Goal: Task Accomplishment & Management: Manage account settings

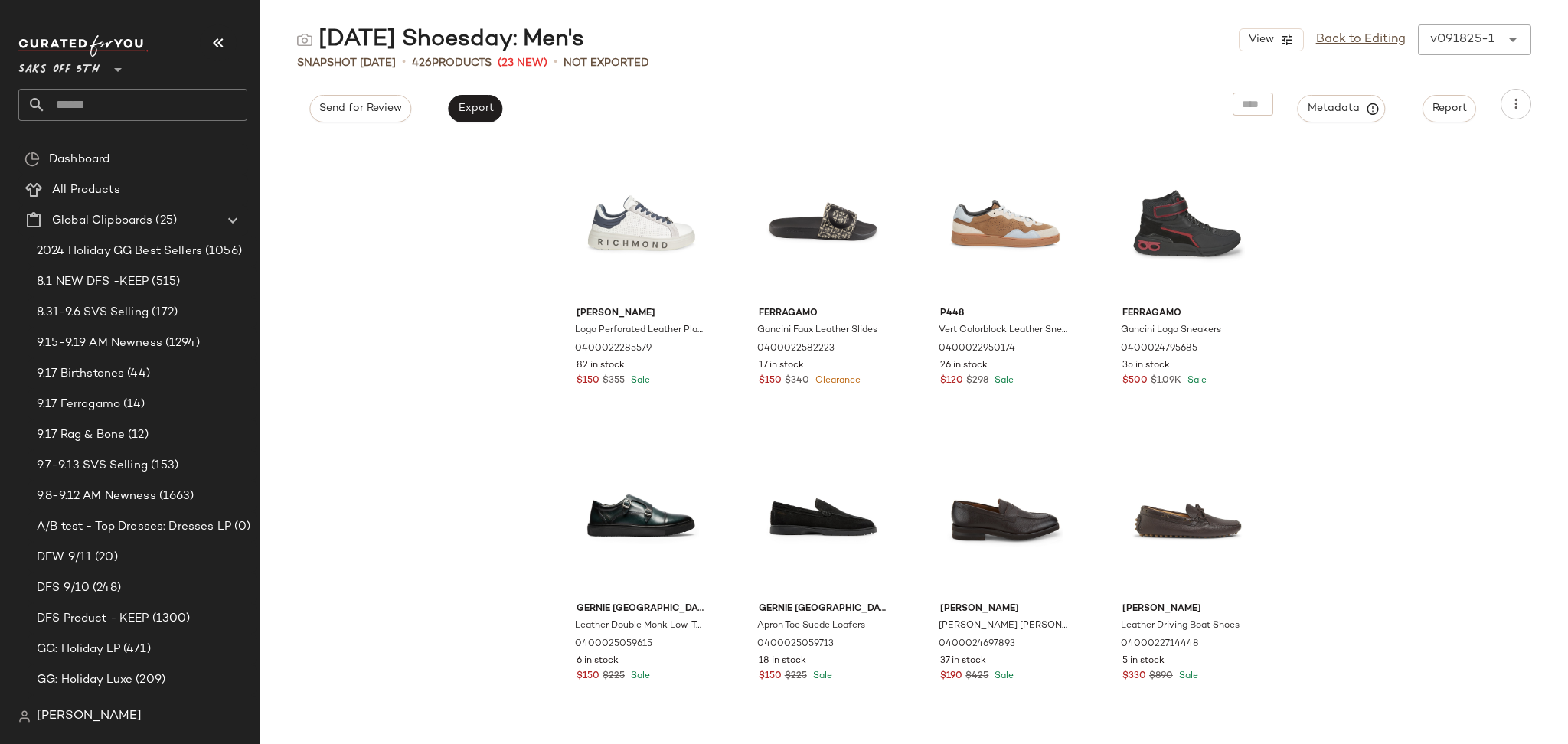
scroll to position [506, 0]
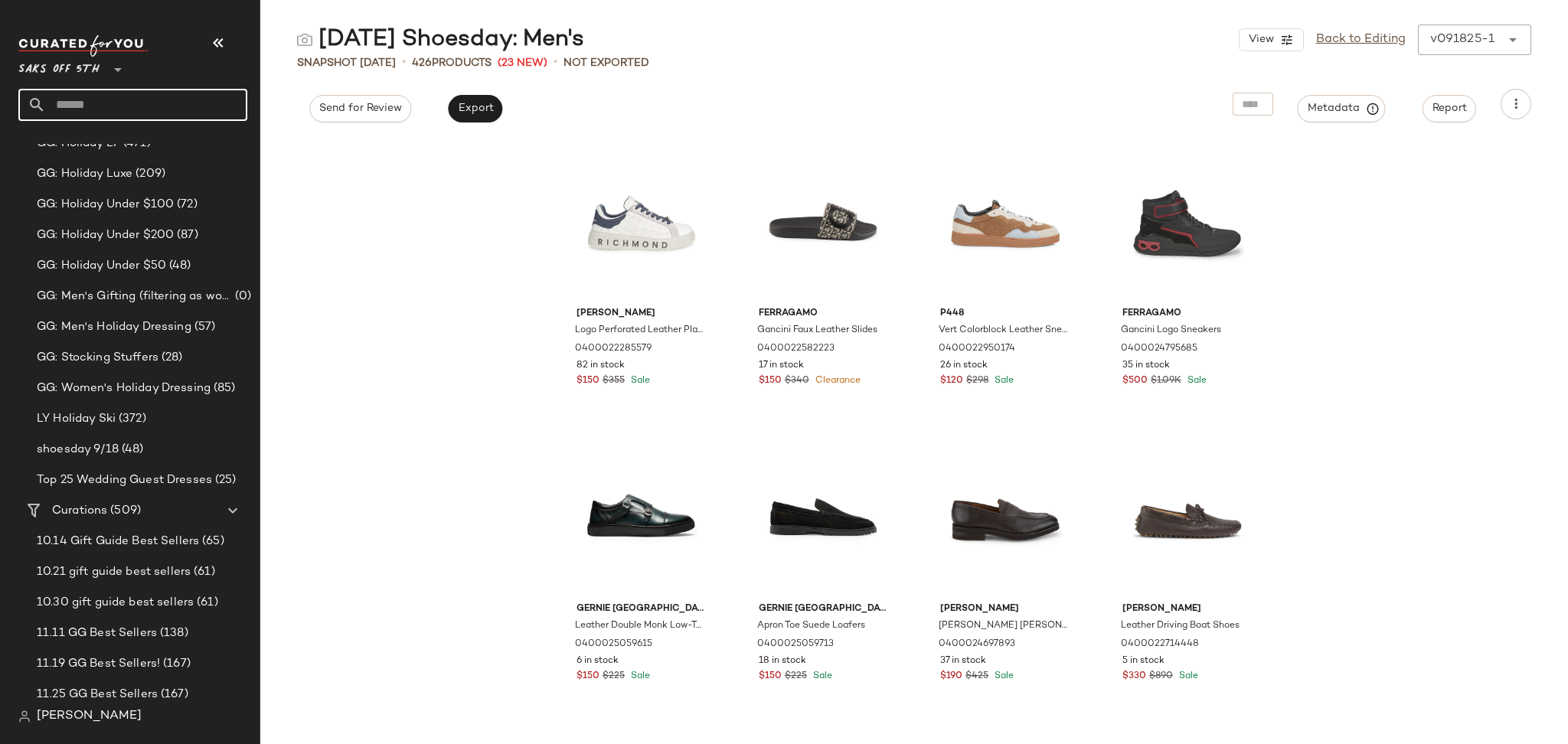
click at [155, 109] on input "text" at bounding box center [147, 105] width 202 height 32
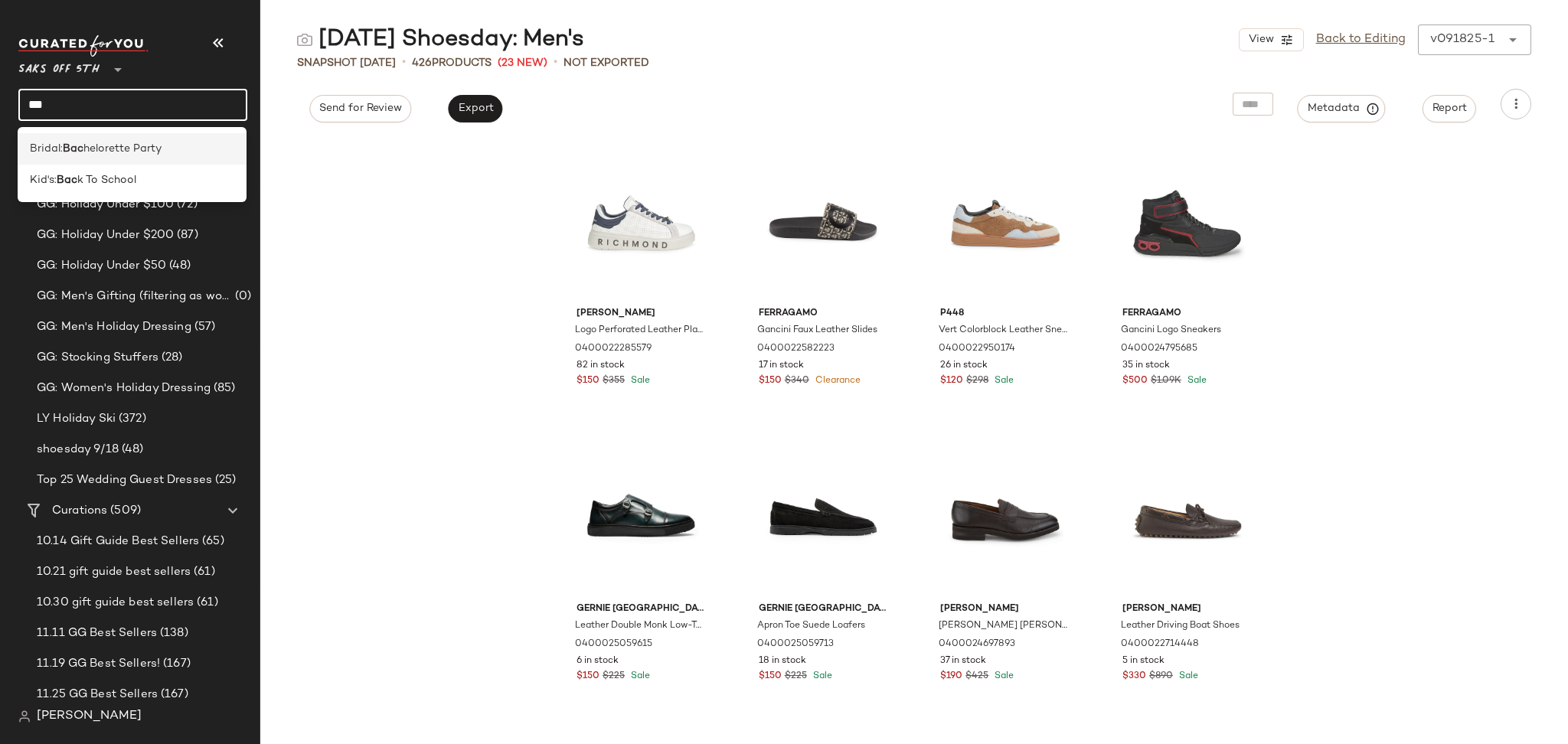
type input "***"
click at [140, 151] on span "helorette Party" at bounding box center [122, 148] width 78 height 16
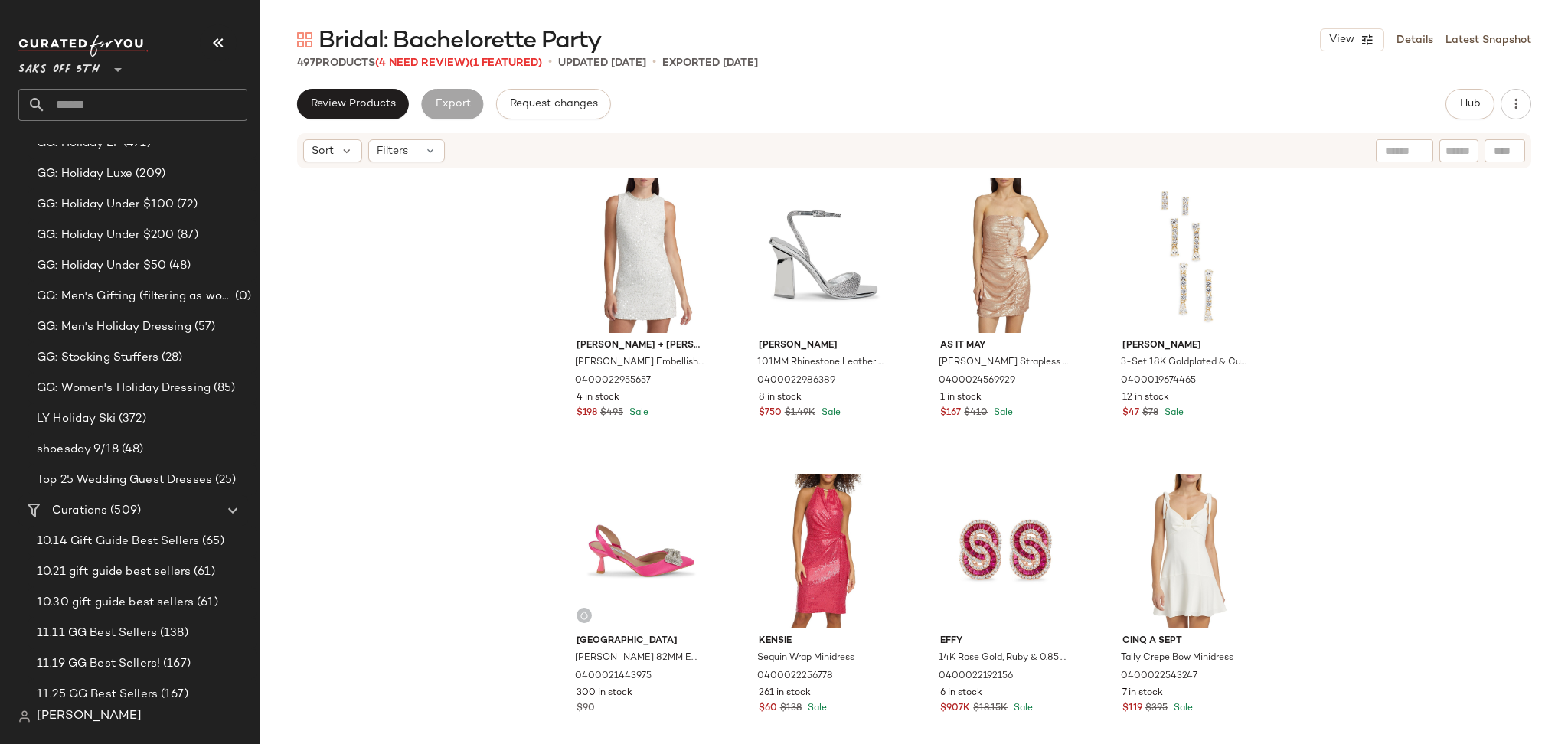
click at [456, 61] on span "(4 Need Review)" at bounding box center [422, 64] width 94 height 12
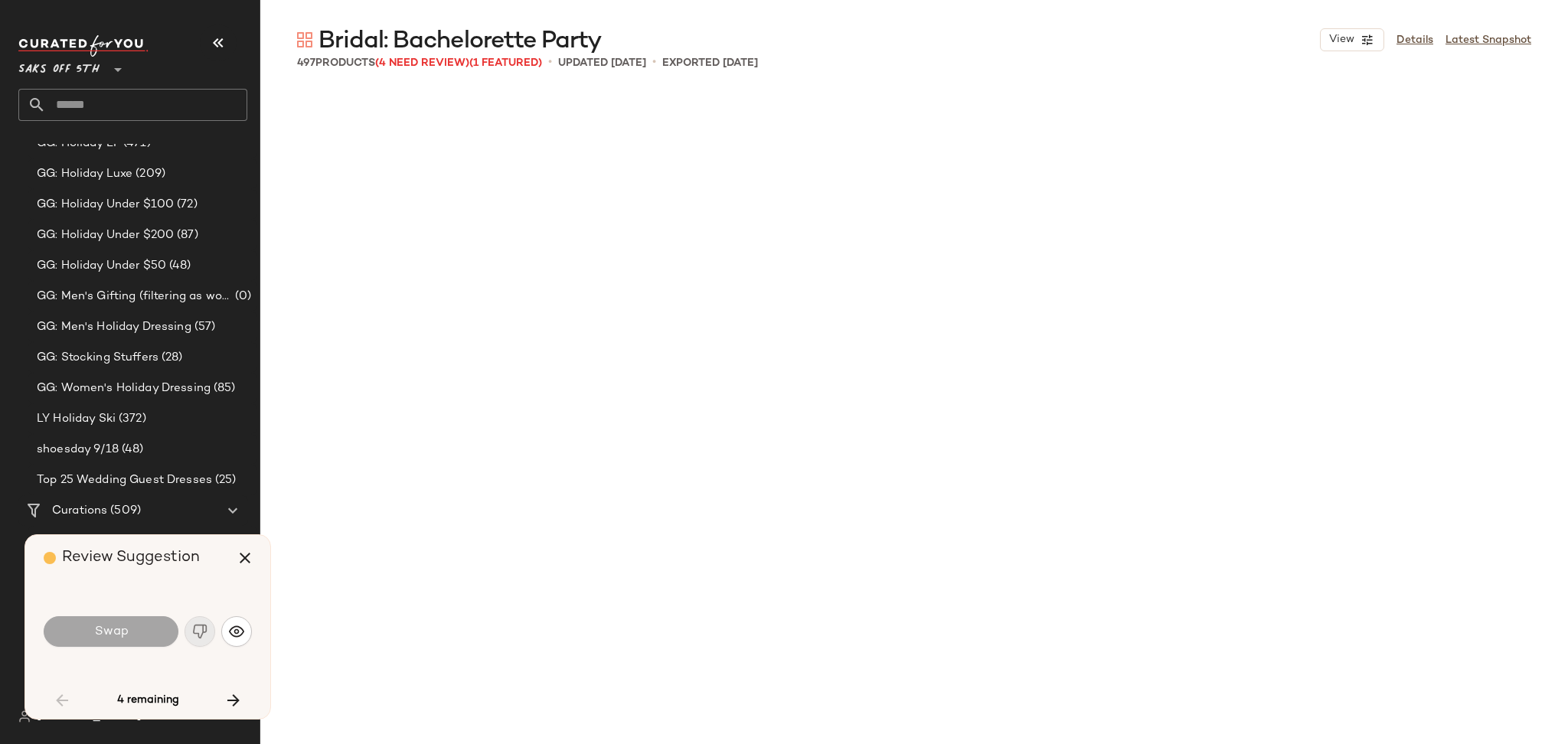
scroll to position [1195, 0]
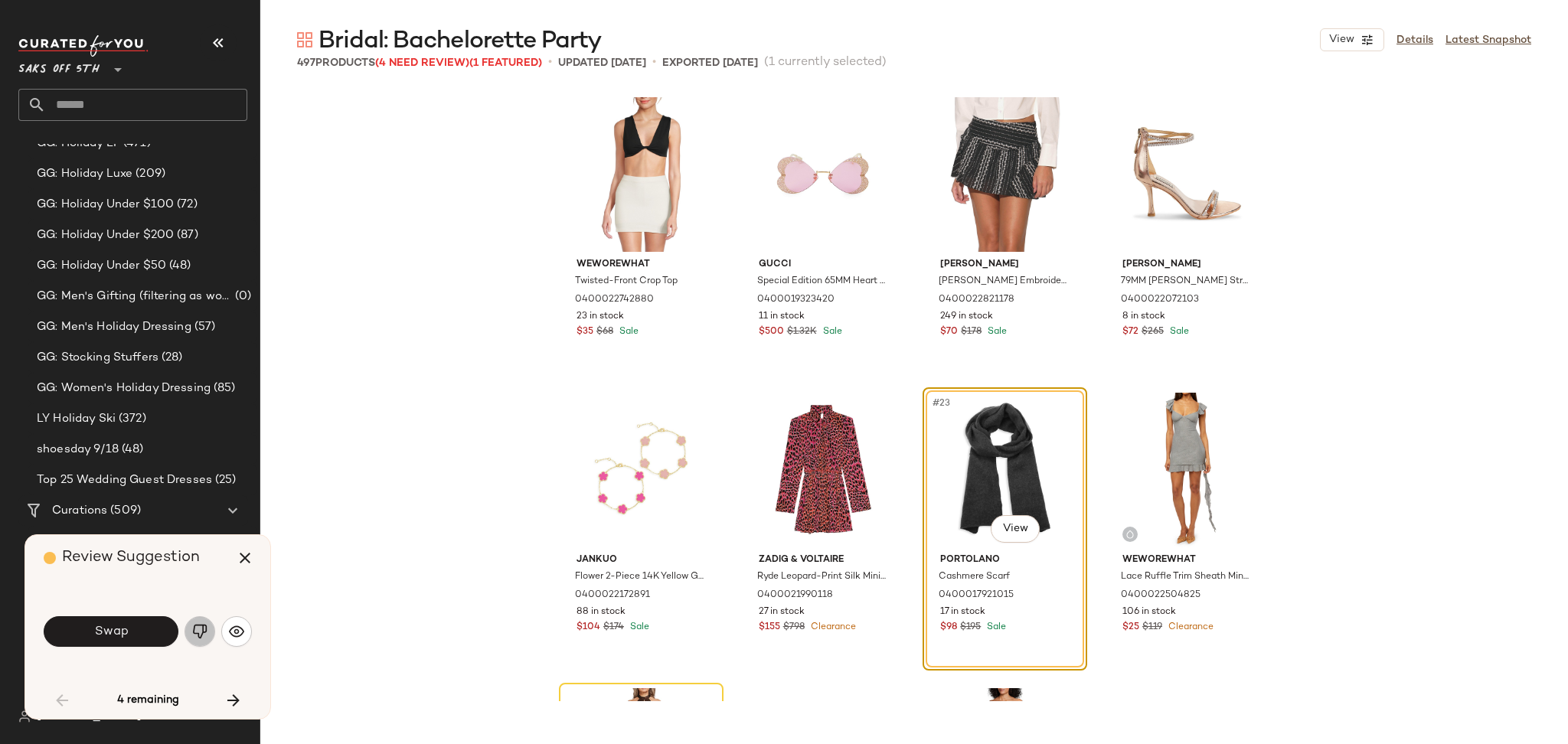
click at [198, 635] on img "button" at bounding box center [200, 631] width 15 height 15
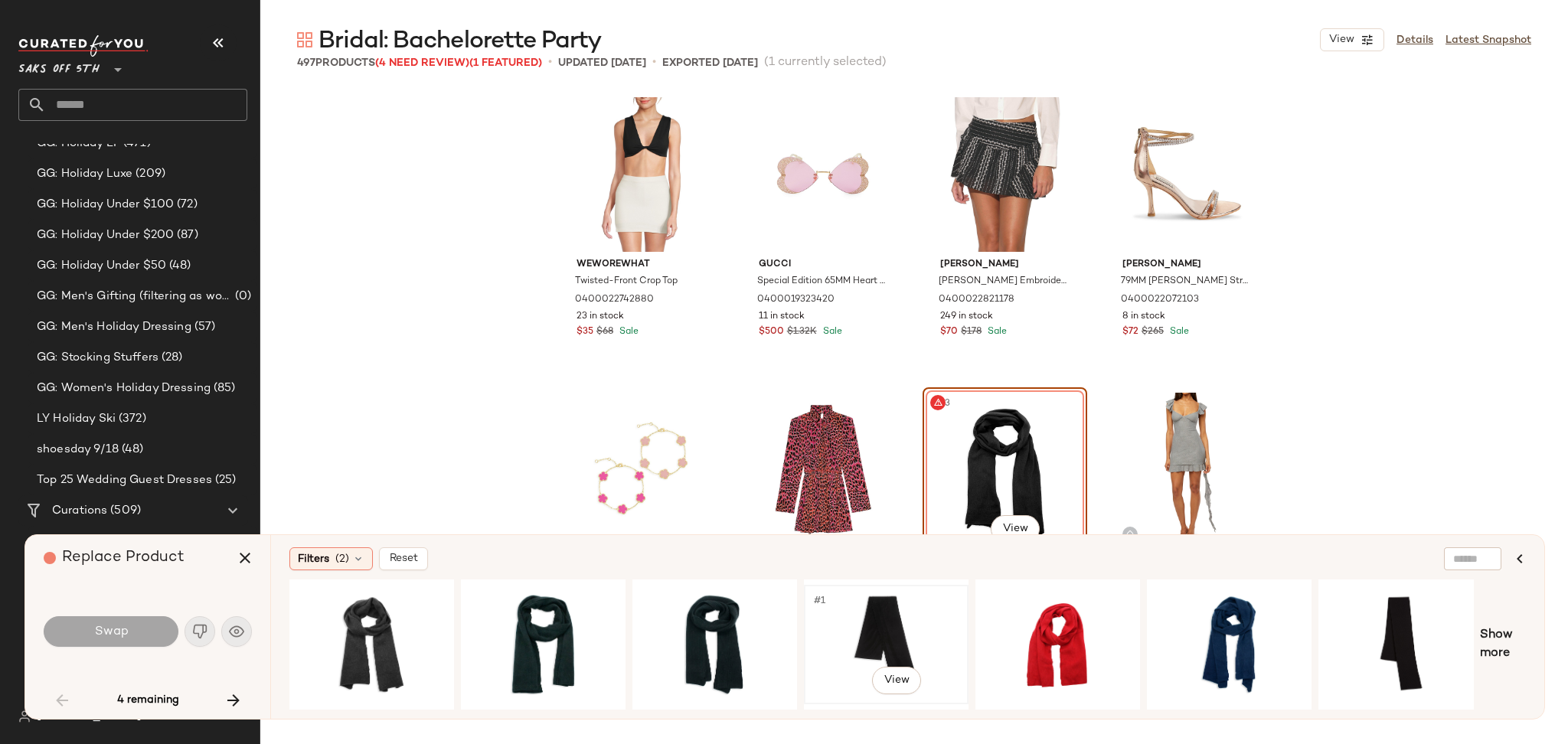
click at [887, 620] on div "#1 View" at bounding box center [886, 645] width 154 height 108
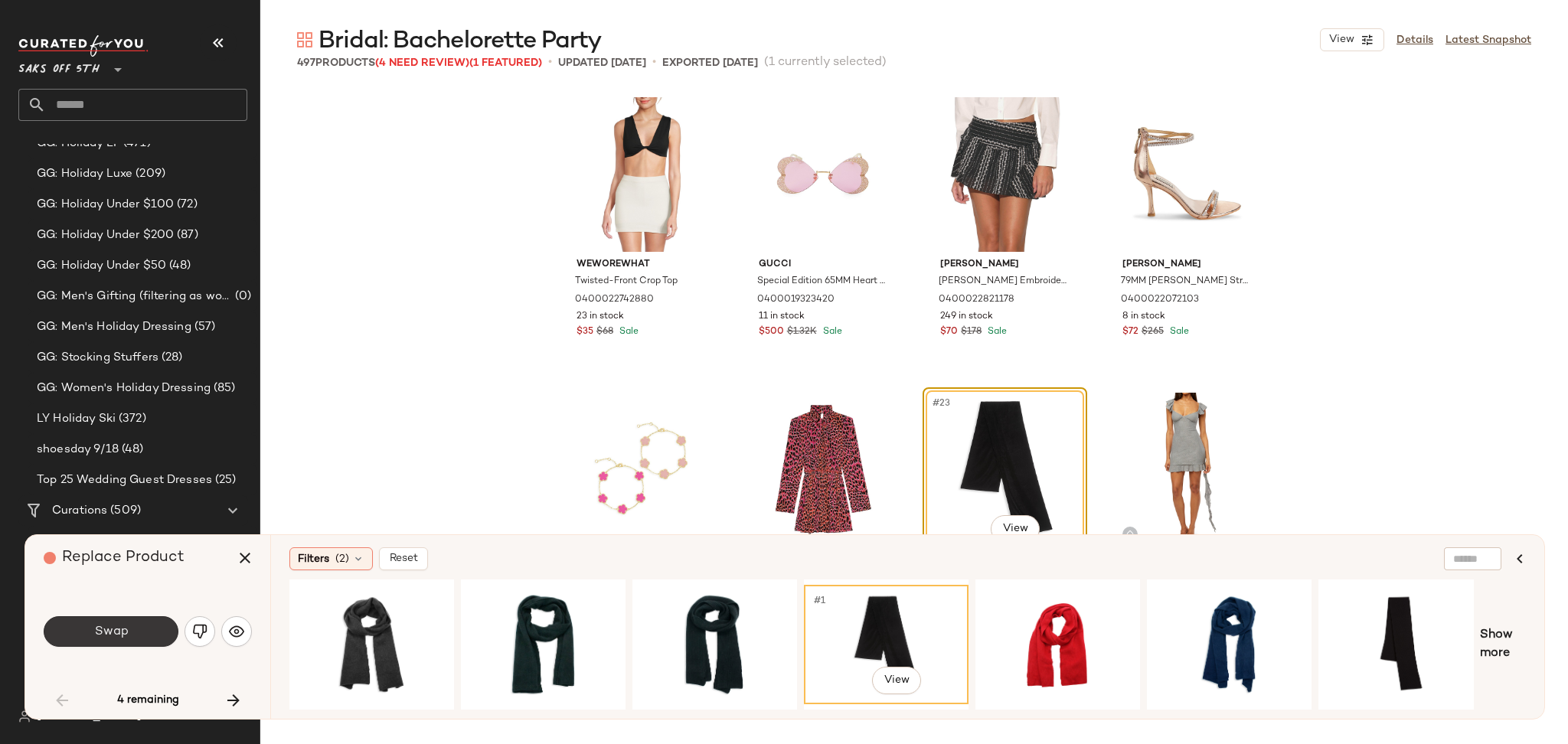
click at [145, 627] on button "Swap" at bounding box center [111, 631] width 135 height 31
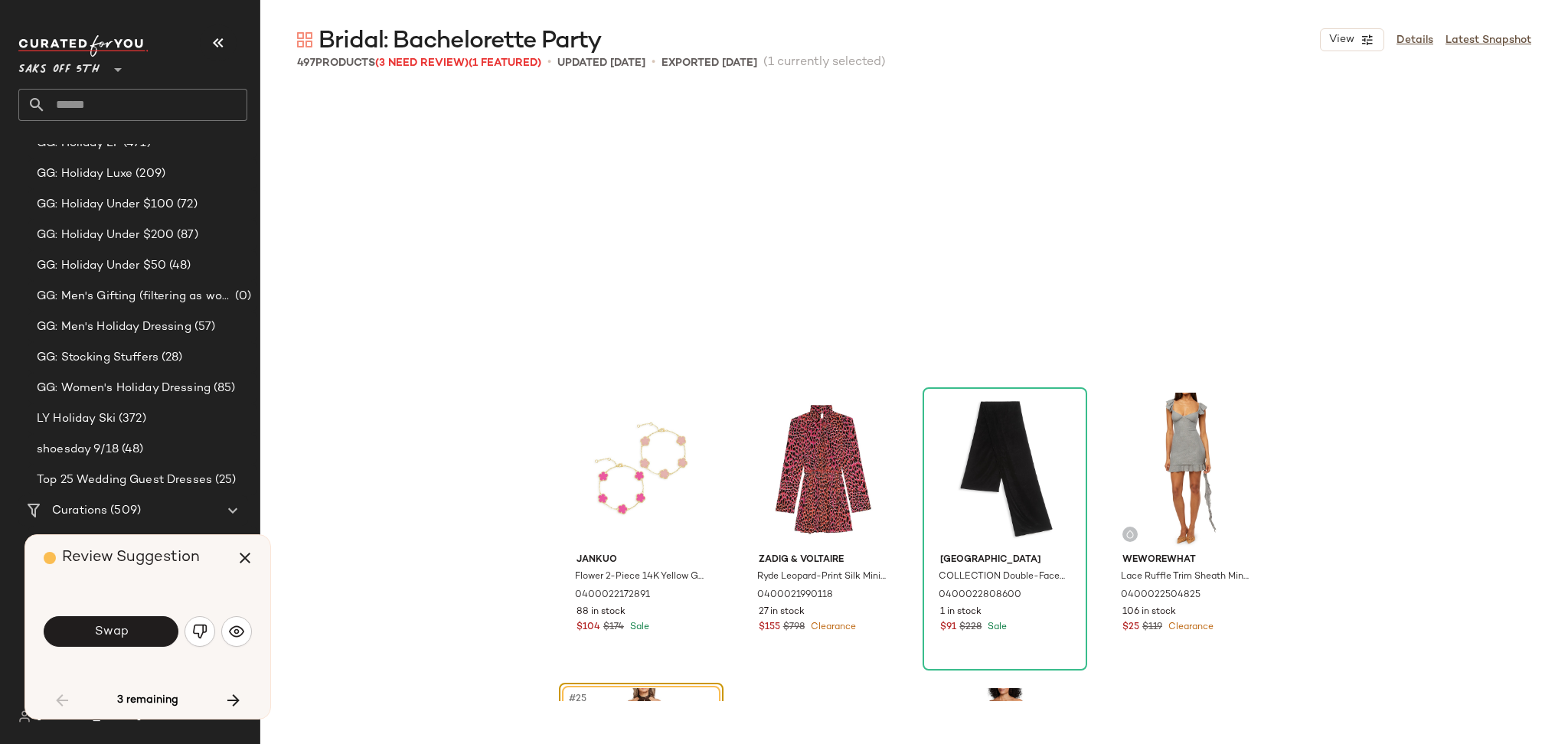
scroll to position [1477, 0]
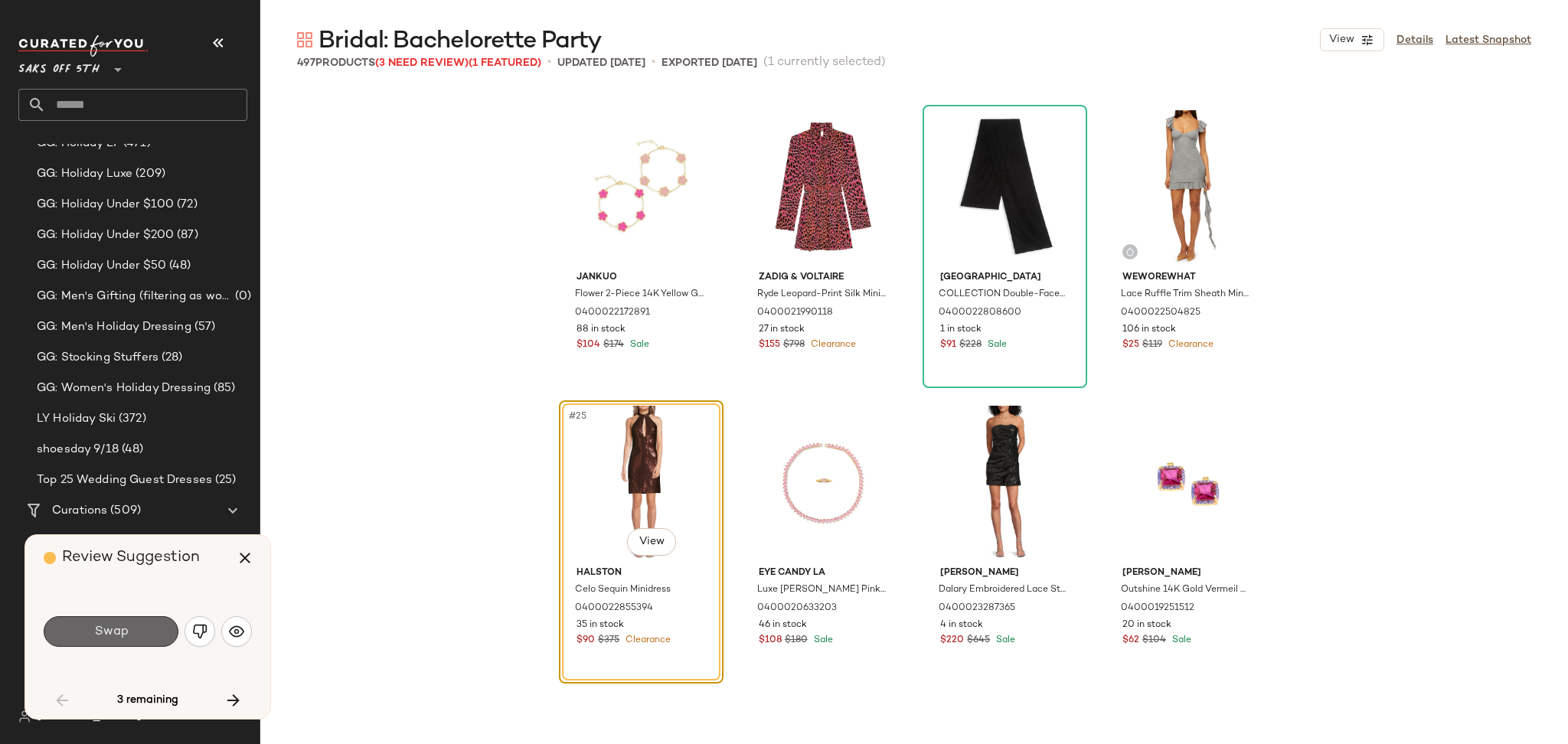
click at [161, 630] on button "Swap" at bounding box center [111, 631] width 135 height 31
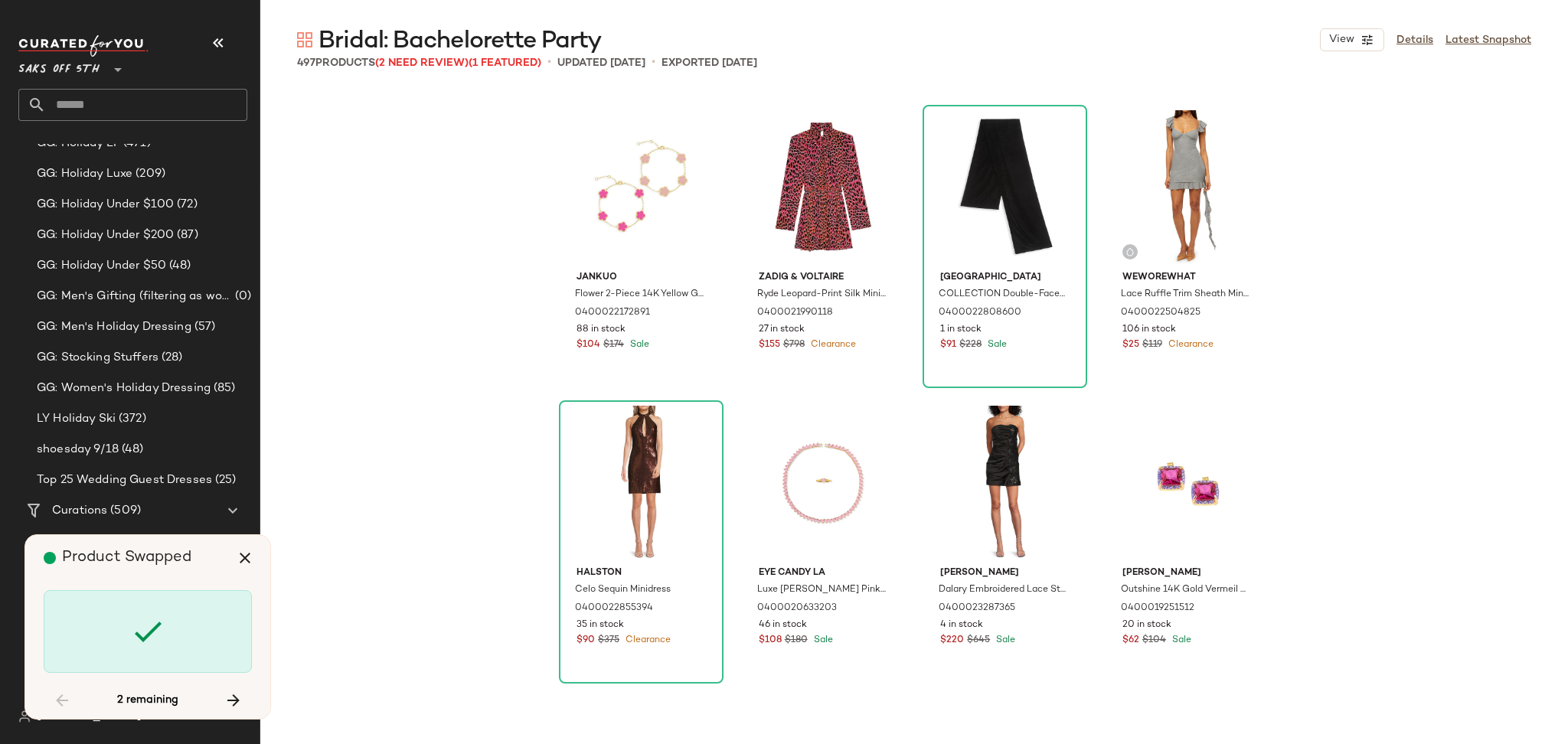
scroll to position [23941, 0]
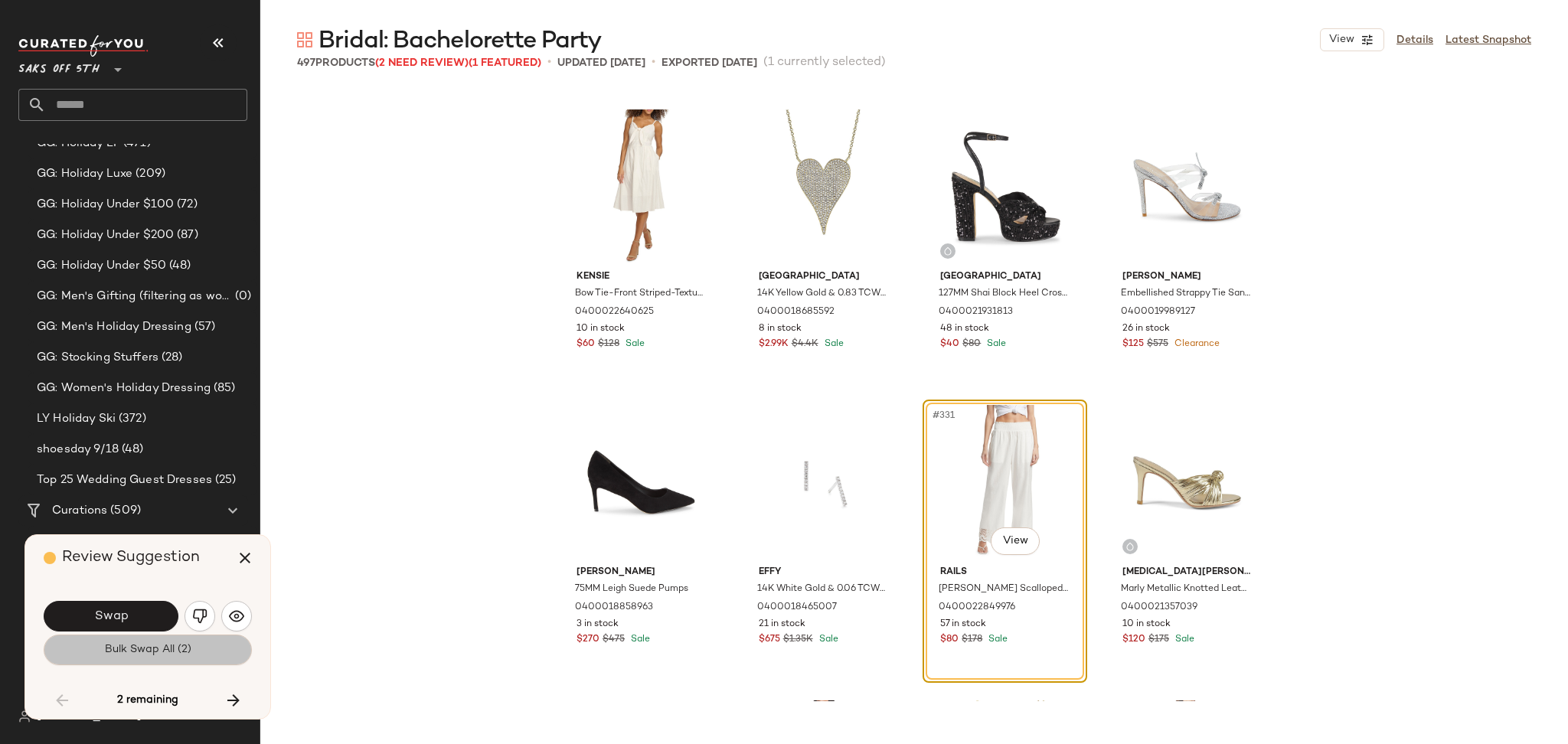
click at [167, 656] on span "Bulk Swap All (2)" at bounding box center [147, 650] width 87 height 12
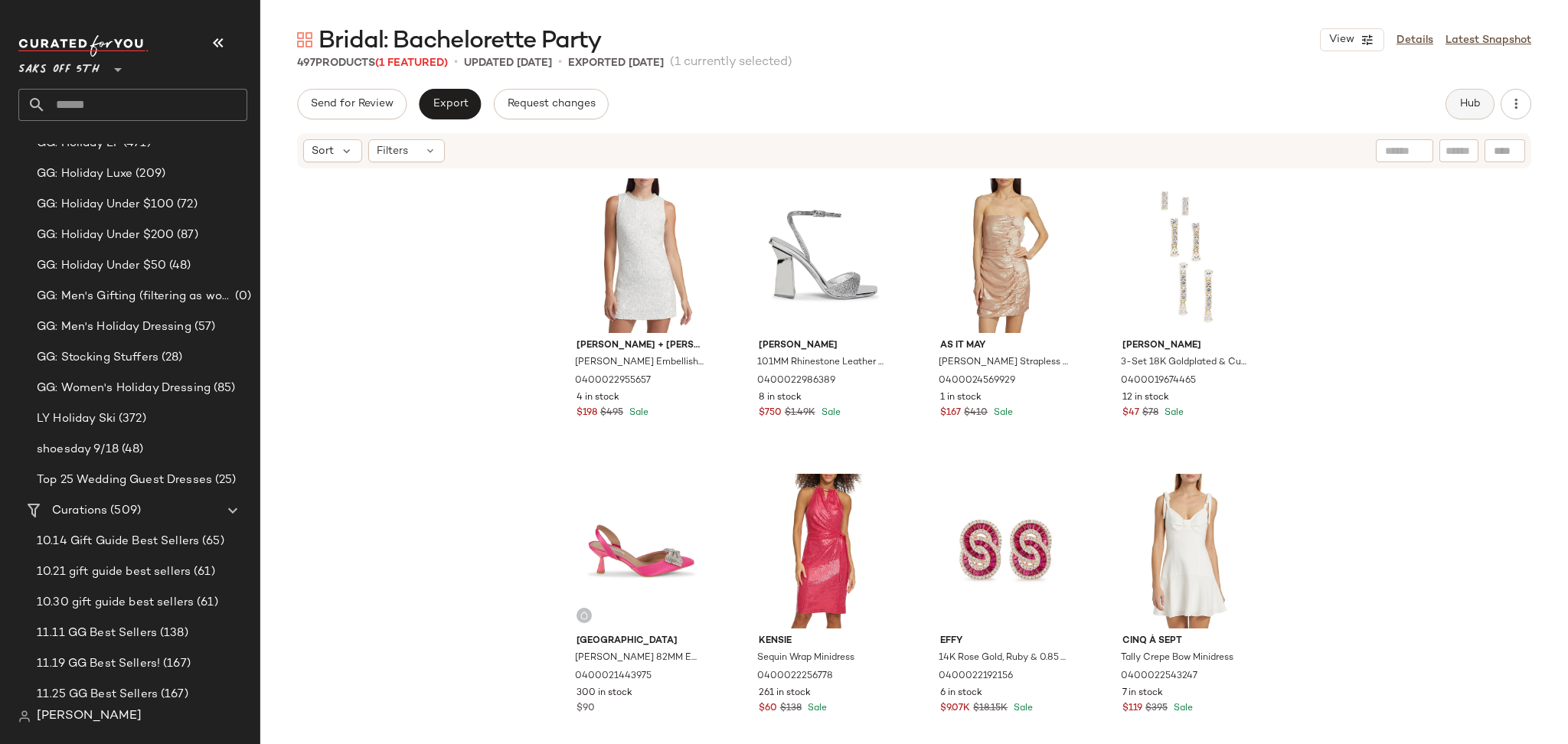
click at [1474, 99] on span "Hub" at bounding box center [1469, 104] width 21 height 12
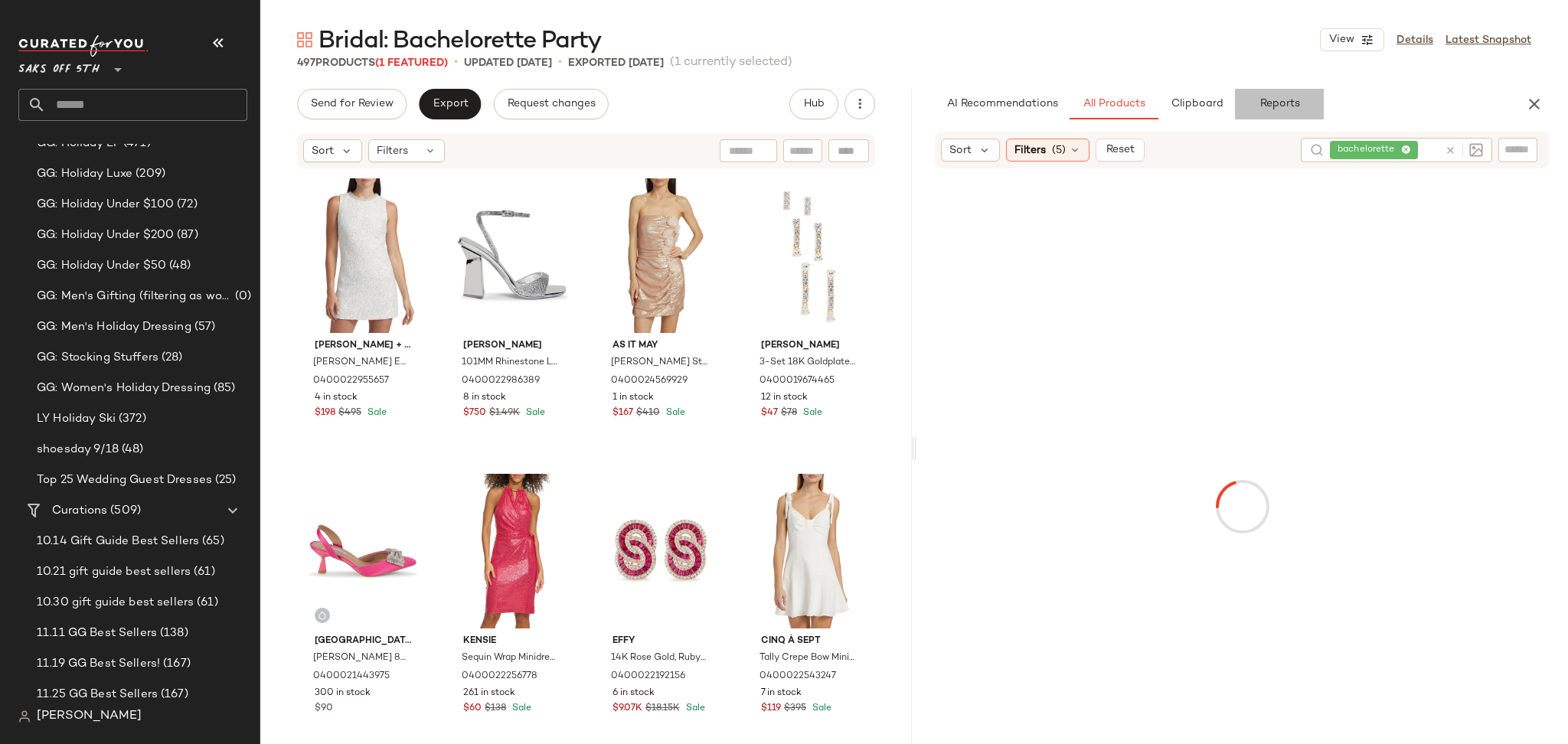
click at [1290, 110] on span "Reports" at bounding box center [1279, 104] width 41 height 12
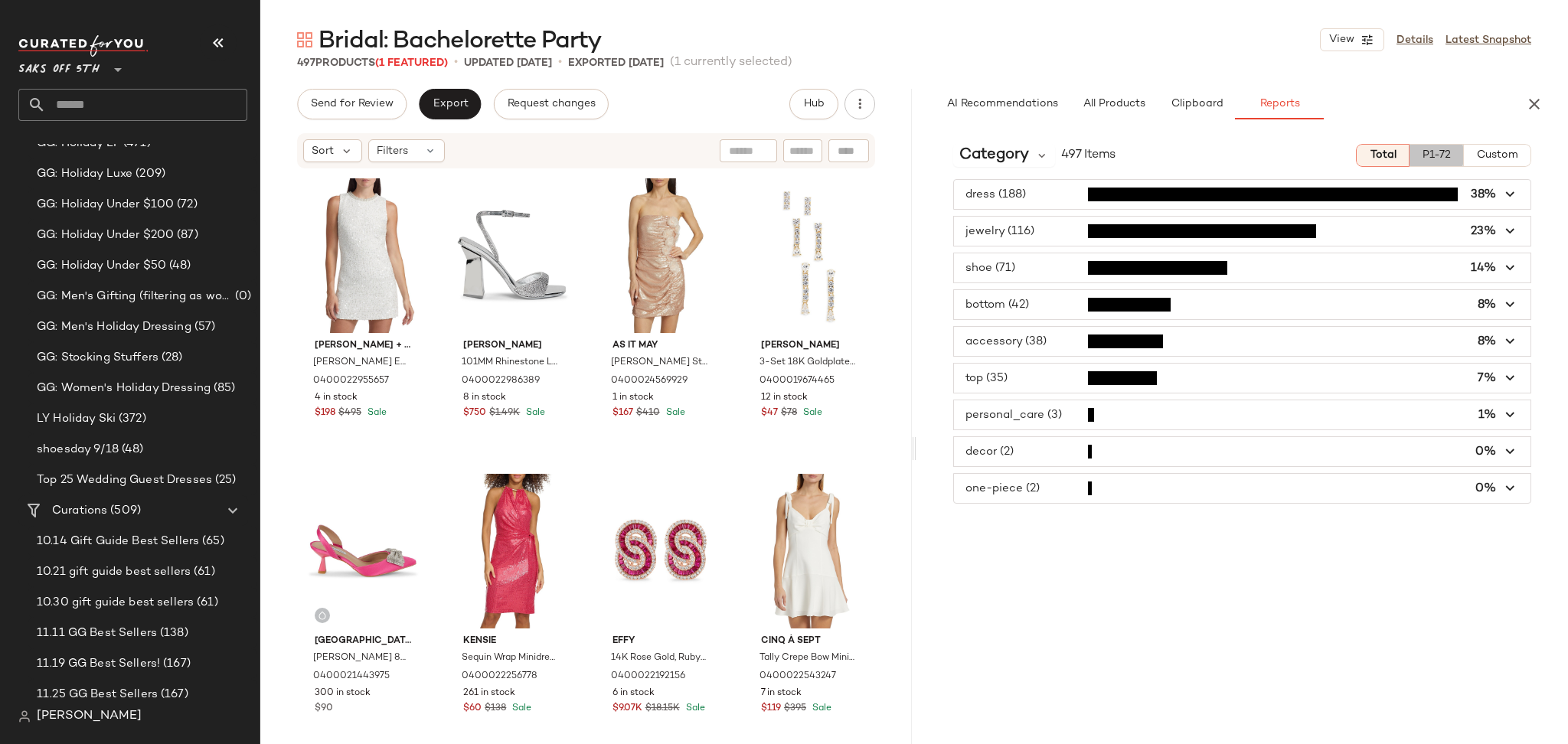
click at [1443, 153] on span "P1-72" at bounding box center [1436, 155] width 29 height 12
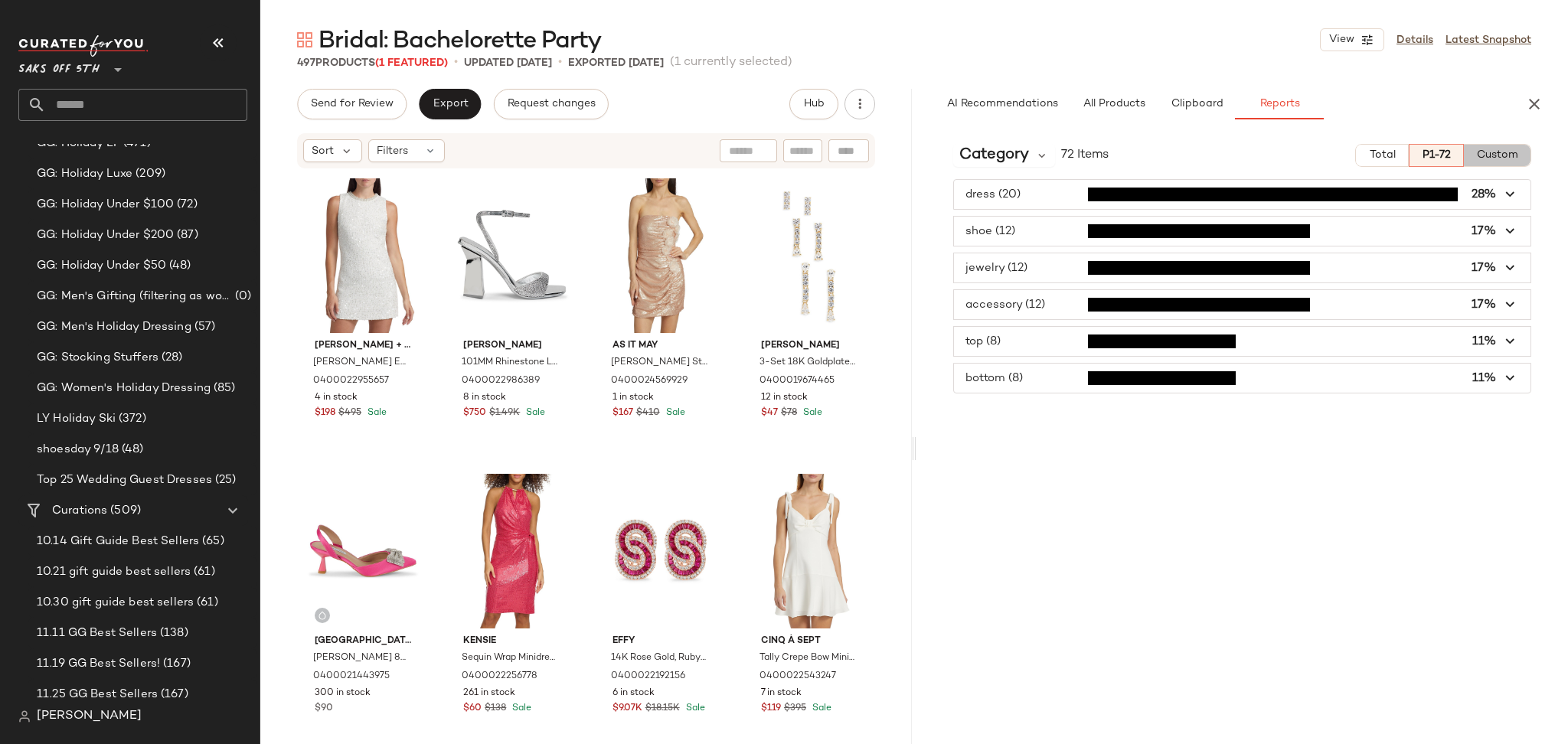
click at [1494, 153] on span "Custom" at bounding box center [1497, 155] width 42 height 12
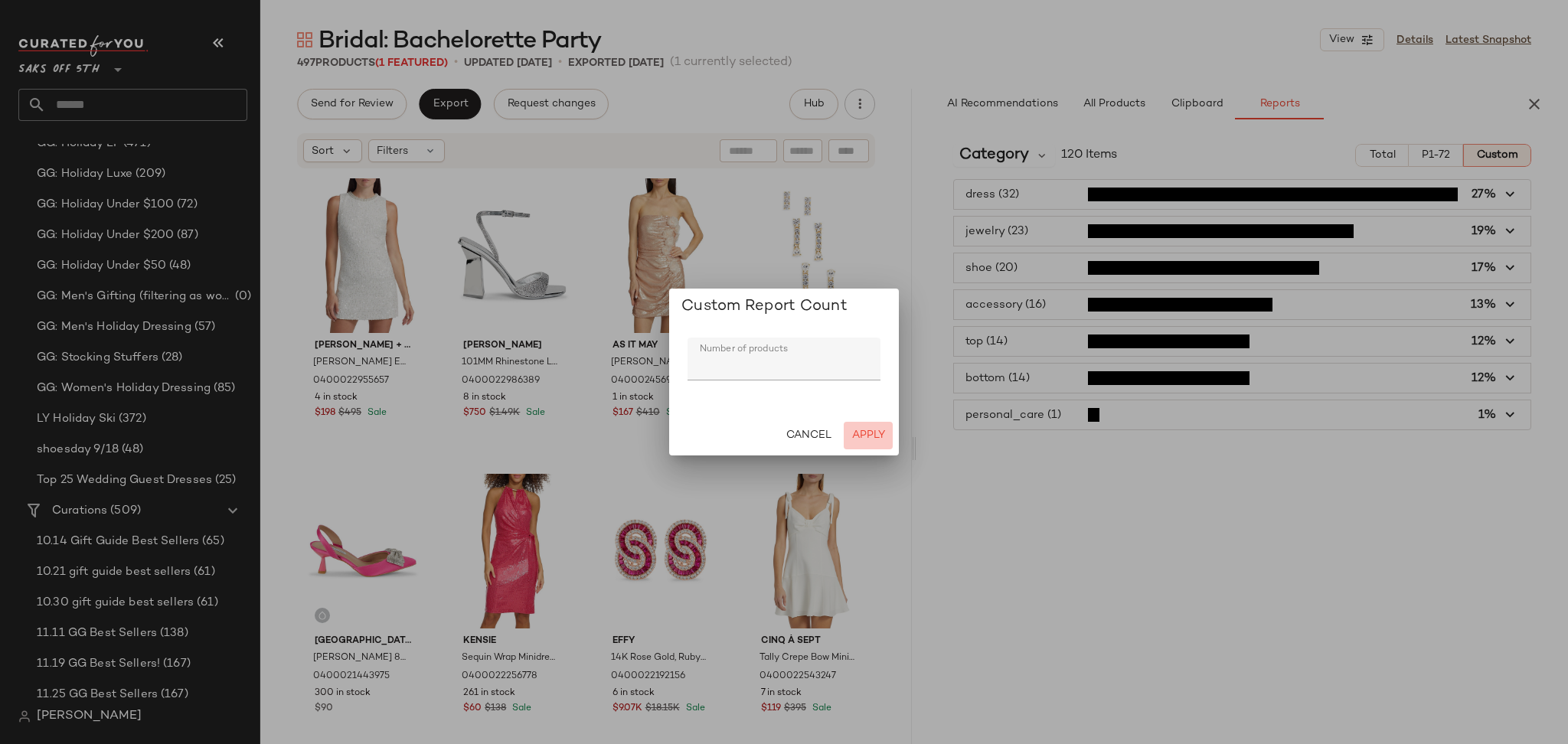
click at [865, 443] on button "Apply" at bounding box center [868, 436] width 49 height 28
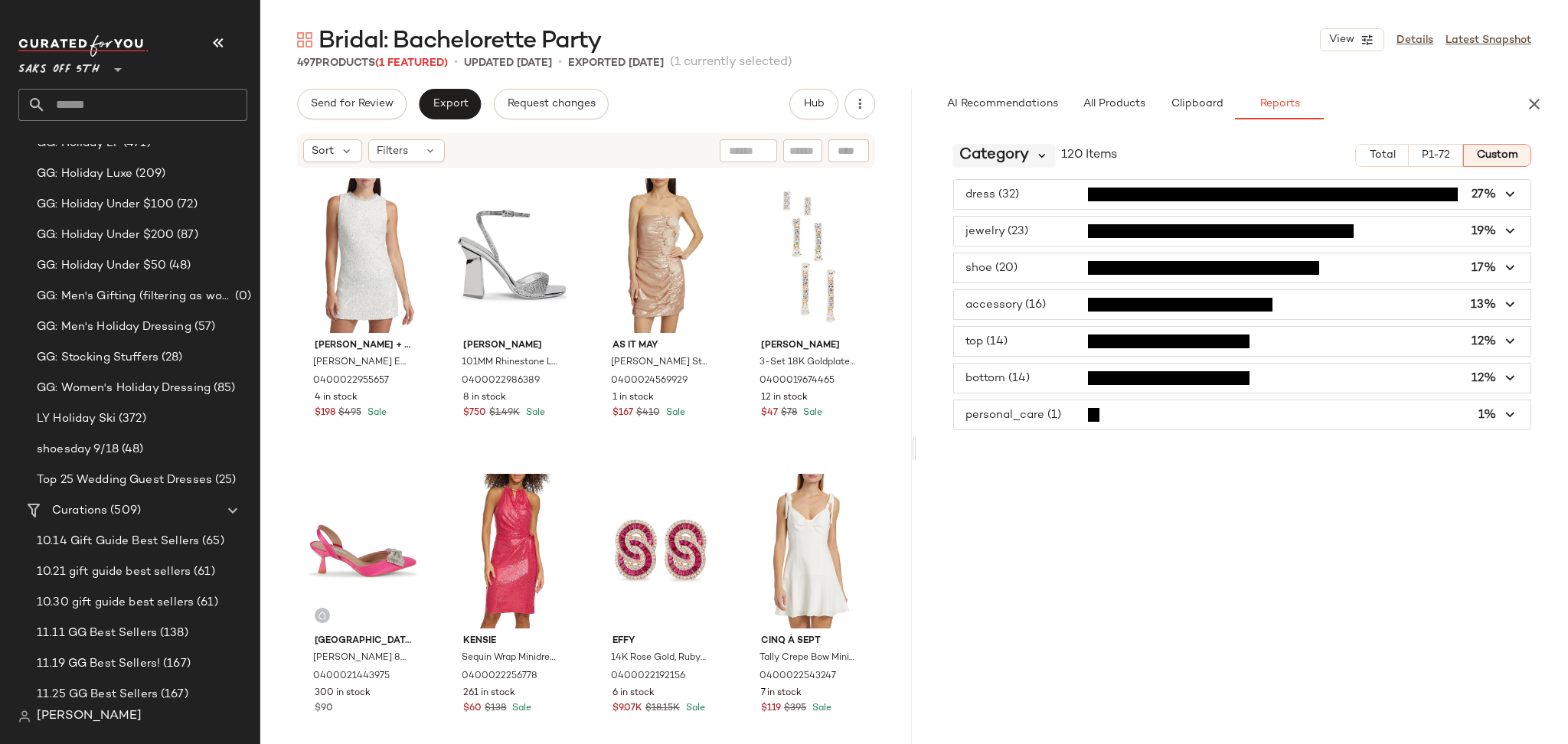
click at [1037, 158] on icon at bounding box center [1042, 155] width 14 height 14
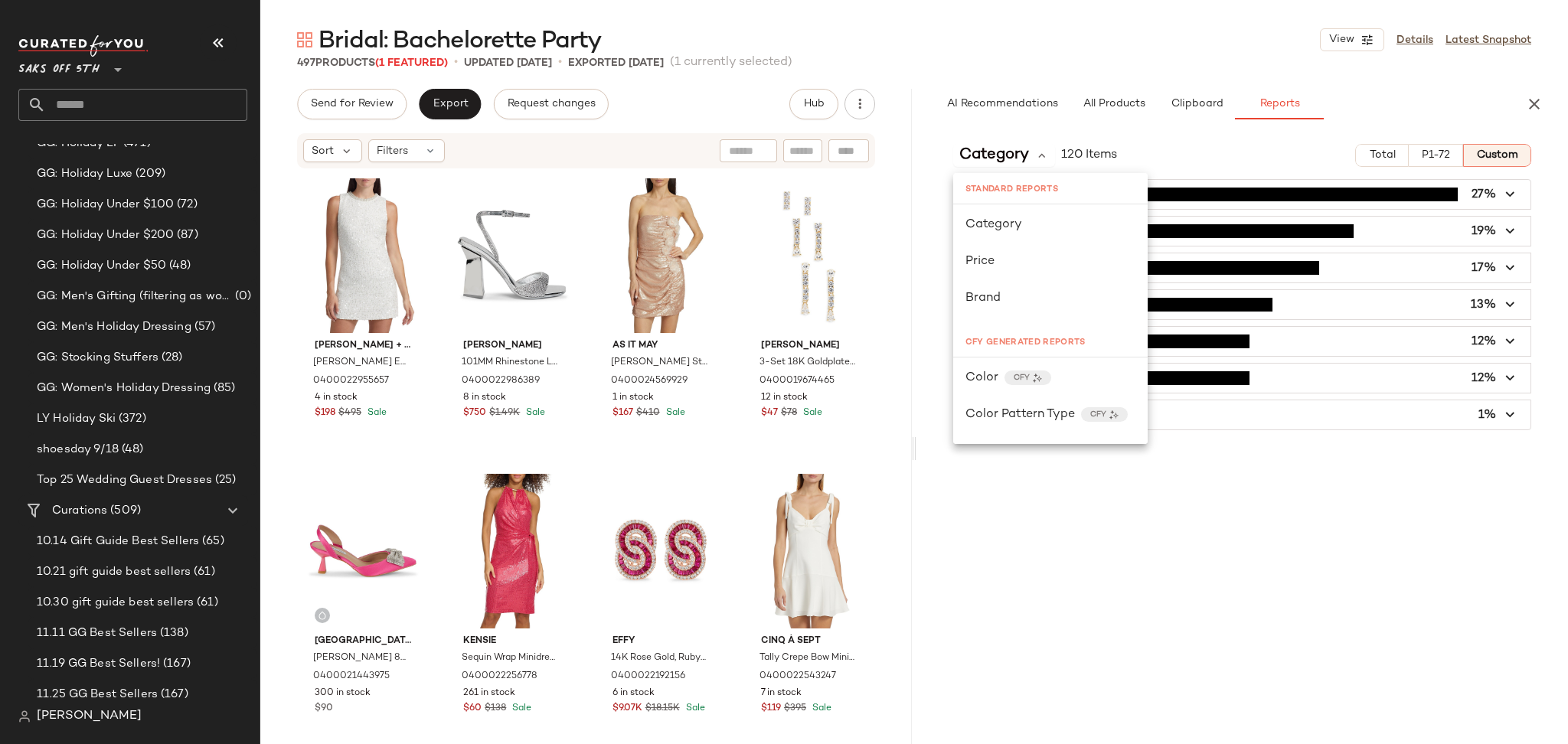
click at [1238, 508] on div "Category 120 Items Total P1-72 Custom dress (32) 27% jewelry (23) 19% shoe (20)…" at bounding box center [1242, 469] width 651 height 677
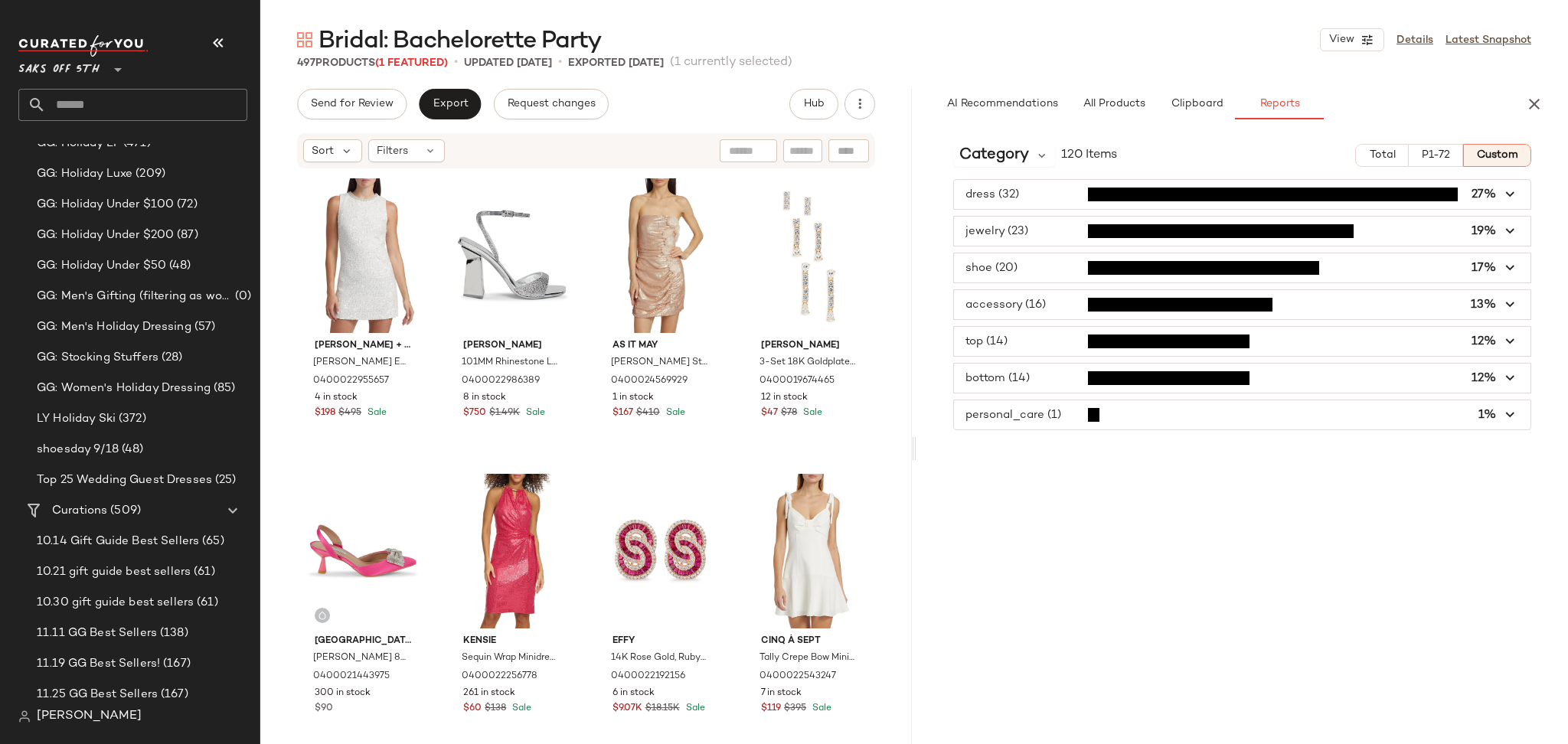
click at [1197, 192] on span "button" at bounding box center [1242, 194] width 576 height 29
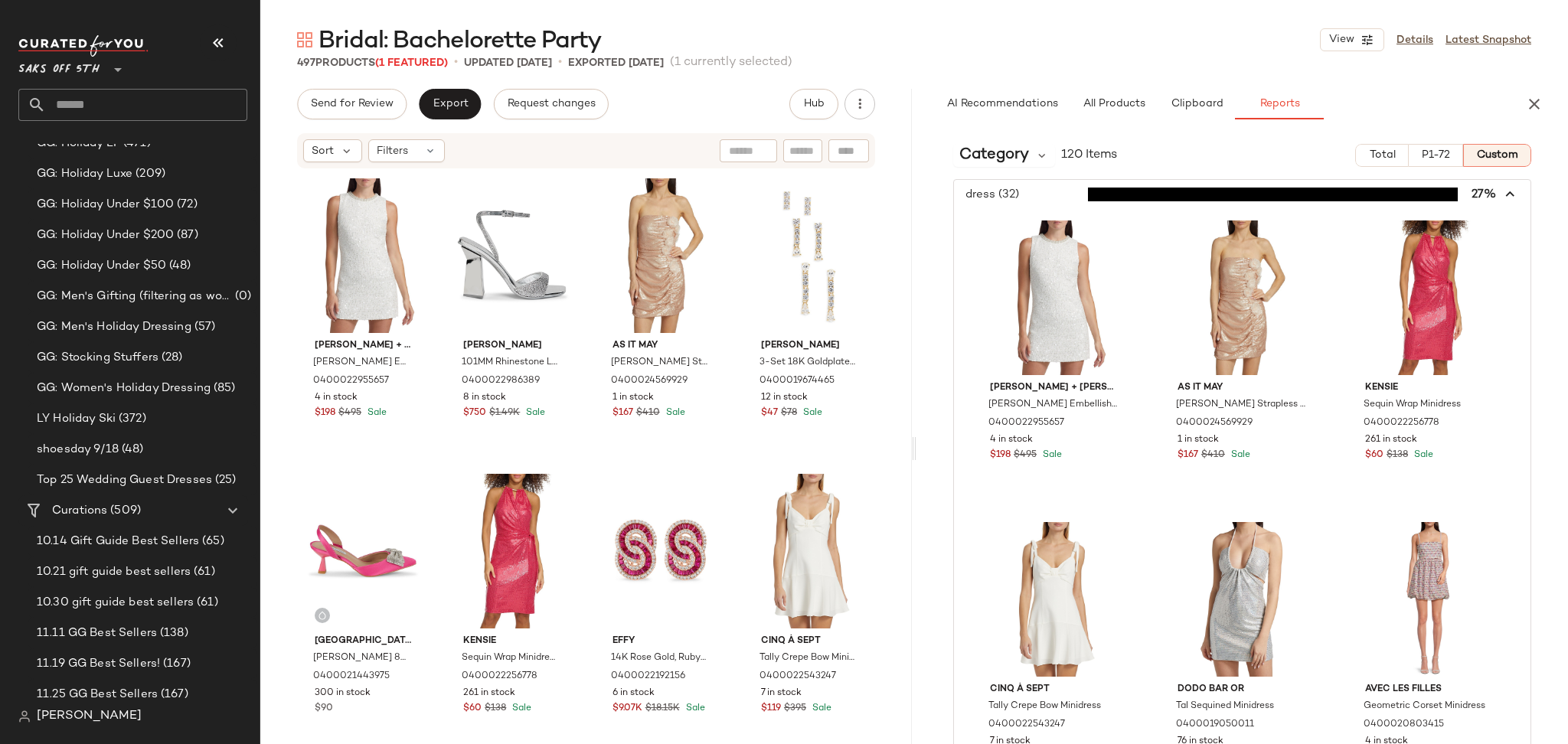
click at [1052, 208] on span "button" at bounding box center [1242, 194] width 576 height 29
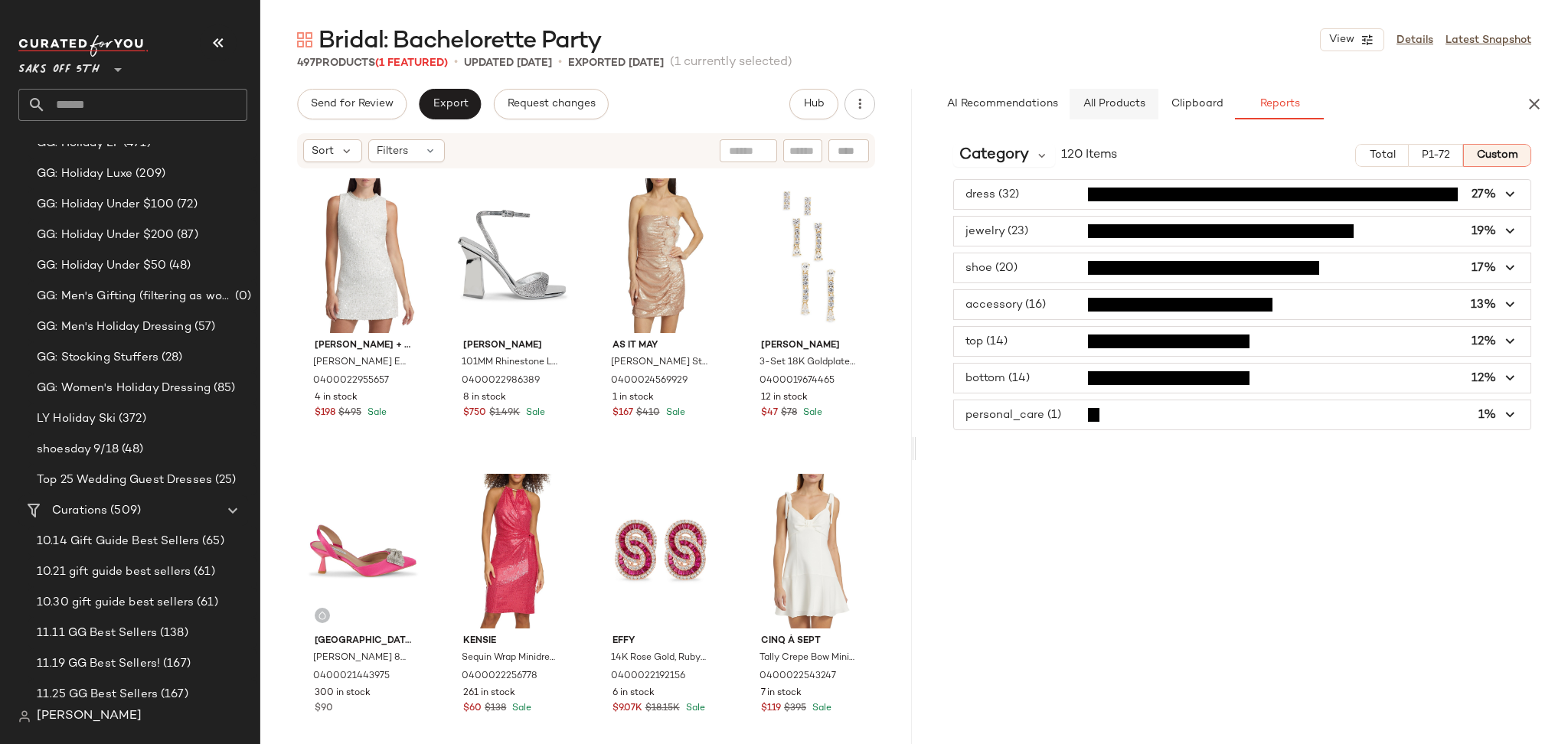
click at [1092, 97] on button "All Products" at bounding box center [1113, 104] width 89 height 31
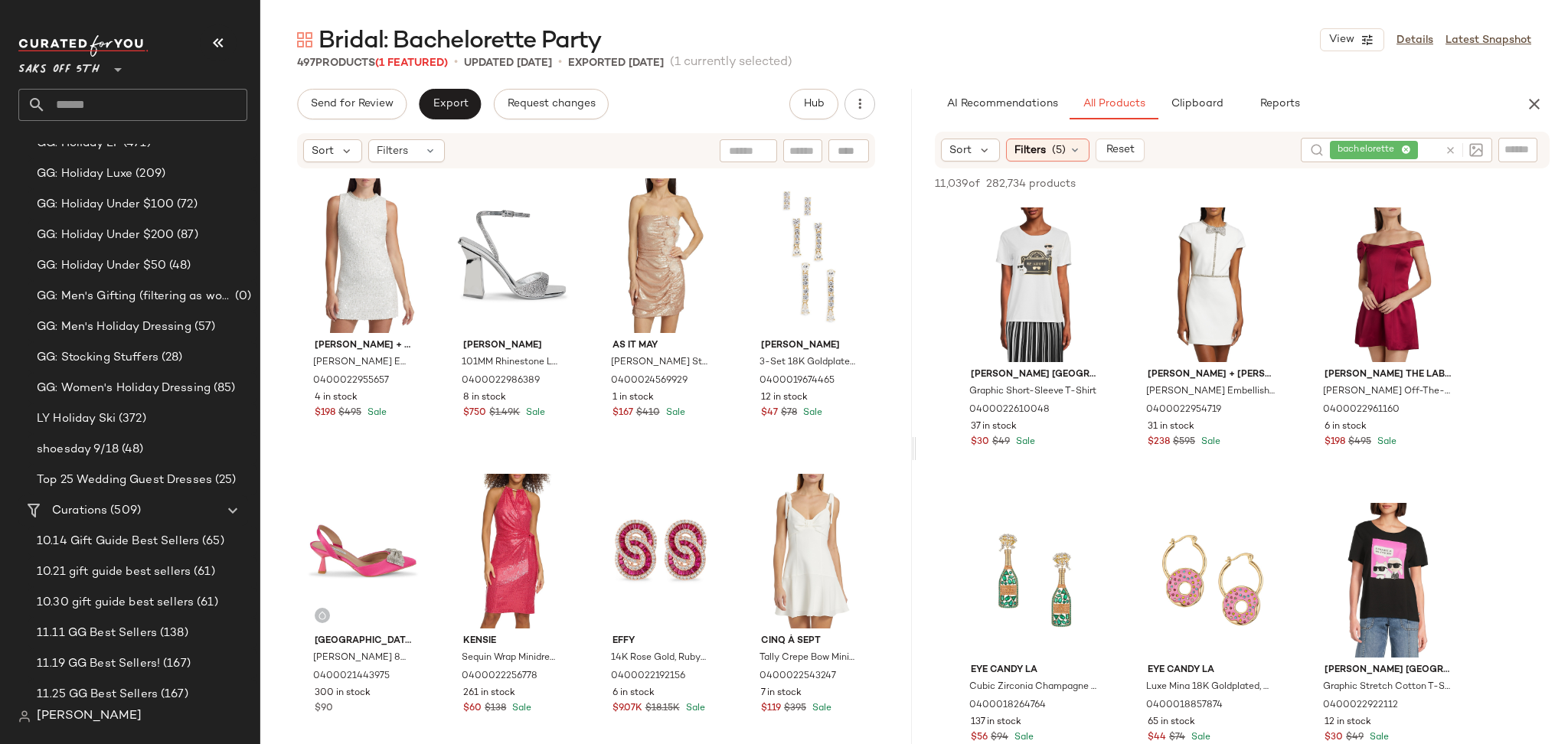
click at [1472, 147] on img at bounding box center [1476, 150] width 14 height 14
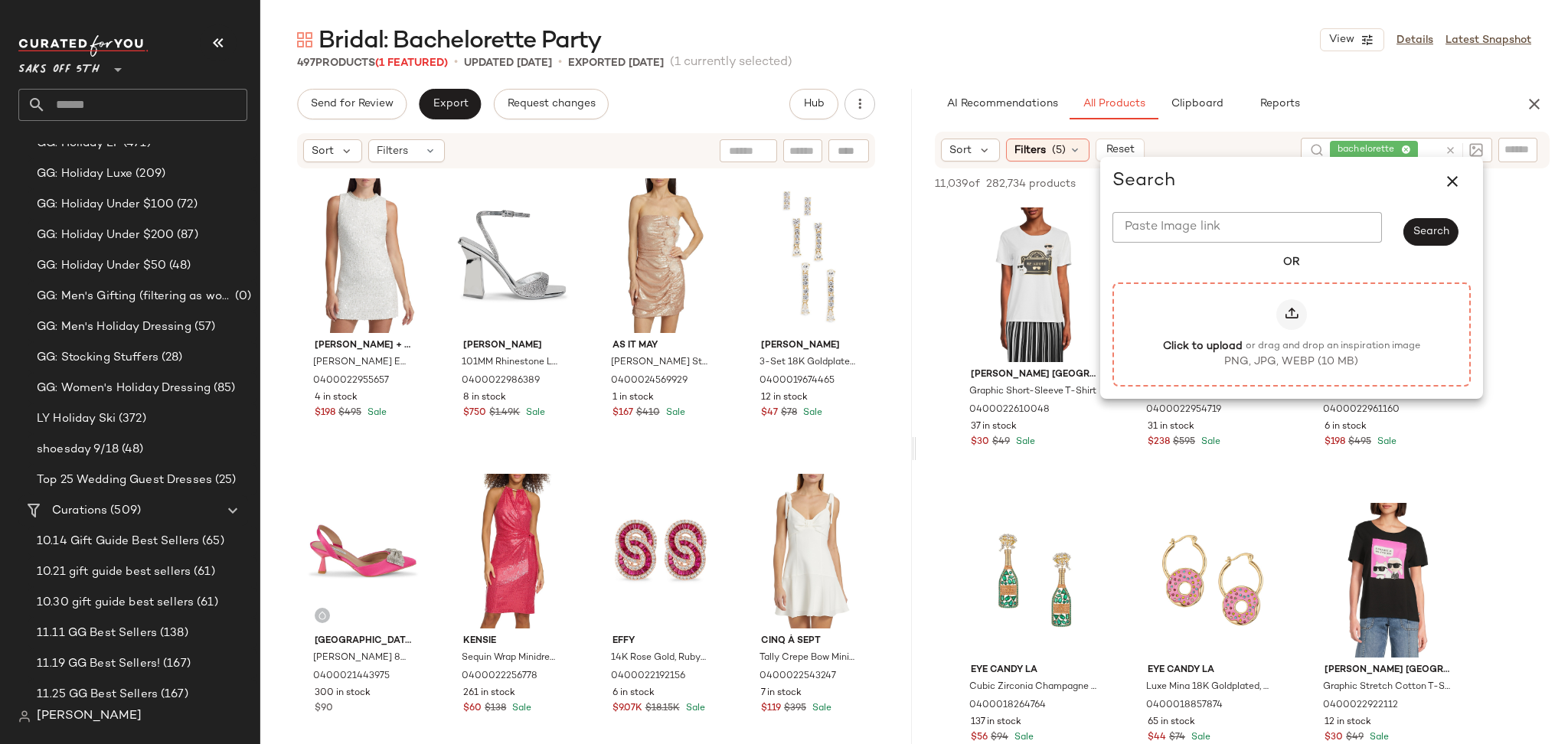
click at [1288, 314] on icon at bounding box center [1291, 314] width 15 height 15
click at [1291, 334] on input "Click to upload or drag and drop an inspiration image PNG, JPG, WEBP (10 MB)" at bounding box center [1291, 334] width 1 height 1
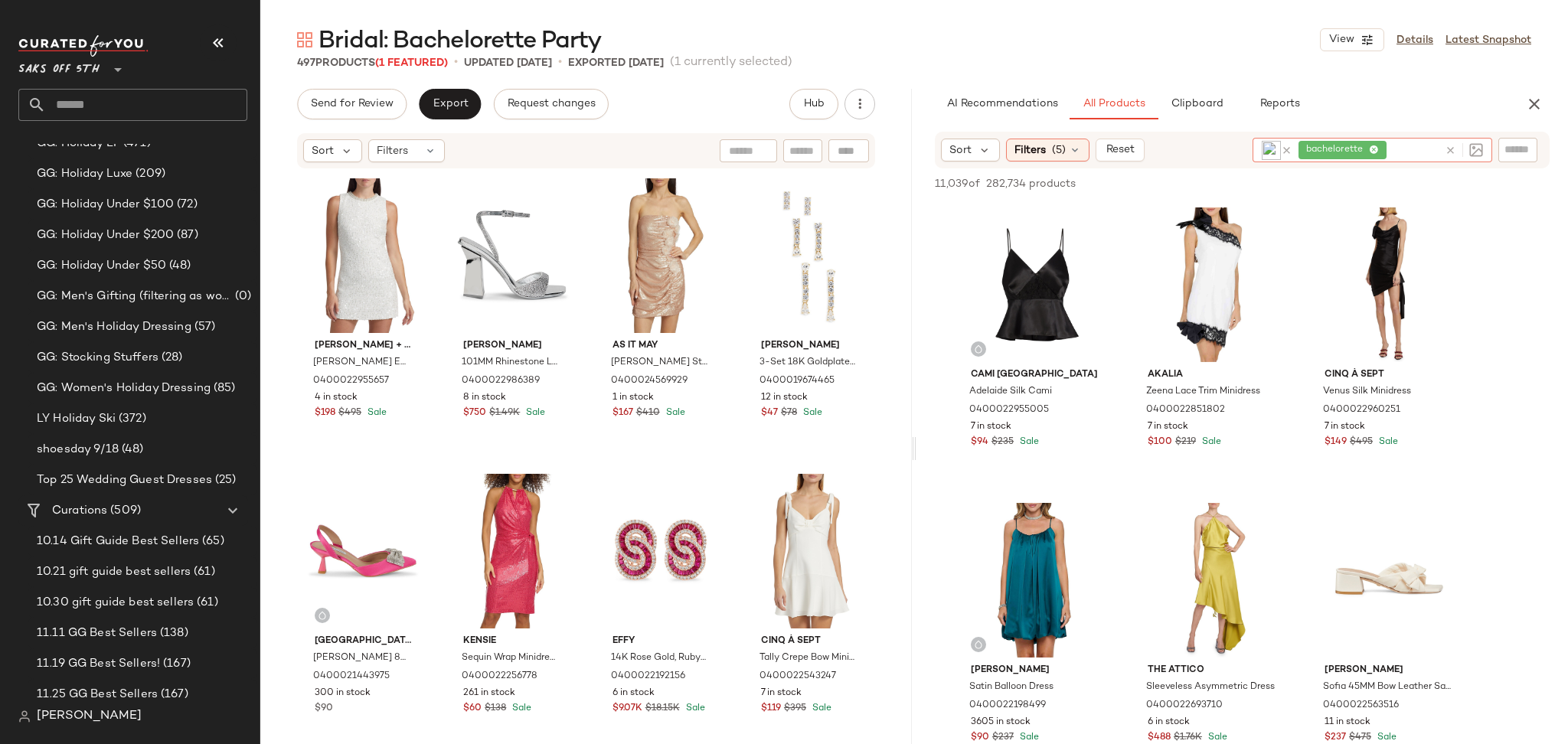
click at [1407, 152] on div "bachelorette" at bounding box center [1368, 150] width 140 height 25
click at [1376, 149] on icon at bounding box center [1374, 151] width 10 height 10
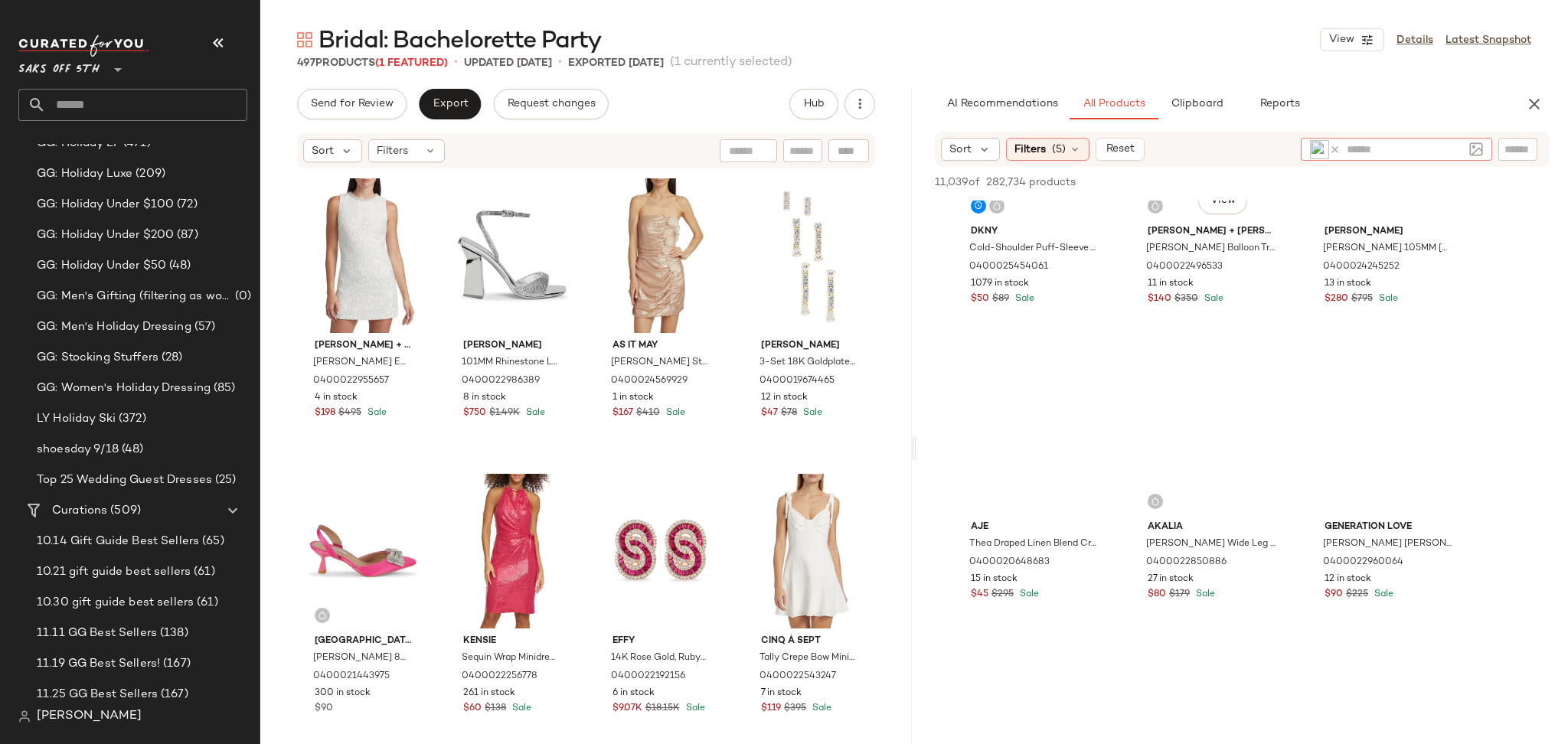
scroll to position [4881, 0]
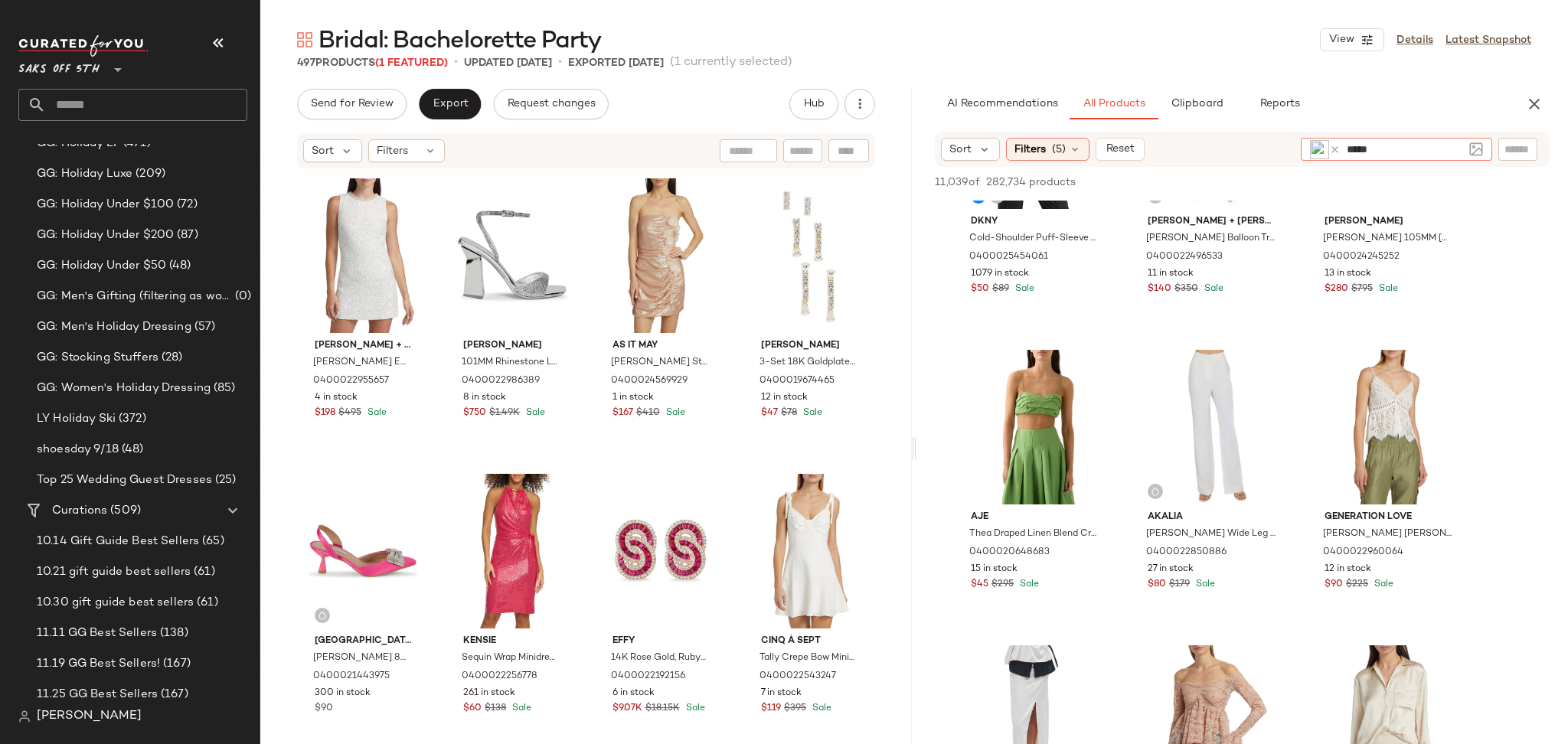
type input "******"
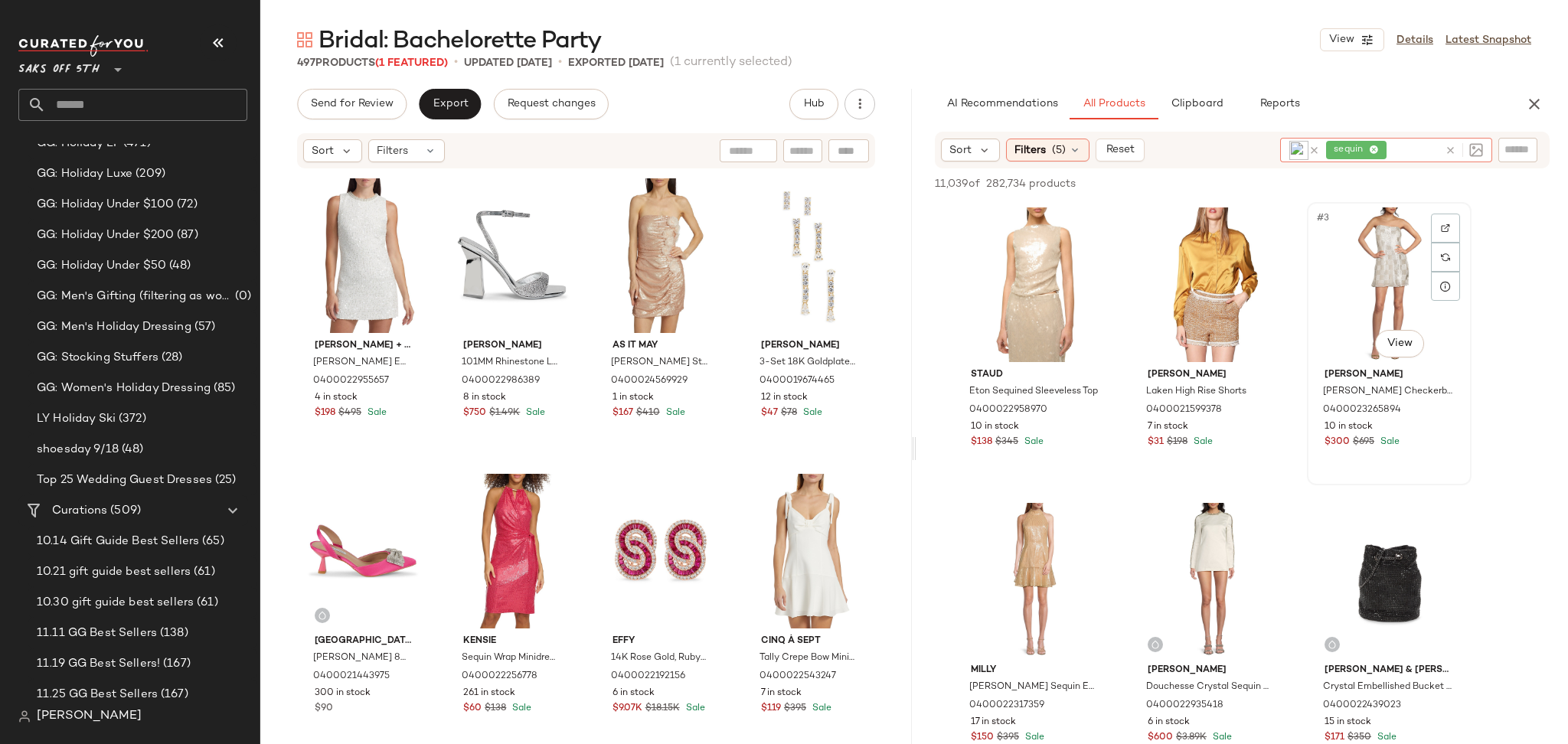
click at [1360, 258] on div "#3 View" at bounding box center [1389, 285] width 154 height 155
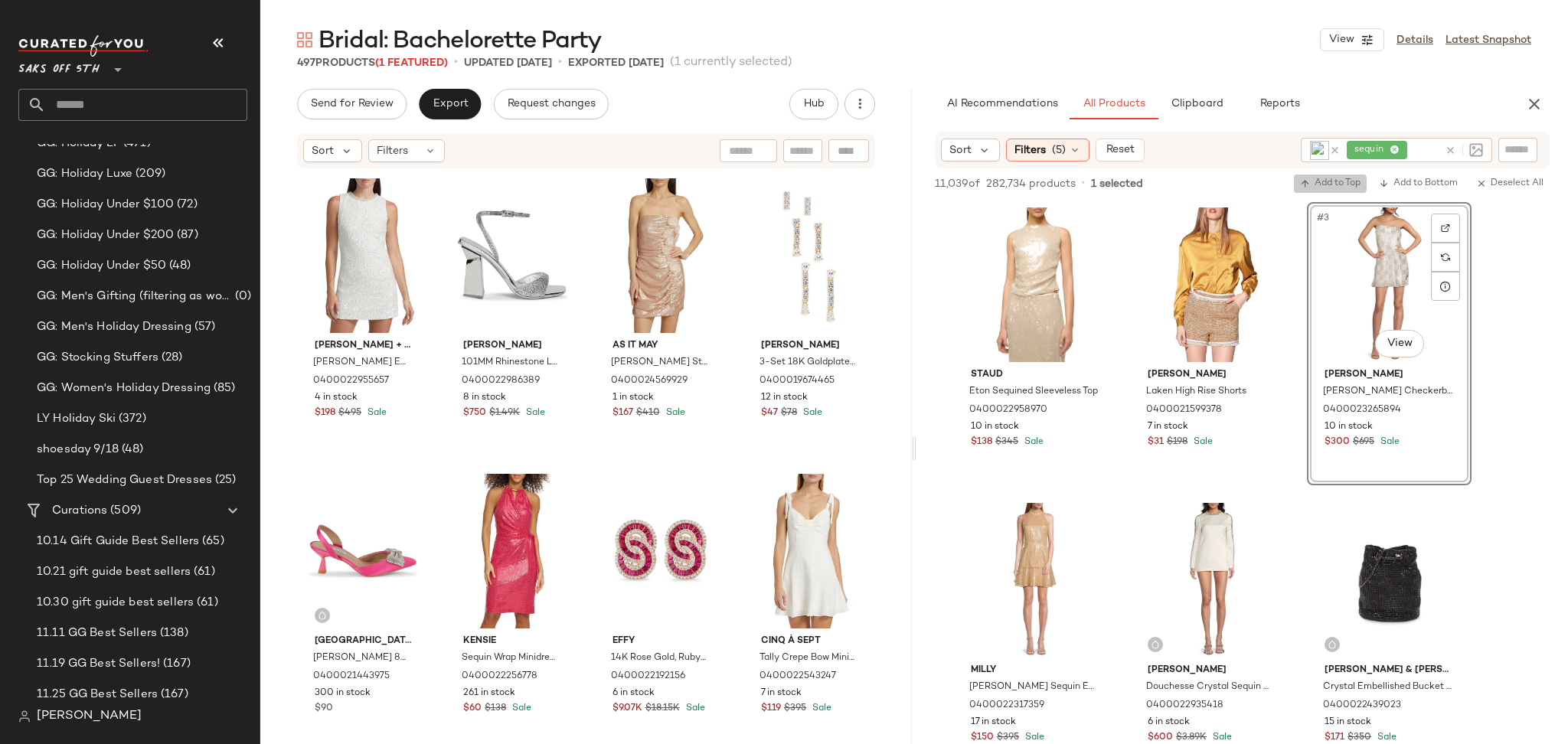
click at [1324, 179] on span "Add to Top" at bounding box center [1329, 184] width 60 height 11
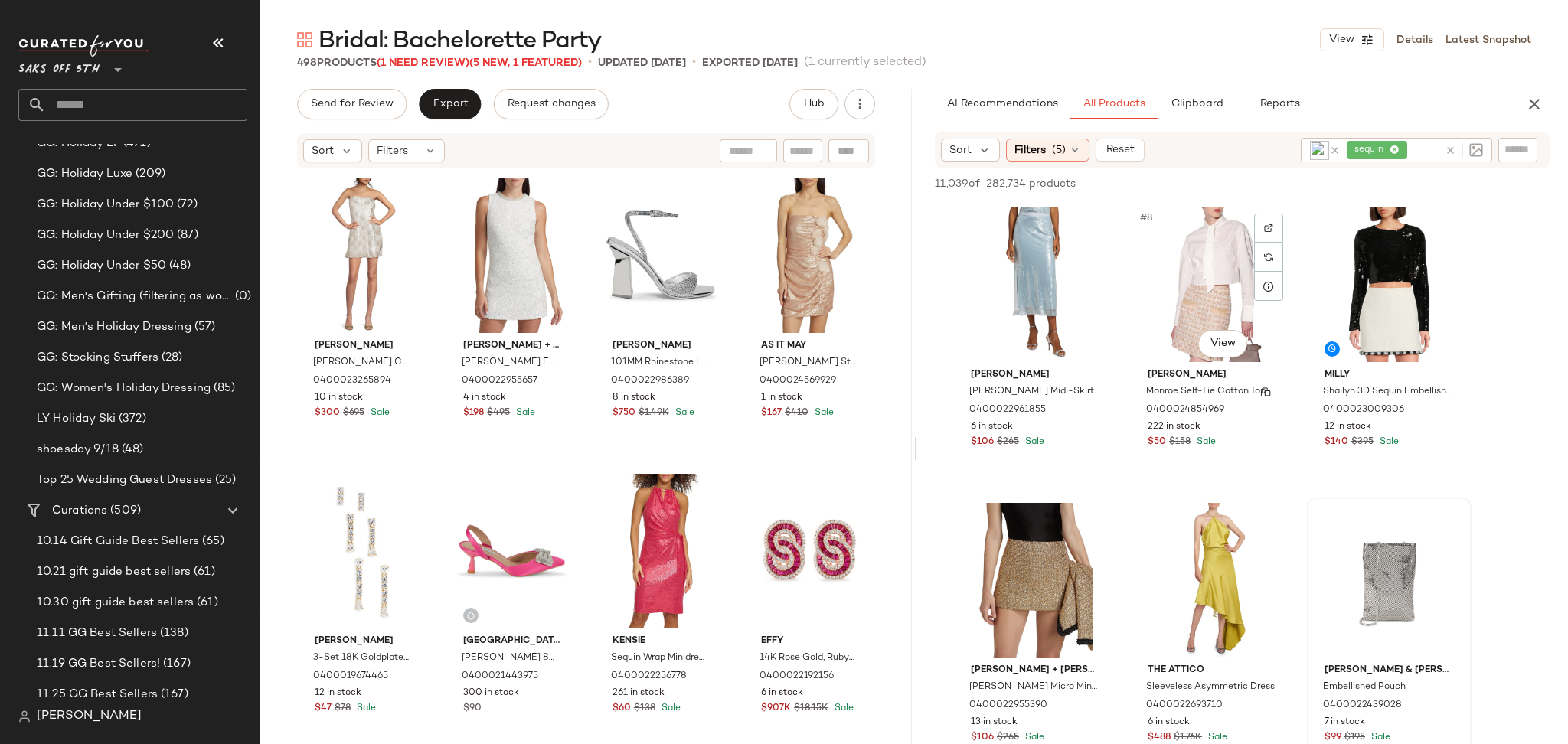
scroll to position [598, 0]
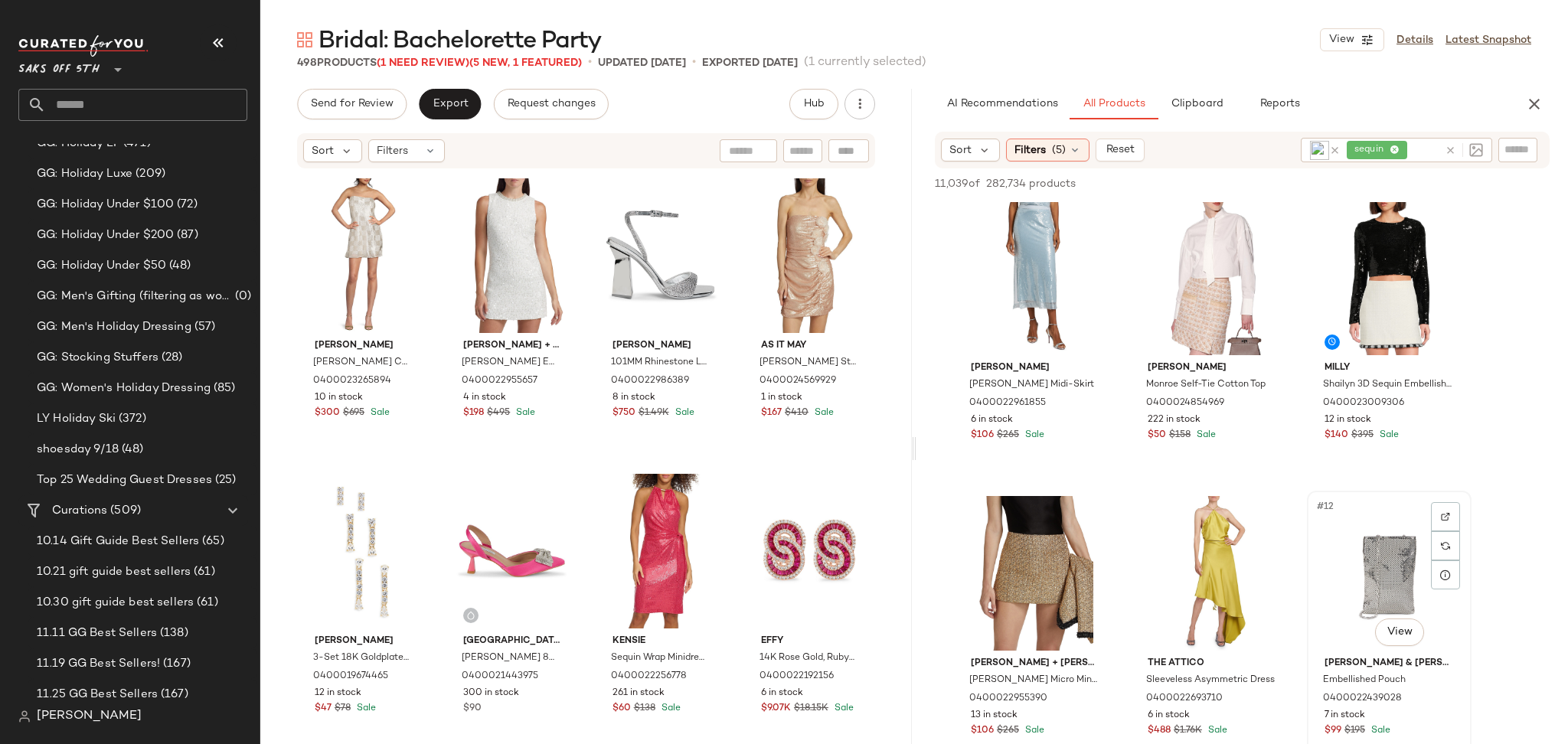
click at [1355, 576] on div "#12 View" at bounding box center [1389, 574] width 154 height 155
click at [1331, 176] on button "Add to Top" at bounding box center [1330, 184] width 73 height 19
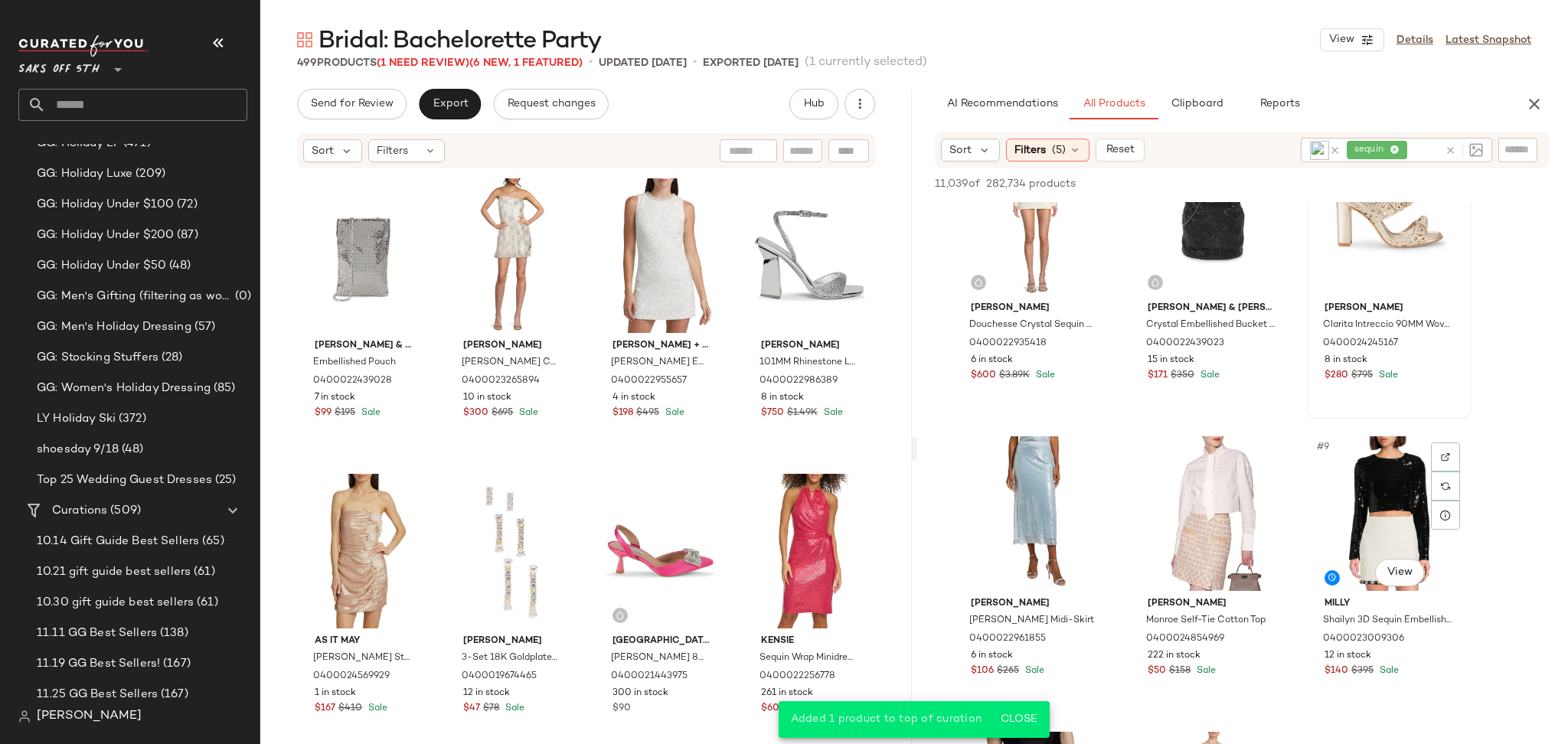
scroll to position [362, 0]
click at [1370, 222] on div "#6 View" at bounding box center [1389, 219] width 154 height 155
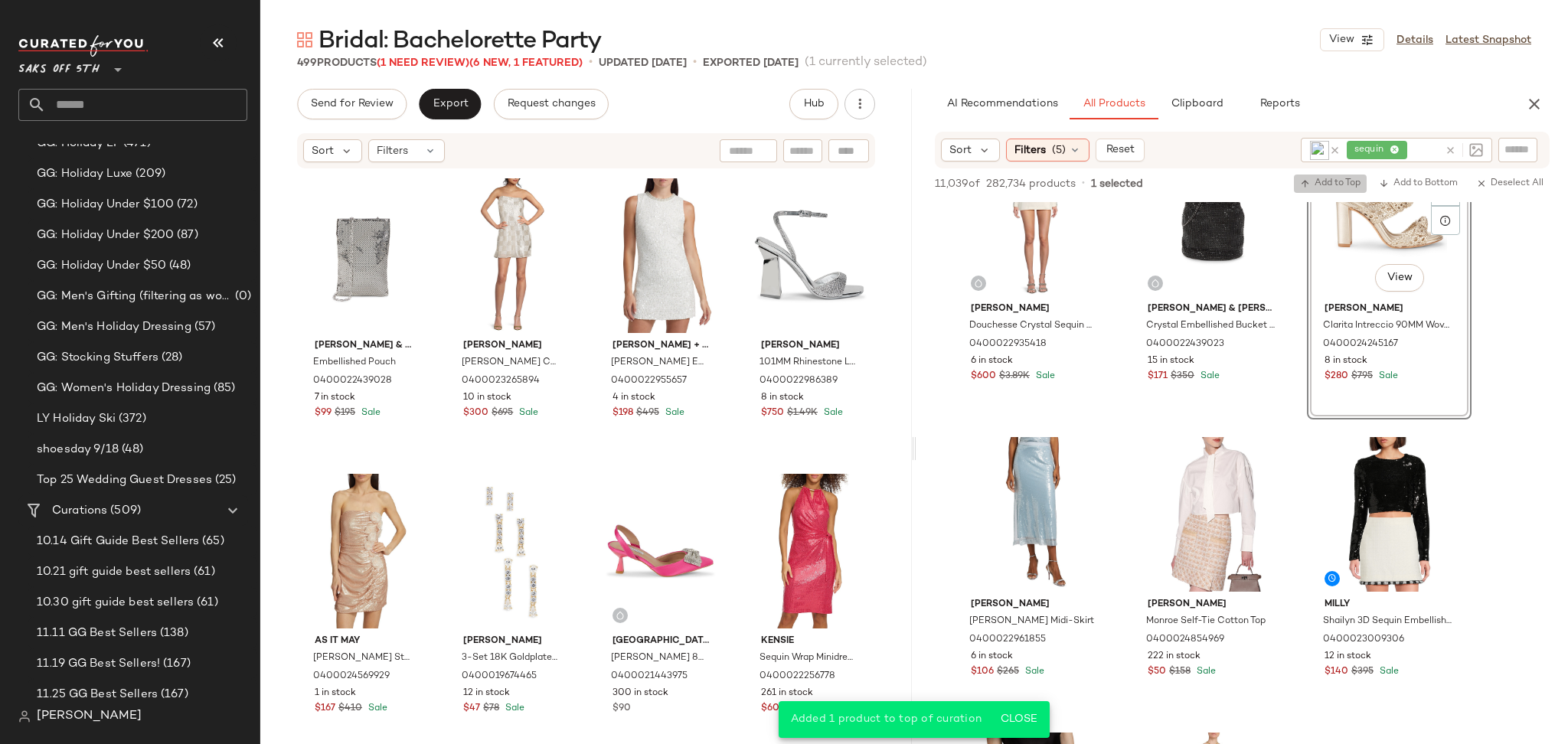
click at [1344, 183] on span "Add to Top" at bounding box center [1329, 184] width 60 height 11
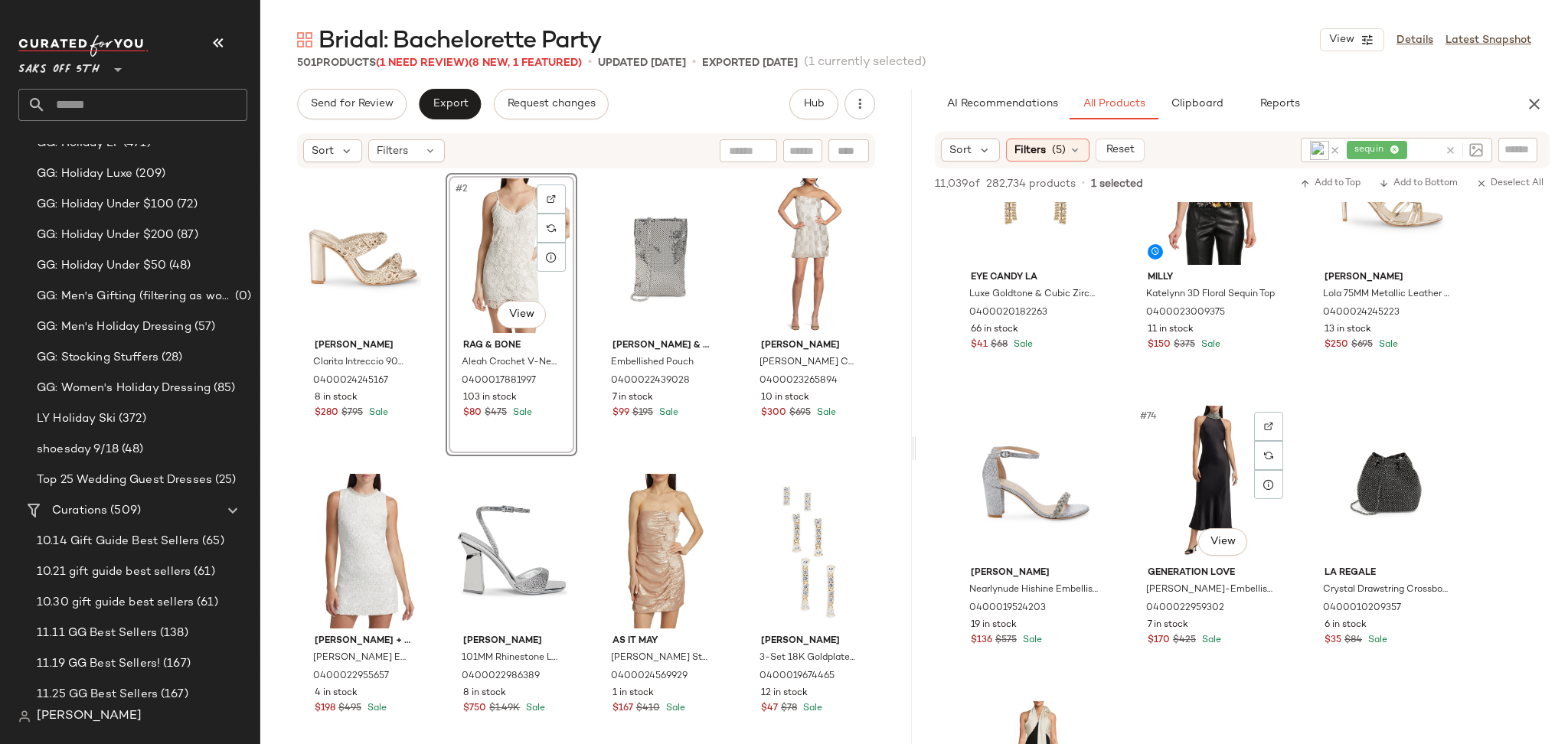
scroll to position [6899, 0]
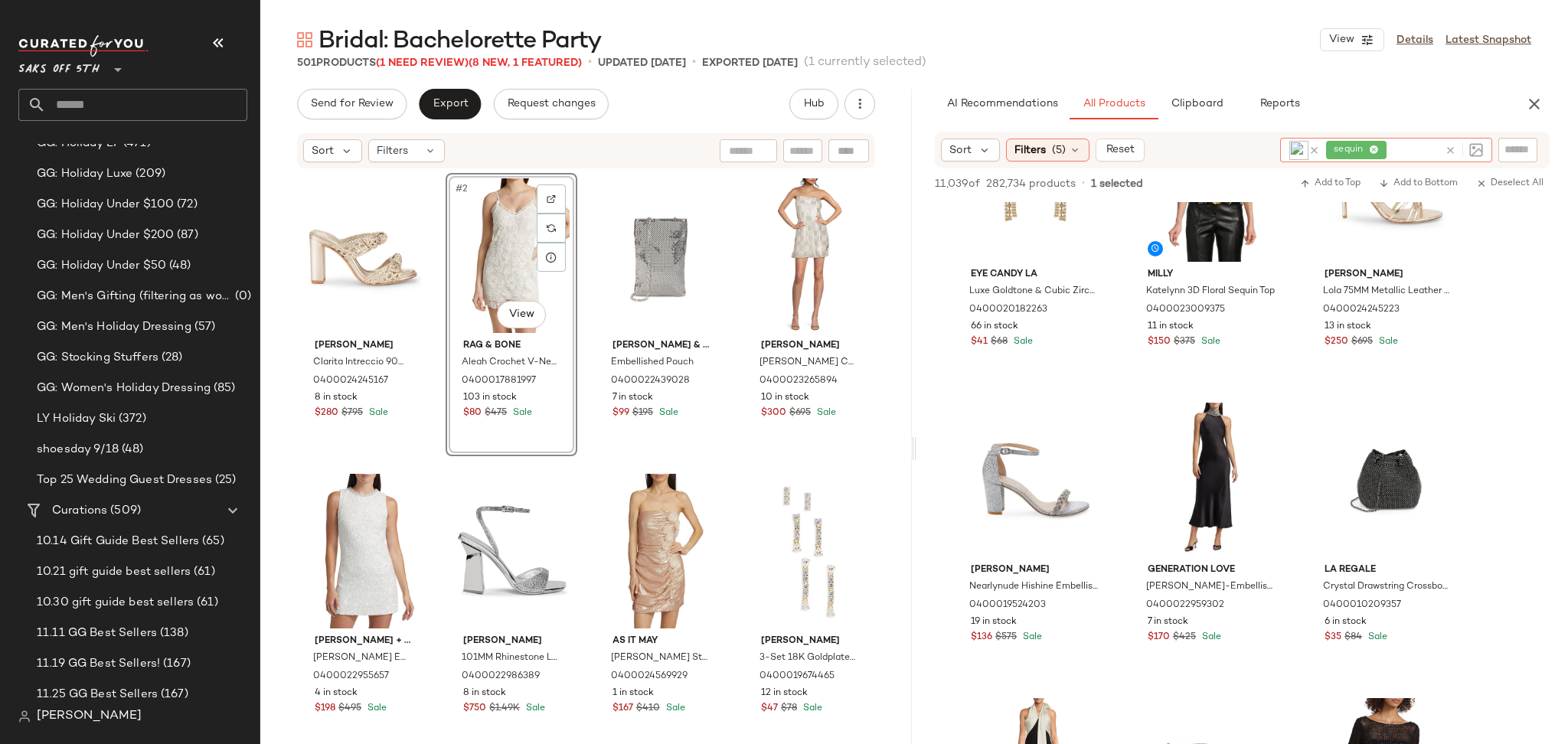
click at [1393, 147] on div "sequin" at bounding box center [1382, 150] width 113 height 25
click at [1385, 147] on span "sequin" at bounding box center [1355, 150] width 60 height 19
click at [1377, 149] on icon at bounding box center [1374, 151] width 10 height 10
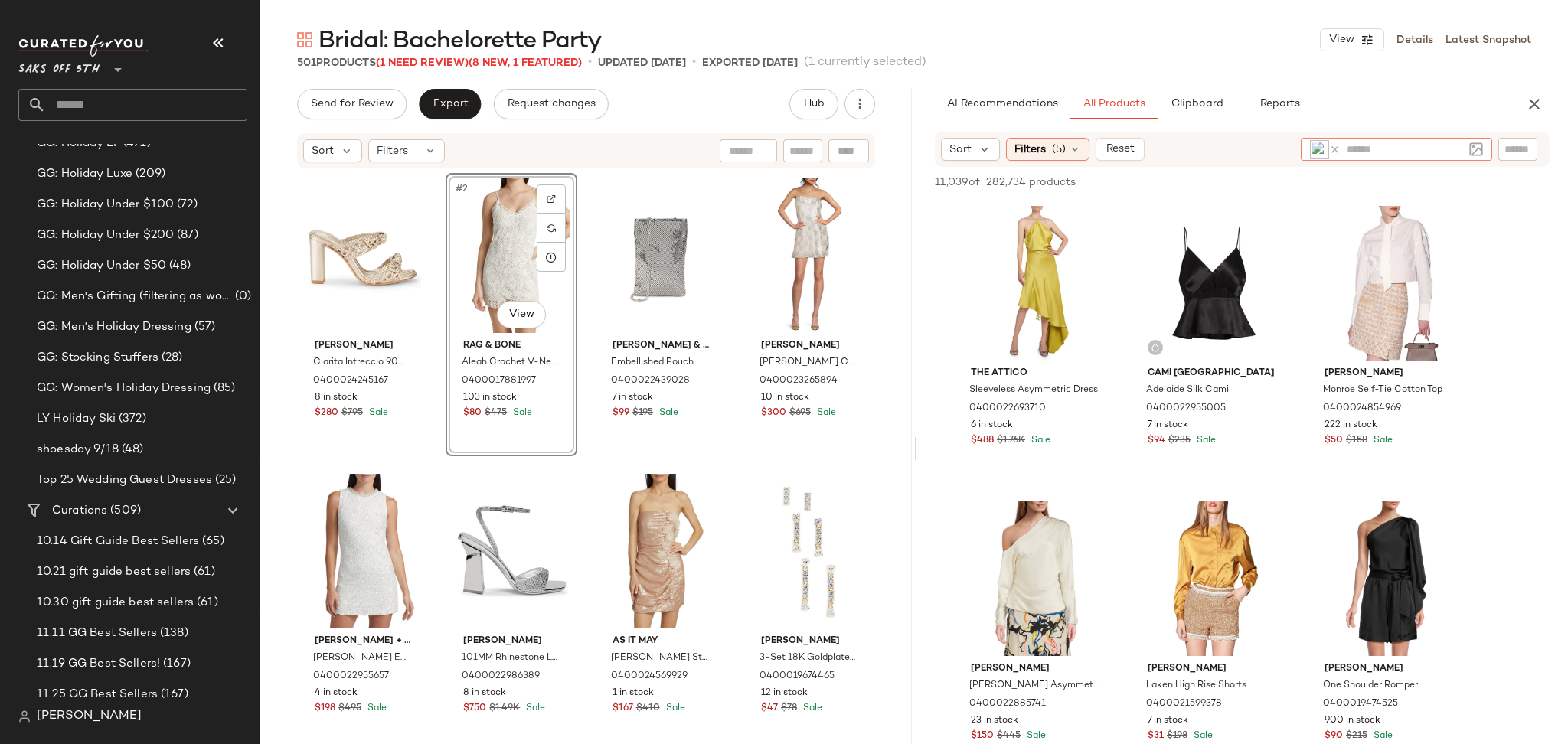
click at [1333, 146] on icon at bounding box center [1335, 150] width 12 height 12
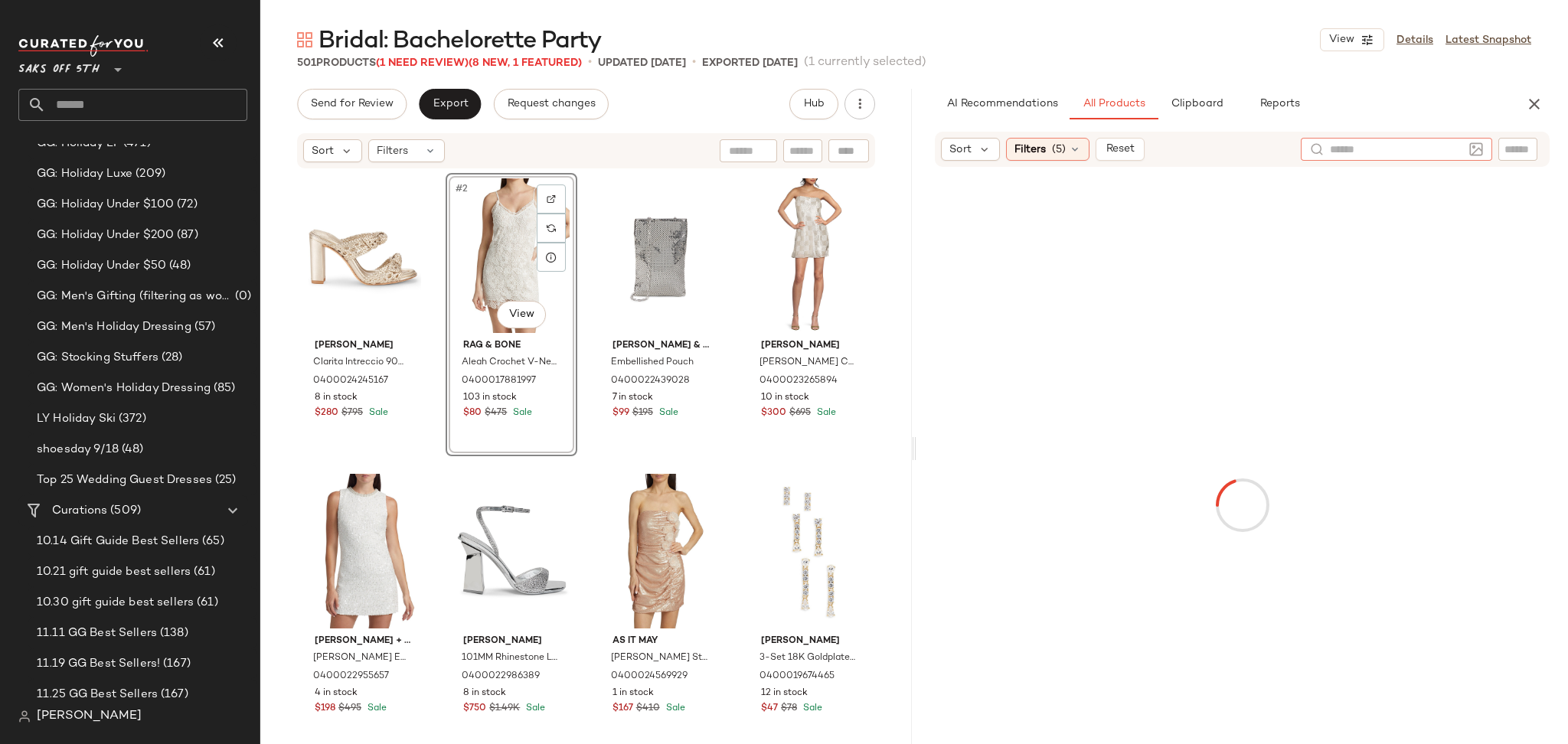
click at [1473, 147] on img at bounding box center [1476, 149] width 14 height 14
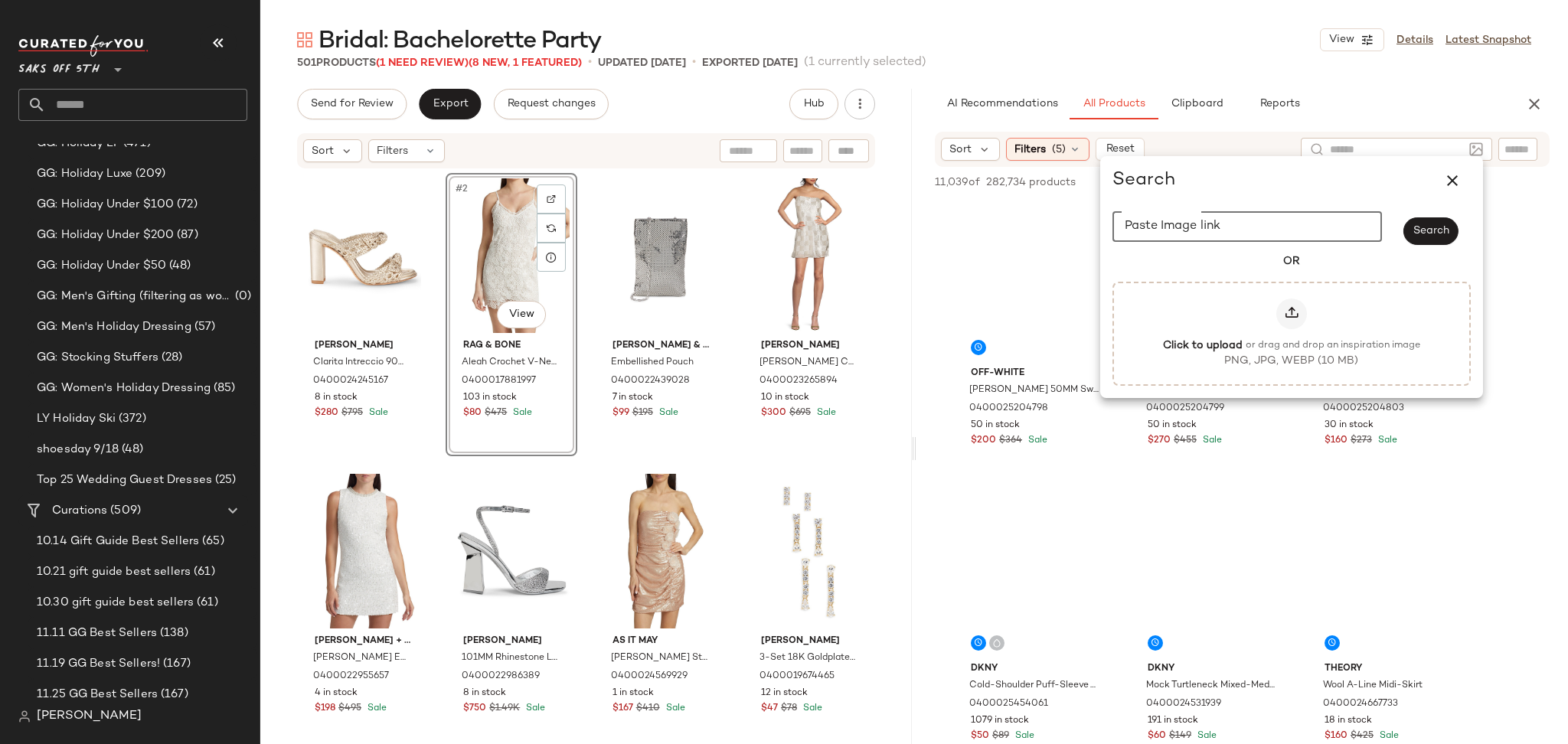
click at [1242, 231] on input "Paste Image link" at bounding box center [1247, 226] width 269 height 31
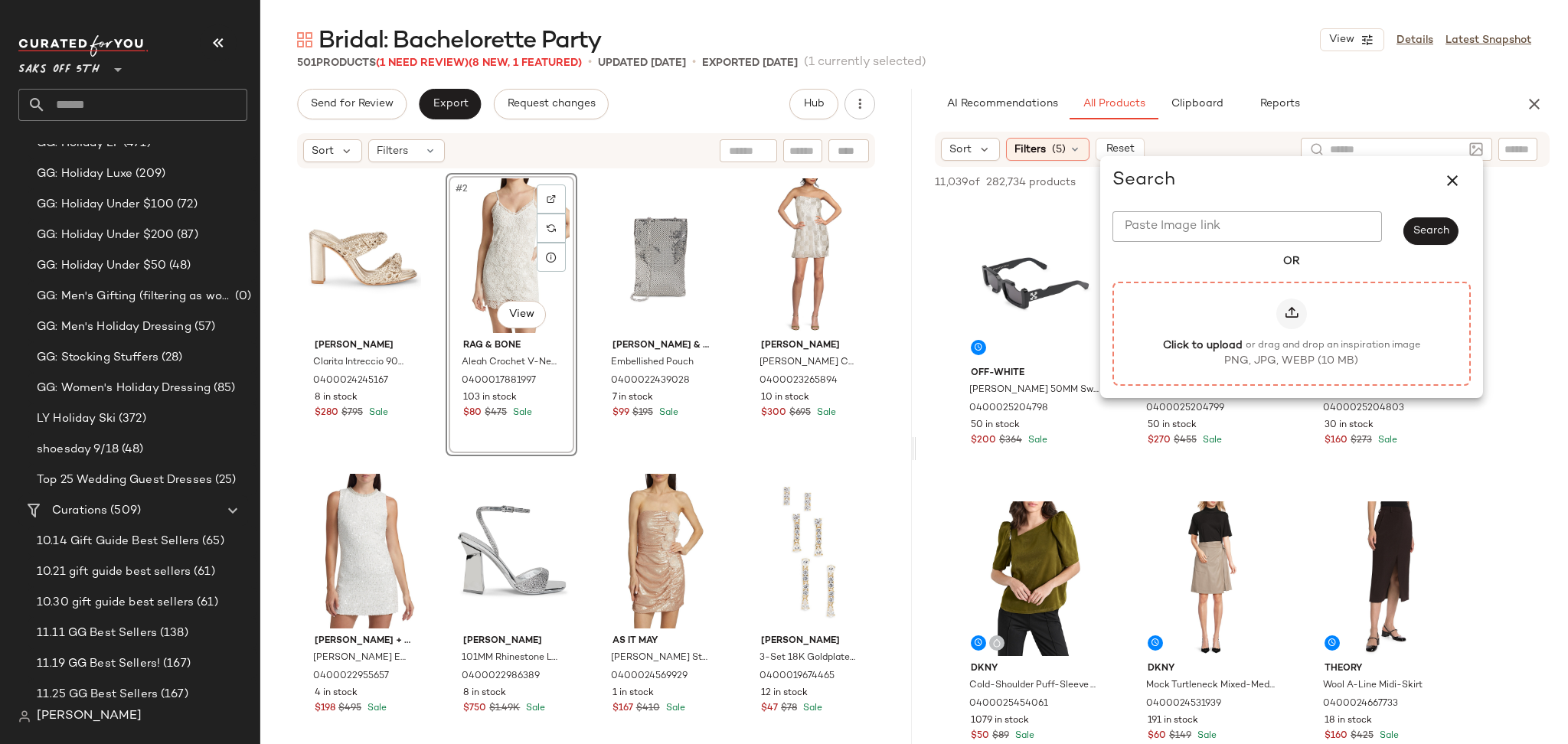
click at [1288, 322] on div at bounding box center [1291, 314] width 30 height 31
click at [1291, 333] on input "Click to upload or drag and drop an inspiration image PNG, JPG, WEBP (10 MB)" at bounding box center [1291, 333] width 1 height 1
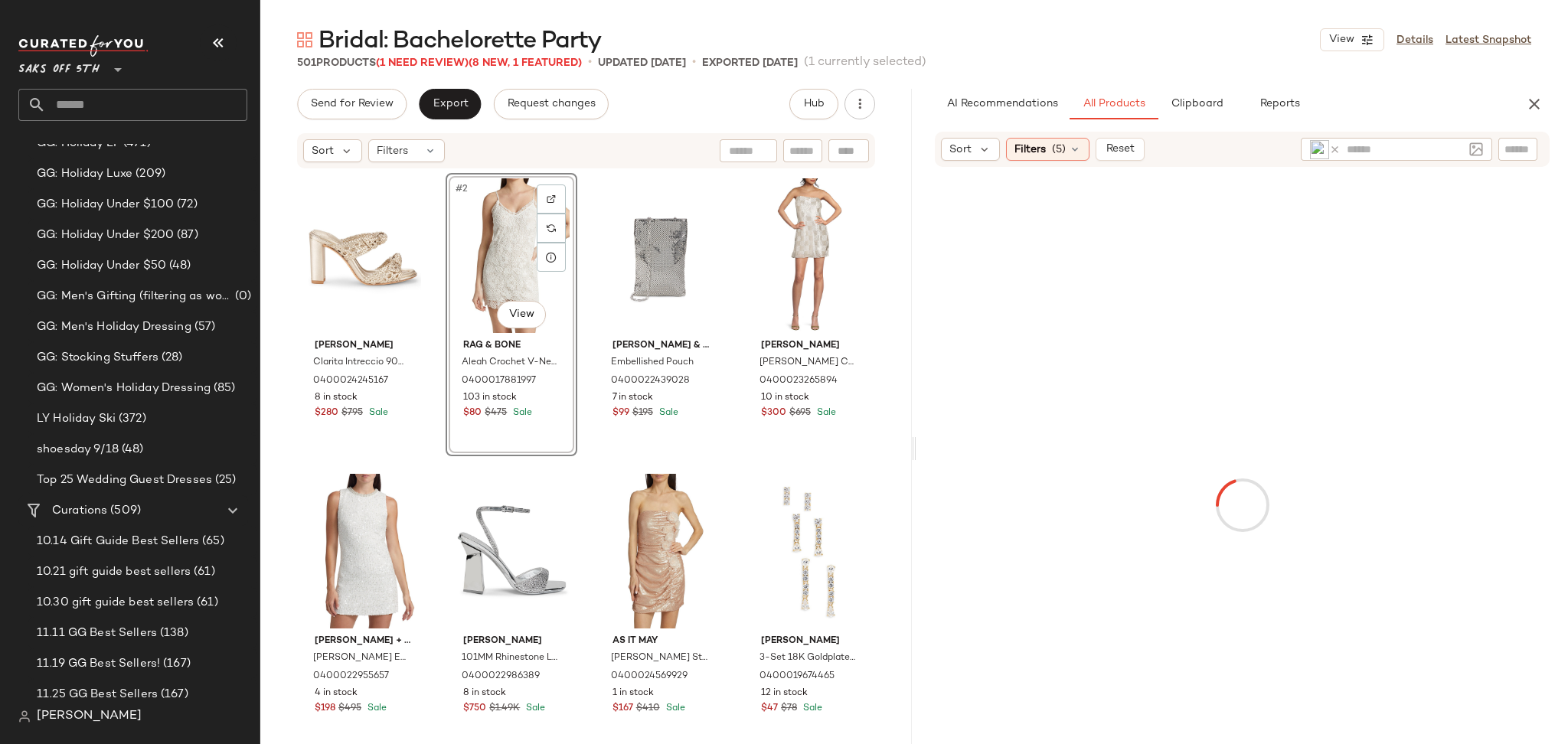
click at [1156, 49] on div "Bridal: Bachelorette Party View Details Latest Snapshot" at bounding box center [913, 40] width 1307 height 31
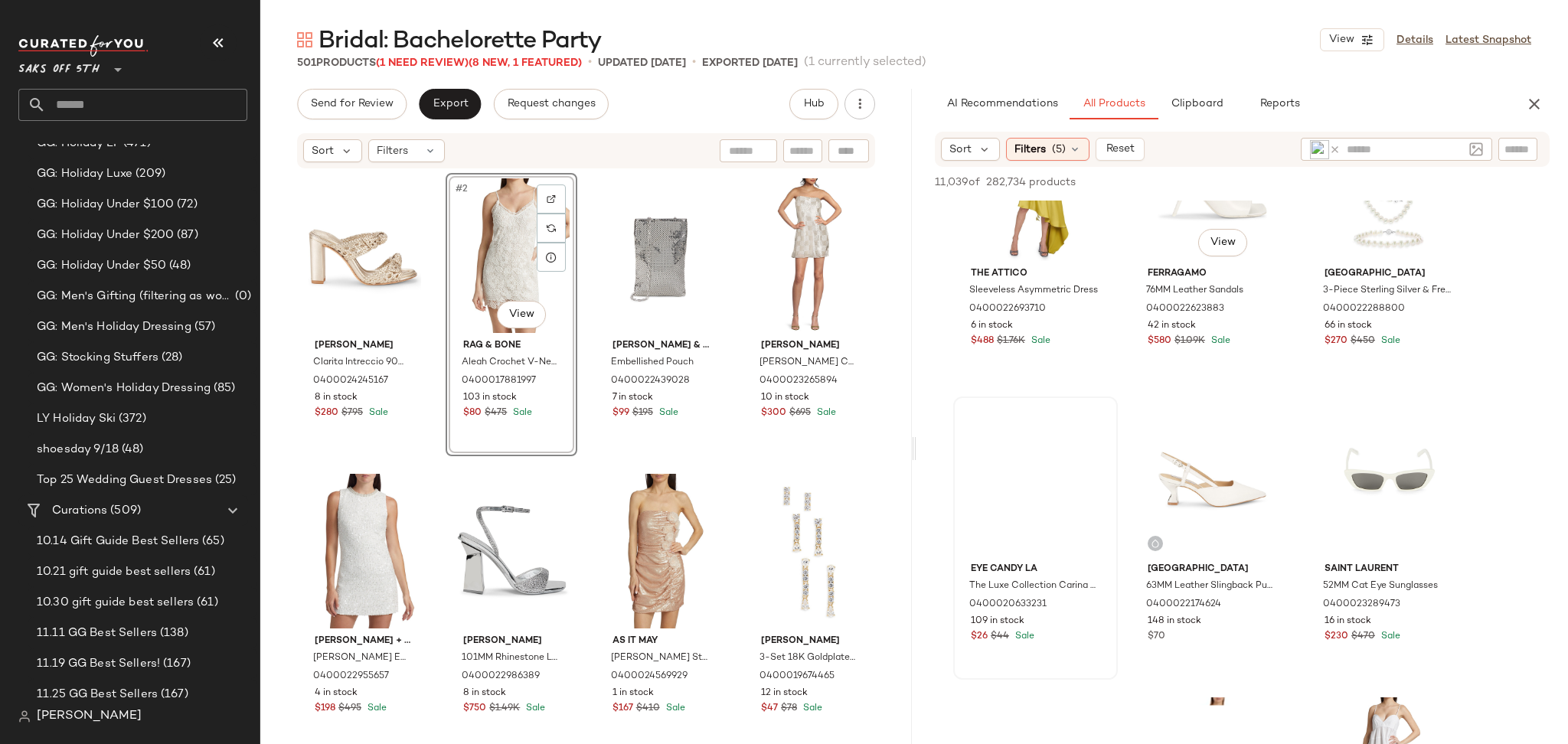
scroll to position [1877, 0]
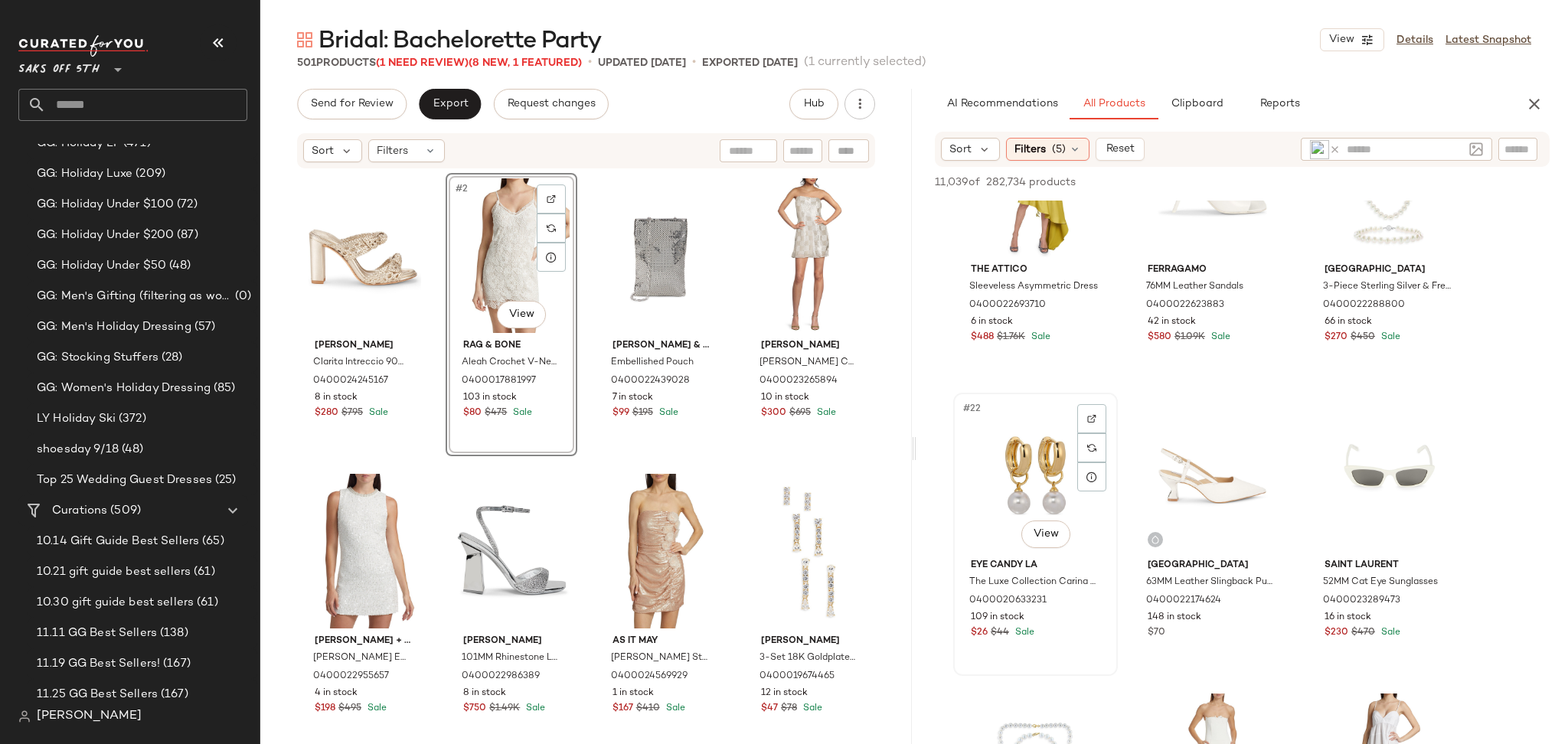
click at [1013, 423] on div "#22 View" at bounding box center [1035, 475] width 154 height 155
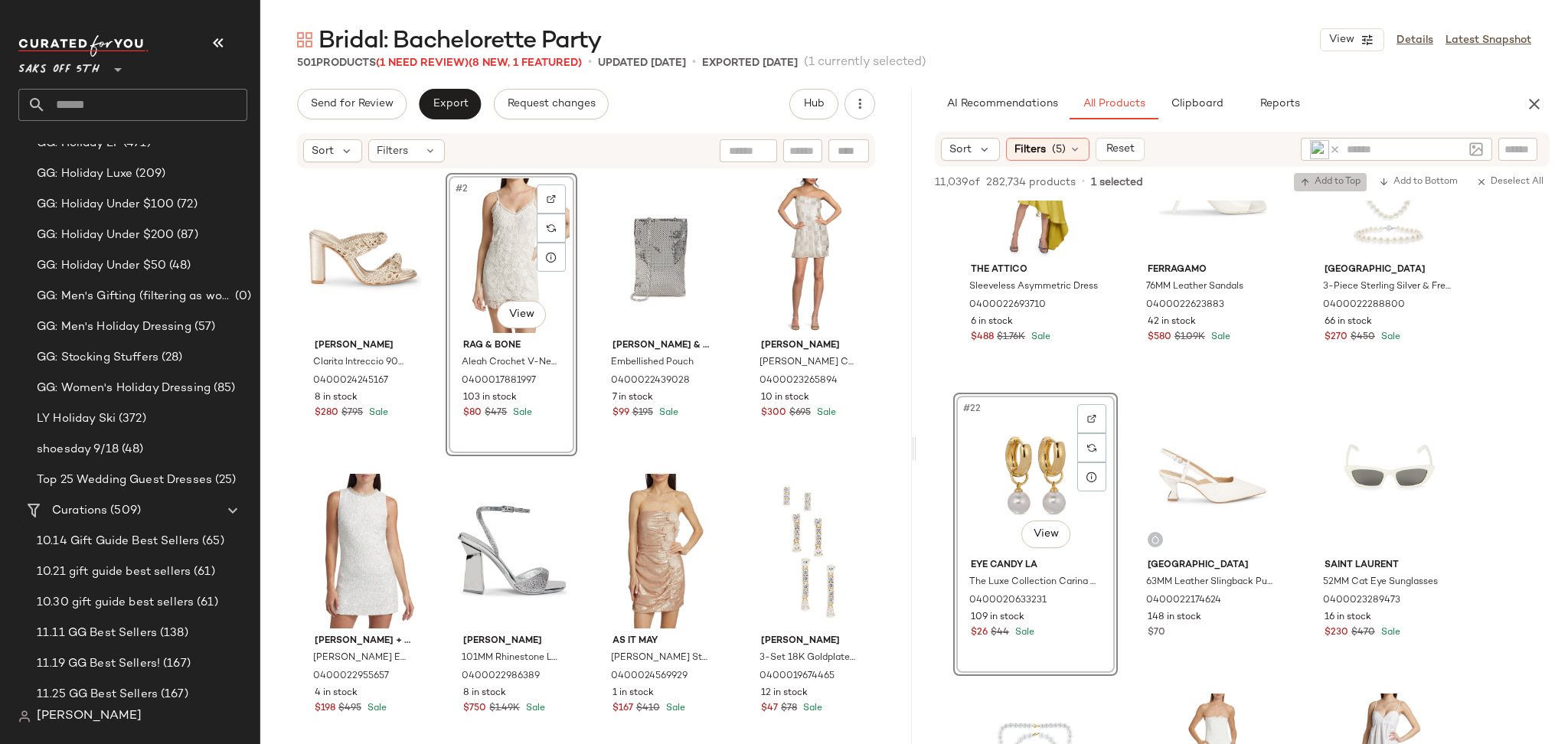
click at [1321, 173] on button "Add to Top" at bounding box center [1330, 182] width 73 height 19
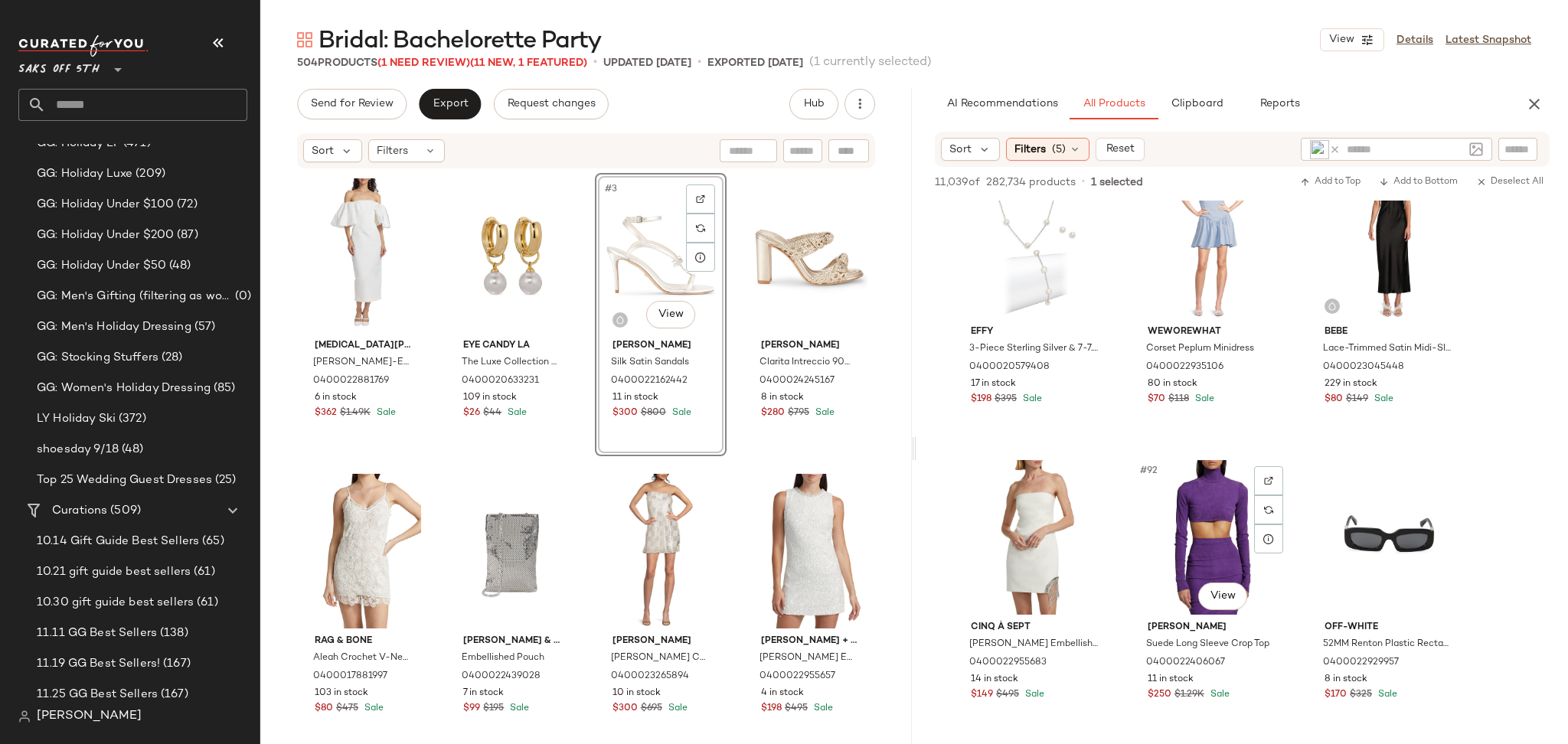
scroll to position [8742, 0]
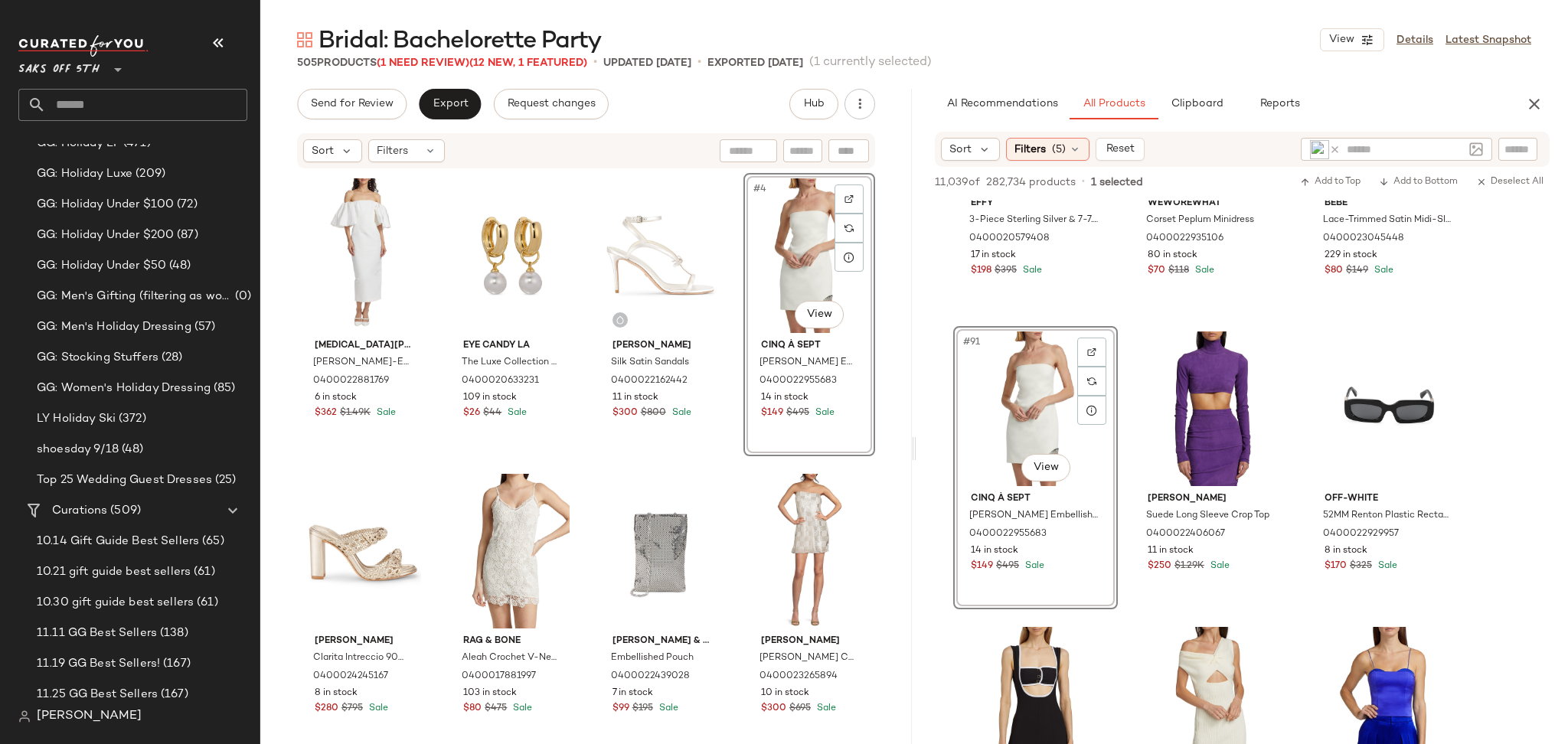
click at [455, 71] on div "Bridal: Bachelorette Party View Details Latest Snapshot 505 Products (1 Need Re…" at bounding box center [913, 384] width 1307 height 719
click at [452, 59] on span "(1 Need Review)" at bounding box center [423, 64] width 92 height 12
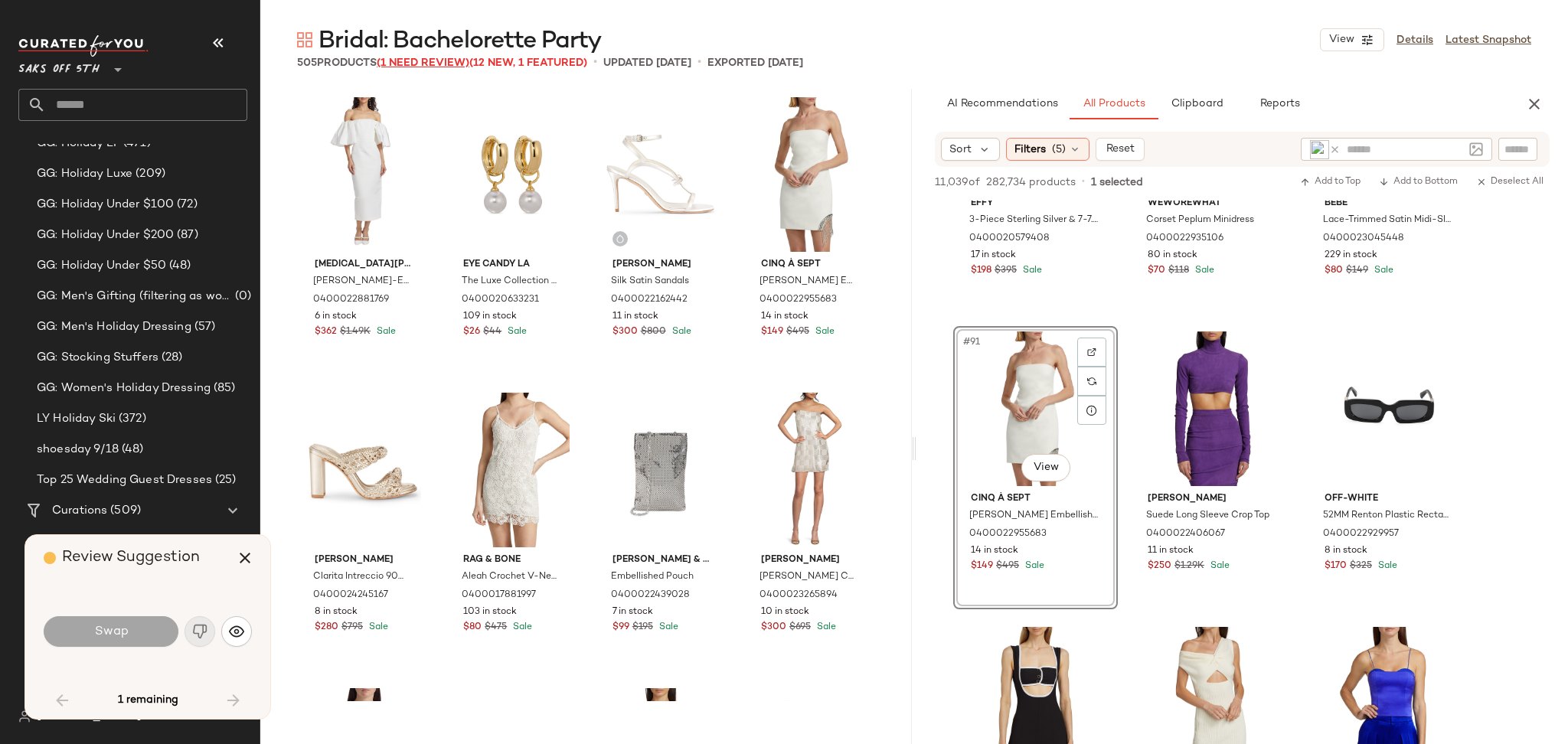
click at [427, 58] on span "(1 Need Review)" at bounding box center [423, 64] width 92 height 12
click at [242, 552] on icon "button" at bounding box center [245, 558] width 19 height 19
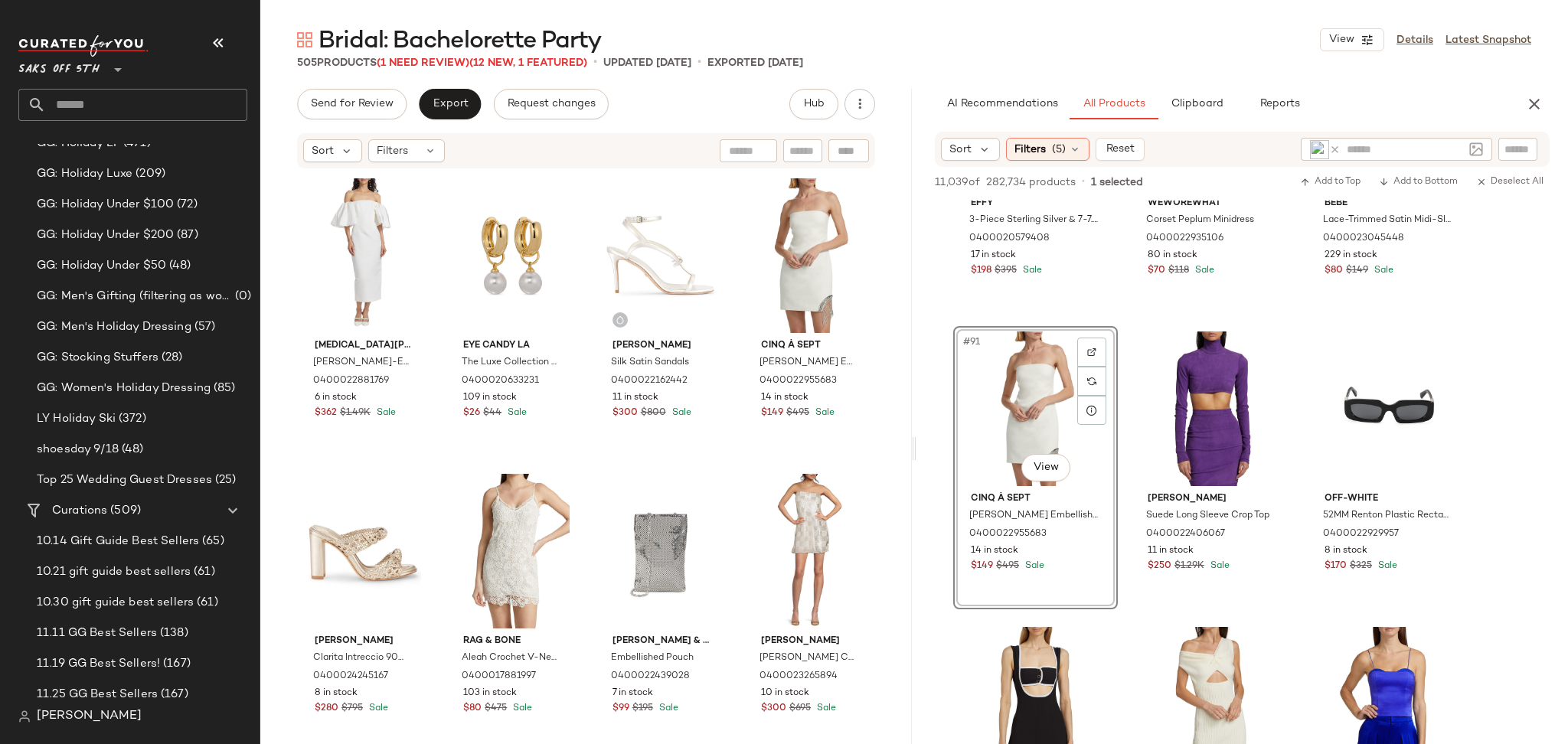
click at [415, 164] on div "Sort Filters" at bounding box center [586, 151] width 578 height 36
click at [420, 154] on div "Filters" at bounding box center [407, 150] width 76 height 23
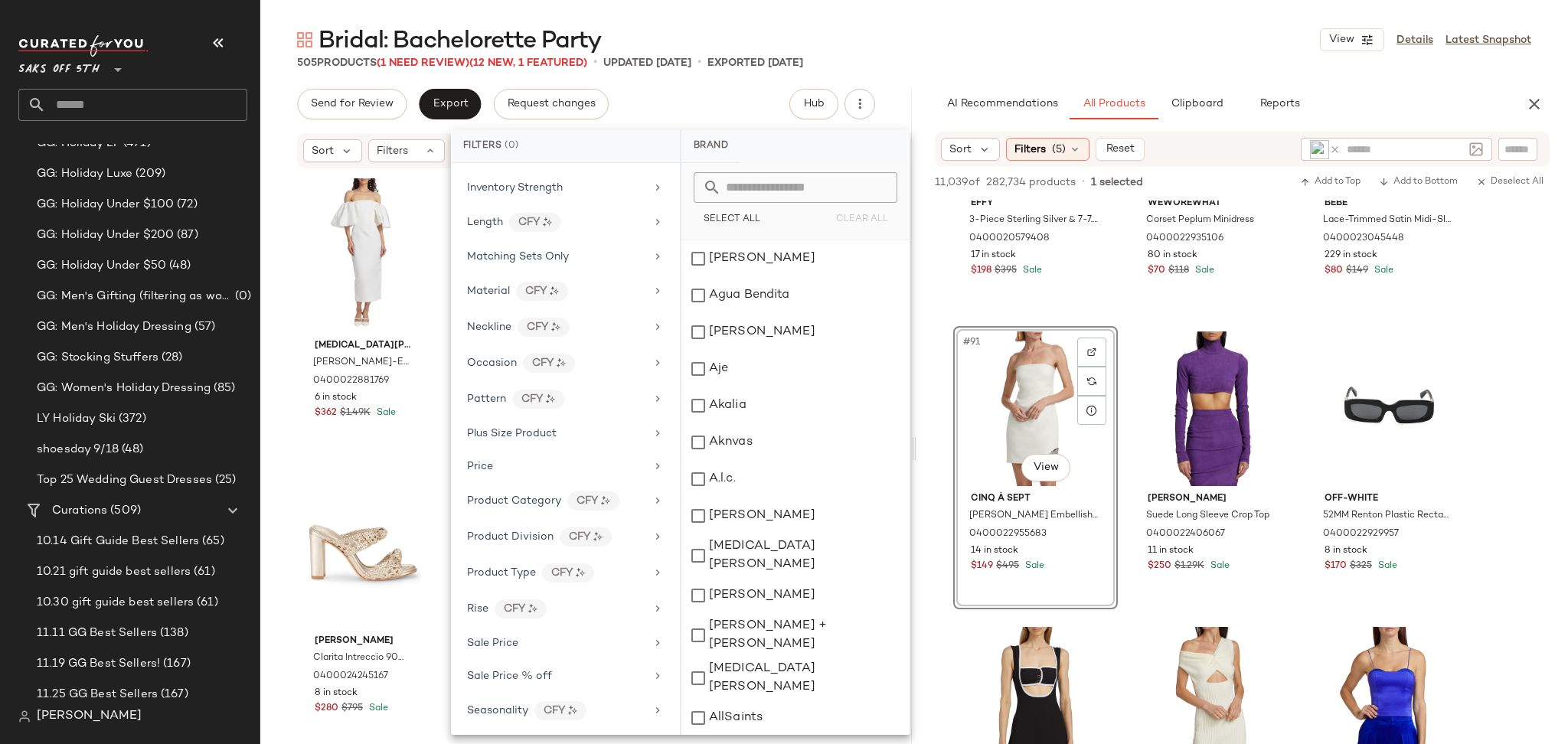
scroll to position [719, 0]
click at [520, 671] on span "Total Inventory" at bounding box center [505, 675] width 77 height 12
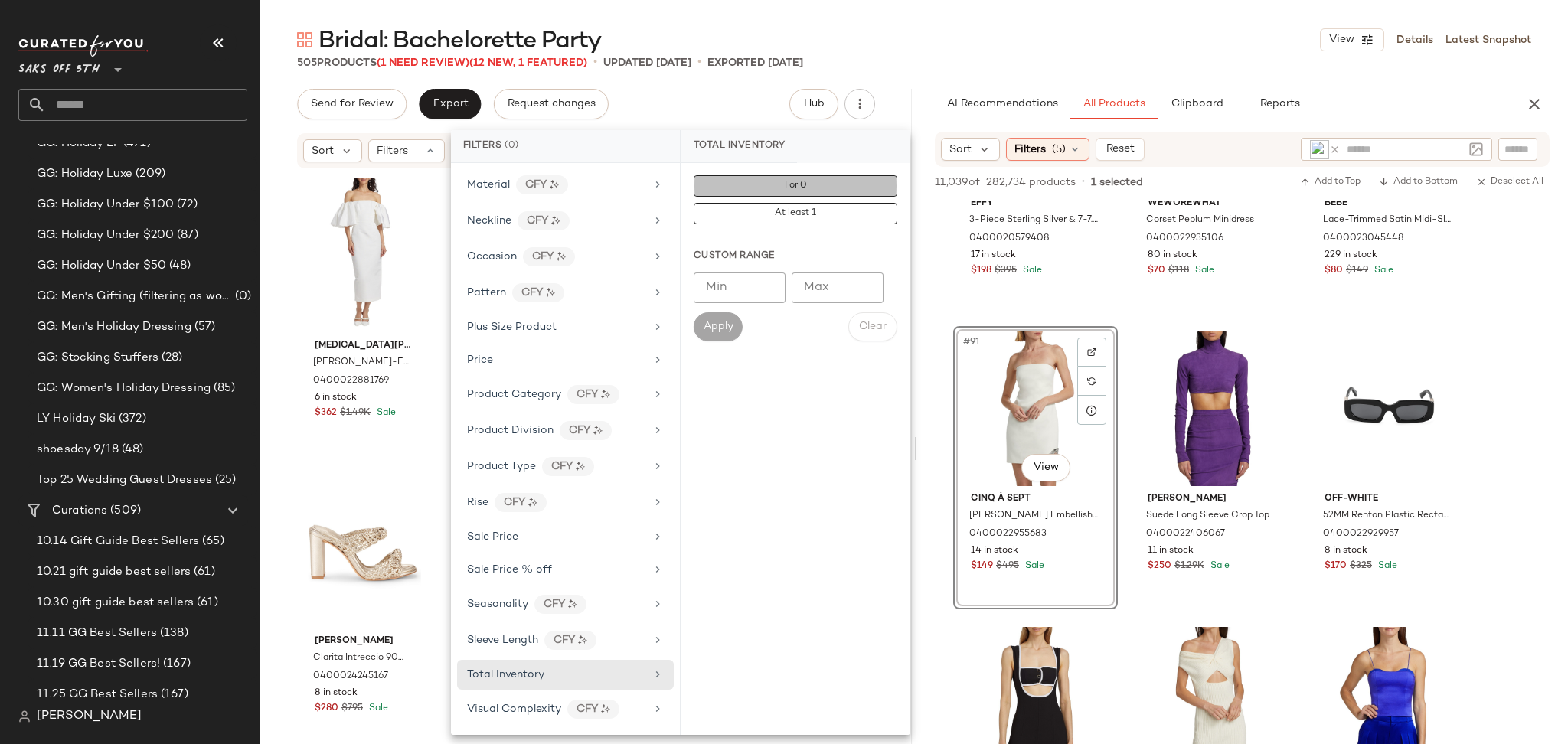
click at [787, 196] on button "For 0" at bounding box center [795, 186] width 203 height 21
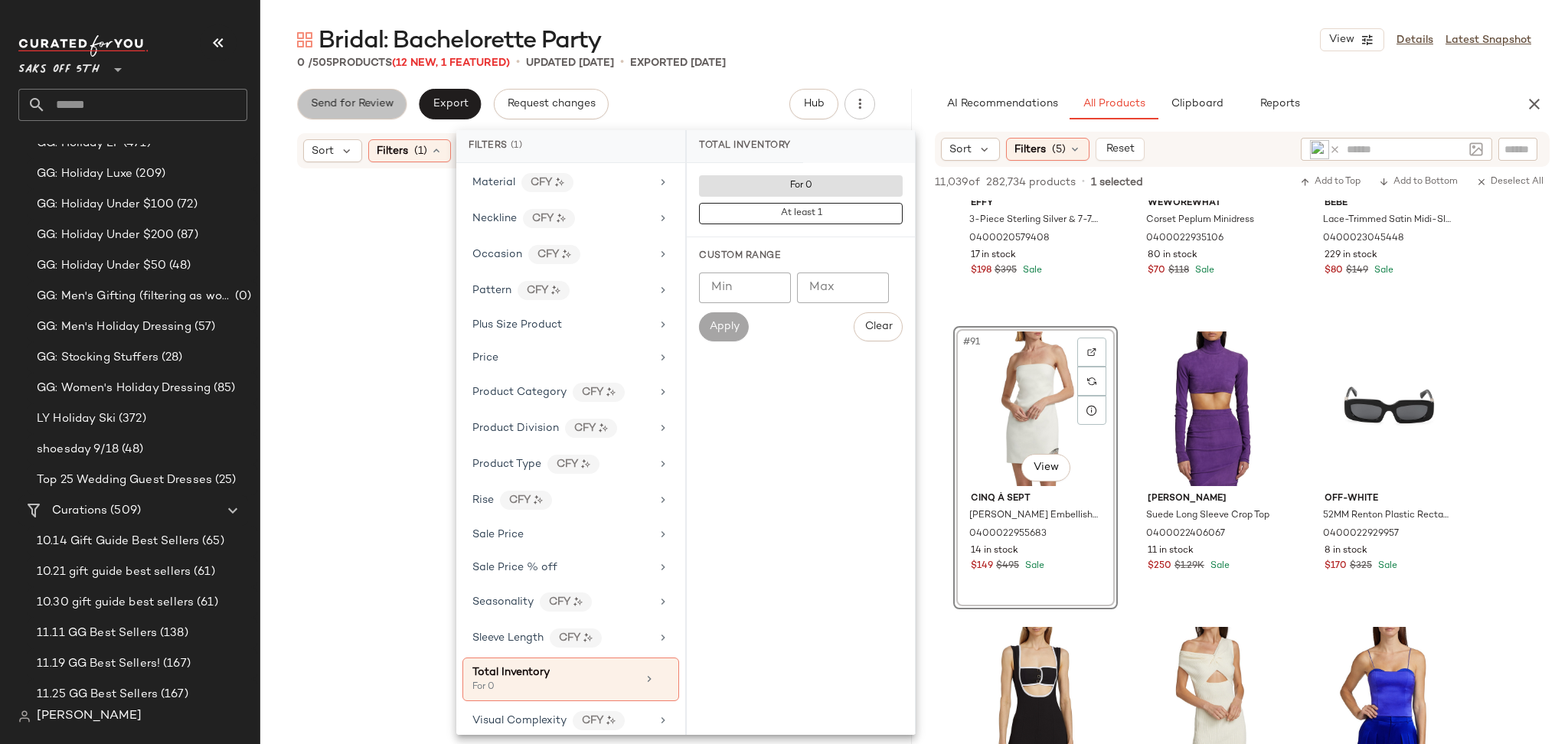
click at [388, 99] on span "Send for Review" at bounding box center [352, 104] width 83 height 12
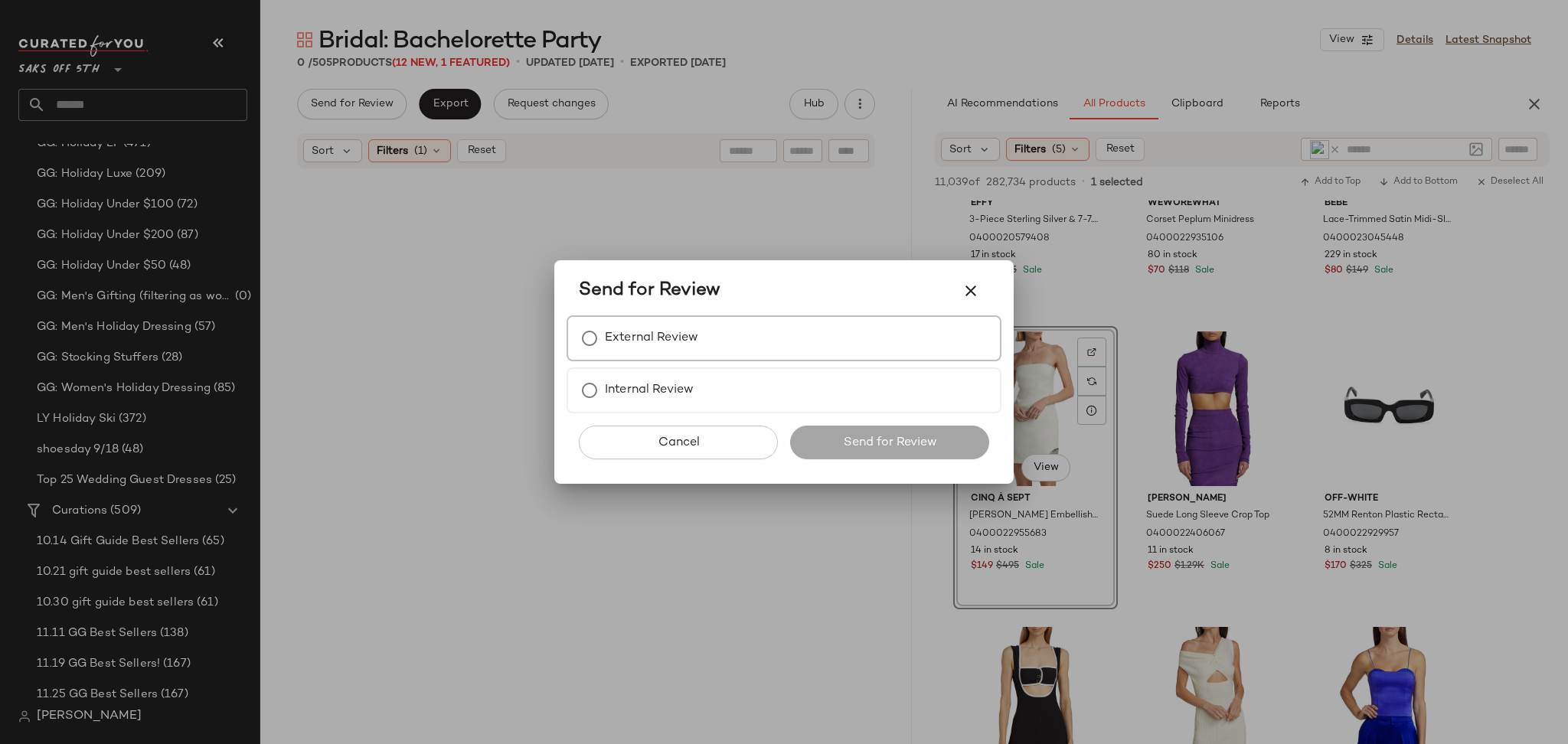
click at [656, 345] on label "External Review" at bounding box center [651, 338] width 93 height 31
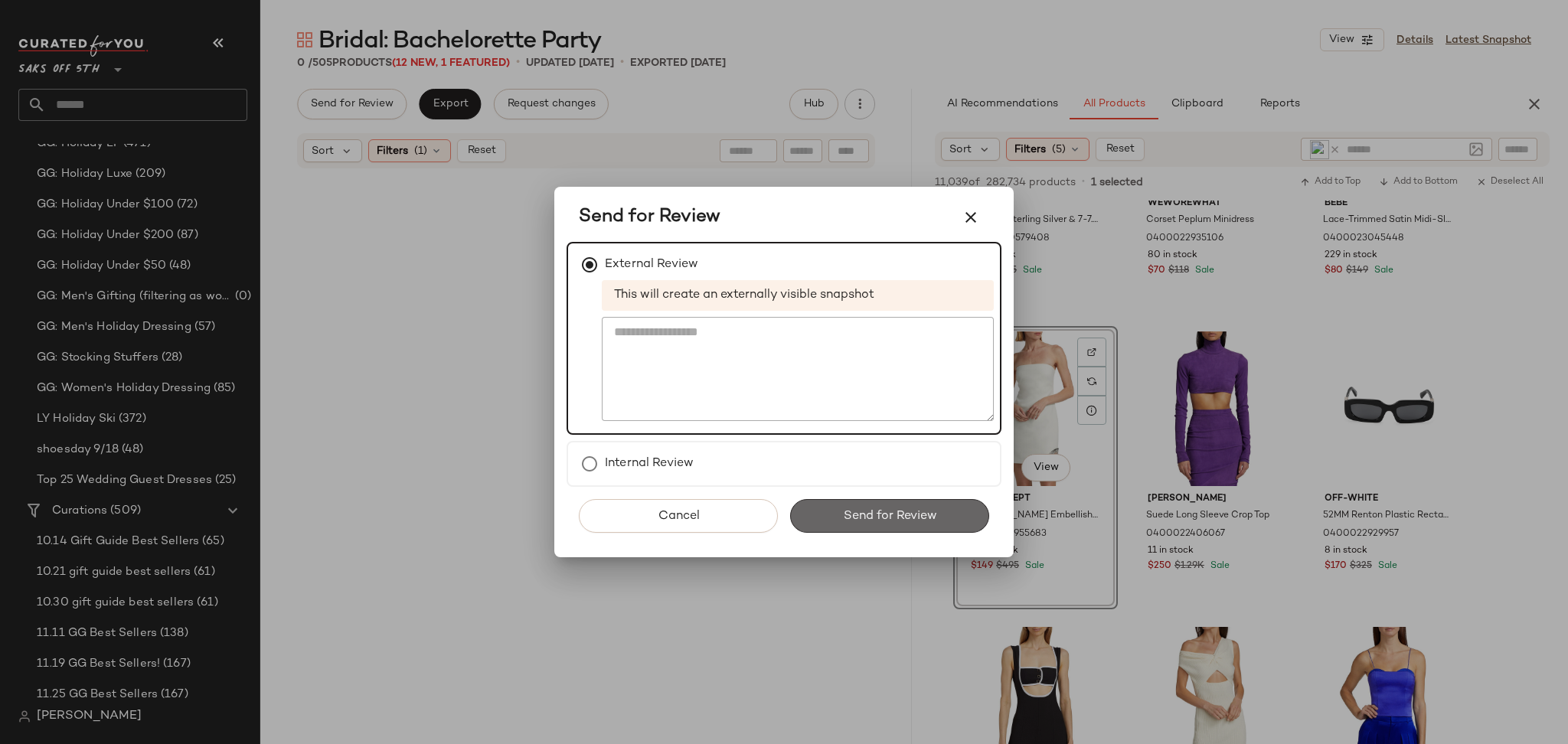
click at [872, 516] on span "Send for Review" at bounding box center [889, 516] width 94 height 14
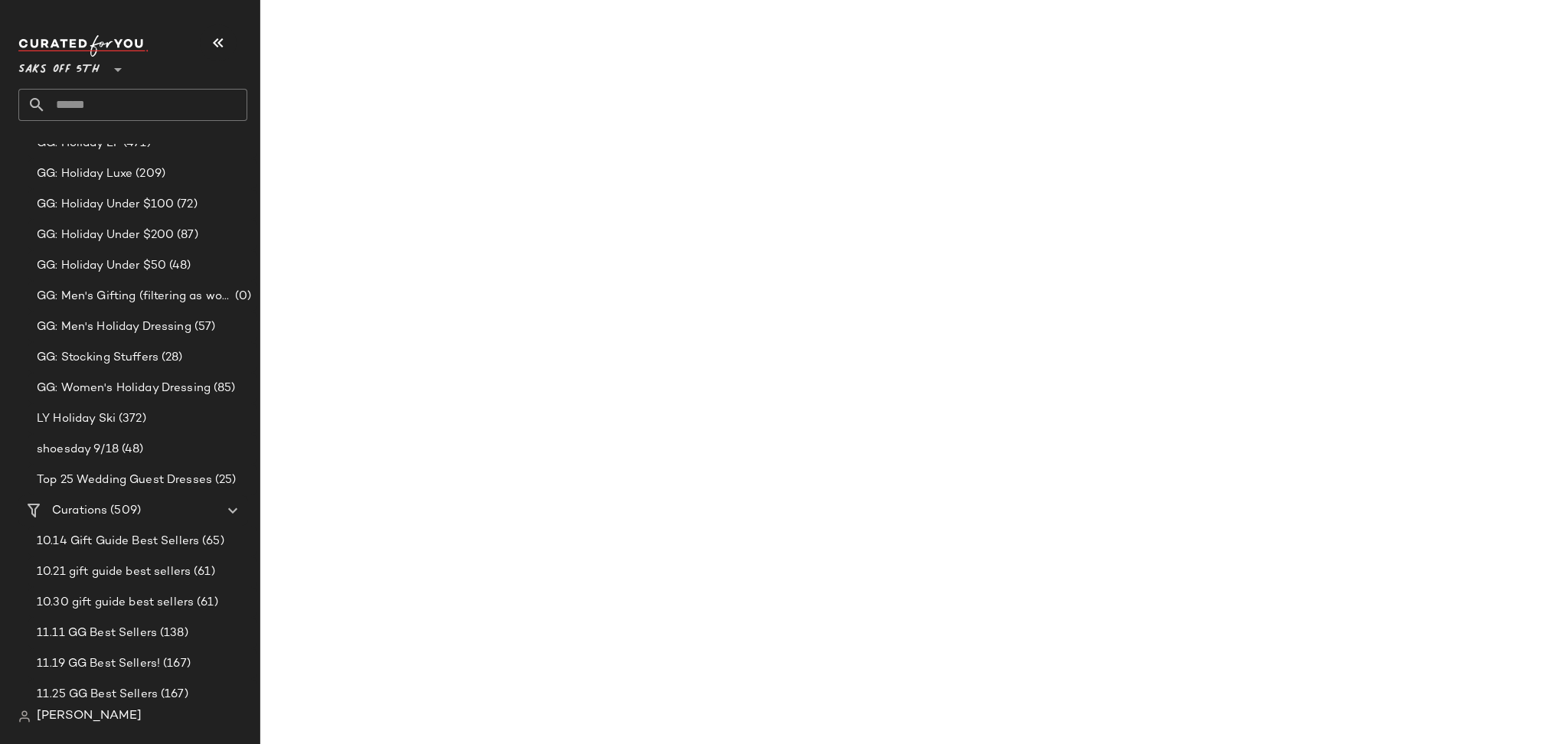
scroll to position [12879, 0]
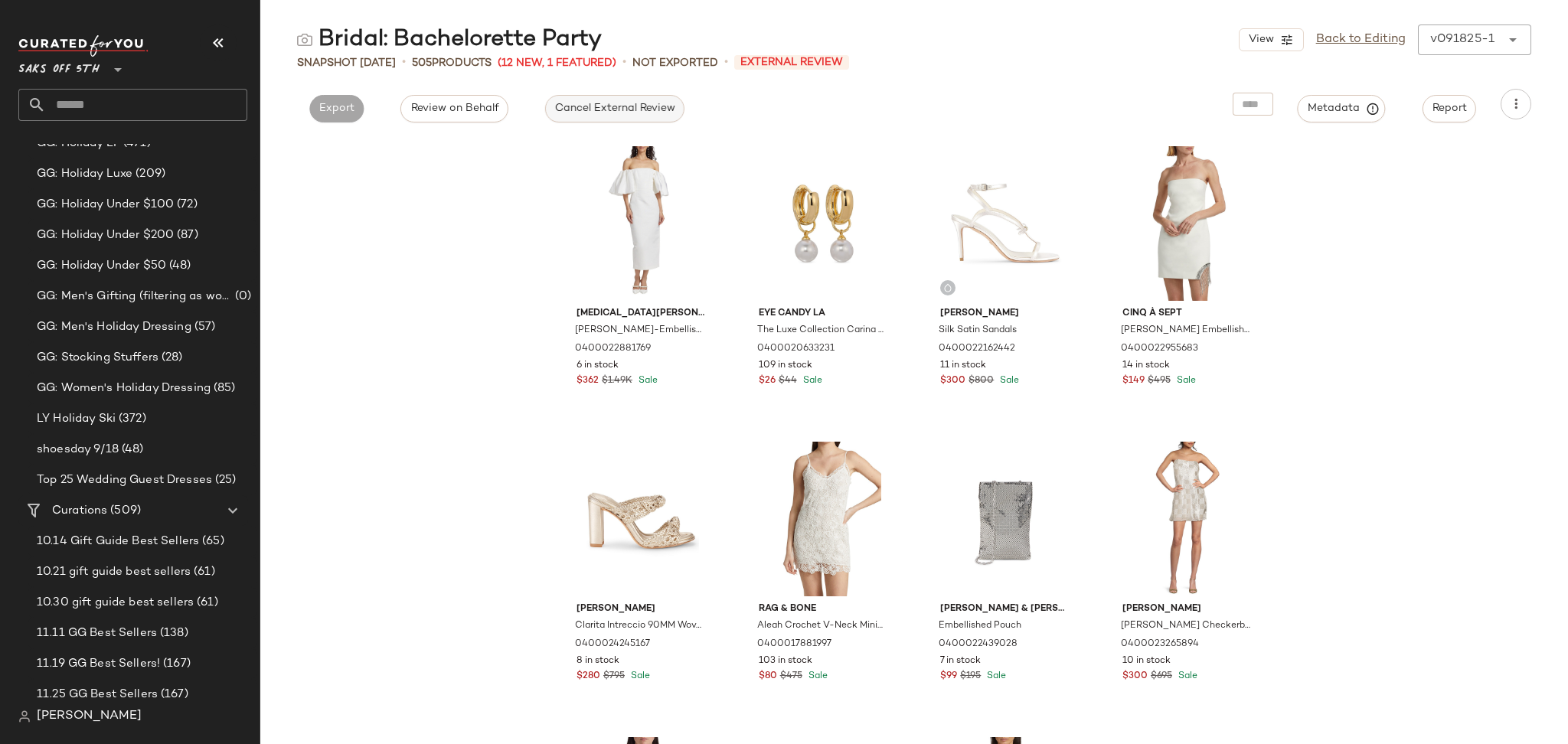
click at [630, 111] on span "Cancel External Review" at bounding box center [614, 108] width 121 height 12
click at [471, 109] on span "Export" at bounding box center [474, 108] width 36 height 12
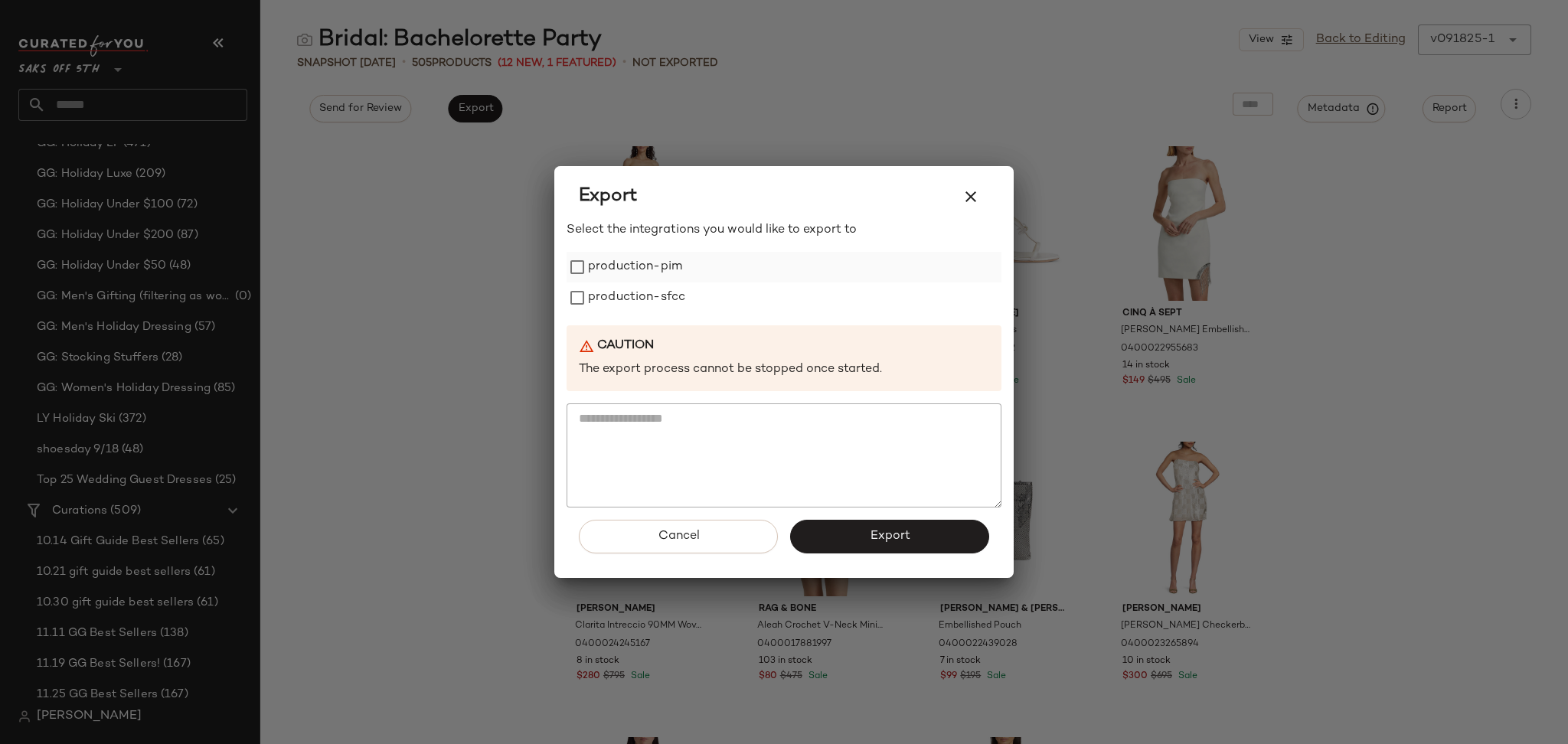
click at [596, 270] on label "production-pim" at bounding box center [634, 267] width 94 height 31
click at [602, 305] on label "production-sfcc" at bounding box center [636, 297] width 97 height 31
click at [826, 536] on button "Export" at bounding box center [889, 537] width 199 height 34
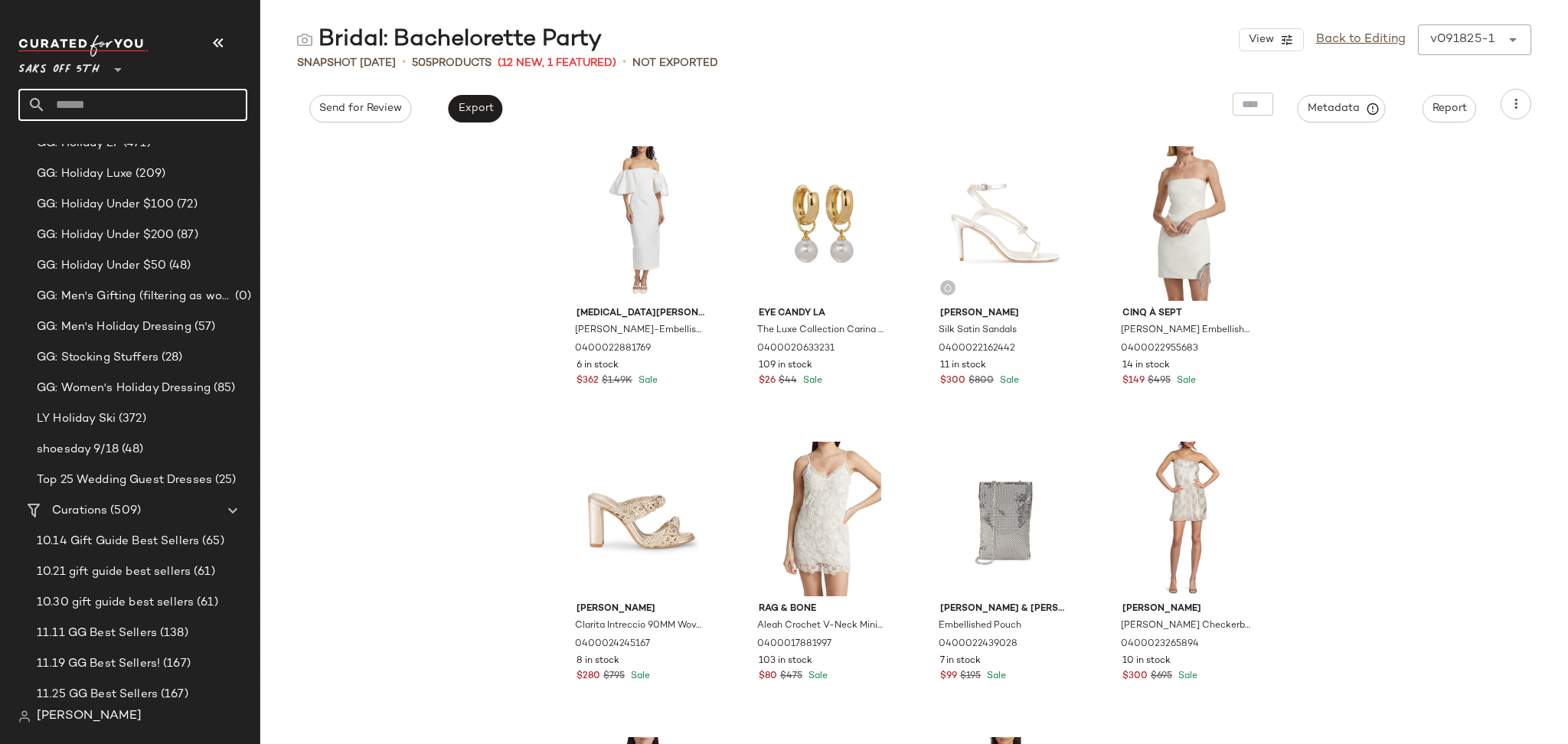
click at [200, 103] on input "text" at bounding box center [147, 105] width 202 height 32
type input "*****"
click at [136, 142] on div "Bridal: Honey moon" at bounding box center [133, 148] width 204 height 16
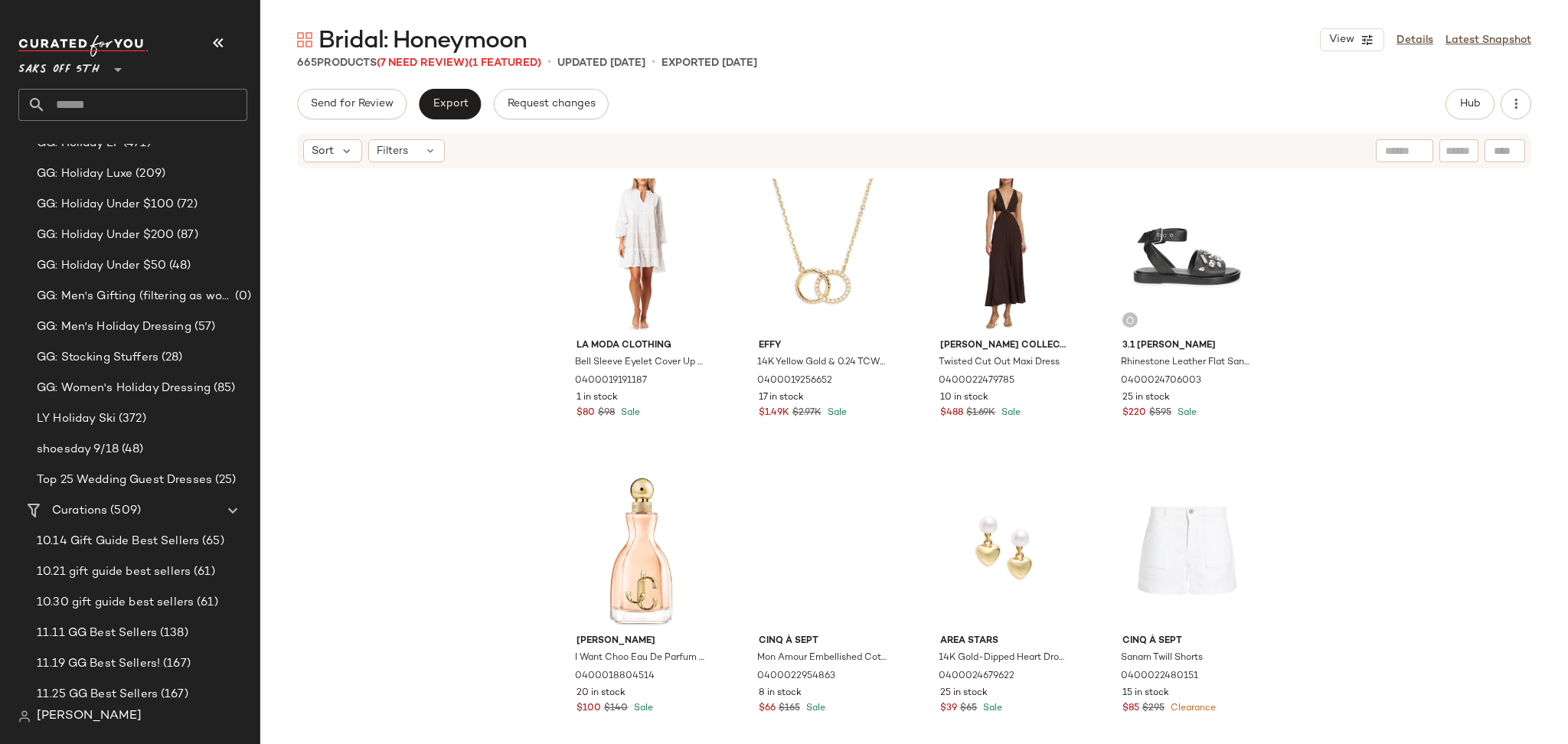
click at [423, 53] on span "Bridal: Honeymoon" at bounding box center [423, 42] width 208 height 31
click at [423, 66] on span "(7 Need Review)" at bounding box center [423, 64] width 91 height 12
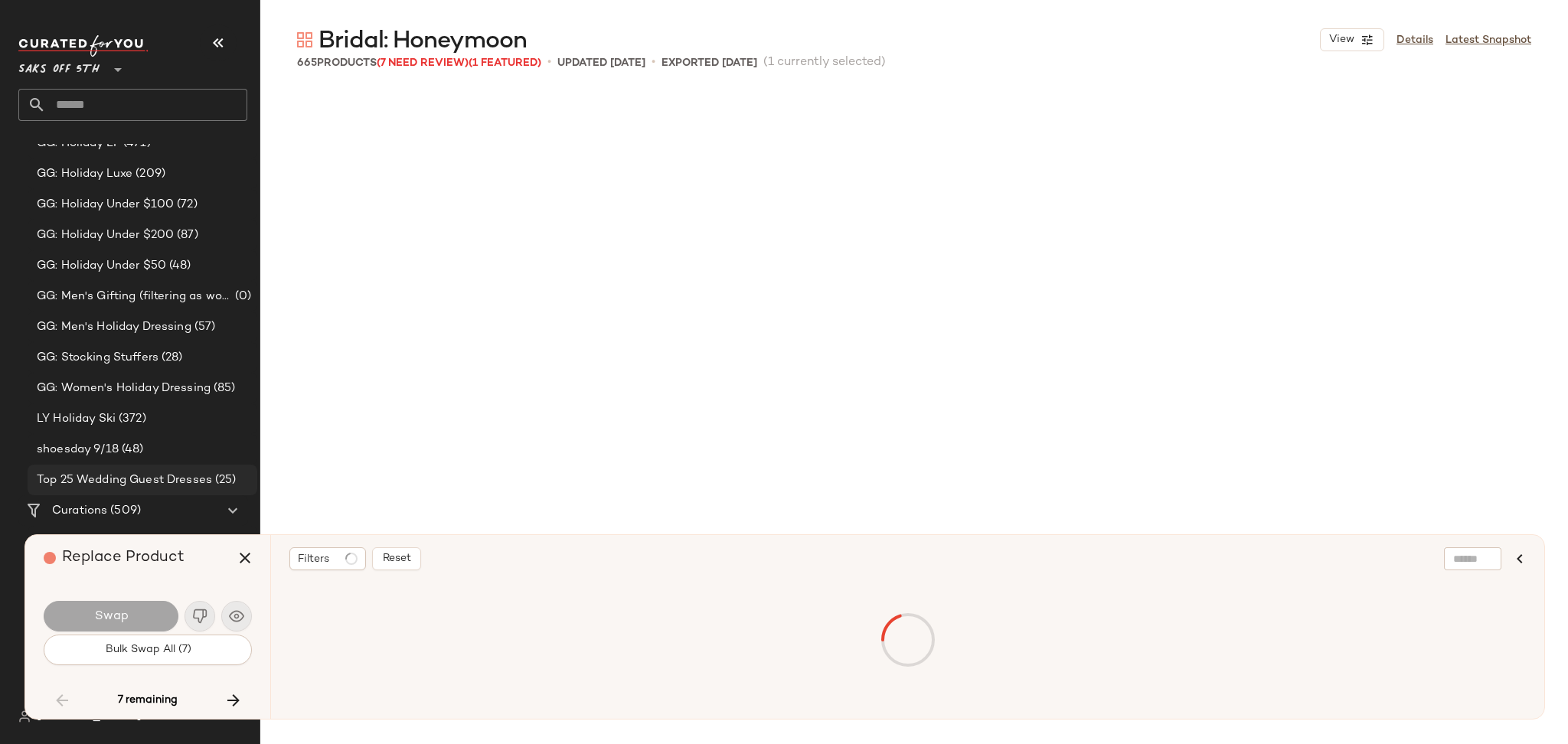
scroll to position [5320, 0]
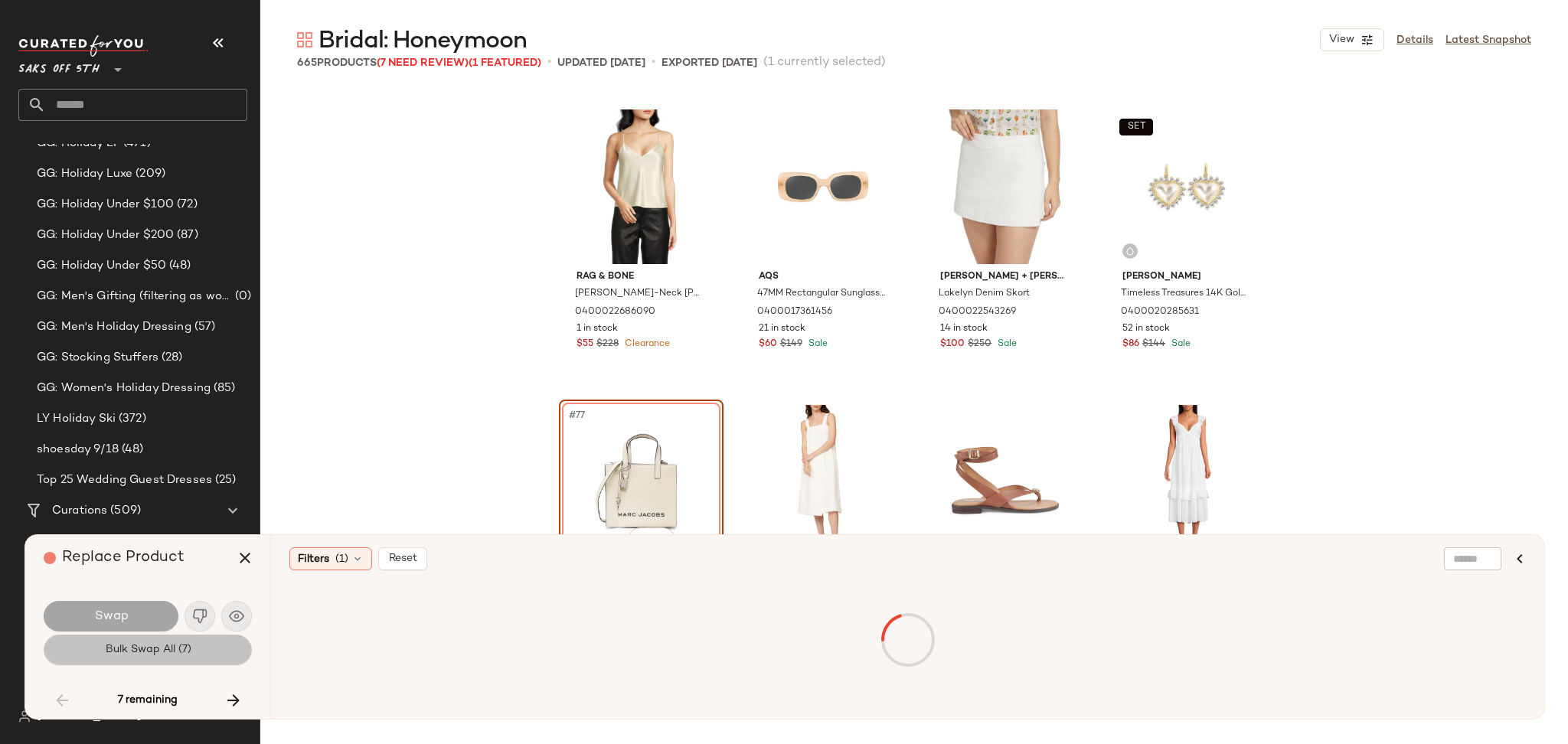
click at [188, 654] on span "Bulk Swap All (7)" at bounding box center [147, 650] width 86 height 12
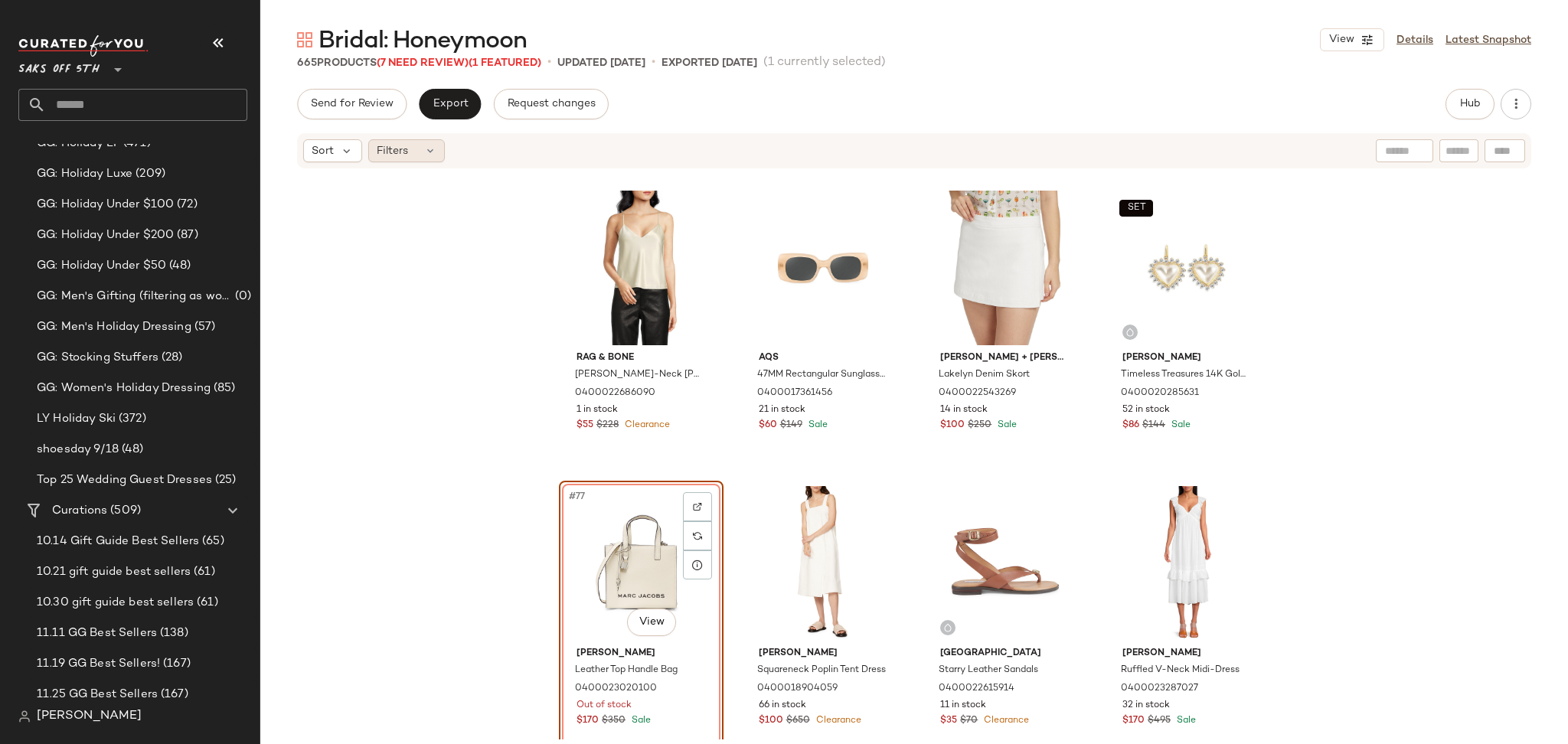
click at [399, 158] on span "Filters" at bounding box center [392, 151] width 31 height 16
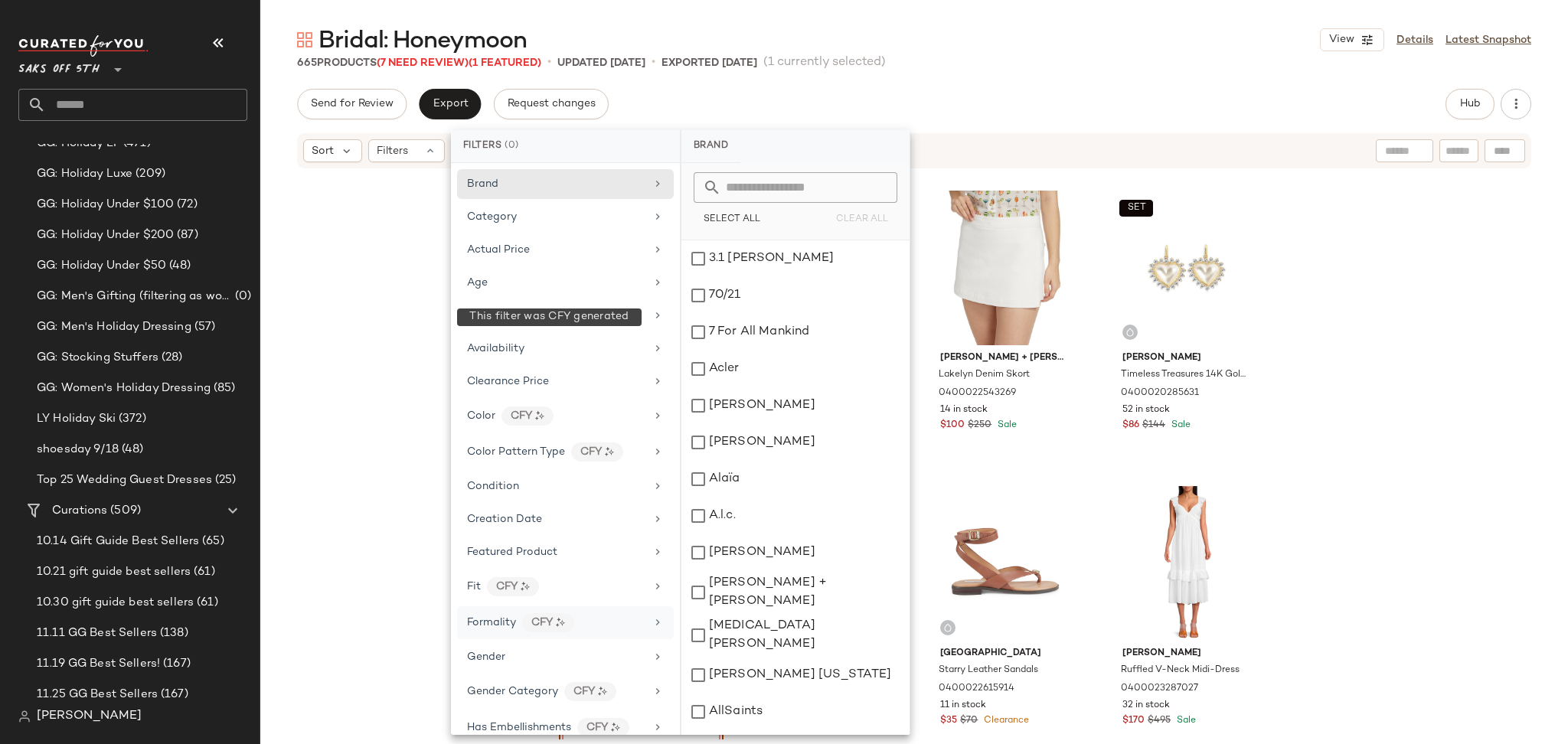
scroll to position [719, 0]
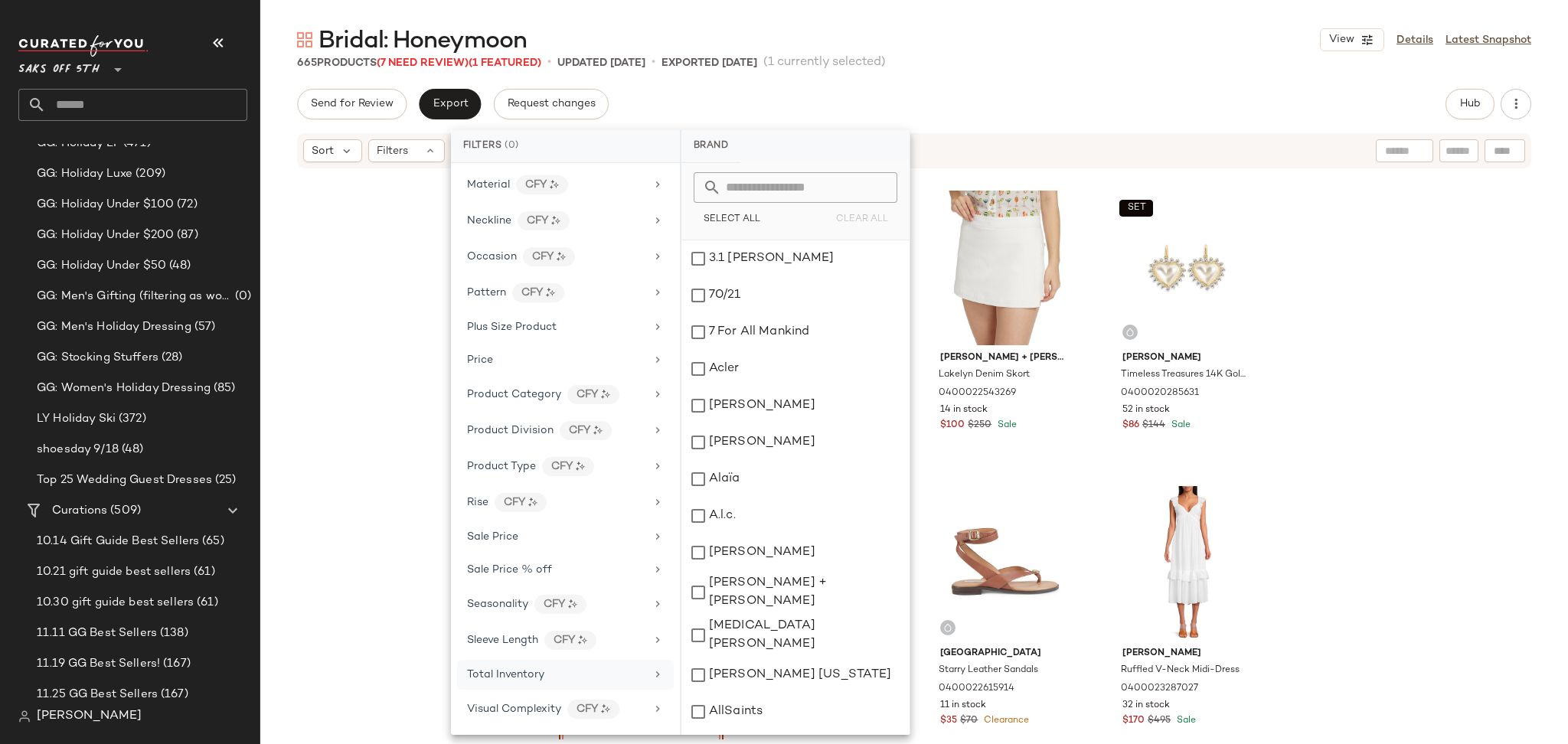
click at [528, 675] on span "Total Inventory" at bounding box center [505, 675] width 77 height 12
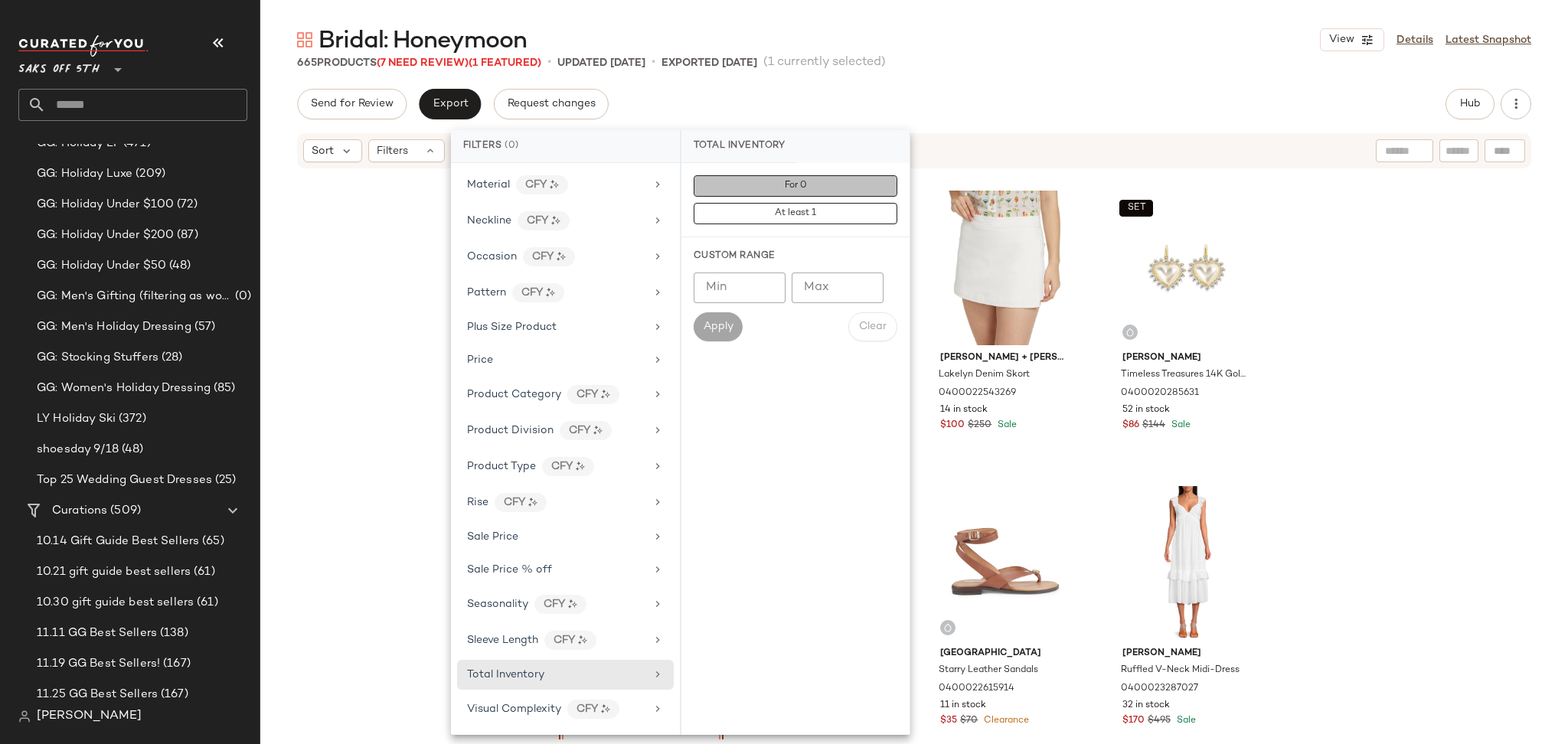
click at [795, 189] on span "For 0" at bounding box center [795, 186] width 23 height 11
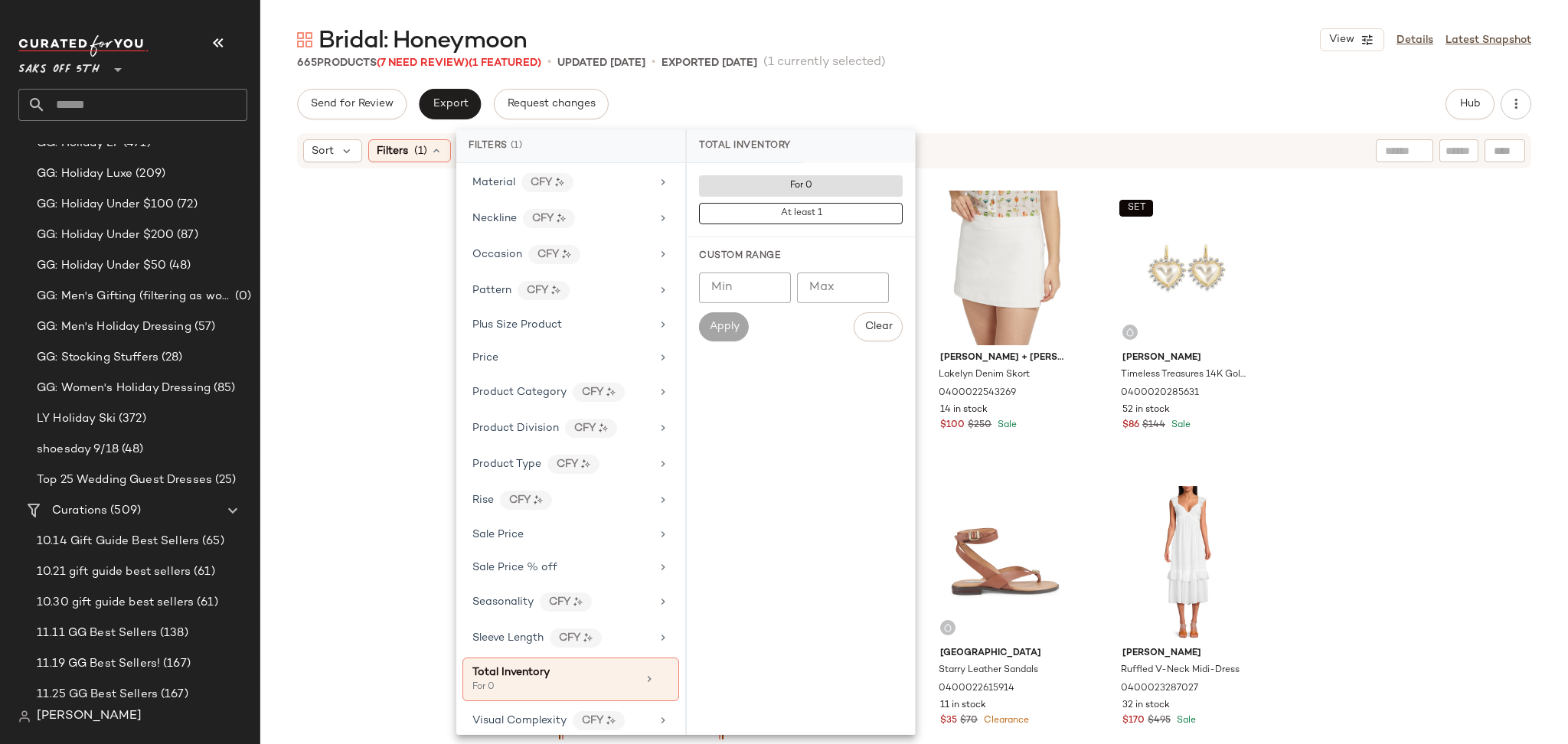
click at [1022, 80] on div "Bridal: Honeymoon View Details Latest Snapshot 665 Products (7 Need Review) (1 …" at bounding box center [913, 384] width 1307 height 719
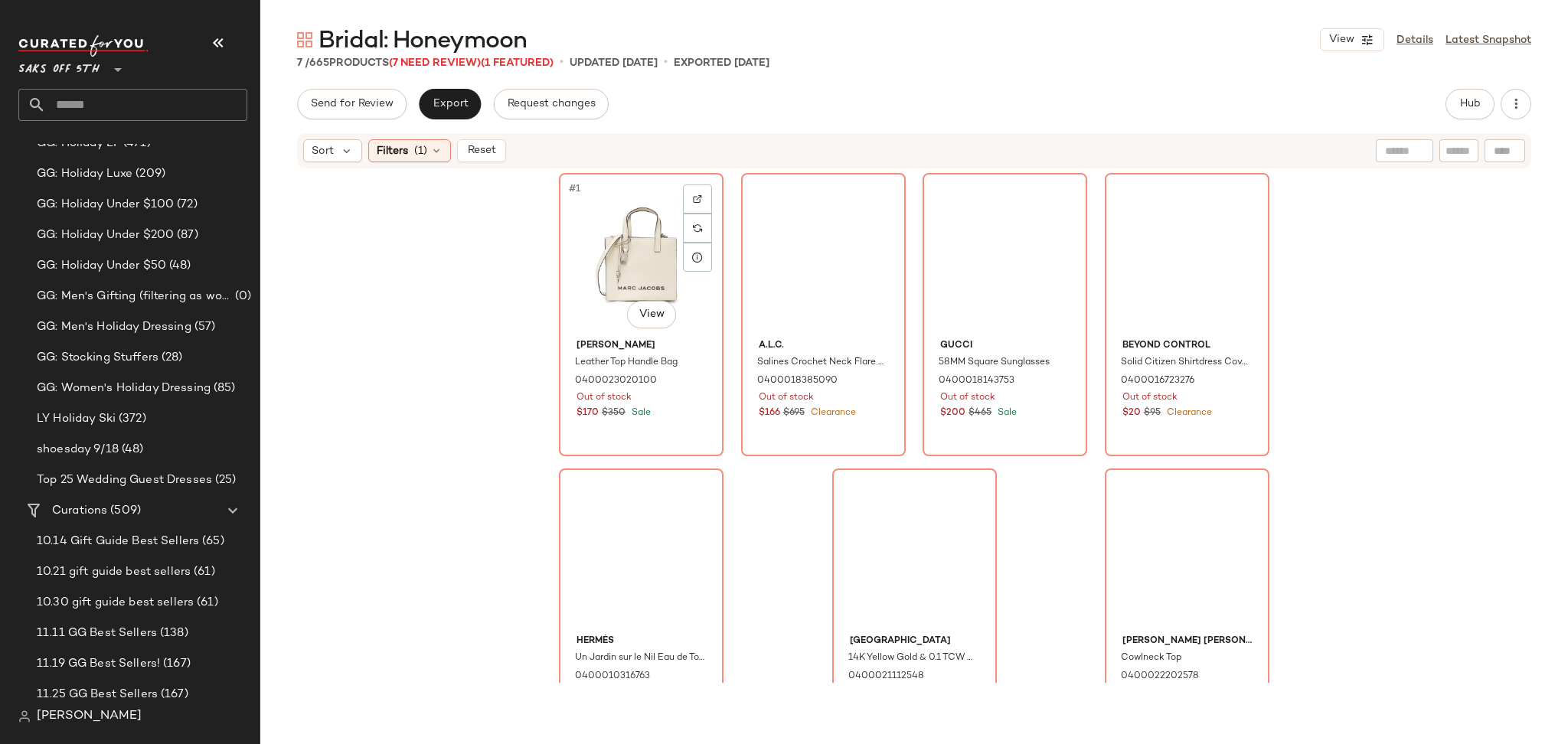
click at [614, 201] on div "#1 View" at bounding box center [641, 256] width 154 height 155
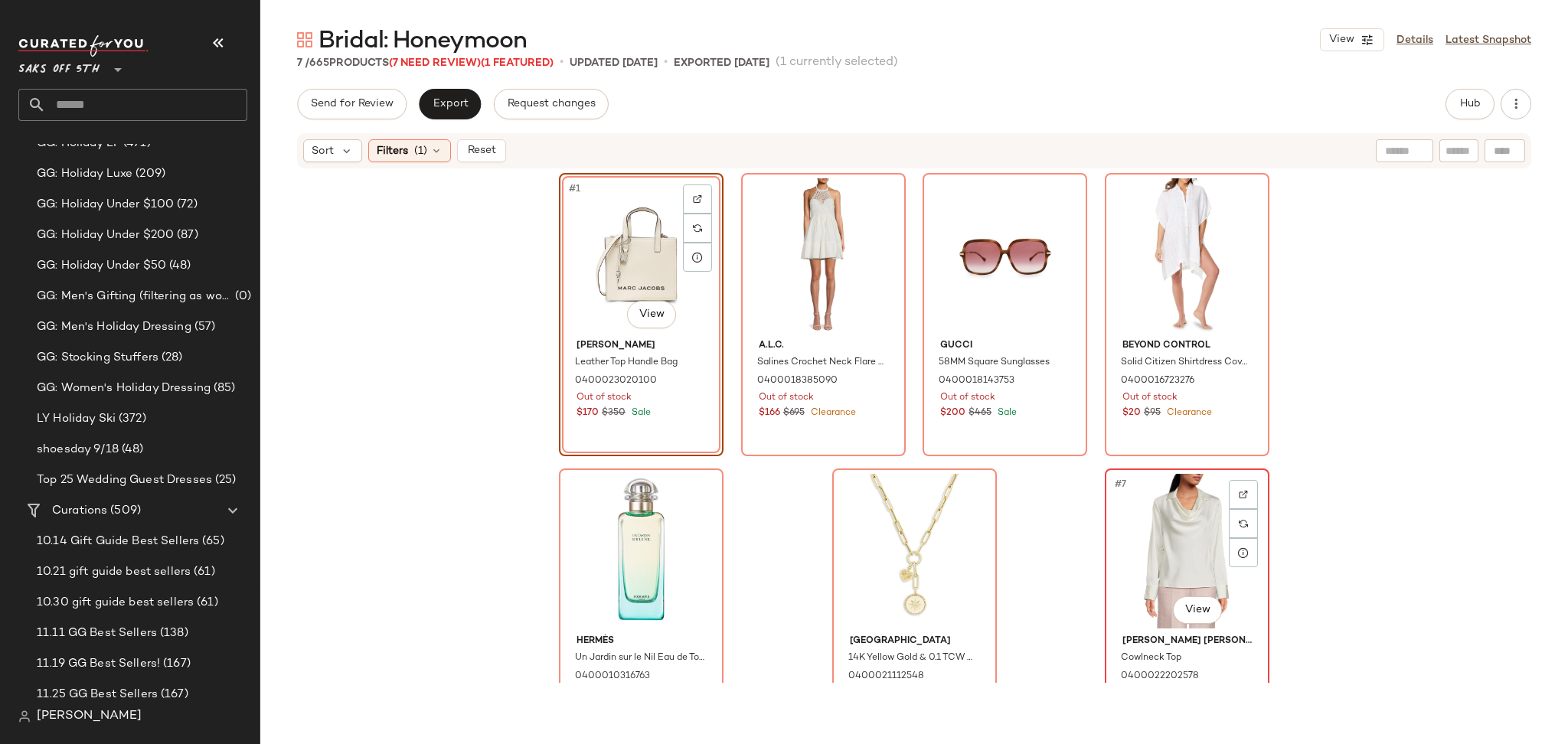
scroll to position [69, 0]
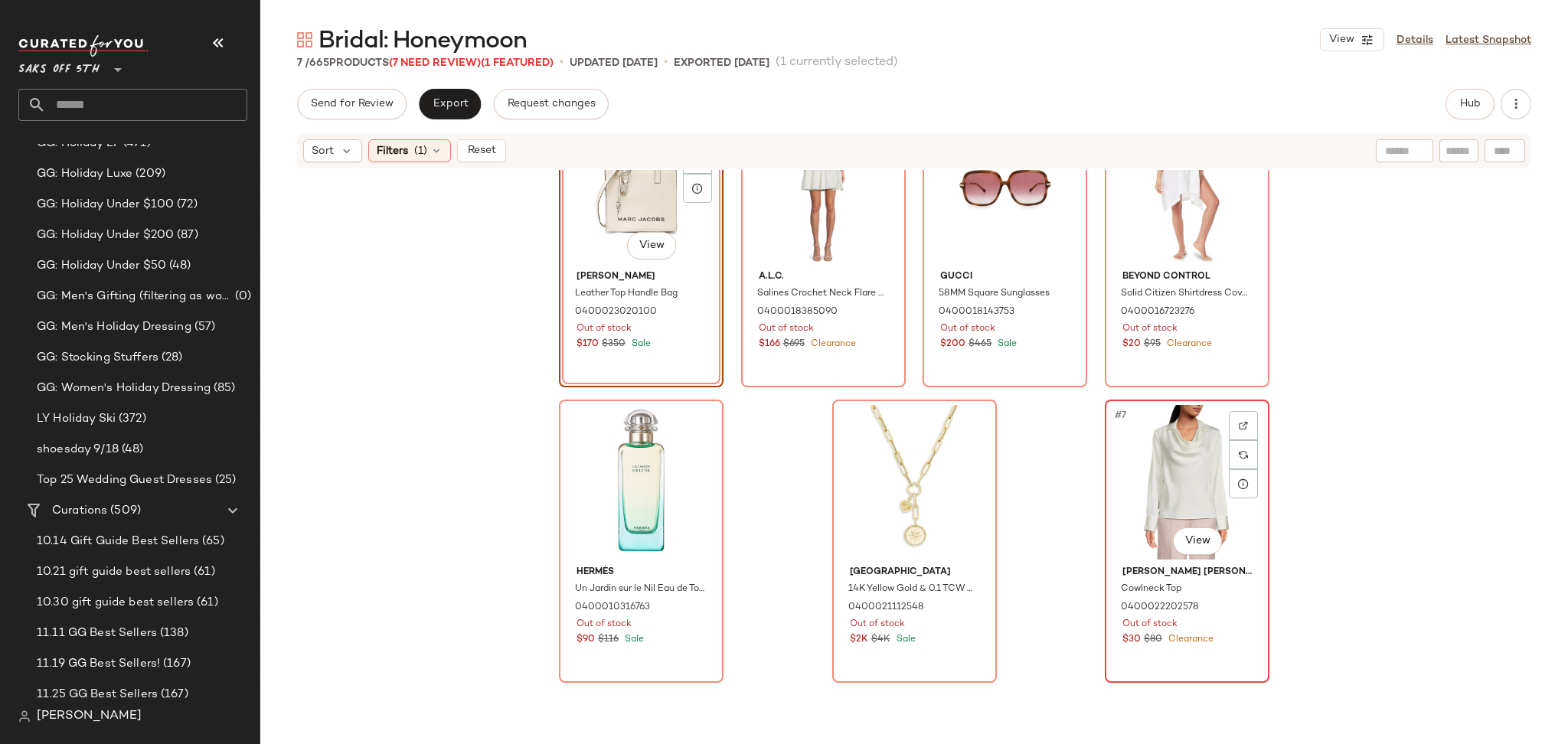
click at [1156, 475] on div "#7 View" at bounding box center [1187, 482] width 154 height 155
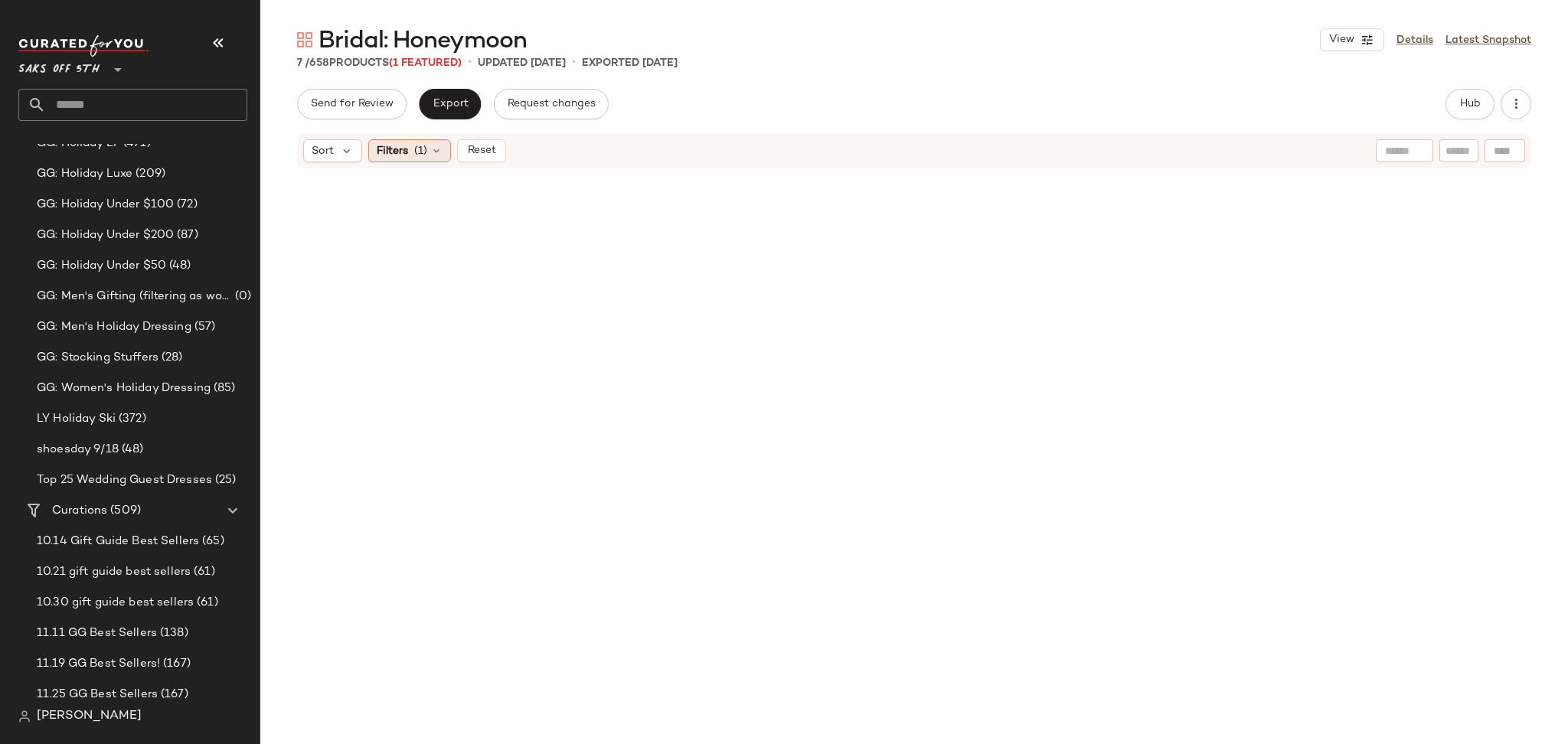
click at [414, 152] on span "(1)" at bounding box center [420, 151] width 13 height 16
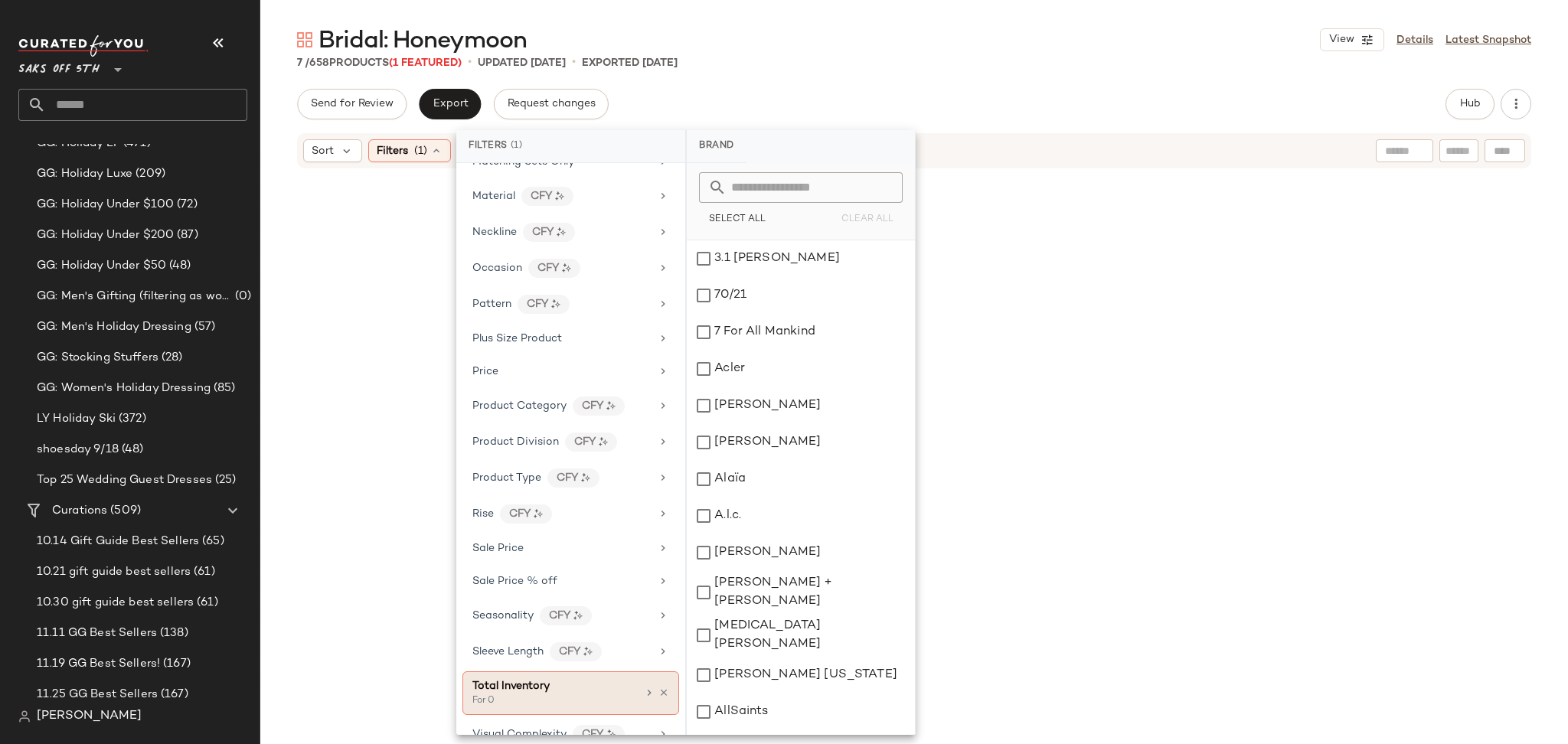
scroll to position [733, 0]
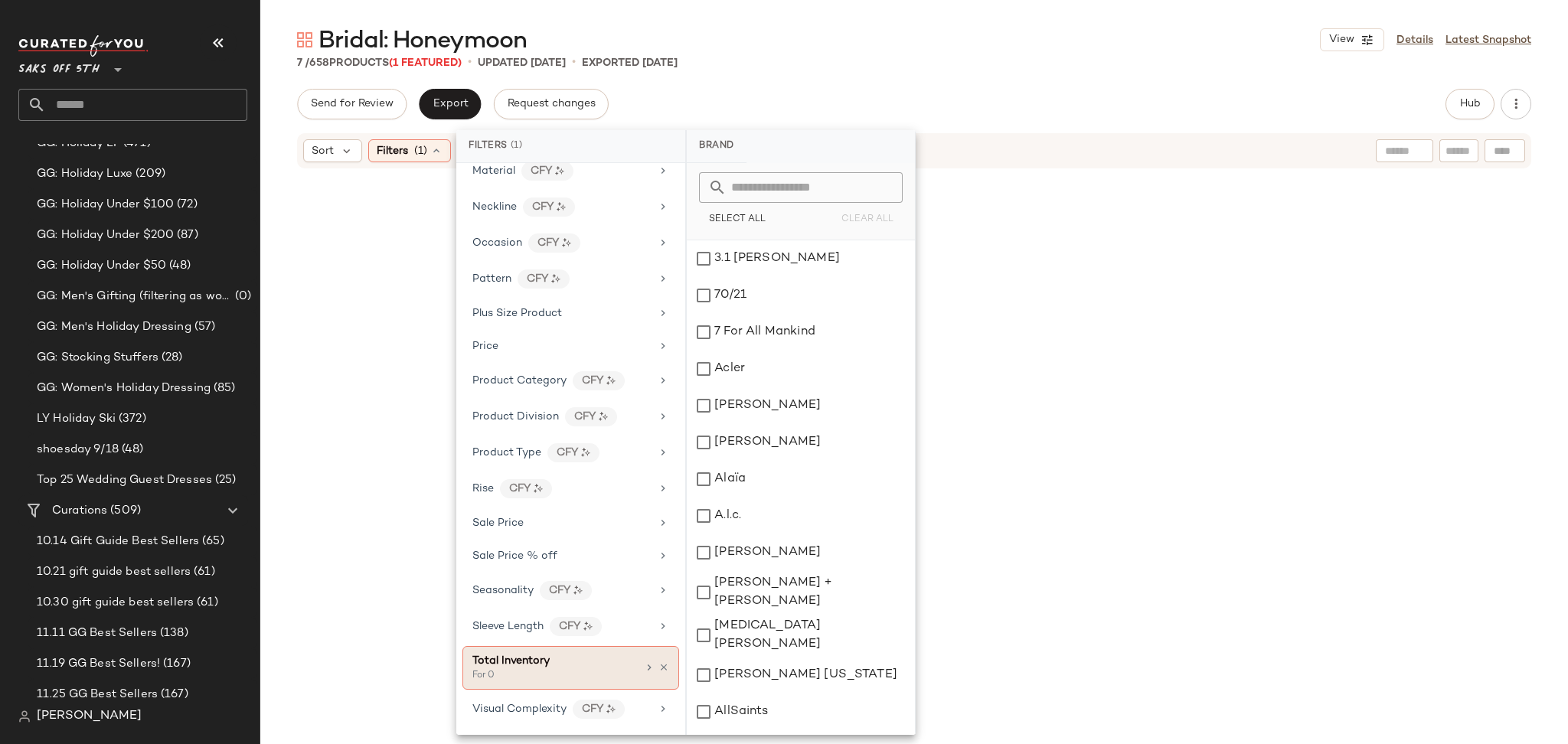
click at [659, 675] on div "Total Inventory For 0" at bounding box center [571, 669] width 217 height 44
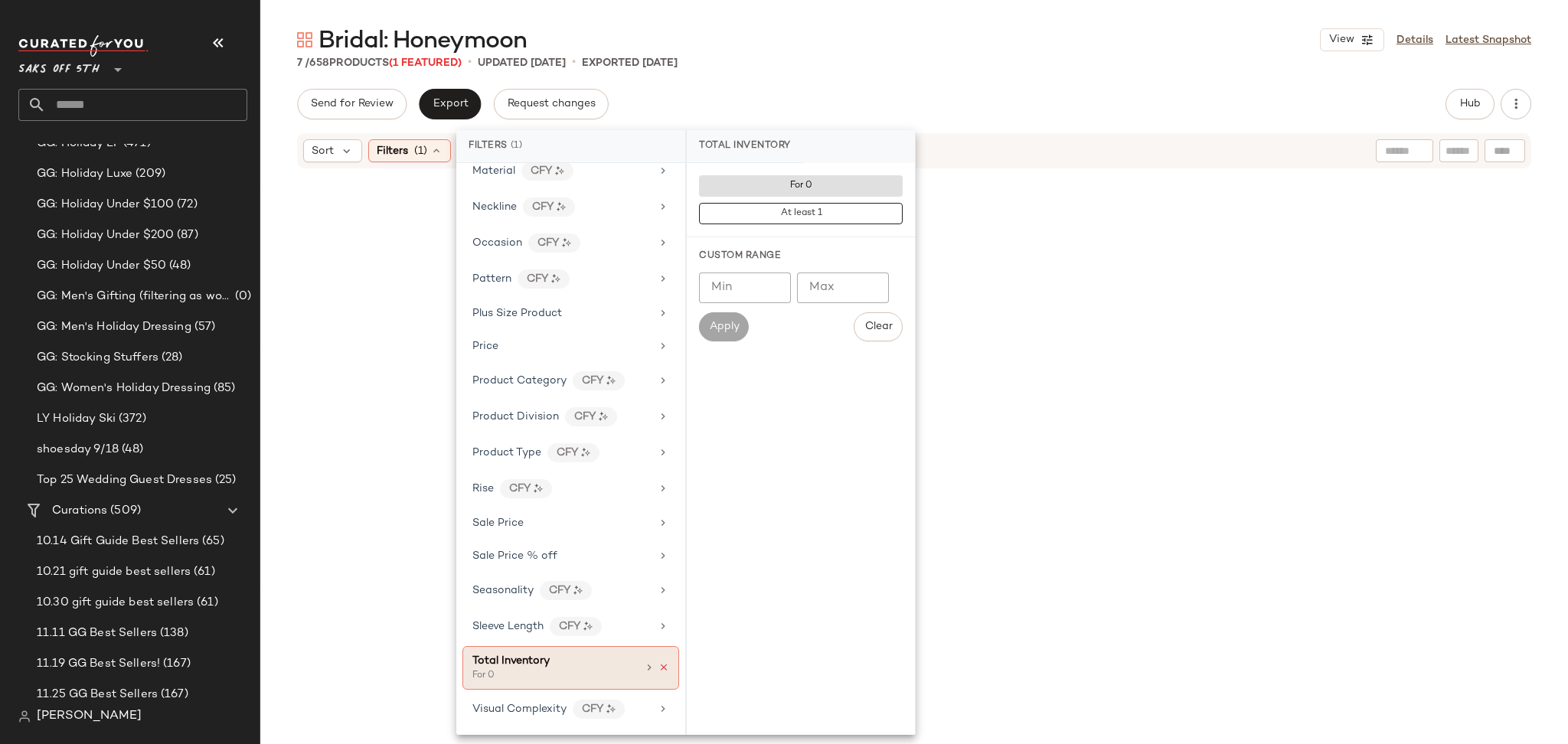
click at [658, 669] on icon at bounding box center [663, 668] width 11 height 11
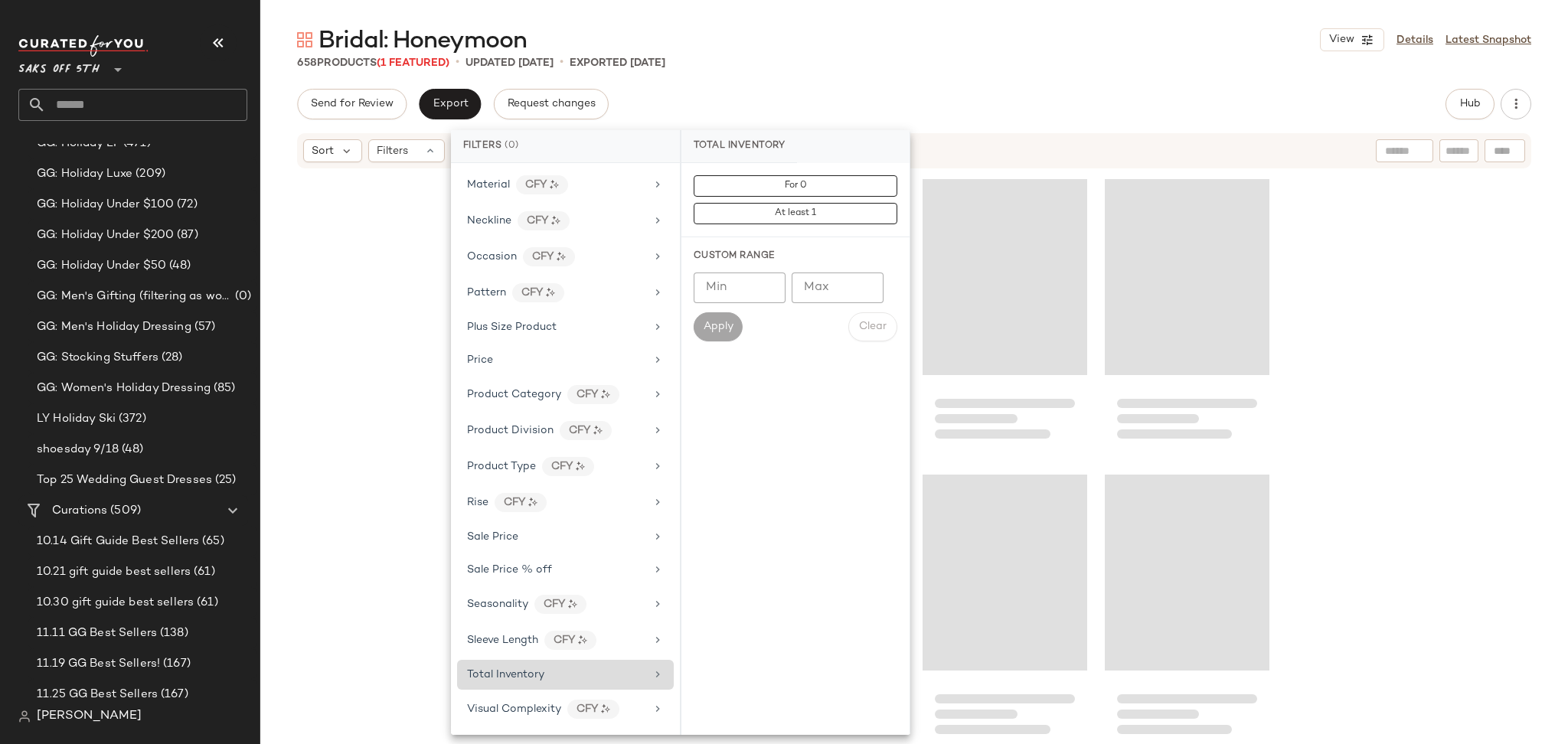
scroll to position [719, 0]
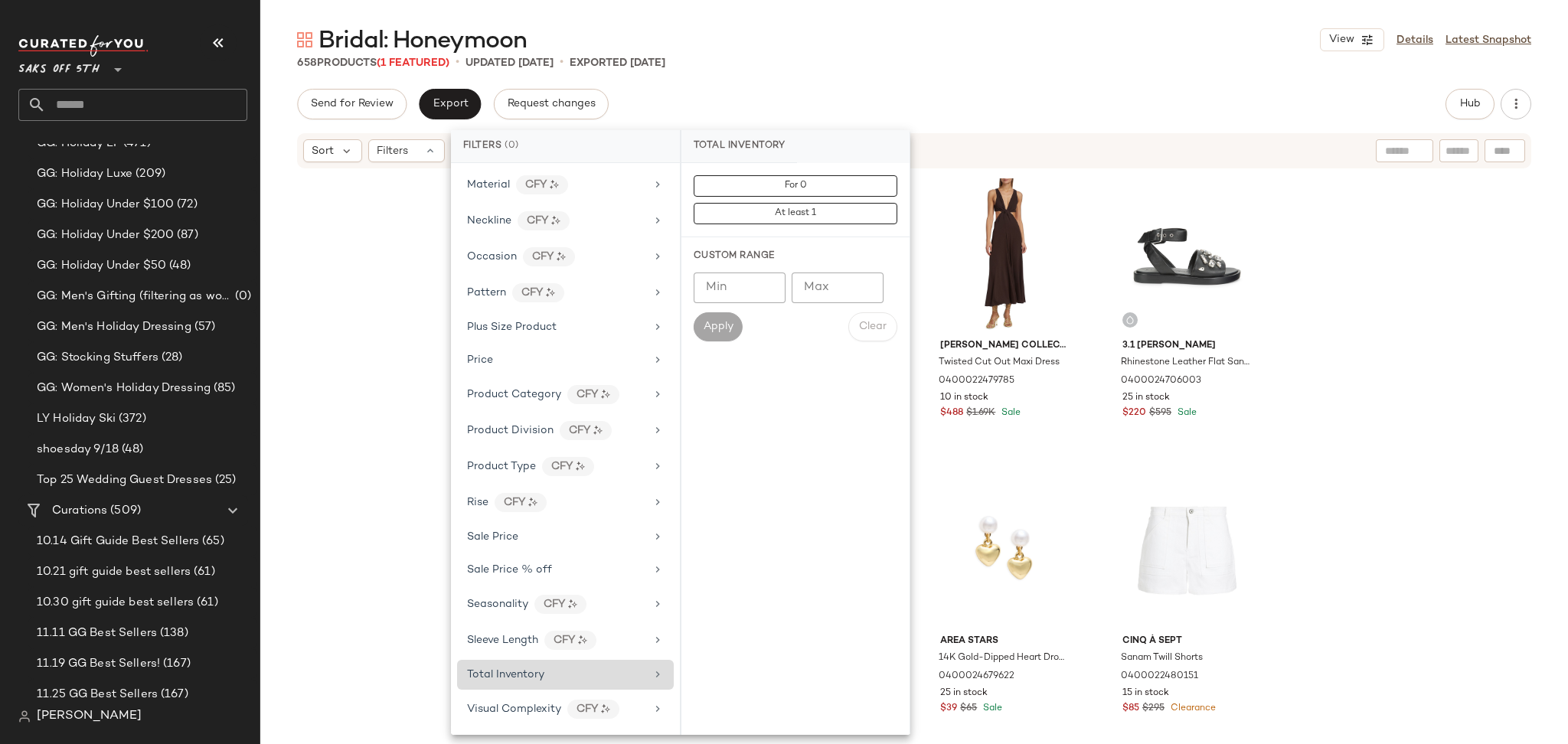
click at [1048, 57] on div "658 Products (1 Featured) • updated Sep 18th • Exported Sep 16th" at bounding box center [913, 63] width 1307 height 15
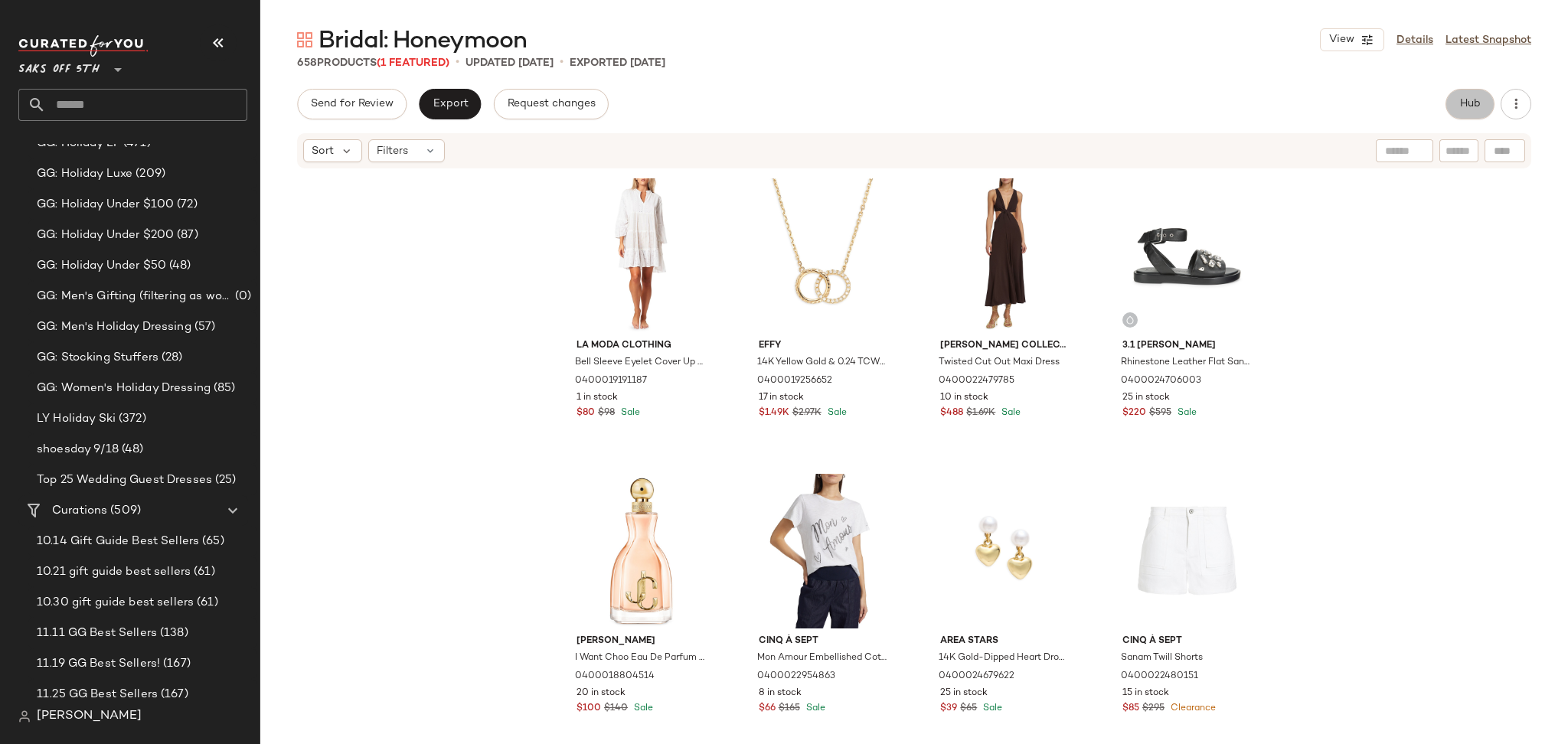
click at [1465, 110] on span "Hub" at bounding box center [1469, 104] width 21 height 12
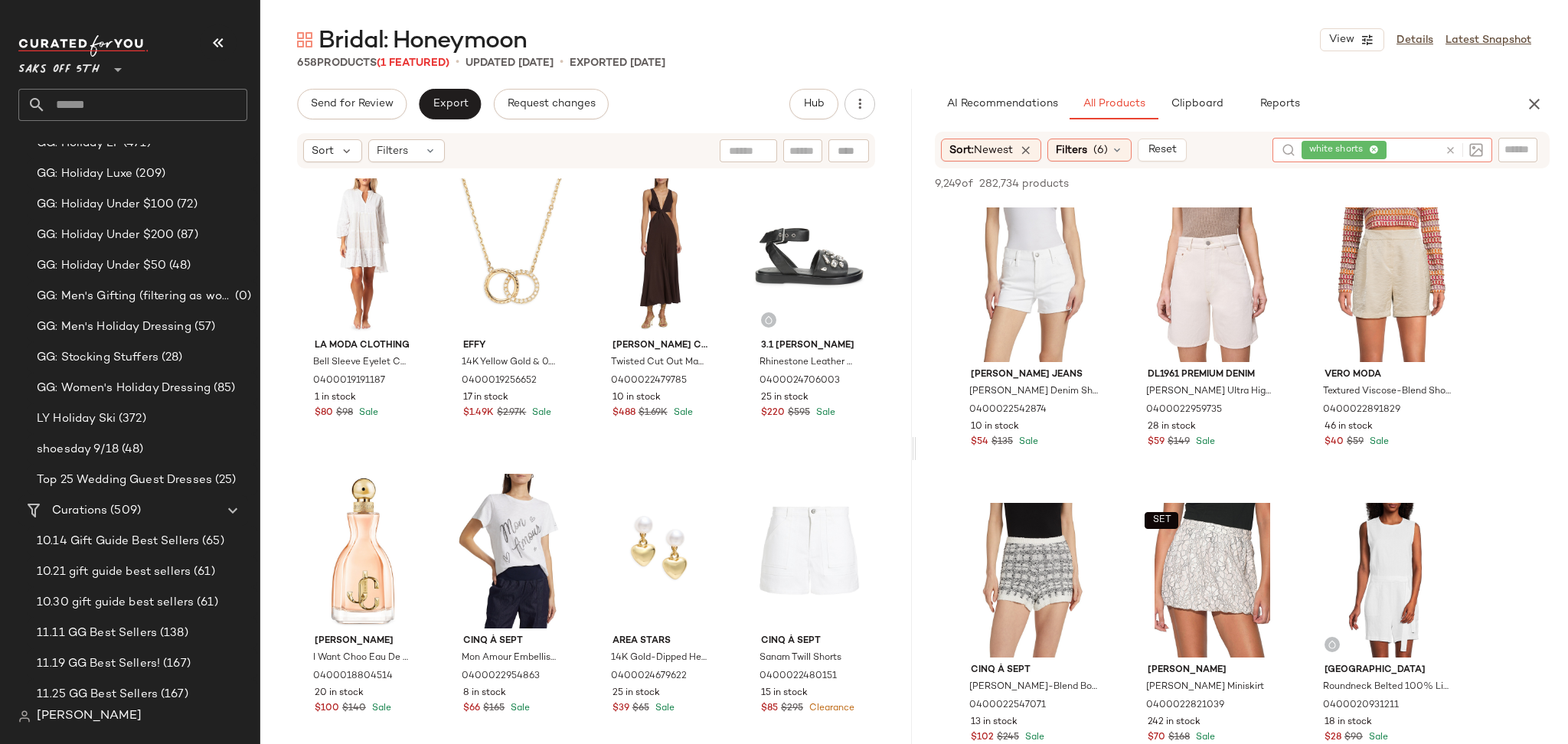
click at [1447, 151] on icon at bounding box center [1450, 151] width 12 height 12
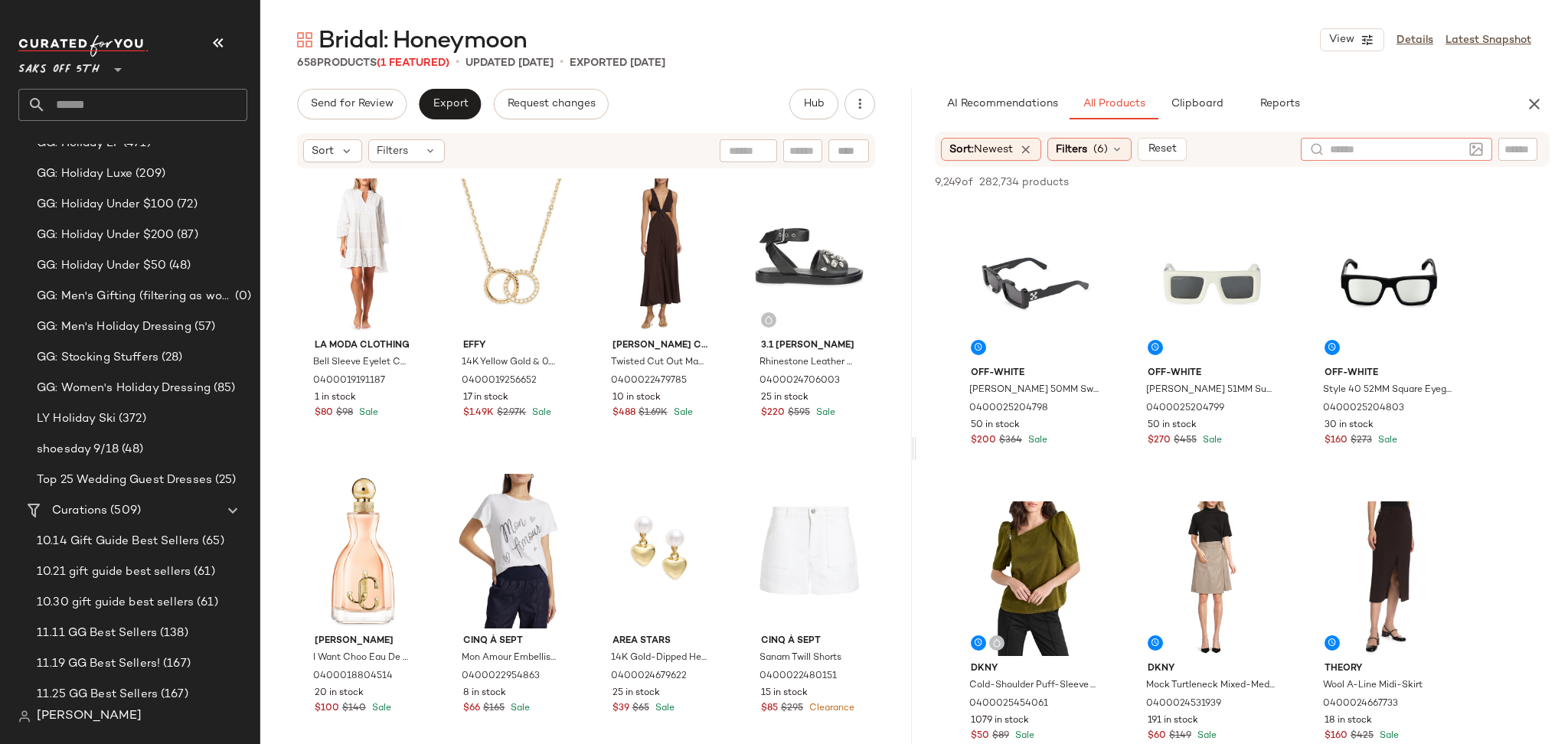
click at [1478, 146] on img at bounding box center [1476, 149] width 14 height 14
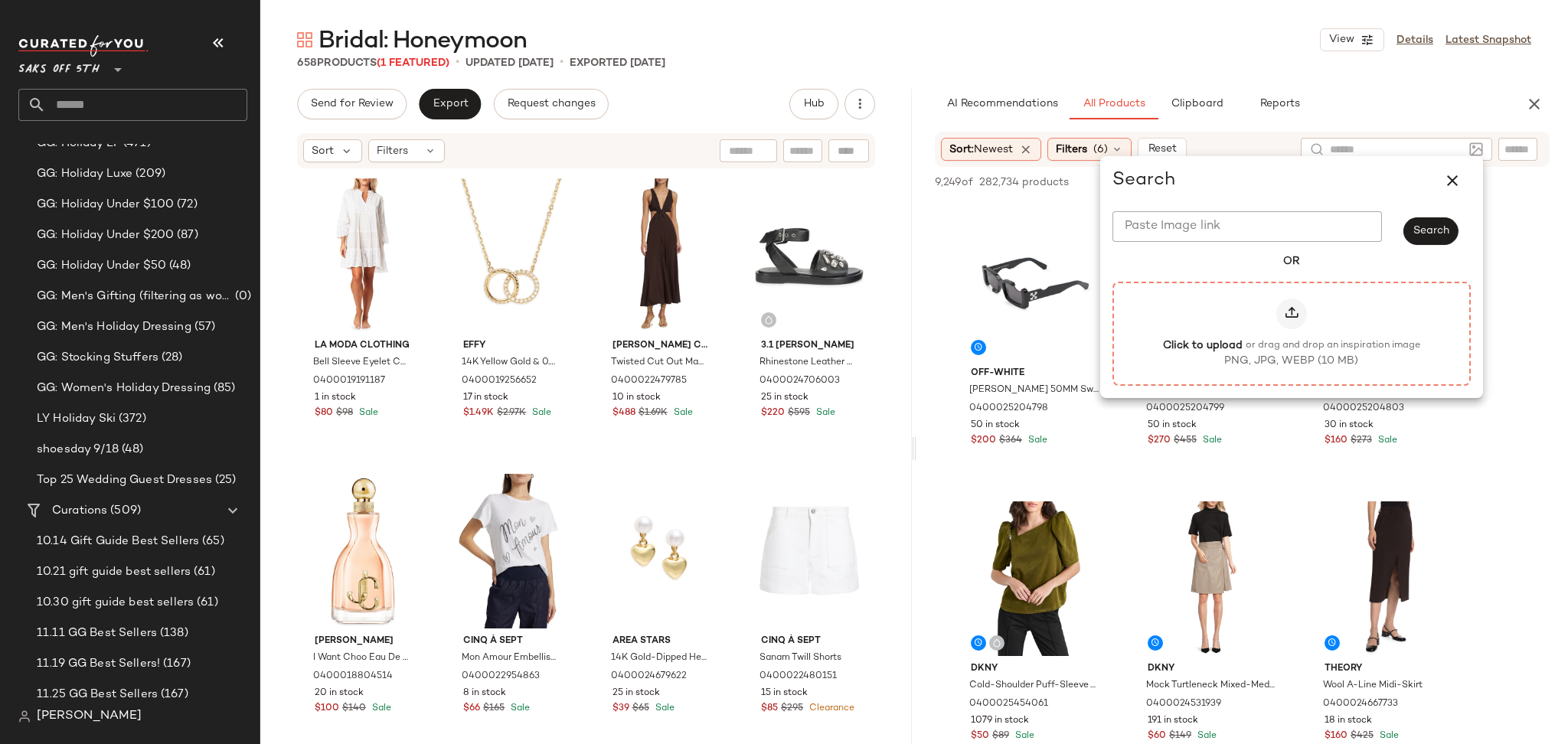
click at [1284, 314] on icon at bounding box center [1291, 314] width 15 height 15
click at [1291, 333] on input "Click to upload or drag and drop an inspiration image PNG, JPG, WEBP (10 MB)" at bounding box center [1291, 333] width 1 height 1
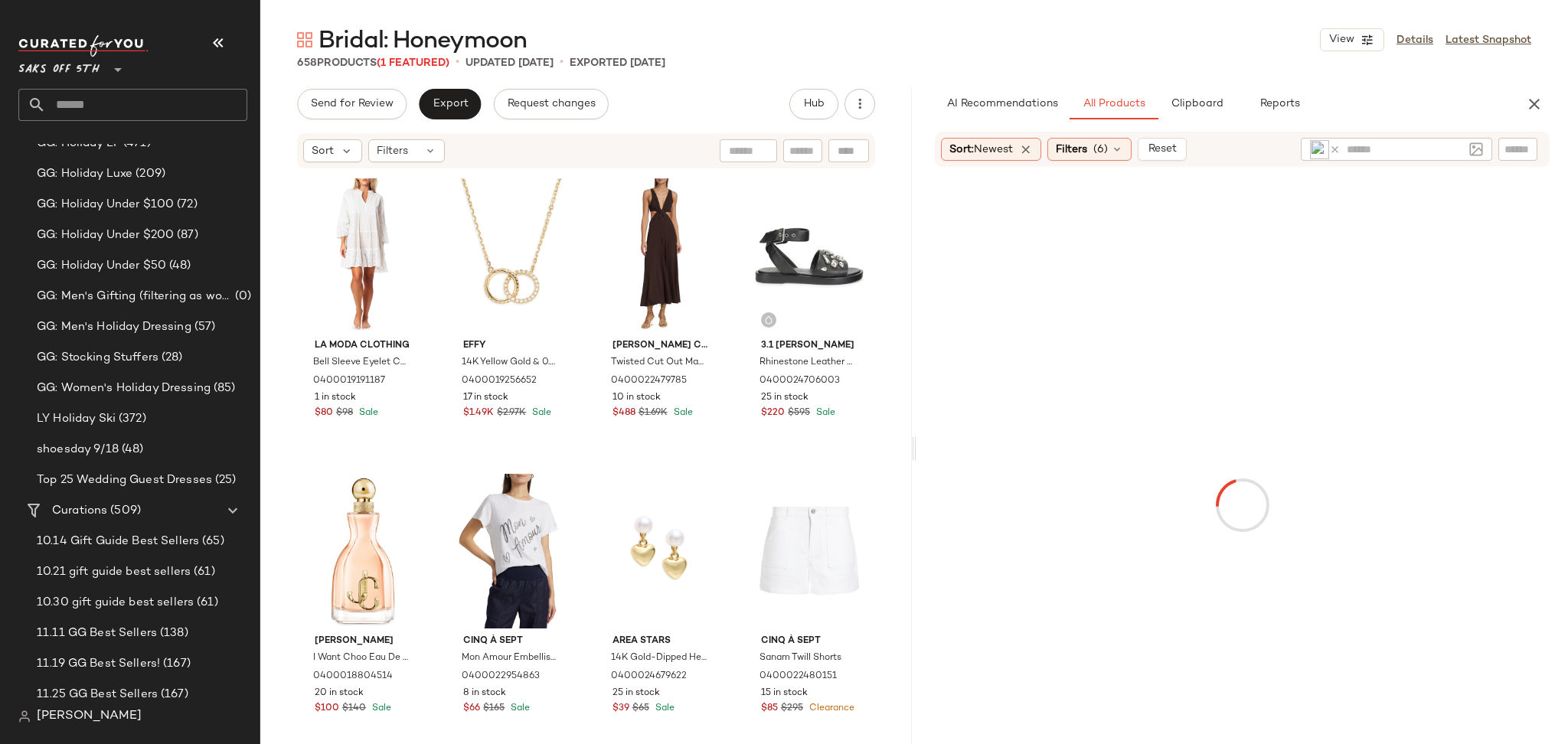
click at [1023, 29] on div "Bridal: Honeymoon View Details Latest Snapshot" at bounding box center [913, 40] width 1307 height 31
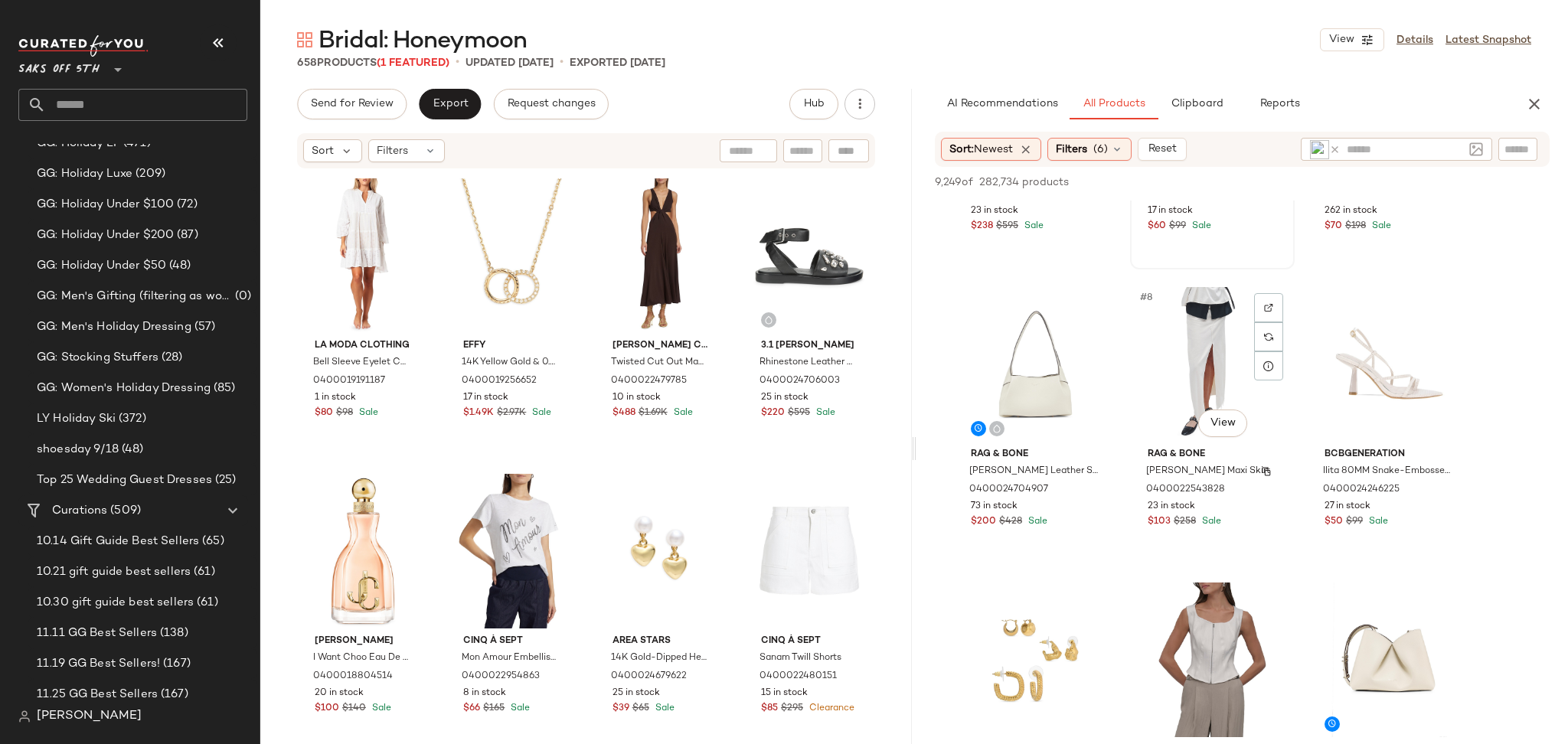
scroll to position [513, 0]
click at [1033, 329] on div "#7 View" at bounding box center [1035, 362] width 154 height 155
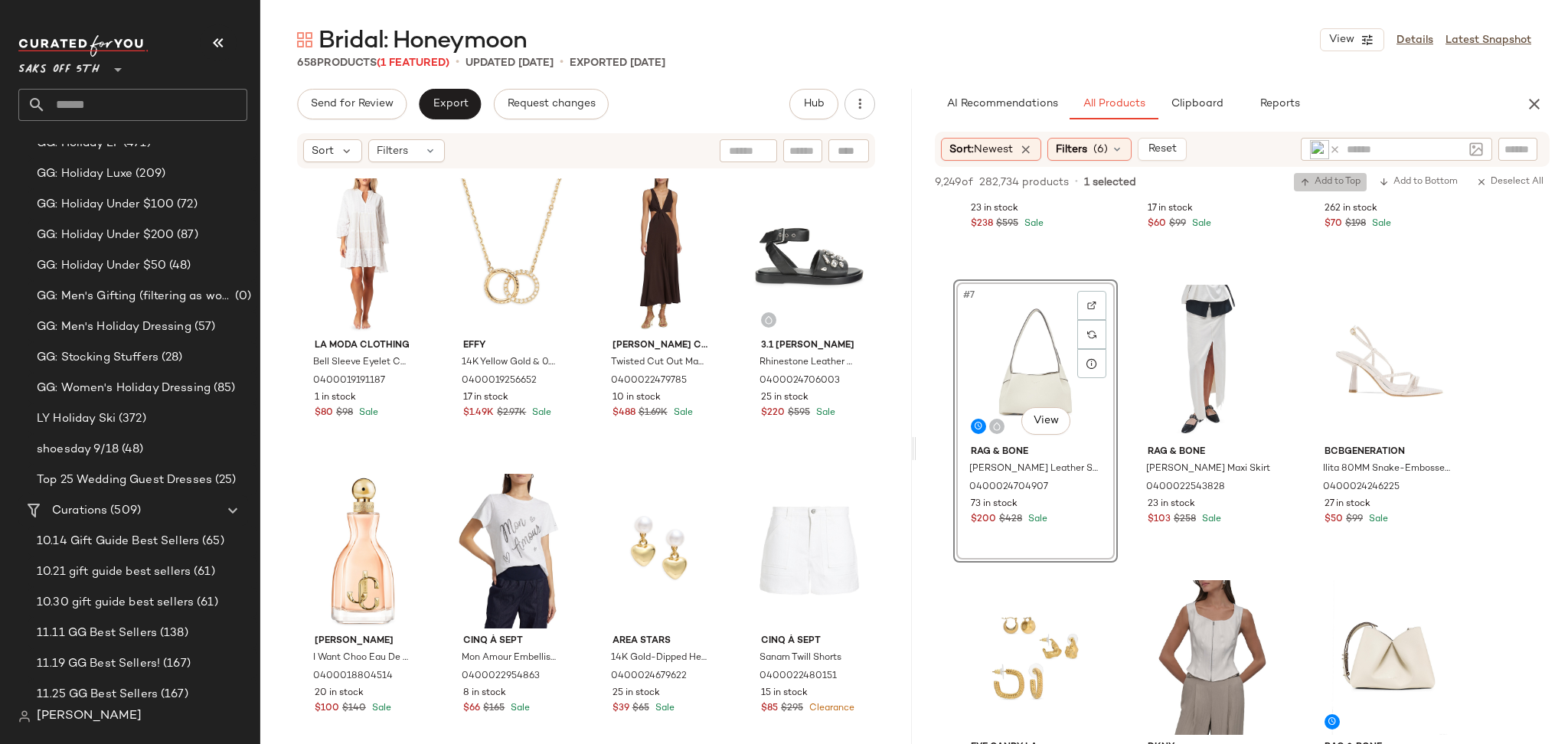
click at [1337, 184] on span "Add to Top" at bounding box center [1329, 182] width 60 height 11
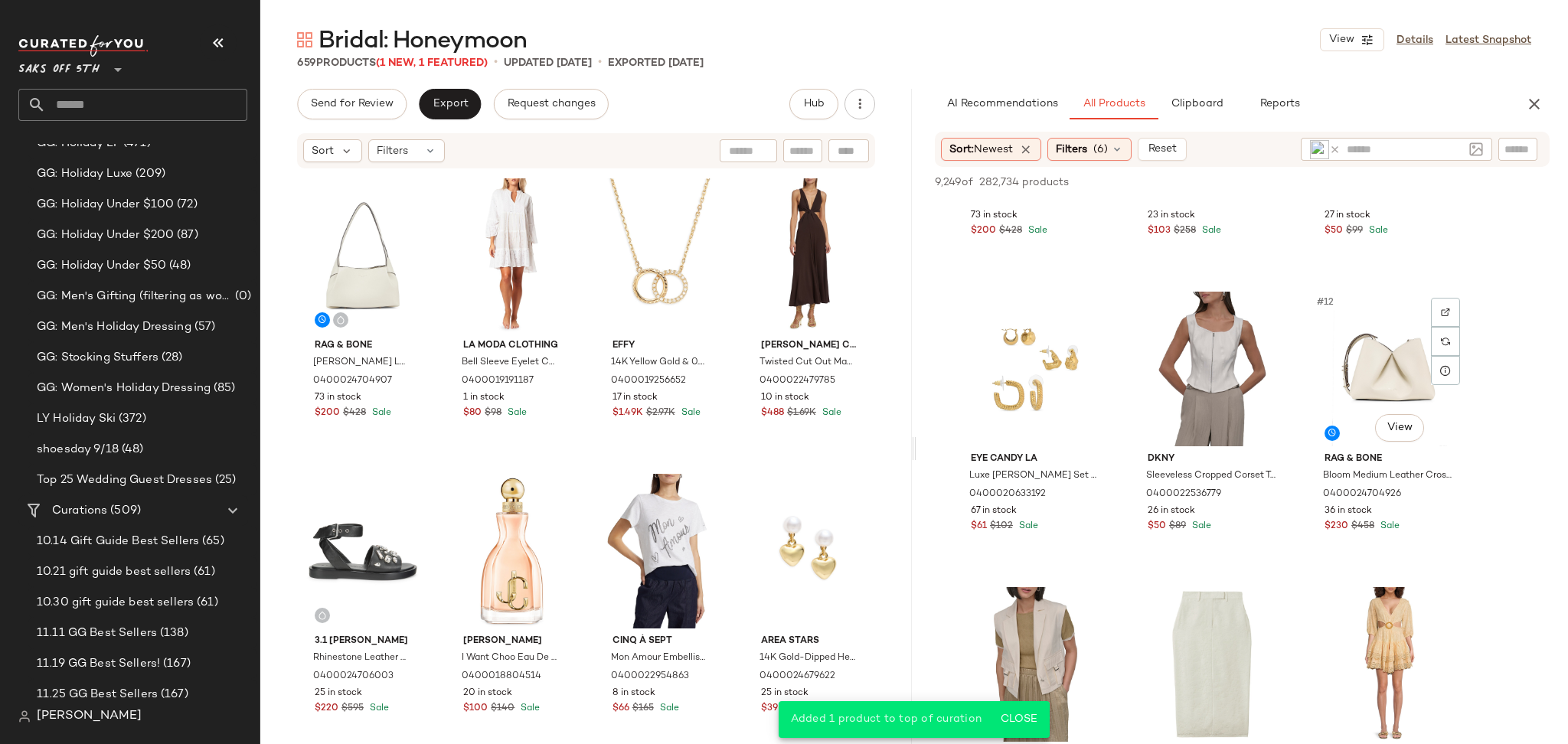
scroll to position [836, 0]
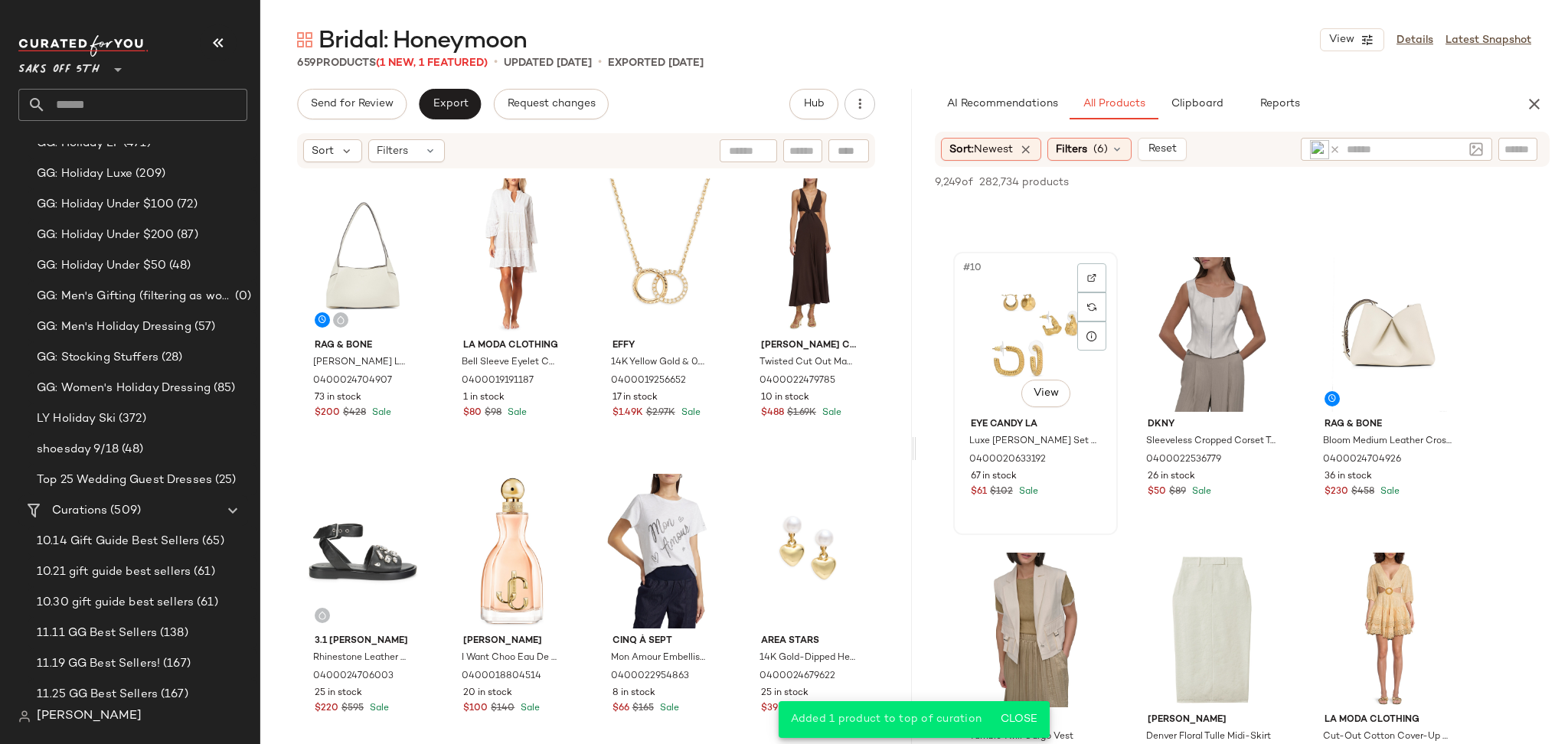
click at [1033, 340] on div "#10 View" at bounding box center [1035, 335] width 154 height 155
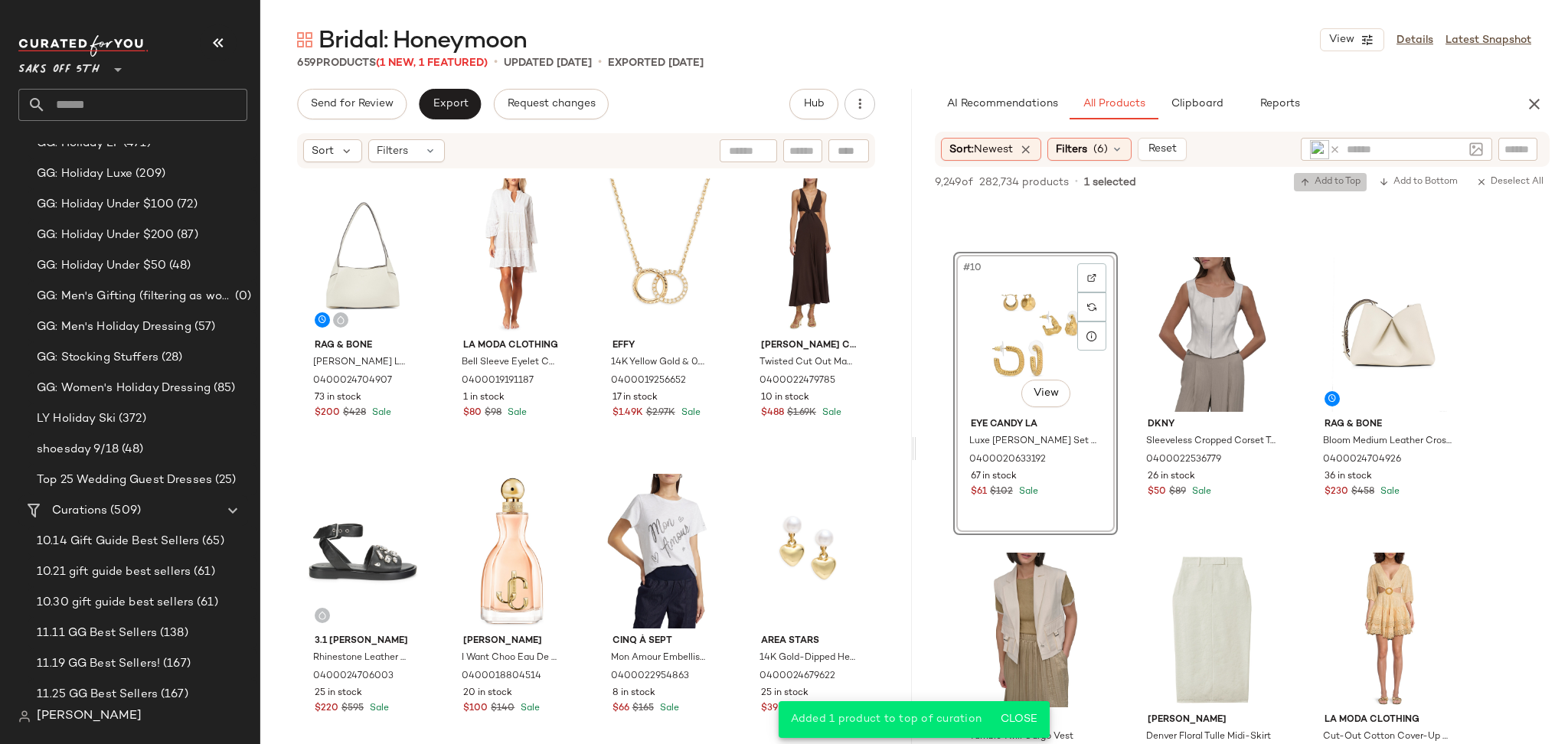
click at [1327, 186] on span "Add to Top" at bounding box center [1329, 182] width 60 height 11
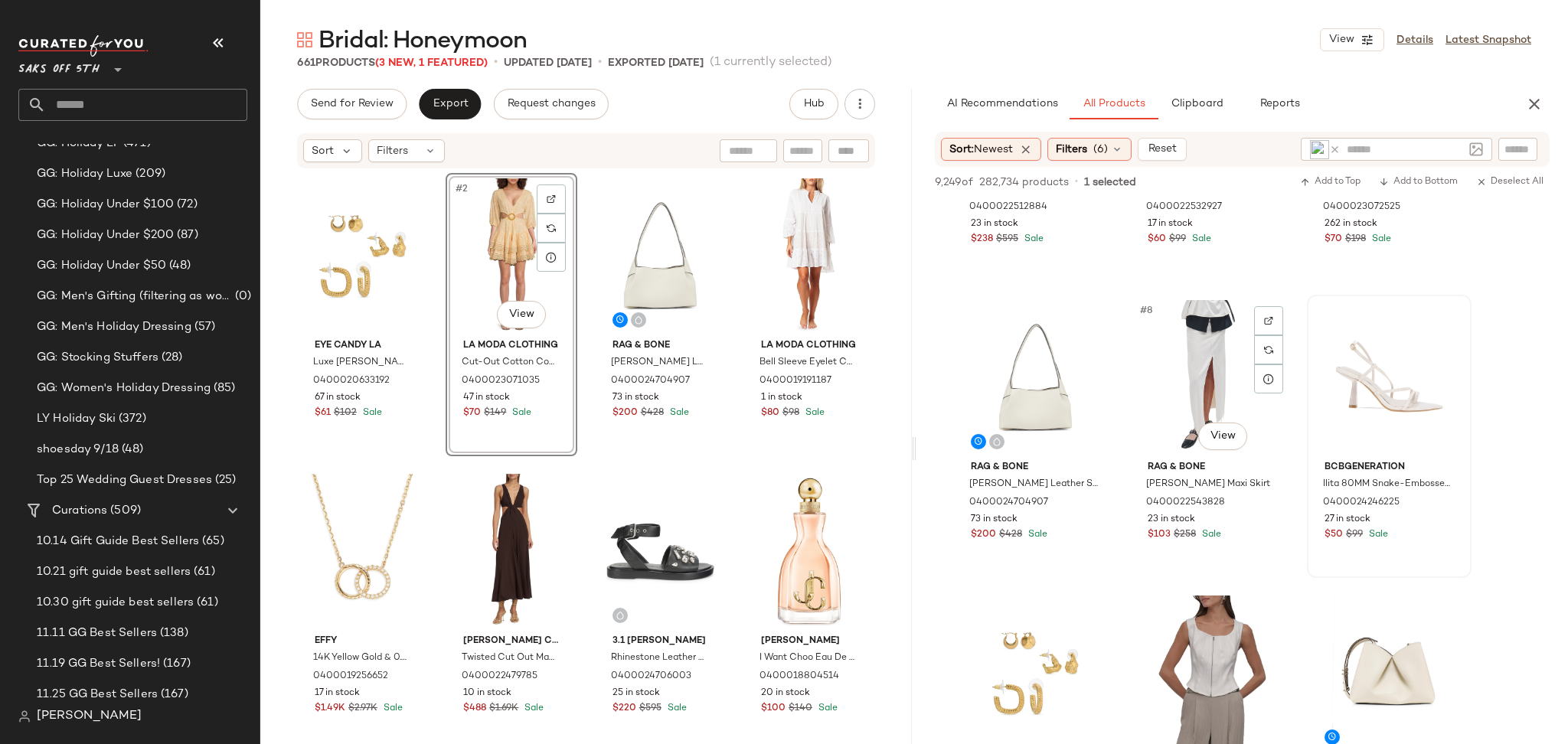
scroll to position [508, 0]
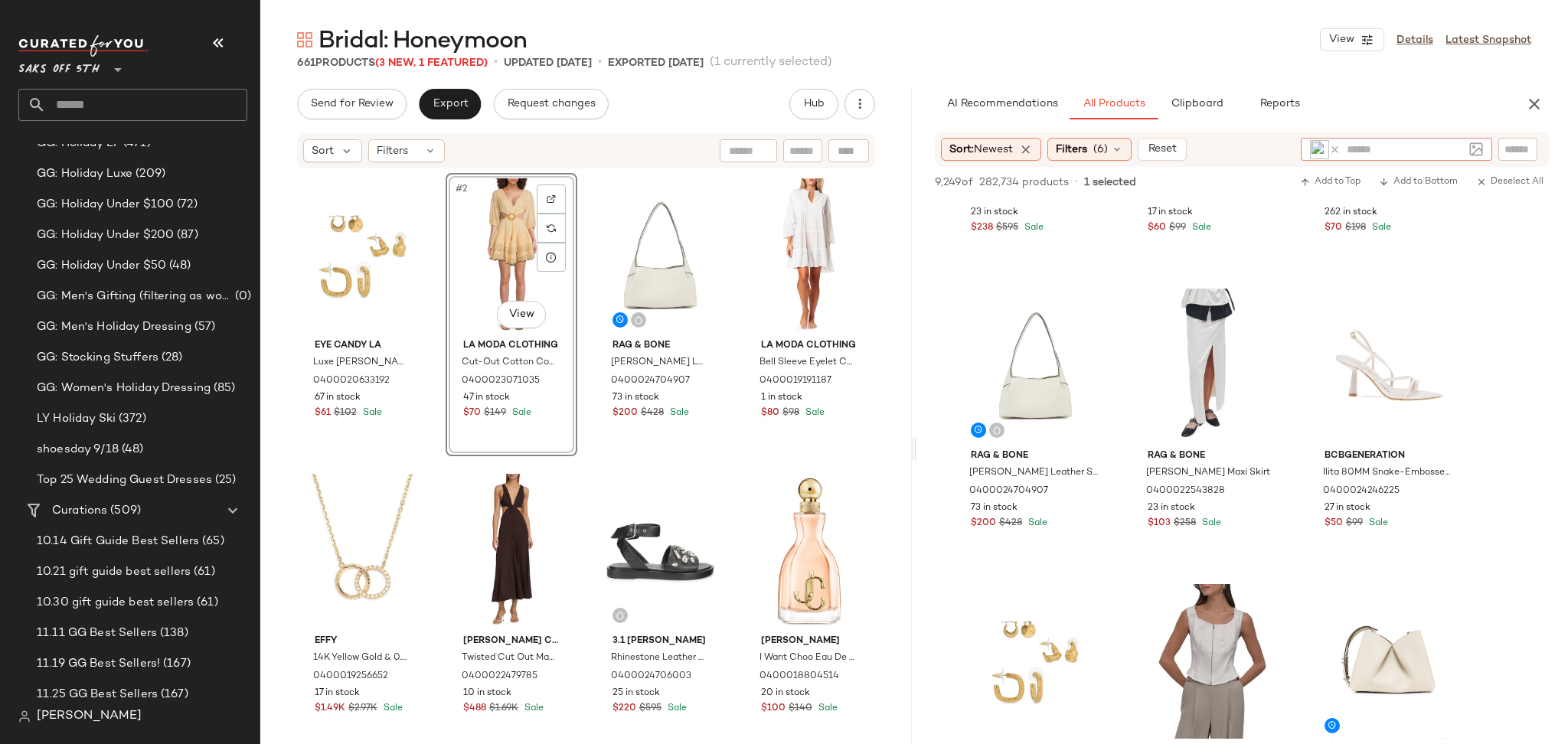
click at [1368, 148] on input "text" at bounding box center [1404, 149] width 116 height 16
type input "****"
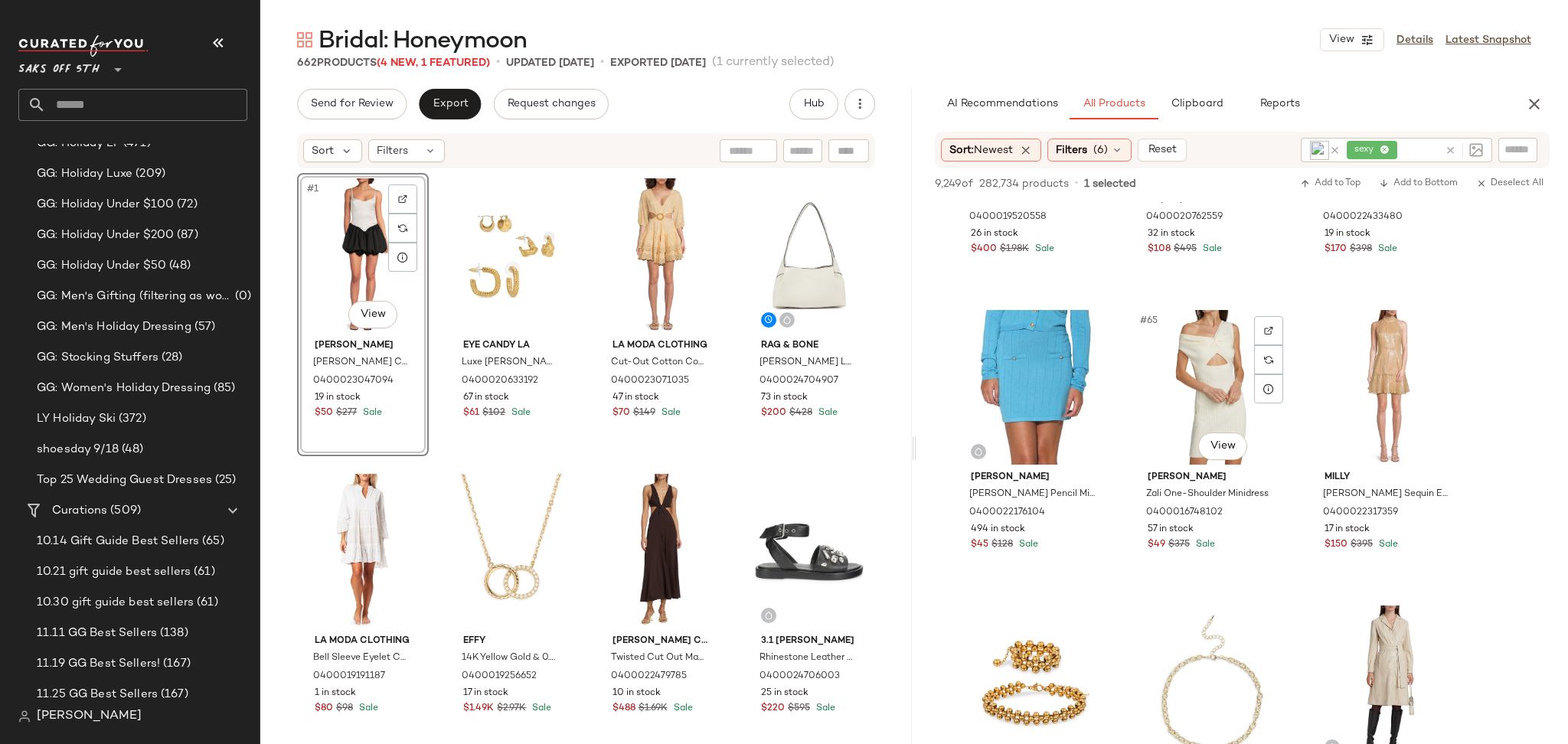
scroll to position [6105, 0]
click at [377, 226] on div "#1 View" at bounding box center [363, 256] width 121 height 155
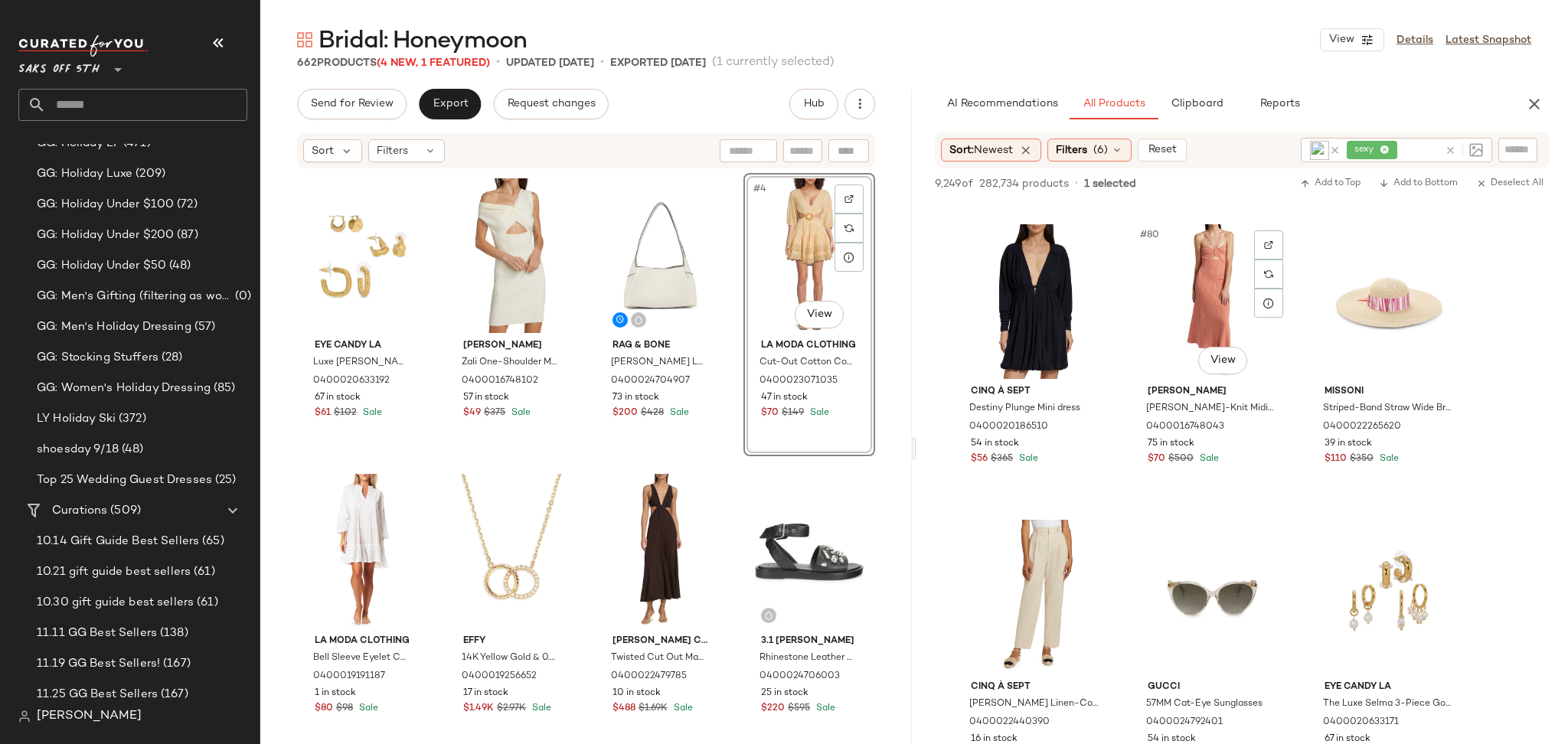
scroll to position [7670, 0]
click at [1210, 294] on div "#80 View" at bounding box center [1212, 300] width 154 height 155
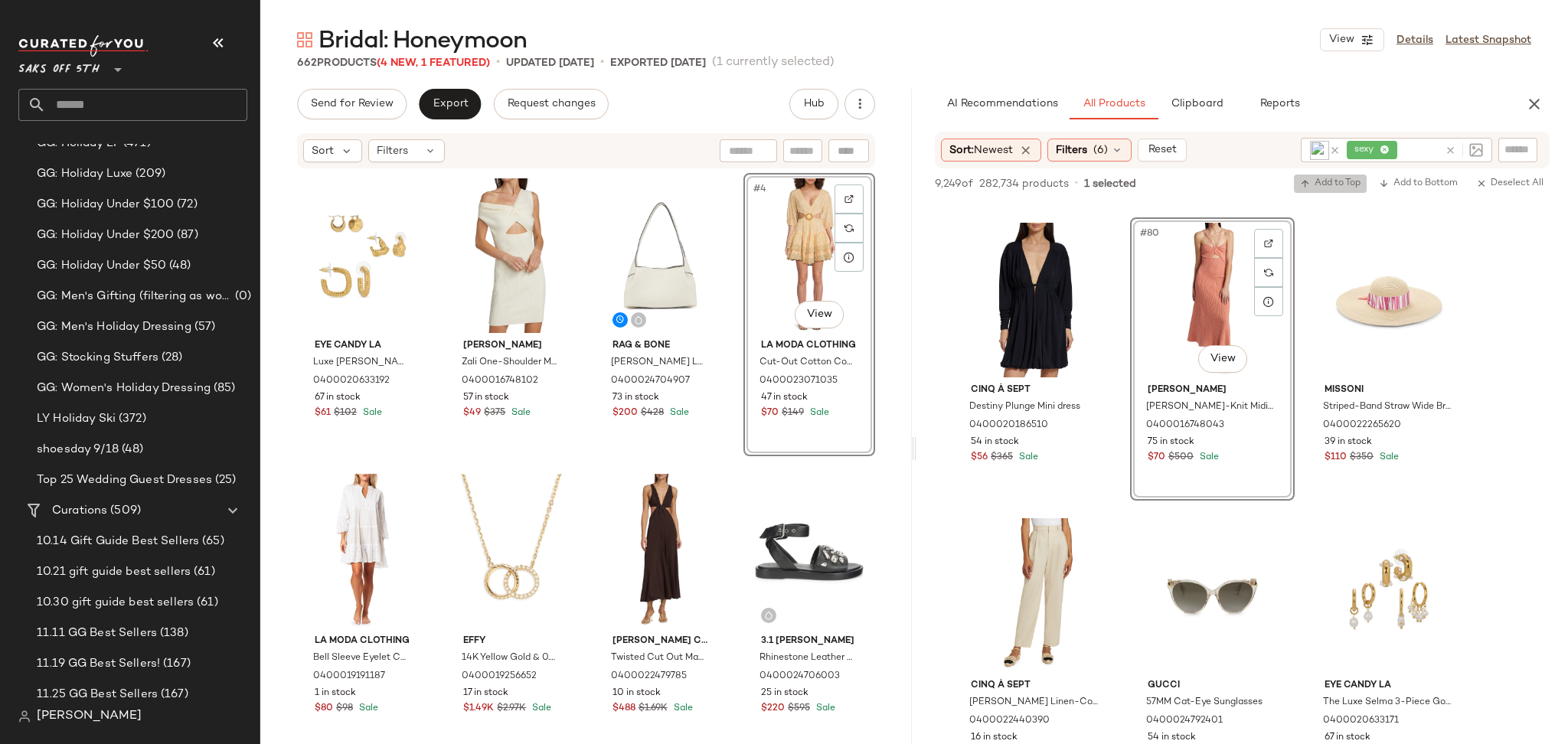
click at [1322, 186] on span "Add to Top" at bounding box center [1329, 184] width 60 height 11
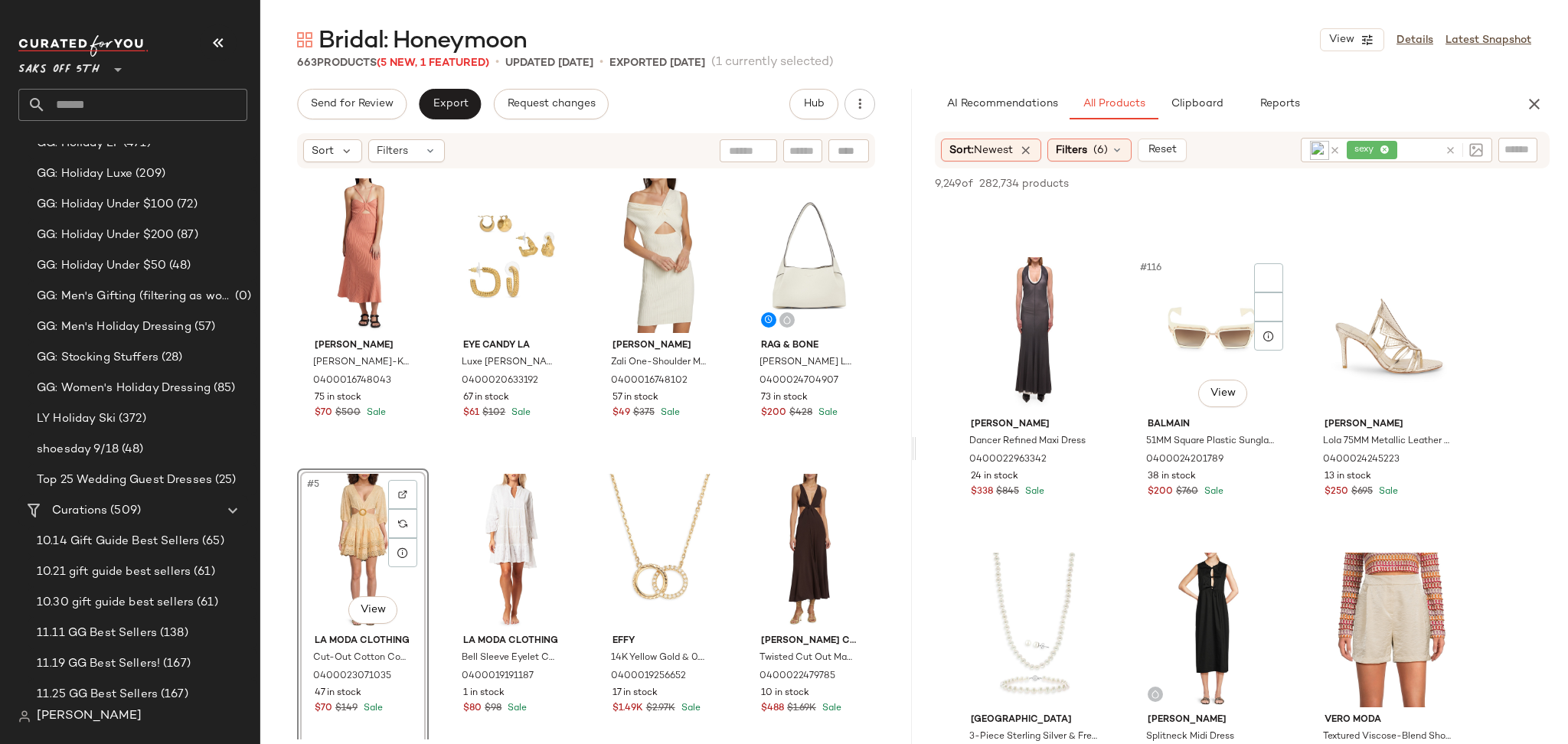
scroll to position [11178, 0]
click at [1207, 325] on div "#116 View" at bounding box center [1212, 338] width 154 height 155
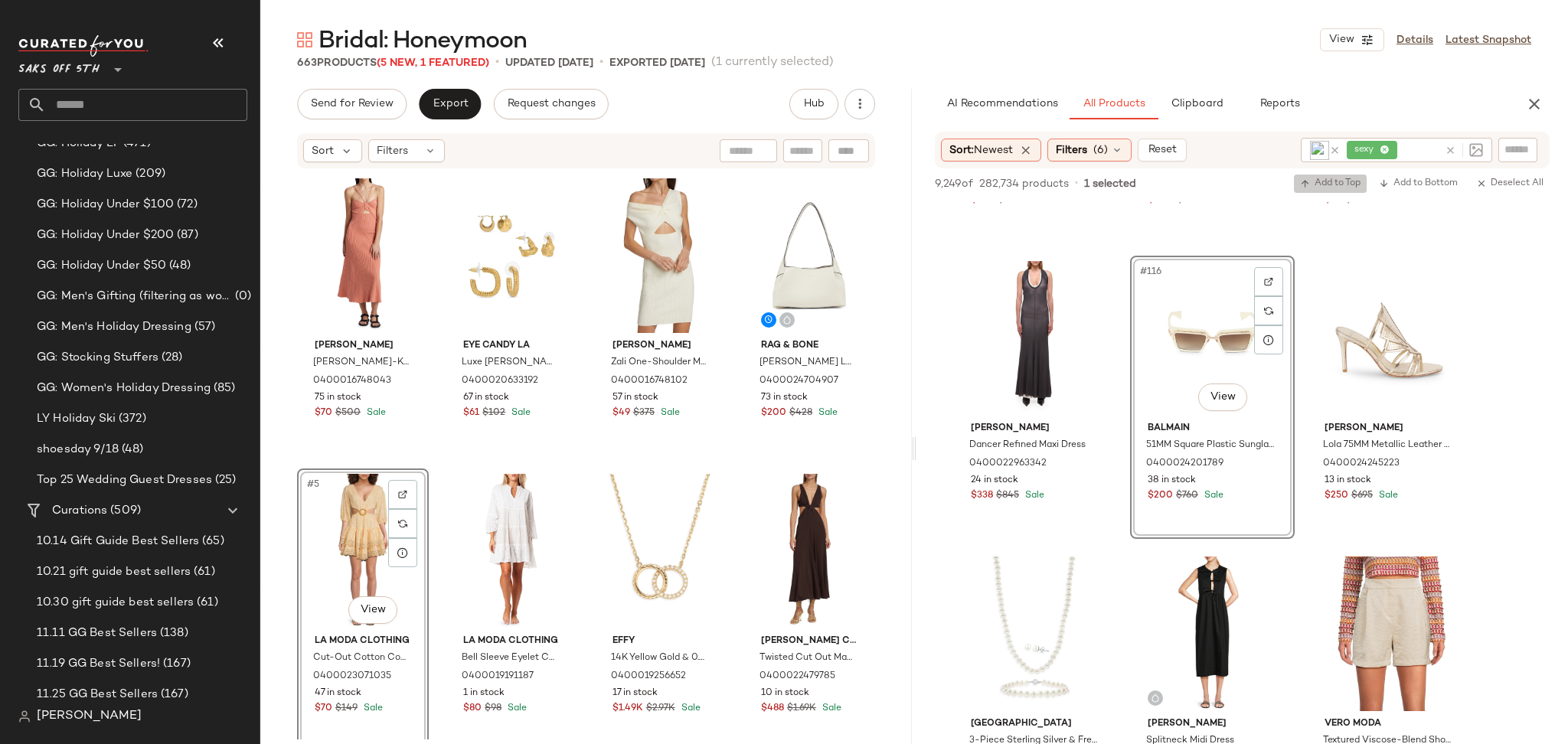
click at [1314, 179] on span "Add to Top" at bounding box center [1329, 184] width 60 height 11
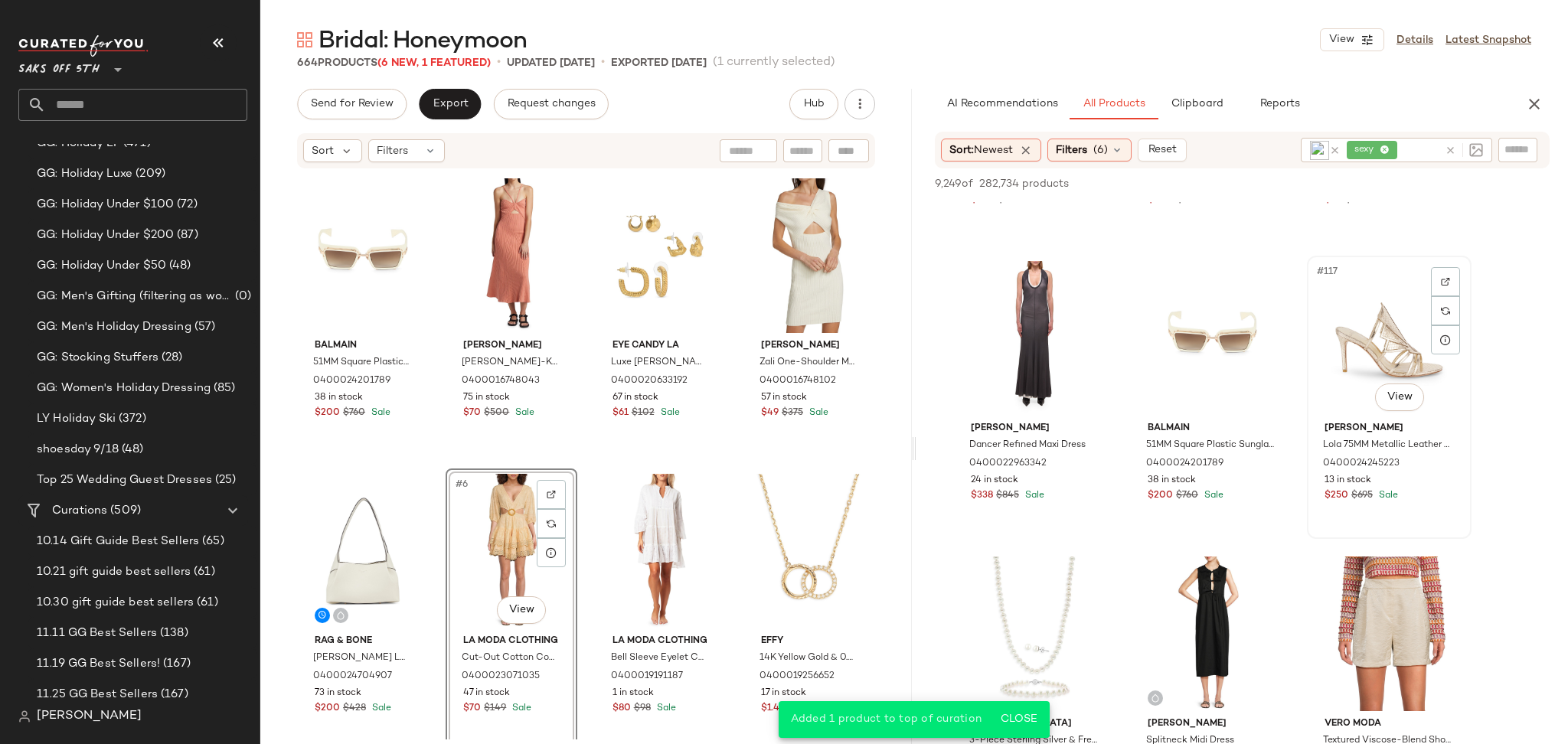
click at [1351, 330] on div "#117 View" at bounding box center [1389, 338] width 154 height 155
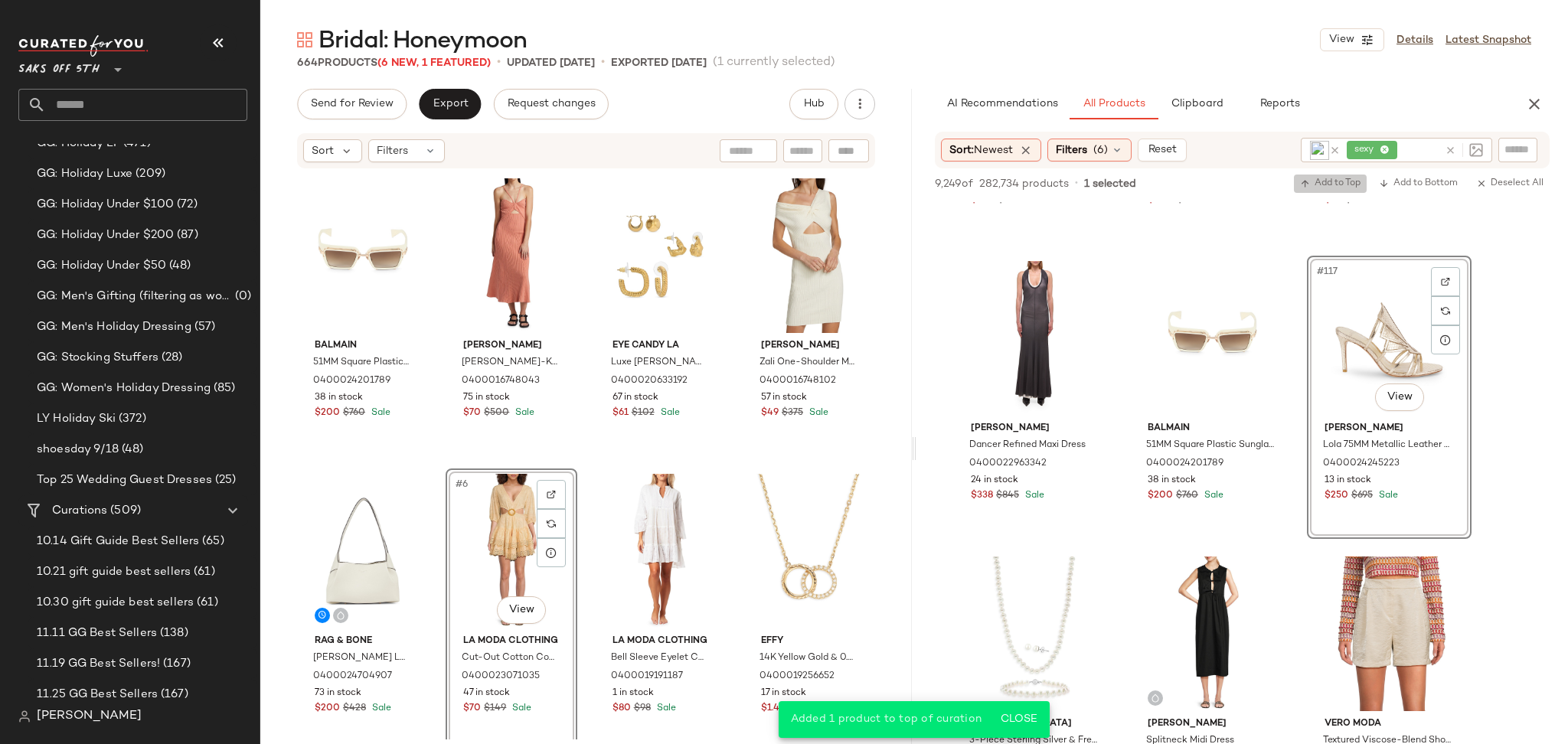
click at [1324, 183] on span "Add to Top" at bounding box center [1329, 184] width 60 height 11
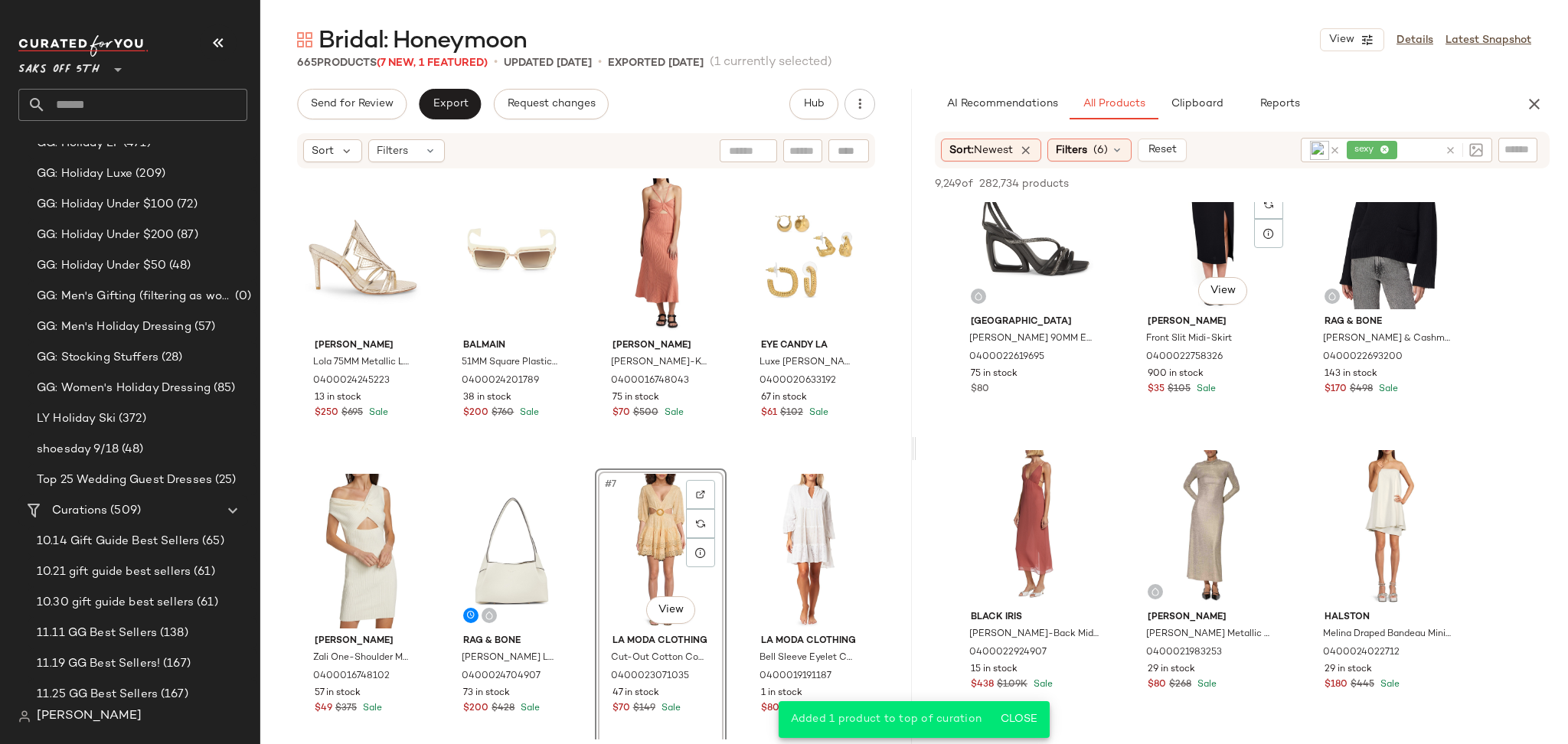
scroll to position [12782, 0]
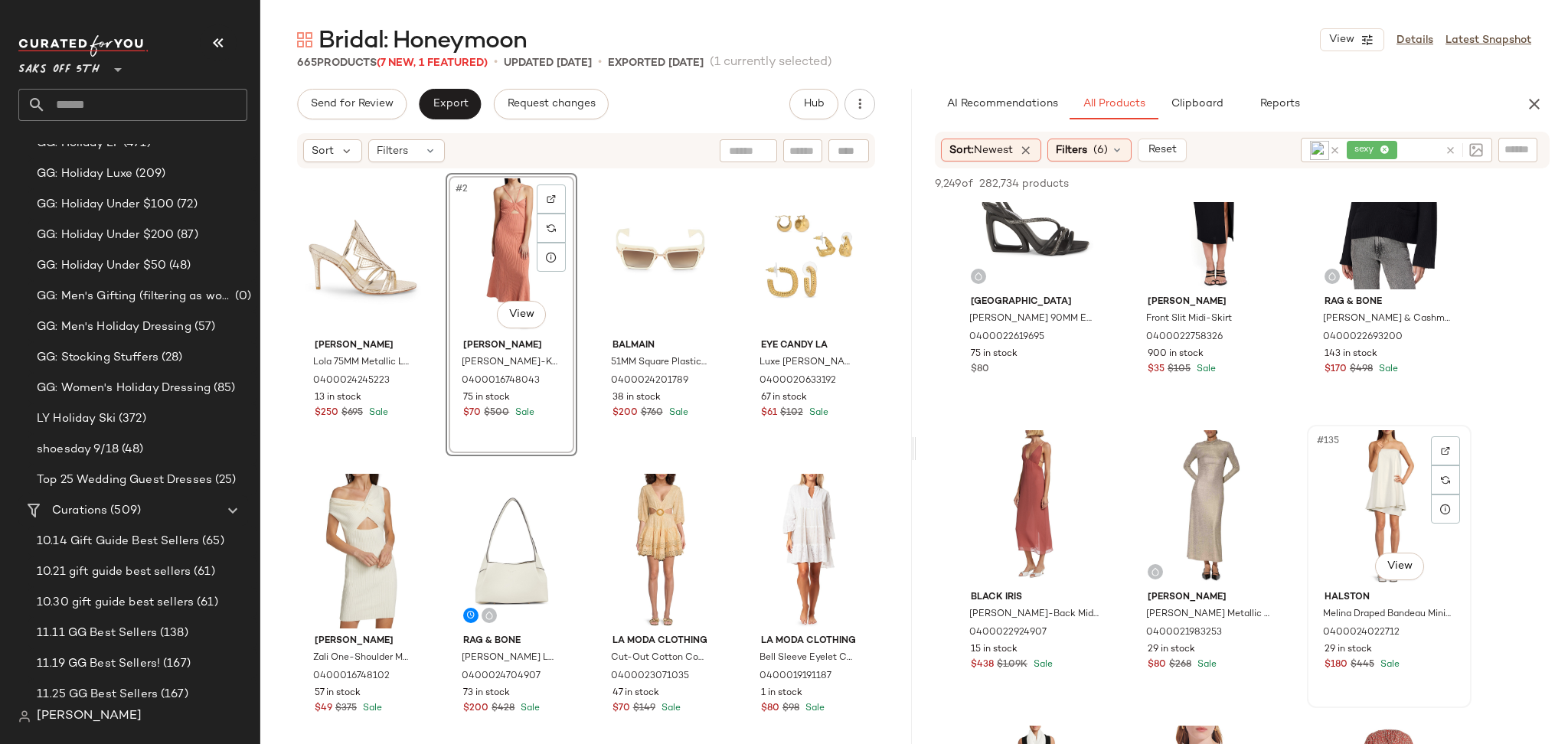
click at [1366, 491] on div "#135 View" at bounding box center [1389, 508] width 154 height 155
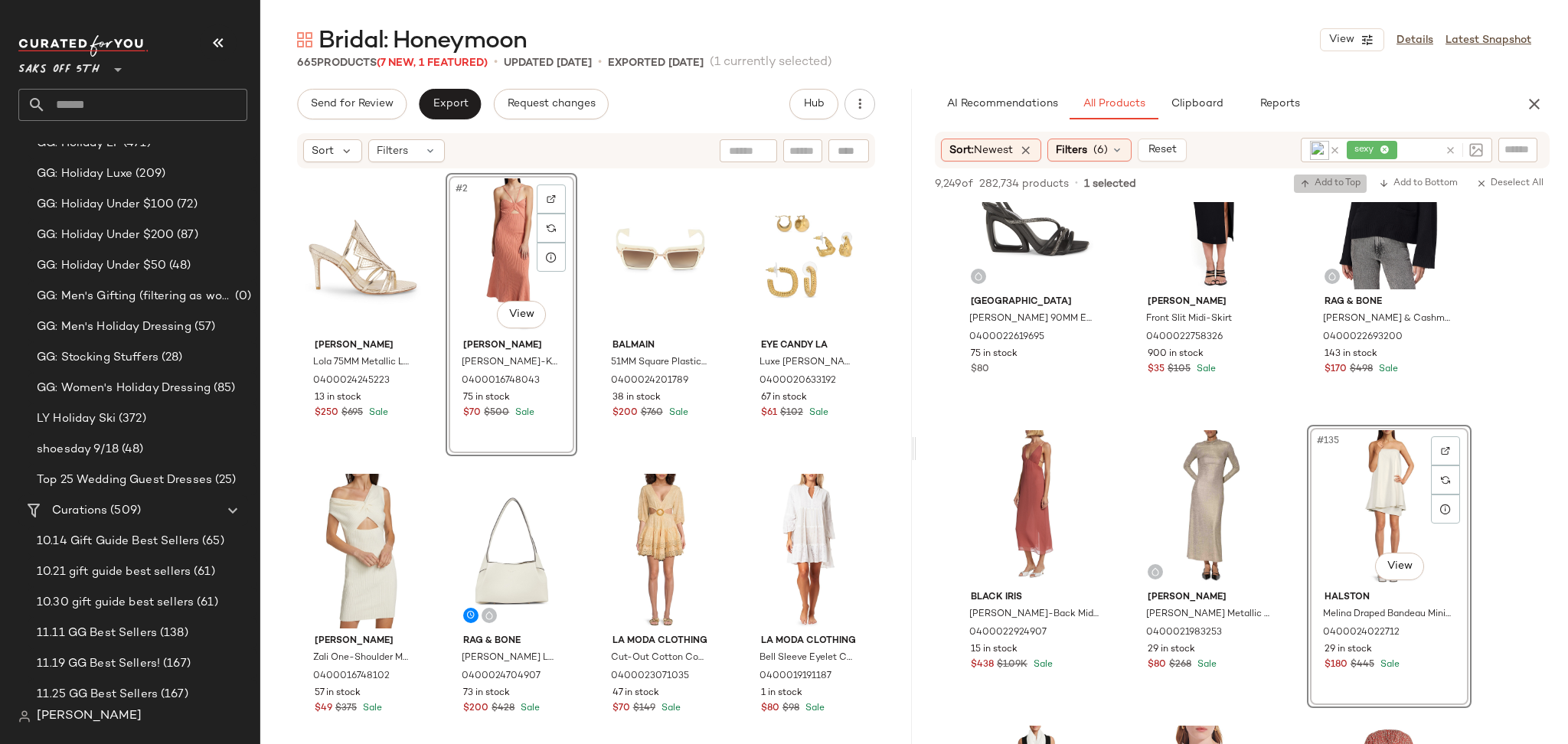
click at [1321, 179] on span "Add to Top" at bounding box center [1329, 184] width 60 height 11
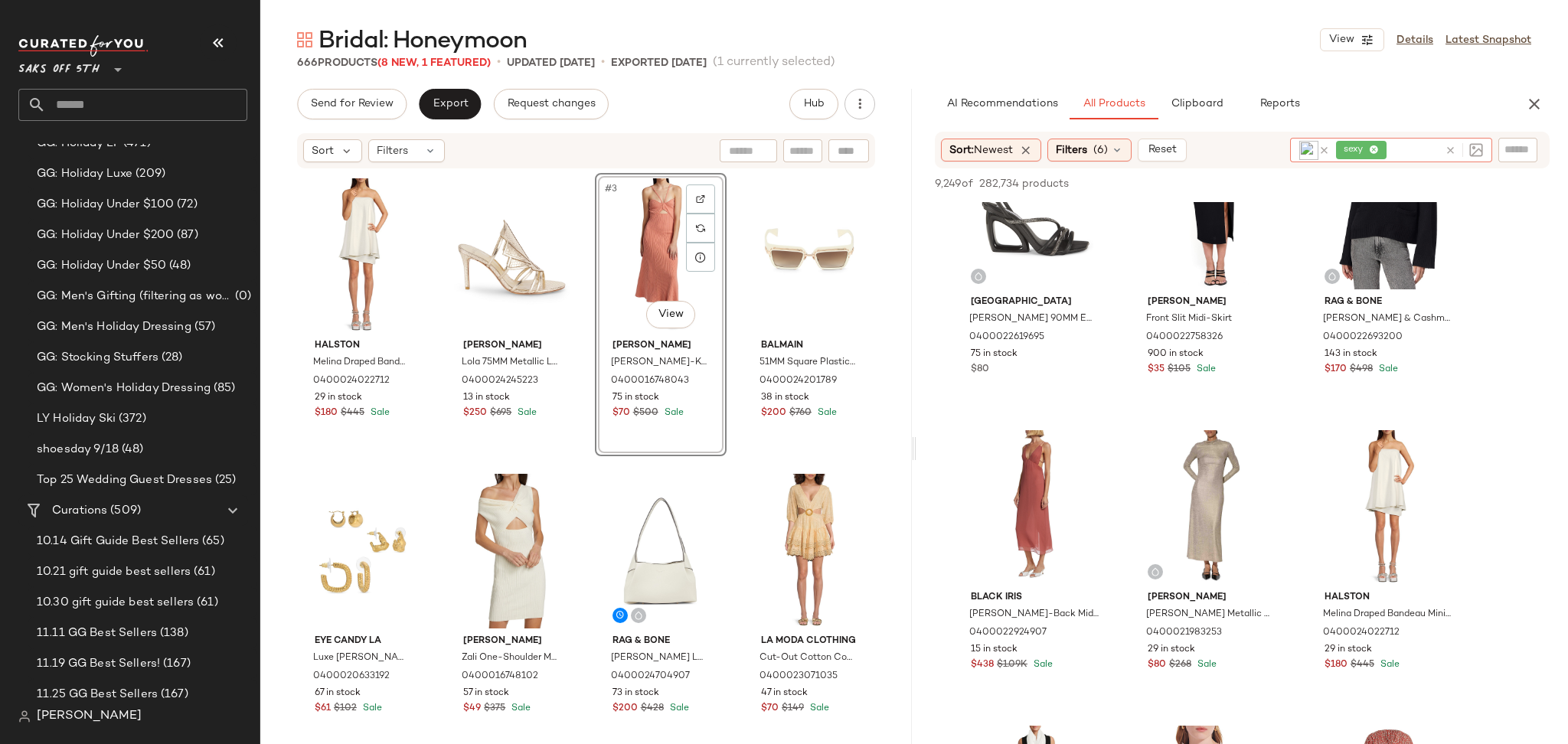
click at [1384, 151] on span "sexy" at bounding box center [1361, 150] width 51 height 19
click at [1367, 150] on span "sexy" at bounding box center [1356, 150] width 26 height 14
click at [1374, 150] on icon at bounding box center [1374, 151] width 10 height 10
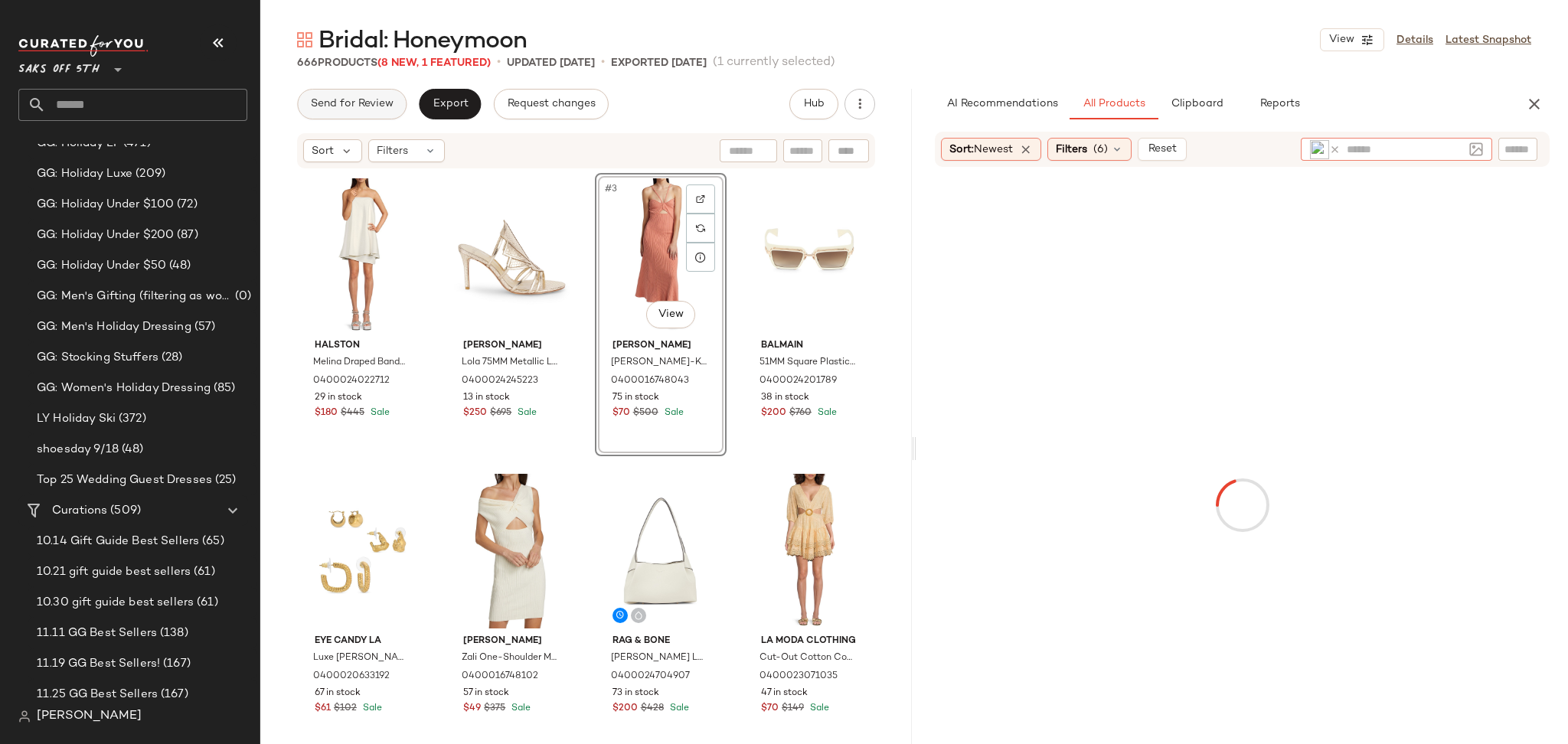
click at [374, 98] on span "Send for Review" at bounding box center [352, 104] width 83 height 12
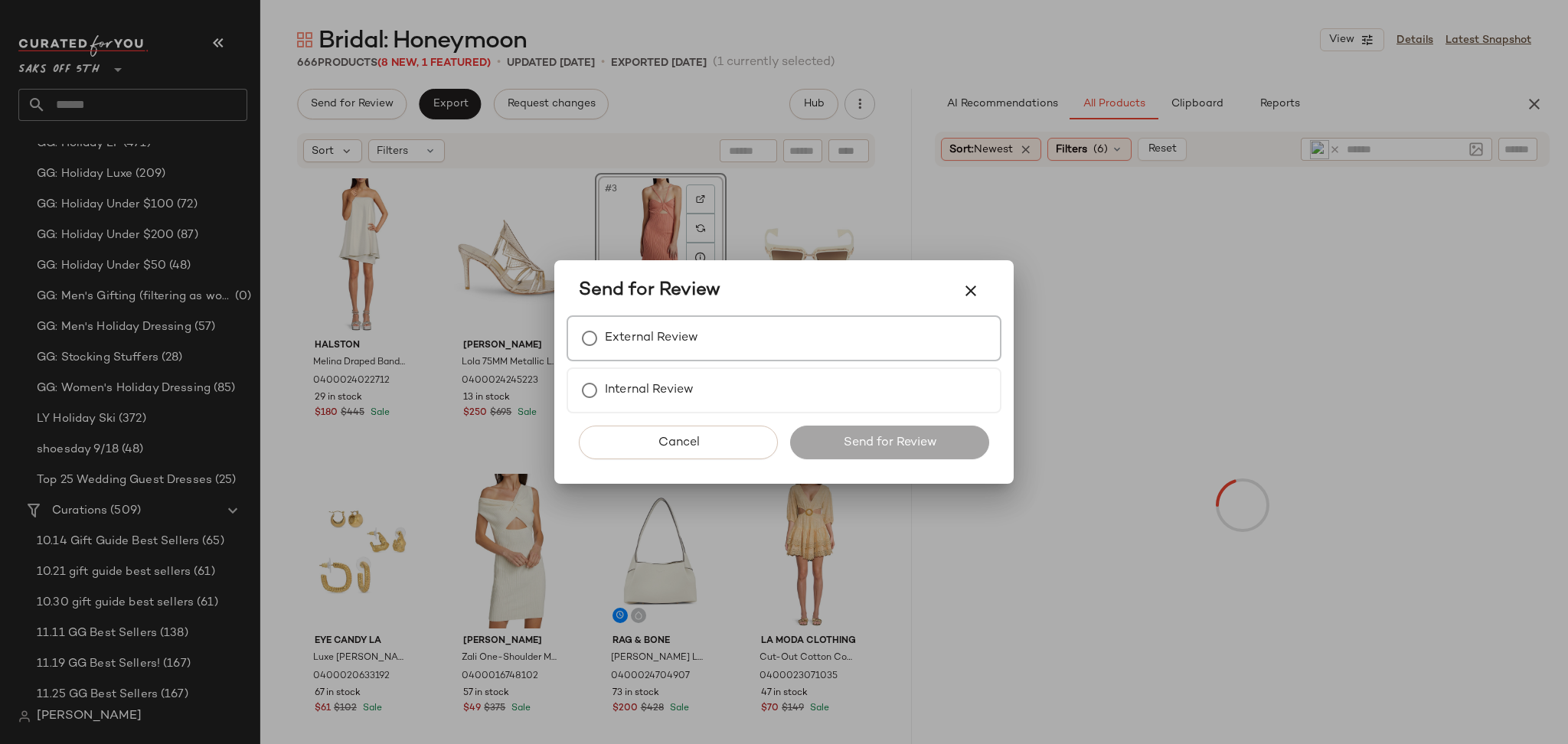
click at [659, 331] on label "External Review" at bounding box center [651, 338] width 93 height 31
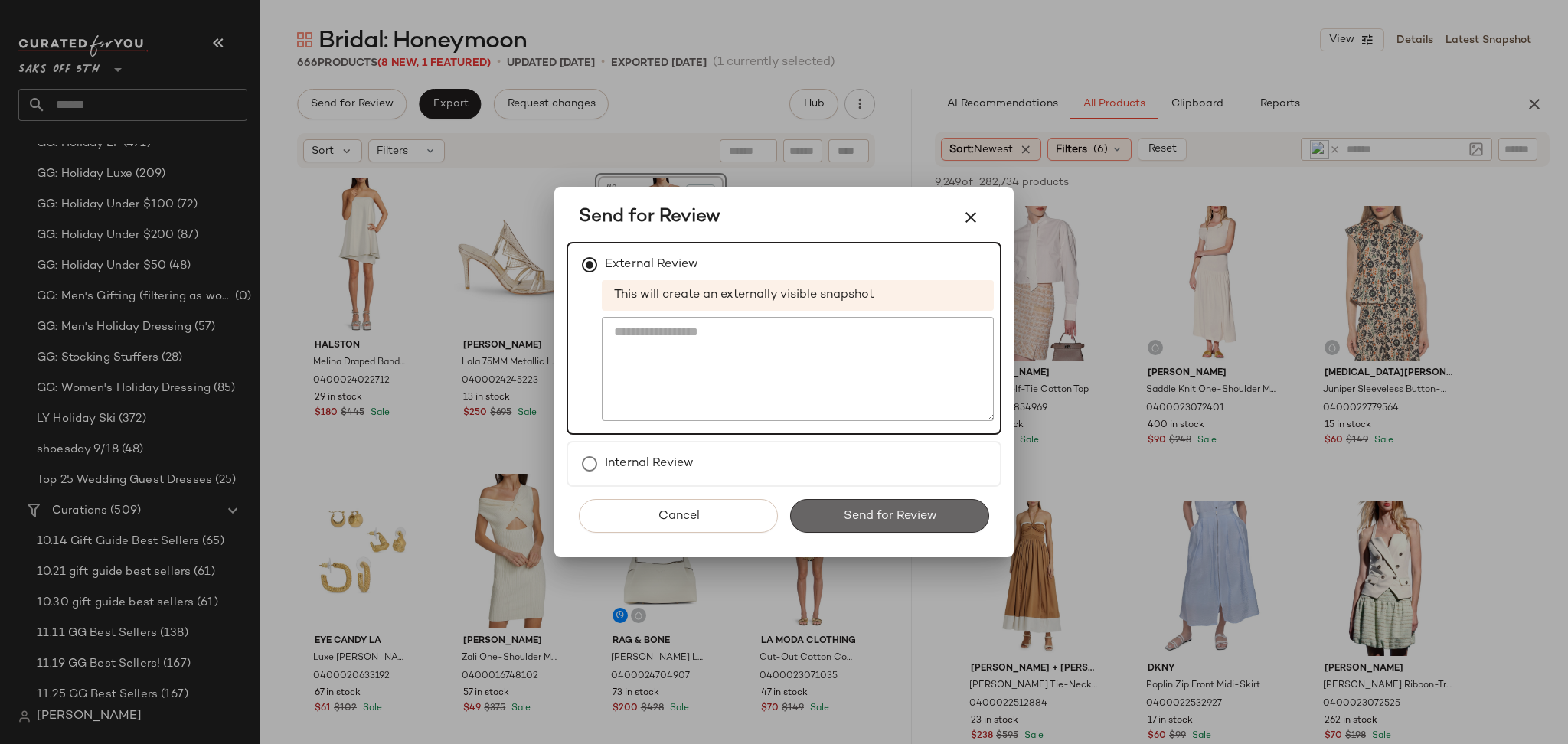
click at [879, 514] on span "Send for Review" at bounding box center [889, 516] width 94 height 14
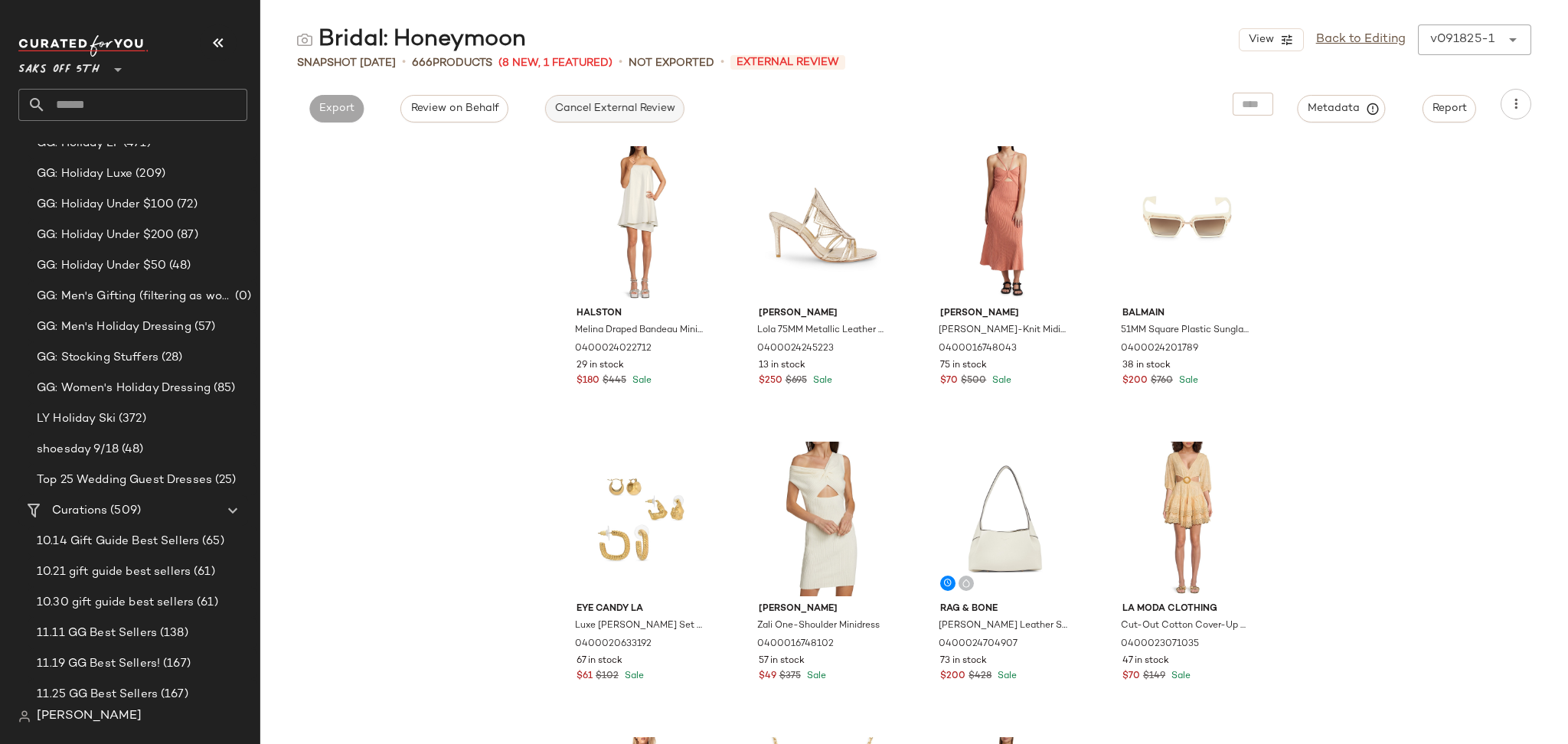
click at [628, 103] on span "Cancel External Review" at bounding box center [614, 108] width 121 height 12
click at [496, 108] on button "Export" at bounding box center [475, 108] width 54 height 28
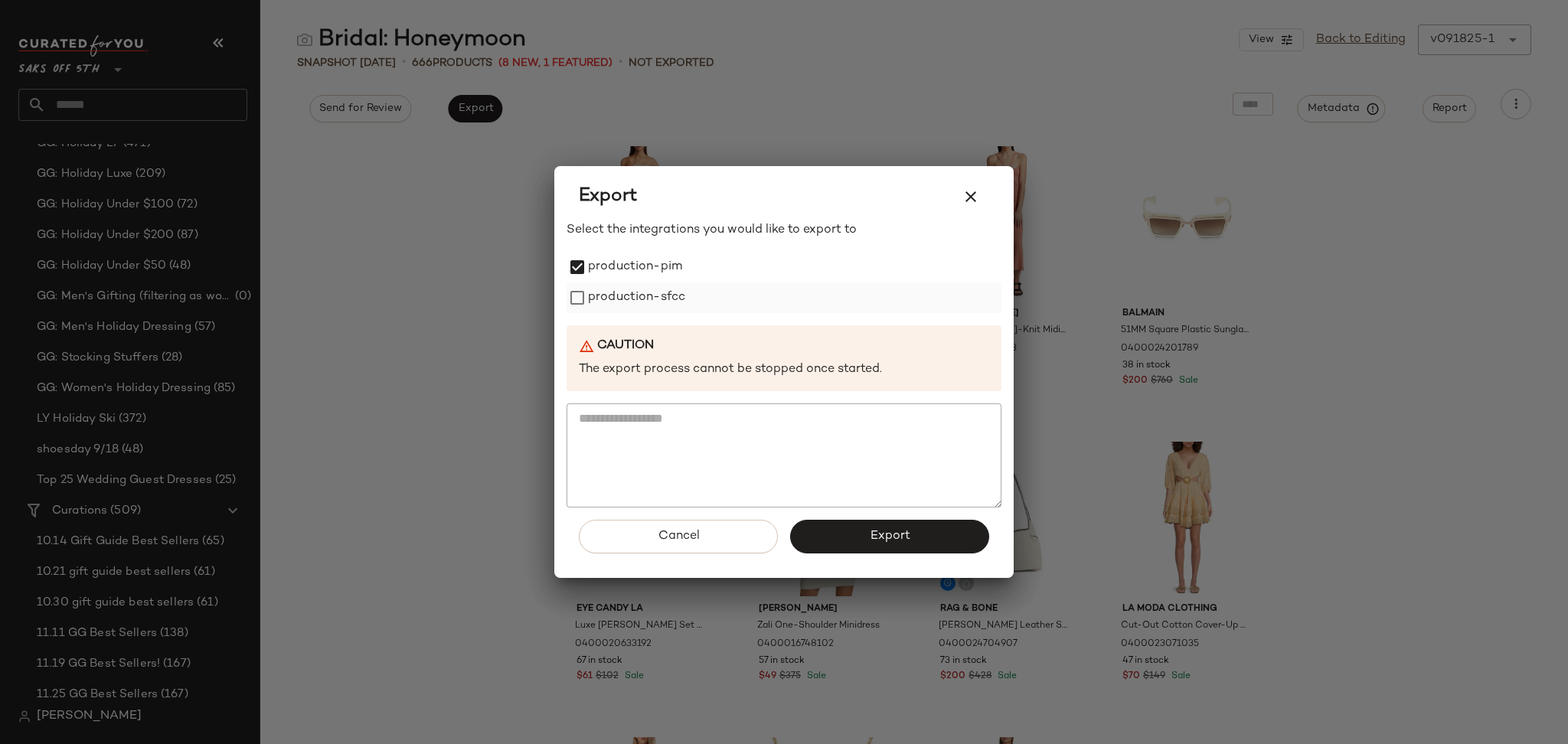
click at [588, 307] on label "production-sfcc" at bounding box center [636, 297] width 97 height 31
click at [846, 546] on button "Export" at bounding box center [889, 537] width 199 height 34
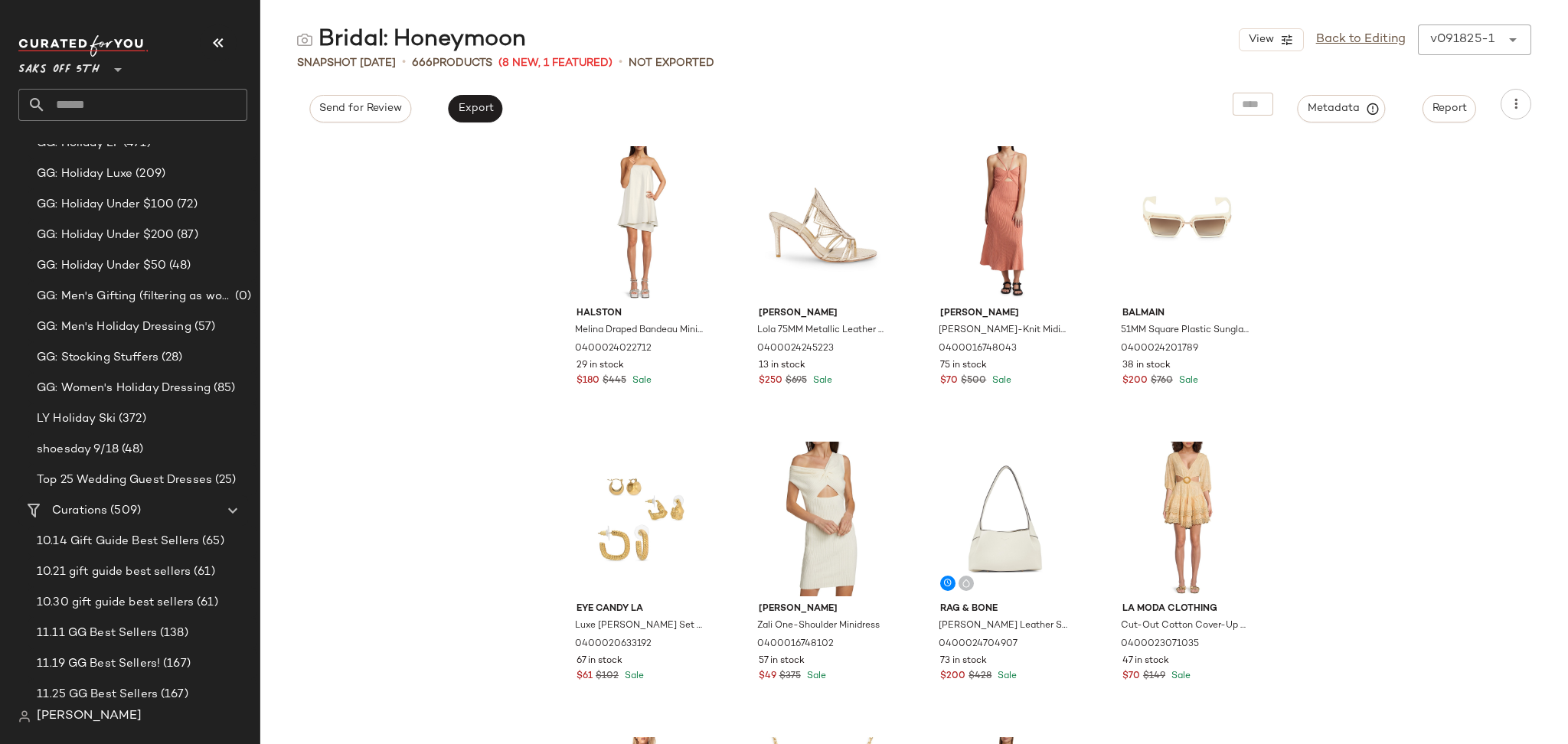
click at [103, 87] on div "Saks OFF 5TH **" at bounding box center [133, 78] width 229 height 86
click at [103, 103] on input "text" at bounding box center [147, 105] width 202 height 32
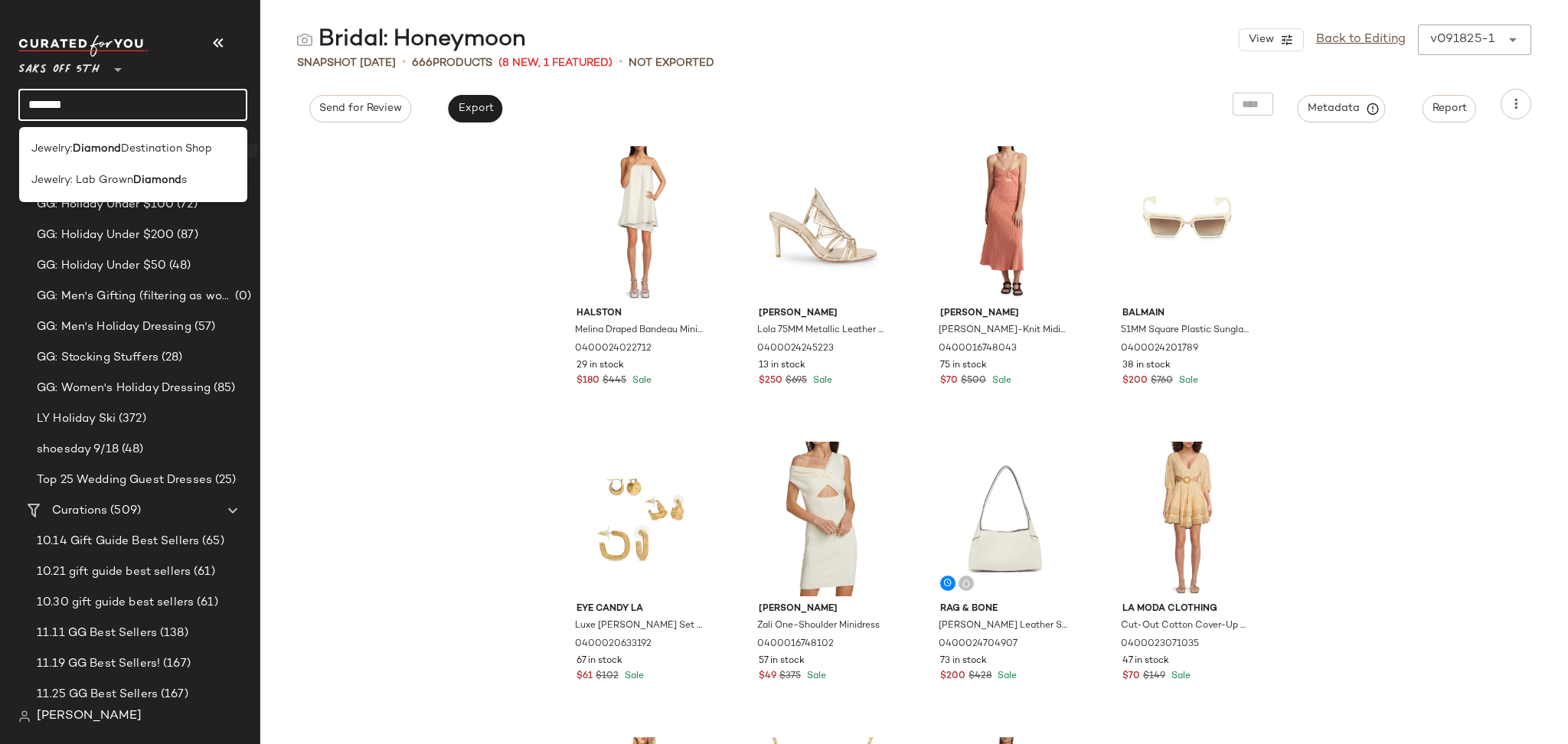
type input "*******"
click at [124, 144] on span "Destination Shop" at bounding box center [167, 148] width 91 height 16
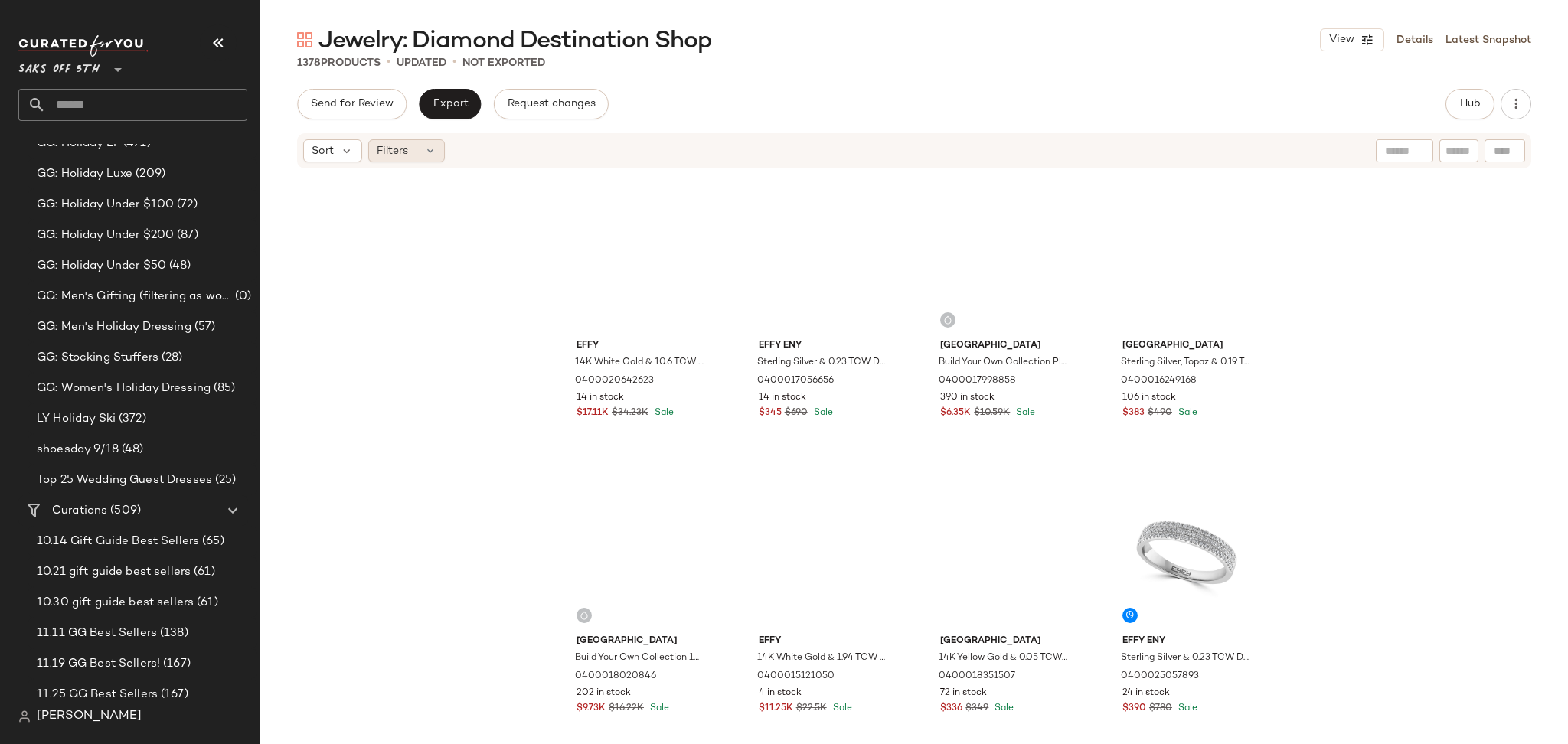
click at [417, 150] on div "Filters" at bounding box center [407, 150] width 76 height 23
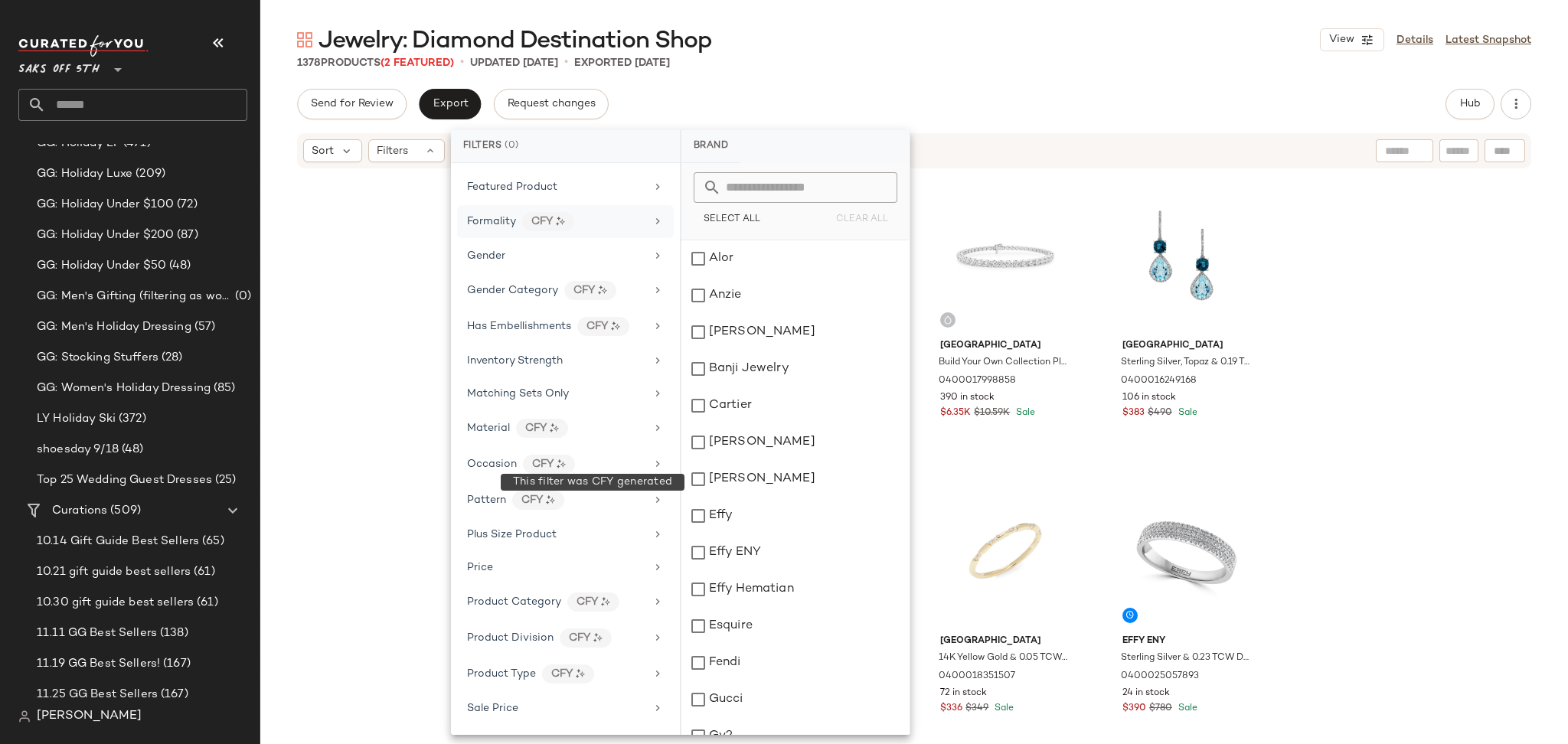
scroll to position [503, 0]
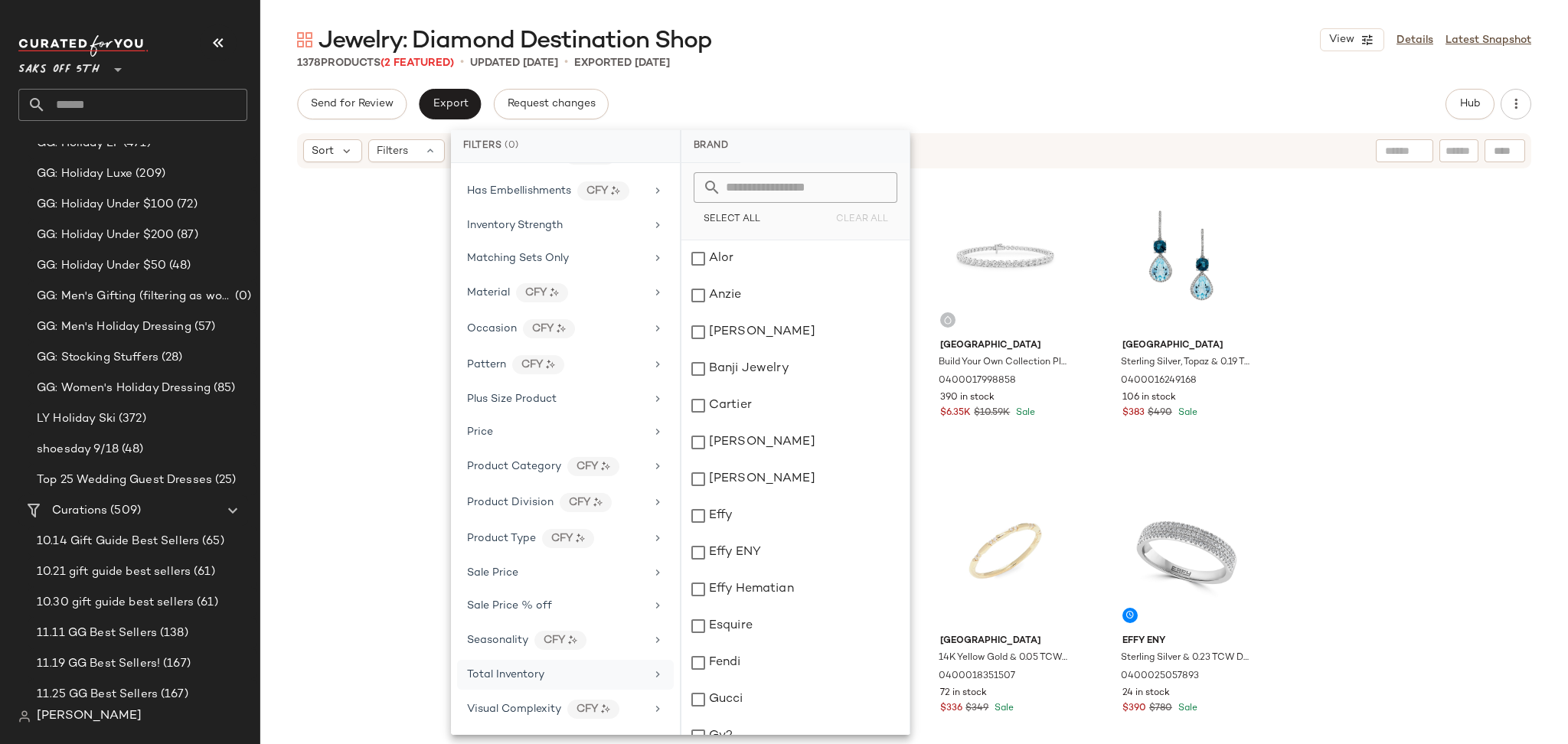
click at [546, 671] on div "Total Inventory" at bounding box center [556, 675] width 179 height 16
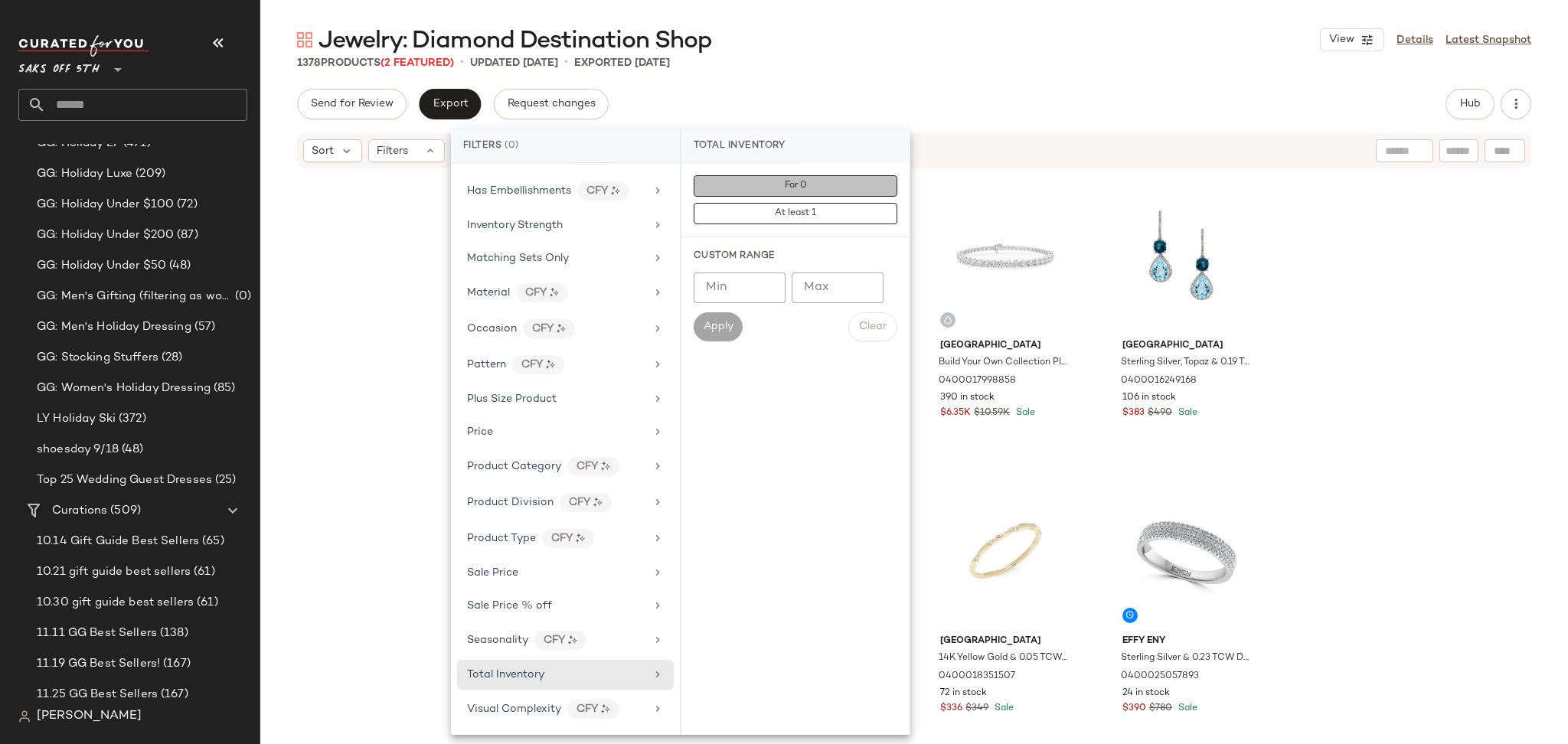
click at [812, 182] on button "For 0" at bounding box center [795, 186] width 203 height 21
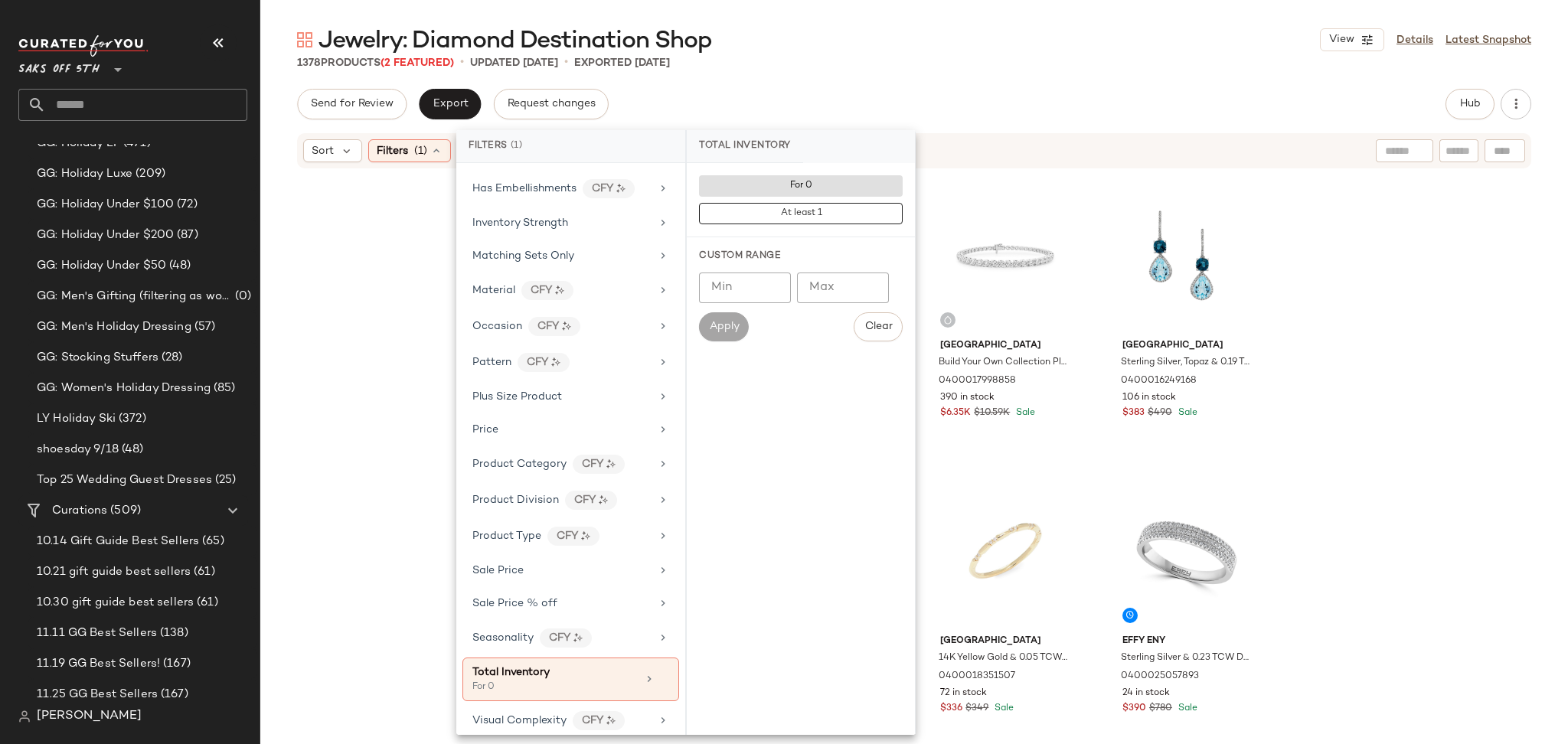
click at [943, 52] on div "Jewelry: Diamond Destination Shop View Details Latest Snapshot" at bounding box center [913, 40] width 1307 height 31
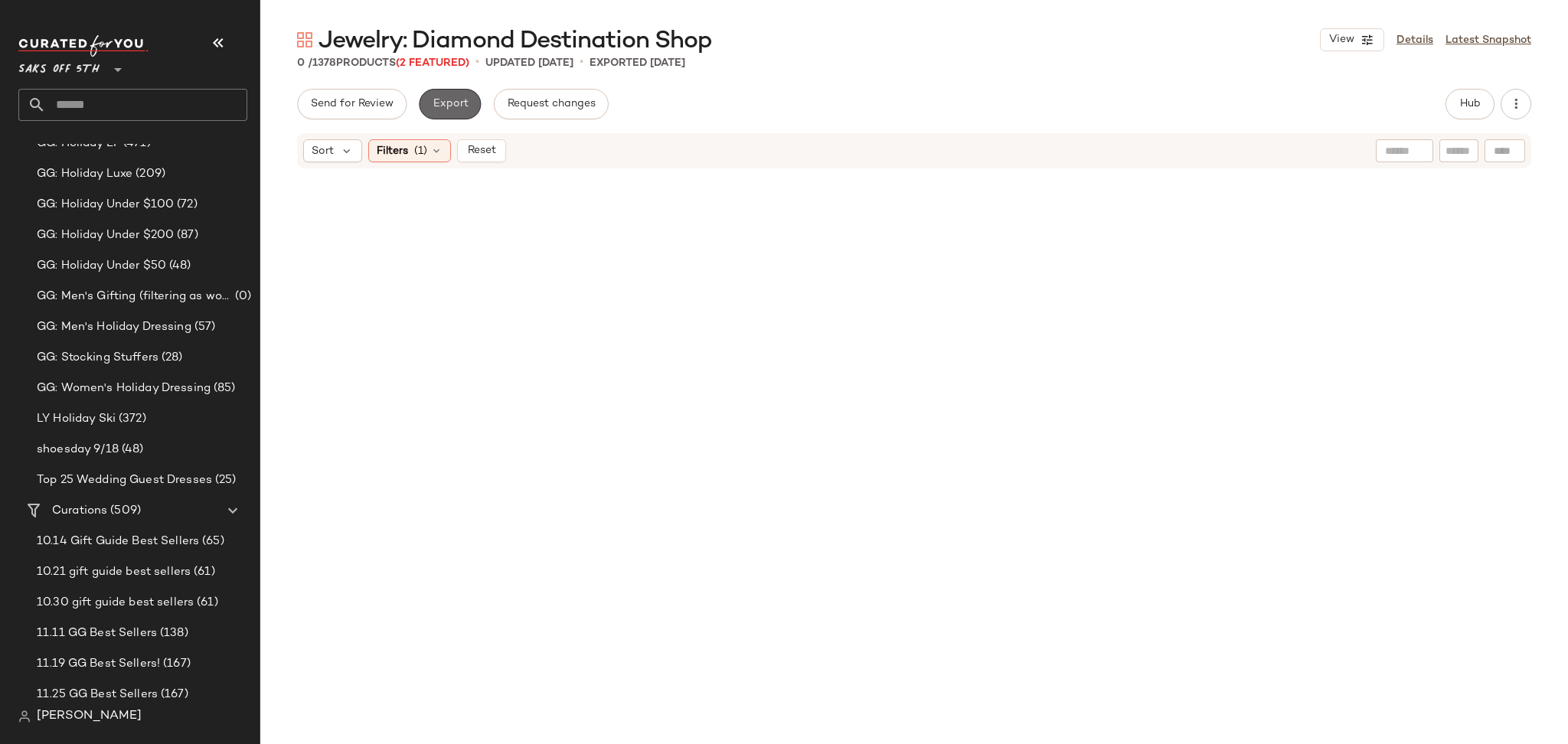
click at [460, 101] on span "Export" at bounding box center [450, 104] width 36 height 12
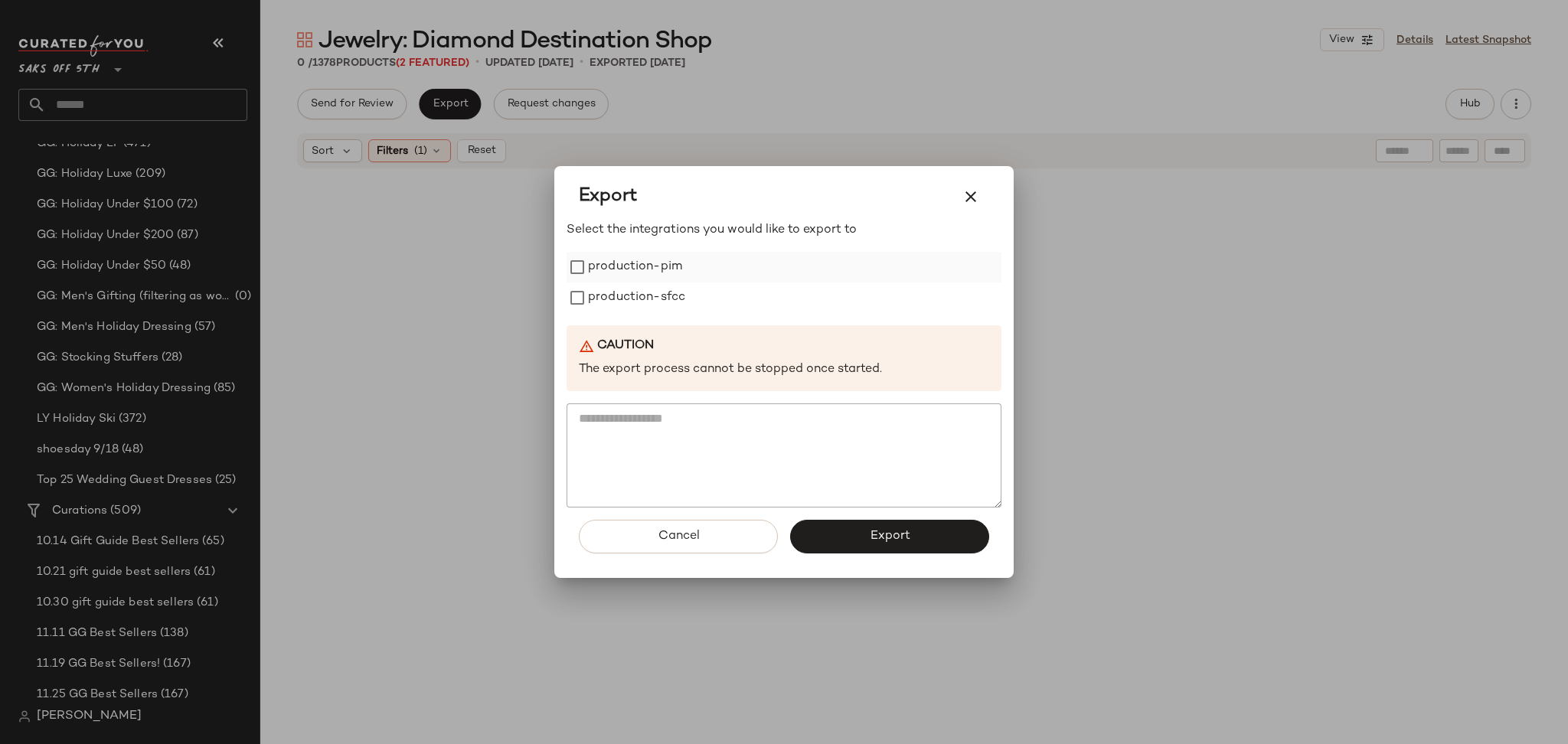
click at [608, 269] on label "production-pim" at bounding box center [634, 267] width 94 height 31
click at [615, 298] on label "production-sfcc" at bounding box center [636, 297] width 97 height 31
click at [854, 528] on button "Export" at bounding box center [889, 537] width 199 height 34
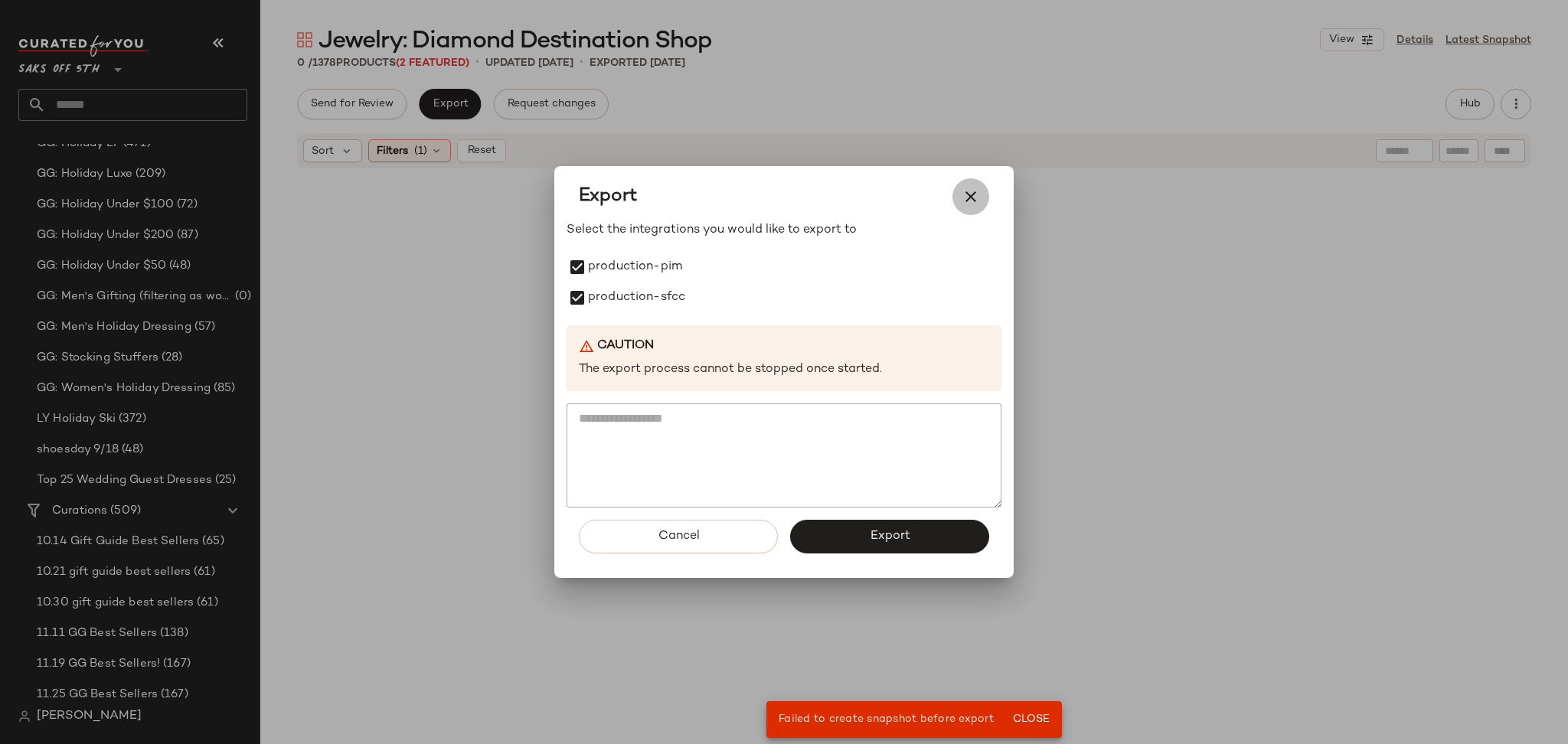
click at [970, 184] on button "button" at bounding box center [970, 197] width 36 height 36
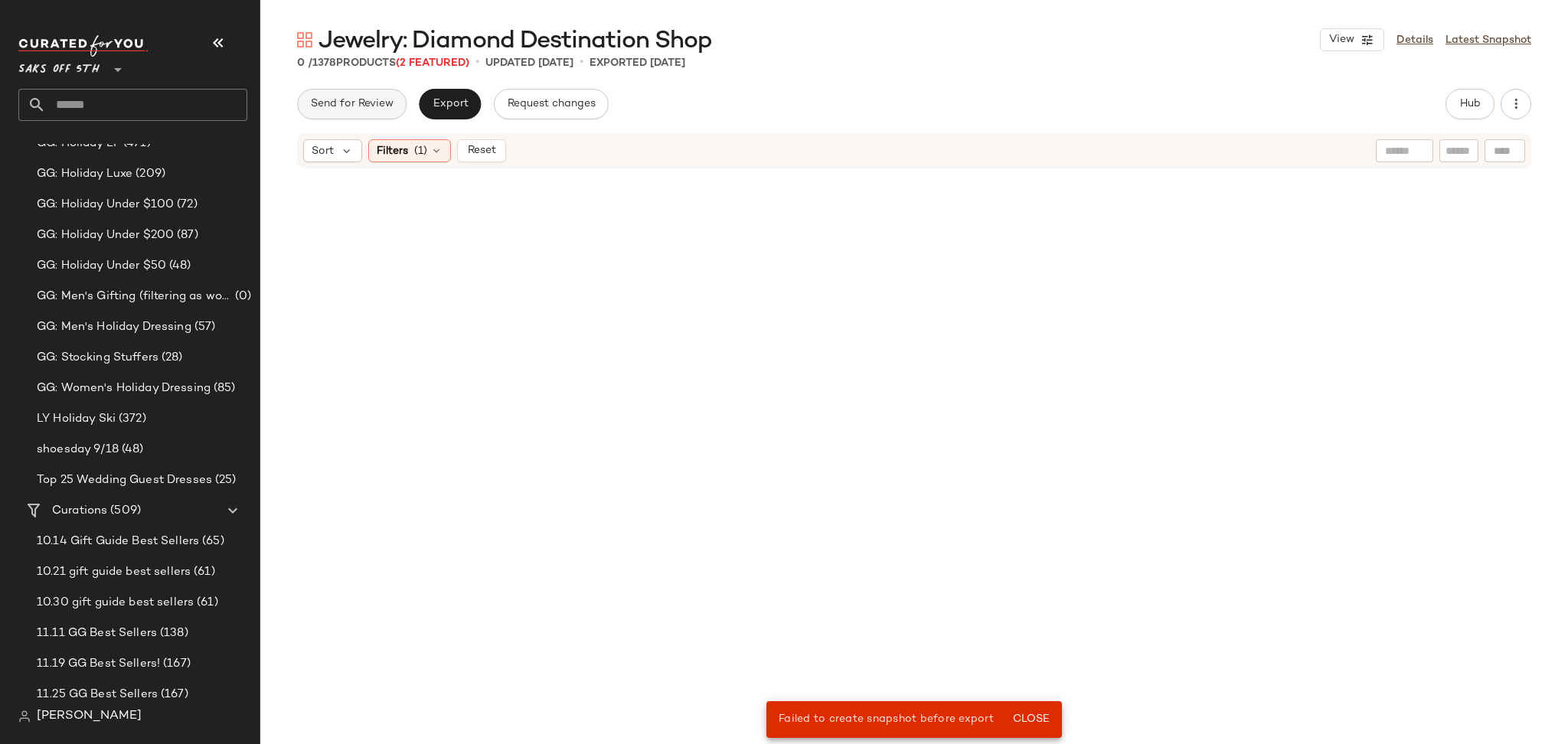
click at [371, 96] on button "Send for Review" at bounding box center [352, 104] width 109 height 31
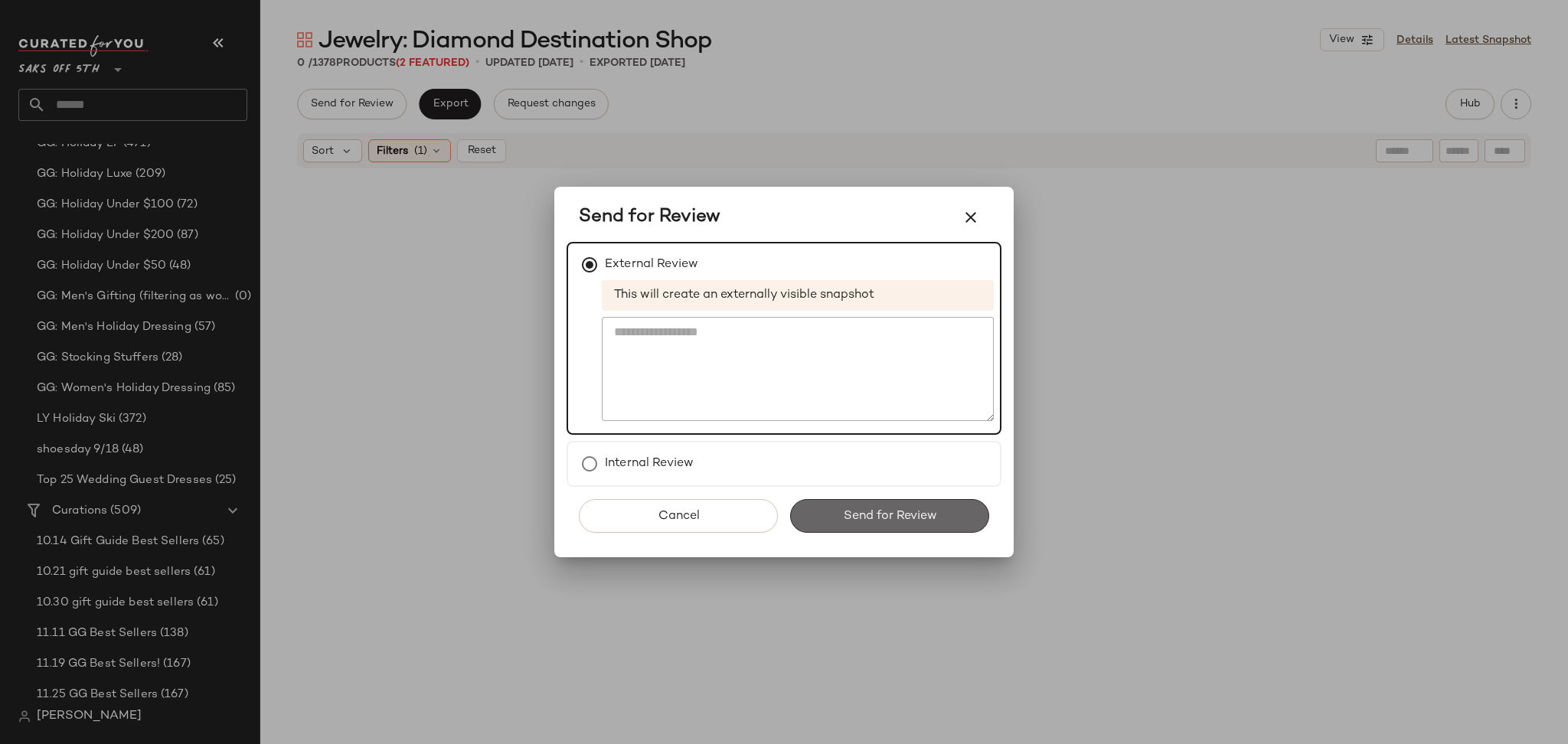
click at [830, 506] on button "Send for Review" at bounding box center [889, 516] width 199 height 34
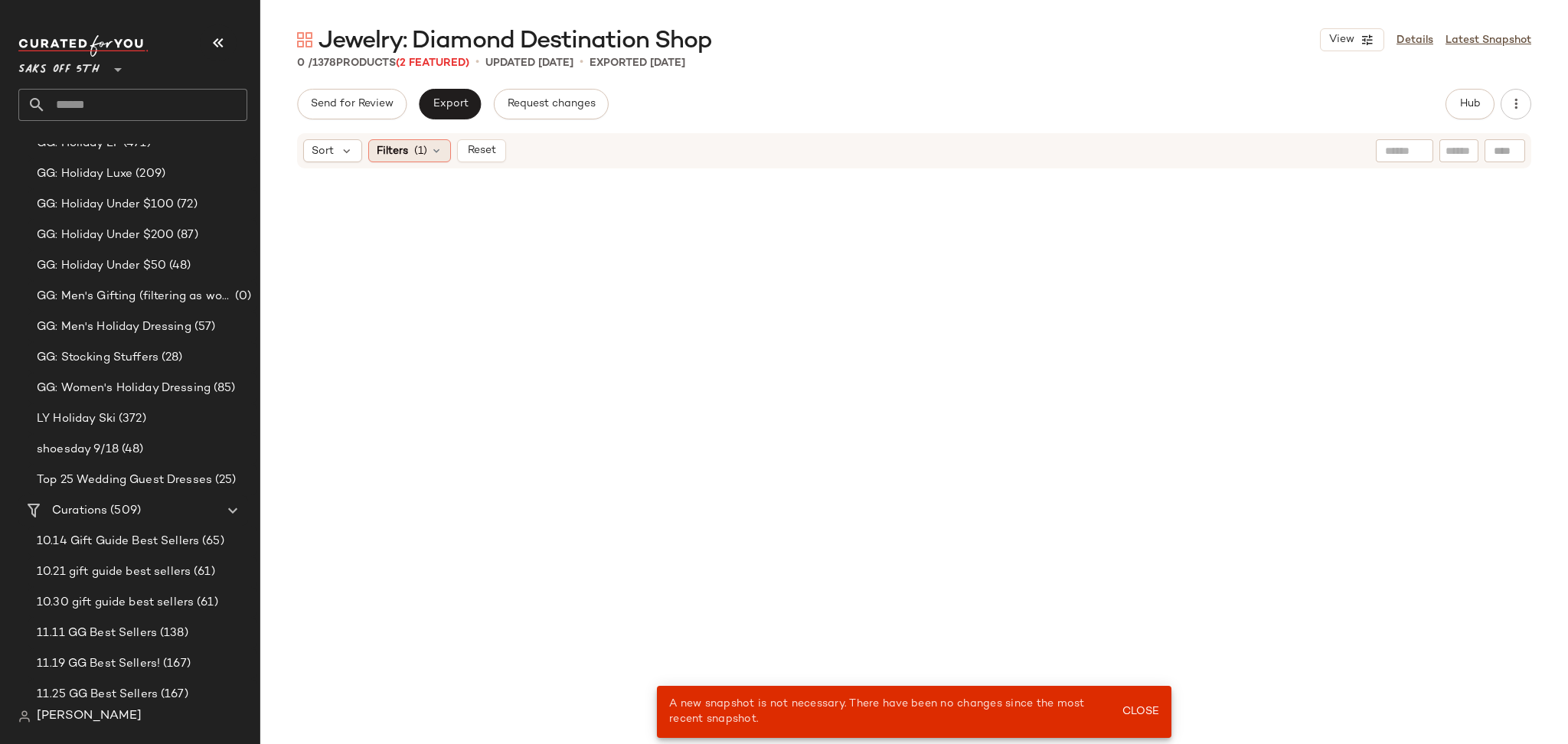
click at [419, 147] on span "(1)" at bounding box center [420, 151] width 13 height 16
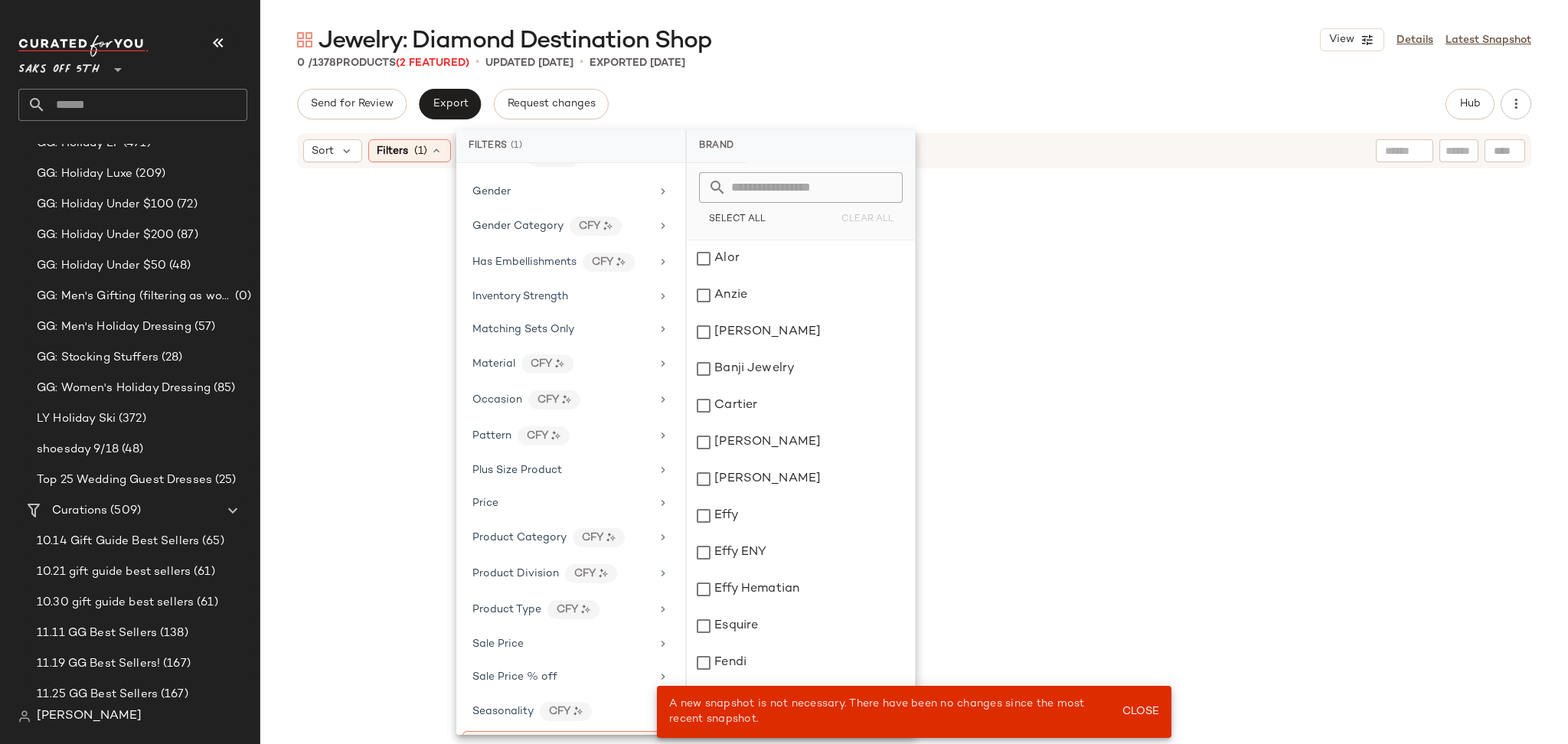
scroll to position [517, 0]
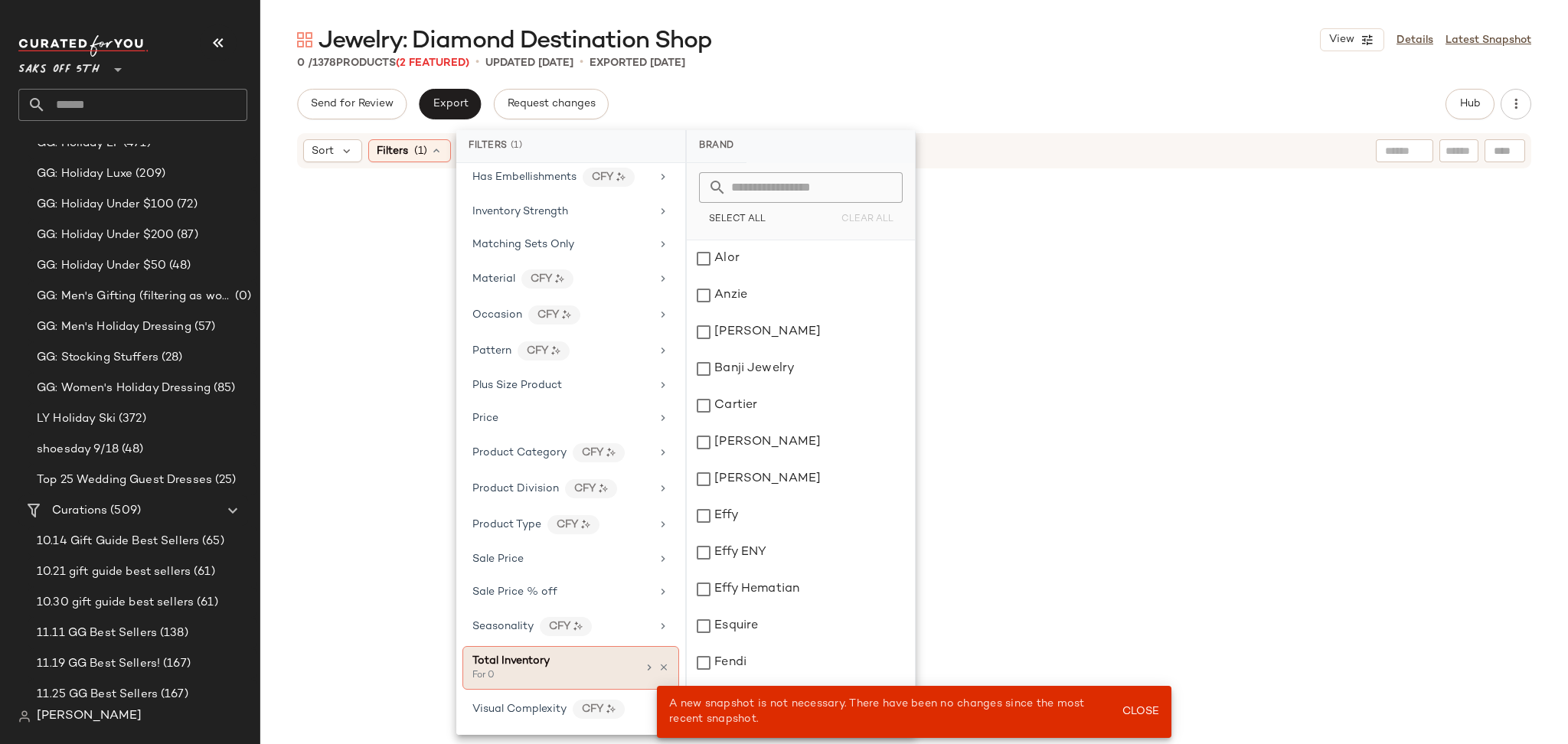
click at [665, 666] on div "Total Inventory For 0" at bounding box center [571, 669] width 217 height 44
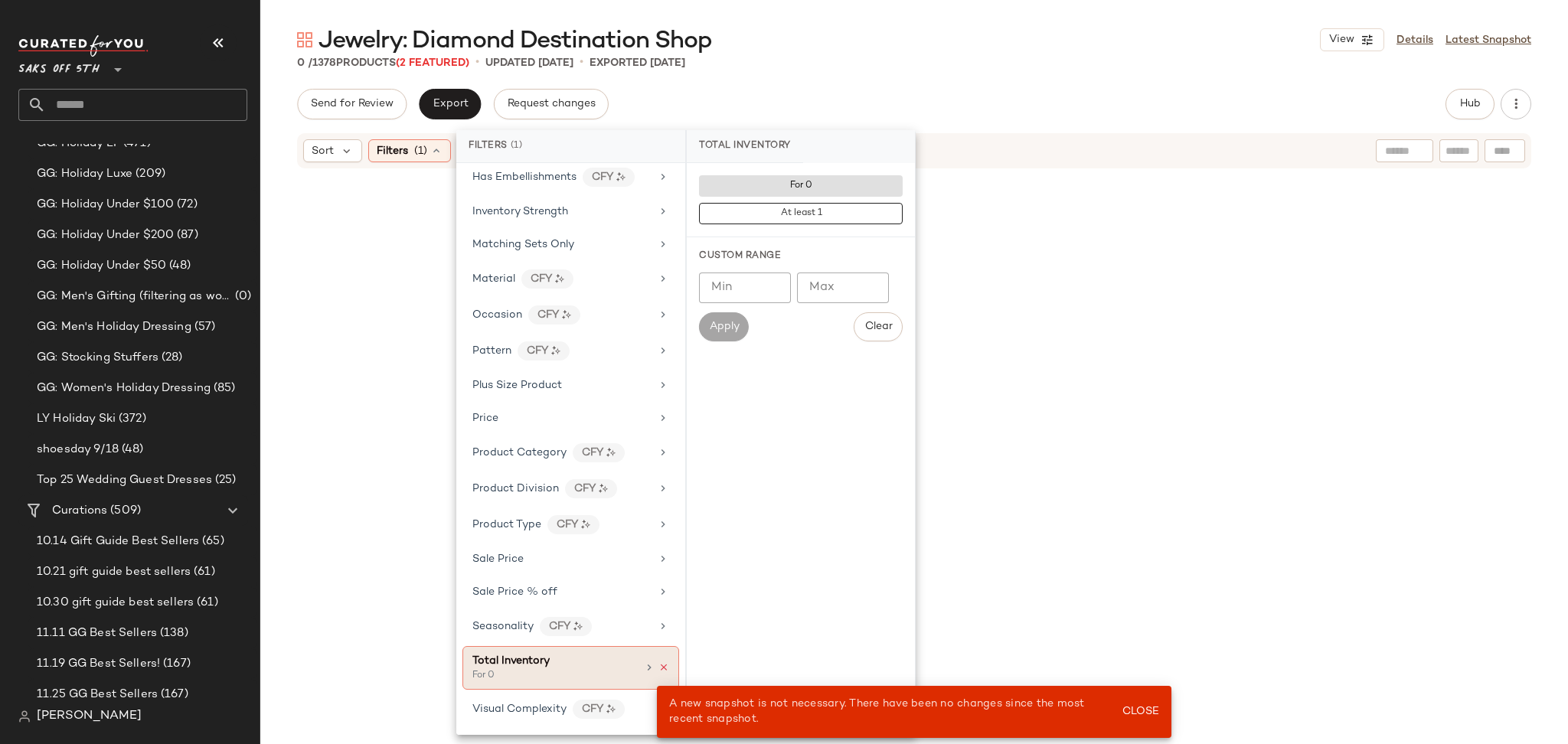
click at [660, 666] on icon at bounding box center [663, 668] width 11 height 11
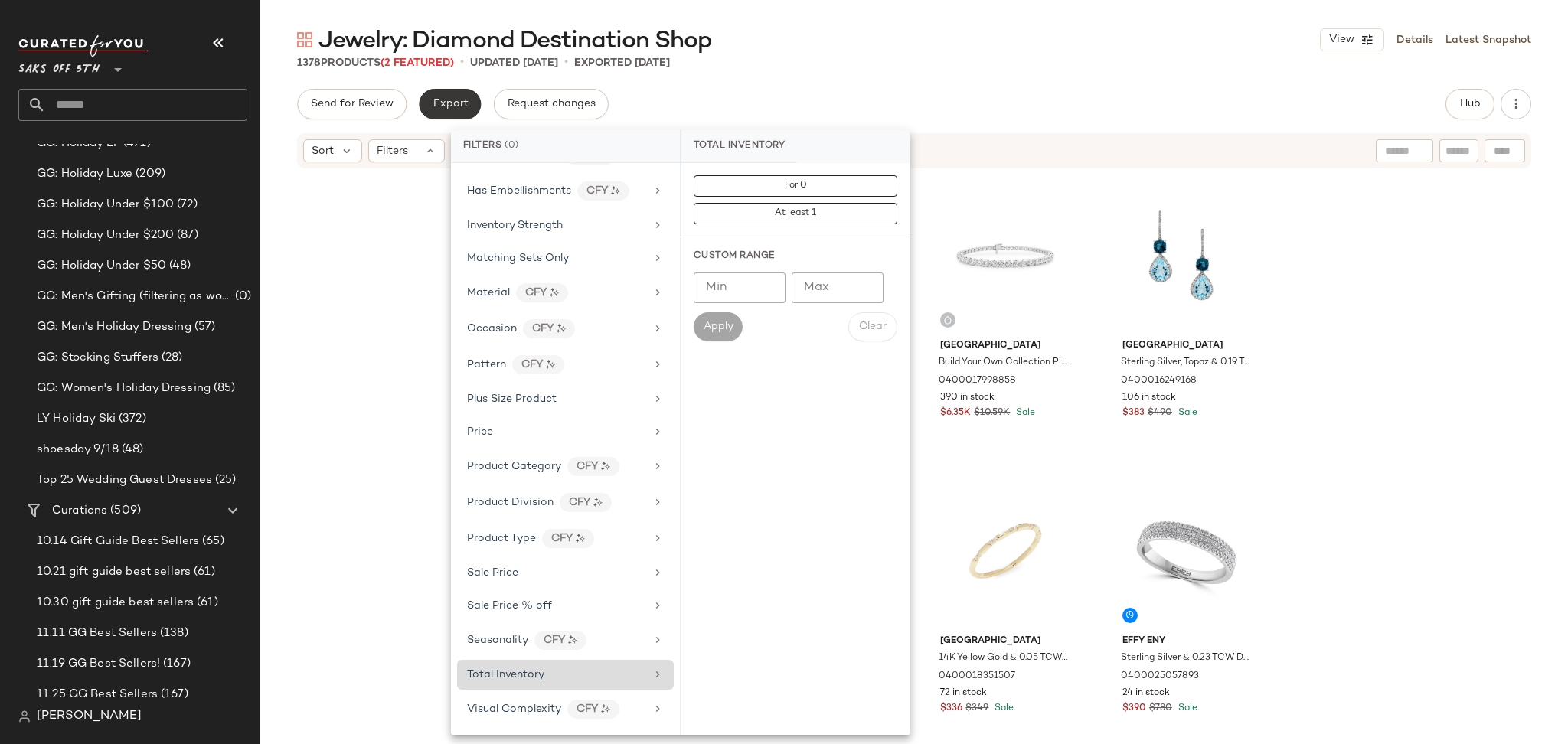
click at [441, 92] on button "Export" at bounding box center [449, 104] width 62 height 31
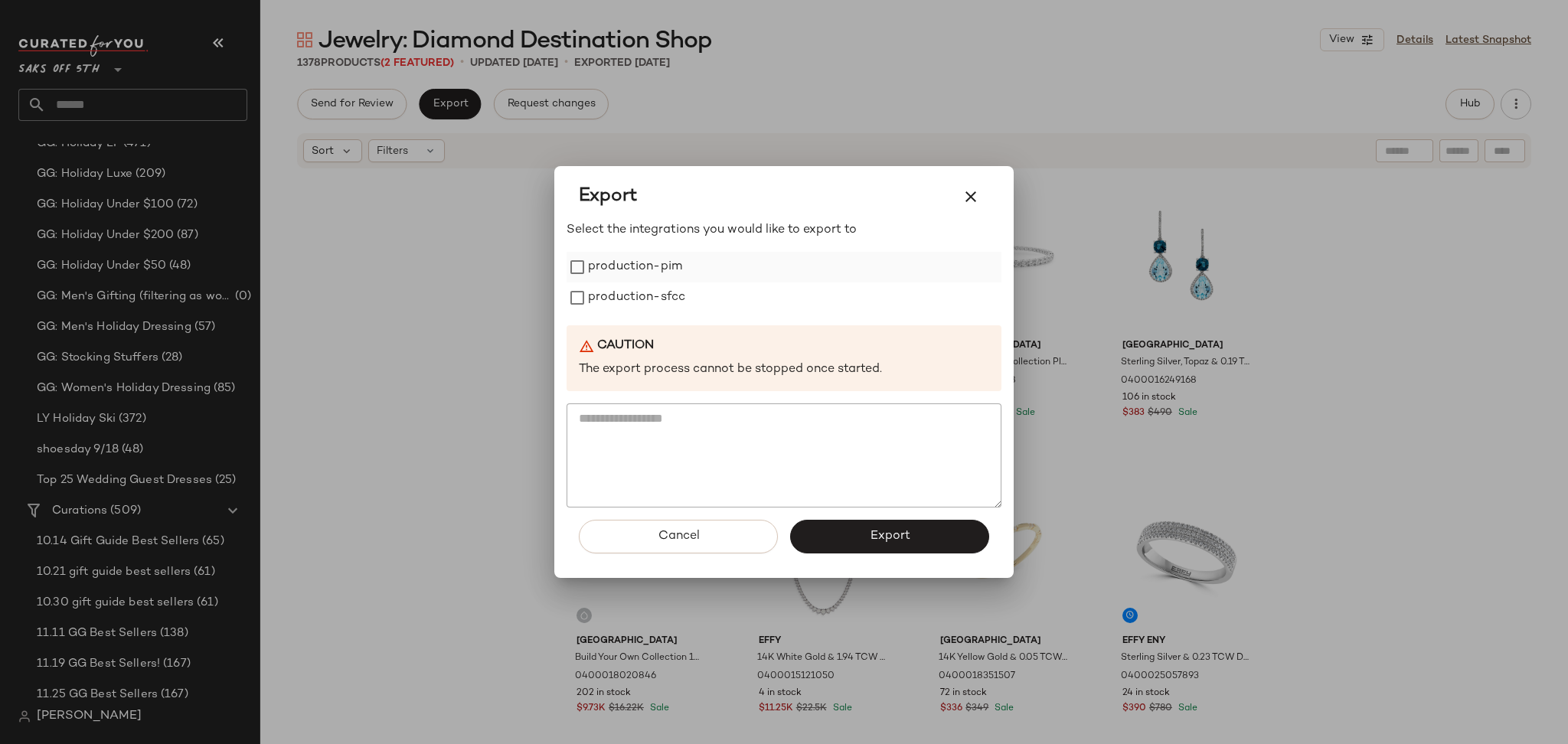
click at [609, 265] on label "production-pim" at bounding box center [634, 267] width 94 height 31
click at [618, 296] on label "production-sfcc" at bounding box center [636, 297] width 97 height 31
click at [849, 542] on button "Export" at bounding box center [889, 537] width 199 height 34
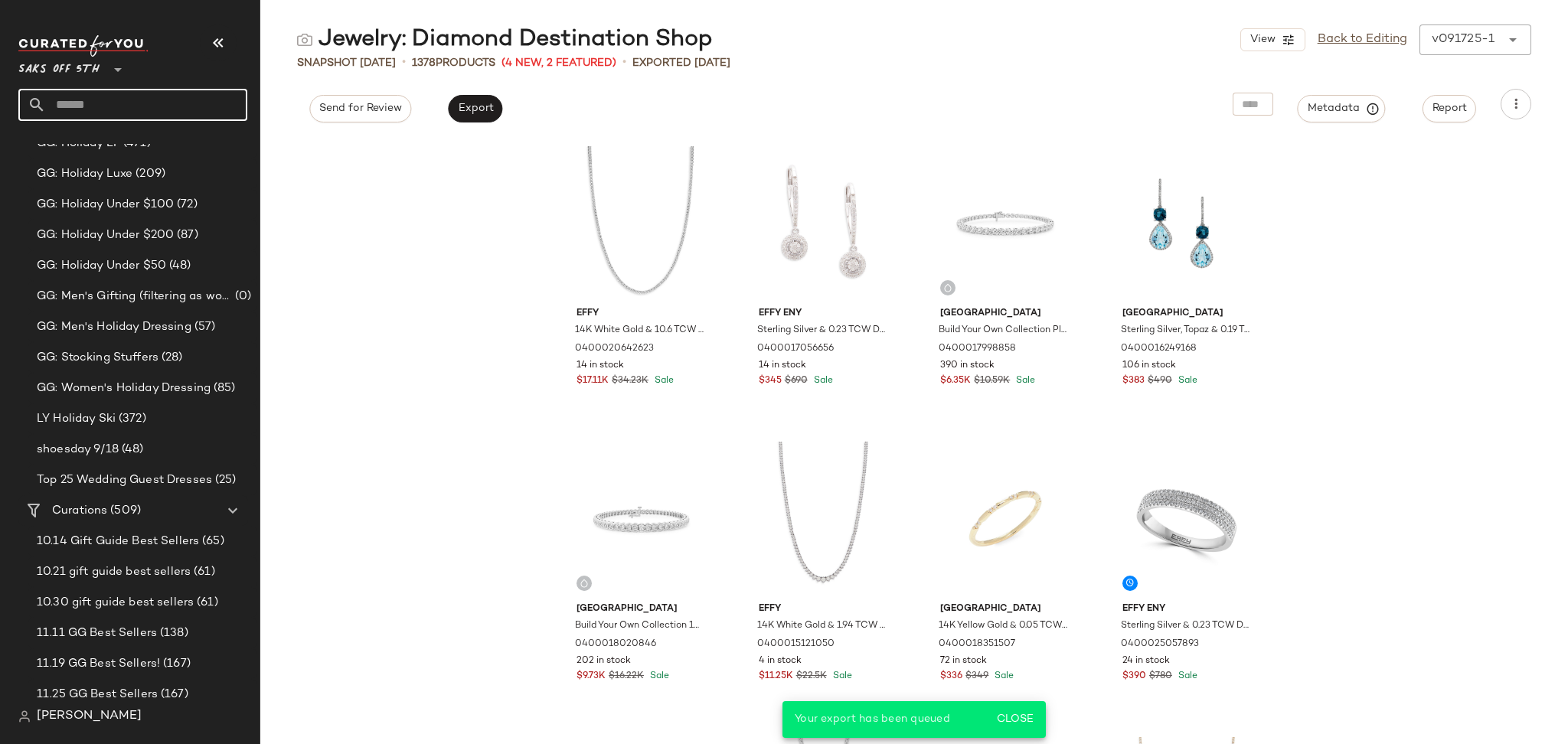
click at [192, 103] on input "text" at bounding box center [147, 105] width 202 height 32
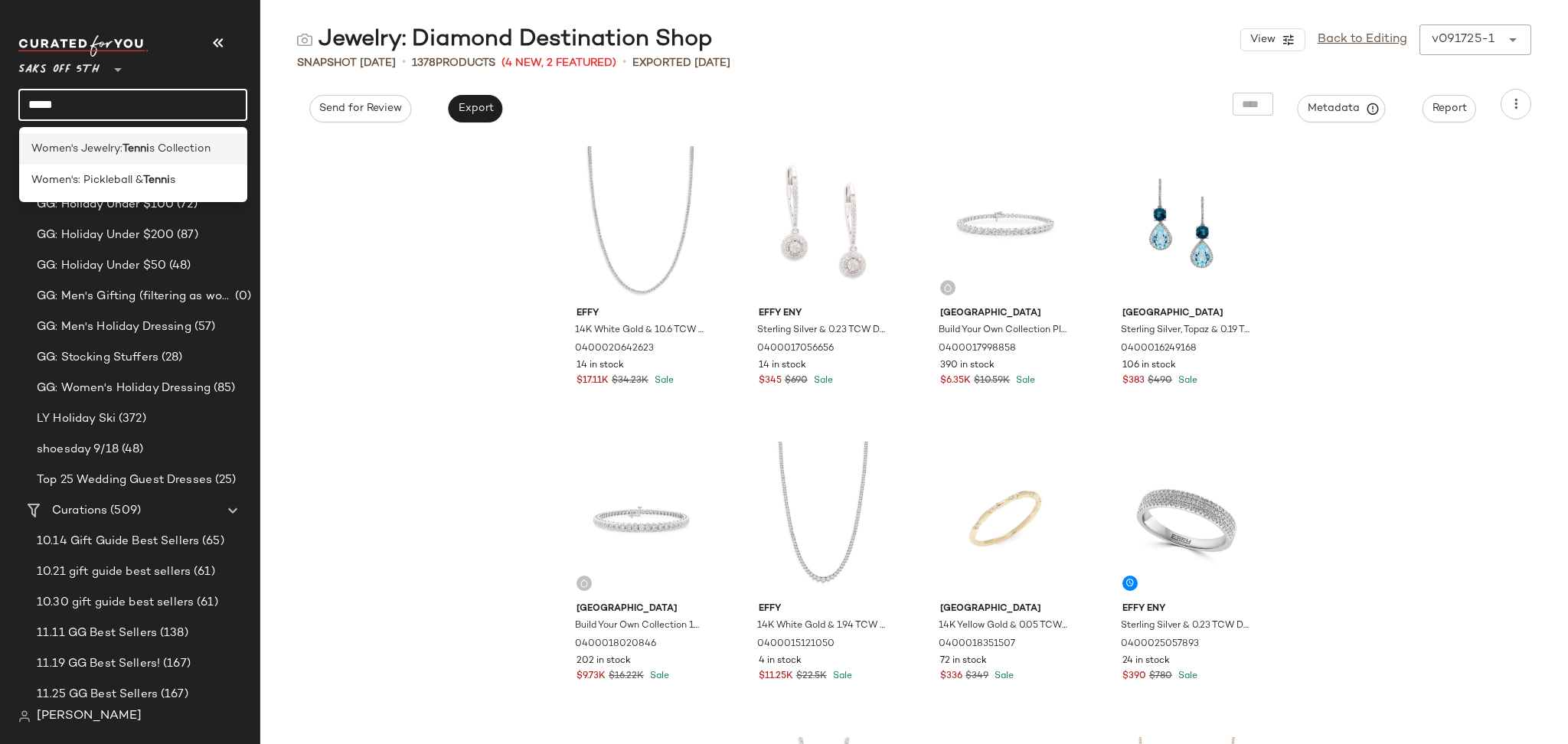
type input "*****"
click at [156, 147] on span "s Collection" at bounding box center [180, 148] width 61 height 16
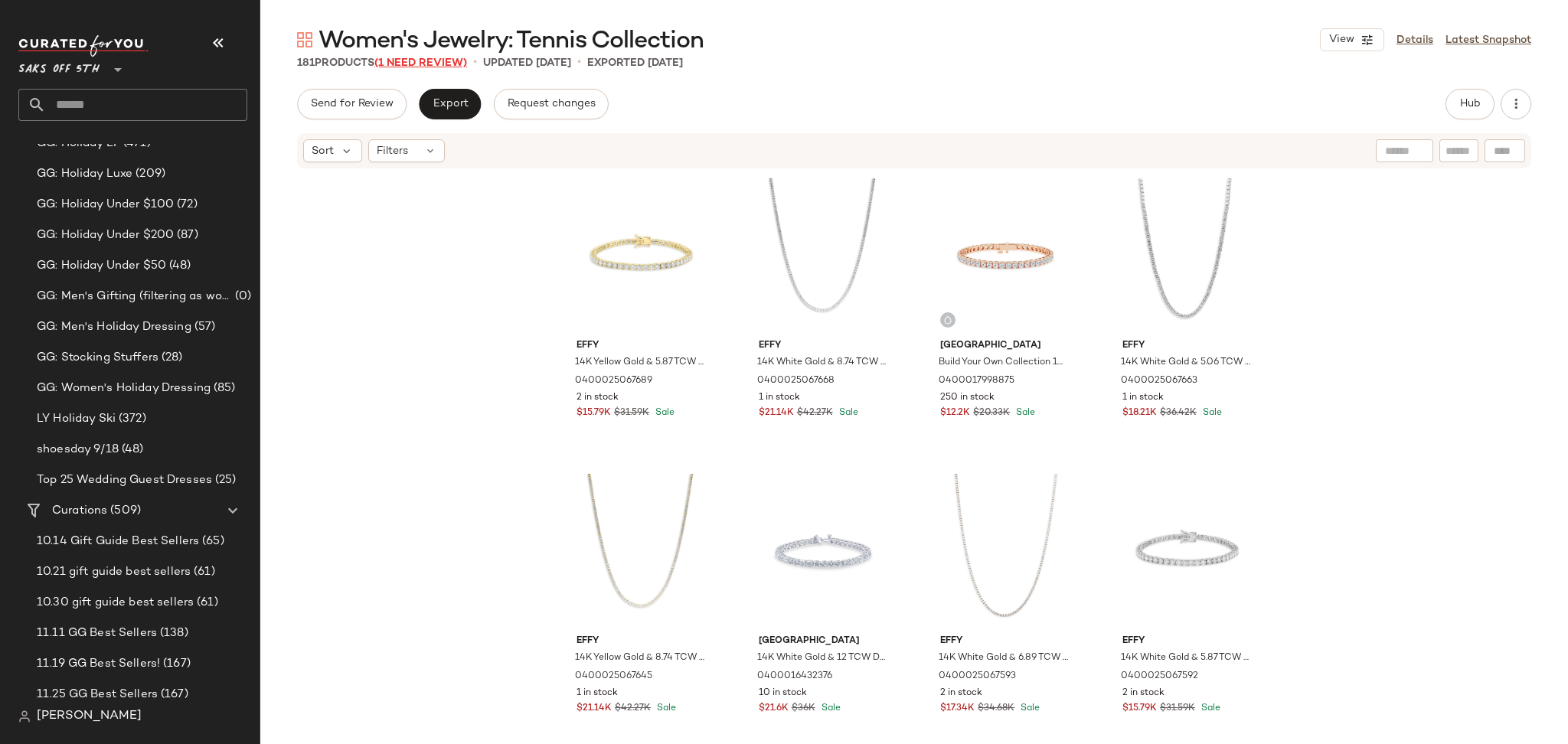
click at [448, 58] on span "(1 Need Review)" at bounding box center [420, 64] width 92 height 12
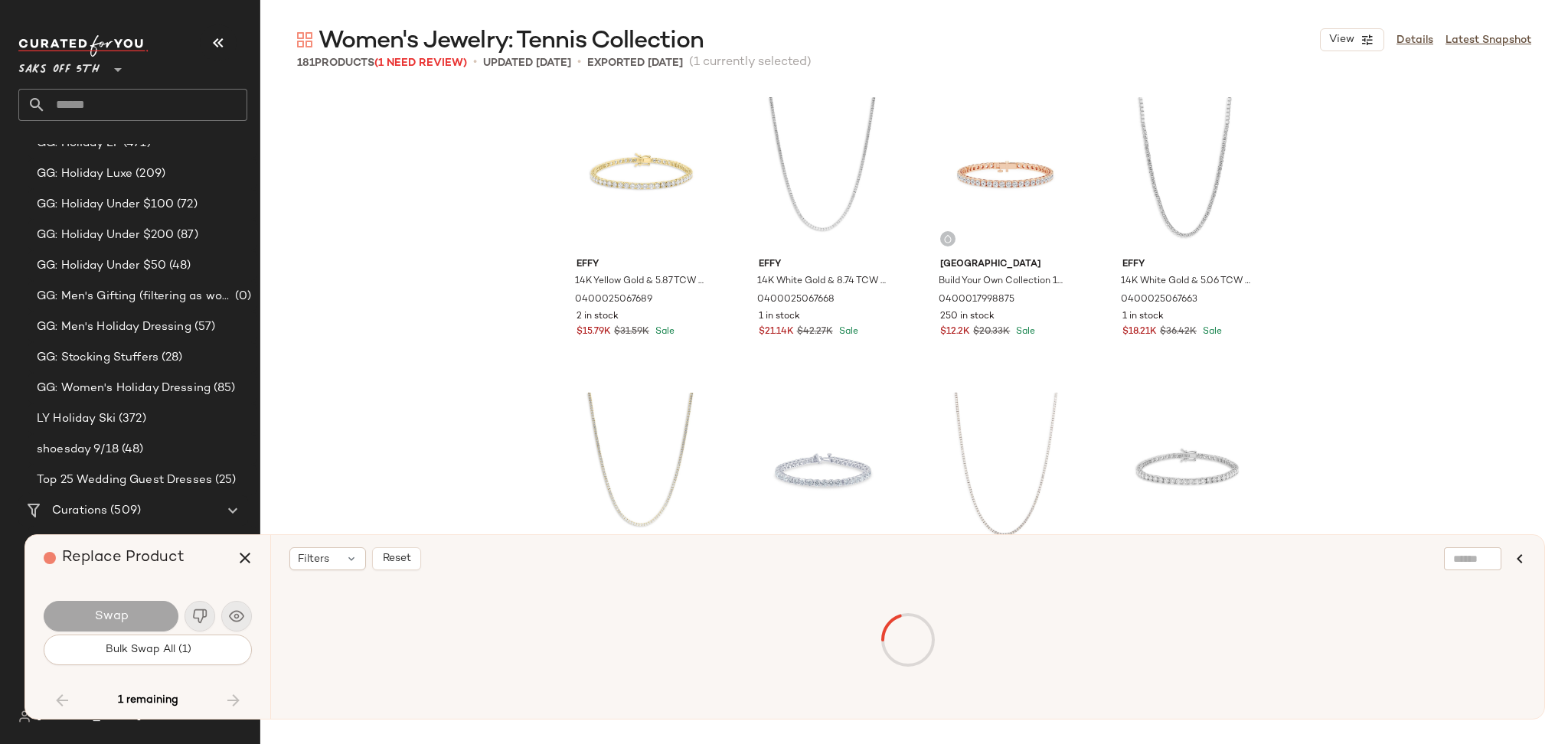
scroll to position [10641, 0]
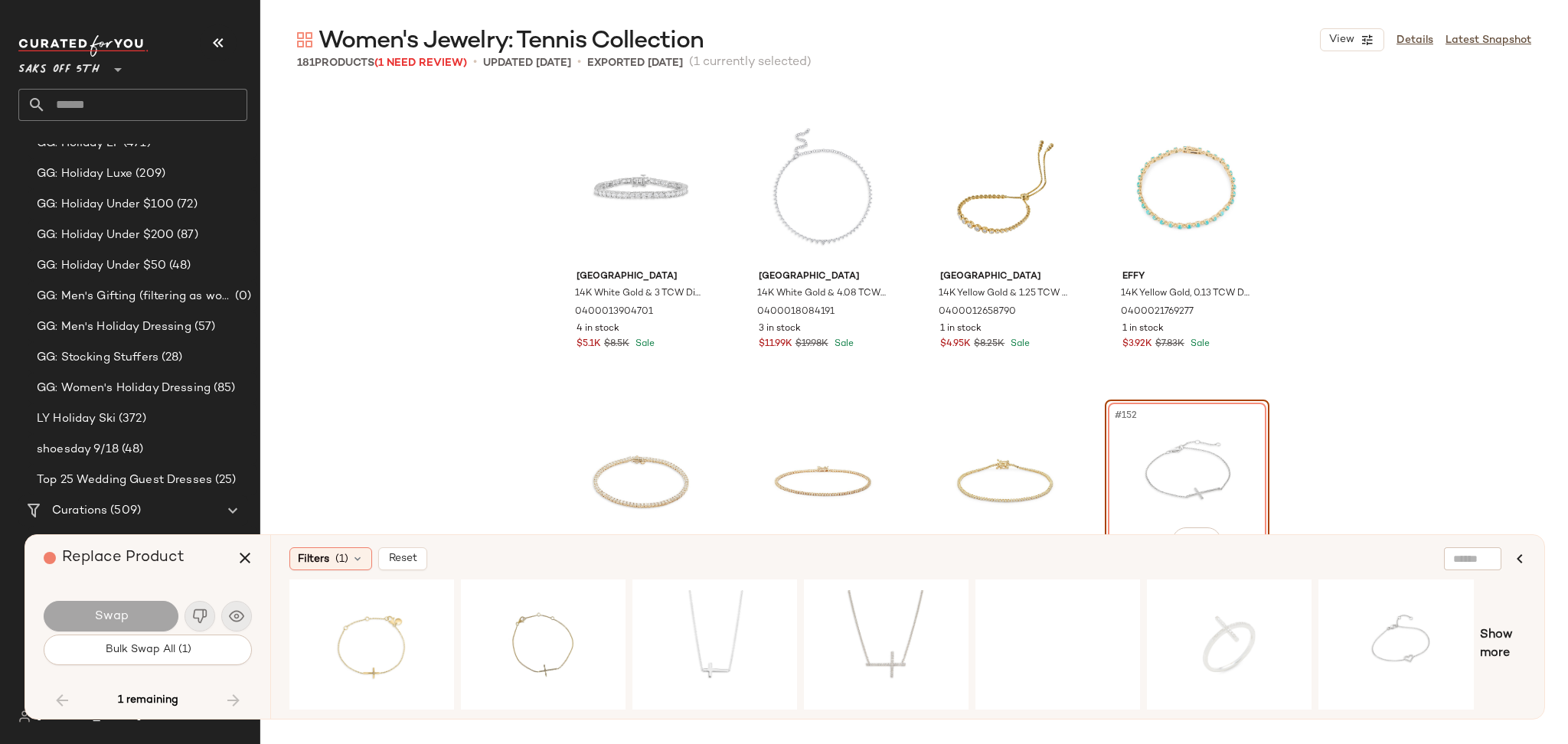
click at [1146, 442] on div "#152 View" at bounding box center [1187, 482] width 154 height 155
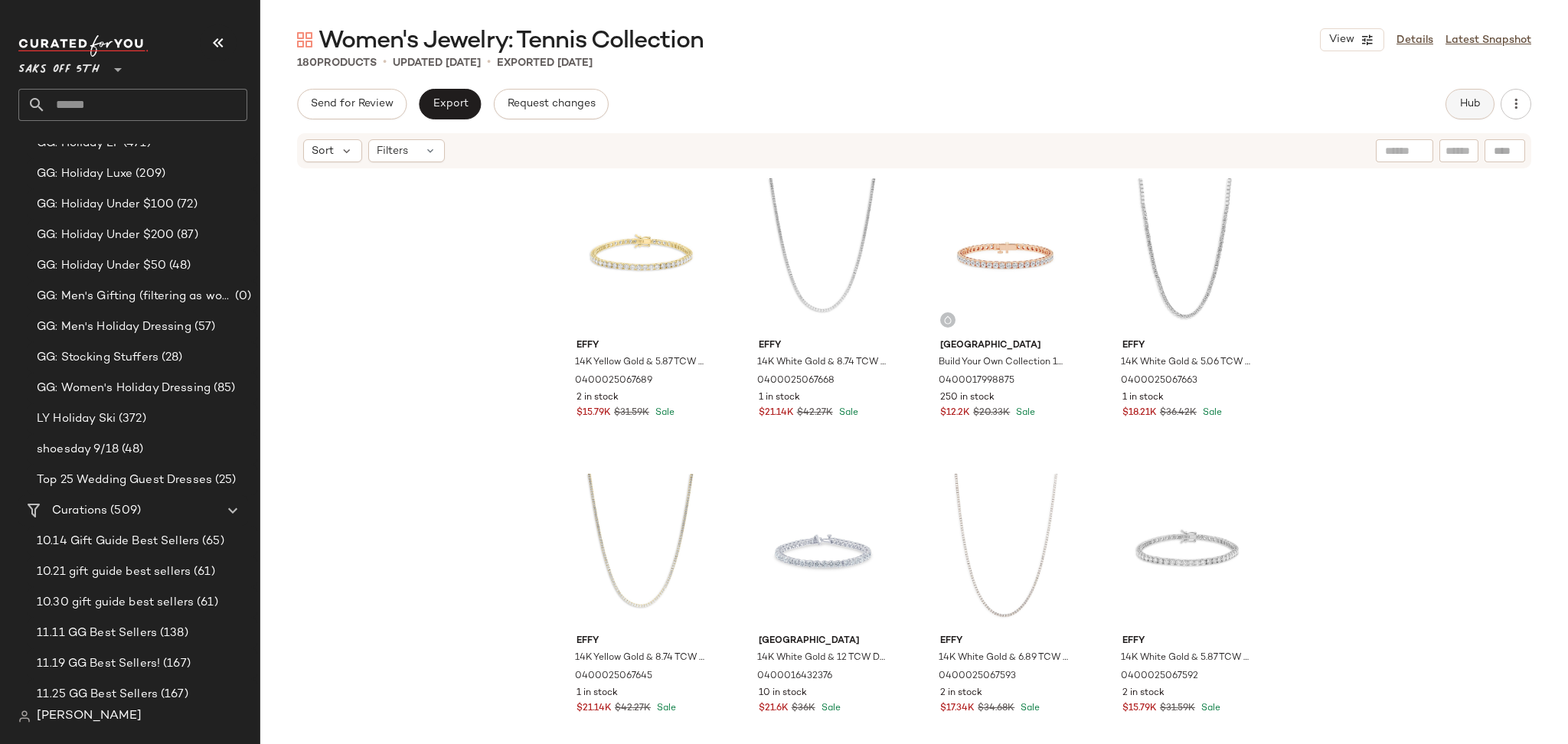
click at [1460, 108] on span "Hub" at bounding box center [1469, 104] width 21 height 12
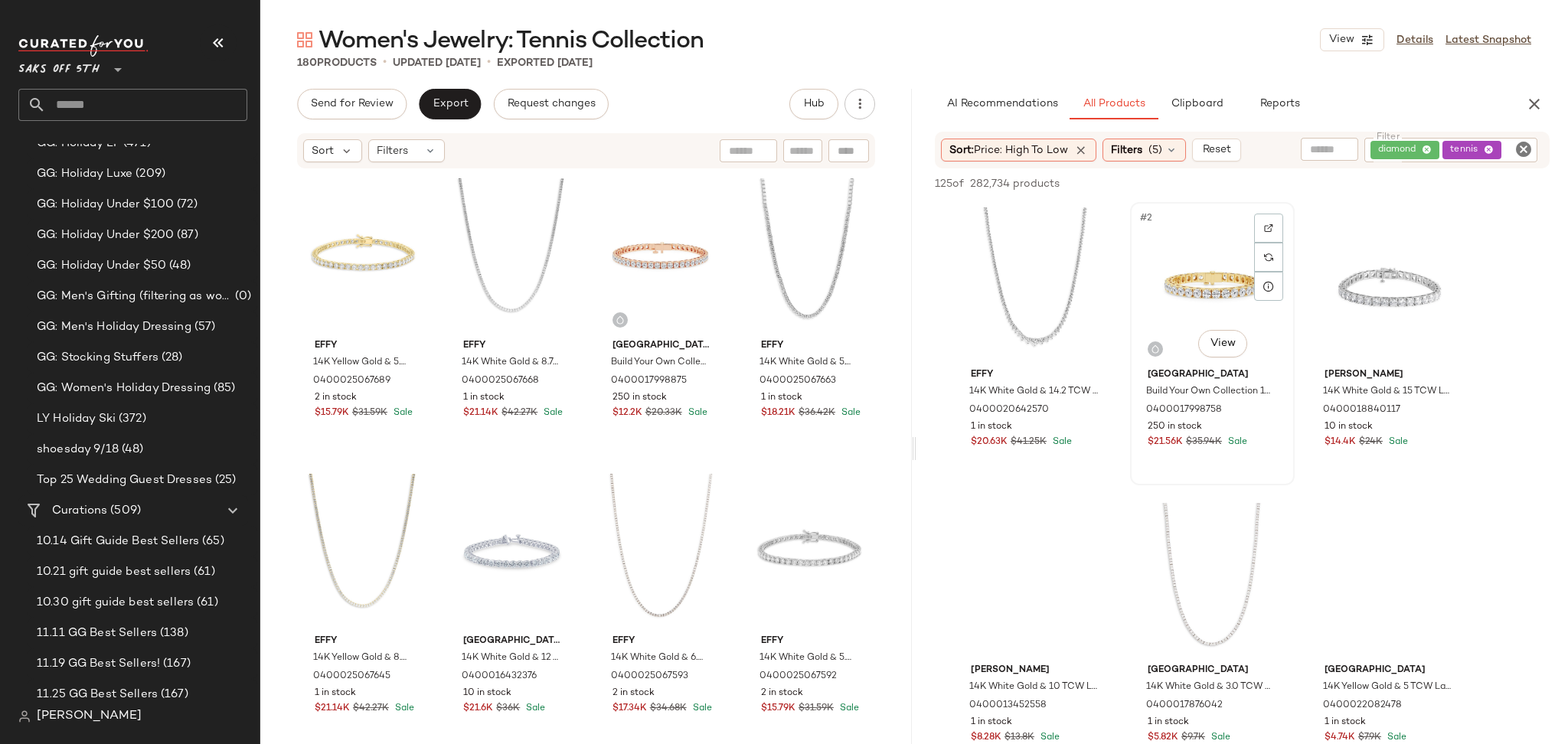
click at [1199, 279] on div "#2 View" at bounding box center [1212, 285] width 154 height 155
click at [1062, 280] on div "#1 View" at bounding box center [1035, 285] width 154 height 155
click at [1187, 291] on div "#2 View" at bounding box center [1212, 285] width 154 height 155
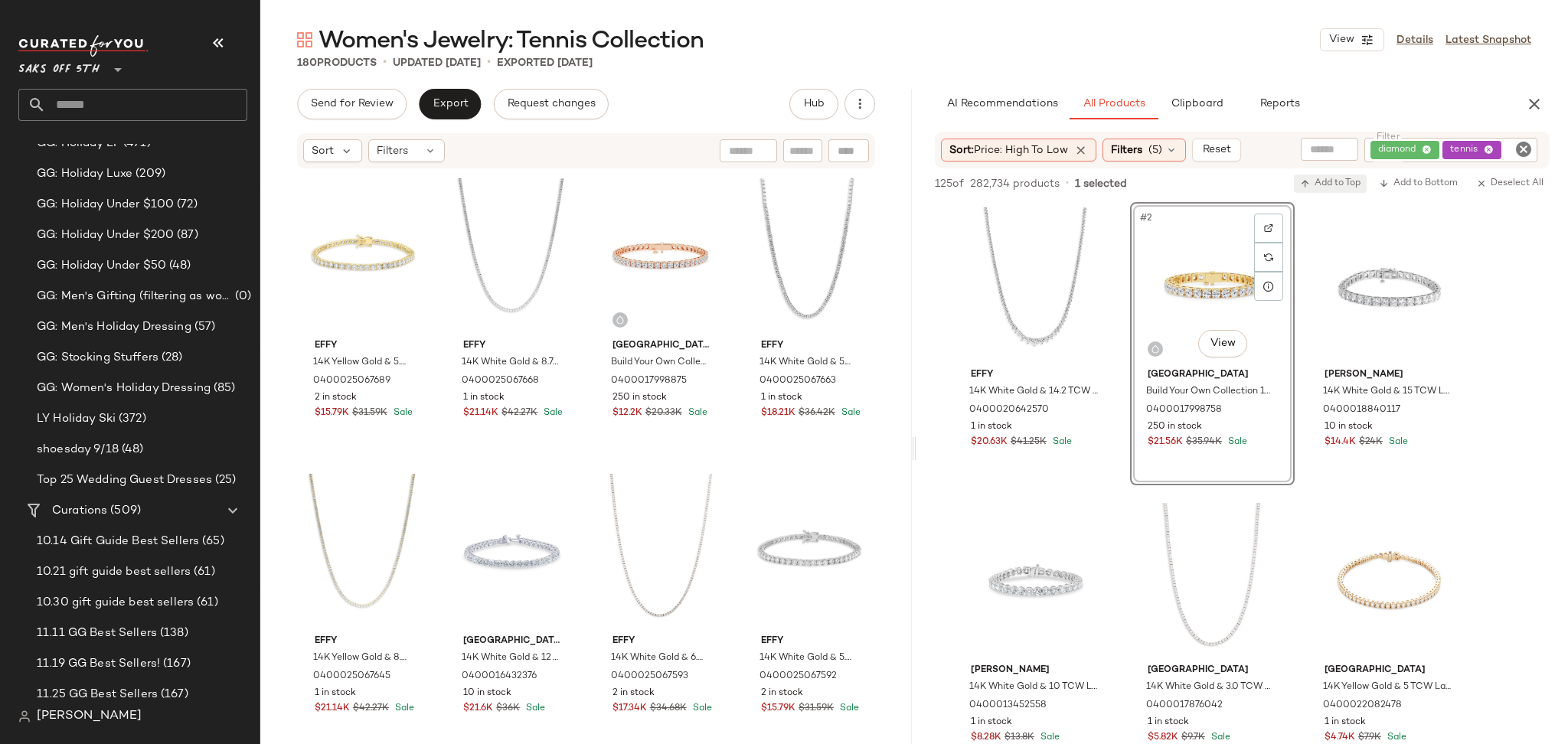
click at [1341, 187] on span "Add to Top" at bounding box center [1329, 184] width 60 height 11
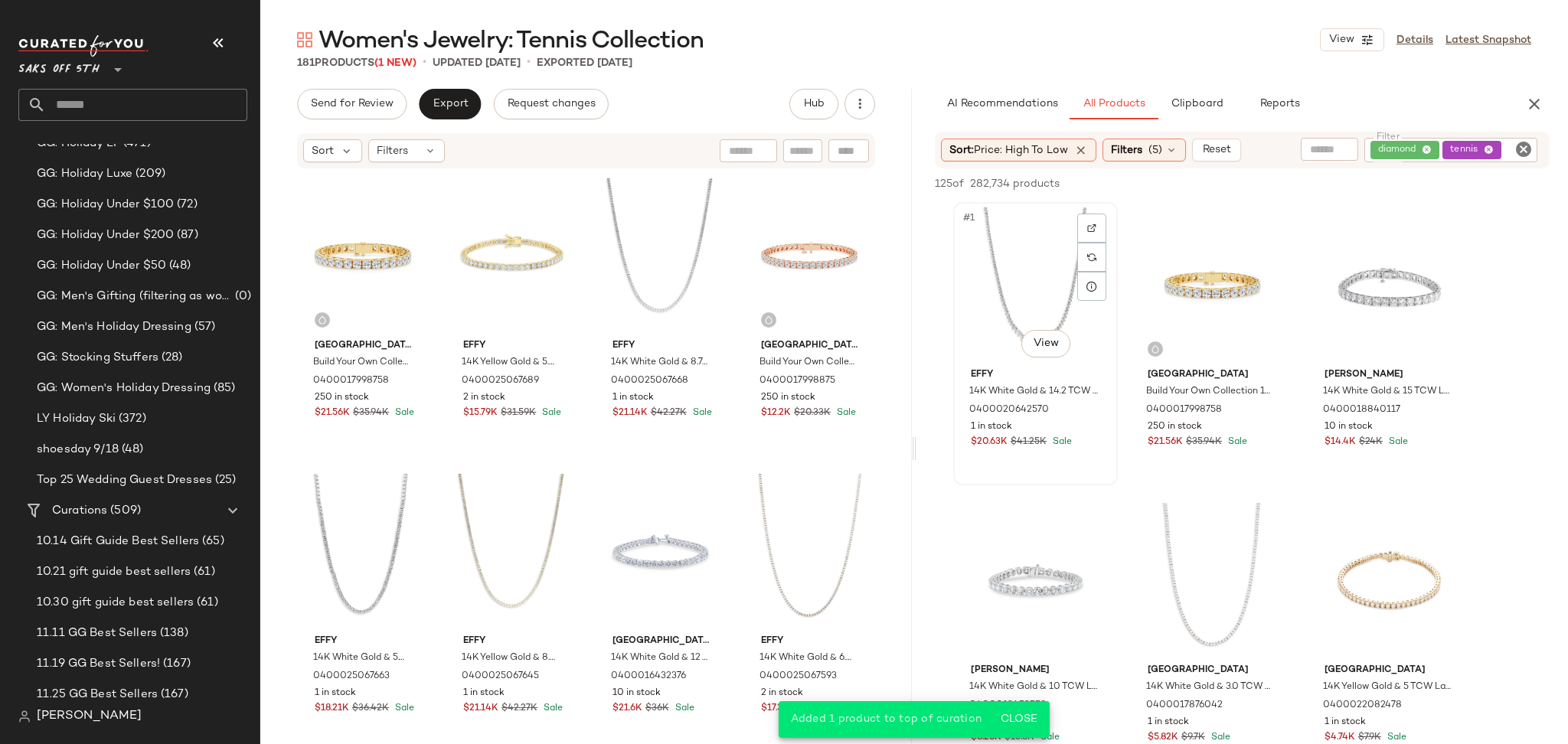
click at [1035, 282] on div "#1 View" at bounding box center [1035, 285] width 154 height 155
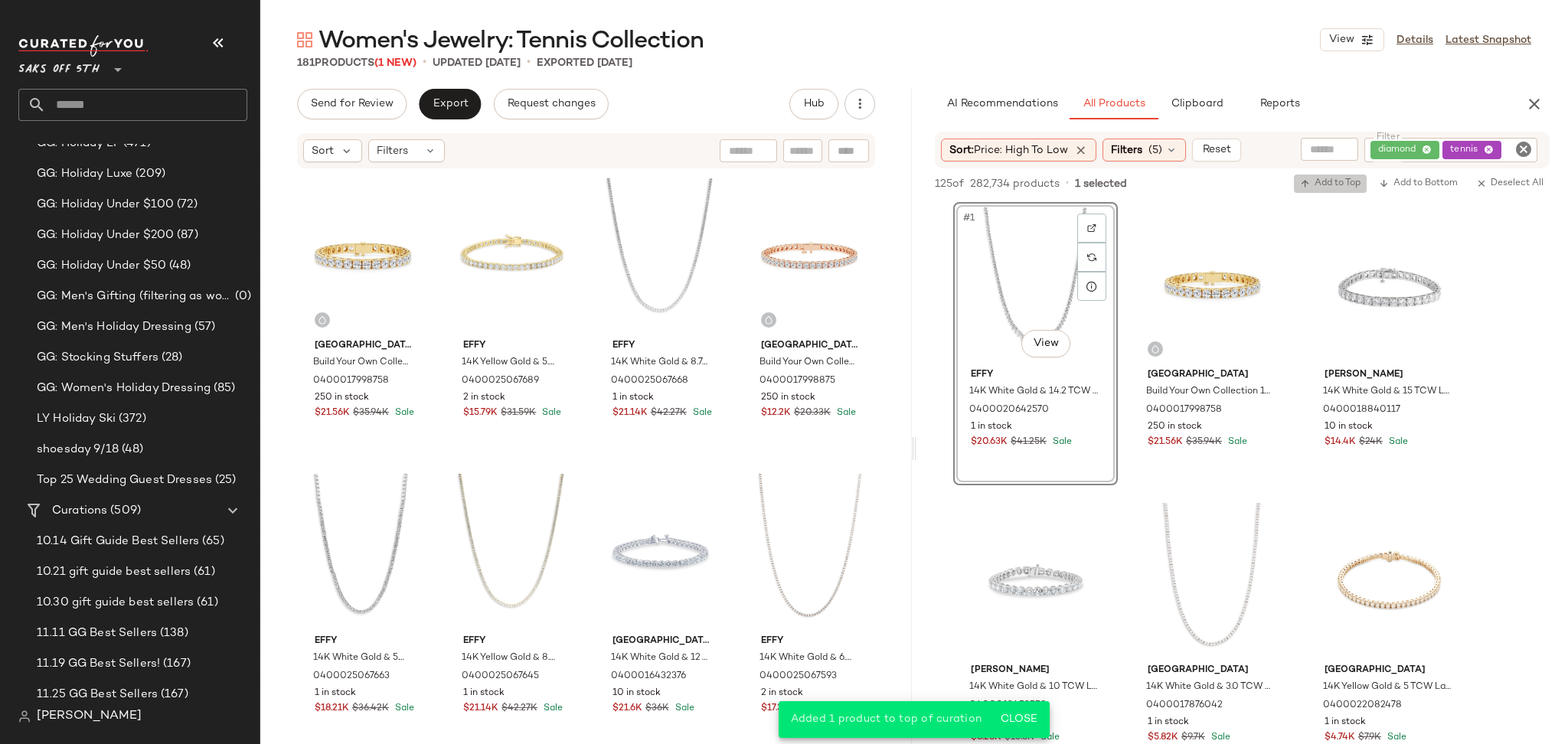
click at [1316, 185] on span "Add to Top" at bounding box center [1329, 184] width 60 height 11
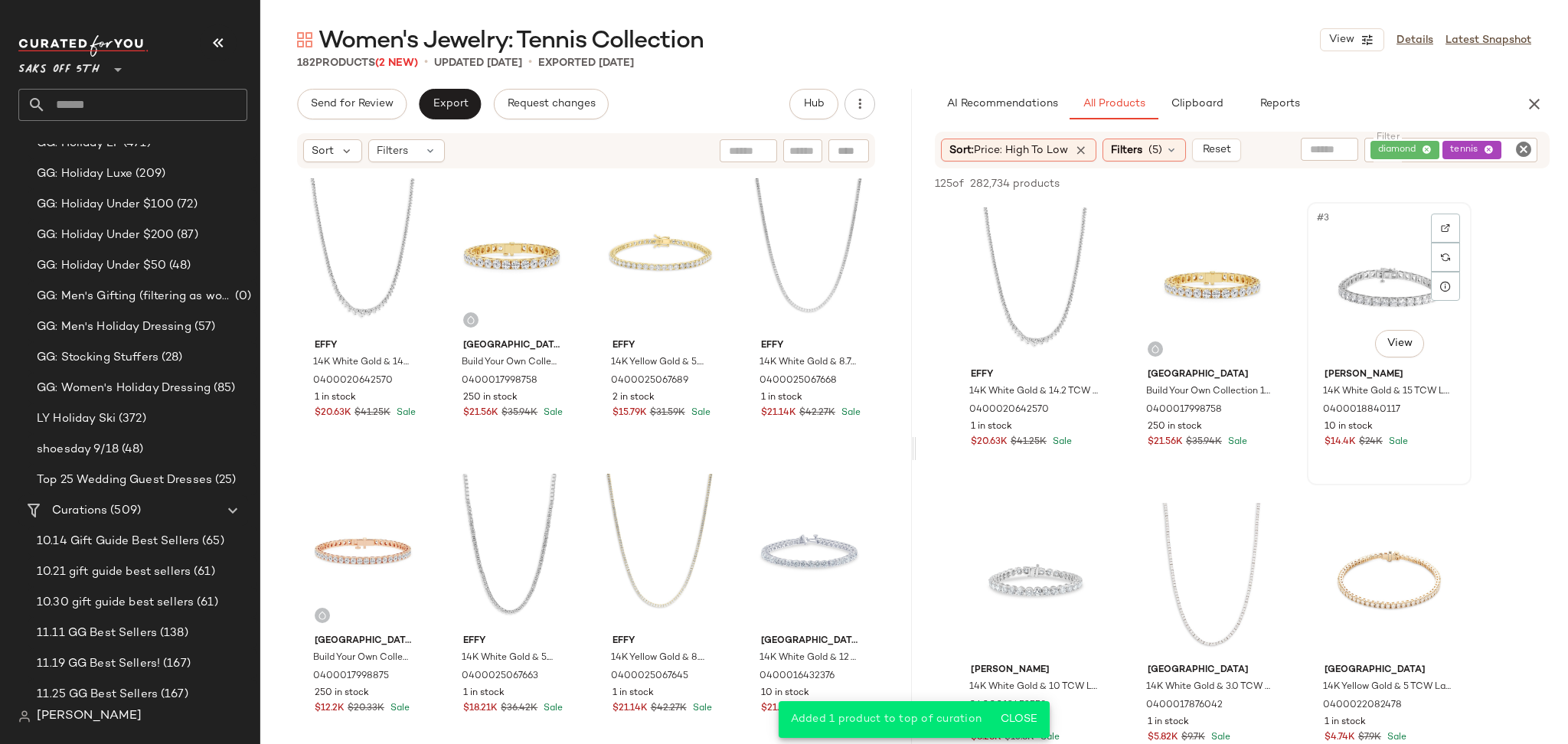
click at [1339, 272] on div "#3 View" at bounding box center [1389, 285] width 154 height 155
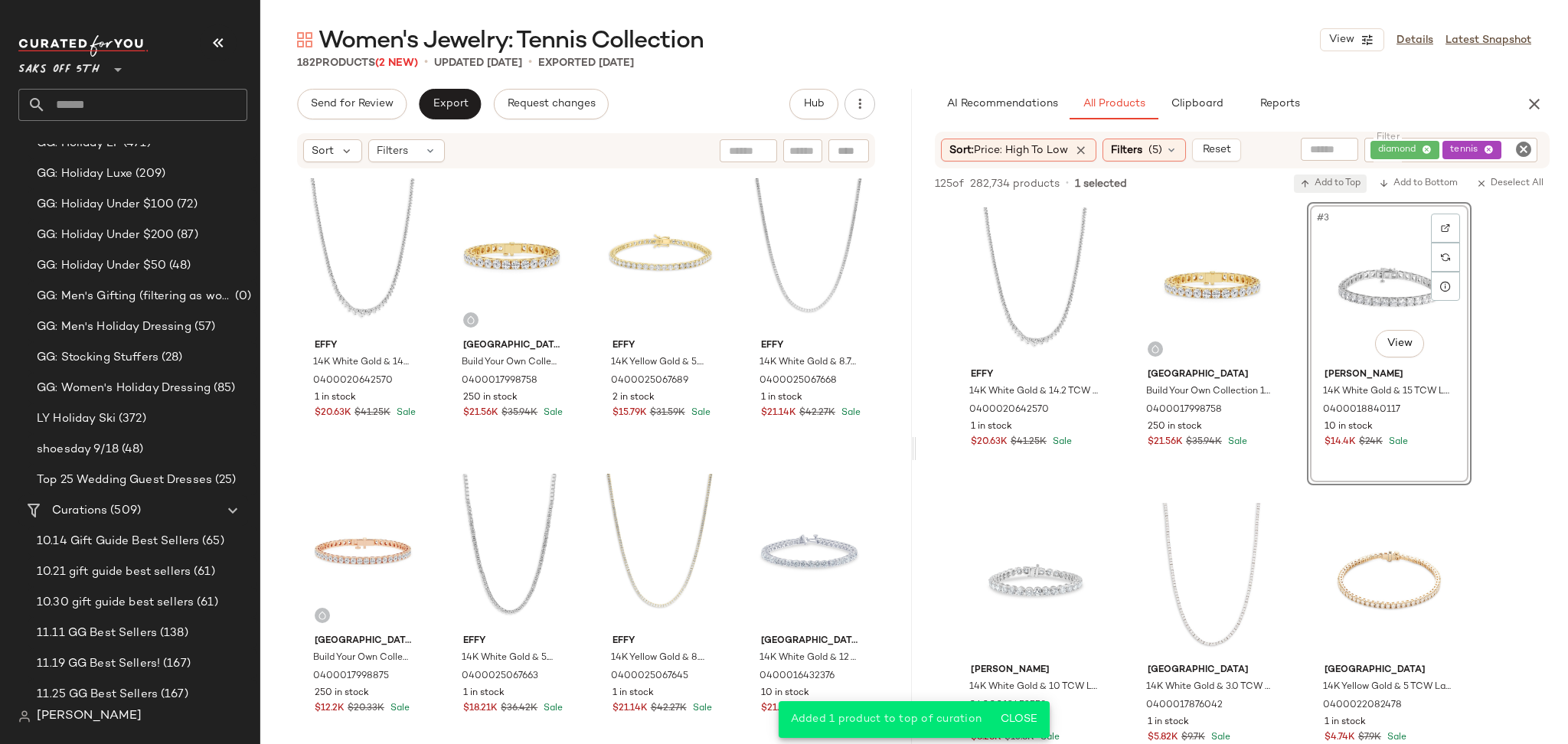
click at [1333, 187] on span "Add to Top" at bounding box center [1329, 184] width 60 height 11
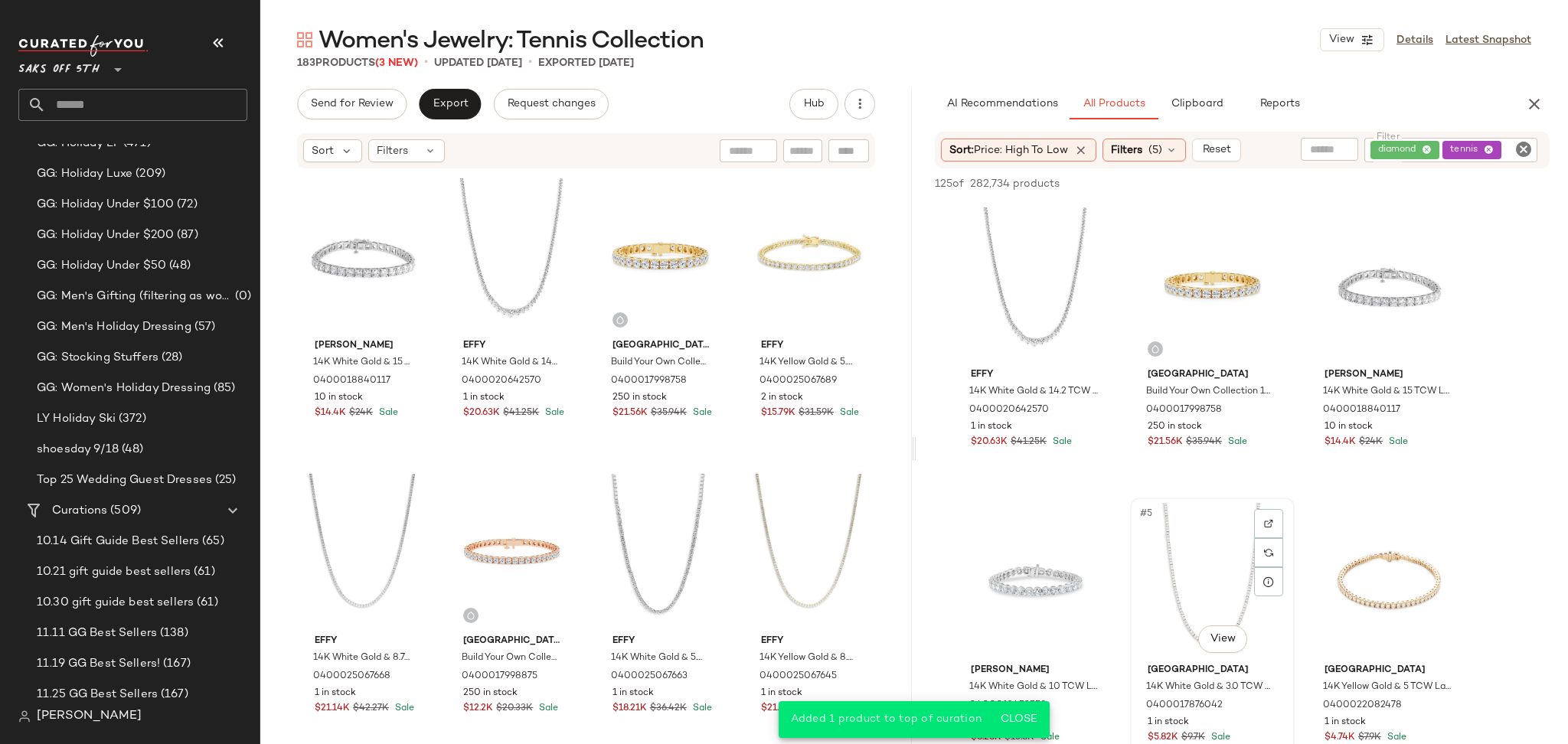
click at [1218, 550] on div "#5 View" at bounding box center [1212, 580] width 154 height 155
click at [1323, 189] on button "Add to Top" at bounding box center [1330, 184] width 73 height 19
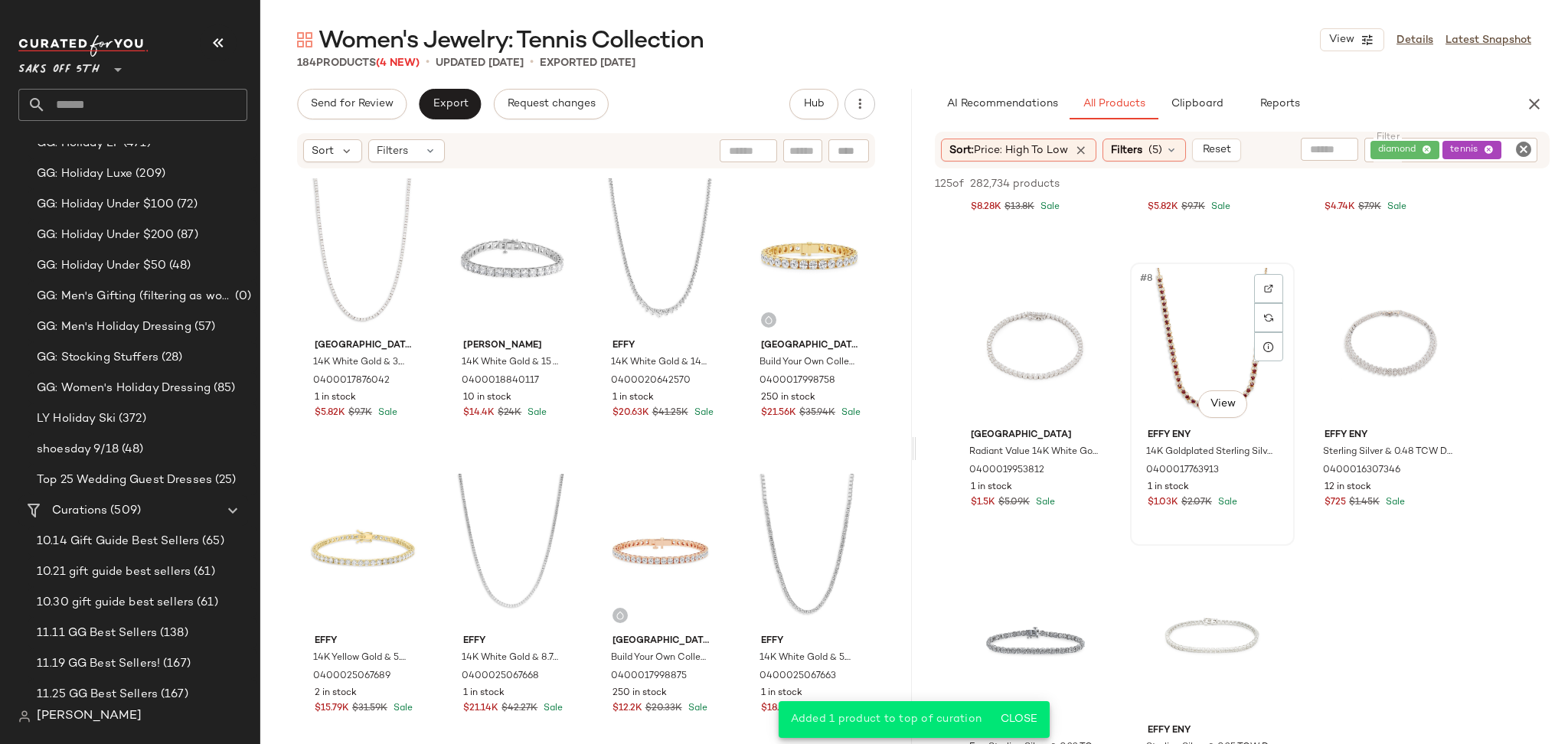
scroll to position [542, 0]
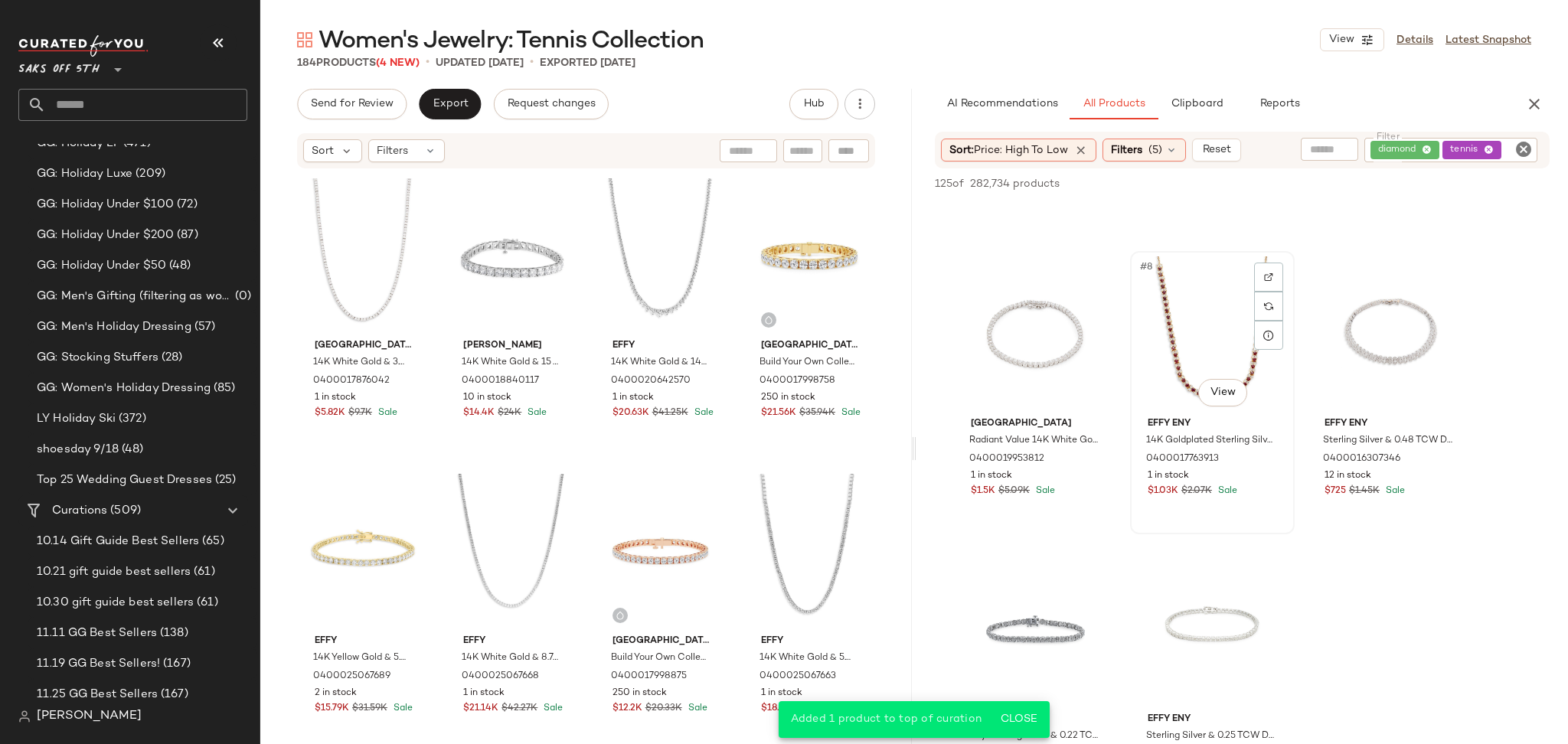
click at [1184, 340] on div "#8 View" at bounding box center [1212, 334] width 154 height 155
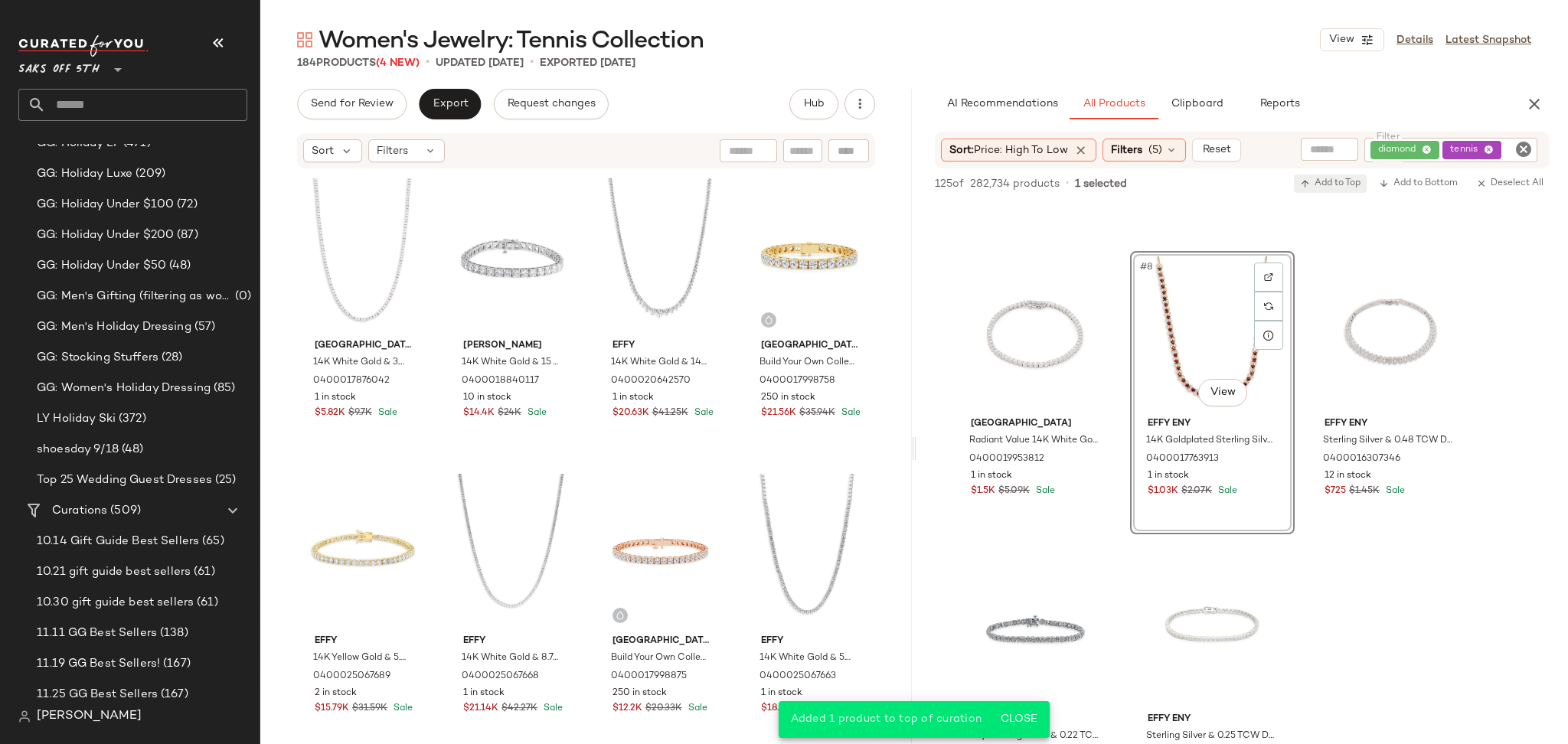
click at [1316, 186] on span "Add to Top" at bounding box center [1329, 184] width 60 height 11
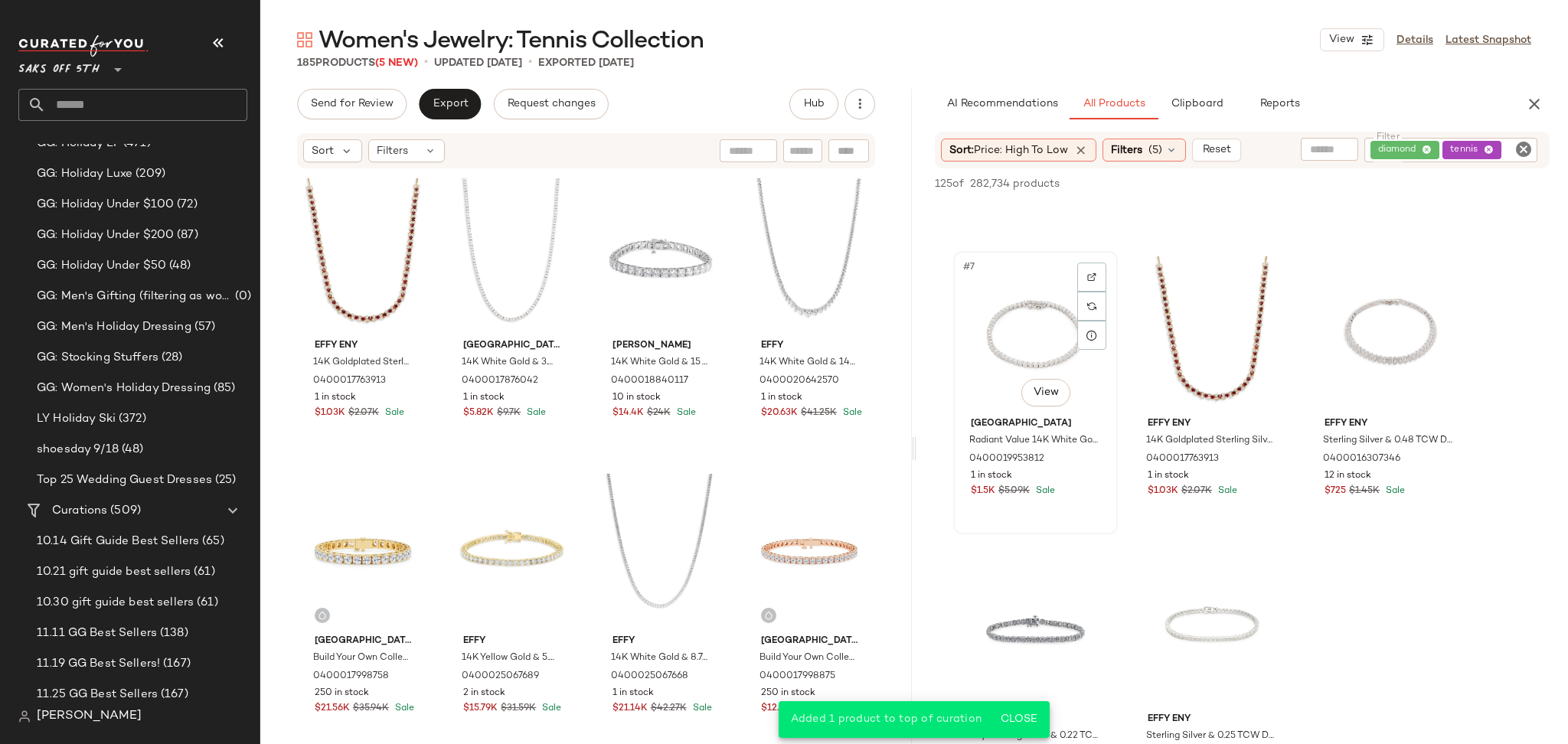
click at [1058, 318] on div "#7 View" at bounding box center [1035, 334] width 154 height 155
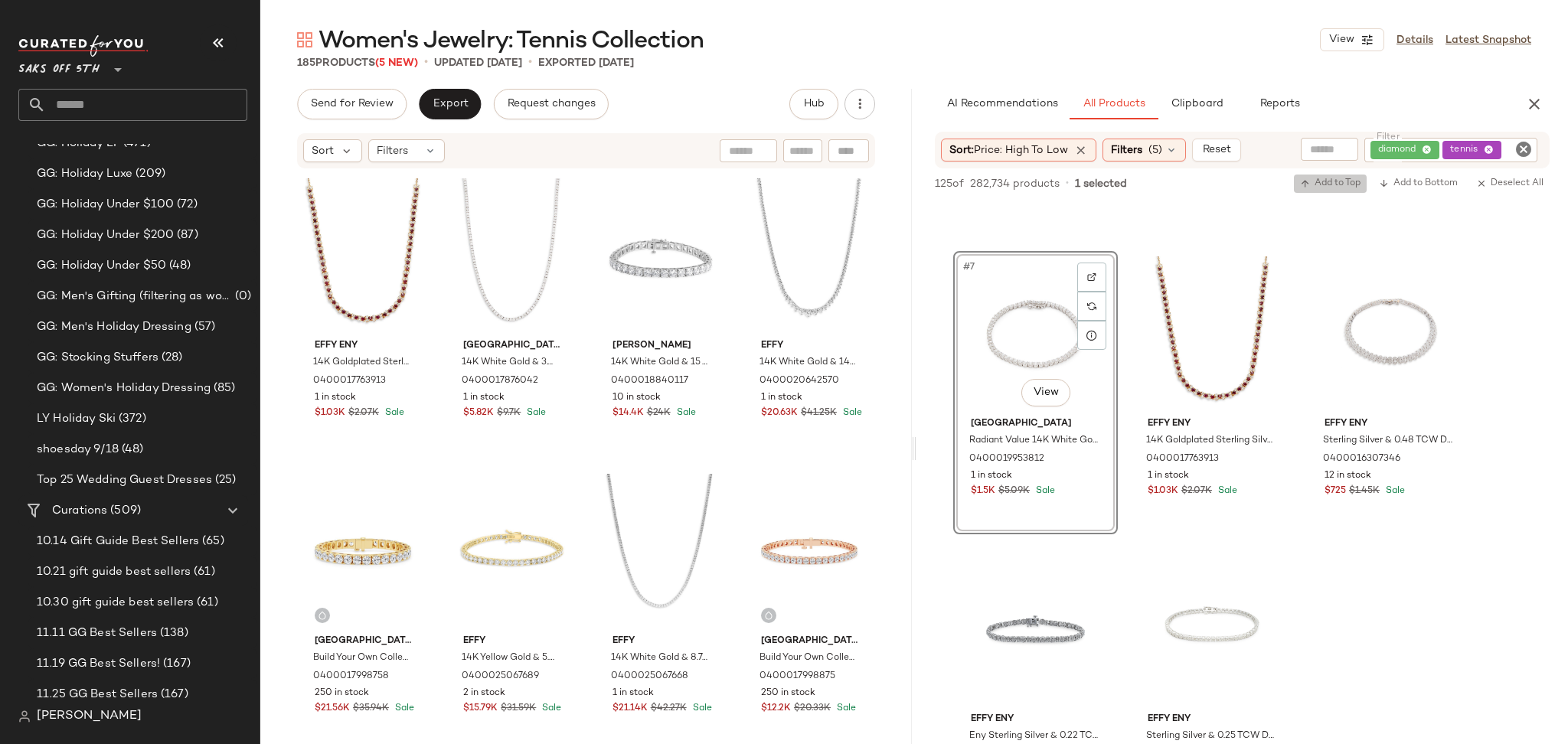
click at [1331, 187] on span "Add to Top" at bounding box center [1329, 184] width 60 height 11
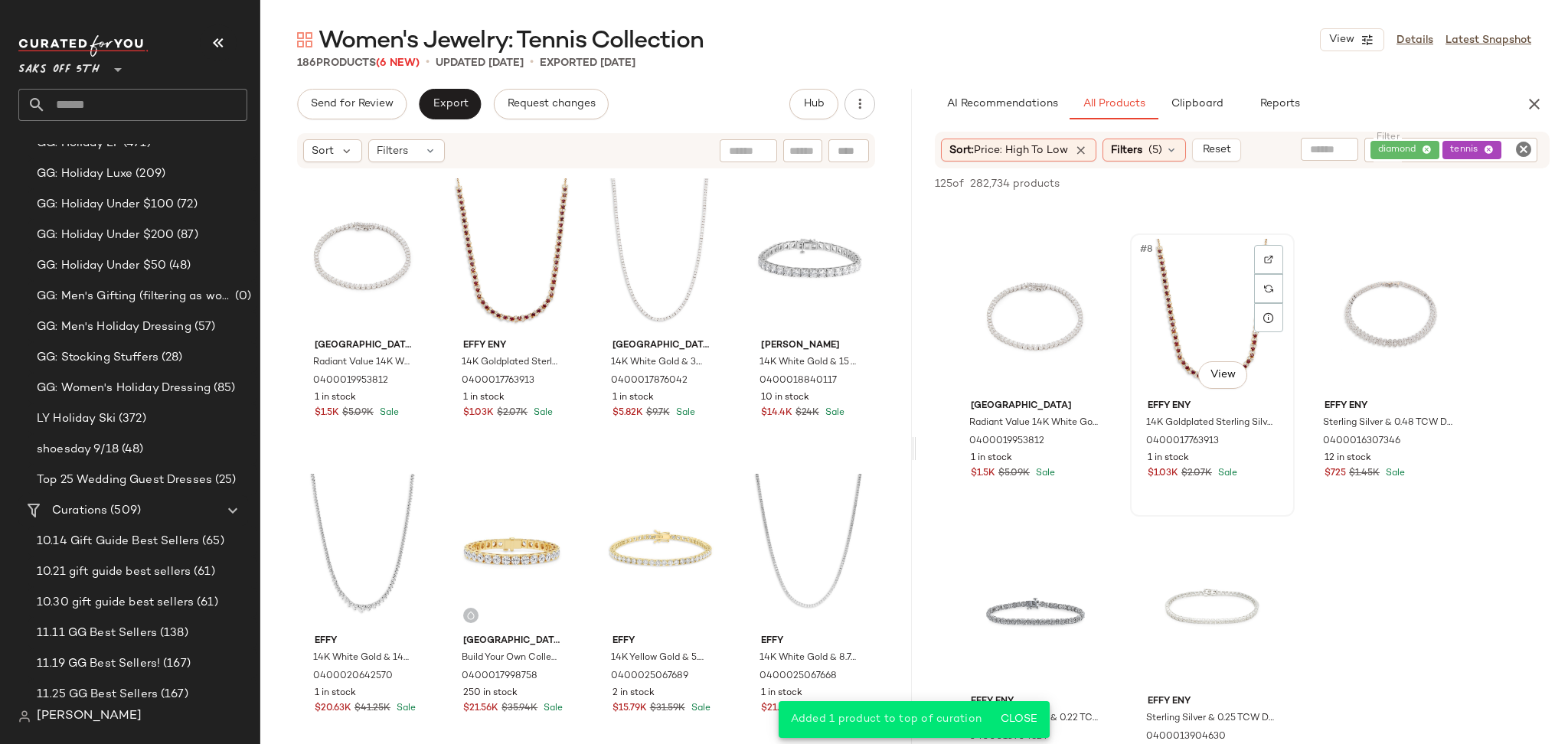
scroll to position [580, 0]
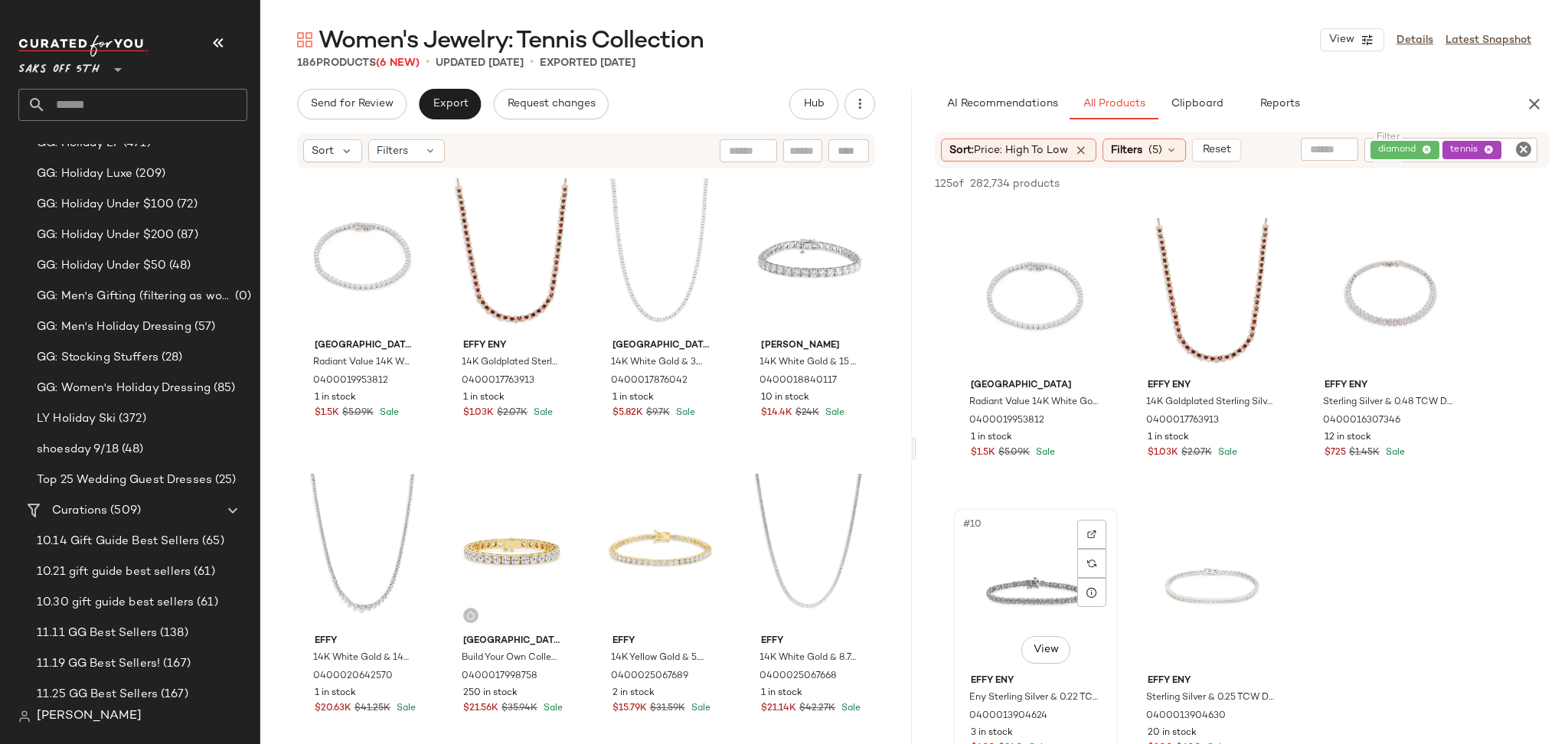
click at [1008, 574] on div "#10 View" at bounding box center [1035, 591] width 154 height 155
click at [1315, 185] on span "Add to Top" at bounding box center [1329, 184] width 60 height 11
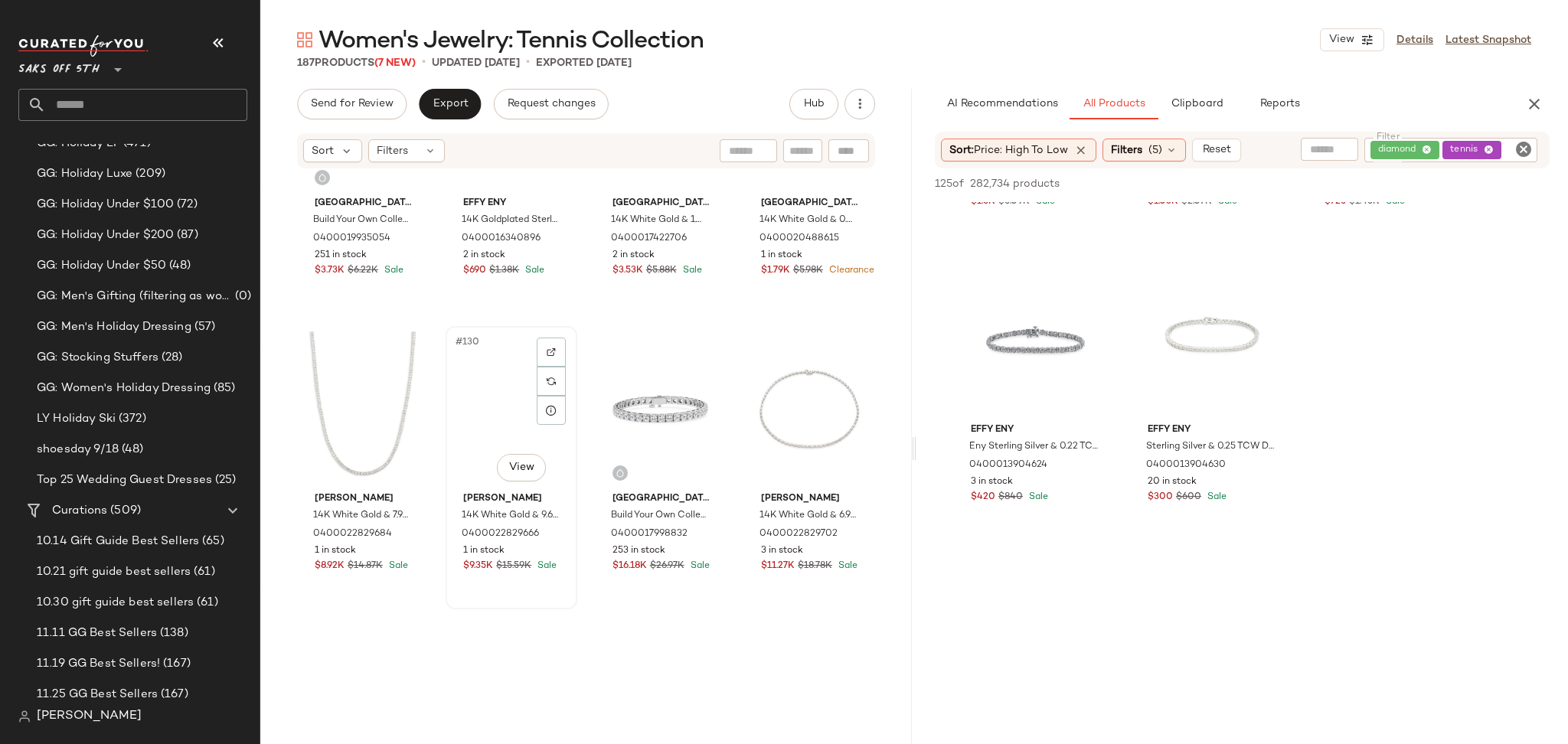
scroll to position [9324, 0]
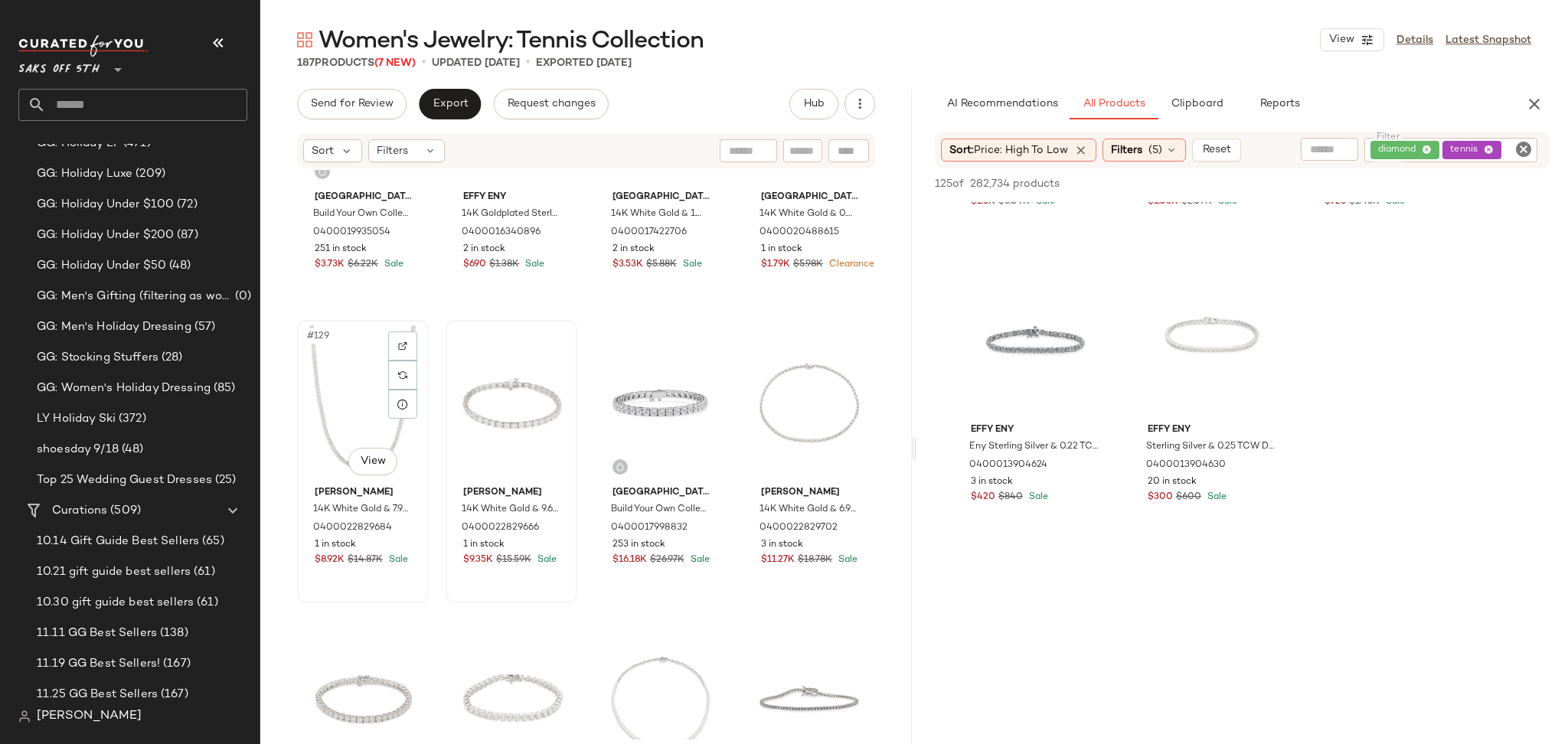
click at [362, 377] on div "#129 View" at bounding box center [363, 403] width 121 height 155
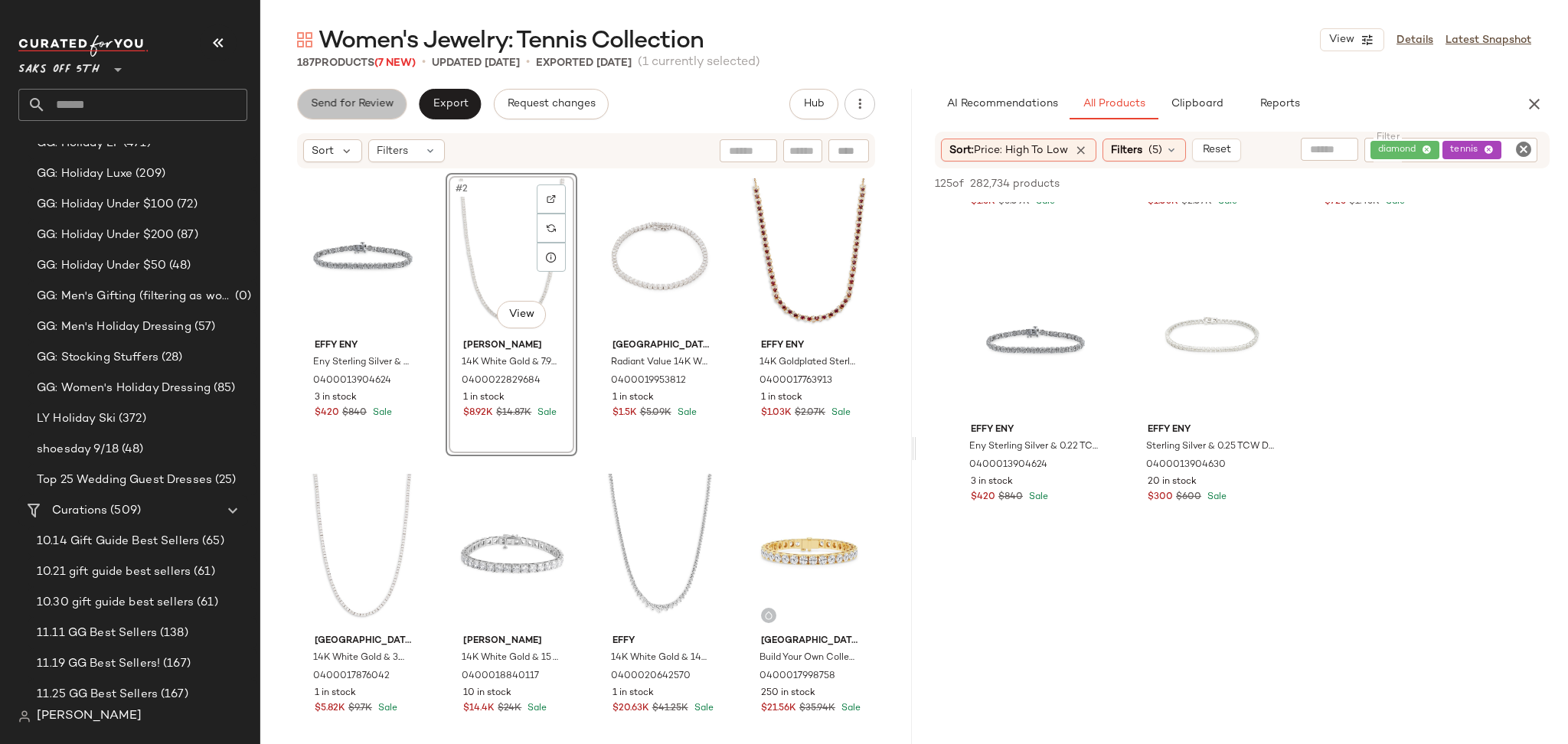
click at [376, 106] on span "Send for Review" at bounding box center [352, 104] width 83 height 12
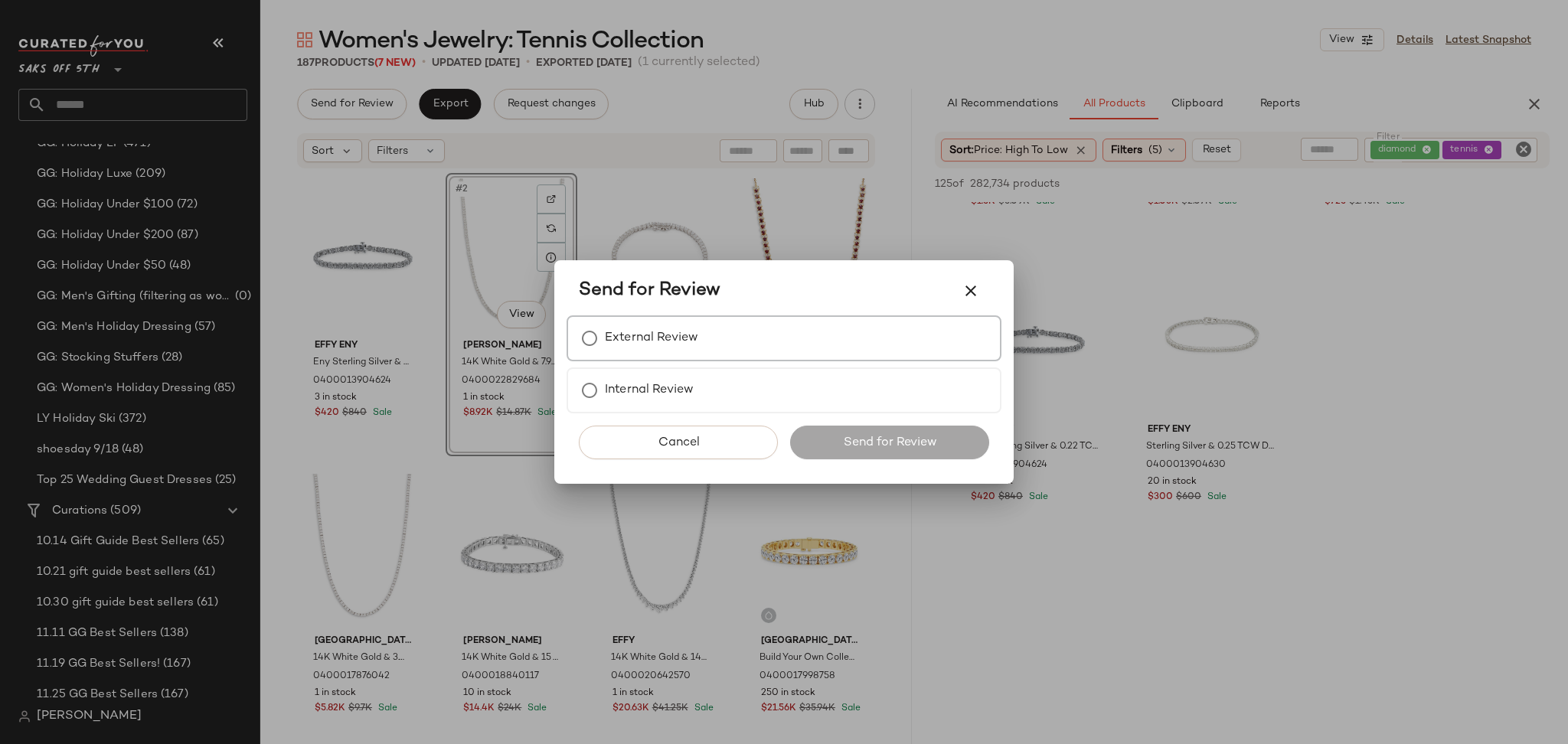
click at [628, 351] on label "External Review" at bounding box center [651, 338] width 93 height 31
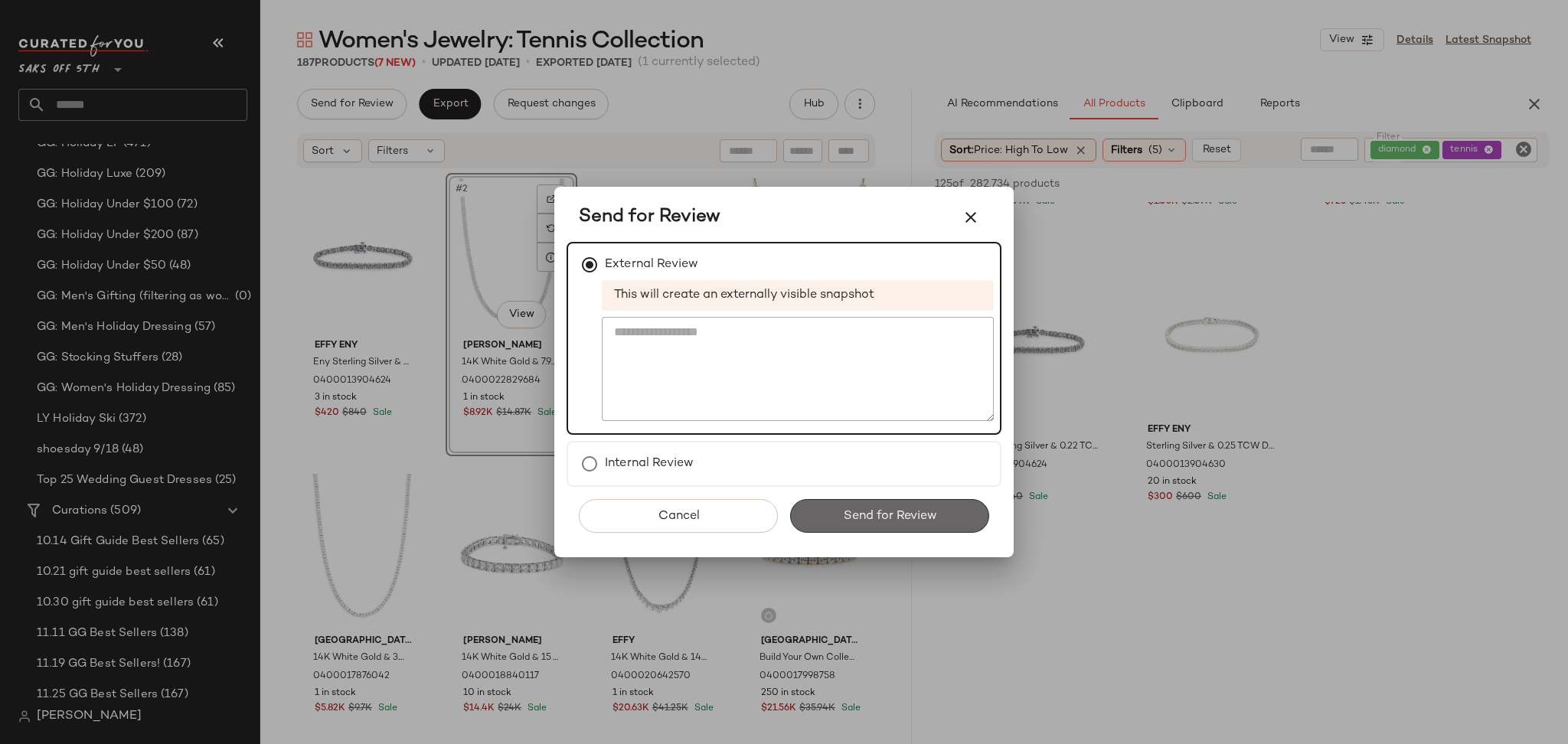
click at [840, 530] on button "Send for Review" at bounding box center [889, 516] width 199 height 34
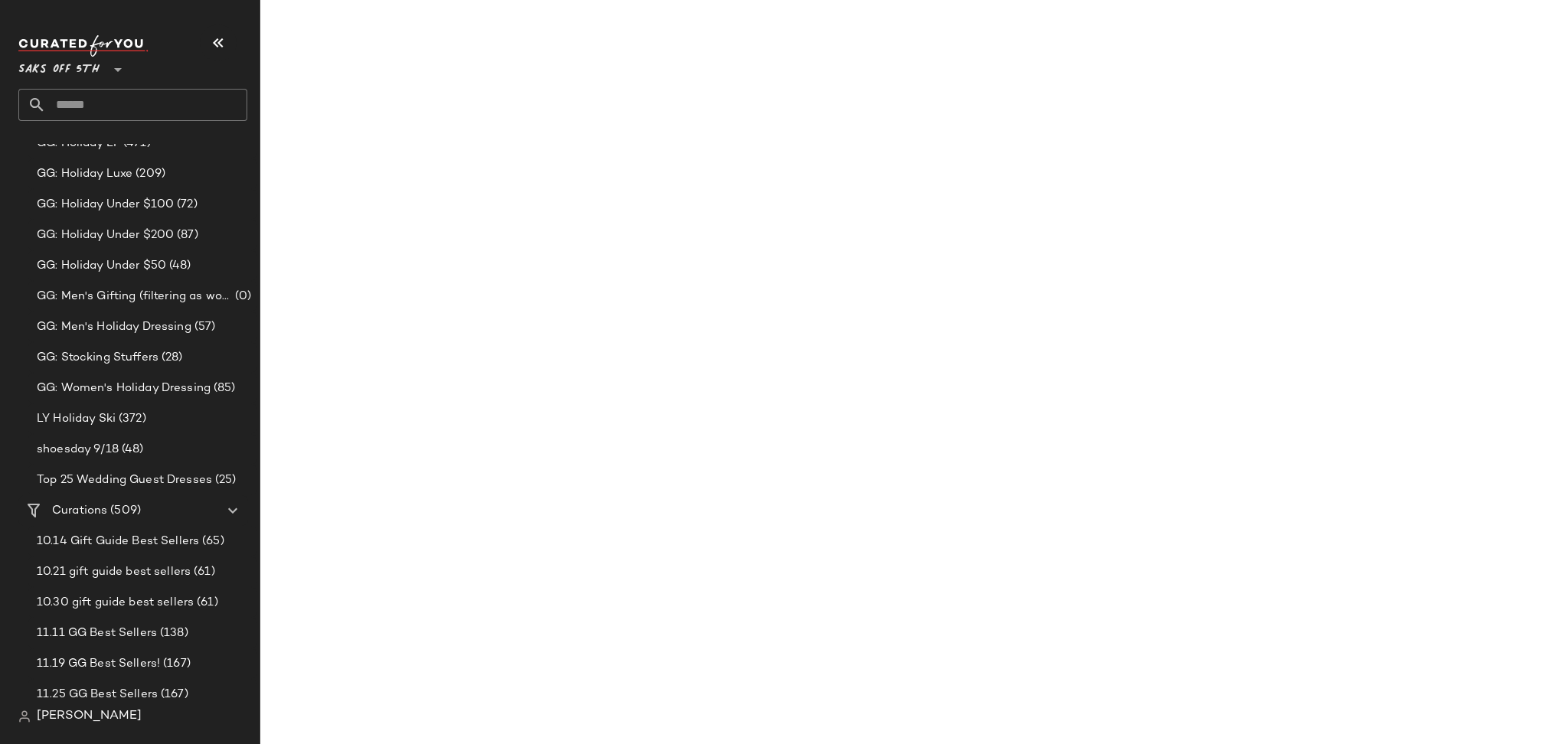
scroll to position [1128, 0]
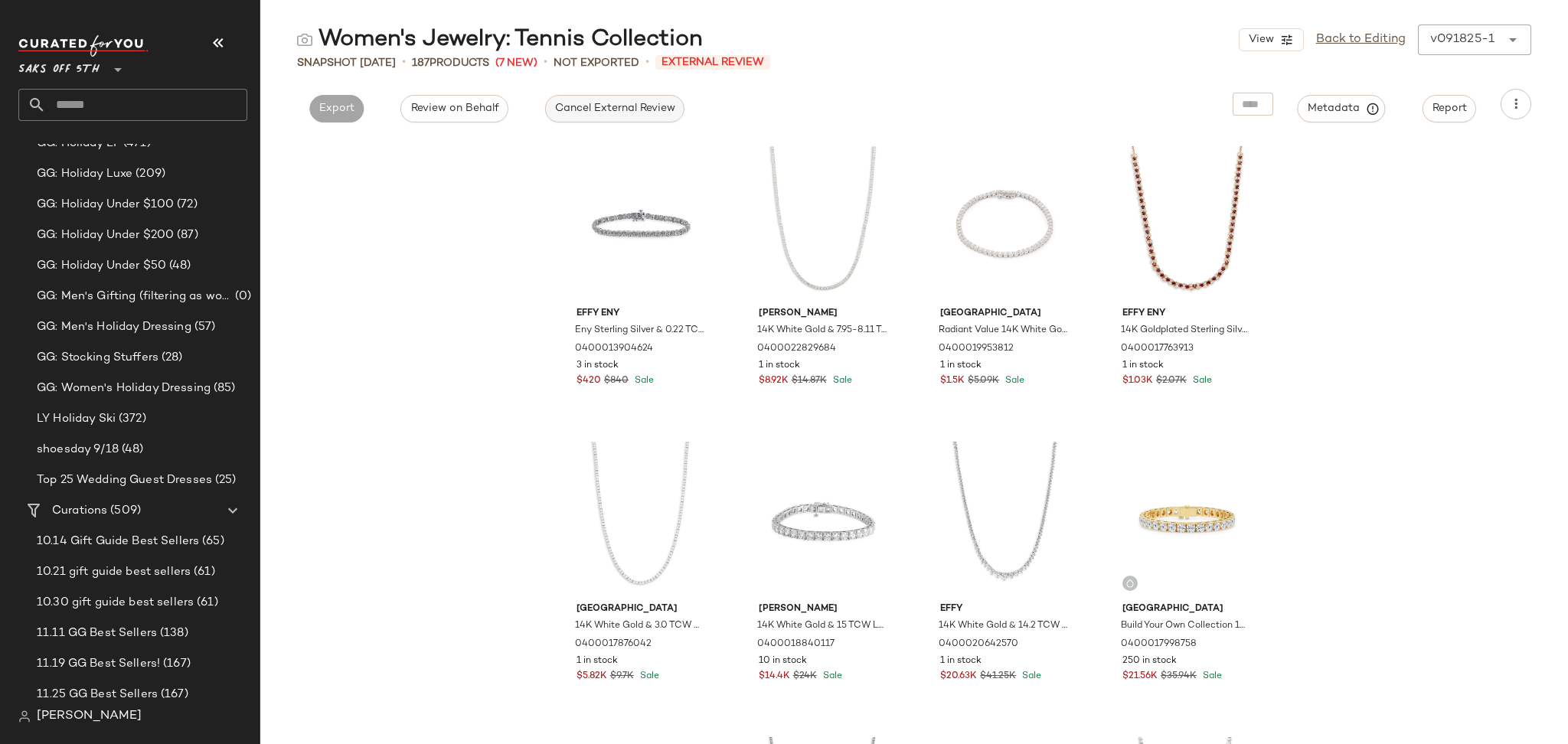
drag, startPoint x: 609, startPoint y: 88, endPoint x: 612, endPoint y: 106, distance: 18.2
click at [612, 106] on div "Cancel External Review" at bounding box center [614, 104] width 163 height 31
click at [612, 106] on span "Cancel External Review" at bounding box center [614, 108] width 121 height 12
click at [487, 111] on span "Export" at bounding box center [474, 108] width 36 height 12
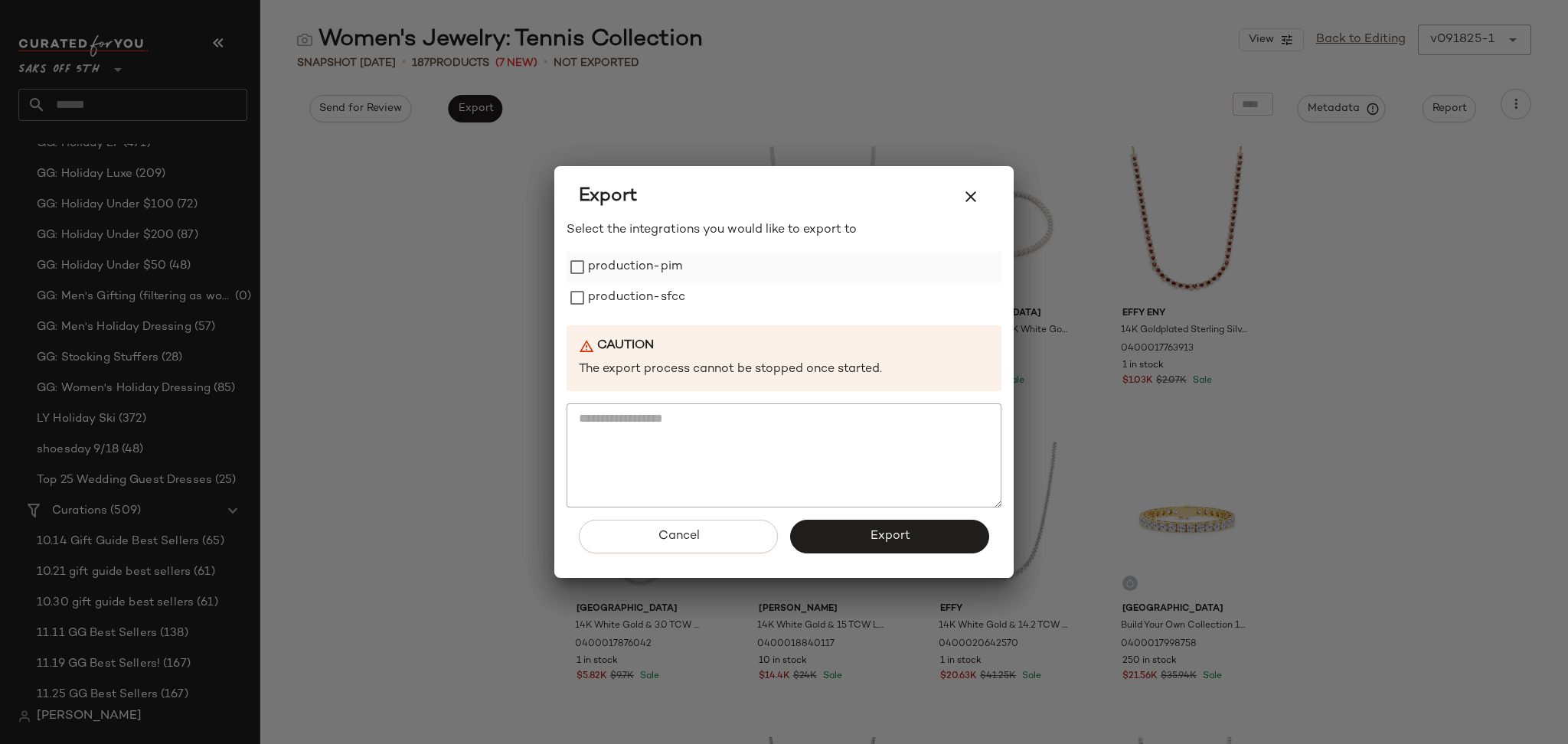
click at [608, 259] on label "production-pim" at bounding box center [634, 267] width 94 height 31
click at [617, 296] on label "production-sfcc" at bounding box center [636, 297] width 97 height 31
click at [864, 537] on button "Export" at bounding box center [889, 537] width 199 height 34
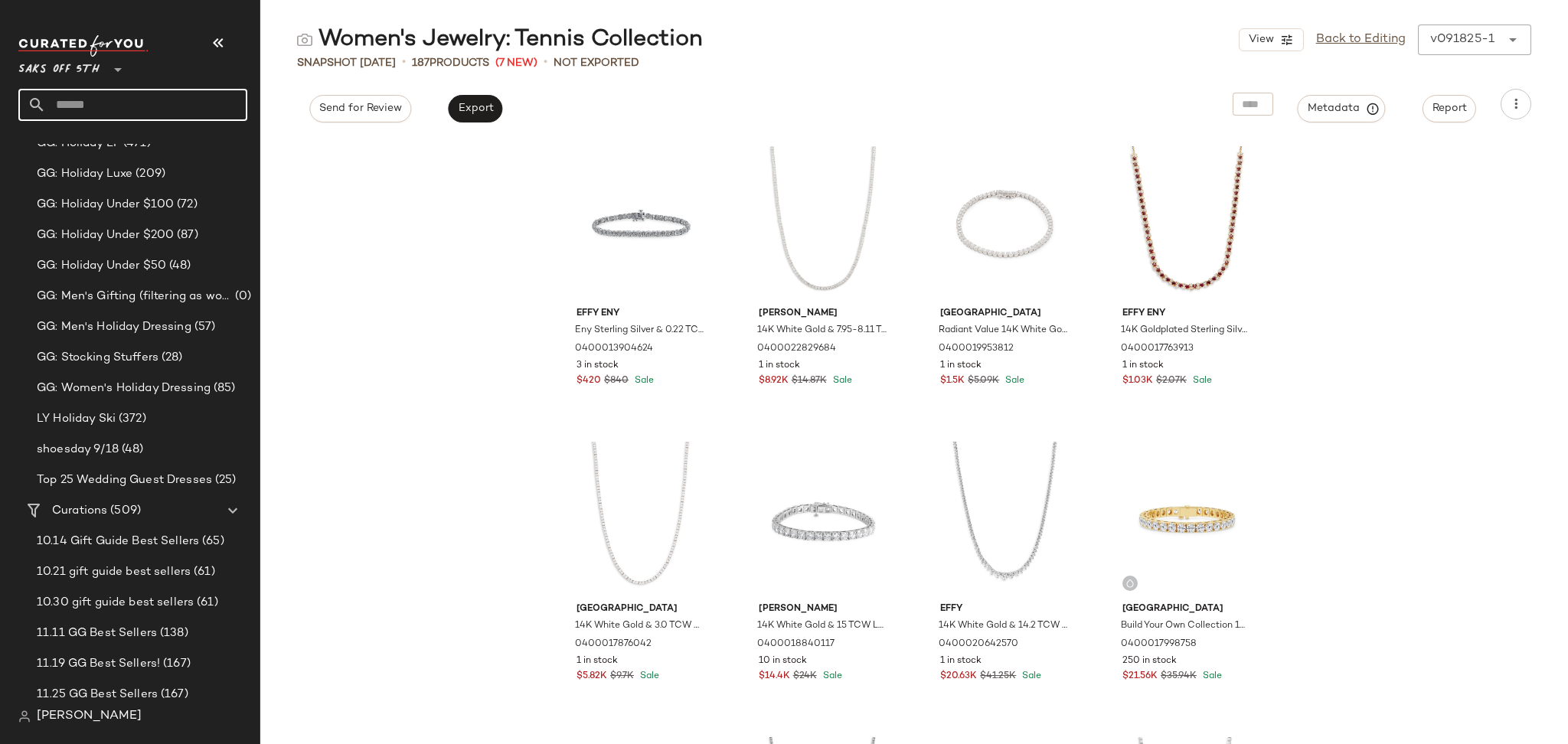
click at [159, 102] on input "text" at bounding box center [147, 105] width 202 height 32
type input "**********"
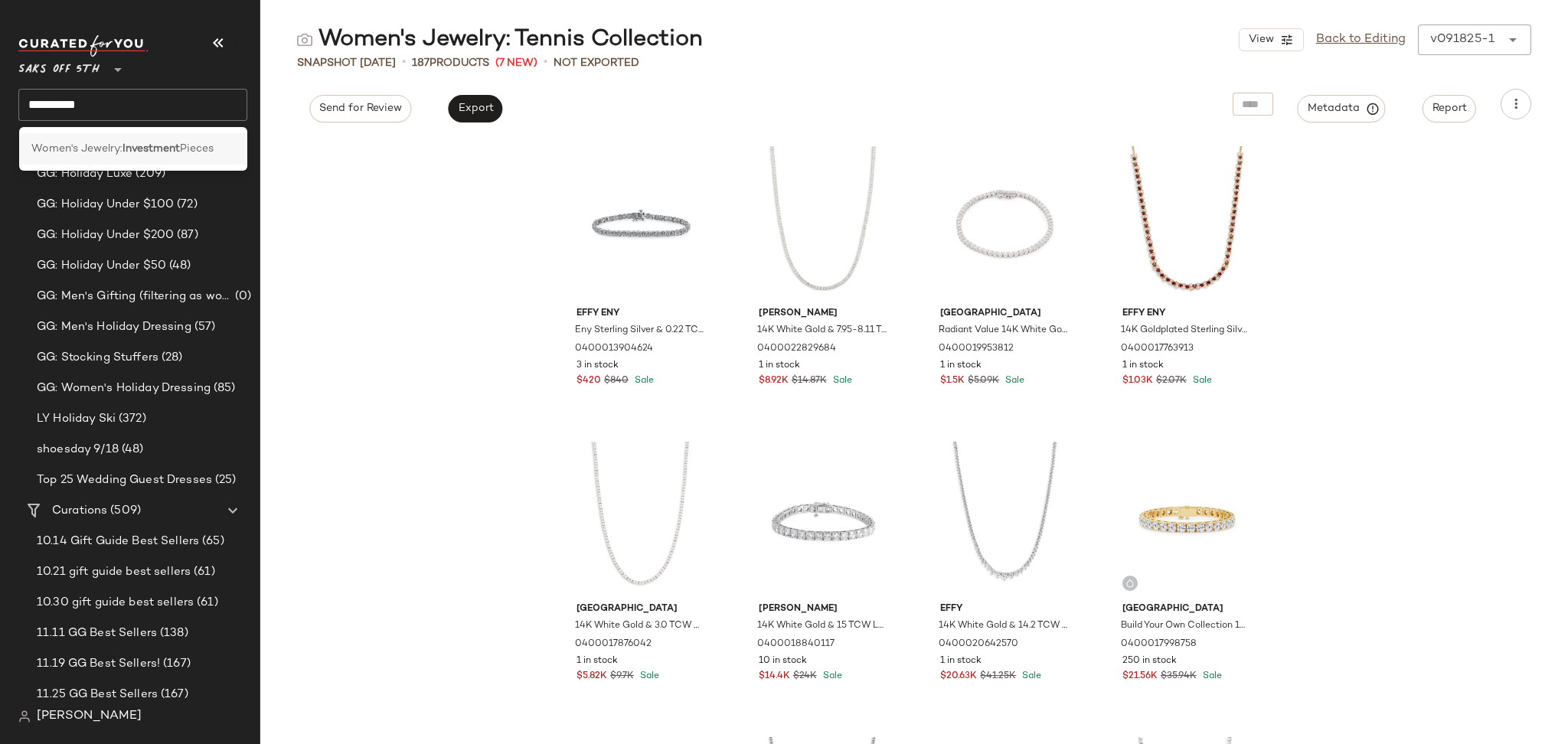
click at [153, 144] on b "Investment" at bounding box center [152, 148] width 58 height 16
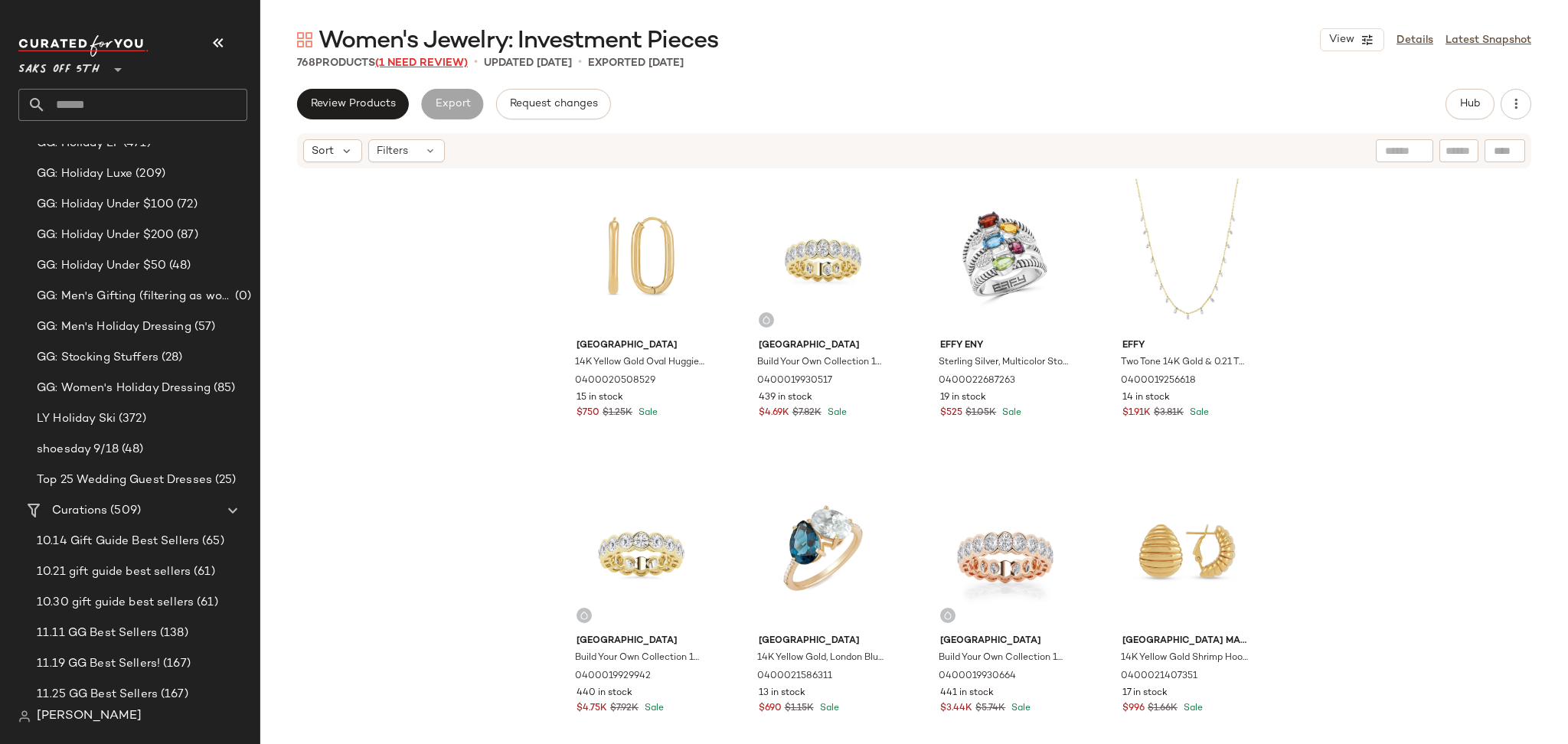
click at [424, 64] on span "(1 Need Review)" at bounding box center [421, 64] width 92 height 12
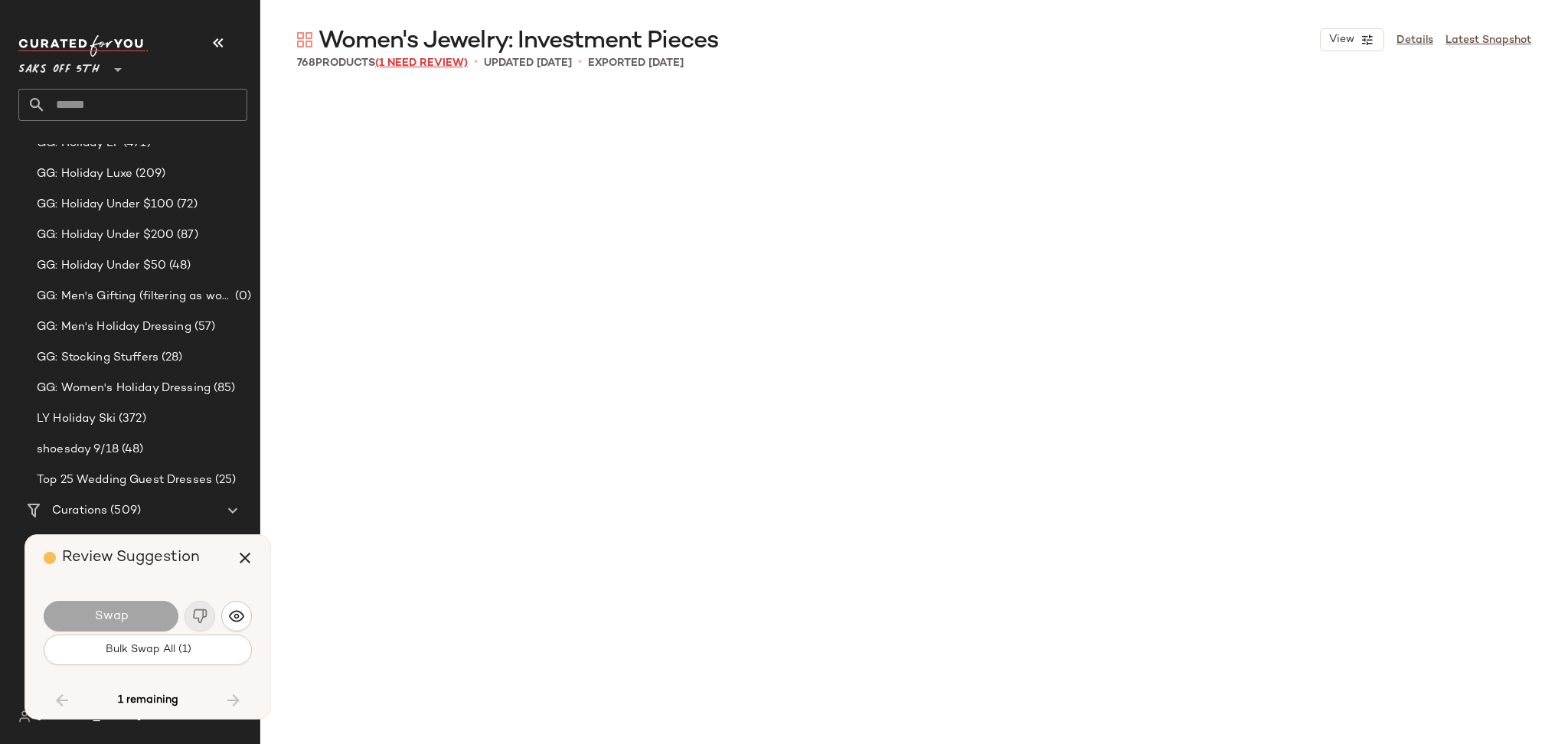
scroll to position [39014, 0]
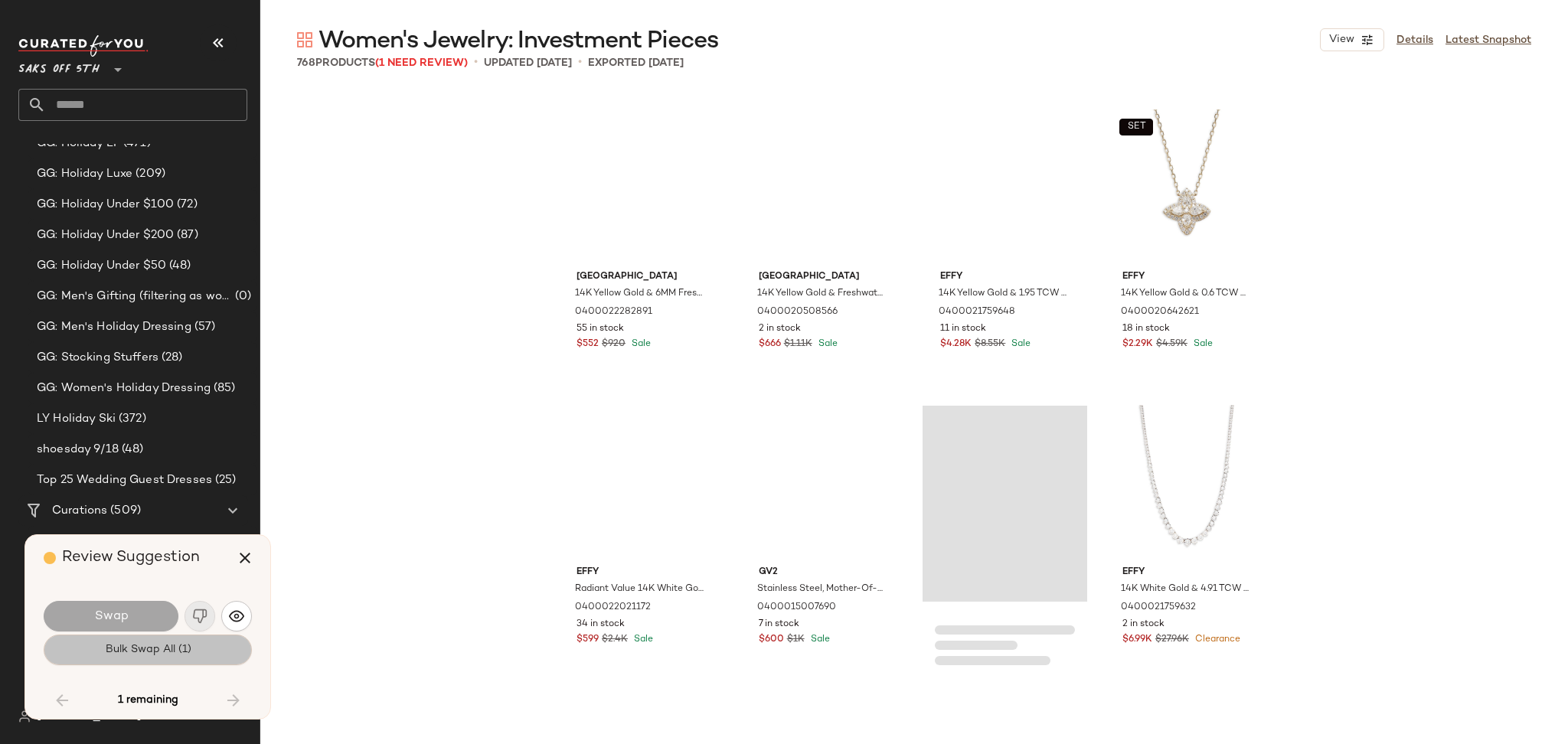
click at [140, 658] on button "Bulk Swap All (1)" at bounding box center [148, 650] width 208 height 31
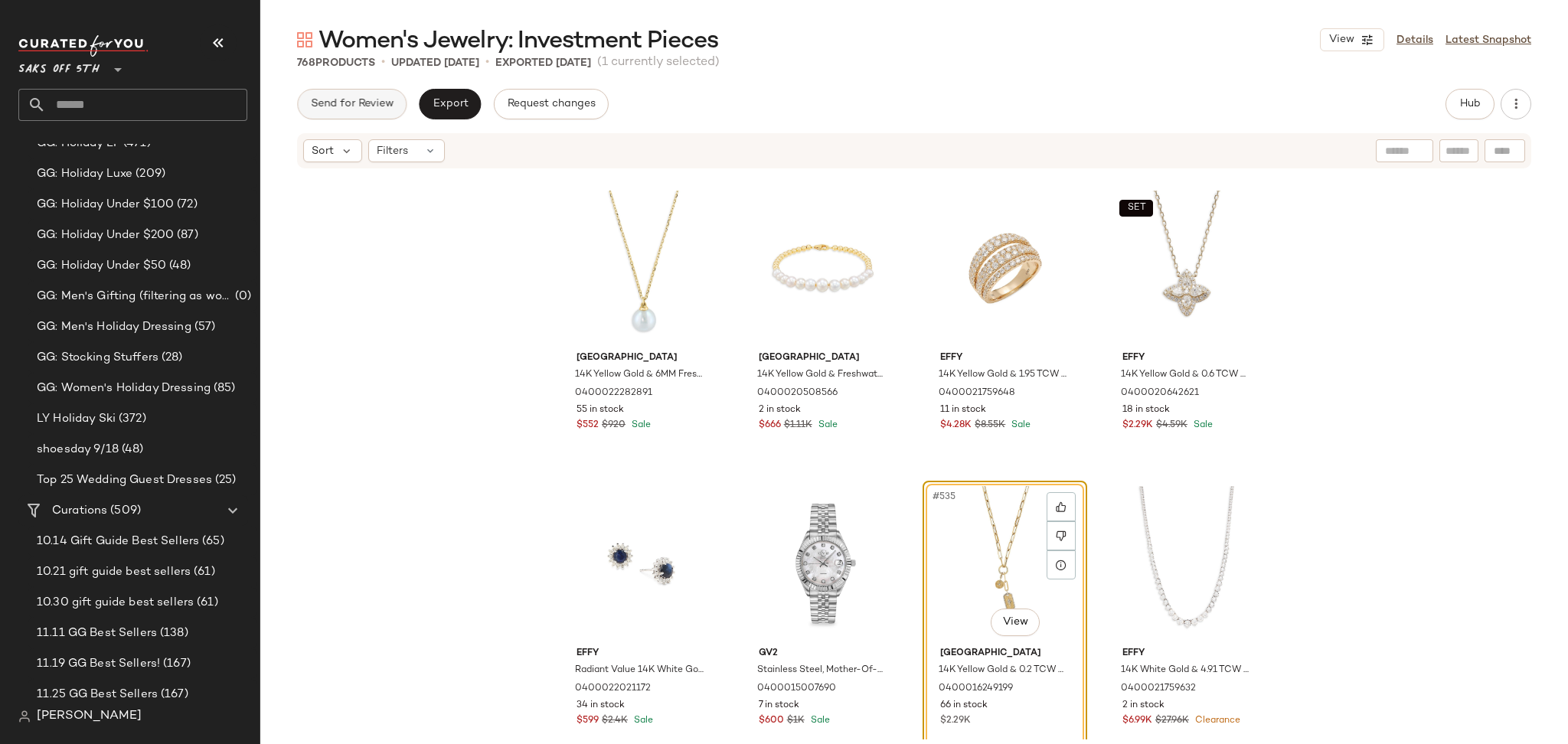
click at [377, 117] on button "Send for Review" at bounding box center [352, 104] width 109 height 31
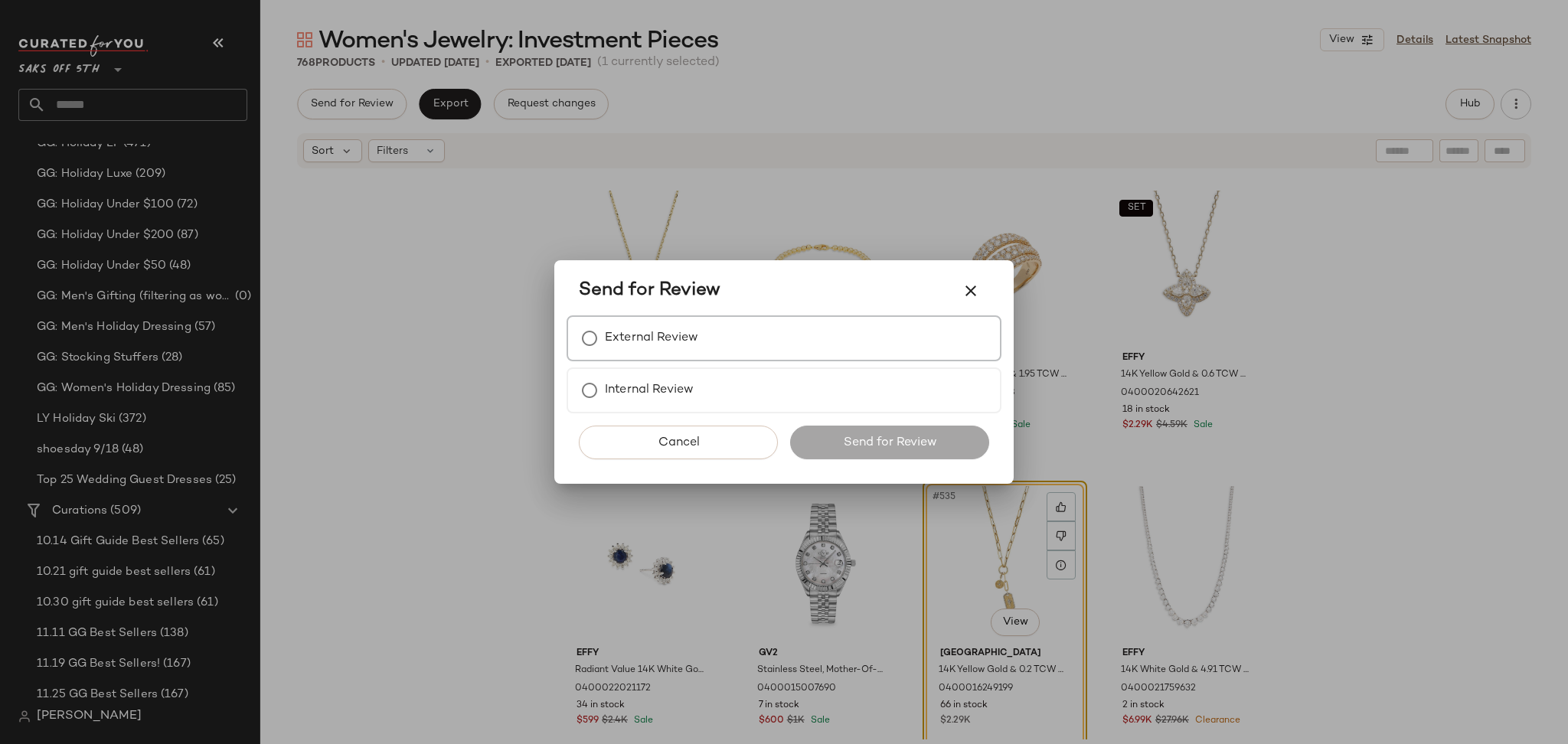
click at [621, 337] on label "External Review" at bounding box center [651, 338] width 93 height 31
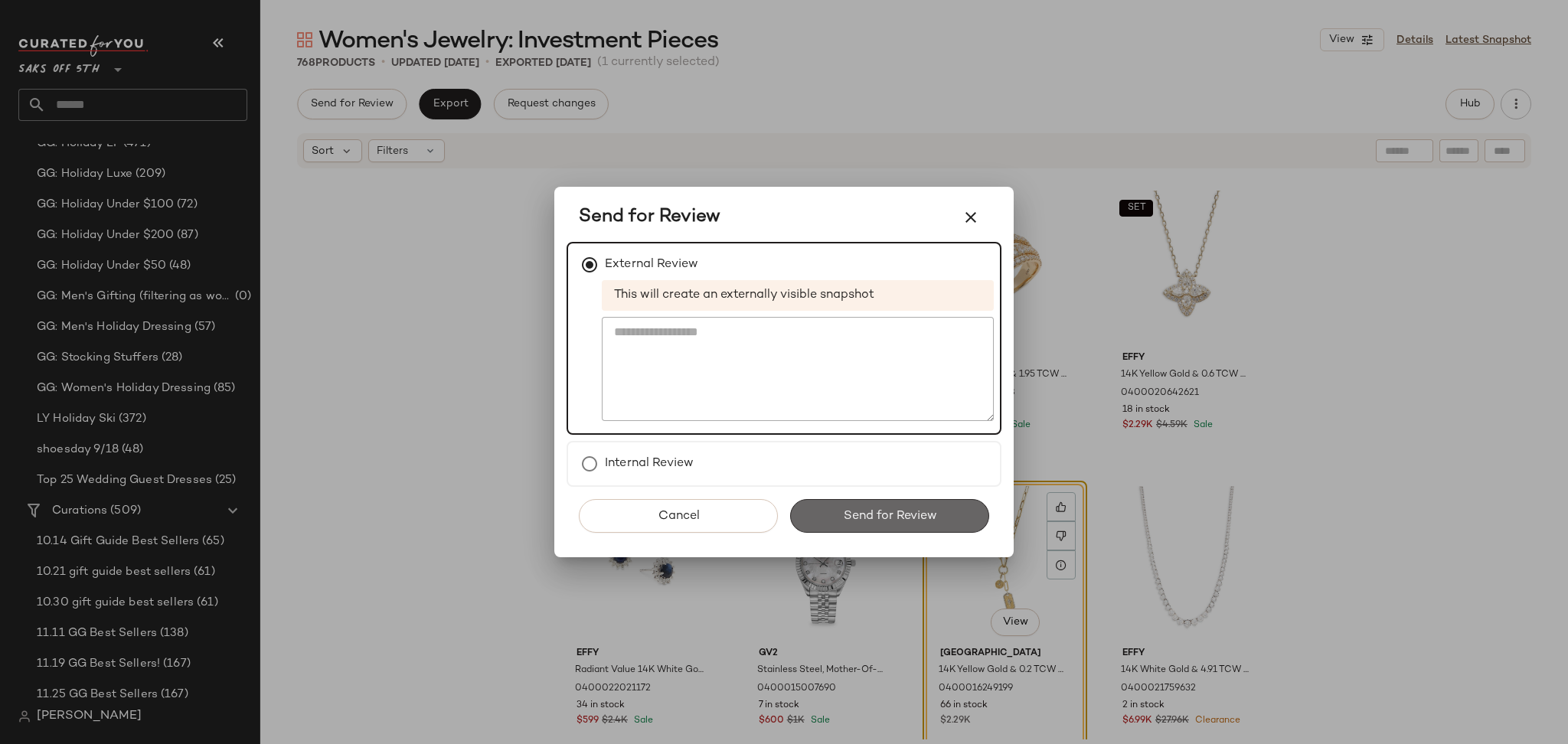
click at [863, 519] on span "Send for Review" at bounding box center [889, 516] width 94 height 14
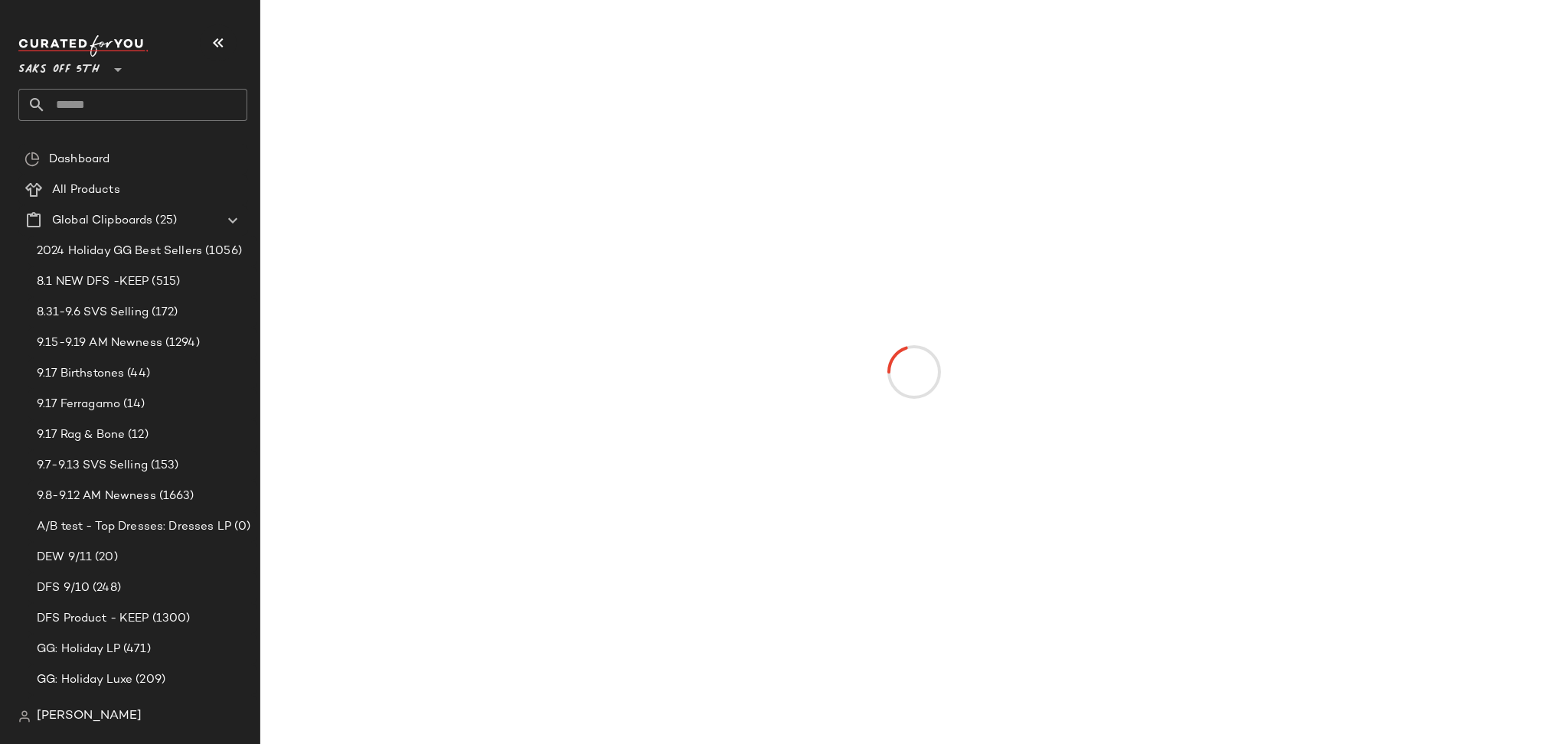
scroll to position [506, 0]
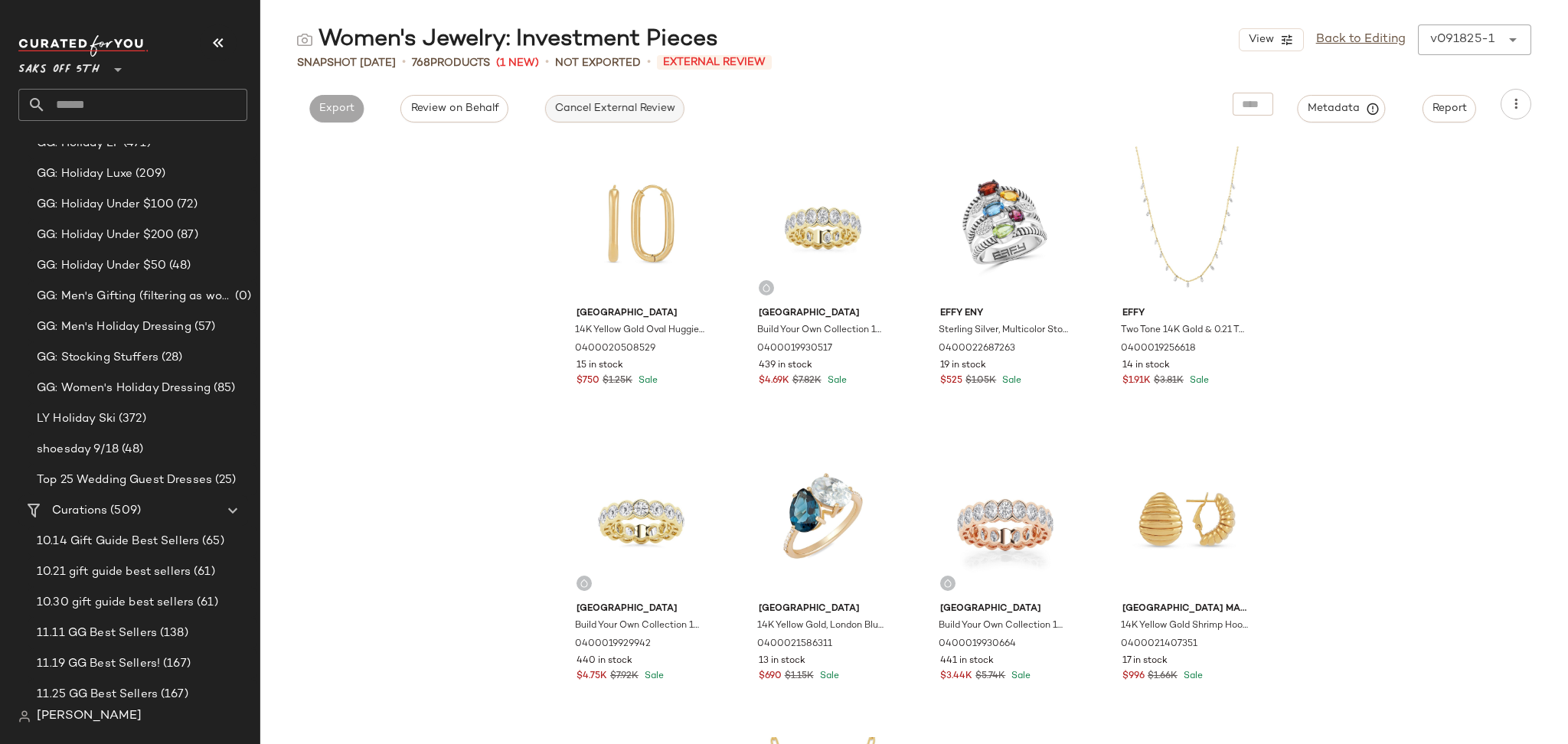
click at [608, 109] on span "Cancel External Review" at bounding box center [614, 108] width 121 height 12
click at [484, 113] on span "Export" at bounding box center [474, 108] width 36 height 12
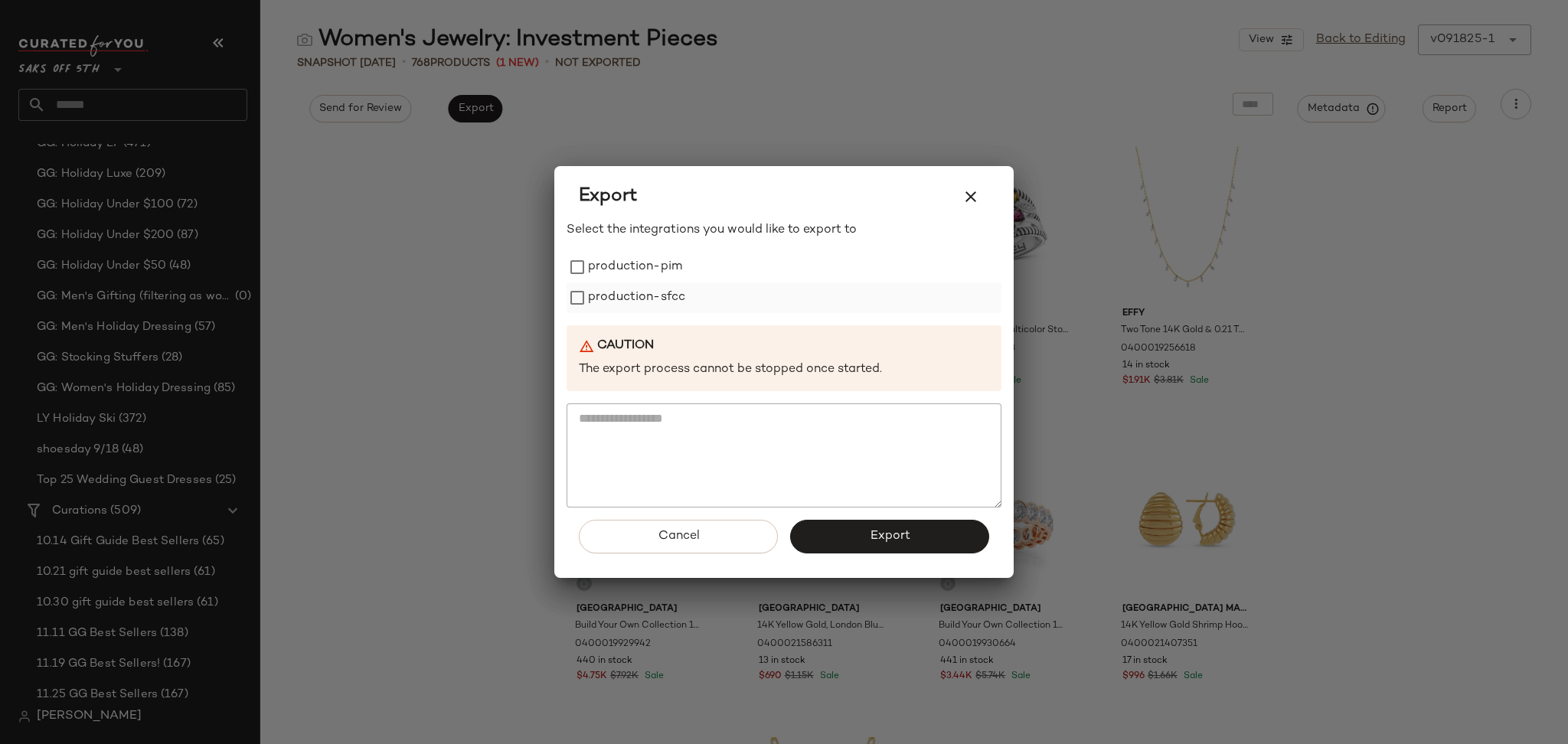
click at [623, 282] on label "production-sfcc" at bounding box center [636, 297] width 97 height 31
click at [638, 268] on label "production-pim" at bounding box center [634, 267] width 94 height 31
click at [888, 547] on button "Export" at bounding box center [889, 537] width 199 height 34
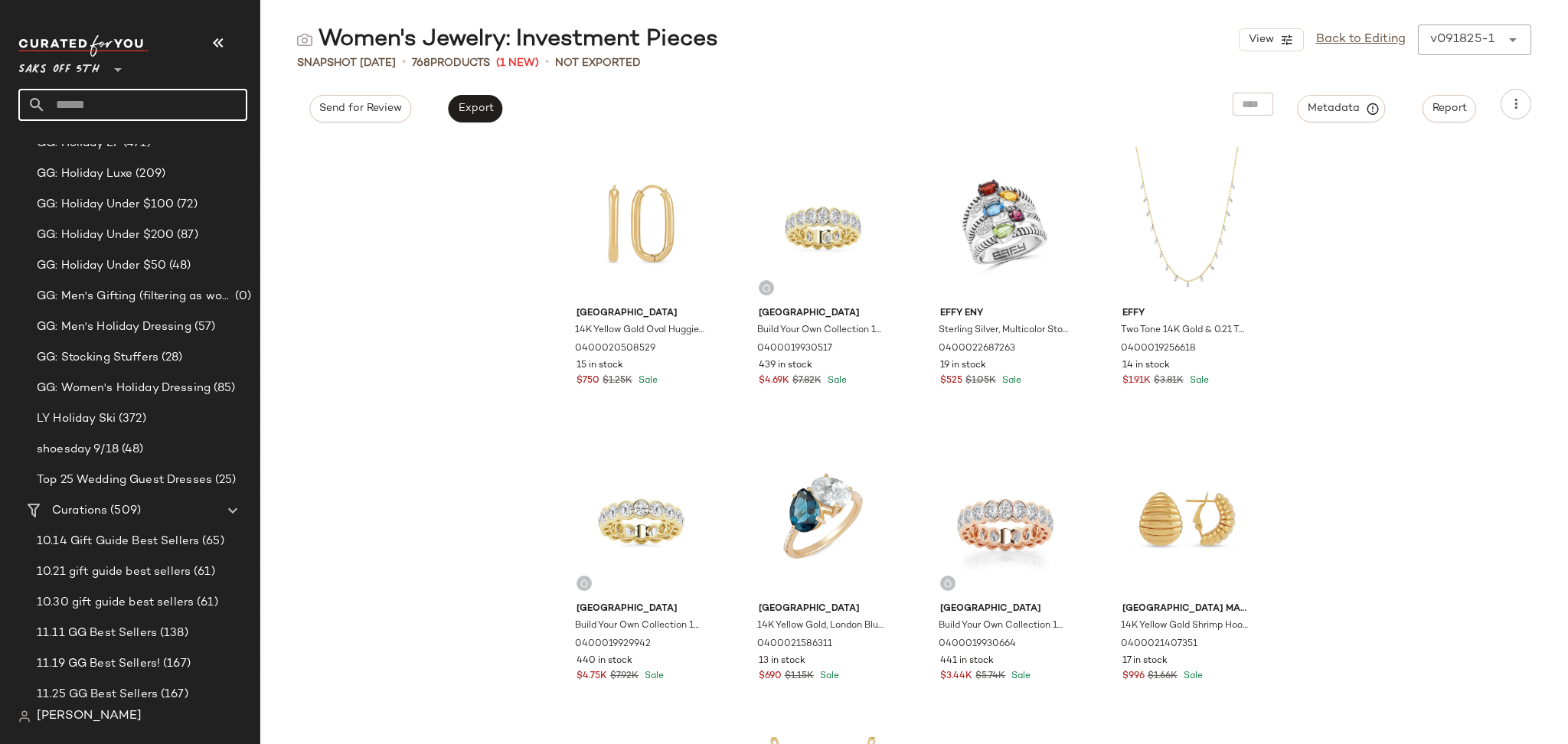
click at [108, 105] on input "text" at bounding box center [147, 105] width 202 height 32
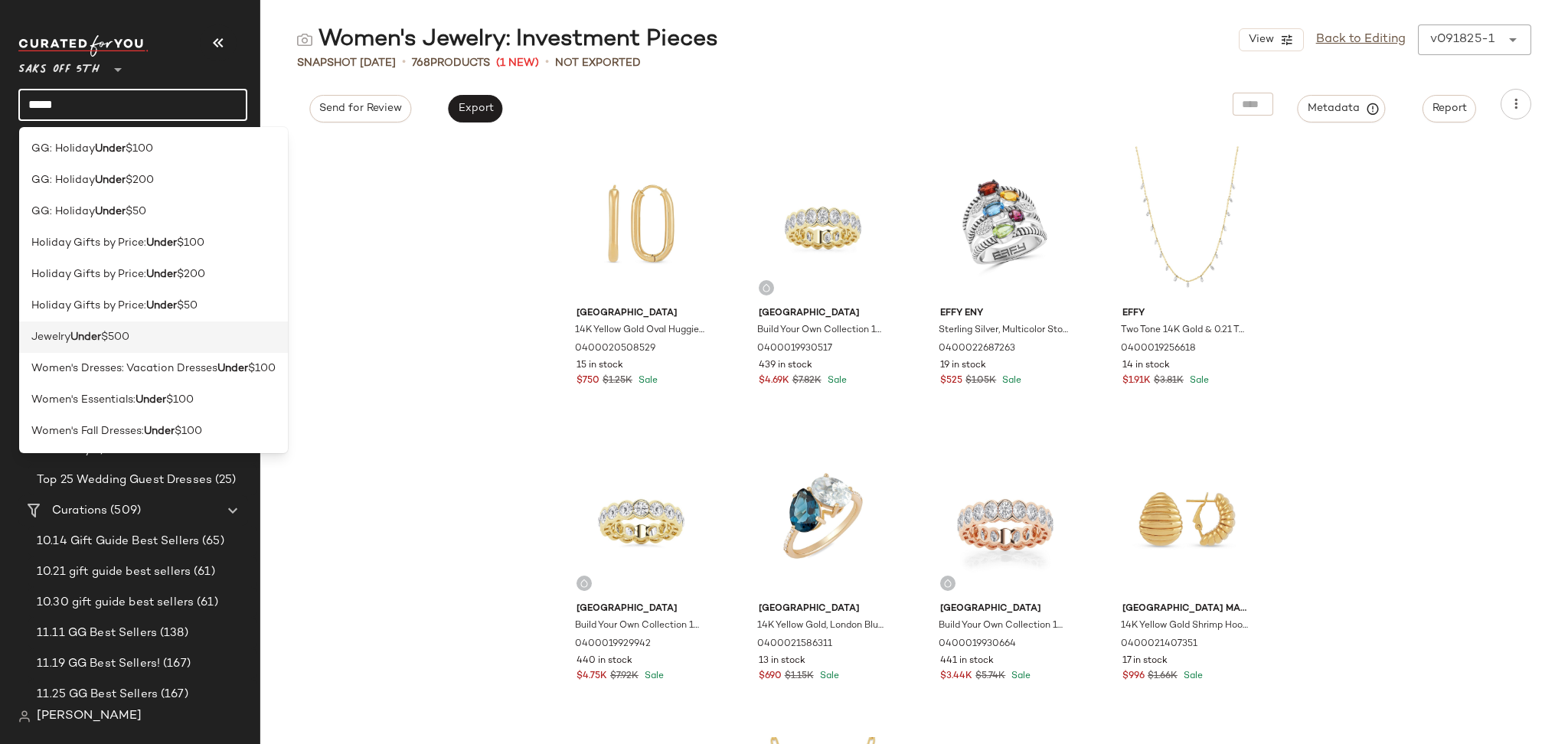
type input "*****"
click at [130, 341] on span "$500" at bounding box center [114, 337] width 28 height 16
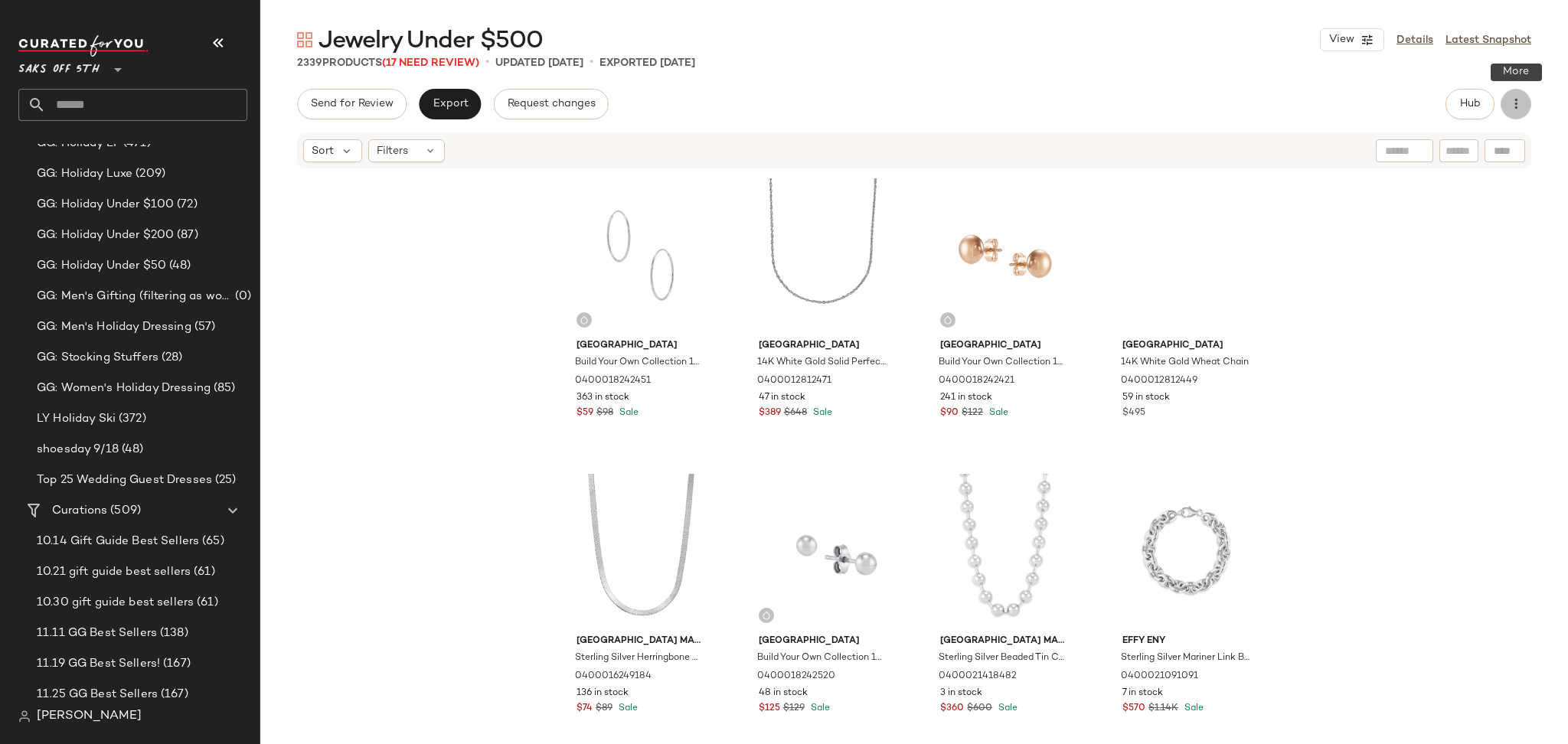
click at [1520, 103] on icon "button" at bounding box center [1515, 104] width 15 height 15
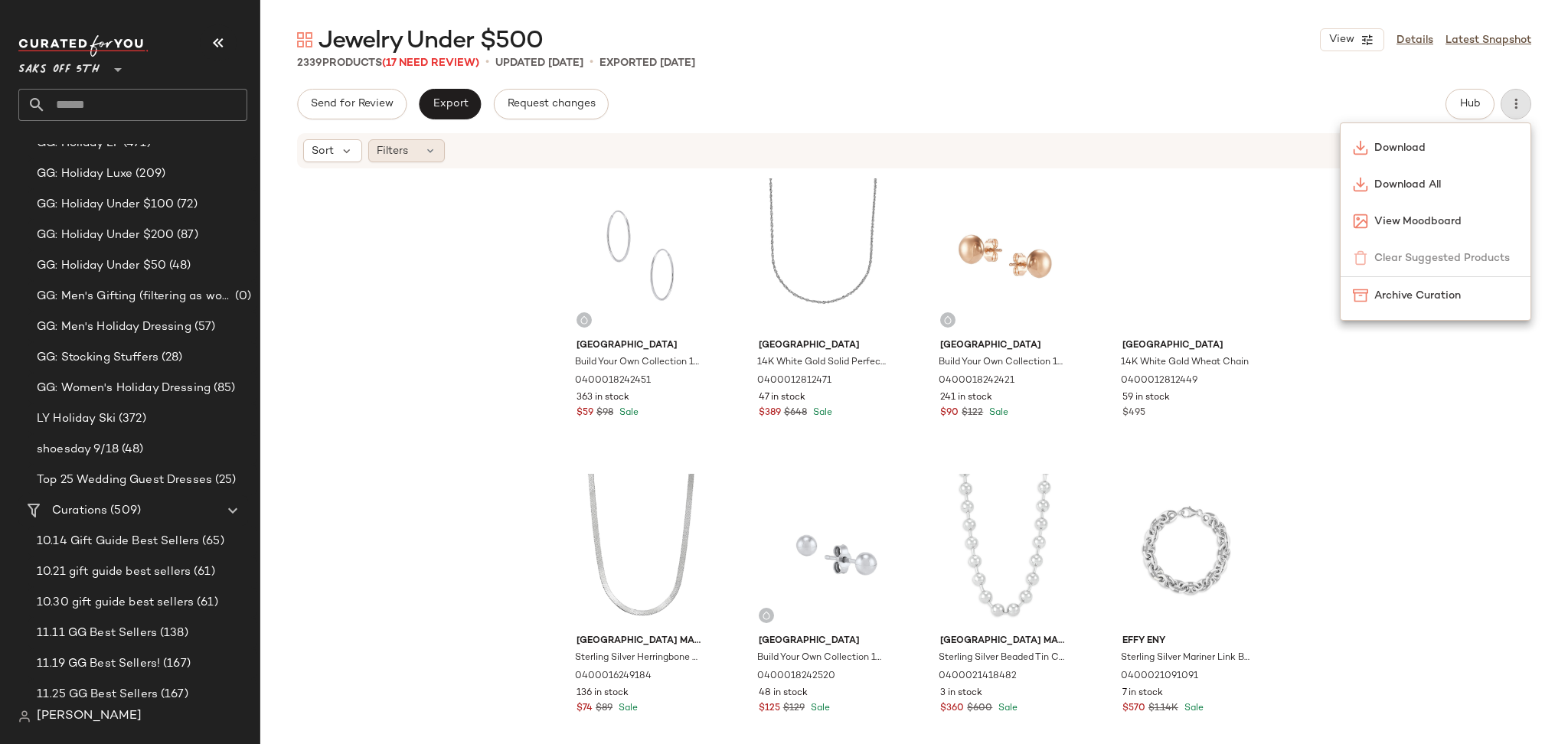
click at [412, 139] on div "Filters" at bounding box center [407, 150] width 76 height 23
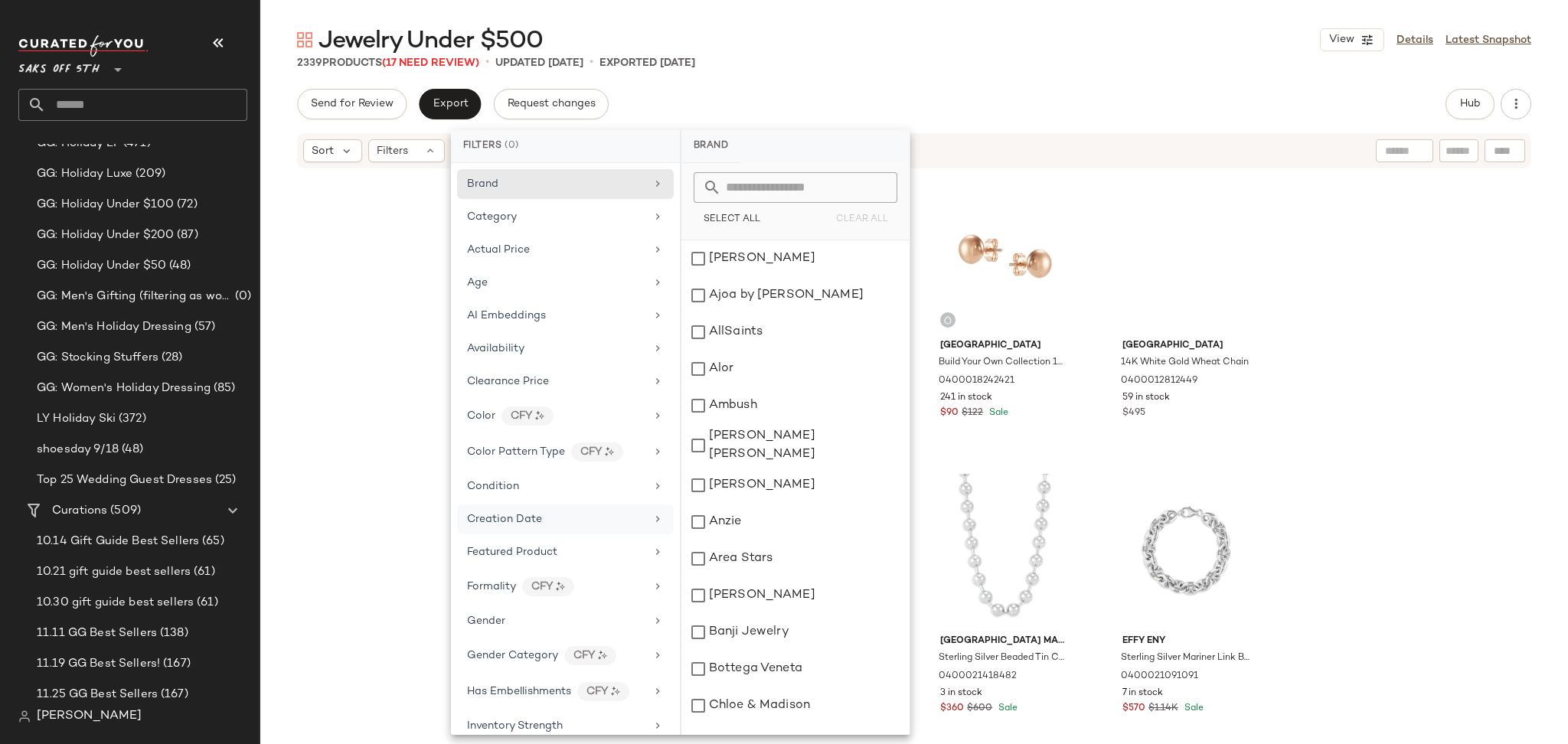
scroll to position [506, 0]
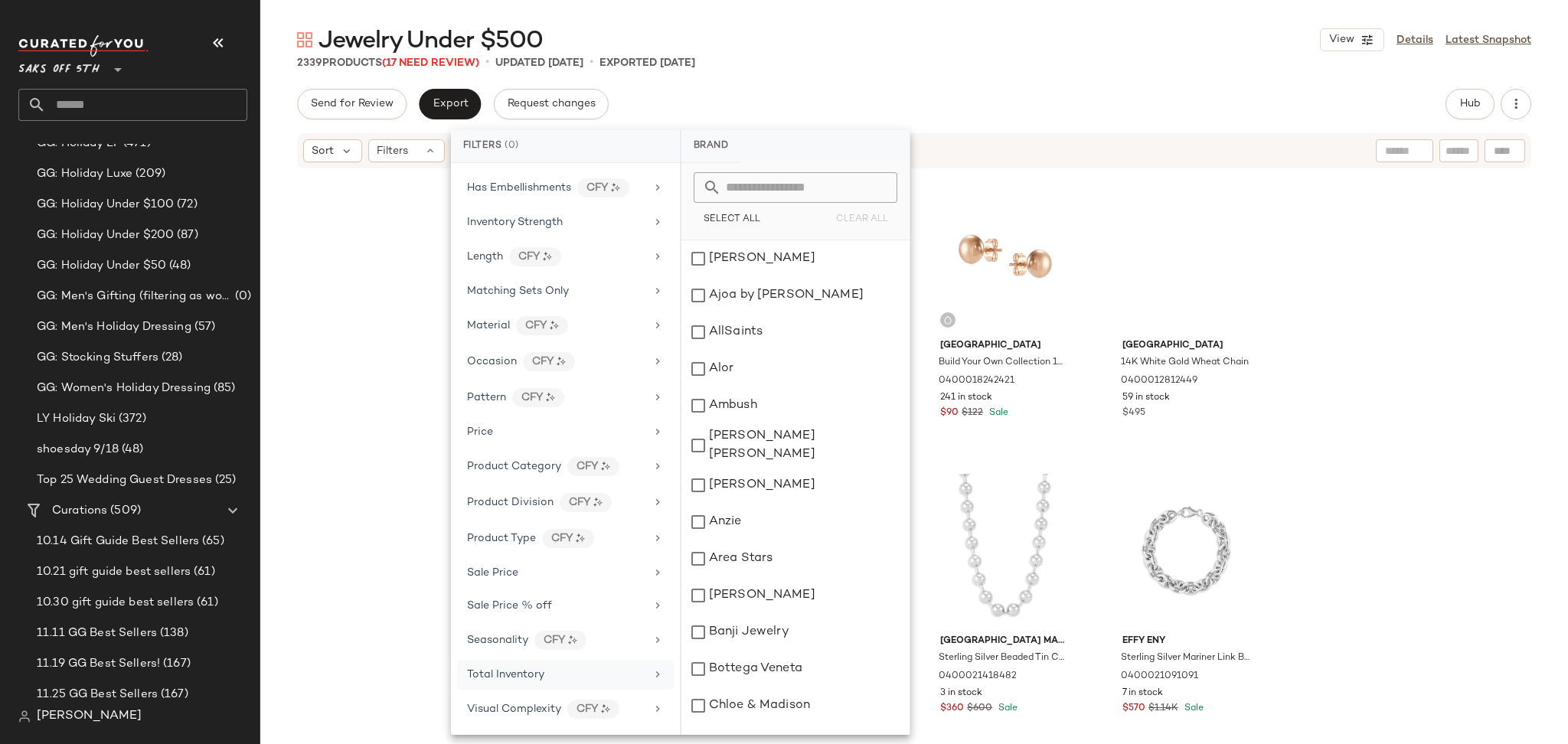
click at [531, 676] on span "Total Inventory" at bounding box center [505, 675] width 77 height 12
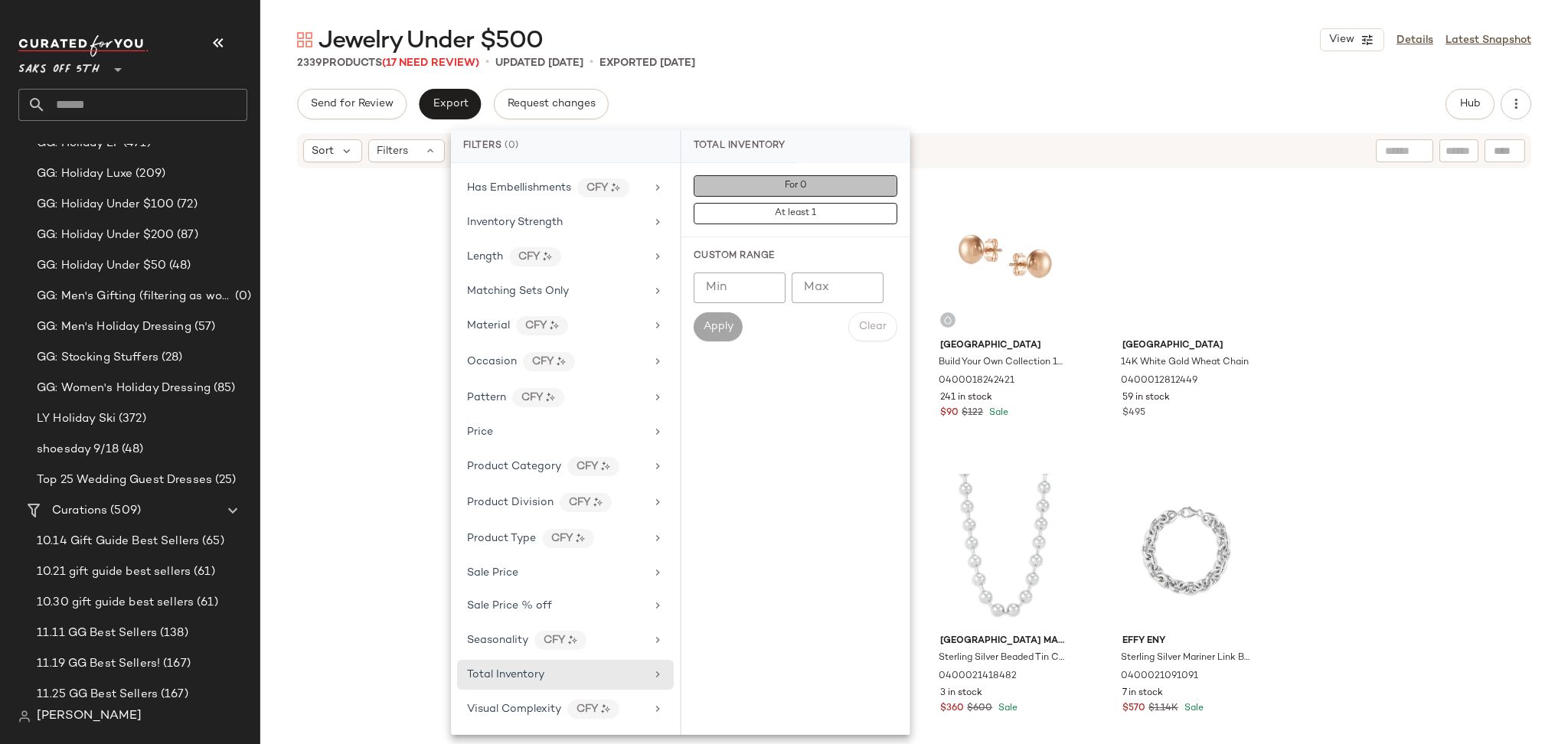
click at [769, 187] on button "For 0" at bounding box center [795, 186] width 203 height 21
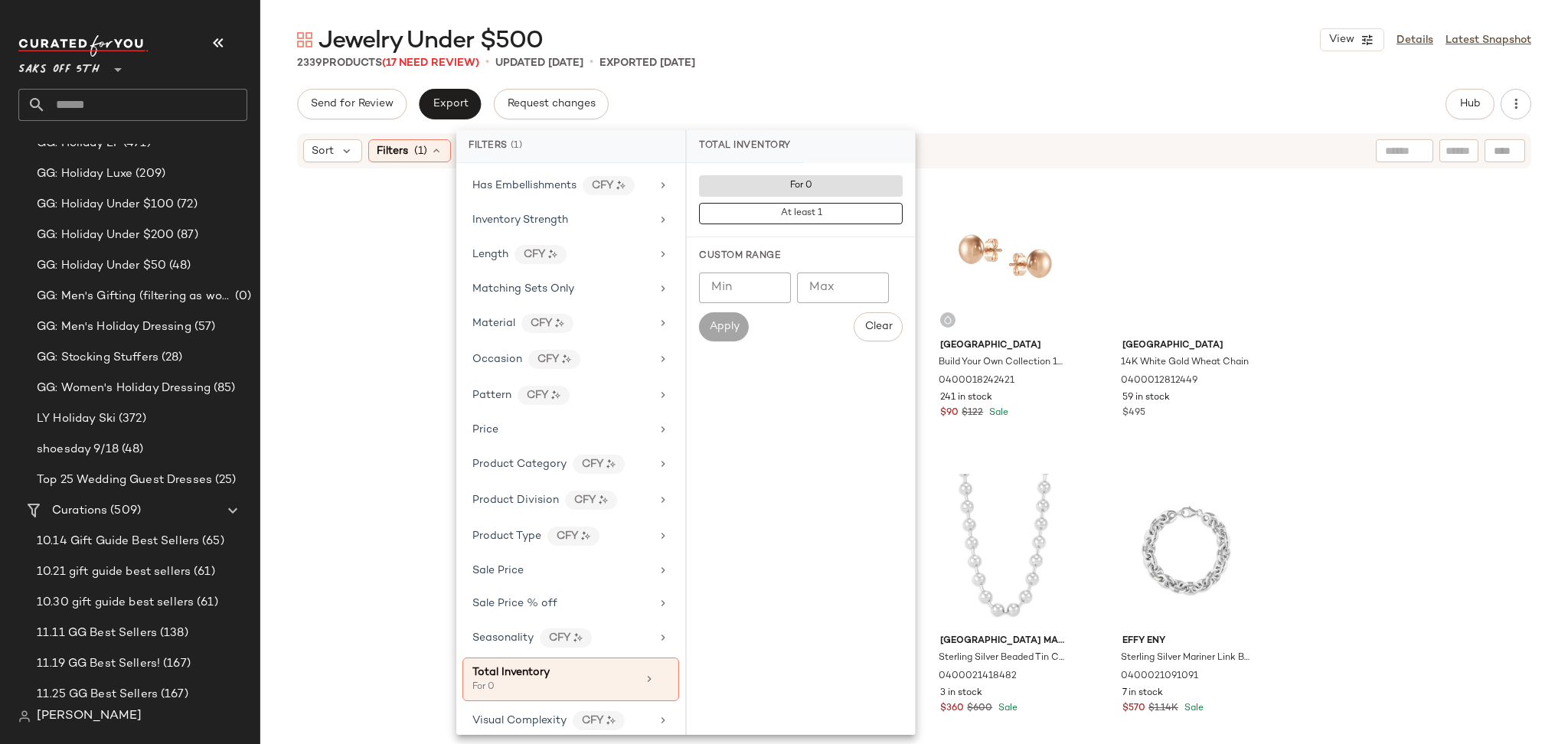
click at [940, 84] on div "Jewelry Under $500 View Details Latest Snapshot 2339 Products (17 Need Review) …" at bounding box center [913, 384] width 1307 height 719
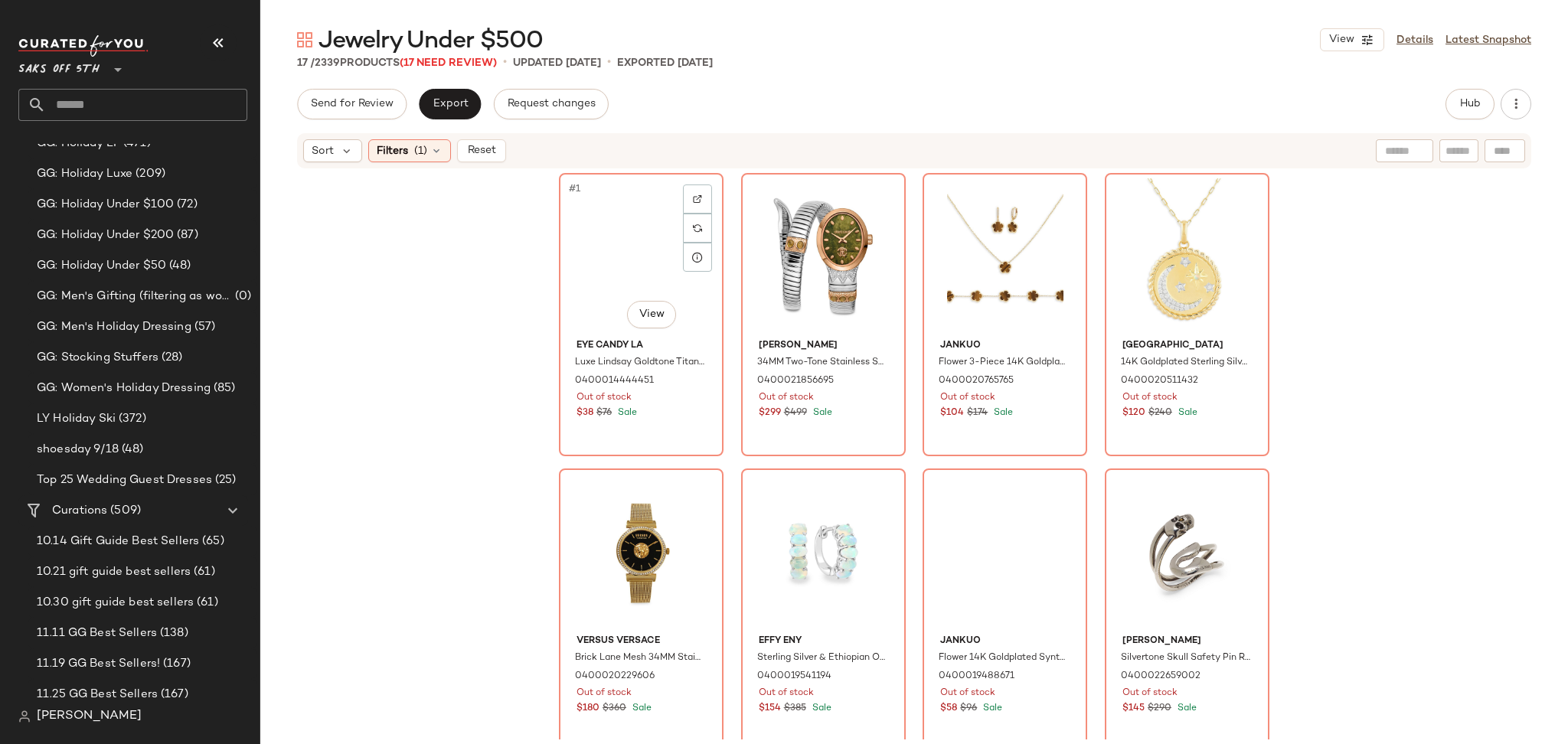
click at [606, 237] on div "#1 View" at bounding box center [641, 256] width 154 height 155
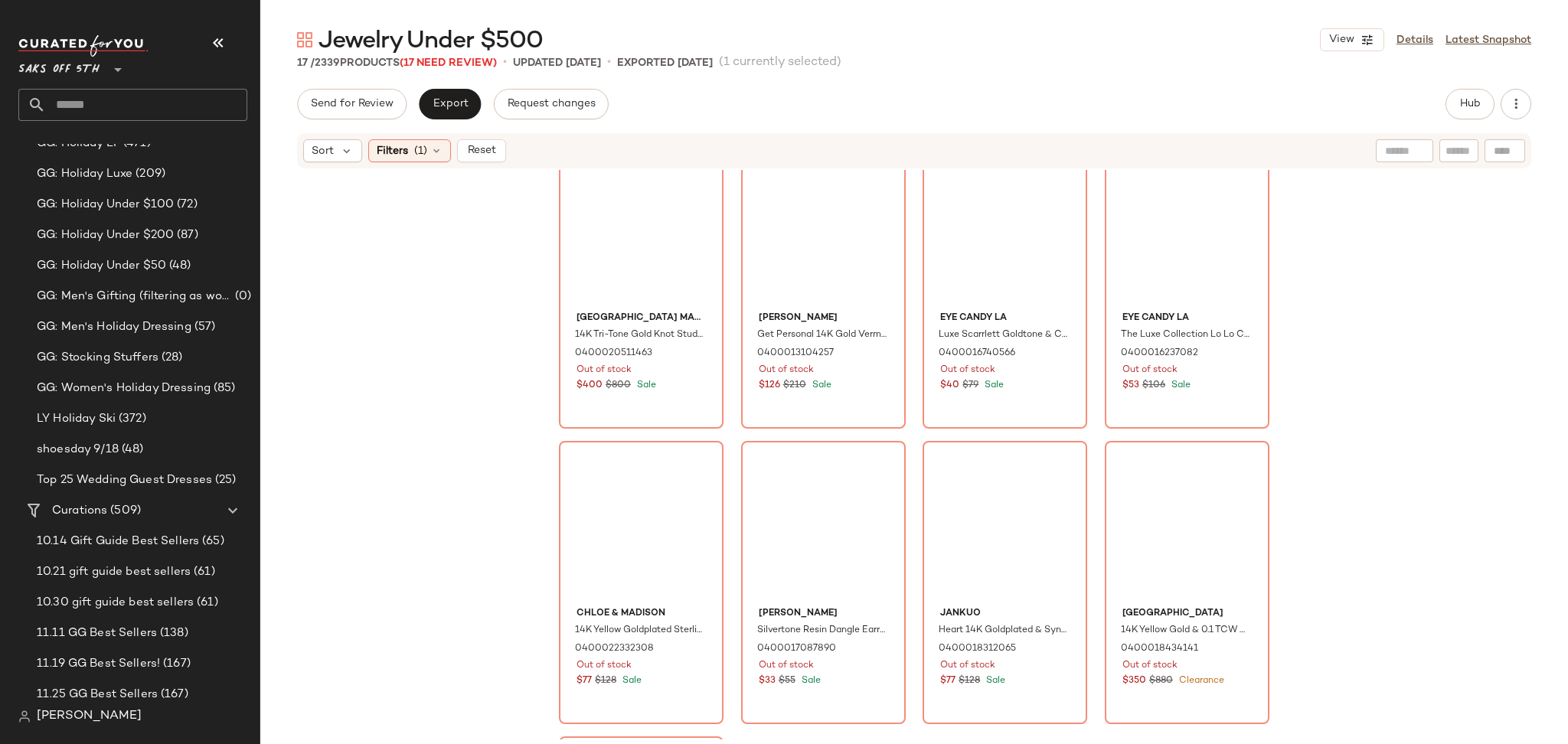
scroll to position [910, 0]
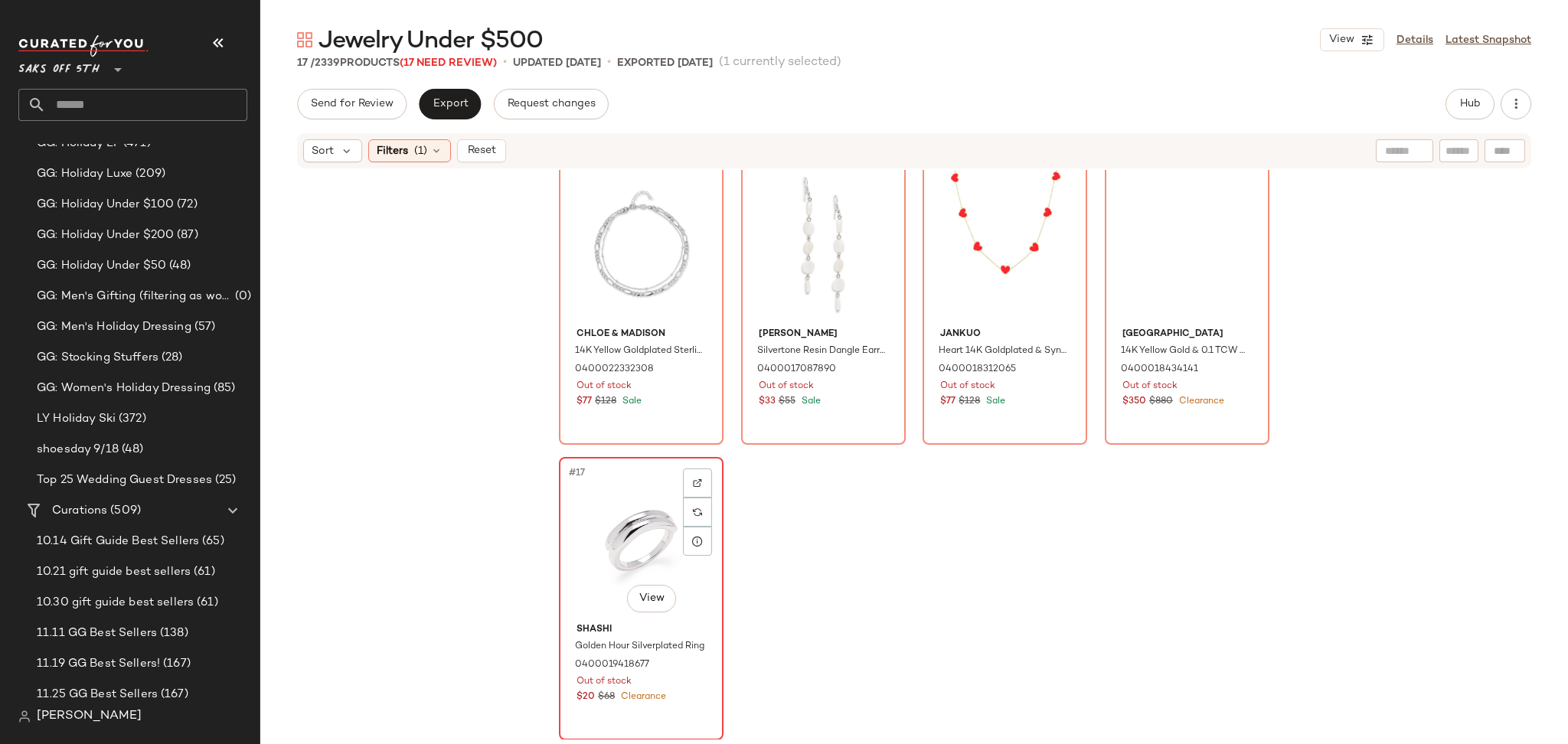
click at [618, 487] on div "#17 View" at bounding box center [641, 540] width 154 height 155
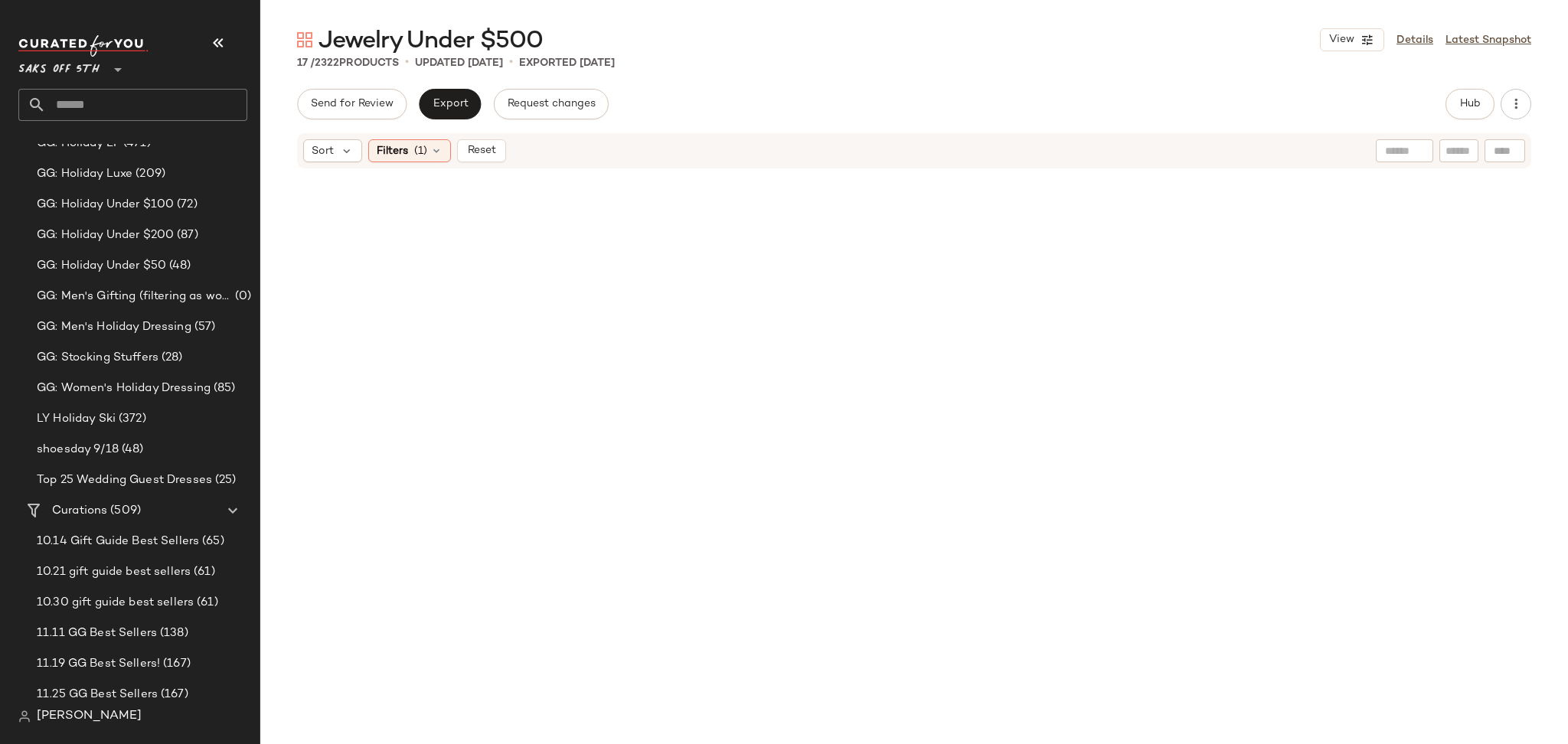
click at [404, 163] on div "Sort Filters (1) Reset" at bounding box center [914, 151] width 1234 height 36
click at [418, 160] on div "Filters (1)" at bounding box center [410, 150] width 83 height 23
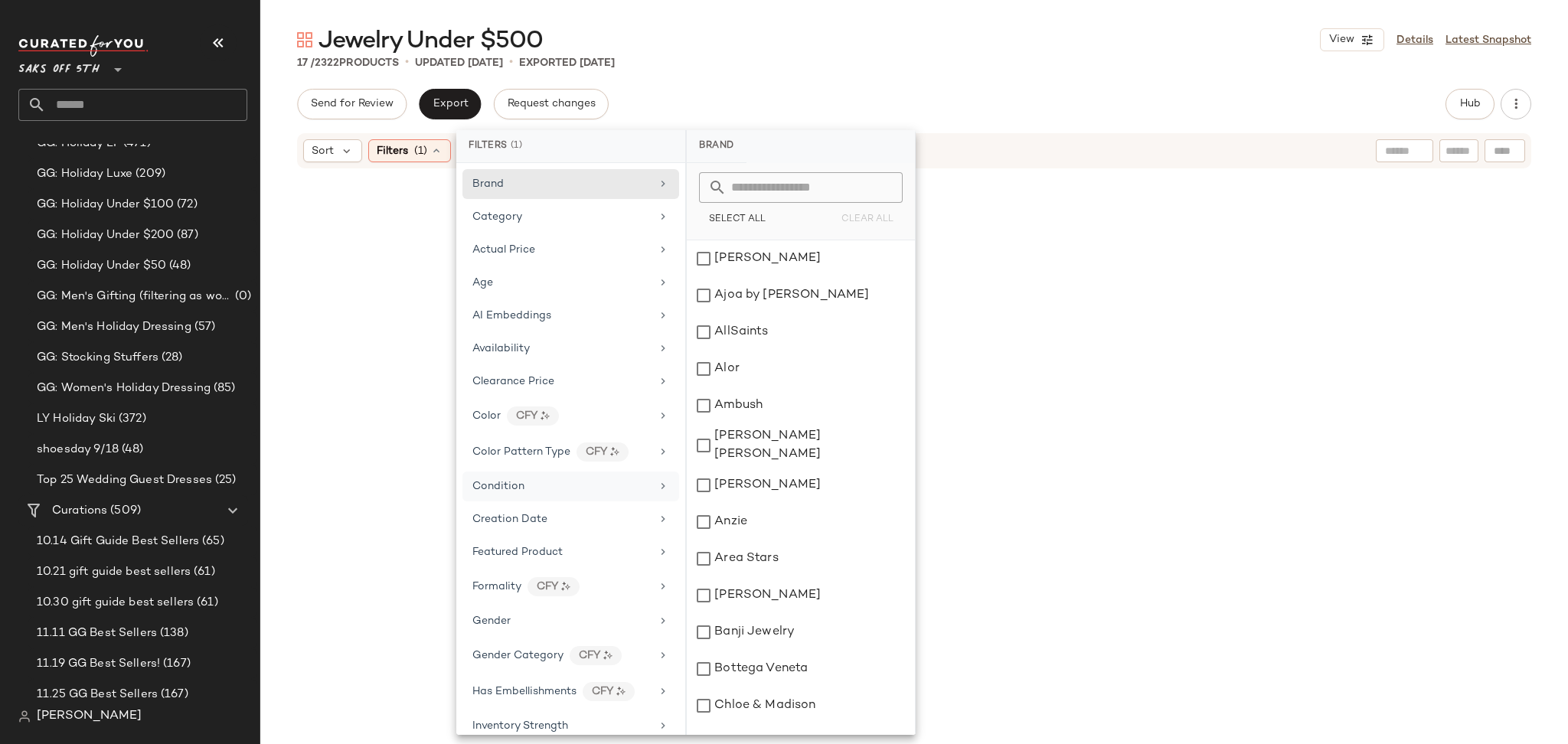
scroll to position [520, 0]
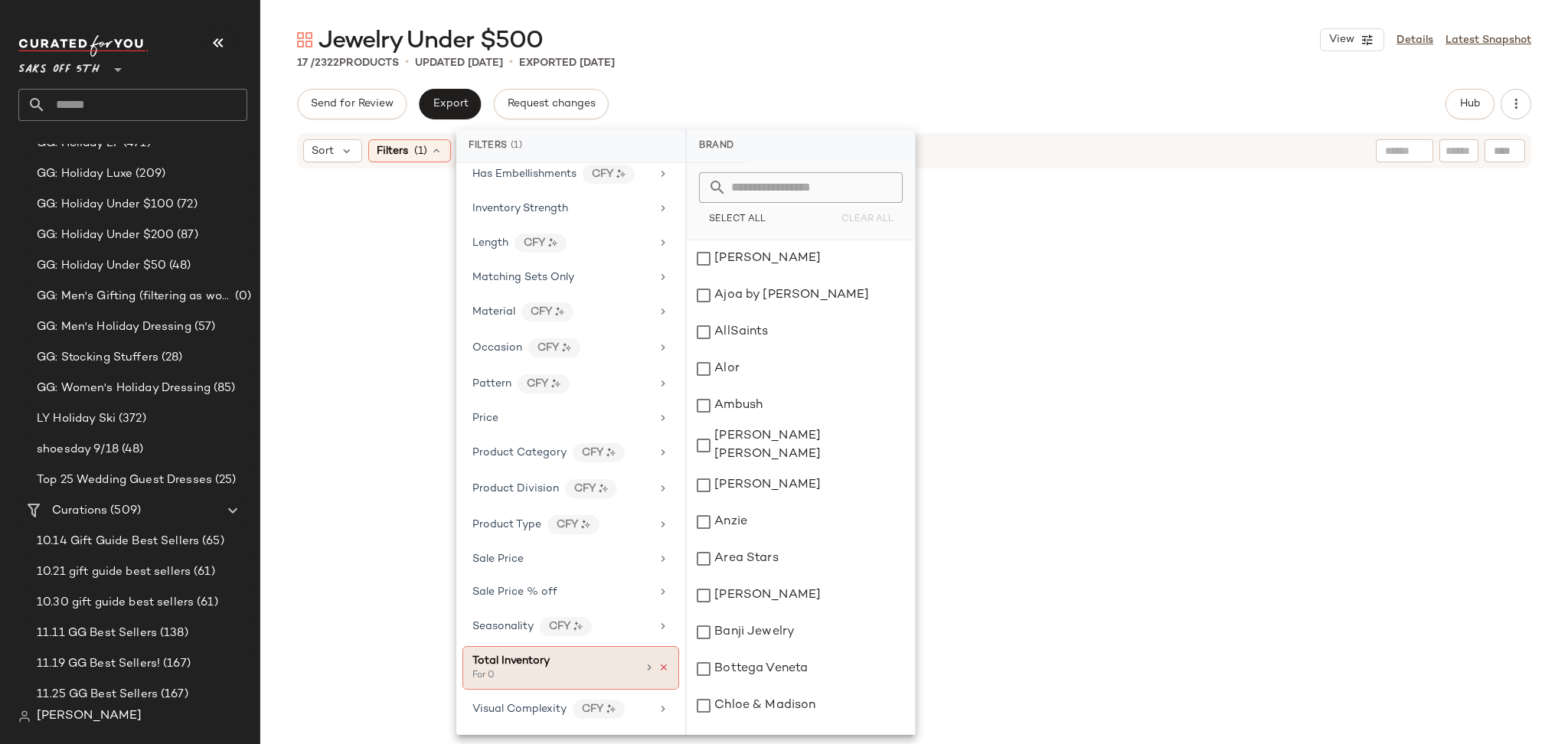
click at [660, 664] on icon at bounding box center [663, 668] width 11 height 11
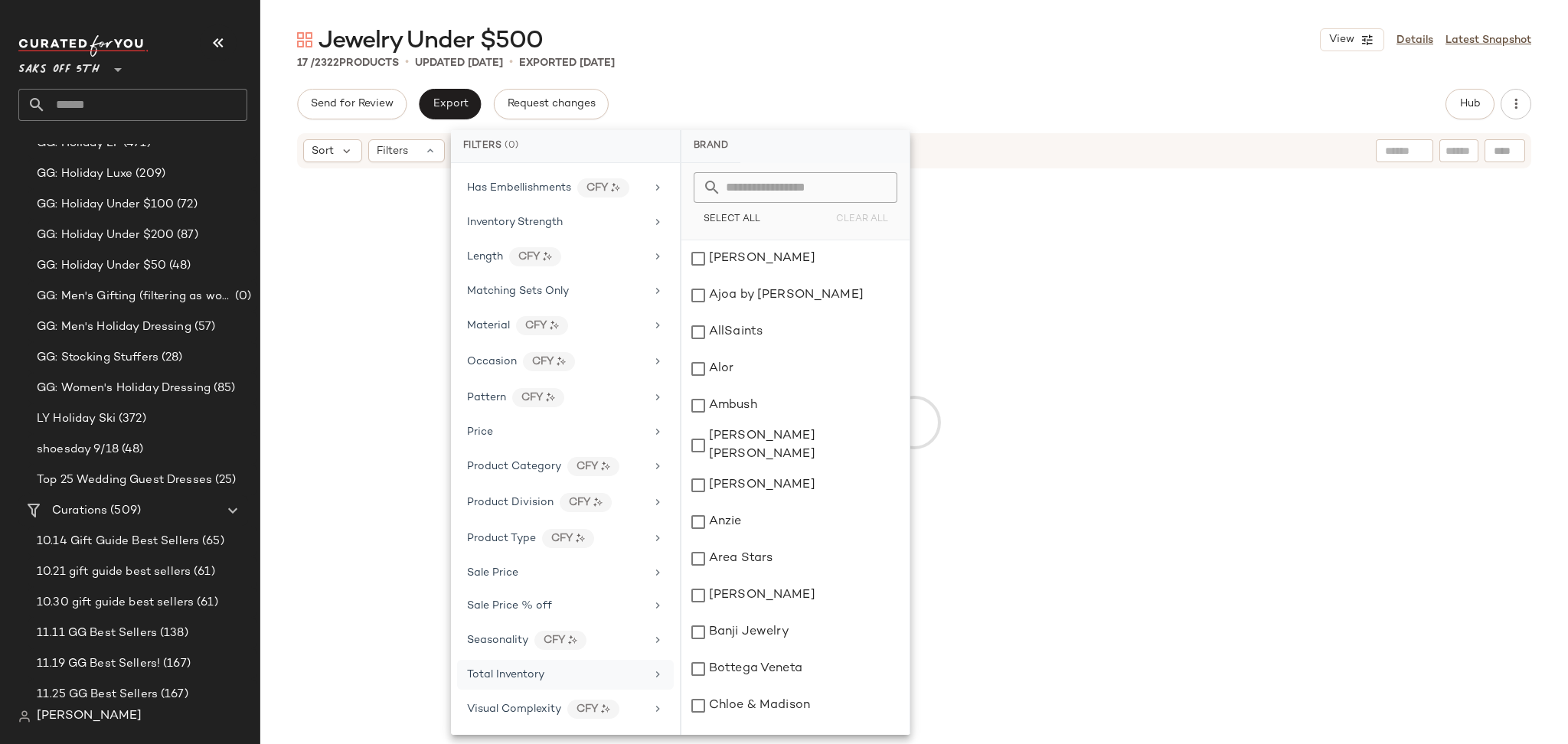
scroll to position [506, 0]
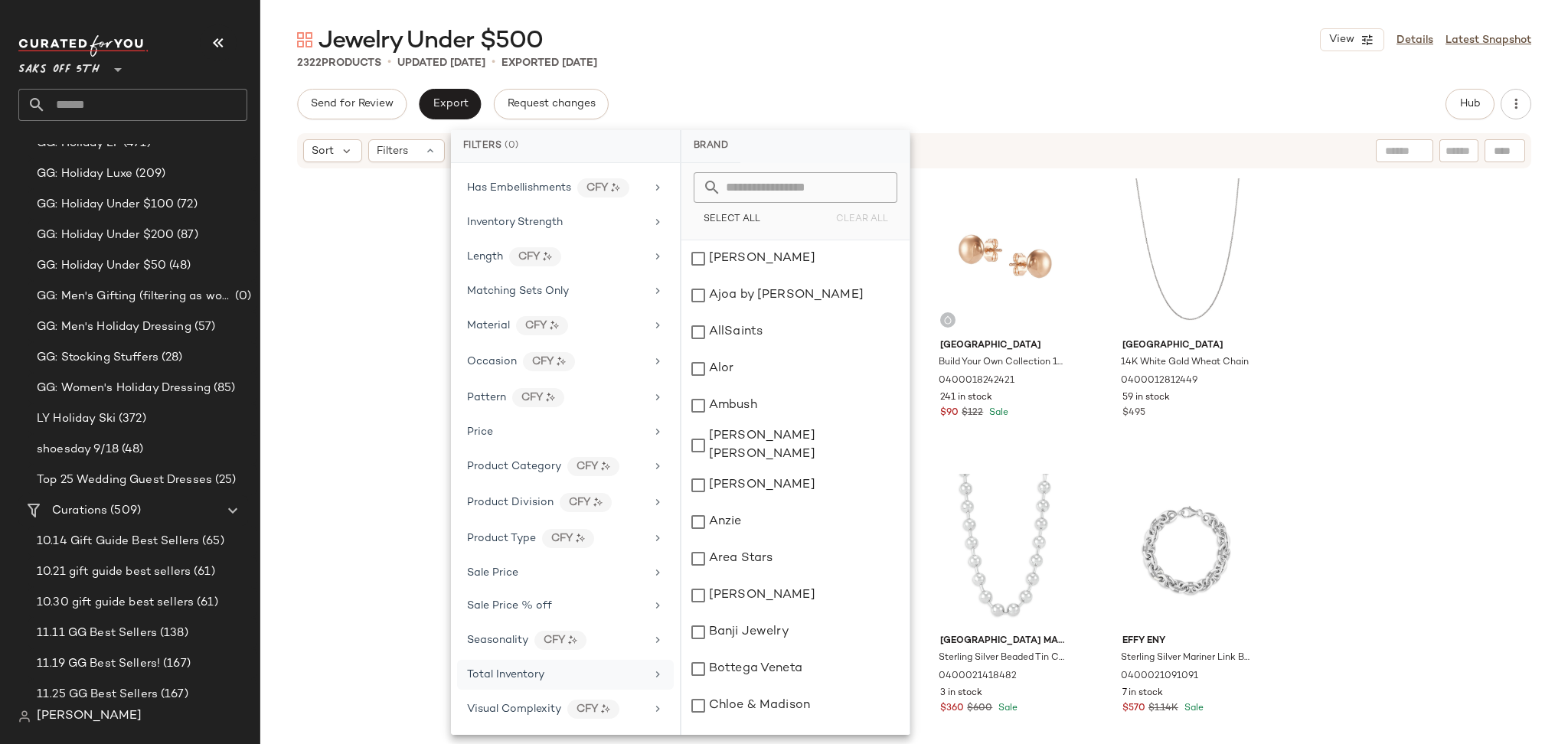
click at [1230, 73] on div "Jewelry Under $500 View Details Latest Snapshot 2322 Products • updated [DATE] …" at bounding box center [913, 384] width 1307 height 719
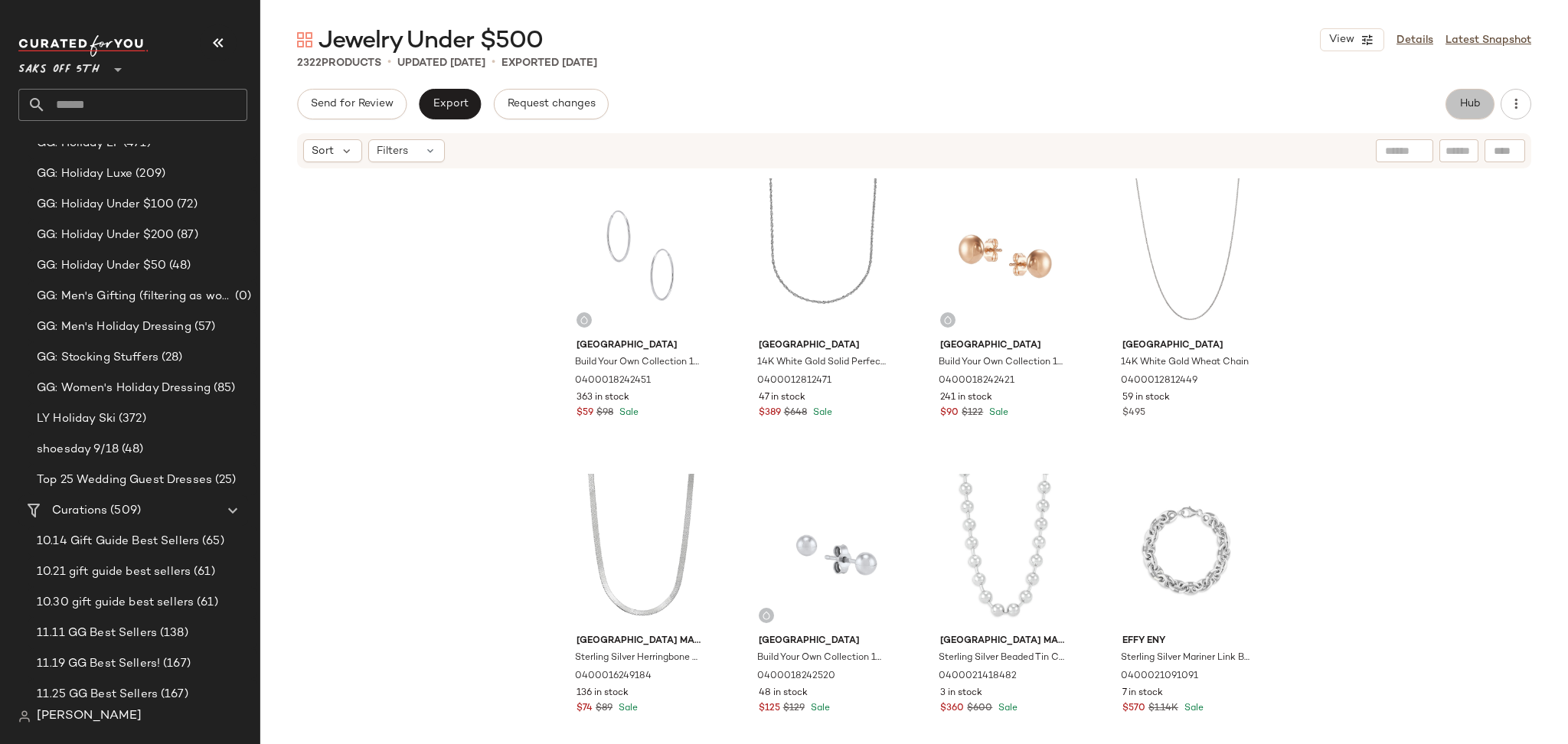
click at [1451, 104] on button "Hub" at bounding box center [1470, 104] width 49 height 31
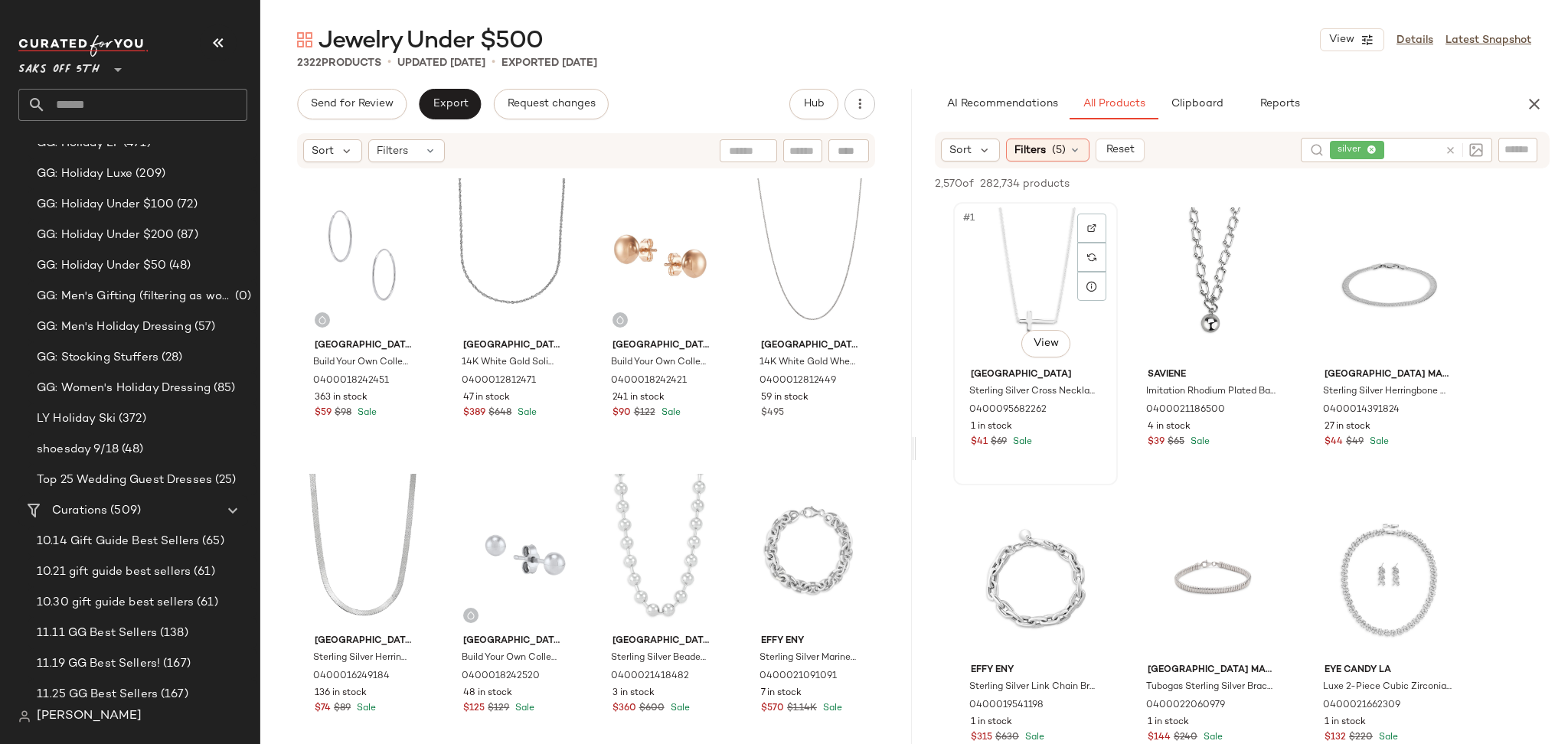
click at [995, 225] on div "#1 View" at bounding box center [1035, 285] width 154 height 155
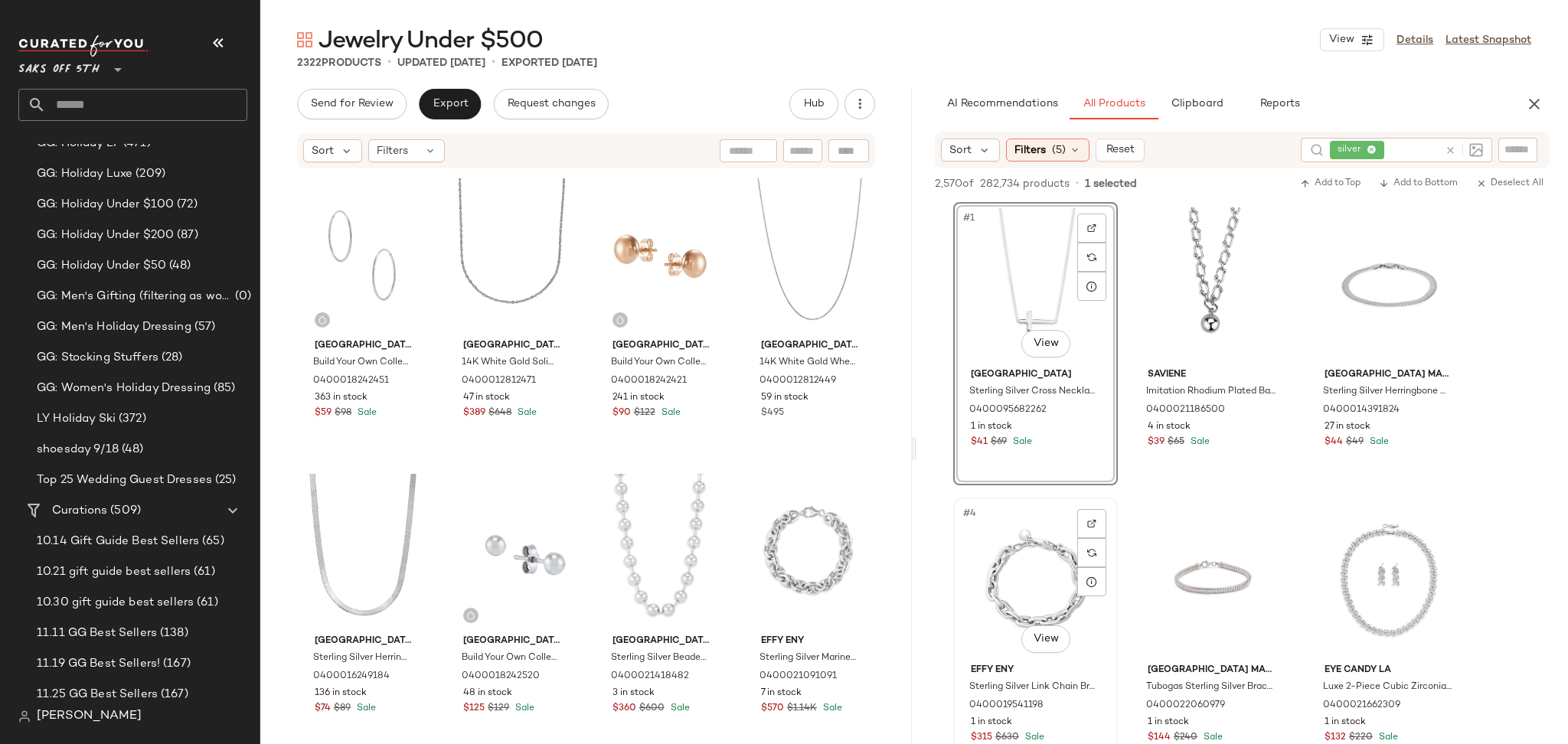
click at [1044, 575] on div "#4 View" at bounding box center [1035, 580] width 154 height 155
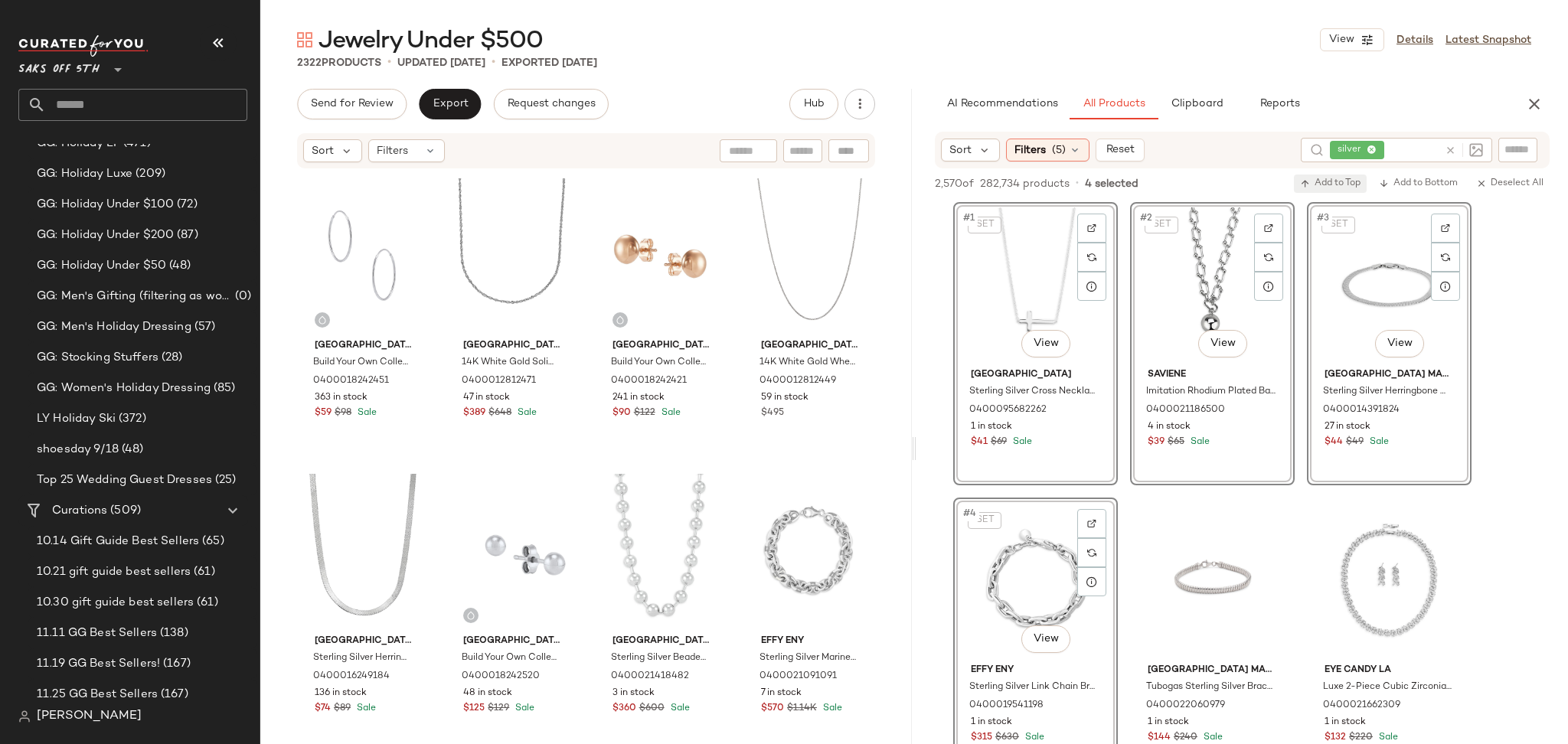
click at [1349, 184] on span "Add to Top" at bounding box center [1329, 184] width 60 height 11
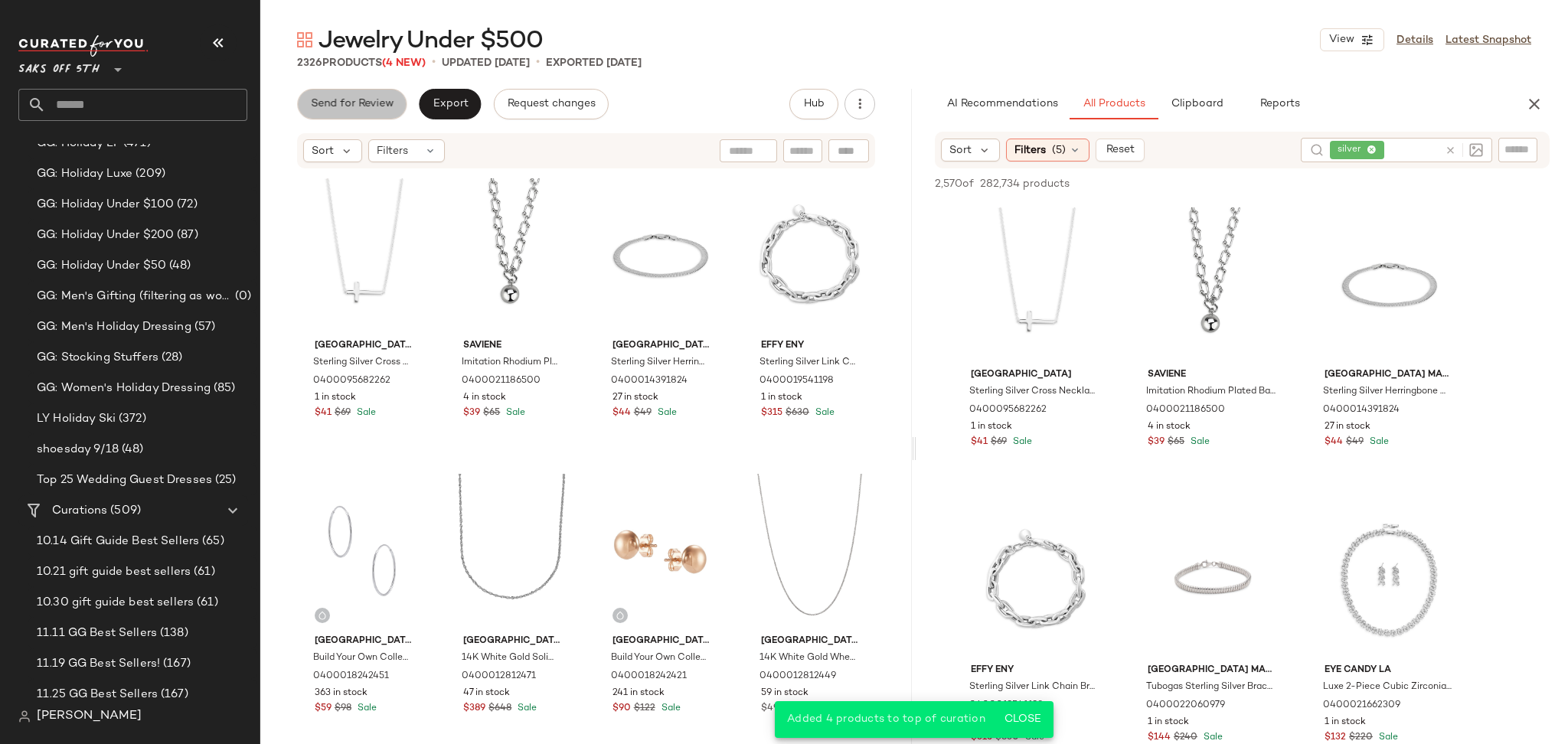
click at [393, 109] on button "Send for Review" at bounding box center [352, 104] width 109 height 31
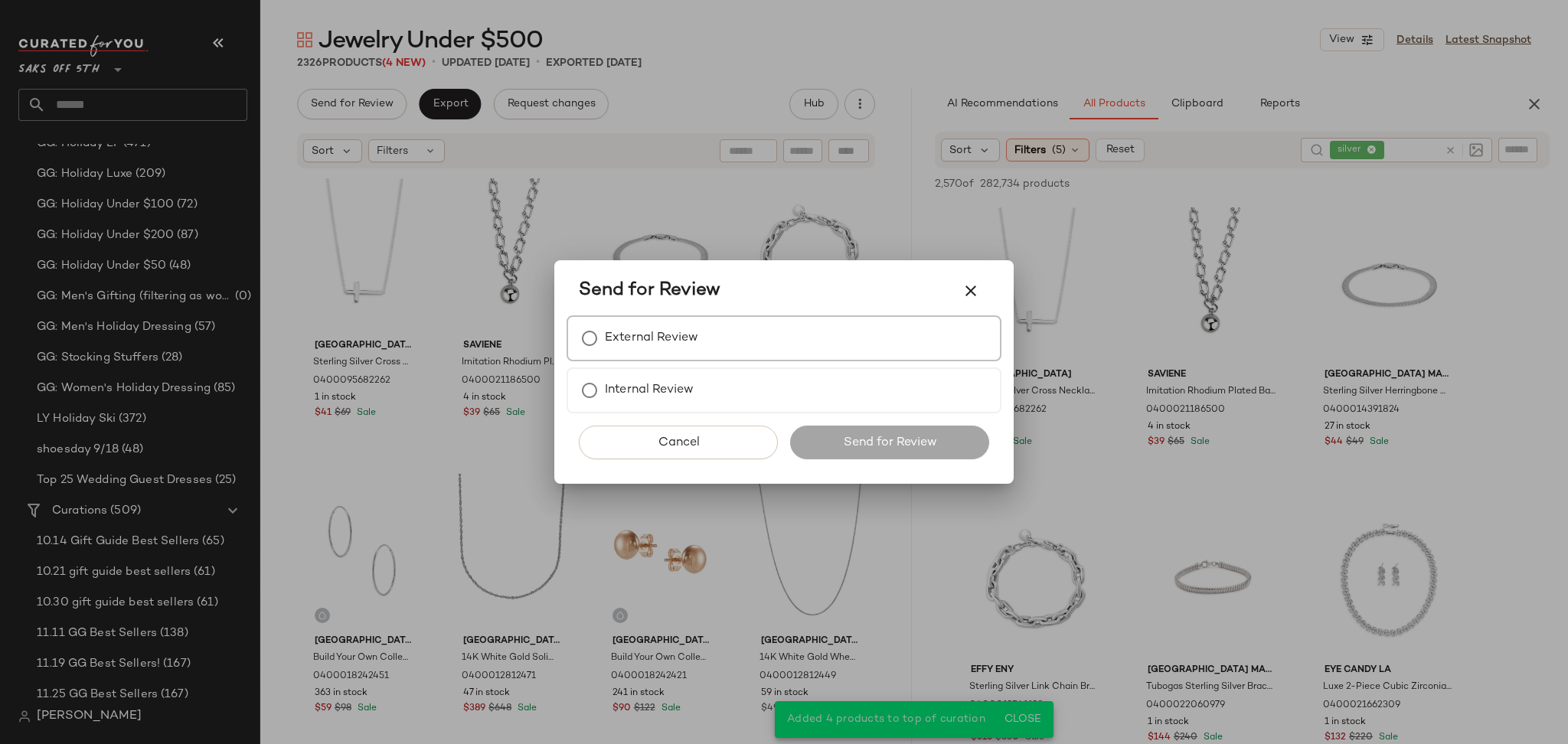
click at [605, 333] on label "External Review" at bounding box center [651, 338] width 93 height 31
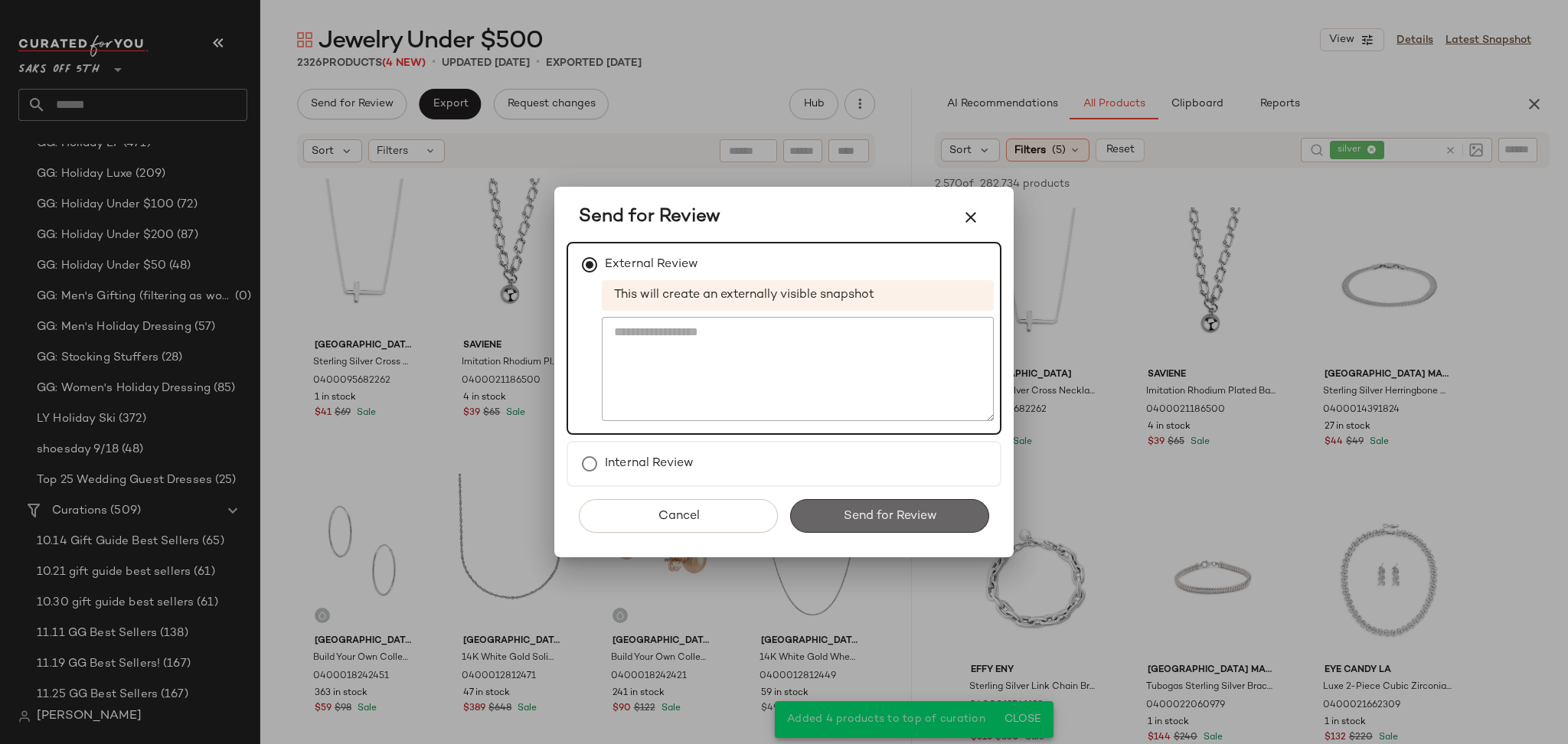
click at [860, 514] on span "Send for Review" at bounding box center [889, 516] width 94 height 14
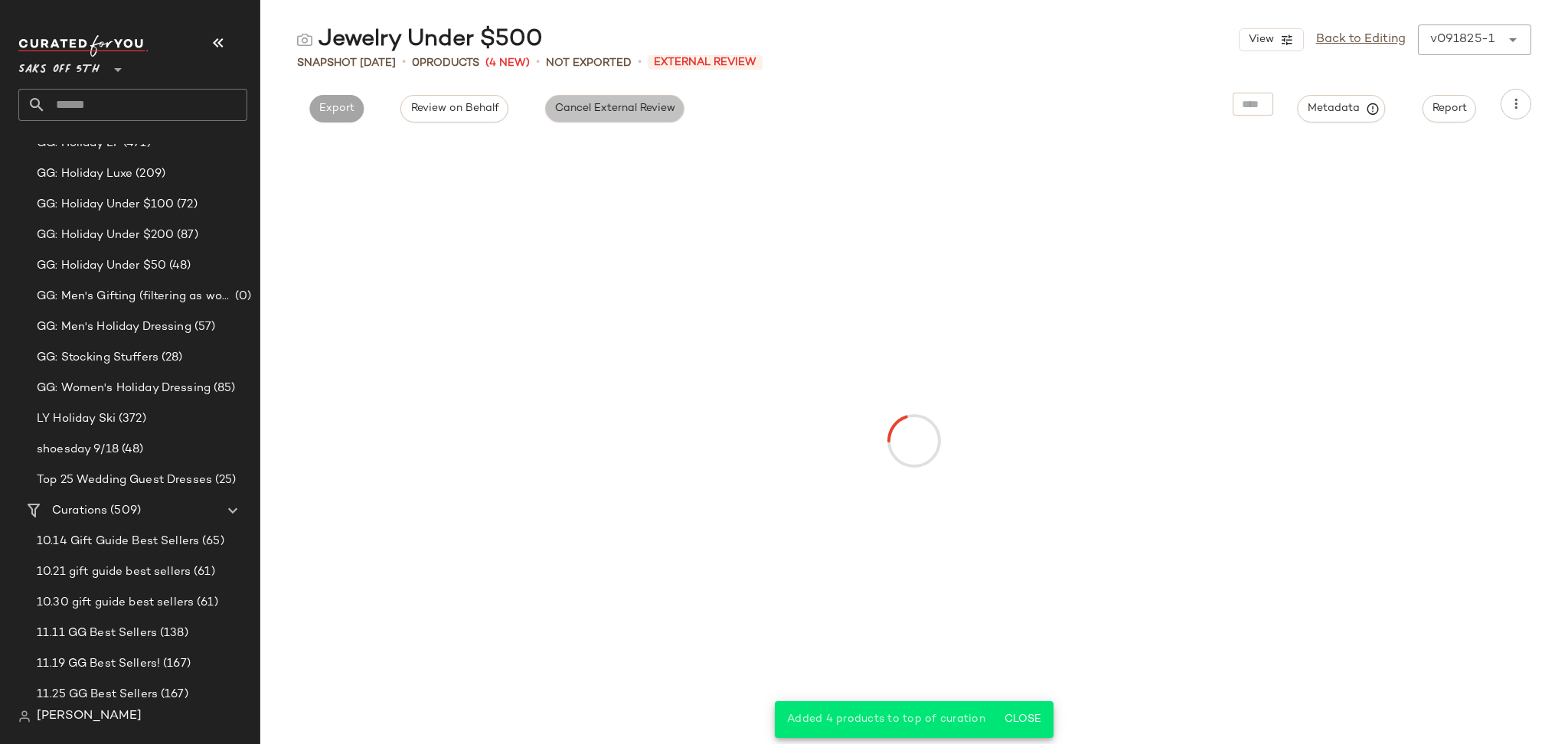
click at [584, 104] on span "Cancel External Review" at bounding box center [614, 108] width 121 height 12
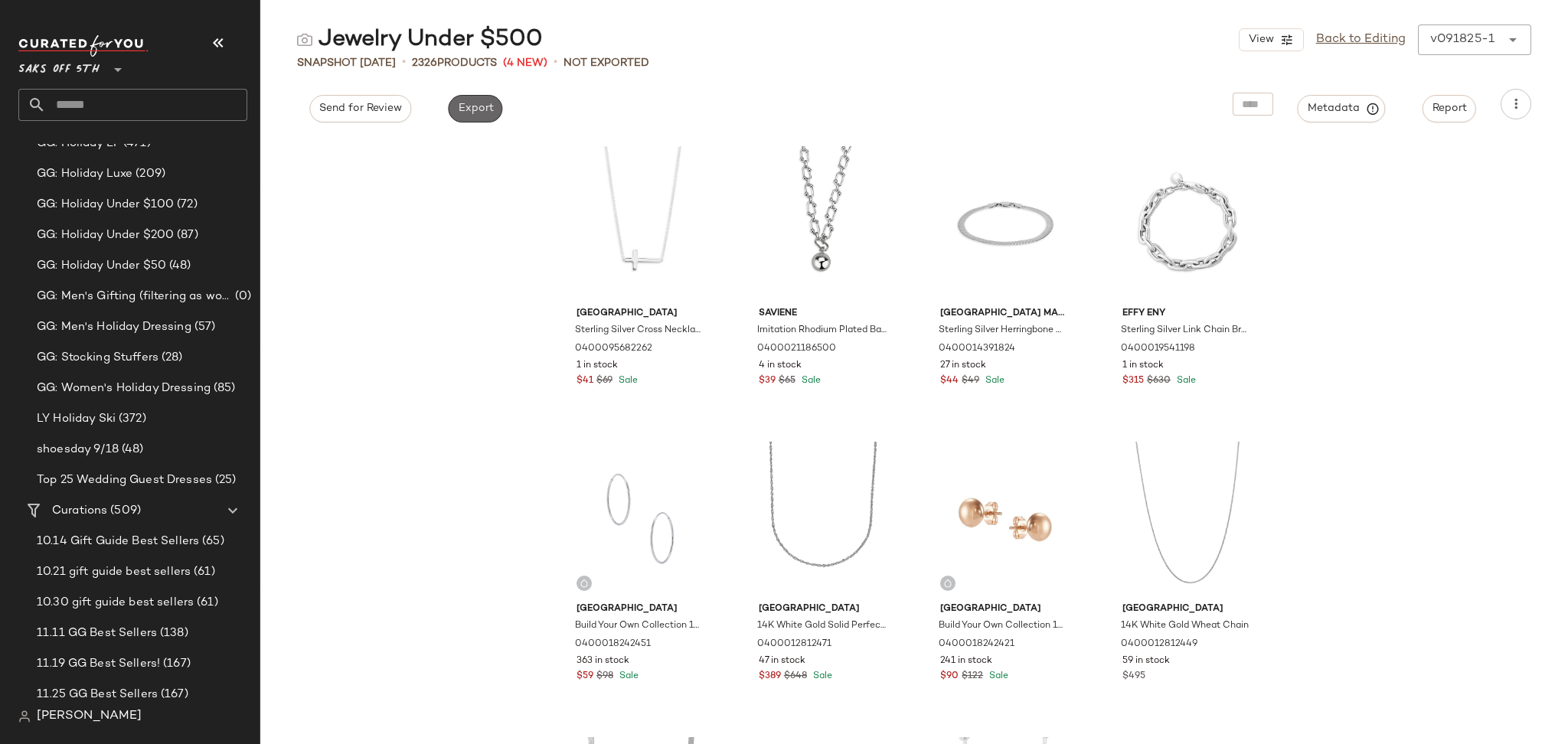
click at [468, 114] on span "Export" at bounding box center [474, 108] width 36 height 12
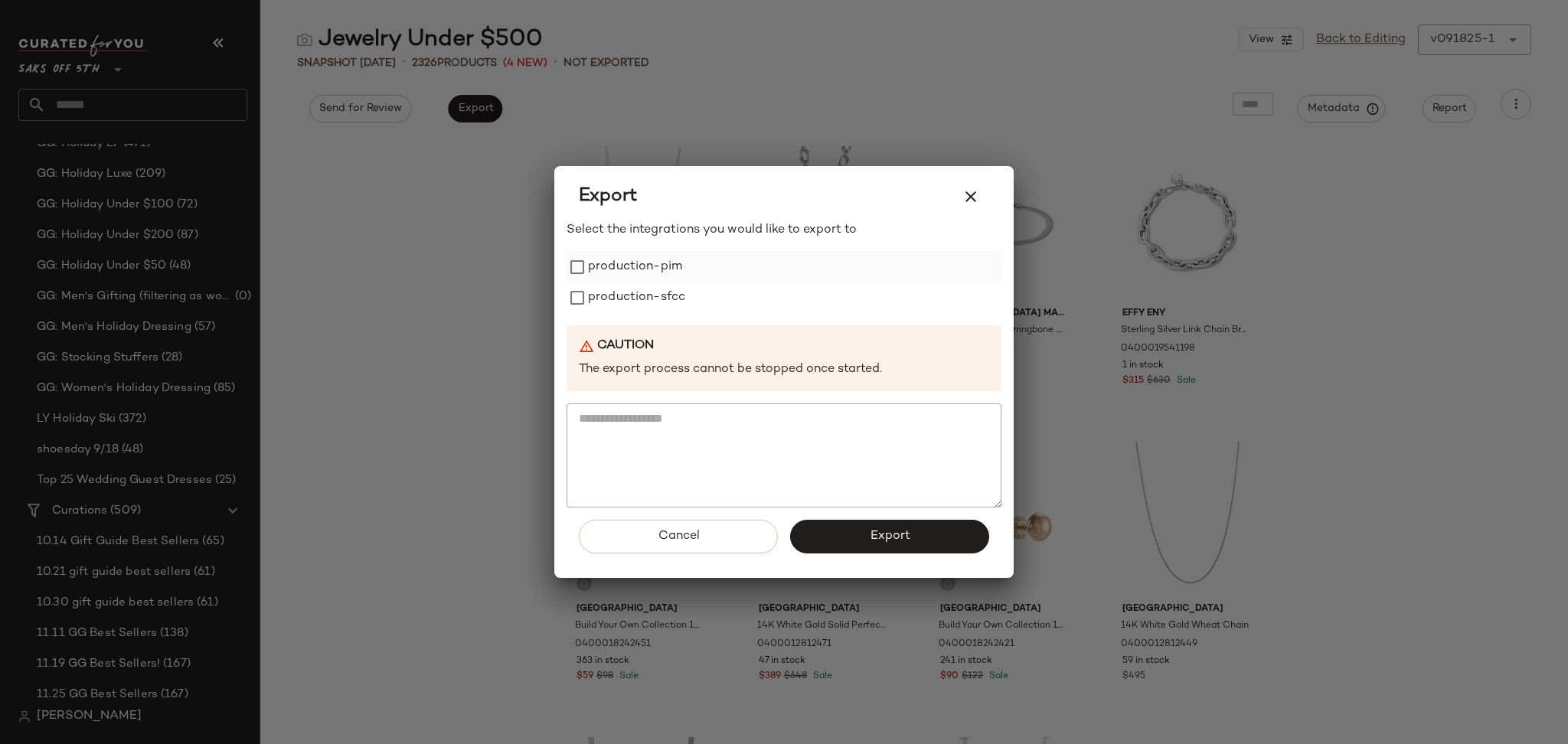
click at [611, 263] on label "production-pim" at bounding box center [634, 267] width 94 height 31
click at [616, 297] on label "production-sfcc" at bounding box center [636, 297] width 97 height 31
drag, startPoint x: 830, startPoint y: 565, endPoint x: 846, endPoint y: 550, distance: 21.9
click at [846, 550] on div "Cancel Export" at bounding box center [784, 542] width 435 height 70
click at [846, 550] on button "Export" at bounding box center [889, 537] width 199 height 34
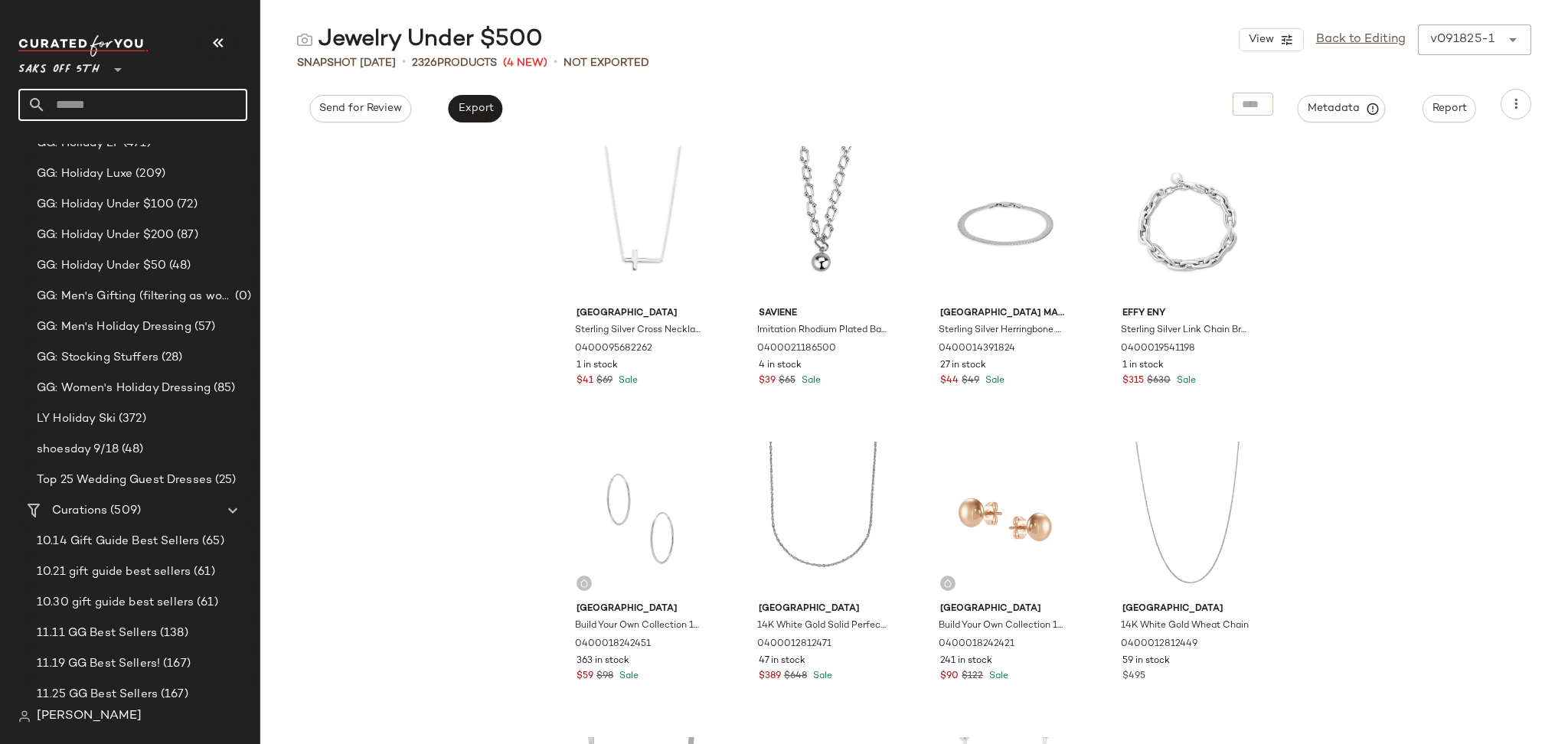
click at [150, 105] on input "text" at bounding box center [147, 105] width 202 height 32
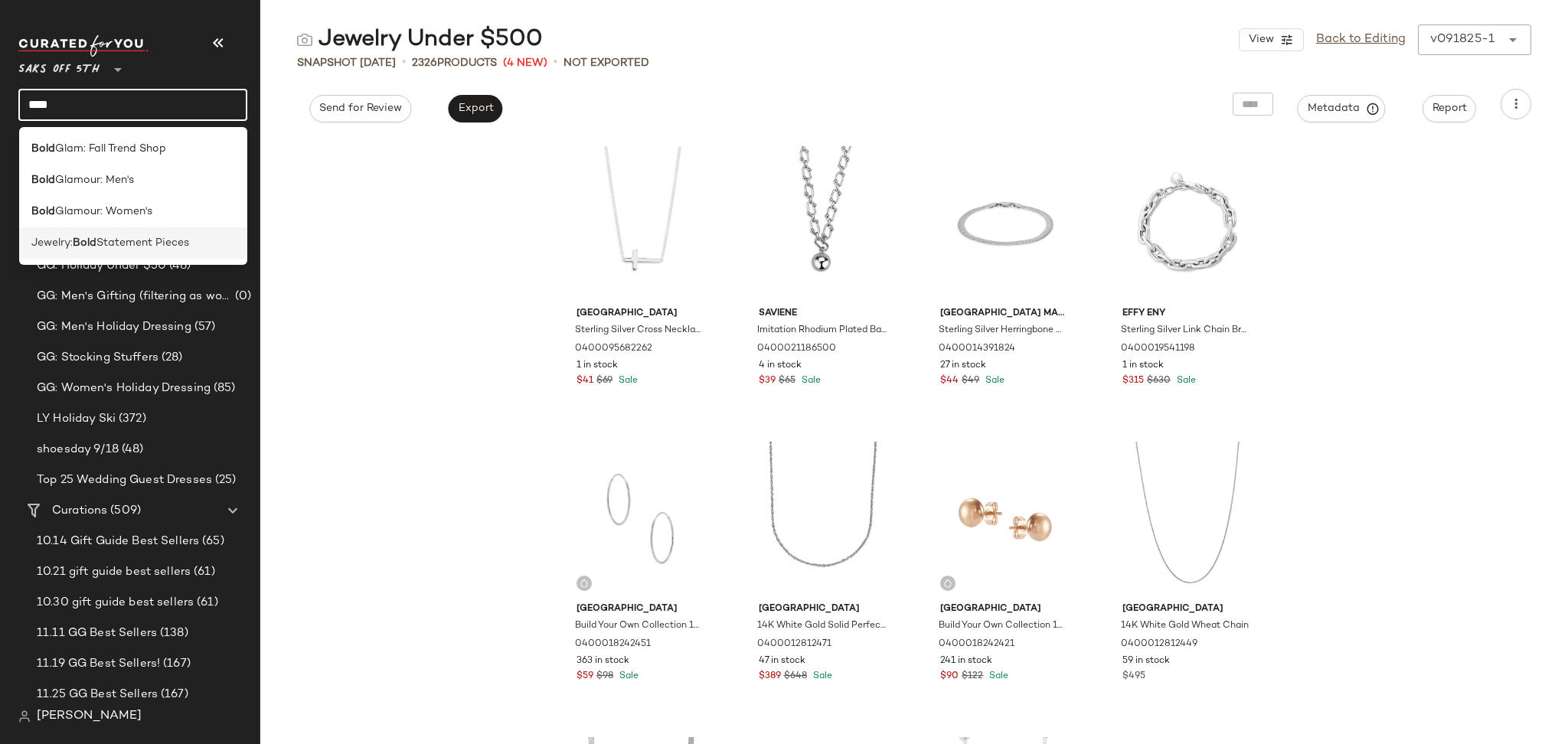
type input "****"
click at [131, 237] on span "Statement Pieces" at bounding box center [142, 242] width 92 height 16
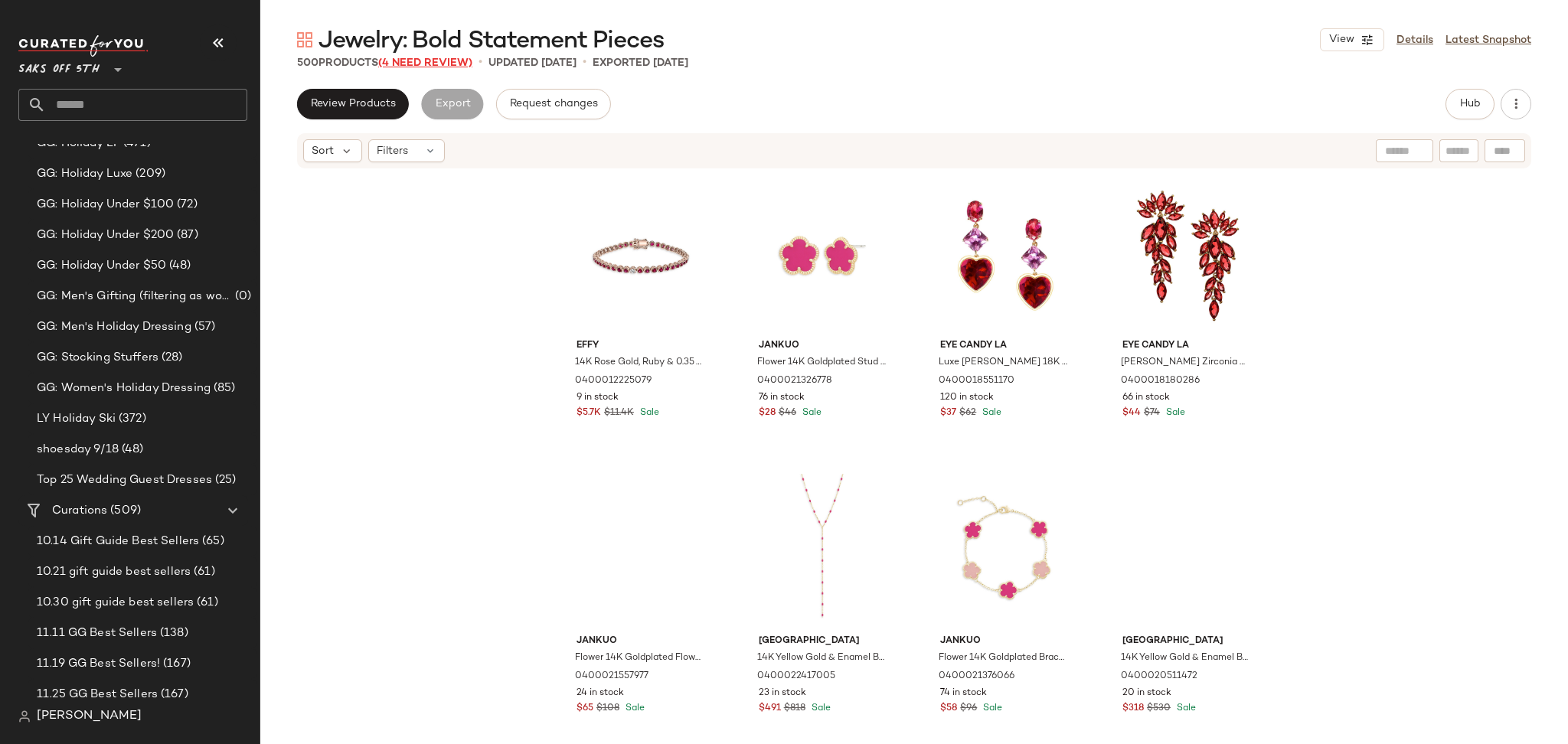
click at [439, 64] on span "(4 Need Review)" at bounding box center [424, 64] width 94 height 12
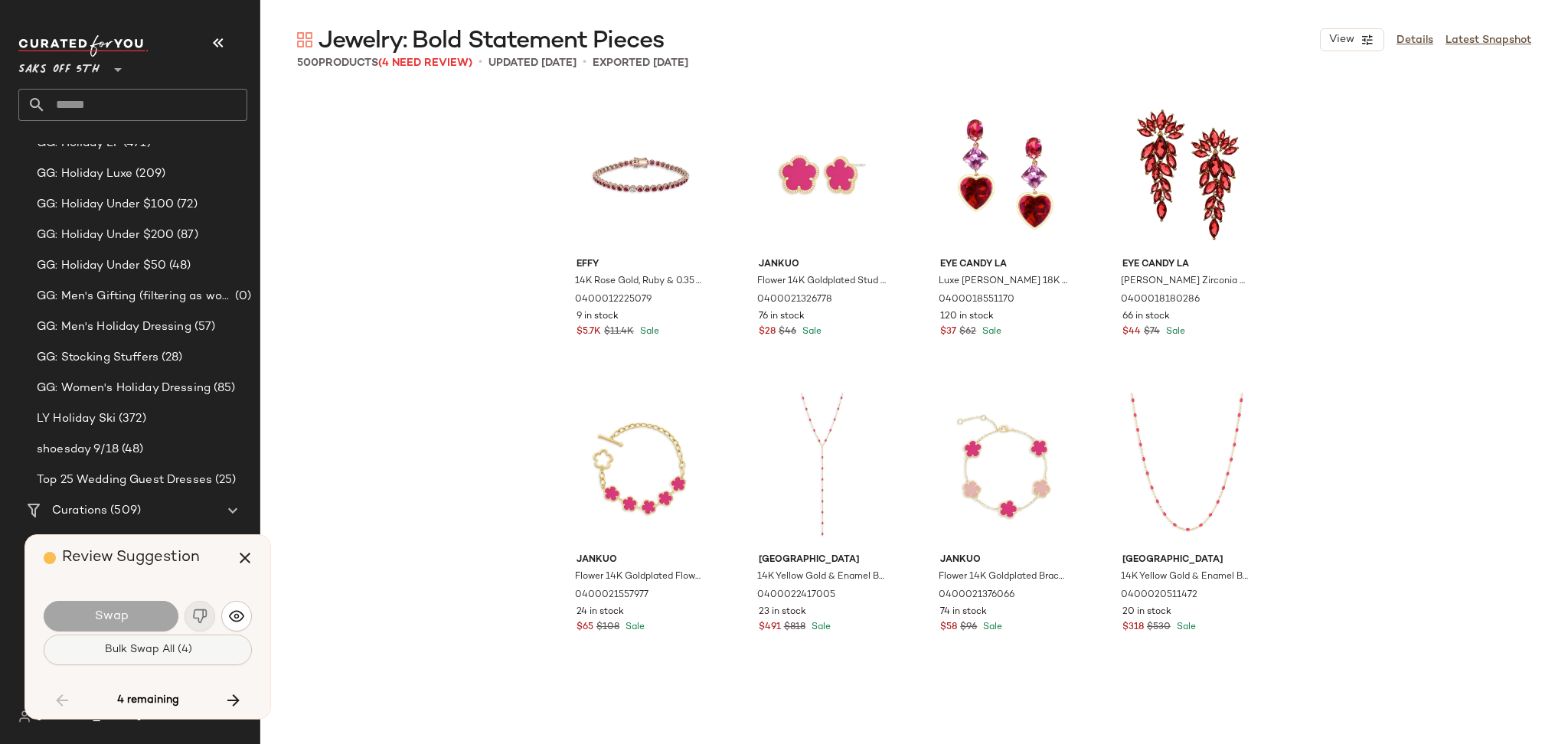
scroll to position [7981, 0]
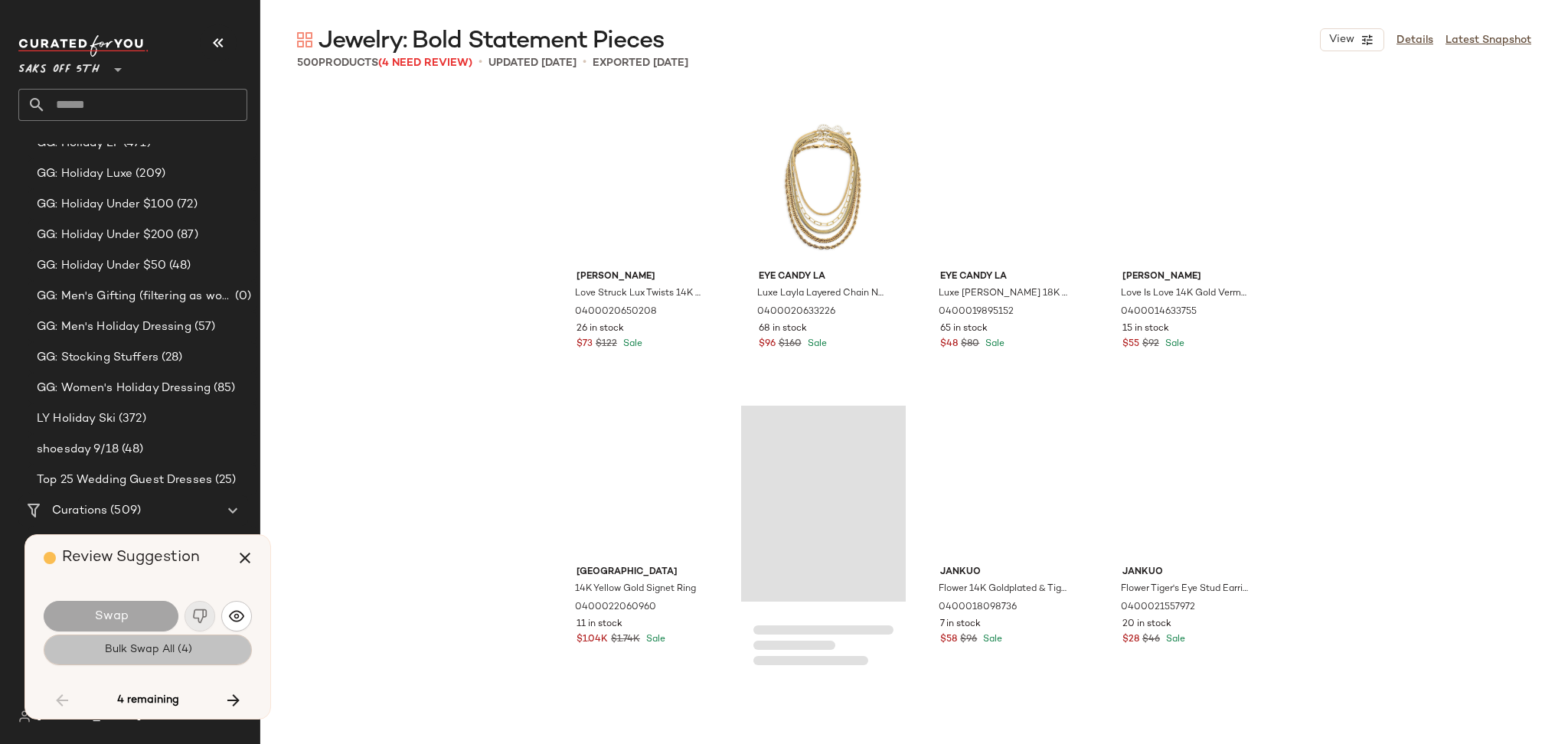
click at [135, 656] on span "Bulk Swap All (4)" at bounding box center [147, 650] width 88 height 12
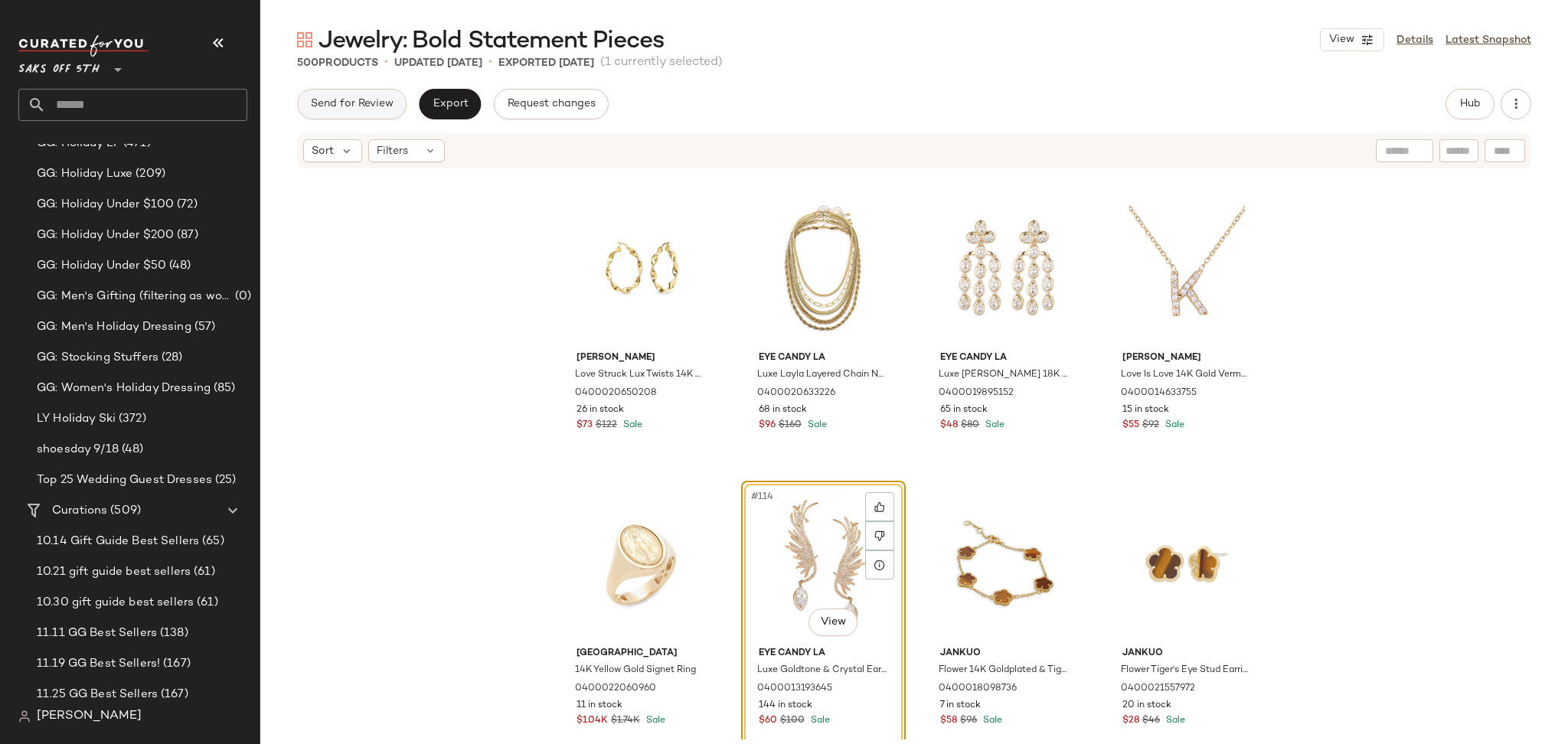
click at [360, 93] on div "Jewelry: Bold Statement Pieces View Details Latest Snapshot 500 Products • upda…" at bounding box center [913, 384] width 1307 height 719
click at [360, 93] on button "Send for Review" at bounding box center [352, 104] width 109 height 31
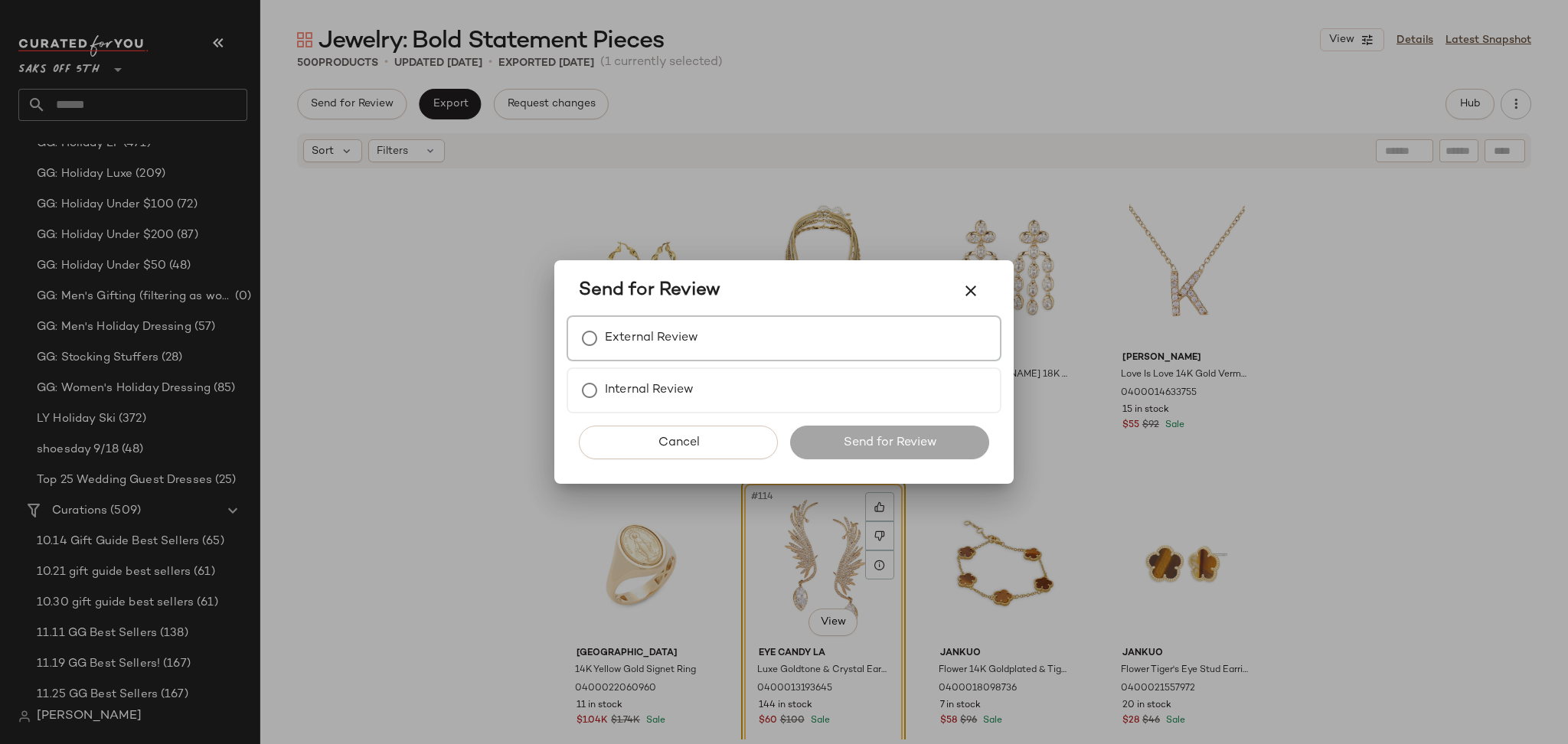
click at [616, 343] on label "External Review" at bounding box center [651, 338] width 93 height 31
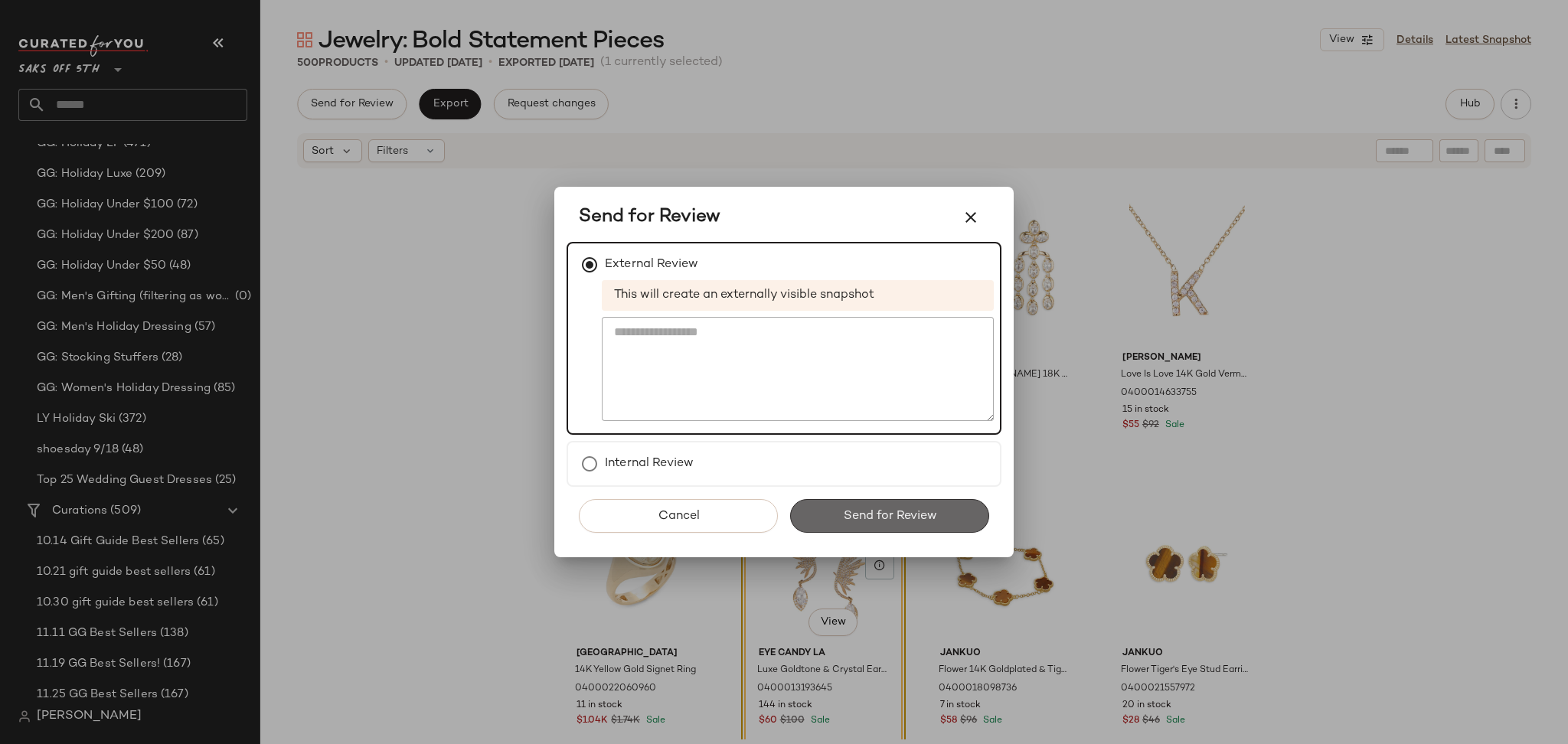
click at [856, 499] on button "Send for Review" at bounding box center [889, 516] width 199 height 34
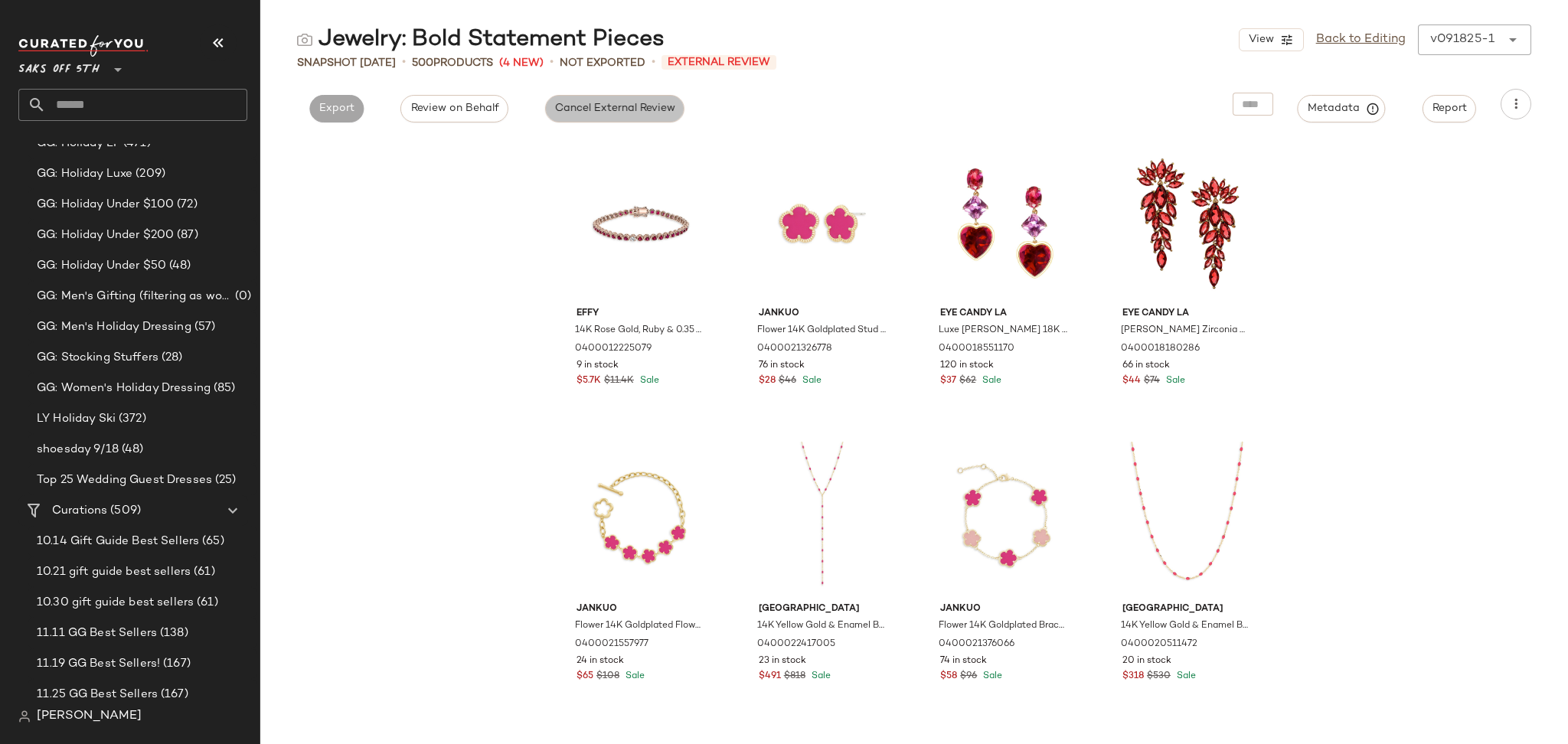
click at [607, 111] on span "Cancel External Review" at bounding box center [614, 108] width 121 height 12
click at [496, 108] on button "Export" at bounding box center [475, 108] width 54 height 28
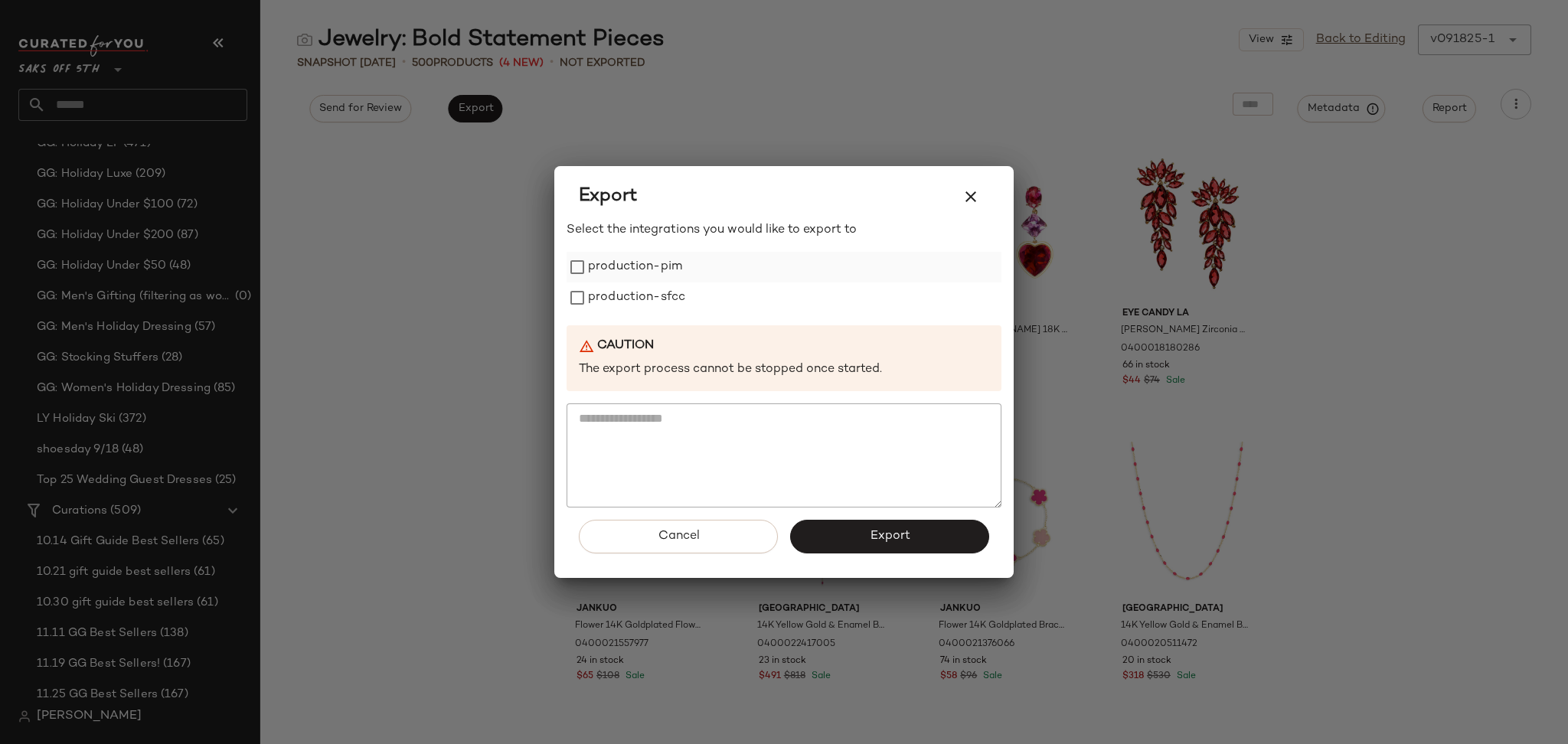
click at [671, 276] on label "production-pim" at bounding box center [634, 267] width 94 height 31
click at [668, 295] on label "production-sfcc" at bounding box center [636, 297] width 97 height 31
click at [866, 529] on button "Export" at bounding box center [889, 537] width 199 height 34
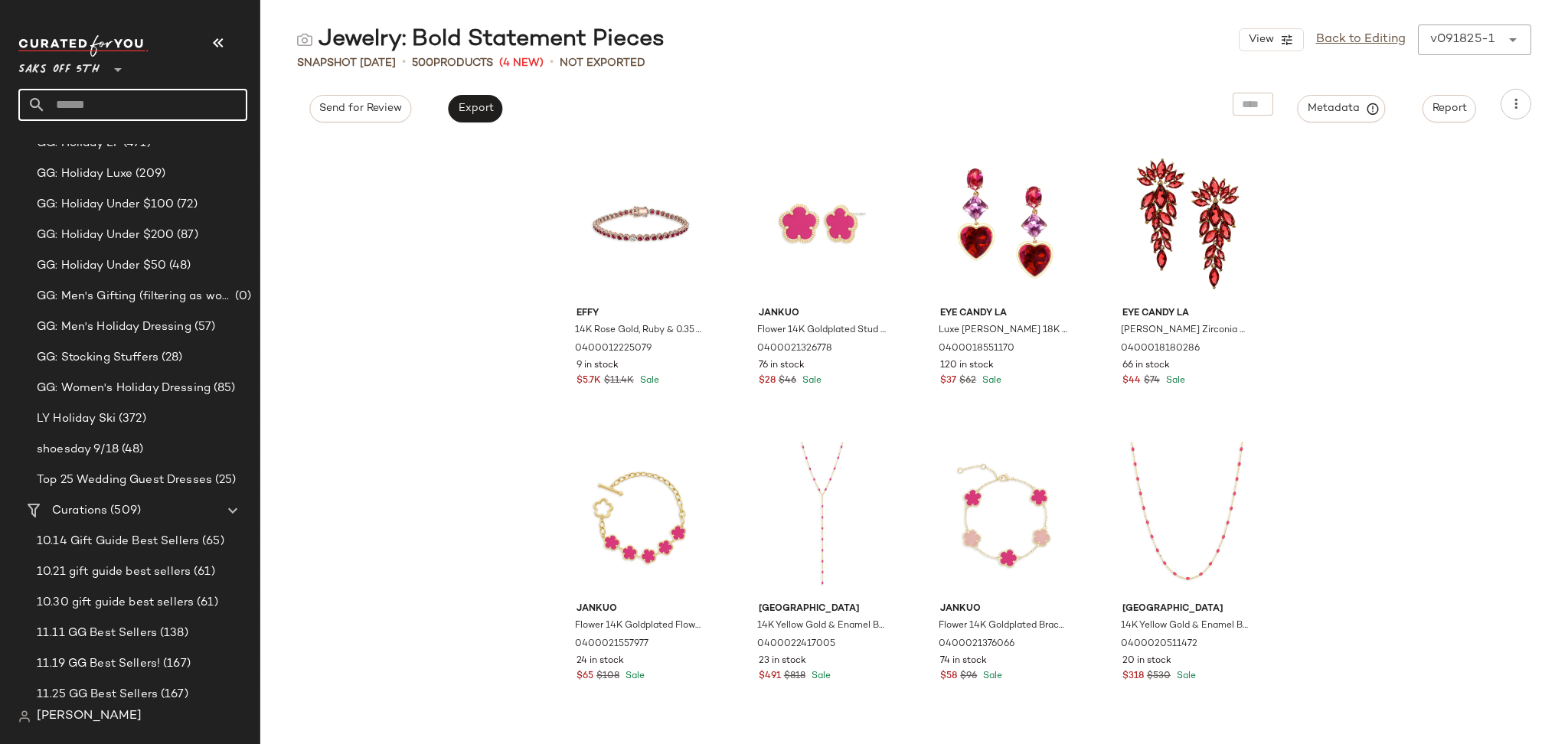
click at [201, 100] on input "text" at bounding box center [147, 105] width 202 height 32
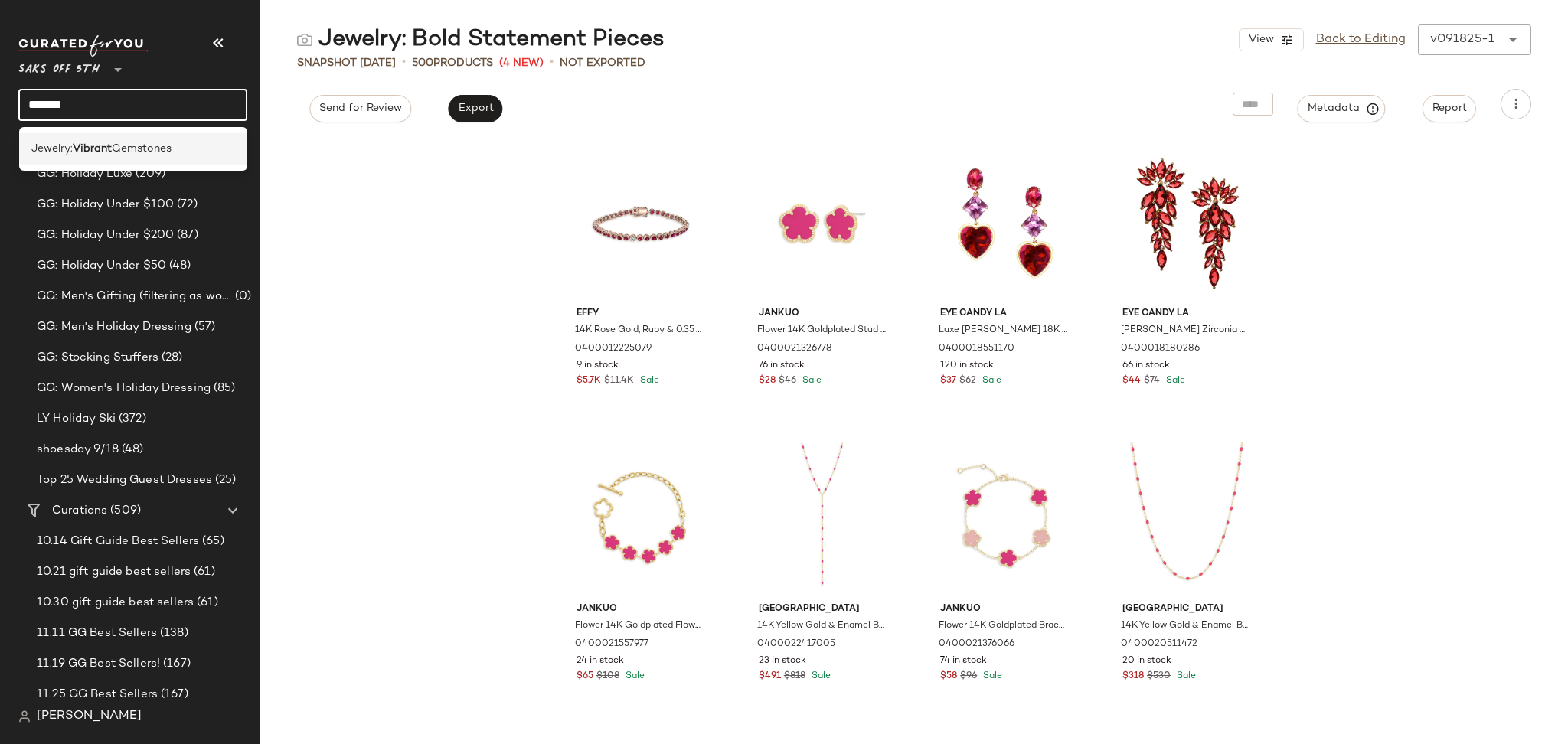
type input "*******"
click at [165, 147] on span "Gemstones" at bounding box center [141, 148] width 59 height 16
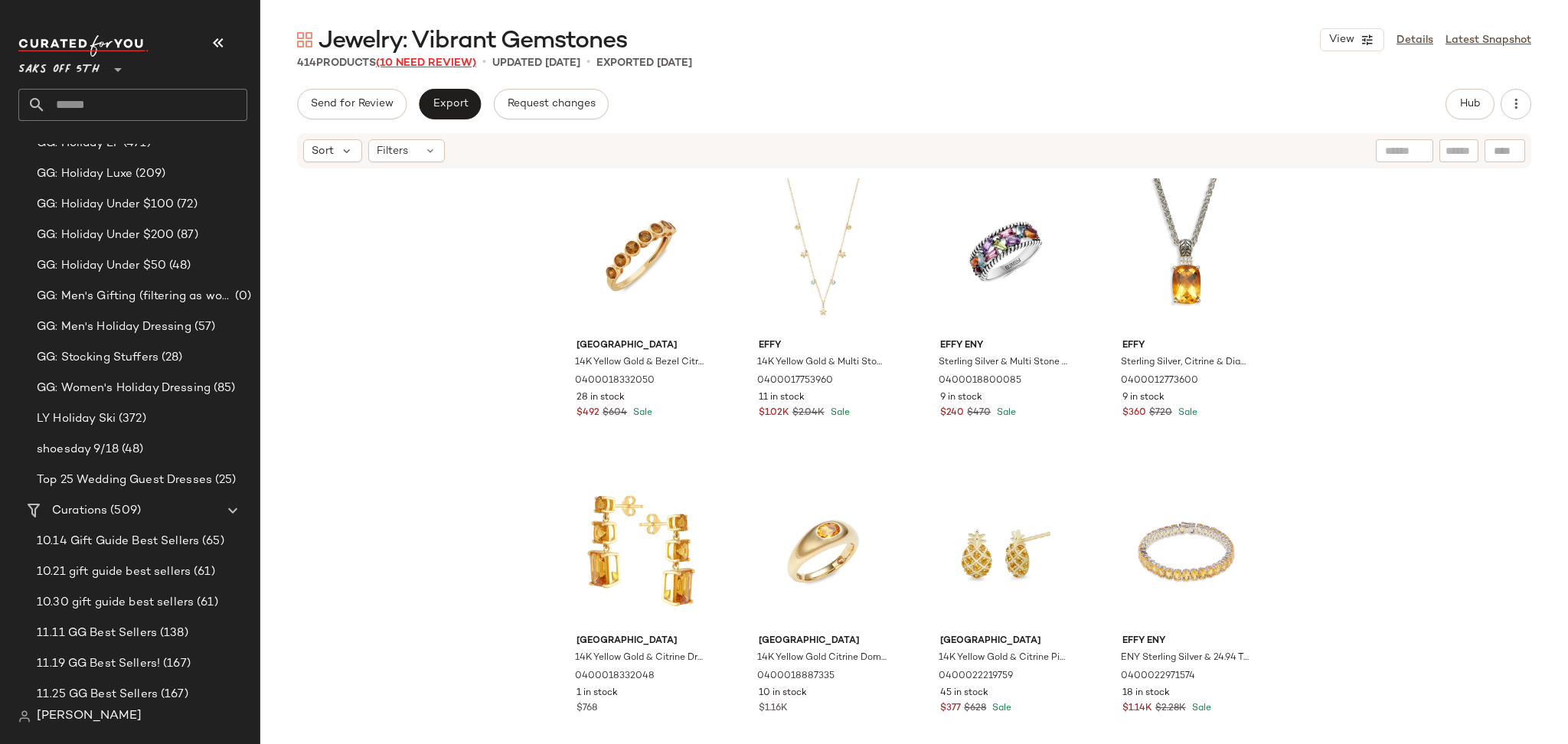
click at [452, 59] on span "(10 Need Review)" at bounding box center [426, 64] width 100 height 12
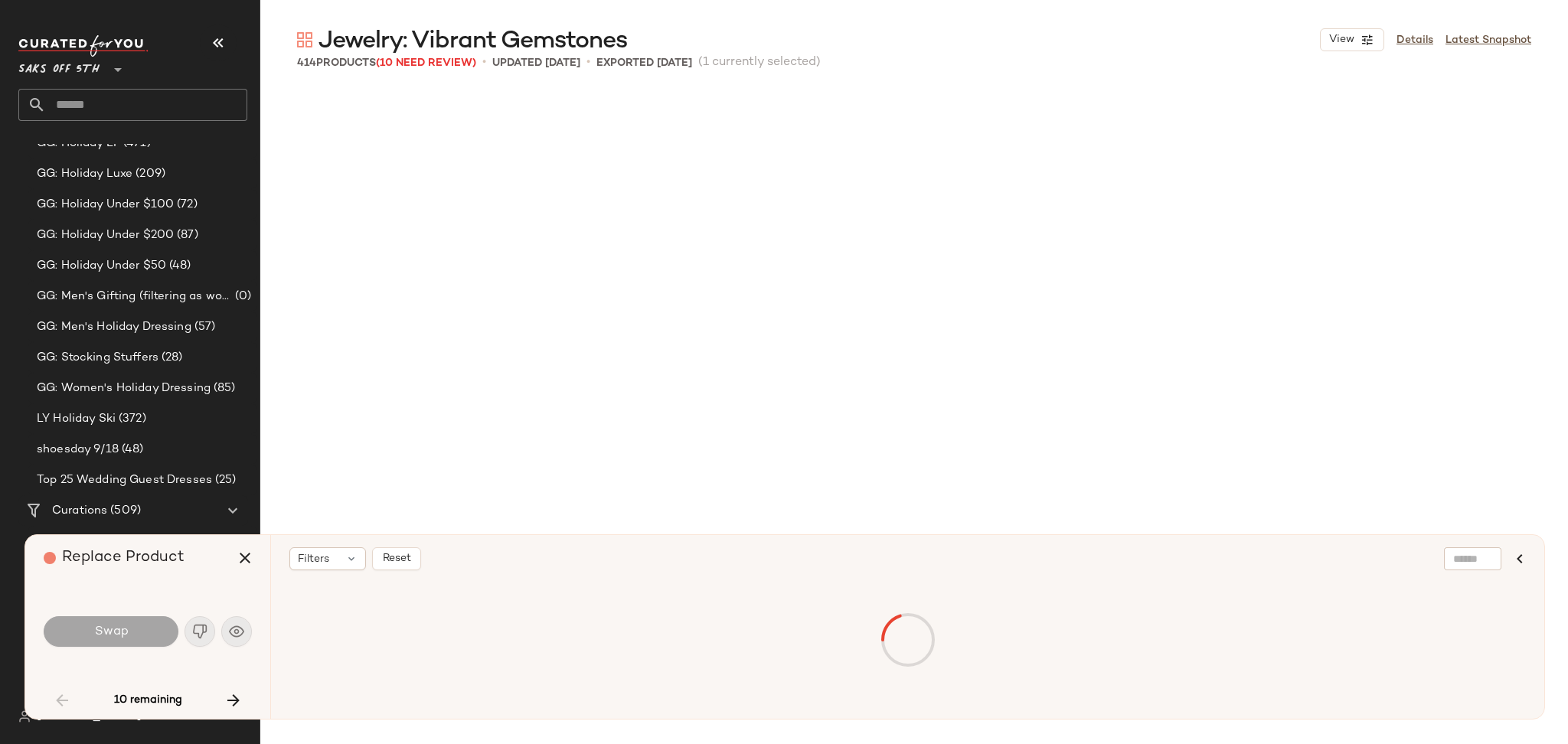
scroll to position [1477, 0]
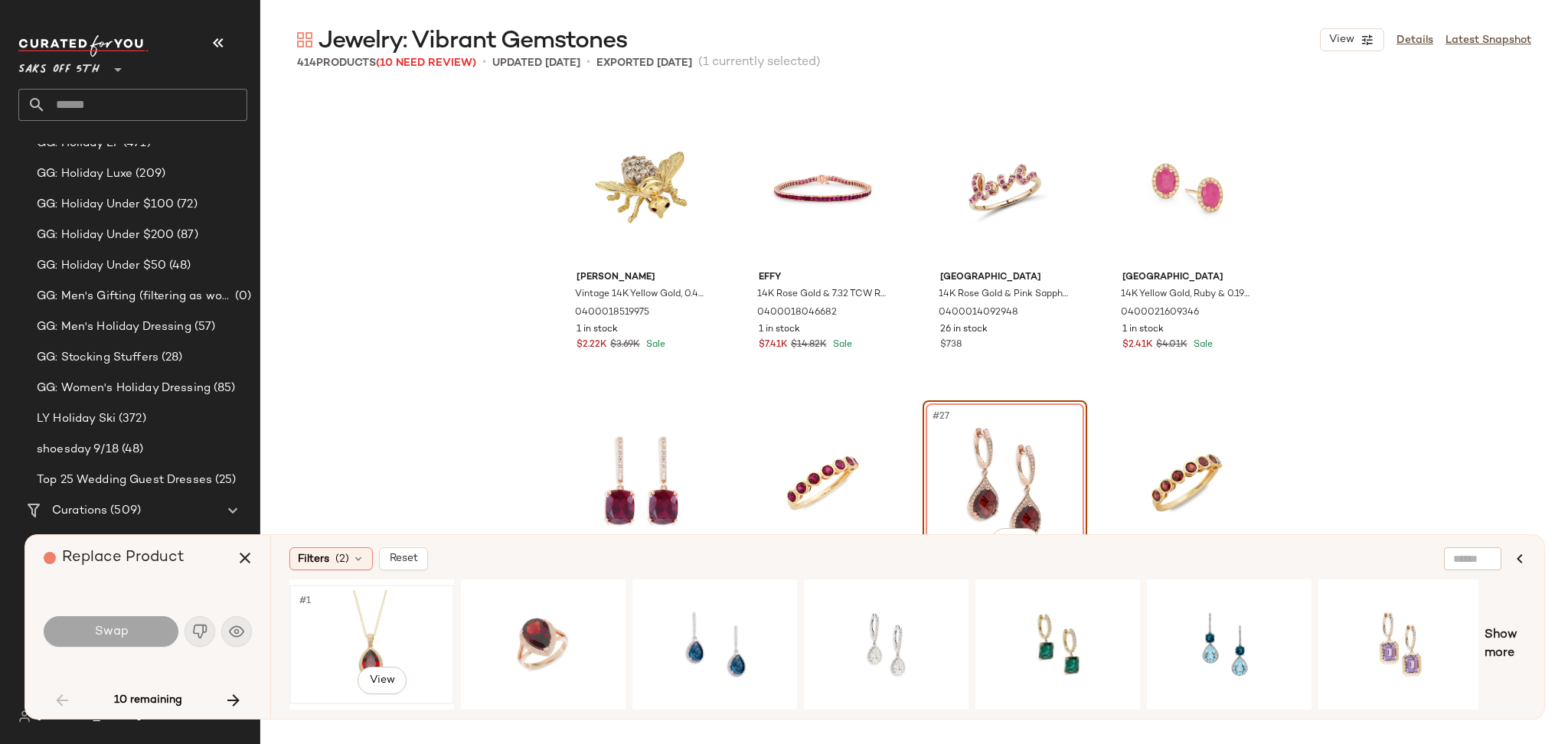
click at [335, 624] on div "#1 View" at bounding box center [372, 645] width 154 height 108
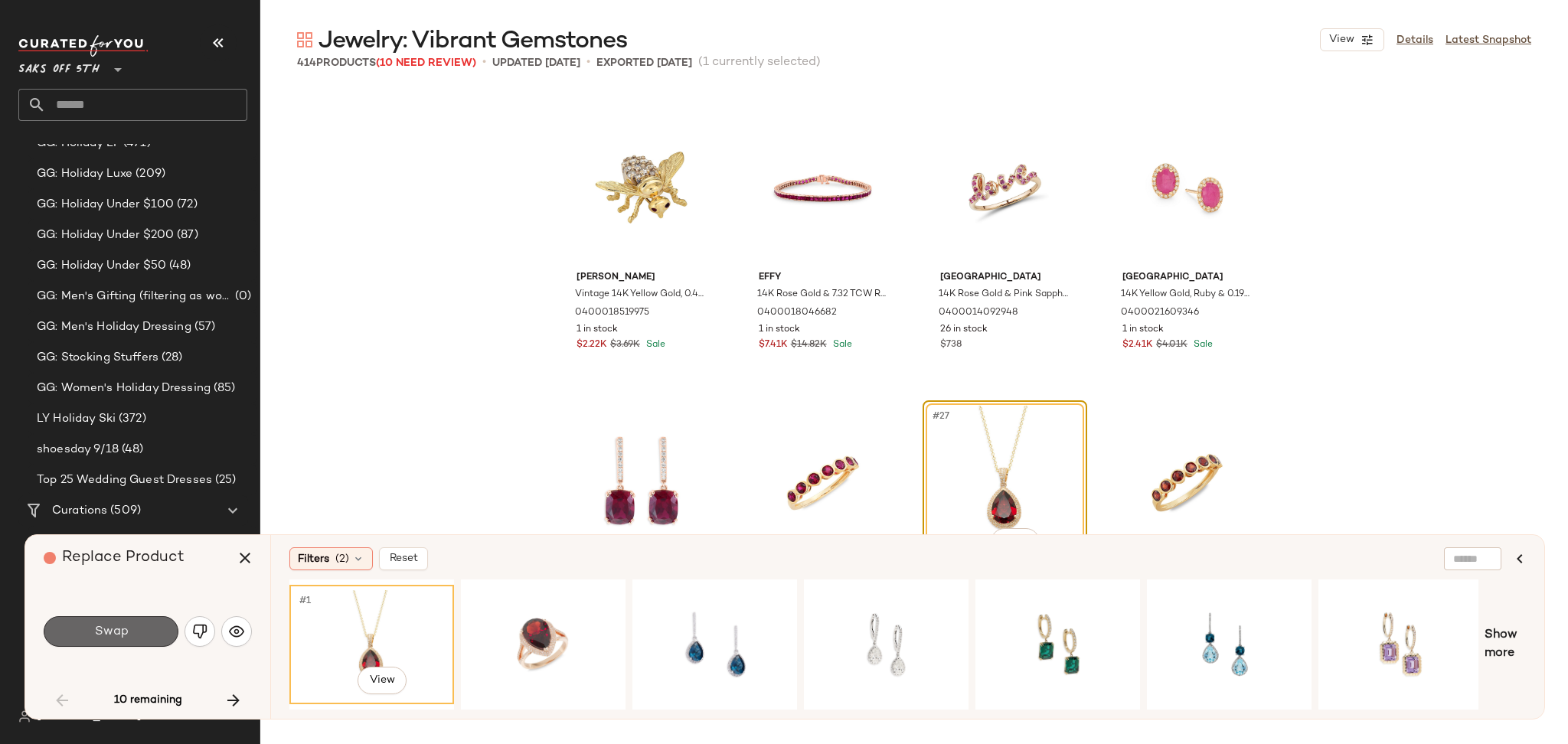
click at [158, 628] on button "Swap" at bounding box center [111, 631] width 135 height 31
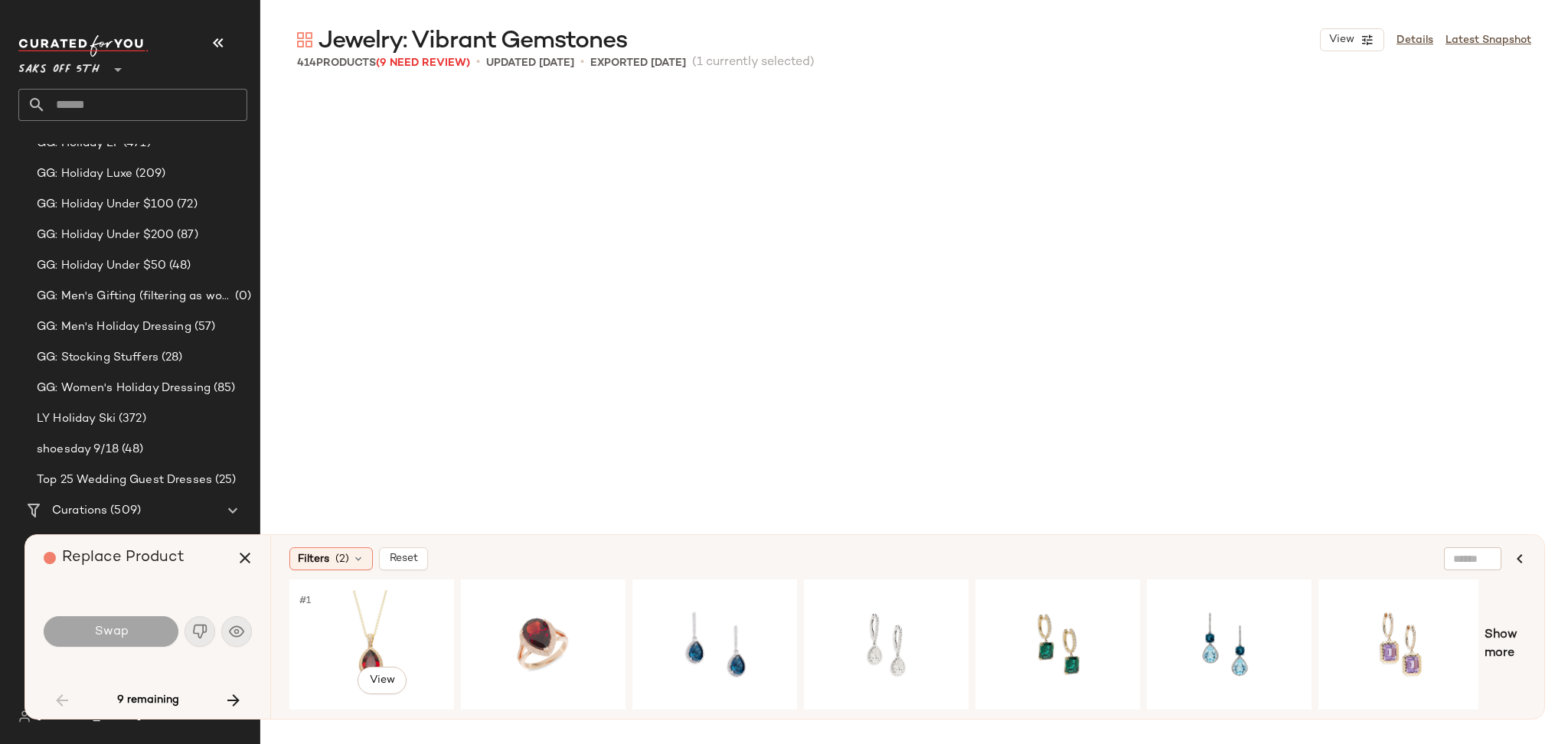
scroll to position [4729, 0]
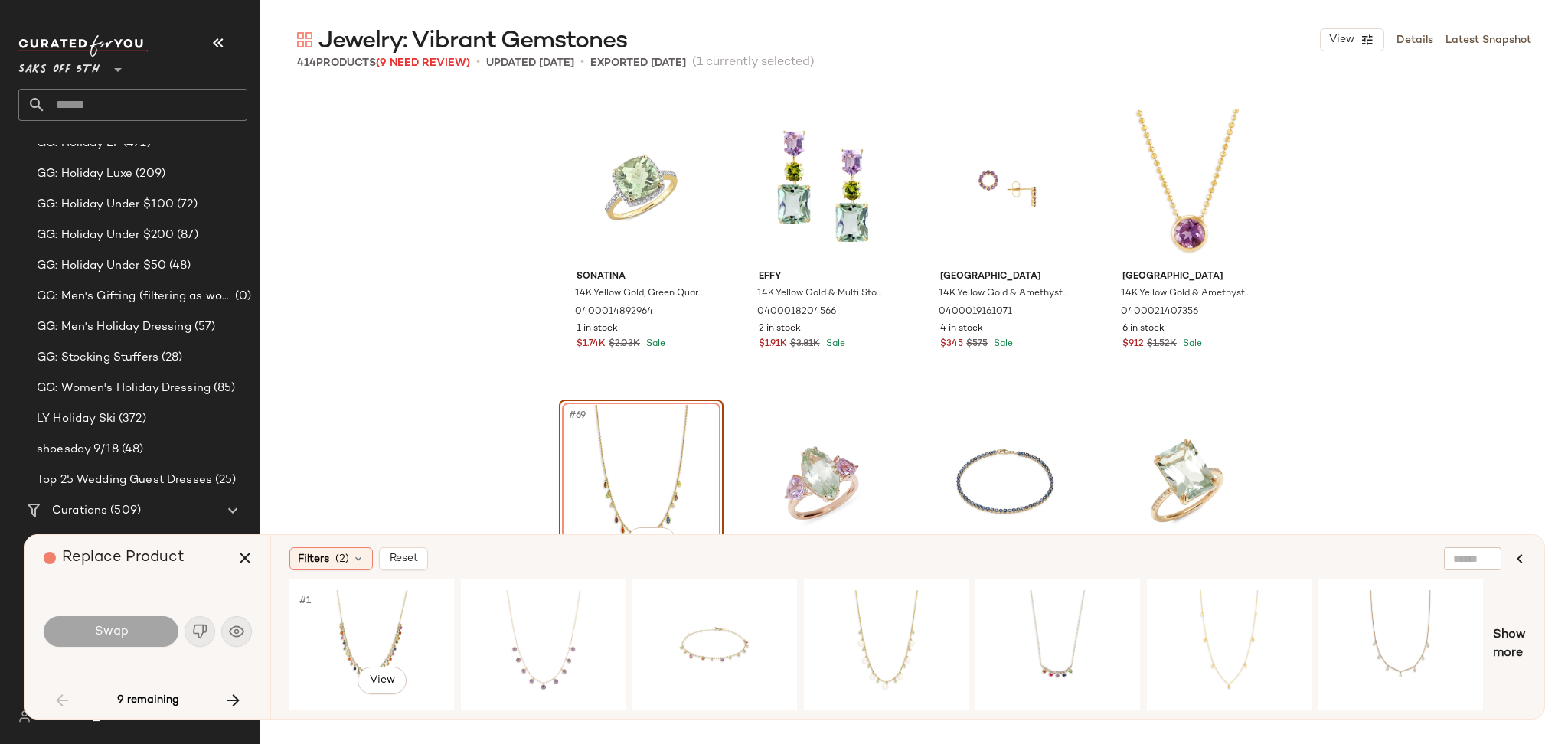
click at [348, 619] on div "#1 View" at bounding box center [372, 645] width 154 height 108
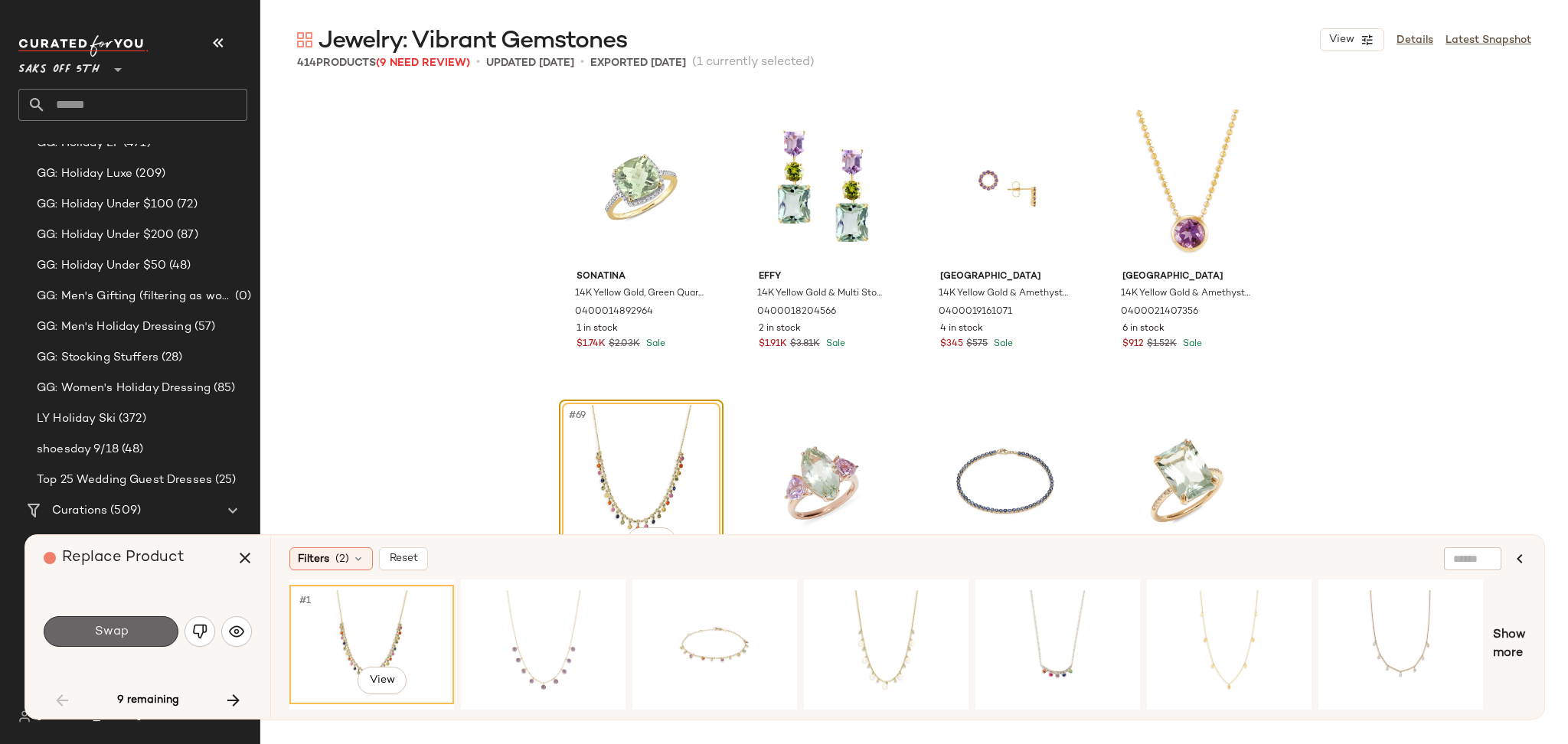
click at [156, 629] on button "Swap" at bounding box center [111, 631] width 135 height 31
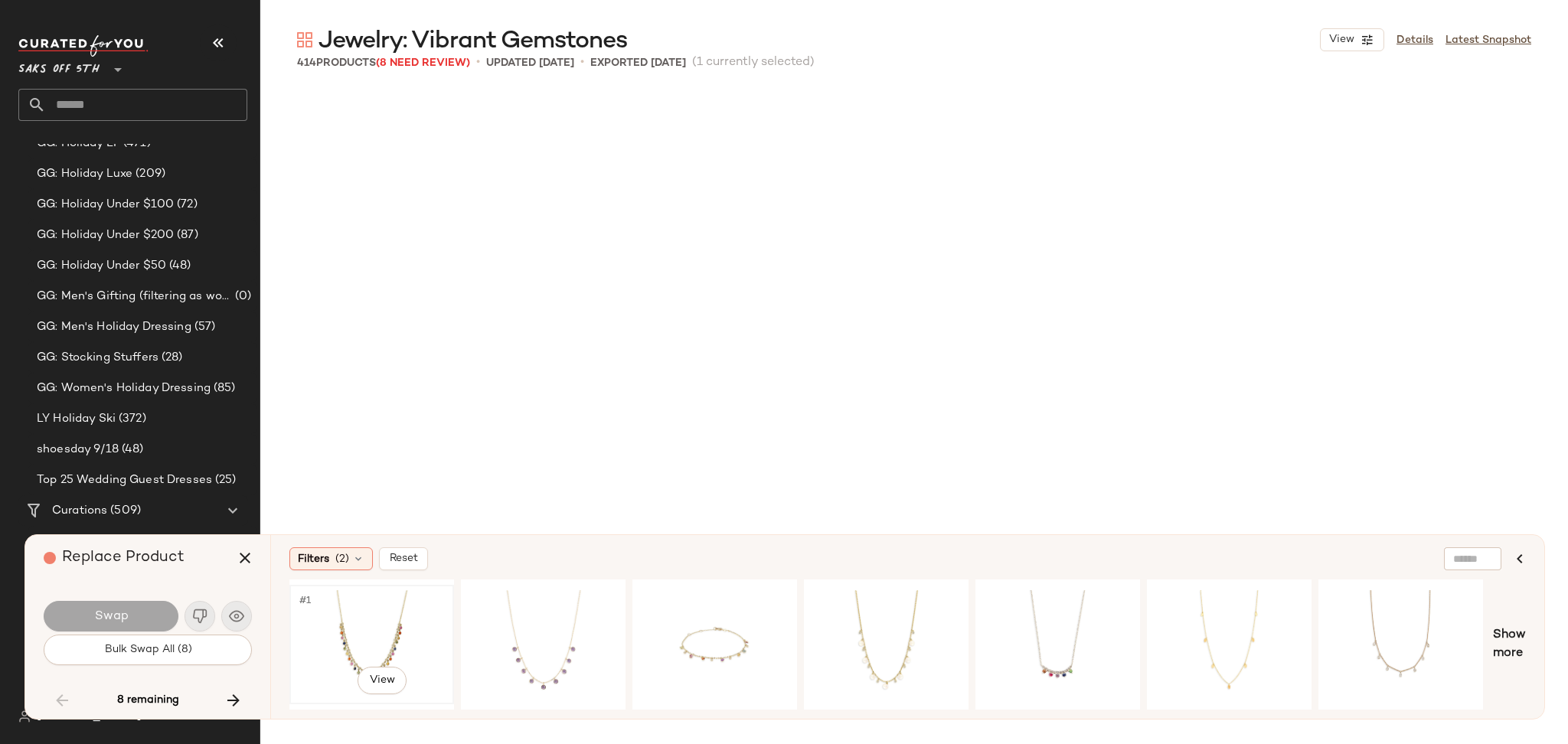
scroll to position [6206, 0]
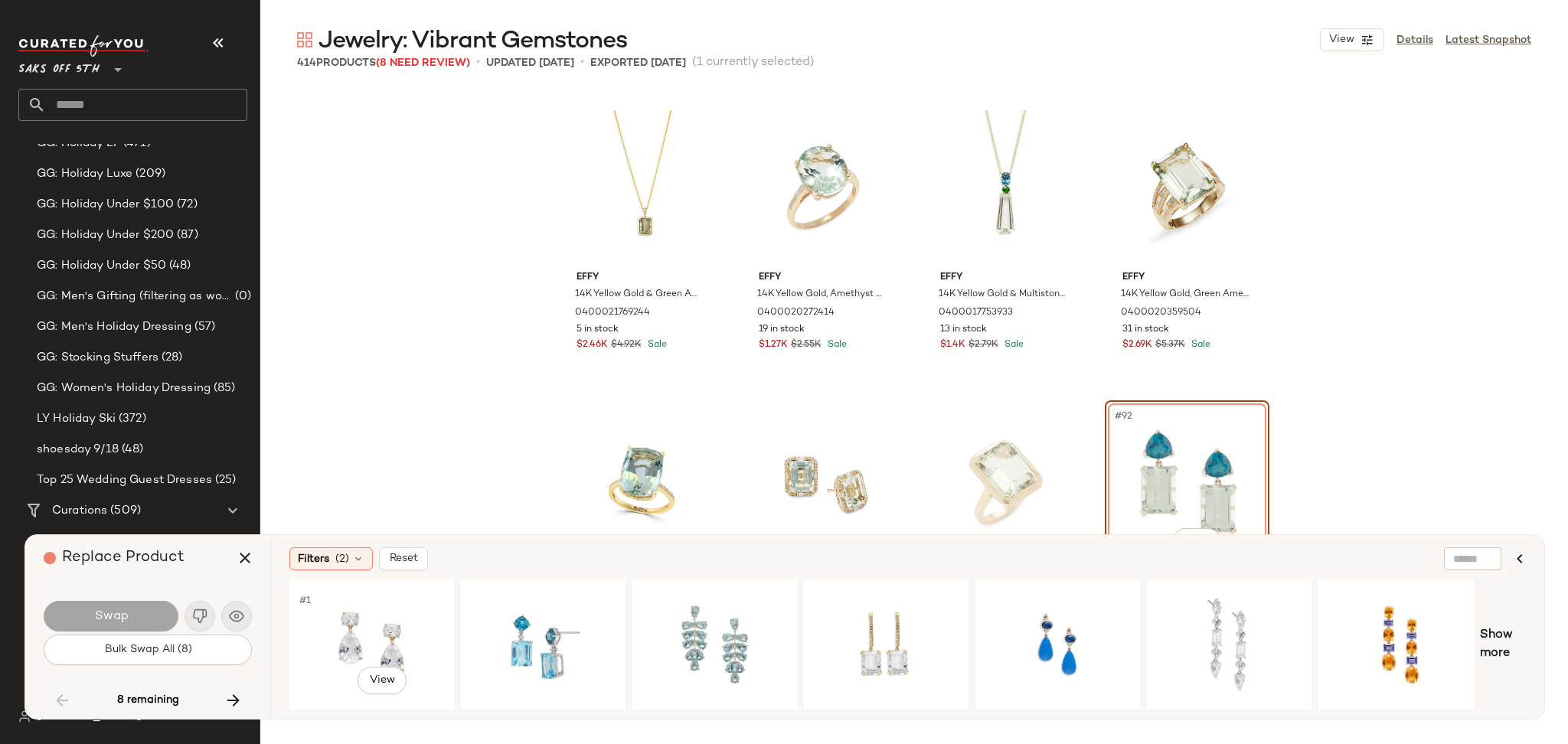
click at [362, 618] on div "#1 View" at bounding box center [372, 645] width 154 height 108
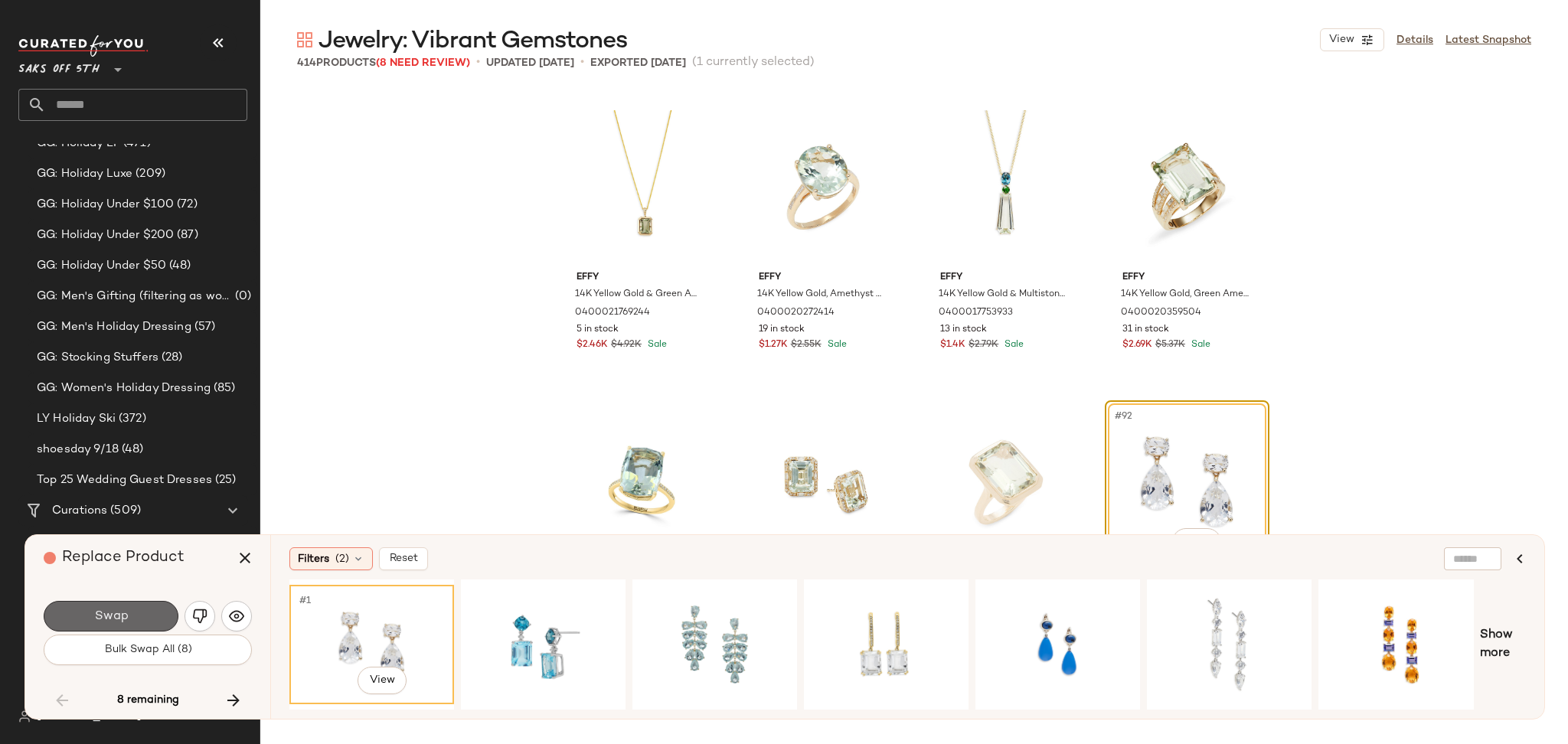
click at [145, 620] on button "Swap" at bounding box center [111, 616] width 135 height 31
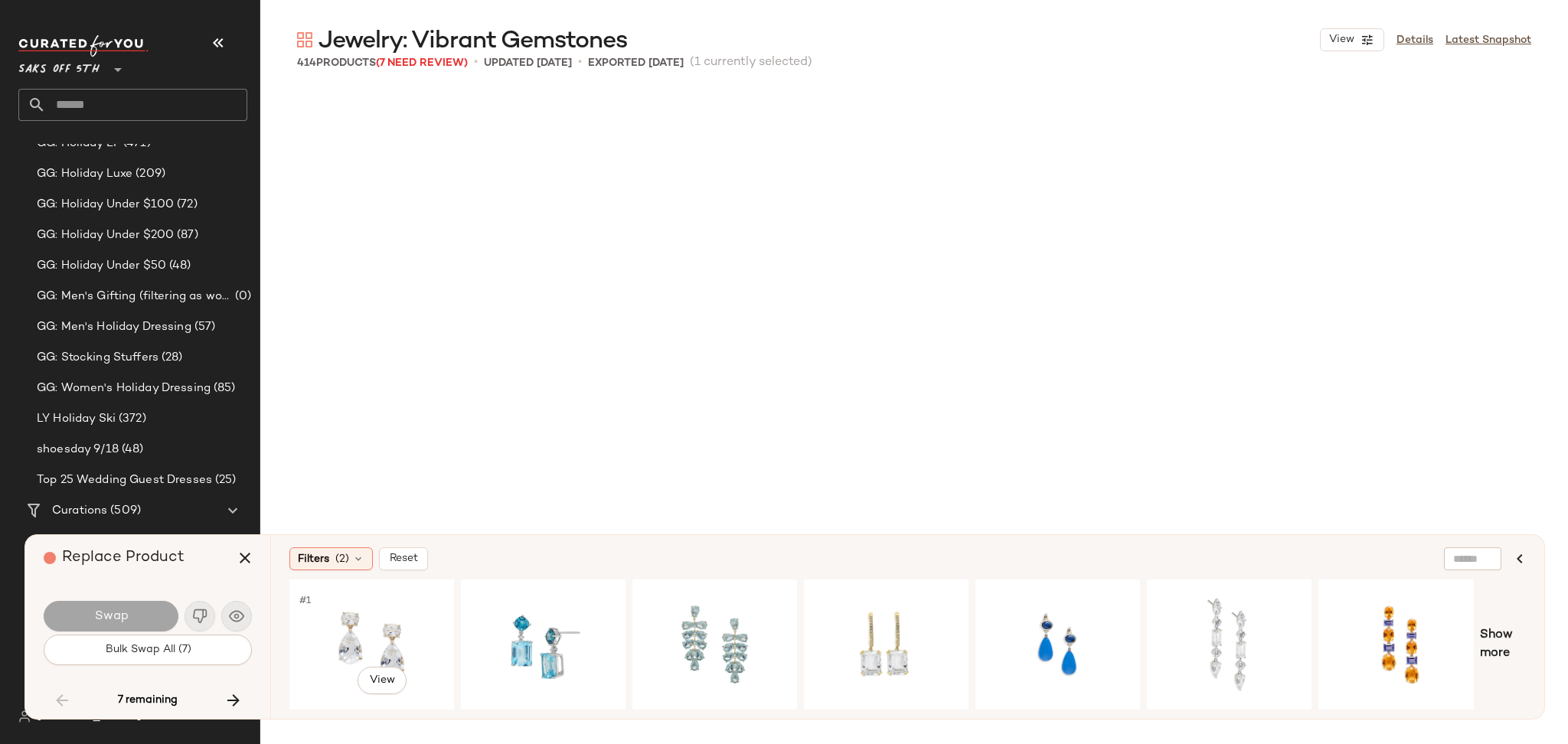
scroll to position [7389, 0]
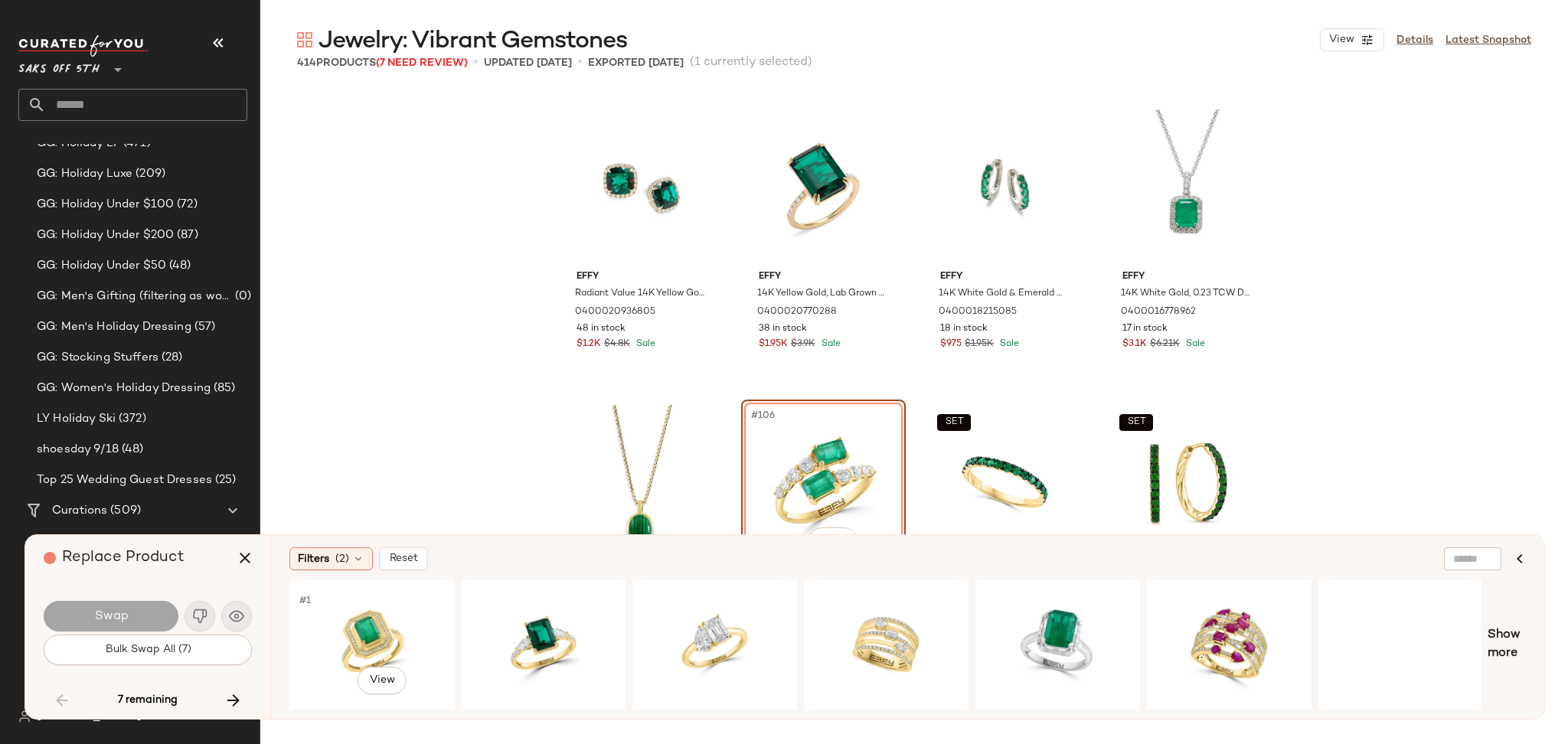
click at [381, 627] on div "#1 View" at bounding box center [372, 645] width 154 height 108
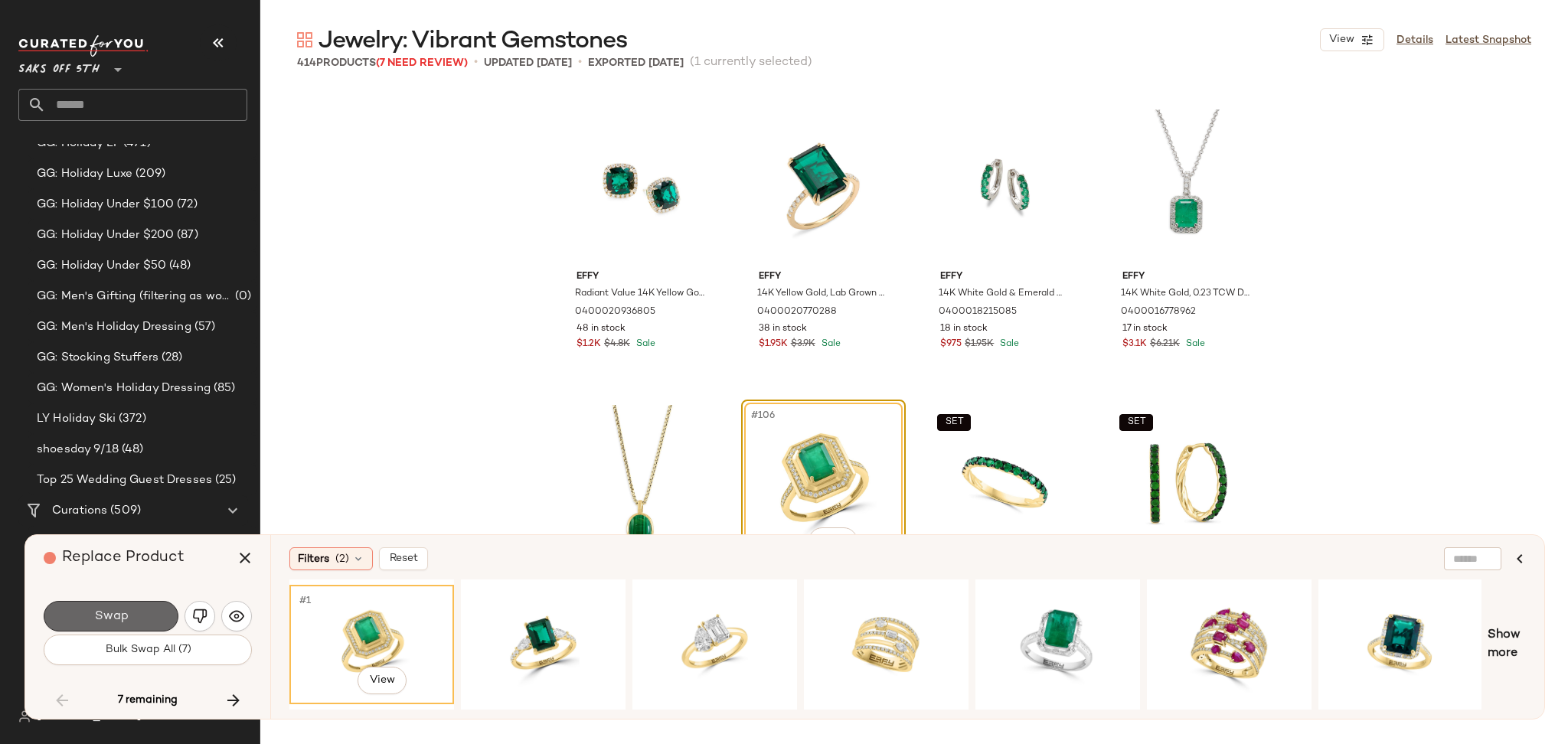
click at [110, 614] on span "Swap" at bounding box center [110, 616] width 35 height 14
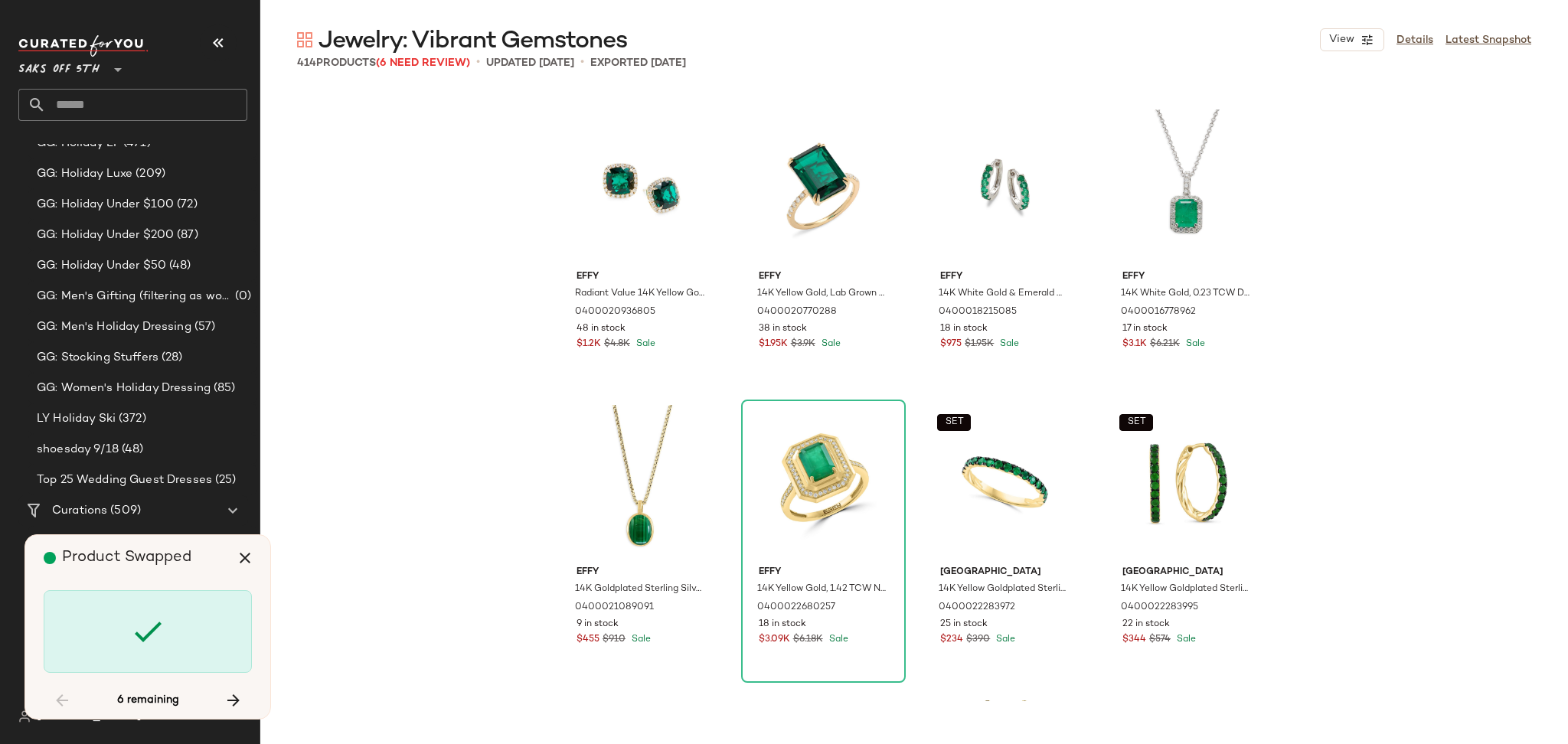
scroll to position [9458, 0]
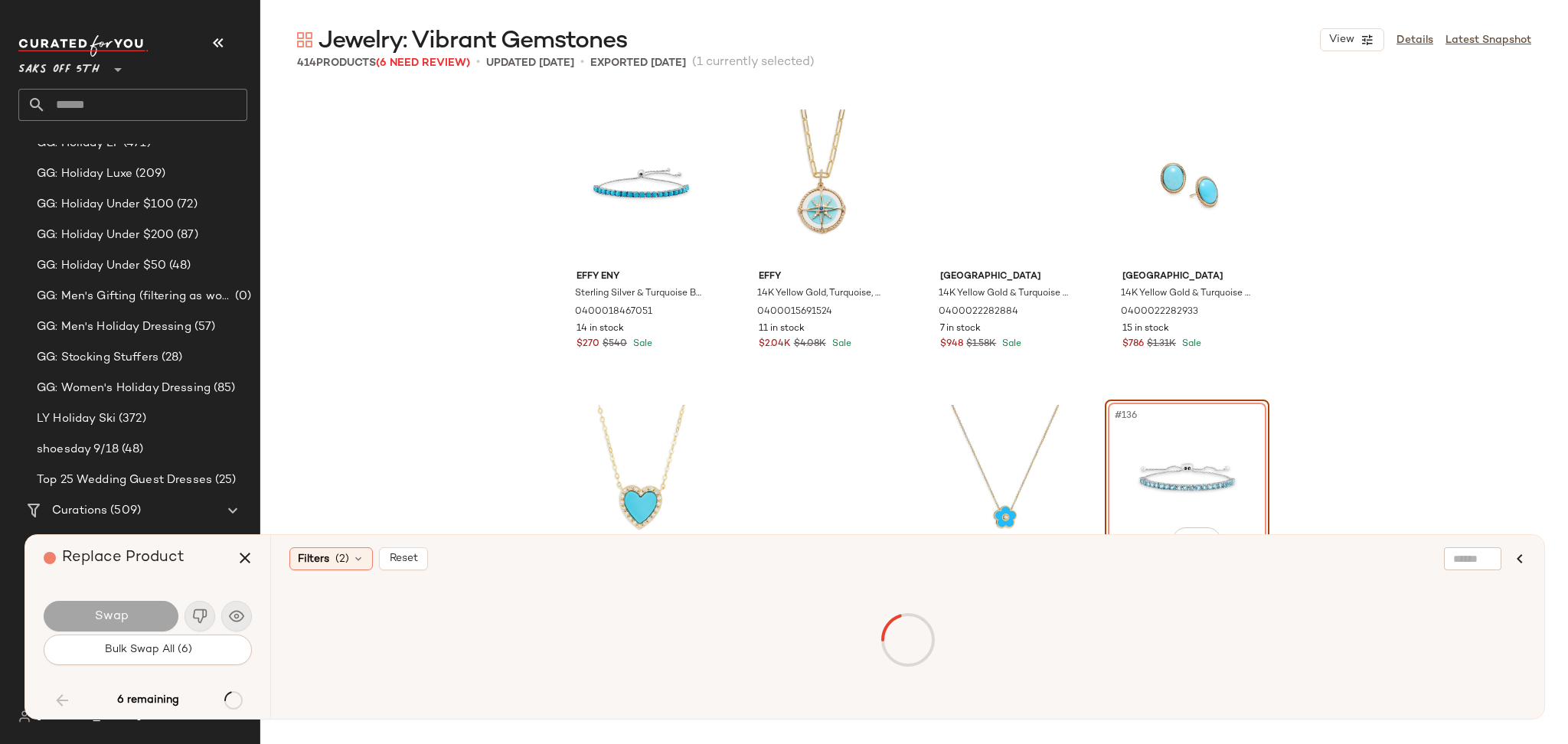
click at [357, 622] on div at bounding box center [907, 641] width 1230 height 115
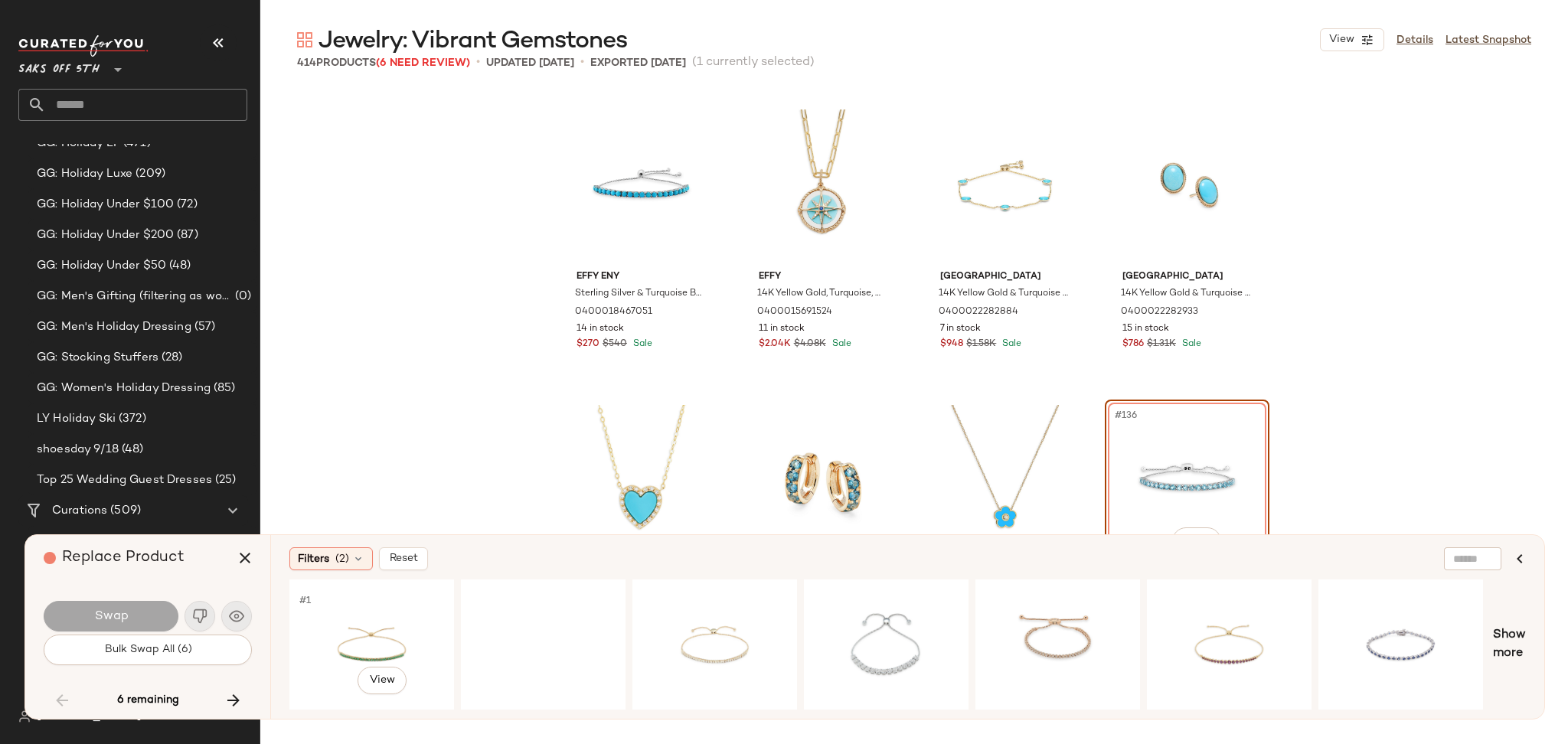
click at [357, 622] on div "#1 View" at bounding box center [372, 645] width 154 height 108
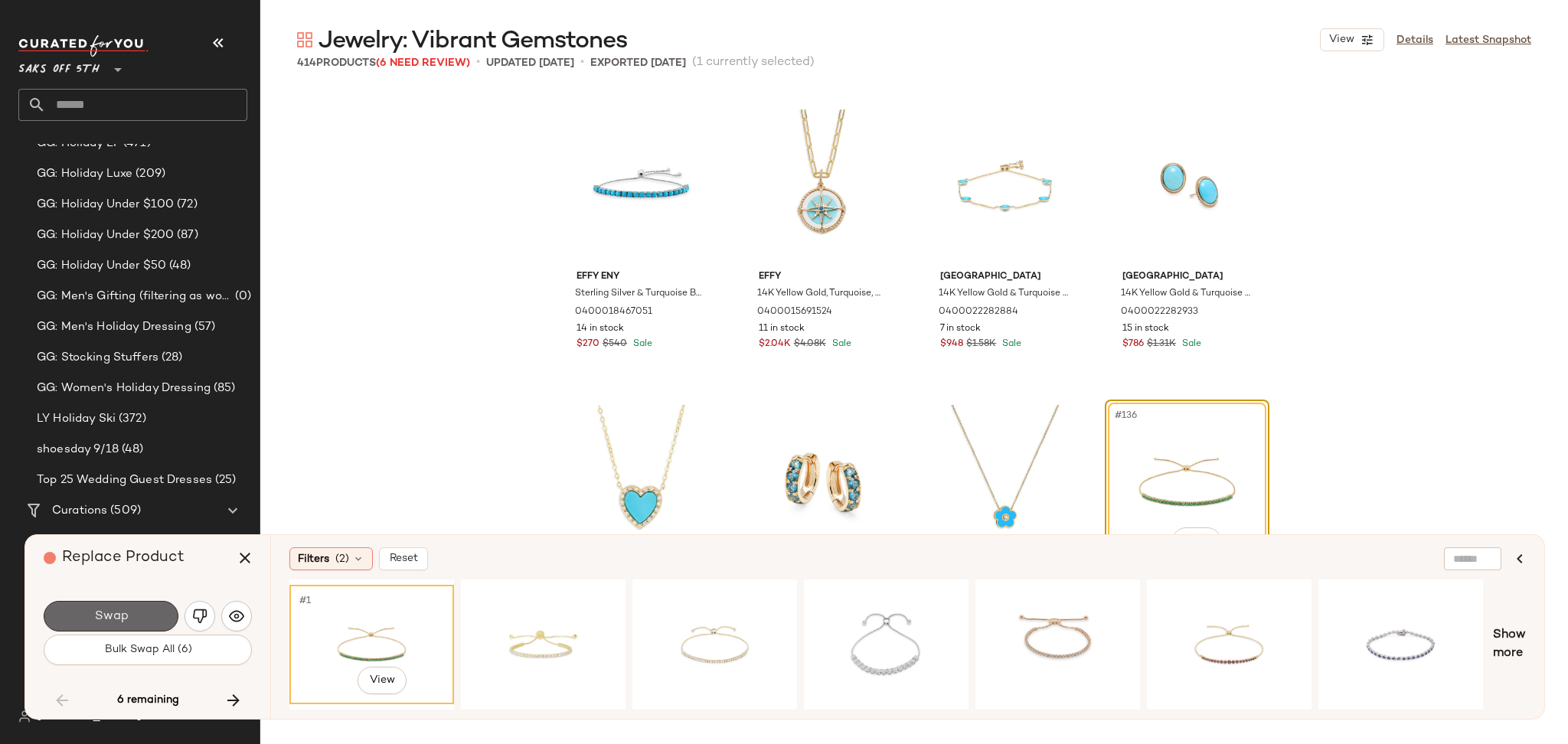
click at [144, 614] on button "Swap" at bounding box center [111, 616] width 135 height 31
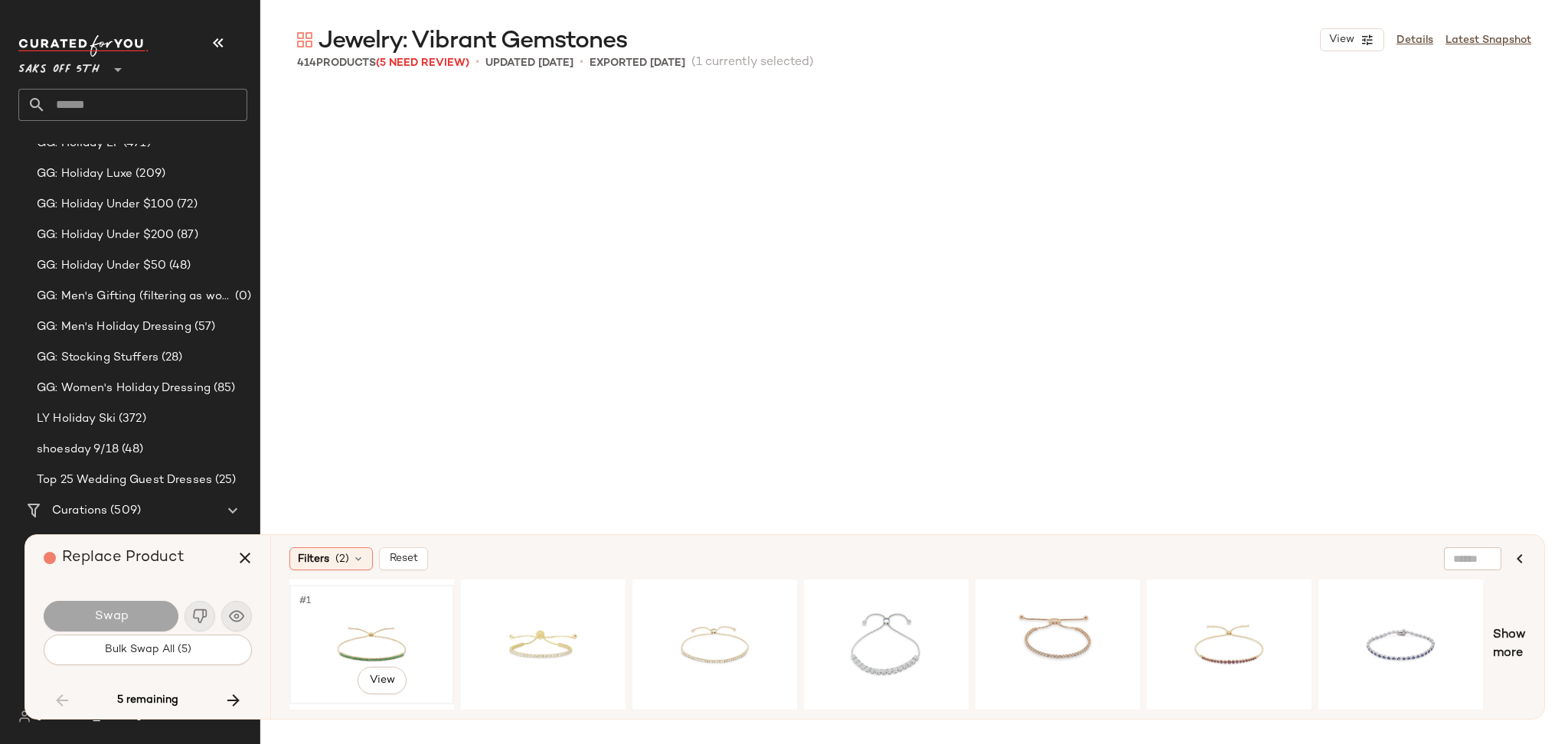
scroll to position [15960, 0]
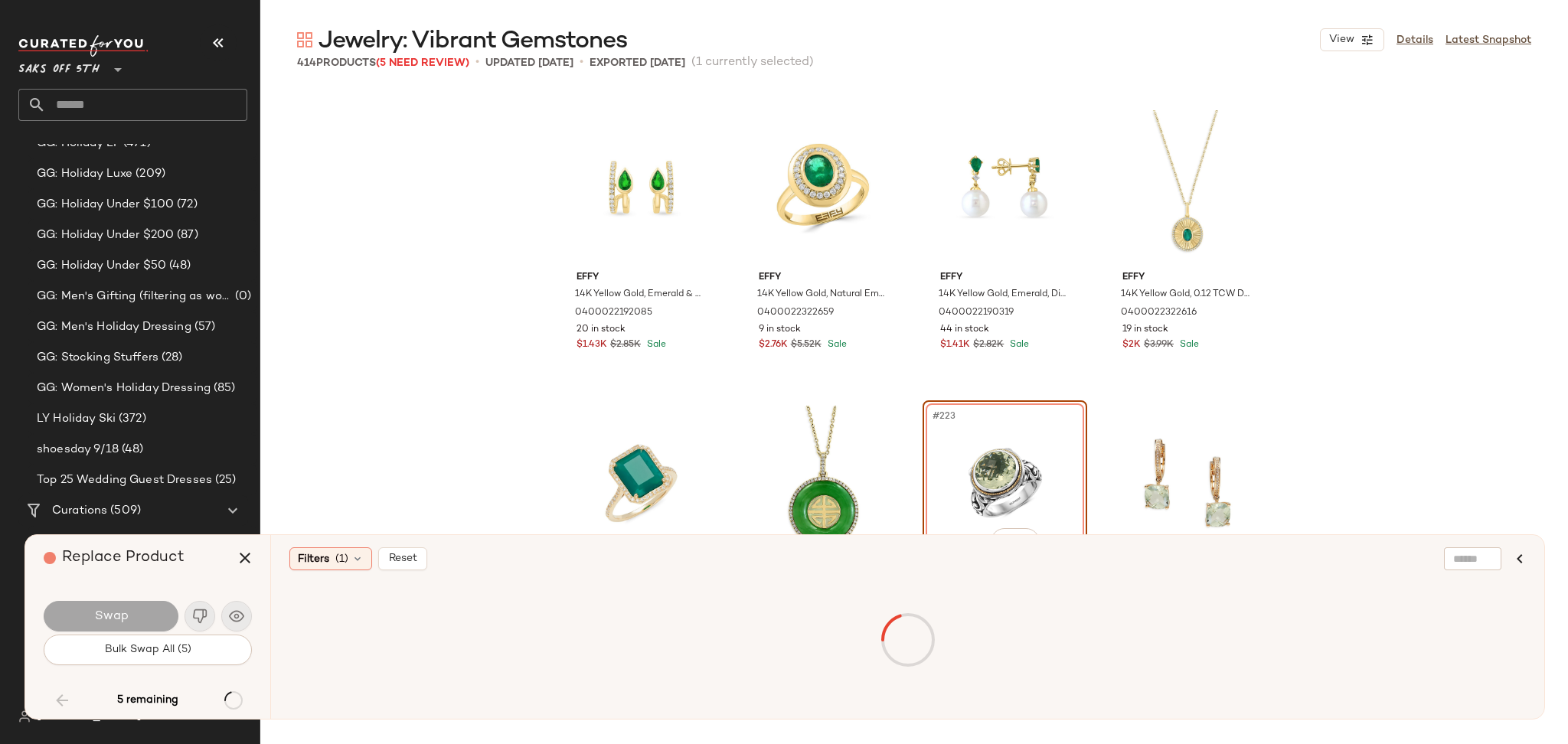
click at [370, 630] on div at bounding box center [907, 641] width 1230 height 115
drag, startPoint x: 370, startPoint y: 630, endPoint x: 348, endPoint y: 655, distance: 33.3
click at [348, 655] on div at bounding box center [907, 641] width 1230 height 115
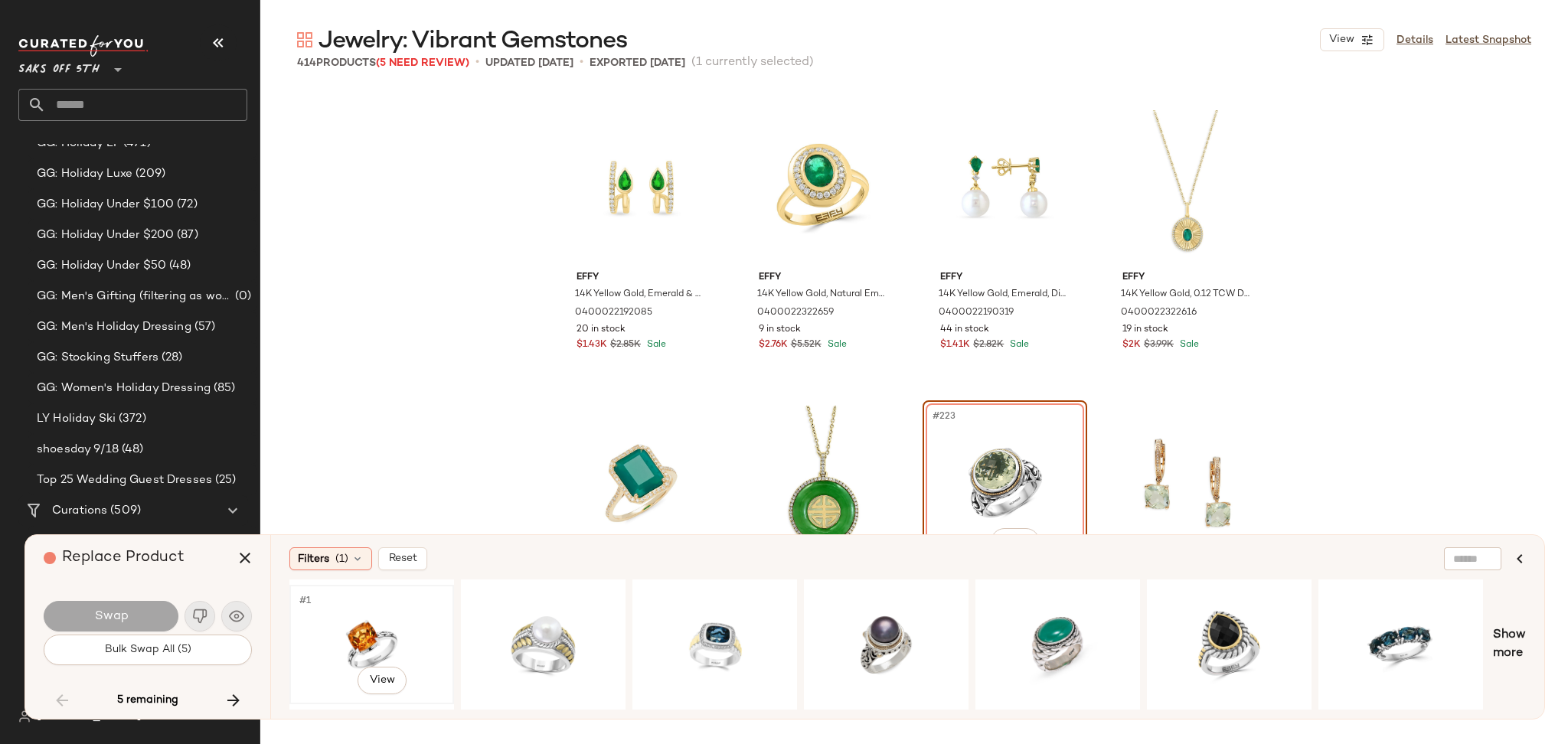
click at [372, 631] on div "#1 View" at bounding box center [372, 645] width 154 height 108
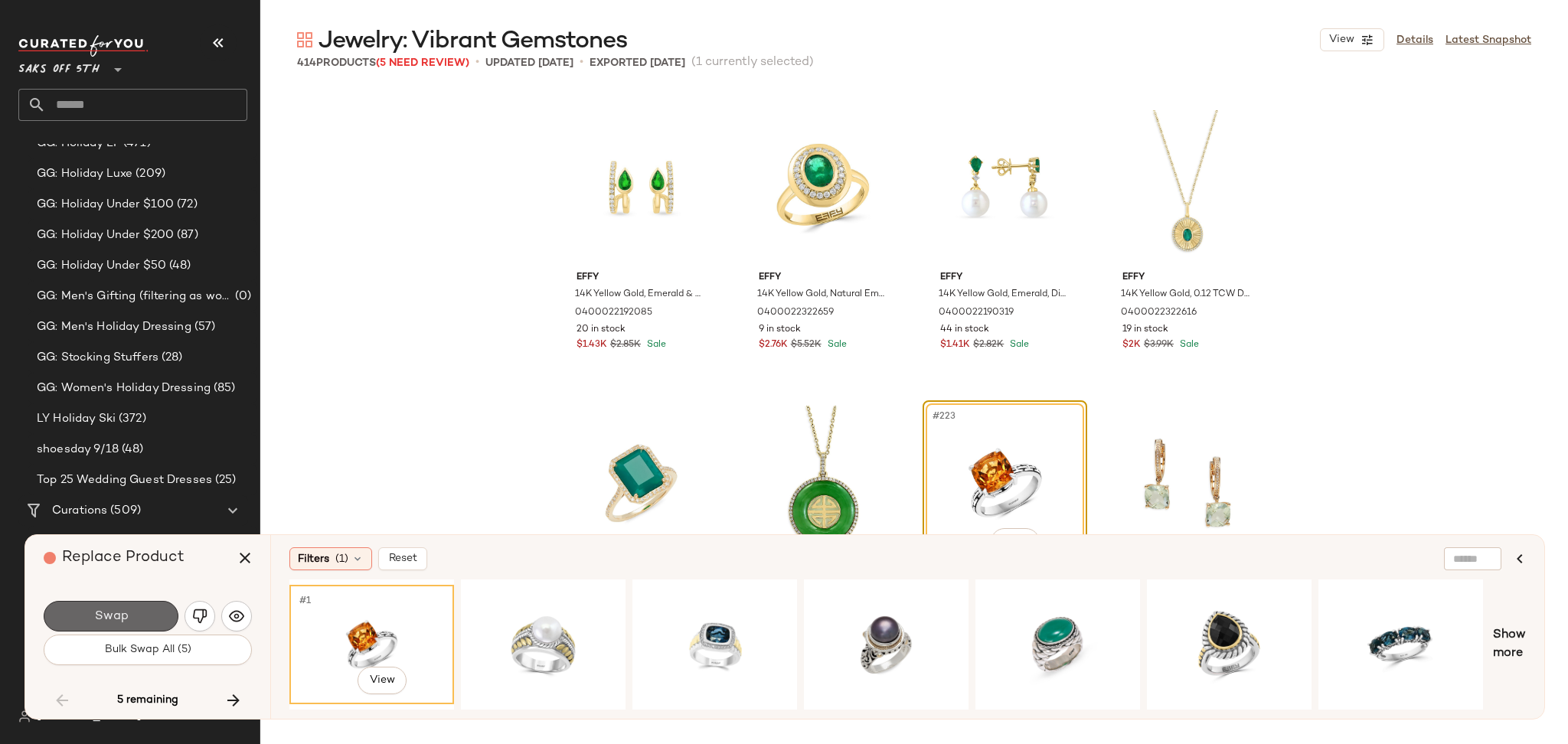
click at [137, 614] on button "Swap" at bounding box center [111, 616] width 135 height 31
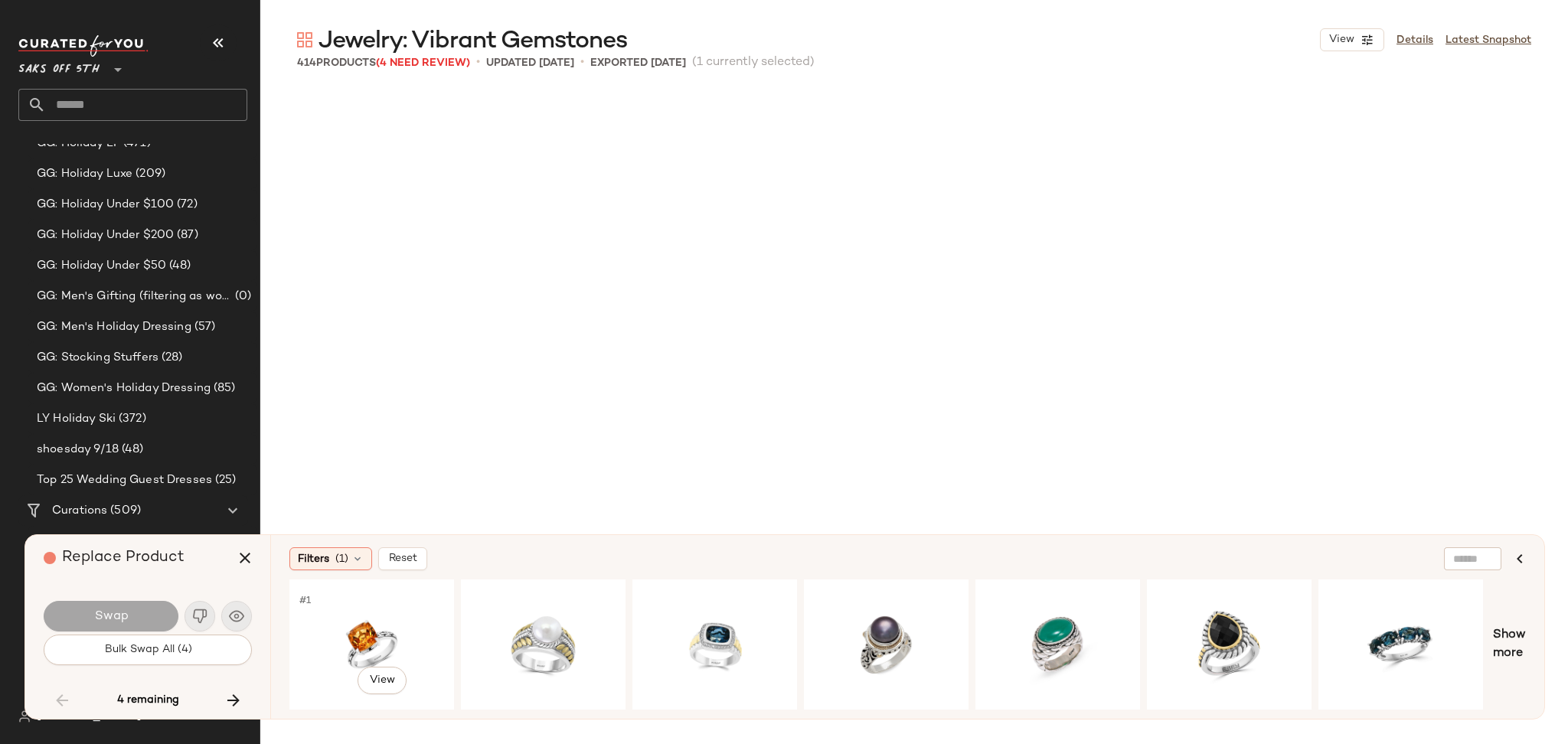
scroll to position [20393, 0]
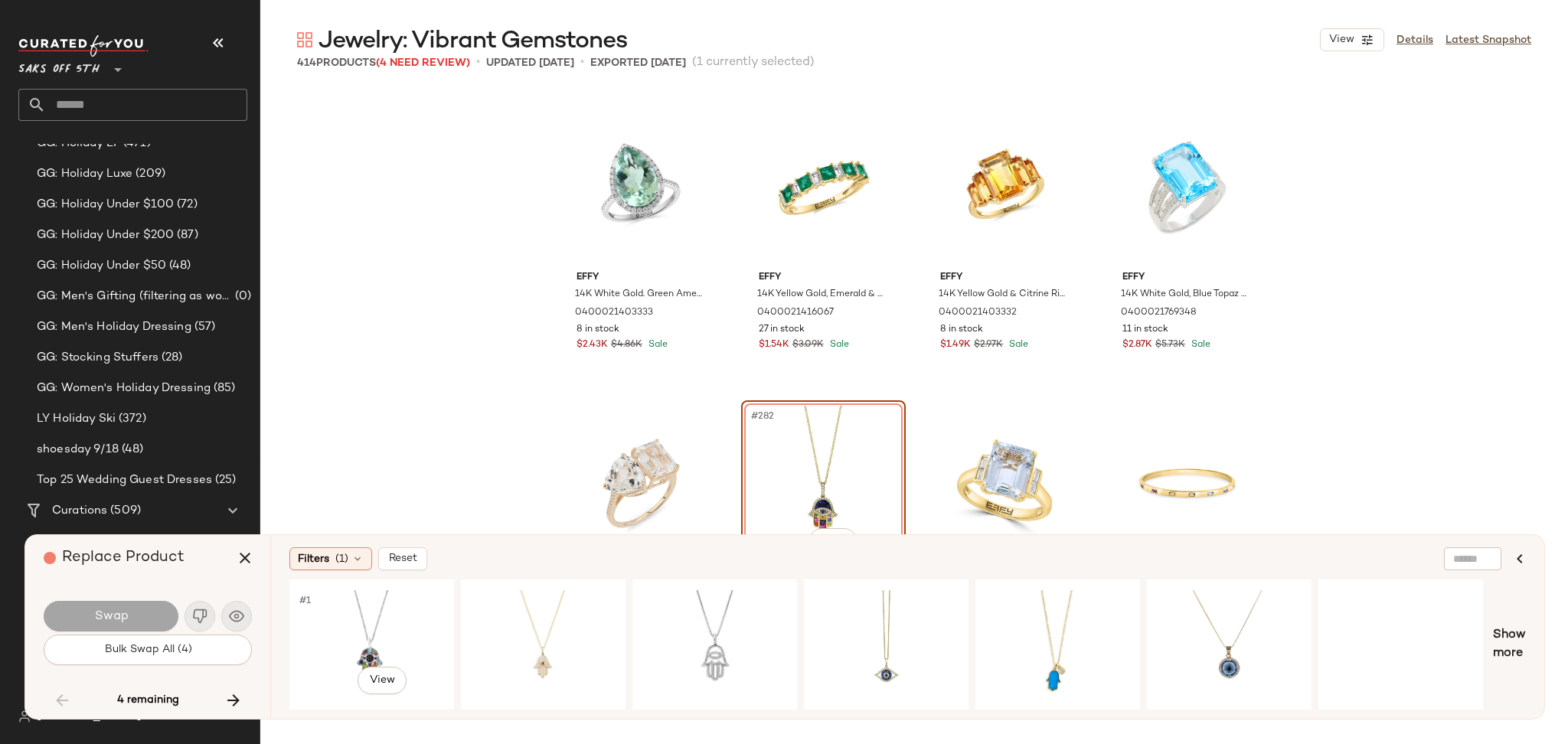
click at [380, 619] on div "#1 View" at bounding box center [372, 645] width 154 height 108
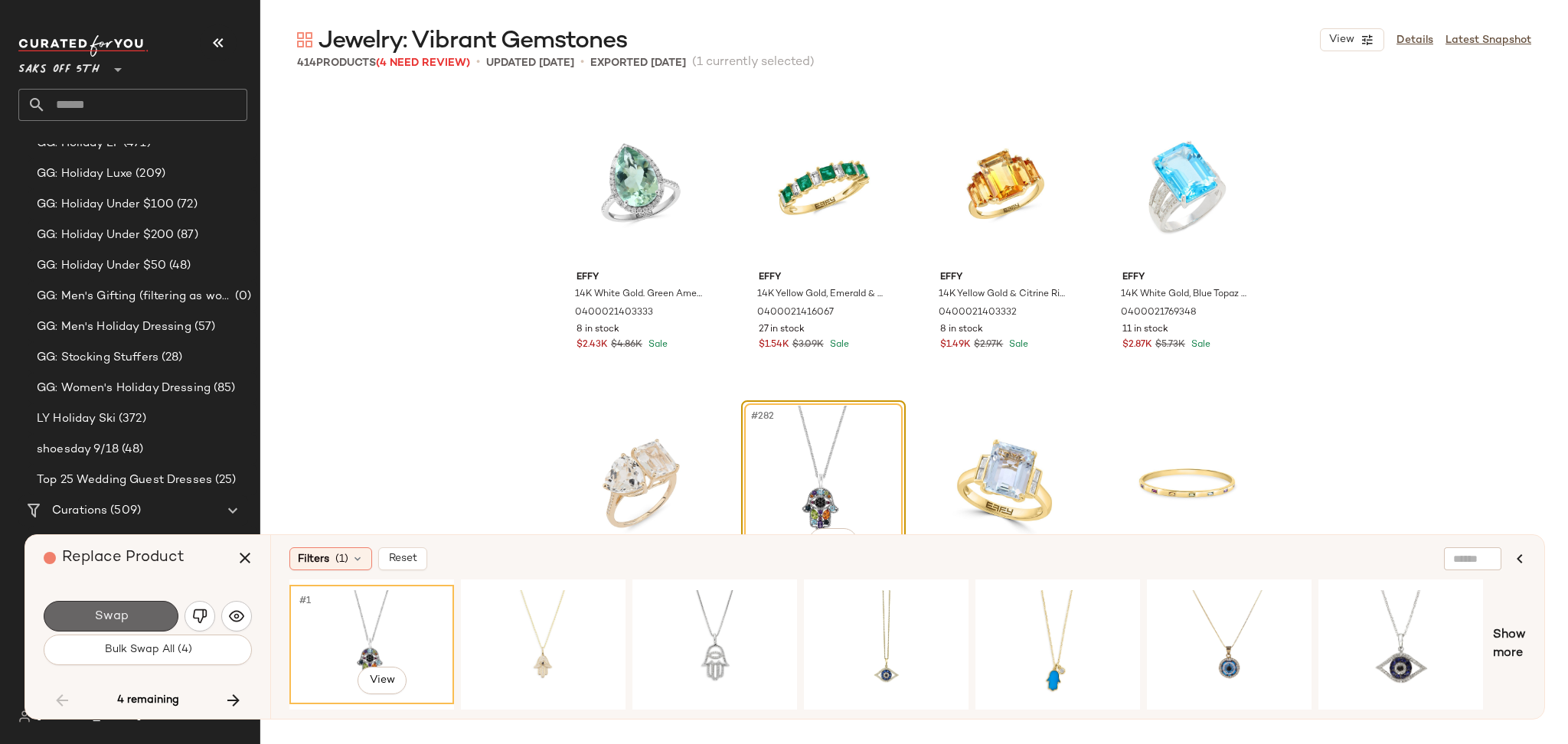
click at [144, 606] on button "Swap" at bounding box center [111, 616] width 135 height 31
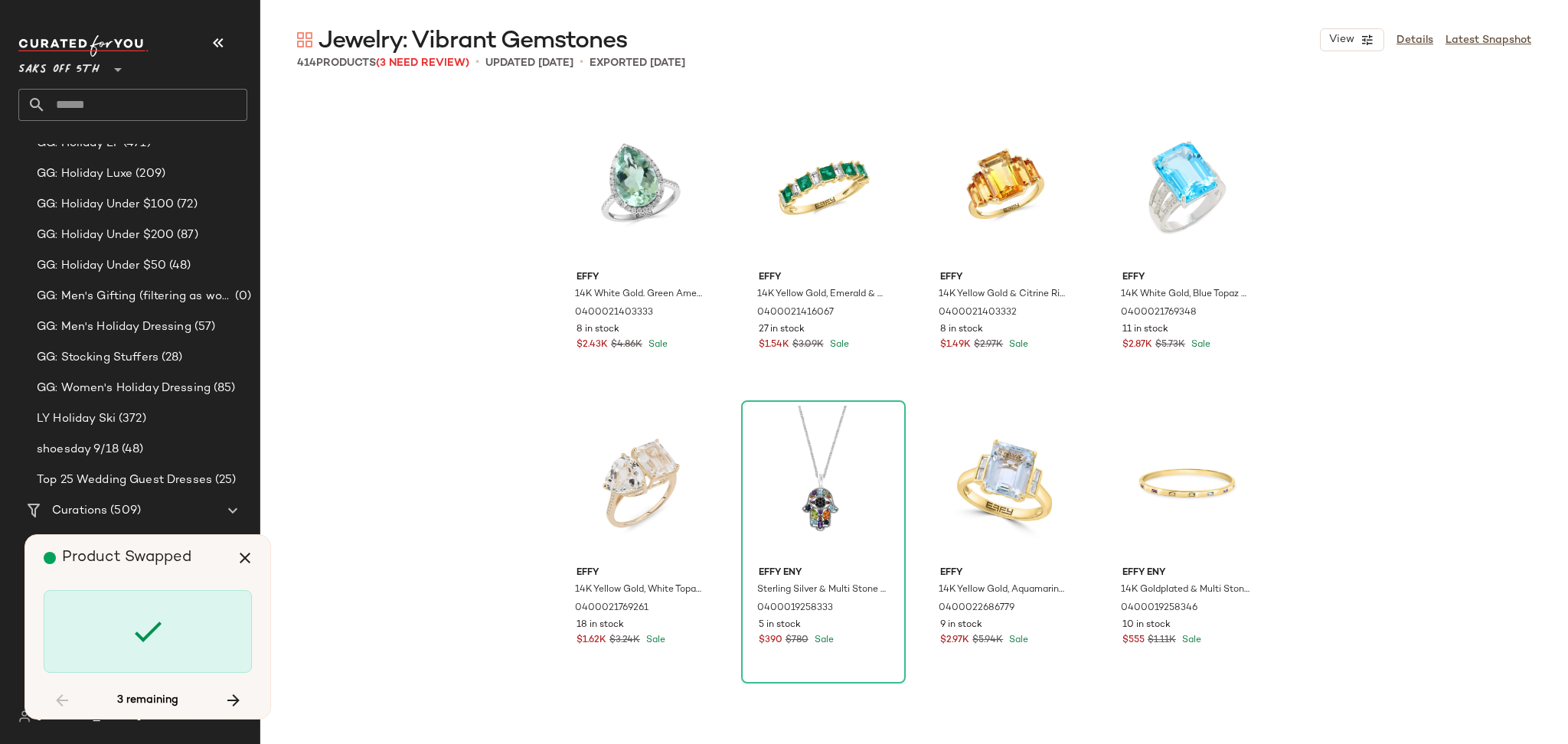
scroll to position [24236, 0]
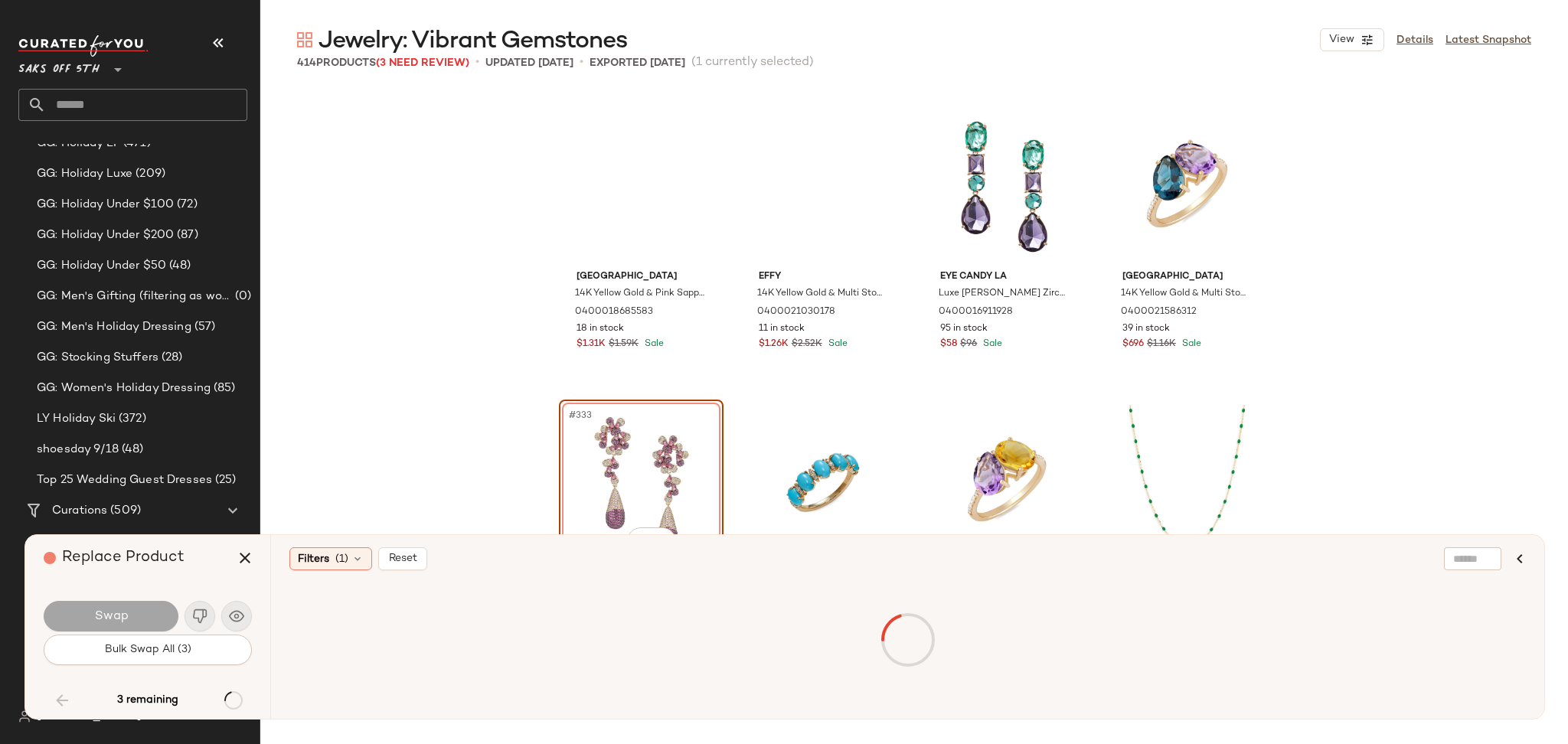
click at [325, 625] on div at bounding box center [907, 641] width 1230 height 115
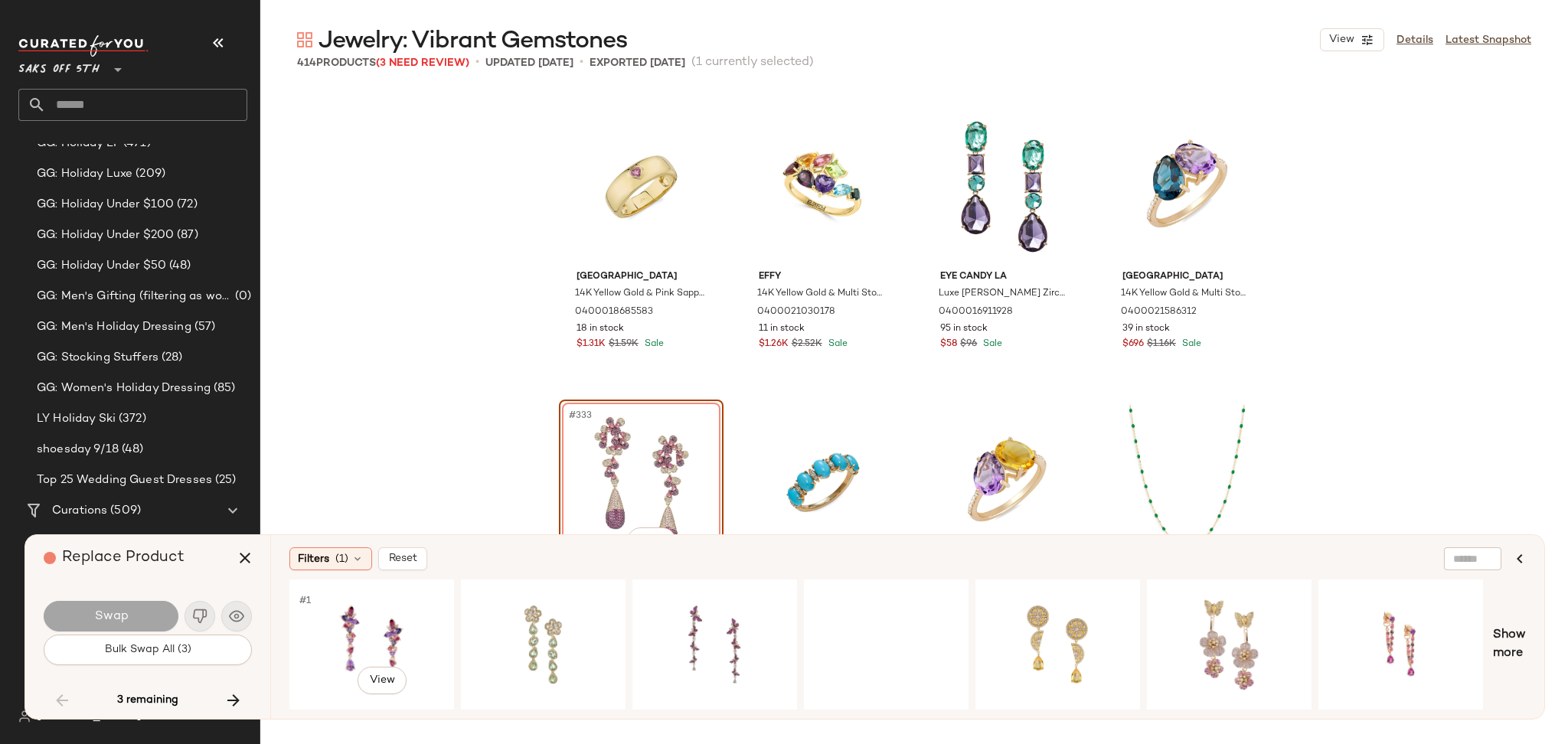
click at [325, 625] on div "#1 View" at bounding box center [372, 645] width 154 height 108
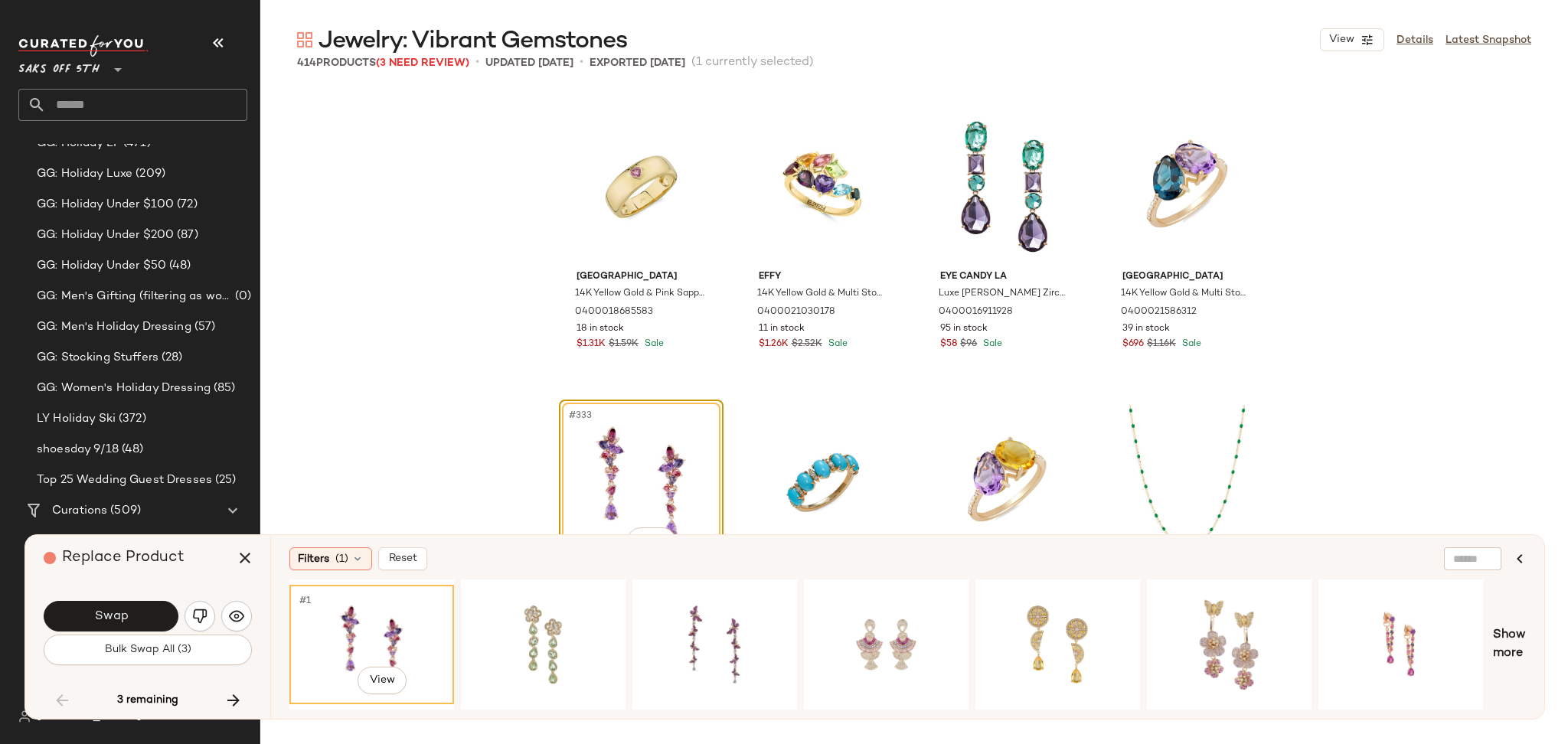
click at [325, 625] on div "#1 View" at bounding box center [372, 645] width 154 height 108
click at [162, 623] on button "Swap" at bounding box center [111, 616] width 135 height 31
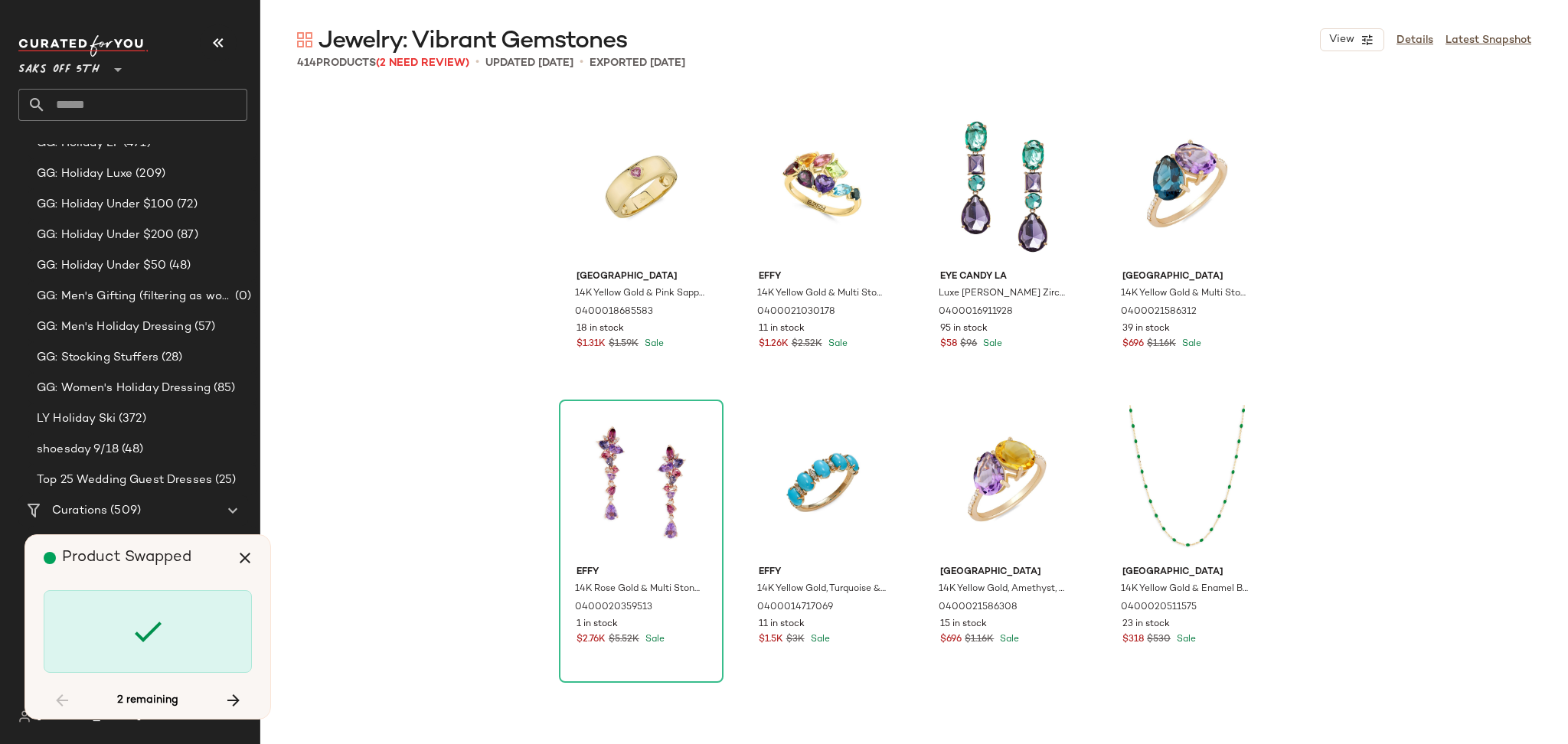
scroll to position [26897, 0]
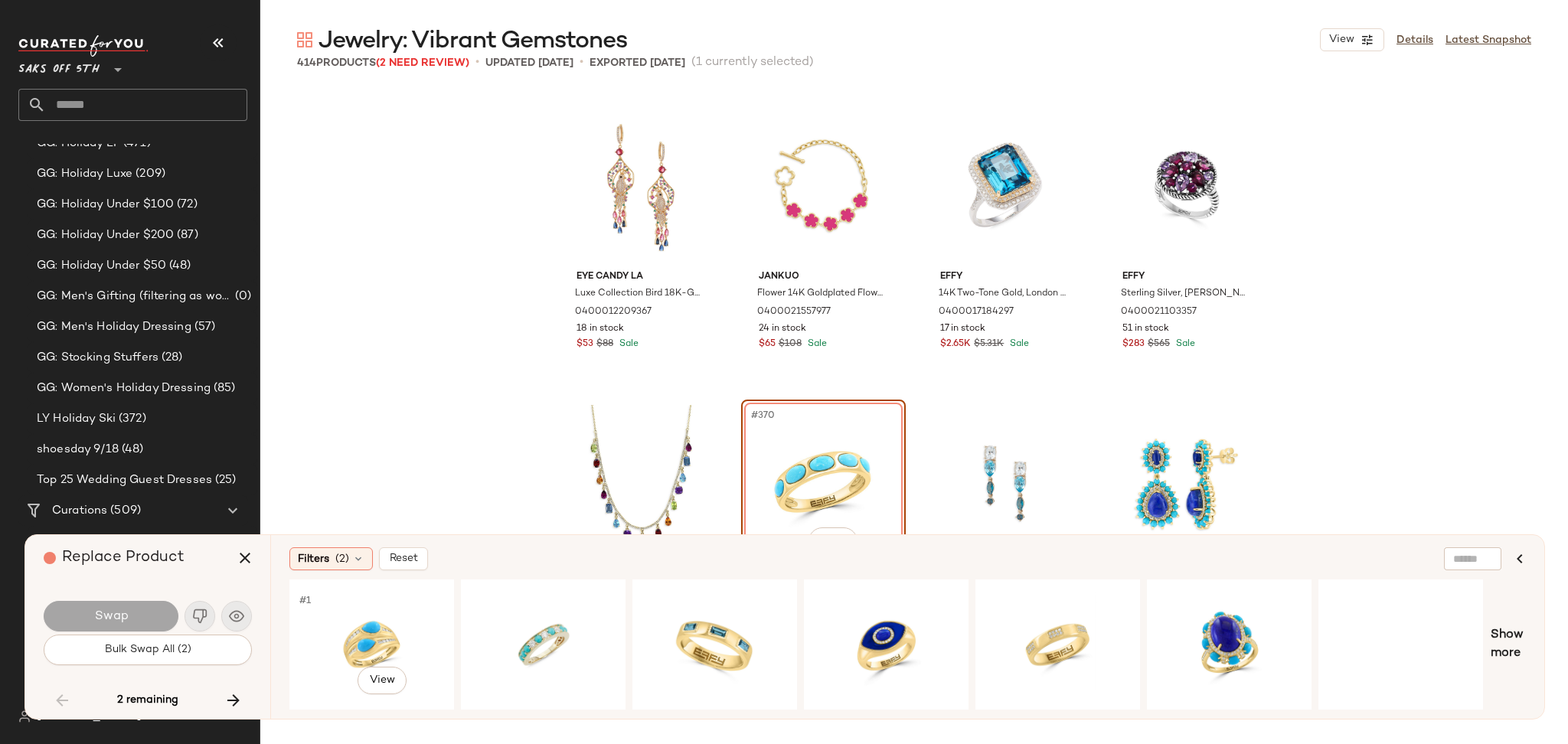
click at [348, 630] on div "#1 View" at bounding box center [372, 645] width 154 height 108
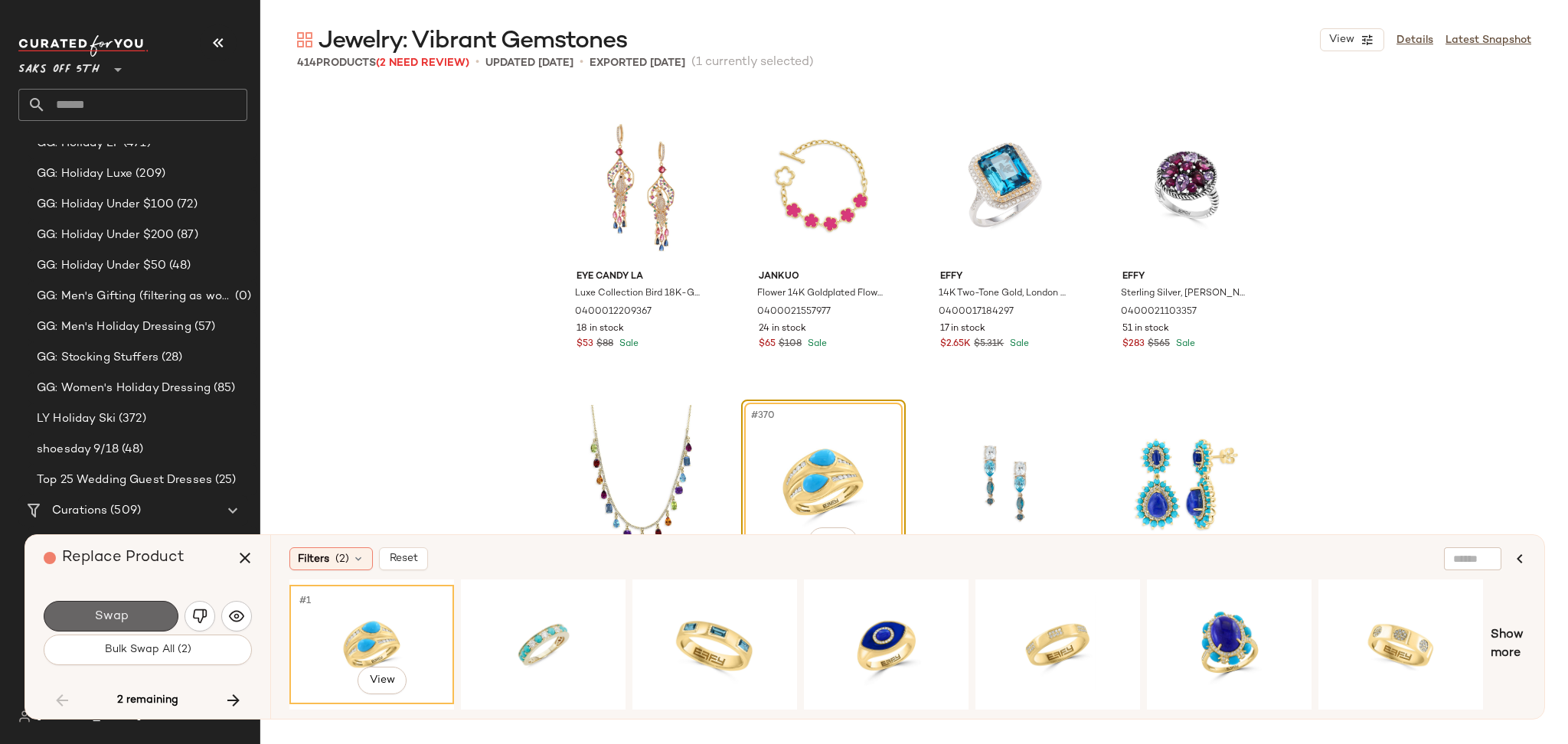
click at [169, 616] on button "Swap" at bounding box center [111, 616] width 135 height 31
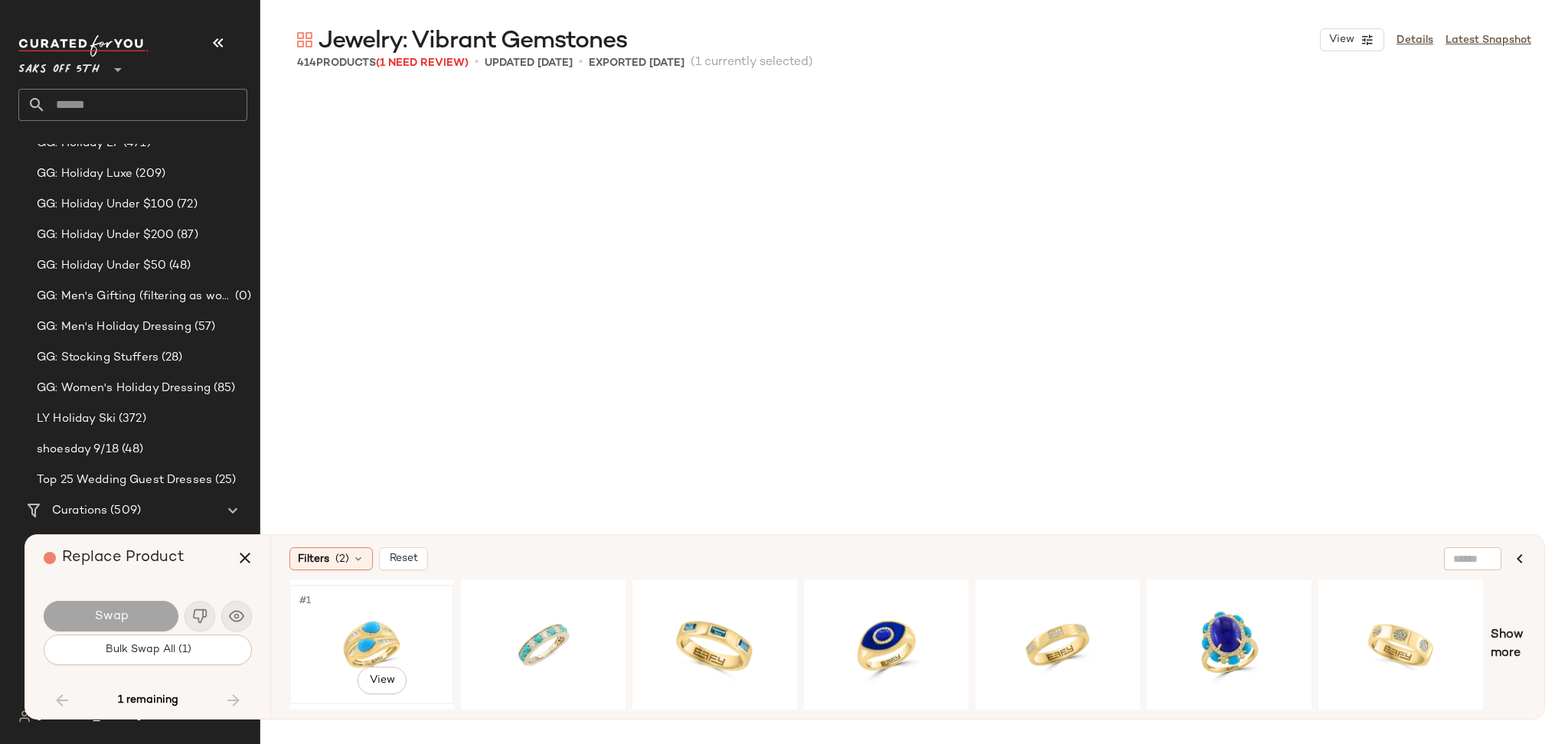
scroll to position [29261, 0]
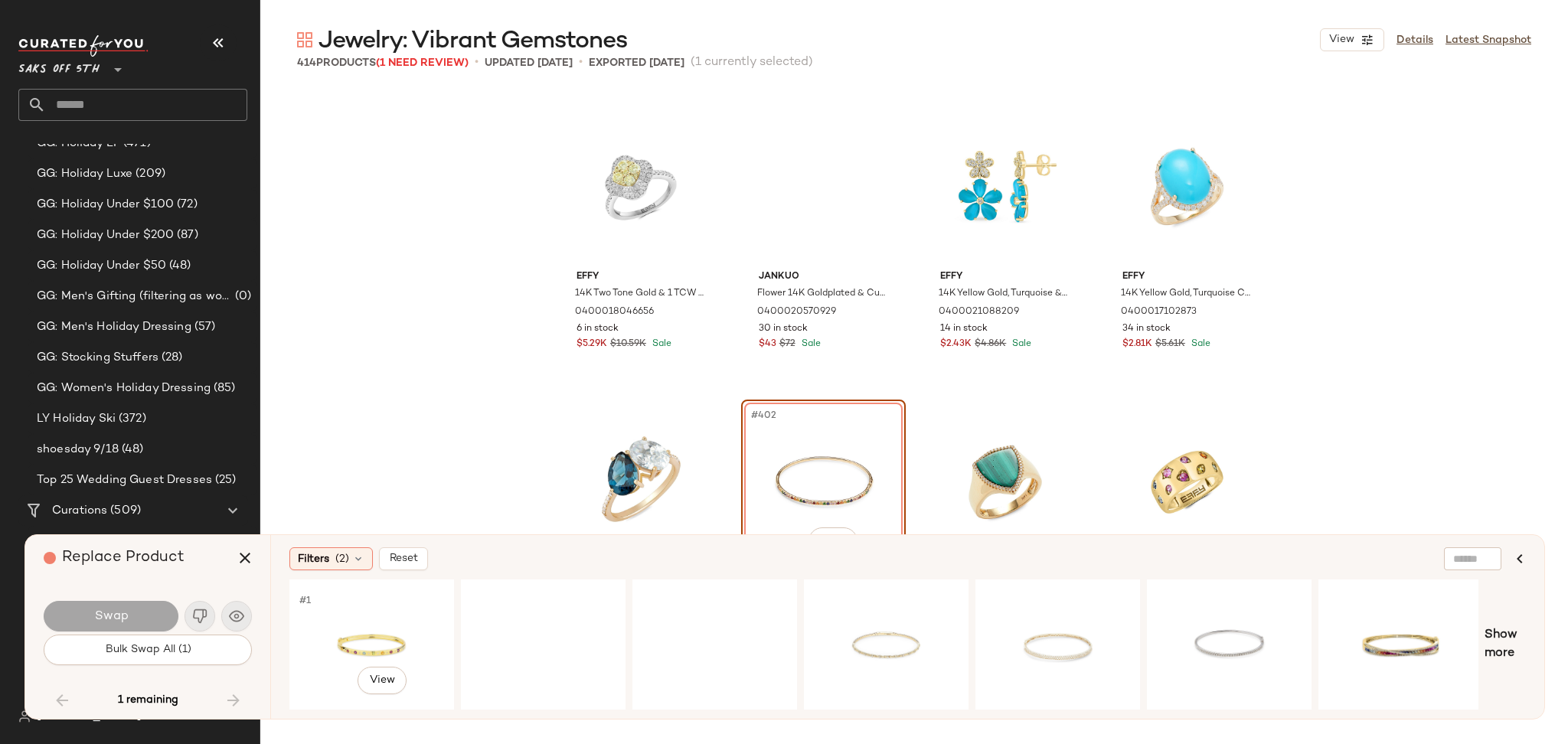
click at [370, 611] on div "#1 View" at bounding box center [372, 645] width 154 height 108
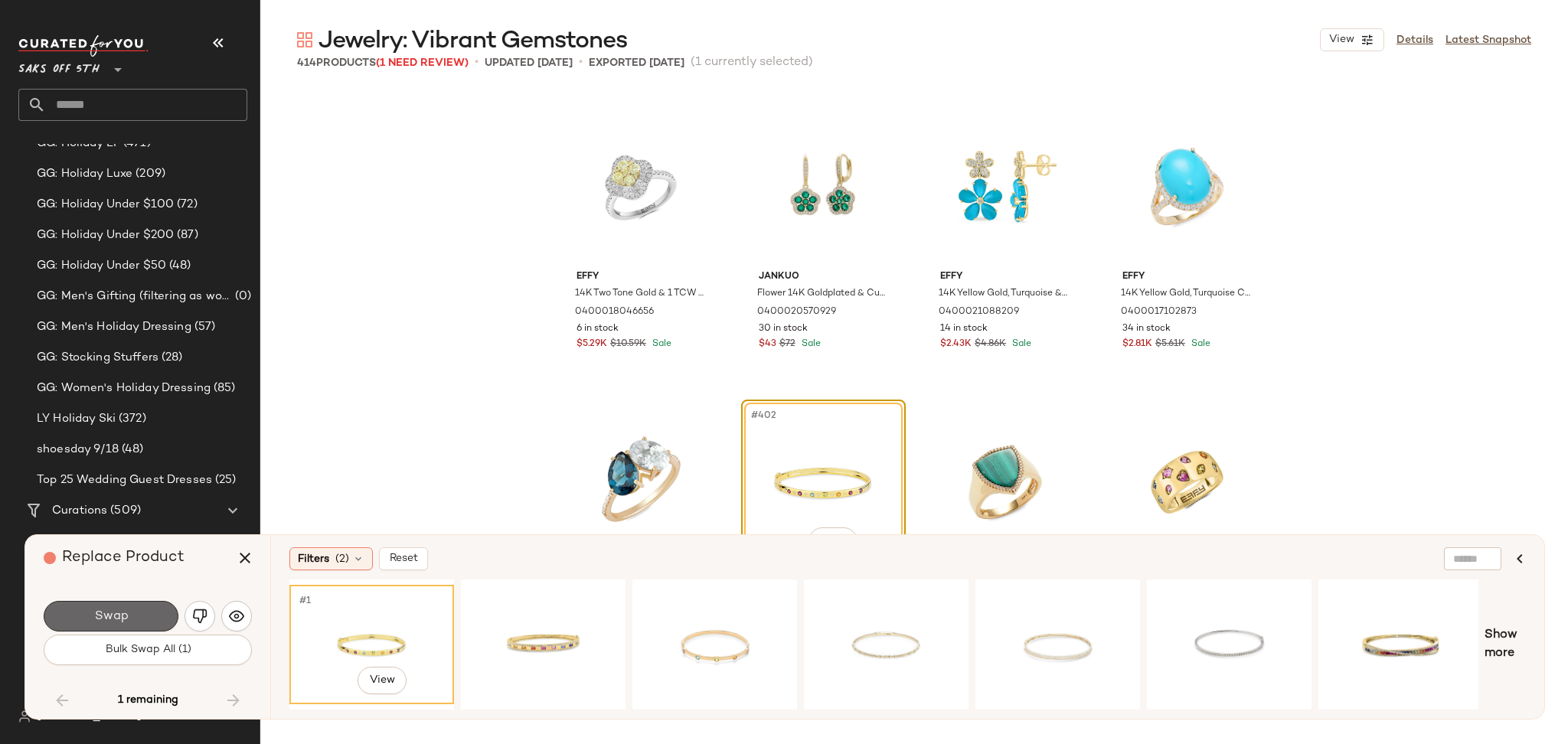
click at [126, 626] on button "Swap" at bounding box center [111, 616] width 135 height 31
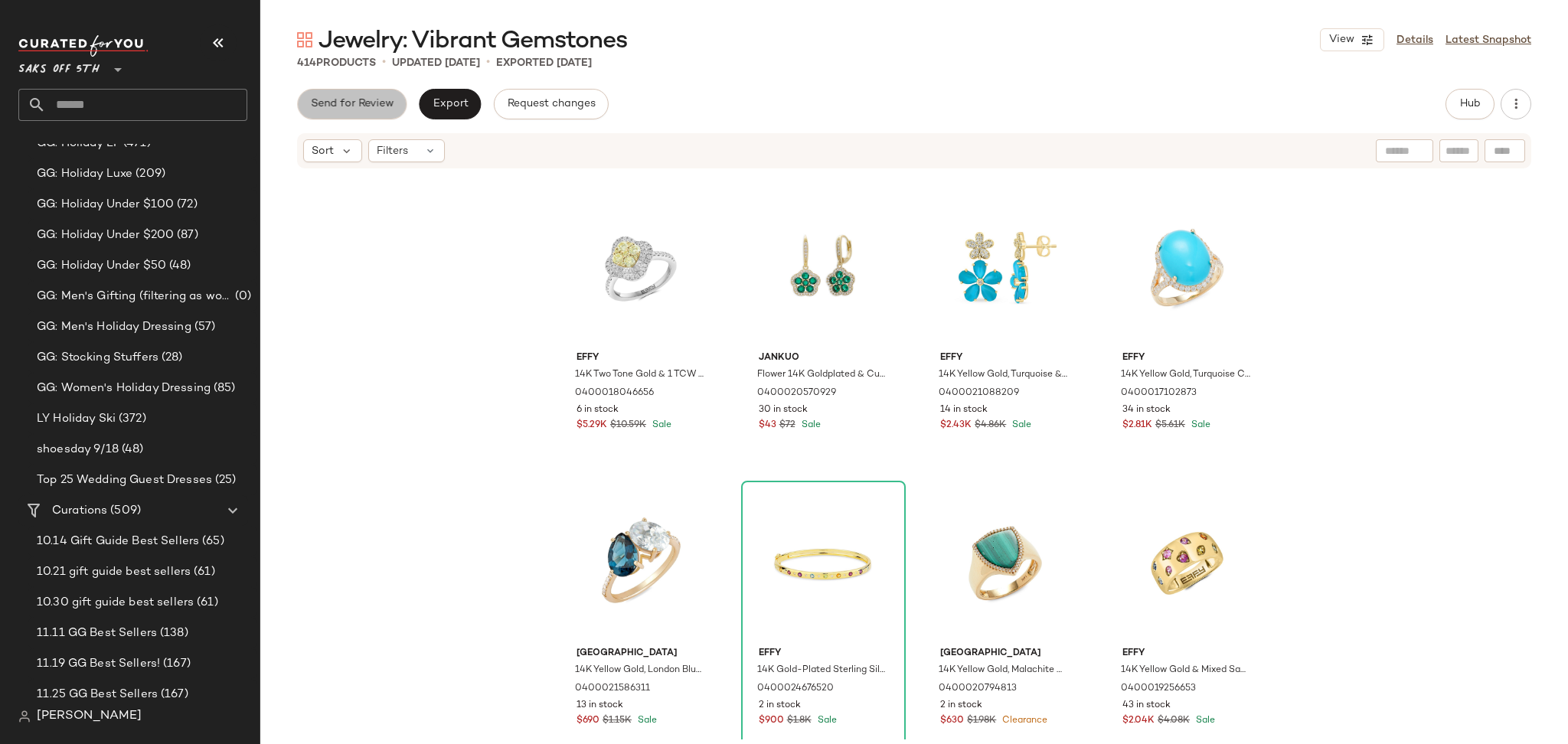
click at [382, 101] on span "Send for Review" at bounding box center [352, 104] width 83 height 12
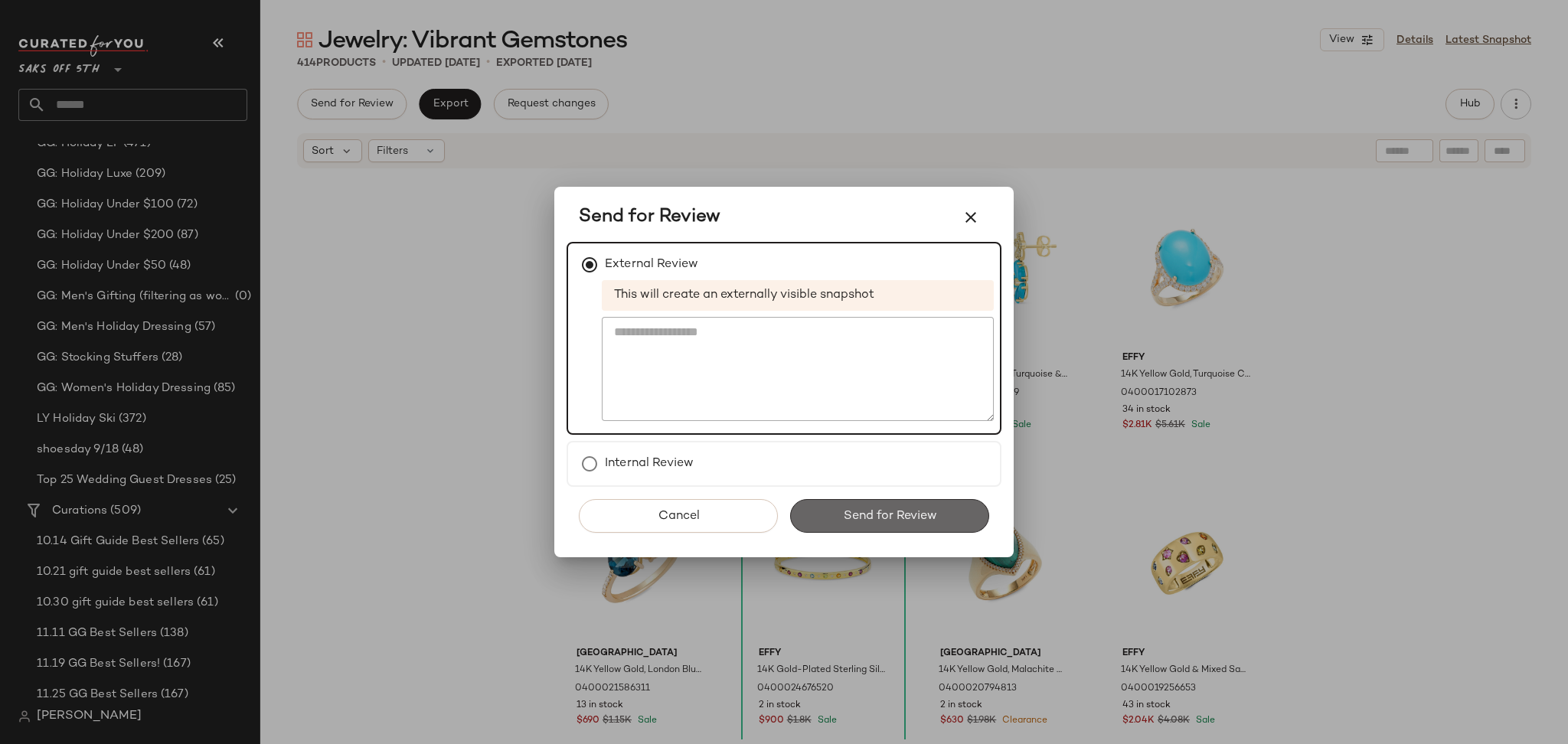
click at [853, 513] on span "Send for Review" at bounding box center [889, 516] width 94 height 14
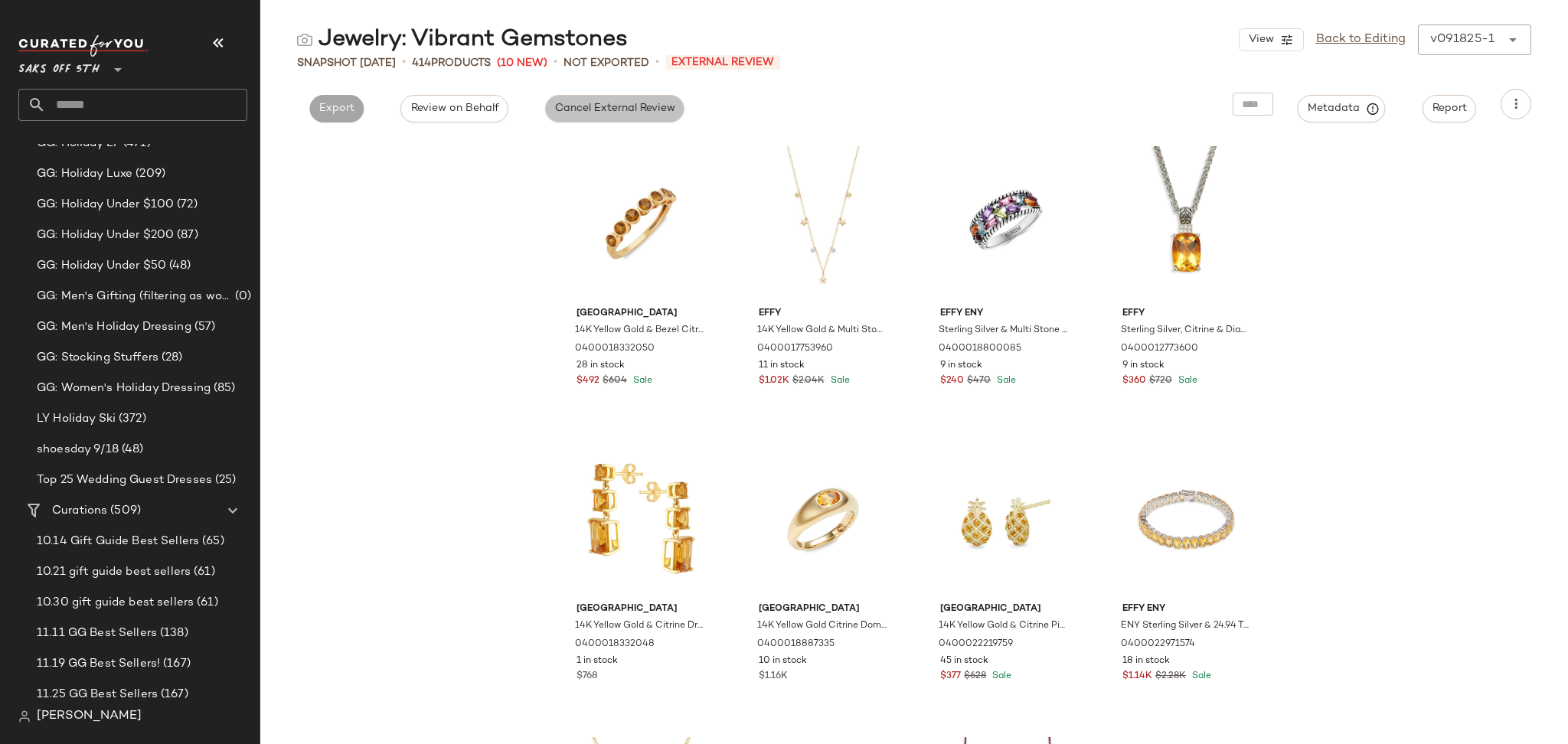
click at [574, 104] on span "Cancel External Review" at bounding box center [614, 108] width 121 height 12
click at [473, 114] on span "Export" at bounding box center [474, 108] width 36 height 12
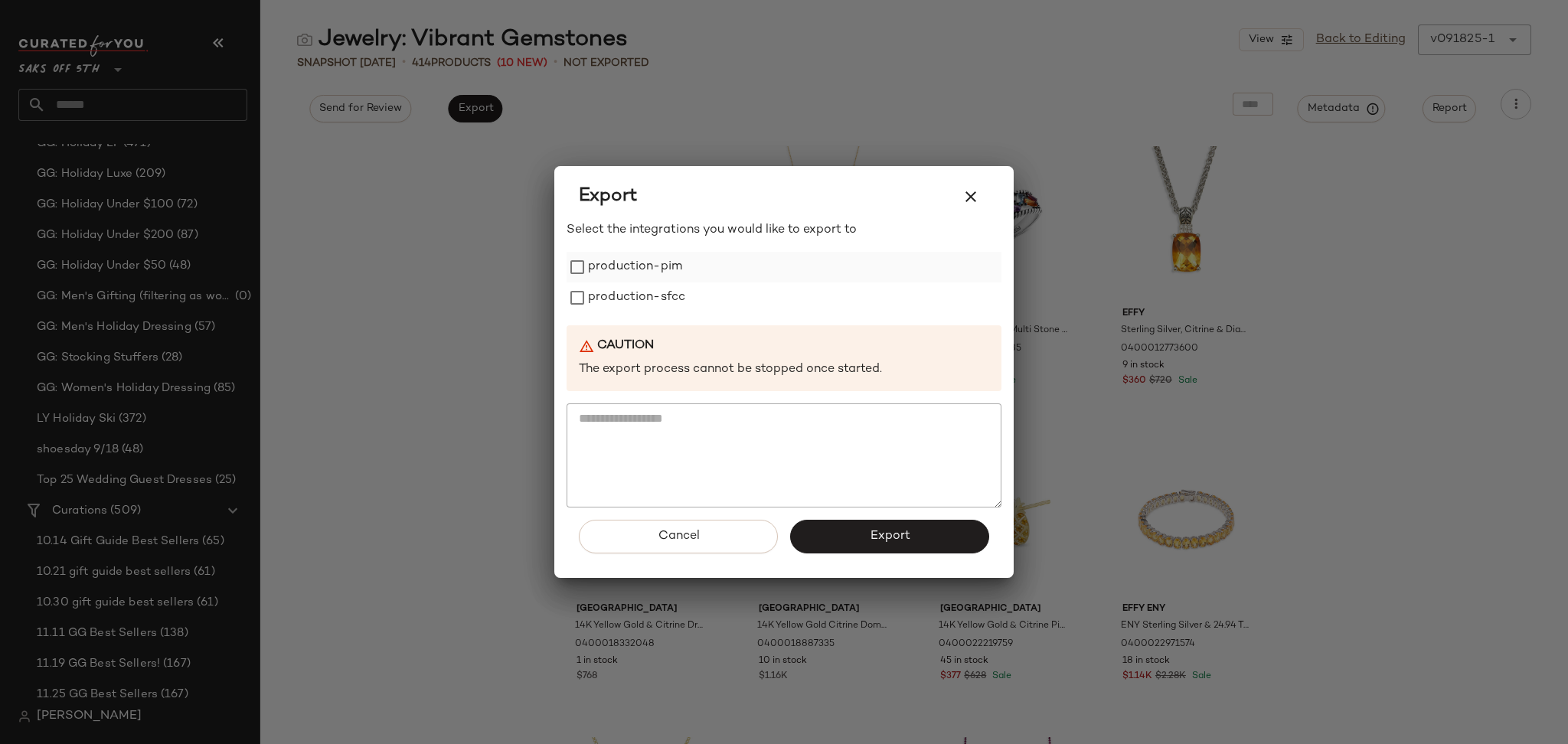
click at [625, 263] on label "production-pim" at bounding box center [634, 267] width 94 height 31
click at [629, 296] on label "production-sfcc" at bounding box center [636, 297] width 97 height 31
click at [859, 546] on button "Export" at bounding box center [889, 537] width 199 height 34
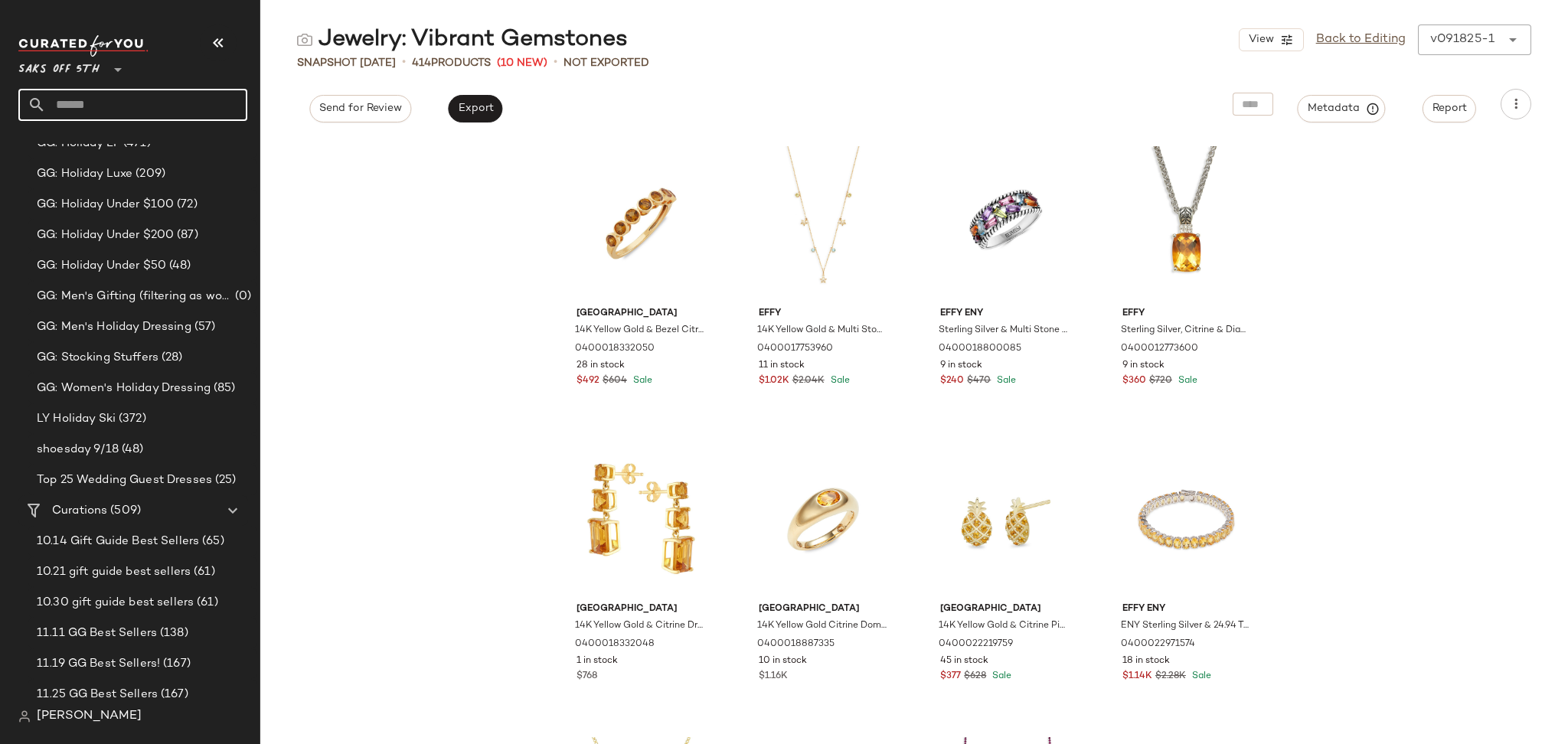
click at [159, 99] on input "text" at bounding box center [147, 105] width 202 height 32
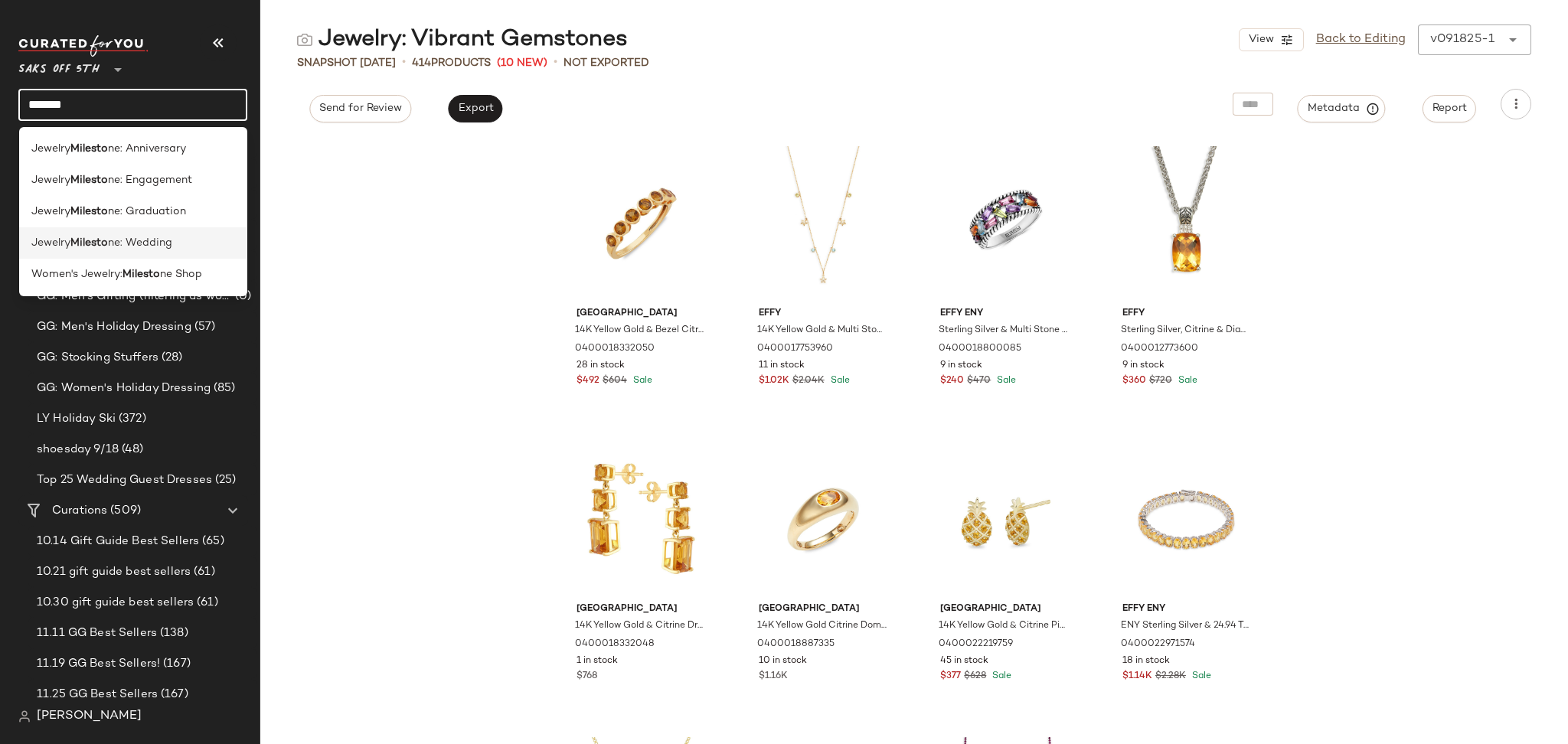
type input "*******"
click at [133, 237] on span "ne: Wedding" at bounding box center [140, 242] width 64 height 16
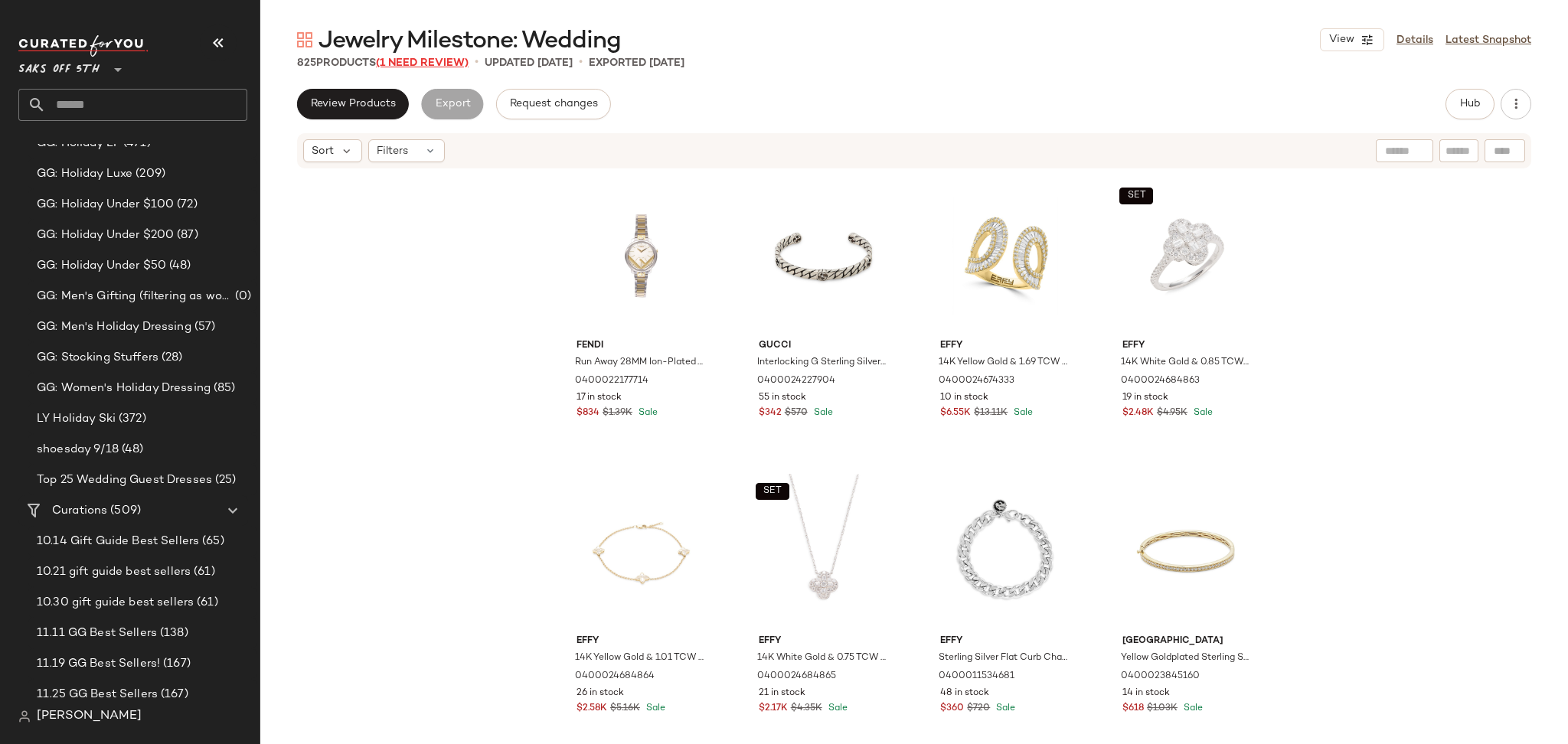
click at [409, 61] on span "(1 Need Review)" at bounding box center [422, 64] width 92 height 12
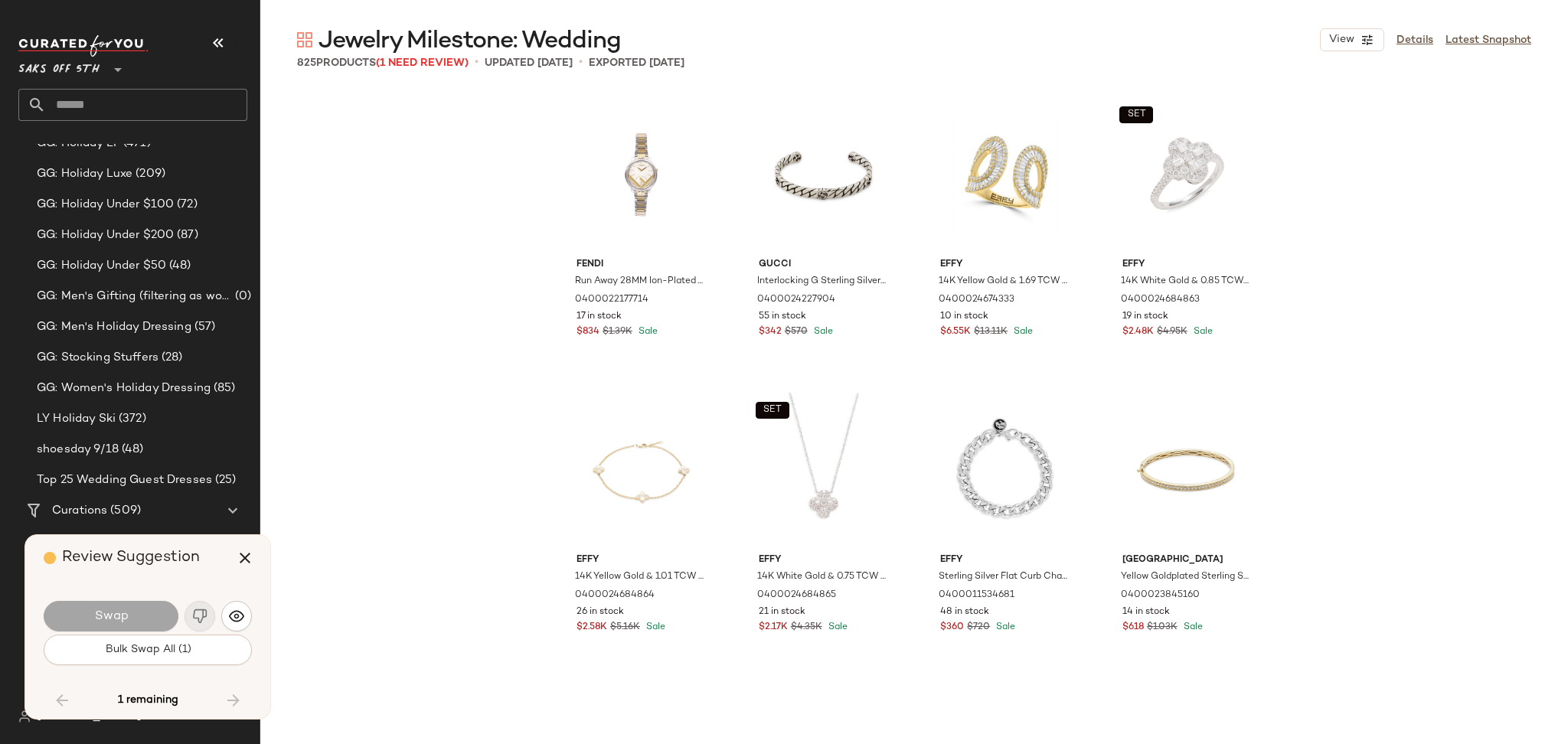
scroll to position [33694, 0]
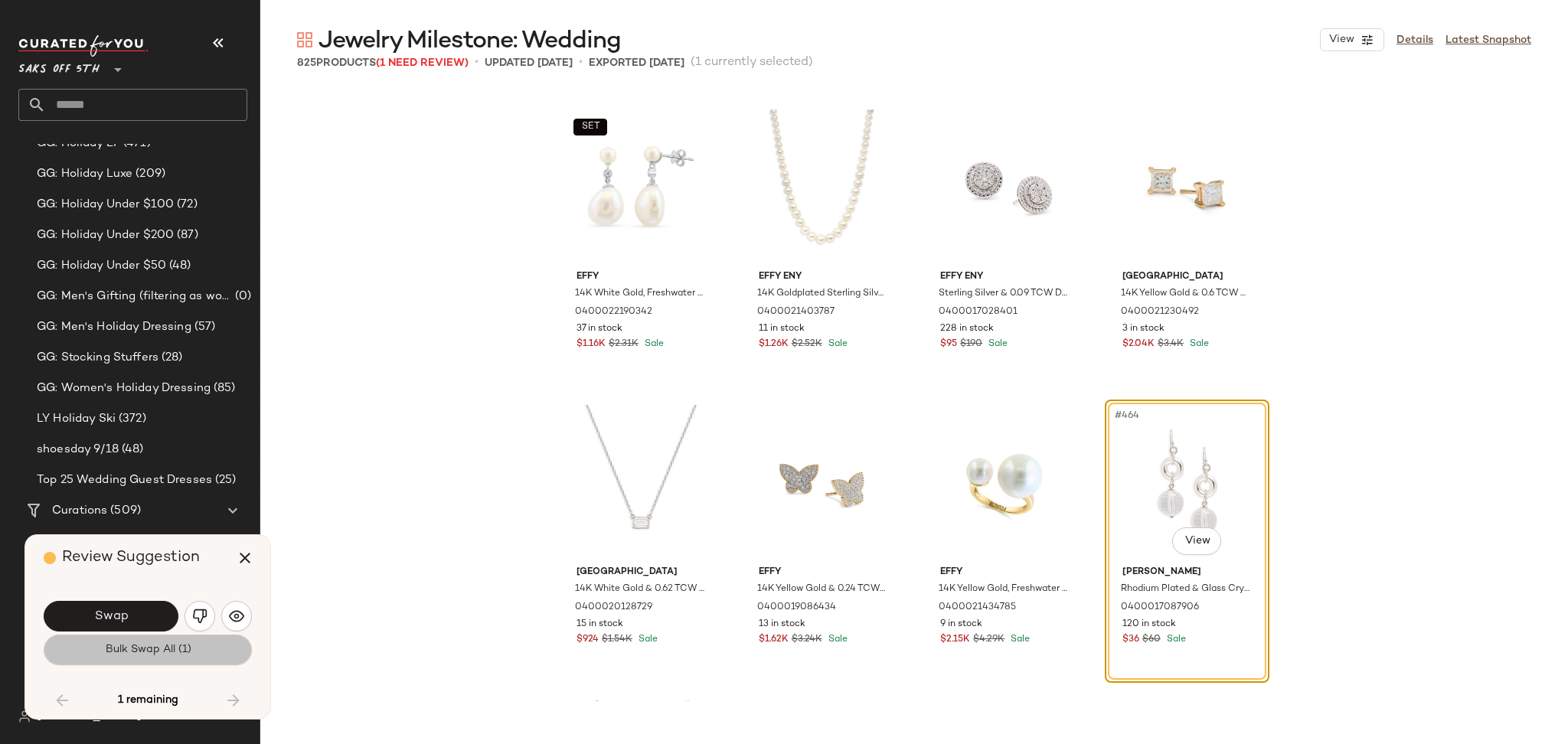
click at [207, 652] on button "Bulk Swap All (1)" at bounding box center [148, 650] width 208 height 31
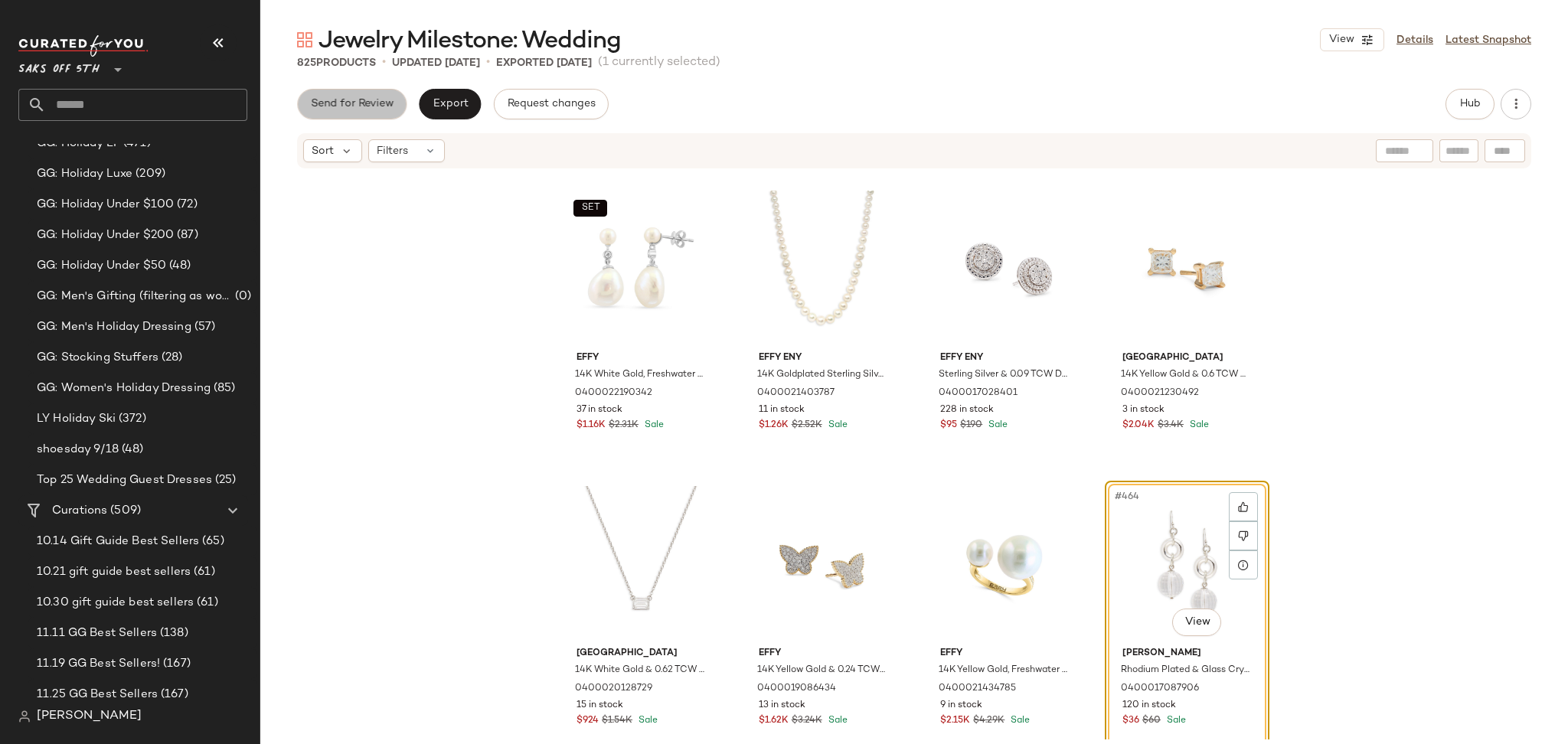
click at [349, 108] on span "Send for Review" at bounding box center [352, 104] width 83 height 12
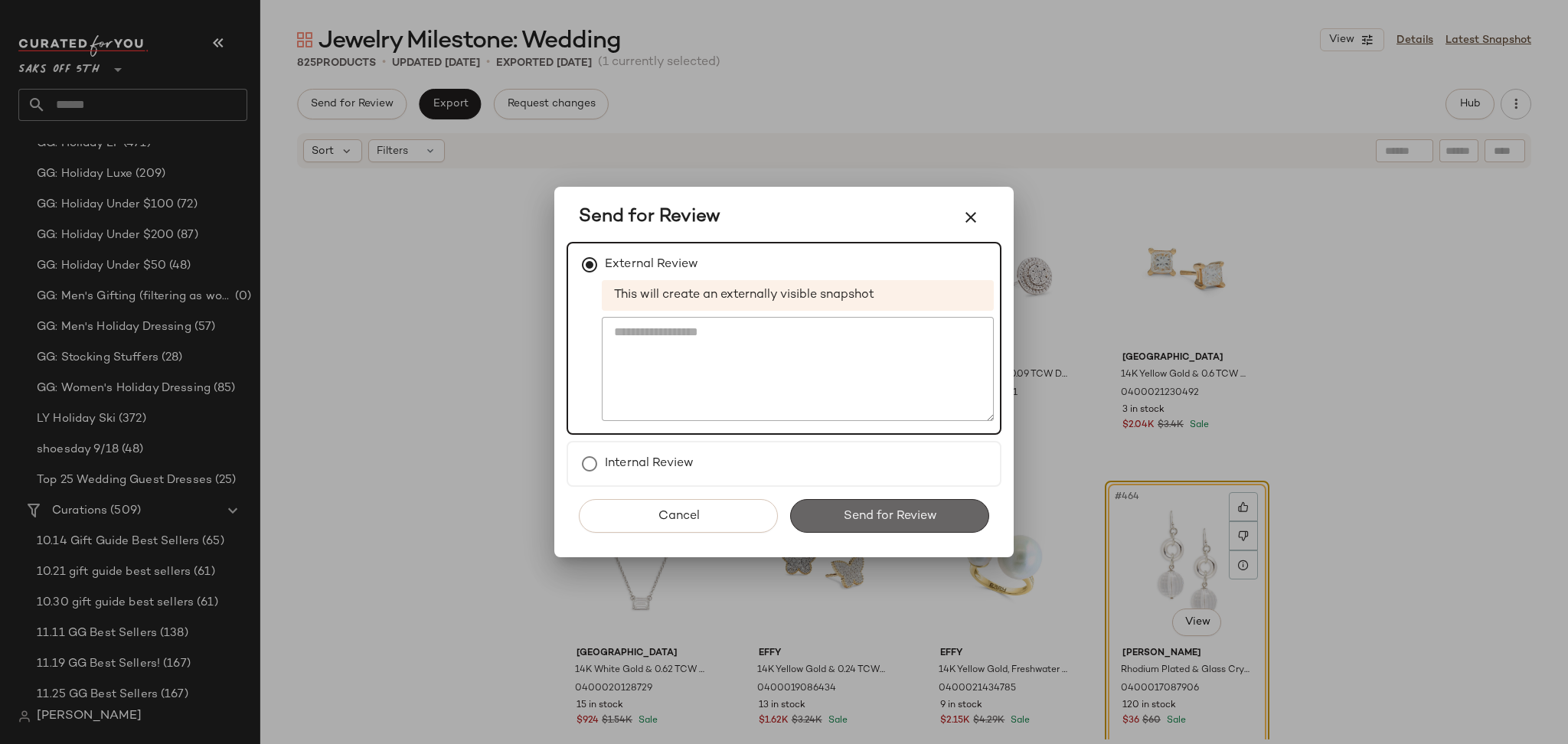
click at [842, 499] on button "Send for Review" at bounding box center [889, 516] width 199 height 34
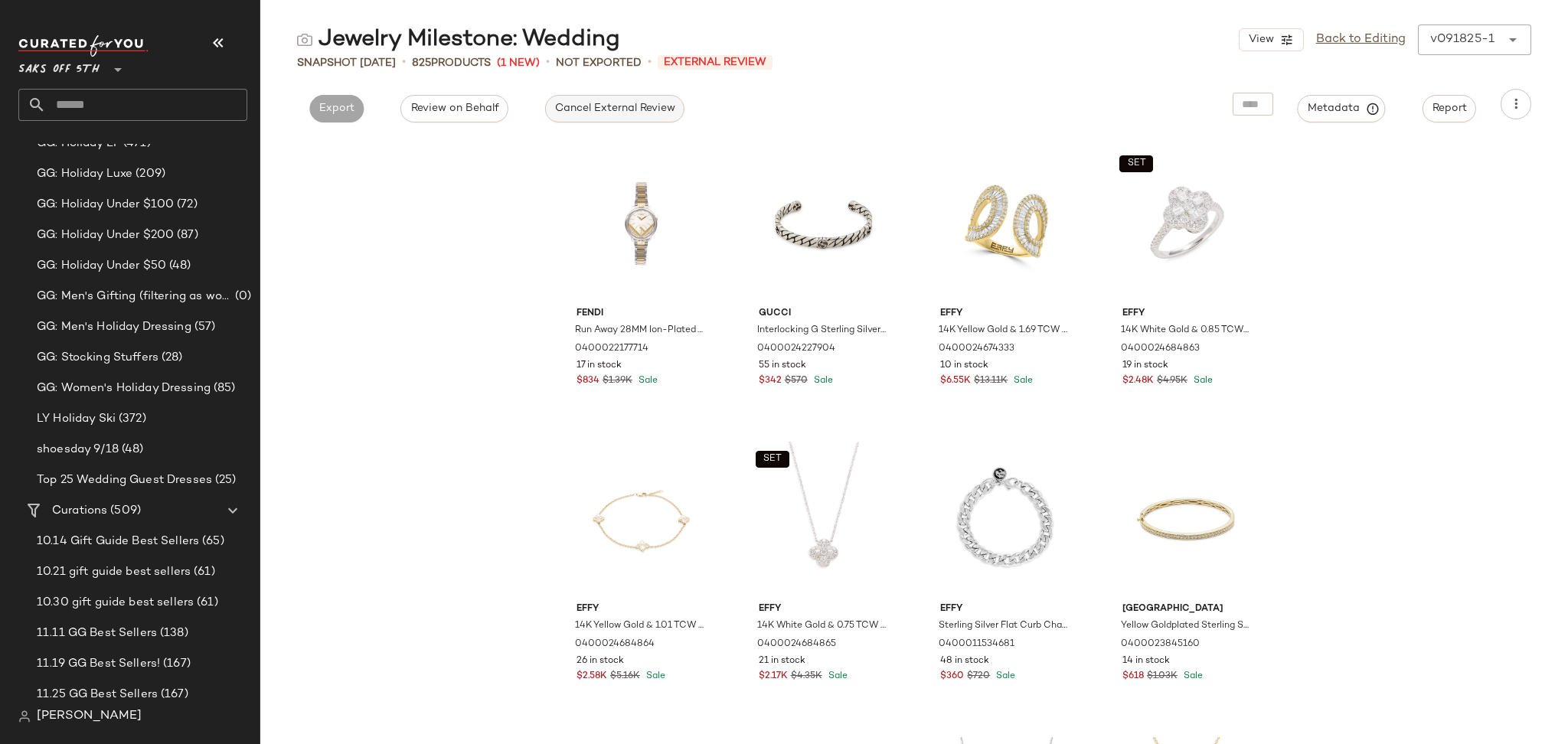
click at [584, 106] on span "Cancel External Review" at bounding box center [614, 108] width 121 height 12
click at [473, 109] on span "Export" at bounding box center [474, 108] width 36 height 12
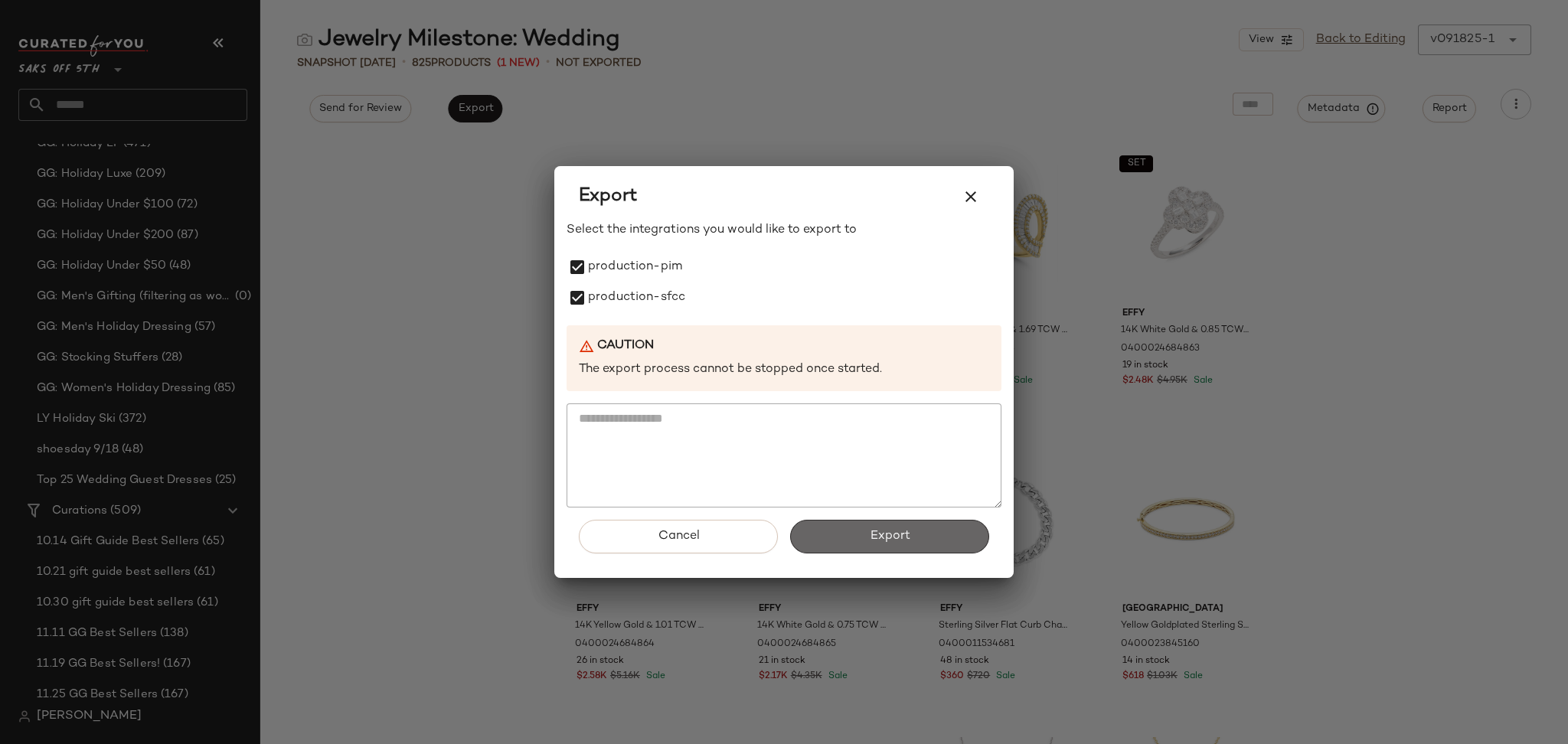
click at [829, 532] on button "Export" at bounding box center [889, 537] width 199 height 34
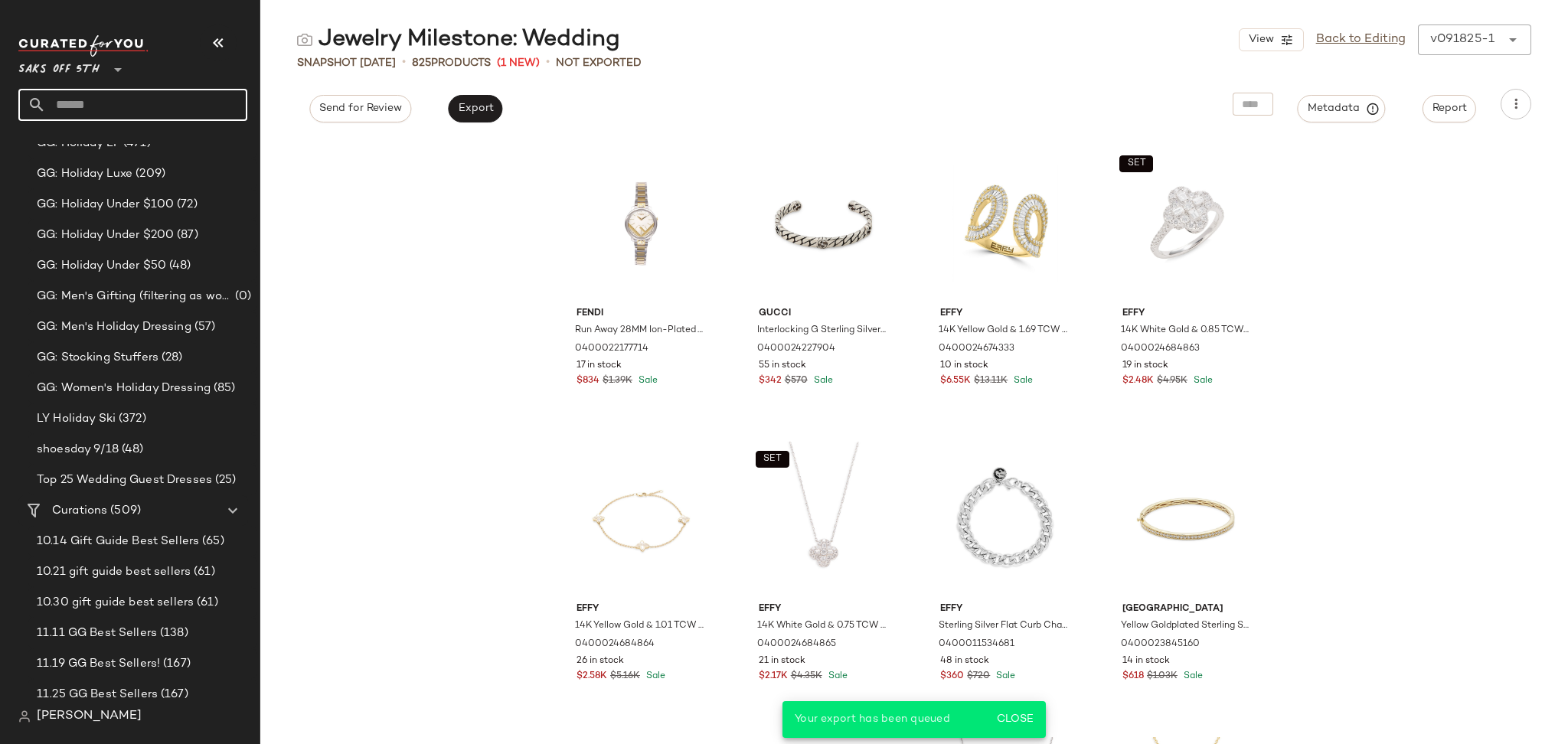
click at [115, 114] on input "text" at bounding box center [147, 105] width 202 height 32
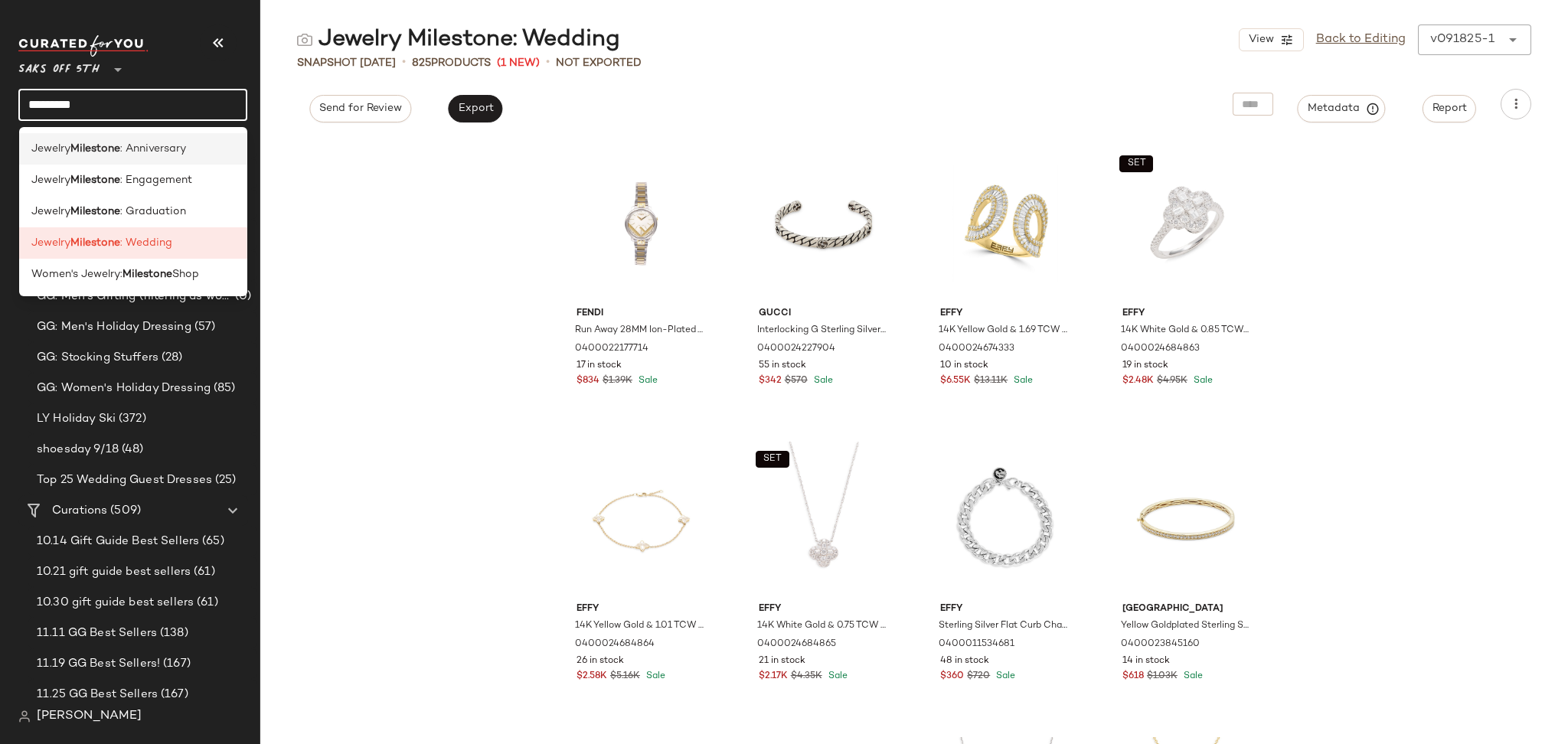
type input "*********"
click at [131, 152] on span ": Anniversary" at bounding box center [153, 148] width 66 height 16
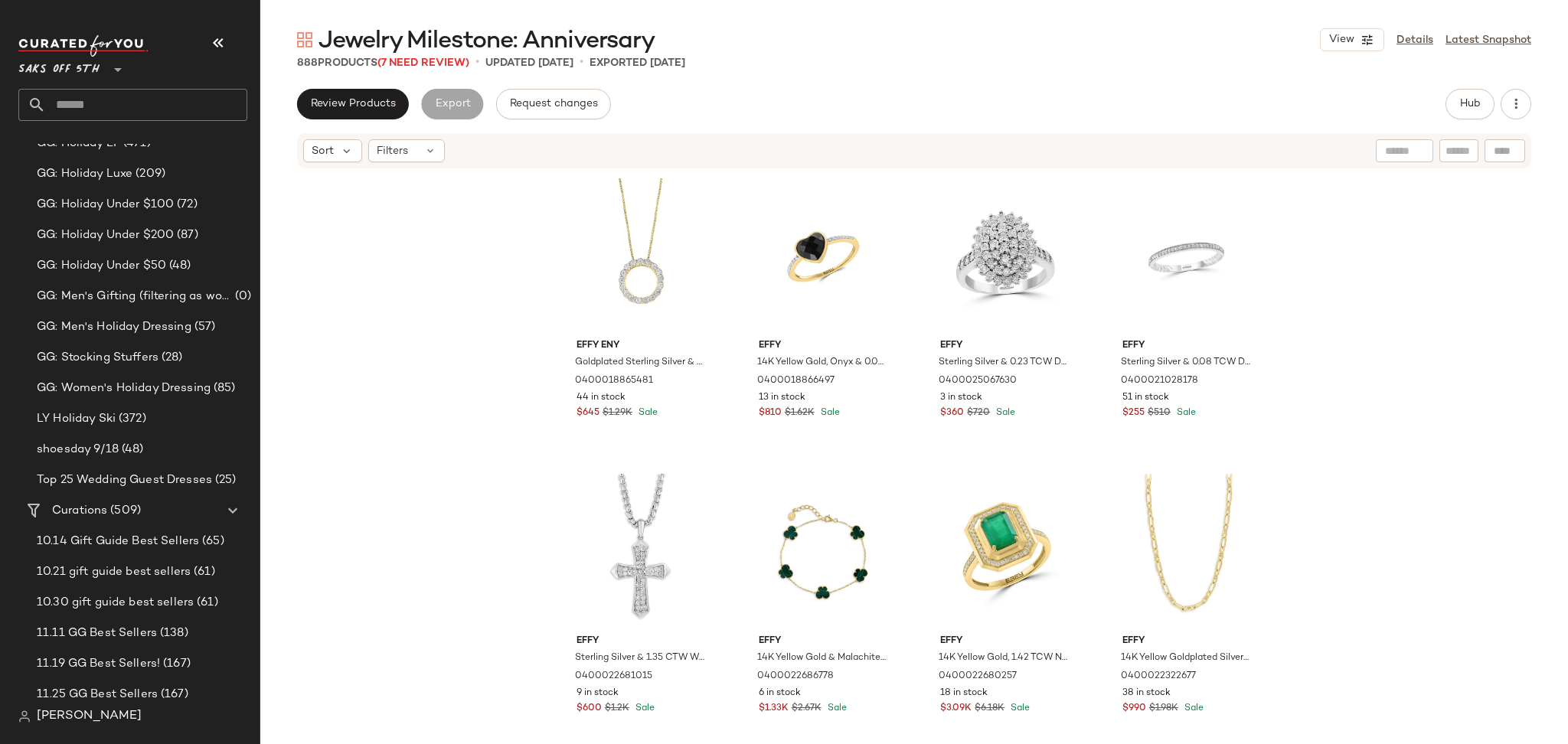
click at [425, 70] on div "888 Products (7 Need Review)" at bounding box center [383, 63] width 172 height 16
click at [438, 55] on span "Jewelry Milestone: Anniversary" at bounding box center [486, 42] width 336 height 31
click at [438, 59] on span "(7 Need Review)" at bounding box center [423, 64] width 91 height 12
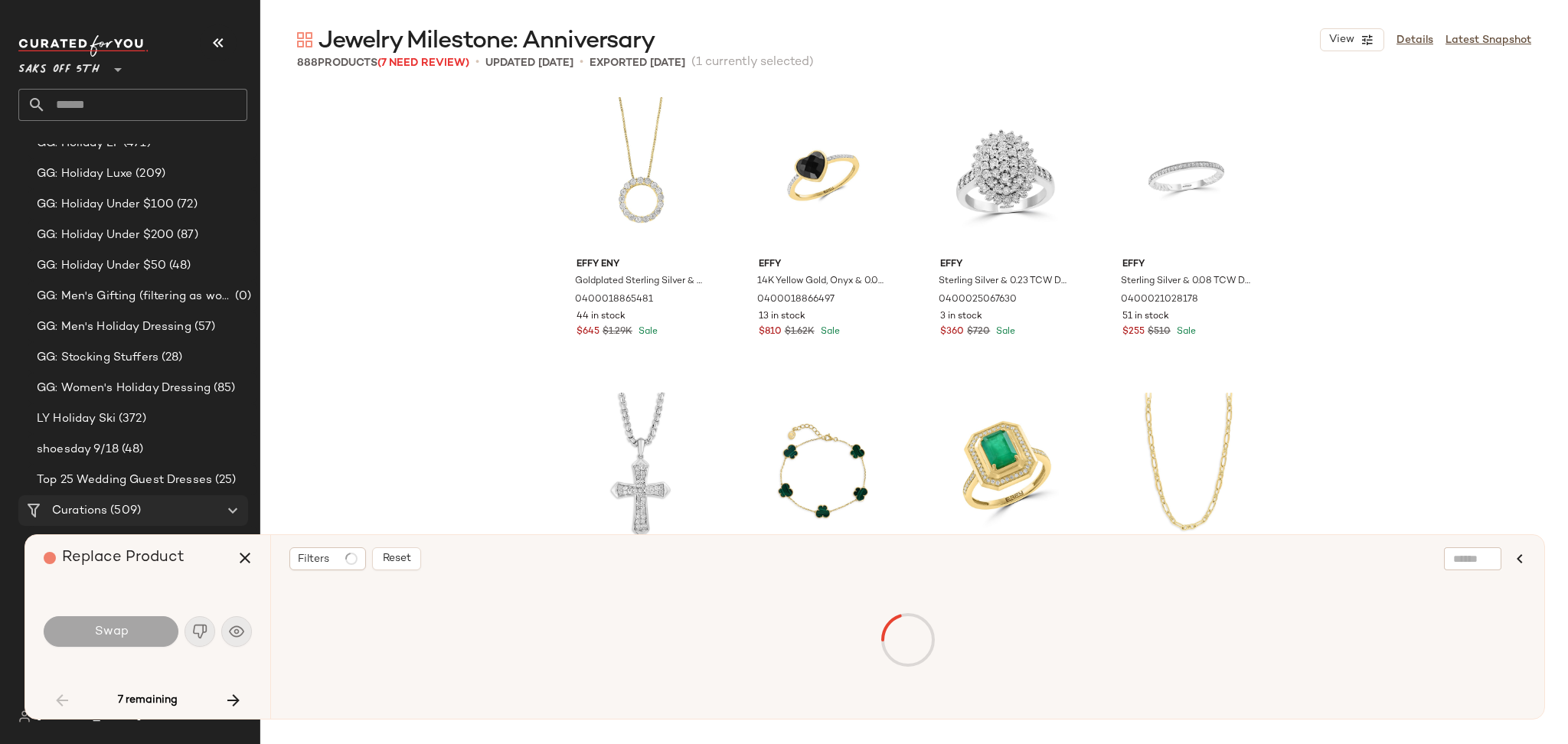
scroll to position [4137, 0]
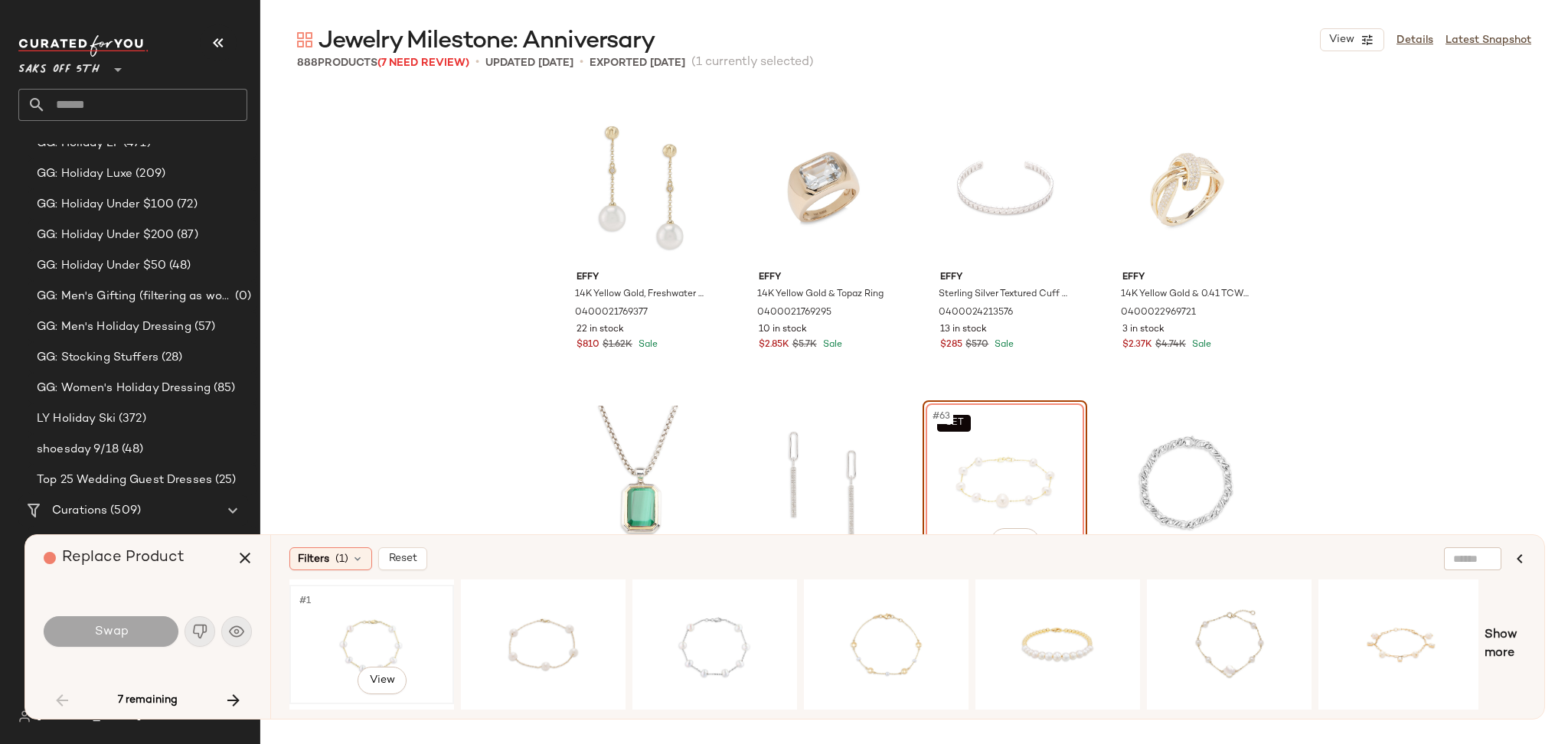
click at [348, 630] on div "#1 View" at bounding box center [372, 645] width 154 height 108
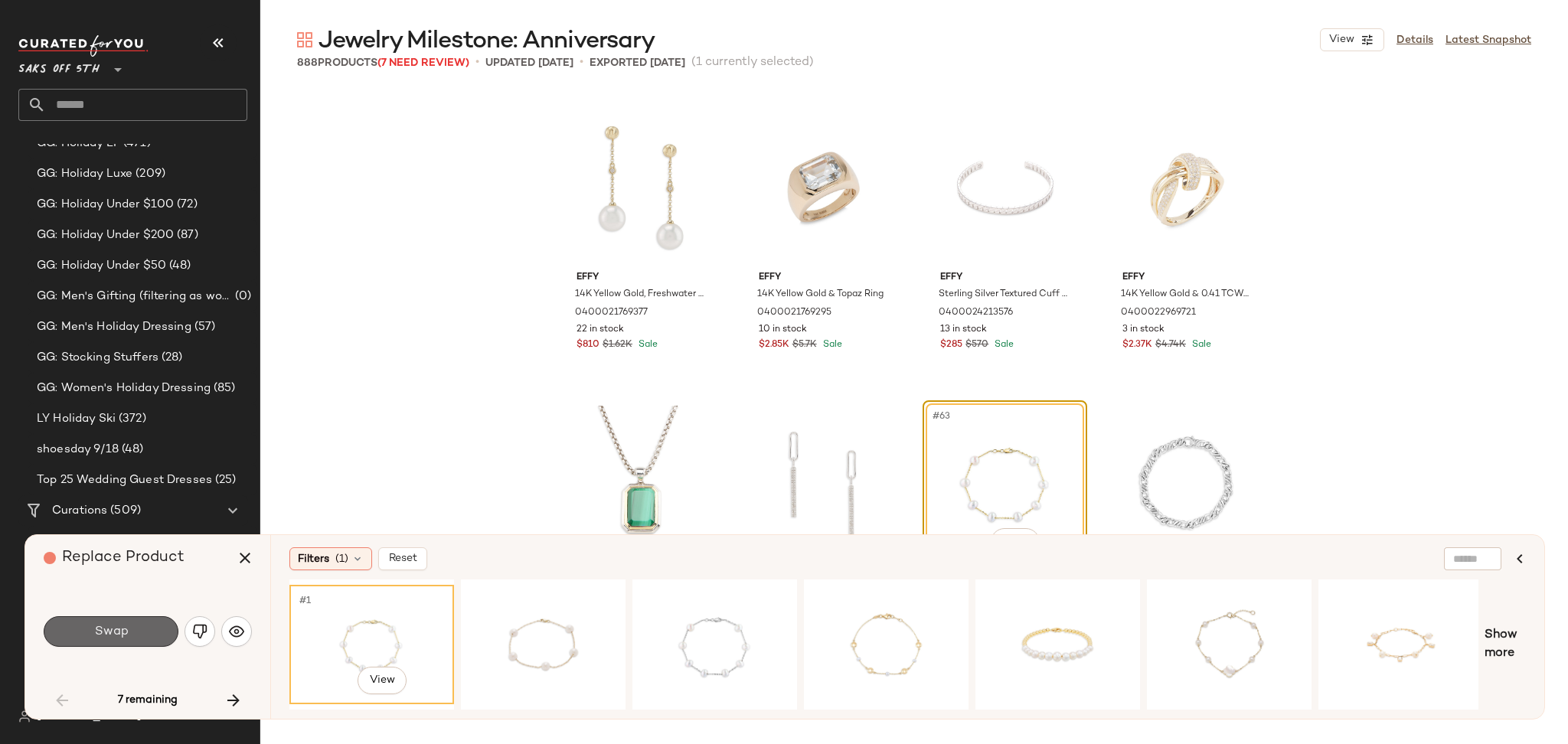
click at [163, 630] on button "Swap" at bounding box center [111, 631] width 135 height 31
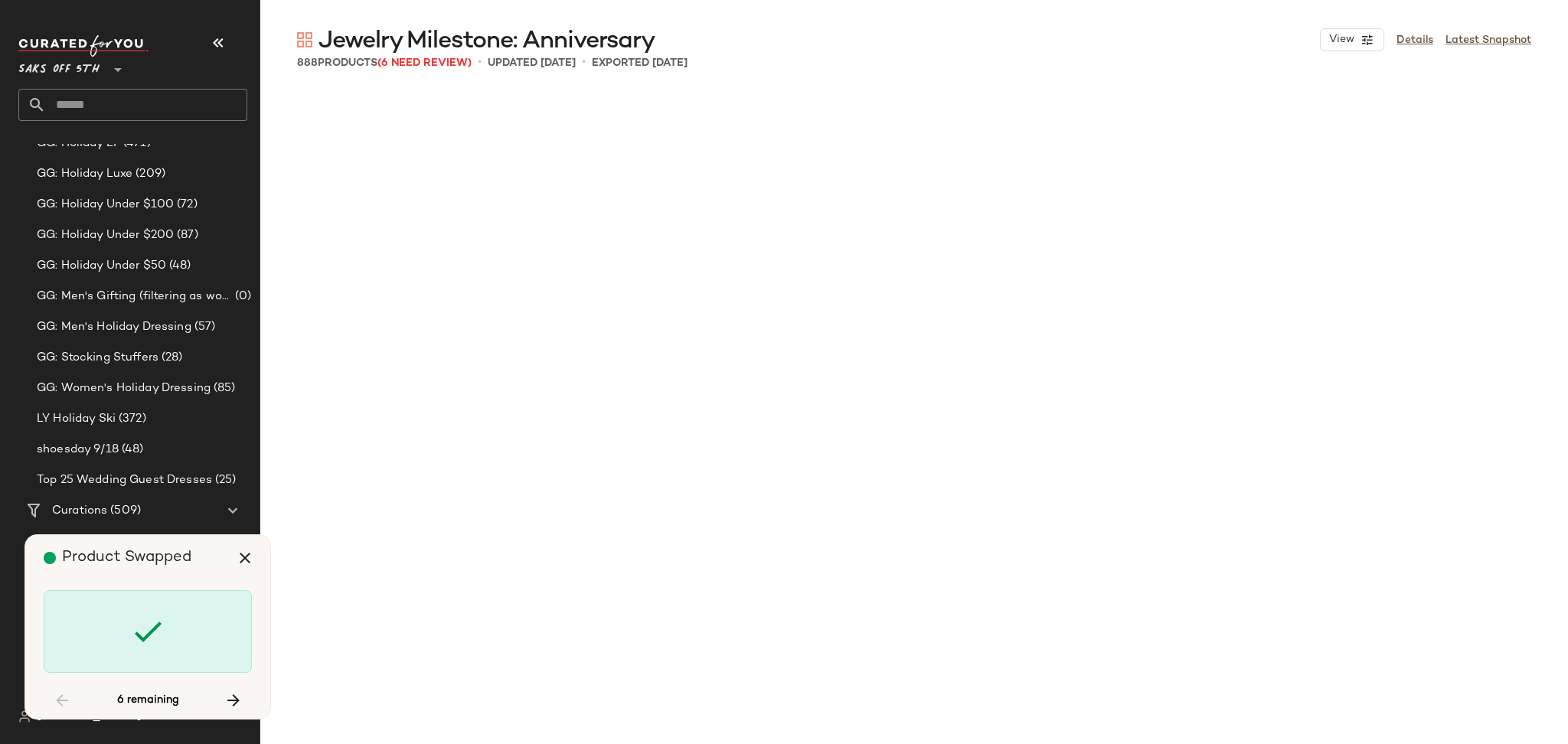
scroll to position [10641, 0]
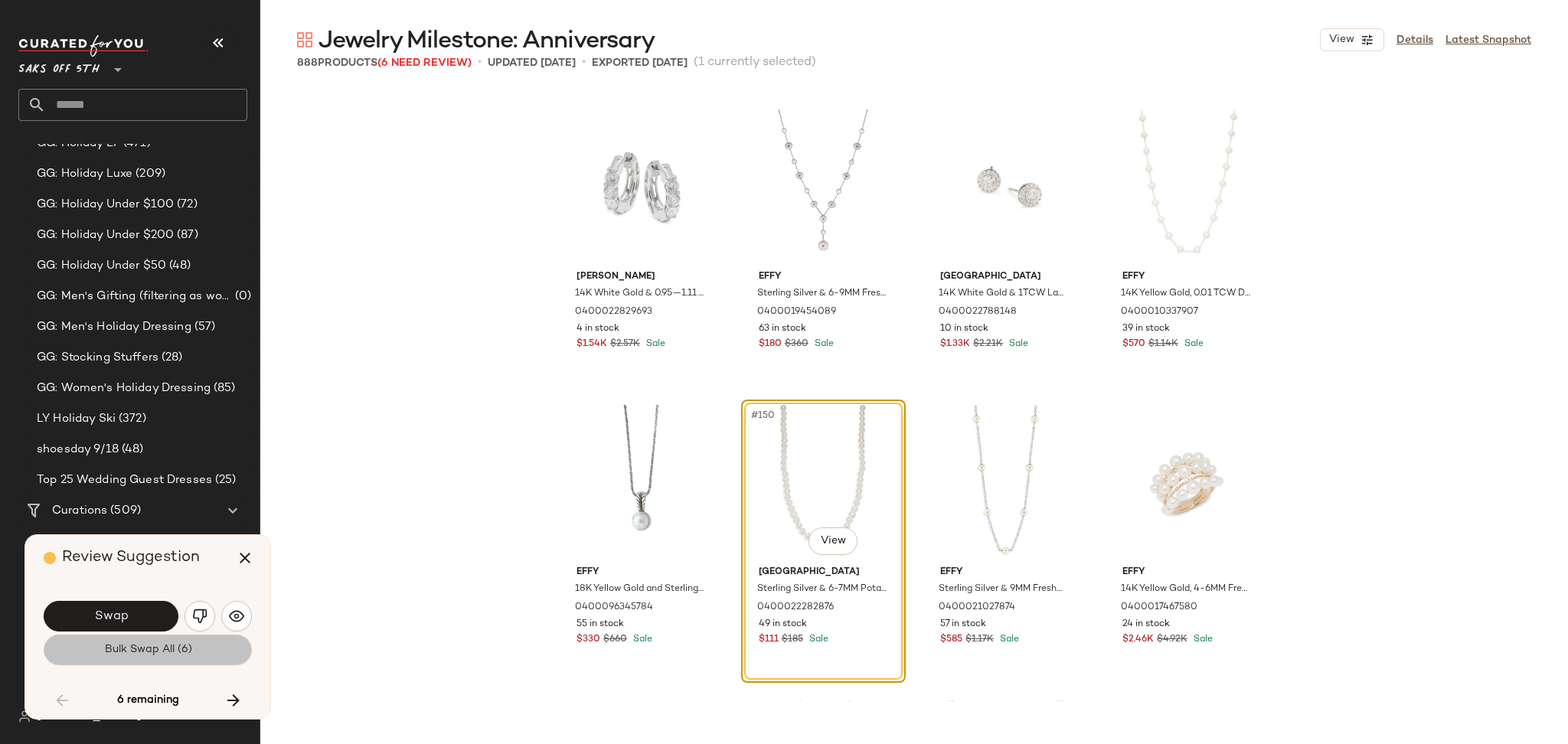
click at [202, 647] on button "Bulk Swap All (6)" at bounding box center [148, 650] width 208 height 31
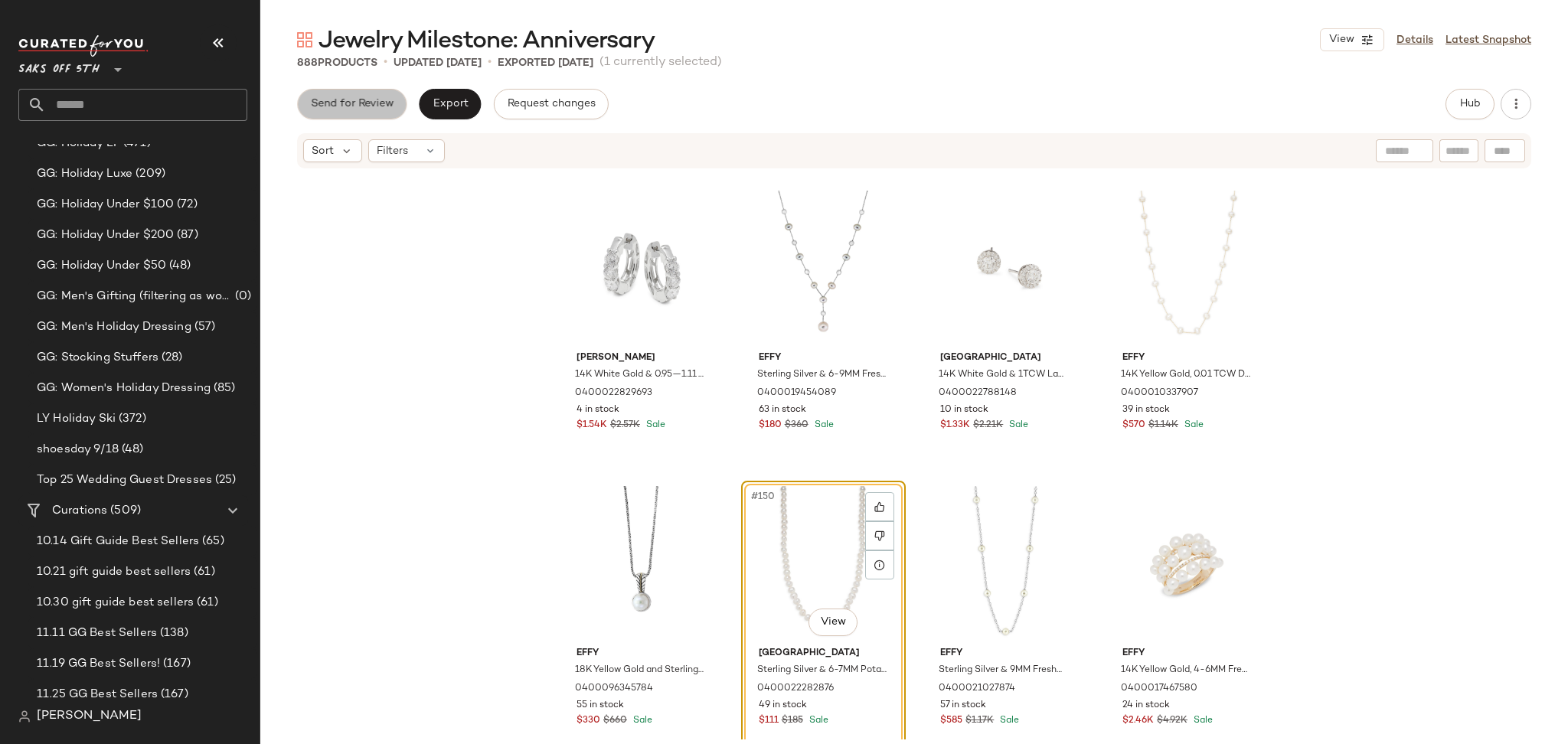
click at [361, 93] on button "Send for Review" at bounding box center [352, 104] width 109 height 31
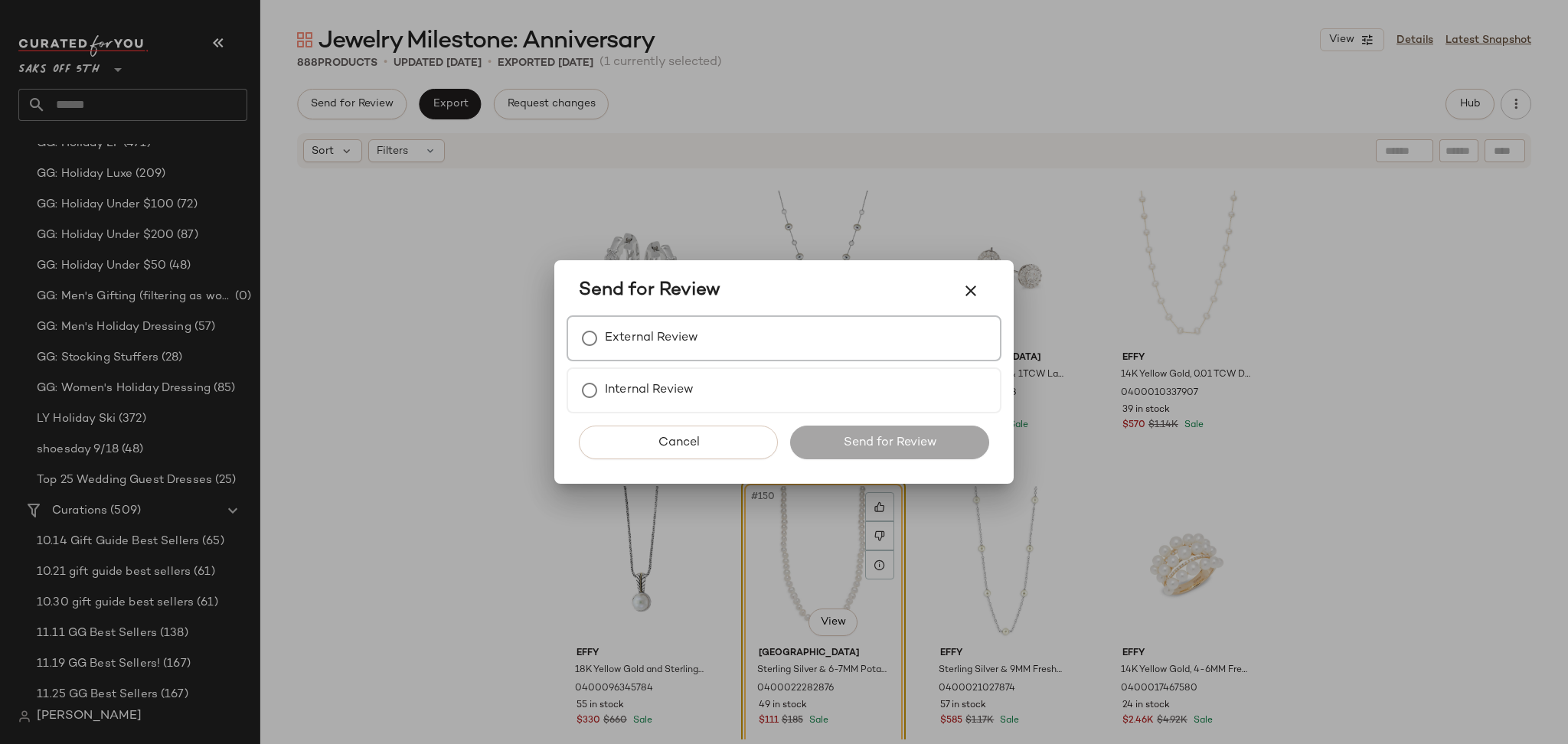
click at [612, 319] on div "External Review" at bounding box center [784, 338] width 435 height 46
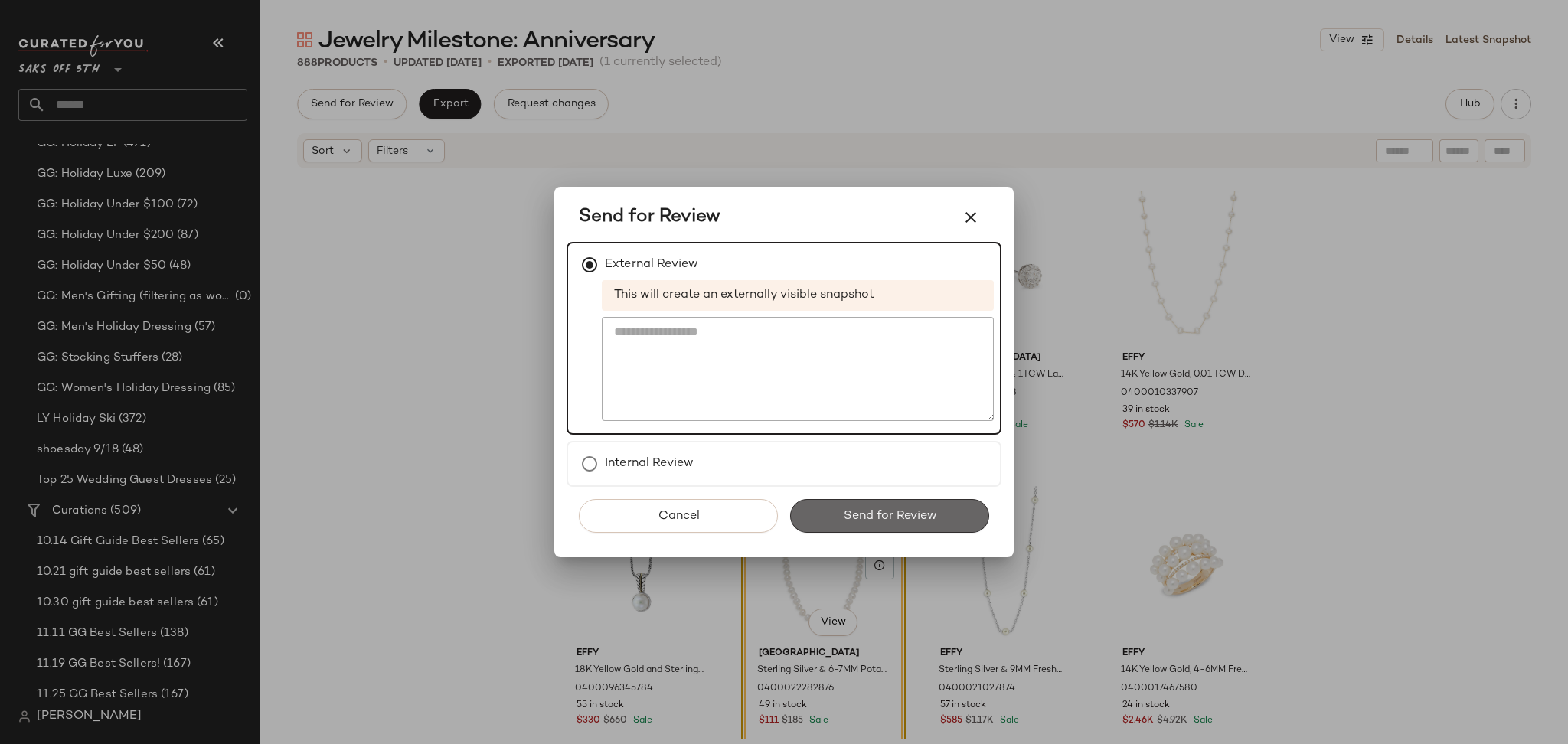
click at [851, 525] on button "Send for Review" at bounding box center [889, 516] width 199 height 34
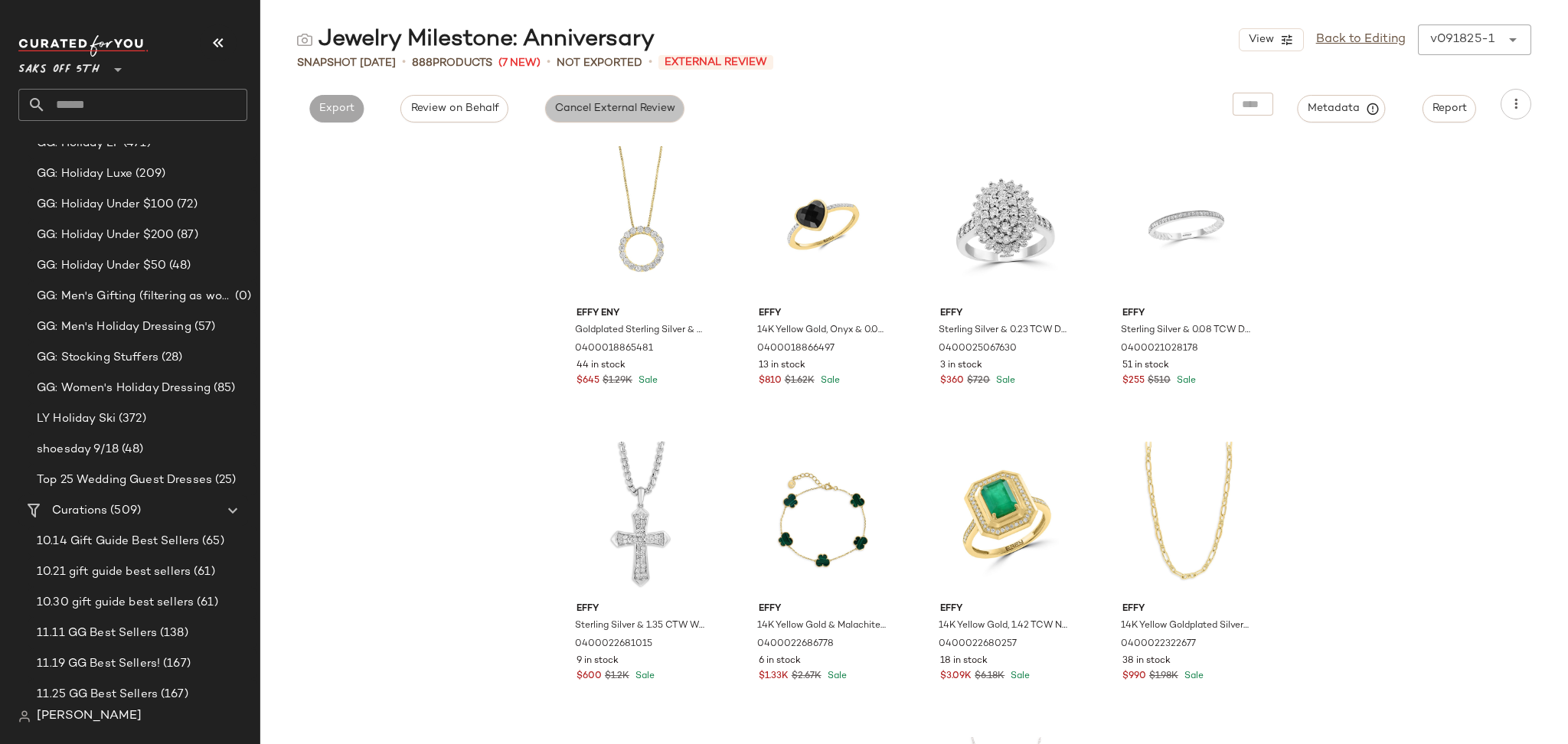
click at [564, 114] on span "Cancel External Review" at bounding box center [614, 108] width 121 height 12
click at [448, 115] on div "Export" at bounding box center [474, 104] width 79 height 31
click at [457, 113] on span "Export" at bounding box center [474, 108] width 36 height 12
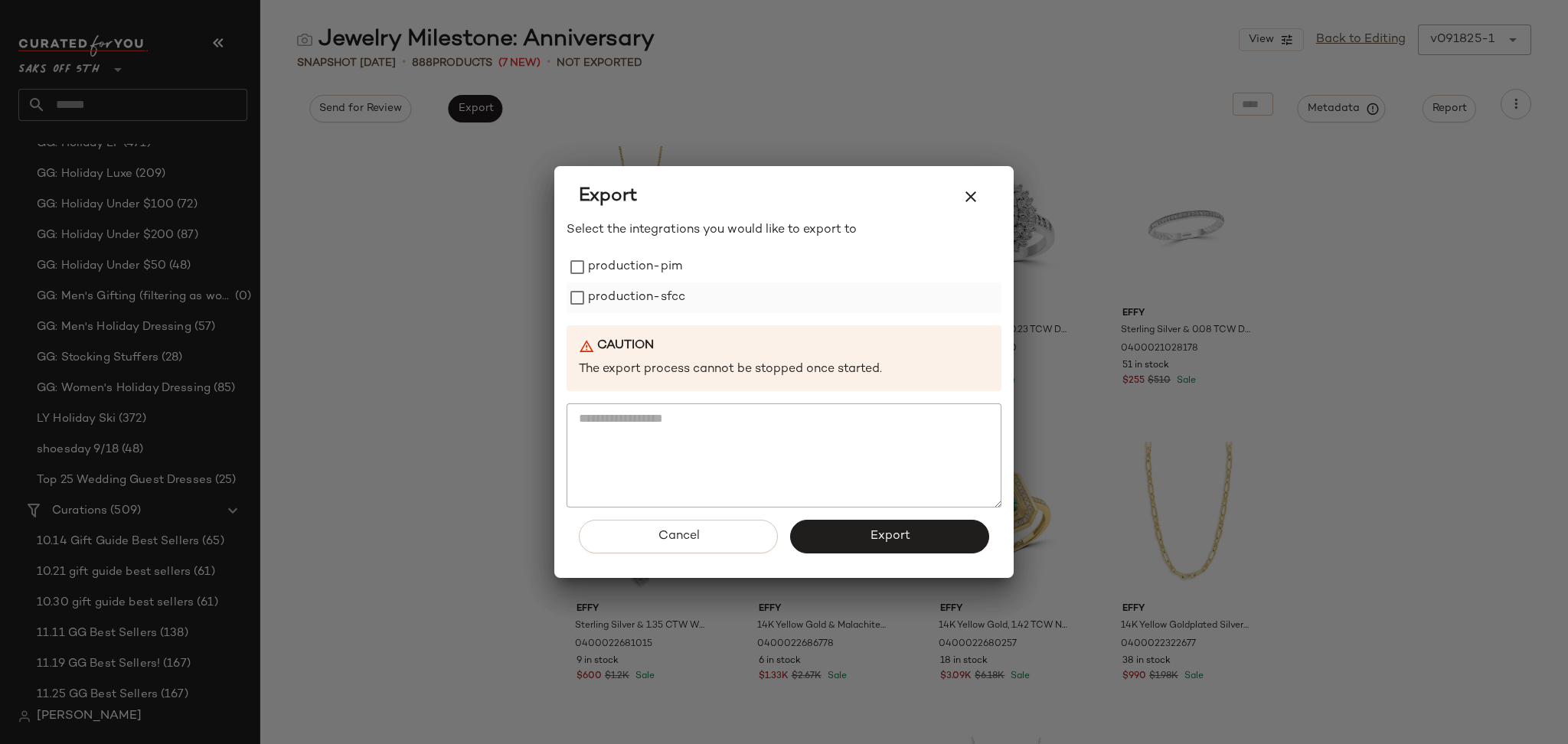
click at [601, 298] on label "production-sfcc" at bounding box center [636, 297] width 97 height 31
click at [612, 274] on label "production-pim" at bounding box center [634, 267] width 94 height 31
click at [834, 536] on button "Export" at bounding box center [889, 537] width 199 height 34
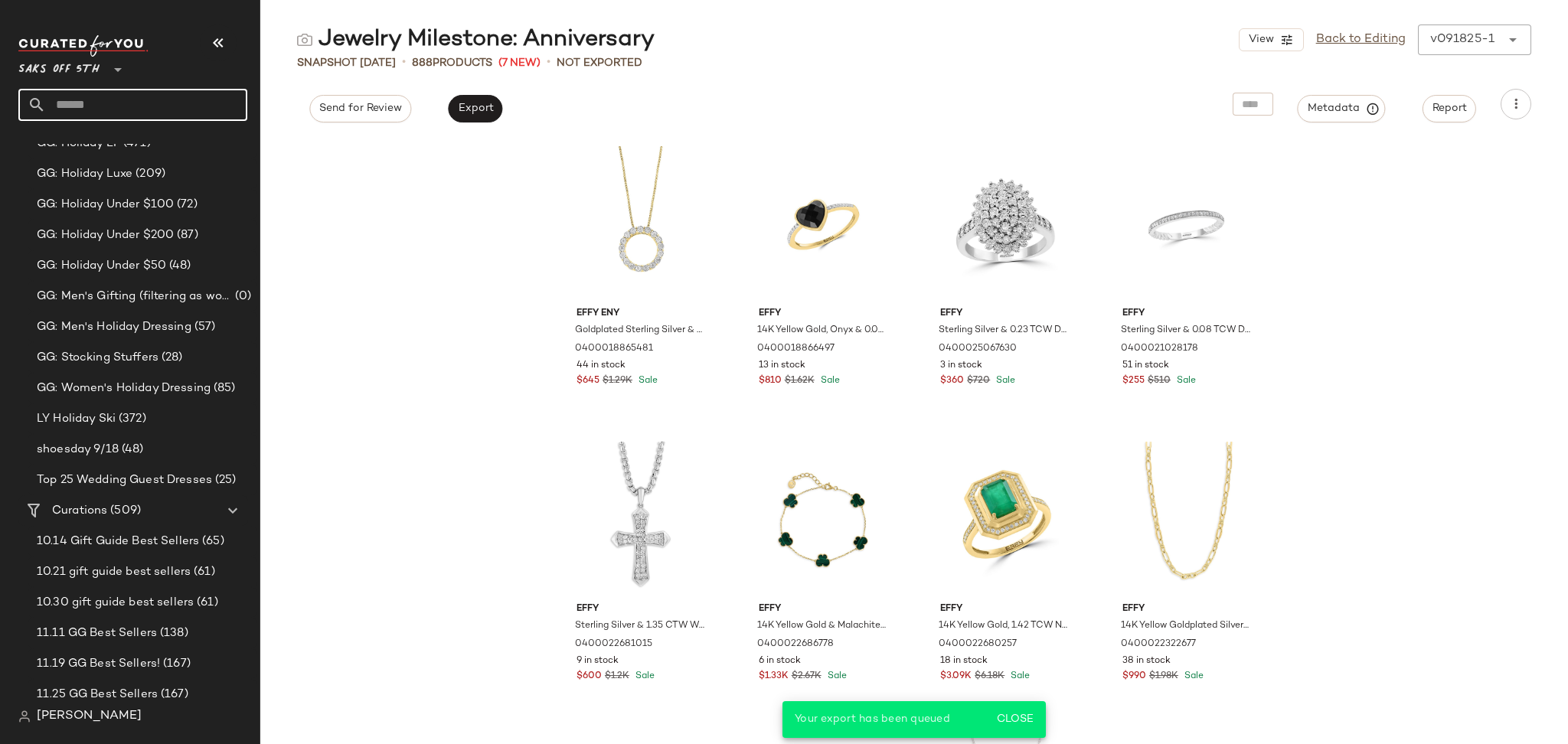
click at [229, 100] on input "text" at bounding box center [147, 105] width 202 height 32
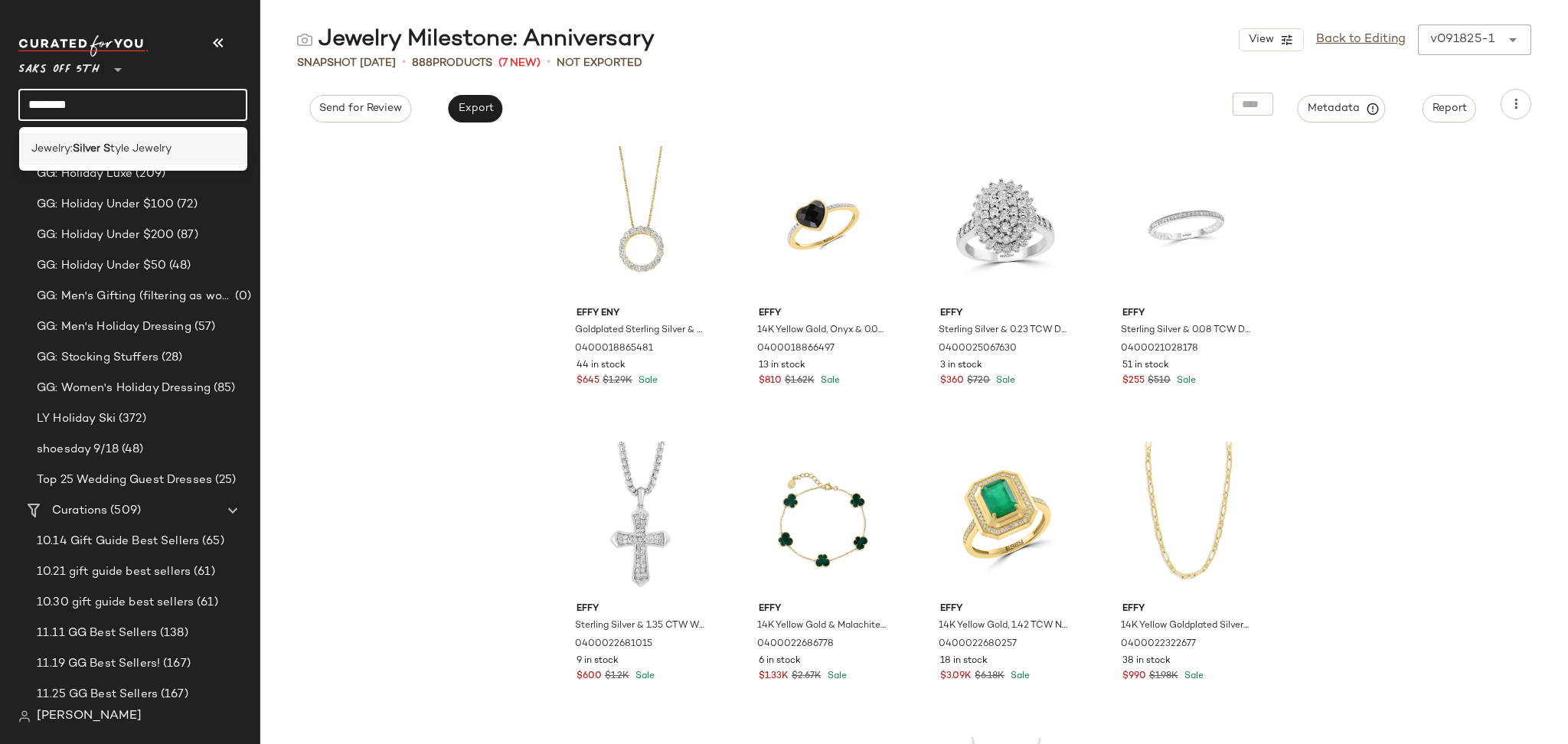
type input "********"
click at [137, 155] on span "tyle Jewelry" at bounding box center [141, 148] width 61 height 16
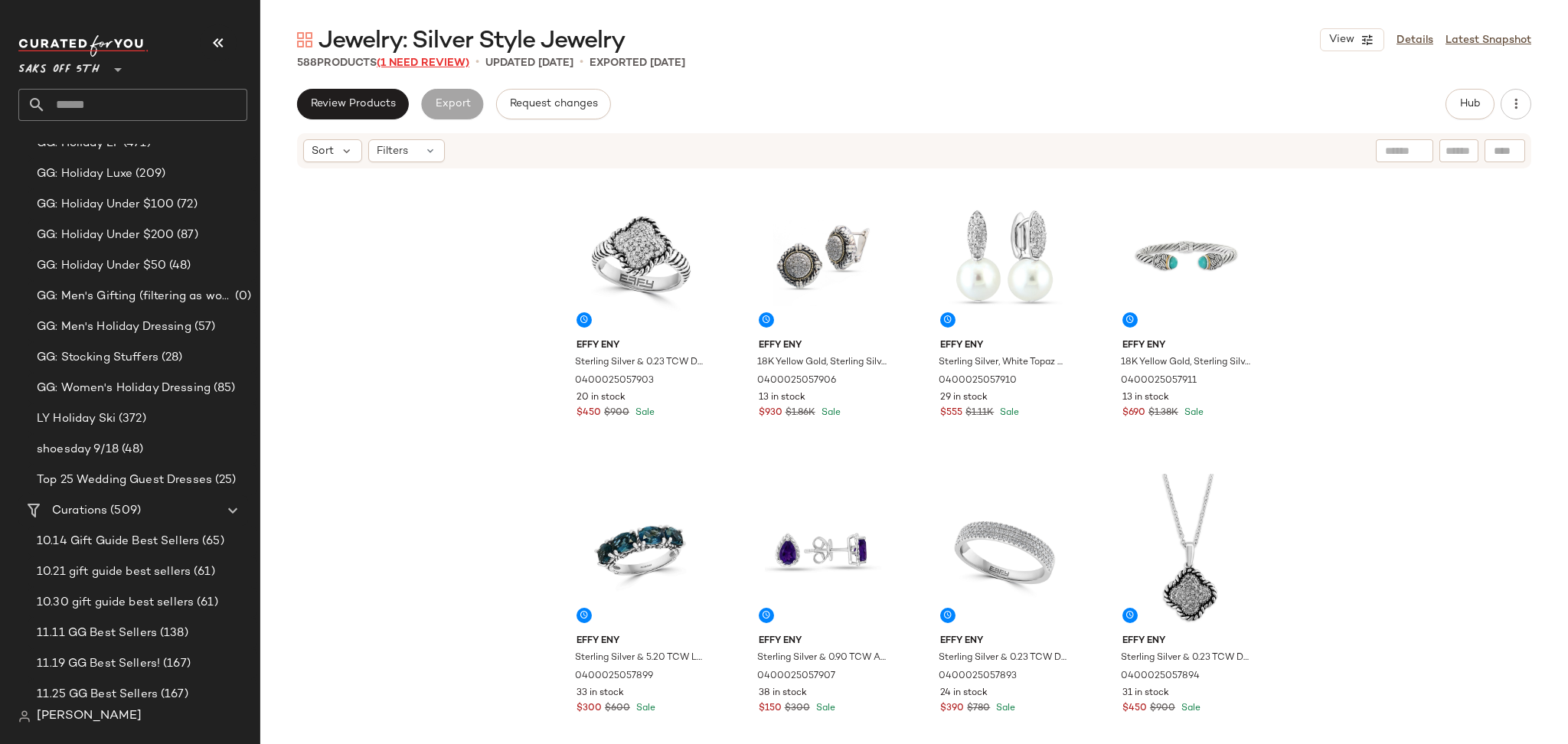
click at [435, 59] on span "(1 Need Review)" at bounding box center [423, 64] width 92 height 12
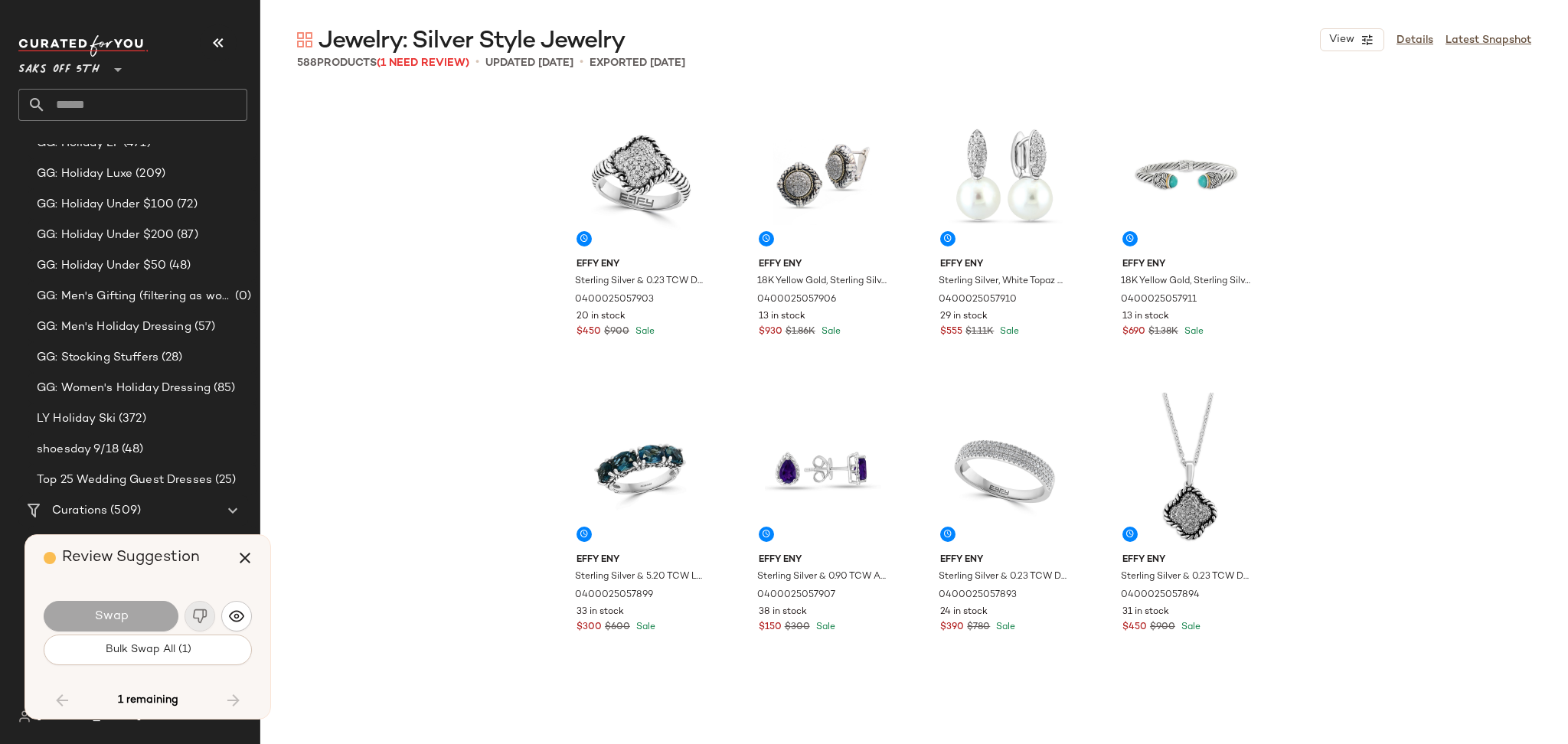
scroll to position [18619, 0]
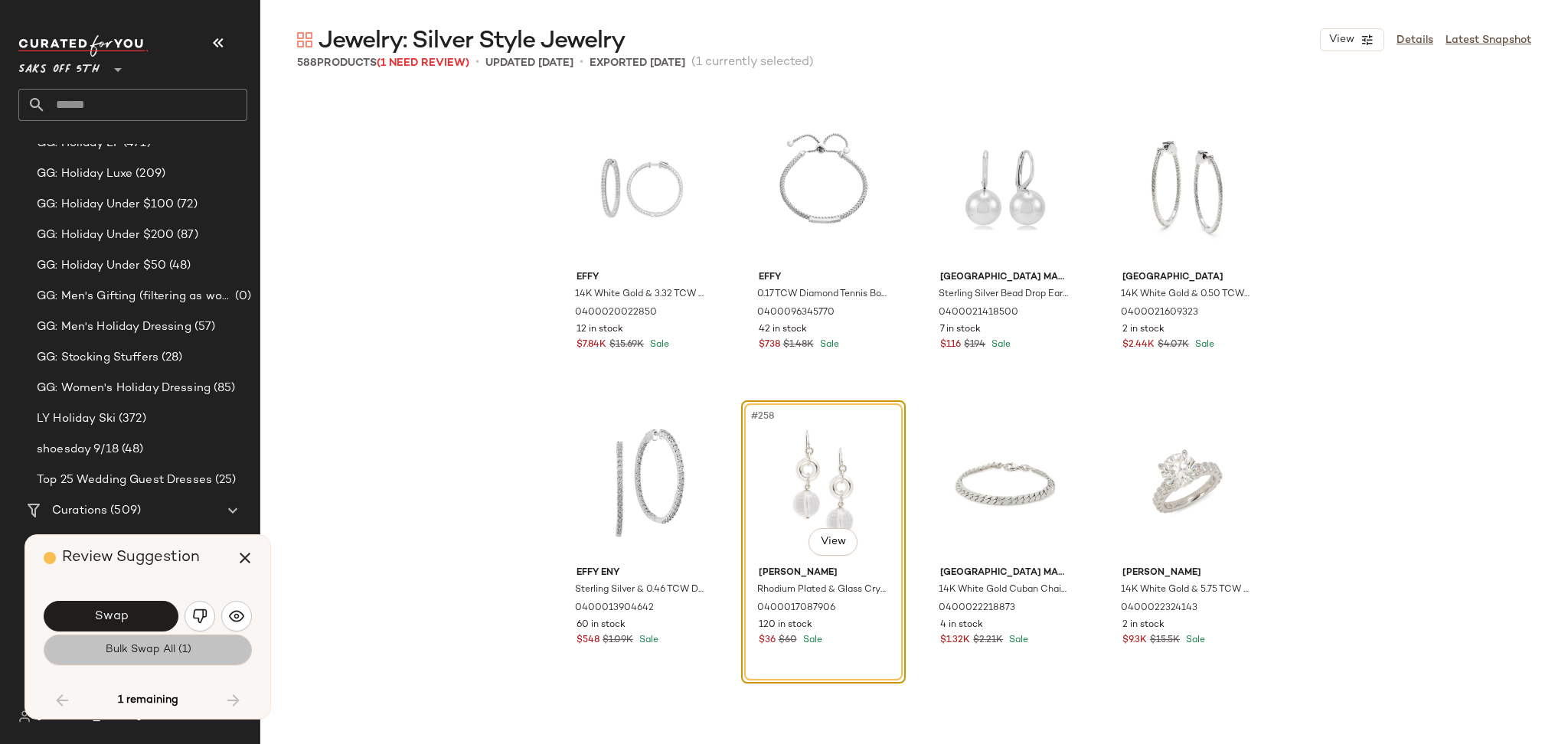
click at [163, 648] on span "Bulk Swap All (1)" at bounding box center [147, 650] width 86 height 12
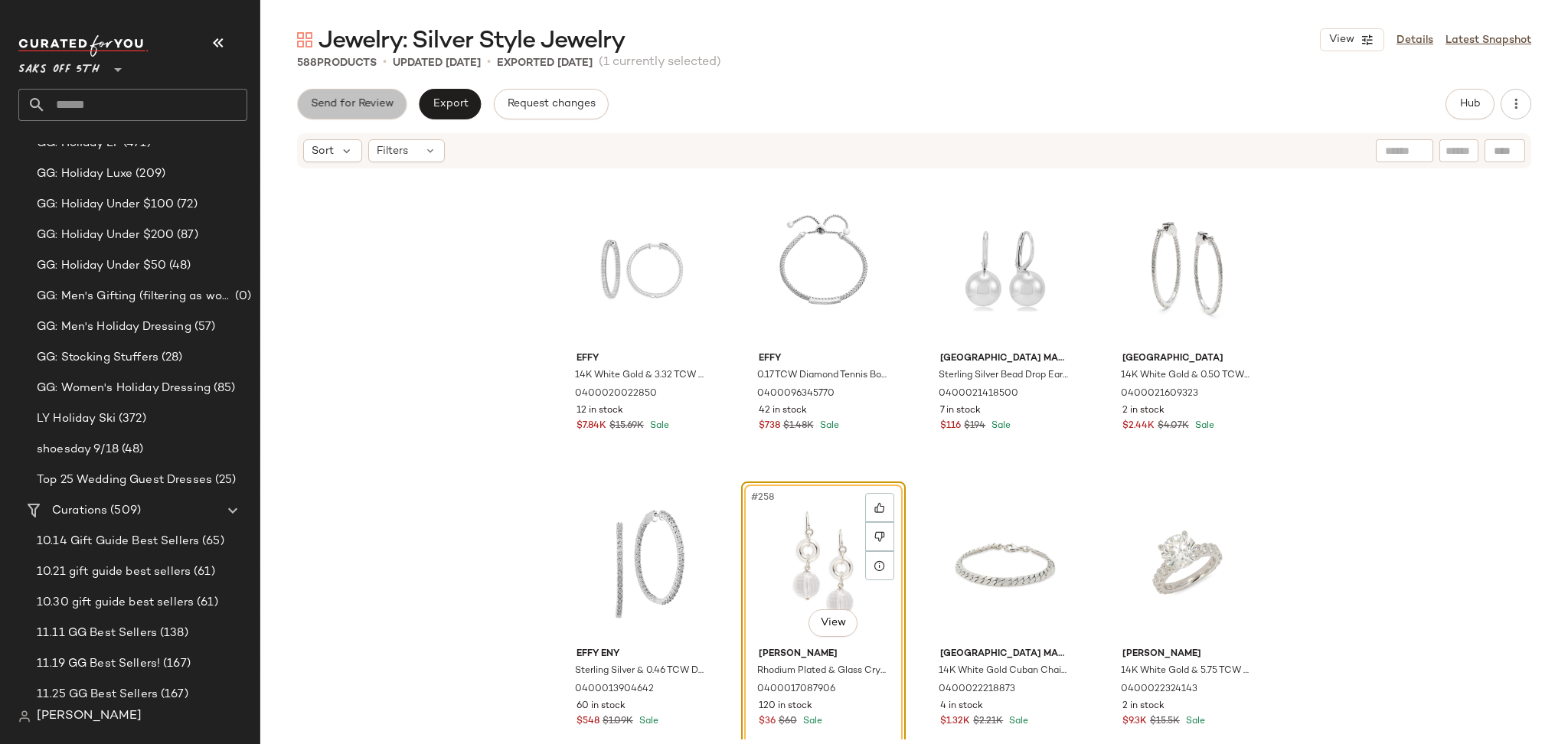
click at [376, 114] on button "Send for Review" at bounding box center [352, 104] width 109 height 31
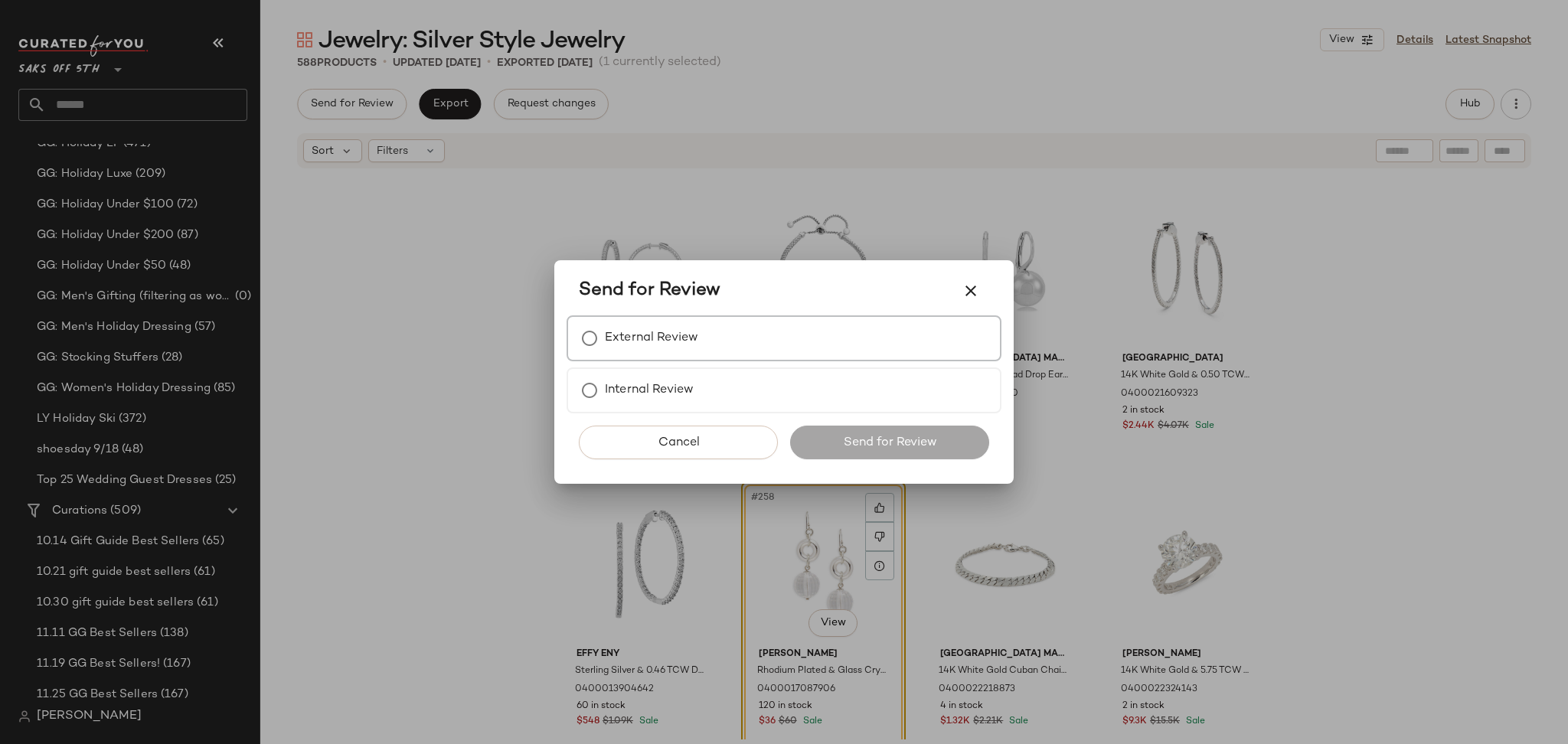
click at [659, 350] on label "External Review" at bounding box center [651, 338] width 93 height 31
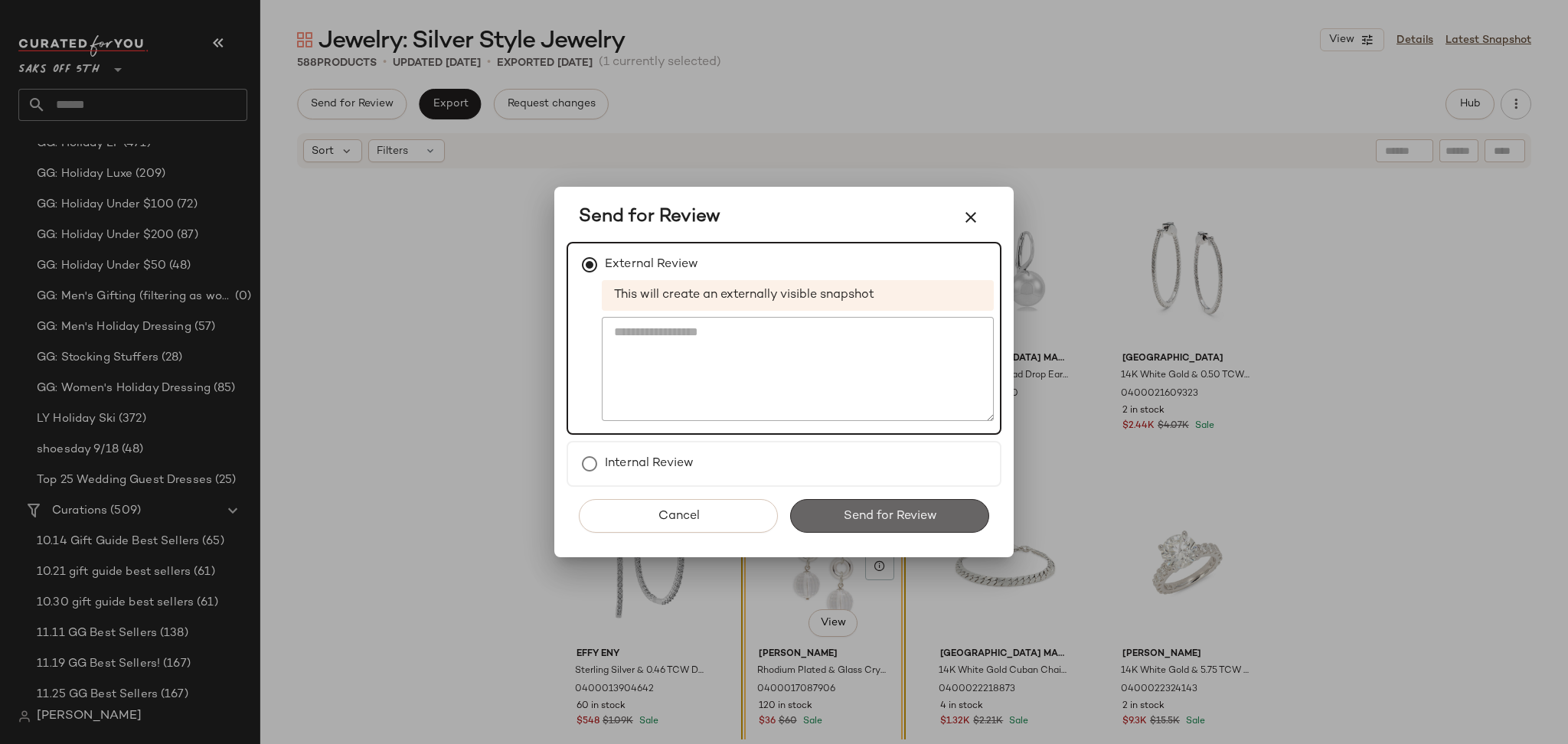
click at [868, 519] on span "Send for Review" at bounding box center [889, 516] width 94 height 14
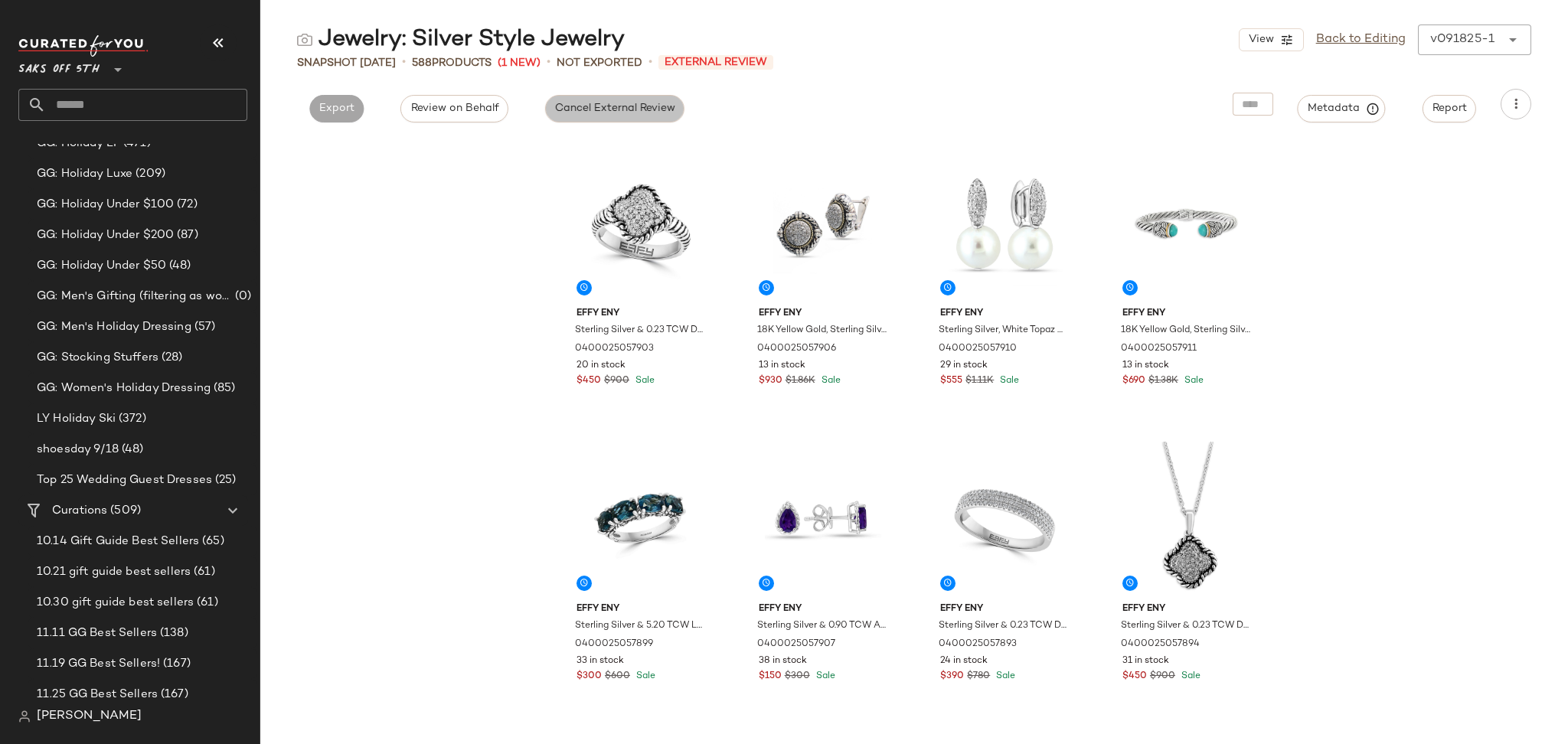
click at [618, 105] on span "Cancel External Review" at bounding box center [614, 108] width 121 height 12
click at [490, 112] on span "Export" at bounding box center [474, 108] width 36 height 12
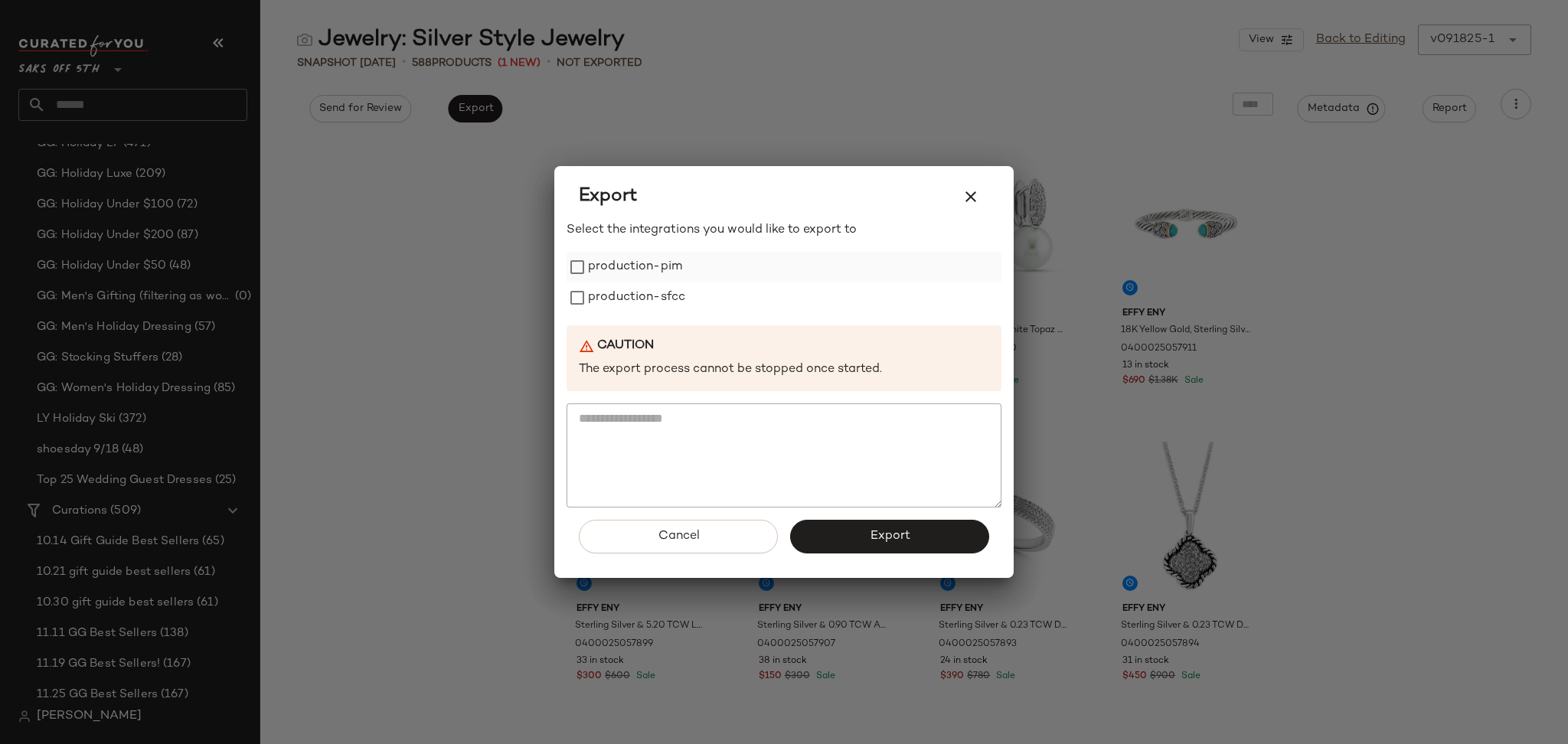
click at [644, 260] on label "production-pim" at bounding box center [634, 267] width 94 height 31
click at [644, 297] on label "production-sfcc" at bounding box center [636, 297] width 97 height 31
click at [824, 525] on button "Export" at bounding box center [889, 537] width 199 height 34
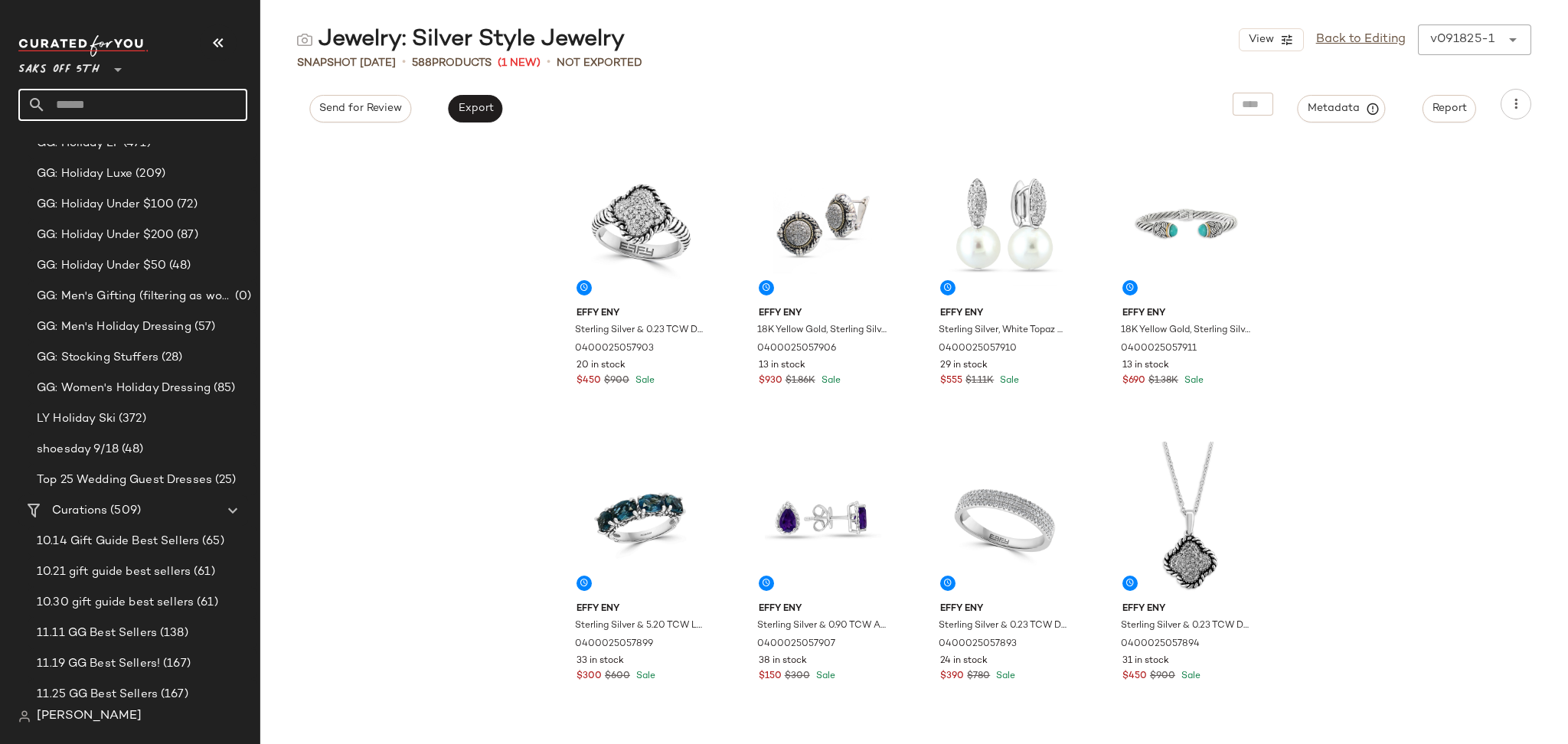
click at [159, 119] on input "text" at bounding box center [147, 105] width 202 height 32
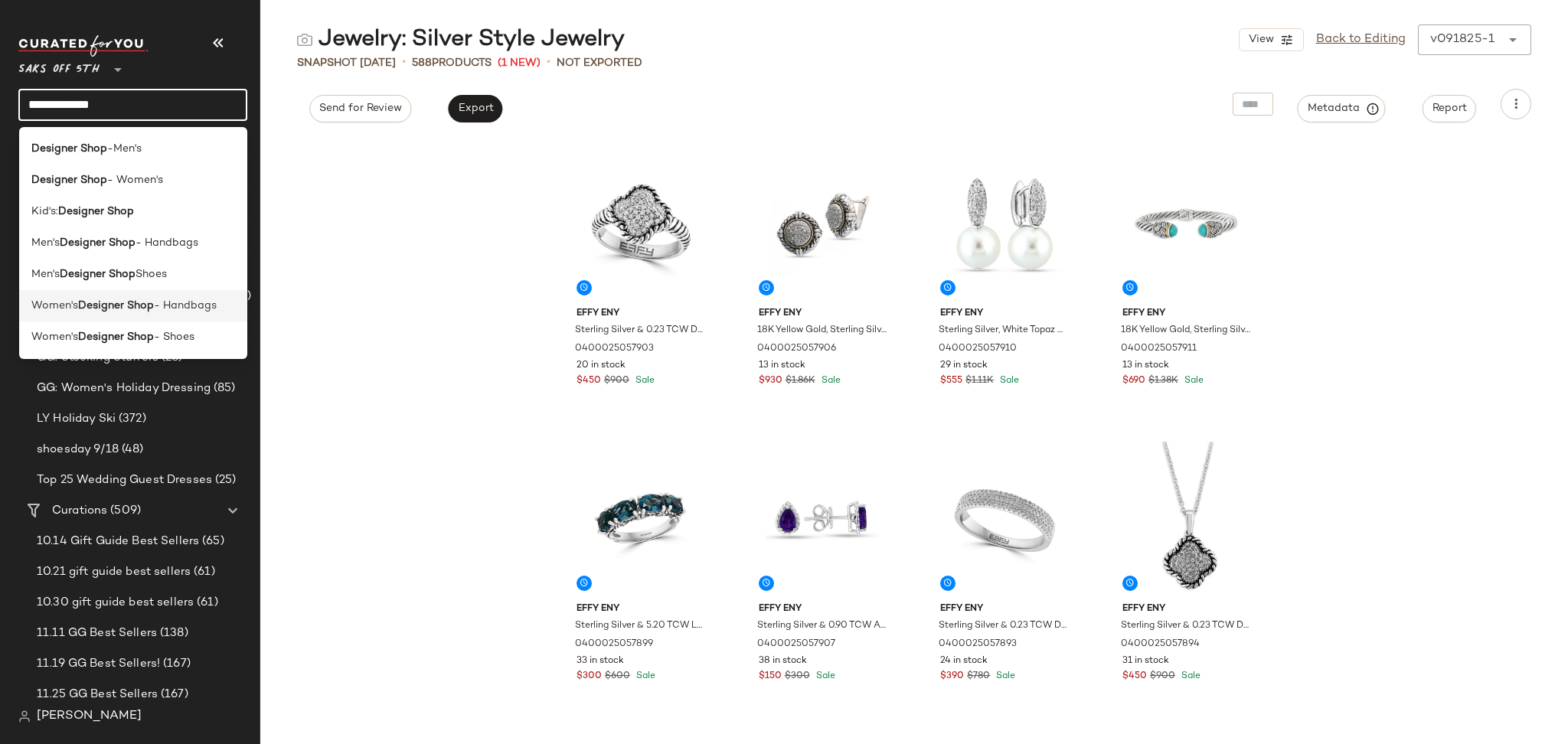
type input "**********"
click at [196, 308] on span "- Handbags" at bounding box center [186, 306] width 63 height 16
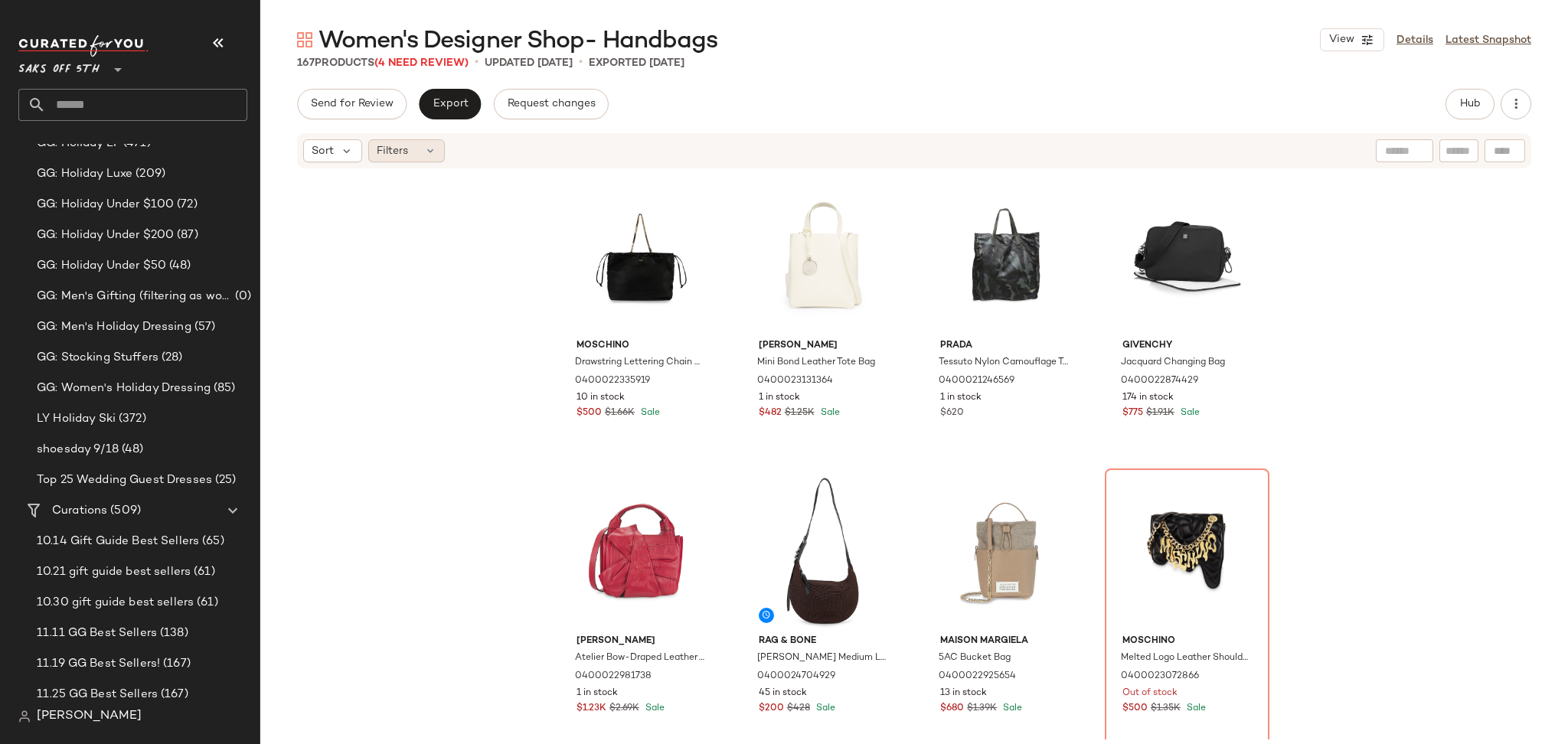
click at [408, 154] on div "Filters" at bounding box center [407, 150] width 76 height 23
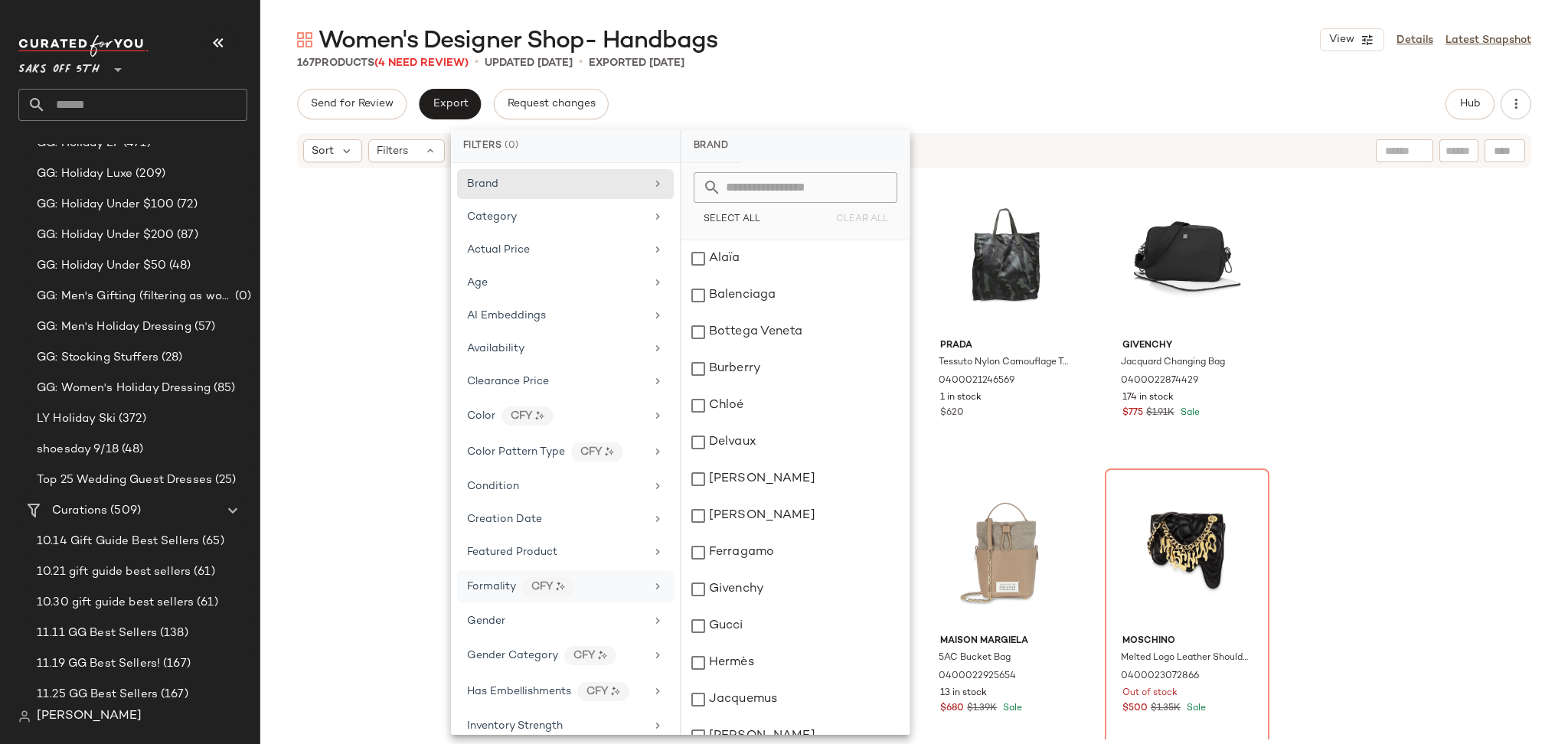
scroll to position [470, 0]
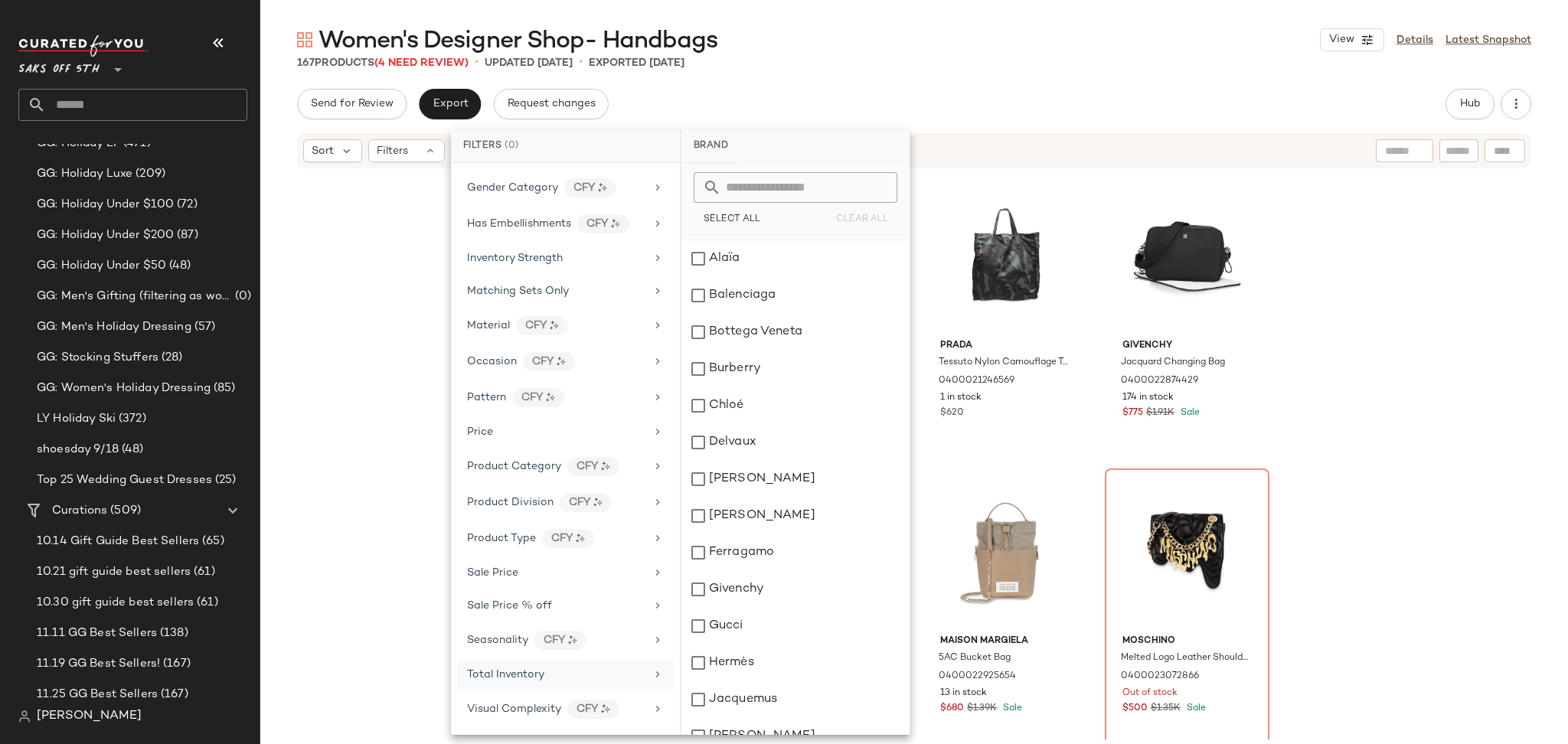
click at [535, 680] on span "Total Inventory" at bounding box center [505, 675] width 77 height 12
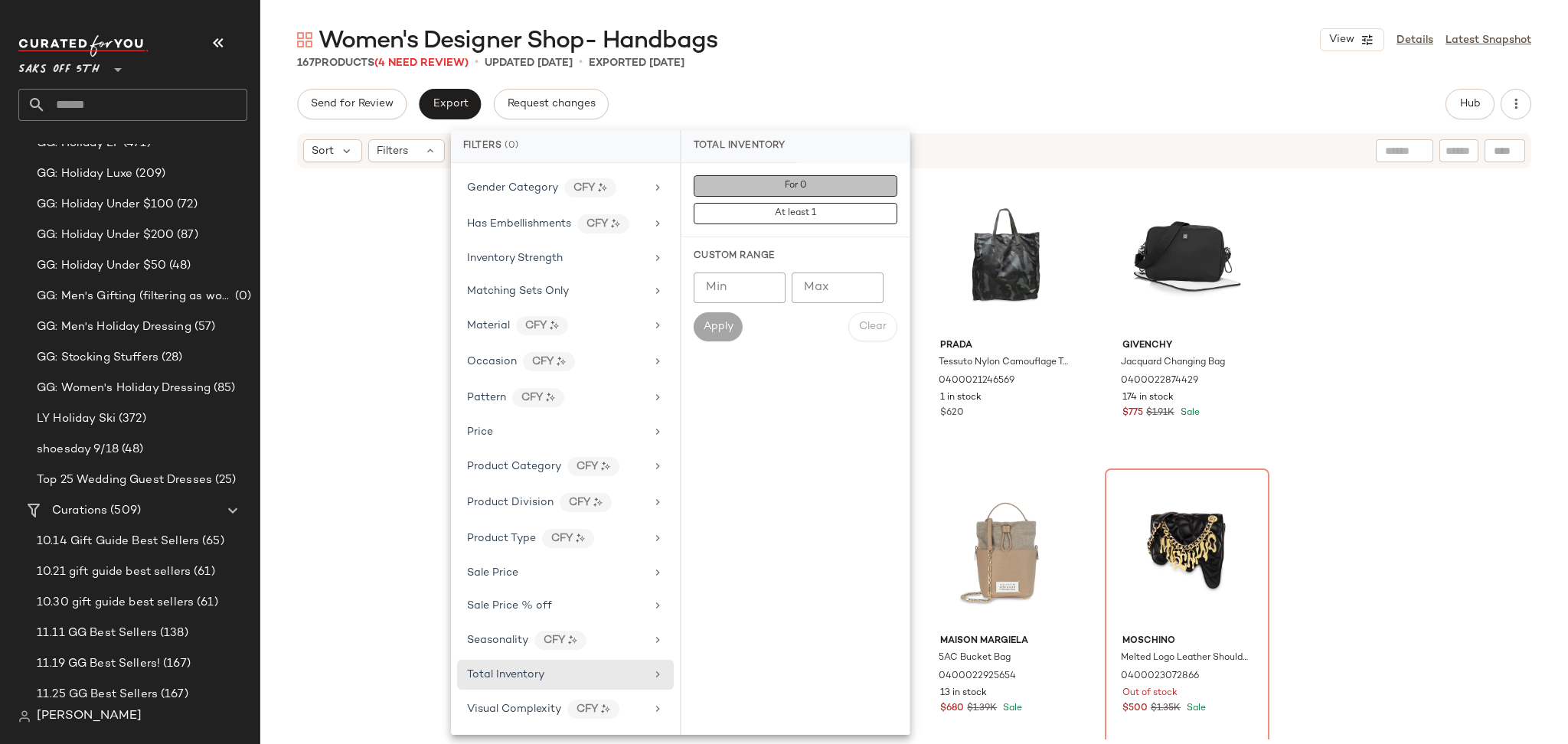
click at [825, 183] on button "For 0" at bounding box center [795, 186] width 203 height 21
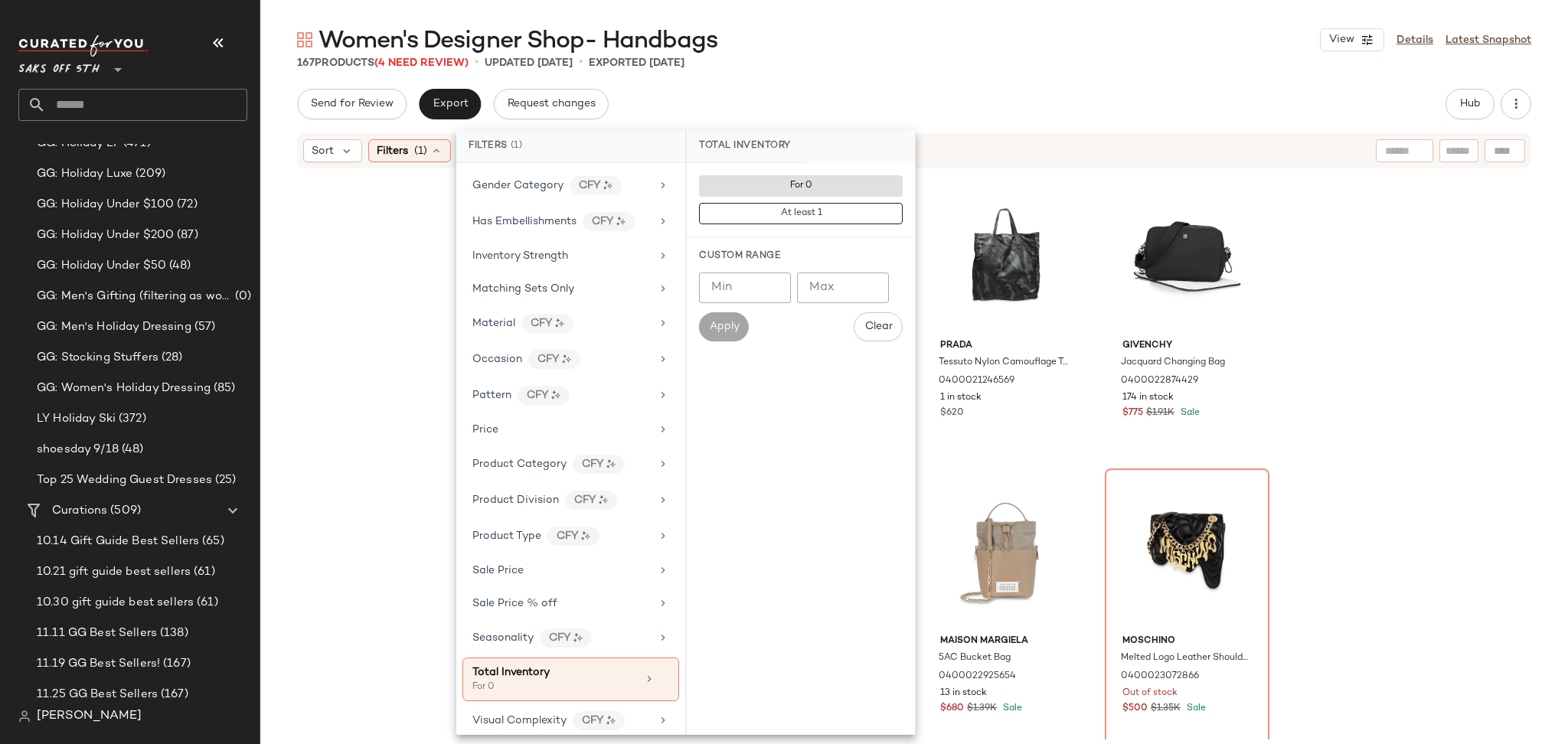
click at [978, 21] on main "Women's Designer Shop- Handbags View Details Latest Snapshot 167 Products (4 Ne…" at bounding box center [784, 372] width 1568 height 744
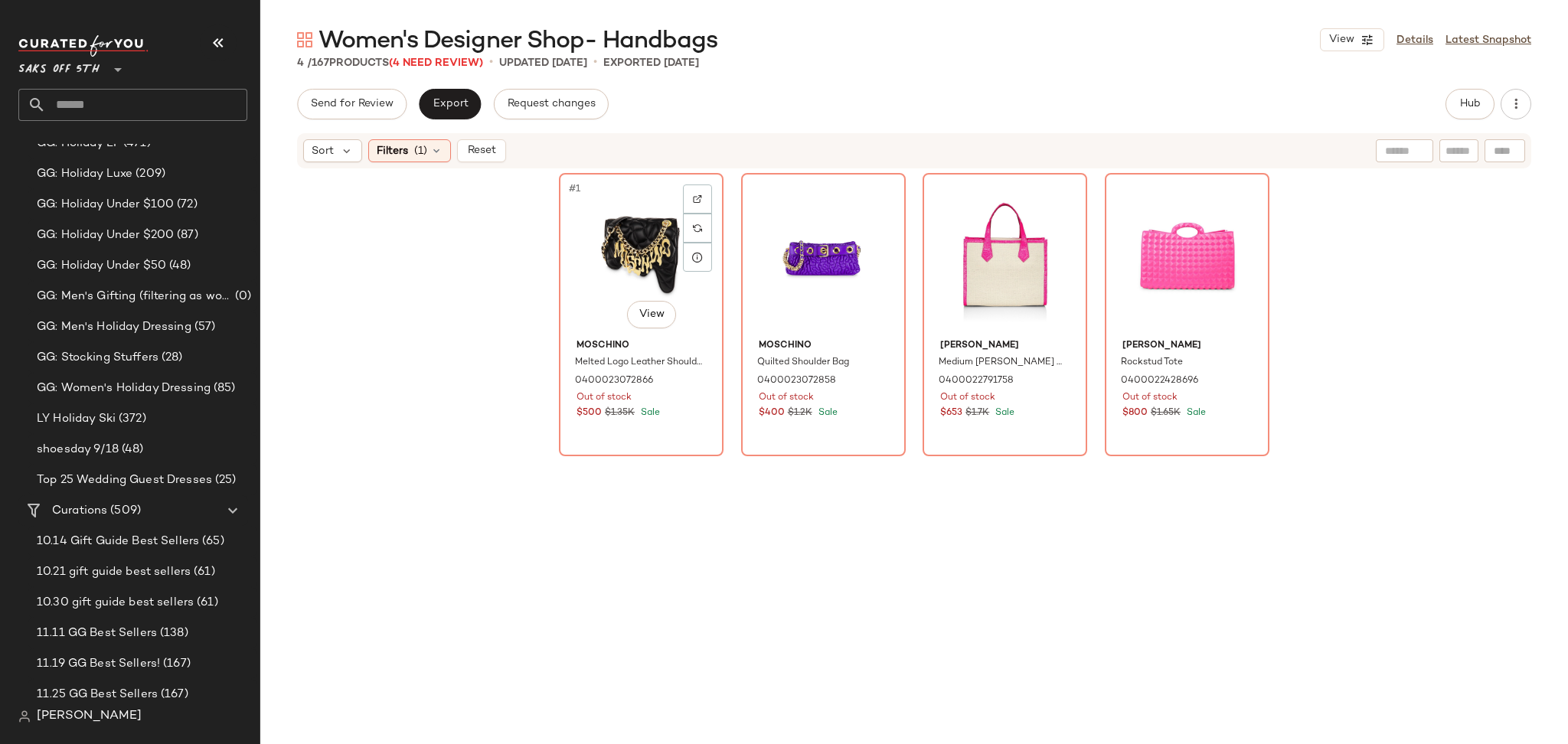
click at [634, 234] on div "#1 View" at bounding box center [641, 256] width 154 height 155
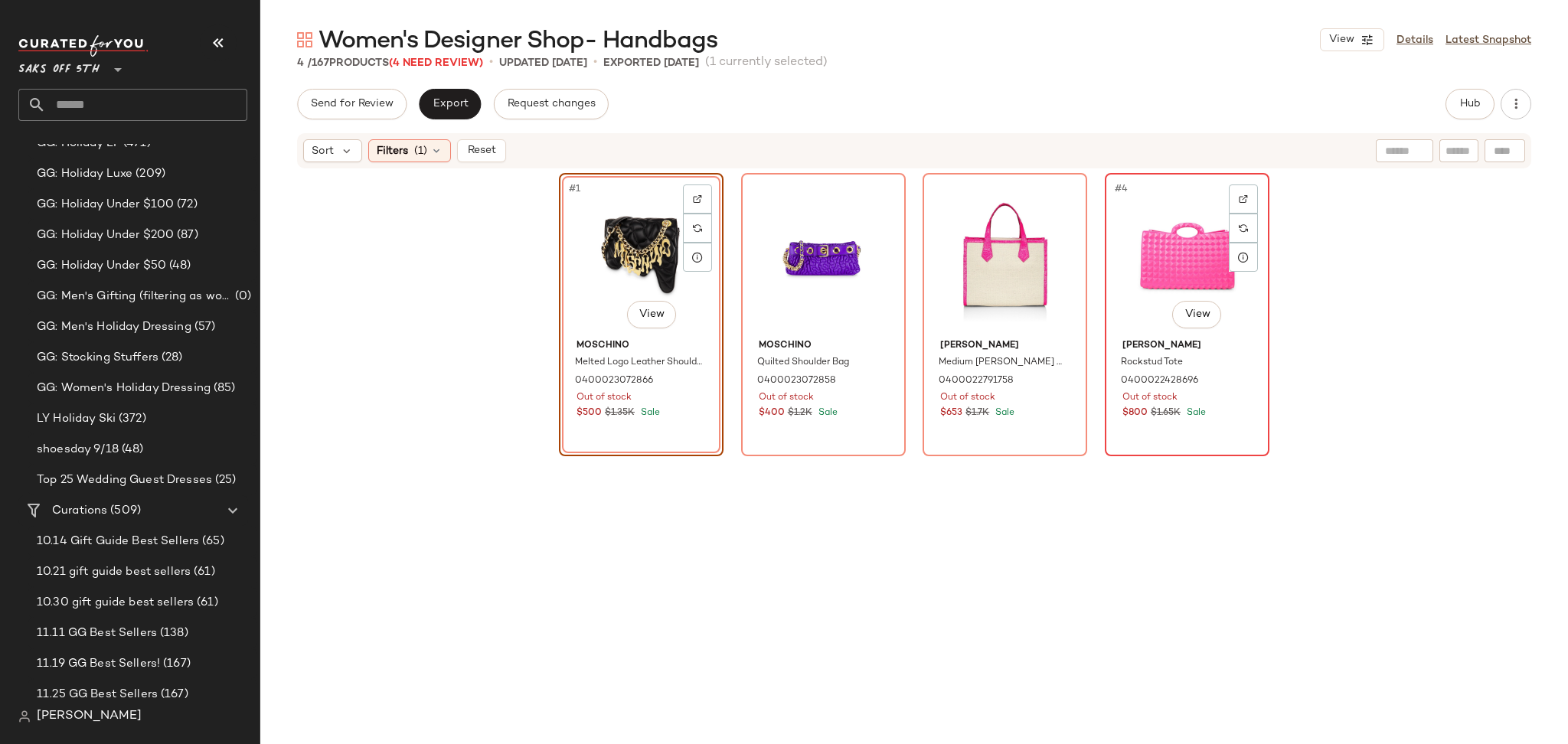
click at [1177, 203] on div "#4 View" at bounding box center [1187, 256] width 154 height 155
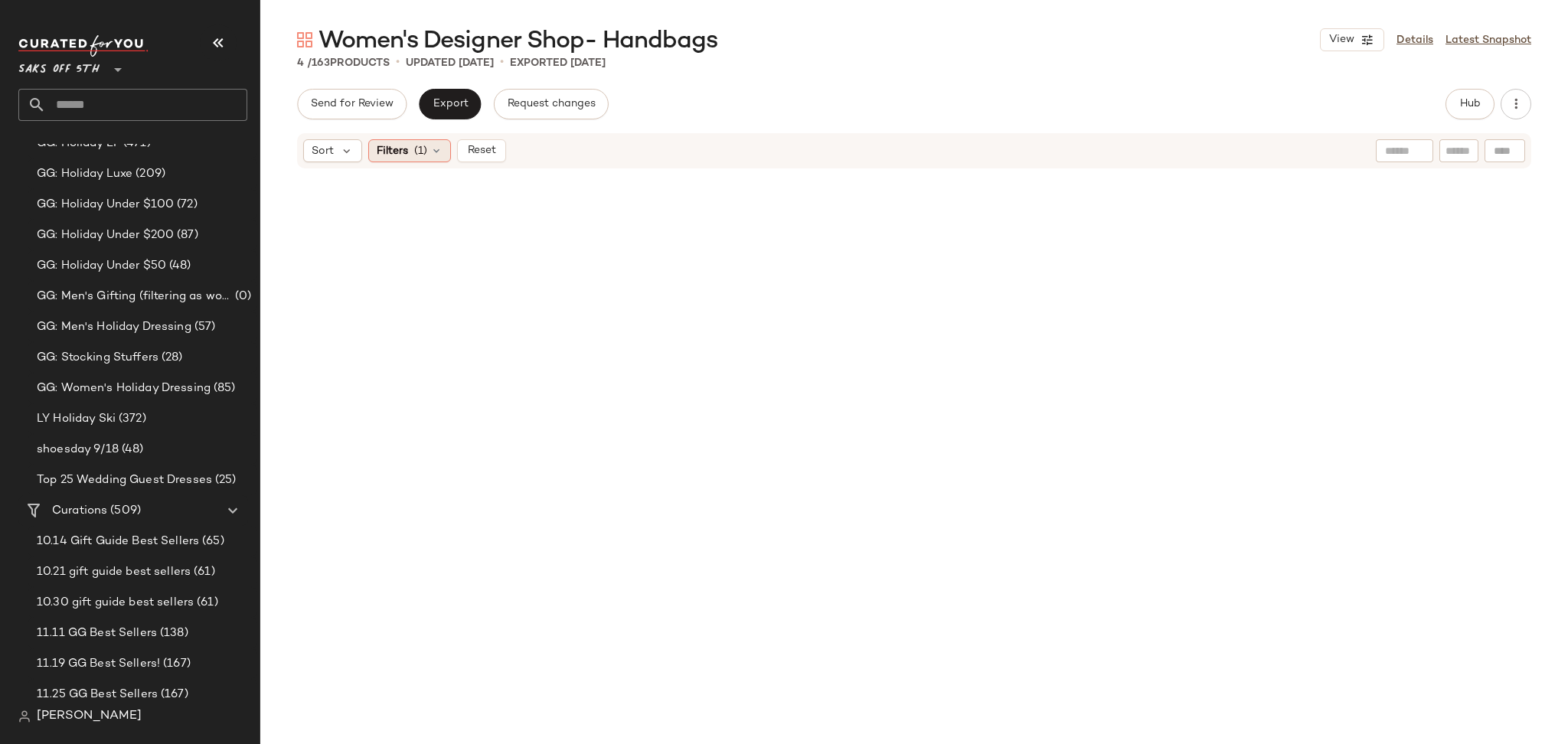
click at [430, 153] on icon at bounding box center [436, 151] width 12 height 12
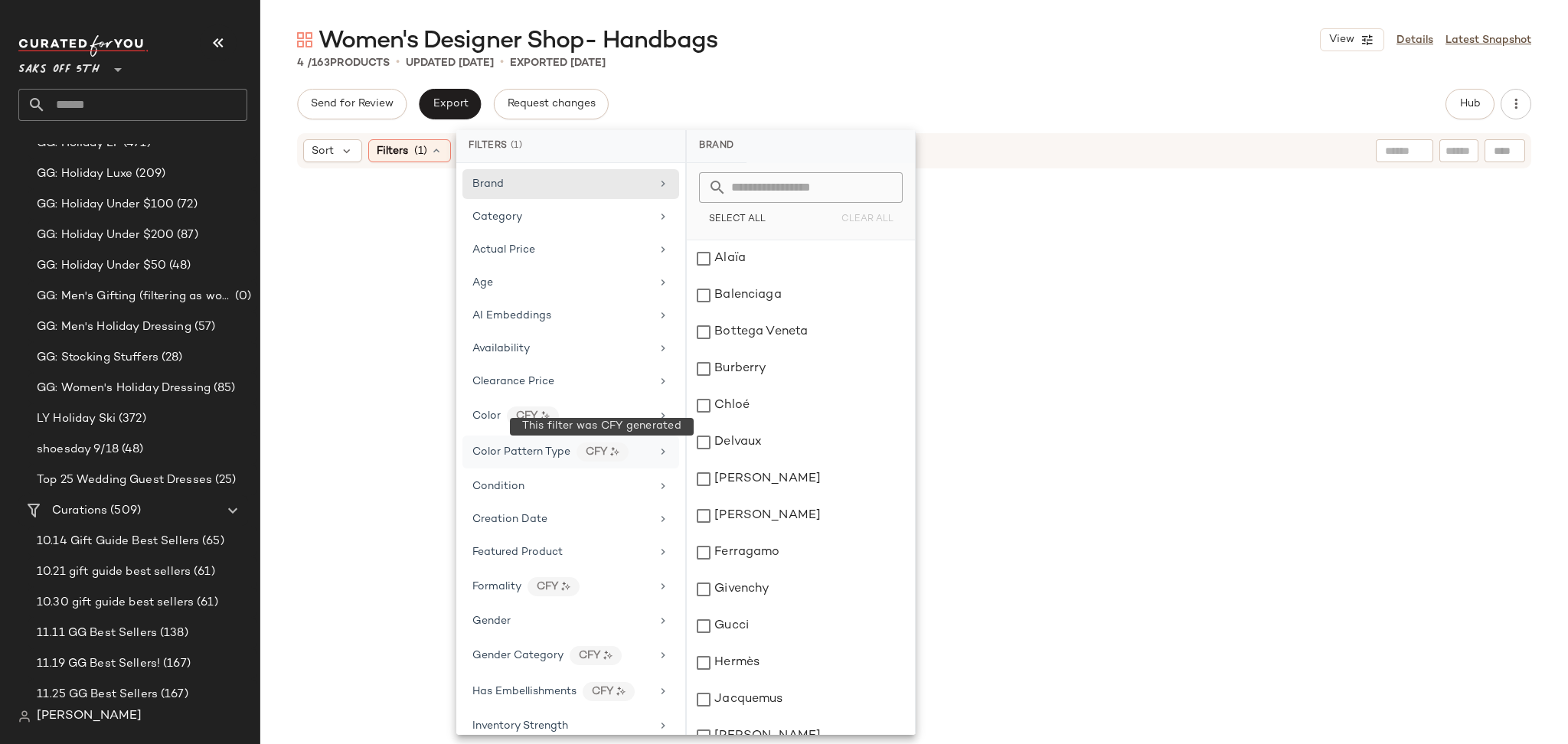
scroll to position [484, 0]
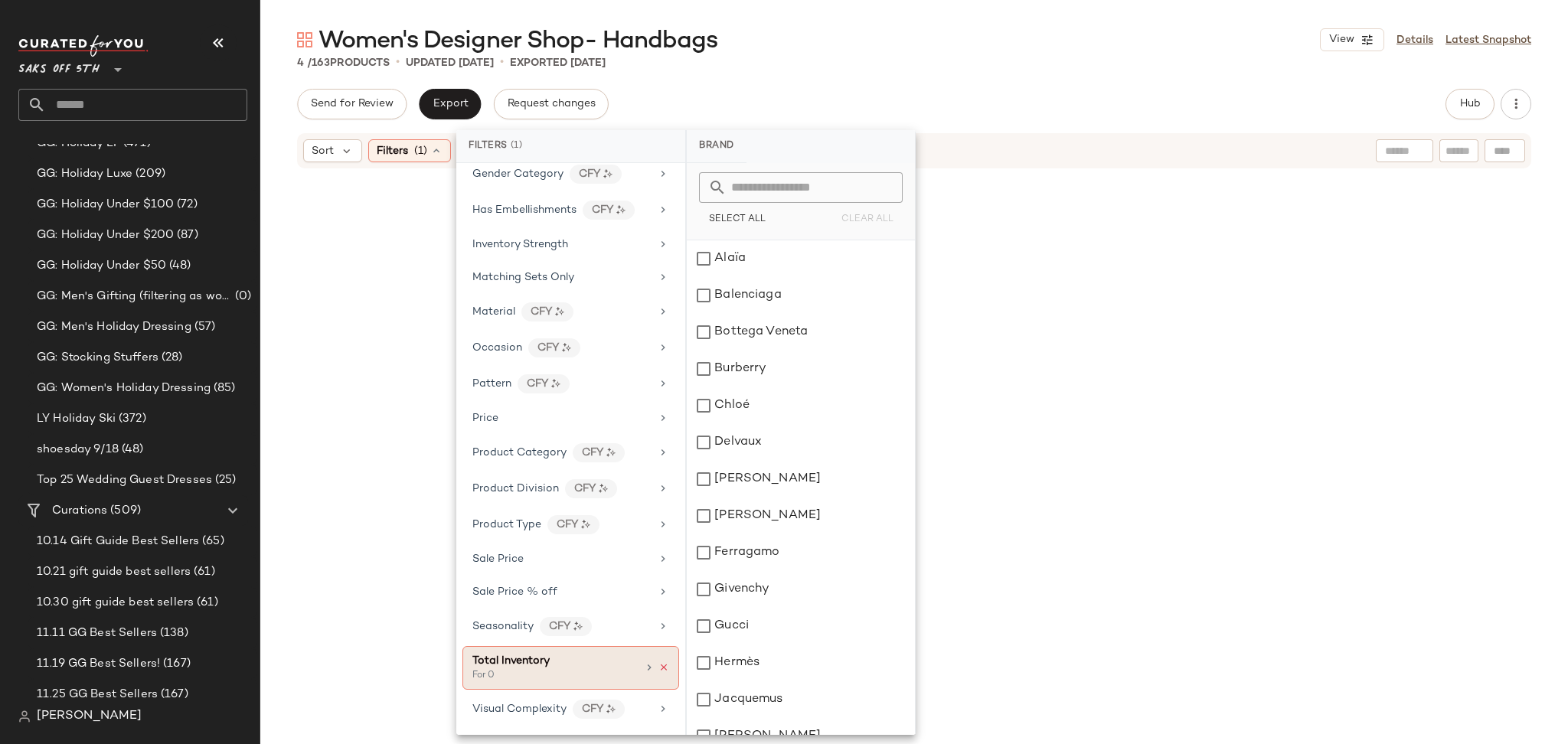
click at [660, 669] on icon at bounding box center [663, 668] width 11 height 11
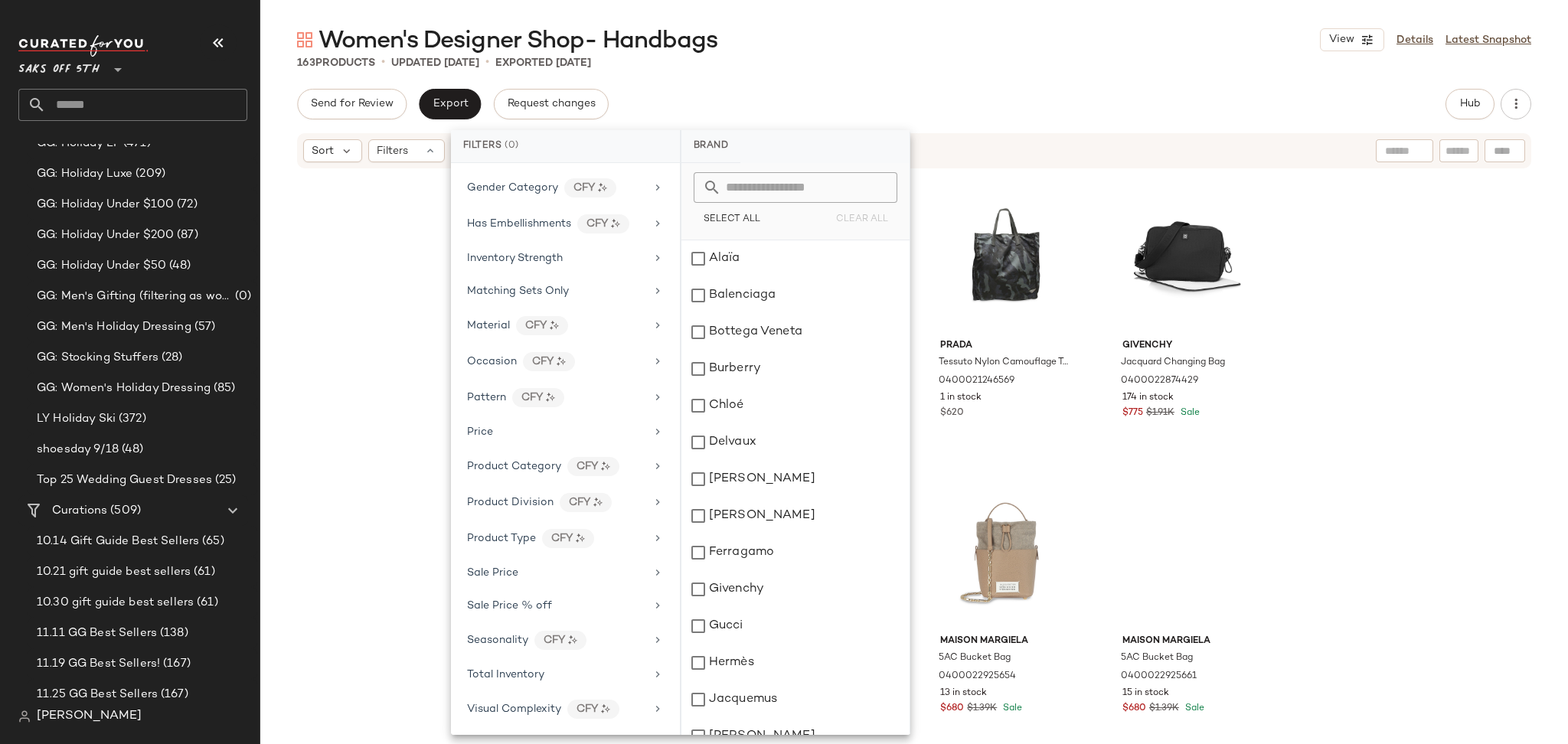
click at [1235, 103] on div "Send for Review Export Request changes Hub" at bounding box center [914, 104] width 1234 height 31
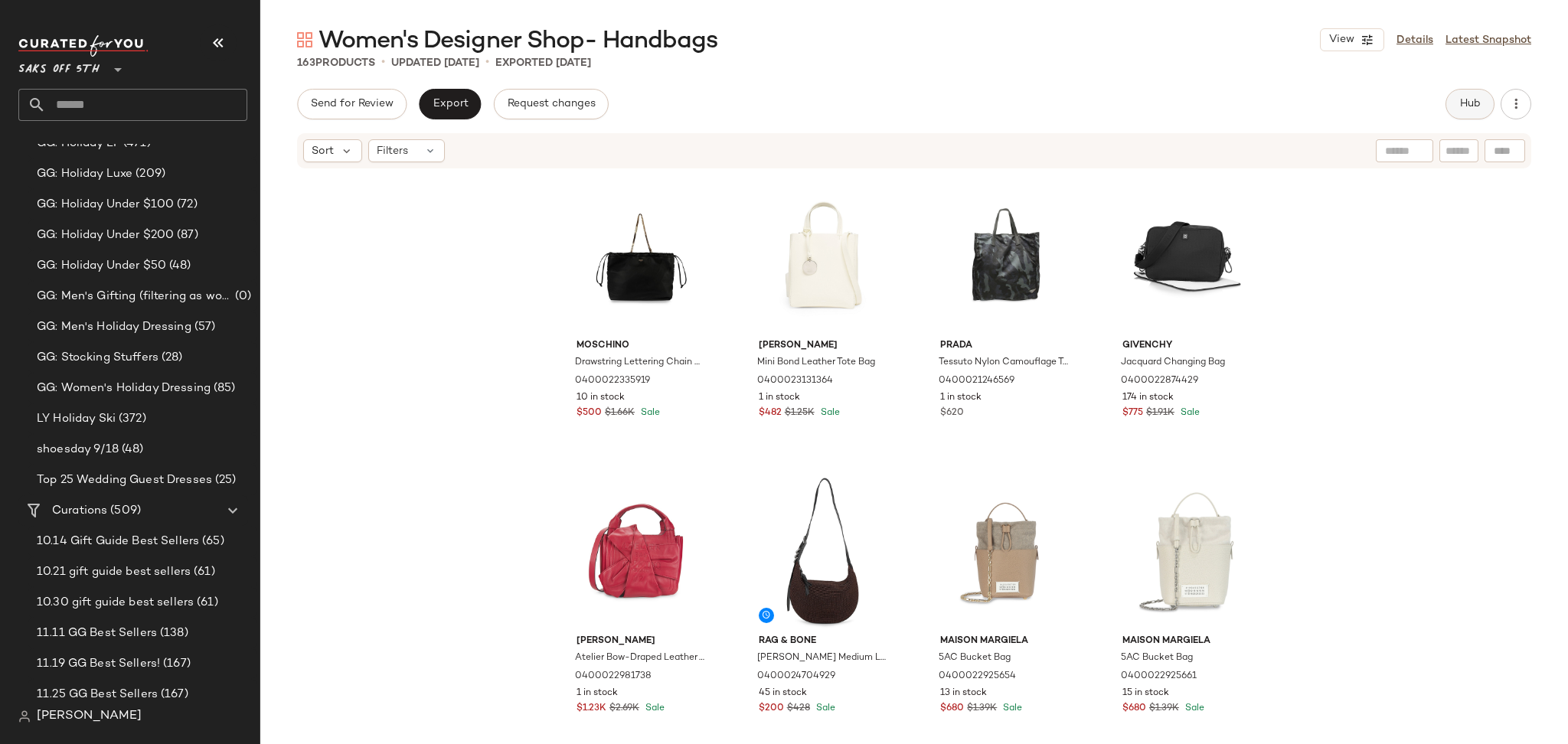
click at [1455, 103] on button "Hub" at bounding box center [1470, 104] width 49 height 31
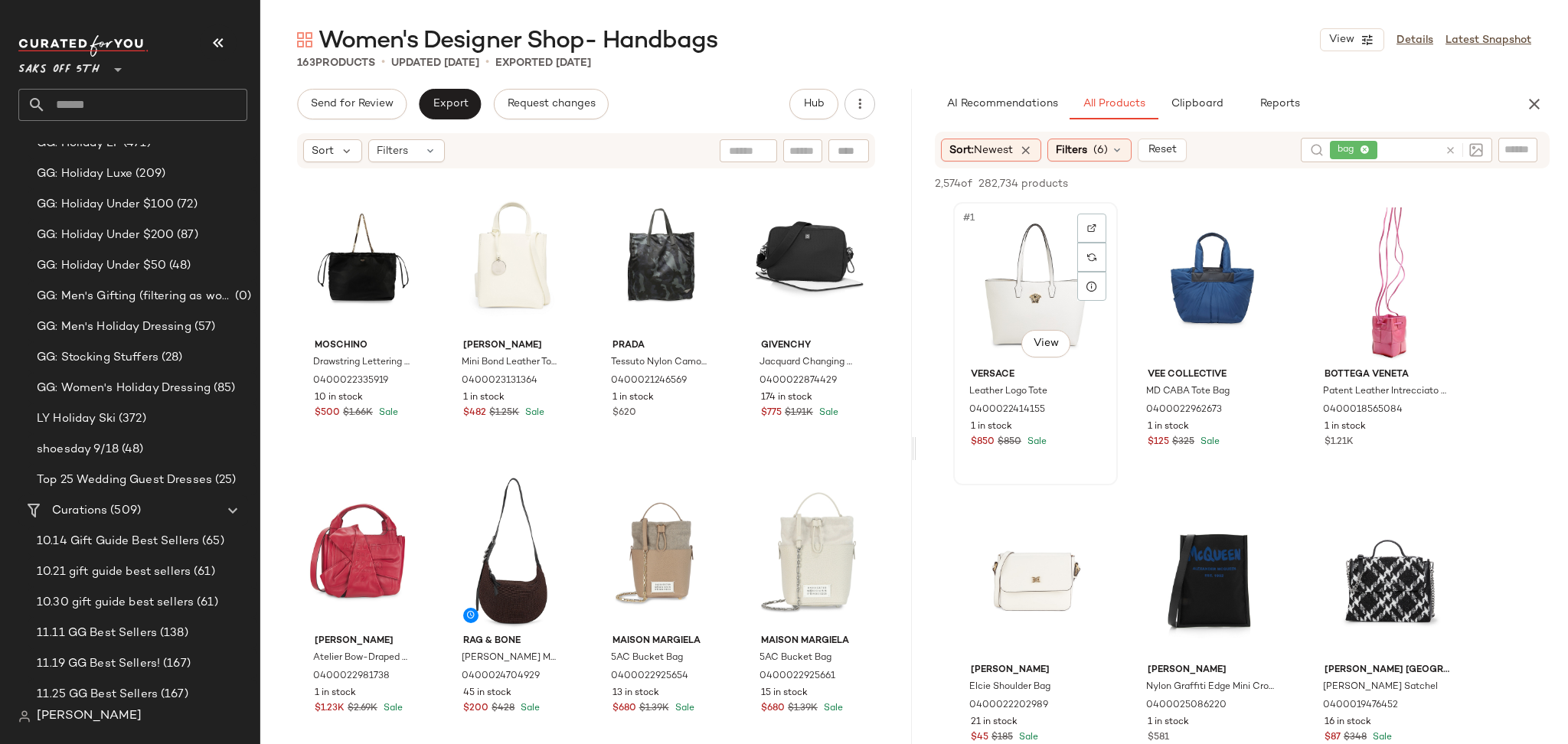
click at [1022, 273] on div "#1 View" at bounding box center [1035, 285] width 154 height 155
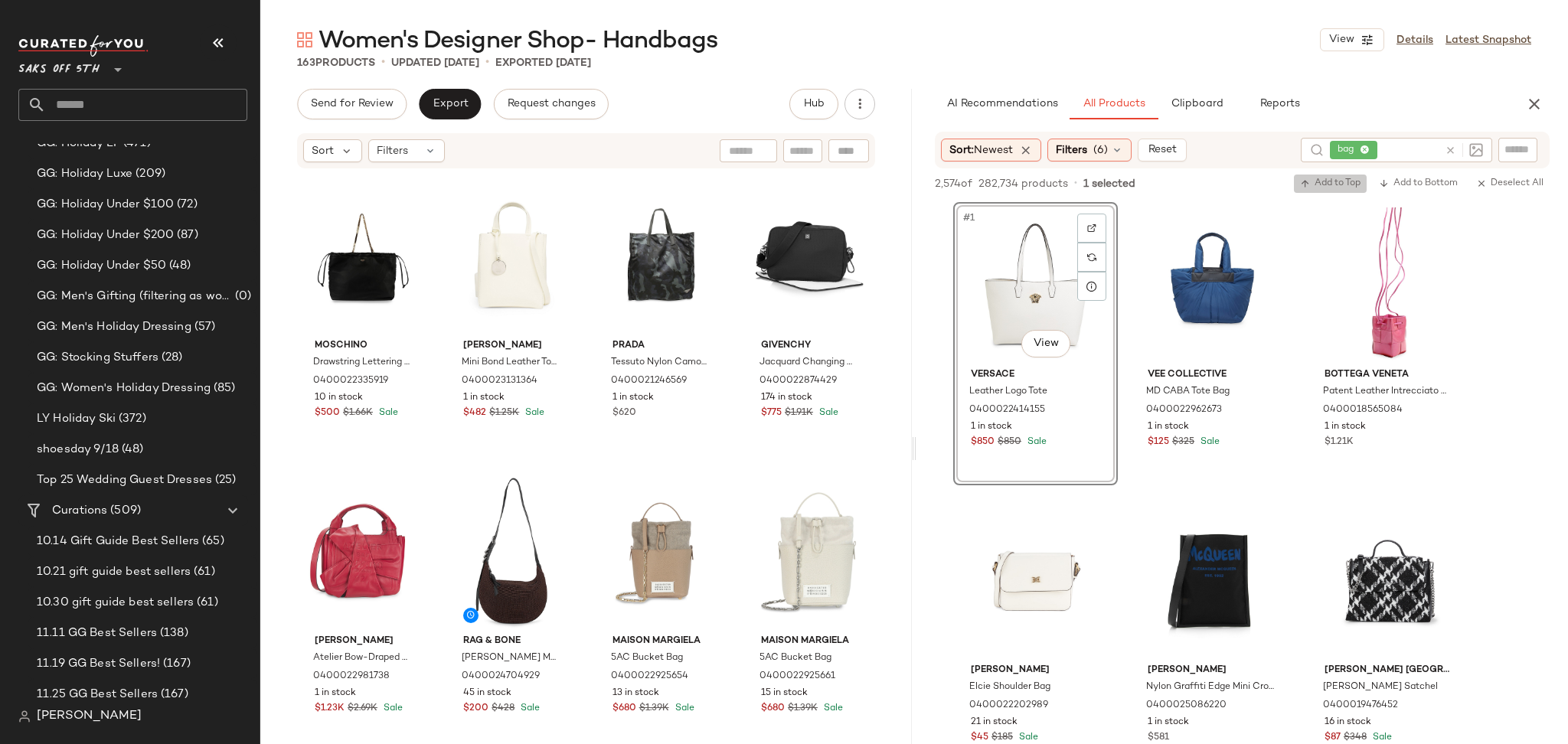
click at [1315, 192] on button "Add to Top" at bounding box center [1330, 184] width 73 height 19
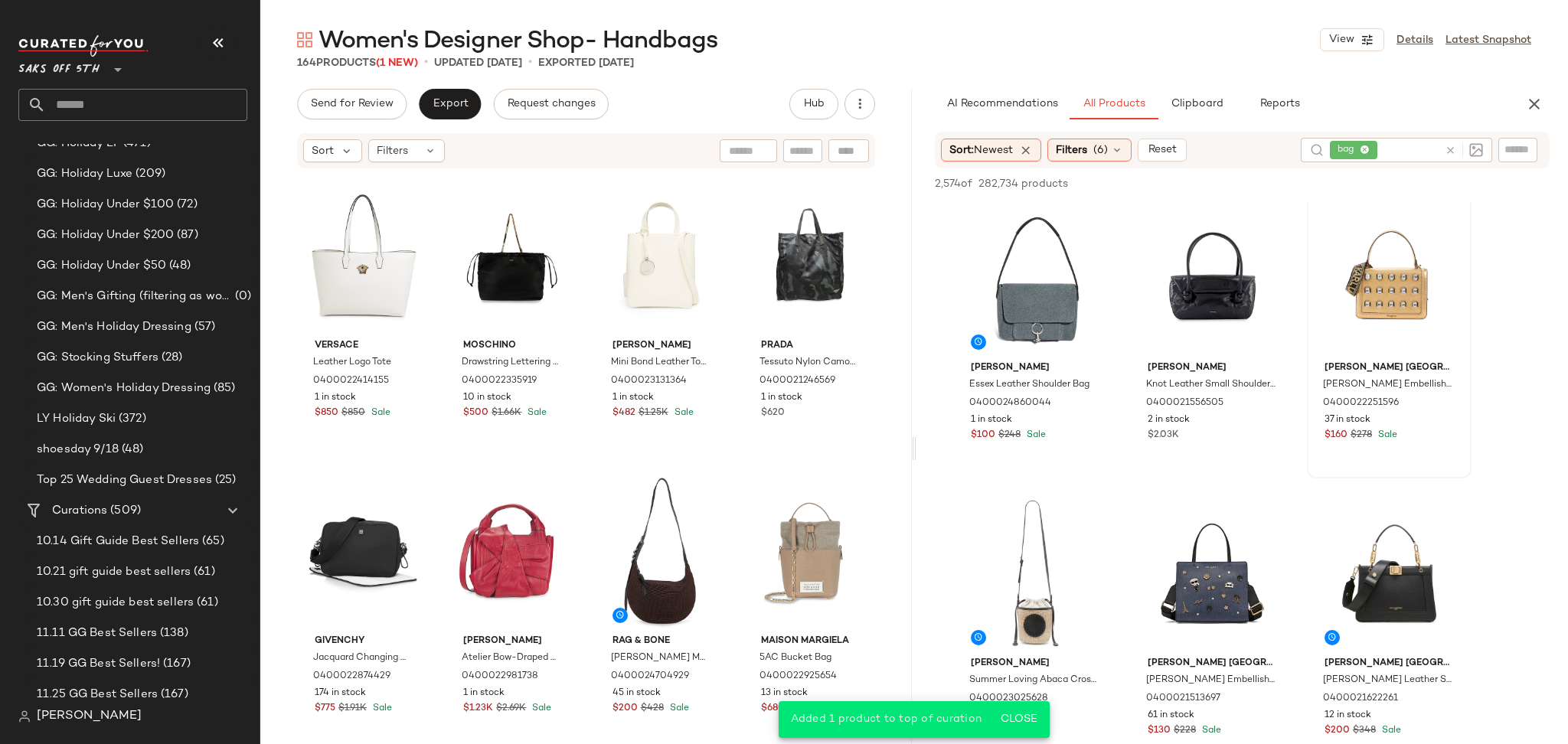
scroll to position [605, 0]
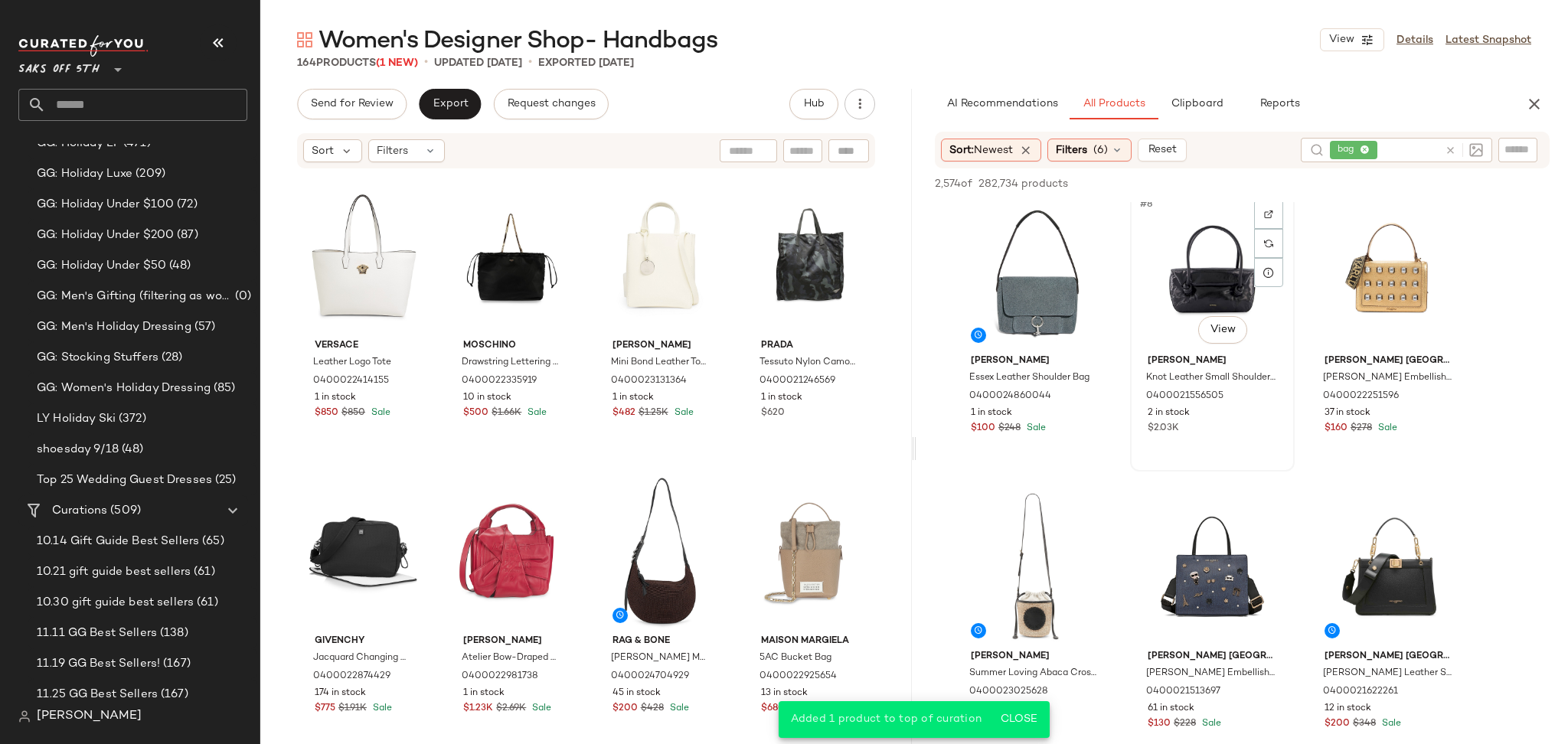
click at [1200, 269] on div "#8 View" at bounding box center [1212, 271] width 154 height 155
click at [1316, 184] on span "Add to Top" at bounding box center [1329, 184] width 60 height 11
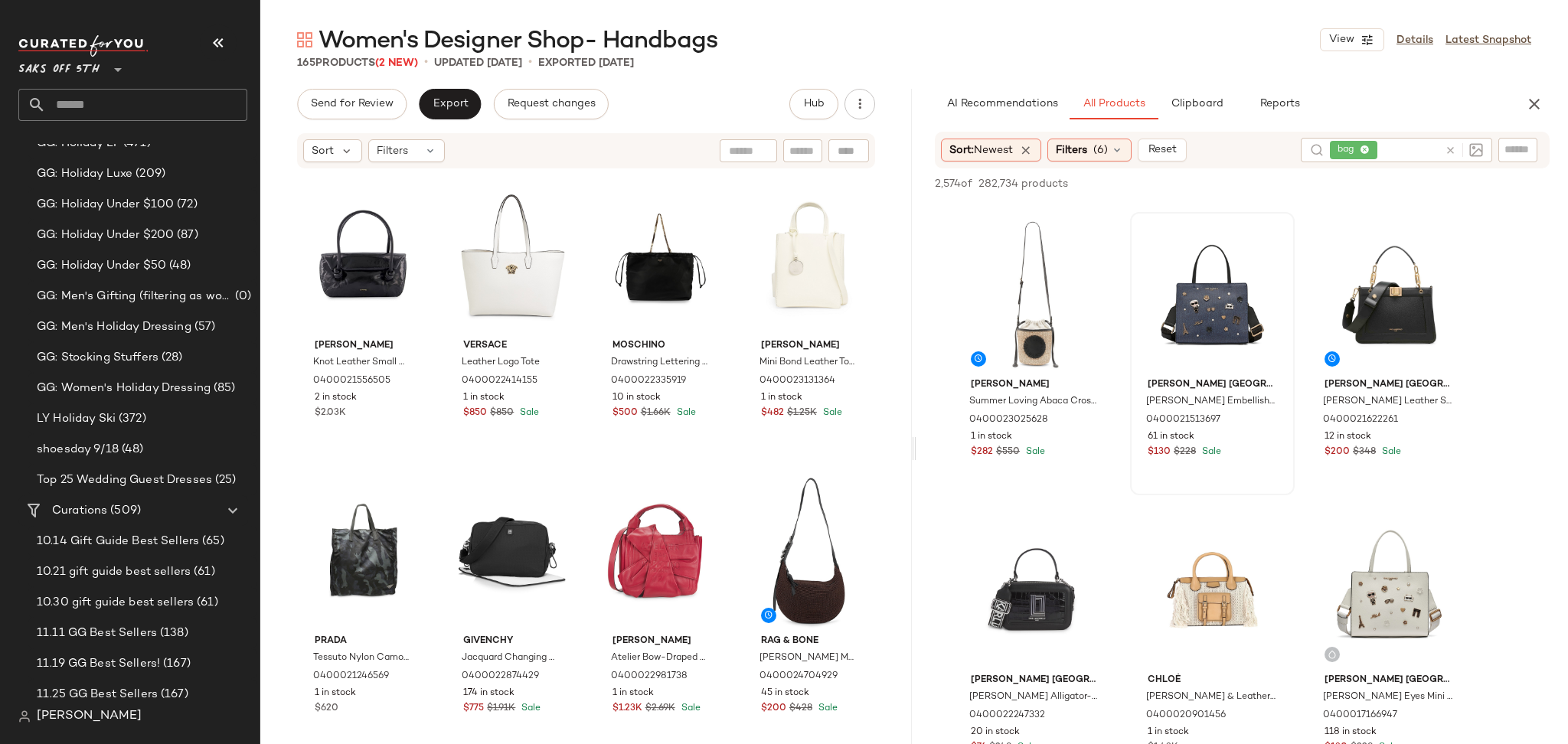
scroll to position [886, 0]
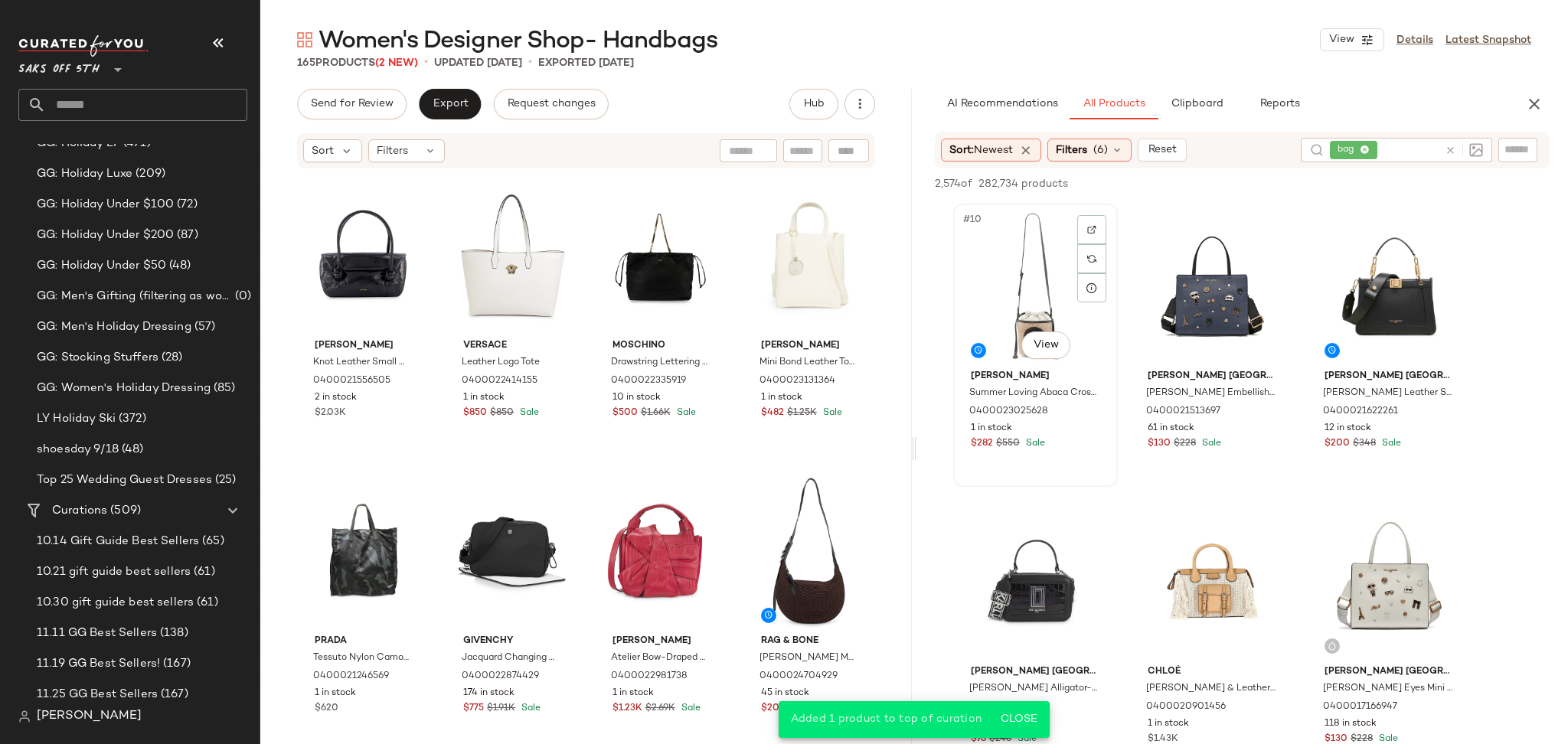
click at [1034, 314] on div "#10 View" at bounding box center [1035, 286] width 154 height 155
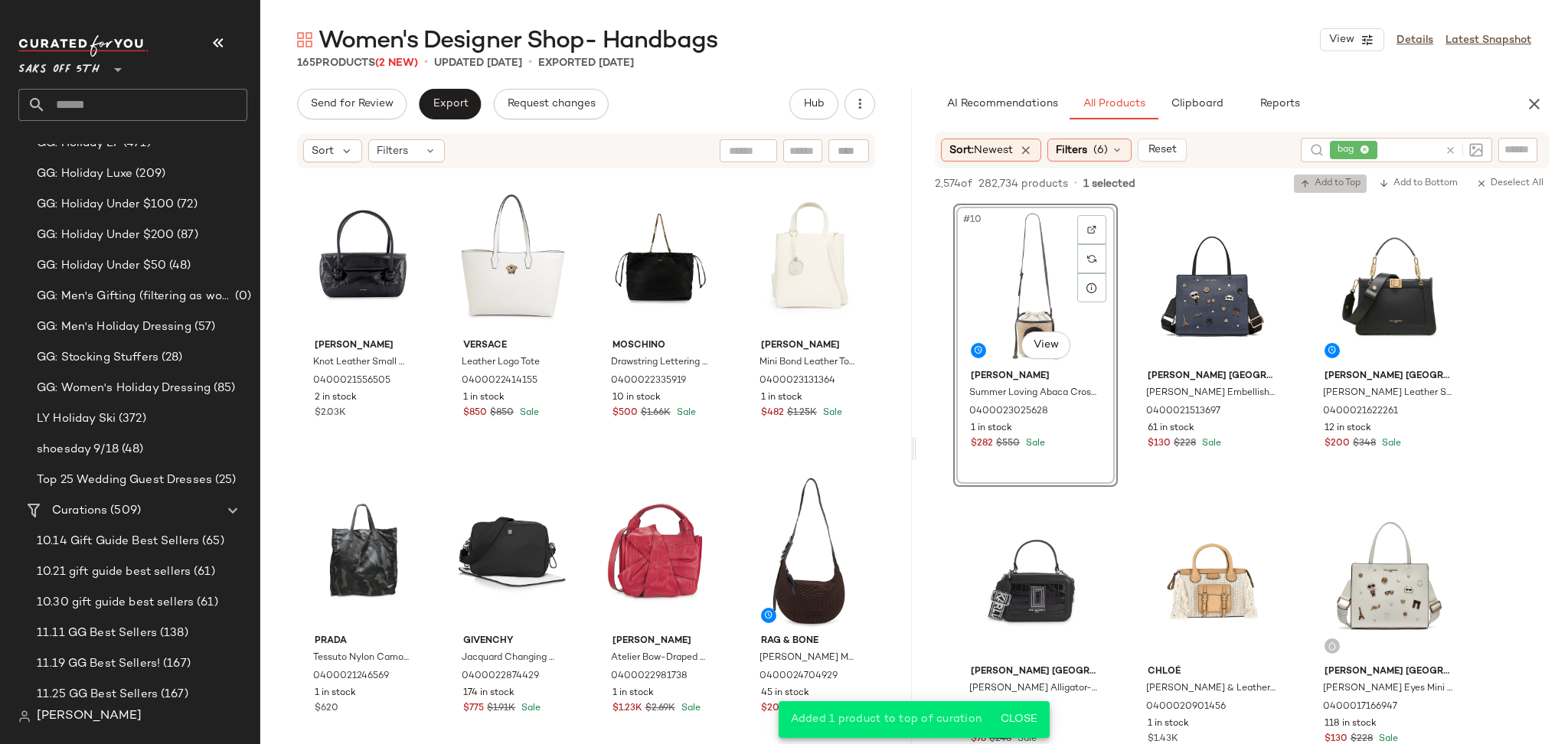
click at [1320, 184] on span "Add to Top" at bounding box center [1329, 184] width 60 height 11
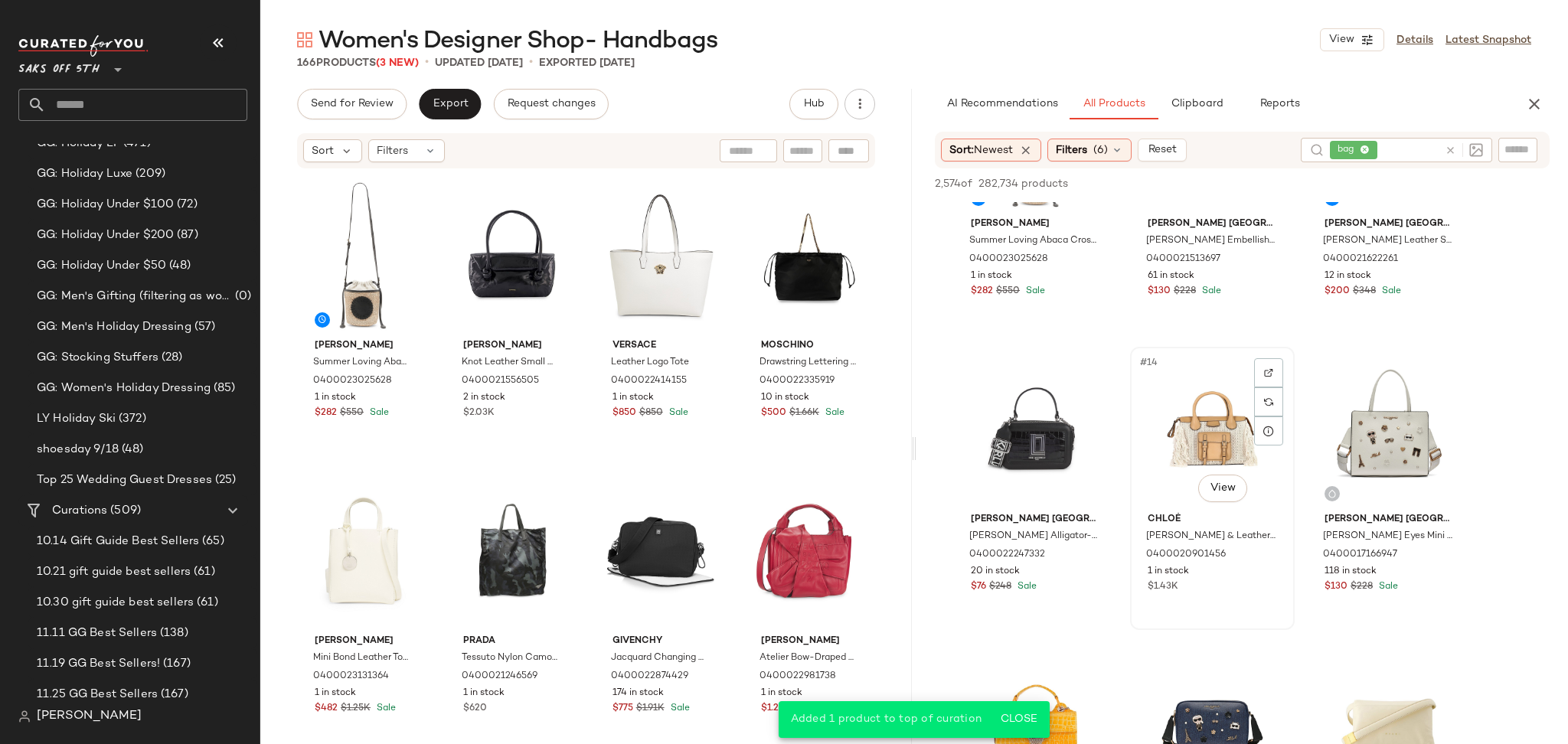
scroll to position [1039, 0]
click at [1235, 439] on div "#14 View" at bounding box center [1212, 428] width 154 height 155
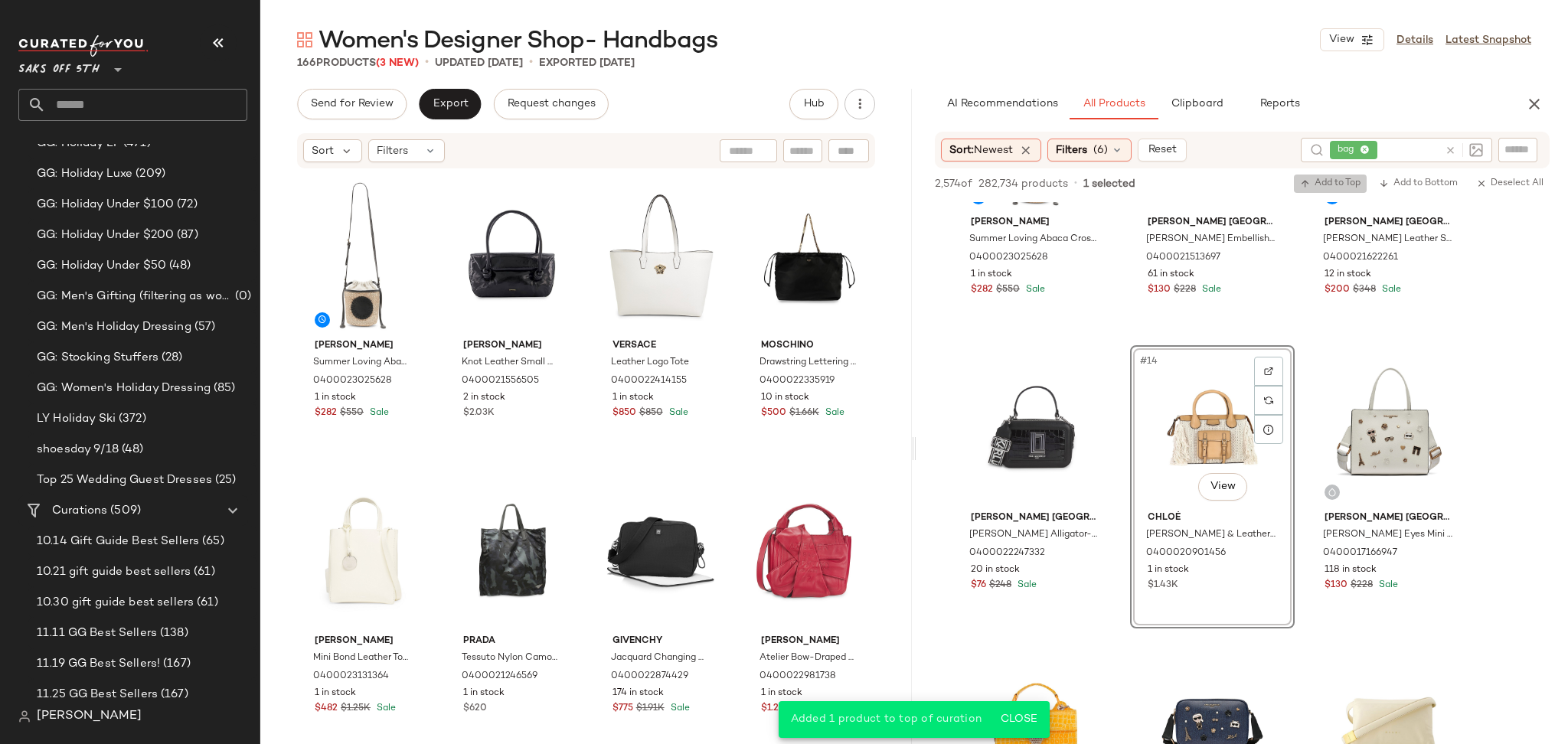
click at [1343, 189] on button "Add to Top" at bounding box center [1330, 184] width 73 height 19
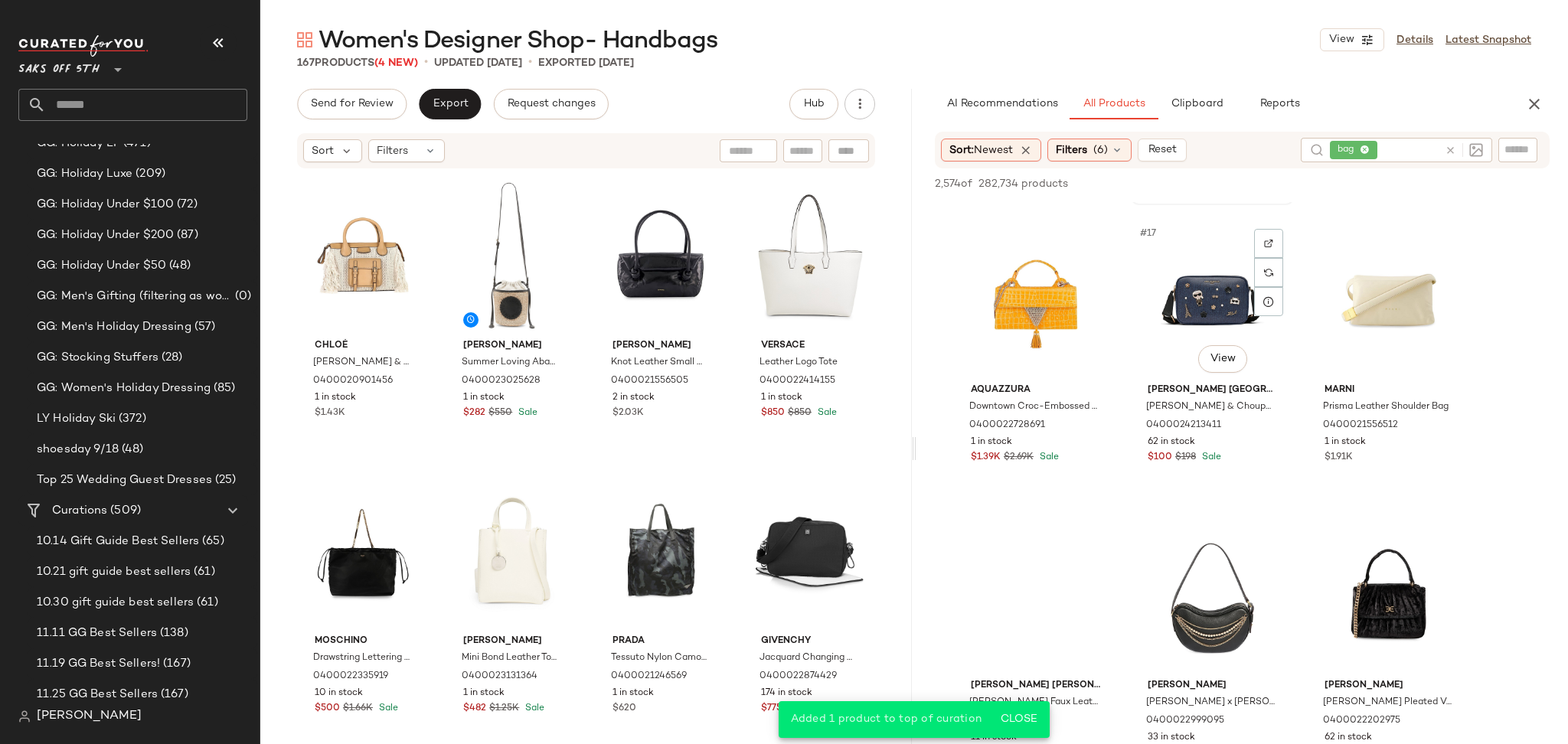
scroll to position [1465, 0]
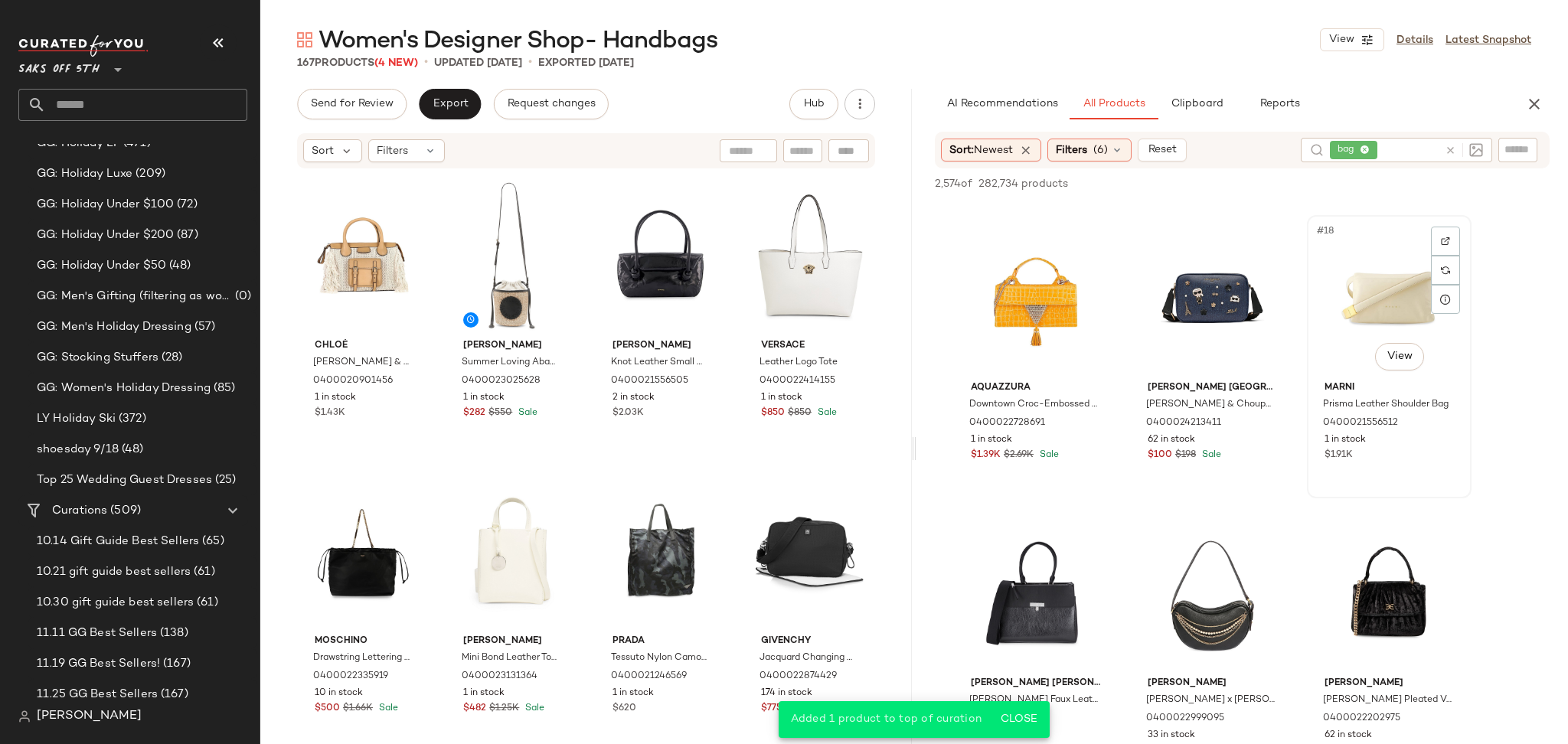
click at [1347, 312] on div "#18 View" at bounding box center [1389, 297] width 154 height 155
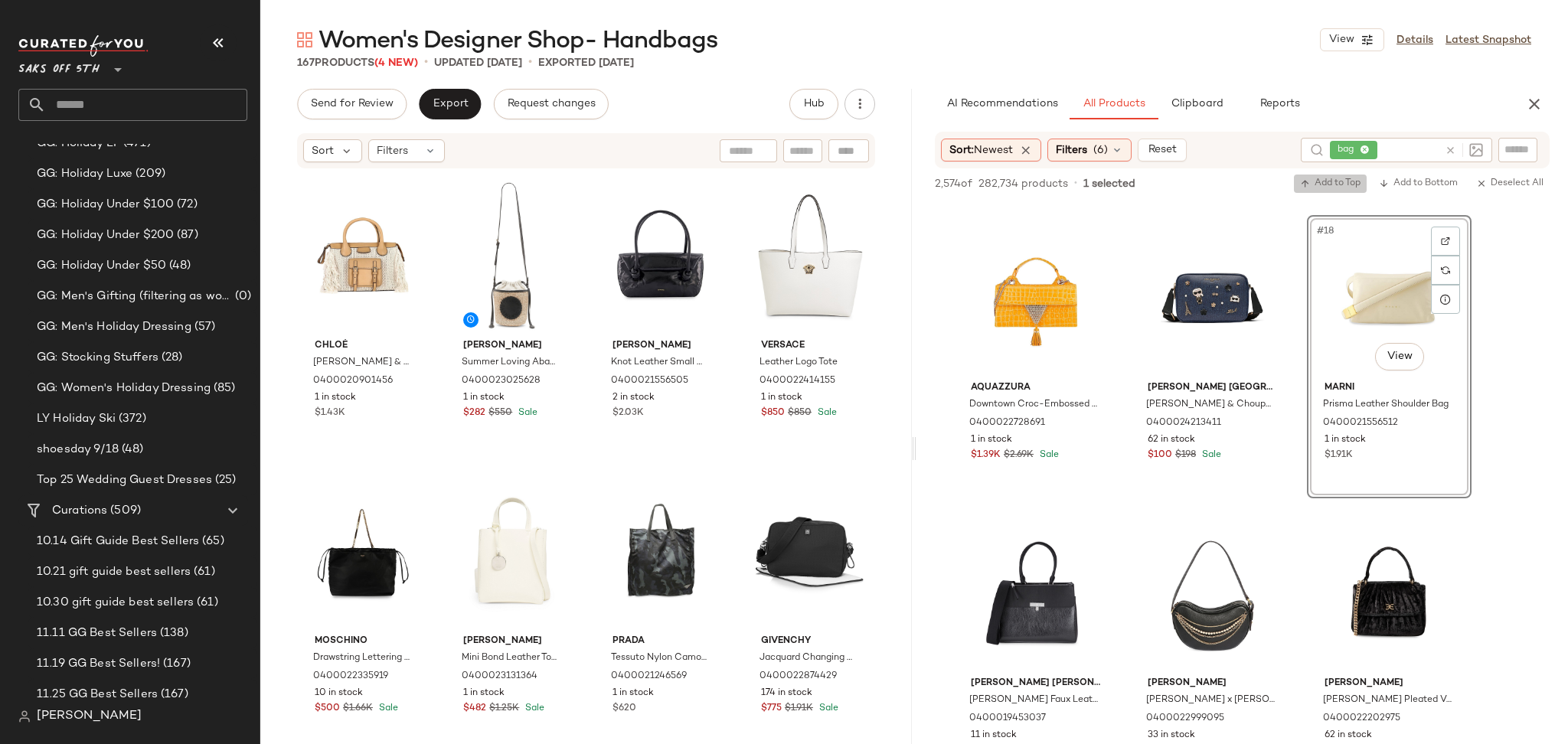
click at [1337, 186] on span "Add to Top" at bounding box center [1329, 184] width 60 height 11
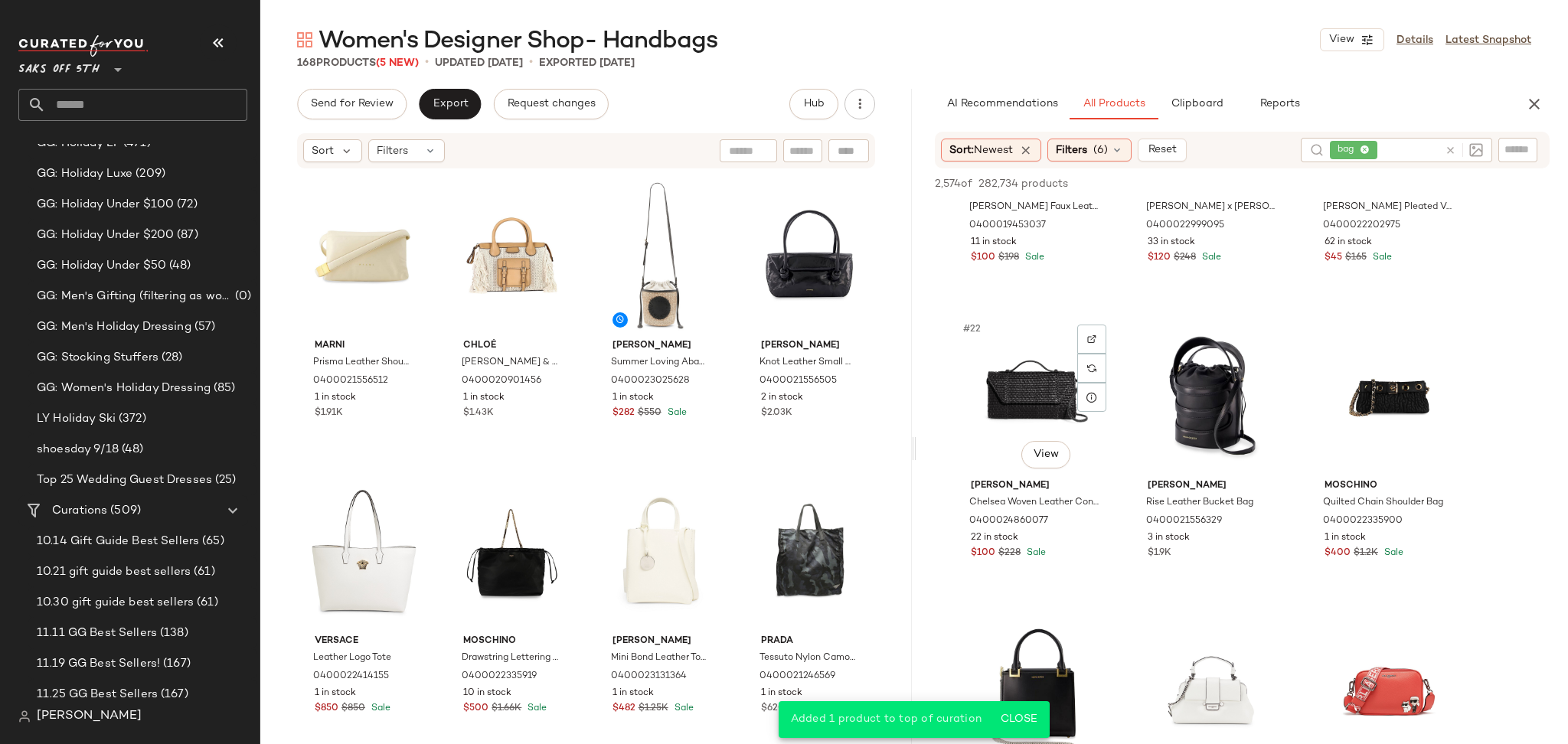
scroll to position [1975, 0]
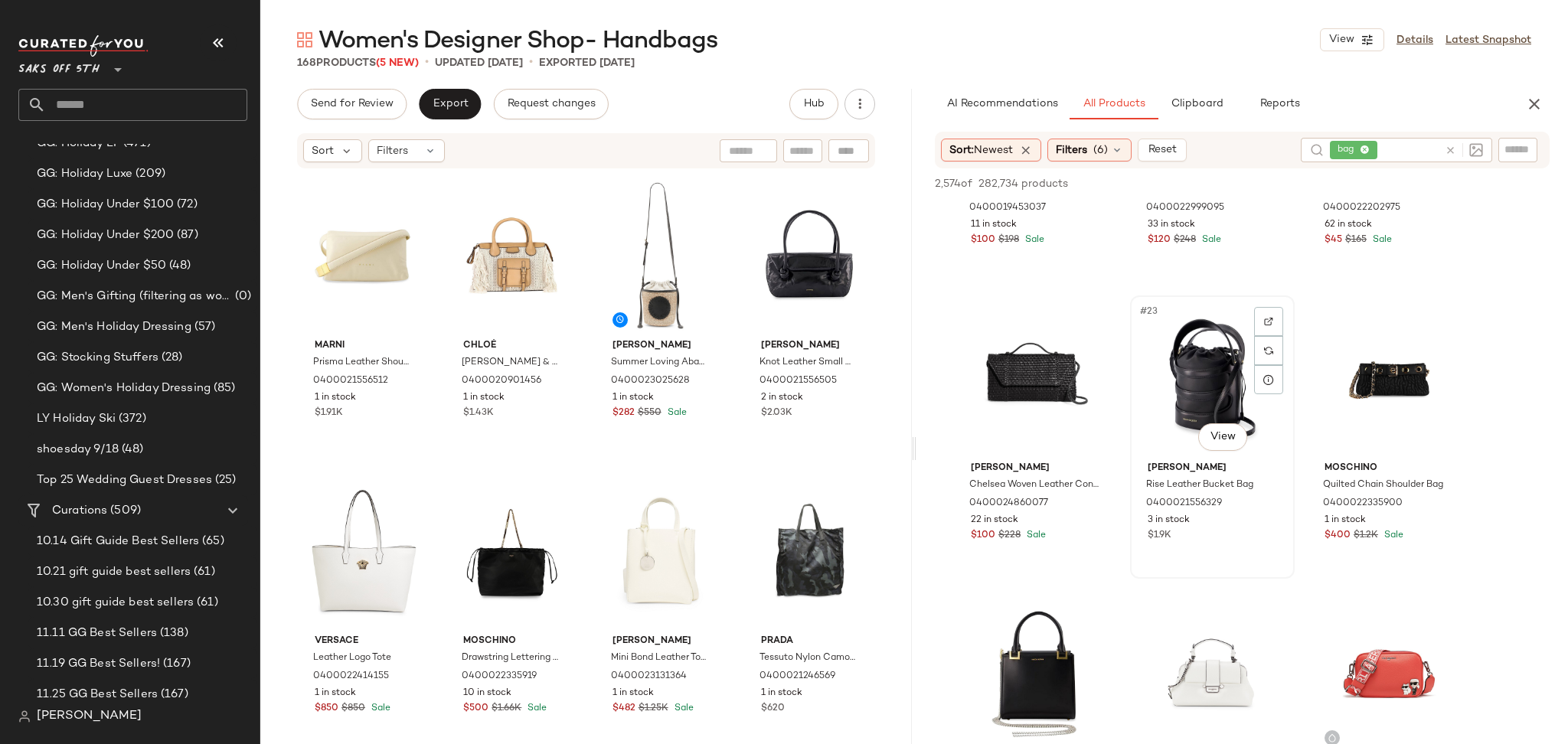
click at [1174, 356] on div "#23 View" at bounding box center [1212, 378] width 154 height 155
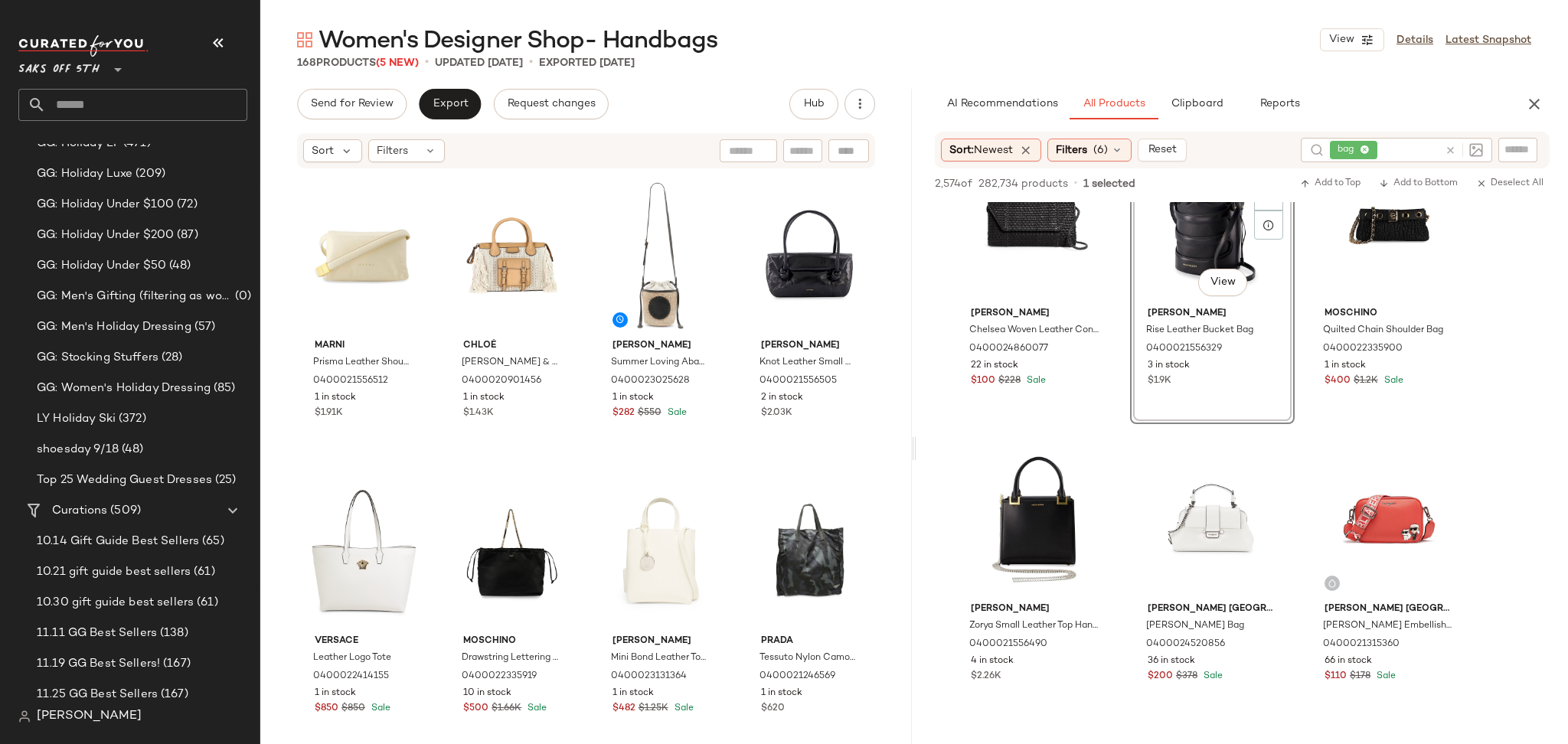
scroll to position [2135, 0]
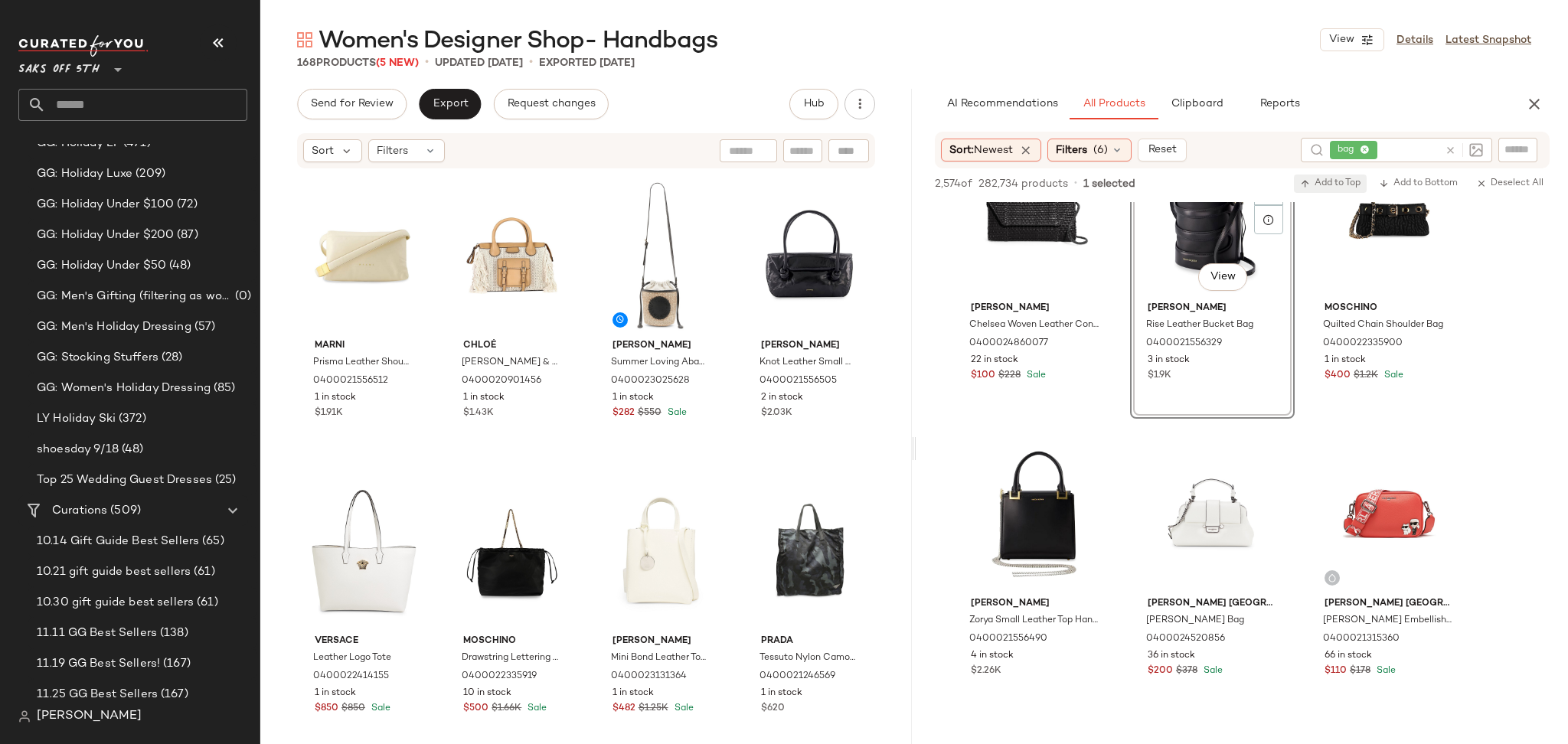
click at [1325, 179] on span "Add to Top" at bounding box center [1329, 184] width 60 height 11
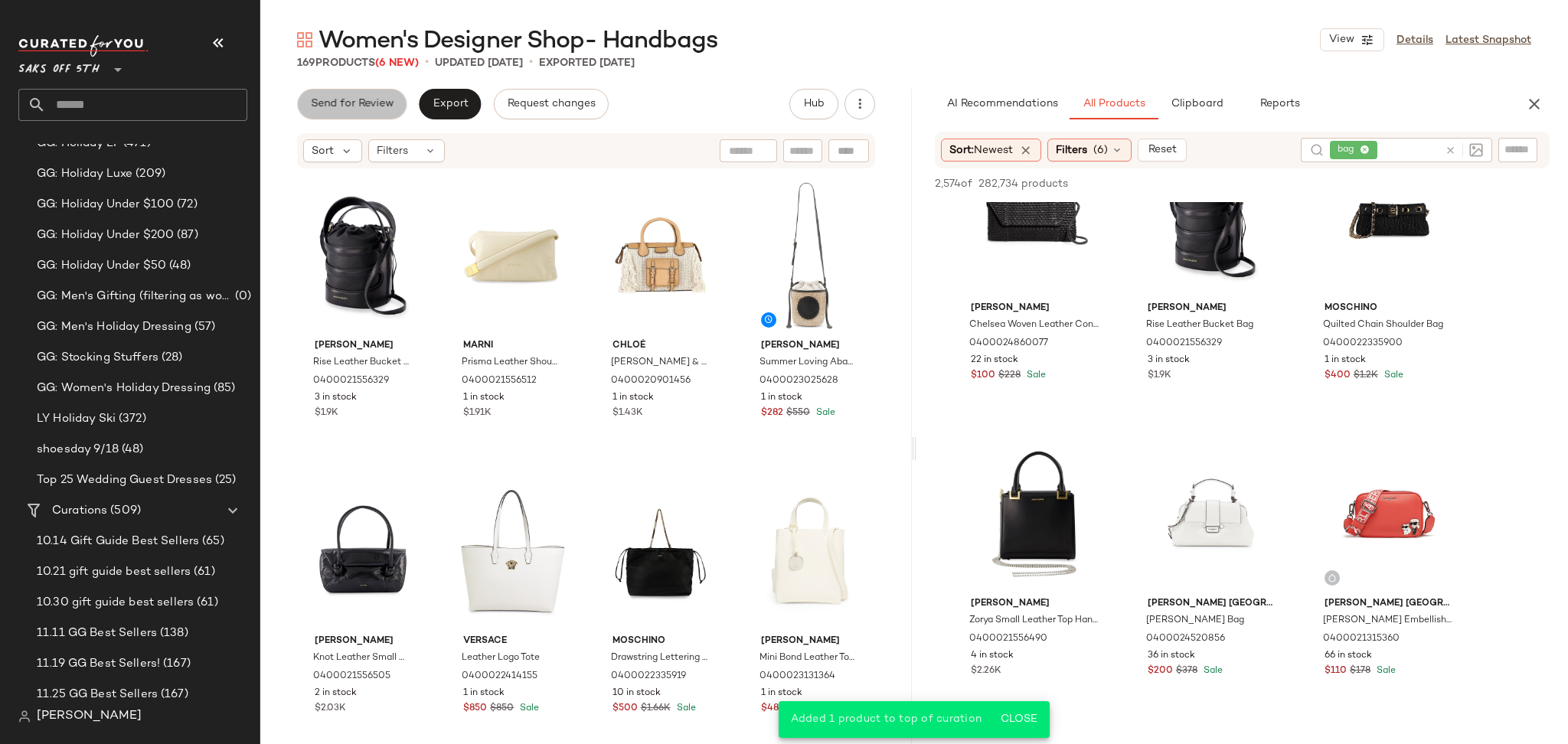
click at [359, 99] on span "Send for Review" at bounding box center [352, 104] width 83 height 12
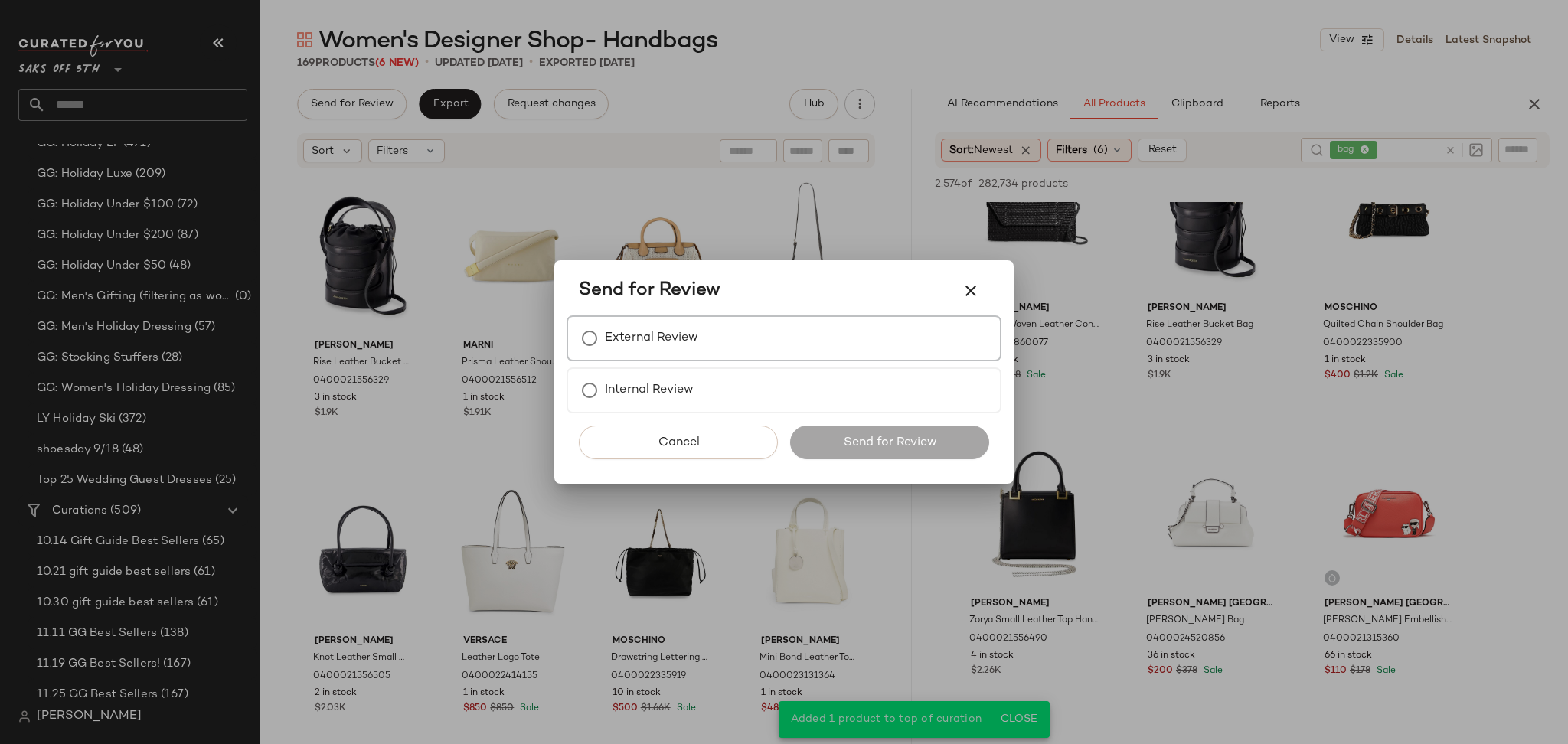
click at [616, 330] on label "External Review" at bounding box center [651, 338] width 93 height 31
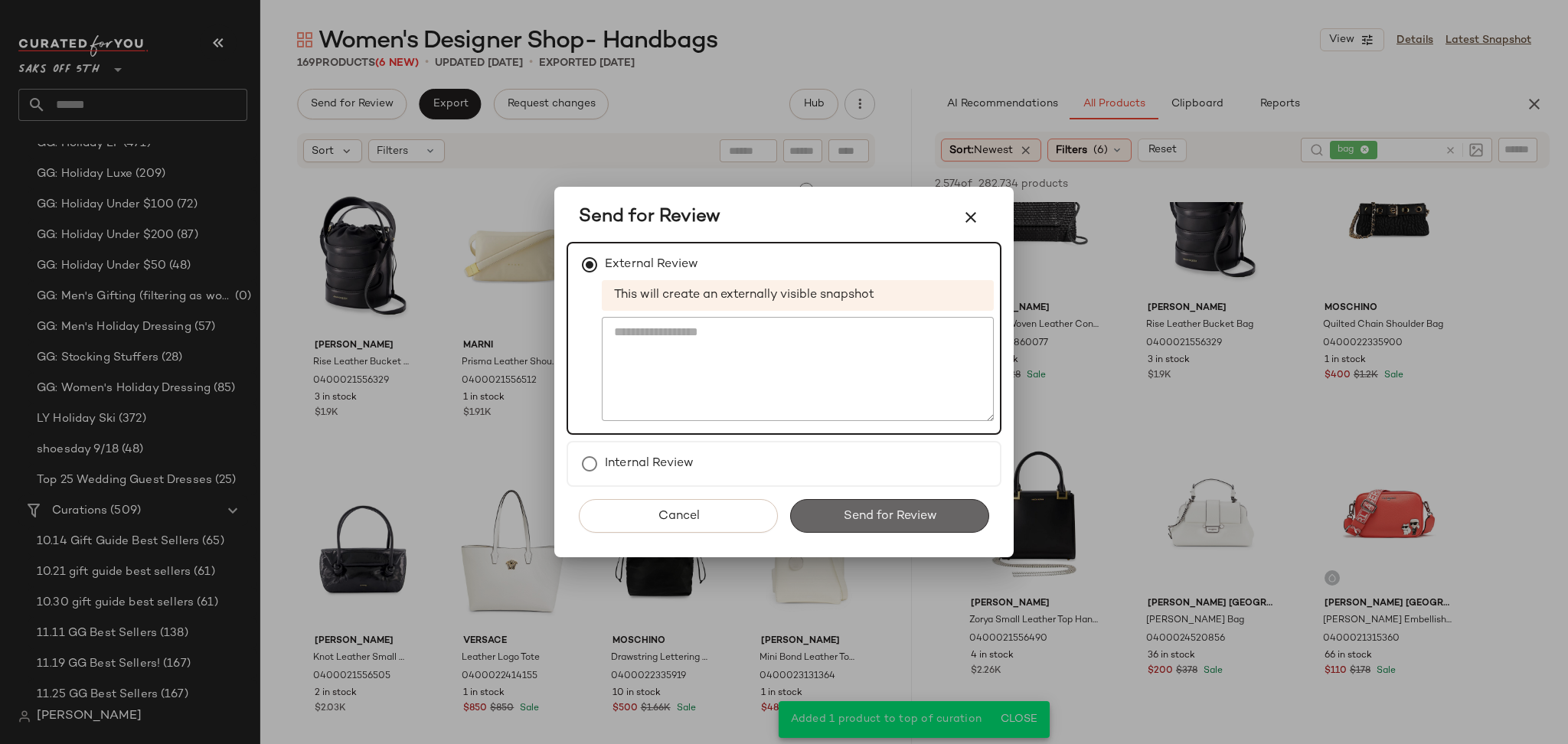
click at [841, 501] on button "Send for Review" at bounding box center [889, 516] width 199 height 34
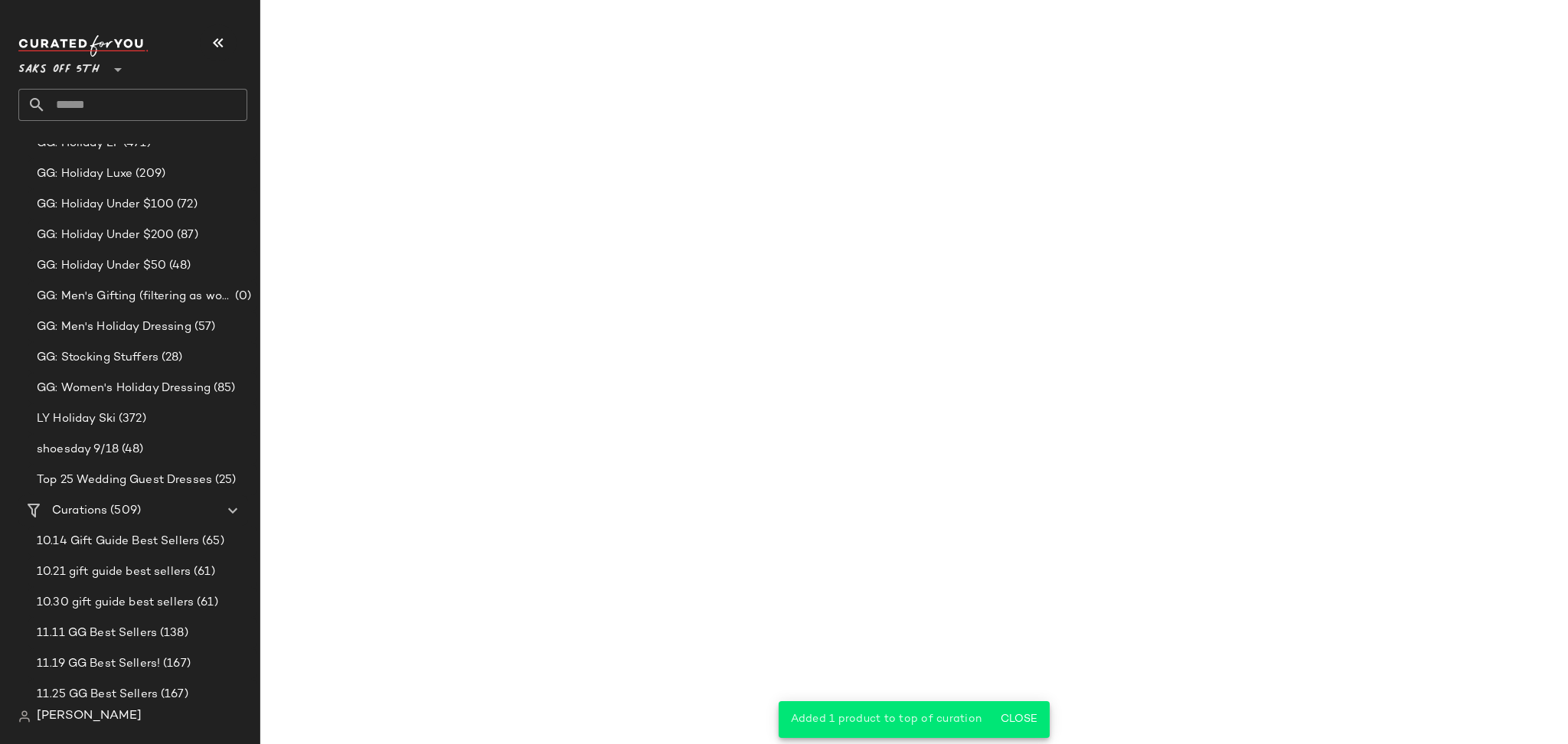
scroll to position [3022, 0]
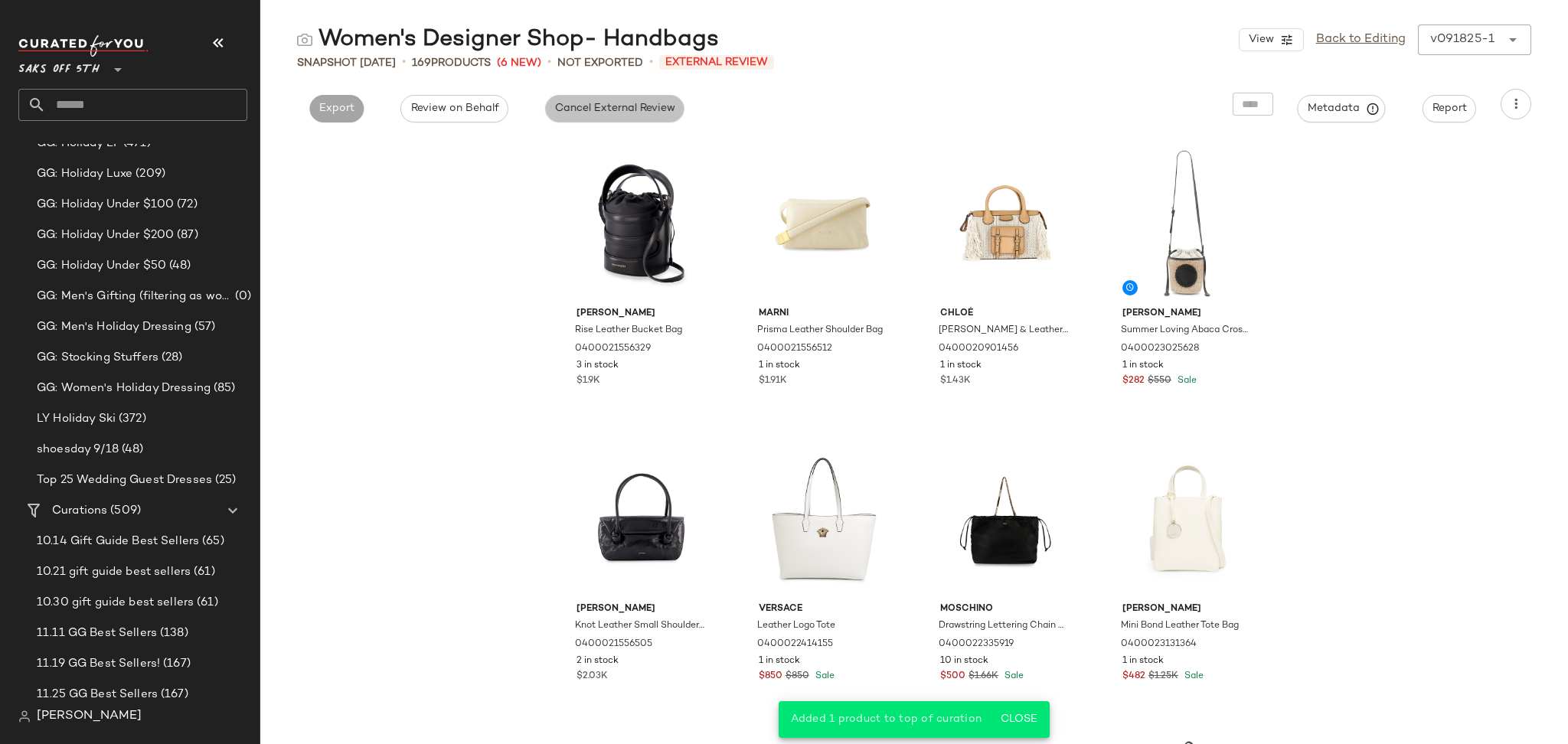
click at [591, 108] on span "Cancel External Review" at bounding box center [614, 108] width 121 height 12
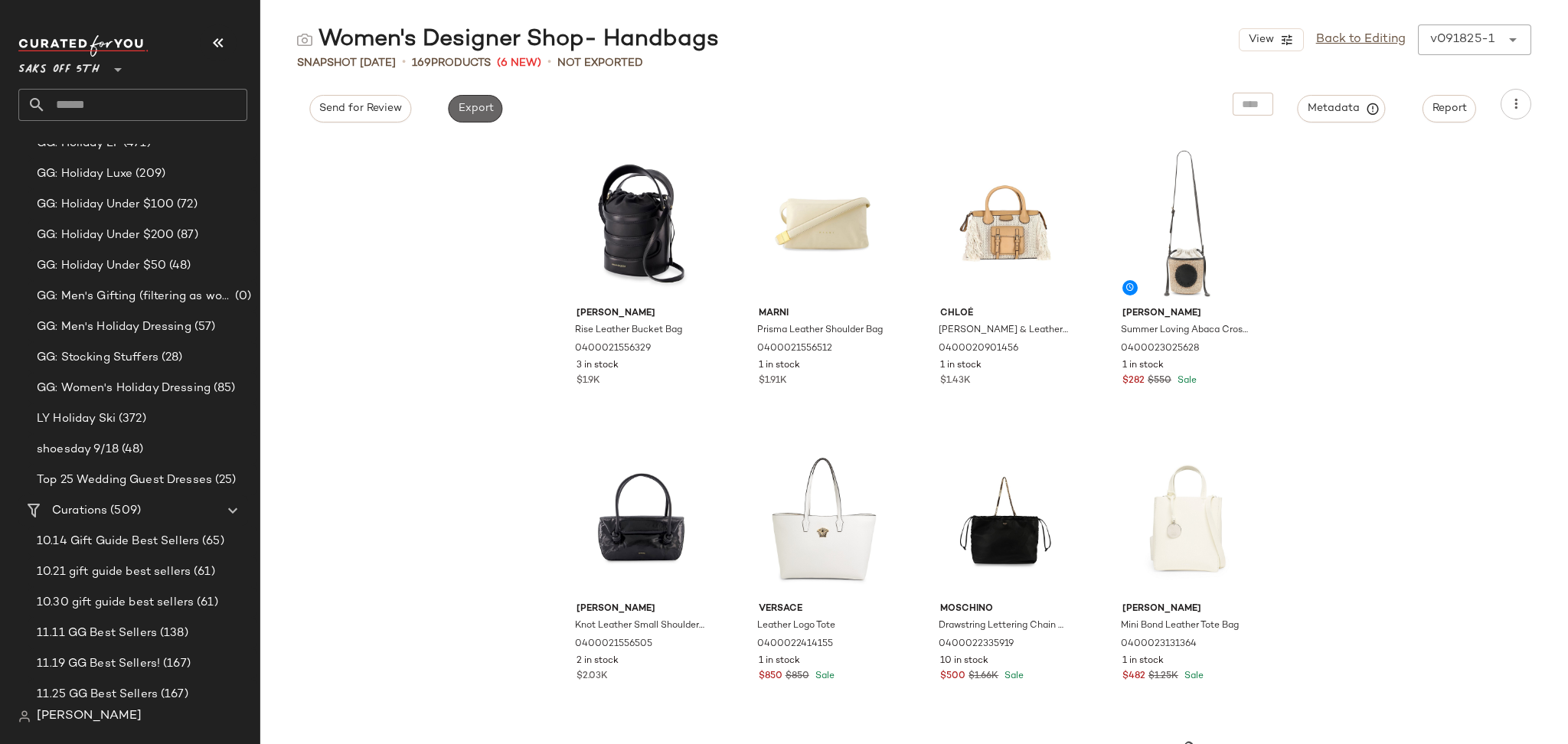
click at [461, 108] on span "Export" at bounding box center [474, 108] width 36 height 12
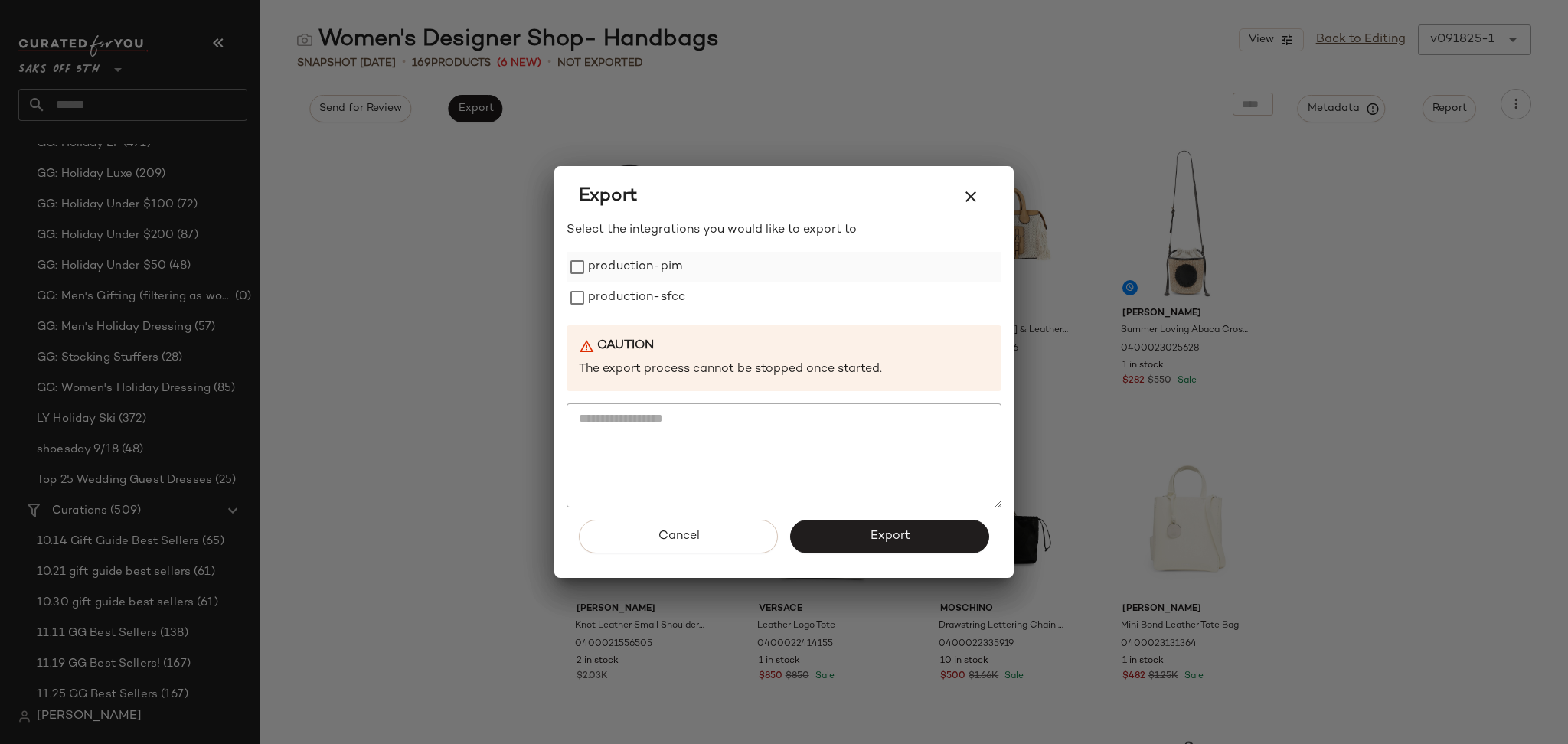
click at [654, 255] on label "production-pim" at bounding box center [634, 267] width 94 height 31
click at [651, 304] on label "production-sfcc" at bounding box center [636, 297] width 97 height 31
click at [828, 525] on button "Export" at bounding box center [889, 537] width 199 height 34
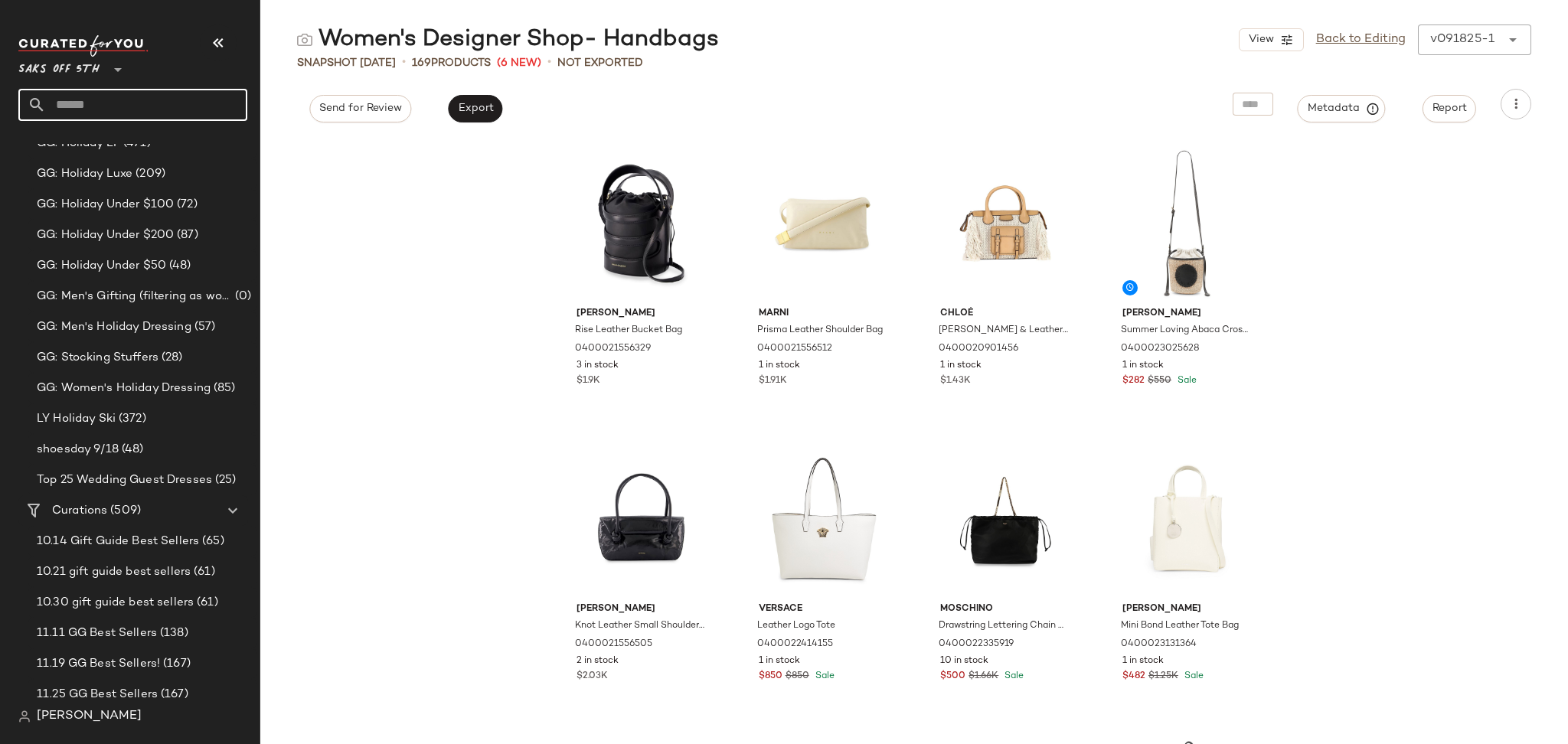
click at [163, 103] on input "text" at bounding box center [147, 105] width 202 height 32
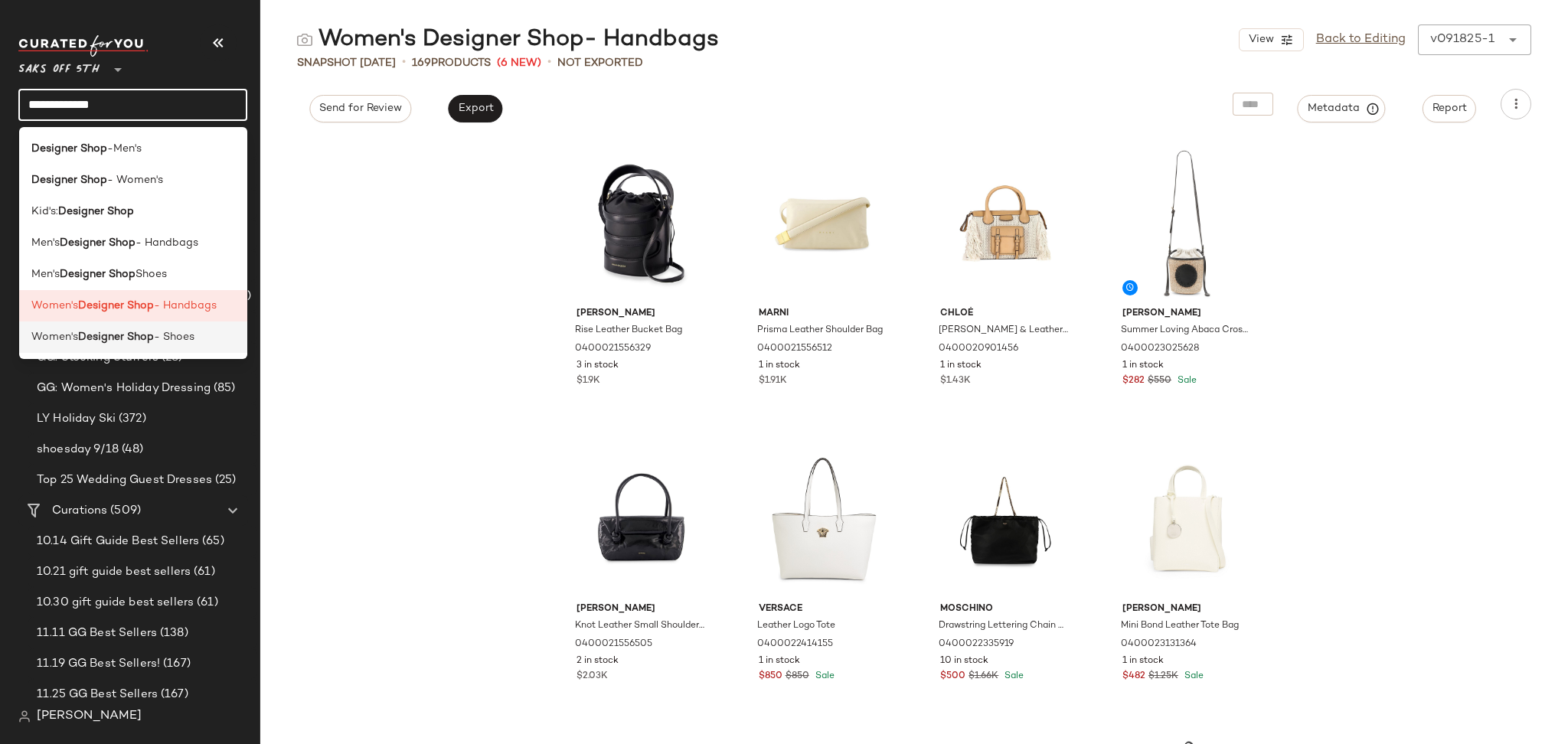
type input "**********"
click at [147, 347] on div "Women's Designer Shop - Shoes" at bounding box center [134, 337] width 229 height 31
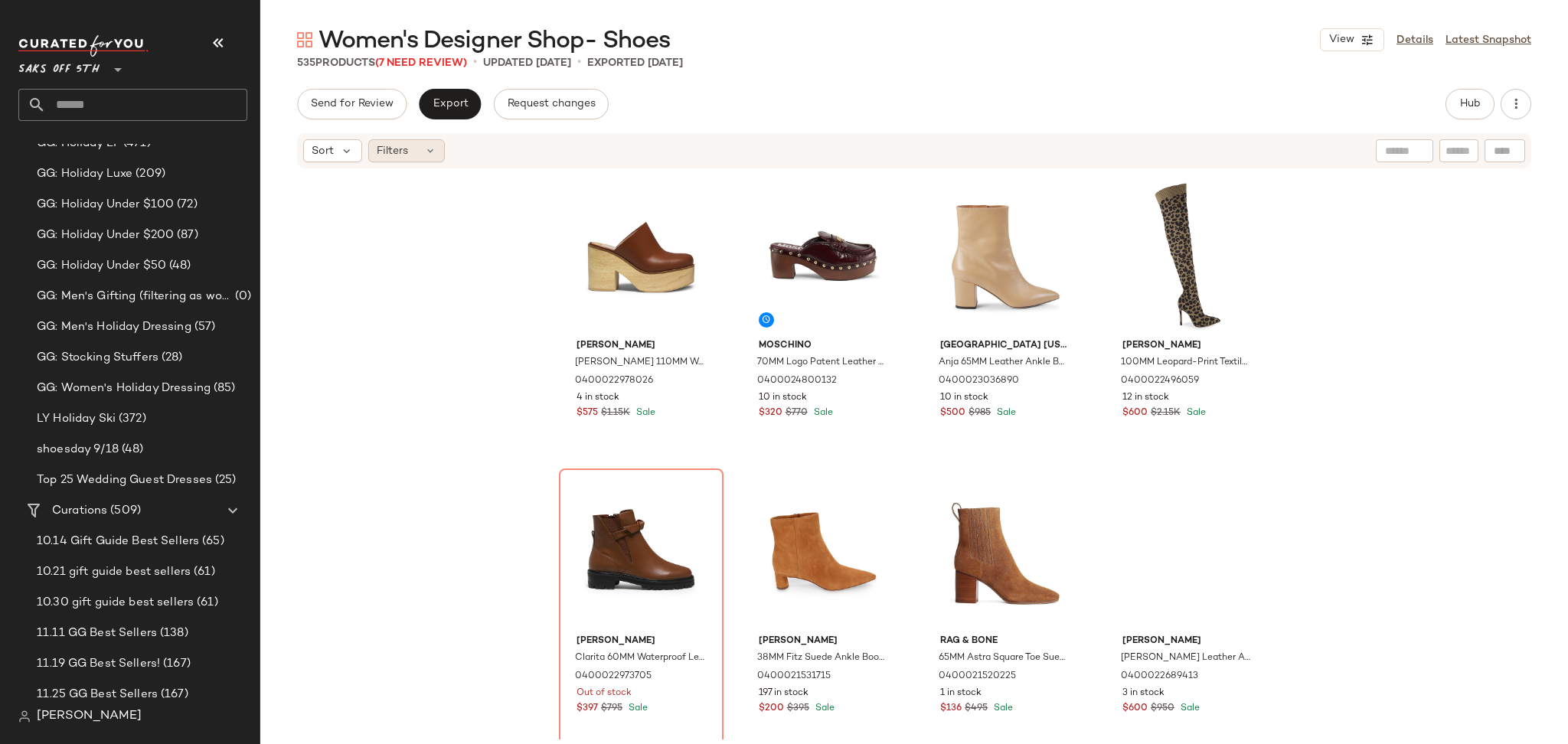
click at [432, 158] on div "Filters" at bounding box center [407, 150] width 76 height 23
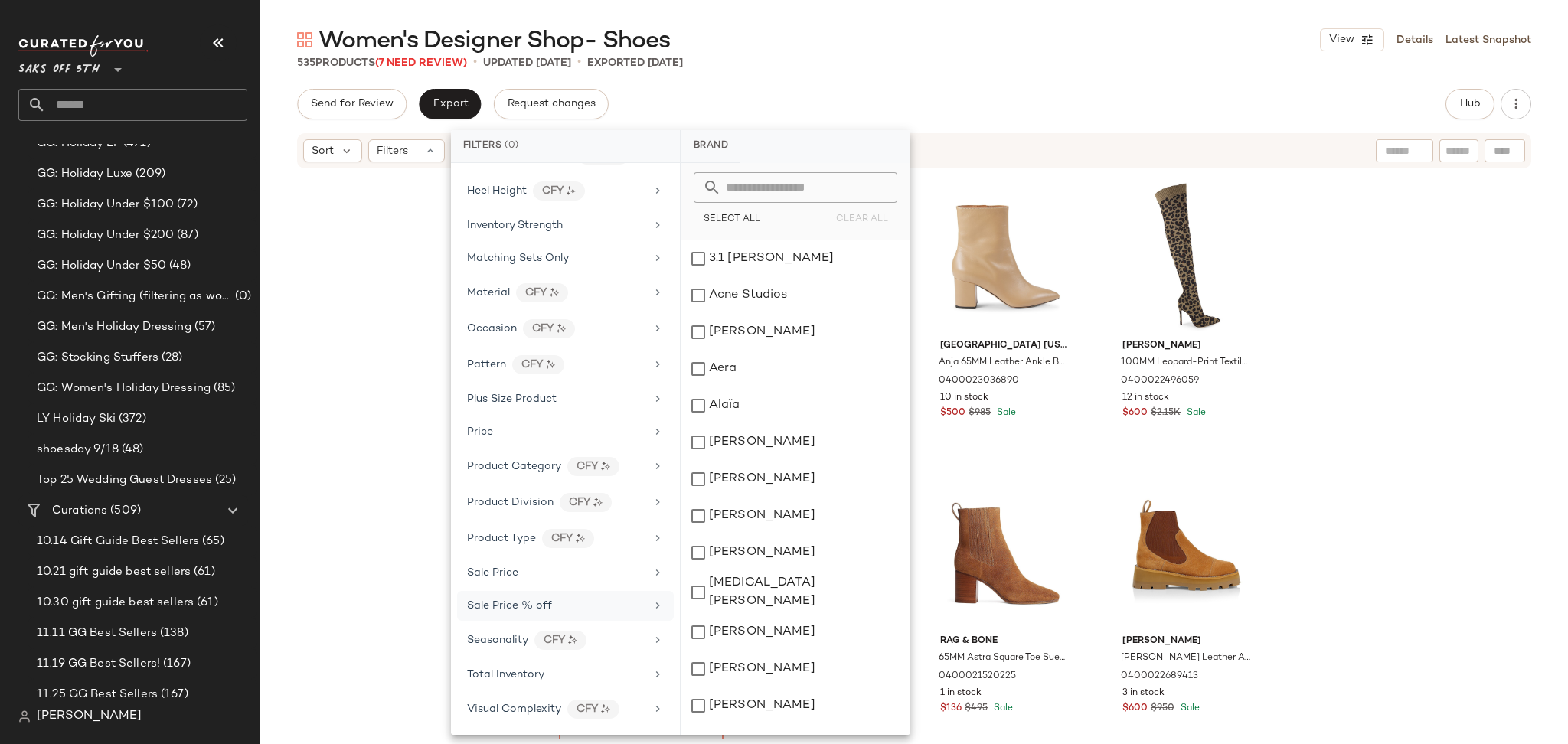
scroll to position [539, 0]
click at [516, 669] on span "Total Inventory" at bounding box center [505, 675] width 77 height 12
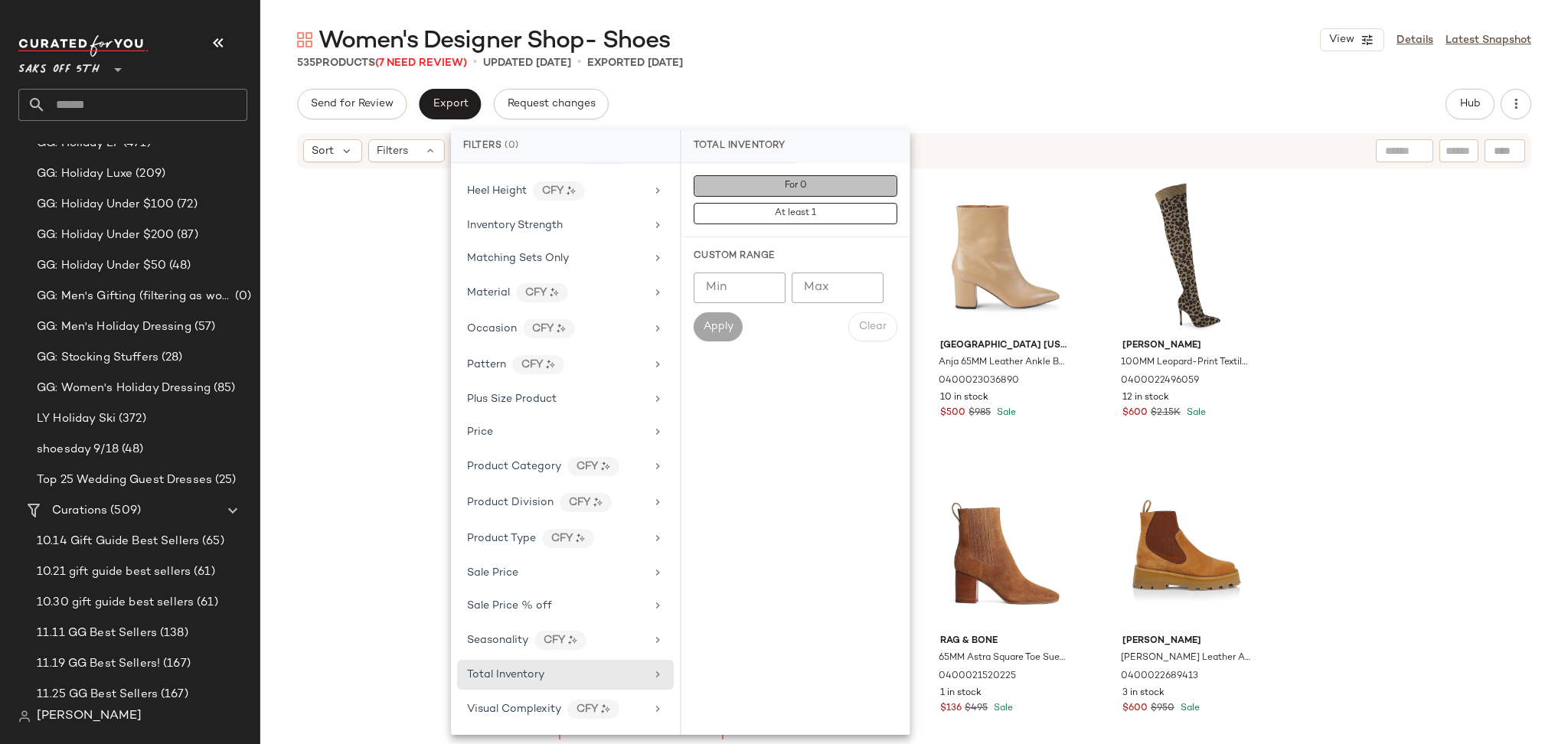
click at [758, 178] on button "For 0" at bounding box center [795, 186] width 203 height 21
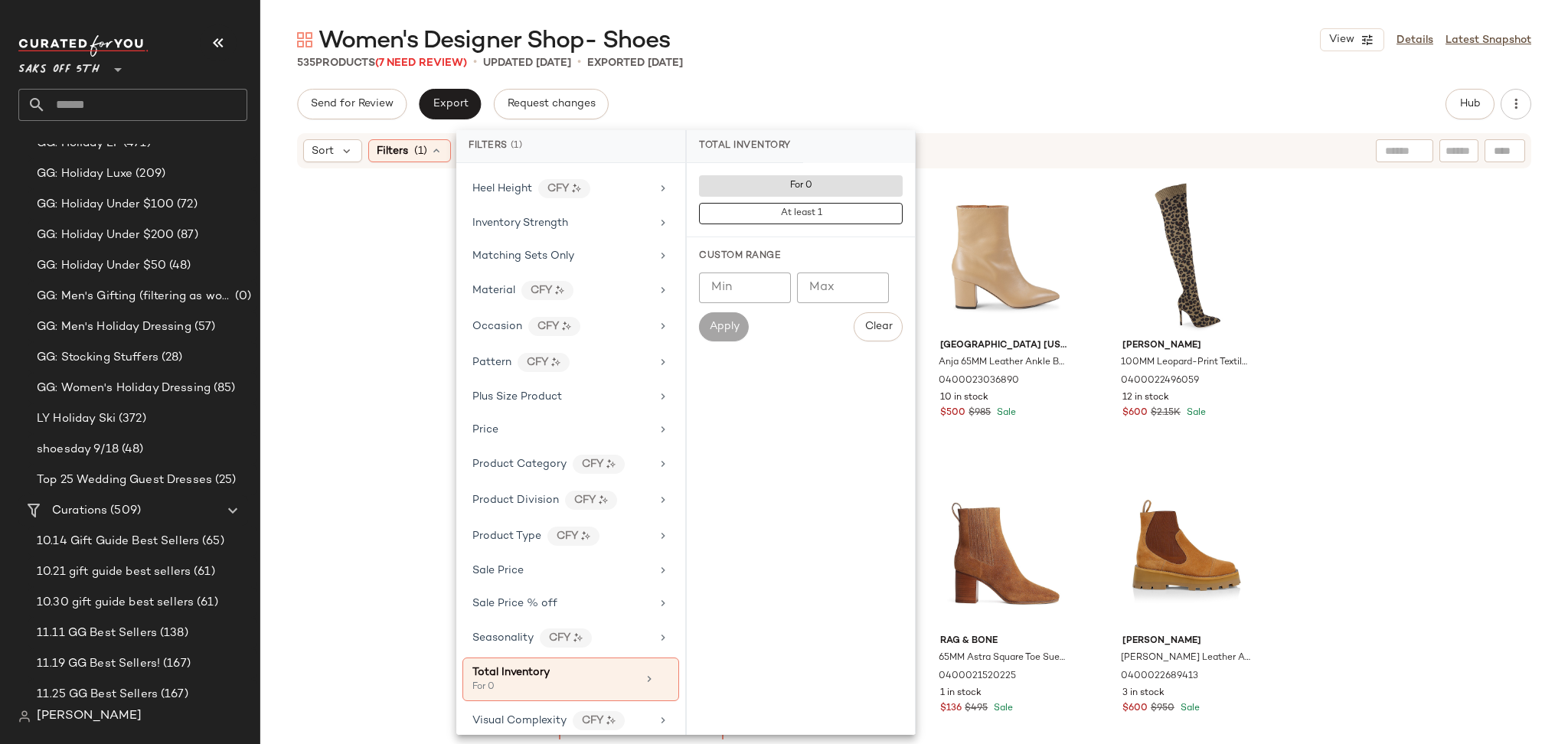
click at [901, 70] on div "Women's Designer Shop- Shoes View Details Latest Snapshot 535 Products (7 Need …" at bounding box center [913, 384] width 1307 height 719
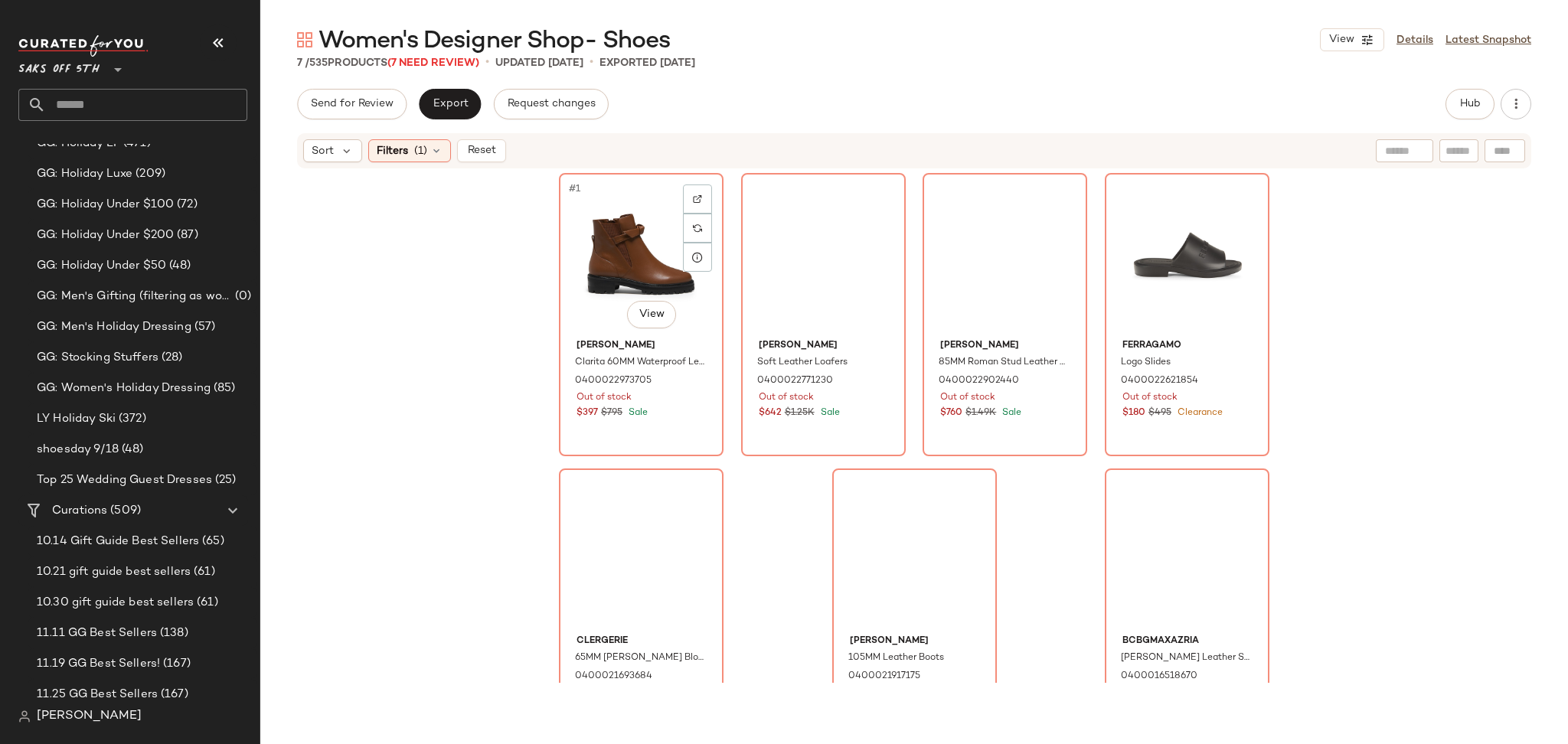
click at [601, 234] on div "#1 View" at bounding box center [641, 256] width 154 height 155
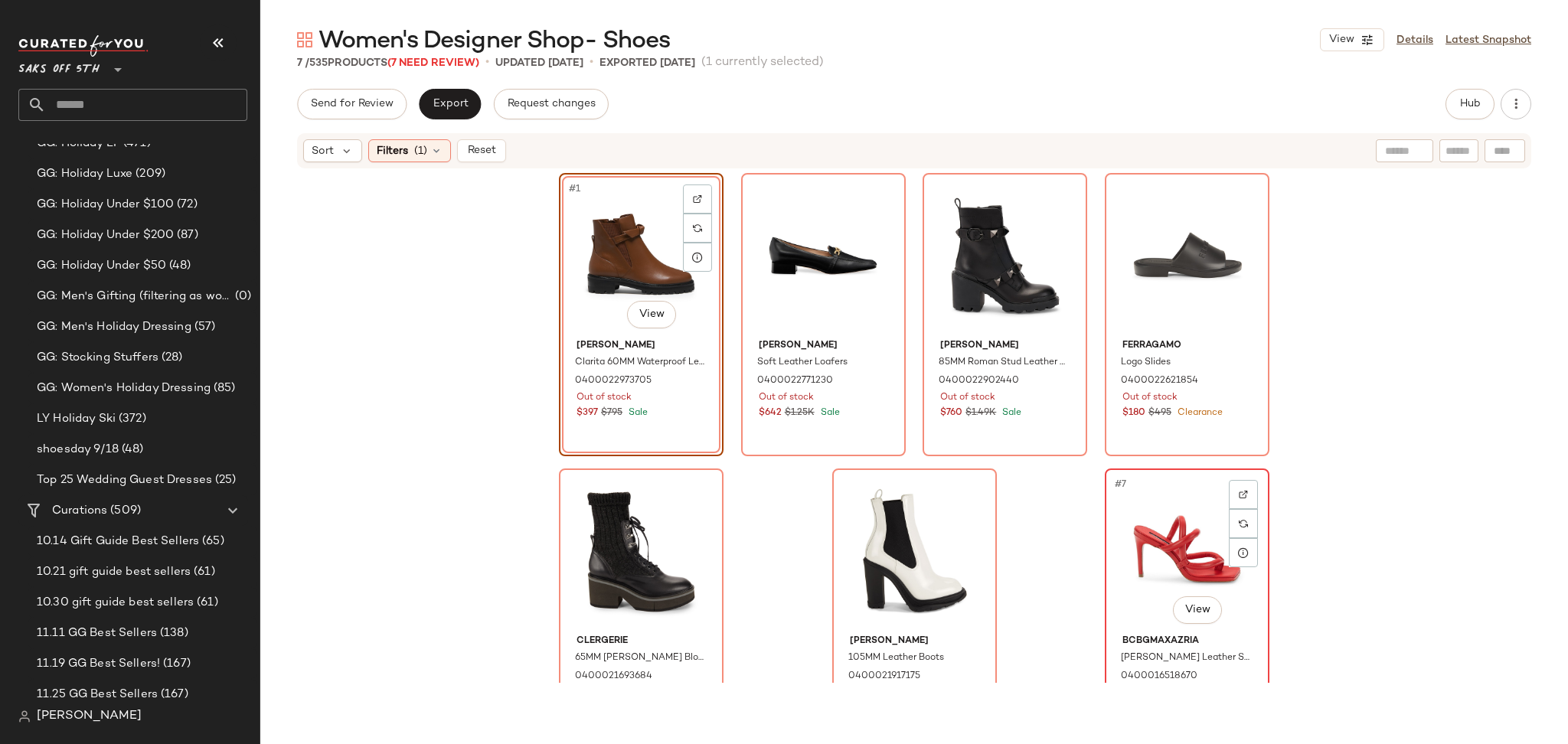
click at [1120, 510] on div "#7 View" at bounding box center [1187, 551] width 154 height 155
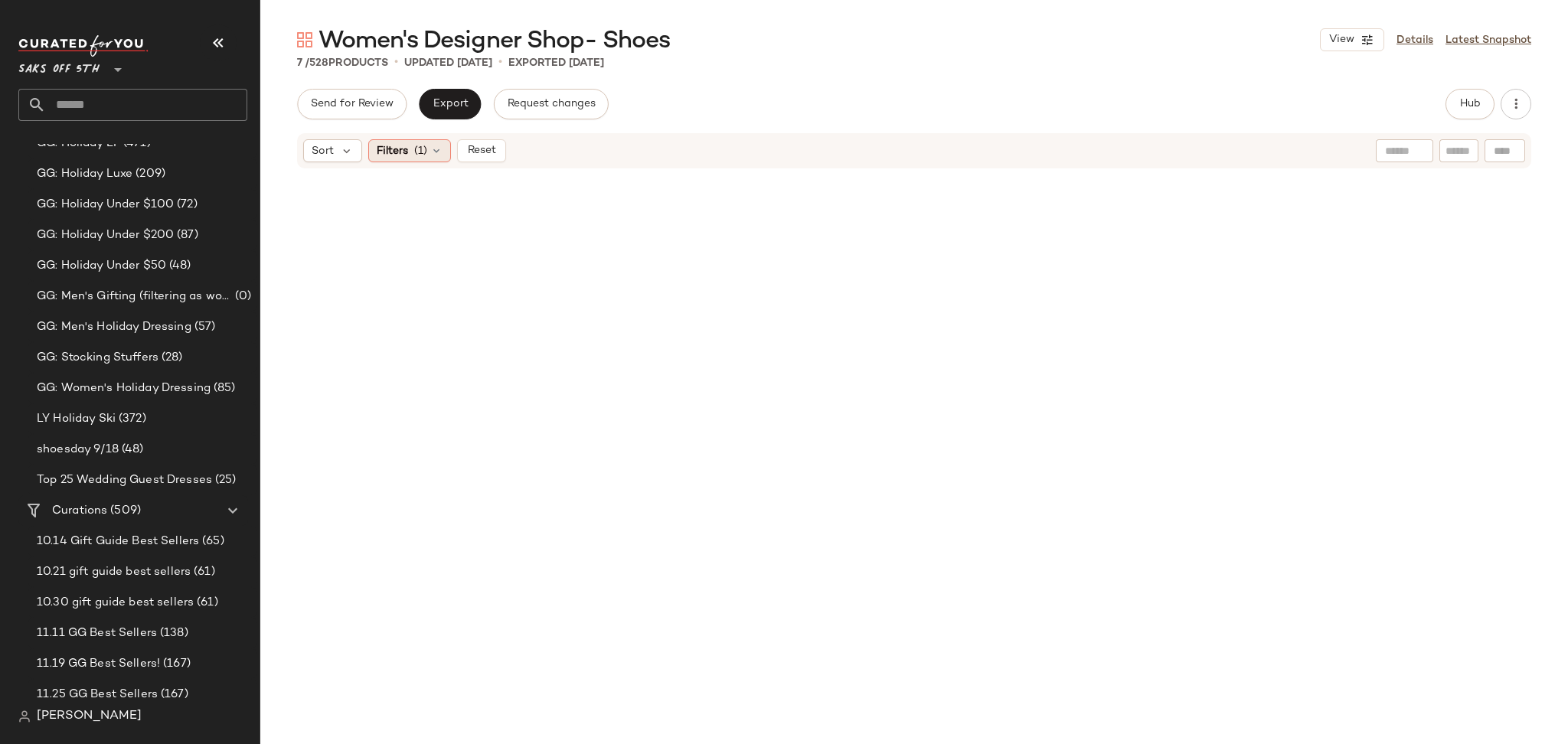
click at [427, 150] on div "Filters (1)" at bounding box center [410, 150] width 83 height 23
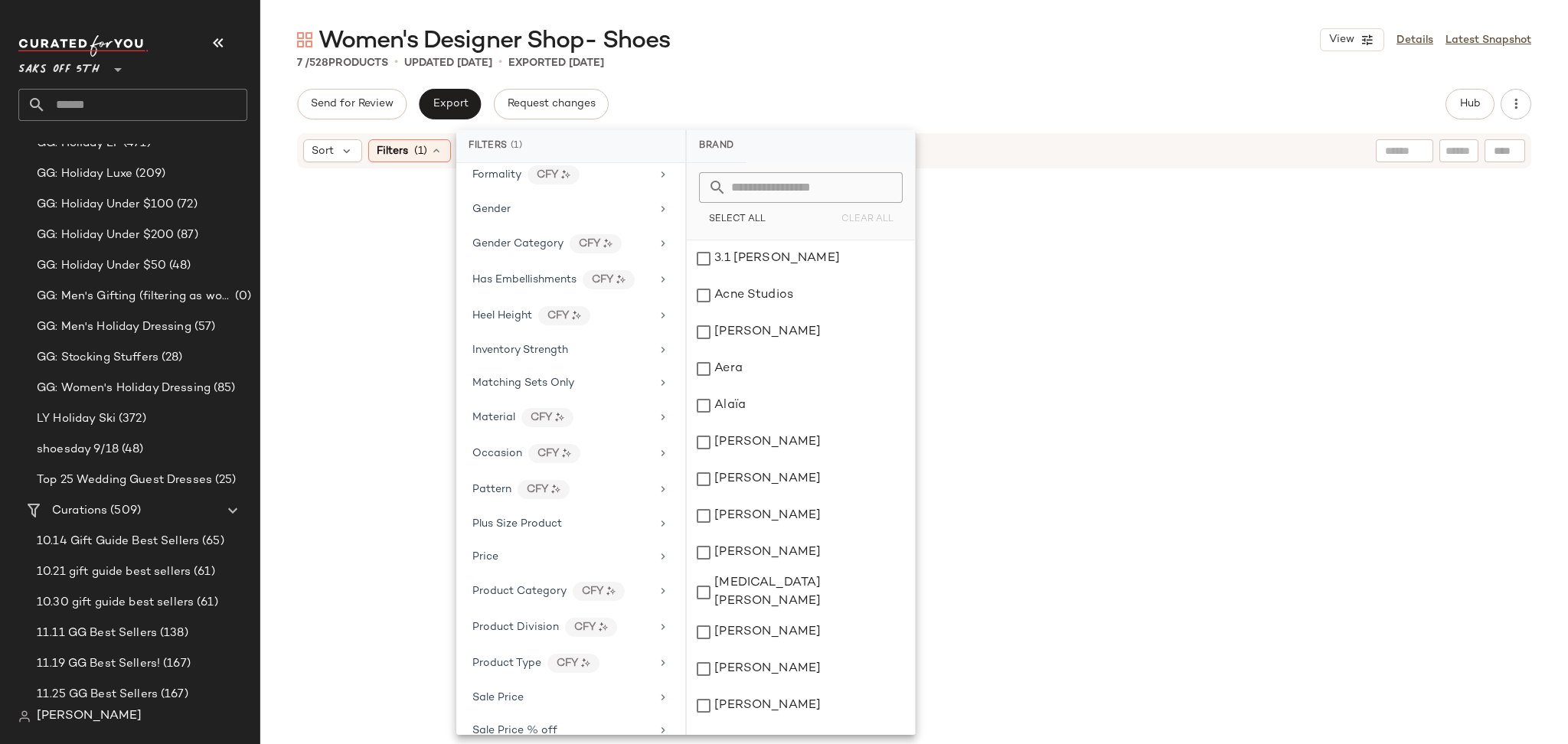
scroll to position [552, 0]
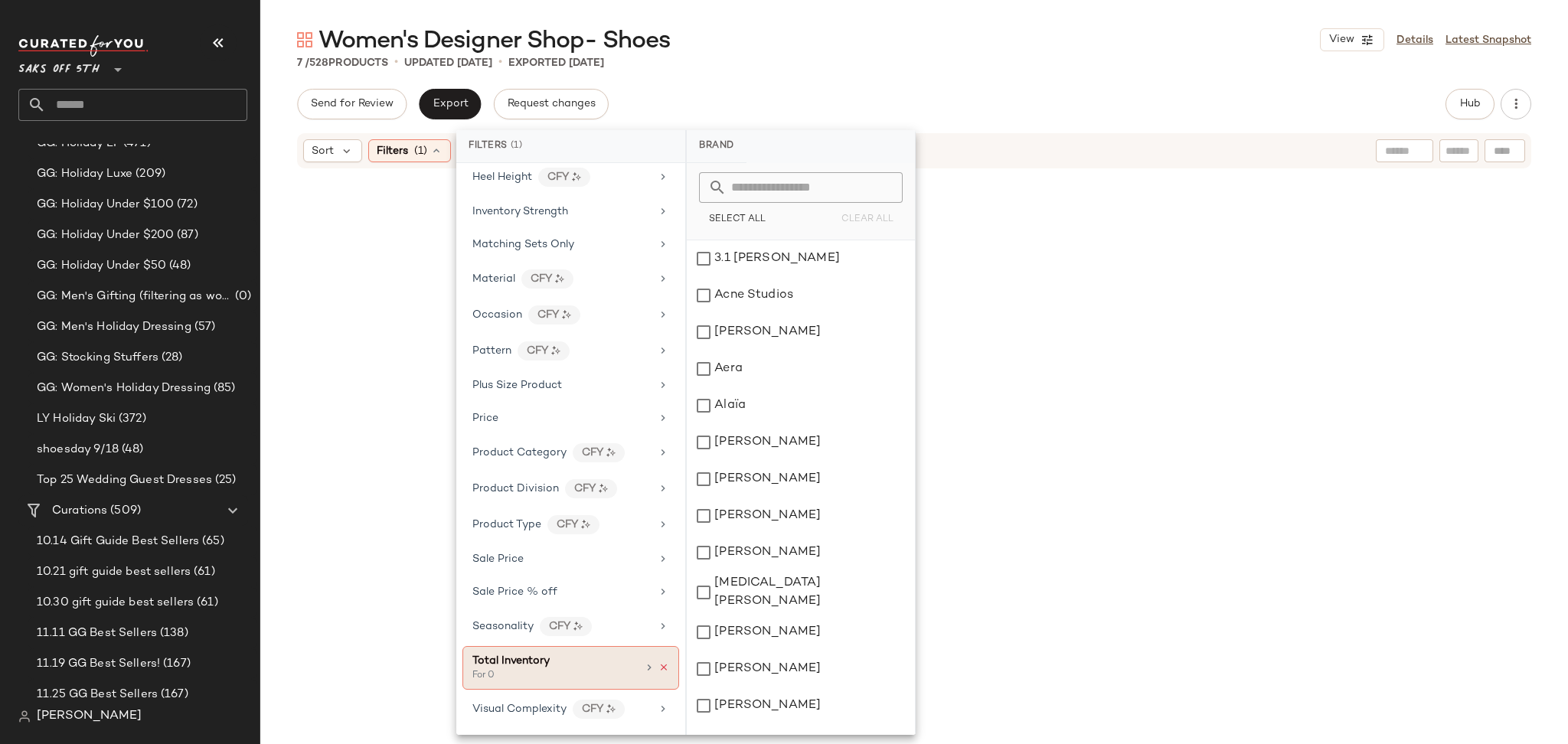
click at [659, 668] on icon at bounding box center [663, 668] width 11 height 11
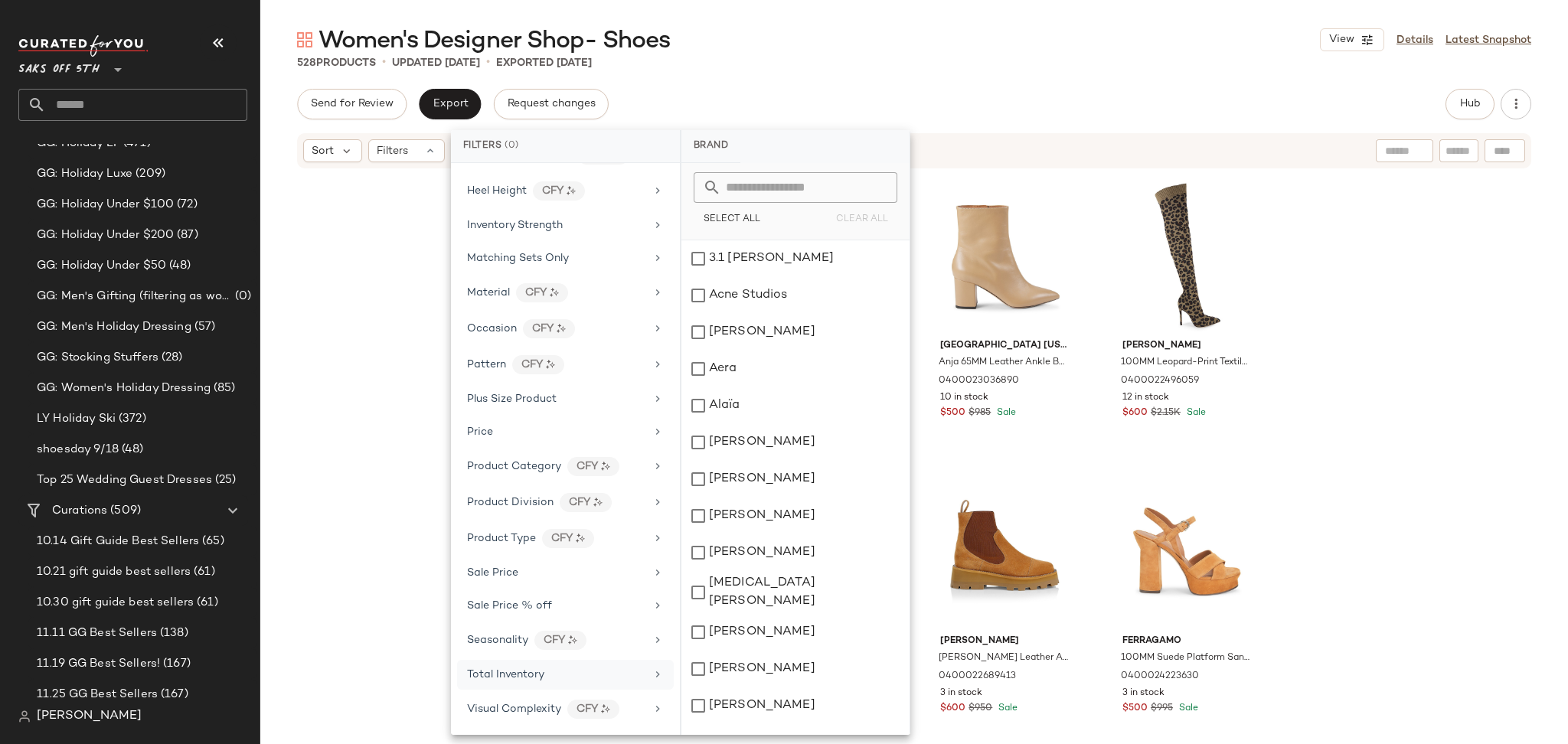
click at [1069, 95] on div "Send for Review Export Request changes Hub" at bounding box center [914, 104] width 1234 height 31
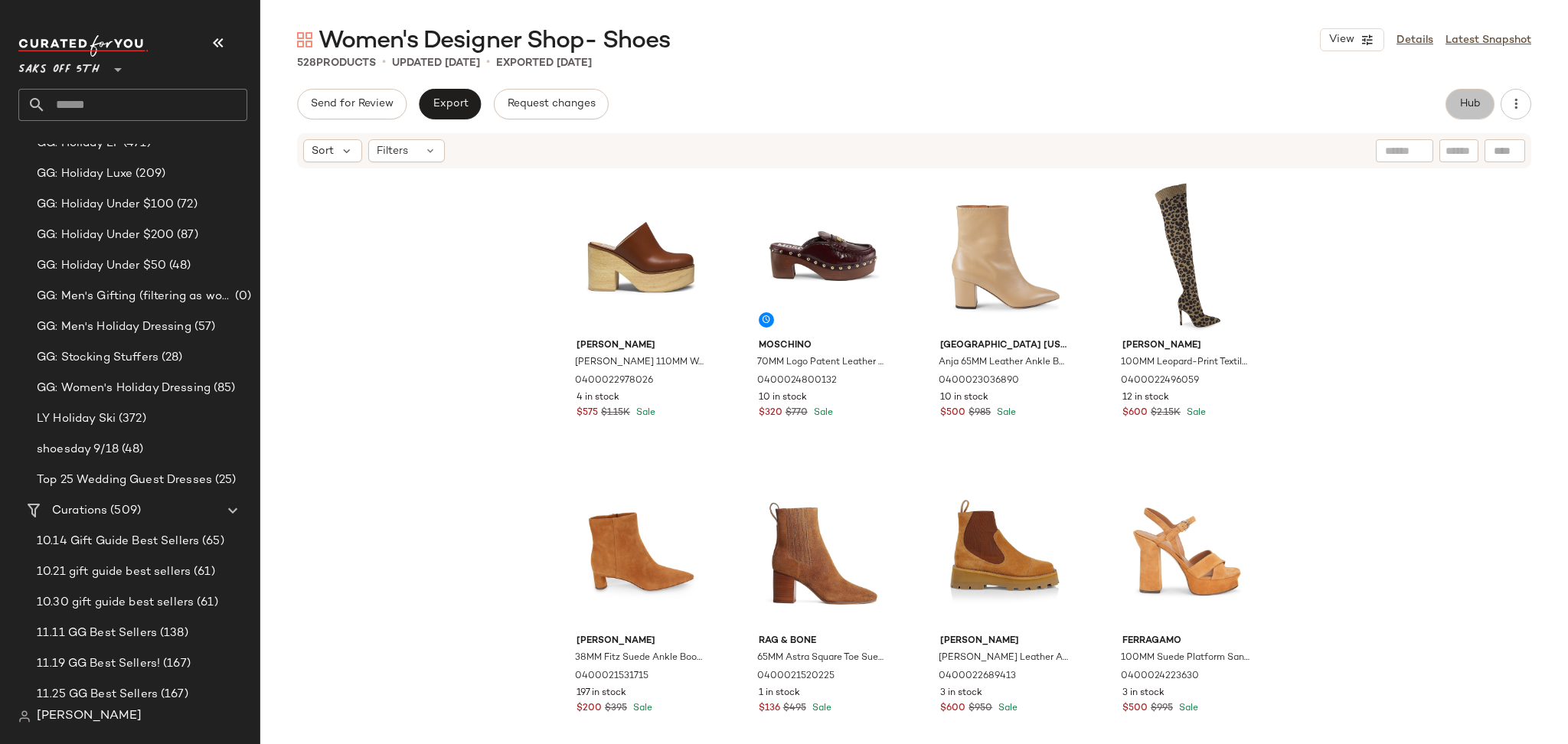
click at [1468, 104] on span "Hub" at bounding box center [1469, 104] width 21 height 12
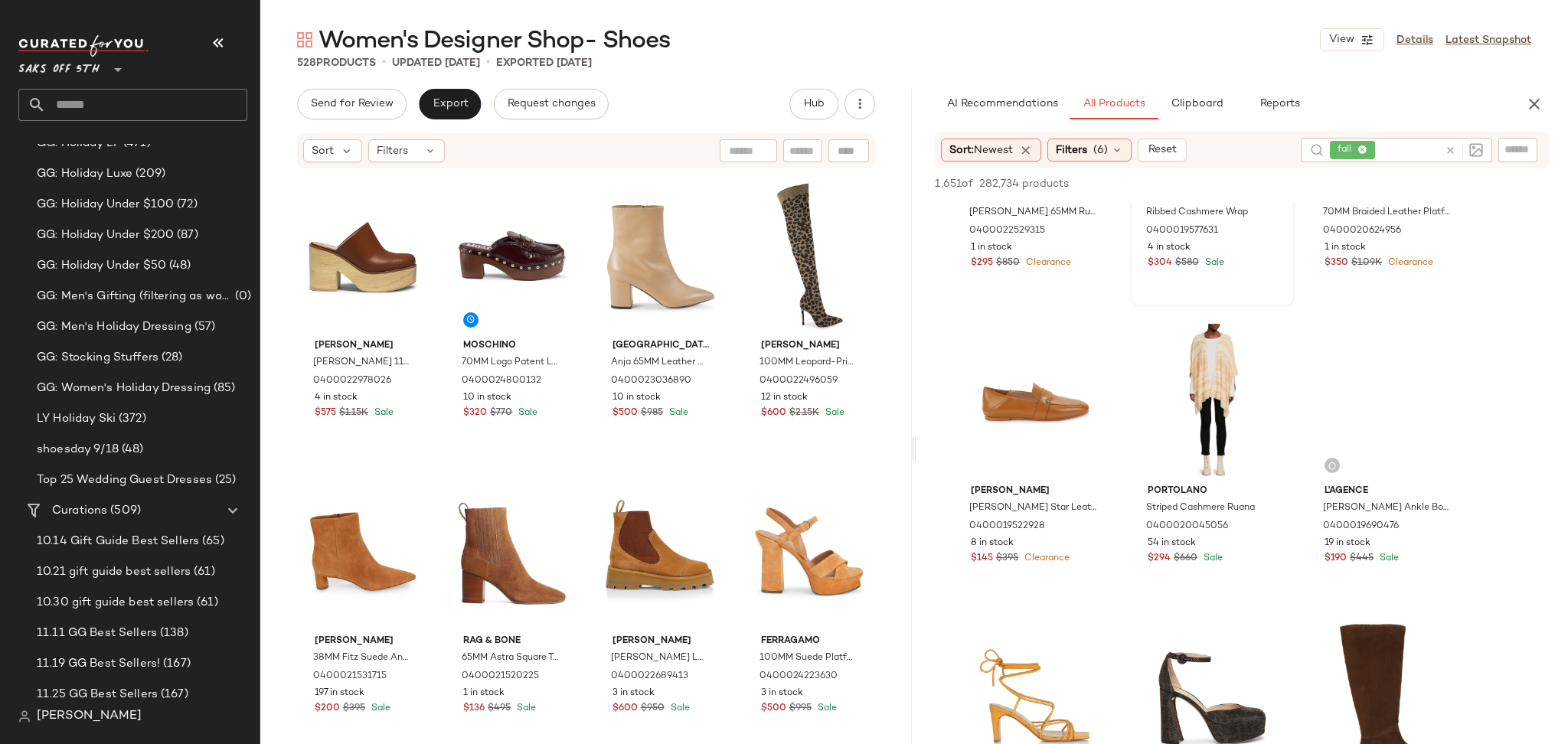
scroll to position [292, 0]
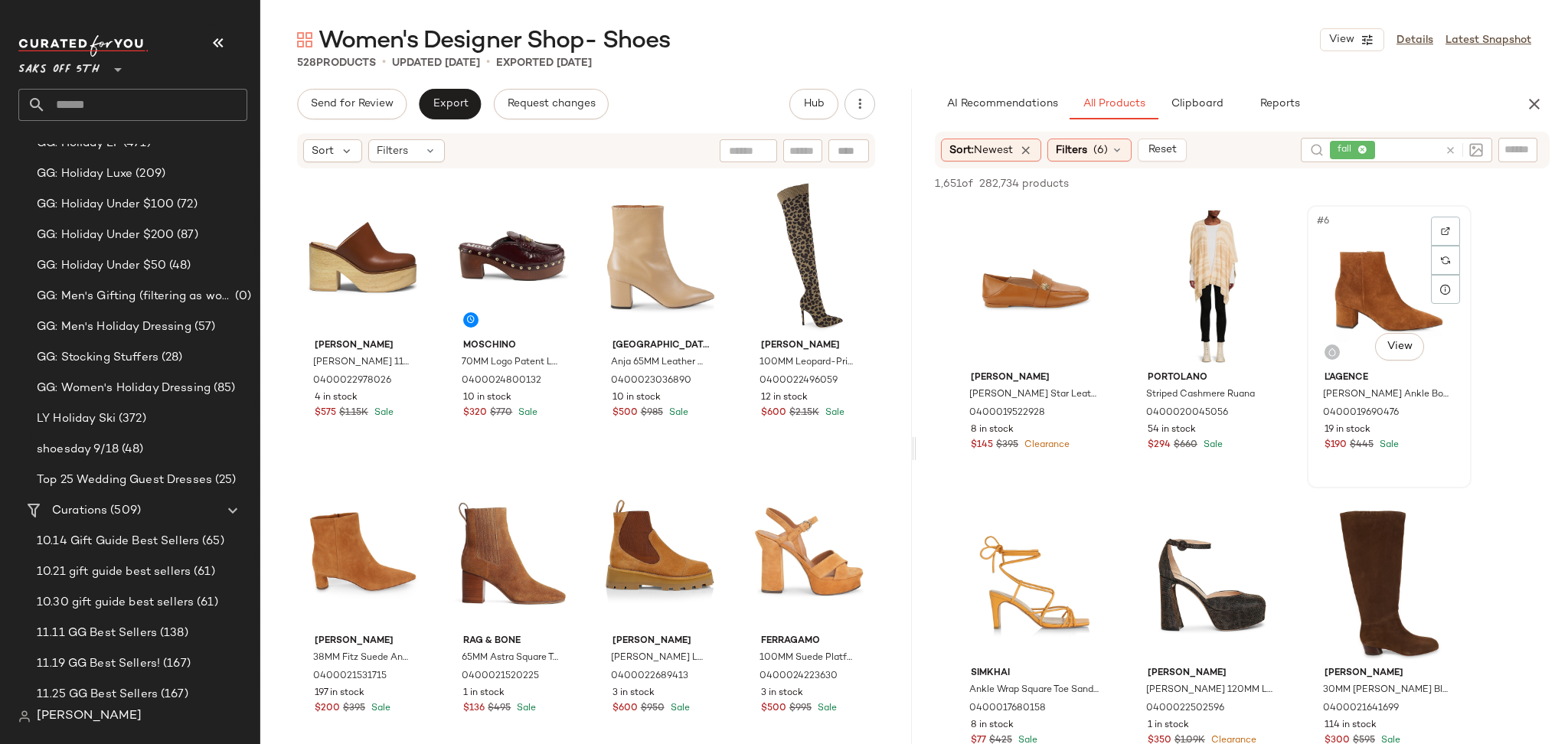
click at [1355, 257] on div "#6 View" at bounding box center [1389, 287] width 154 height 155
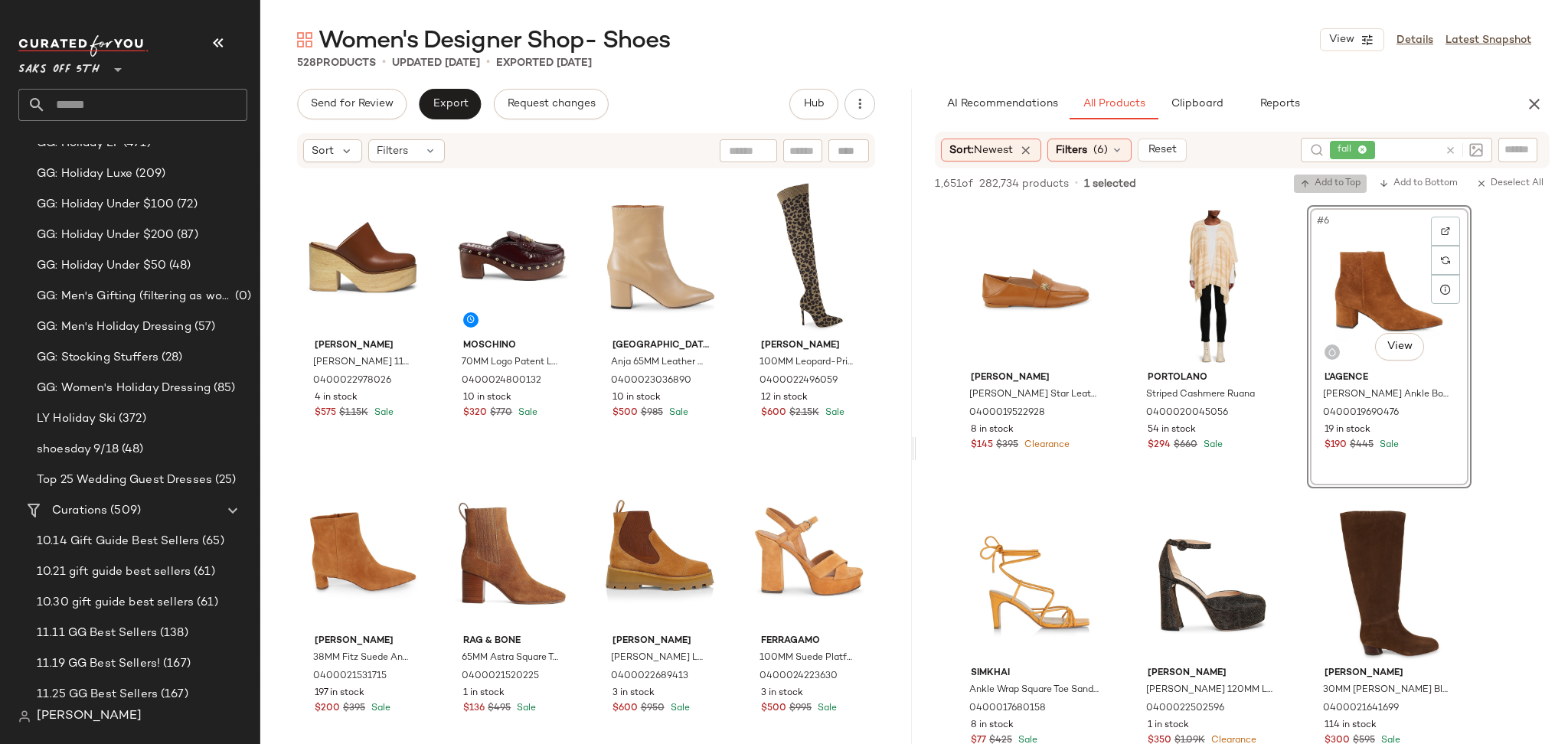
click at [1322, 176] on button "Add to Top" at bounding box center [1330, 184] width 73 height 19
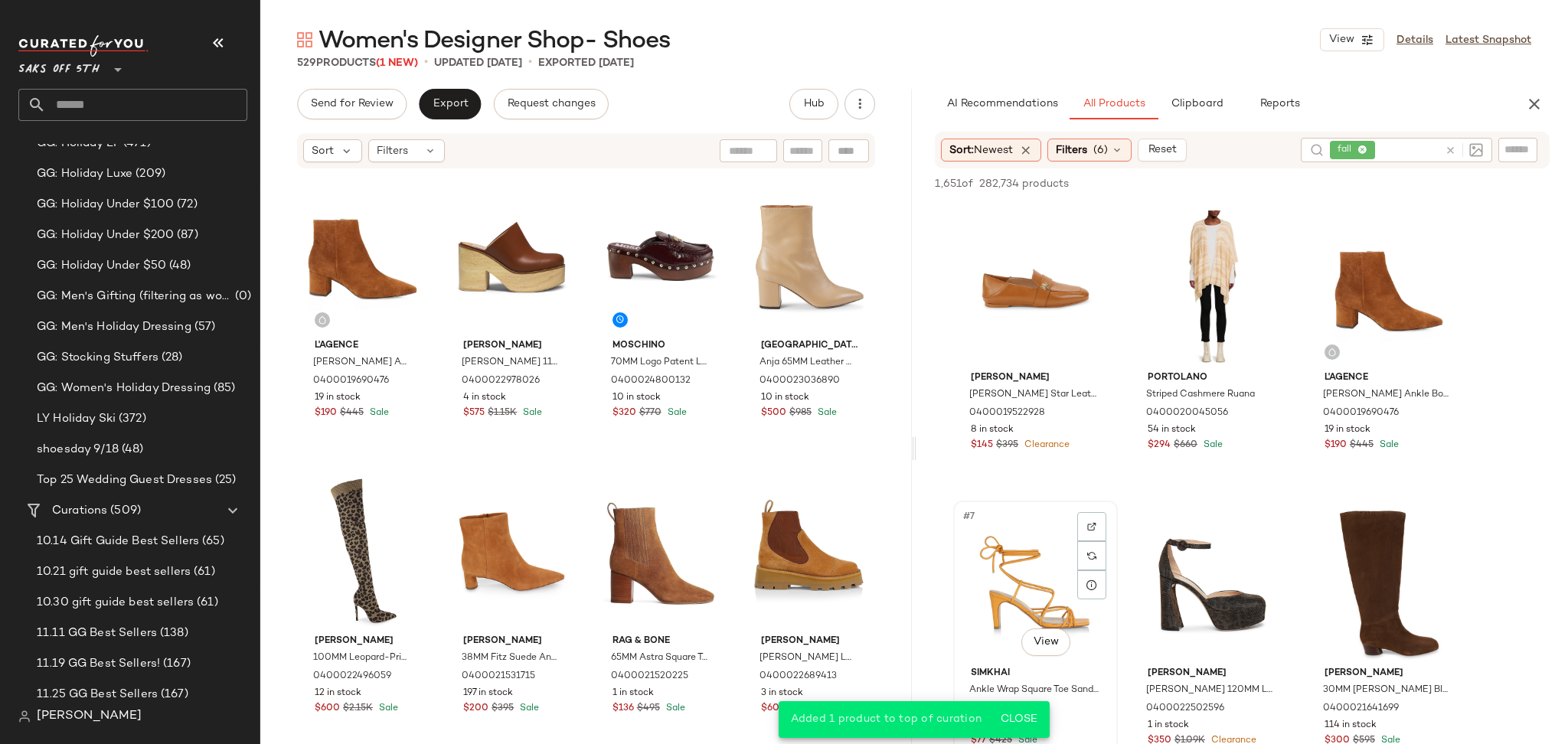
click at [1005, 576] on div "#7 View" at bounding box center [1035, 583] width 154 height 155
click at [1372, 544] on div "#9 View" at bounding box center [1389, 583] width 154 height 155
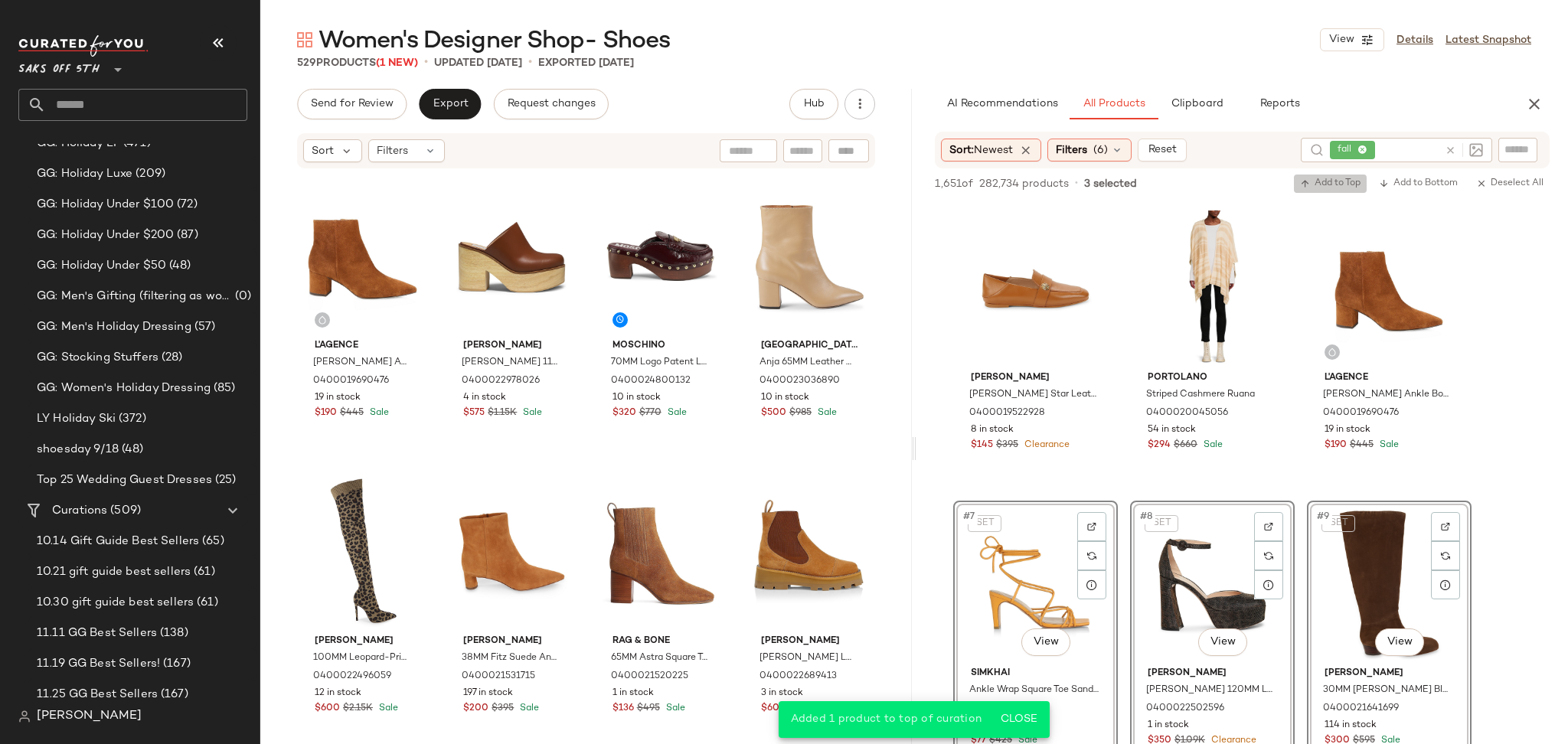
click at [1343, 184] on span "Add to Top" at bounding box center [1329, 184] width 60 height 11
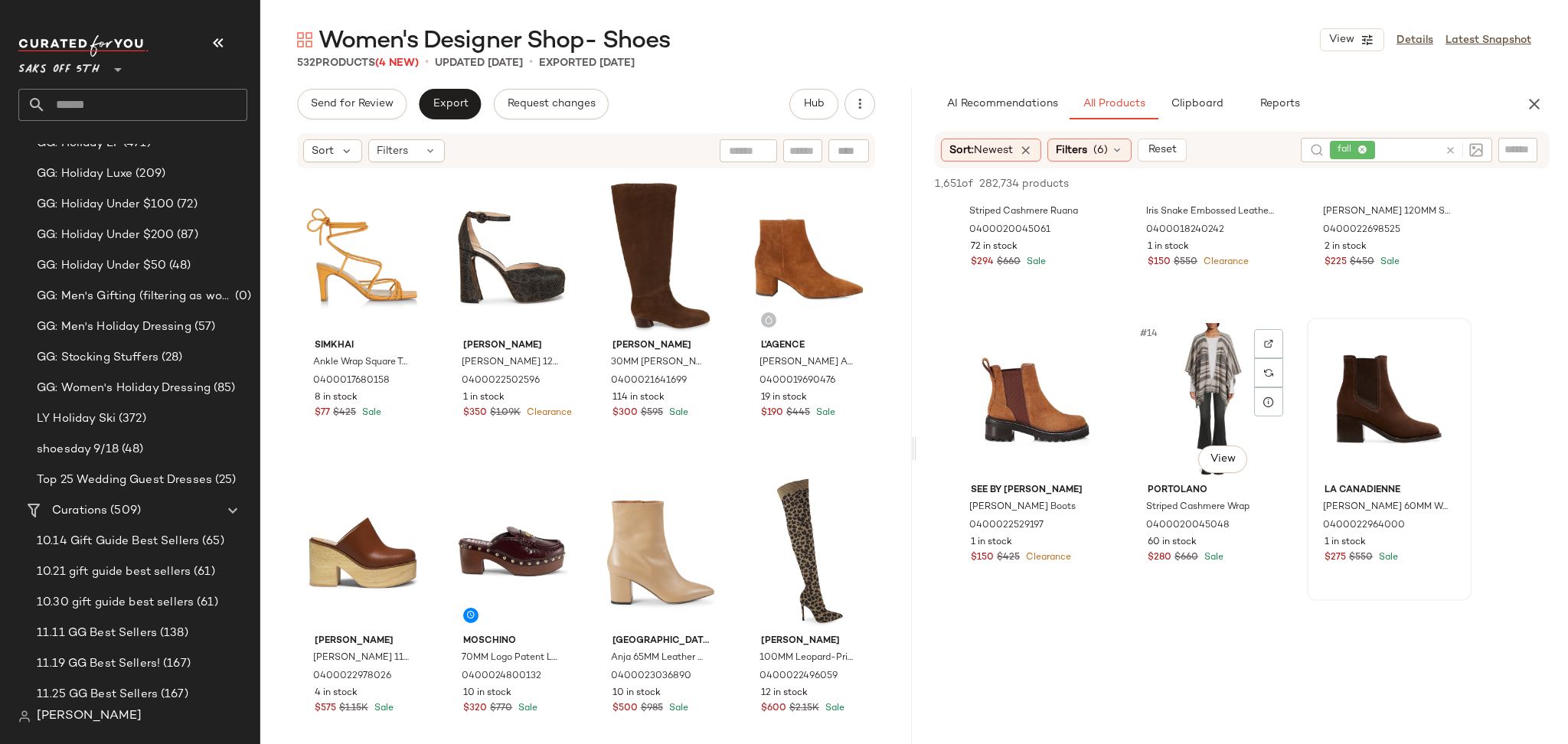
scroll to position [1069, 0]
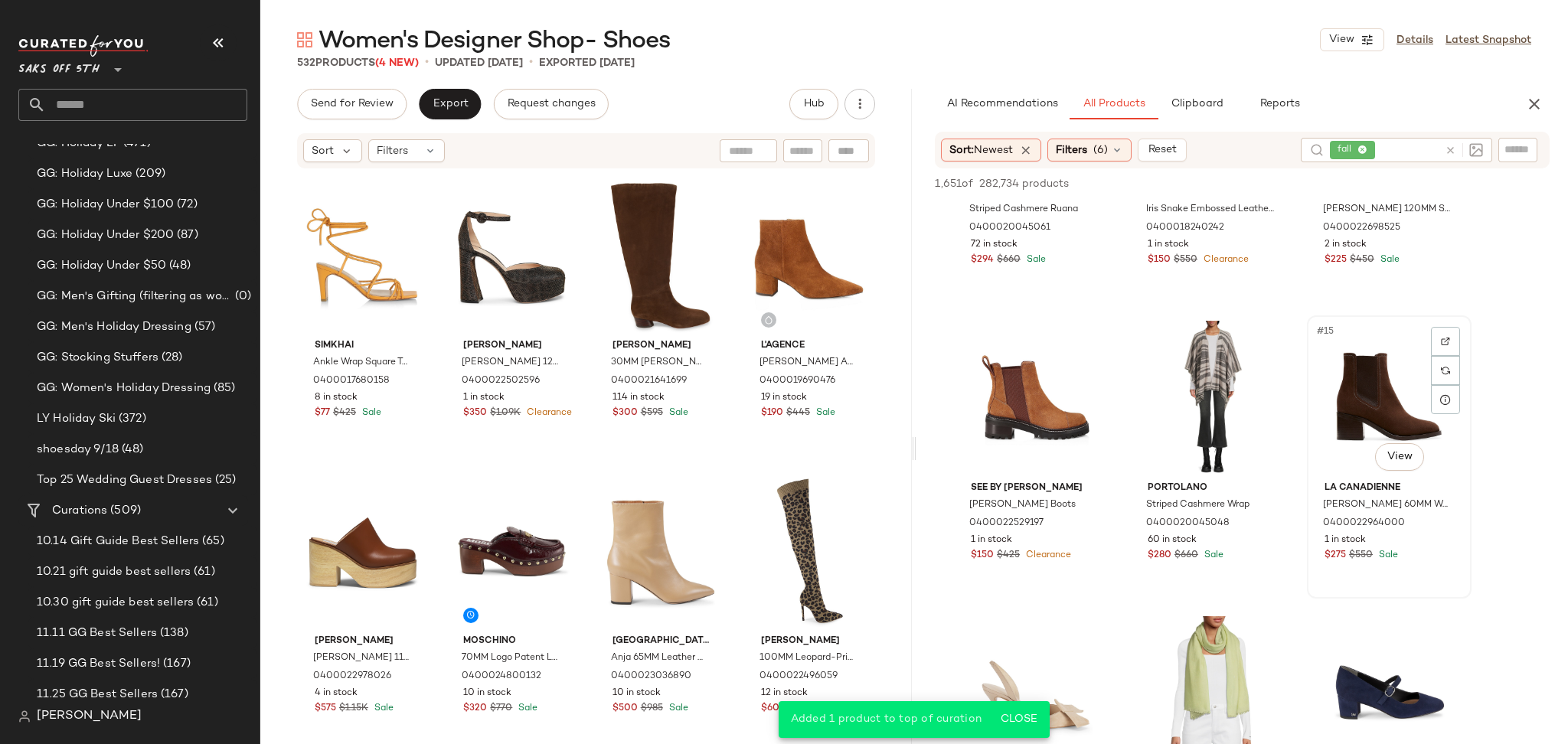
click at [1358, 386] on div "#15 View" at bounding box center [1389, 398] width 154 height 155
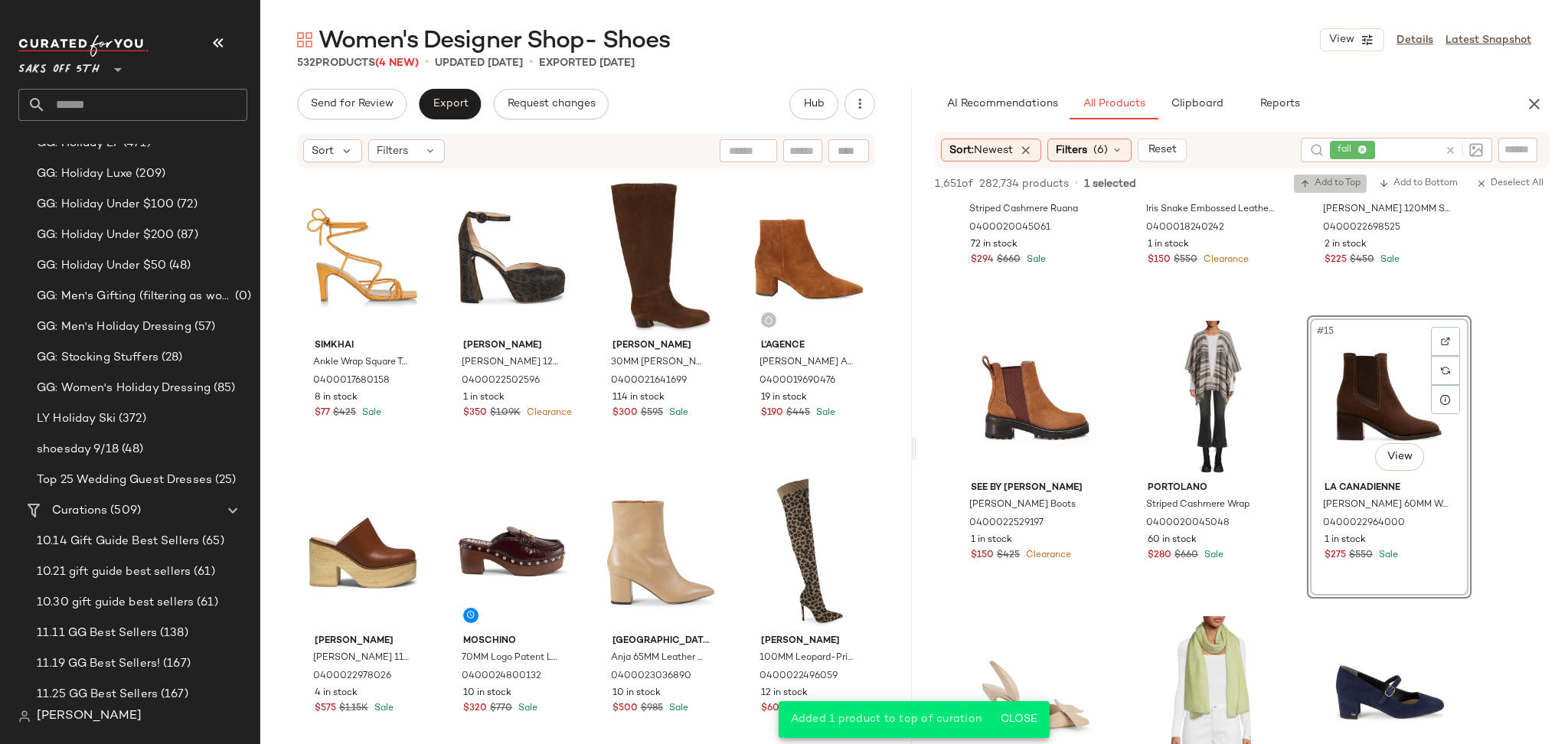
click at [1336, 186] on span "Add to Top" at bounding box center [1329, 184] width 60 height 11
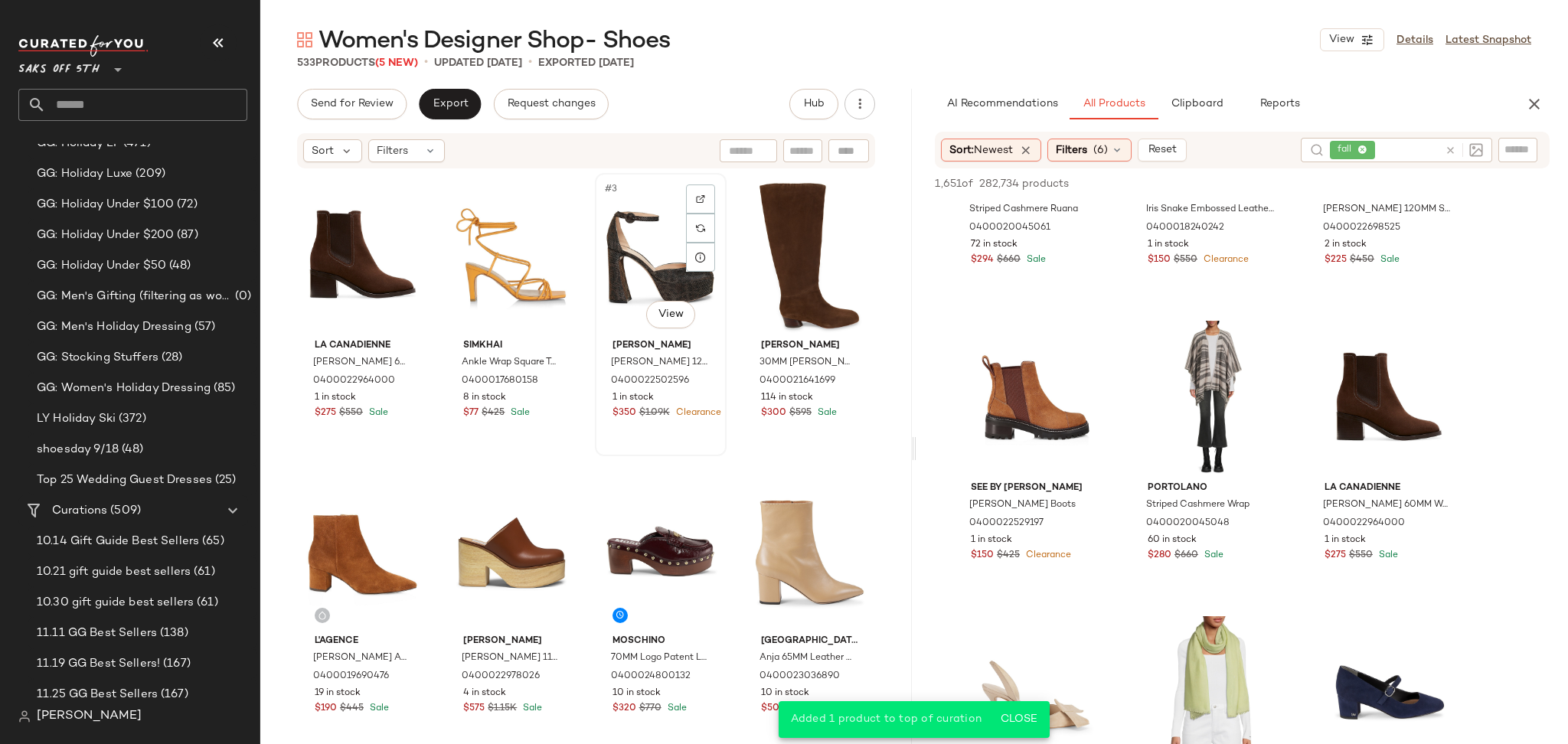
click at [635, 269] on div "#3 View" at bounding box center [660, 256] width 121 height 155
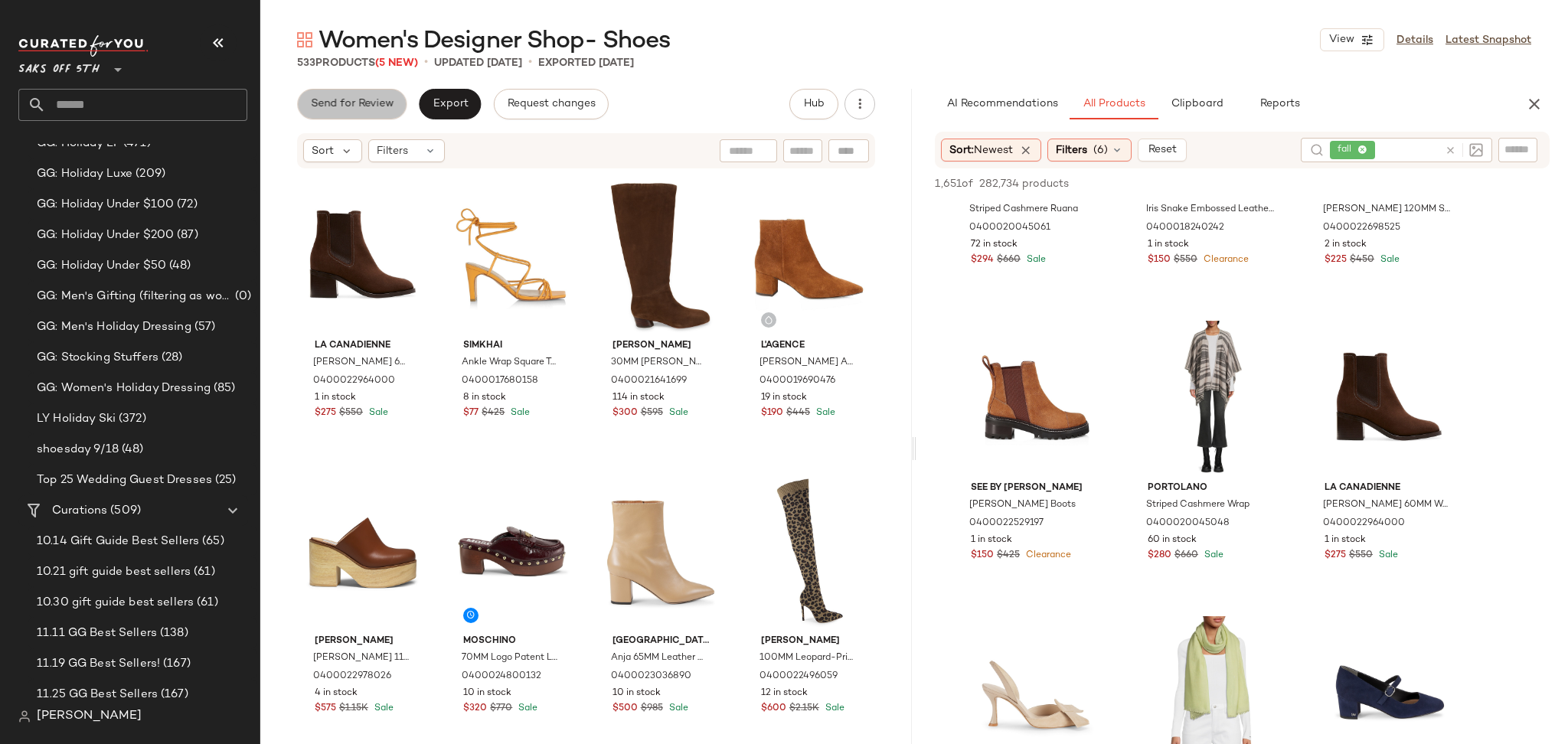
click at [377, 103] on span "Send for Review" at bounding box center [352, 104] width 83 height 12
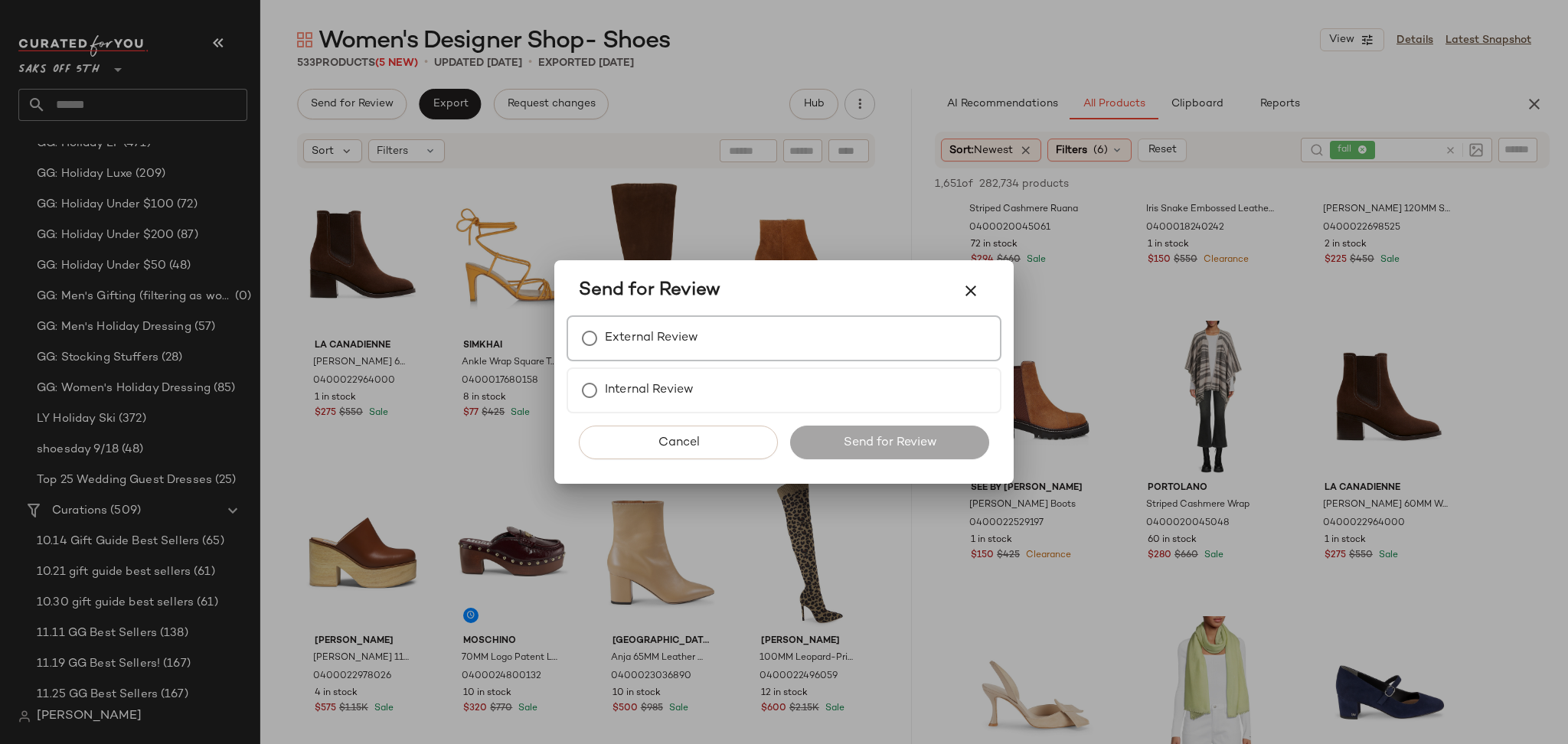
click at [657, 356] on div "External Review" at bounding box center [784, 338] width 435 height 46
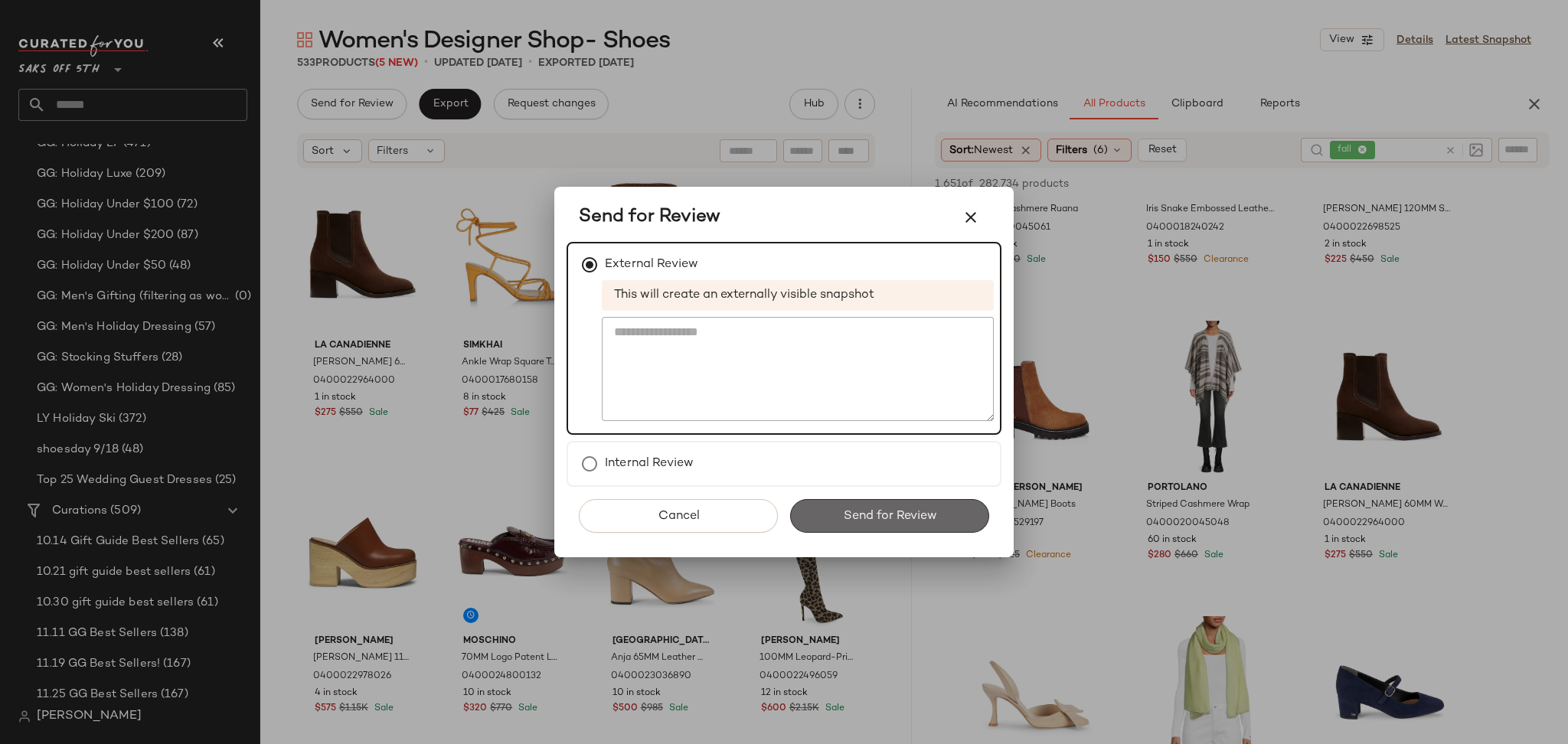
click at [872, 509] on span "Send for Review" at bounding box center [889, 516] width 94 height 14
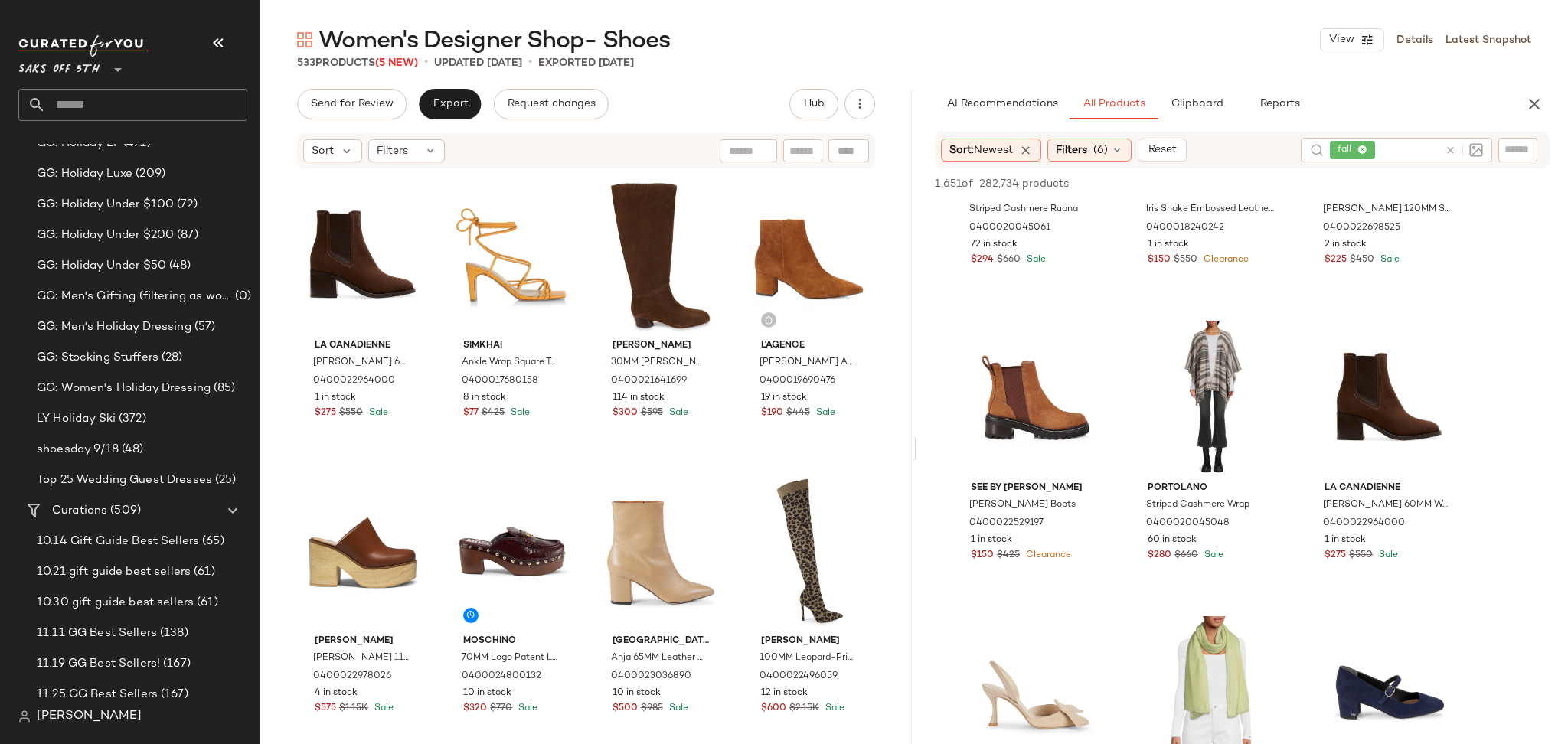
scroll to position [1364, 0]
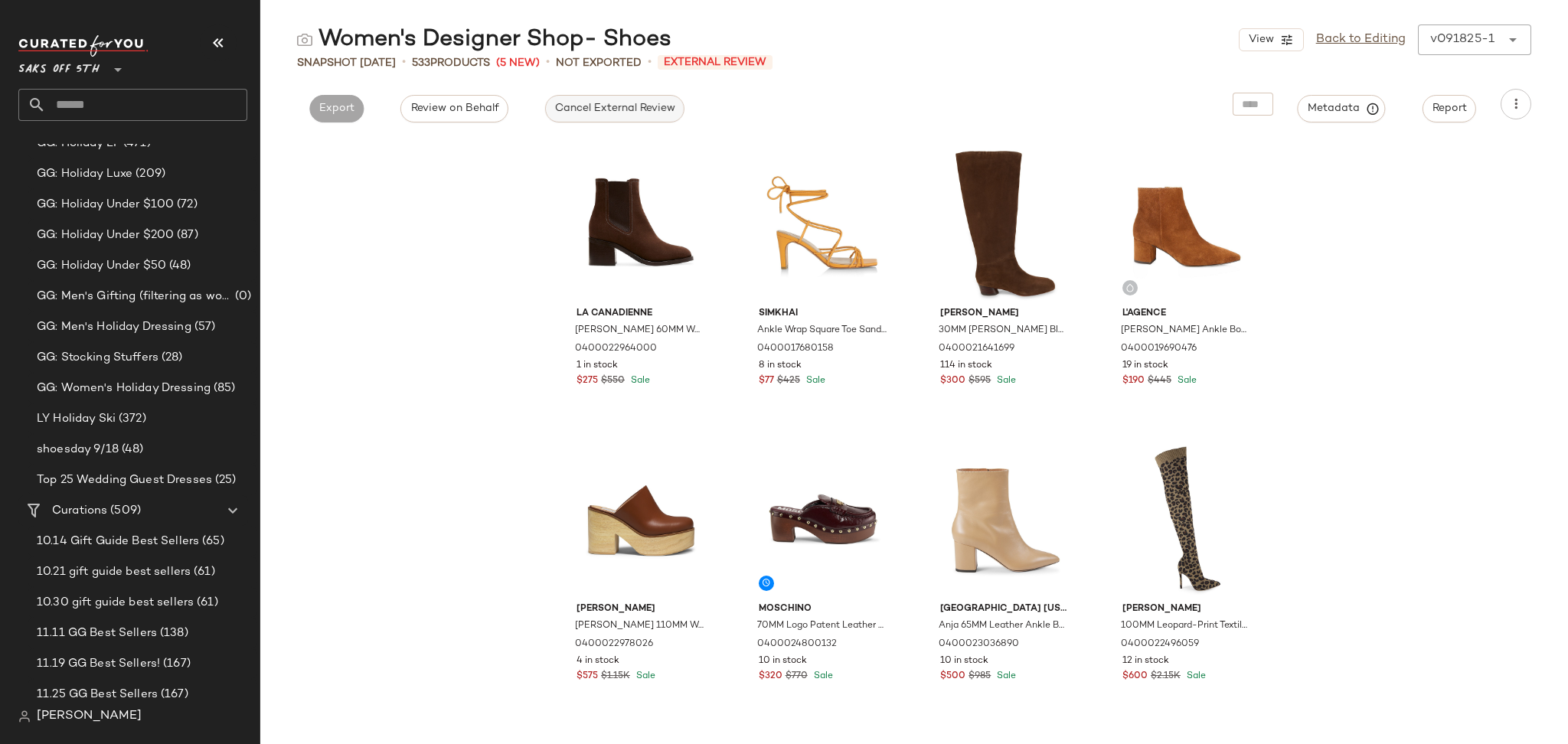
click at [603, 115] on span "Cancel External Review" at bounding box center [614, 108] width 121 height 12
click at [464, 96] on button "Export" at bounding box center [475, 108] width 54 height 28
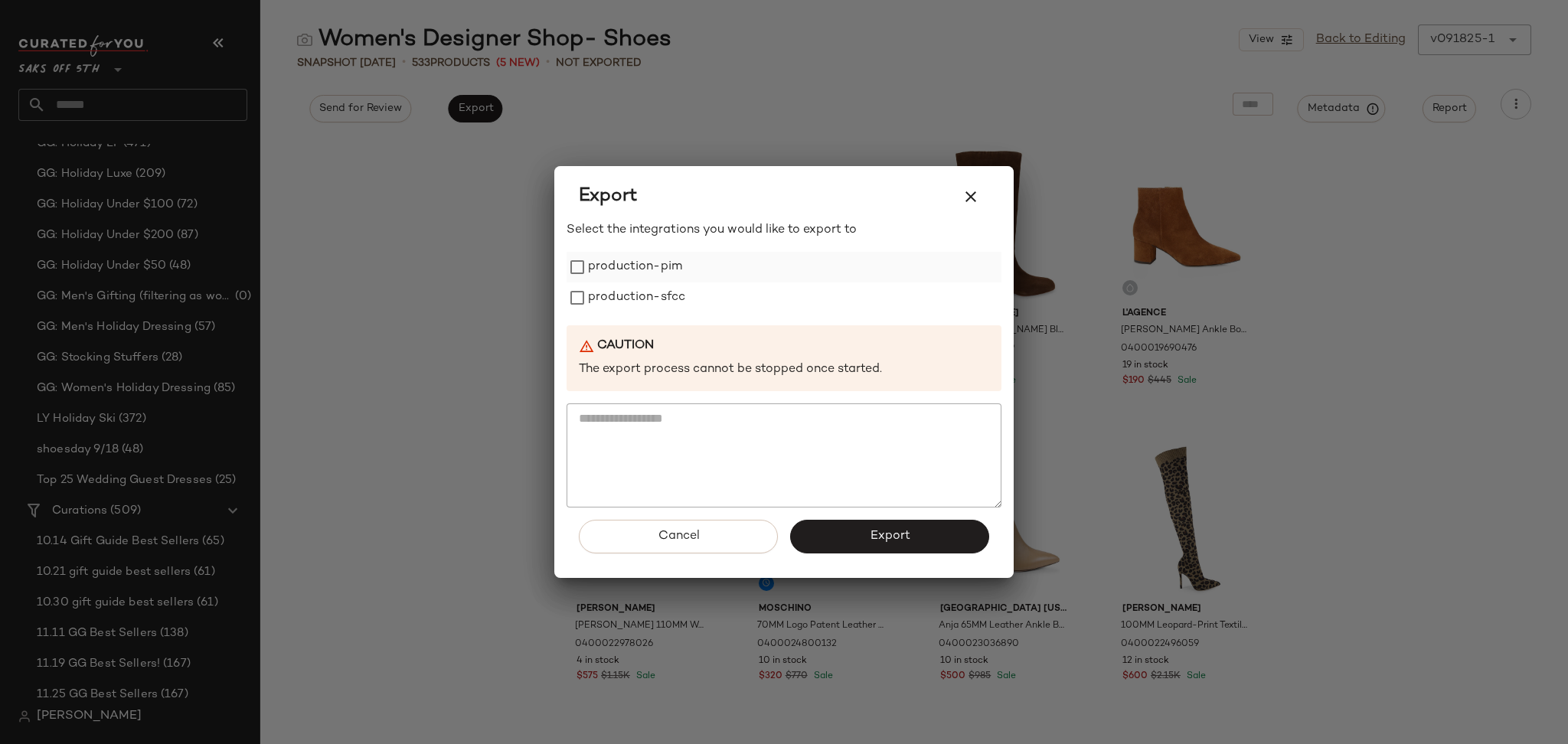
click at [604, 262] on label "production-pim" at bounding box center [634, 267] width 94 height 31
click at [612, 301] on label "production-sfcc" at bounding box center [636, 297] width 97 height 31
click at [816, 529] on button "Export" at bounding box center [889, 537] width 199 height 34
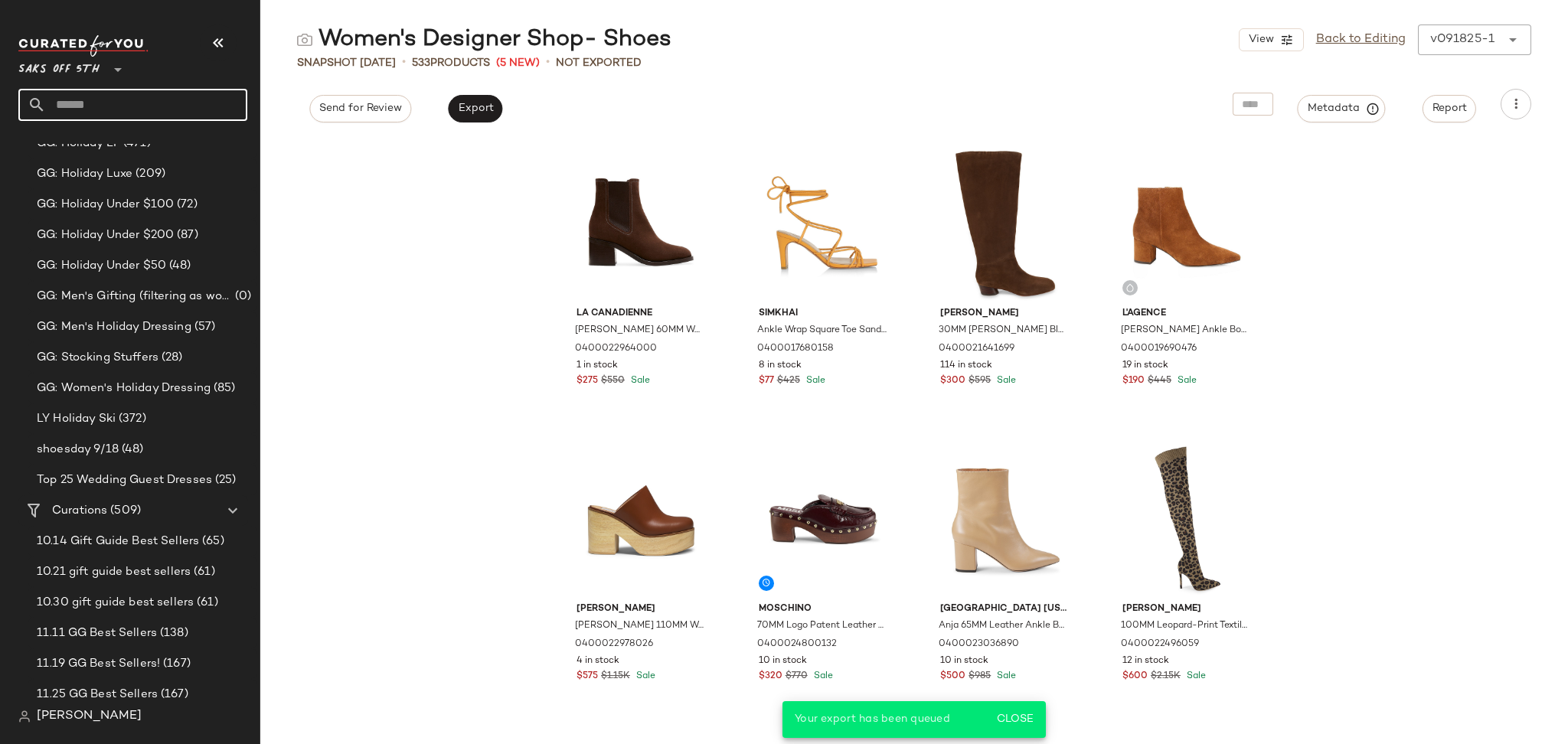
click at [193, 108] on input "text" at bounding box center [147, 105] width 202 height 32
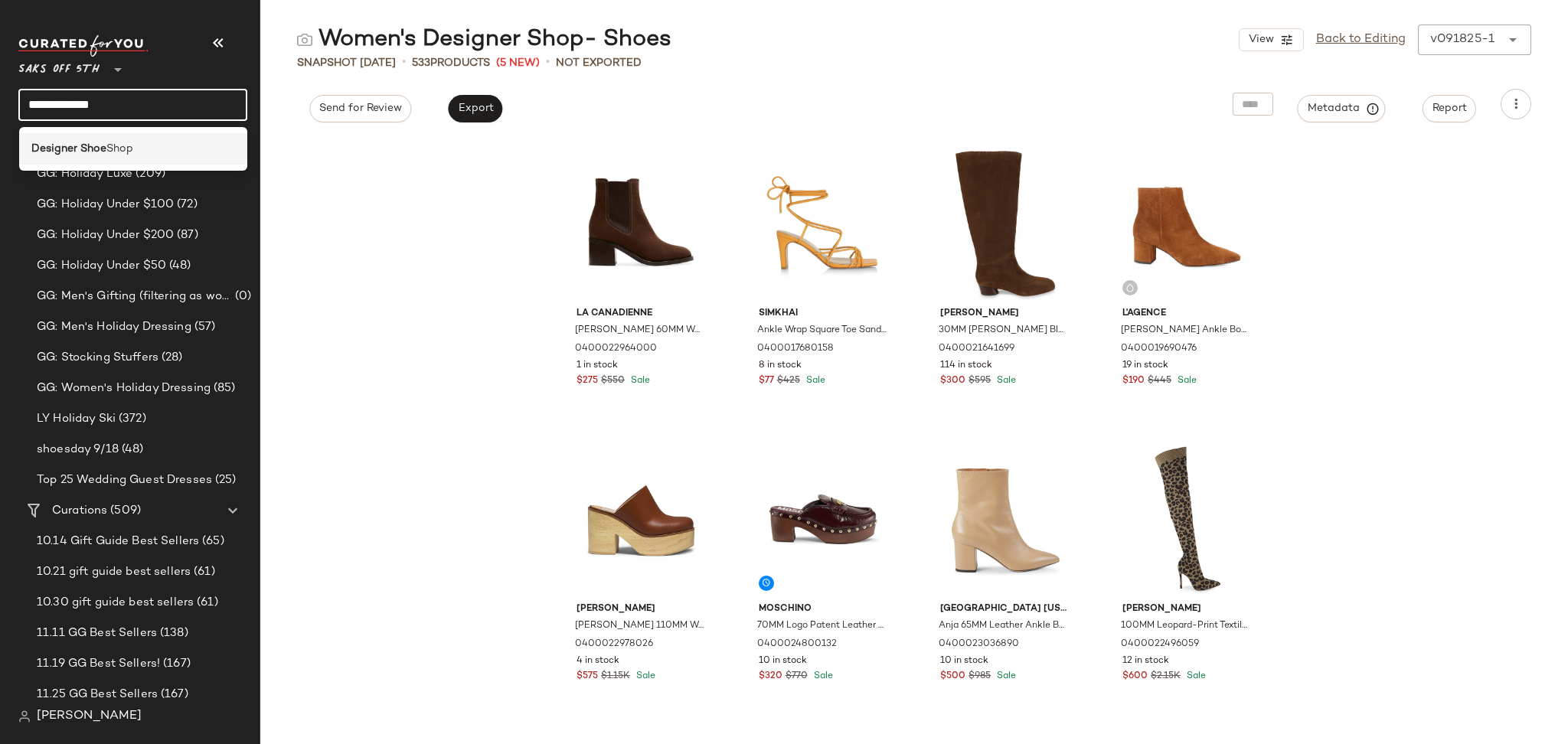
type input "**********"
click at [76, 142] on b "Designer Shoe" at bounding box center [69, 148] width 75 height 16
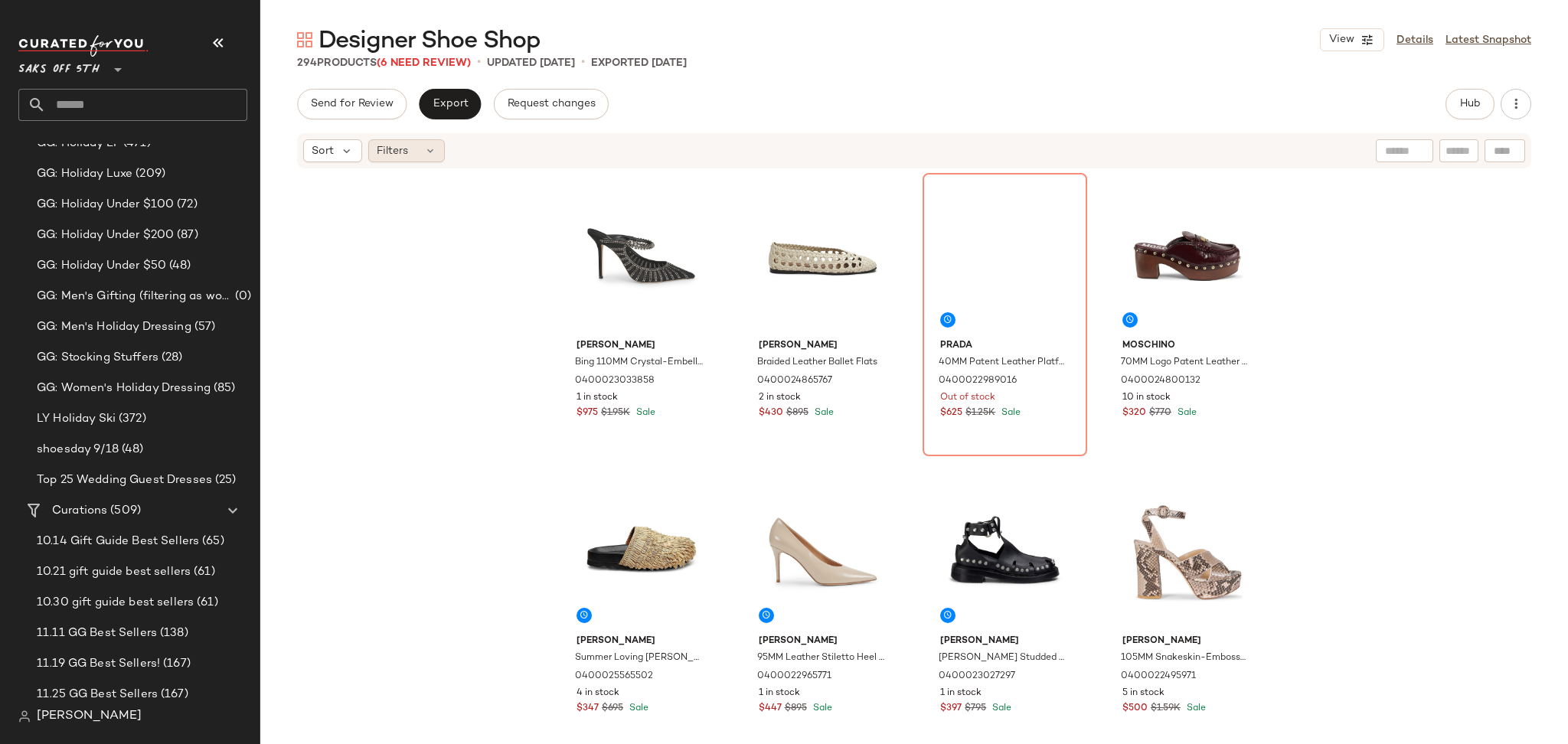
click at [432, 149] on icon at bounding box center [430, 151] width 12 height 12
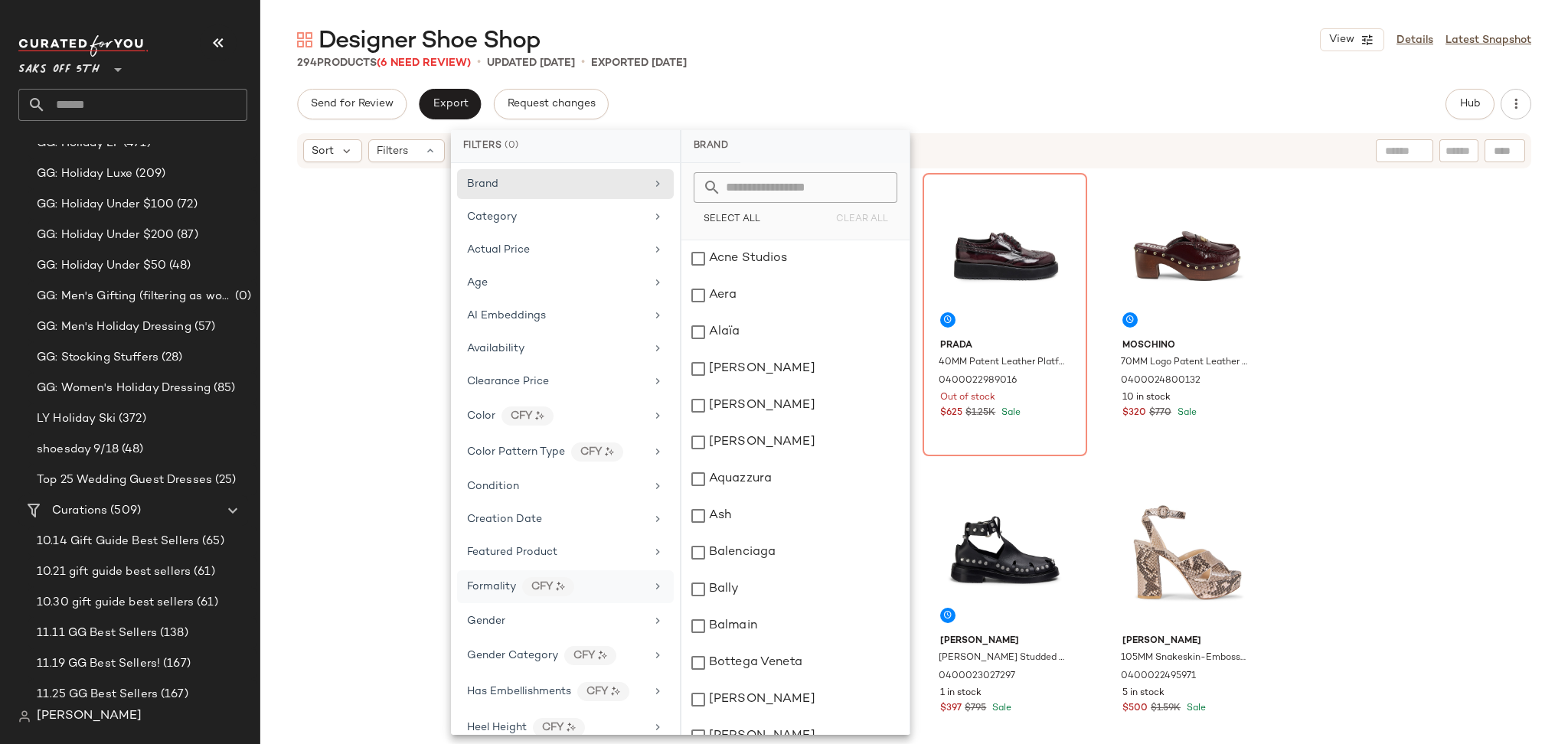
scroll to position [540, 0]
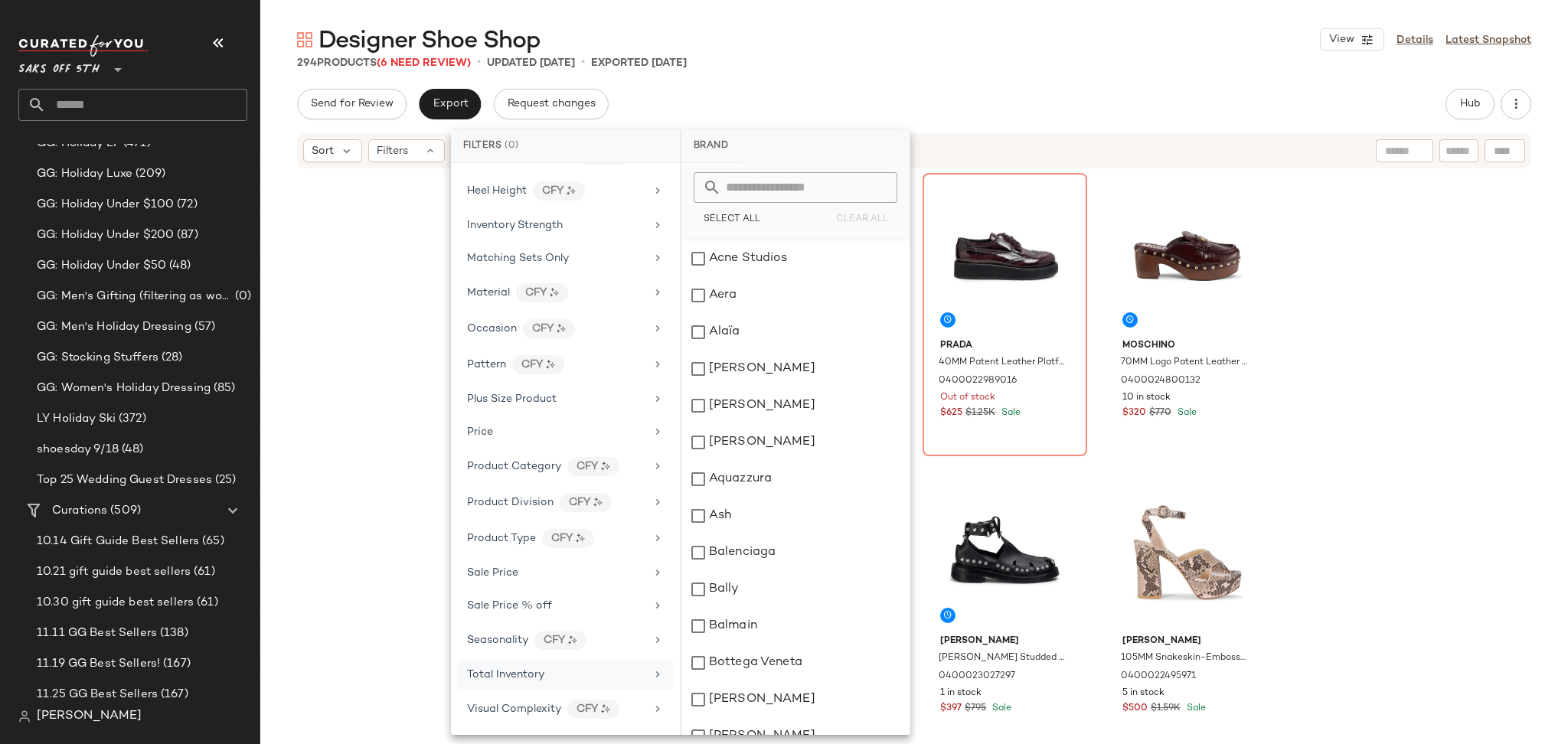
click at [504, 669] on span "Total Inventory" at bounding box center [505, 675] width 77 height 12
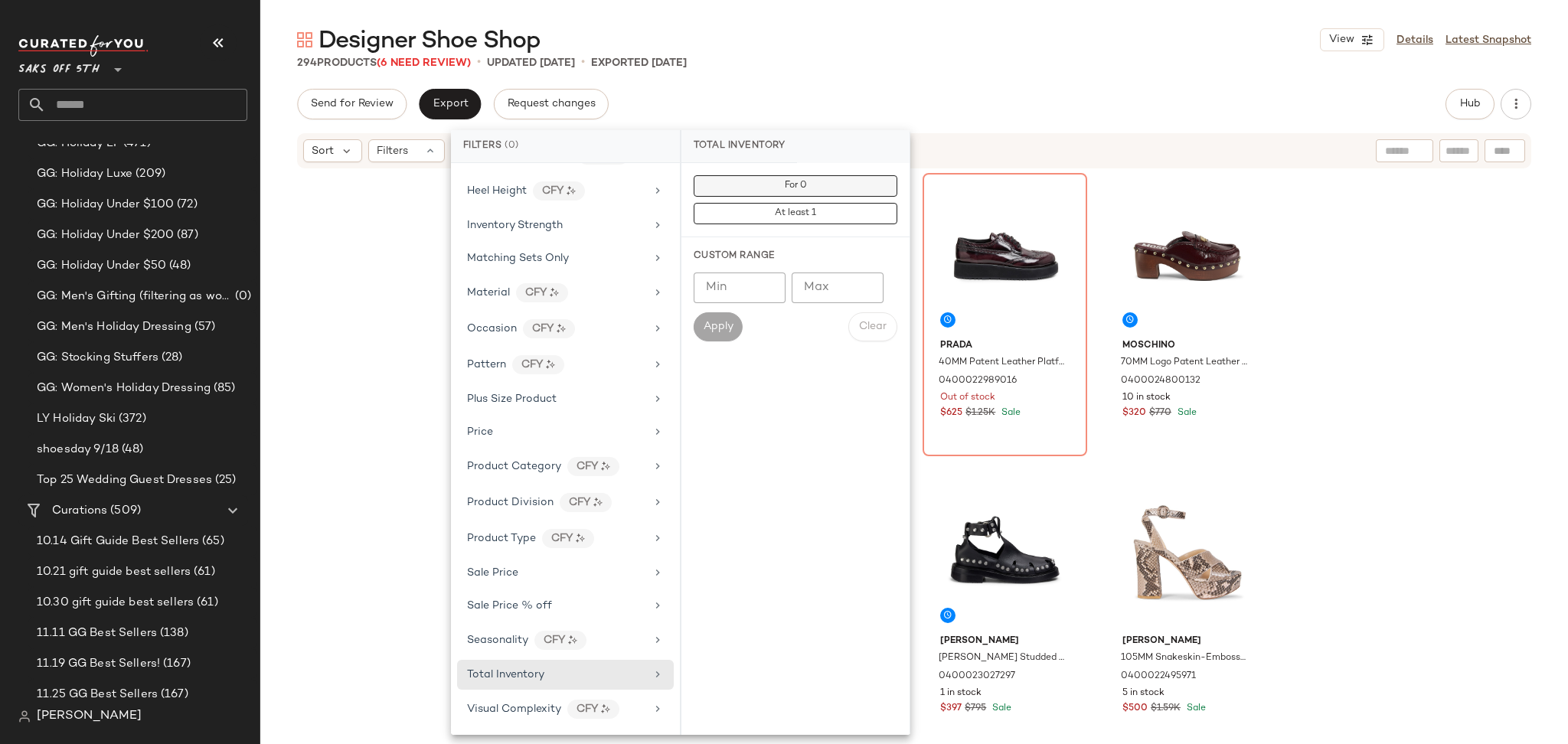
click at [781, 189] on button "For 0" at bounding box center [795, 186] width 203 height 21
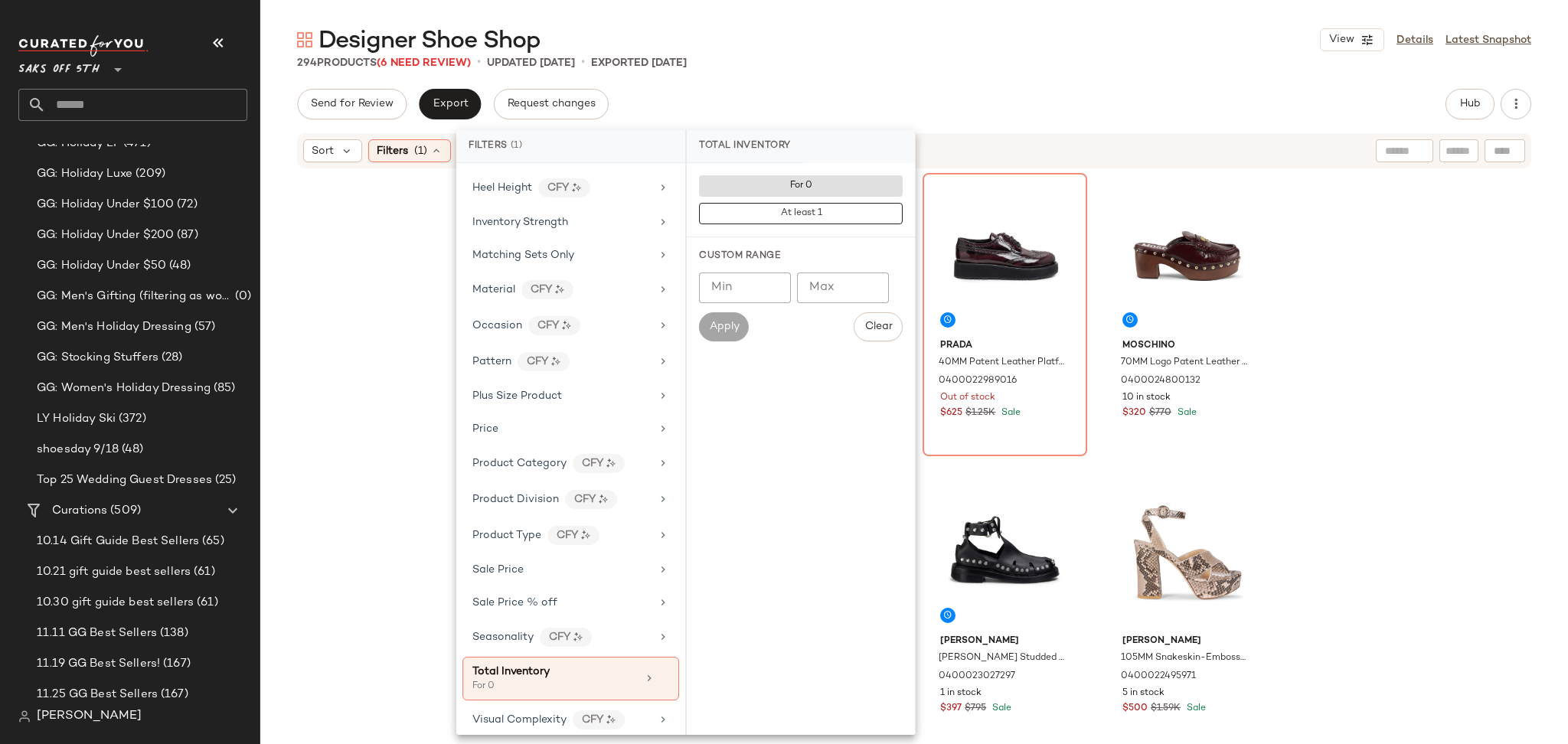
click at [953, 67] on div "294 Products (6 Need Review) • updated Sep 16th • Exported Sep 16th" at bounding box center [913, 63] width 1307 height 15
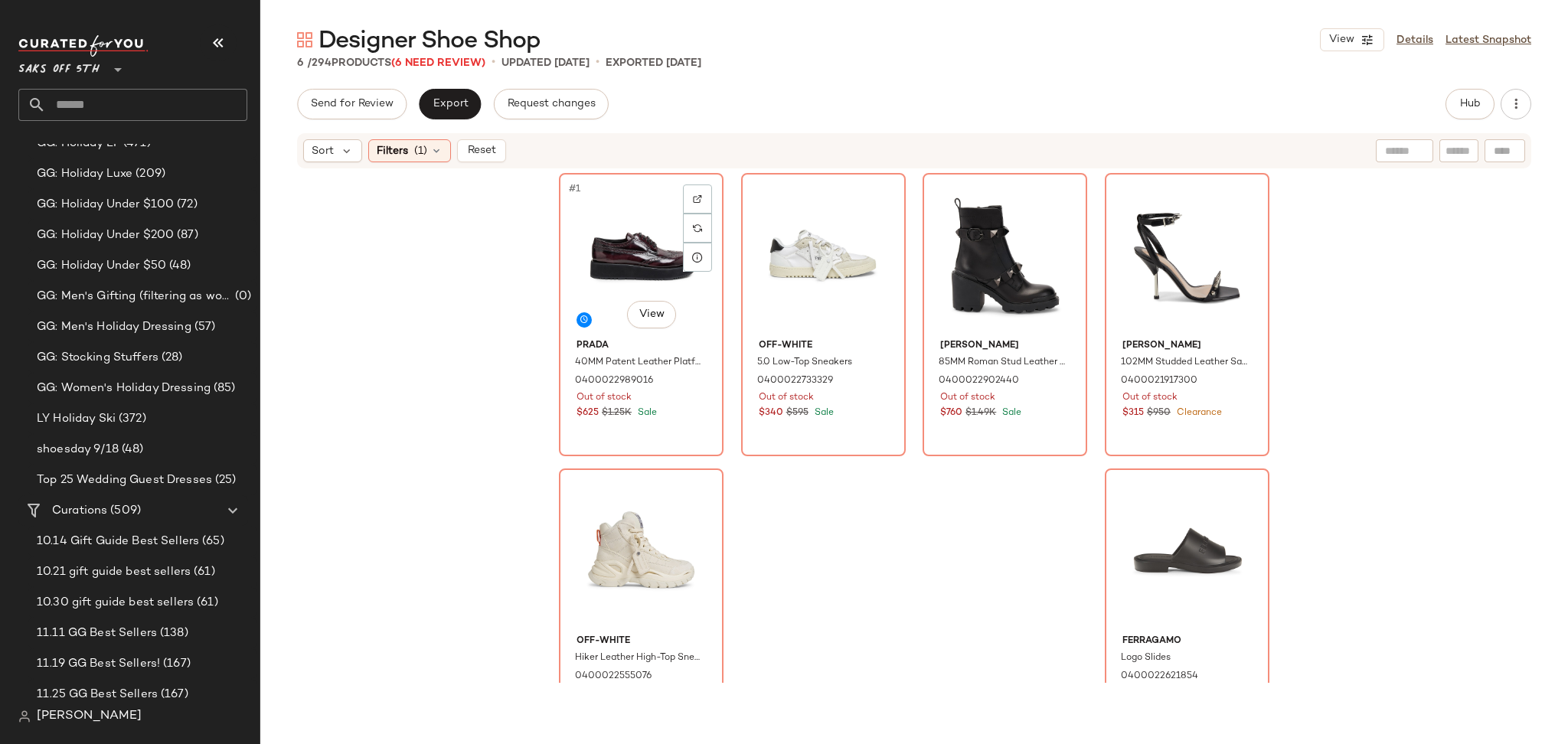
click at [613, 235] on div "#1 View" at bounding box center [641, 256] width 154 height 155
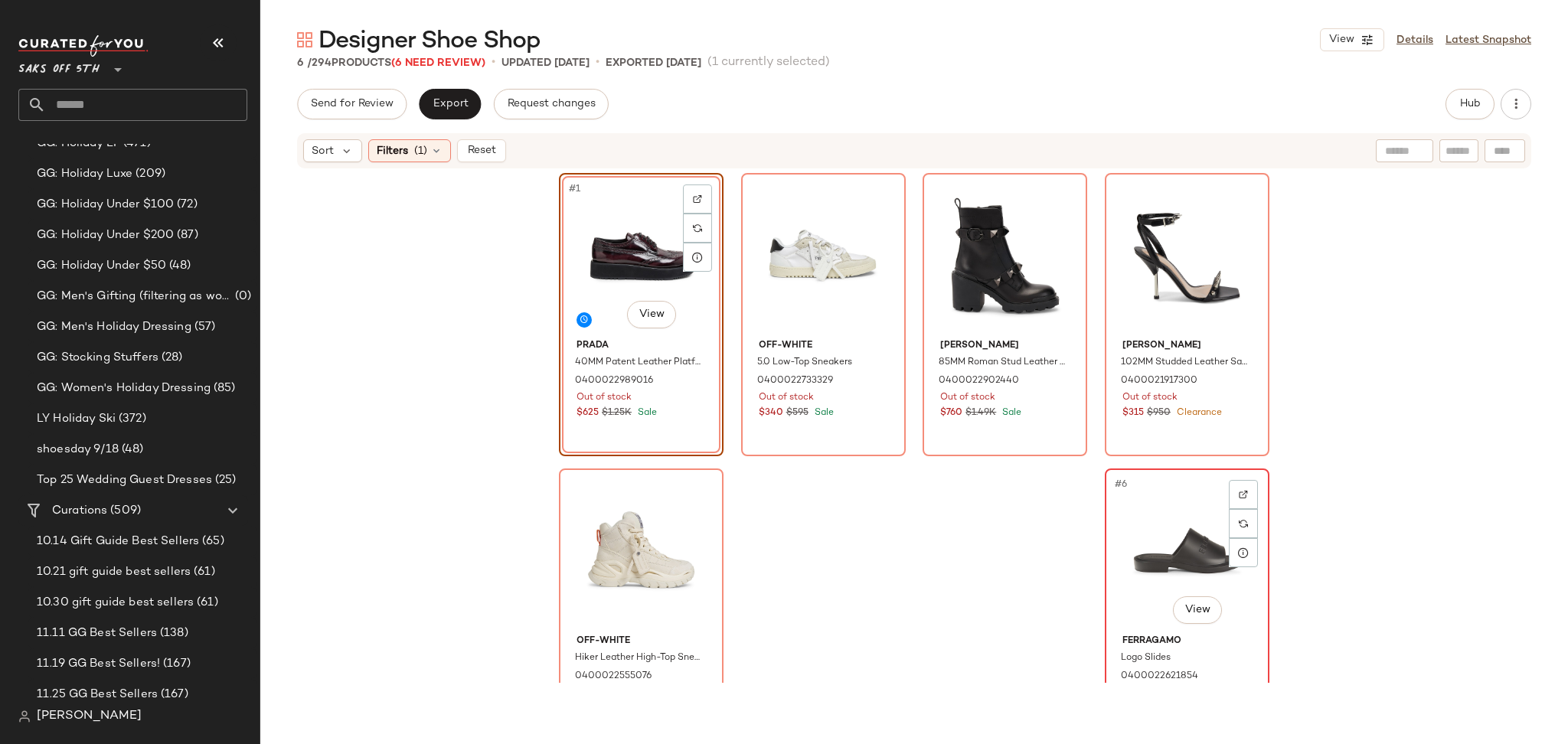
click at [1155, 520] on div "#6 View" at bounding box center [1187, 551] width 154 height 155
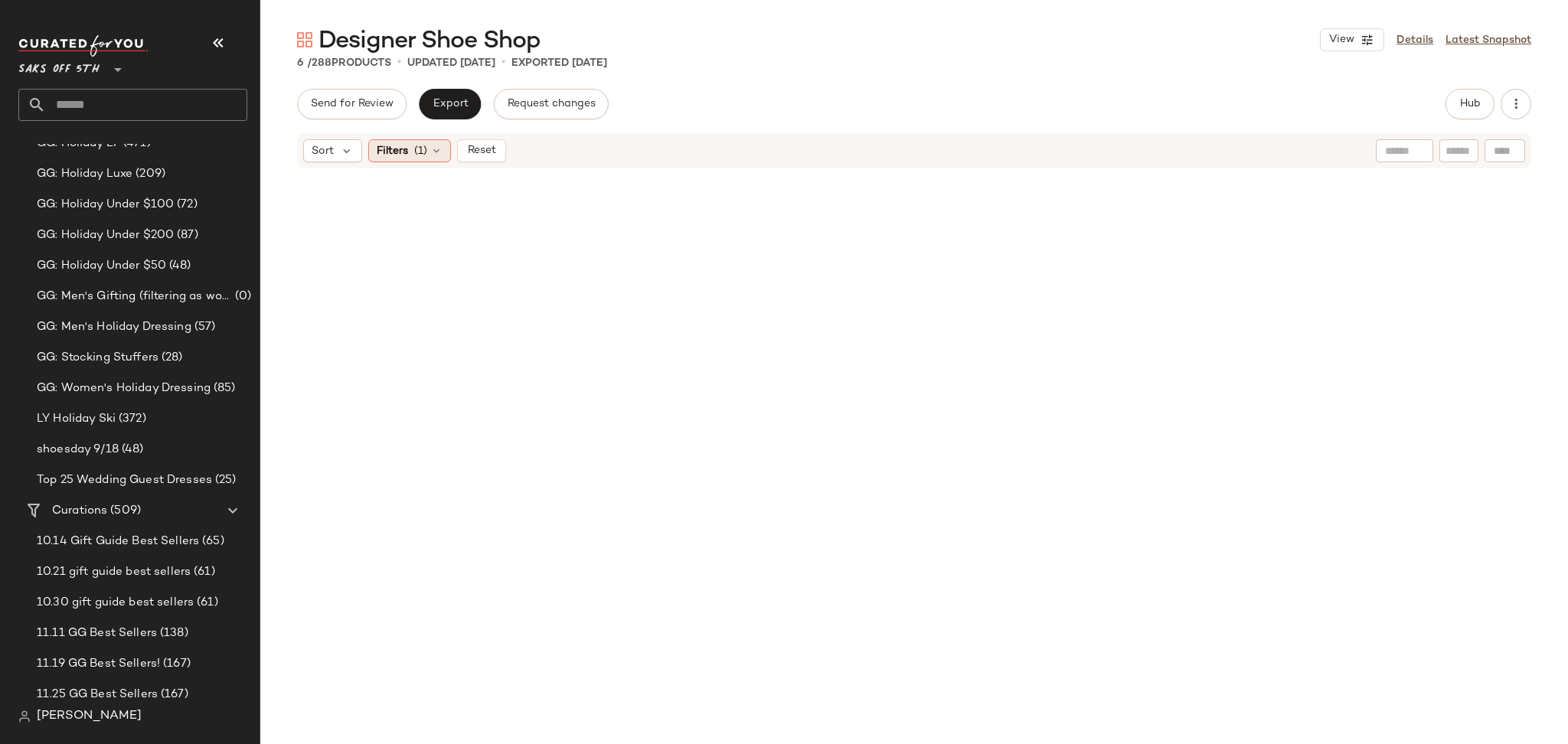
click at [389, 159] on div "Filters (1)" at bounding box center [410, 150] width 83 height 23
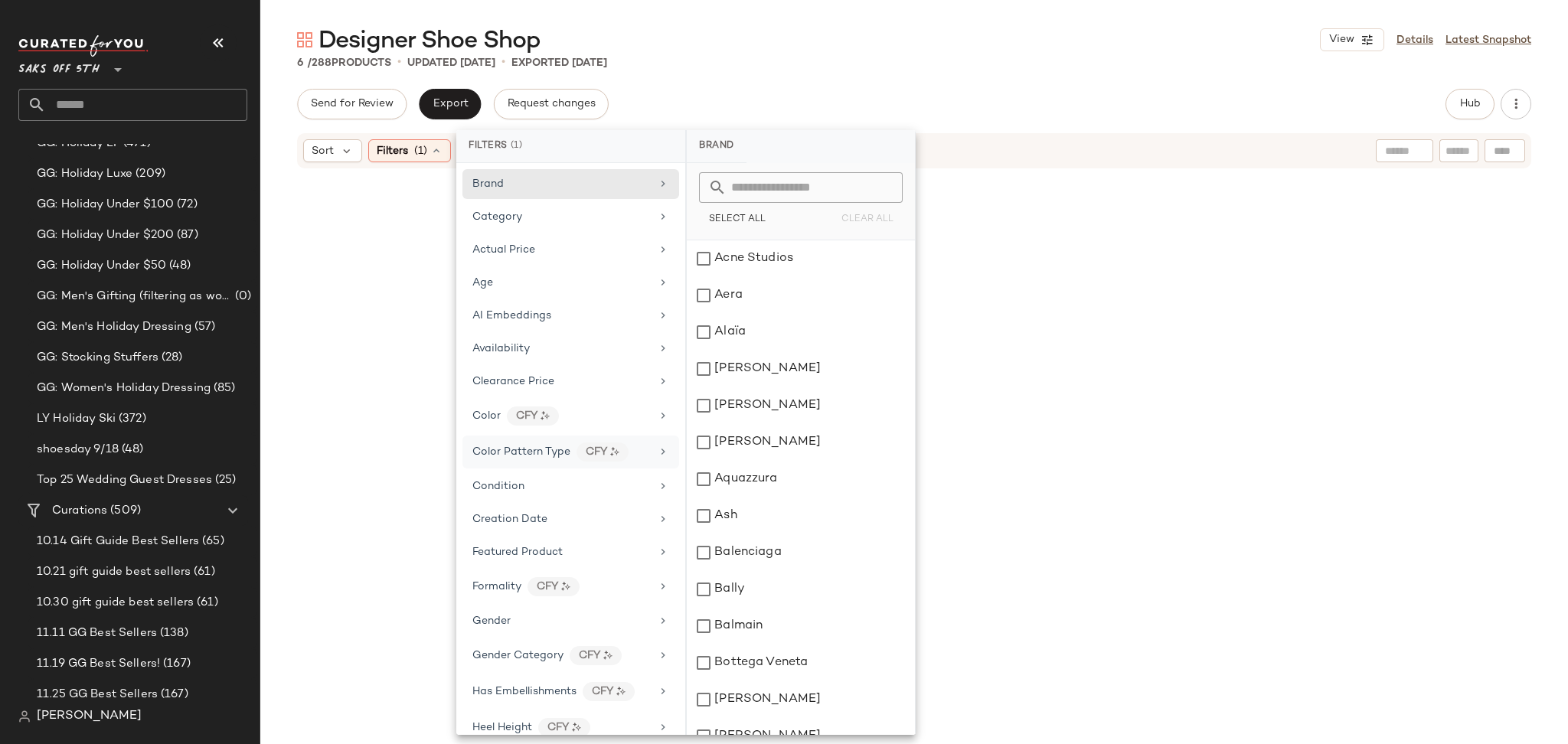
scroll to position [552, 0]
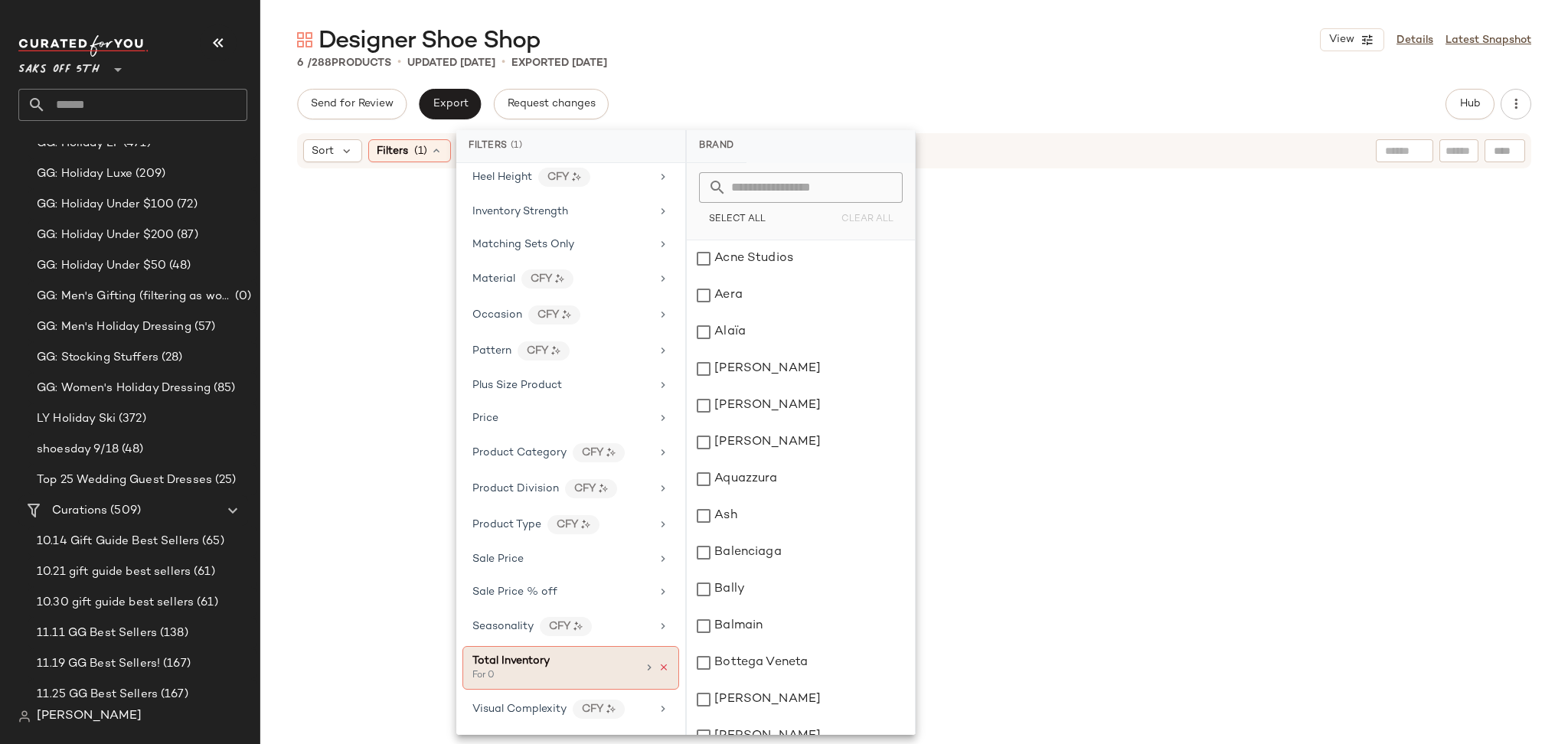
click at [658, 668] on icon at bounding box center [663, 668] width 11 height 11
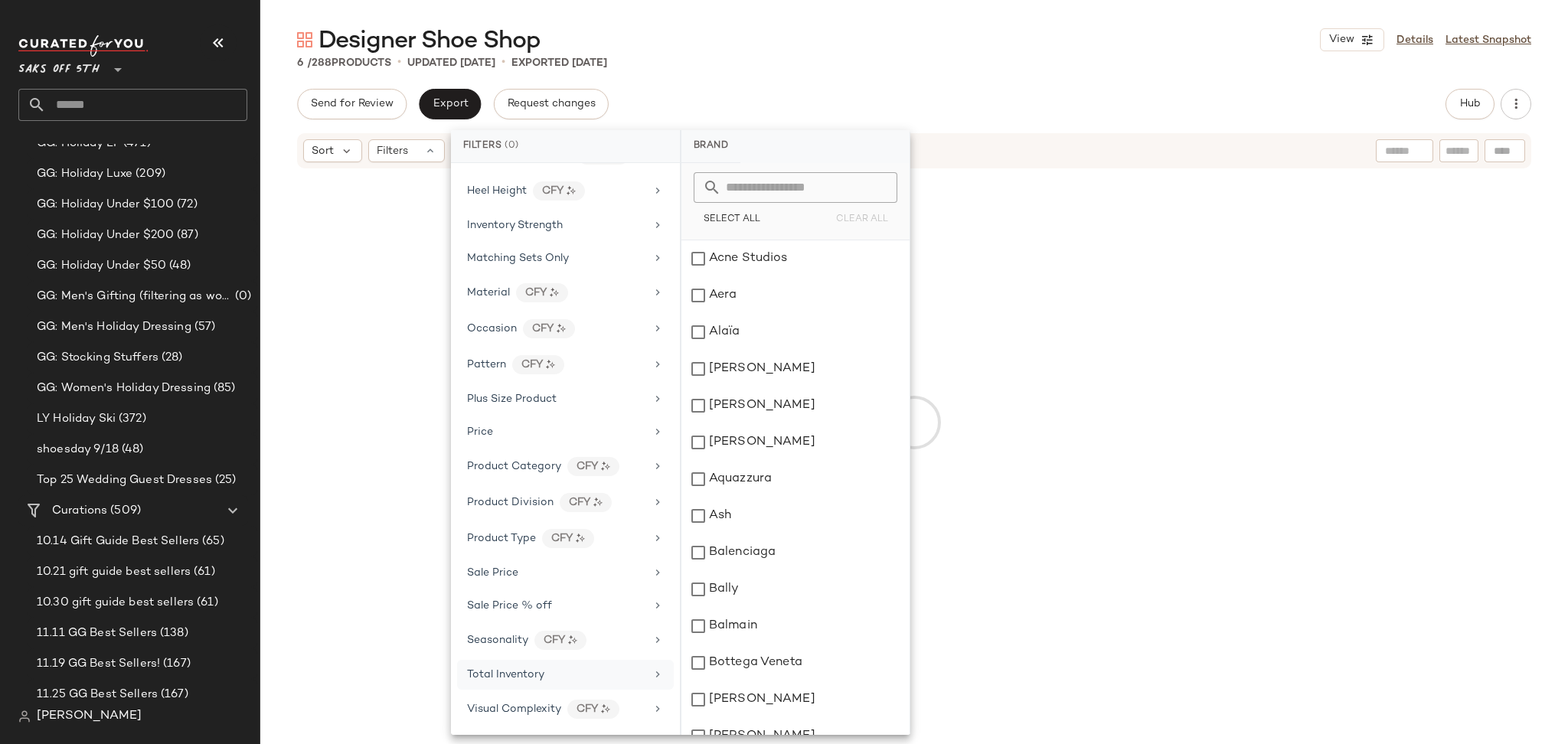
scroll to position [540, 0]
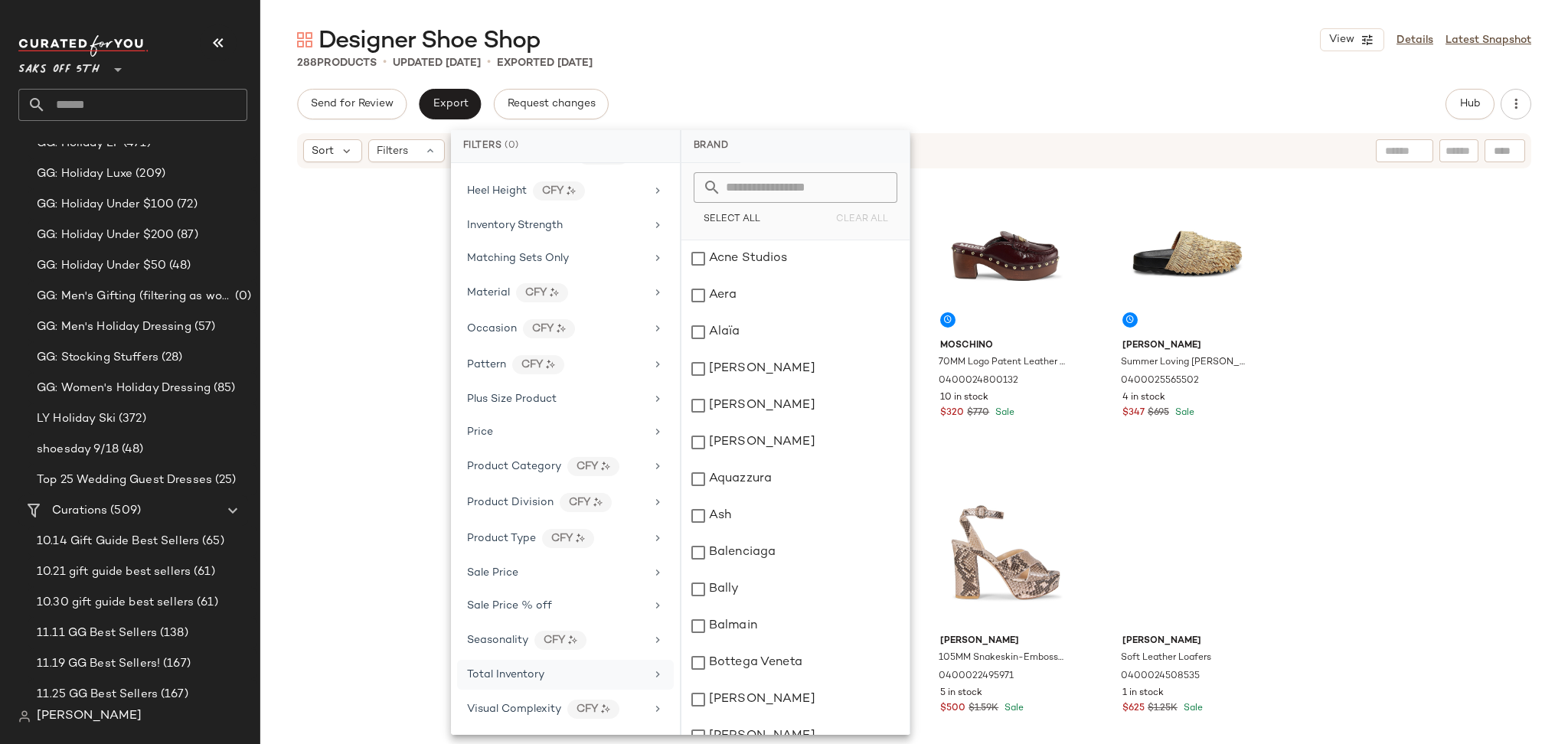
click at [1128, 85] on div "Designer Shoe Shop View Details Latest Snapshot 288 Products • updated Sep 18th…" at bounding box center [913, 384] width 1307 height 719
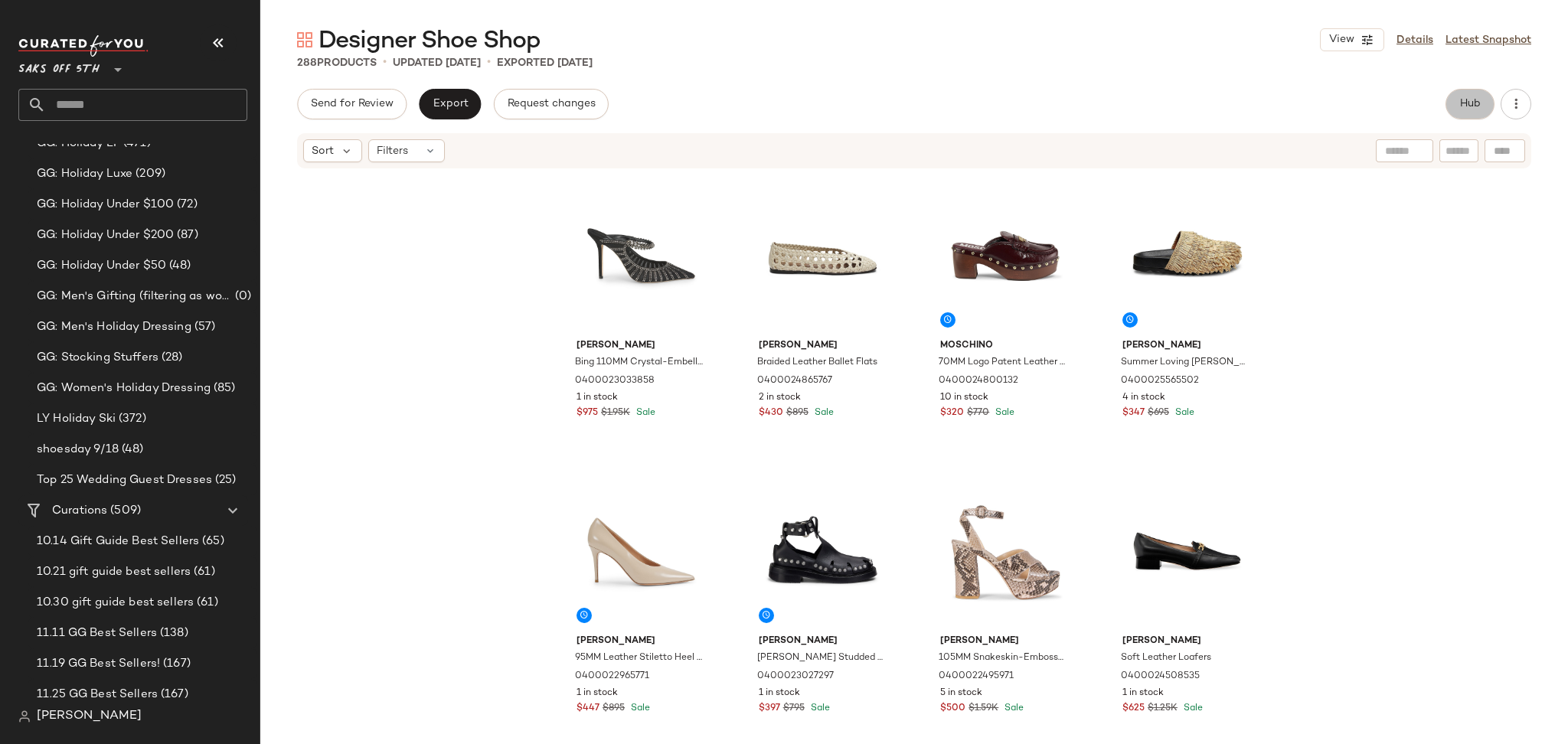
click at [1481, 95] on button "Hub" at bounding box center [1470, 104] width 49 height 31
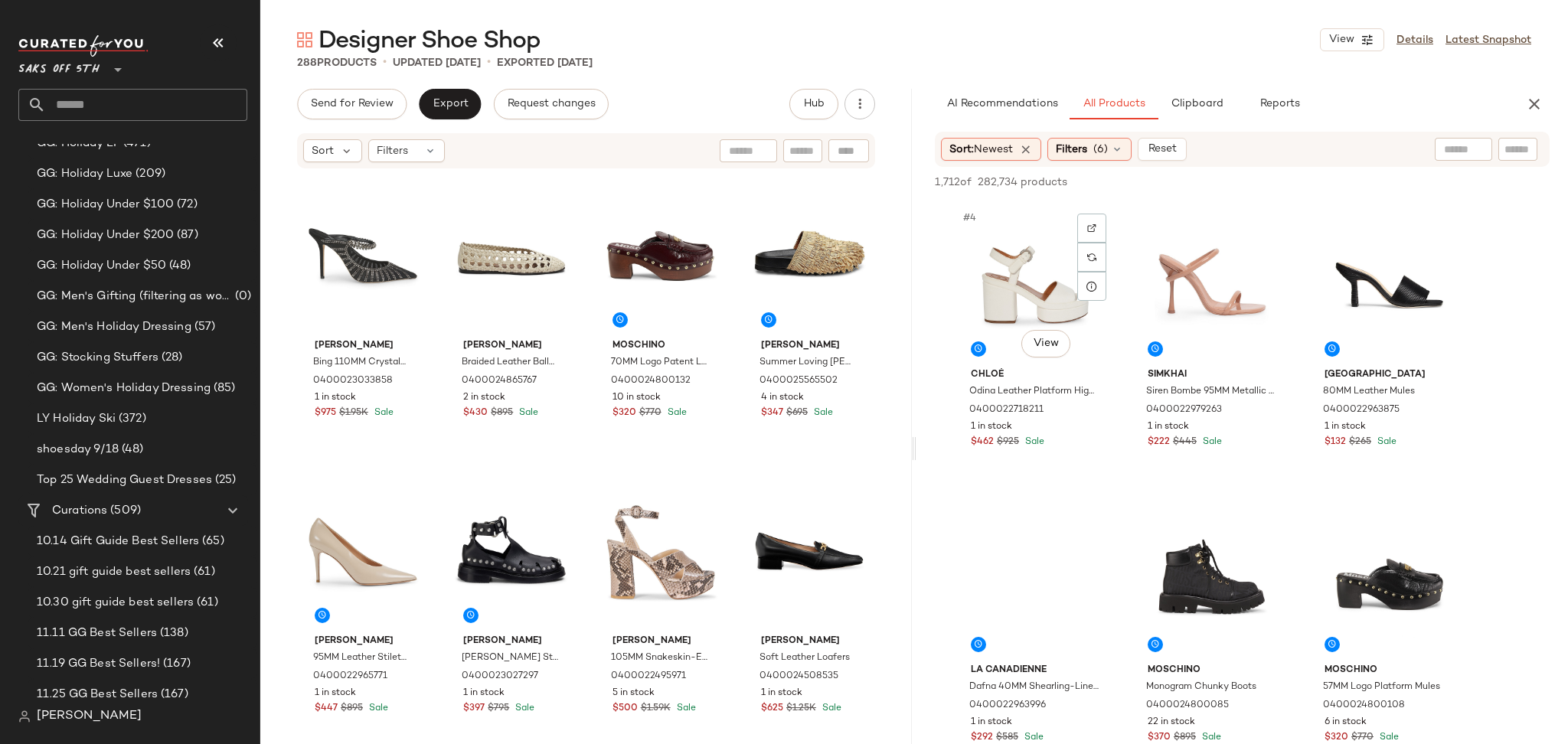
scroll to position [343, 0]
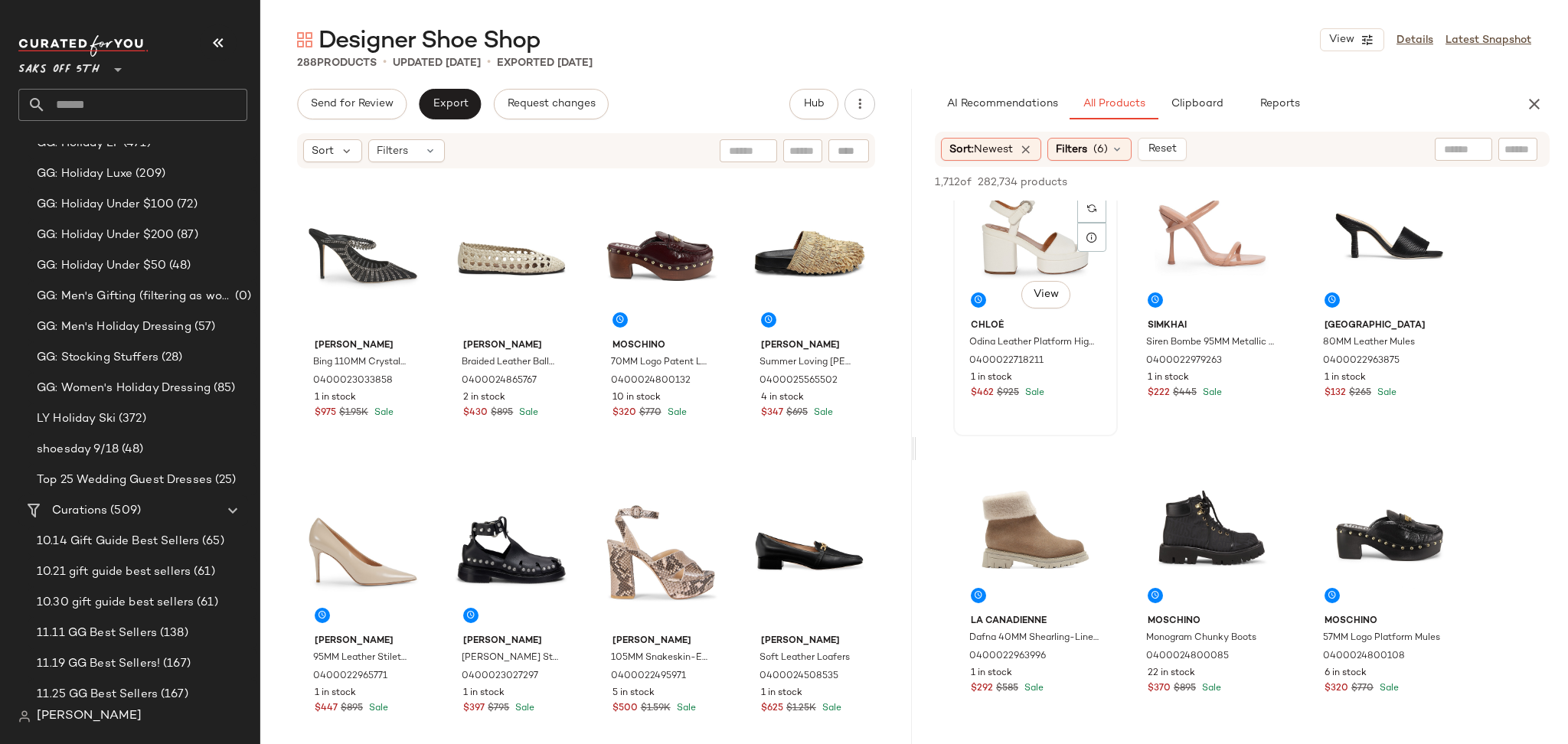
click at [1009, 214] on div "#4 View" at bounding box center [1035, 236] width 154 height 155
click at [1328, 184] on span "Add to Top" at bounding box center [1329, 182] width 60 height 11
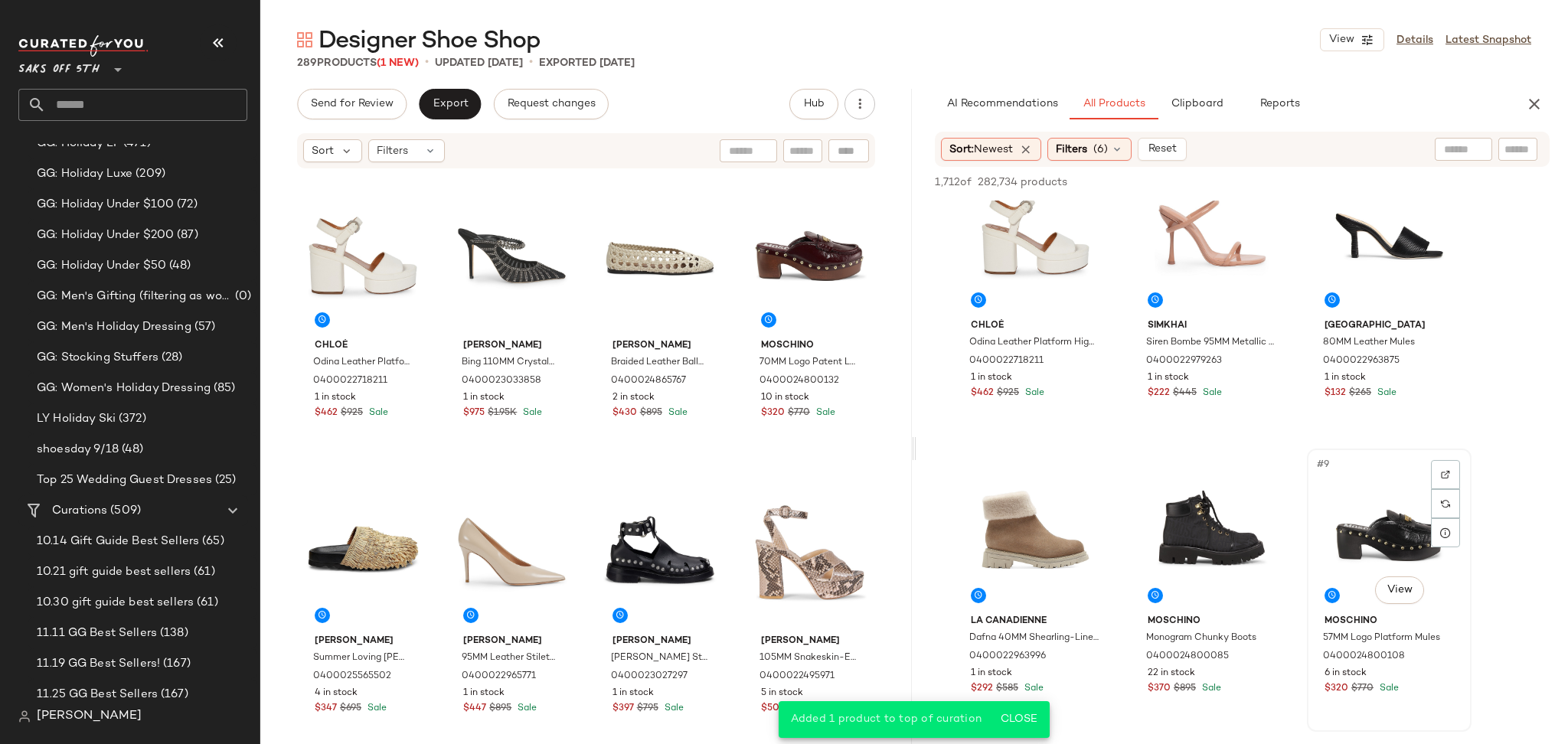
click at [1394, 510] on div "#9 View" at bounding box center [1389, 531] width 154 height 155
click at [1329, 169] on div "1,712 of 282,734 products • 1 selected Add to Top Add to Bottom Deselect All" at bounding box center [1242, 184] width 651 height 34
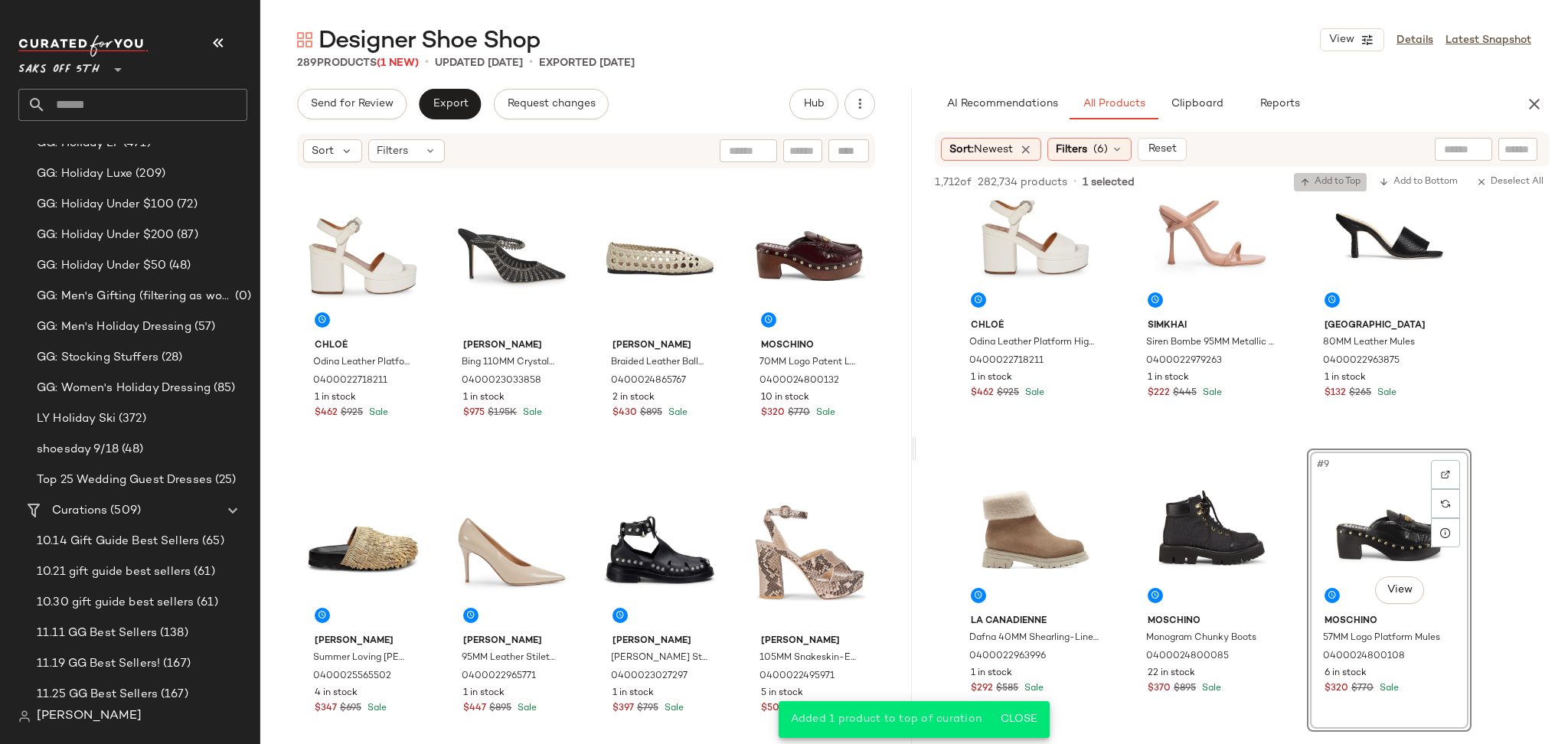
click at [1331, 177] on span "Add to Top" at bounding box center [1329, 182] width 60 height 11
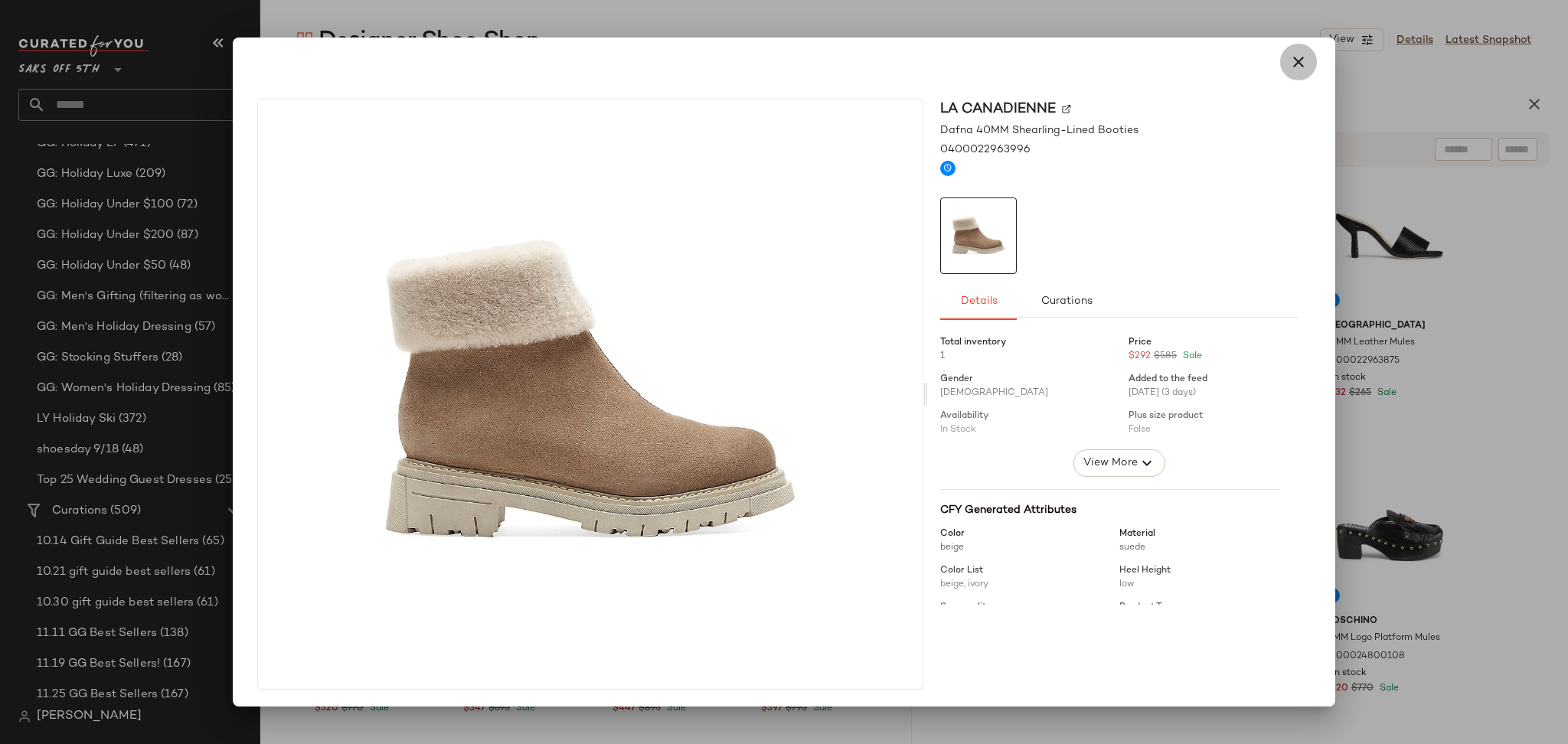
click at [1292, 61] on icon "button" at bounding box center [1299, 62] width 19 height 19
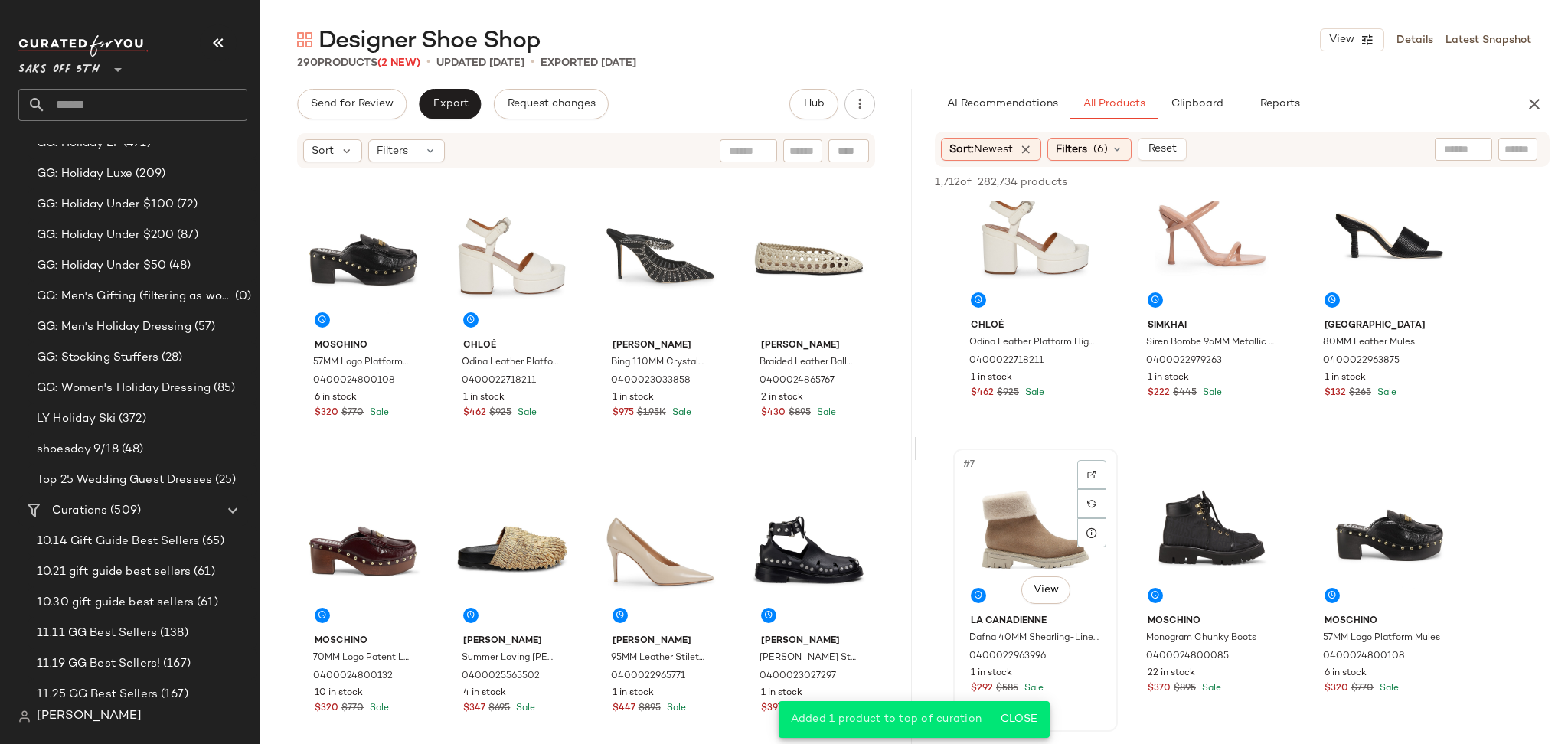
click at [1028, 514] on div "#7 View" at bounding box center [1035, 531] width 154 height 155
click at [1180, 487] on div "#8 View" at bounding box center [1212, 531] width 154 height 155
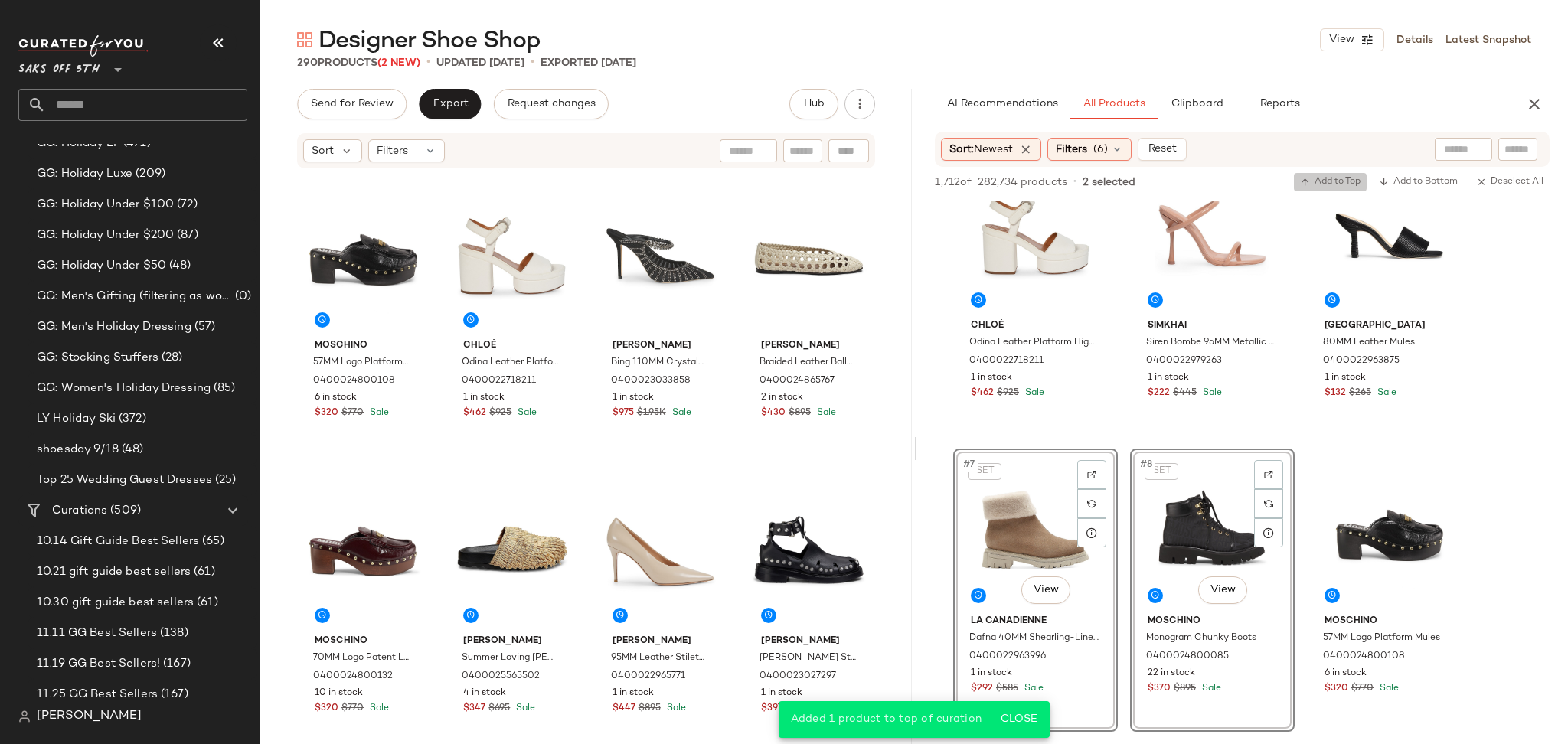
click at [1338, 179] on span "Add to Top" at bounding box center [1329, 182] width 60 height 11
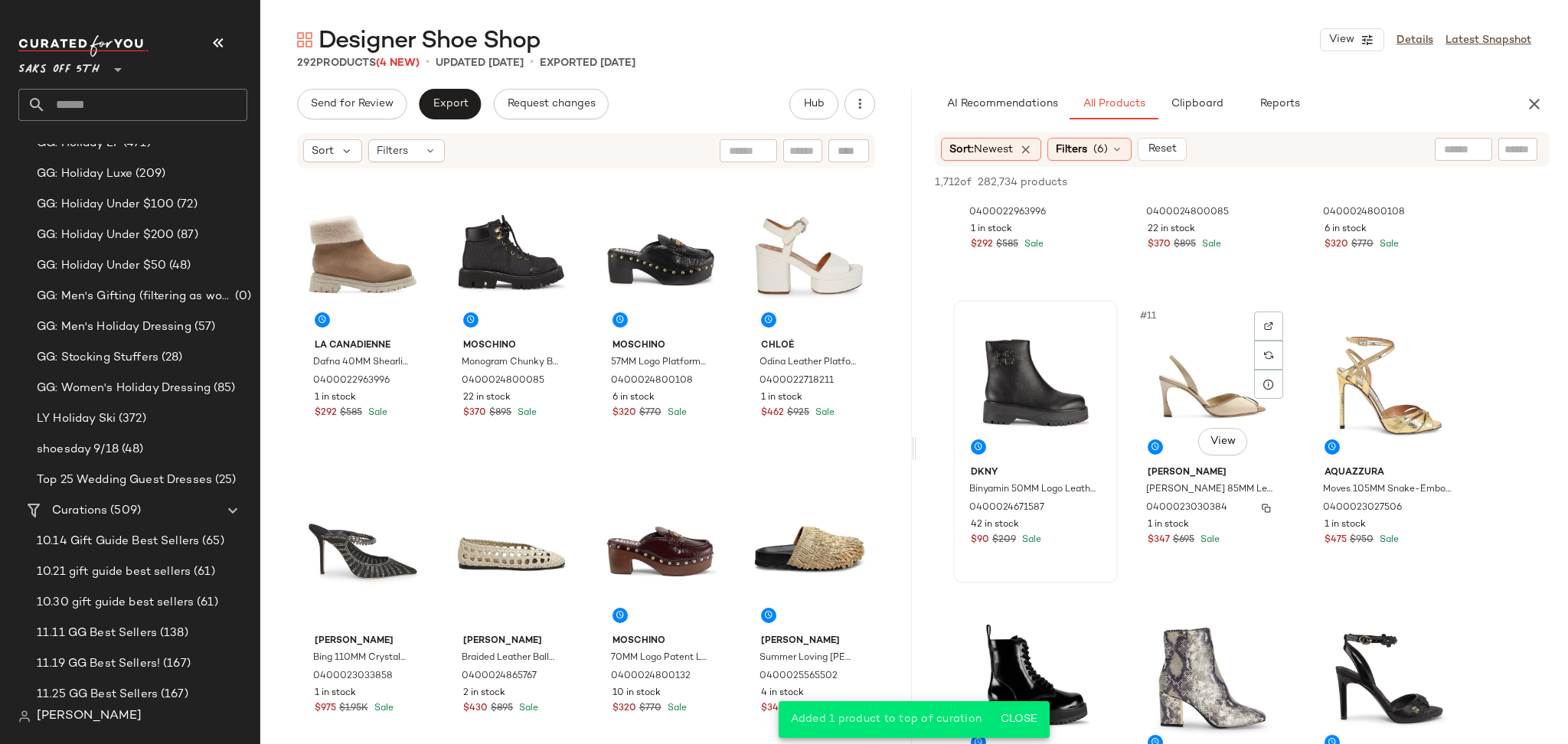
scroll to position [788, 0]
click at [1039, 375] on div "#10 View" at bounding box center [1035, 382] width 154 height 155
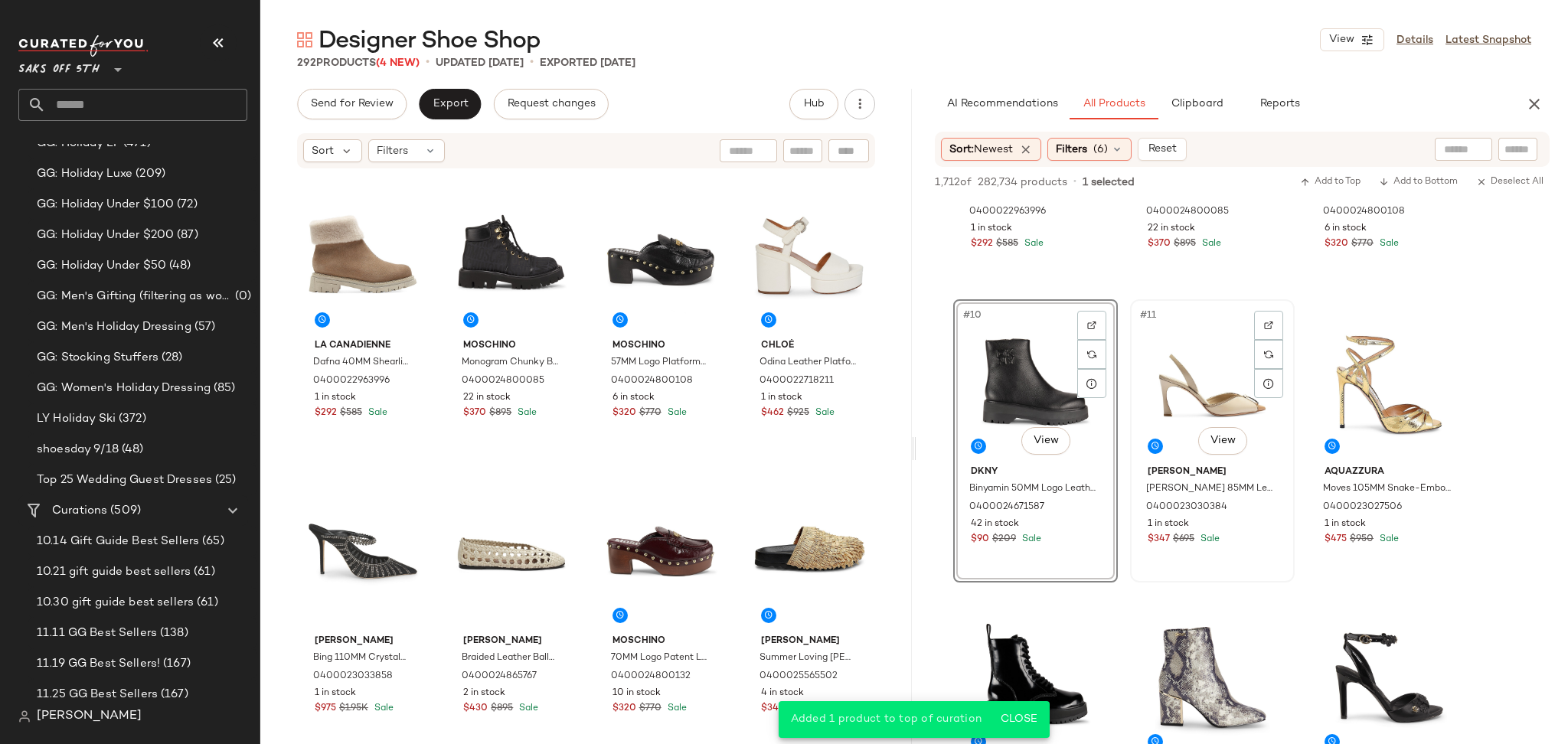
click at [1182, 366] on div "#11 View" at bounding box center [1212, 382] width 154 height 155
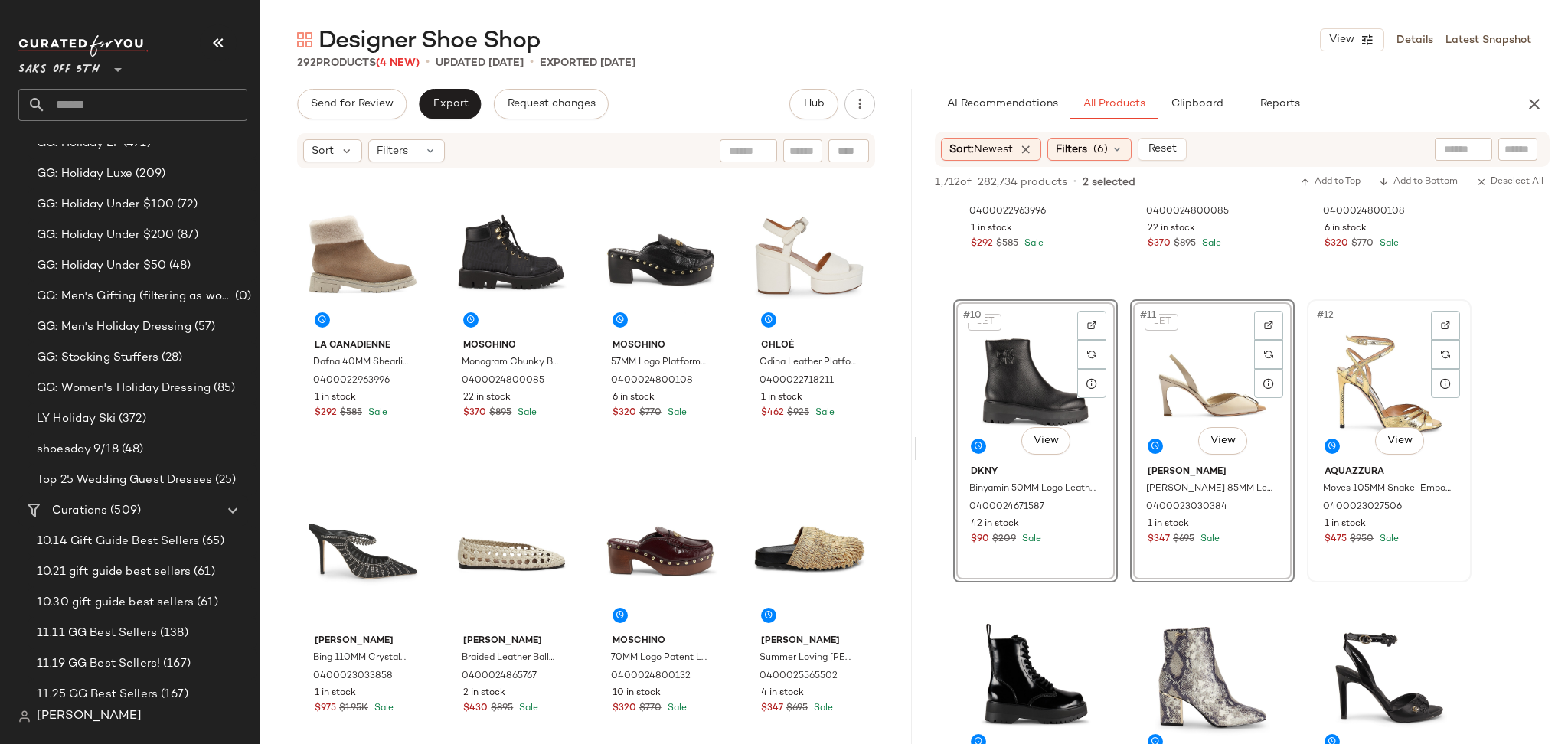
click at [1394, 369] on div "#12 View" at bounding box center [1389, 382] width 154 height 155
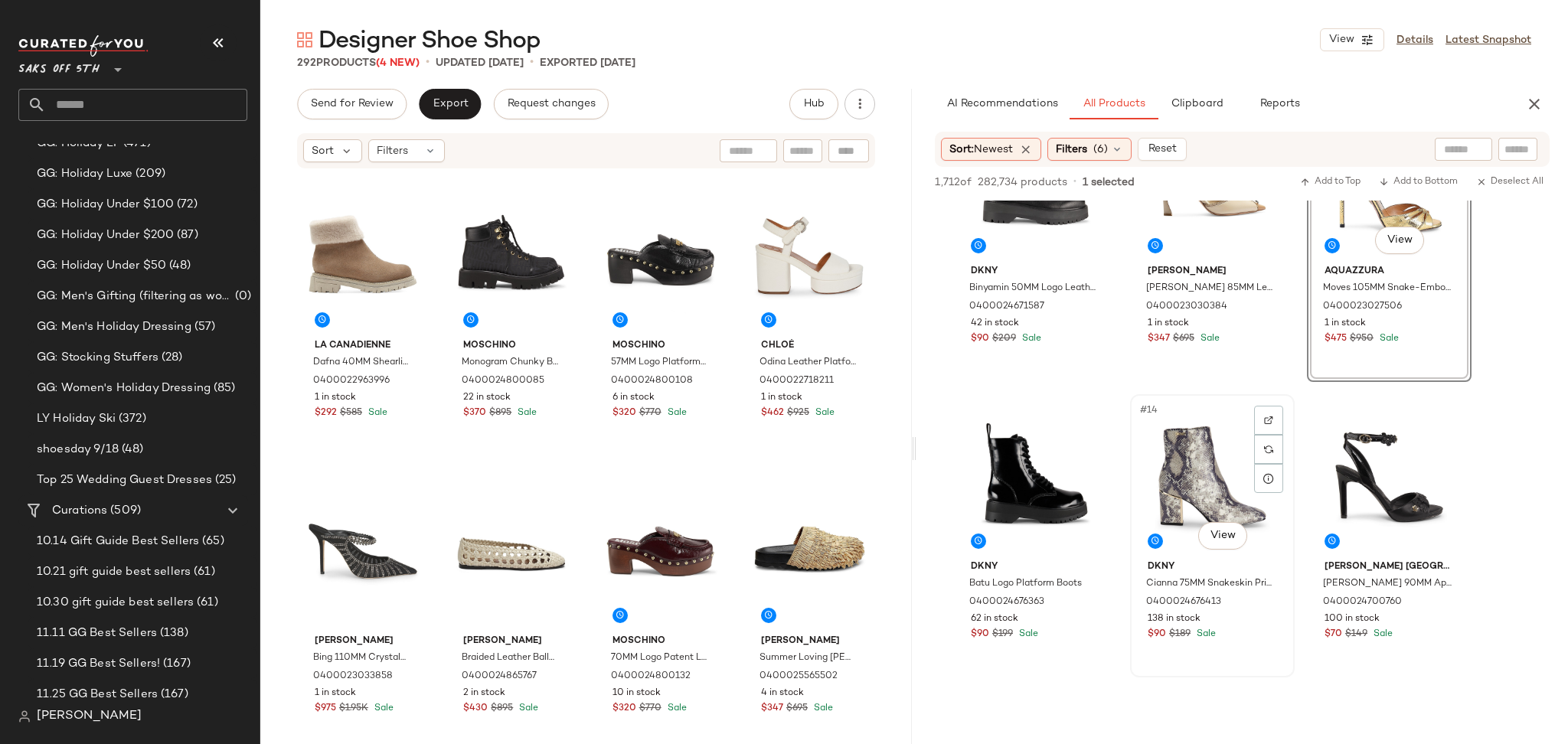
scroll to position [992, 0]
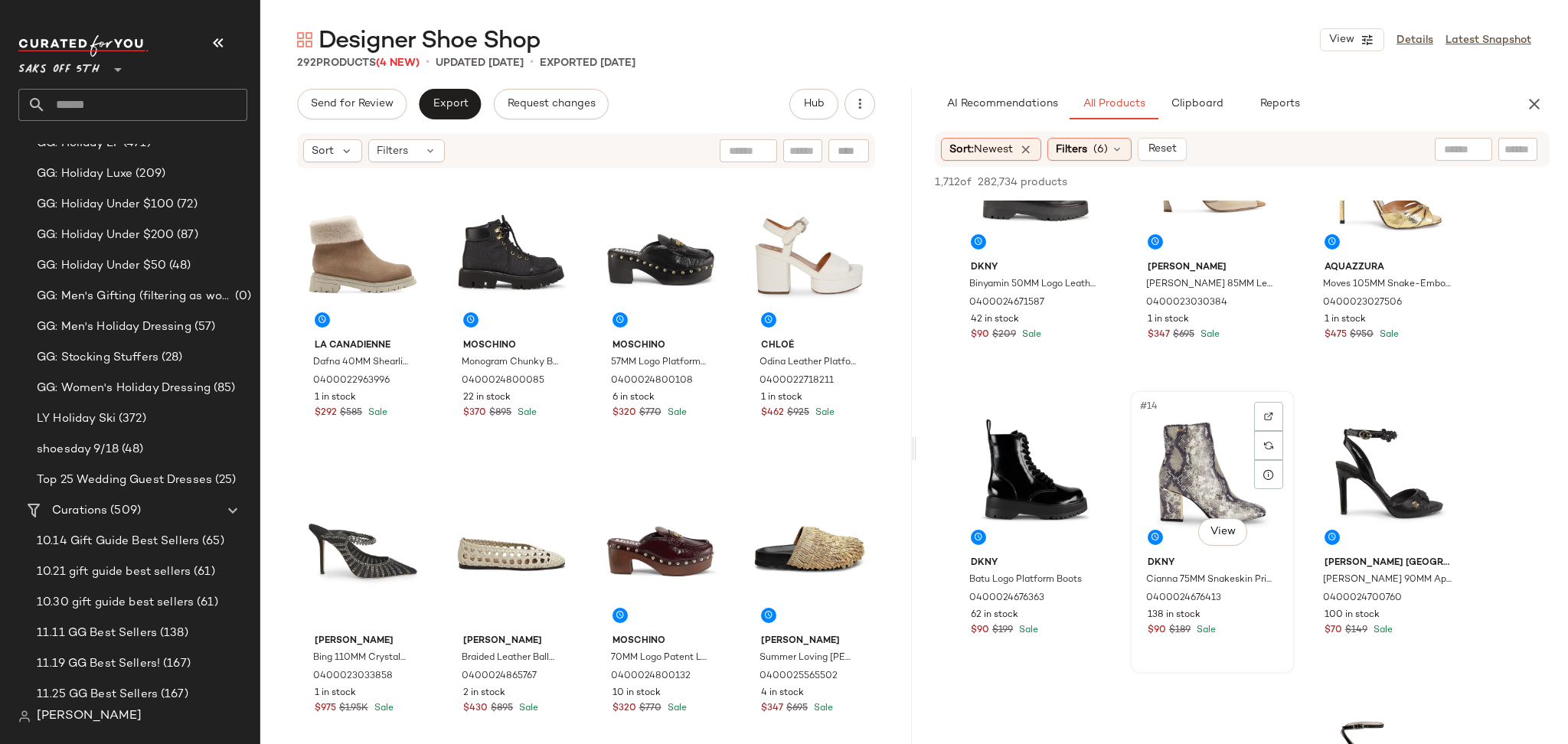
click at [1211, 466] on div "#14 View" at bounding box center [1212, 473] width 154 height 155
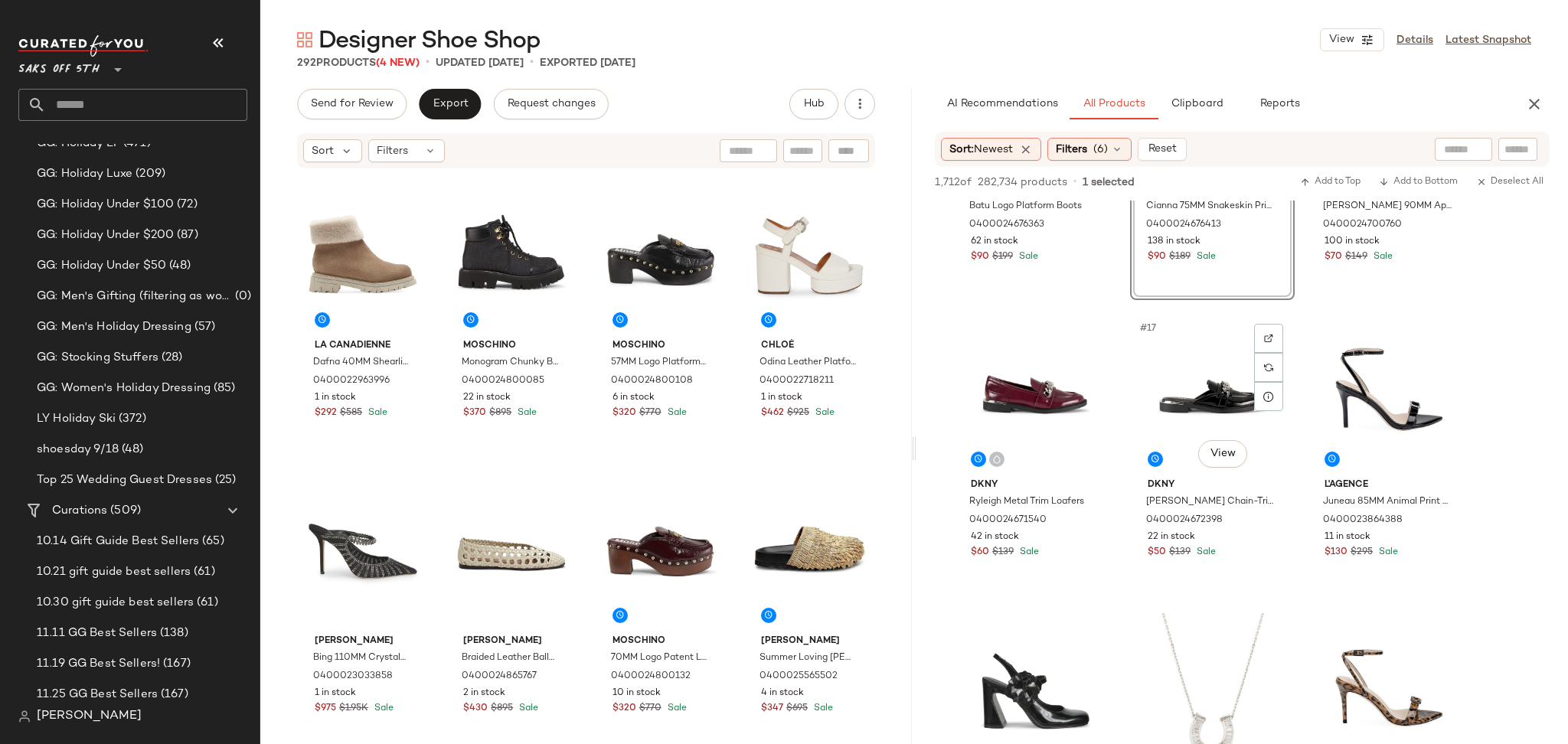
scroll to position [1367, 0]
click at [375, 99] on span "Send for Review" at bounding box center [352, 104] width 83 height 12
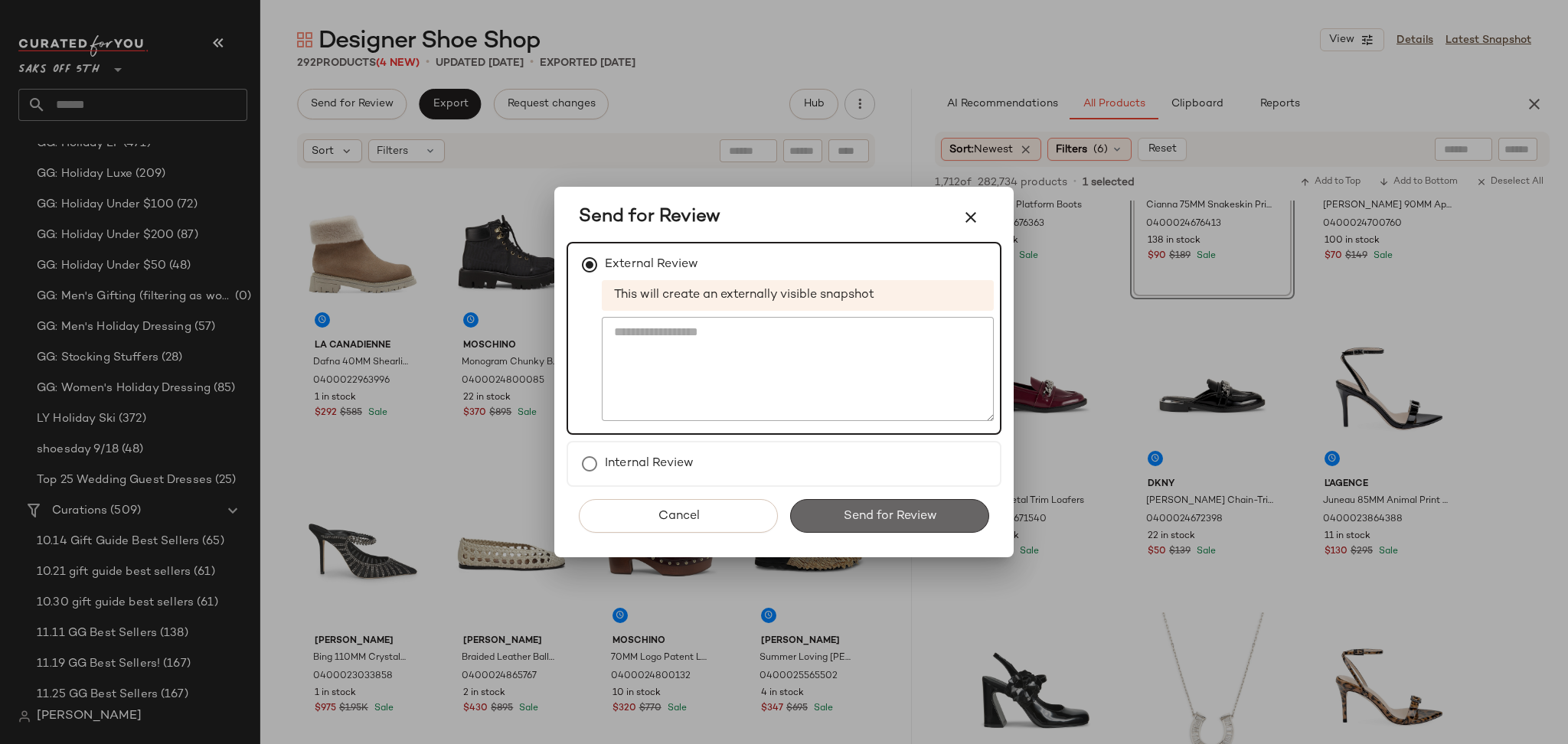
click at [850, 510] on span "Send for Review" at bounding box center [889, 516] width 94 height 14
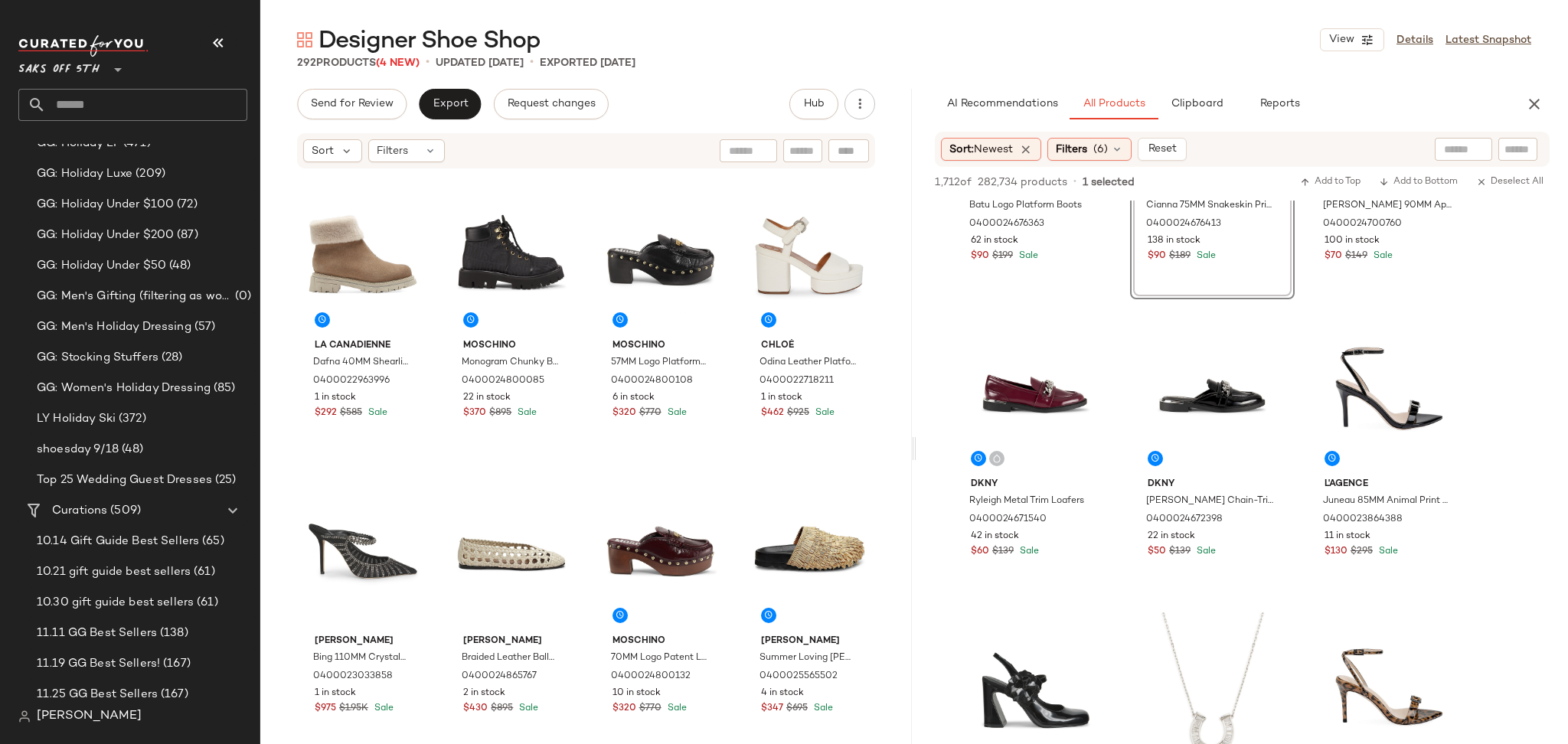
scroll to position [1957, 0]
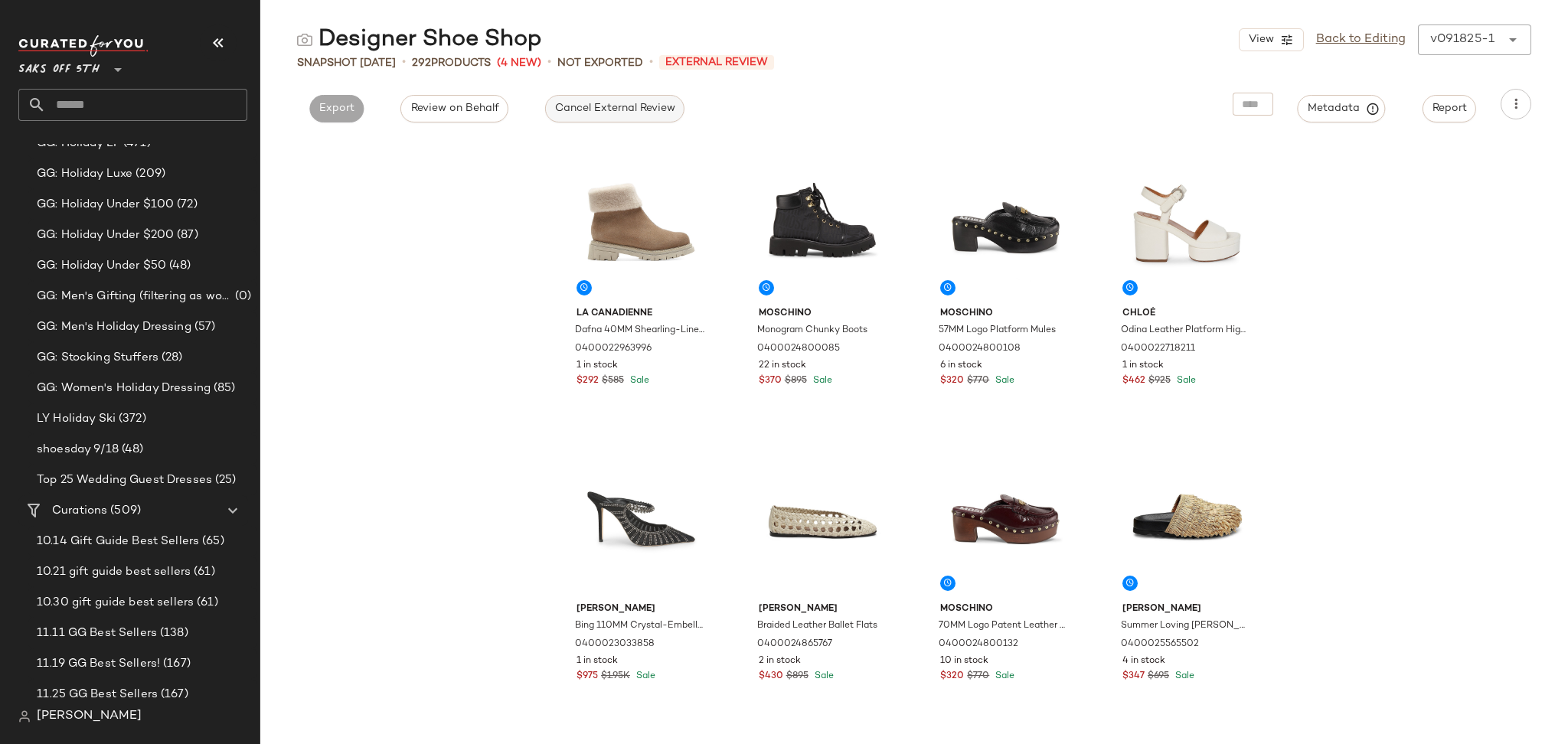
click at [565, 114] on span "Cancel External Review" at bounding box center [614, 108] width 121 height 12
click at [475, 118] on button "Export" at bounding box center [475, 108] width 54 height 28
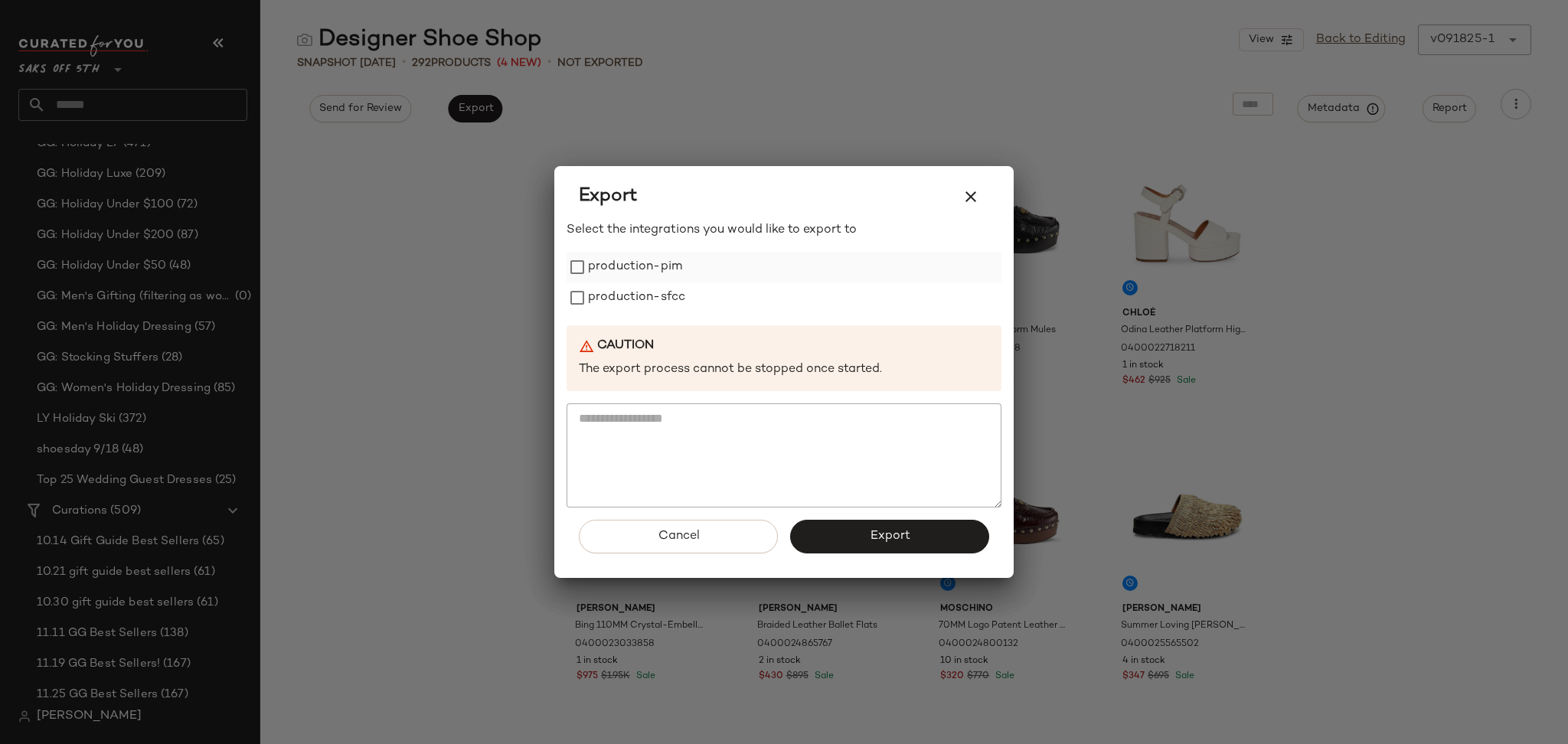
click at [630, 267] on label "production-pim" at bounding box center [634, 267] width 94 height 31
click at [634, 286] on label "production-sfcc" at bounding box center [636, 297] width 97 height 31
click at [842, 548] on button "Export" at bounding box center [889, 537] width 199 height 34
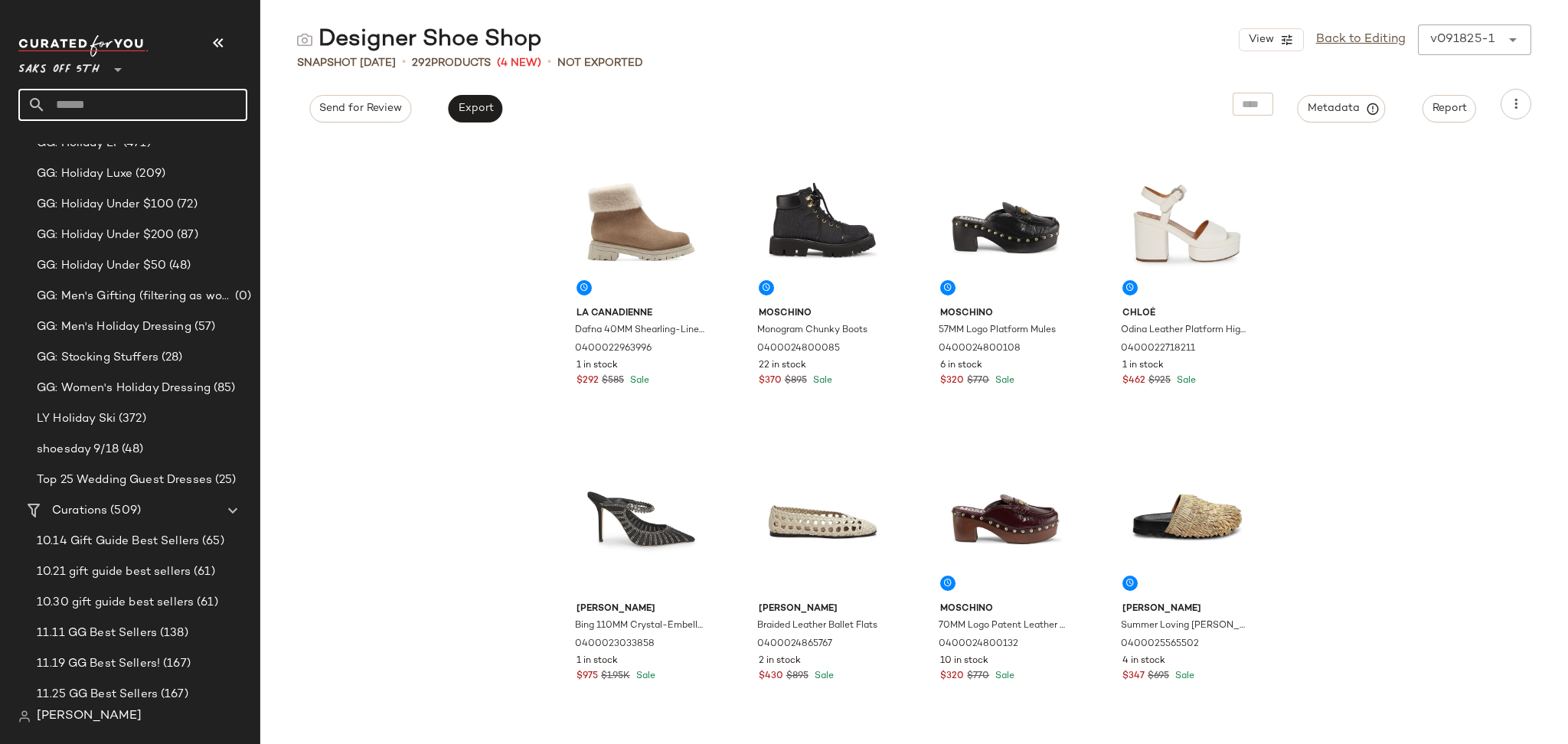
click at [163, 115] on input "text" at bounding box center [147, 105] width 202 height 32
type input "**********"
click at [157, 147] on span "andbags" at bounding box center [173, 148] width 46 height 16
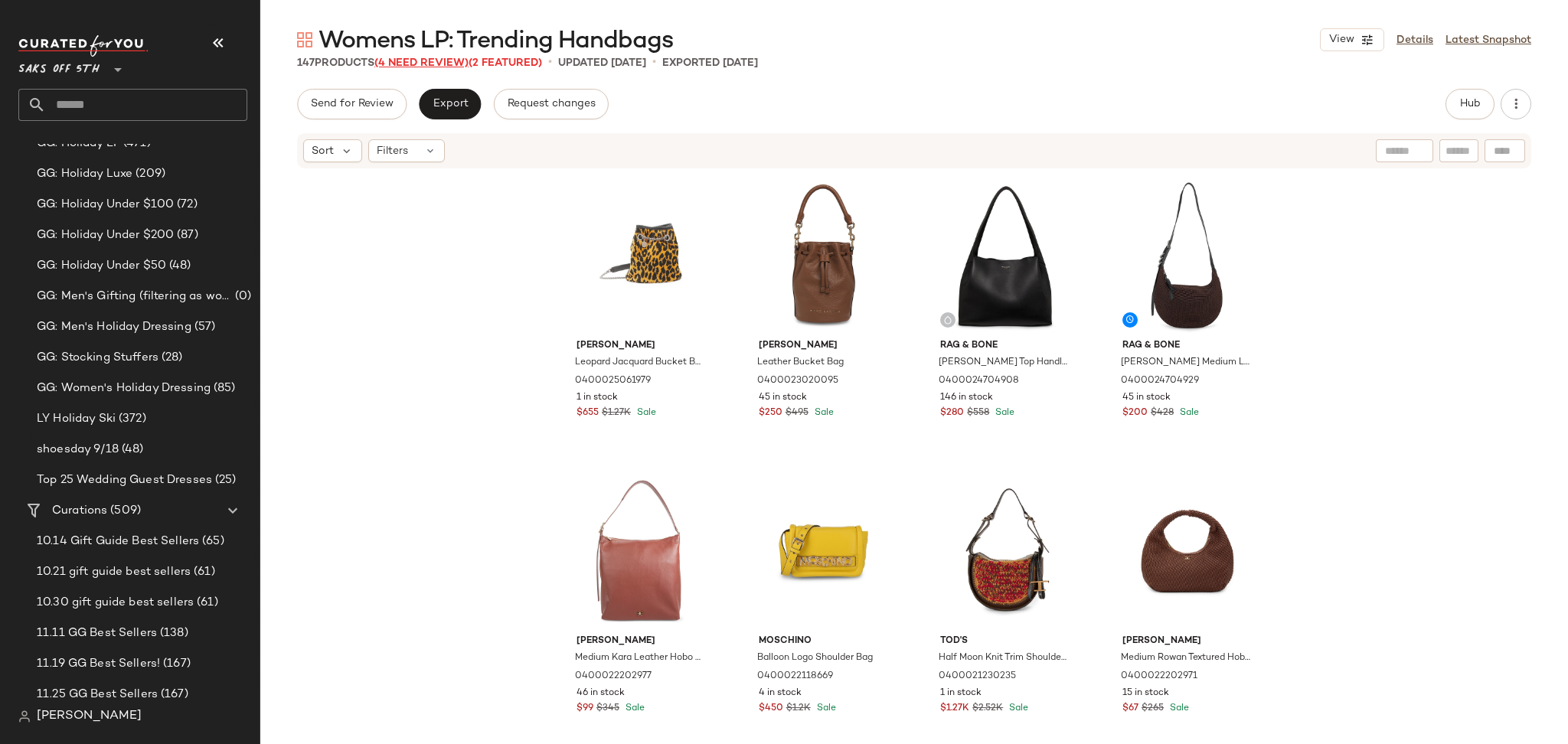
click at [442, 64] on span "(4 Need Review)" at bounding box center [421, 64] width 94 height 12
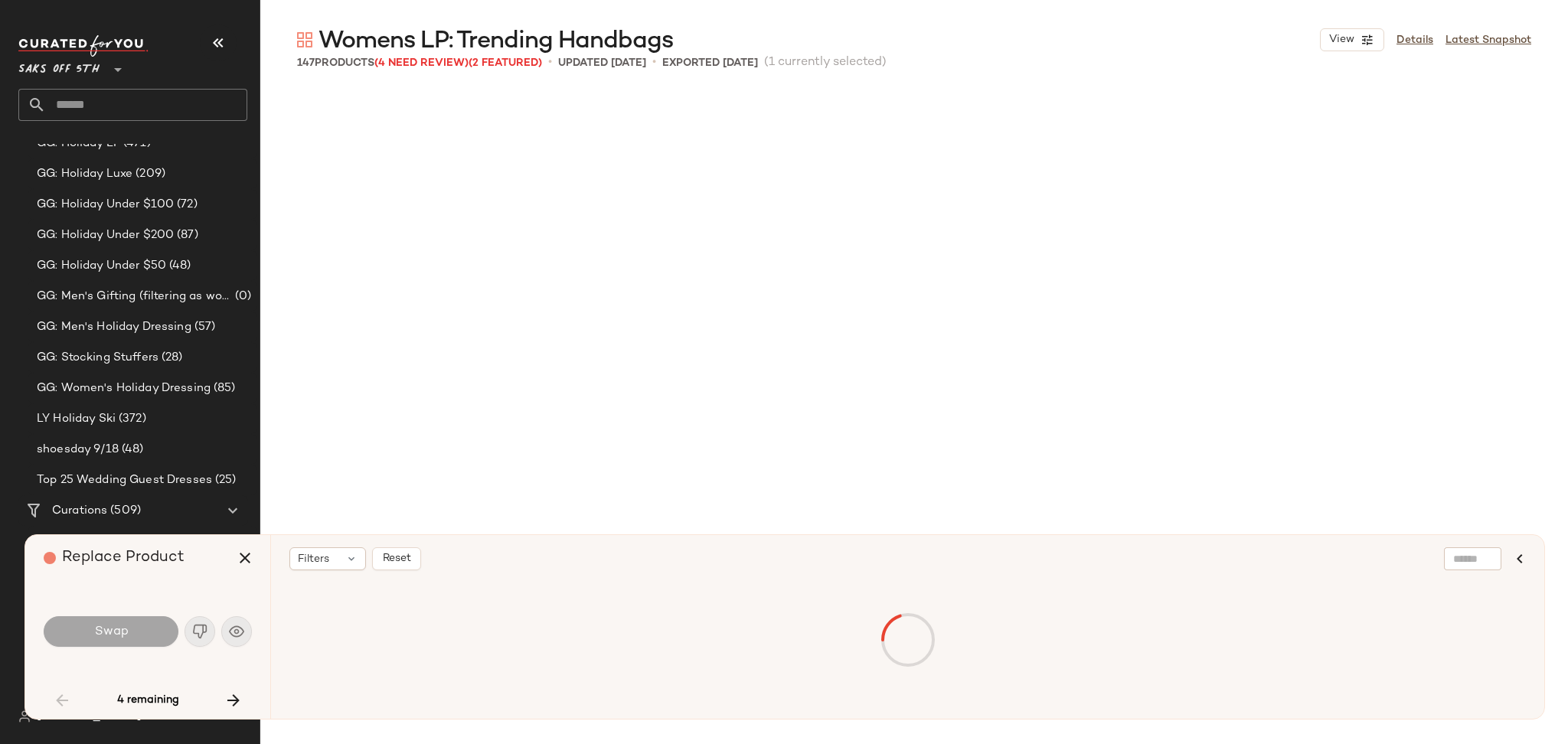
scroll to position [1195, 0]
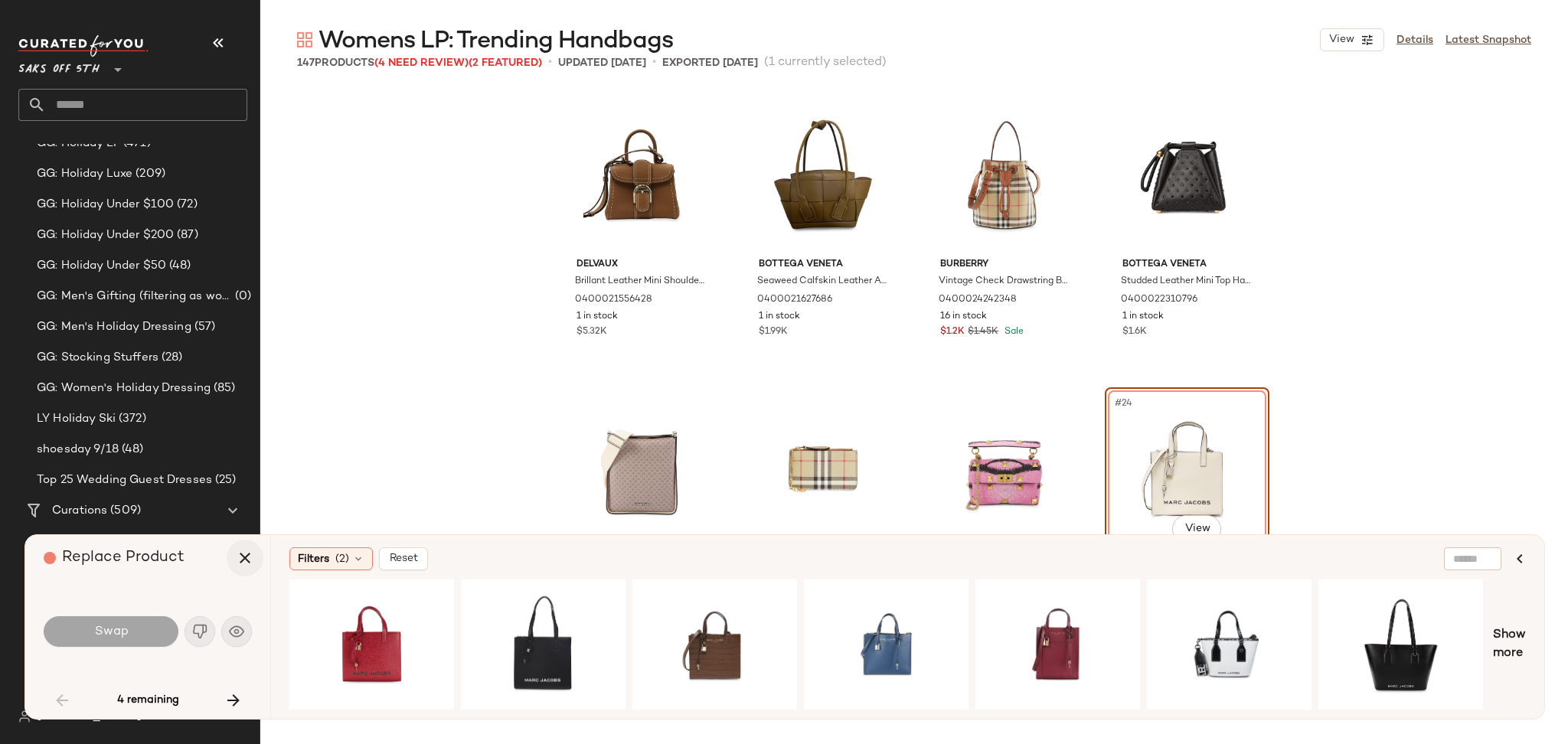
click at [246, 560] on icon "button" at bounding box center [245, 558] width 19 height 19
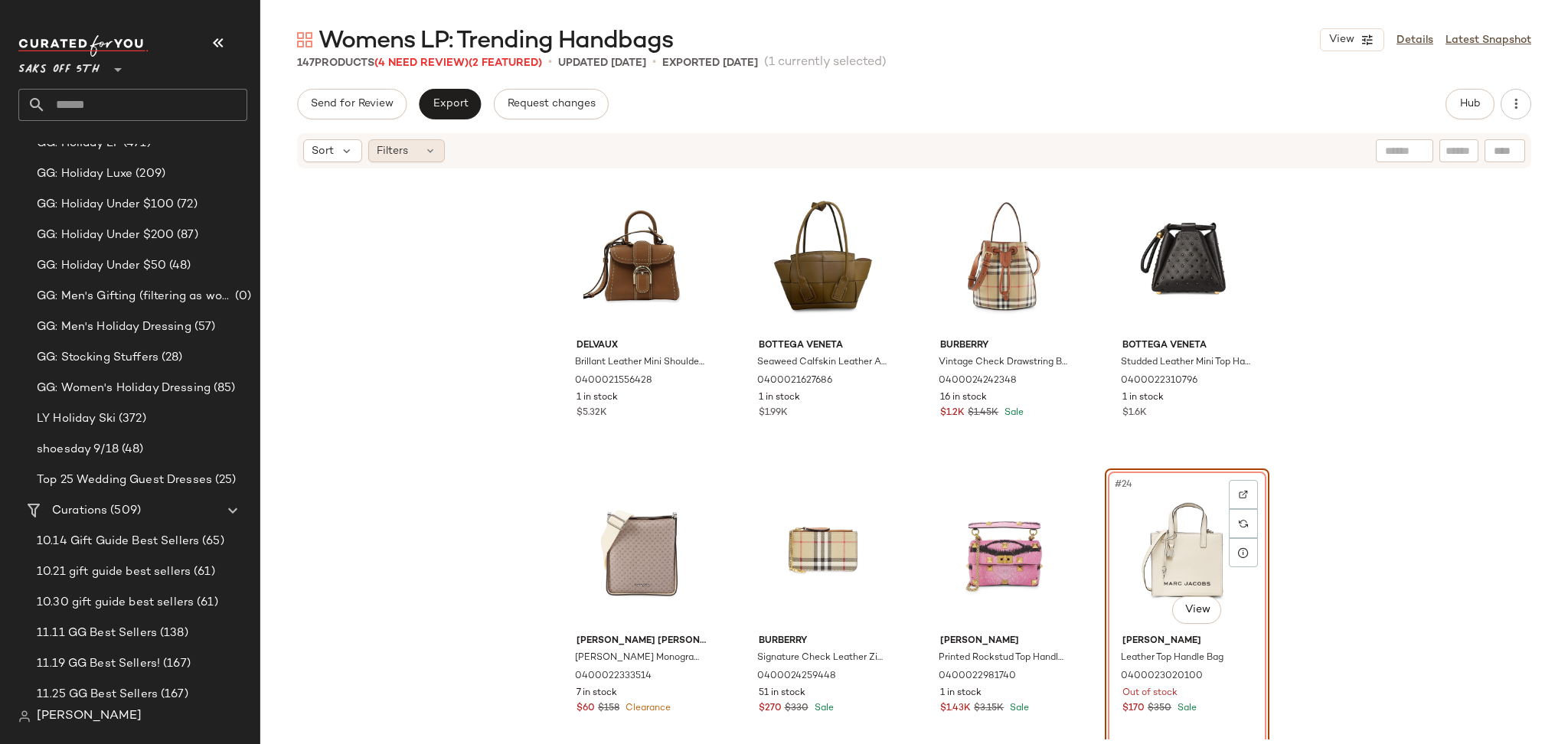
click at [415, 153] on div "Filters" at bounding box center [407, 150] width 76 height 23
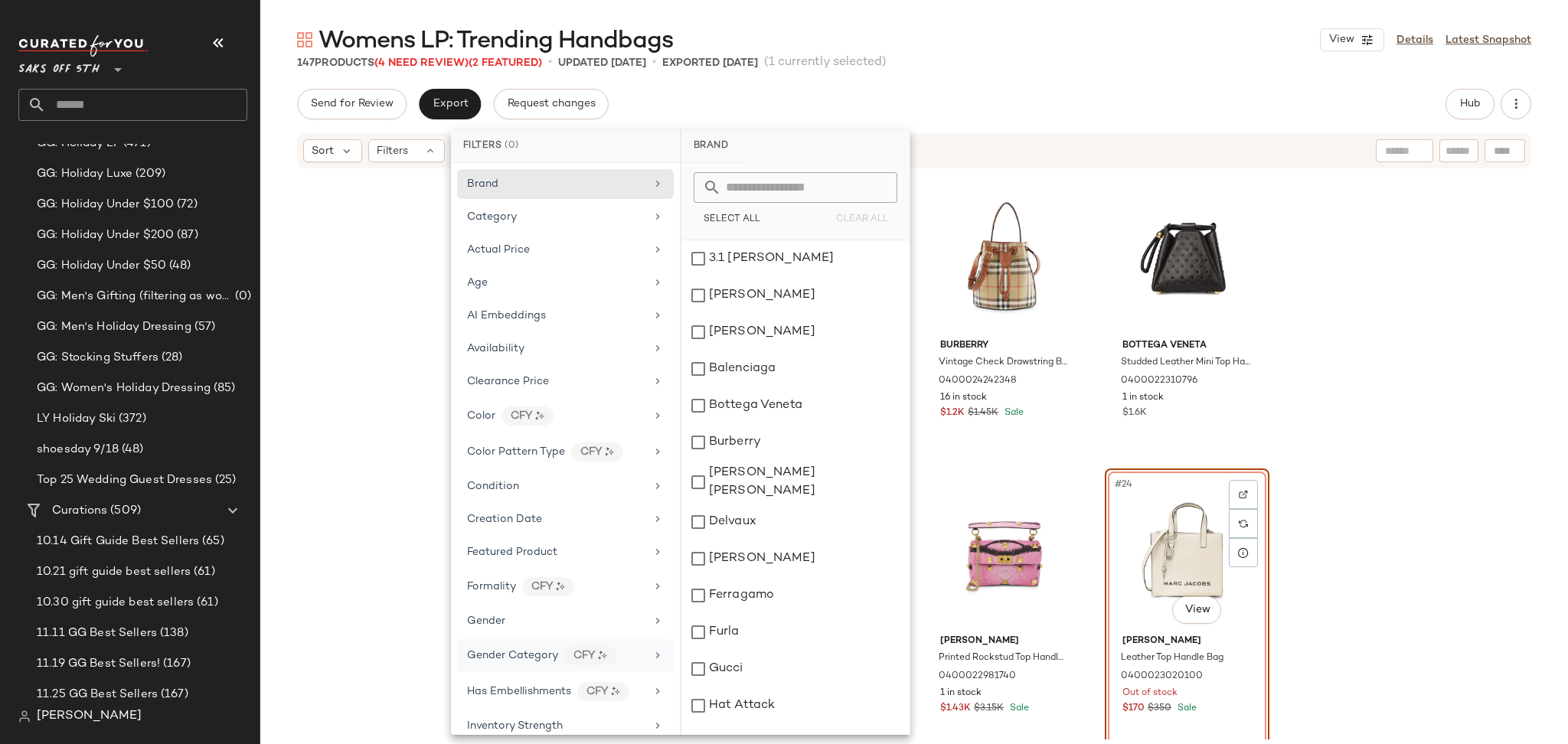
scroll to position [470, 0]
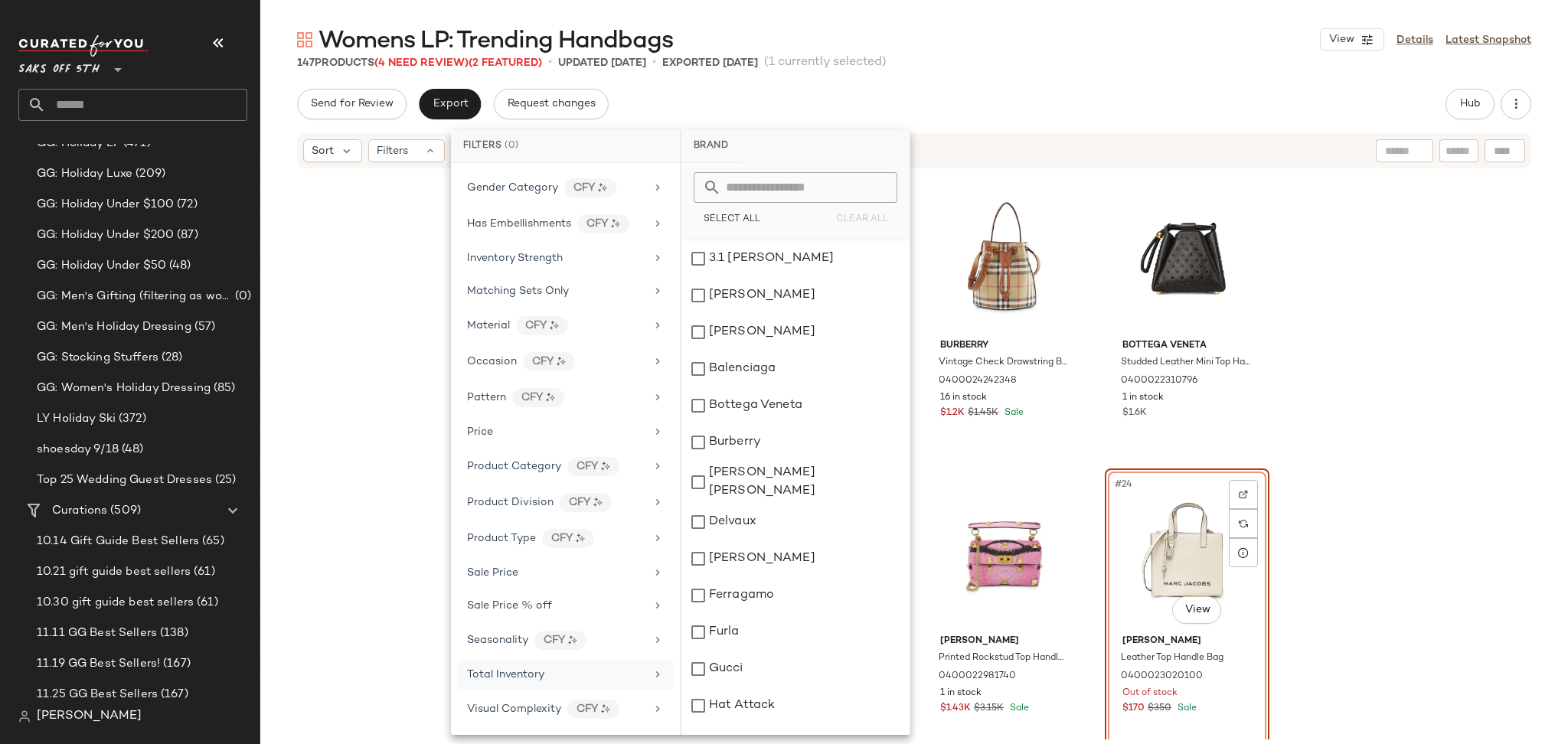
click at [513, 680] on span "Total Inventory" at bounding box center [505, 675] width 77 height 12
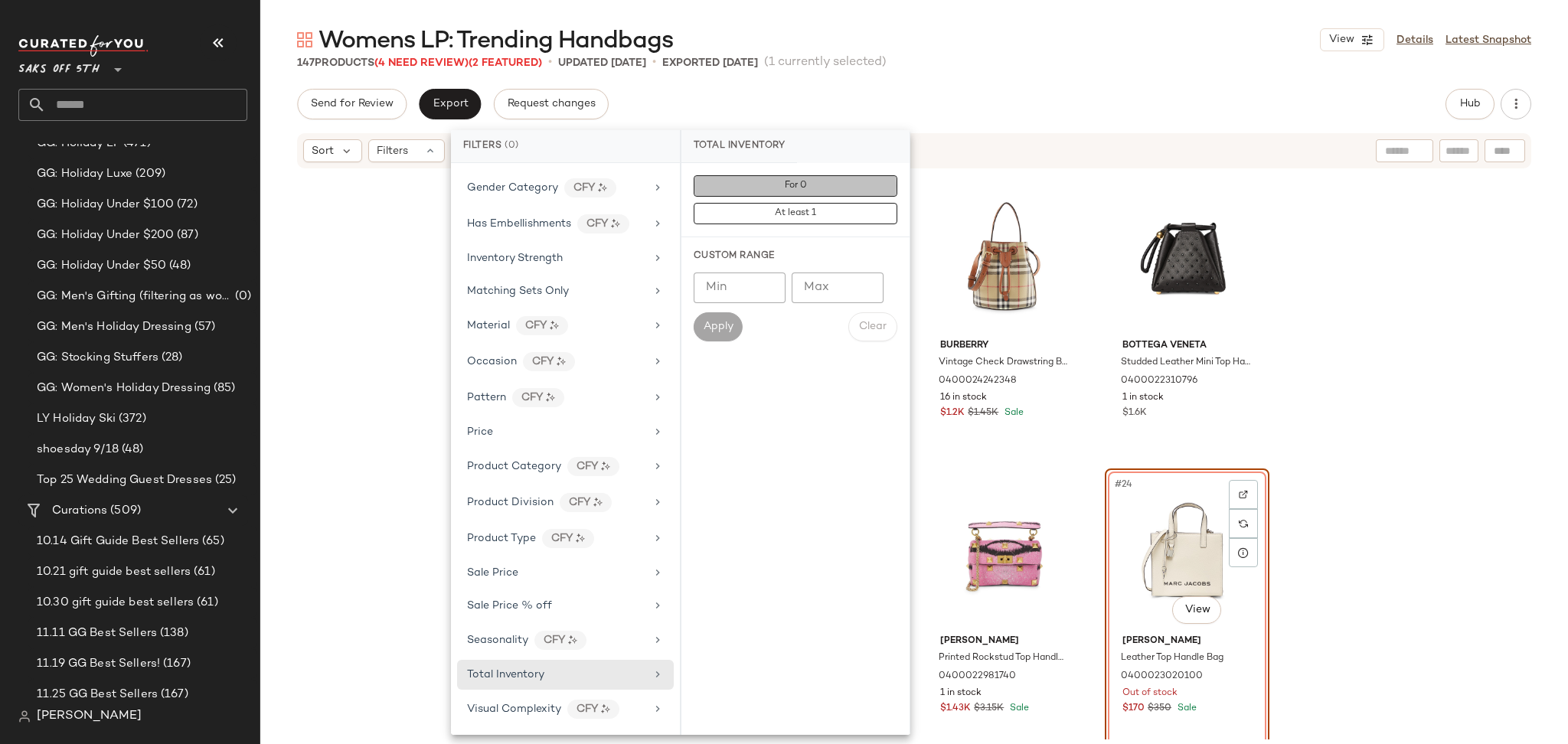
click at [825, 182] on button "For 0" at bounding box center [795, 186] width 203 height 21
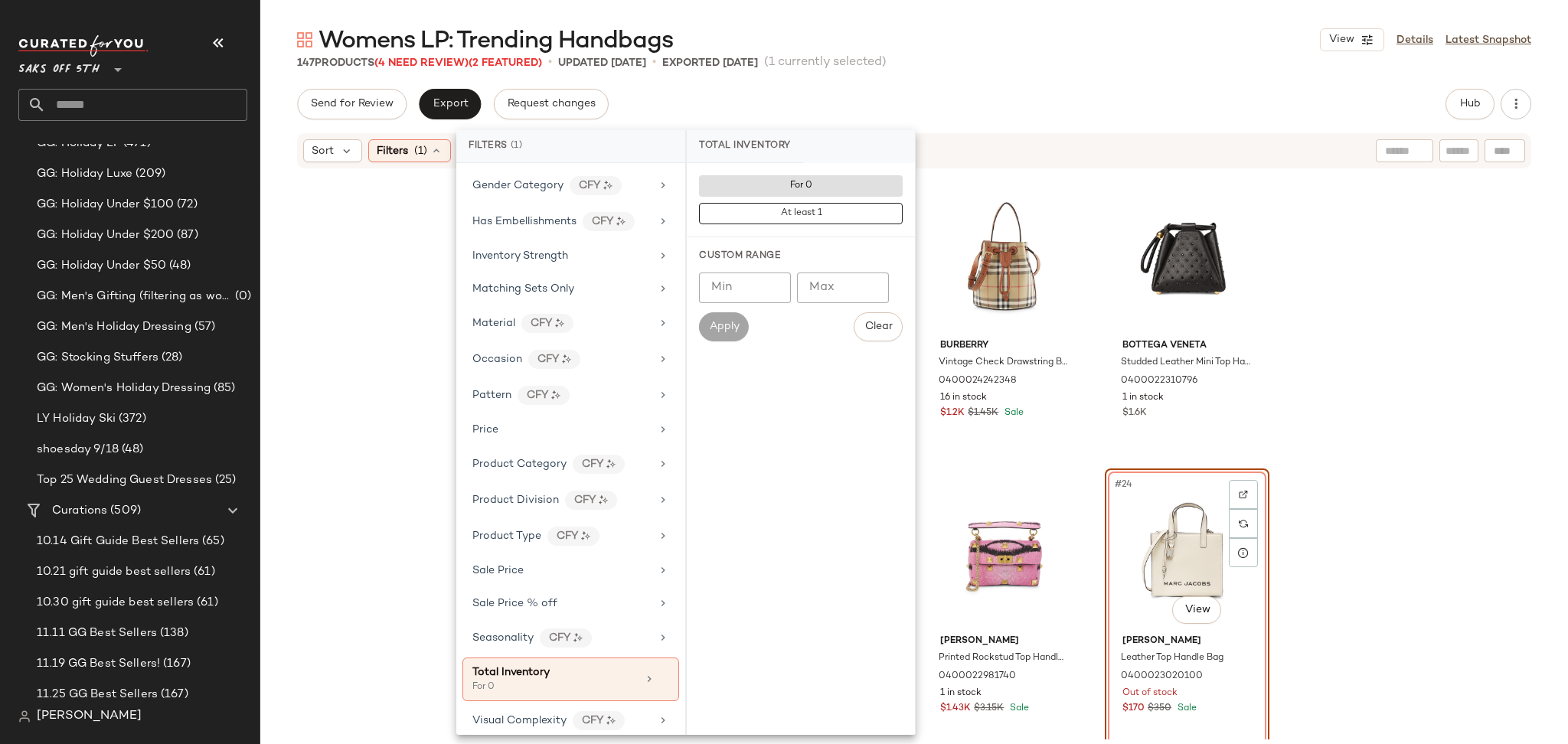
click at [986, 121] on div "Send for Review Export Request changes Hub Sort Filters (1) Reset Delvaux Brill…" at bounding box center [913, 448] width 1307 height 719
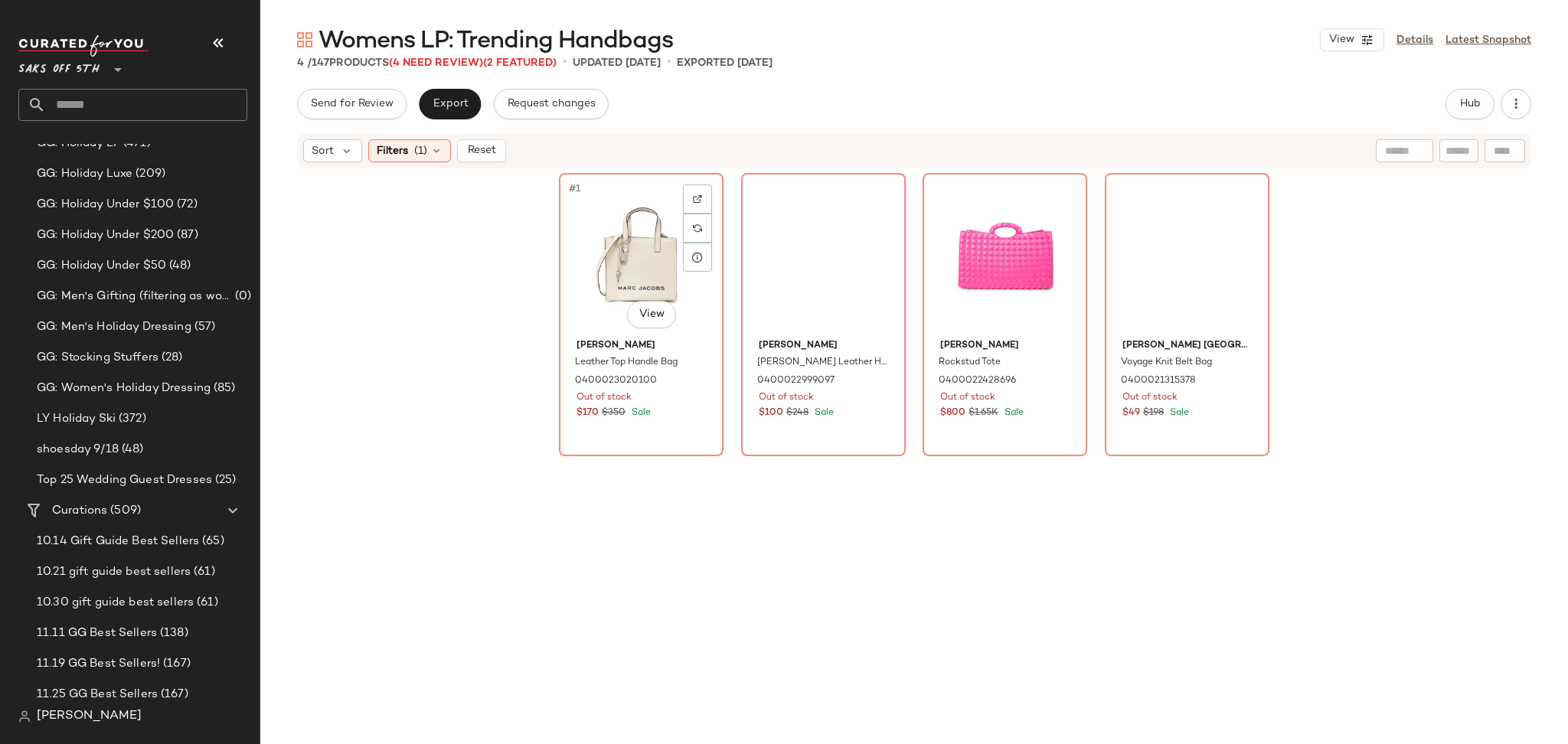
click at [610, 238] on div "#1 View" at bounding box center [641, 256] width 154 height 155
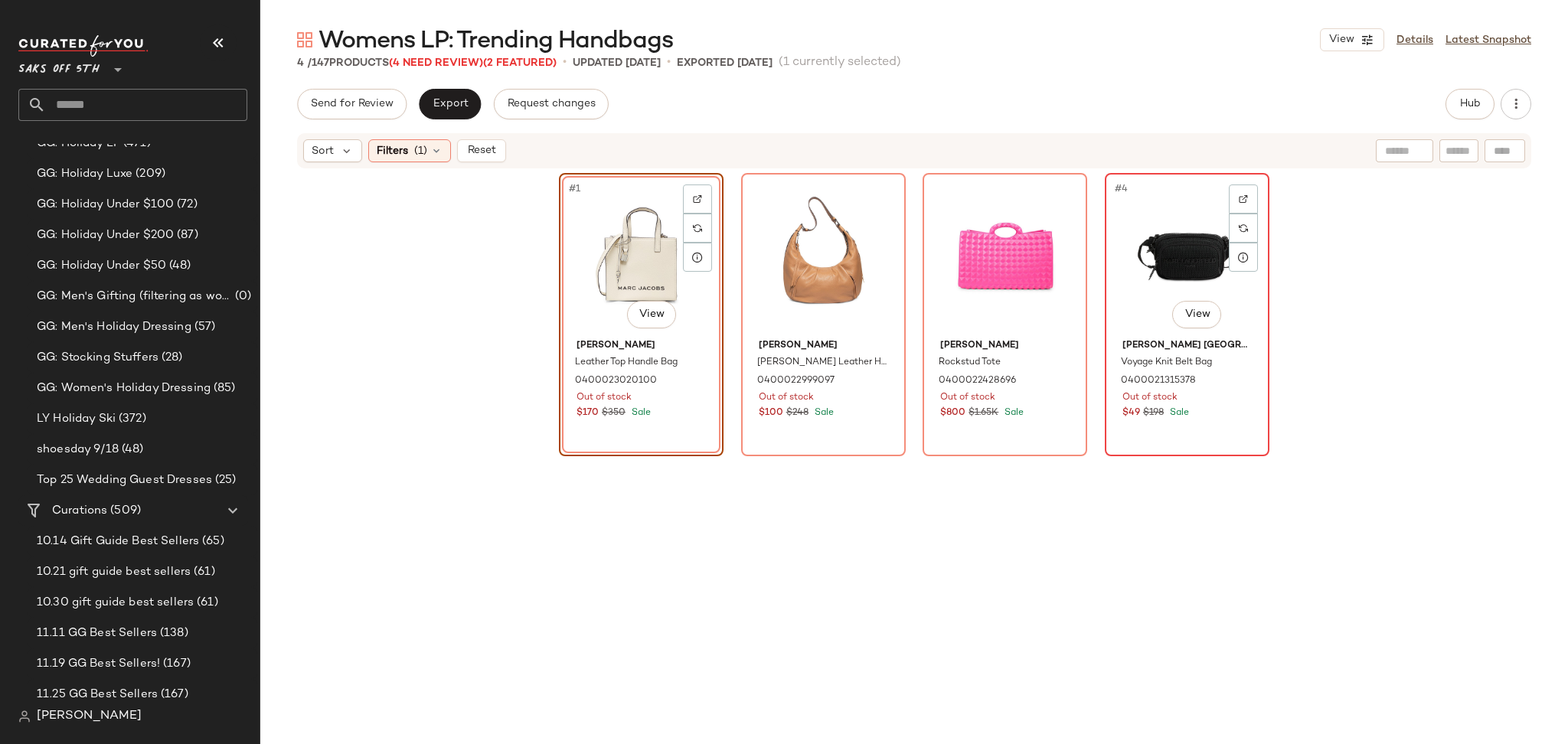
click at [1193, 249] on div "#4 View" at bounding box center [1187, 256] width 154 height 155
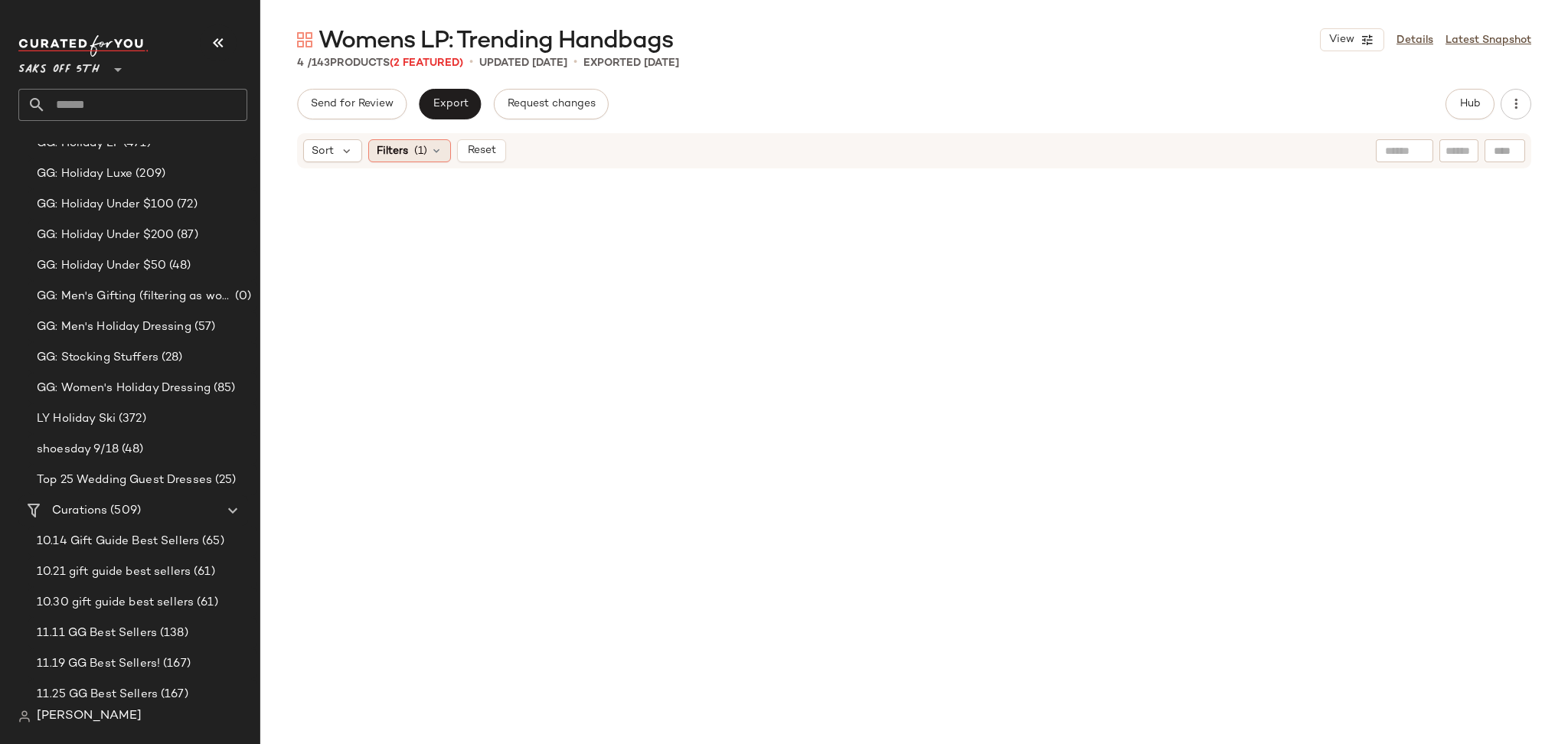
click at [437, 145] on icon at bounding box center [436, 151] width 12 height 12
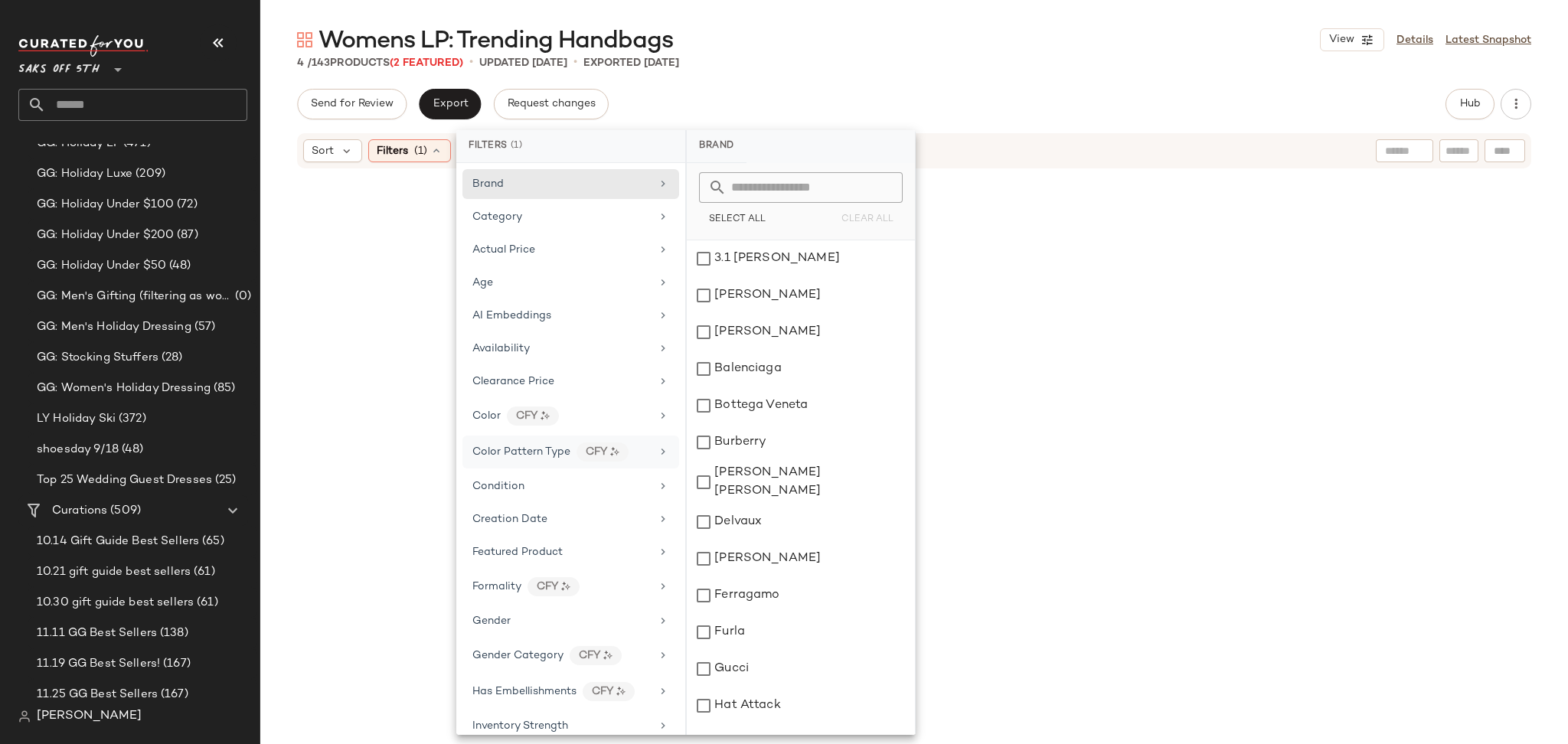
scroll to position [484, 0]
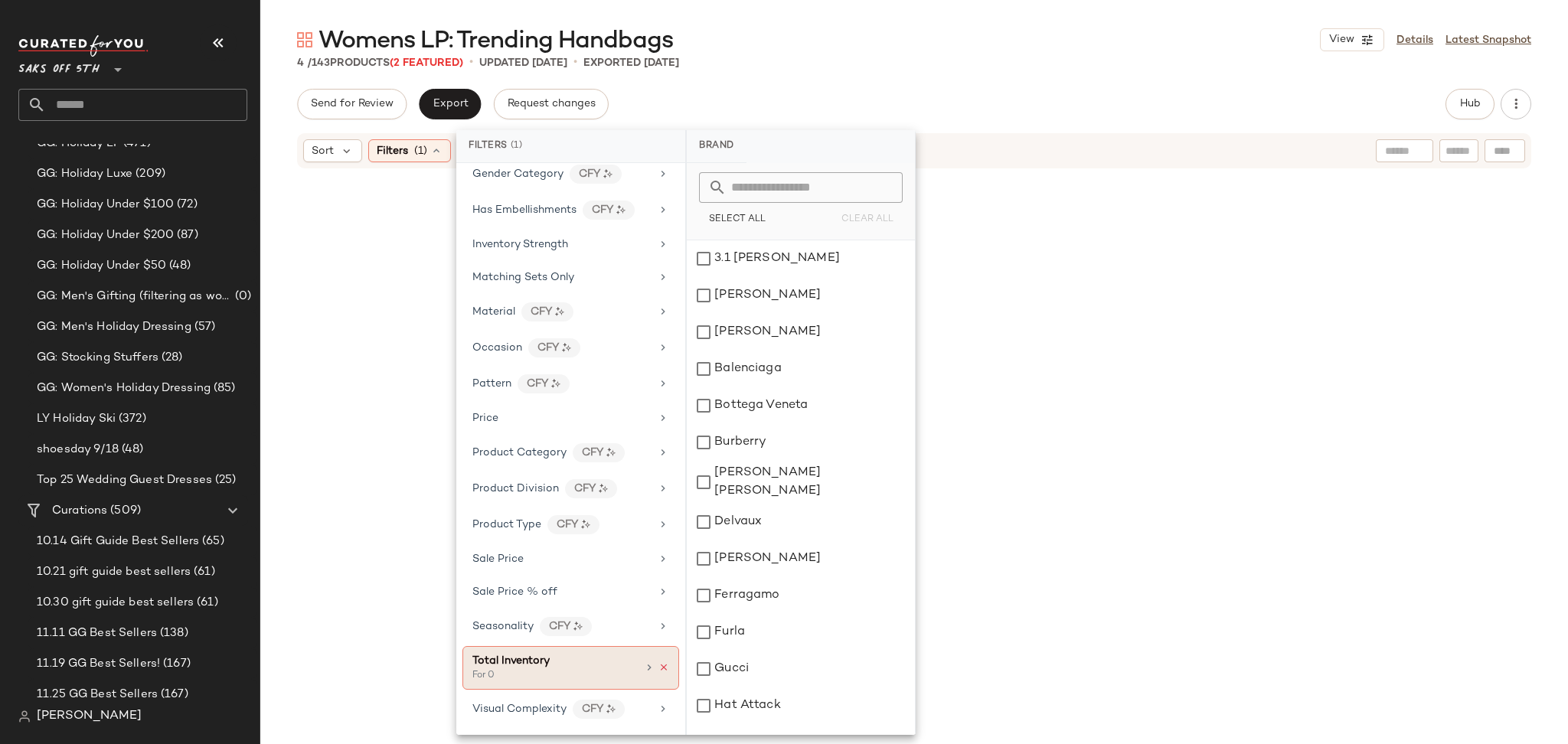
click at [663, 669] on icon at bounding box center [663, 668] width 11 height 11
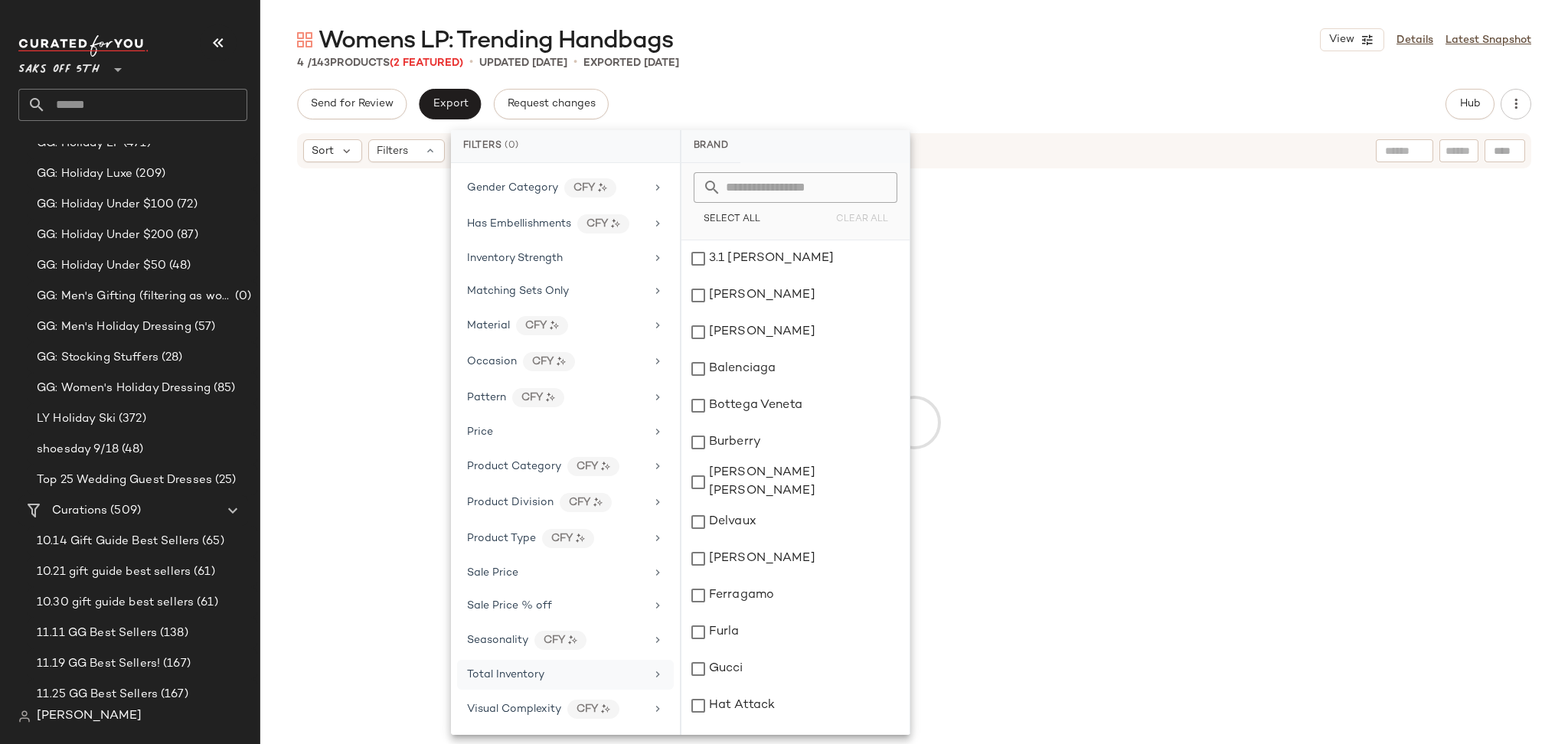
scroll to position [470, 0]
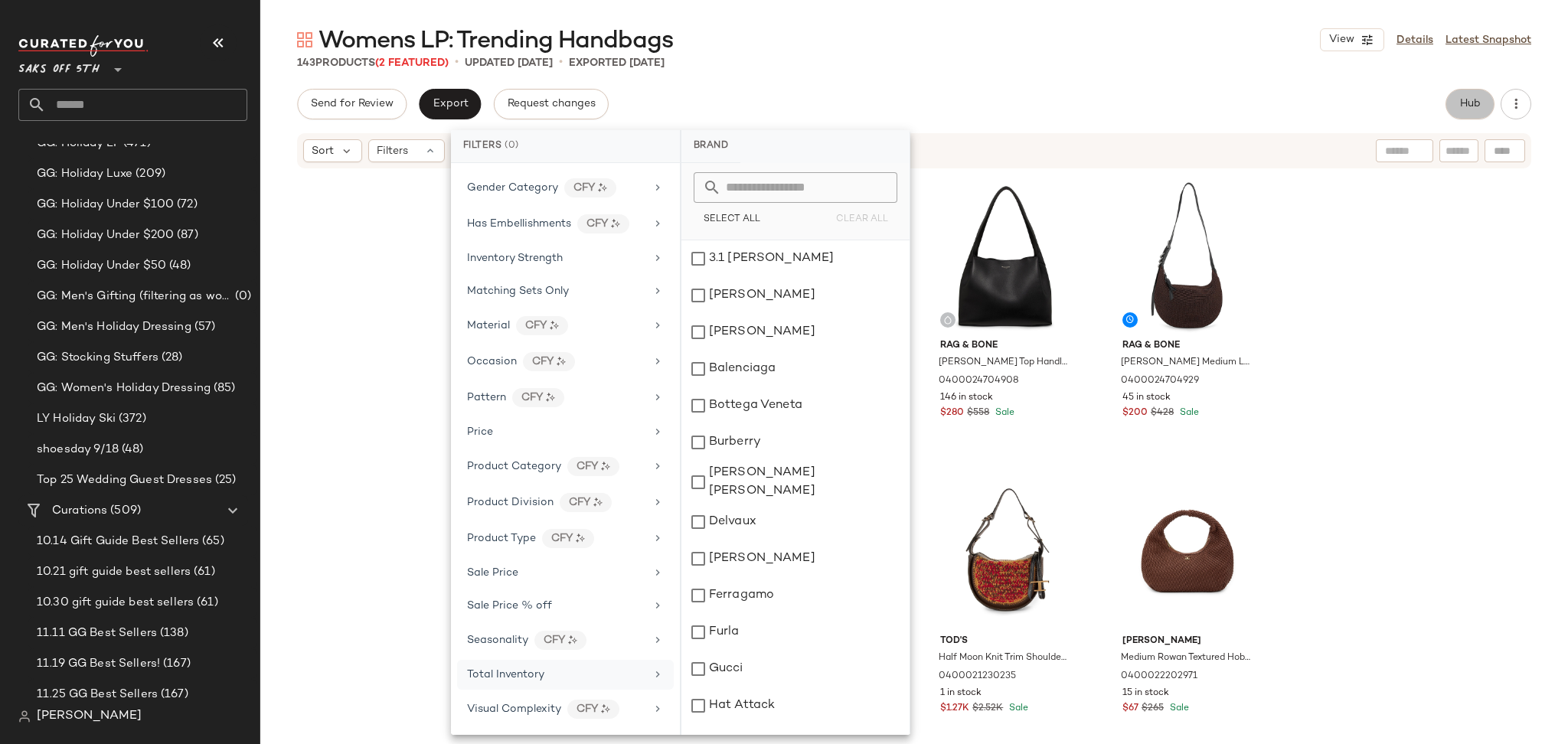
click at [1467, 103] on span "Hub" at bounding box center [1469, 104] width 21 height 12
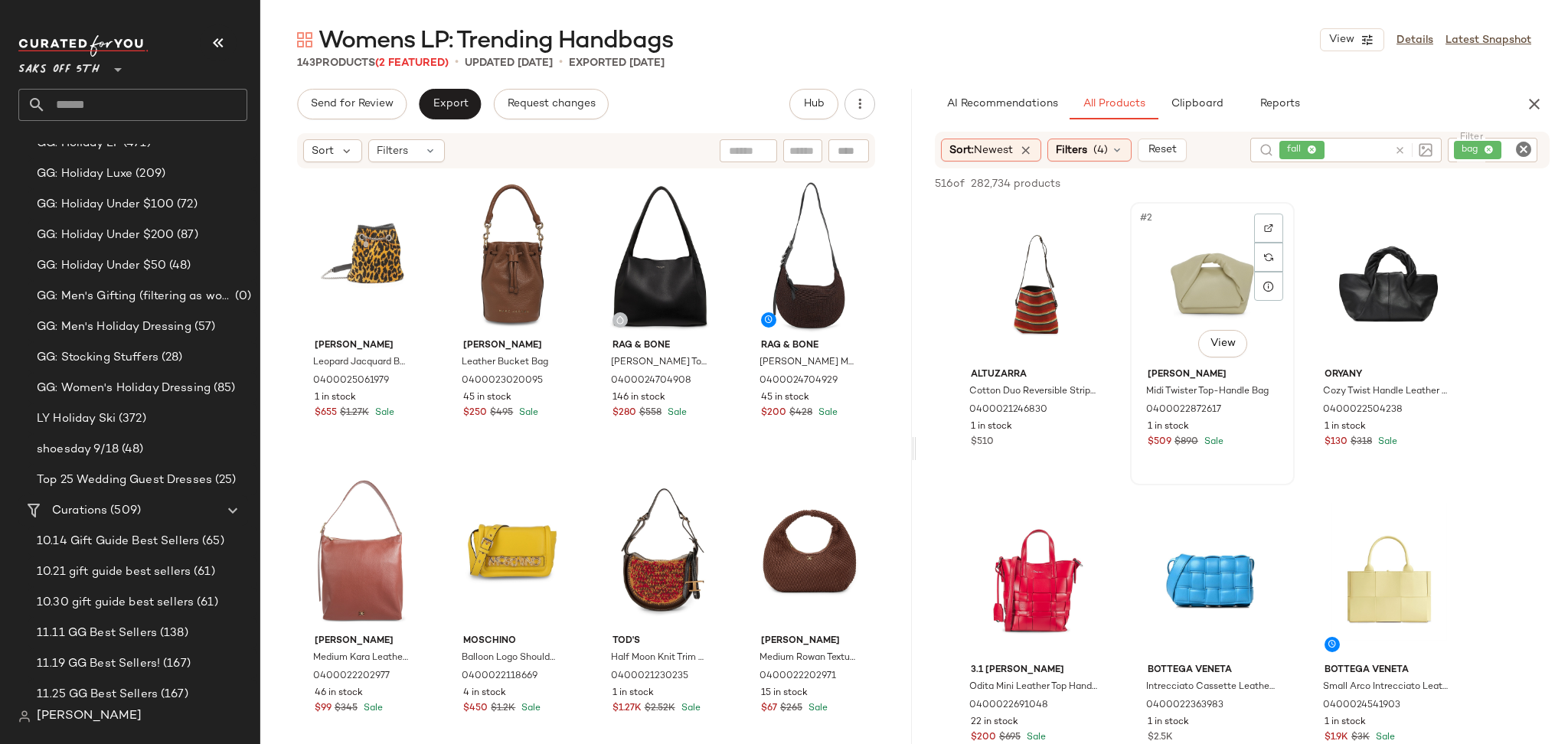
click at [1226, 282] on div "#2 View" at bounding box center [1212, 285] width 154 height 155
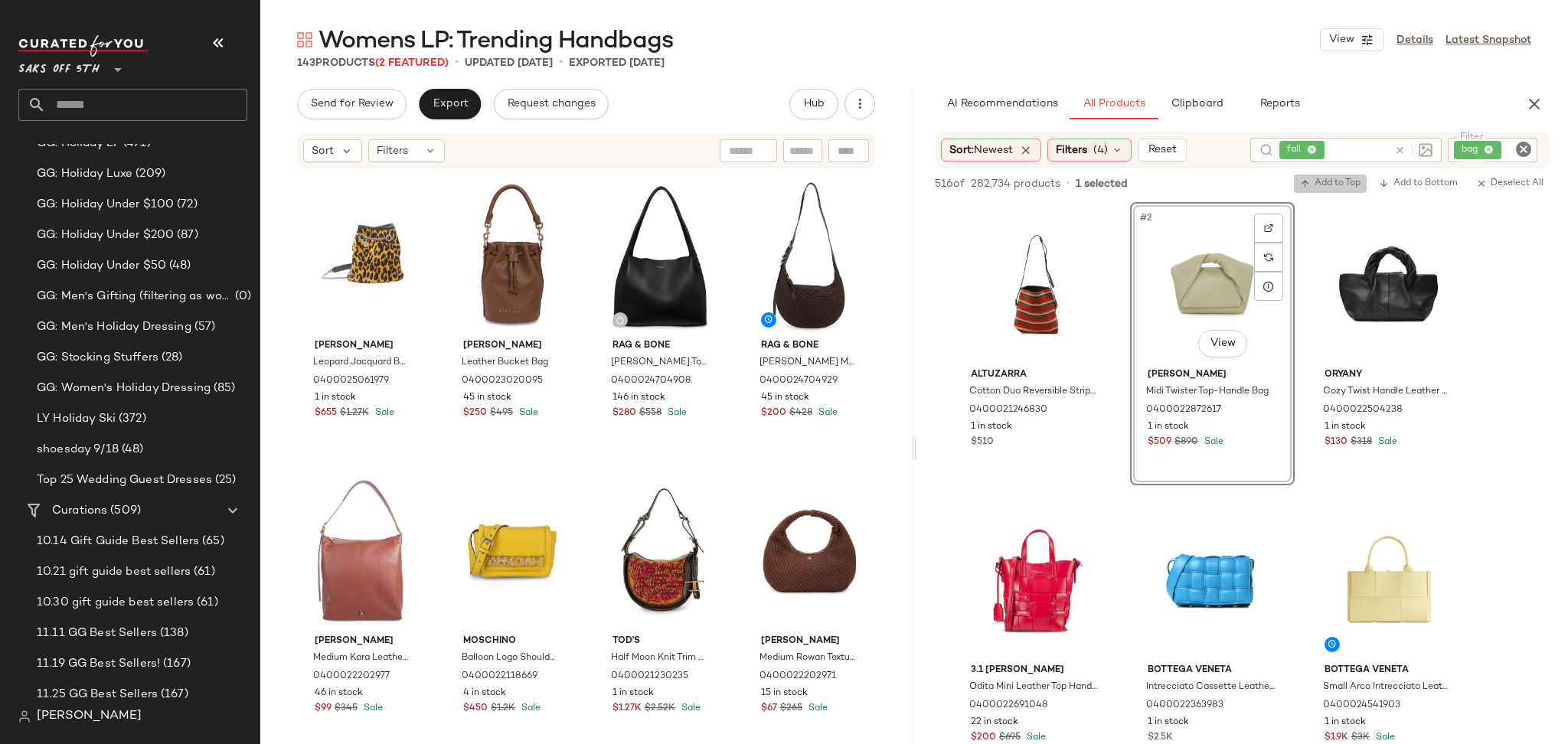
click at [1330, 179] on span "Add to Top" at bounding box center [1329, 184] width 60 height 11
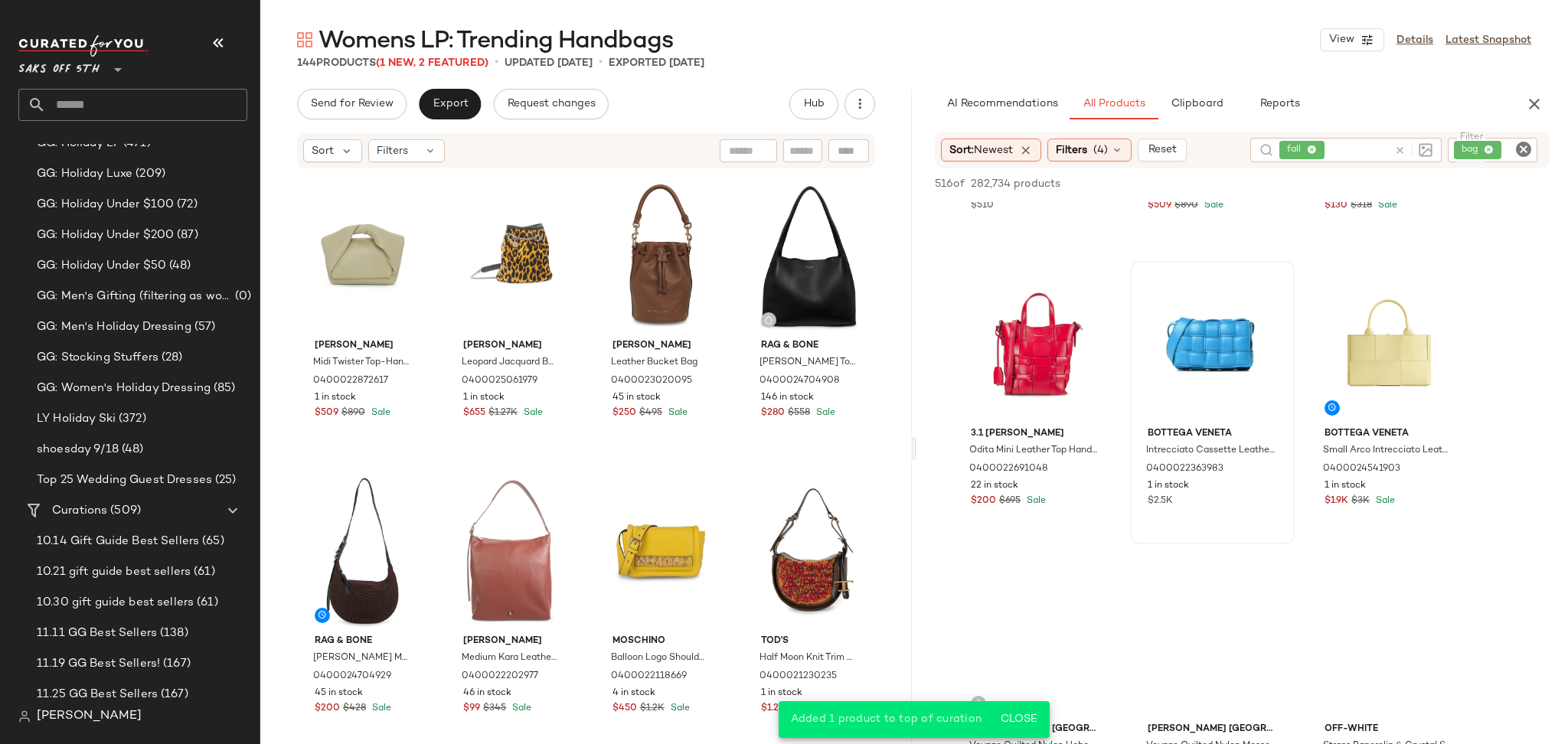
scroll to position [245, 0]
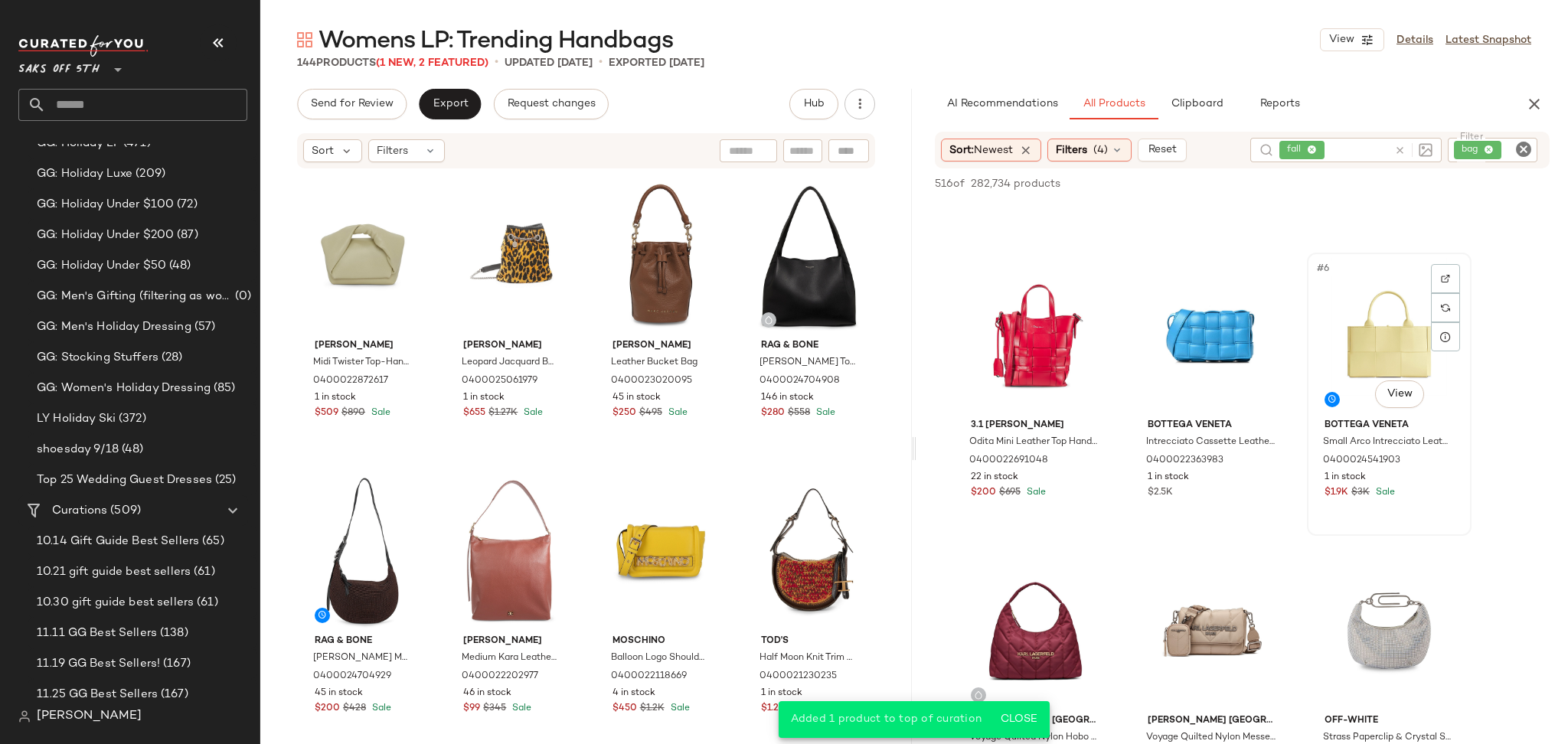
click at [1384, 321] on div "#6 View" at bounding box center [1389, 336] width 154 height 155
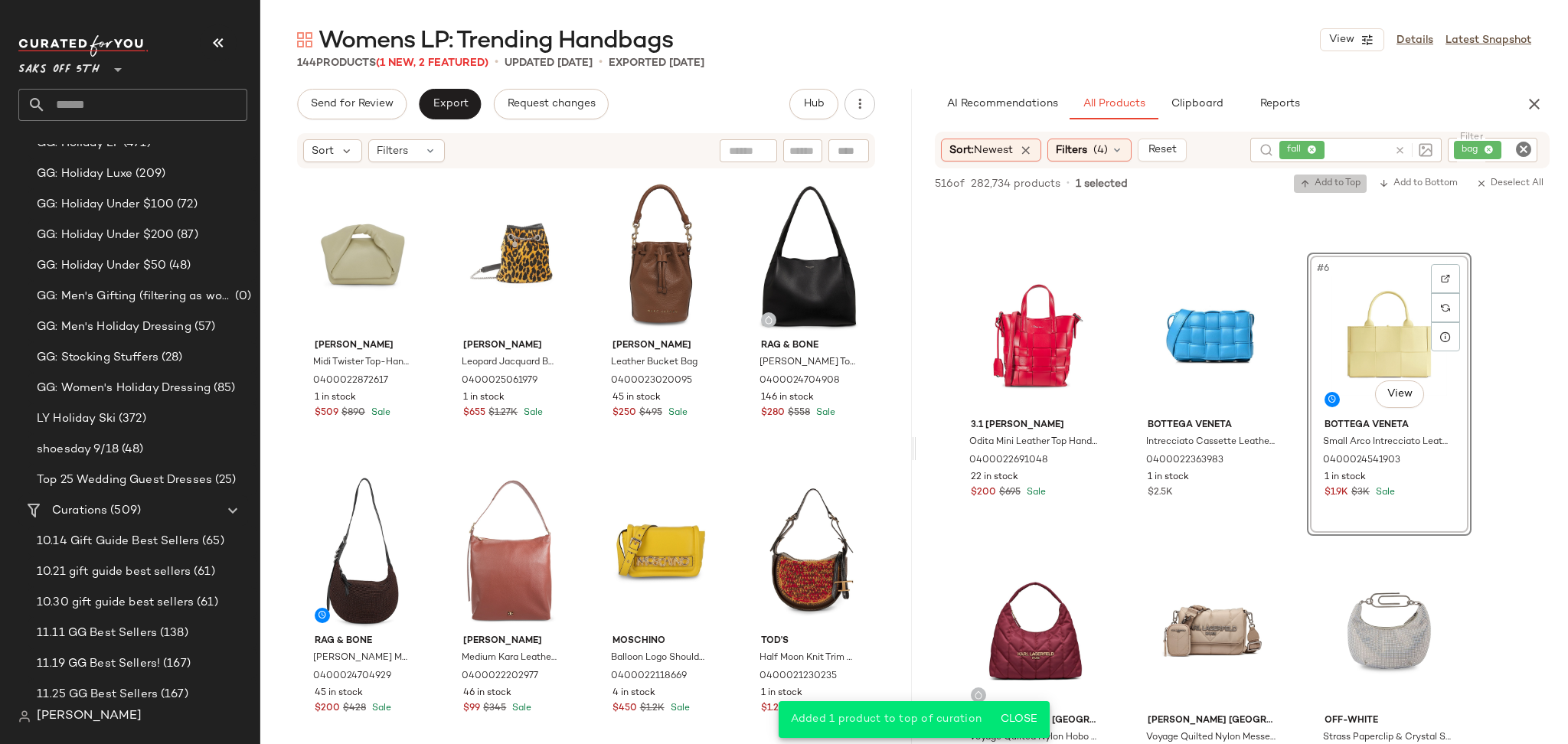
click at [1344, 180] on span "Add to Top" at bounding box center [1329, 184] width 60 height 11
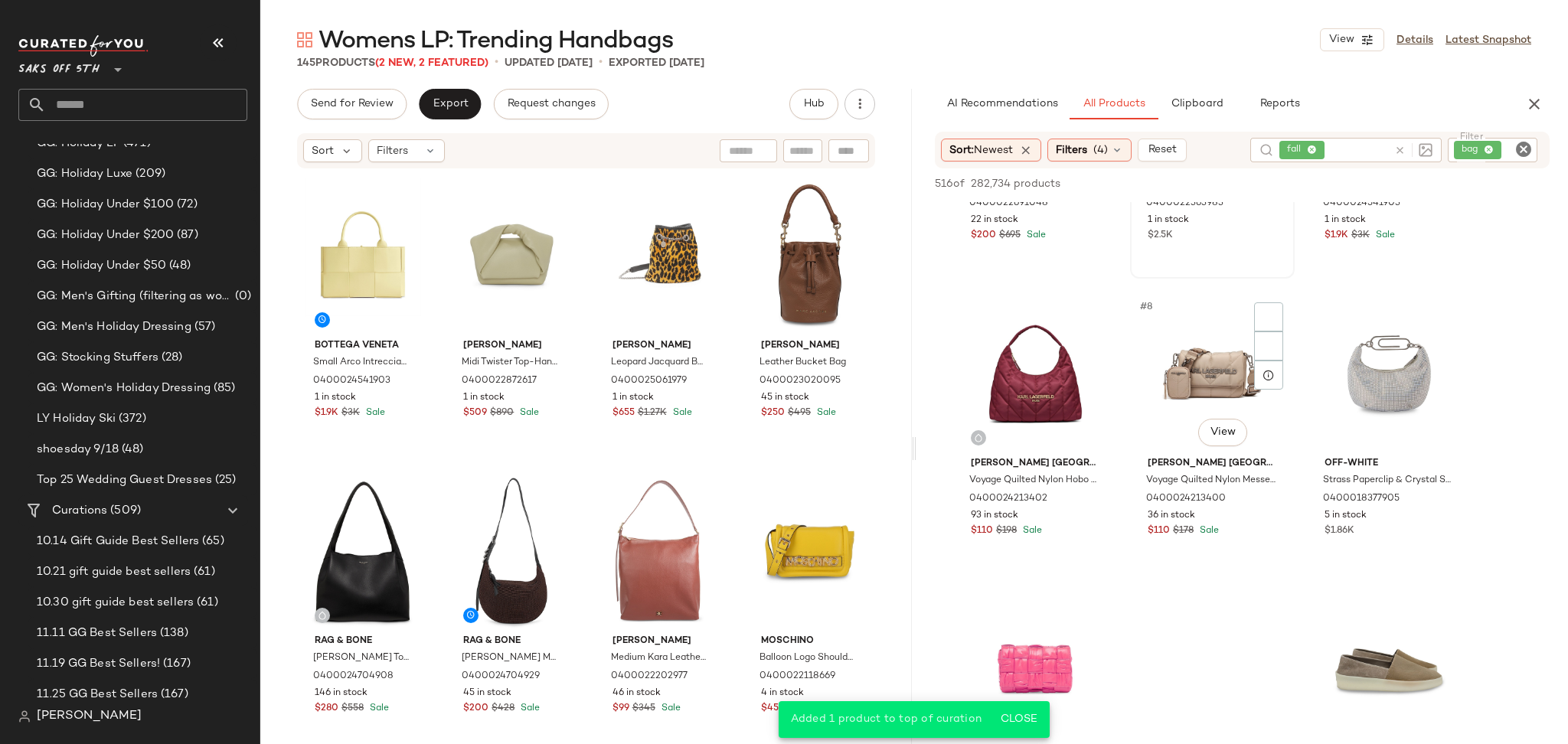
scroll to position [520, 0]
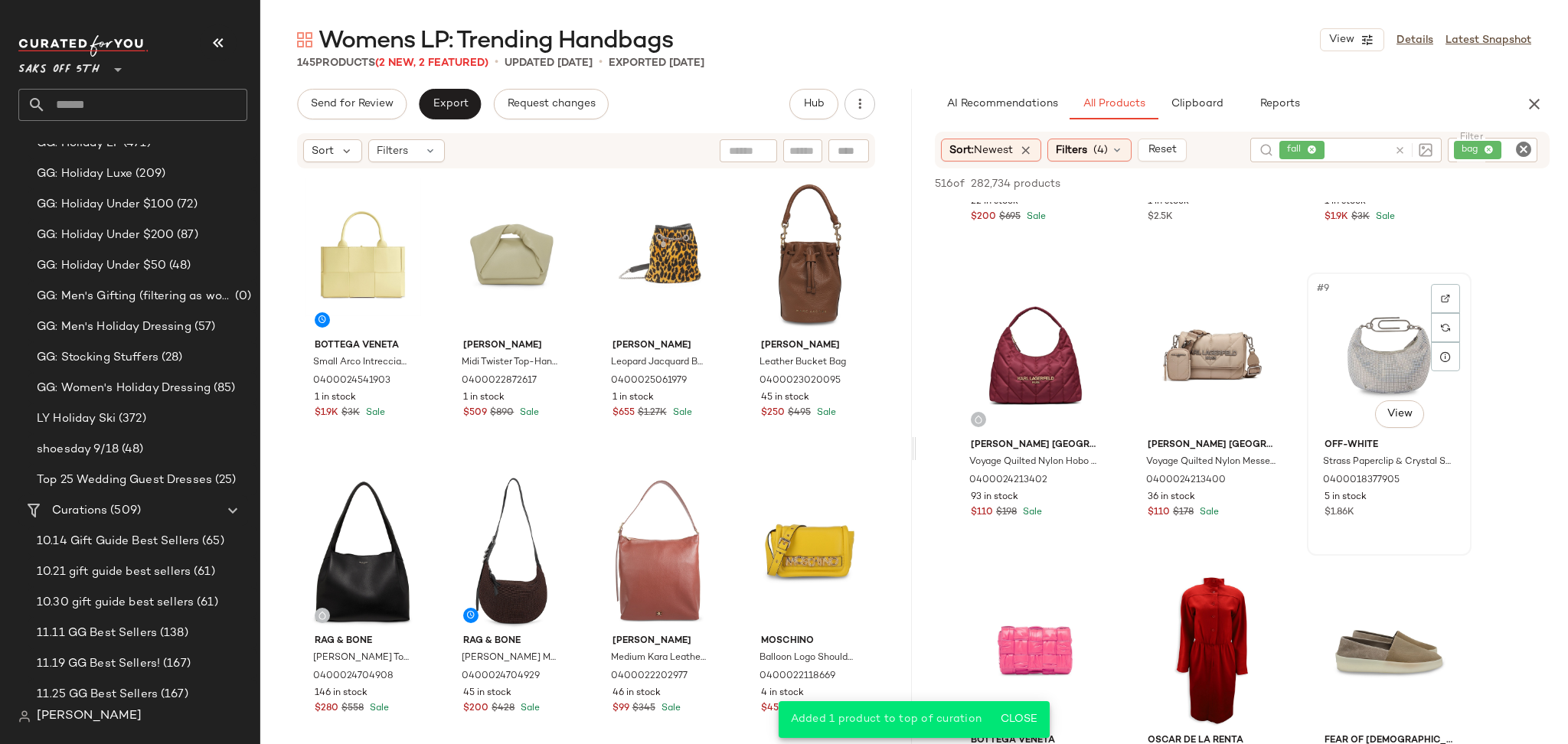
click at [1344, 319] on div "#9 View" at bounding box center [1389, 355] width 154 height 155
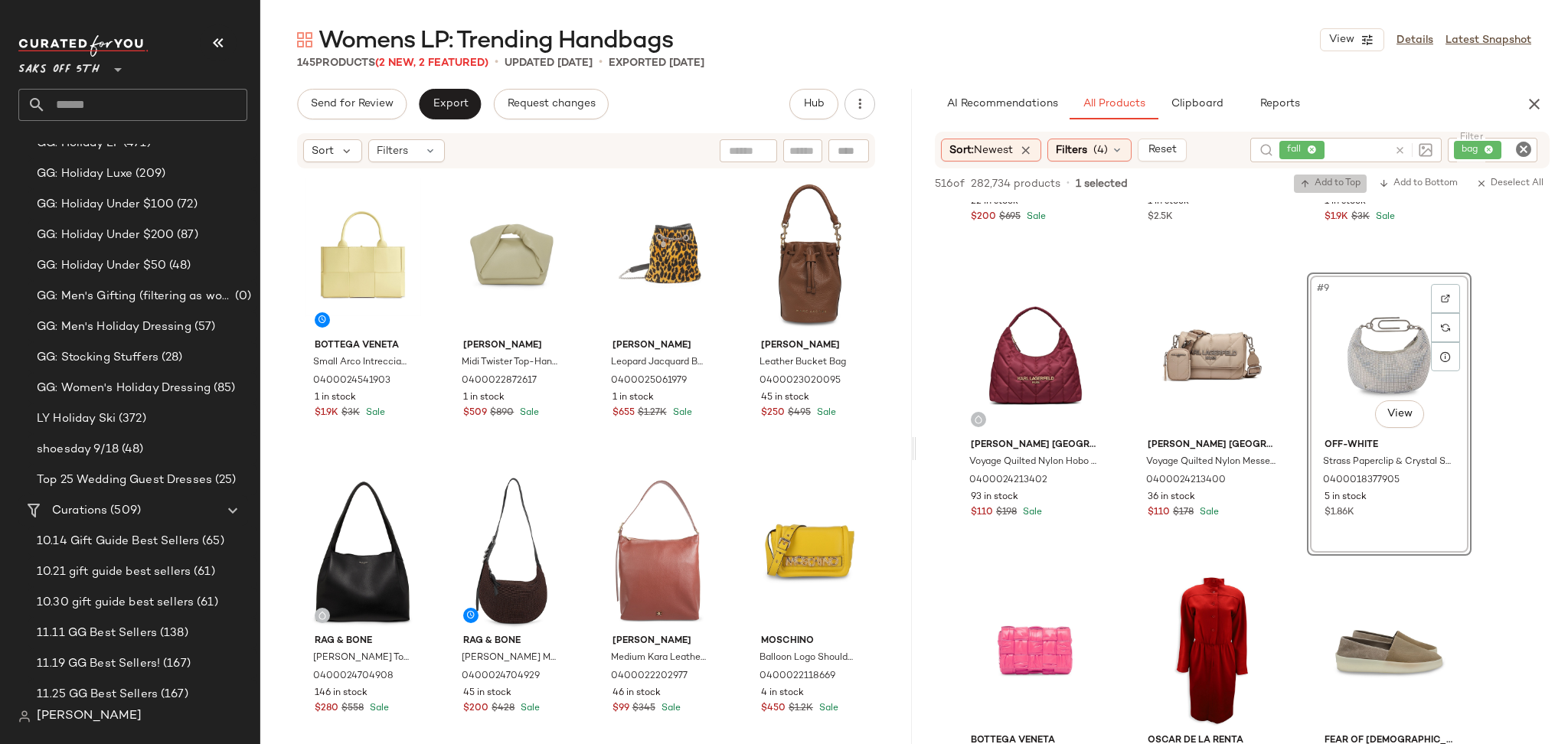
click at [1346, 182] on span "Add to Top" at bounding box center [1329, 184] width 60 height 11
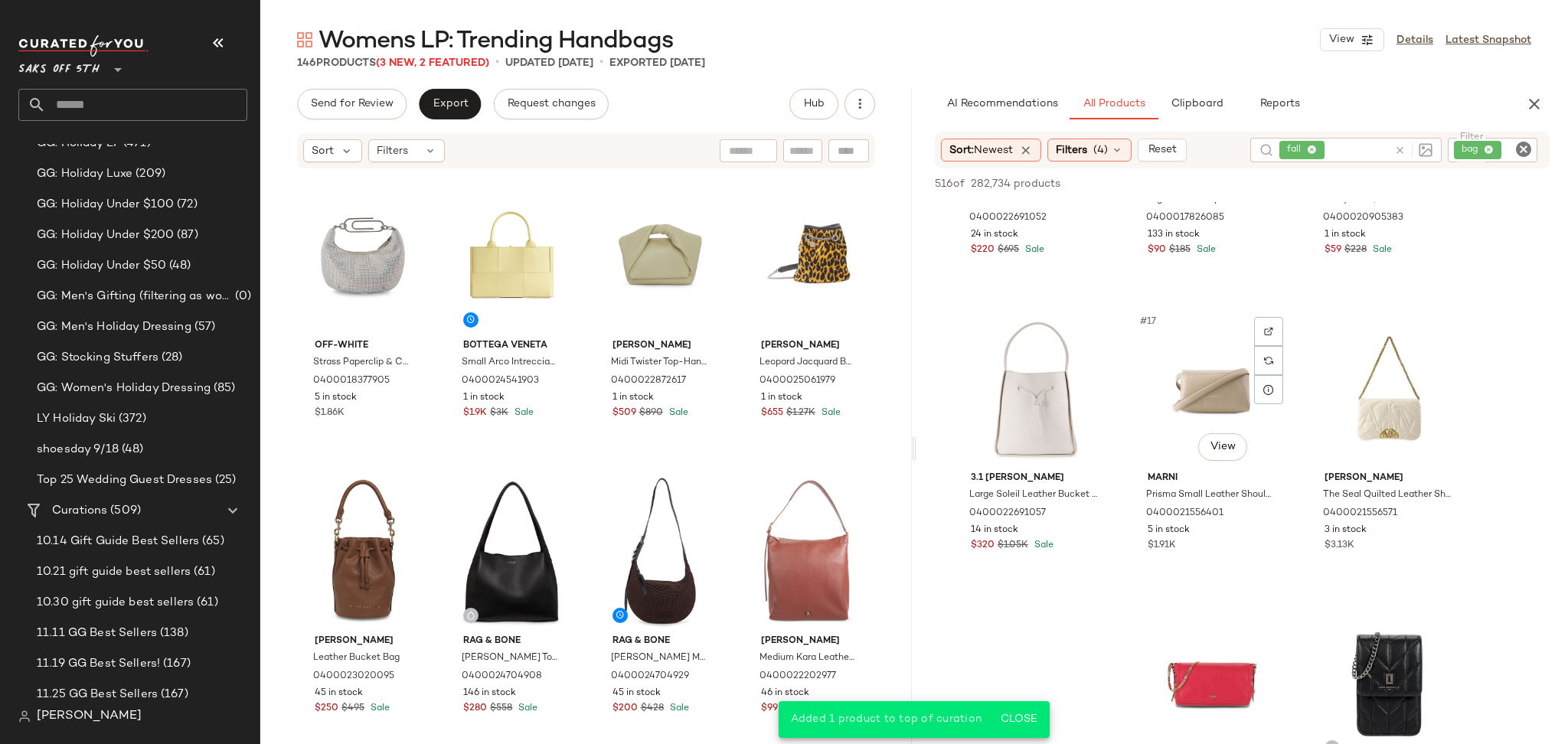
scroll to position [1410, 0]
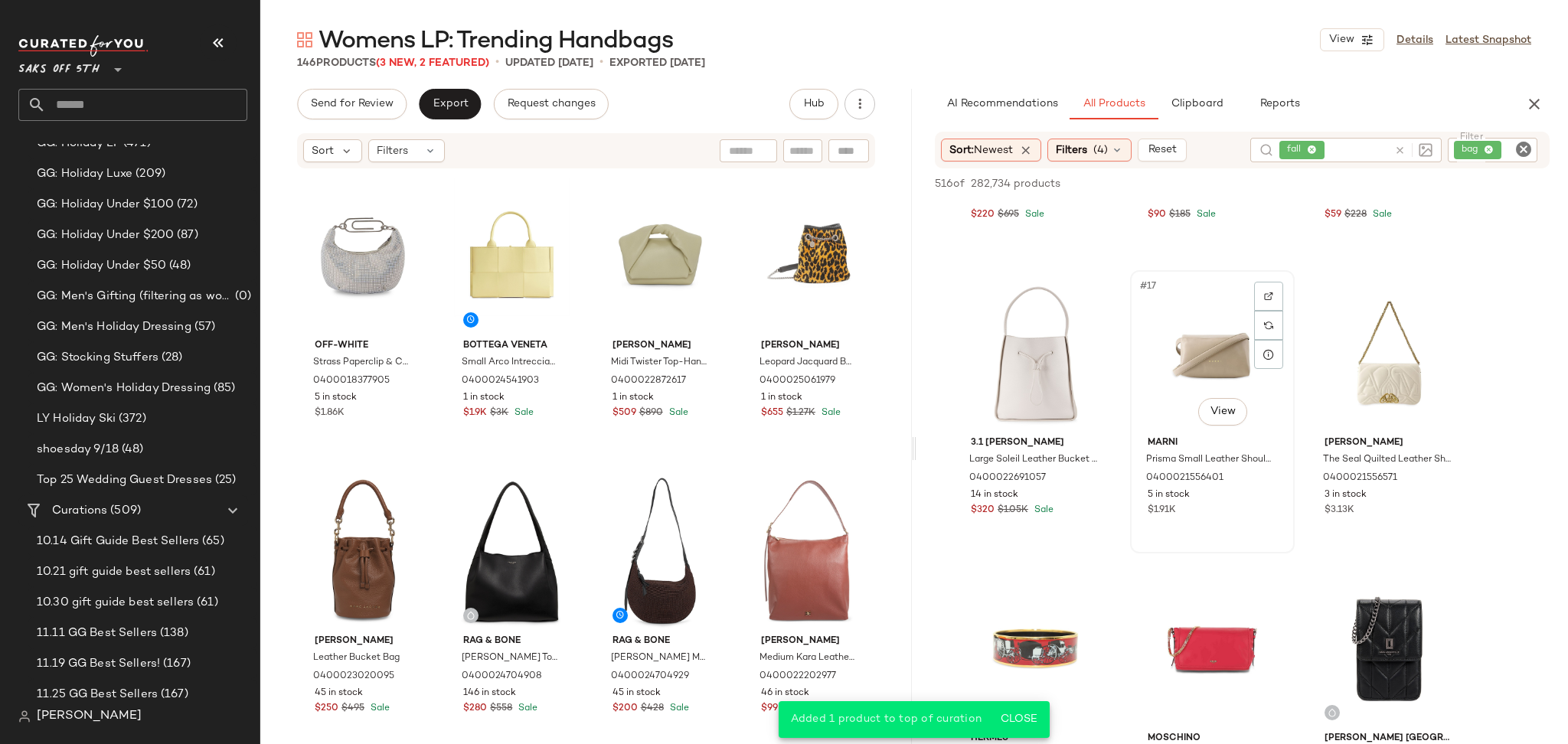
click at [1192, 342] on div "#17 View" at bounding box center [1212, 353] width 154 height 155
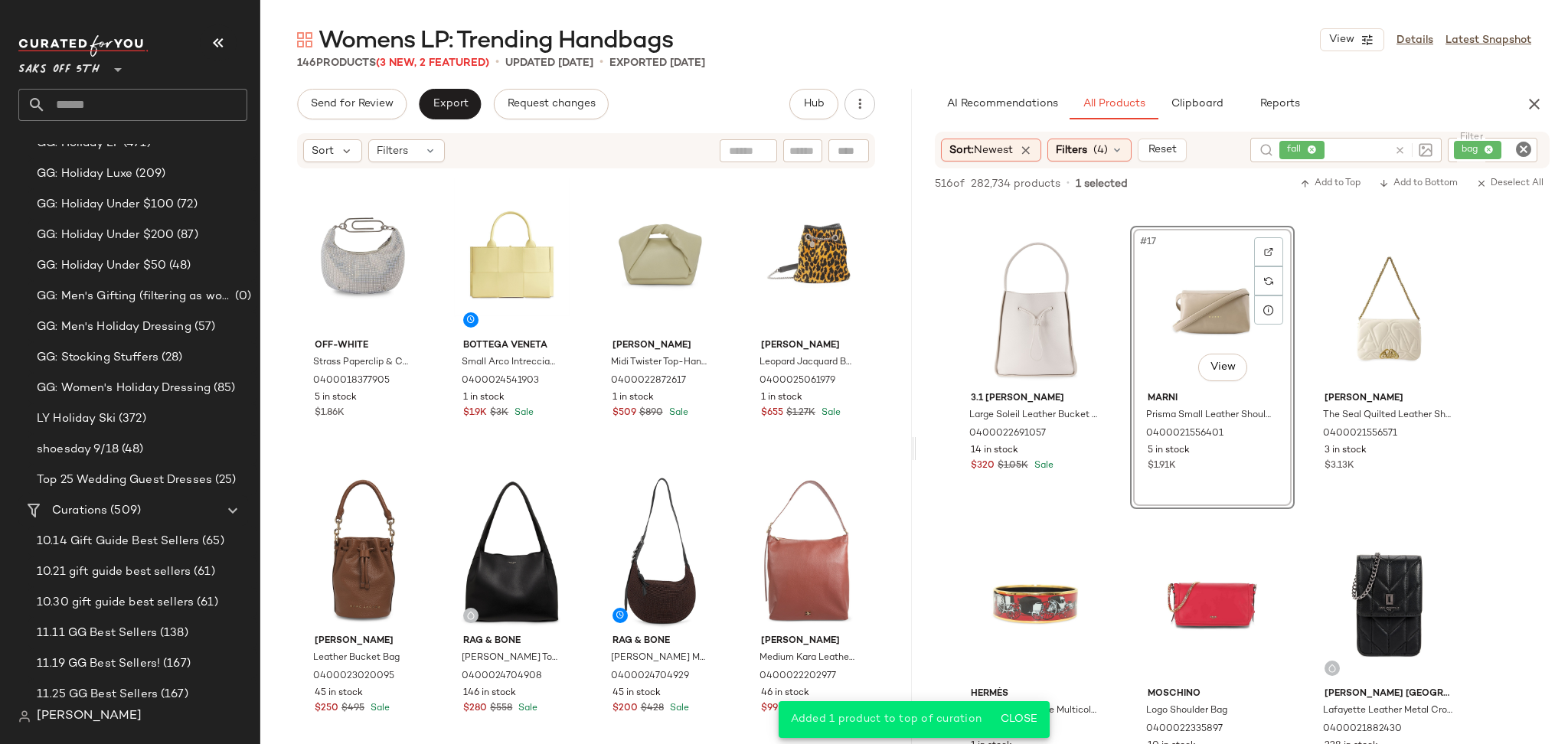
scroll to position [1458, 0]
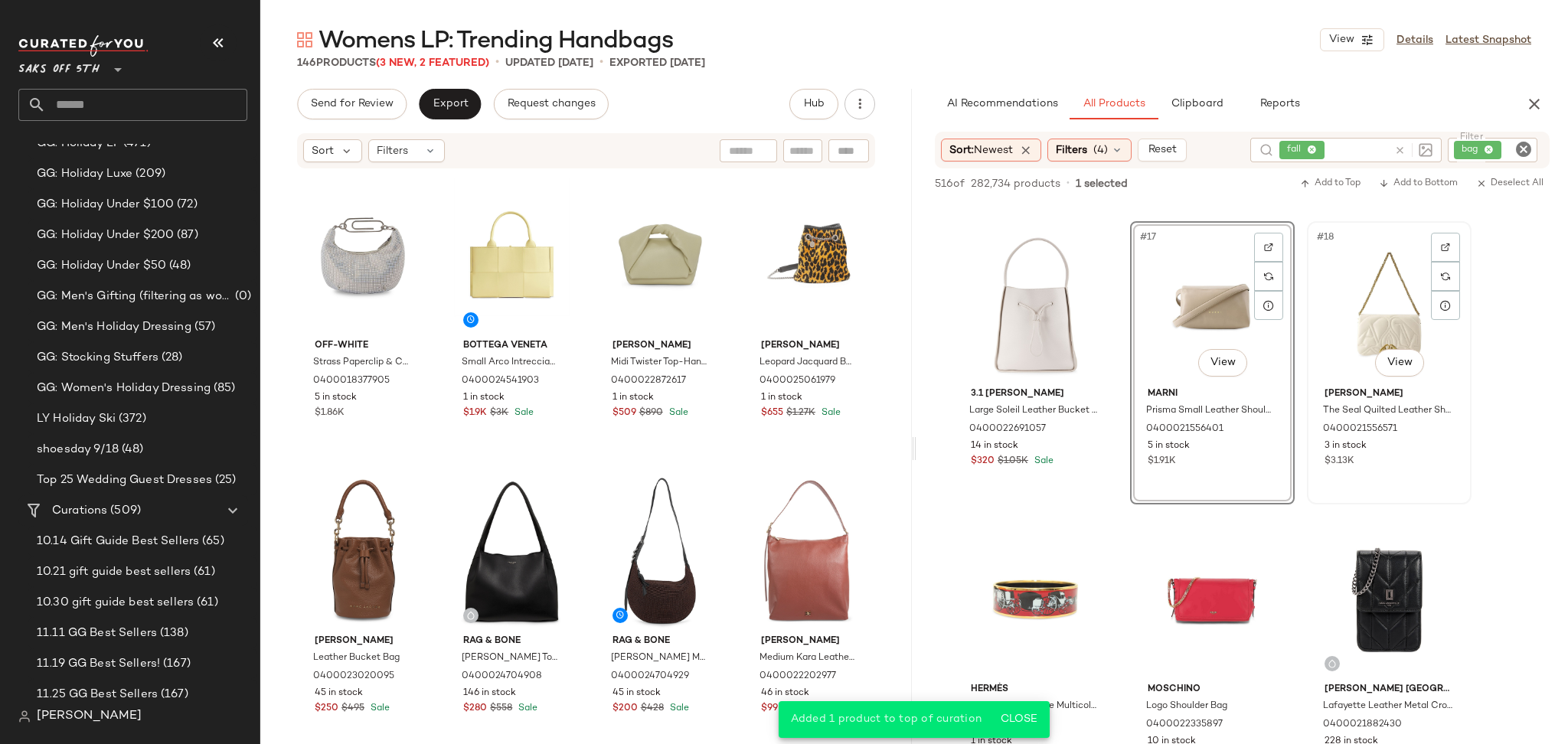
click at [1374, 297] on div "#18 View" at bounding box center [1389, 303] width 154 height 155
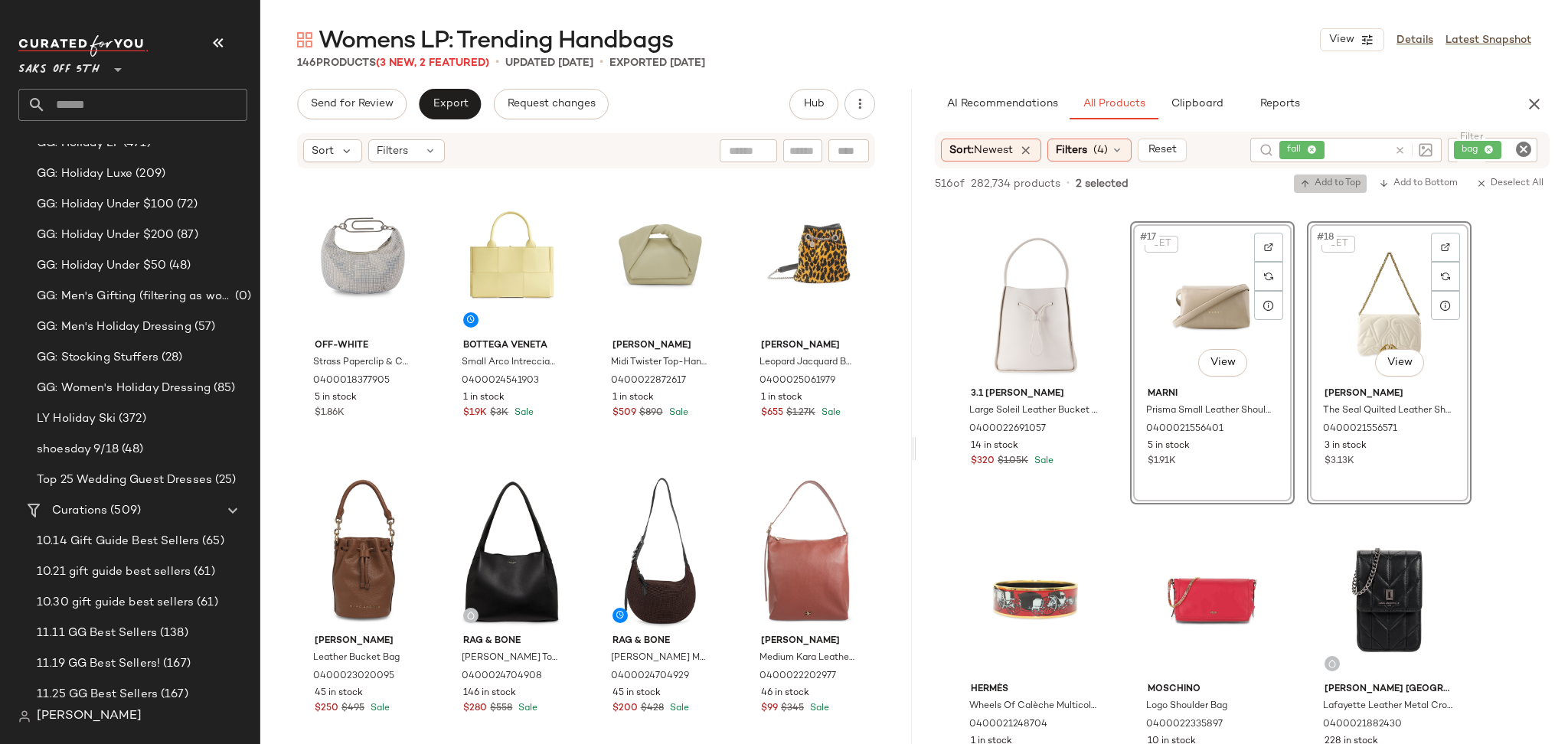
click at [1325, 175] on button "Add to Top" at bounding box center [1330, 184] width 73 height 19
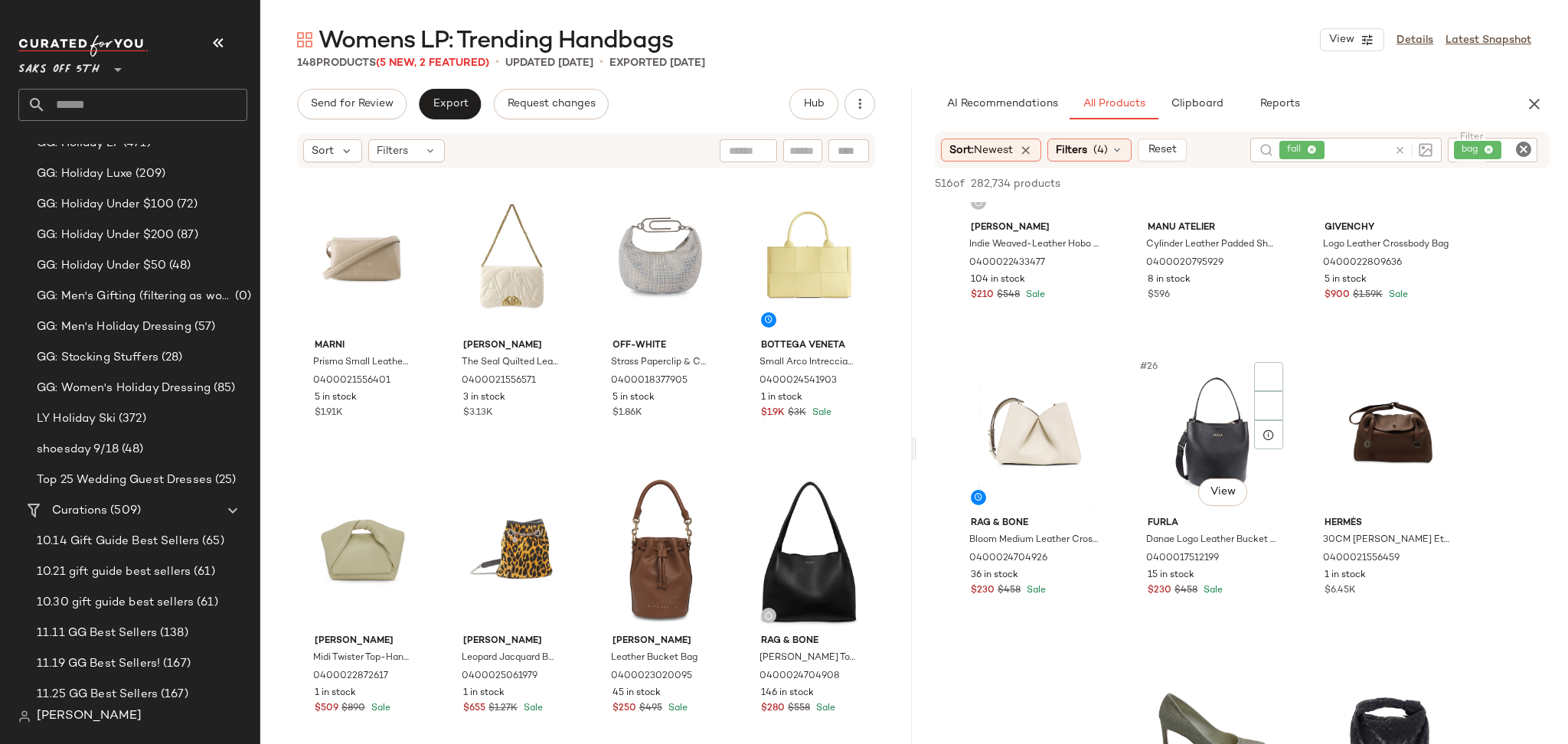
scroll to position [2240, 0]
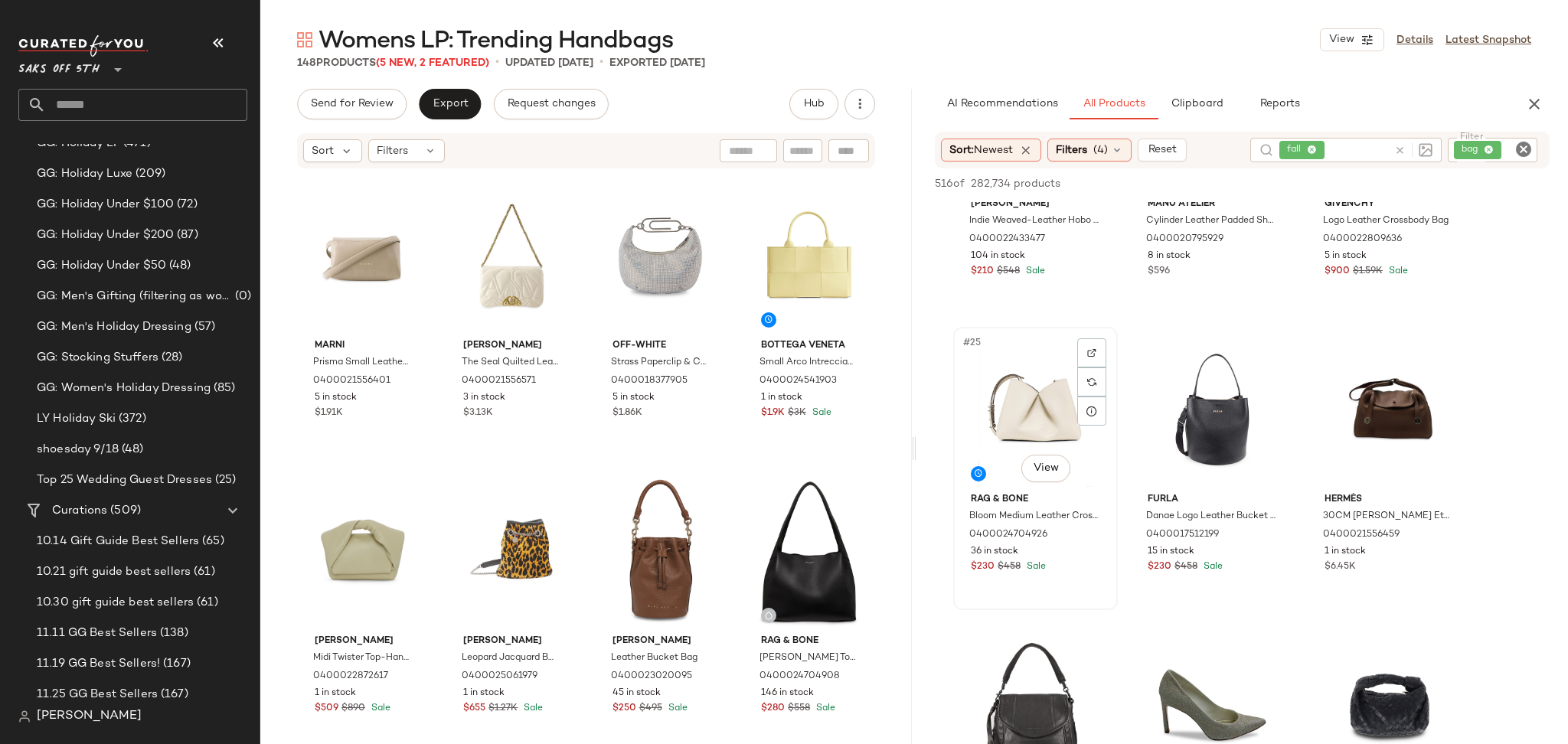
click at [1044, 385] on div "#25 View" at bounding box center [1035, 409] width 154 height 155
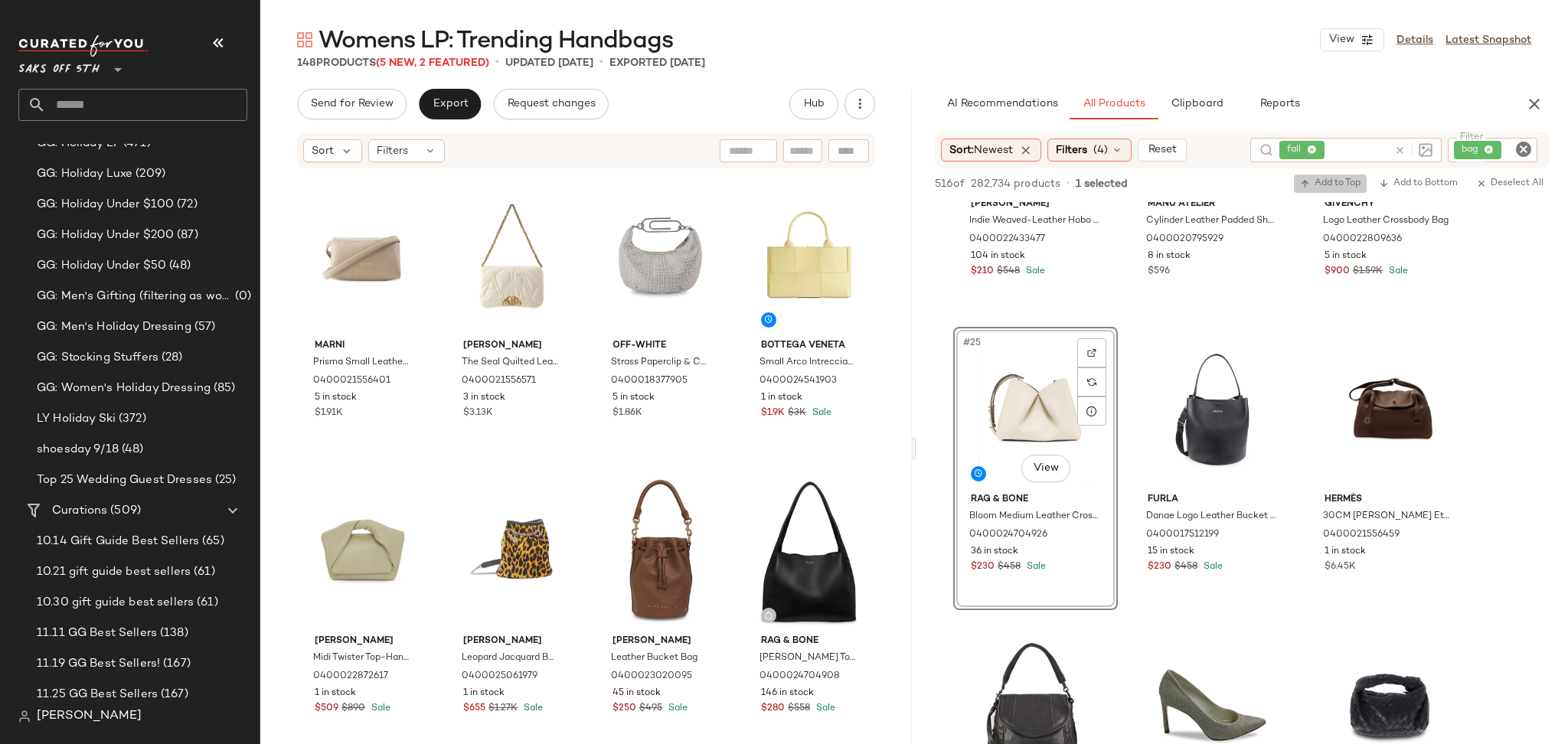
click at [1328, 186] on span "Add to Top" at bounding box center [1329, 184] width 60 height 11
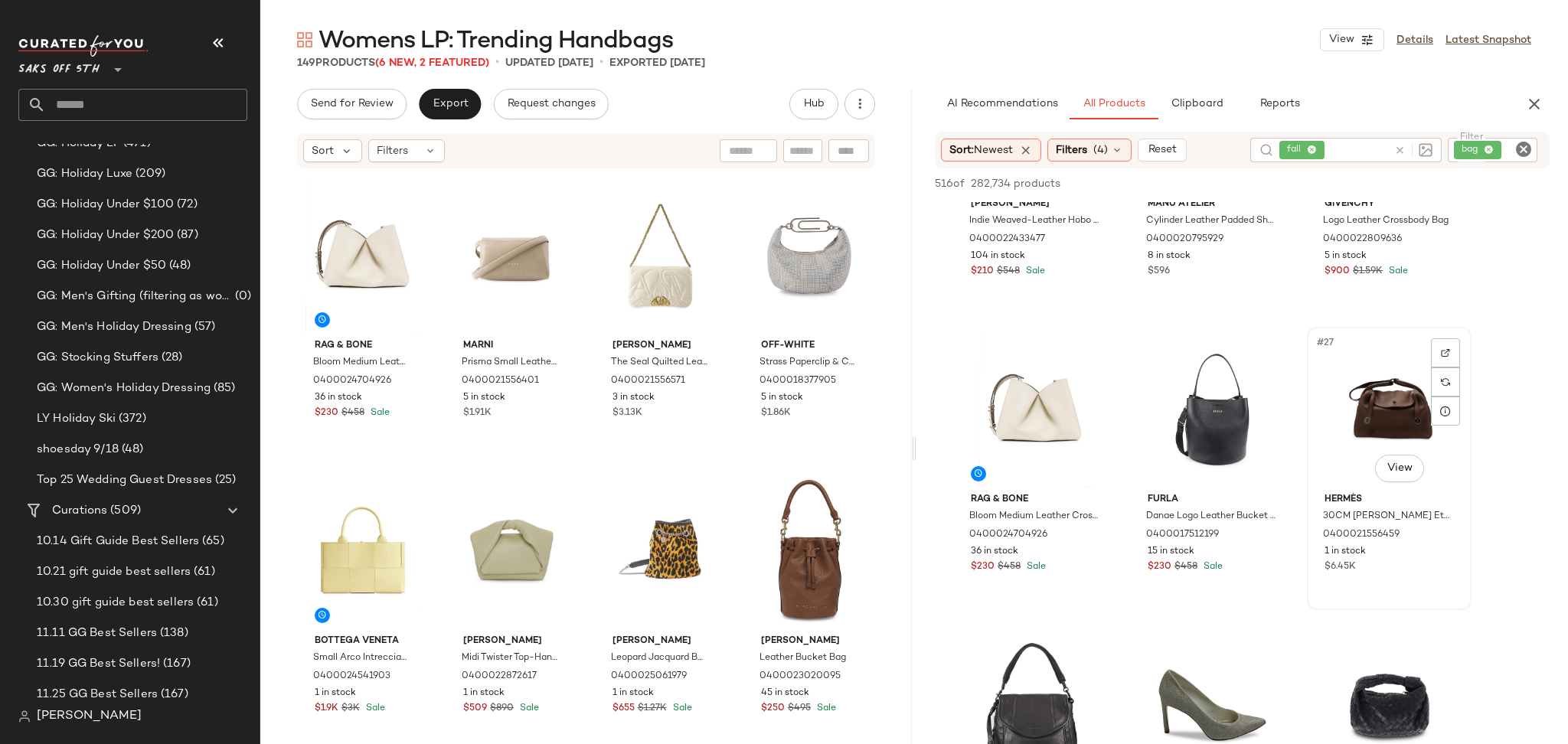
click at [1360, 393] on div "#27 View" at bounding box center [1389, 409] width 154 height 155
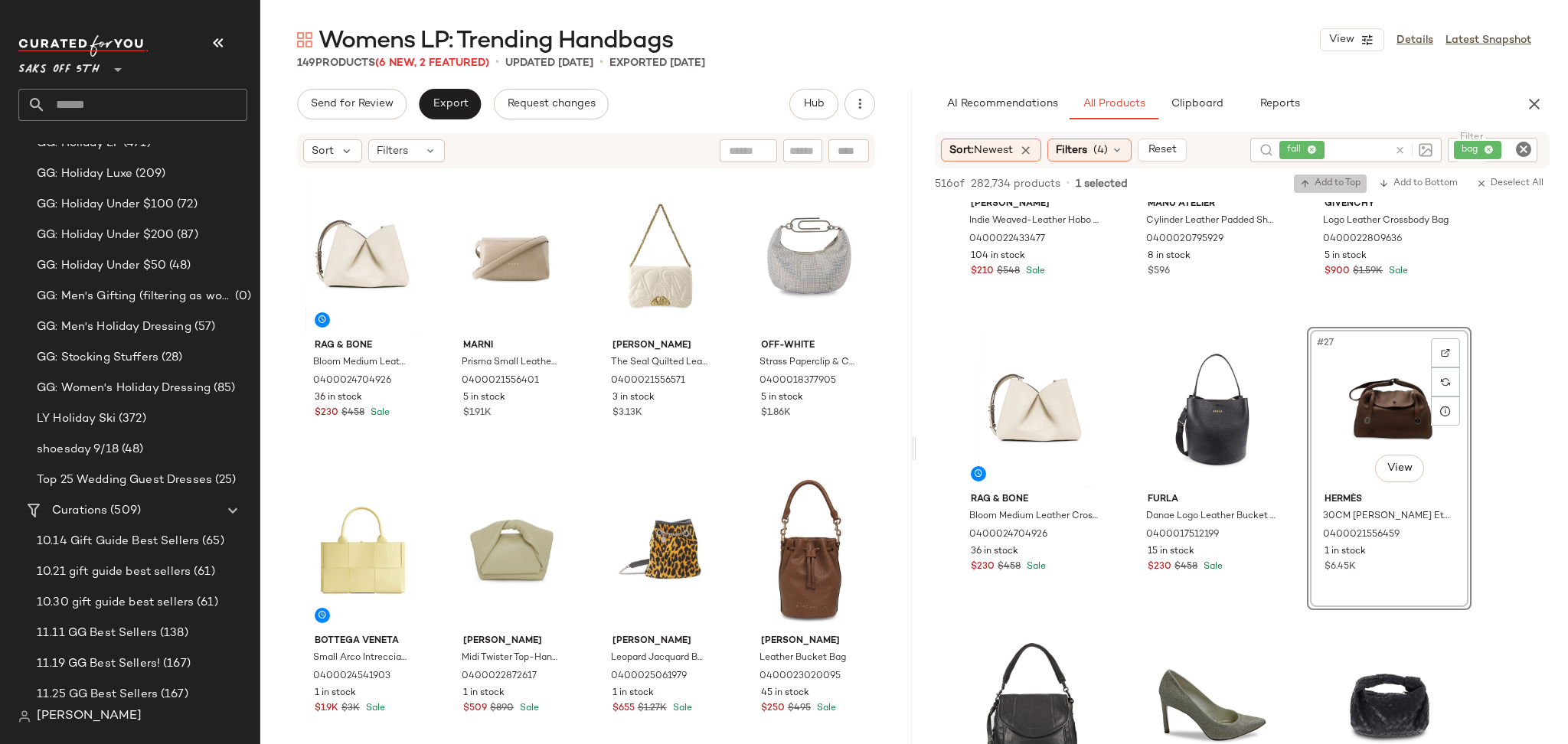
click at [1338, 188] on span "Add to Top" at bounding box center [1329, 184] width 60 height 11
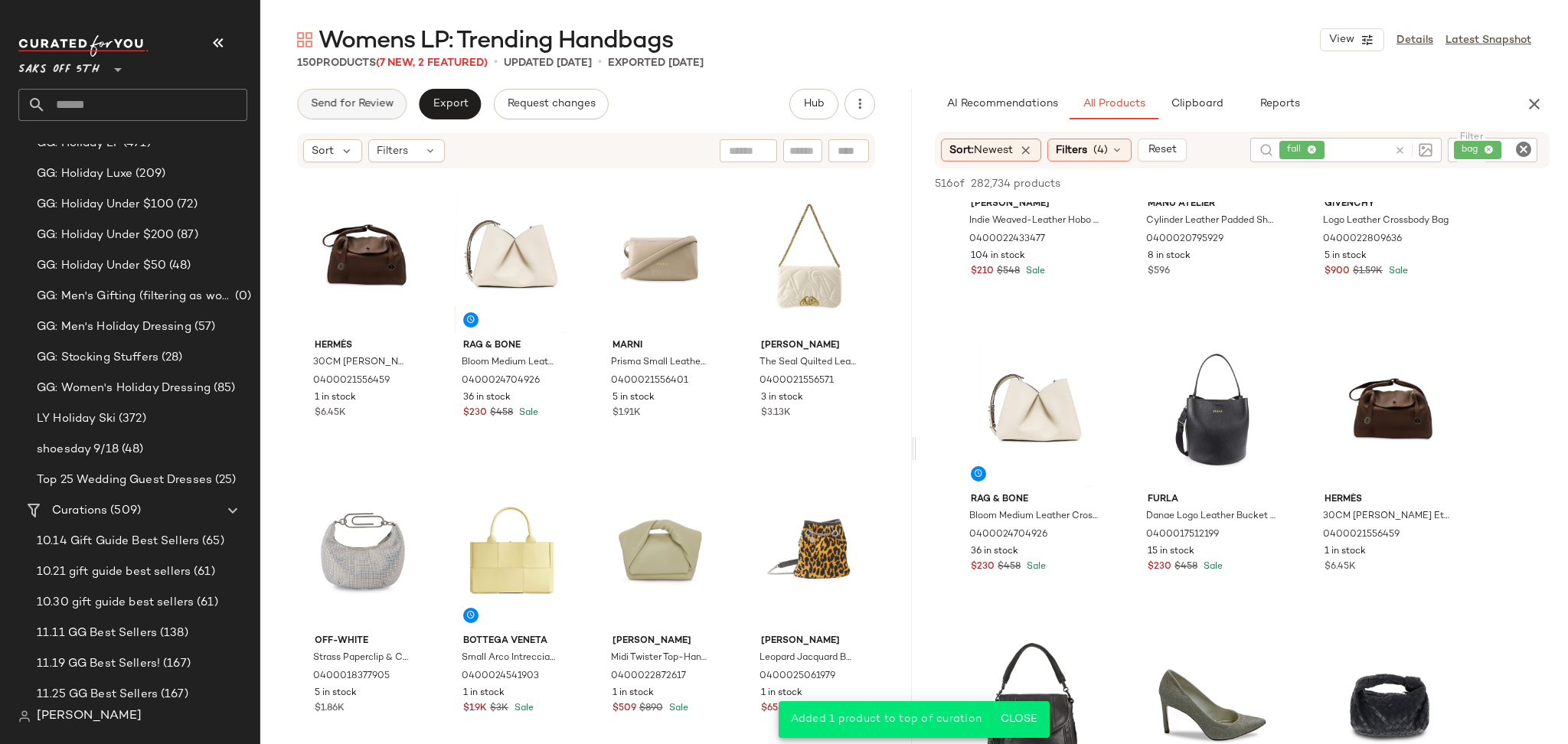
click at [375, 114] on button "Send for Review" at bounding box center [352, 104] width 109 height 31
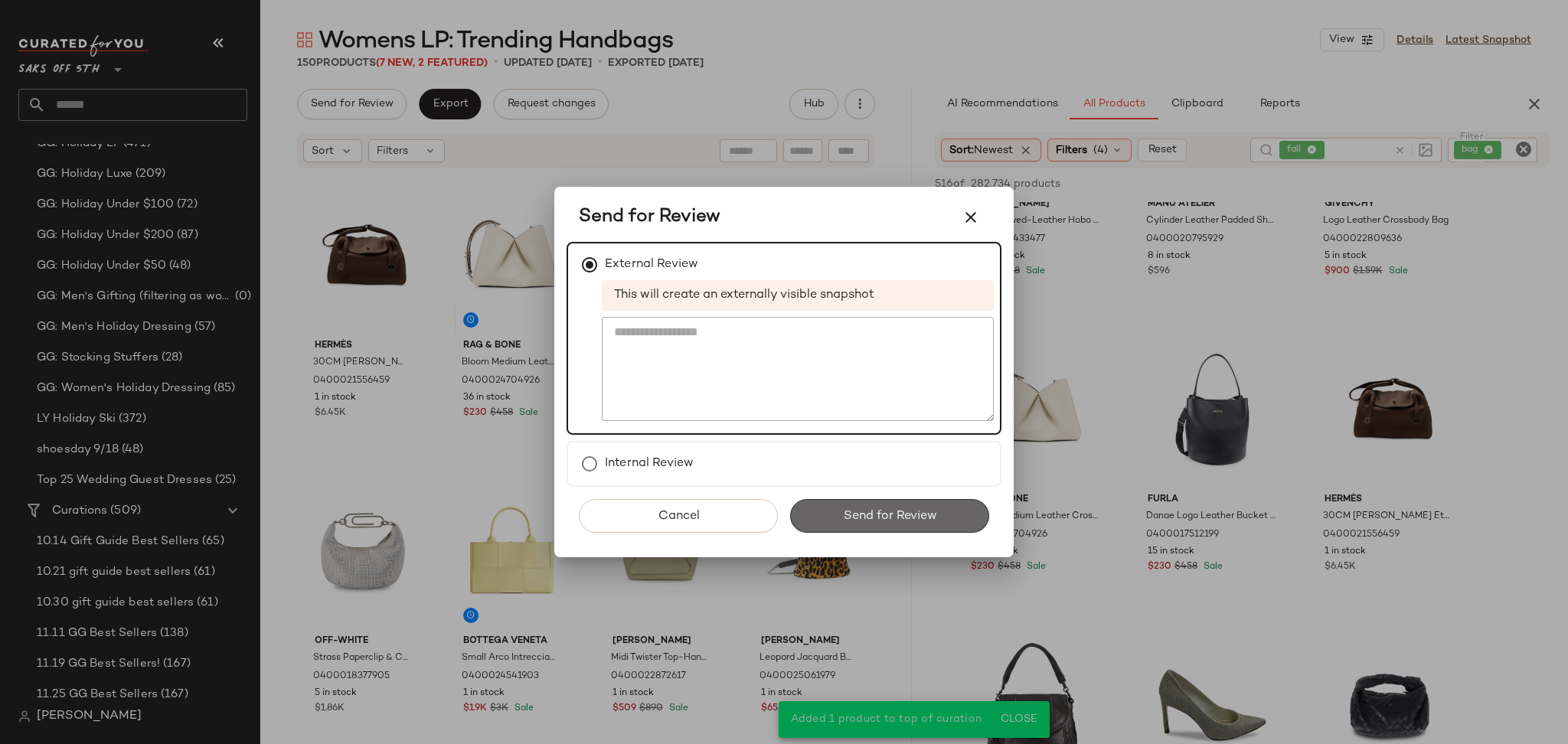
click at [848, 513] on span "Send for Review" at bounding box center [889, 516] width 94 height 14
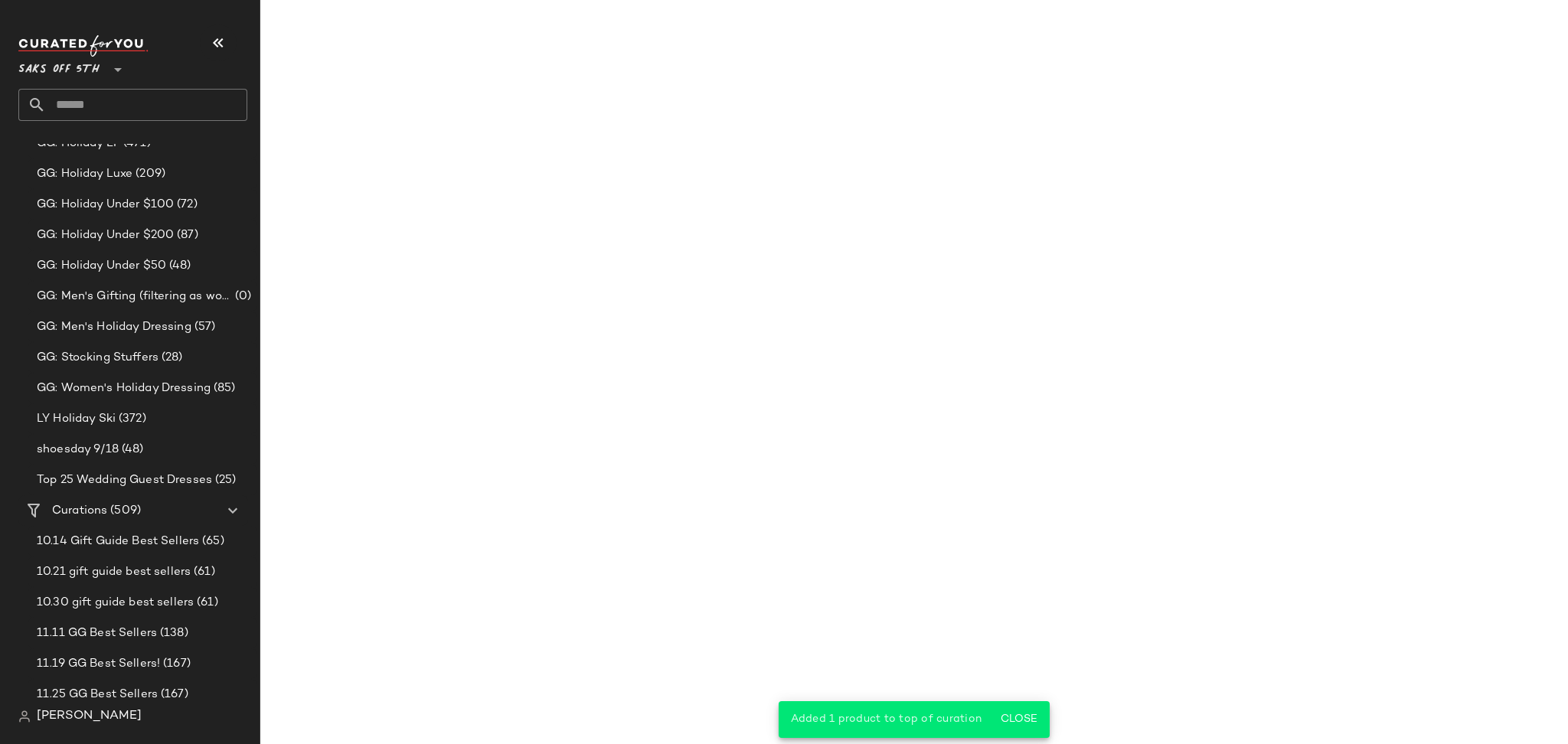
scroll to position [3126, 0]
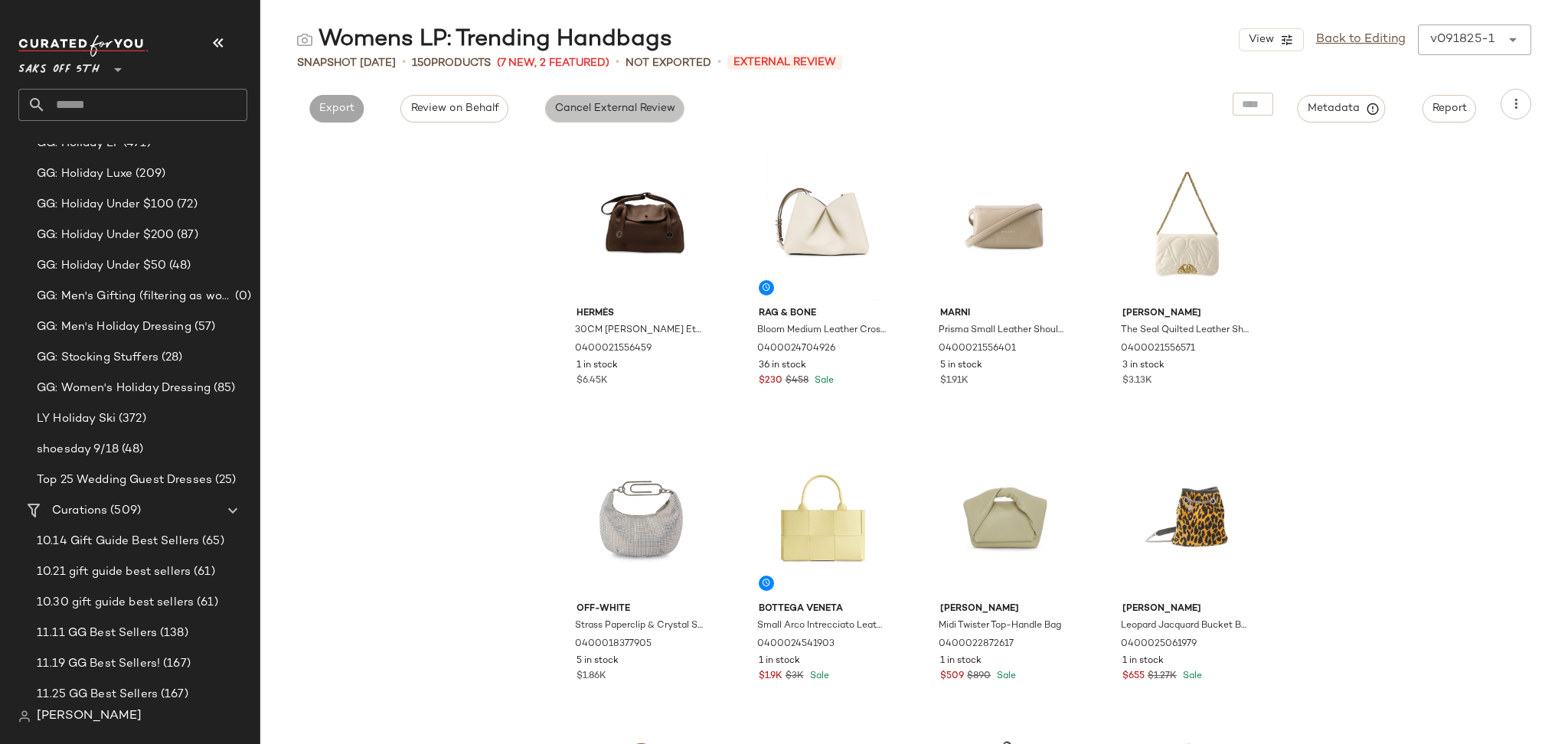
click at [624, 115] on button "Cancel External Review" at bounding box center [614, 108] width 139 height 28
click at [479, 110] on span "Export" at bounding box center [474, 108] width 36 height 12
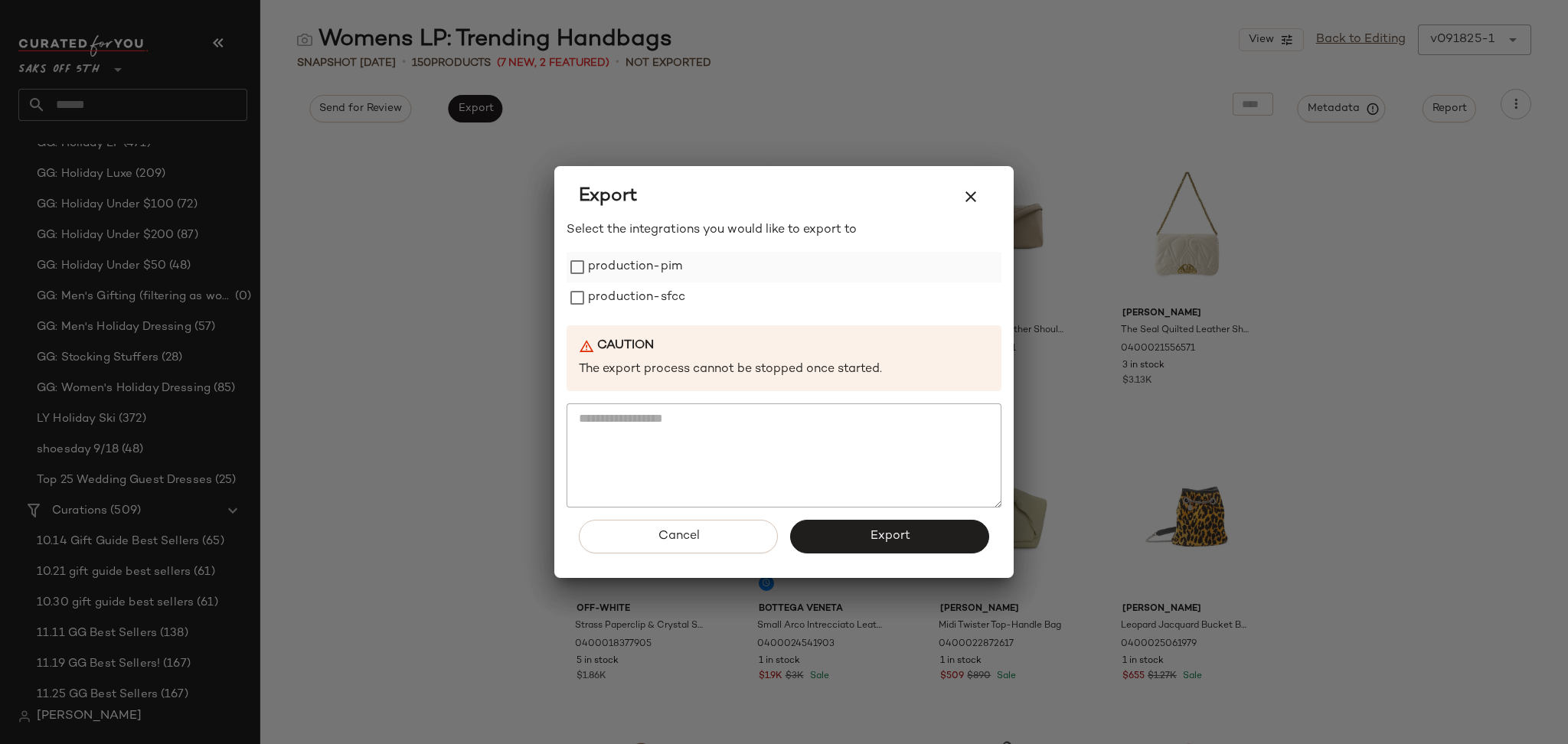
click at [641, 264] on label "production-pim" at bounding box center [634, 267] width 94 height 31
click at [642, 287] on label "production-sfcc" at bounding box center [636, 297] width 97 height 31
click at [867, 546] on button "Export" at bounding box center [889, 537] width 199 height 34
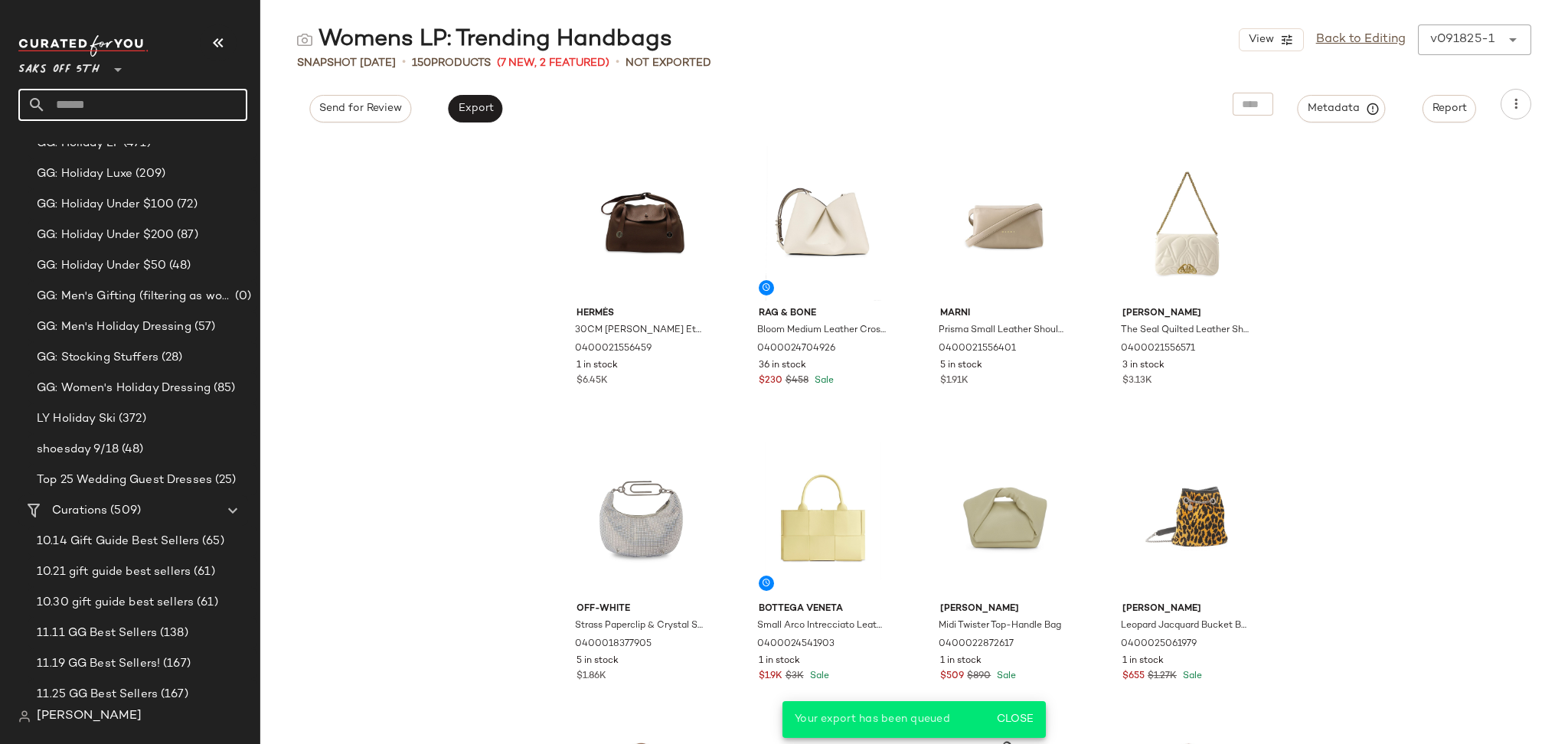
click at [223, 108] on input "text" at bounding box center [147, 105] width 202 height 32
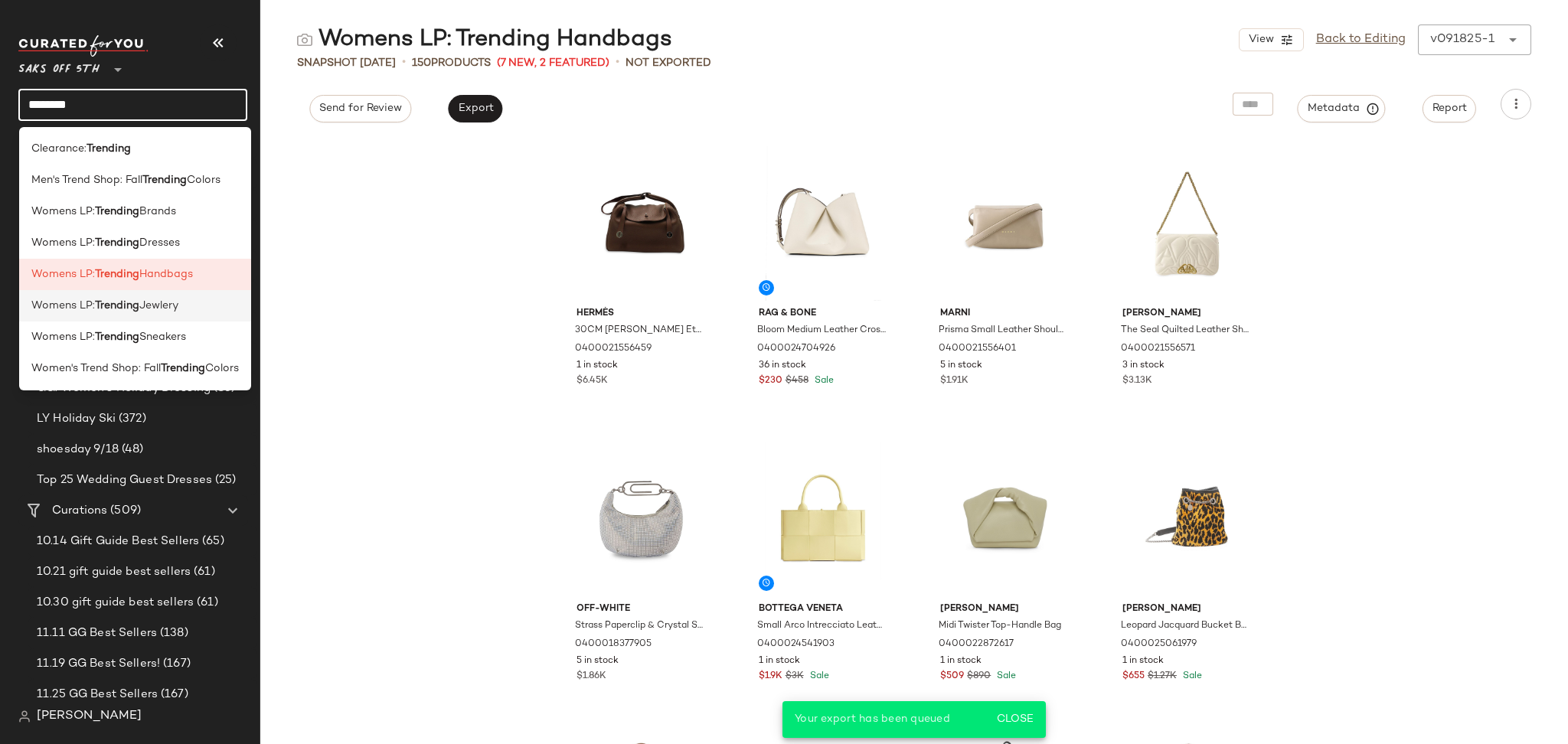
type input "********"
click at [172, 307] on span "Jewlery" at bounding box center [158, 306] width 39 height 16
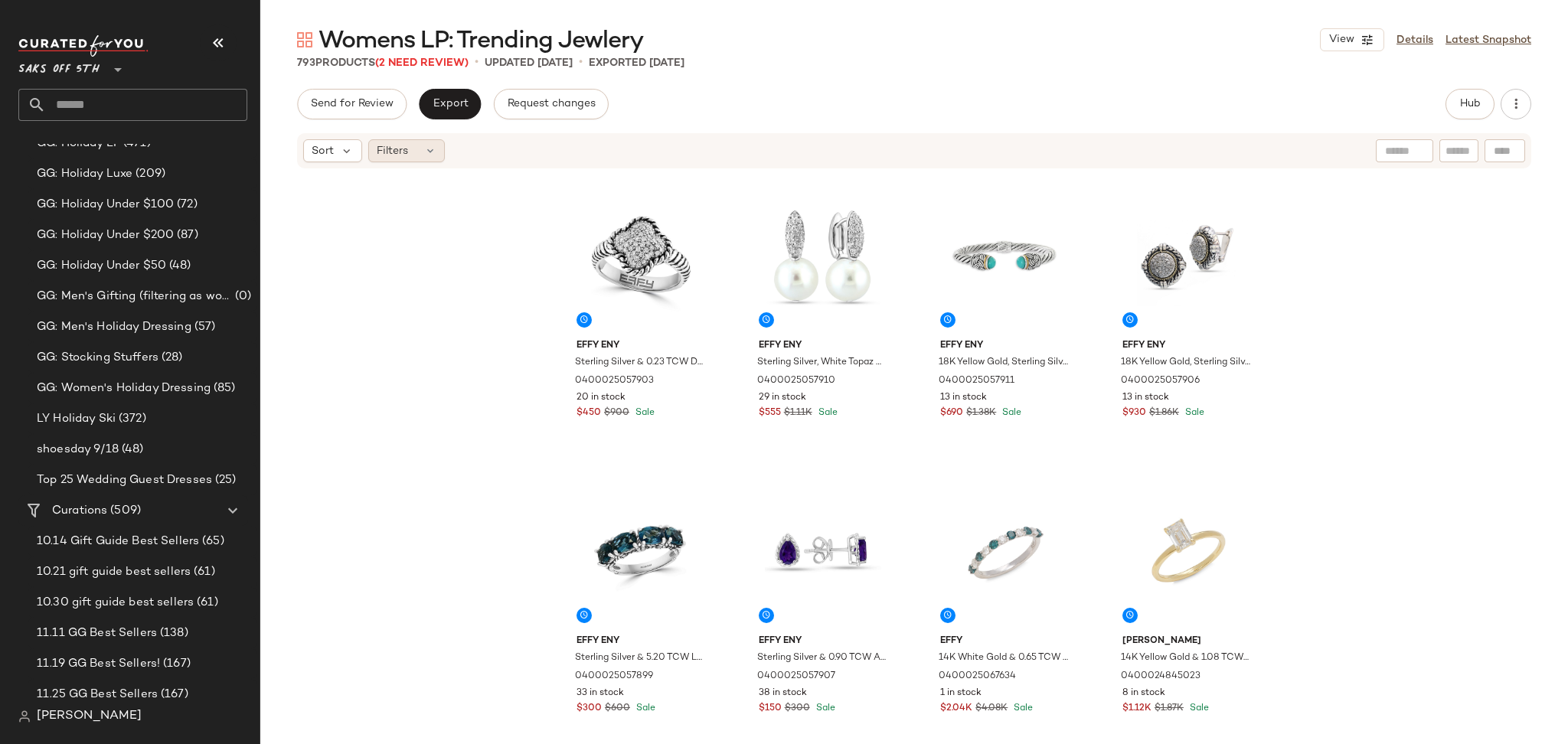
click at [422, 148] on div "Filters" at bounding box center [407, 150] width 76 height 23
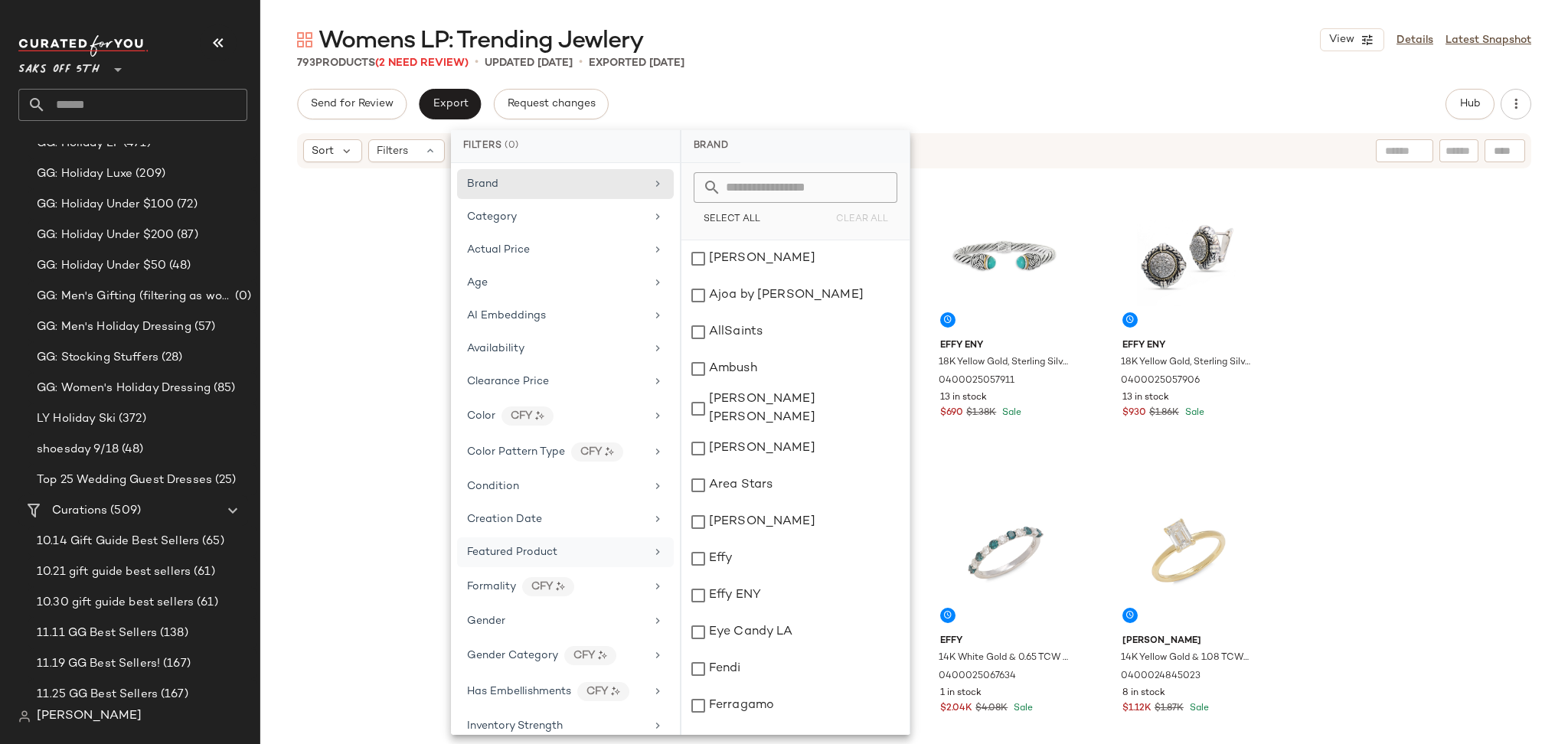
scroll to position [506, 0]
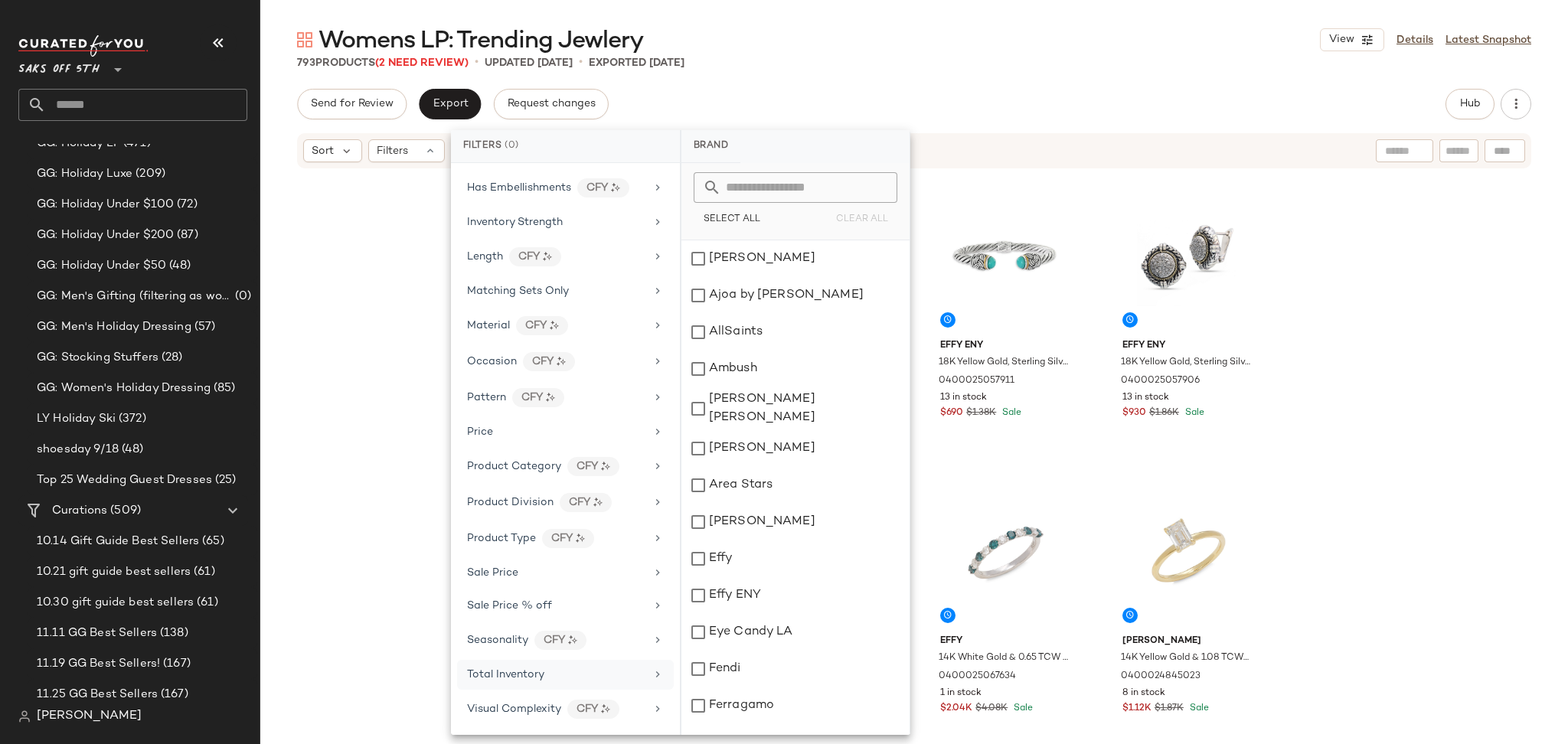
click at [551, 675] on div "Total Inventory" at bounding box center [556, 675] width 179 height 16
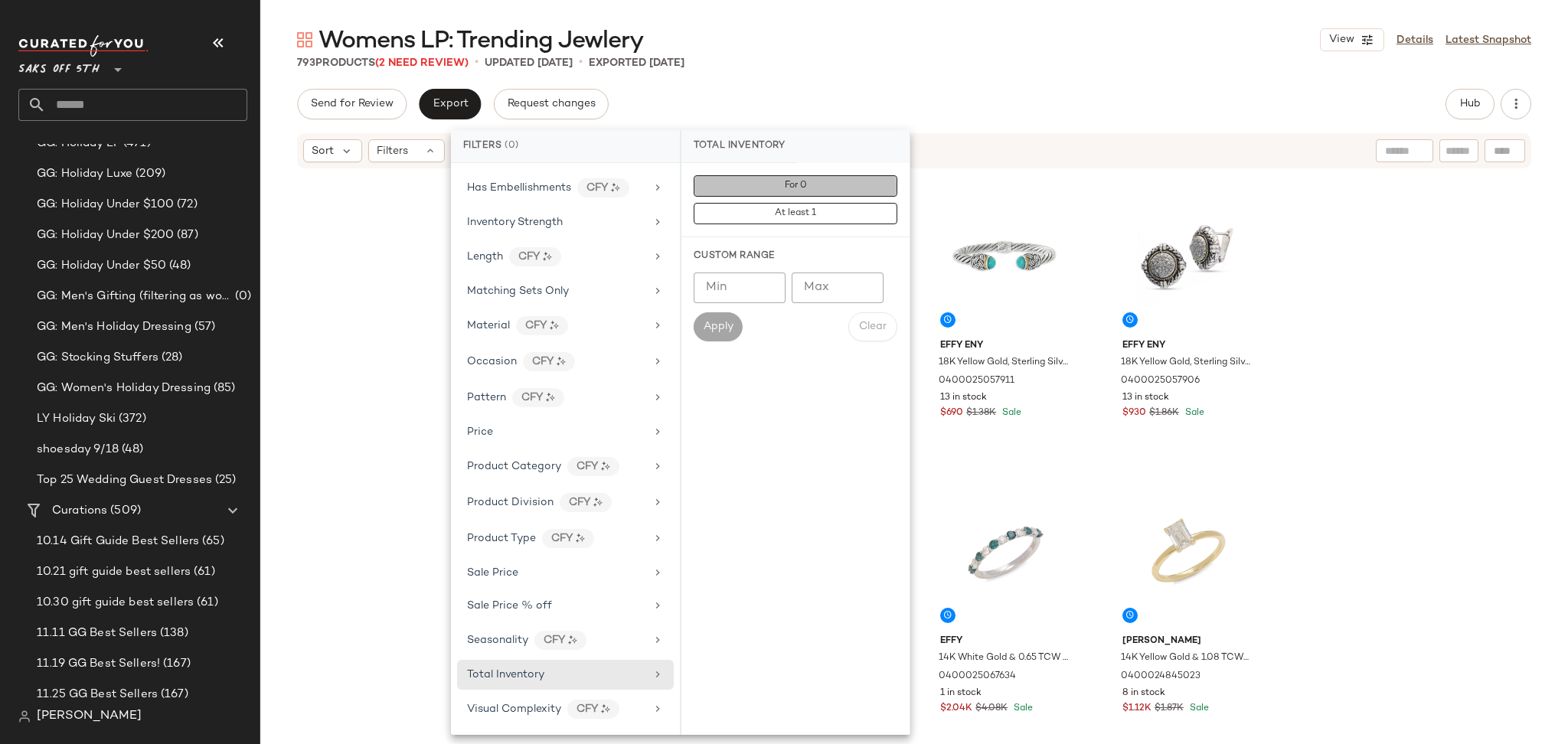
click at [822, 190] on button "For 0" at bounding box center [795, 186] width 203 height 21
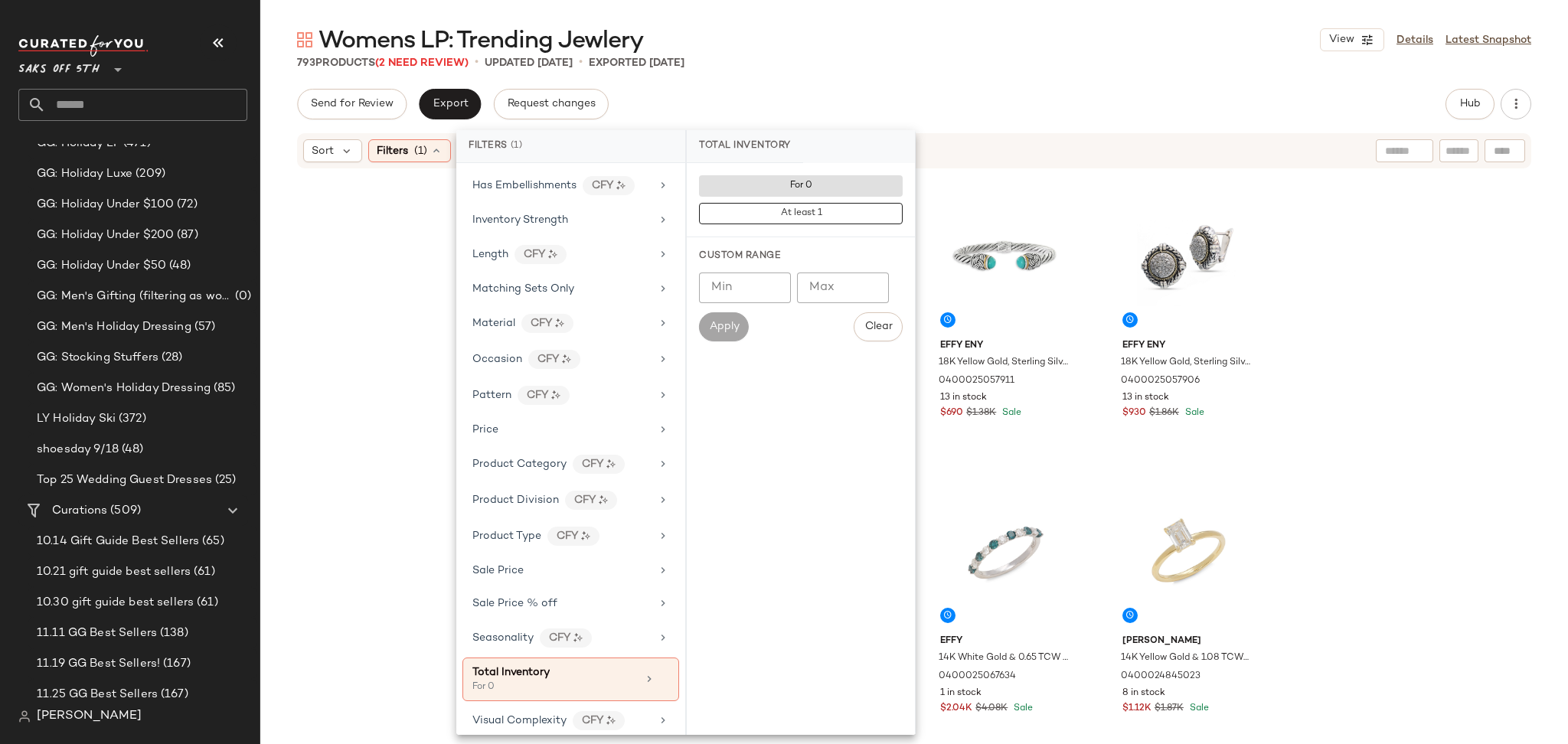
click at [1000, 44] on div "Womens LP: Trending Jewlery View Details Latest Snapshot" at bounding box center [913, 40] width 1307 height 31
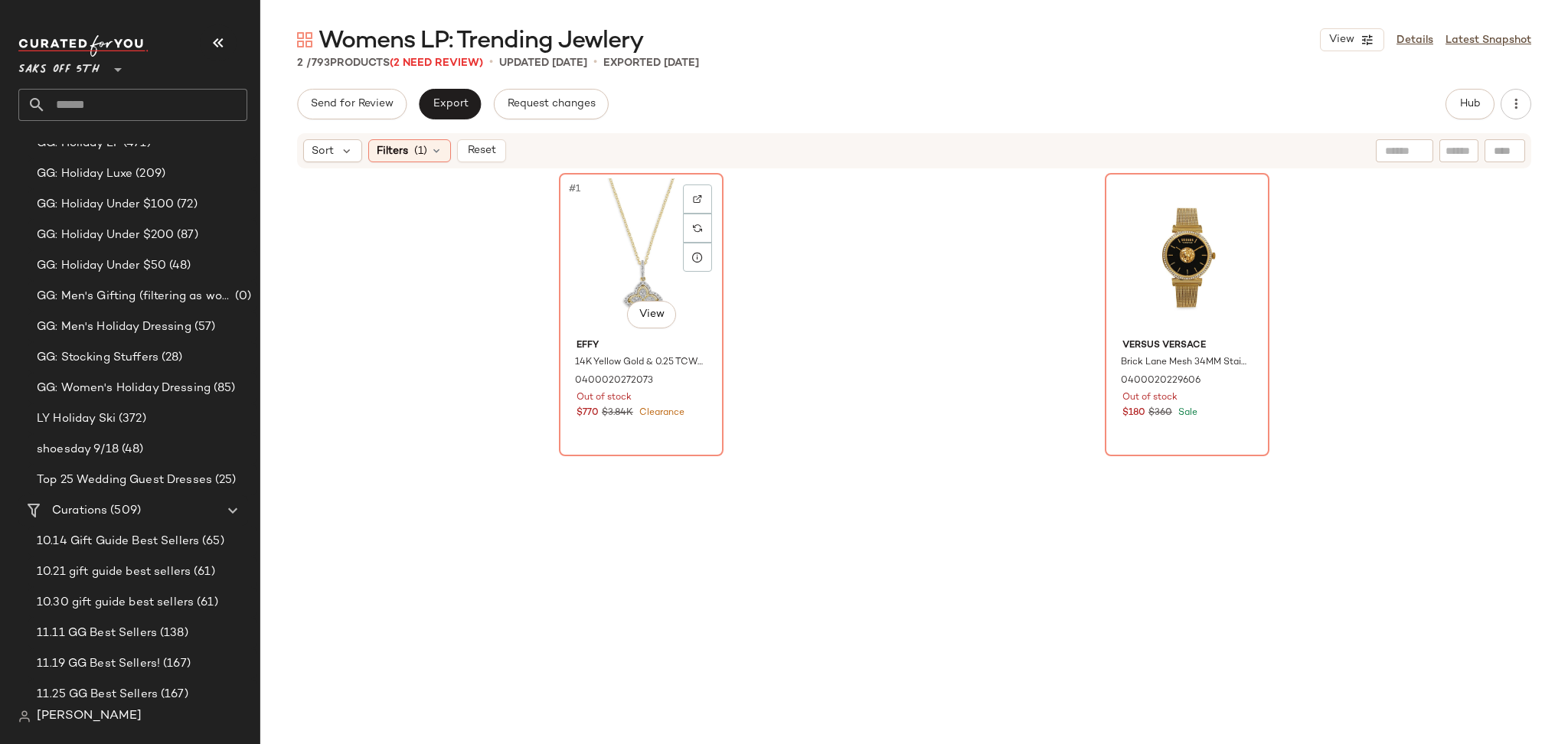
click at [591, 252] on div "#1 View" at bounding box center [641, 256] width 154 height 155
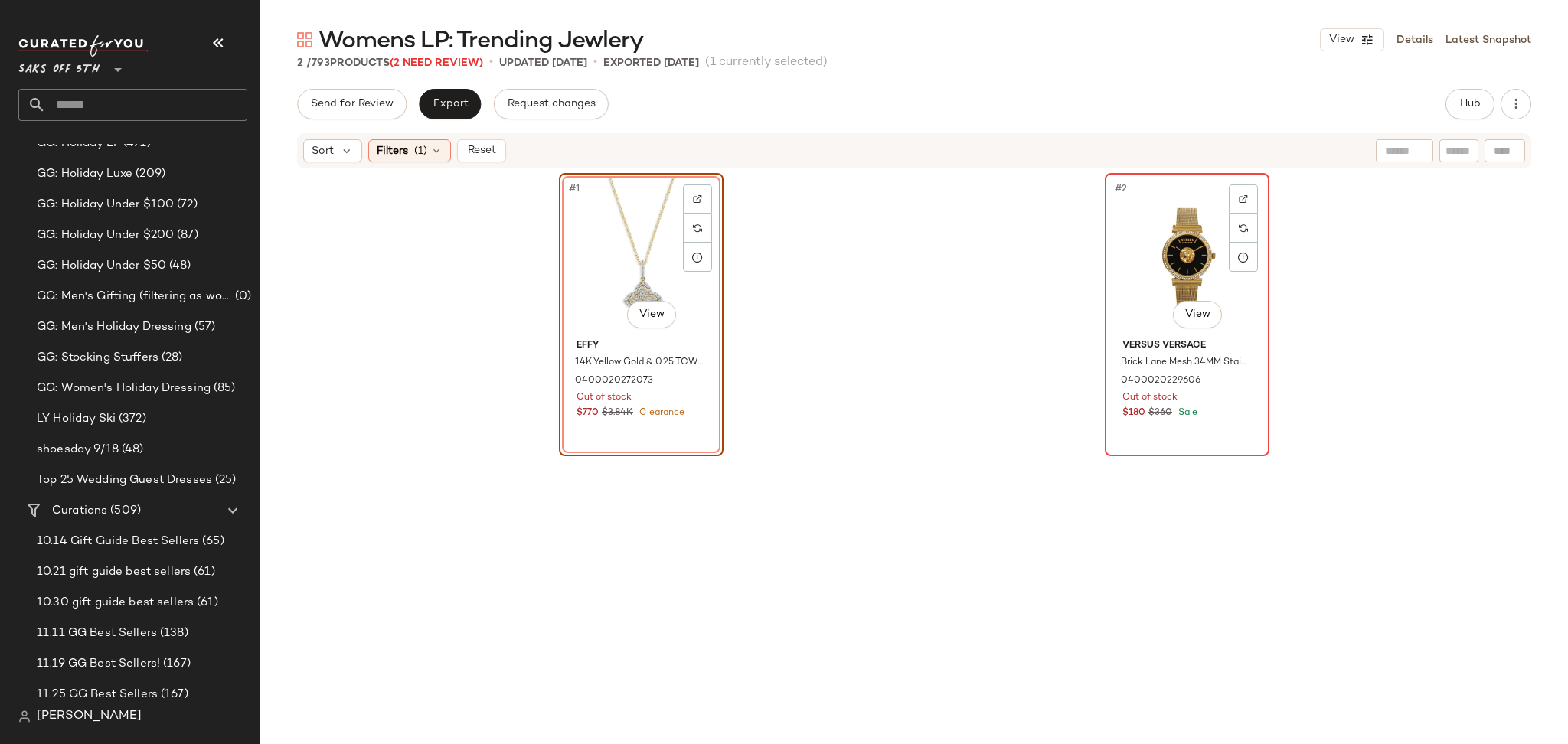
click at [1172, 266] on div "#2 View" at bounding box center [1187, 256] width 154 height 155
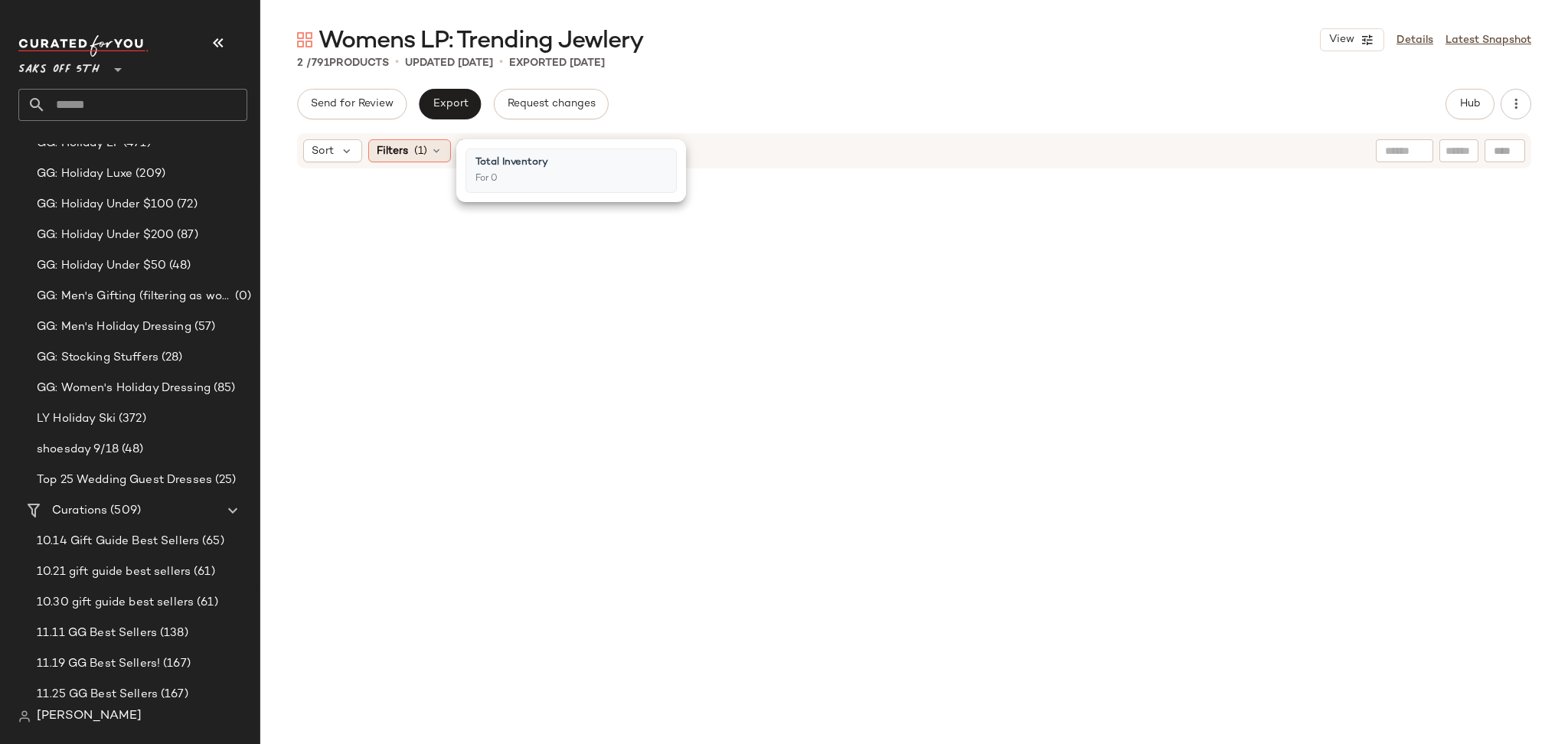
click at [414, 152] on span "(1)" at bounding box center [420, 151] width 13 height 16
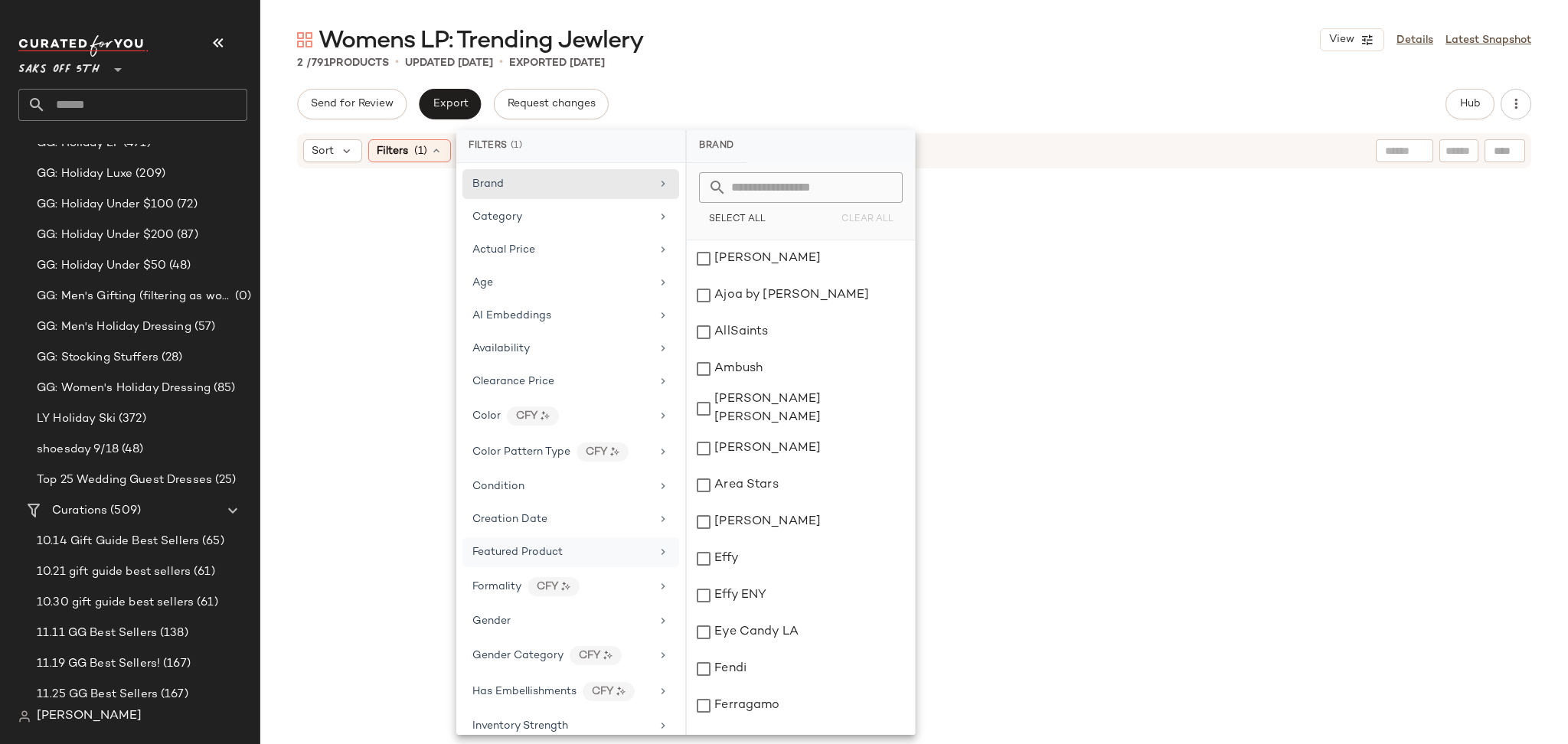
scroll to position [520, 0]
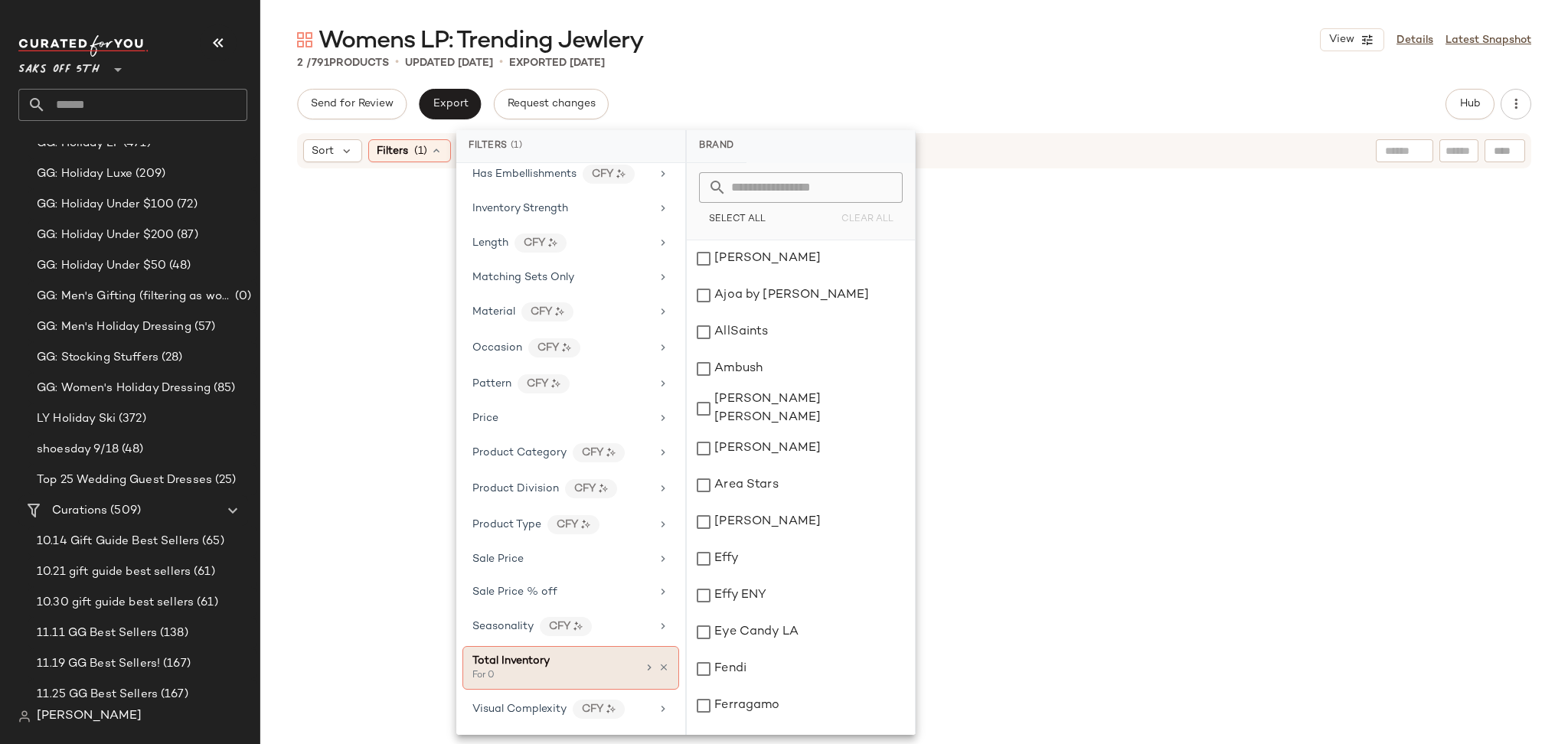
click at [542, 671] on div "For 0" at bounding box center [549, 676] width 153 height 14
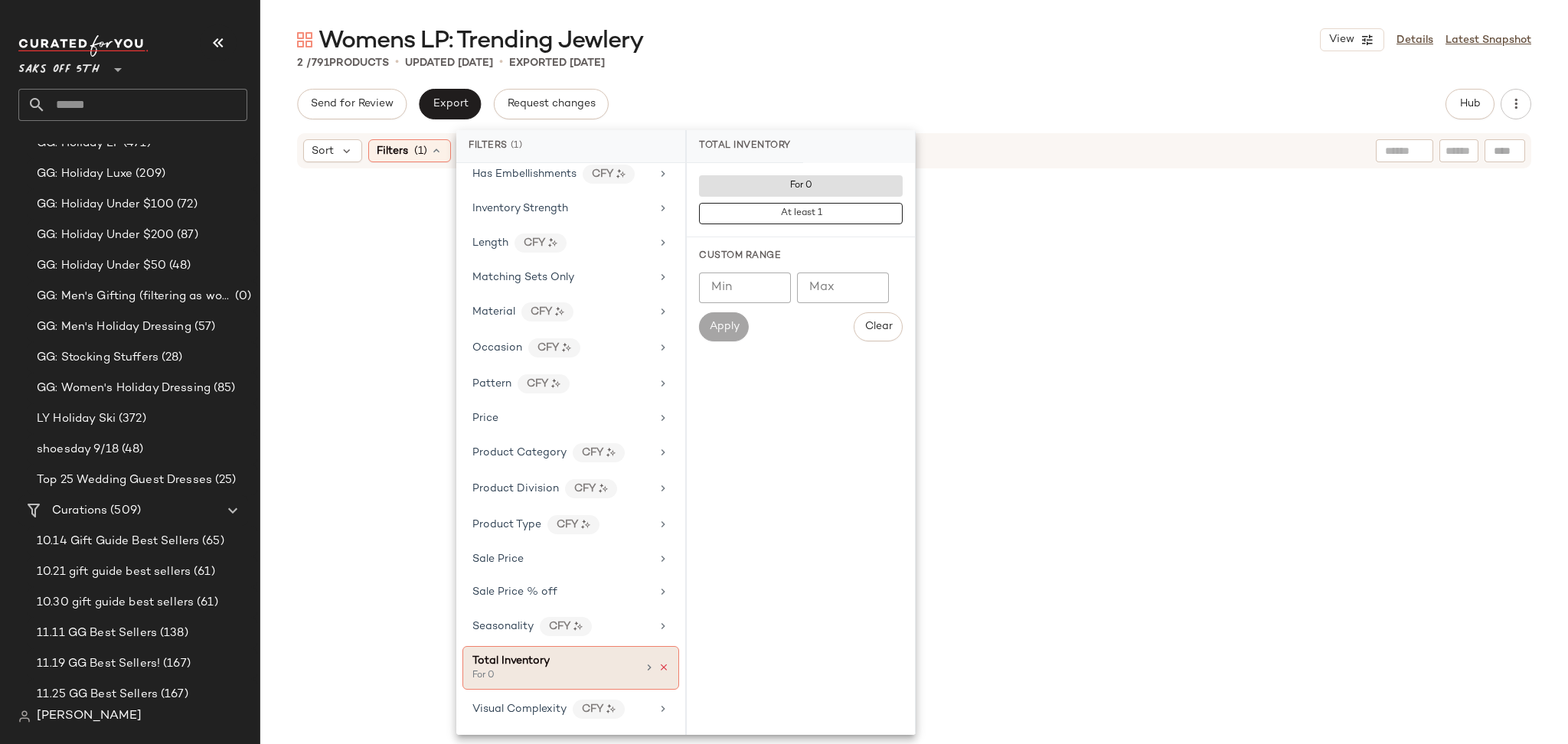
click at [658, 673] on icon at bounding box center [663, 668] width 11 height 11
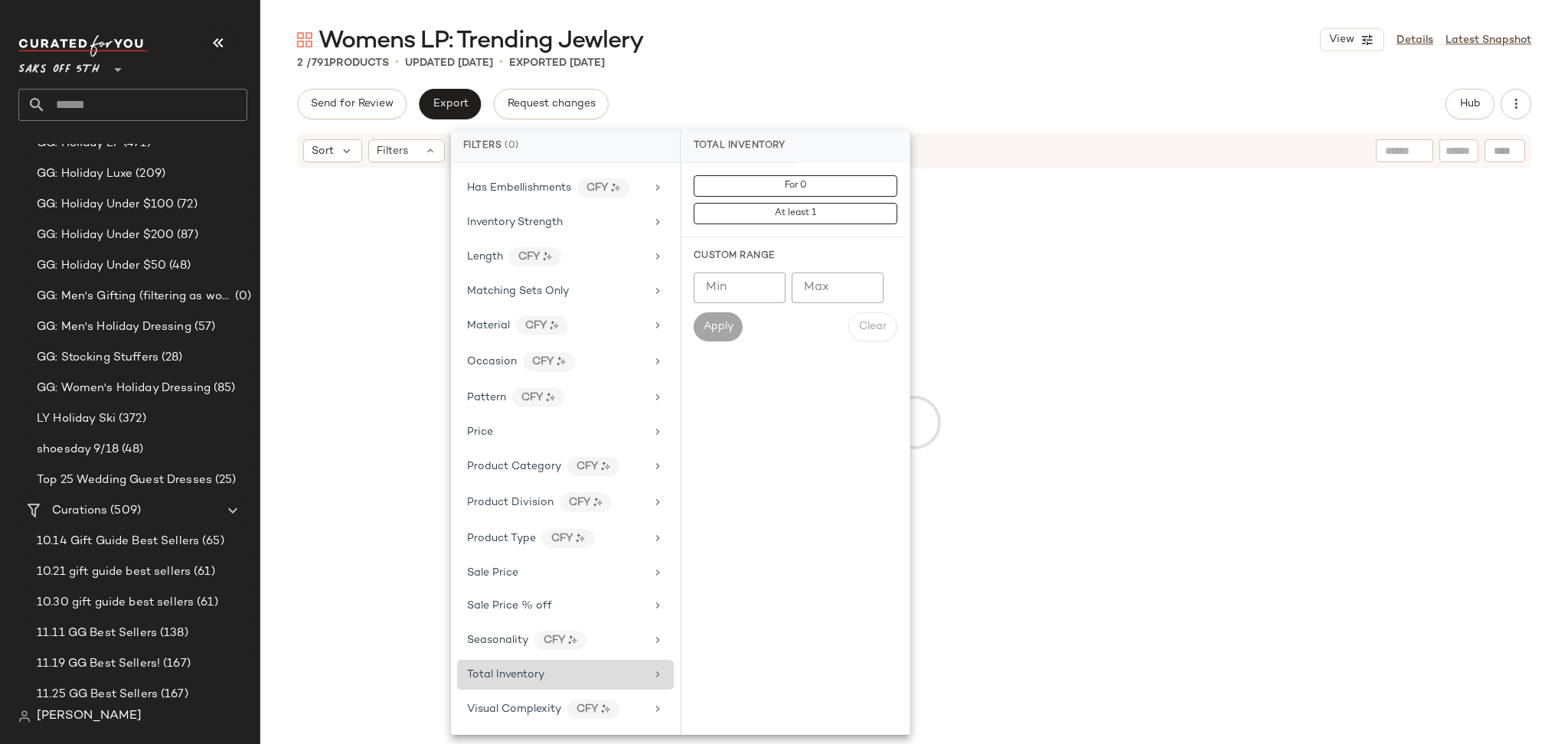
scroll to position [506, 0]
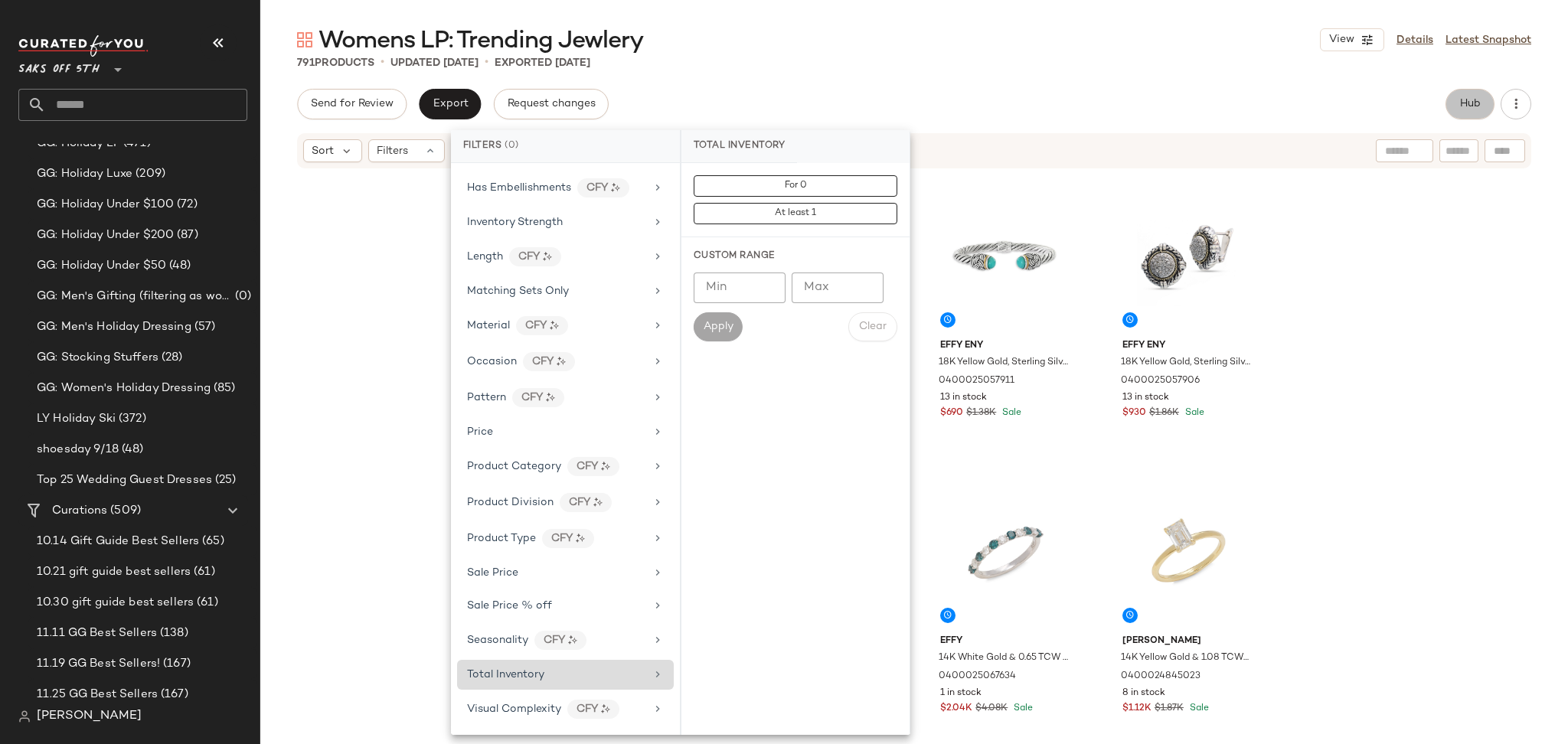
click at [1471, 105] on span "Hub" at bounding box center [1469, 104] width 21 height 12
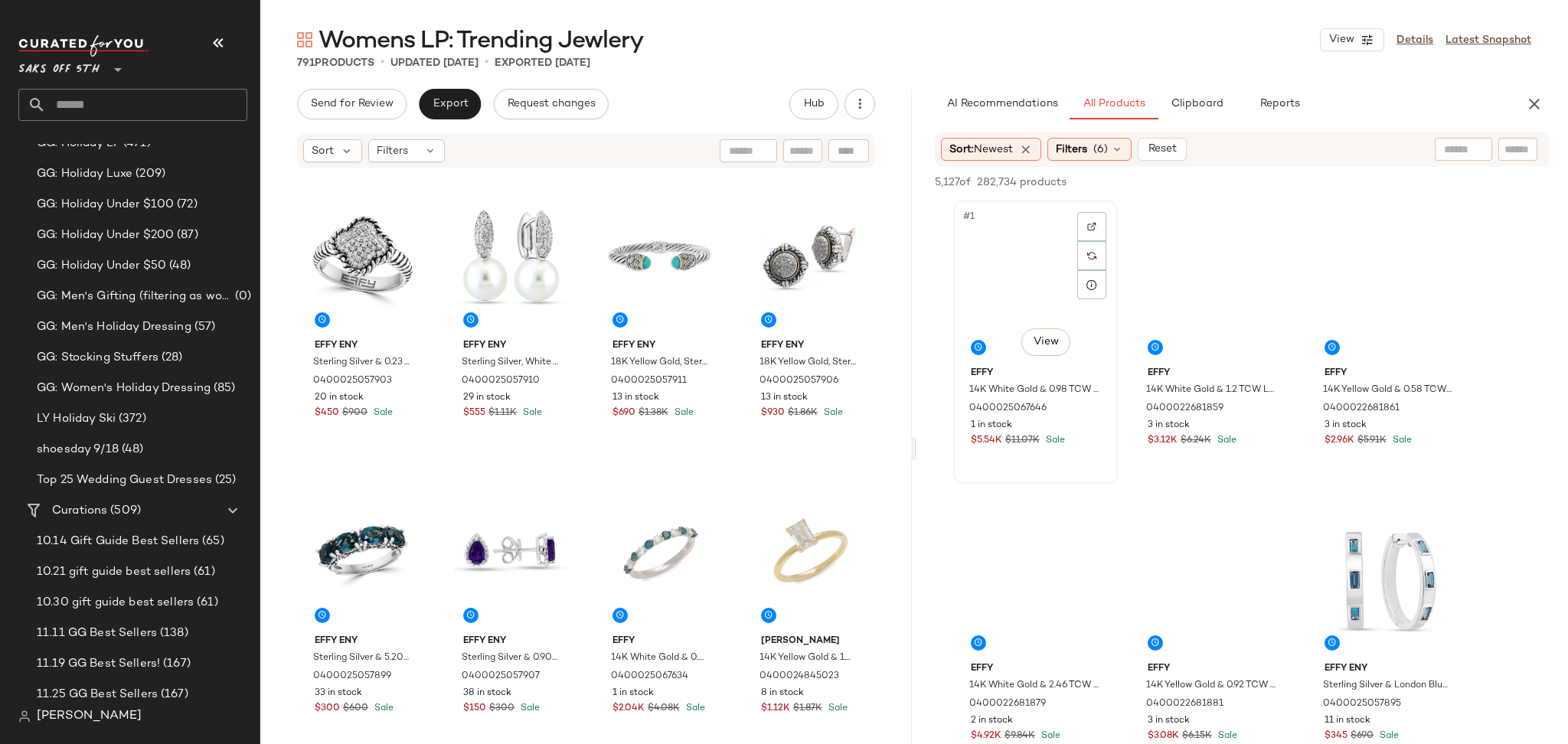
click at [1012, 258] on div "#1 View" at bounding box center [1035, 283] width 154 height 155
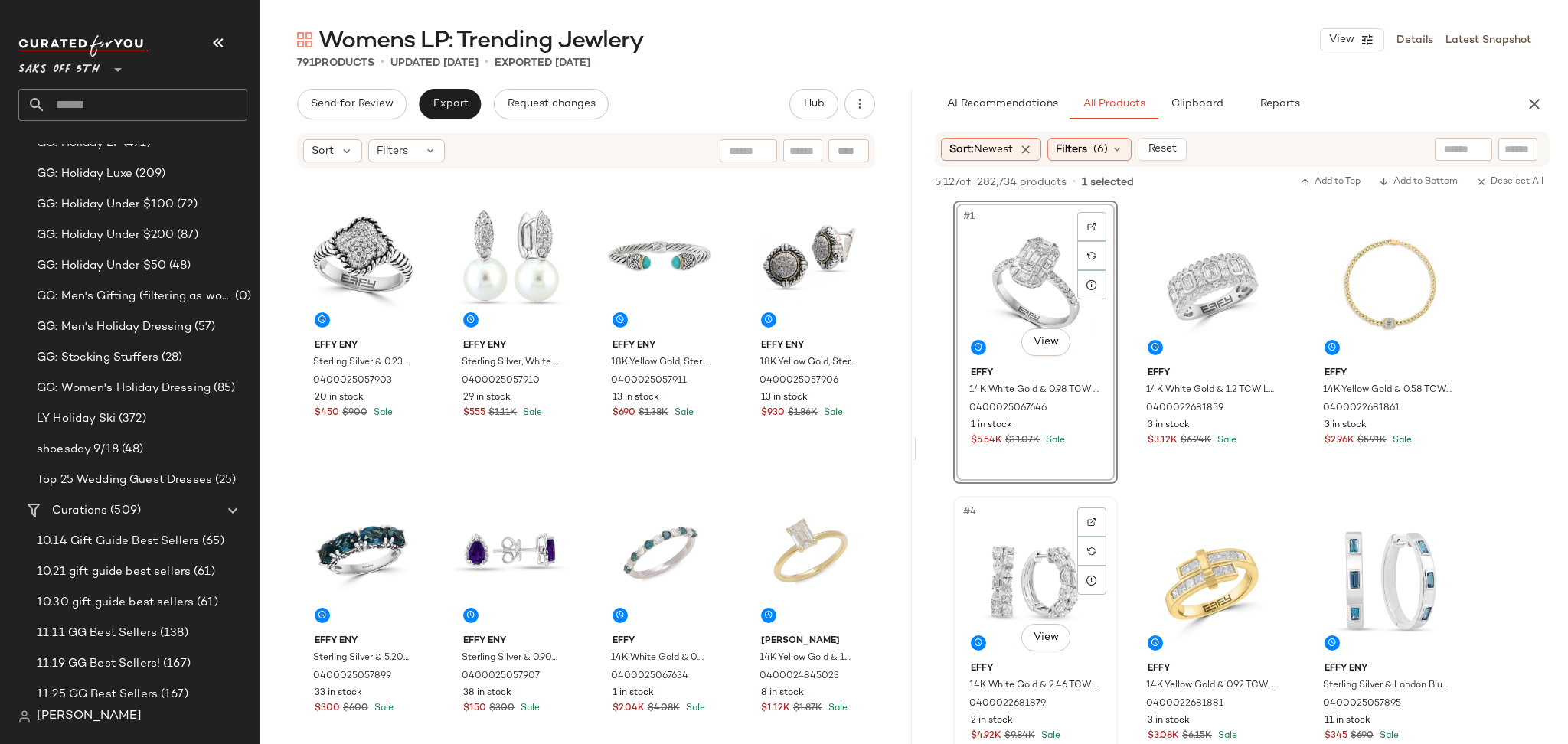
click at [1058, 585] on div "#4 View" at bounding box center [1035, 579] width 154 height 155
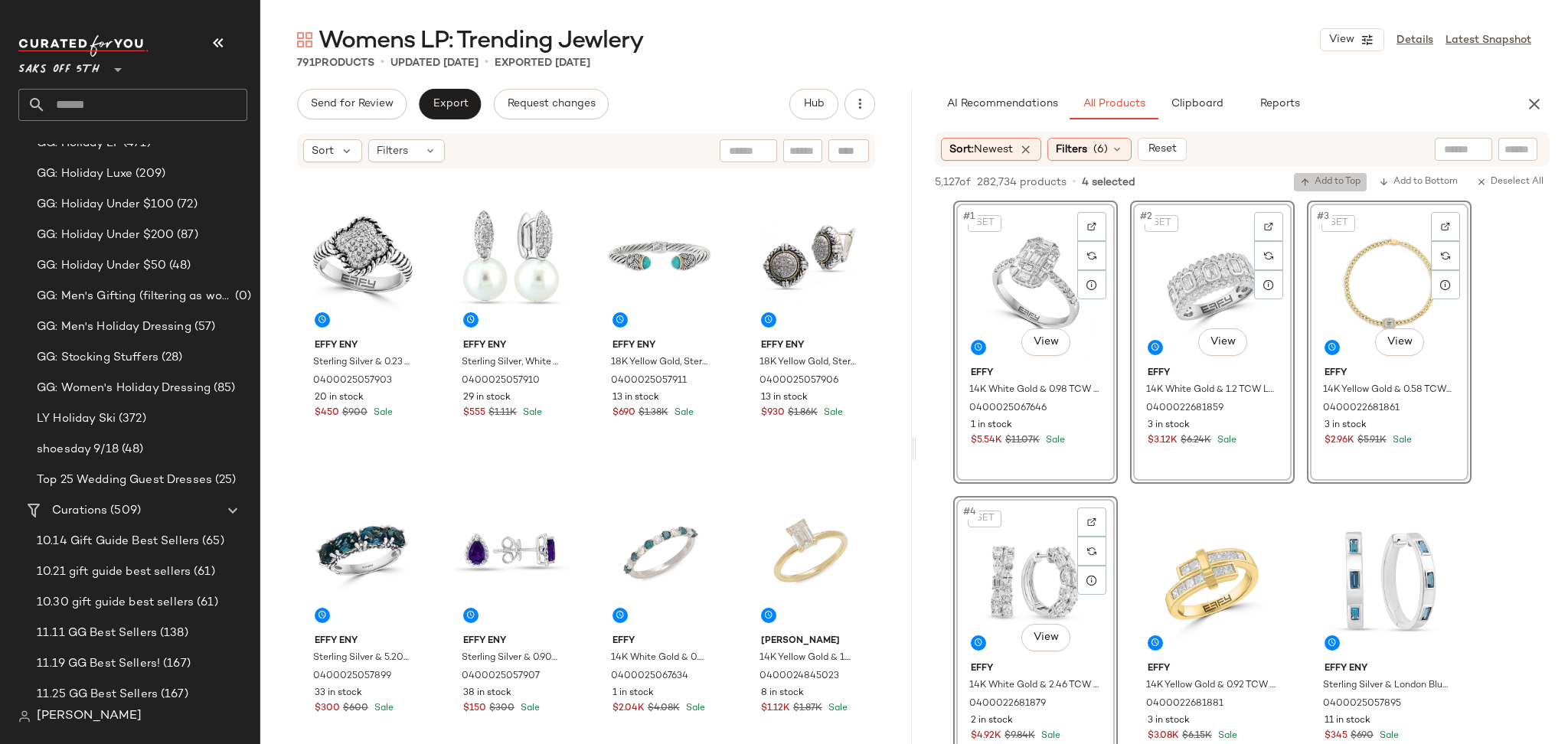
click at [1344, 175] on button "Add to Top" at bounding box center [1330, 182] width 73 height 19
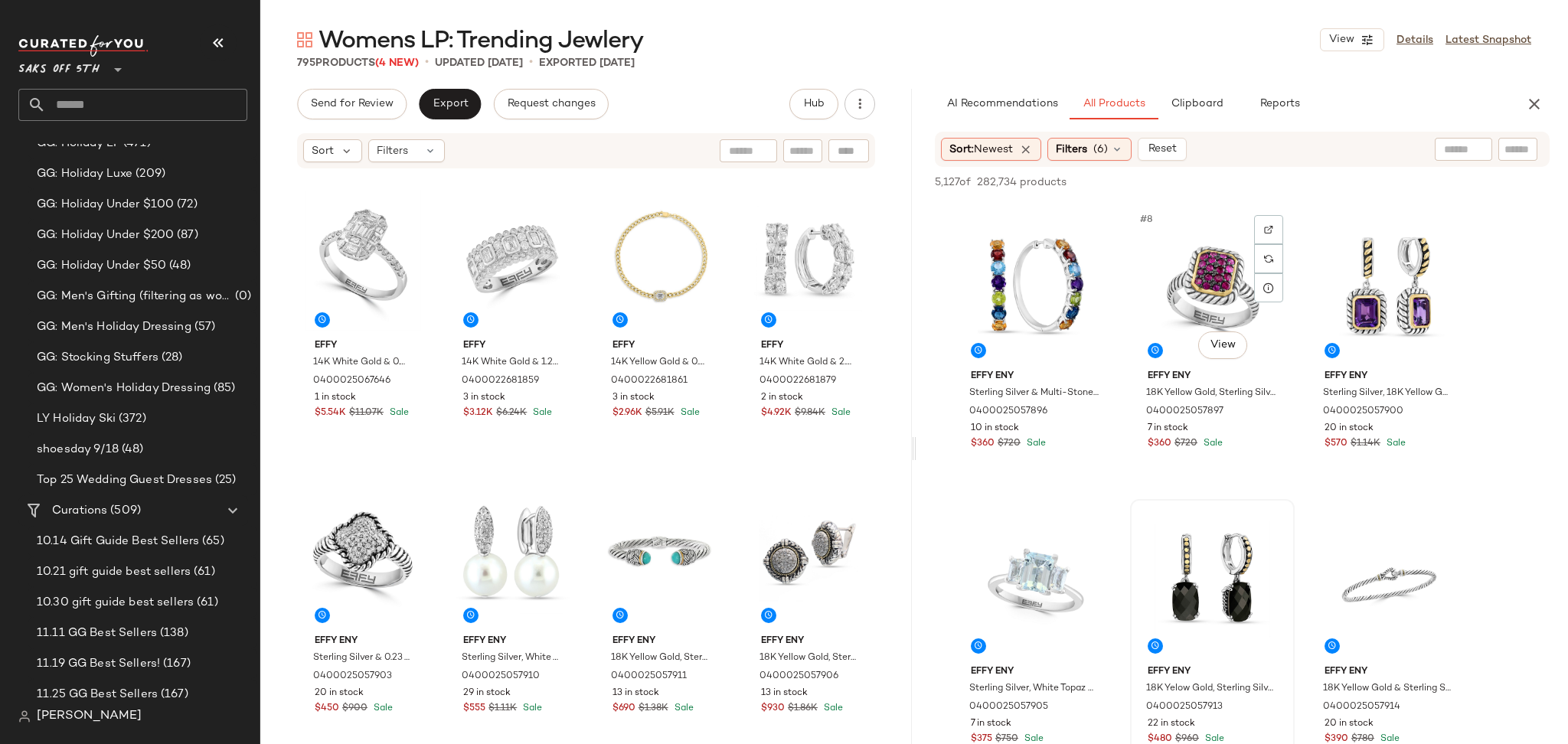
scroll to position [586, 0]
click at [1201, 258] on div "#8 View" at bounding box center [1212, 287] width 154 height 155
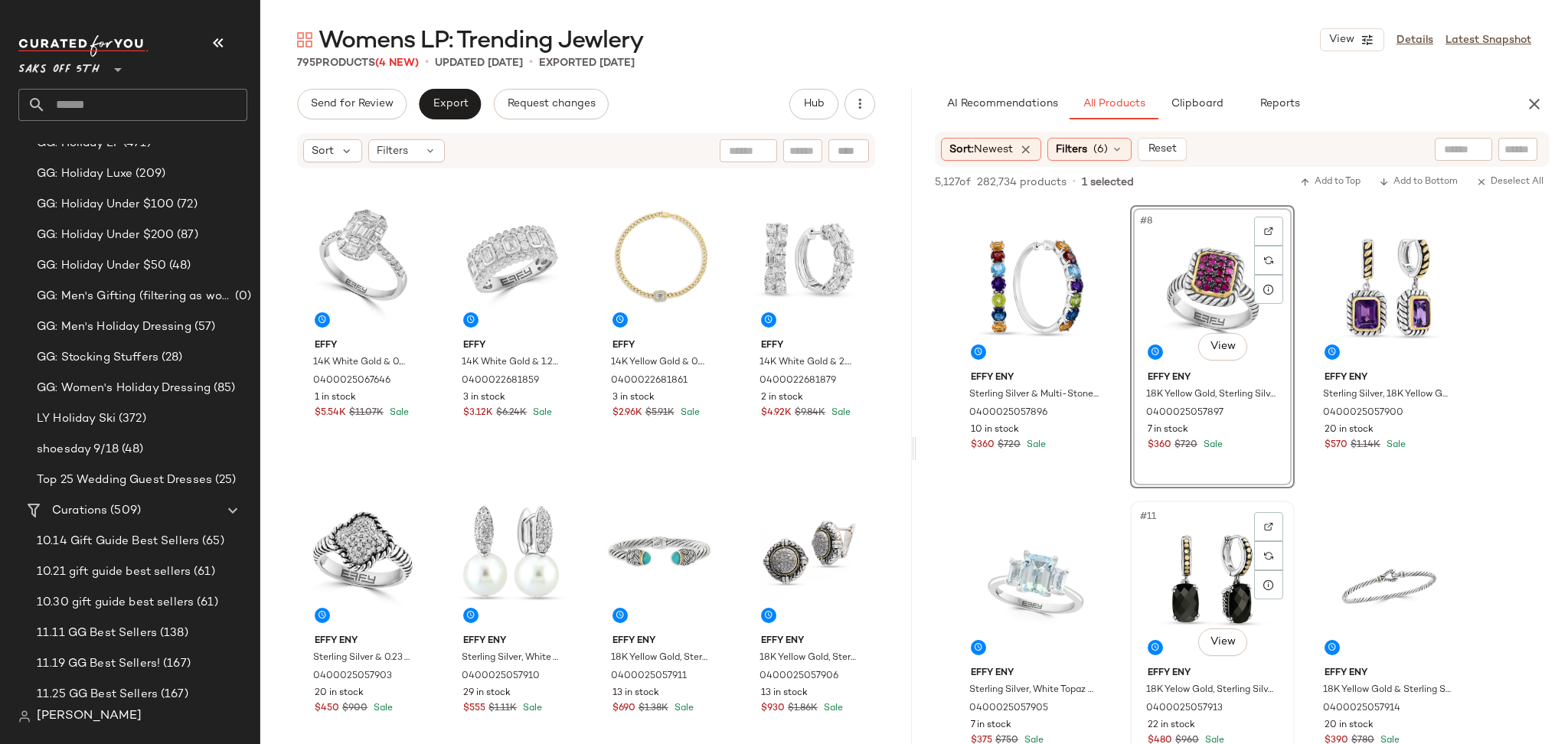
click at [1172, 589] on div "#11 View" at bounding box center [1212, 583] width 154 height 155
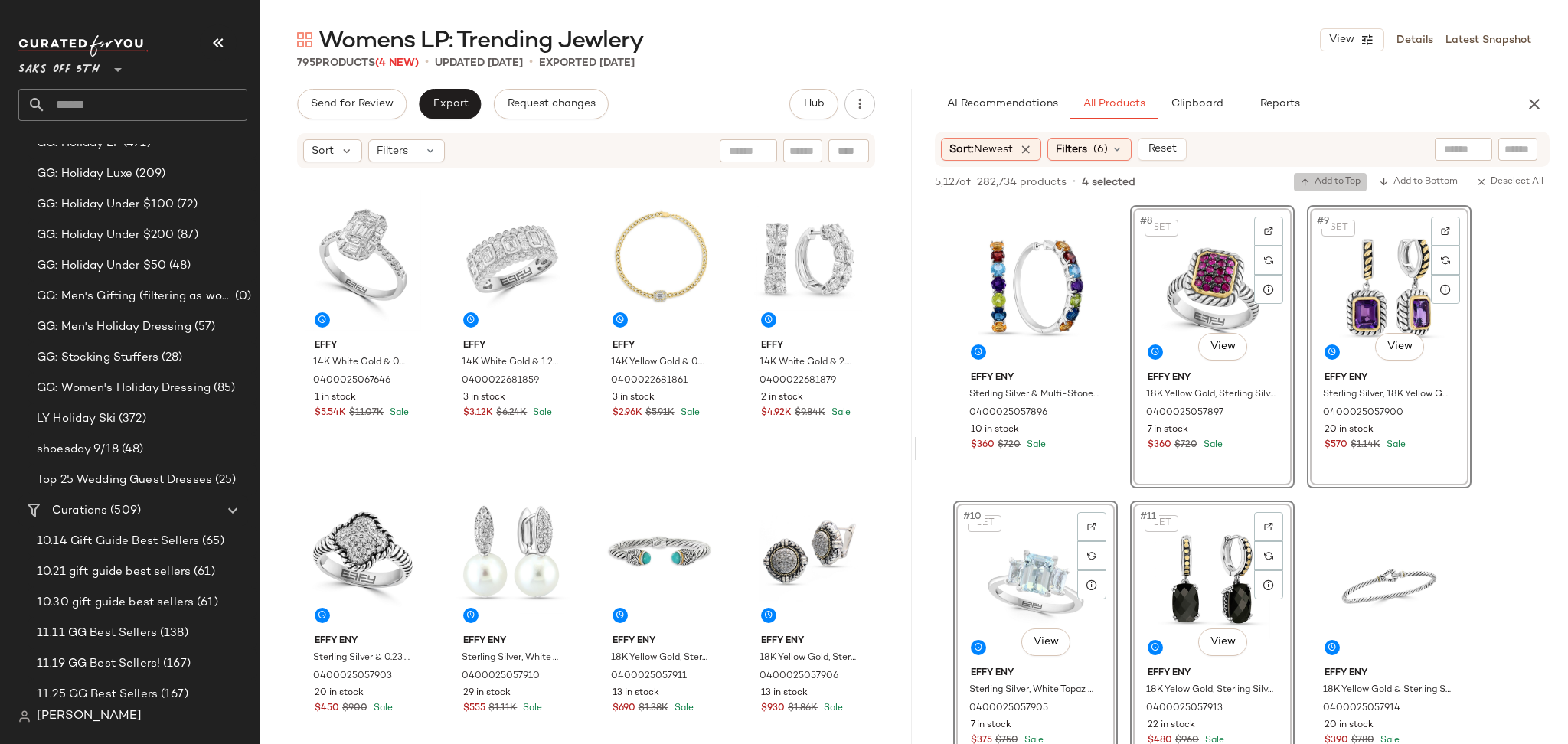
click at [1333, 173] on button "Add to Top" at bounding box center [1330, 182] width 73 height 19
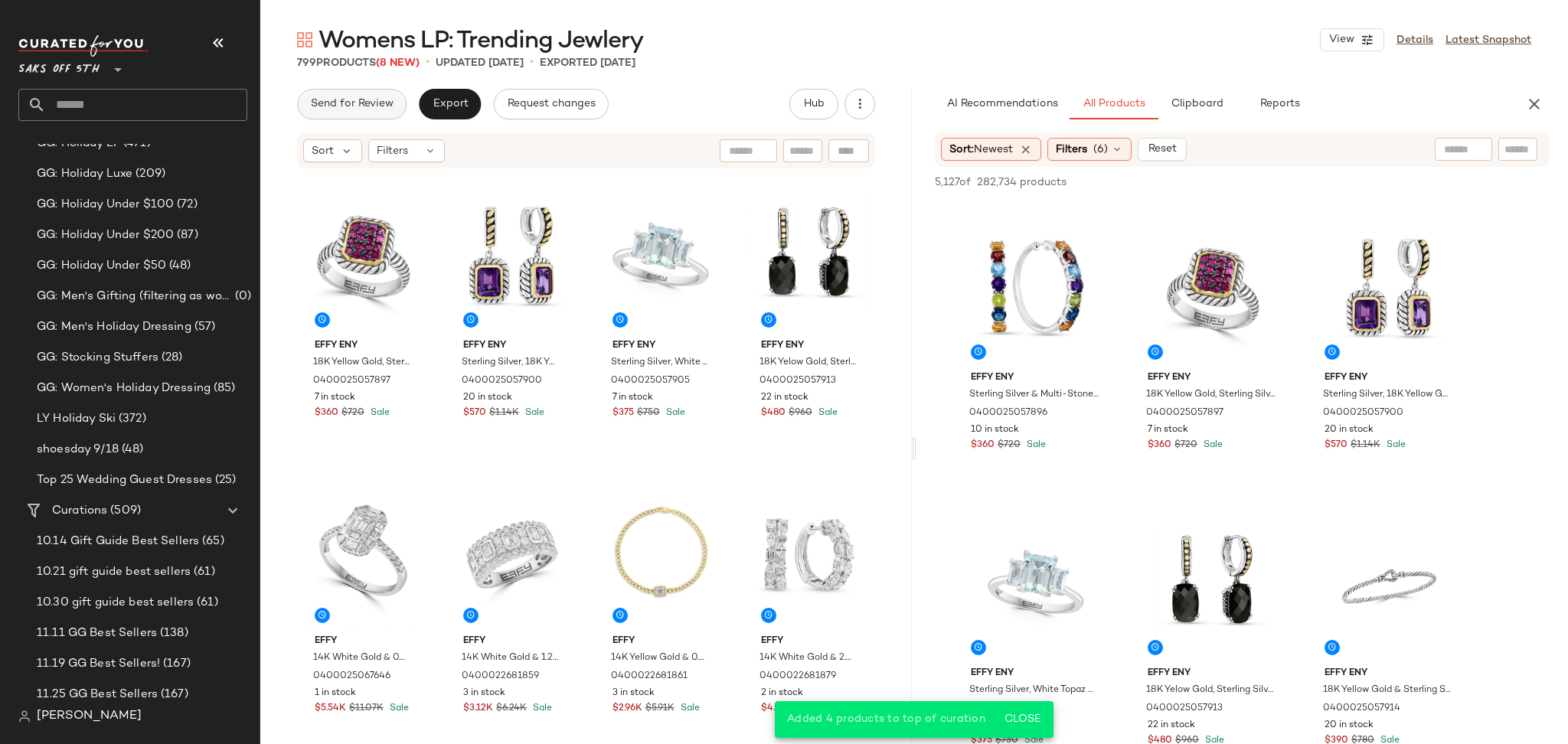
click at [368, 102] on span "Send for Review" at bounding box center [352, 104] width 83 height 12
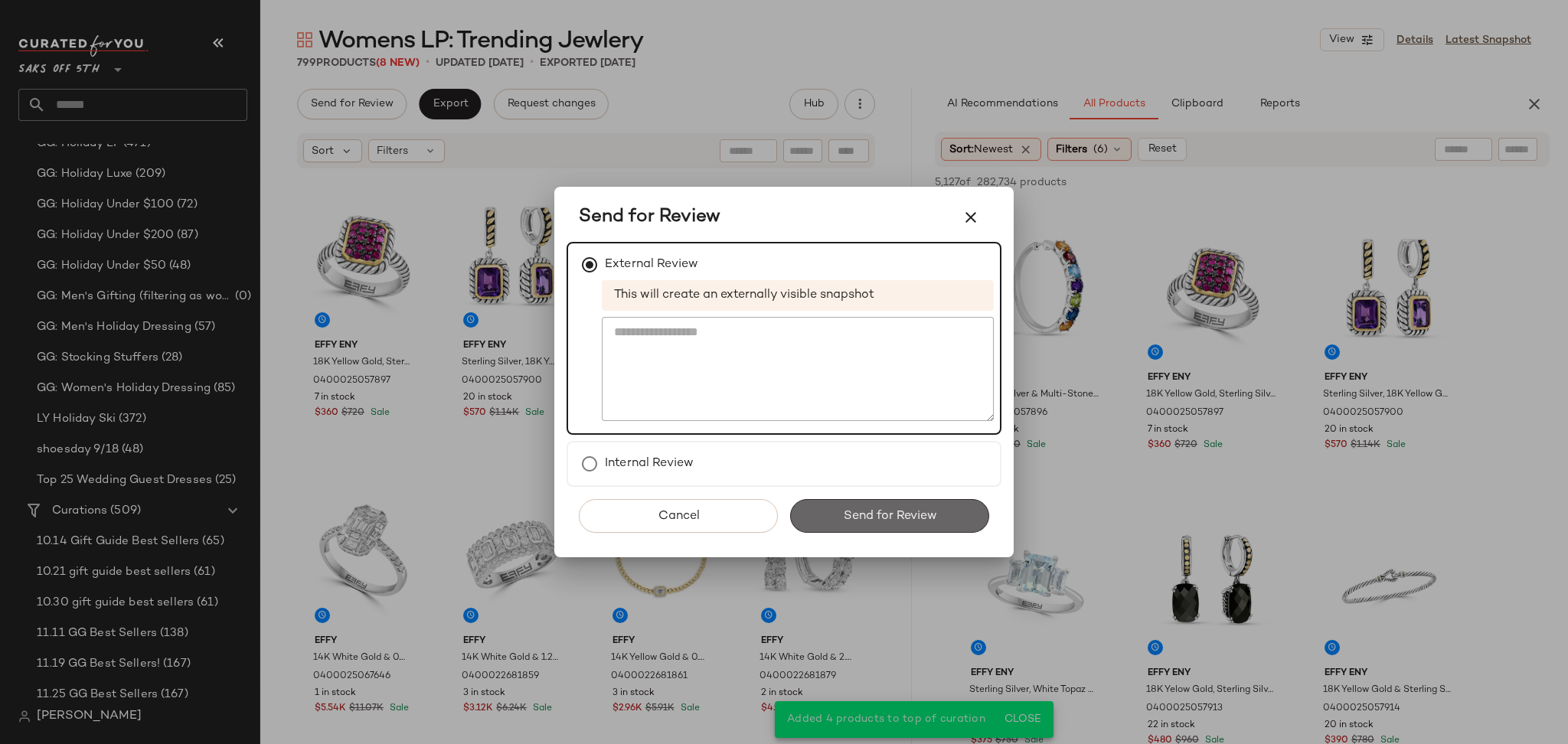
click at [842, 513] on span "Send for Review" at bounding box center [889, 516] width 94 height 14
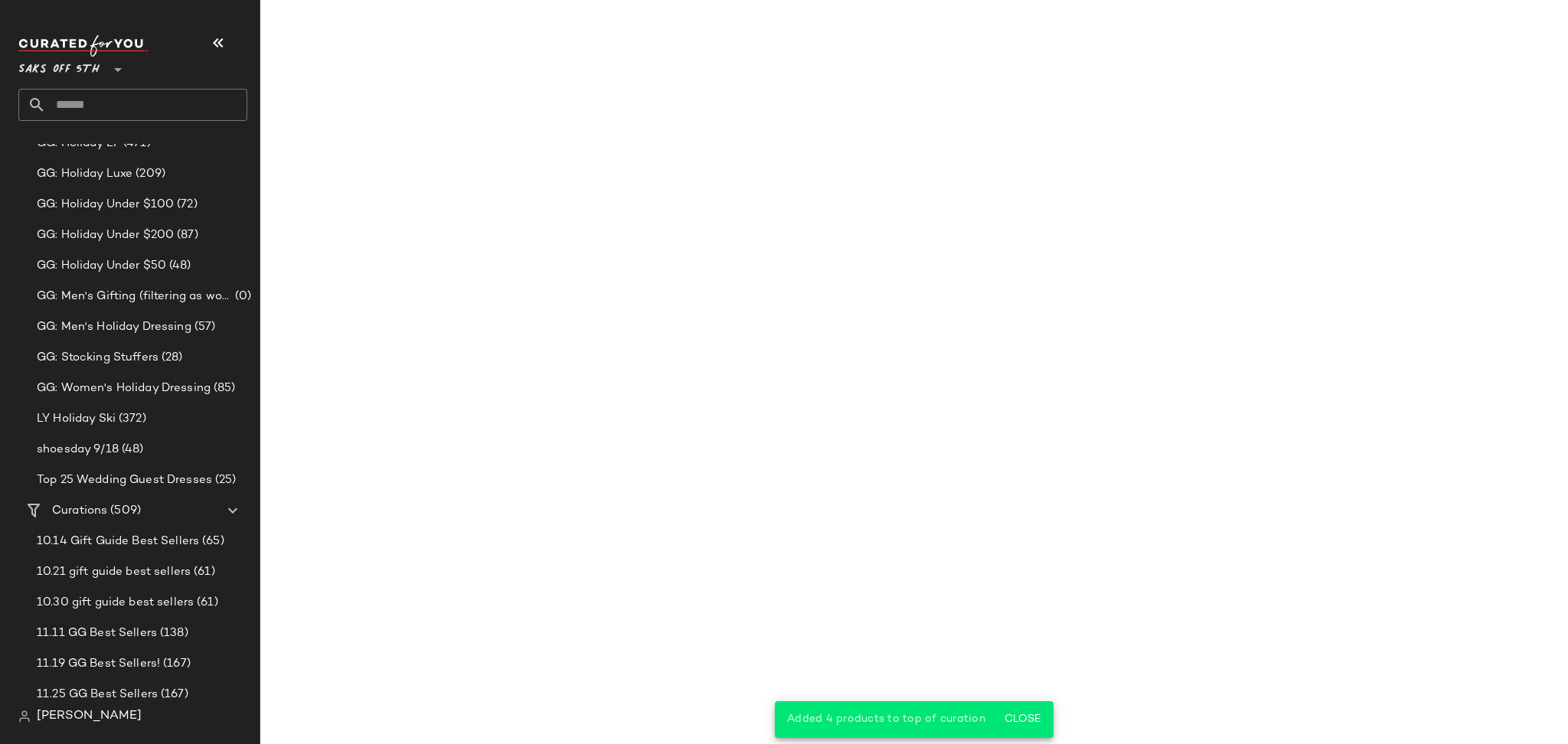
scroll to position [883, 0]
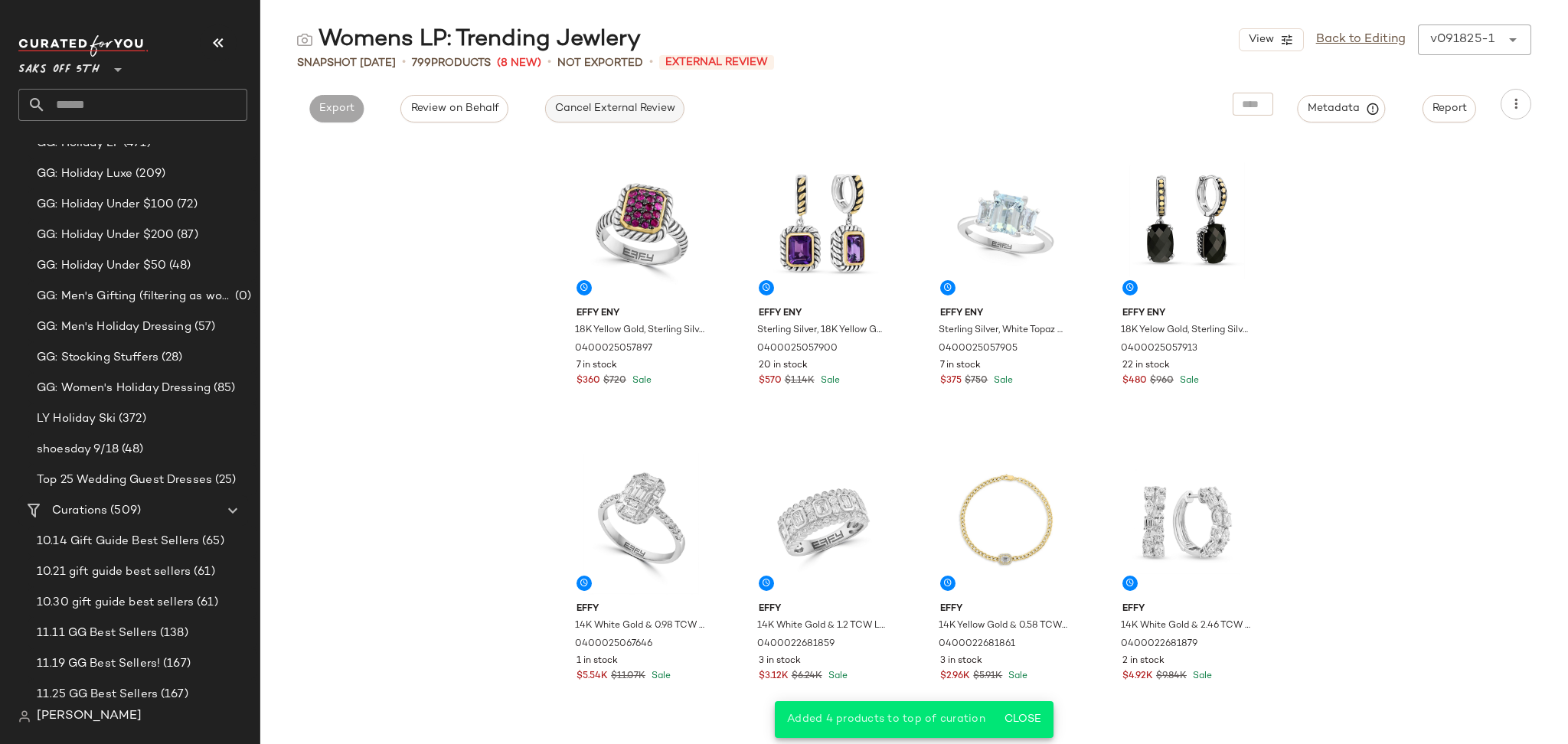
drag, startPoint x: 585, startPoint y: 126, endPoint x: 599, endPoint y: 117, distance: 16.6
click at [599, 117] on div "Womens LP: Trending Jewlery View Back to Editing v091825-1 ****** Snapshot Sep …" at bounding box center [913, 384] width 1307 height 719
click at [599, 117] on button "Cancel External Review" at bounding box center [614, 108] width 139 height 28
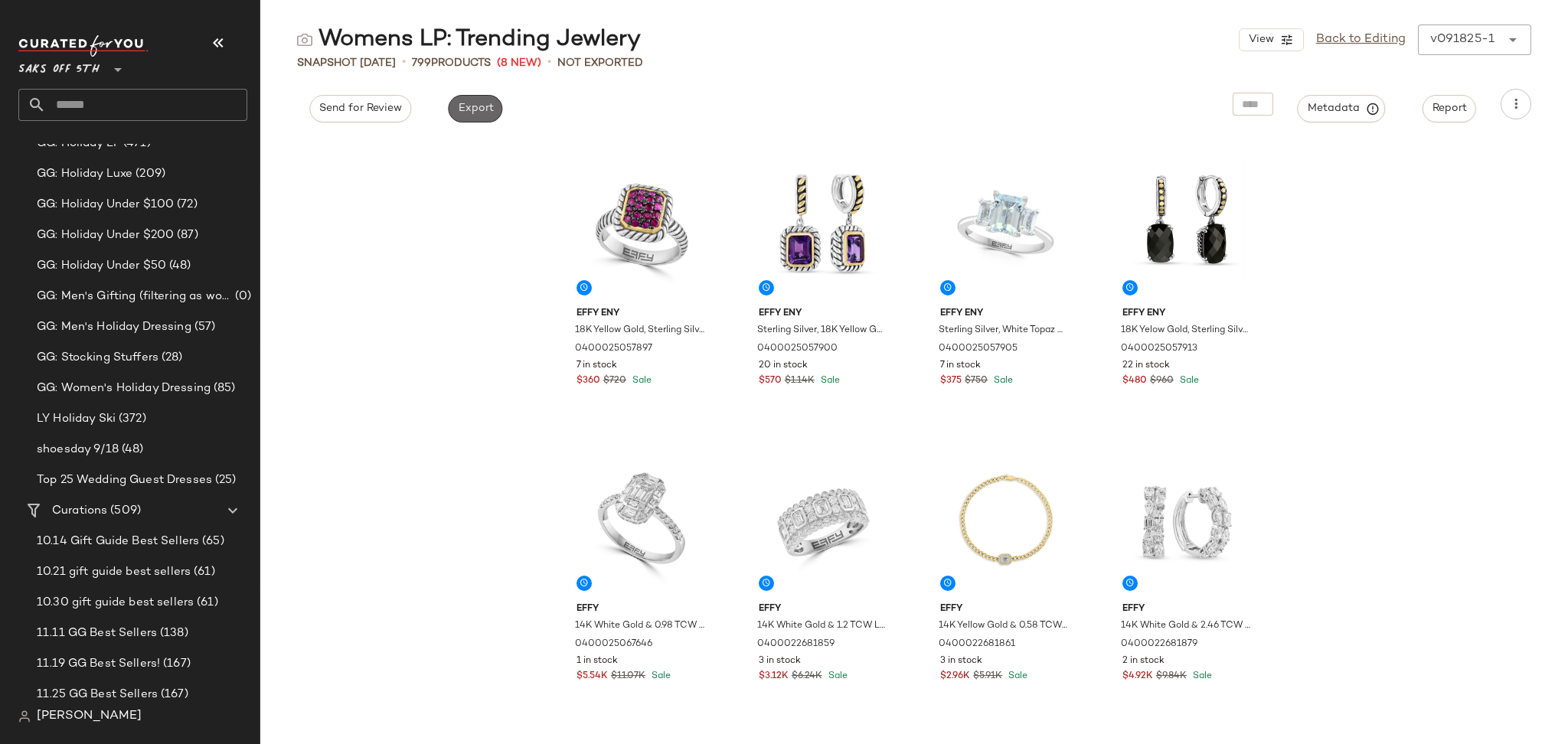
click at [475, 103] on span "Export" at bounding box center [474, 108] width 36 height 12
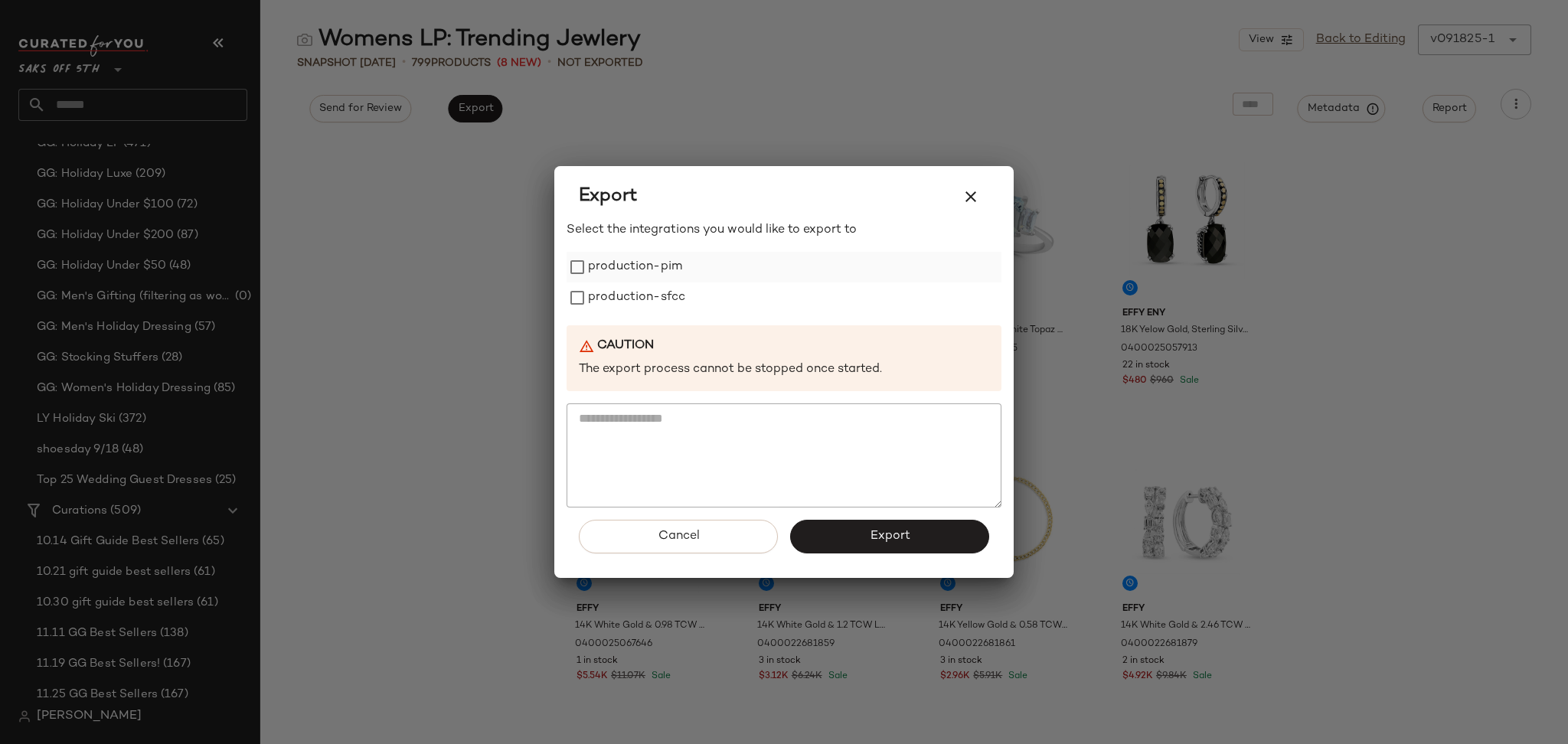
click at [604, 264] on label "production-pim" at bounding box center [634, 267] width 94 height 31
click at [611, 290] on label "production-sfcc" at bounding box center [636, 297] width 97 height 31
click at [819, 543] on button "Export" at bounding box center [889, 537] width 199 height 34
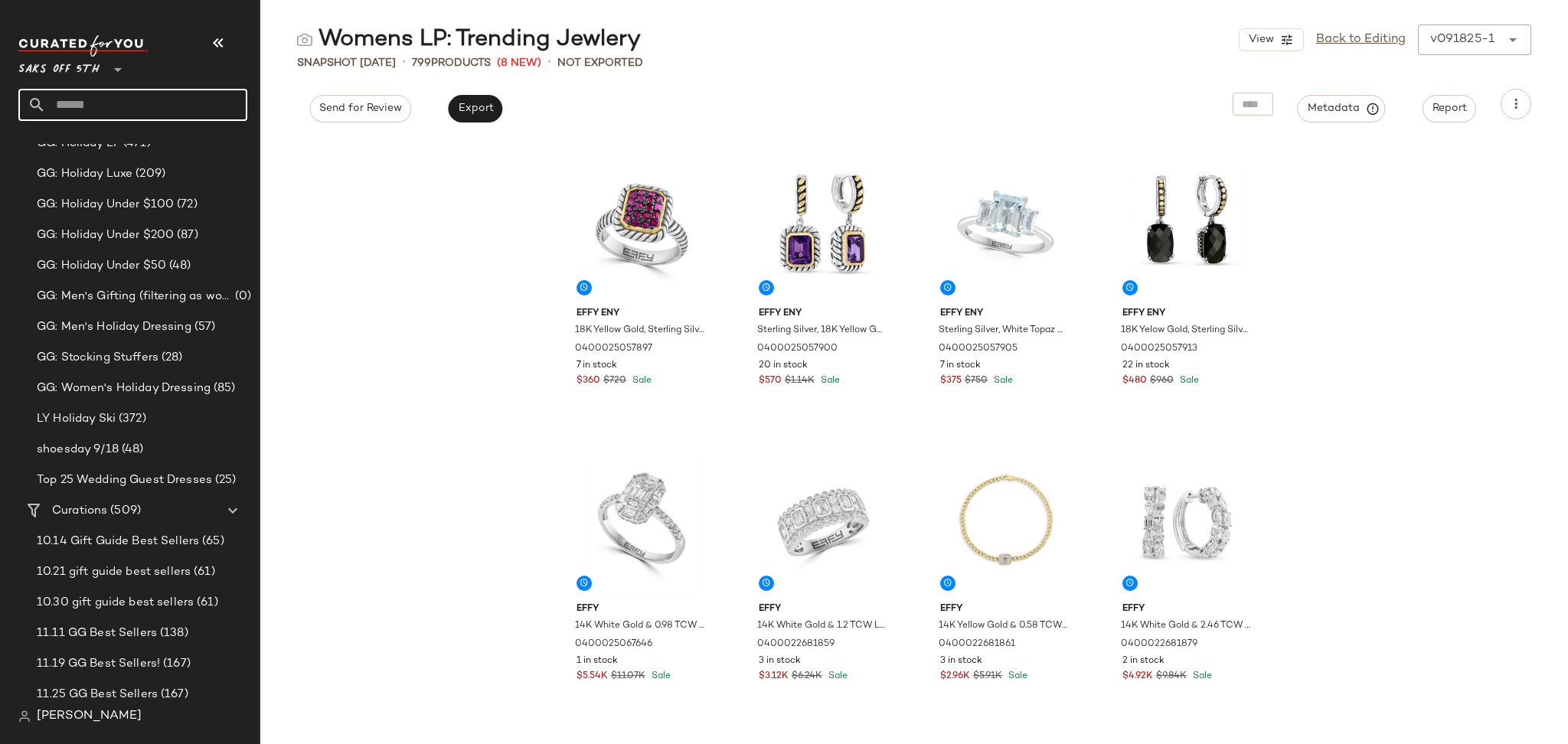
click at [117, 108] on input "text" at bounding box center [147, 105] width 202 height 32
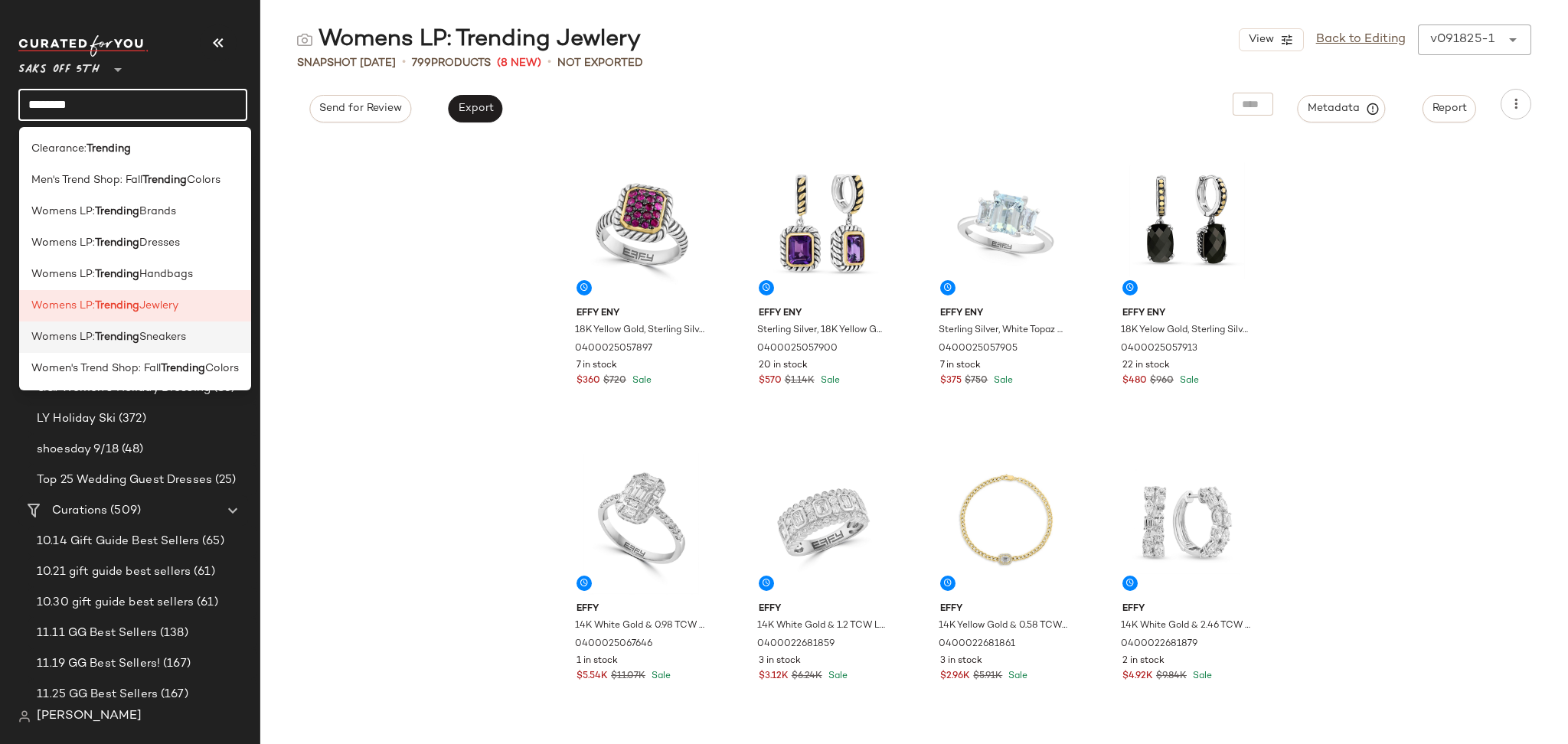
type input "********"
click at [132, 335] on b "Trending" at bounding box center [117, 337] width 44 height 16
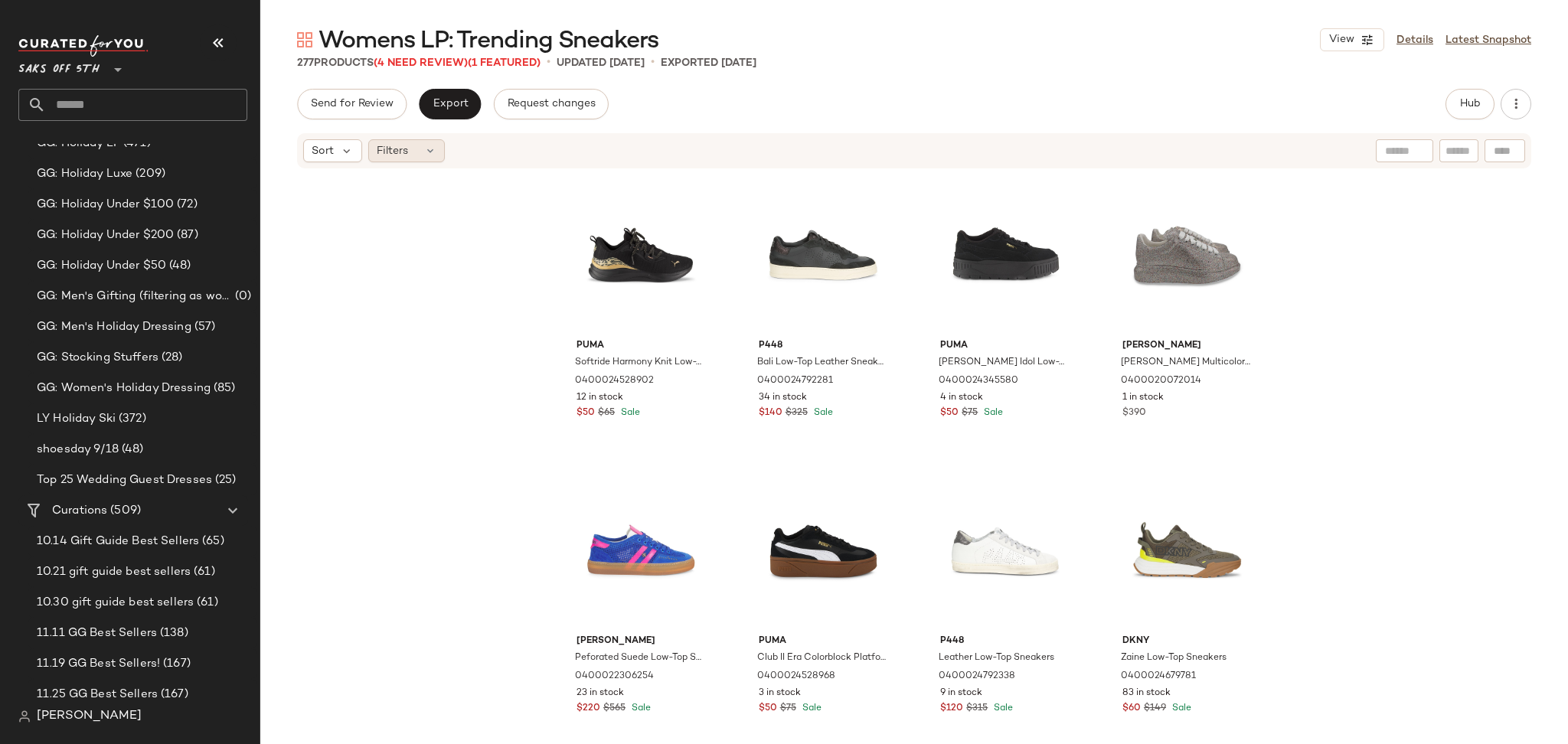
click at [424, 150] on icon at bounding box center [430, 151] width 12 height 12
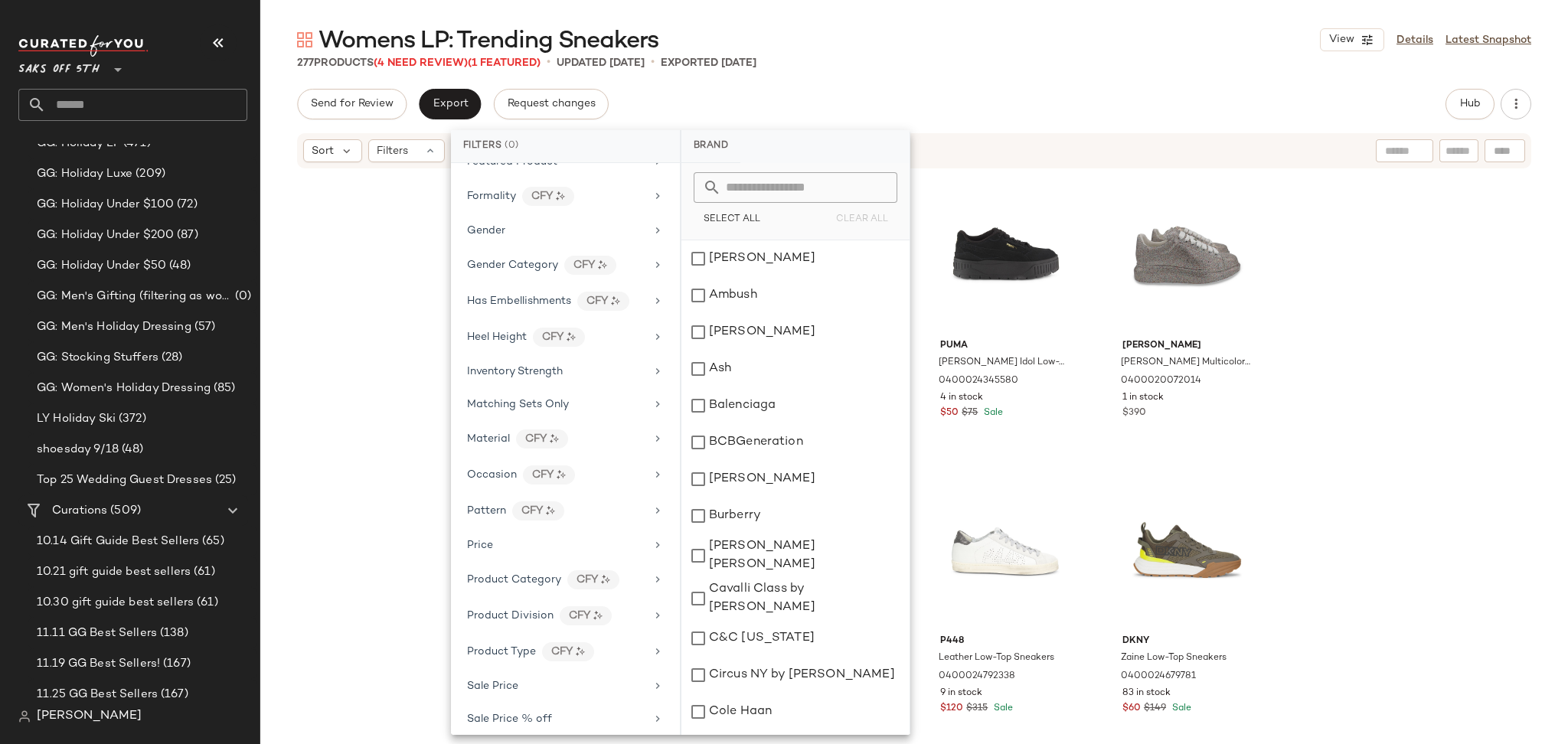
scroll to position [506, 0]
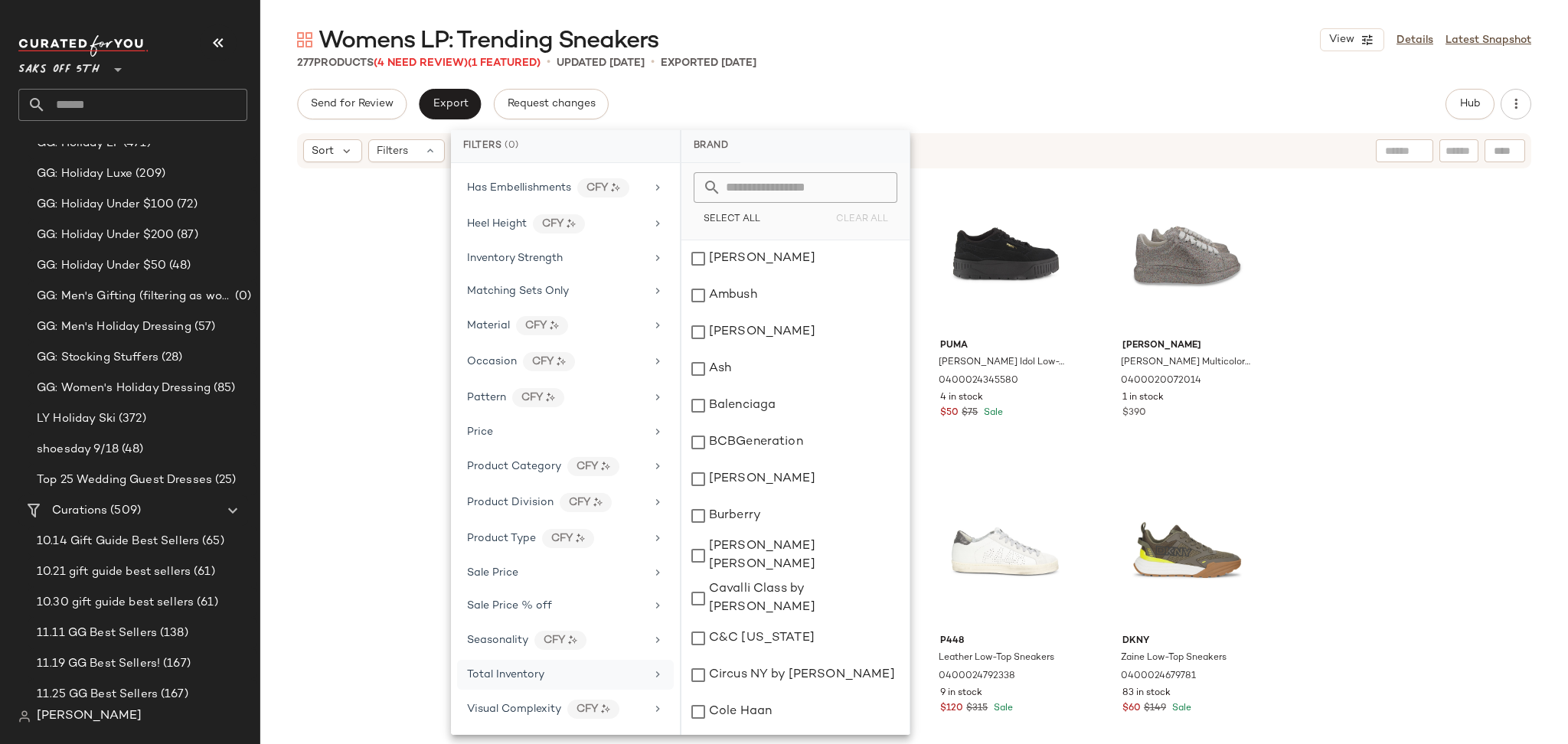
click at [537, 680] on span "Total Inventory" at bounding box center [505, 675] width 77 height 12
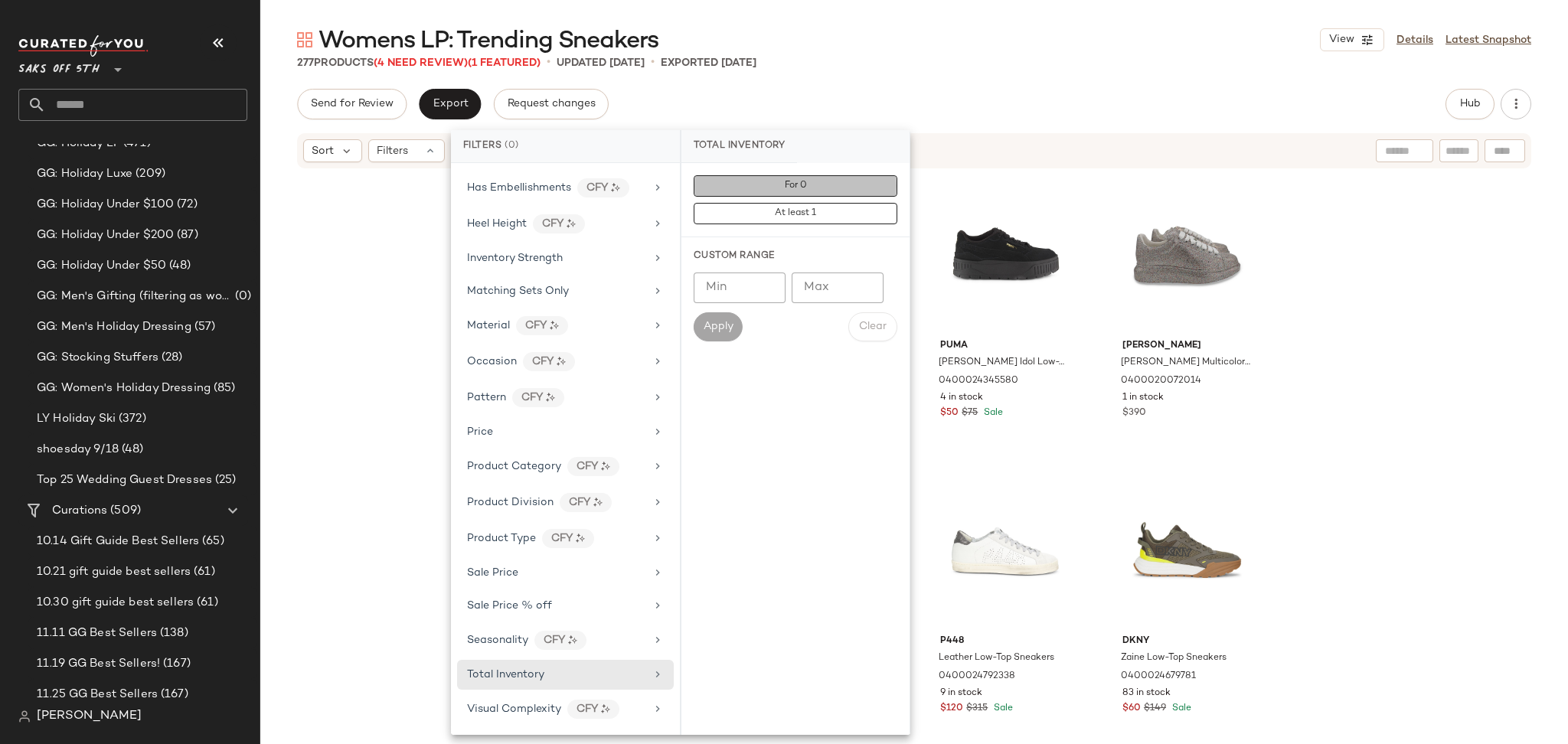
click at [760, 185] on button "For 0" at bounding box center [795, 186] width 203 height 21
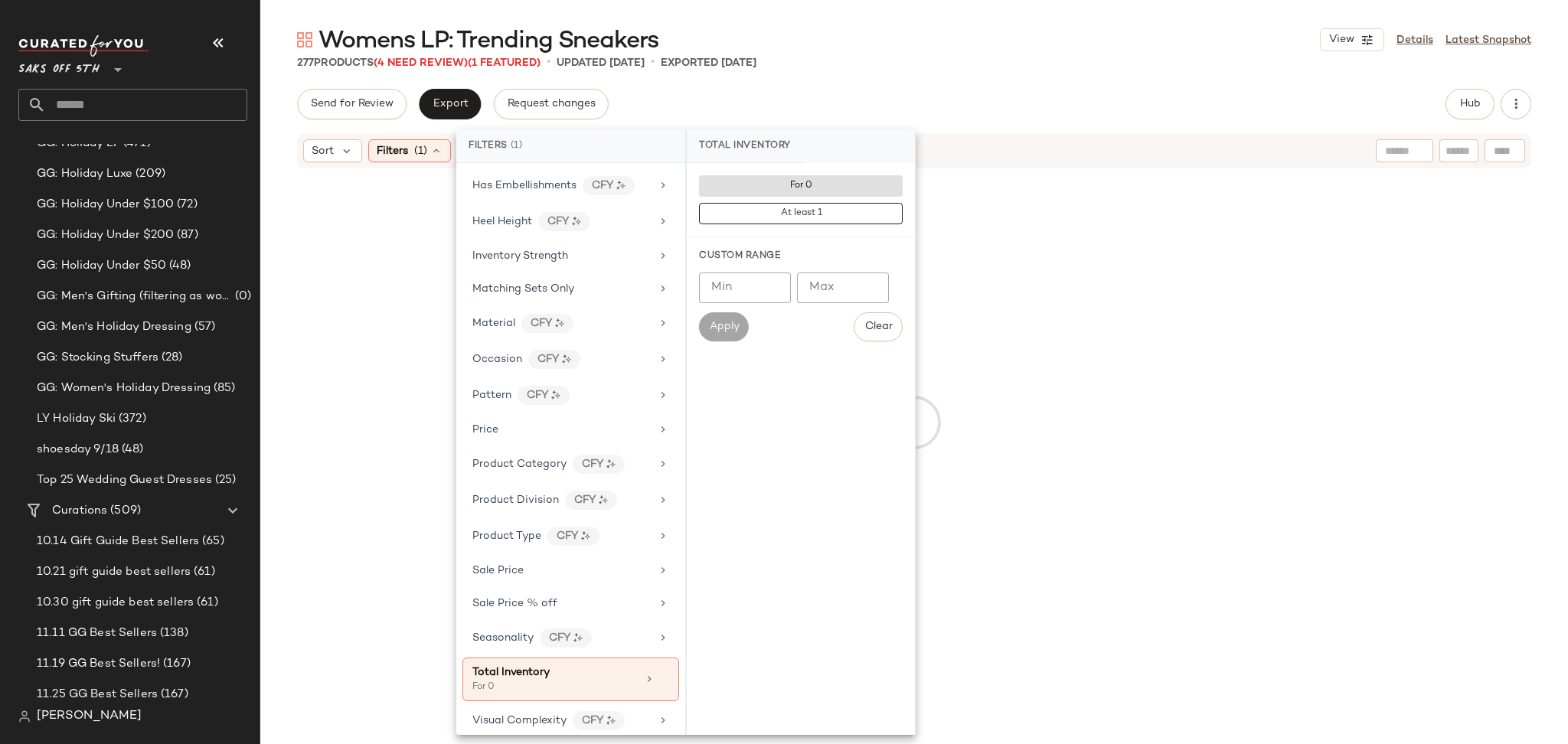
click at [928, 86] on div "Womens LP: Trending Sneakers View Details Latest Snapshot 277 Products (4 Need …" at bounding box center [913, 384] width 1307 height 719
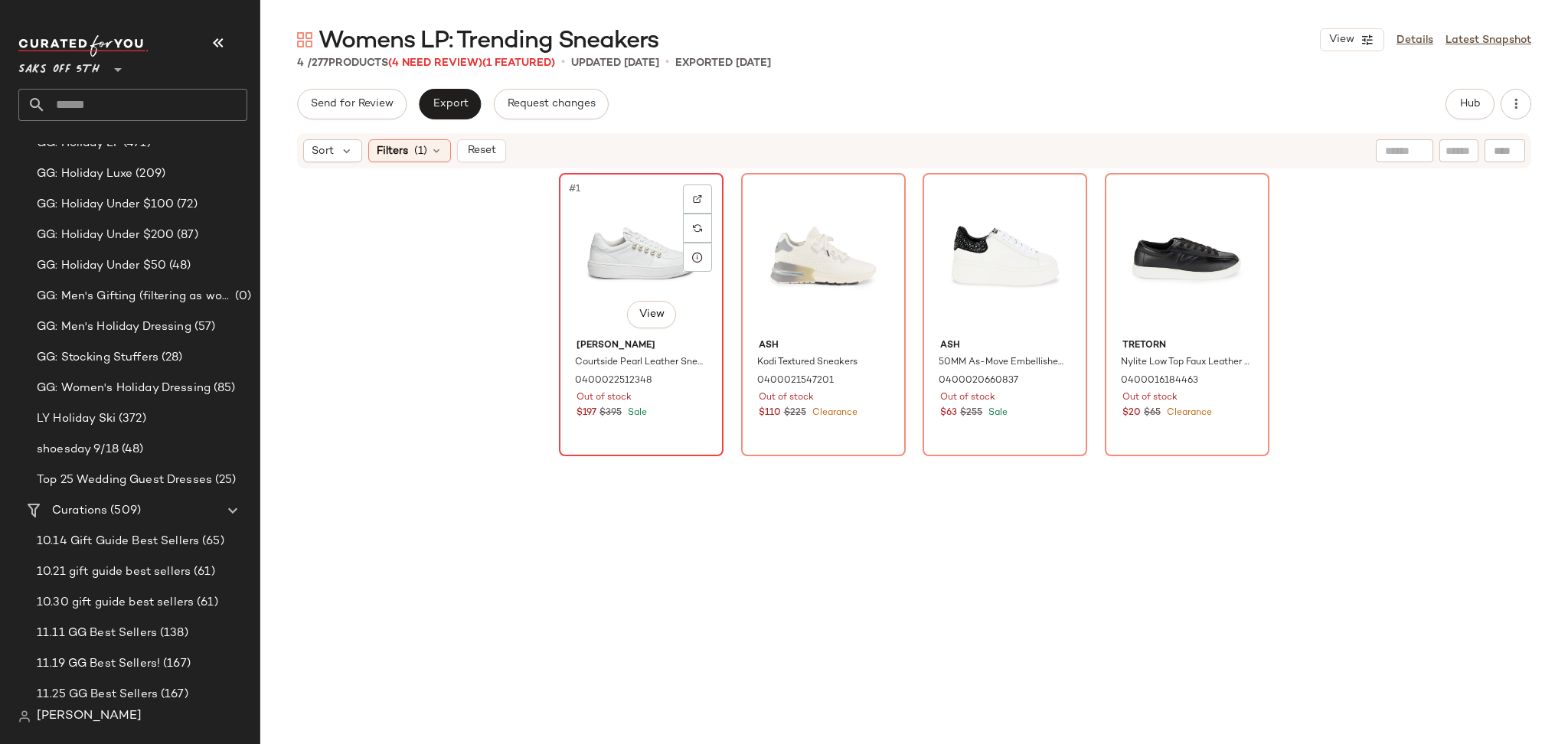
click at [609, 248] on div "#1 View" at bounding box center [641, 256] width 154 height 155
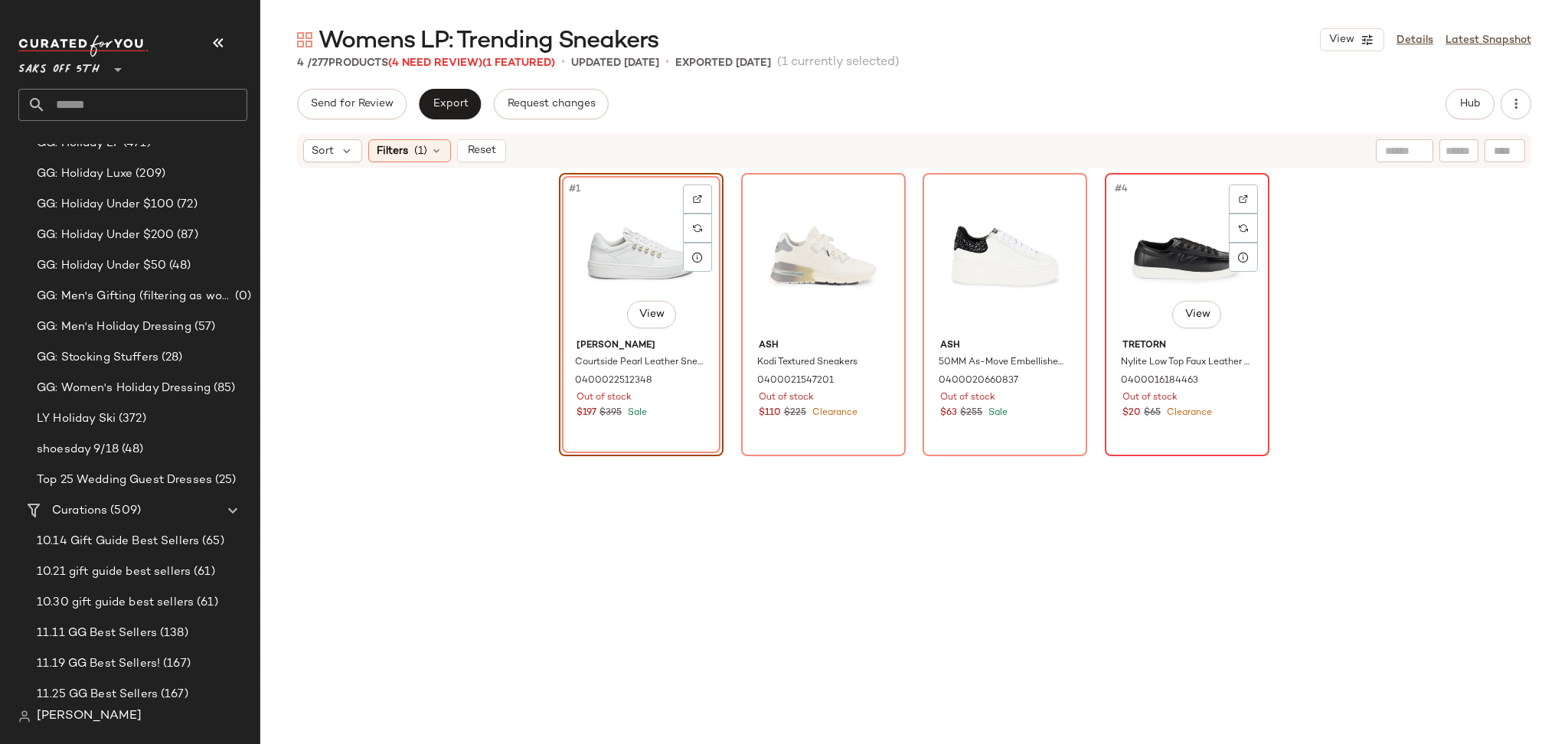
click at [1133, 259] on div "#4 View" at bounding box center [1187, 256] width 154 height 155
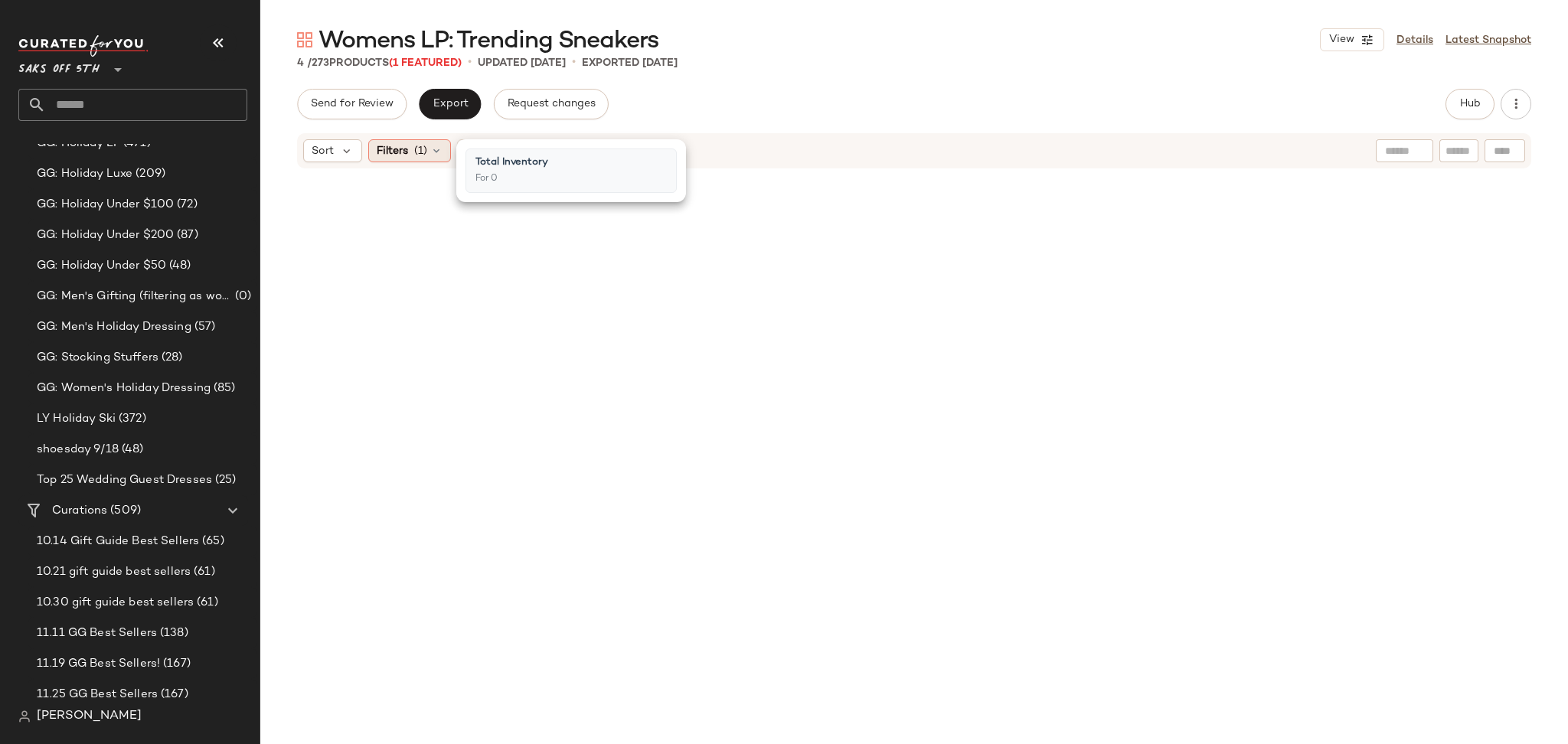
click at [404, 147] on span "Filters" at bounding box center [392, 151] width 31 height 16
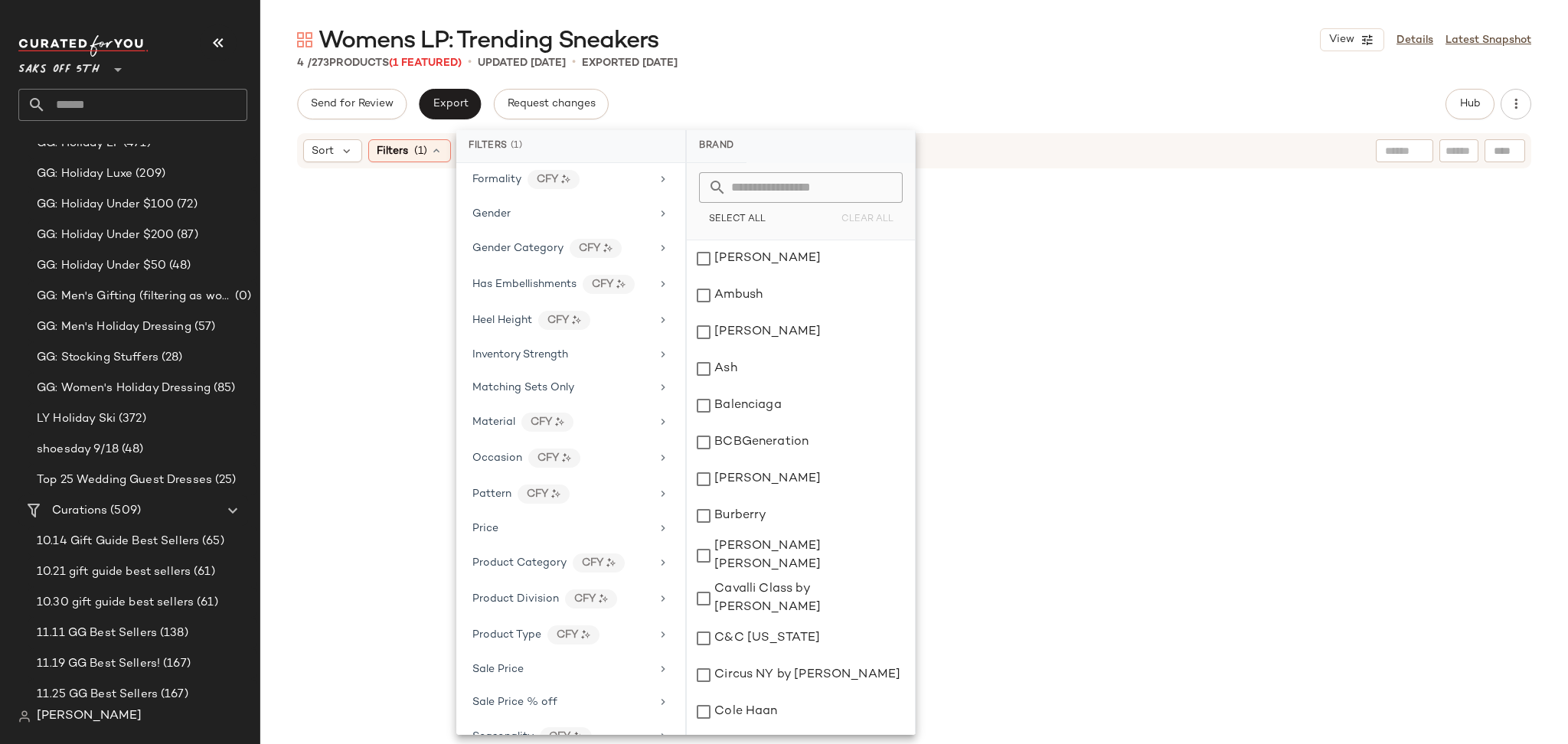
scroll to position [520, 0]
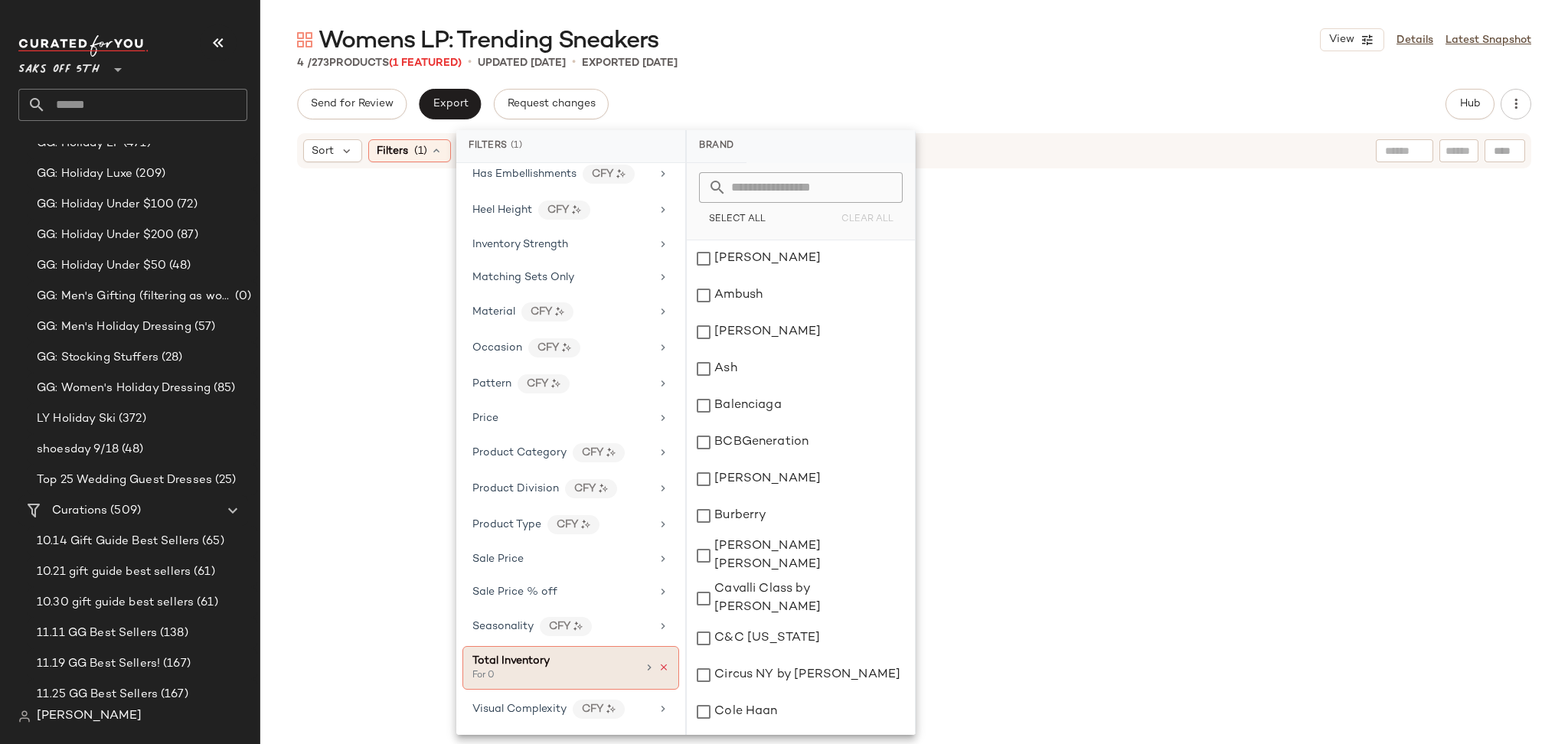
click at [659, 667] on icon at bounding box center [663, 668] width 11 height 11
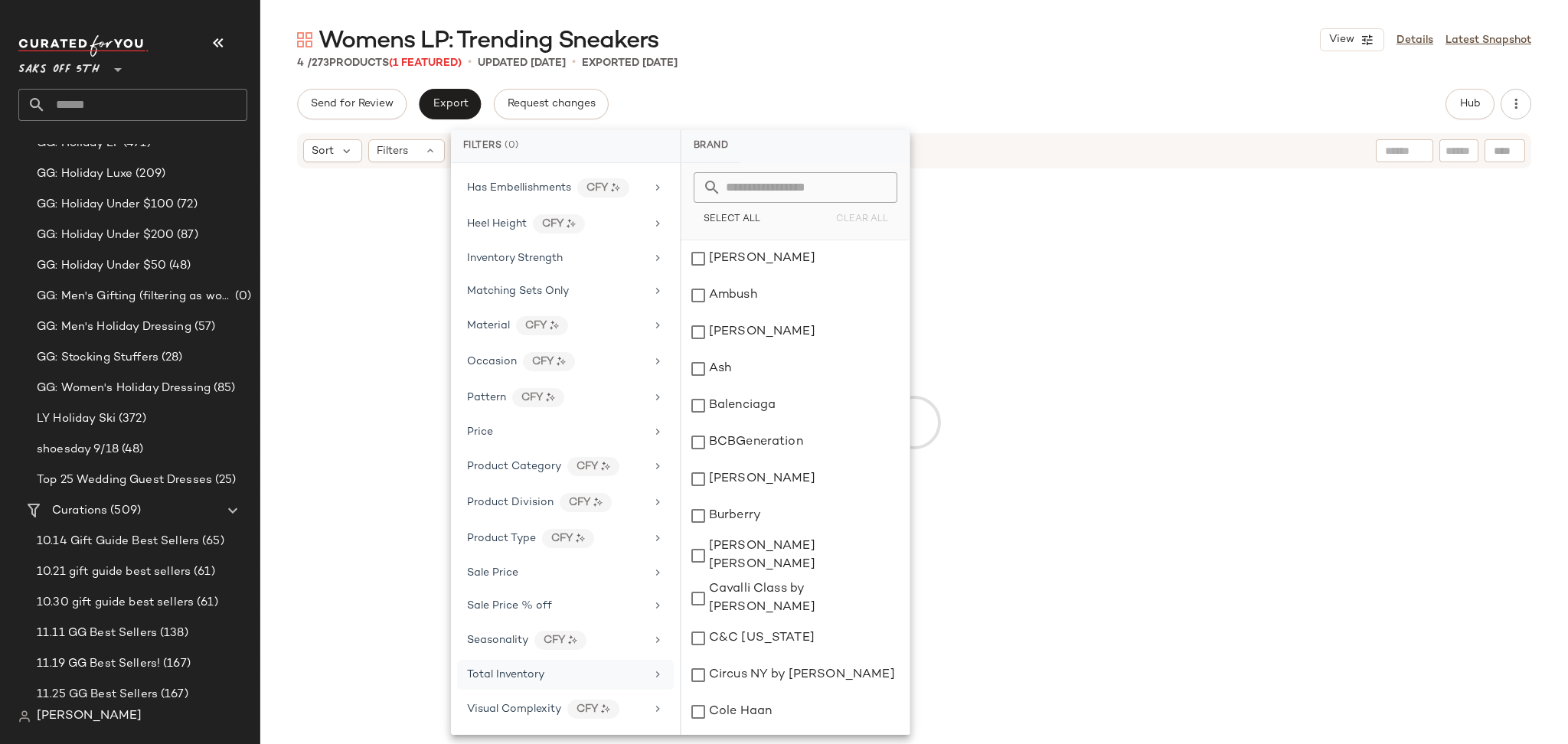
scroll to position [506, 0]
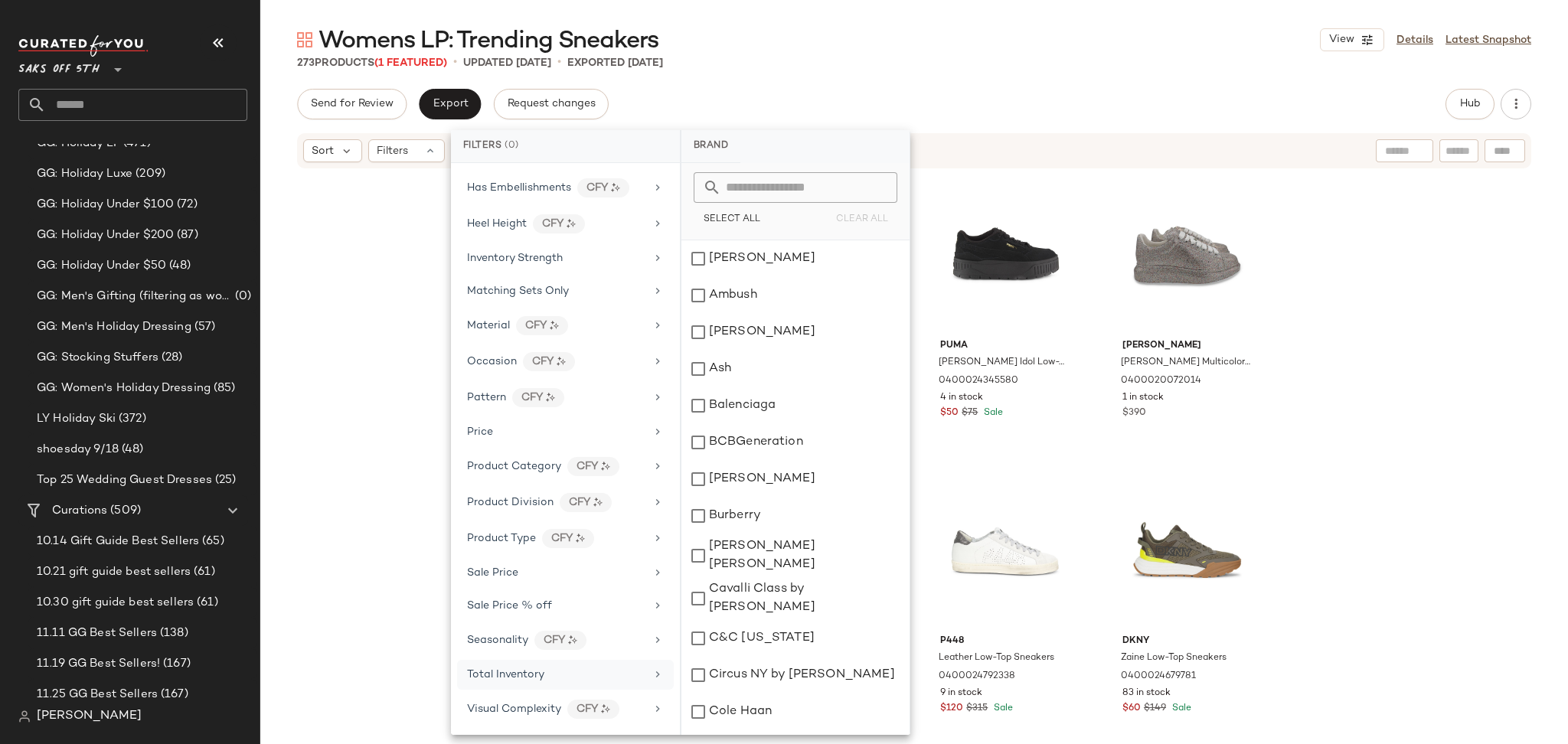
click at [1104, 67] on div "273 Products (1 Featured) • updated Sep 18th • Exported Sep 16th" at bounding box center [913, 63] width 1307 height 15
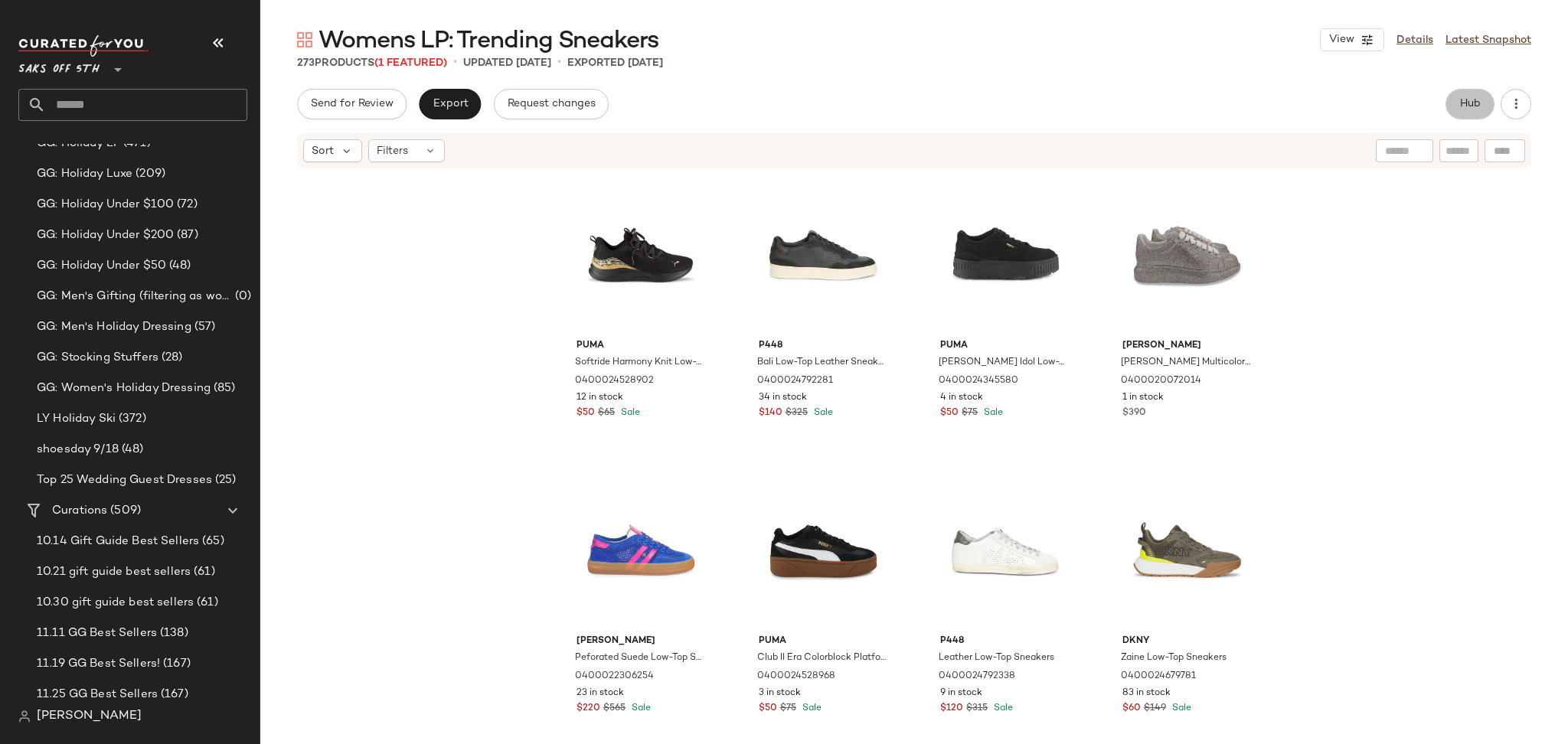
click at [1461, 112] on button "Hub" at bounding box center [1470, 104] width 49 height 31
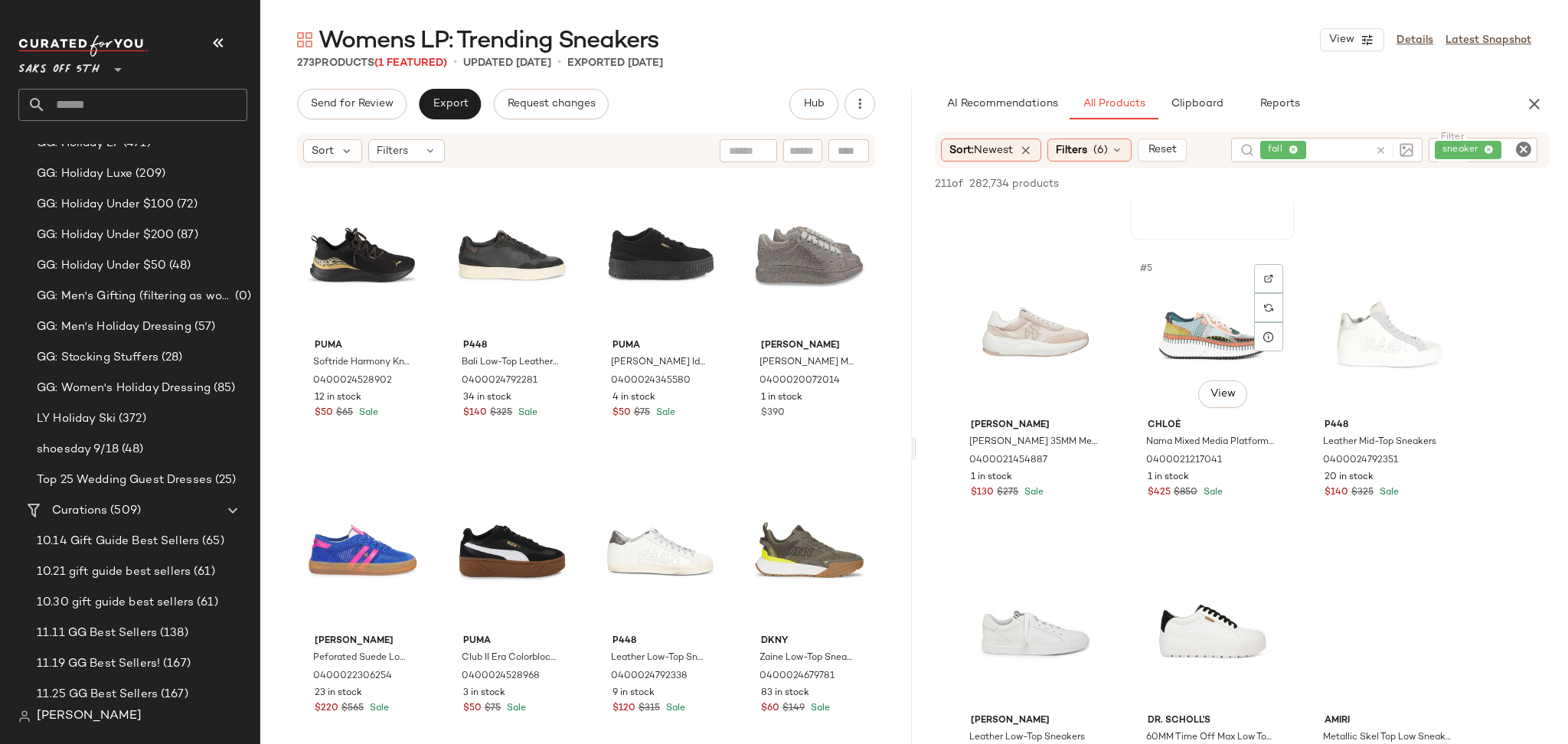
scroll to position [247, 0]
click at [1011, 297] on div "#4 View" at bounding box center [1035, 333] width 154 height 155
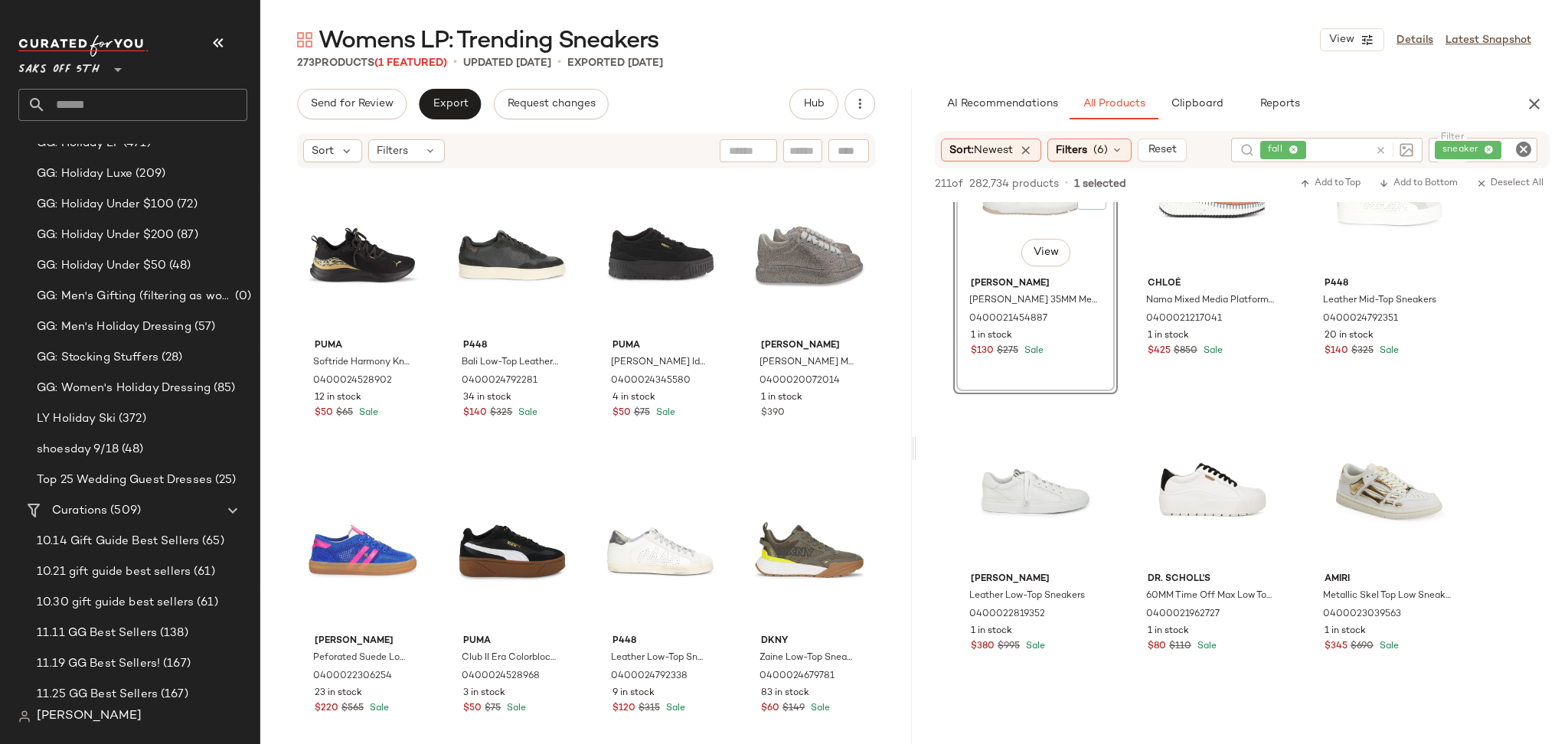
scroll to position [390, 0]
click at [1012, 464] on div "#7 View" at bounding box center [1035, 486] width 154 height 155
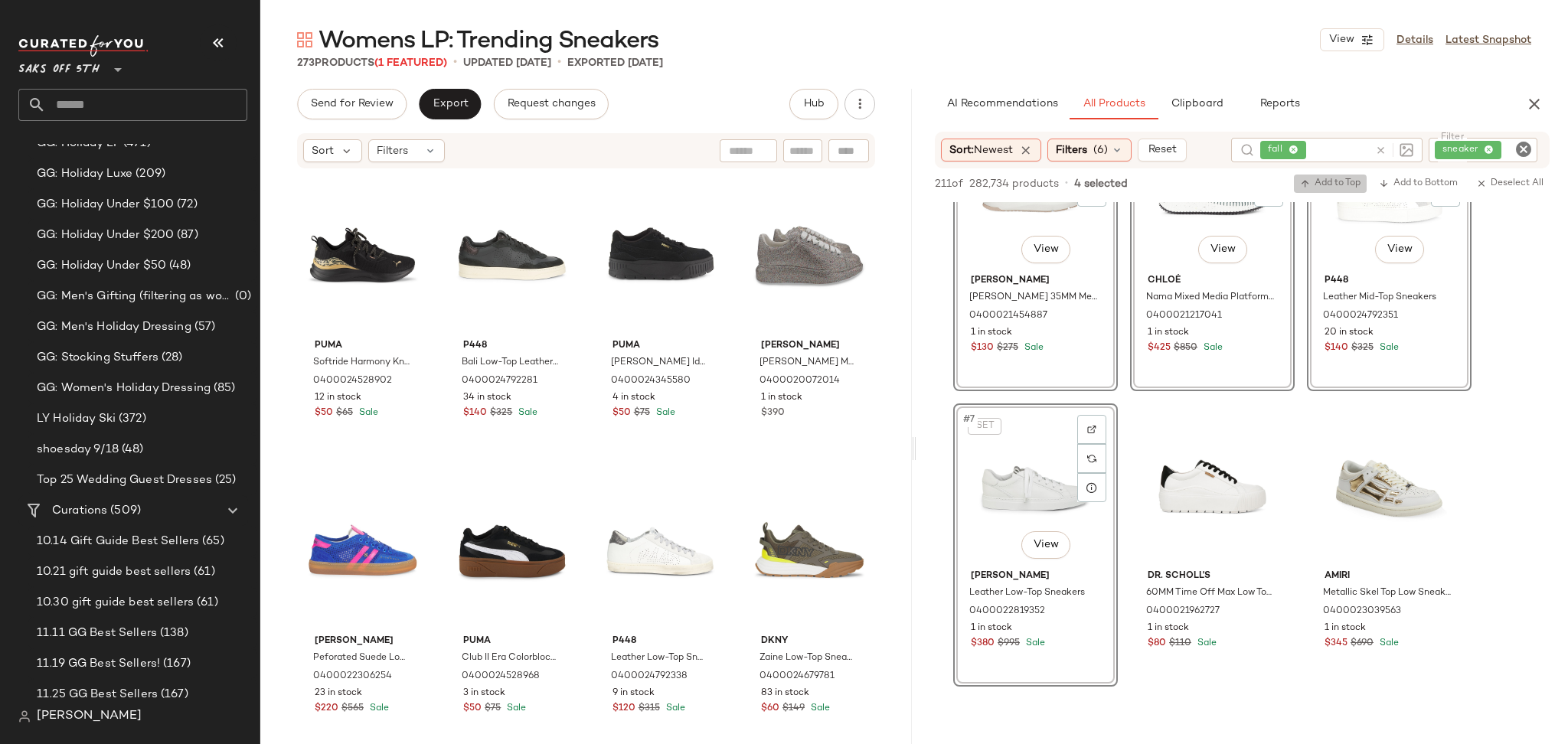
click at [1327, 175] on button "Add to Top" at bounding box center [1330, 184] width 73 height 19
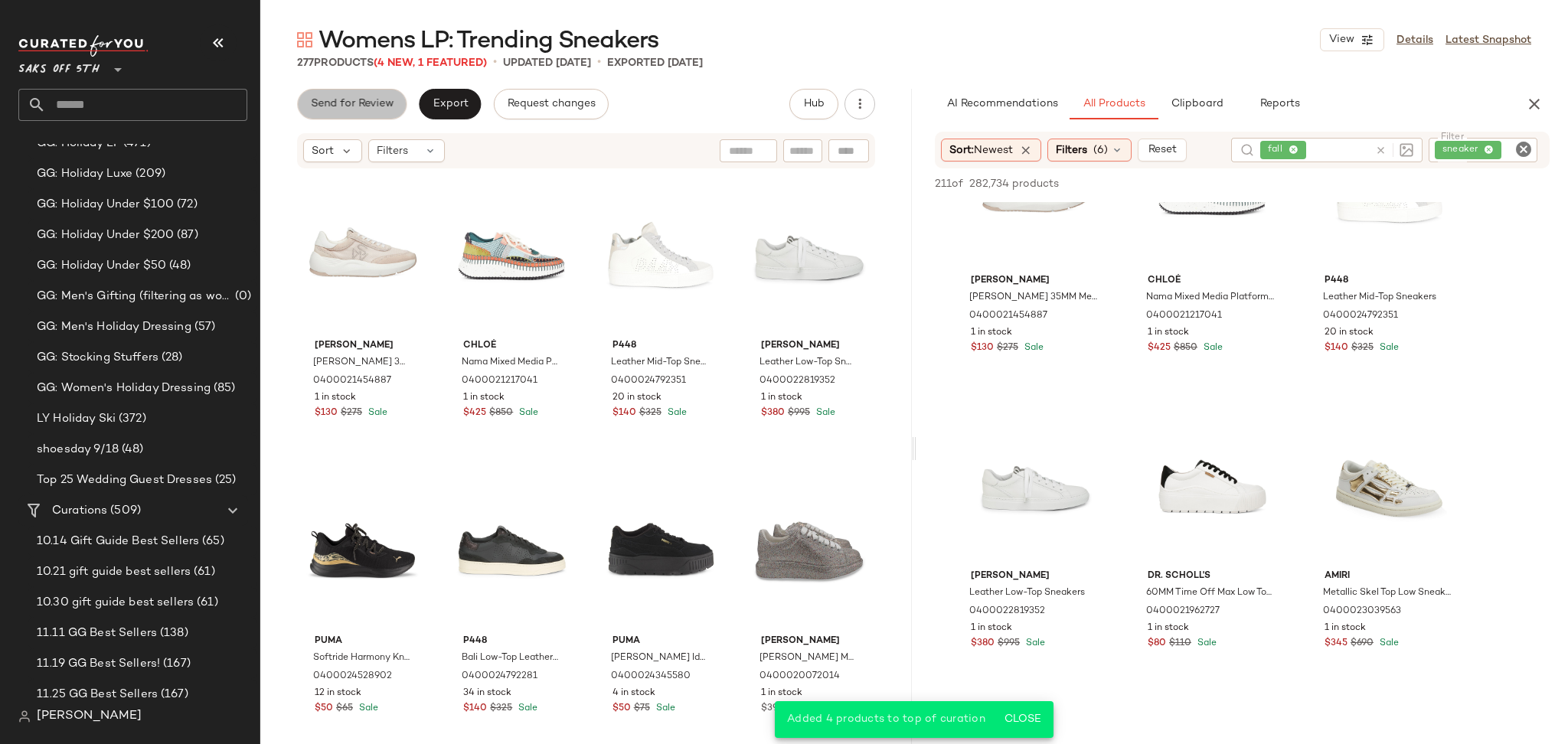
click at [353, 96] on button "Send for Review" at bounding box center [352, 104] width 109 height 31
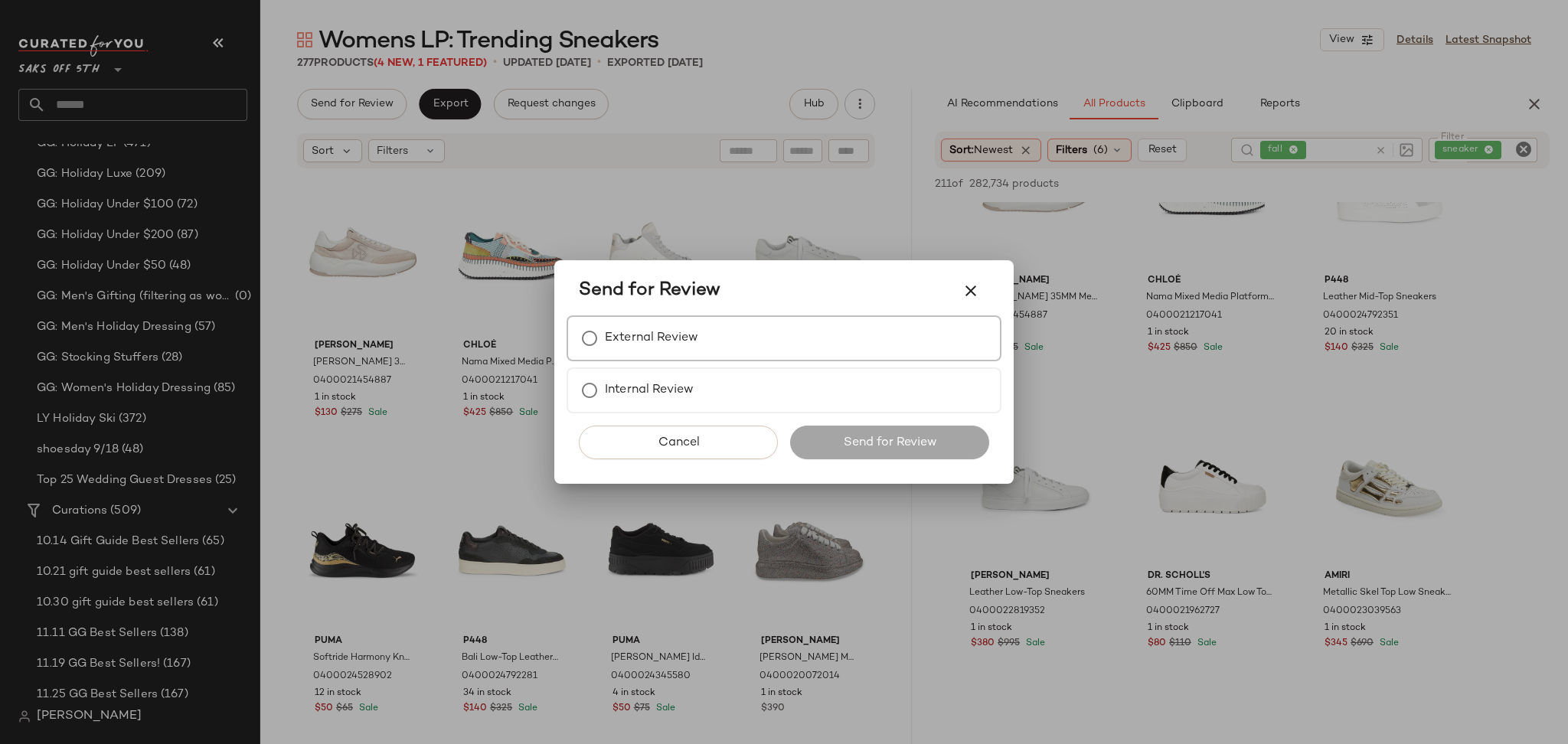
click at [670, 343] on label "External Review" at bounding box center [651, 338] width 93 height 31
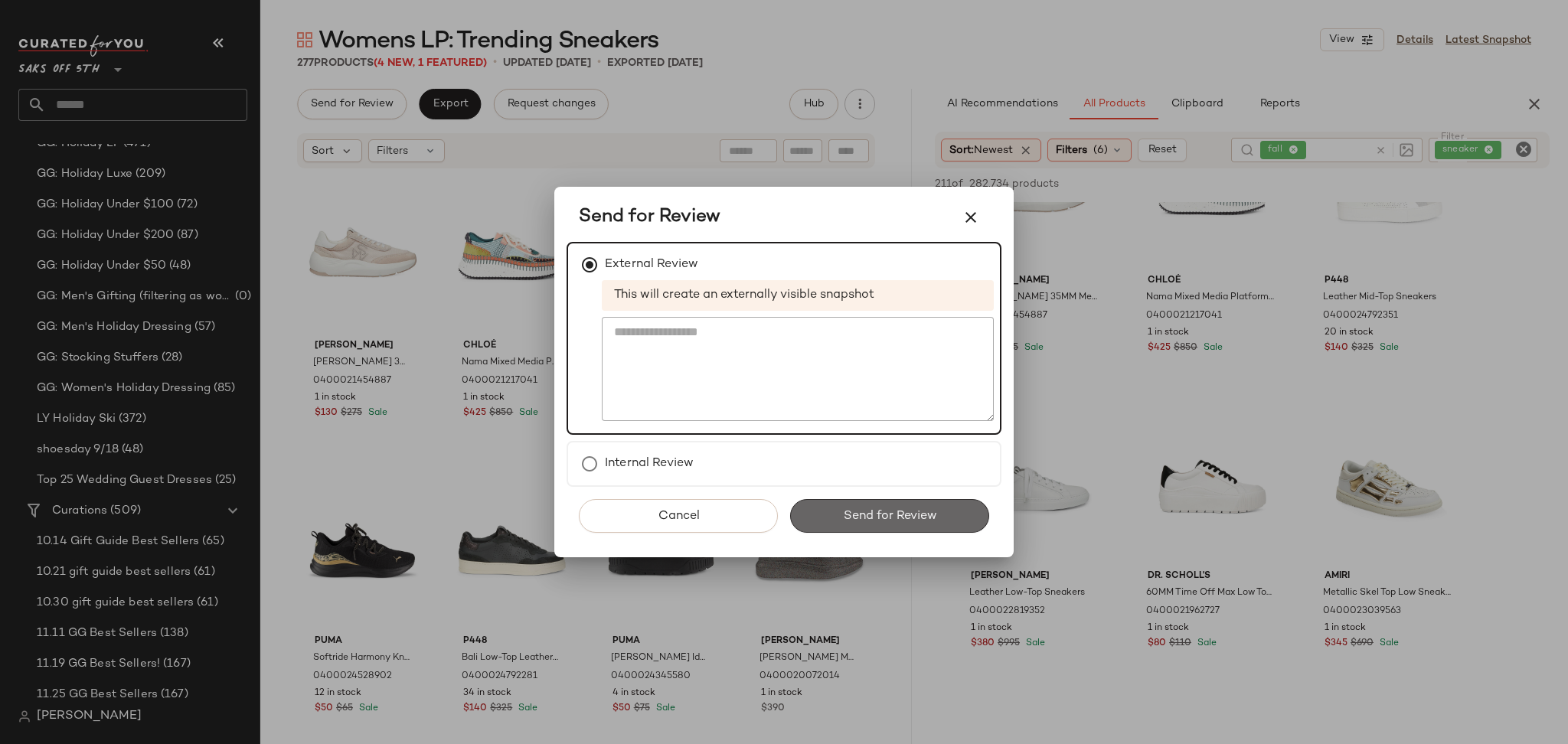
click at [876, 513] on span "Send for Review" at bounding box center [889, 516] width 94 height 14
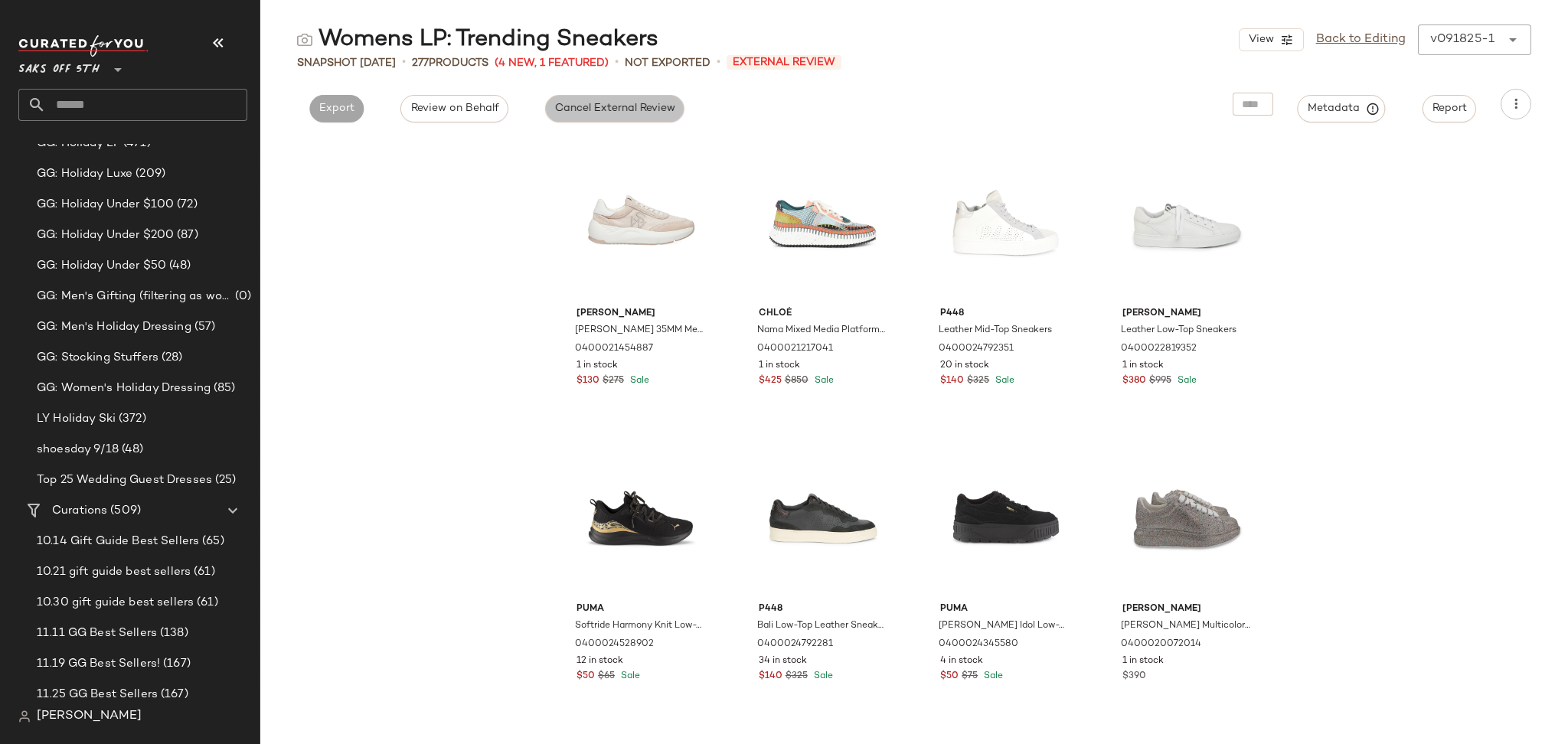
click at [573, 108] on span "Cancel External Review" at bounding box center [614, 108] width 121 height 12
click at [472, 116] on button "Export" at bounding box center [475, 108] width 54 height 28
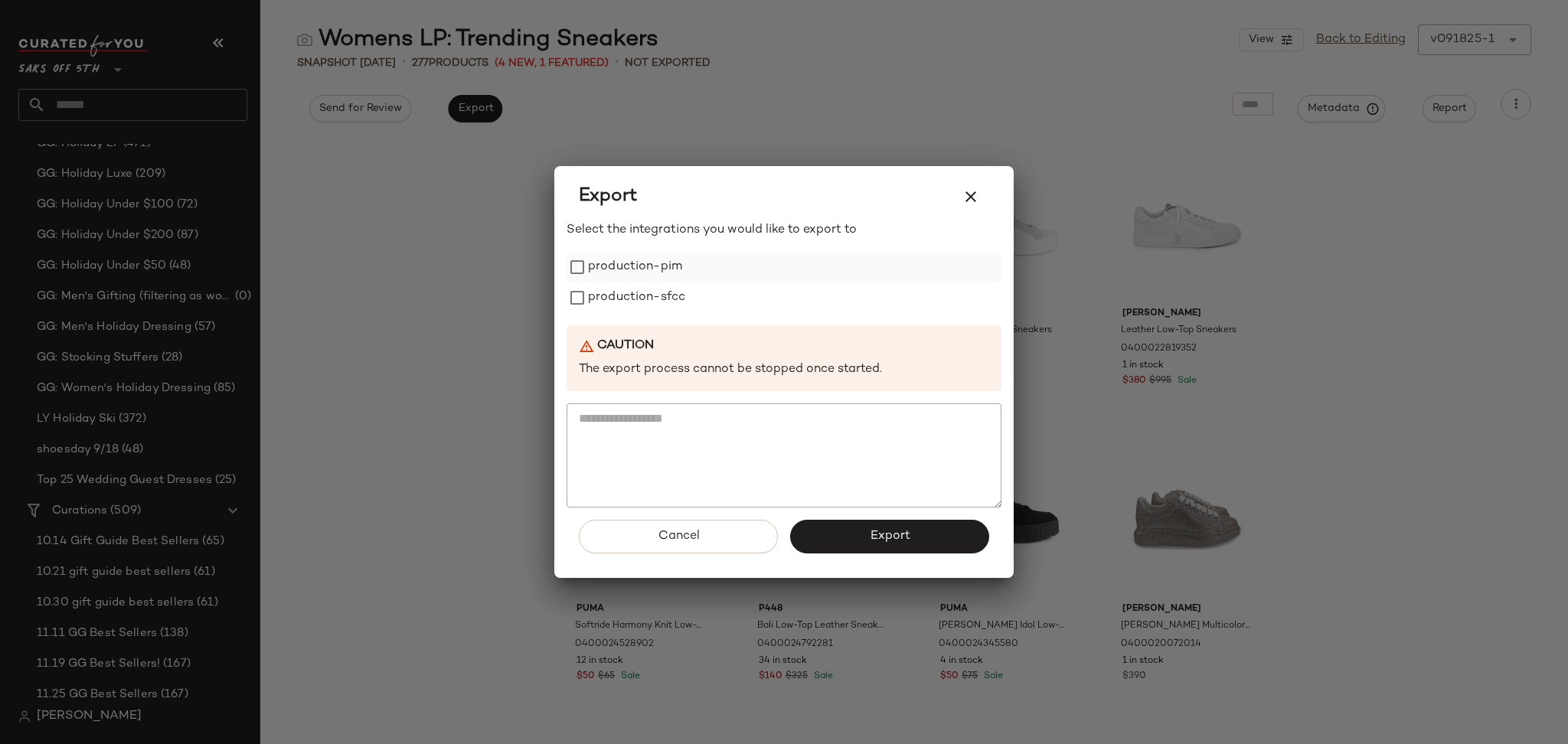
click at [615, 262] on label "production-pim" at bounding box center [634, 267] width 94 height 31
click at [626, 298] on label "production-sfcc" at bounding box center [636, 297] width 97 height 31
click at [889, 543] on span "Export" at bounding box center [889, 536] width 41 height 14
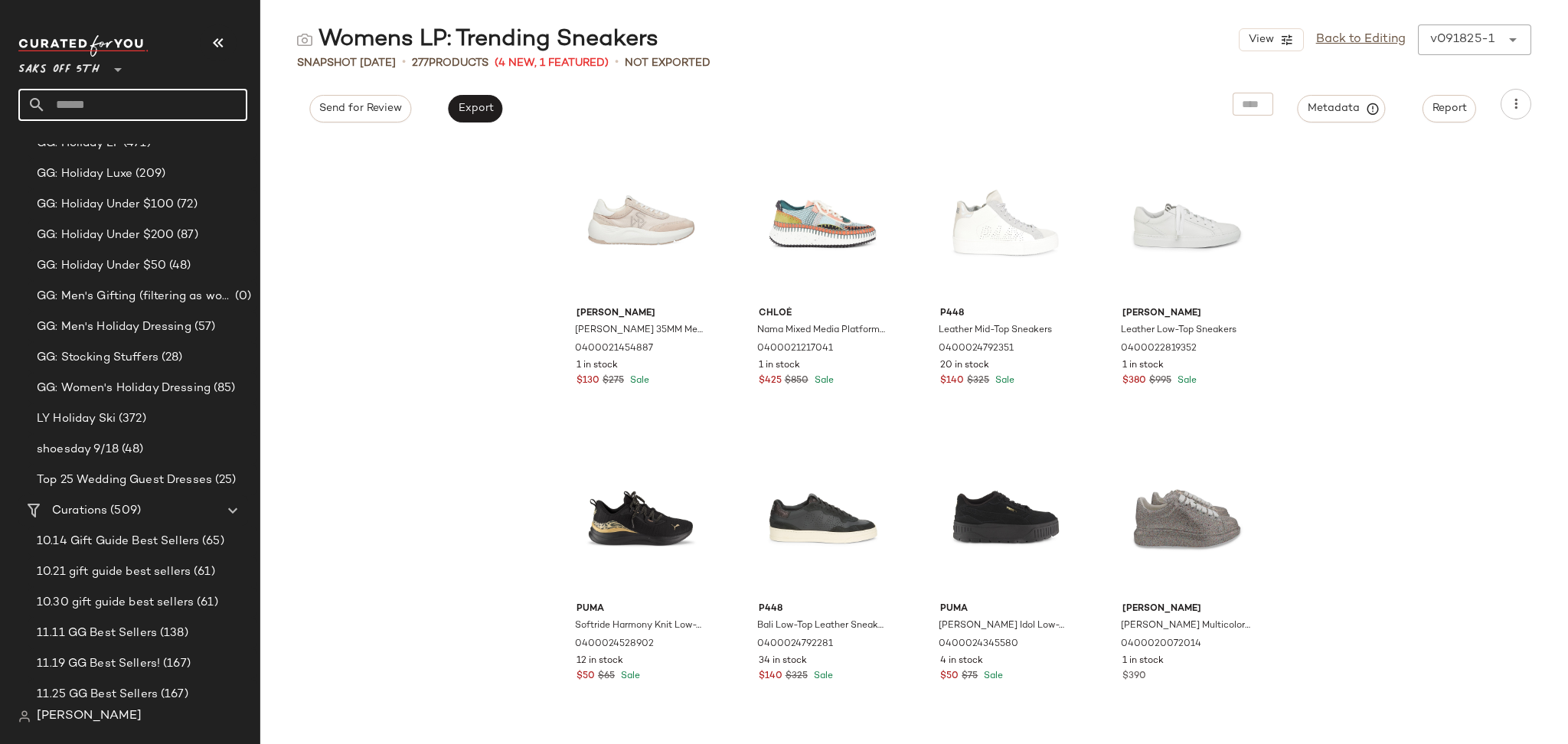
click at [163, 99] on input "text" at bounding box center [147, 105] width 202 height 32
type input "****"
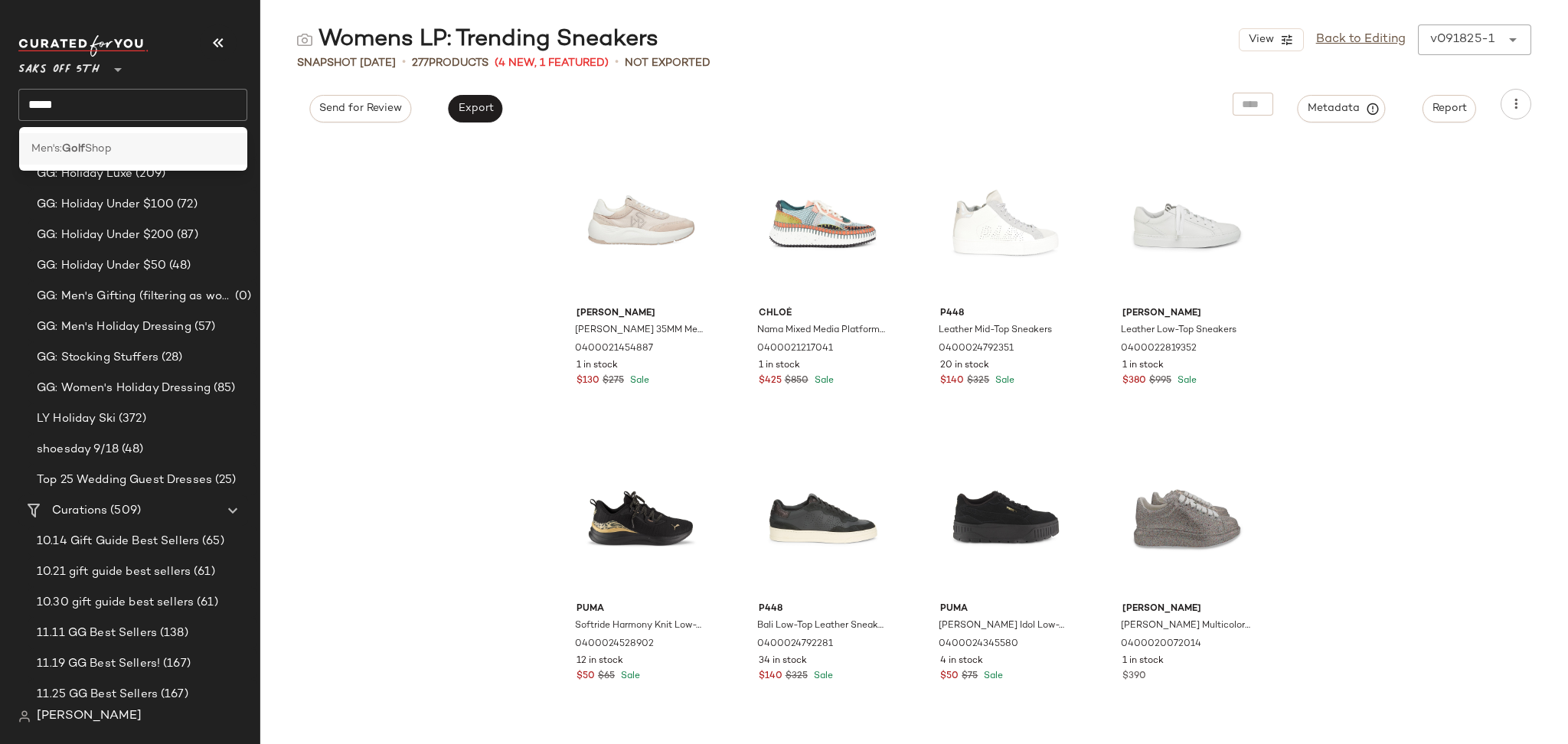
click at [136, 142] on div "Men's: Golf Shop" at bounding box center [133, 148] width 204 height 16
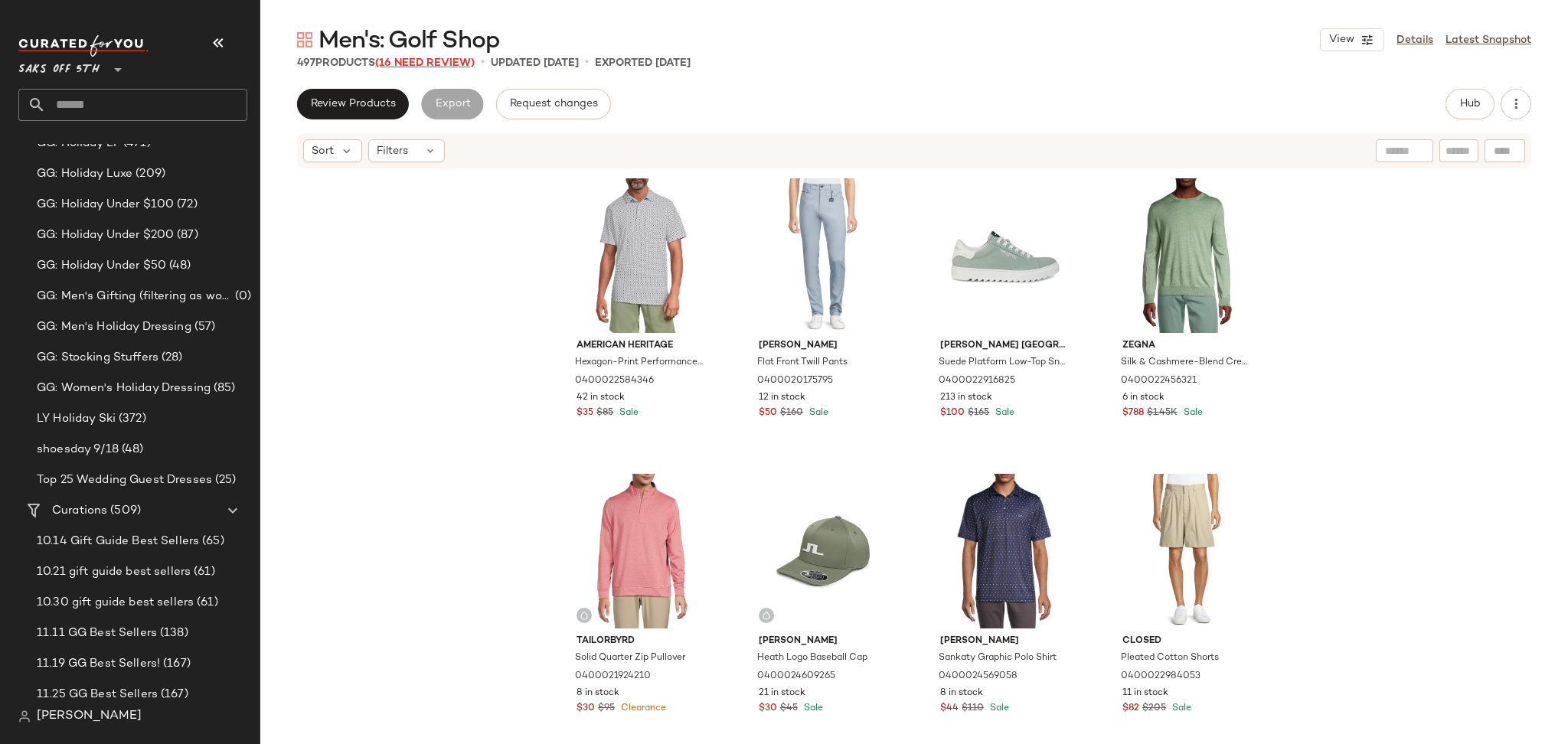
click at [438, 68] on span "(16 Need Review)" at bounding box center [424, 64] width 99 height 12
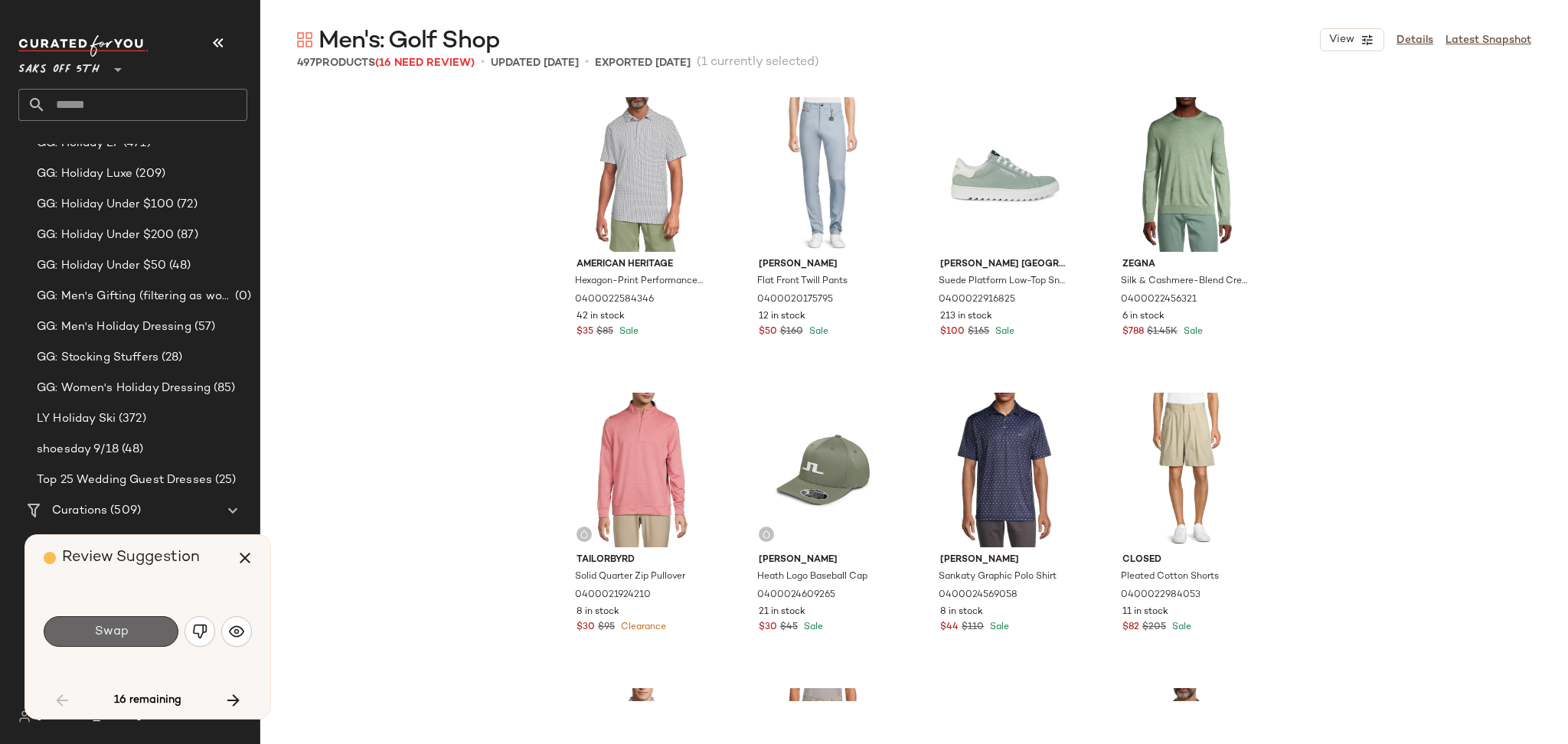
click at [141, 624] on button "Swap" at bounding box center [111, 631] width 135 height 31
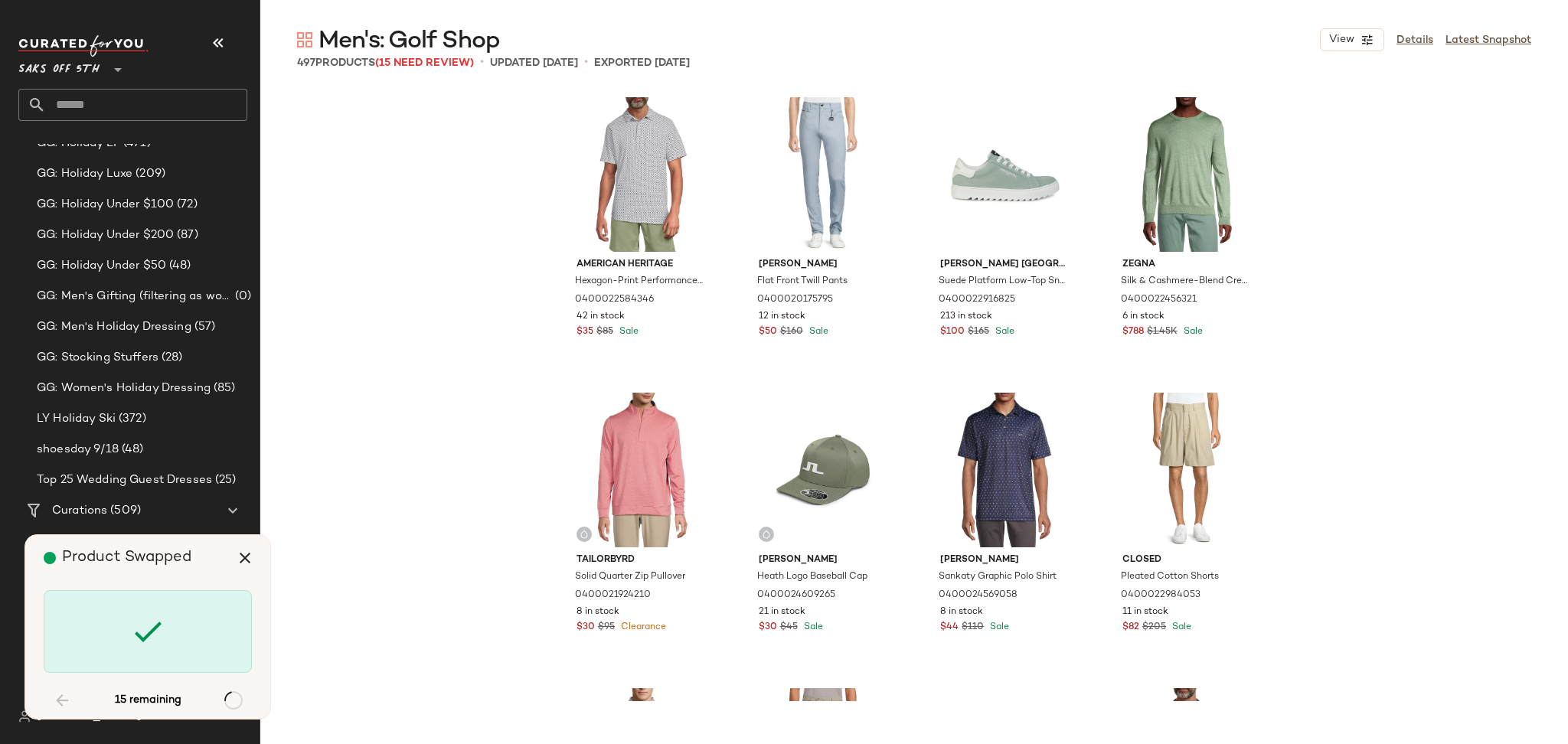
scroll to position [1195, 0]
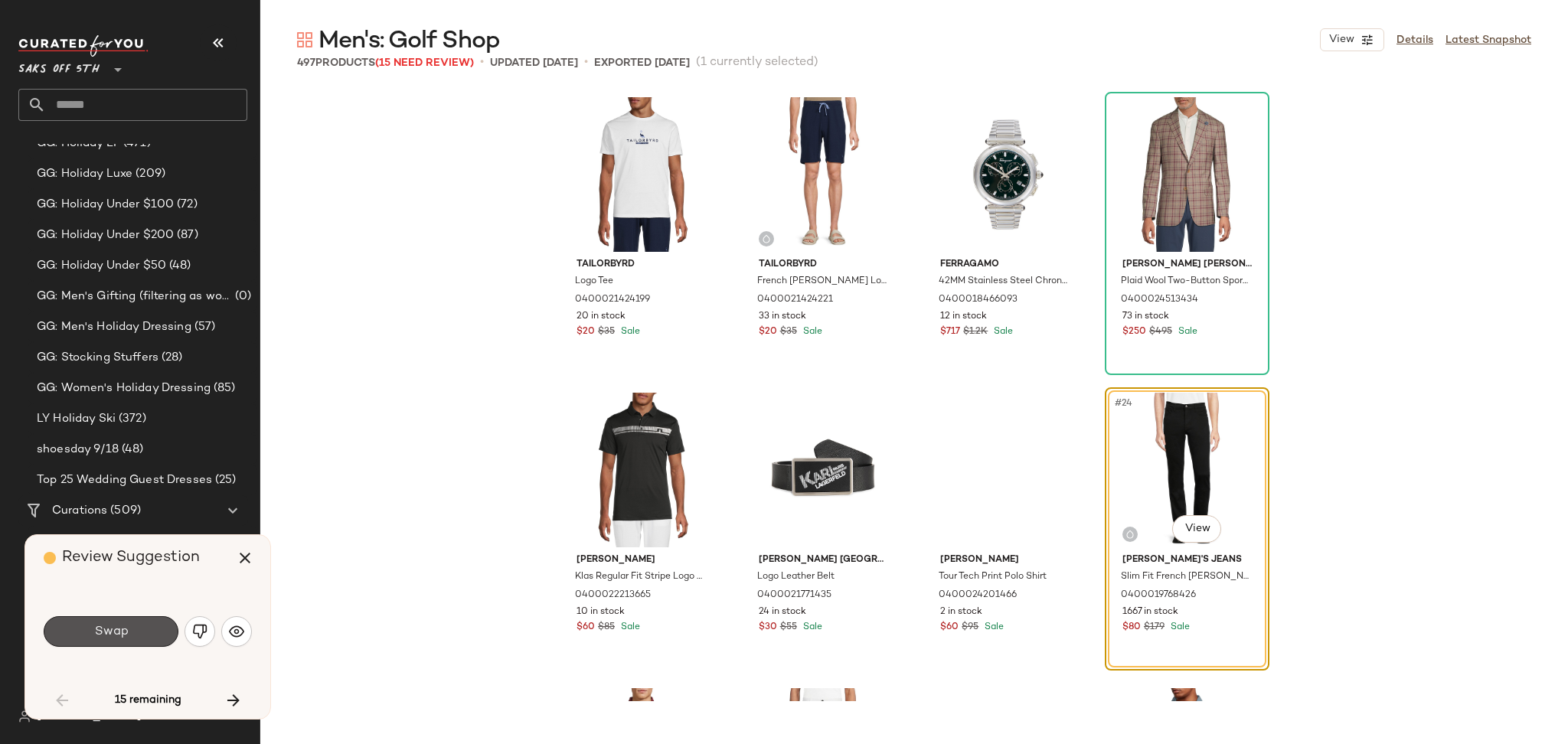
click at [141, 624] on button "Swap" at bounding box center [111, 631] width 135 height 31
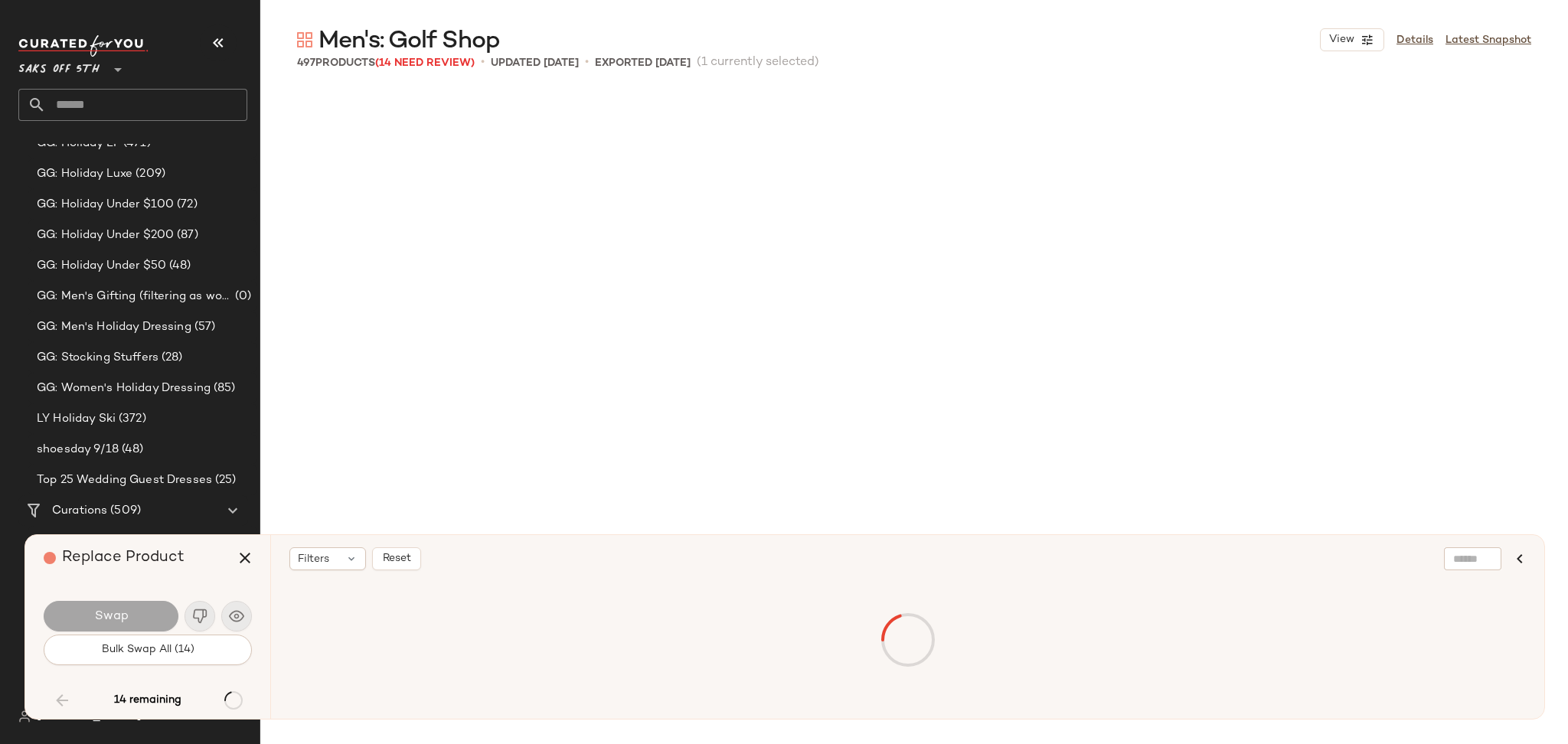
scroll to position [5320, 0]
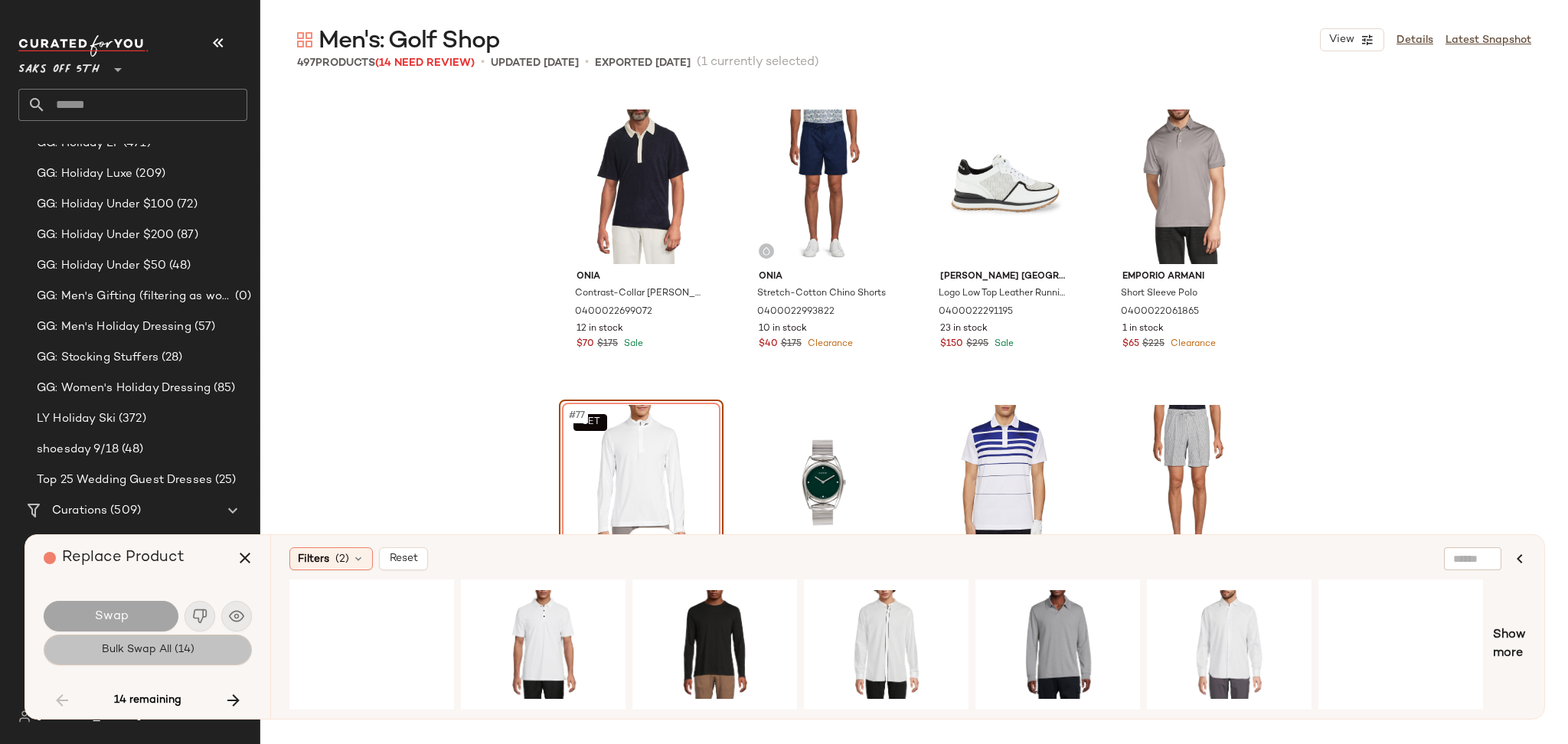
click at [141, 647] on span "Bulk Swap All (14)" at bounding box center [147, 650] width 93 height 12
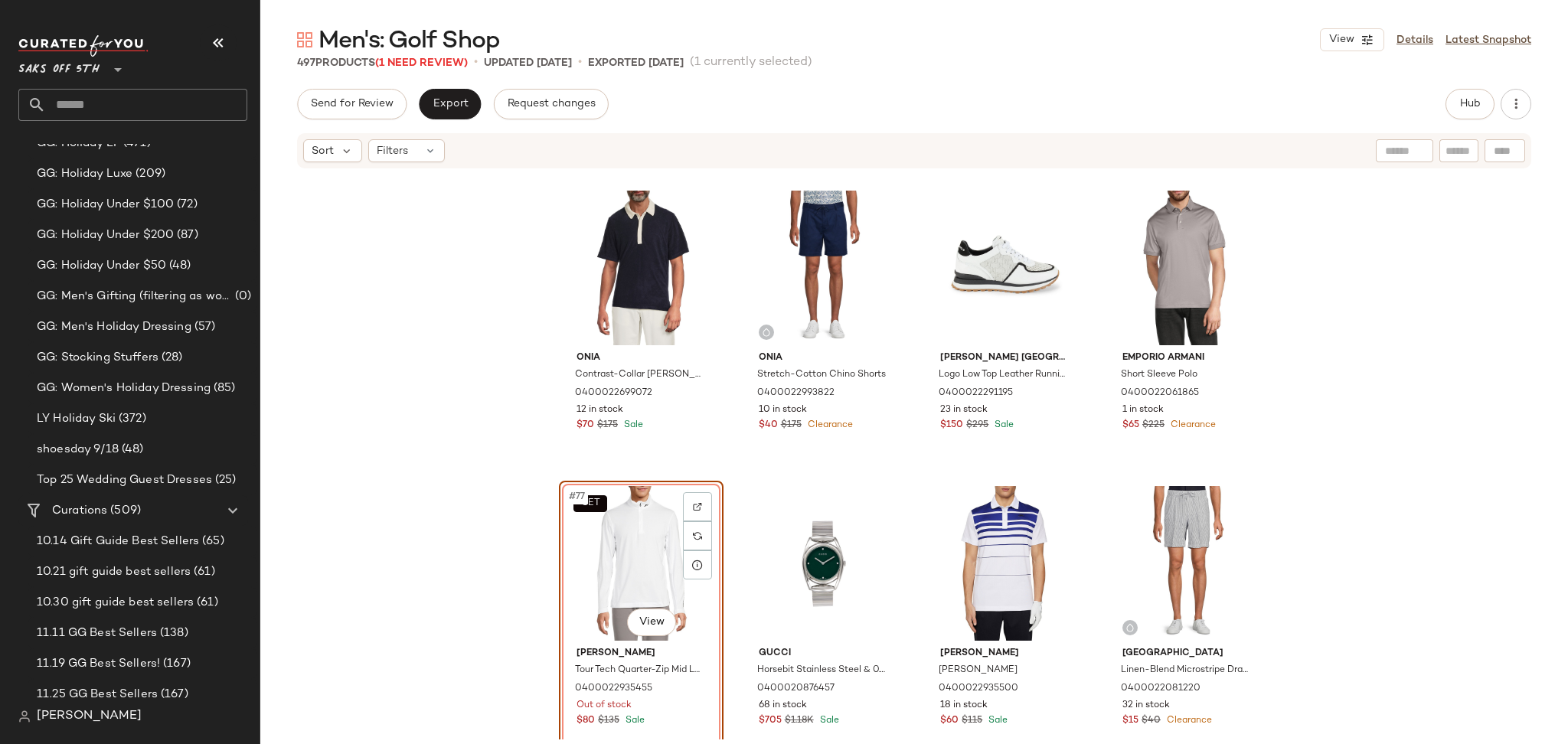
click at [429, 55] on span "Men's: Golf Shop" at bounding box center [409, 42] width 181 height 31
click at [439, 64] on span "(1 Need Review)" at bounding box center [421, 64] width 92 height 12
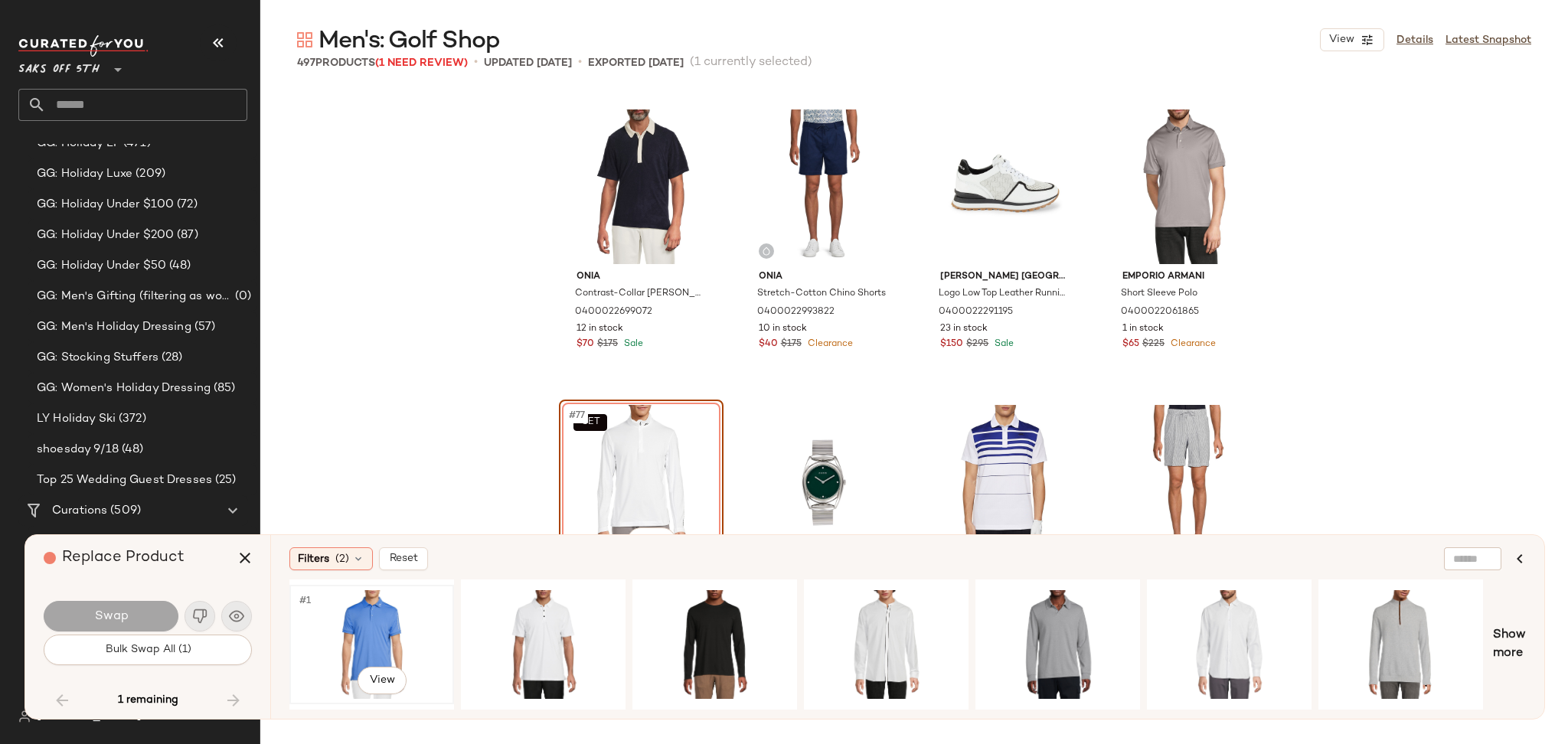
click at [349, 626] on div "#1 View" at bounding box center [372, 645] width 154 height 108
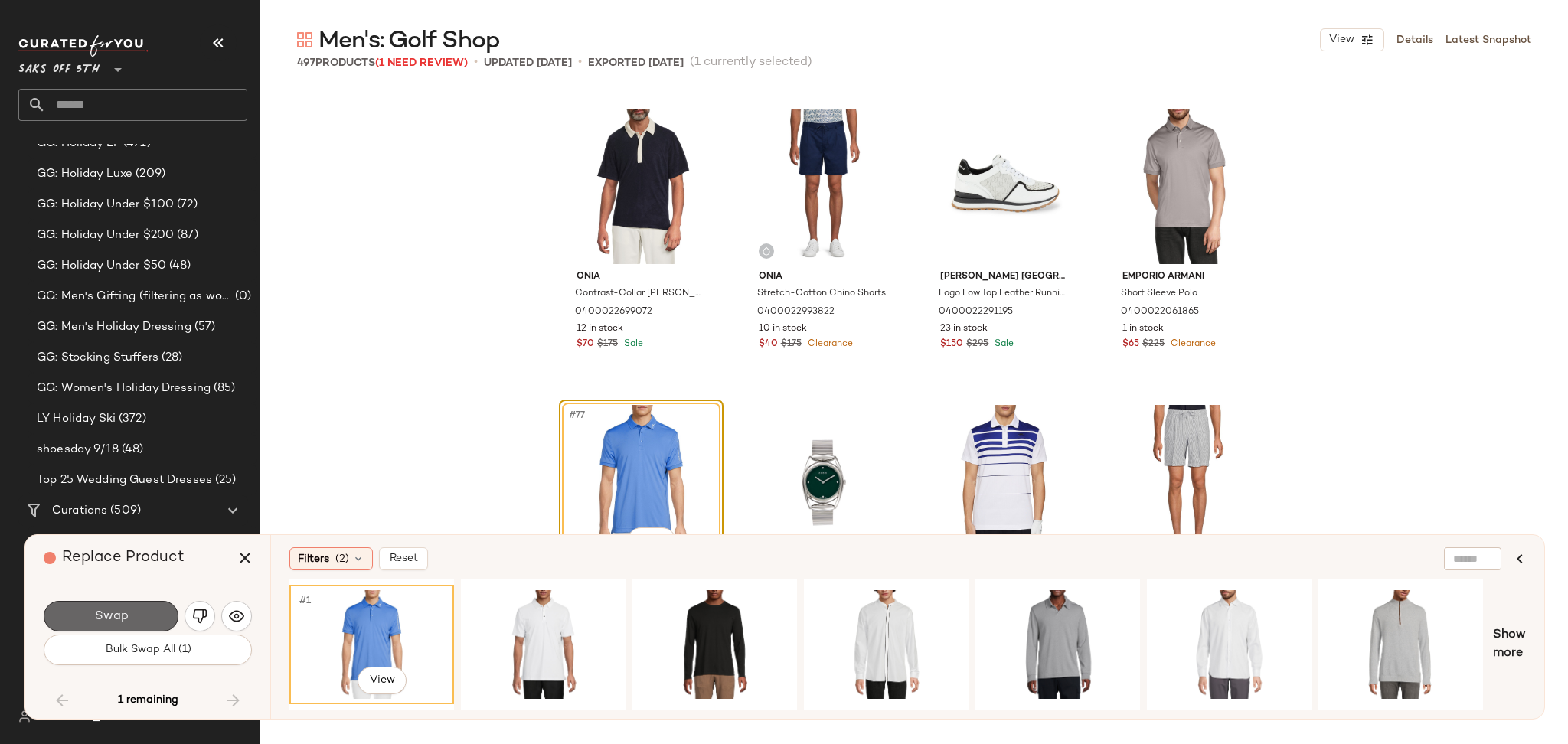
click at [148, 615] on button "Swap" at bounding box center [111, 616] width 135 height 31
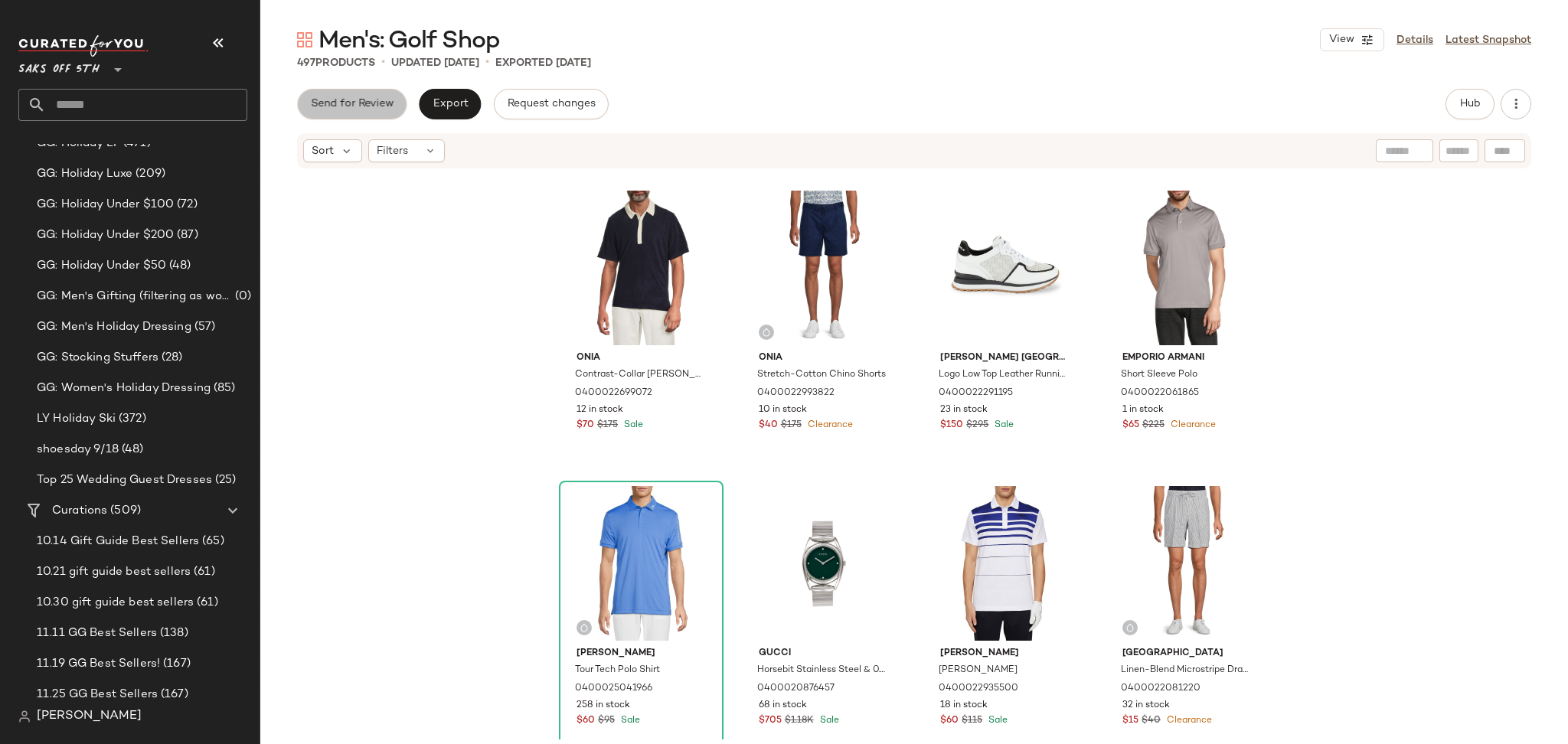
click at [390, 106] on span "Send for Review" at bounding box center [352, 104] width 83 height 12
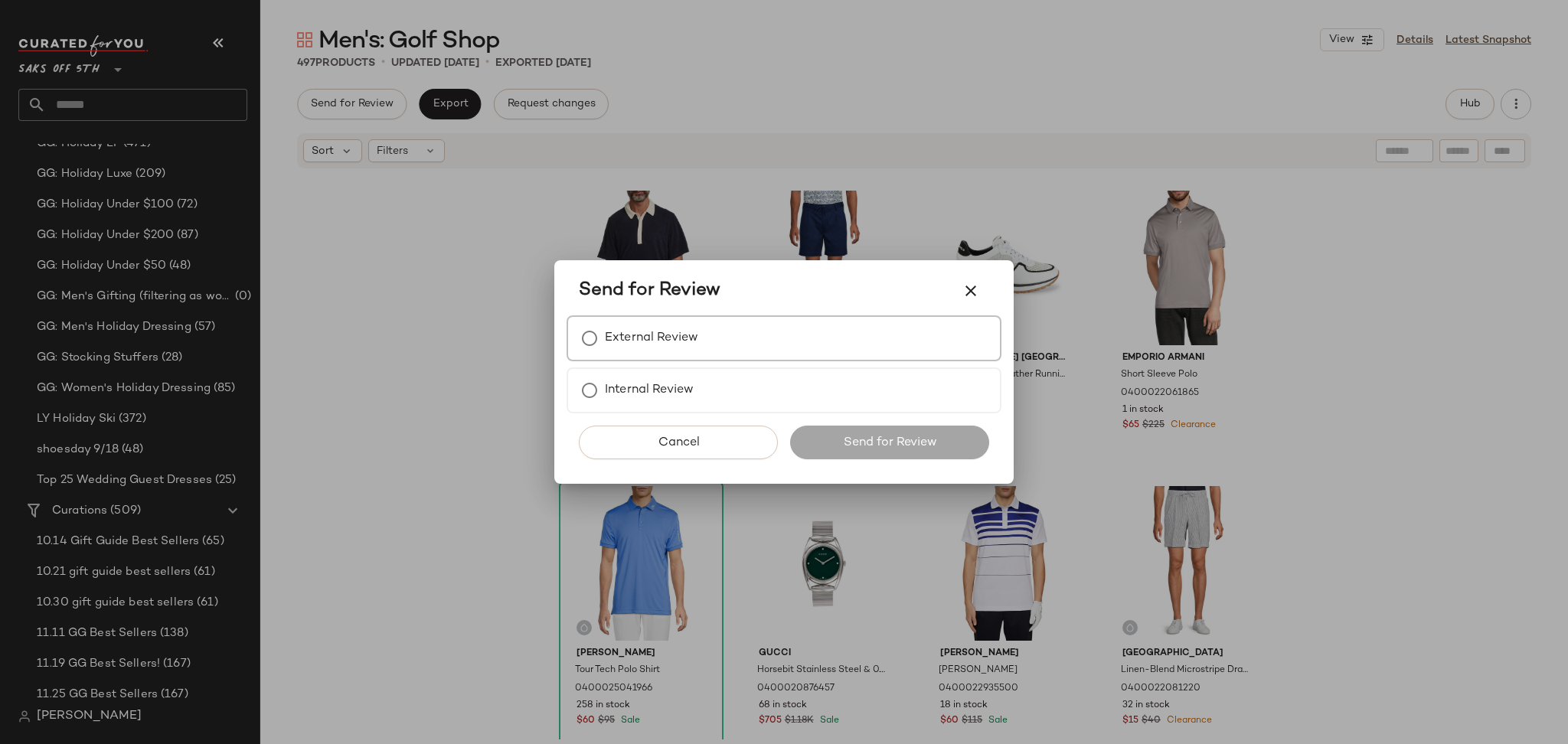
click at [631, 337] on label "External Review" at bounding box center [651, 338] width 93 height 31
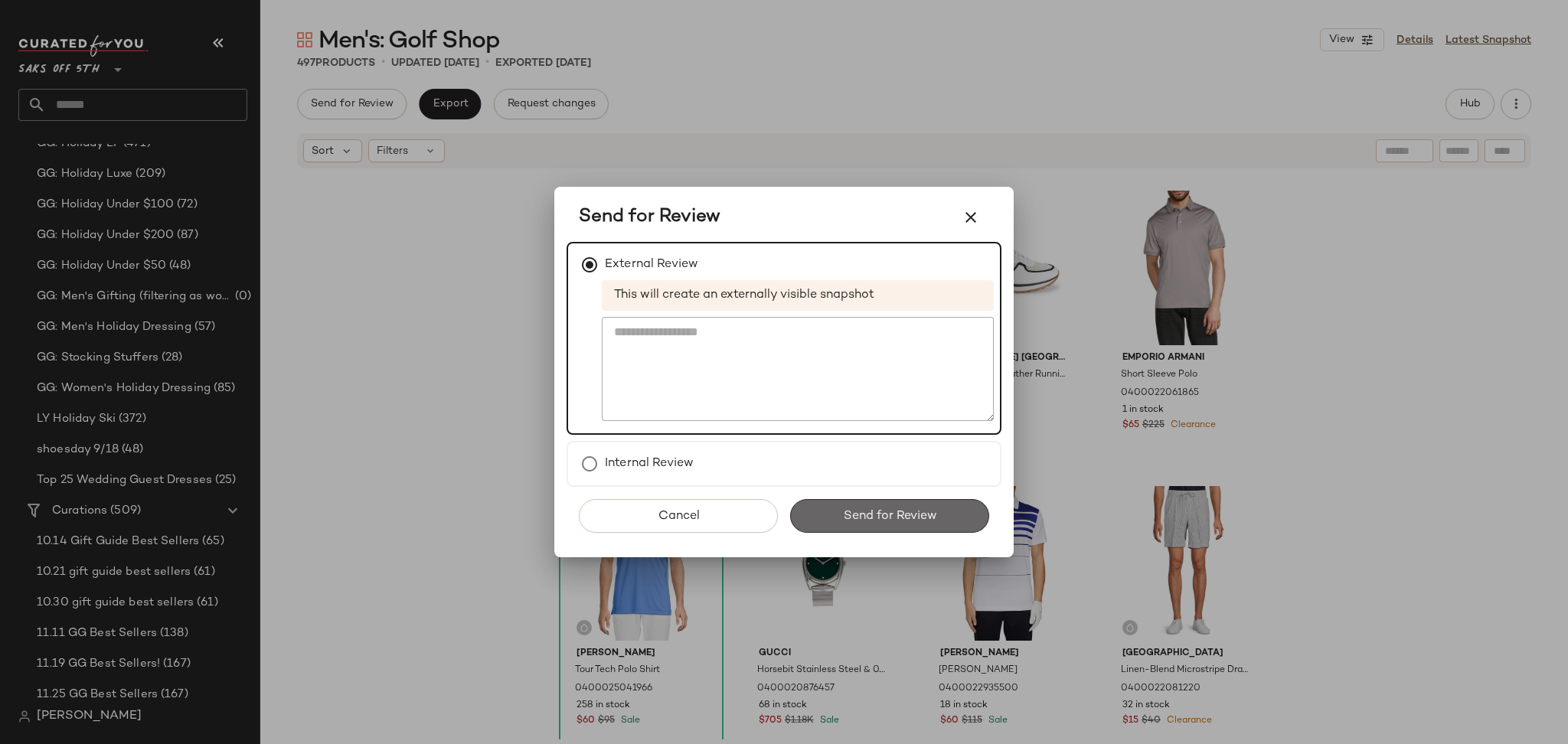
click at [854, 527] on button "Send for Review" at bounding box center [889, 516] width 199 height 34
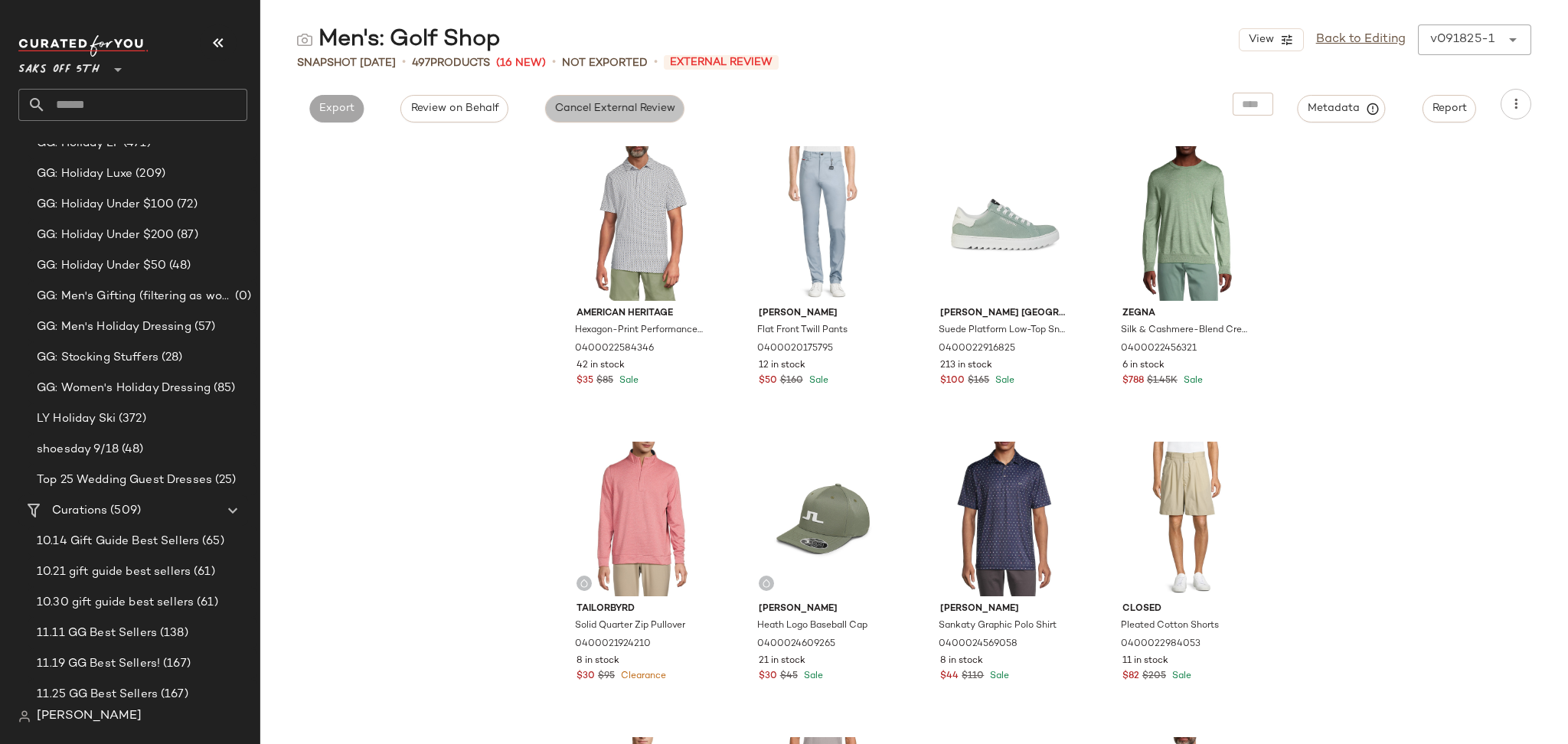
click at [617, 103] on span "Cancel External Review" at bounding box center [614, 108] width 121 height 12
click at [458, 115] on span "Export" at bounding box center [474, 108] width 36 height 12
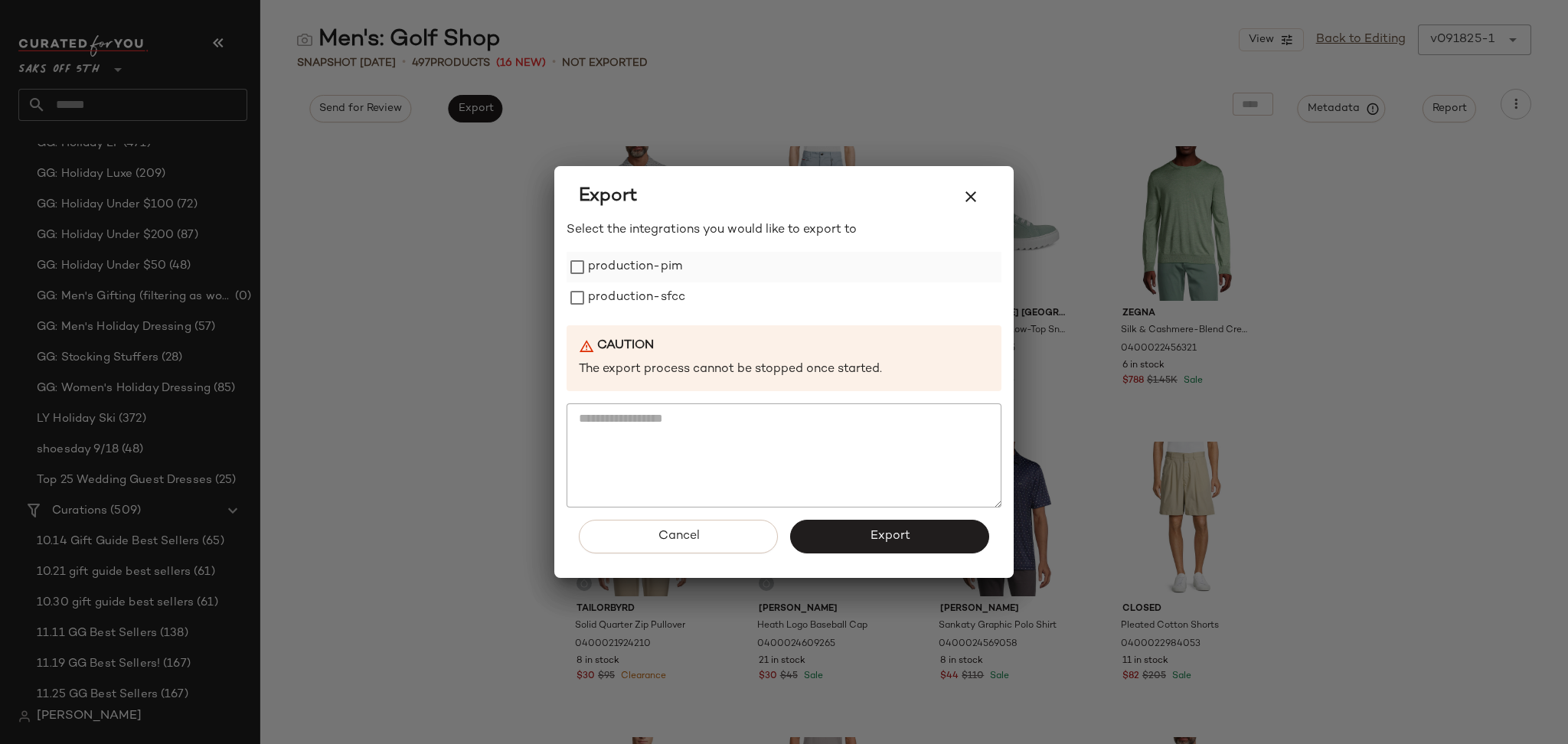
click at [607, 268] on label "production-pim" at bounding box center [634, 267] width 94 height 31
click at [604, 288] on label "production-sfcc" at bounding box center [636, 297] width 97 height 31
click at [851, 536] on button "Export" at bounding box center [889, 537] width 199 height 34
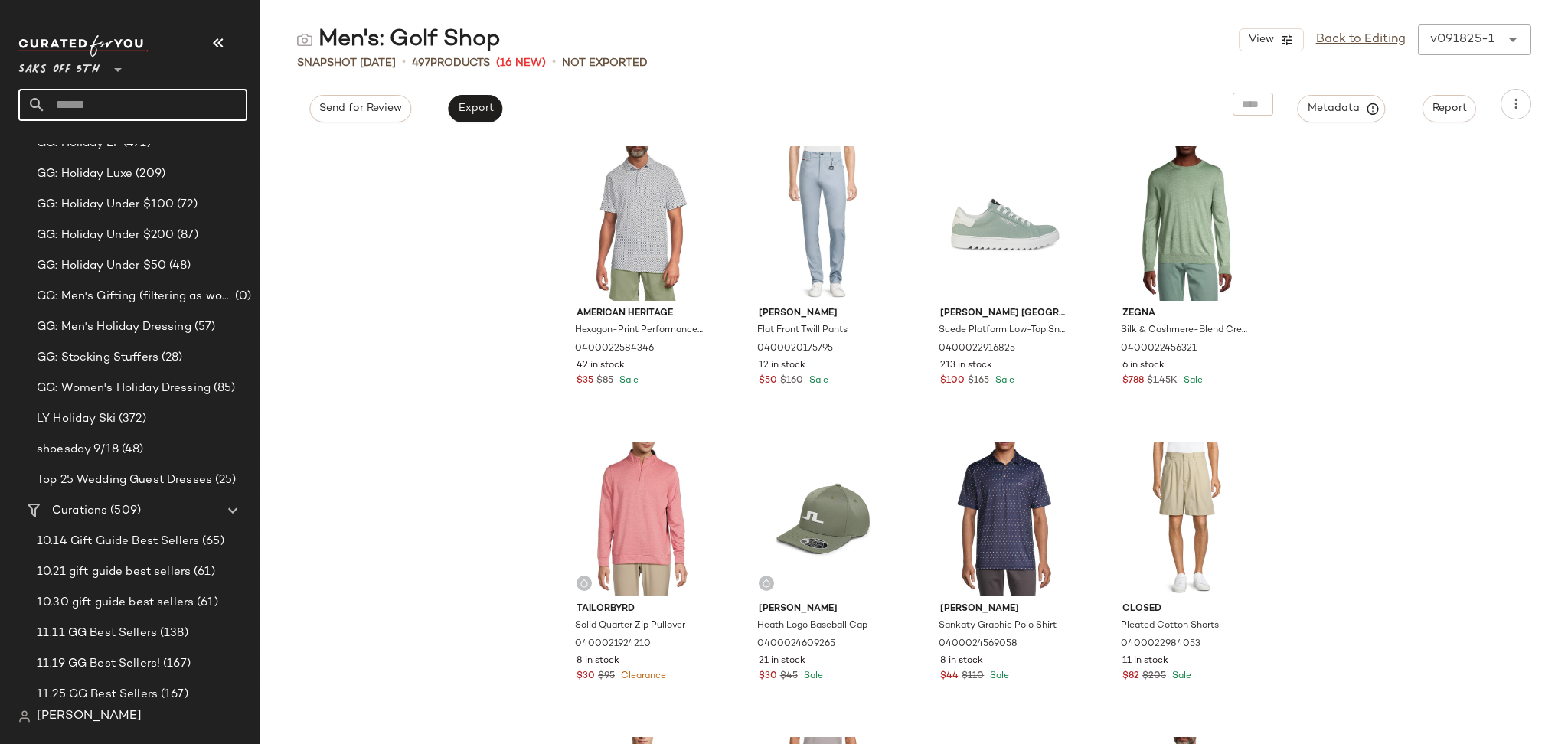
click at [135, 106] on input "text" at bounding box center [147, 105] width 202 height 32
type input "*"
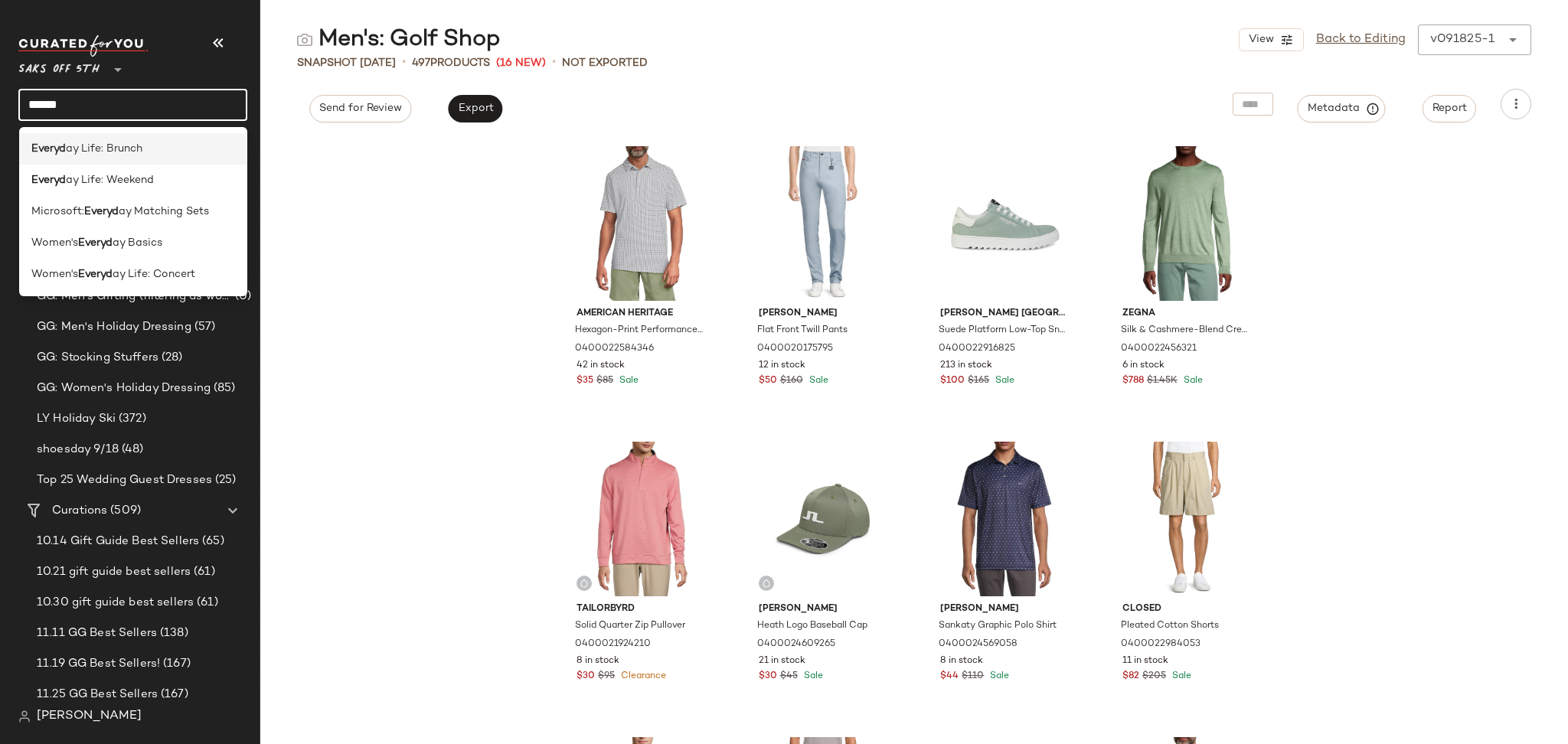
type input "******"
click at [130, 144] on span "ay Life: Brunch" at bounding box center [104, 148] width 76 height 16
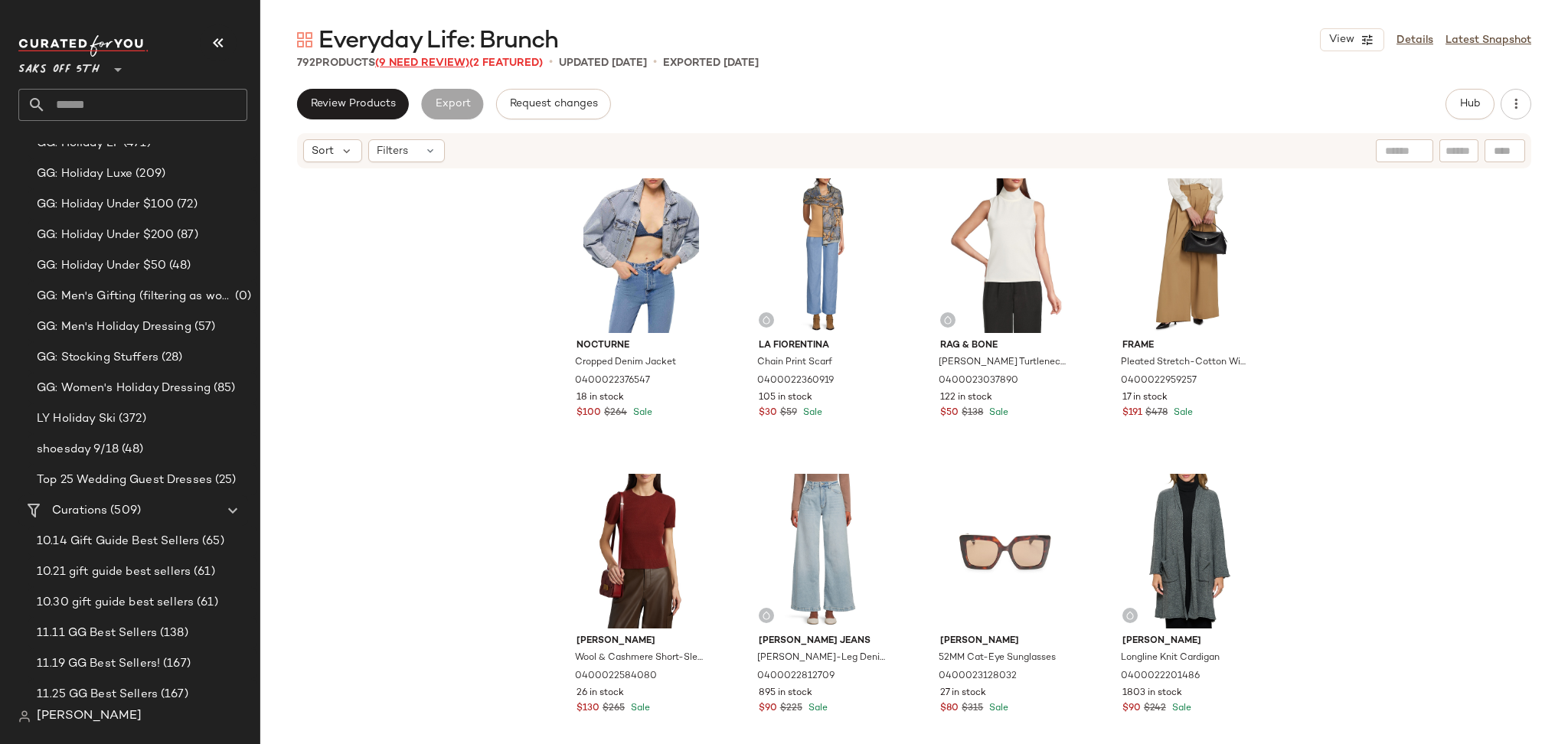
click at [429, 61] on span "(9 Need Review)" at bounding box center [422, 64] width 94 height 12
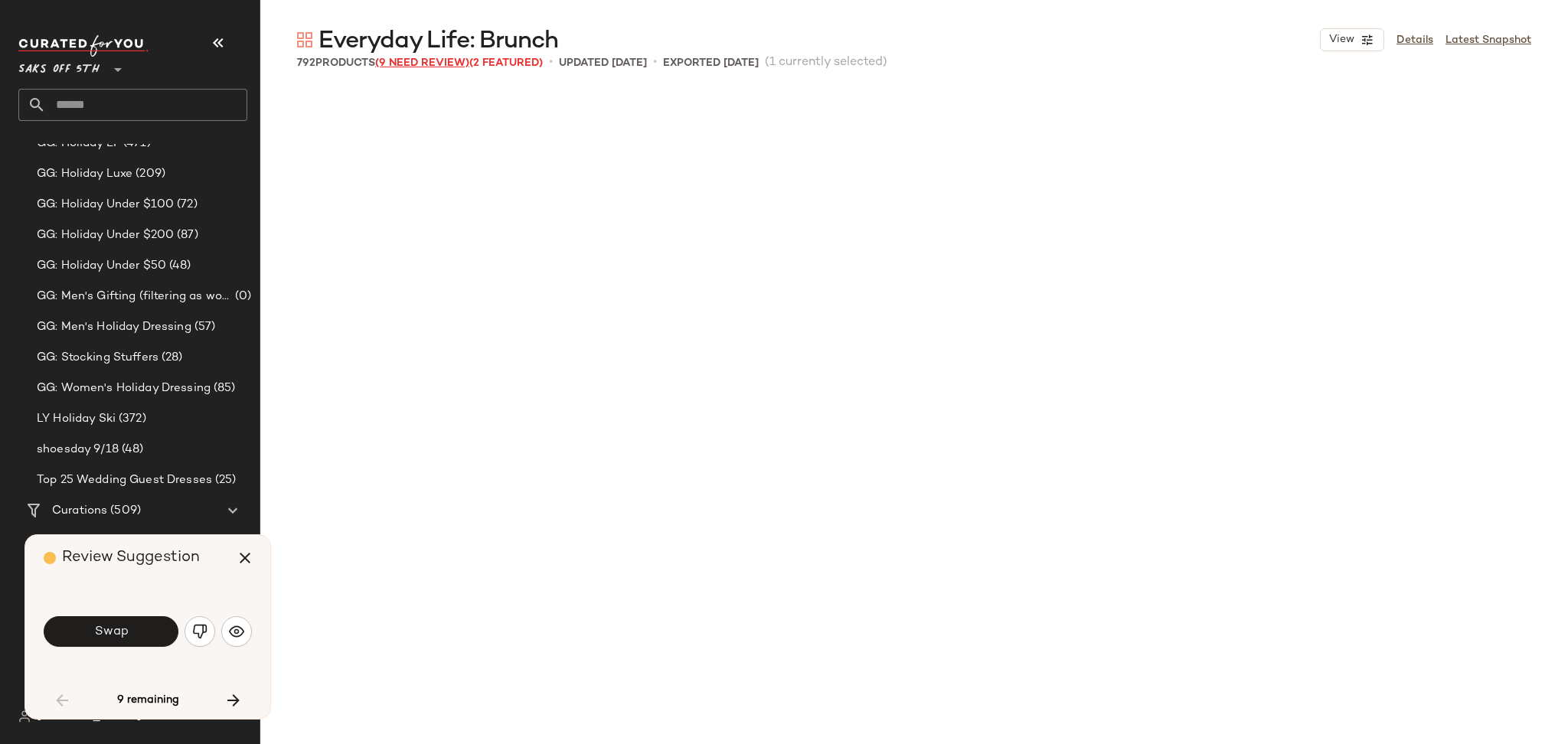
scroll to position [603, 0]
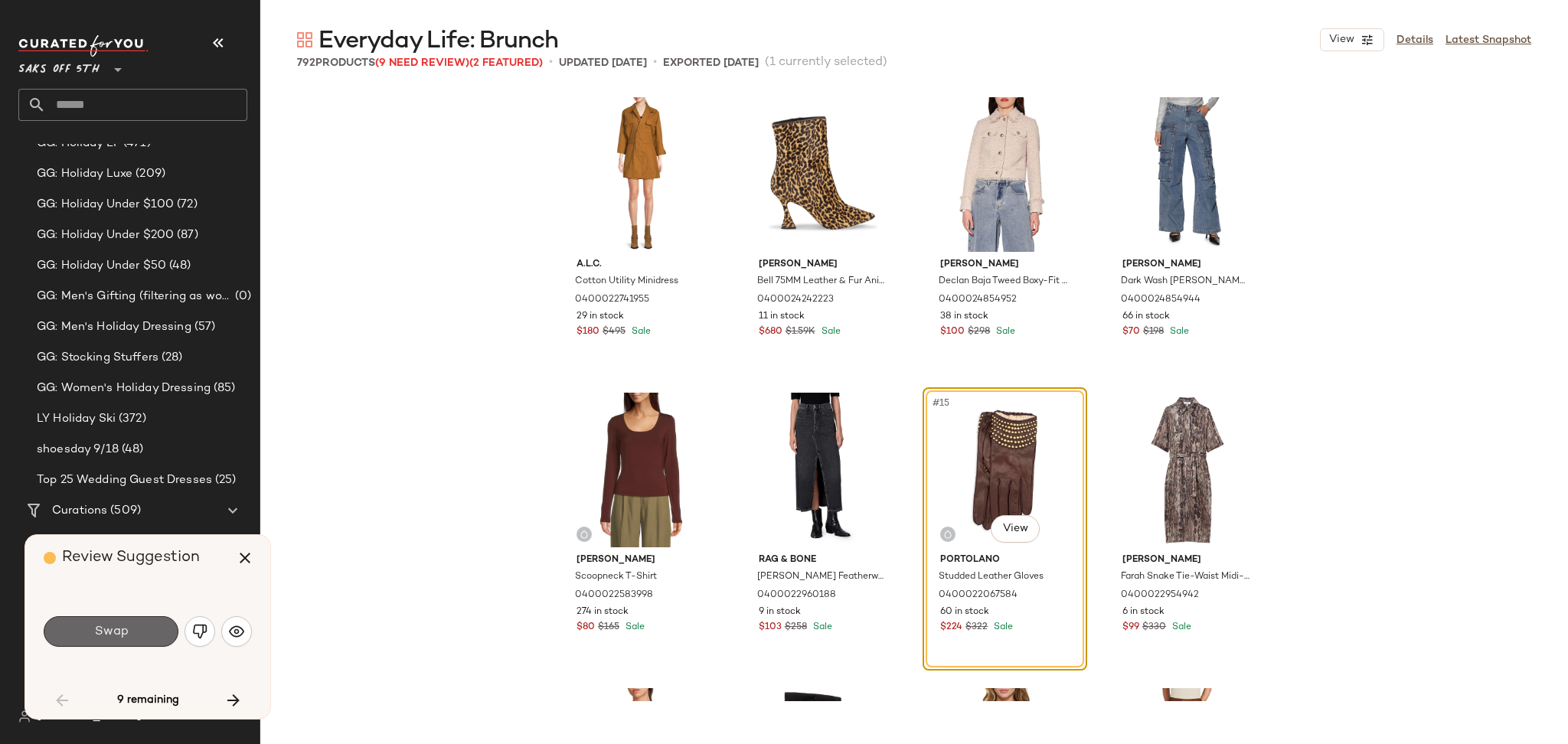
click at [114, 635] on span "Swap" at bounding box center [110, 631] width 35 height 14
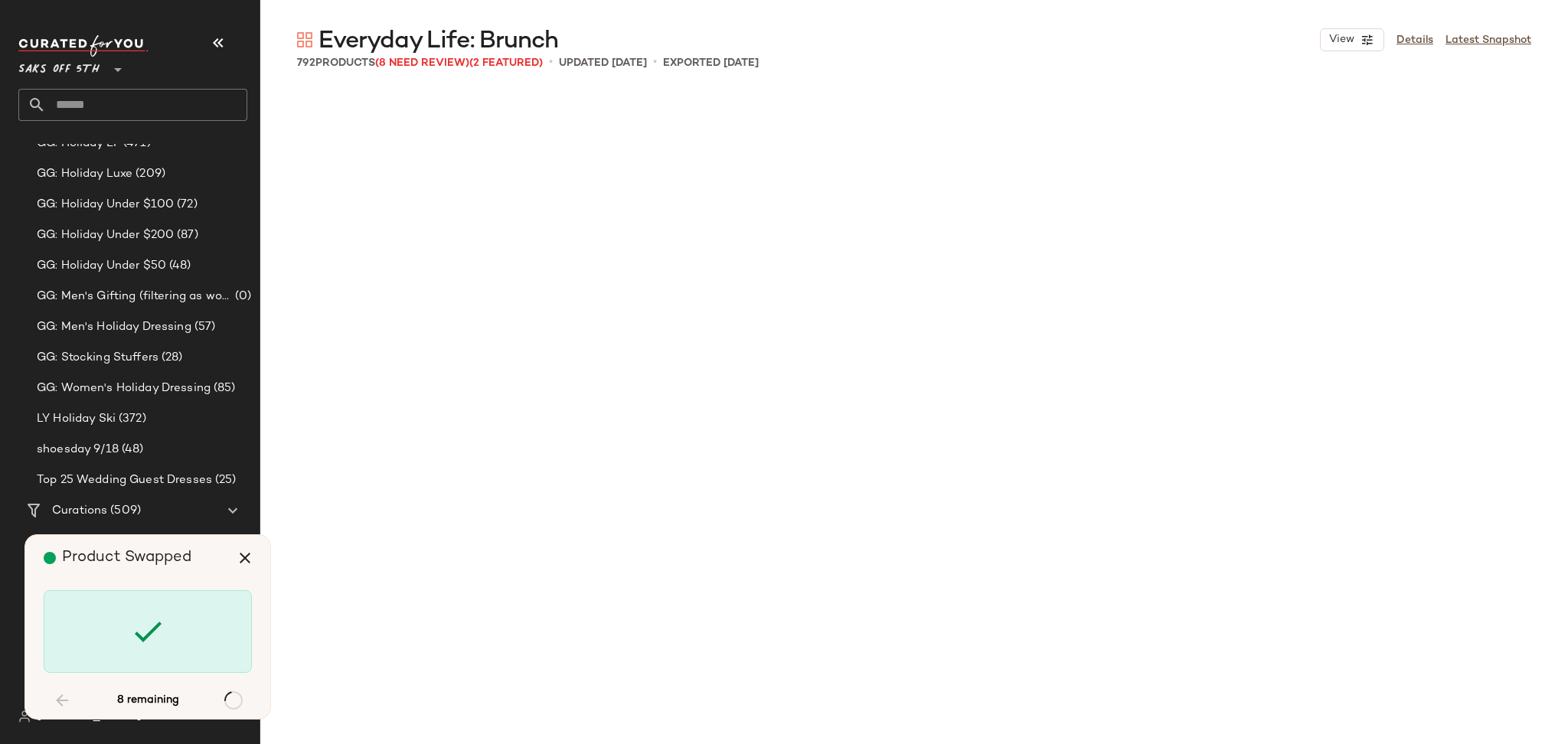
scroll to position [18325, 0]
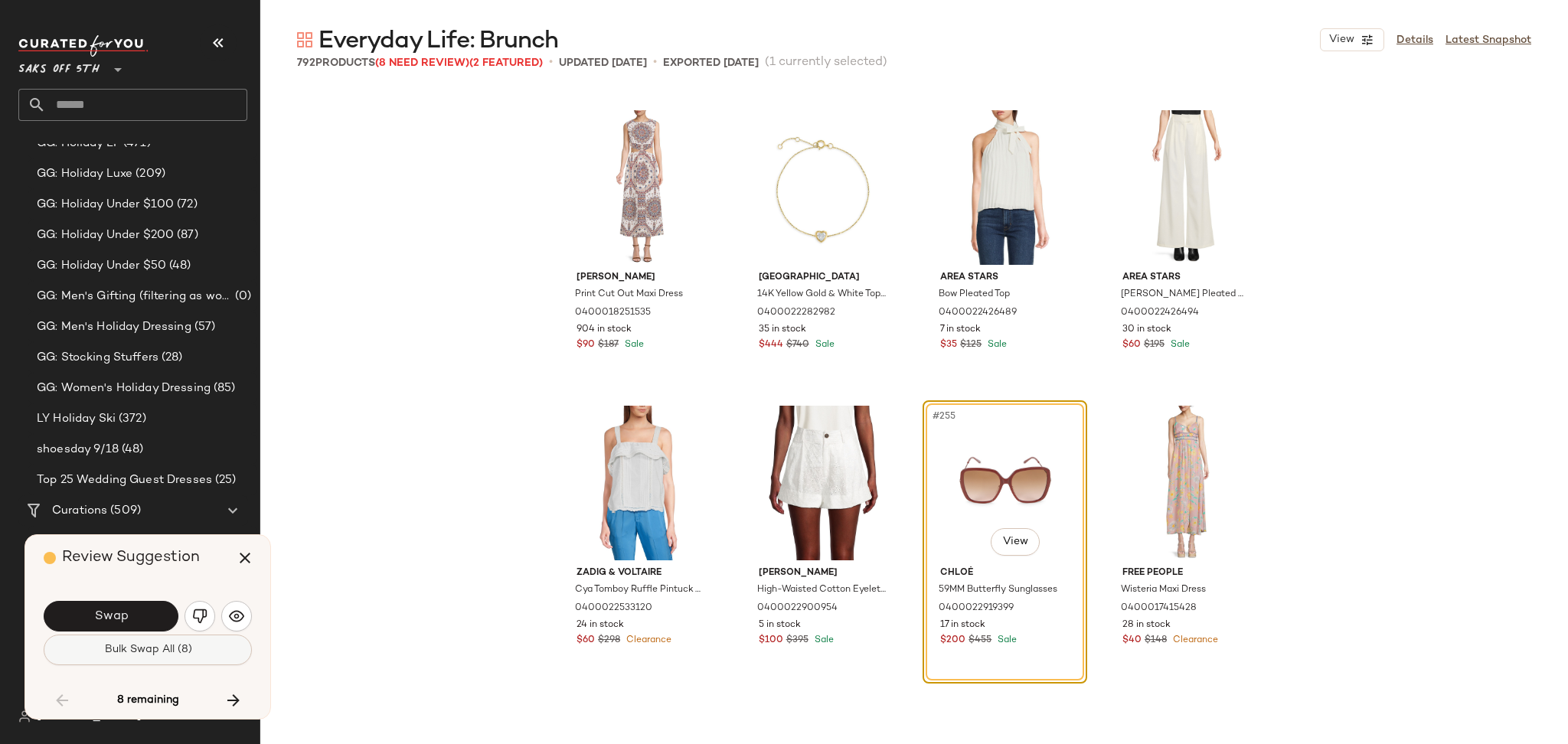
click at [197, 656] on button "Bulk Swap All (8)" at bounding box center [148, 650] width 208 height 31
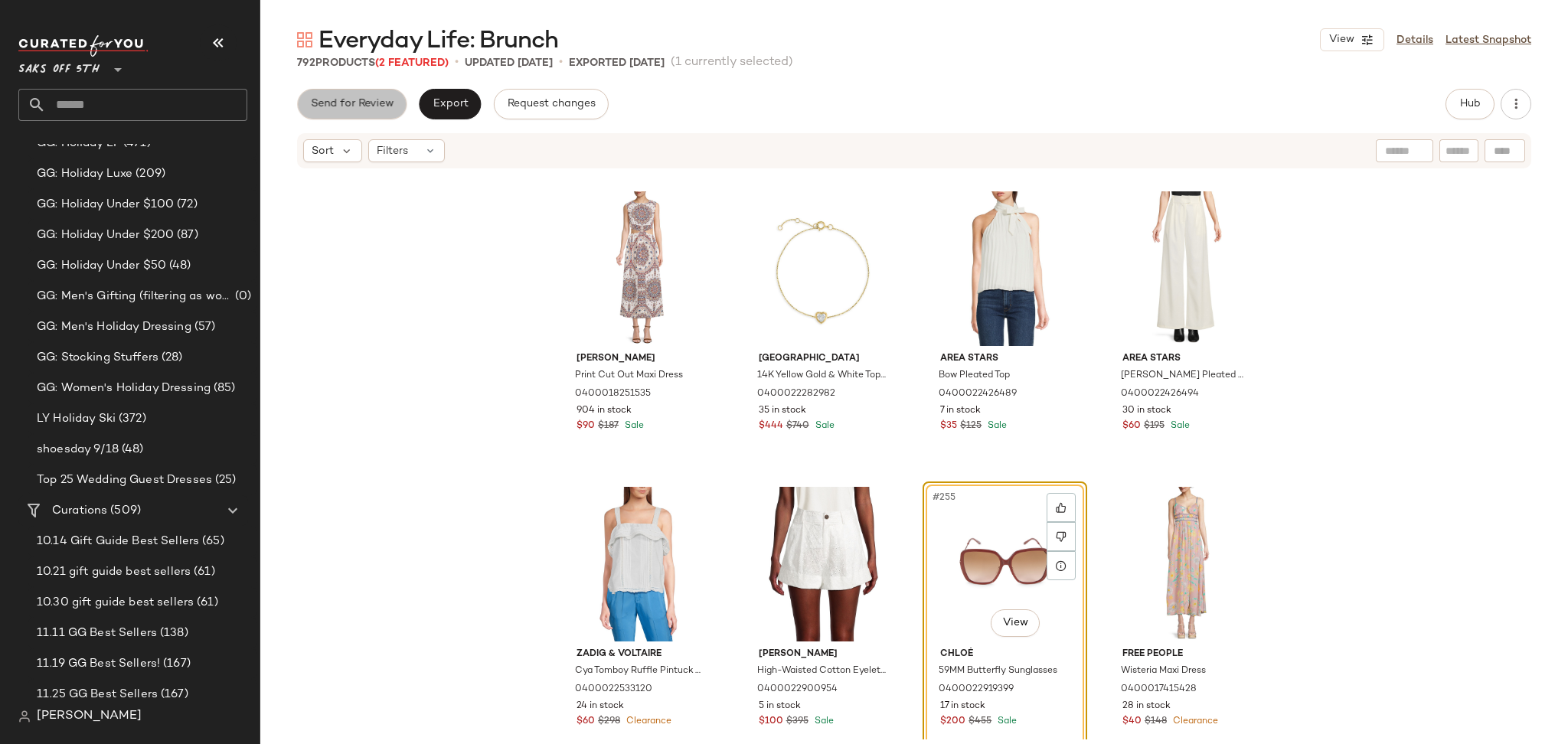
click at [372, 98] on span "Send for Review" at bounding box center [352, 104] width 83 height 12
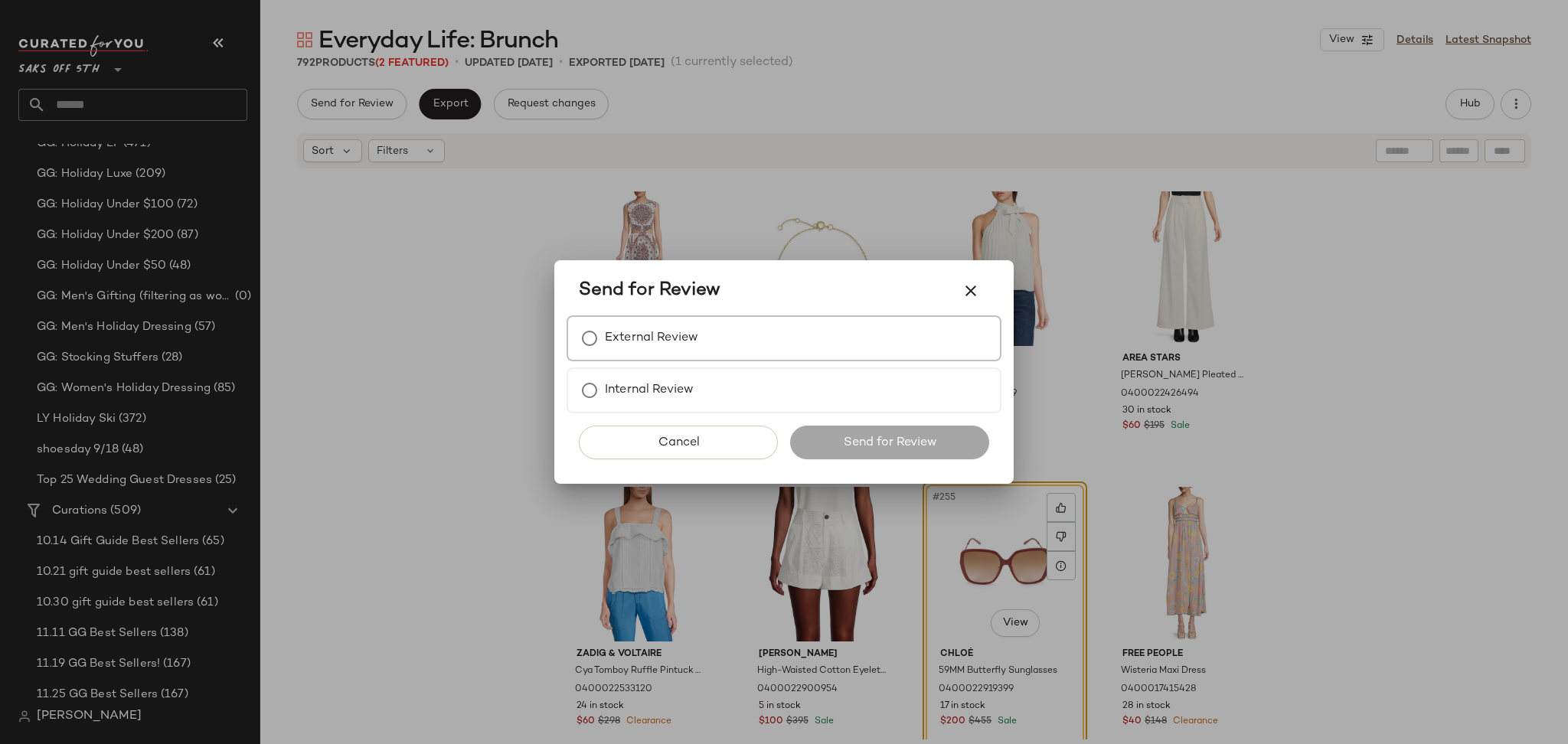
click at [684, 322] on div "External Review" at bounding box center [784, 338] width 435 height 46
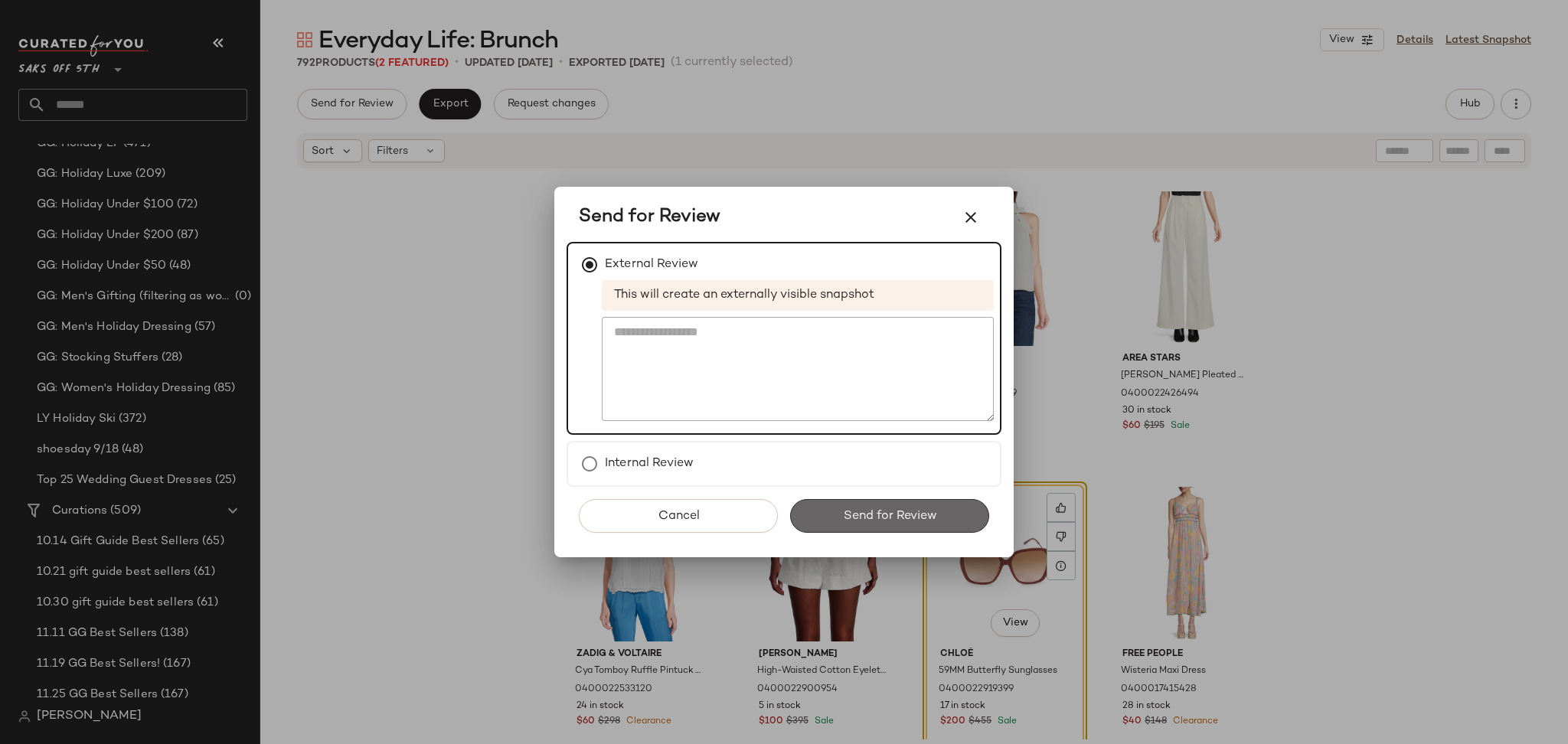
click at [884, 513] on span "Send for Review" at bounding box center [889, 516] width 94 height 14
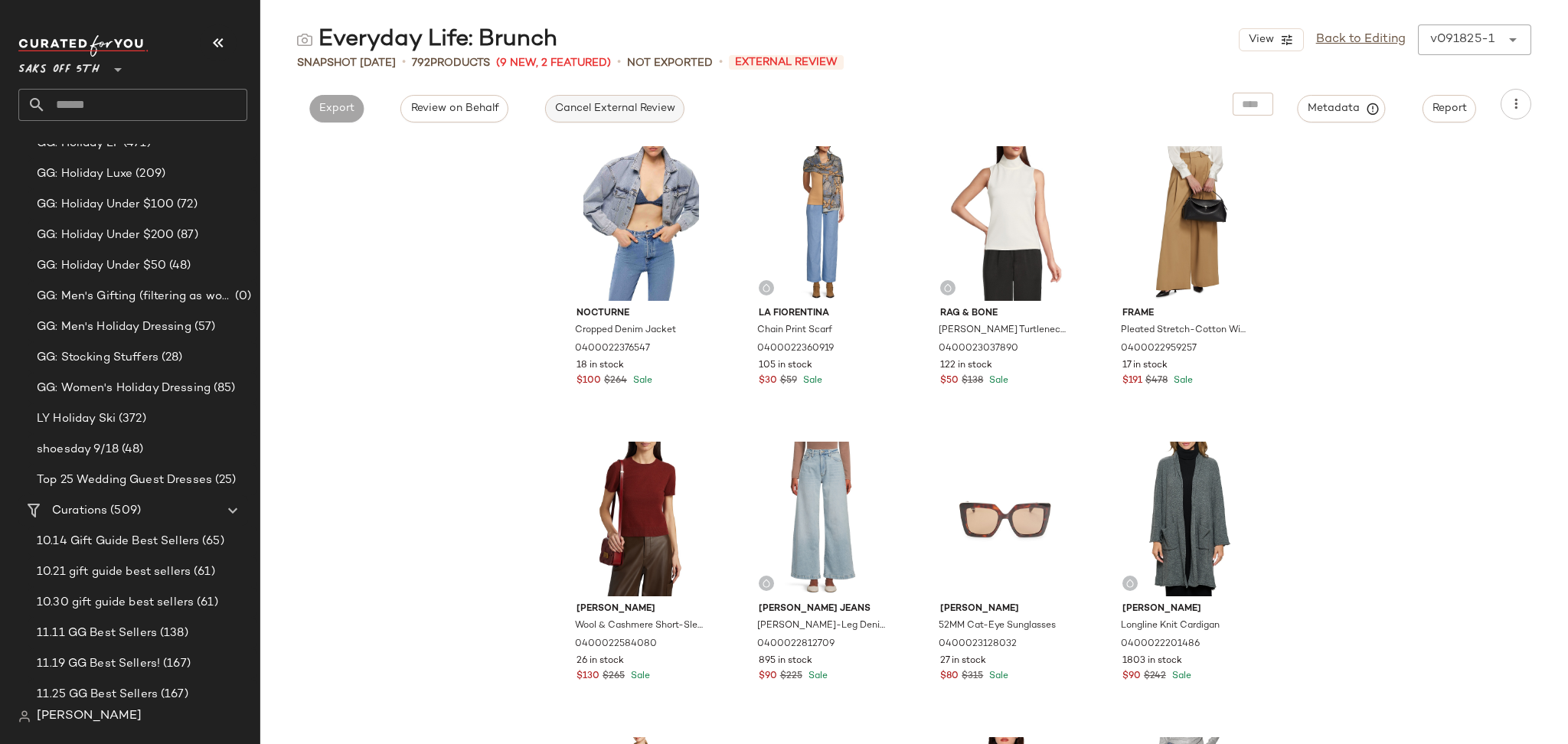
click at [632, 114] on span "Cancel External Review" at bounding box center [614, 108] width 121 height 12
click at [471, 103] on span "Export" at bounding box center [474, 108] width 36 height 12
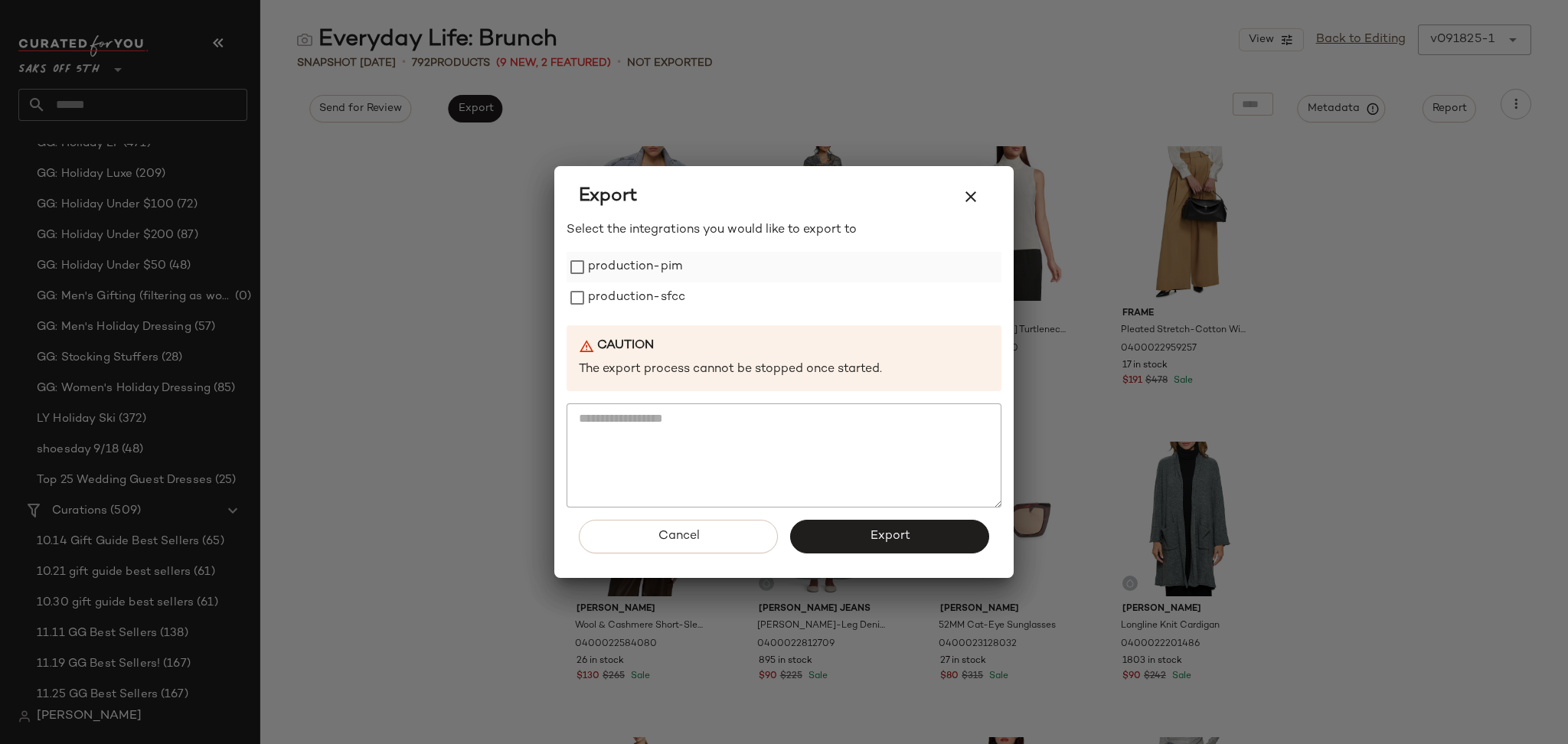
click at [602, 263] on label "production-pim" at bounding box center [634, 267] width 94 height 31
click at [616, 294] on label "production-sfcc" at bounding box center [636, 297] width 97 height 31
click at [864, 537] on button "Export" at bounding box center [889, 537] width 199 height 34
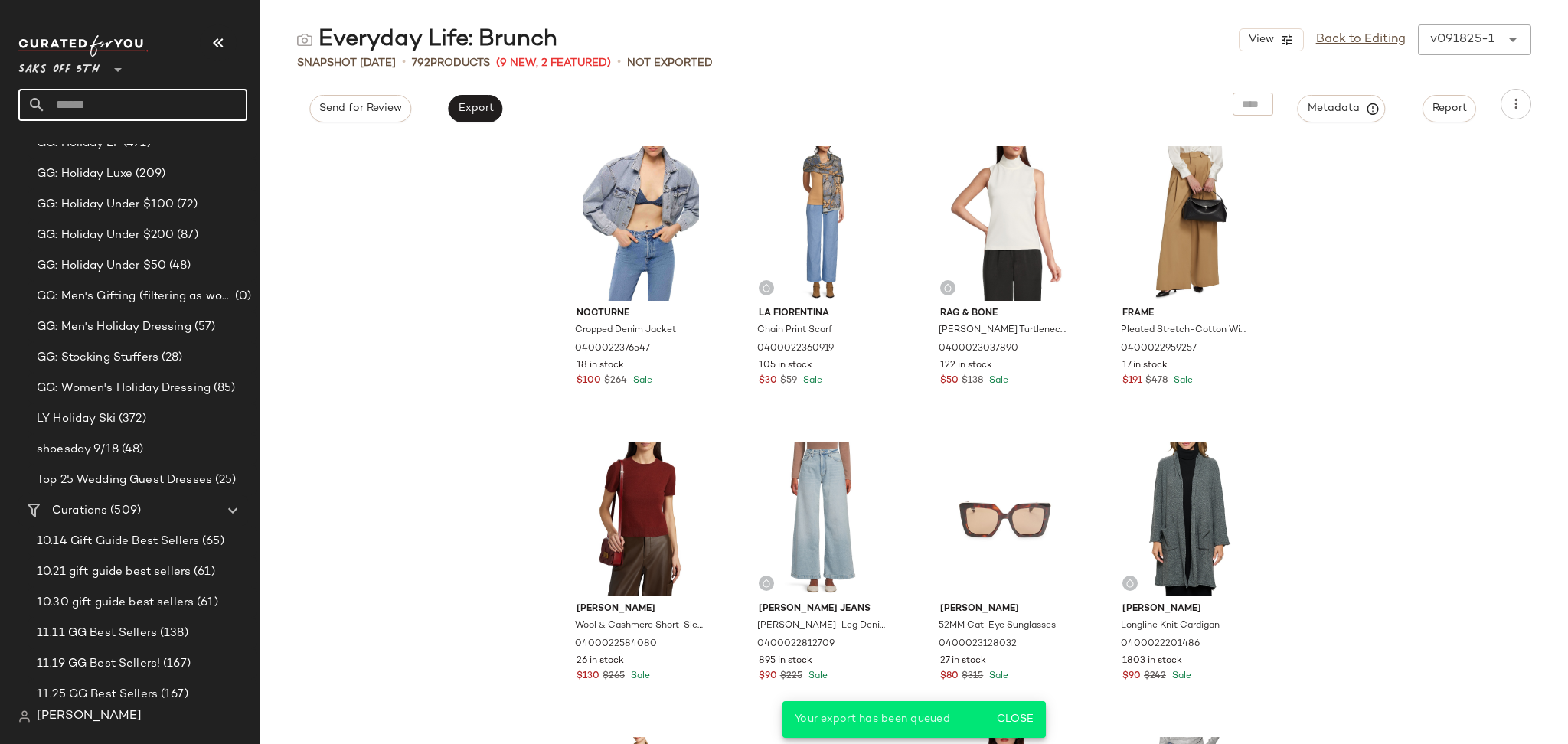
click at [188, 103] on input "text" at bounding box center [147, 105] width 202 height 32
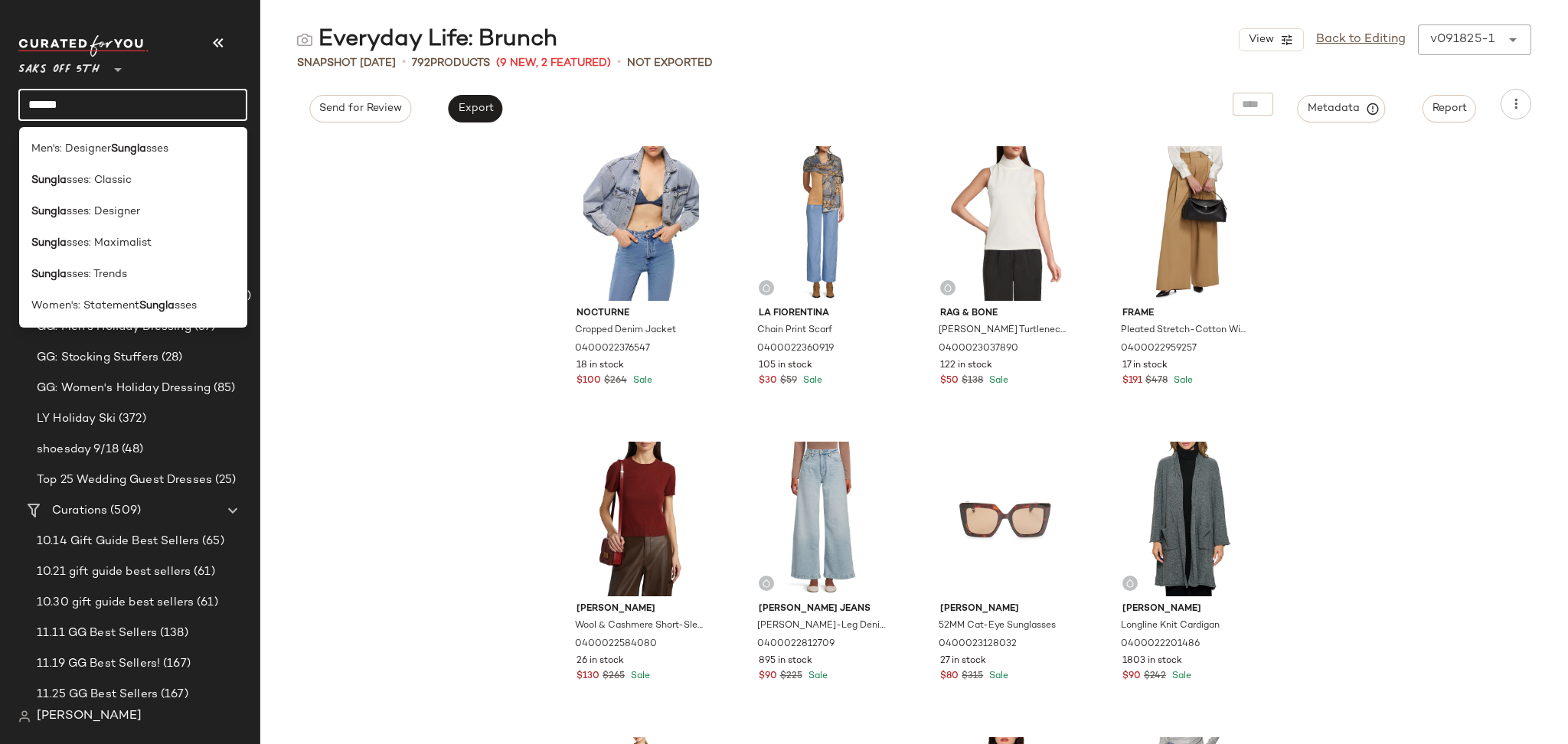
type input "******"
click at [167, 311] on b "Sungla" at bounding box center [157, 306] width 36 height 16
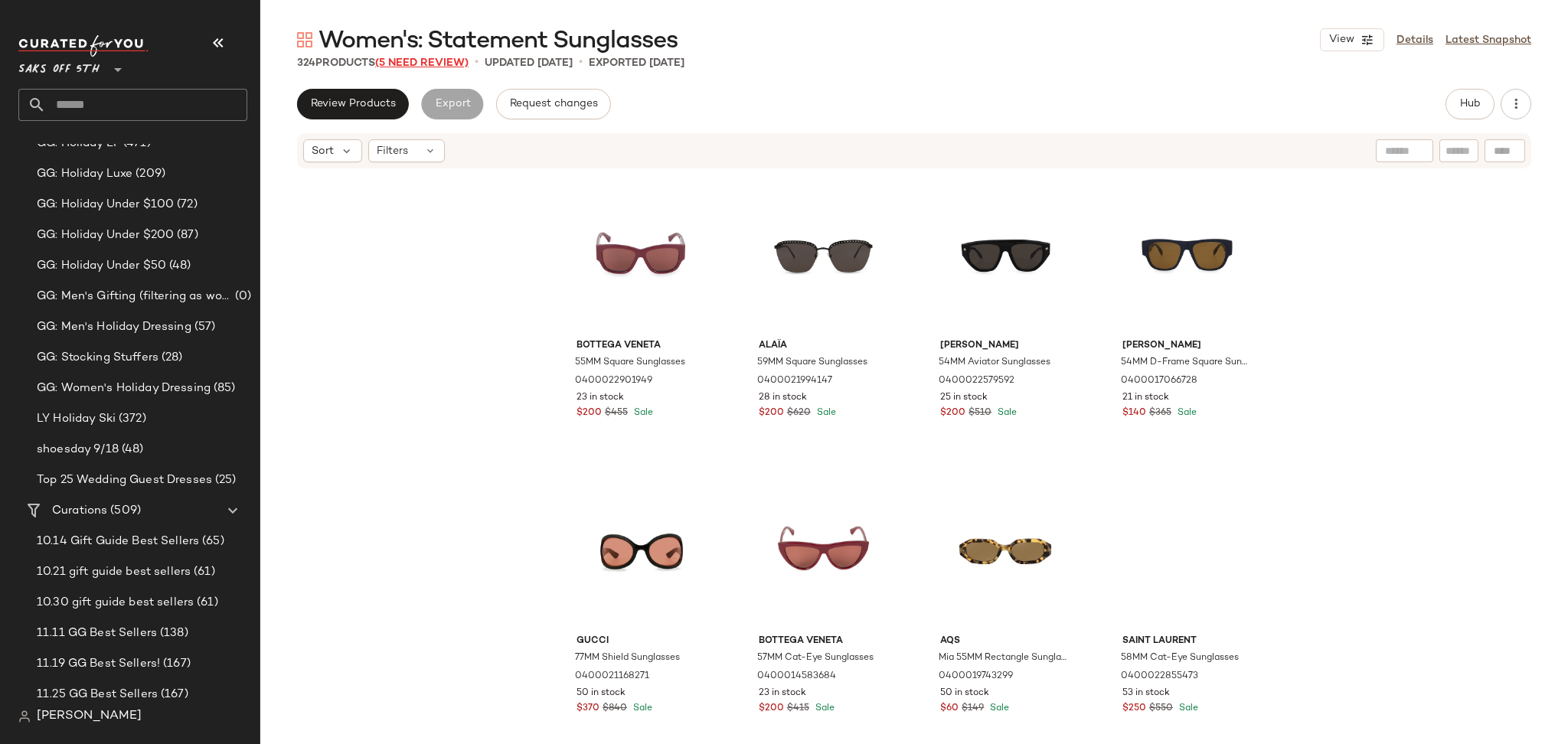
click at [407, 59] on span "(5 Need Review)" at bounding box center [422, 64] width 93 height 12
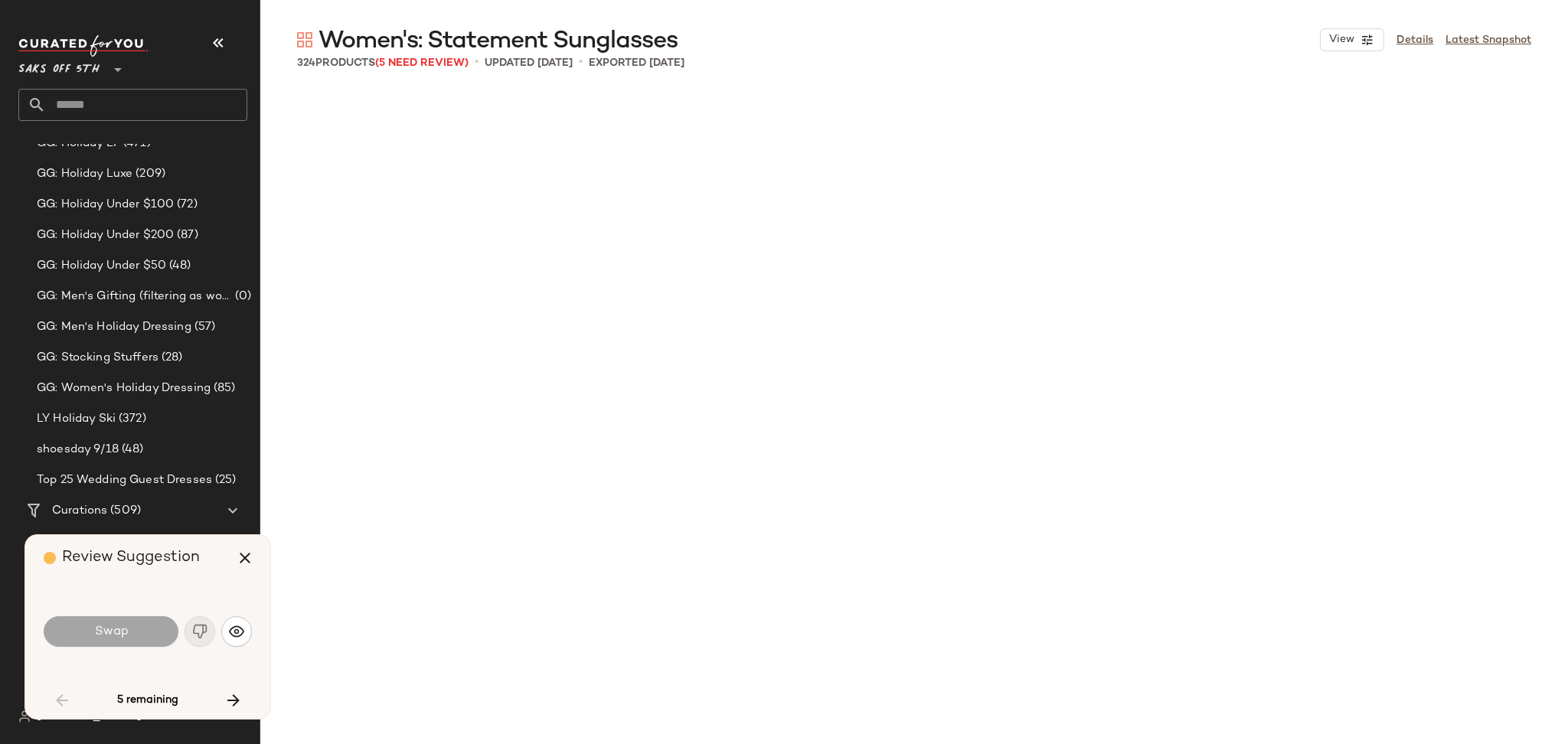
scroll to position [3547, 0]
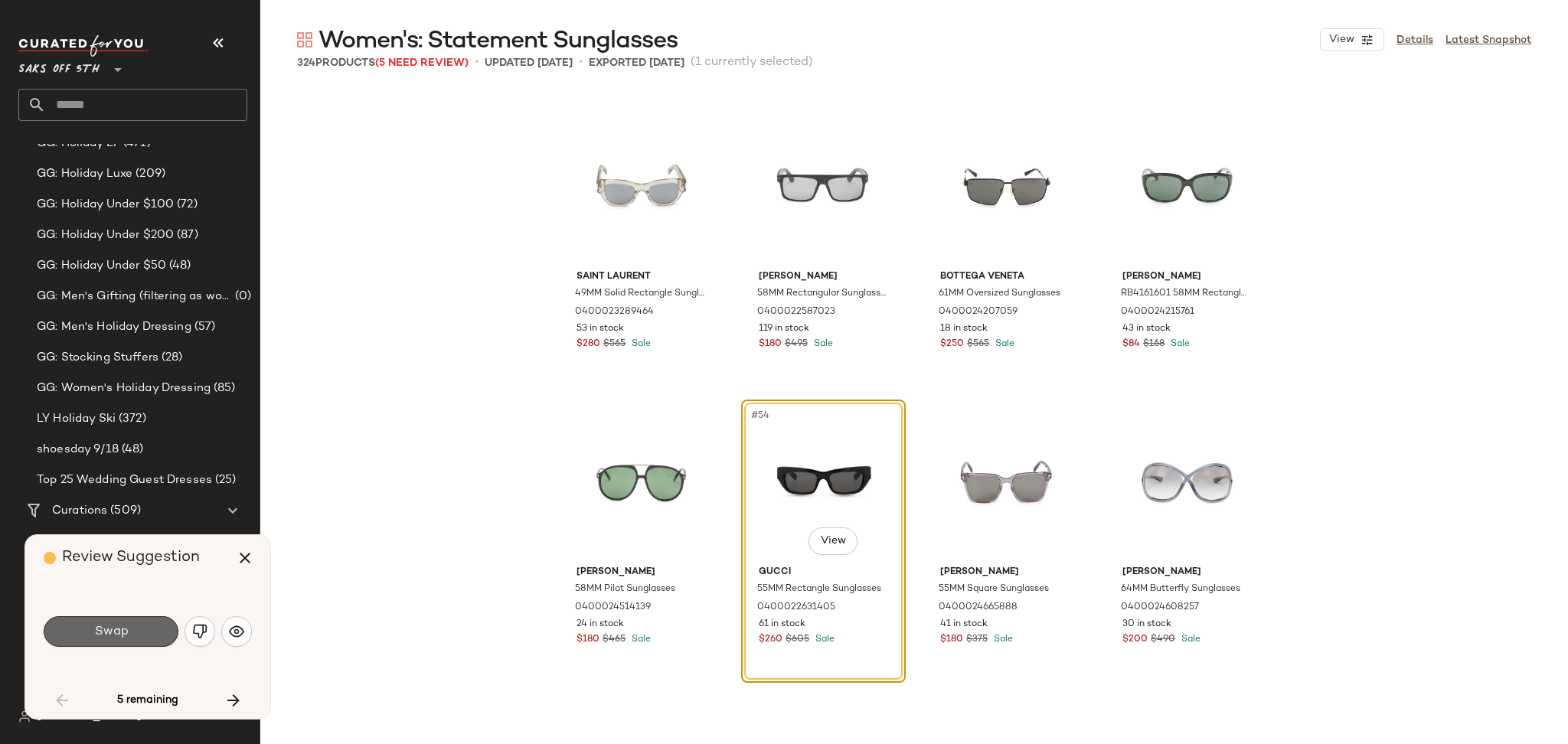
click at [143, 625] on button "Swap" at bounding box center [111, 631] width 135 height 31
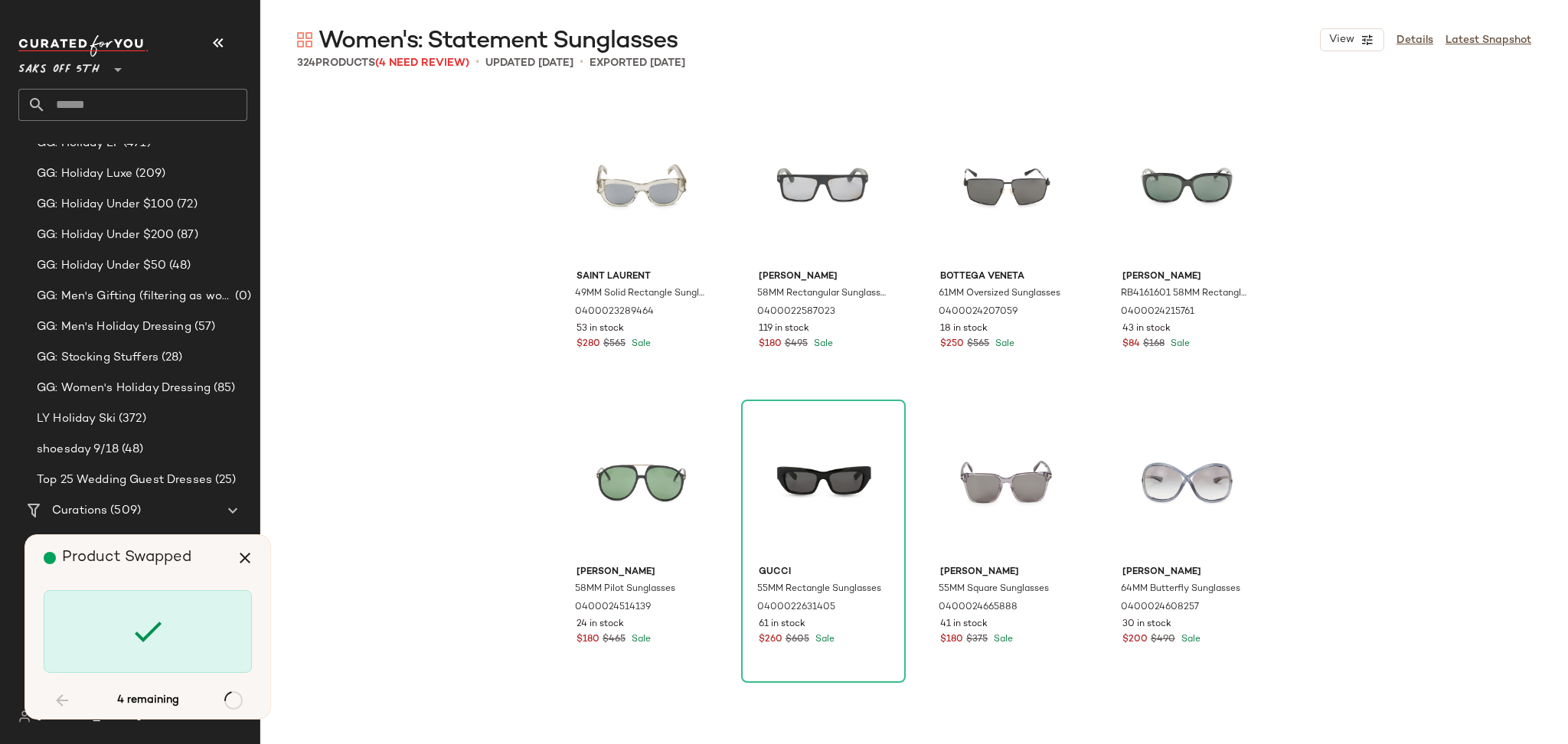
scroll to position [7685, 0]
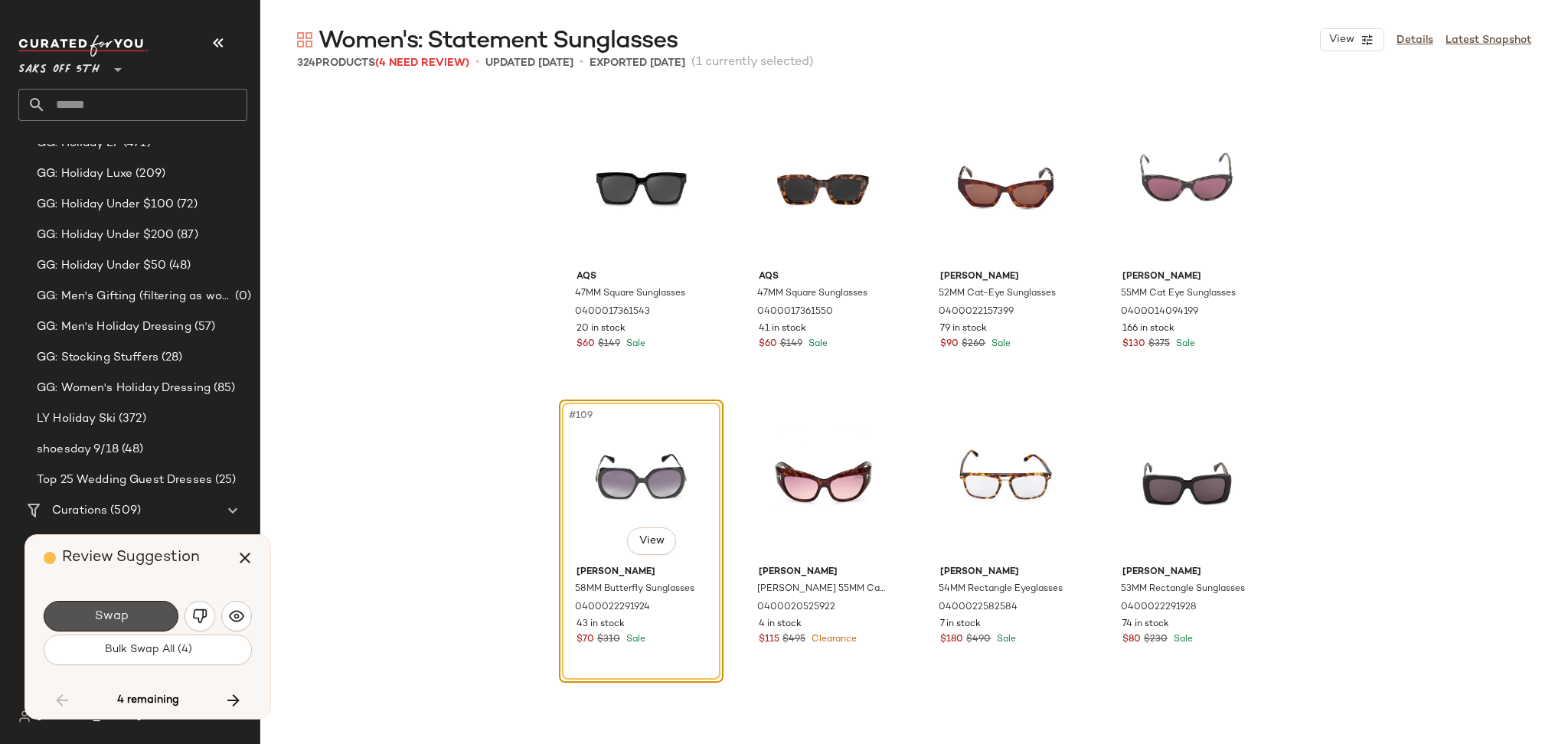
click at [143, 625] on button "Swap" at bounding box center [111, 616] width 135 height 31
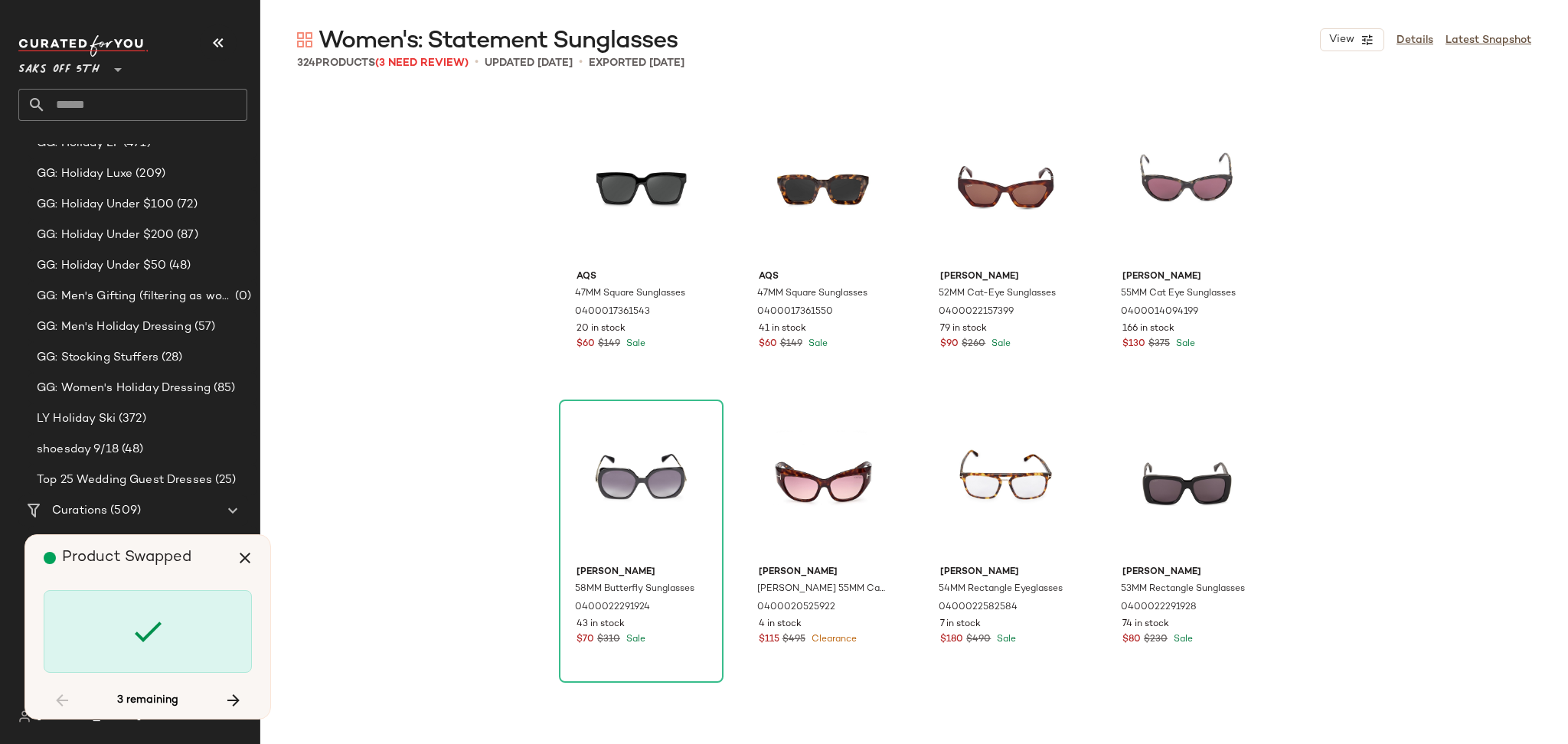
click at [158, 654] on div at bounding box center [148, 632] width 208 height 83
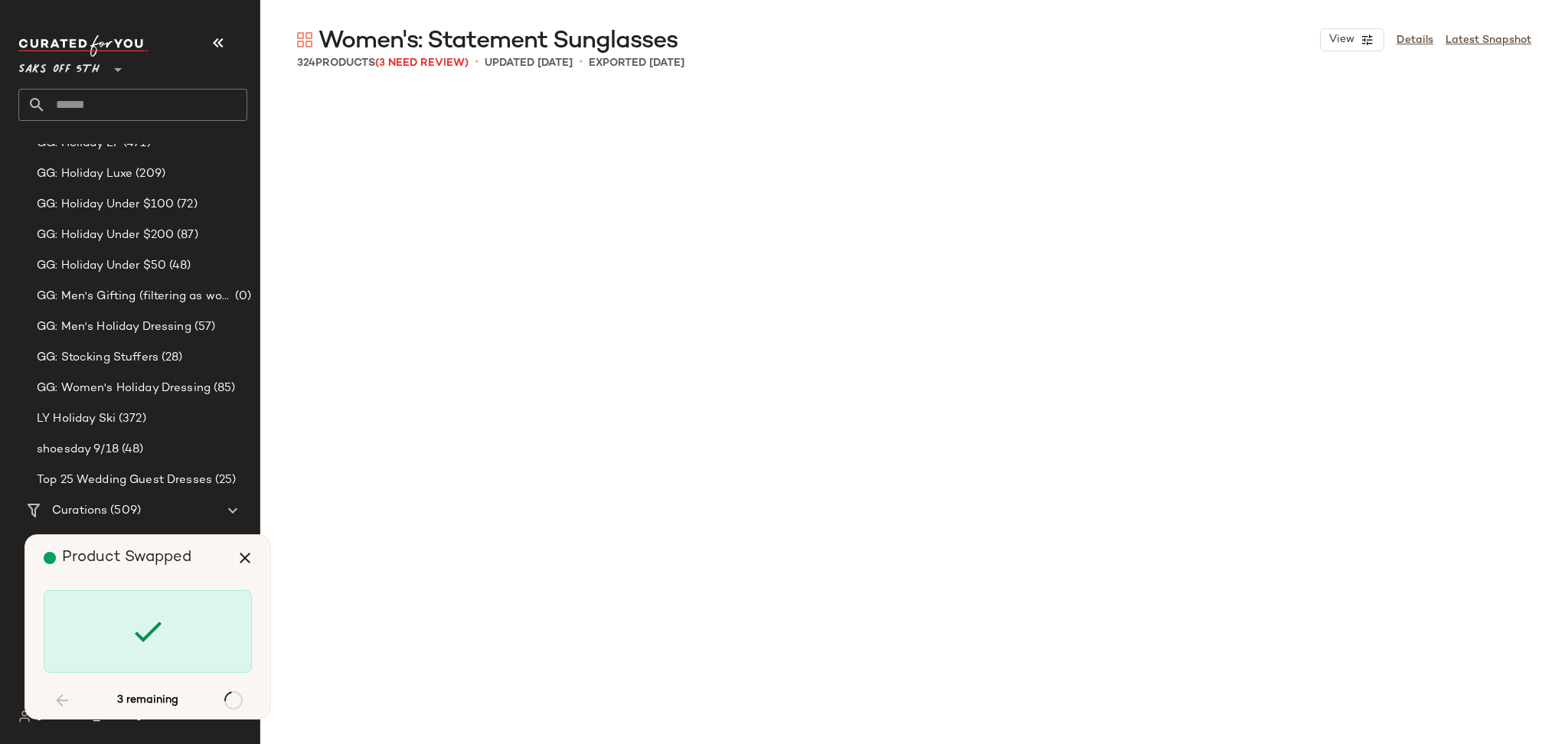
scroll to position [16255, 0]
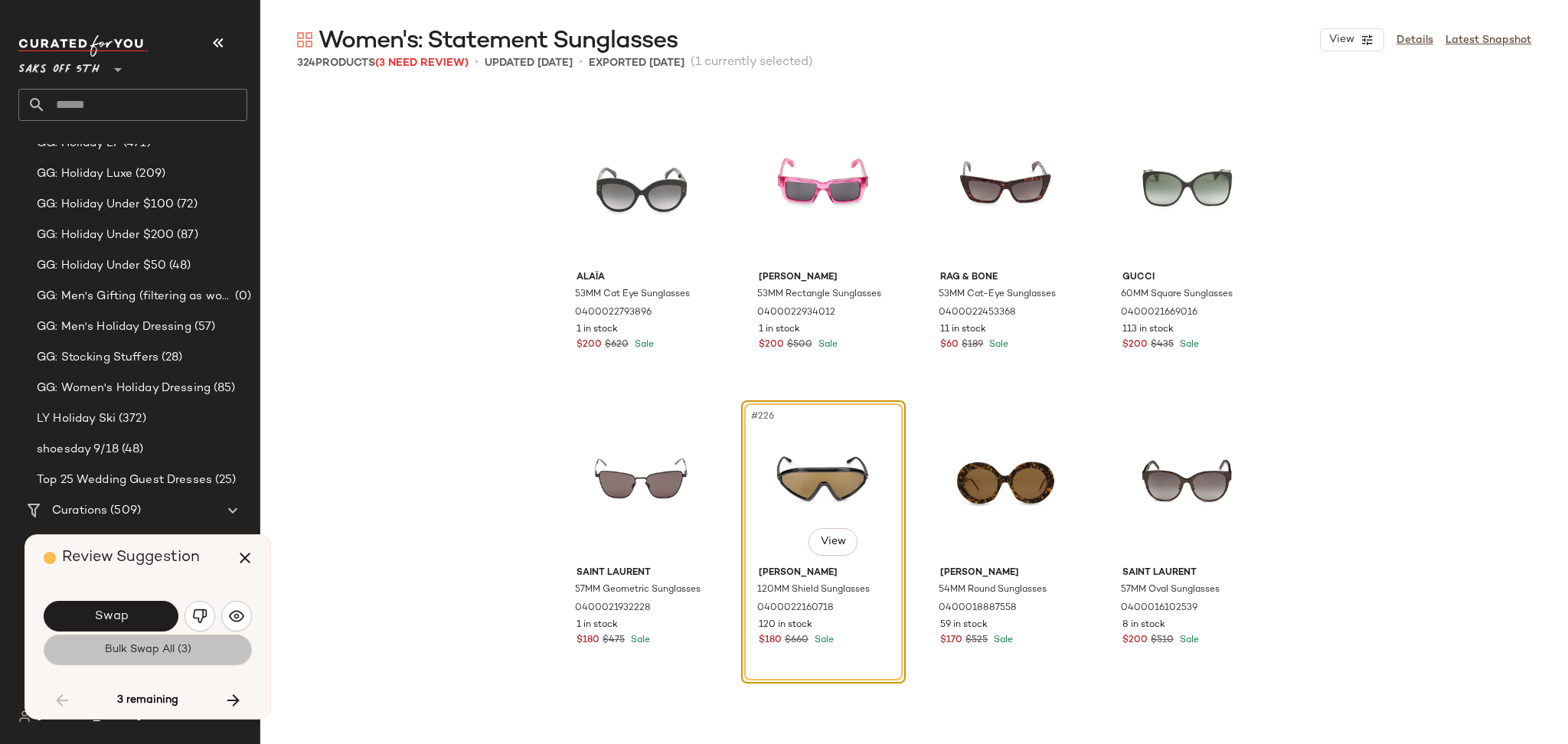
click at [203, 658] on button "Bulk Swap All (3)" at bounding box center [148, 650] width 208 height 31
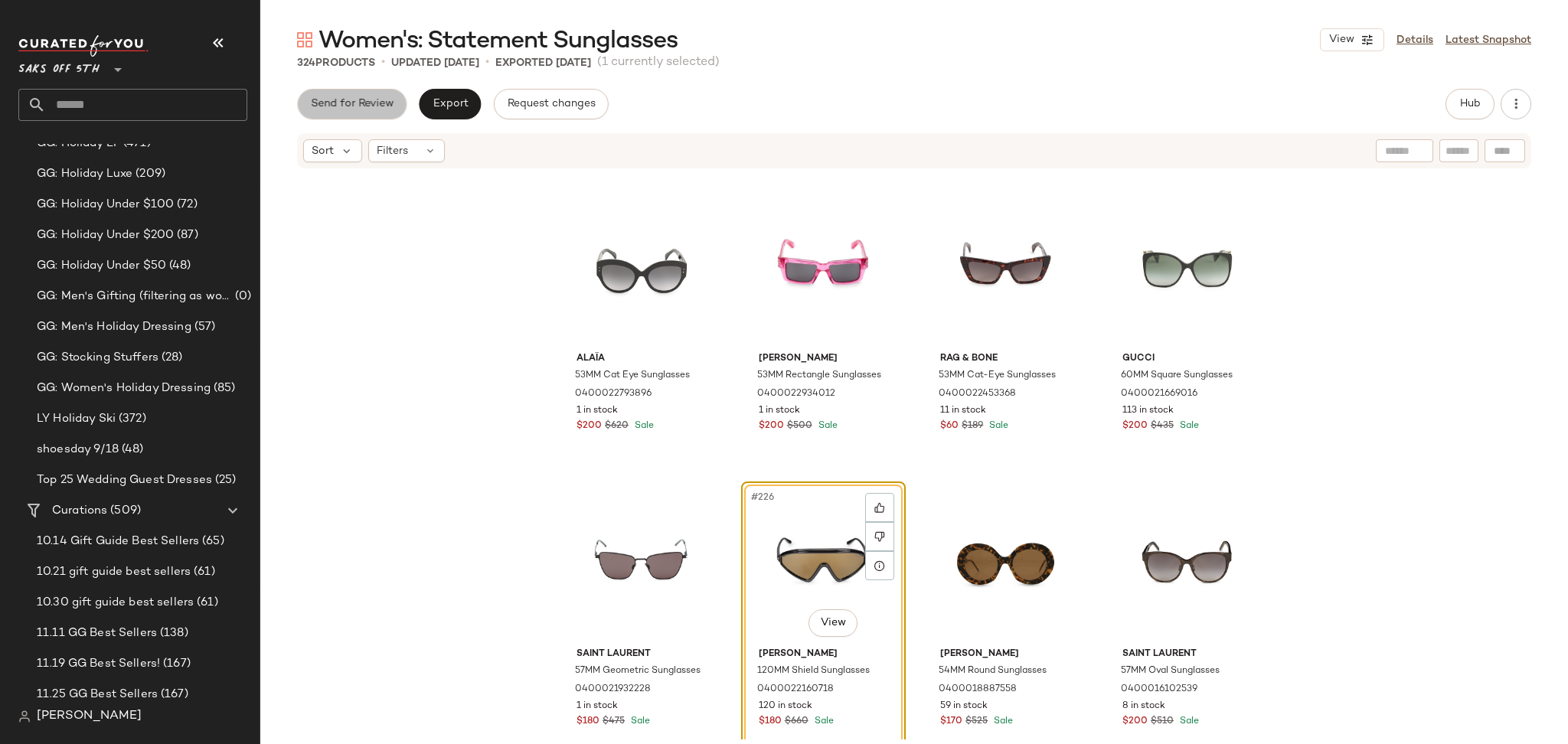
click at [358, 92] on button "Send for Review" at bounding box center [352, 104] width 109 height 31
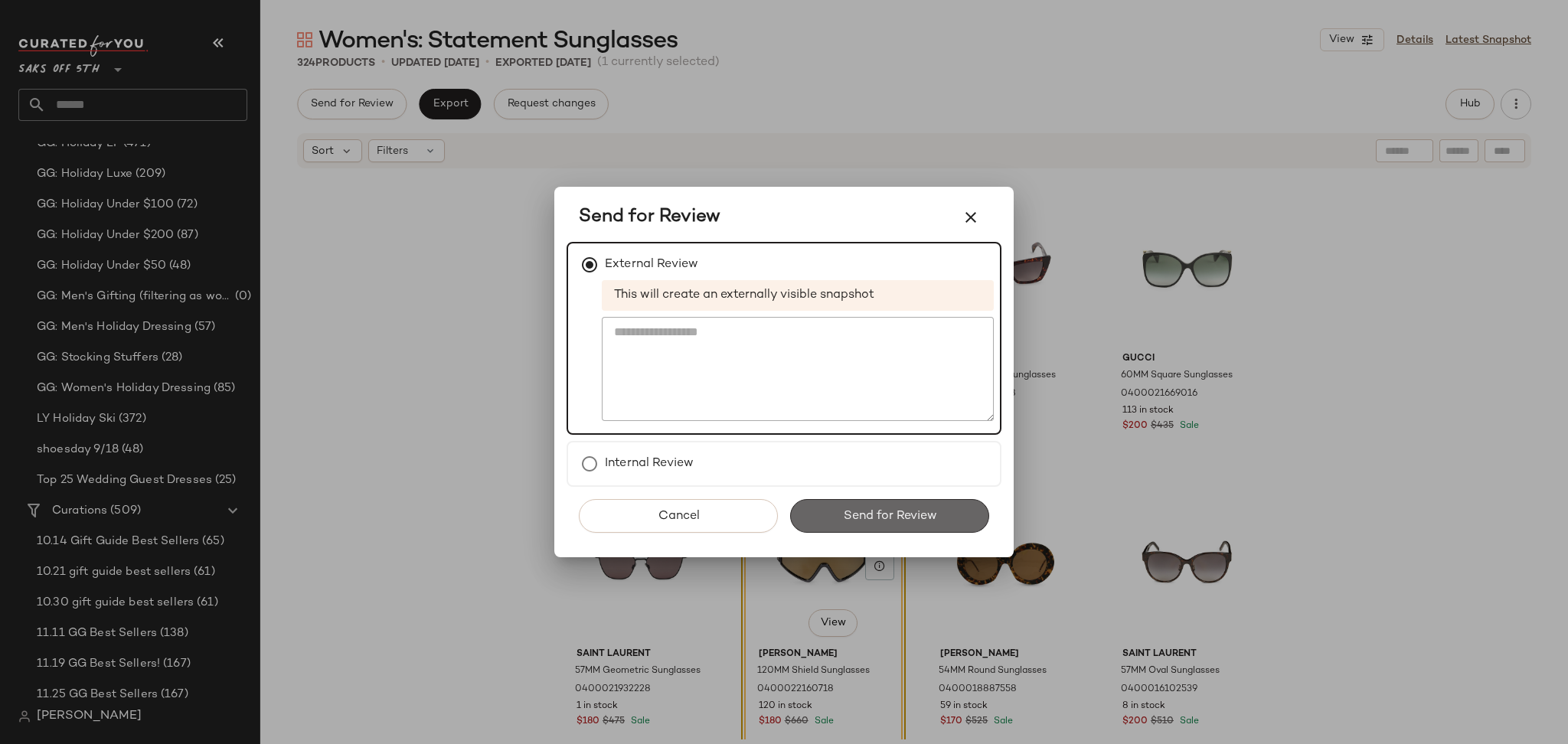
click at [841, 504] on button "Send for Review" at bounding box center [889, 516] width 199 height 34
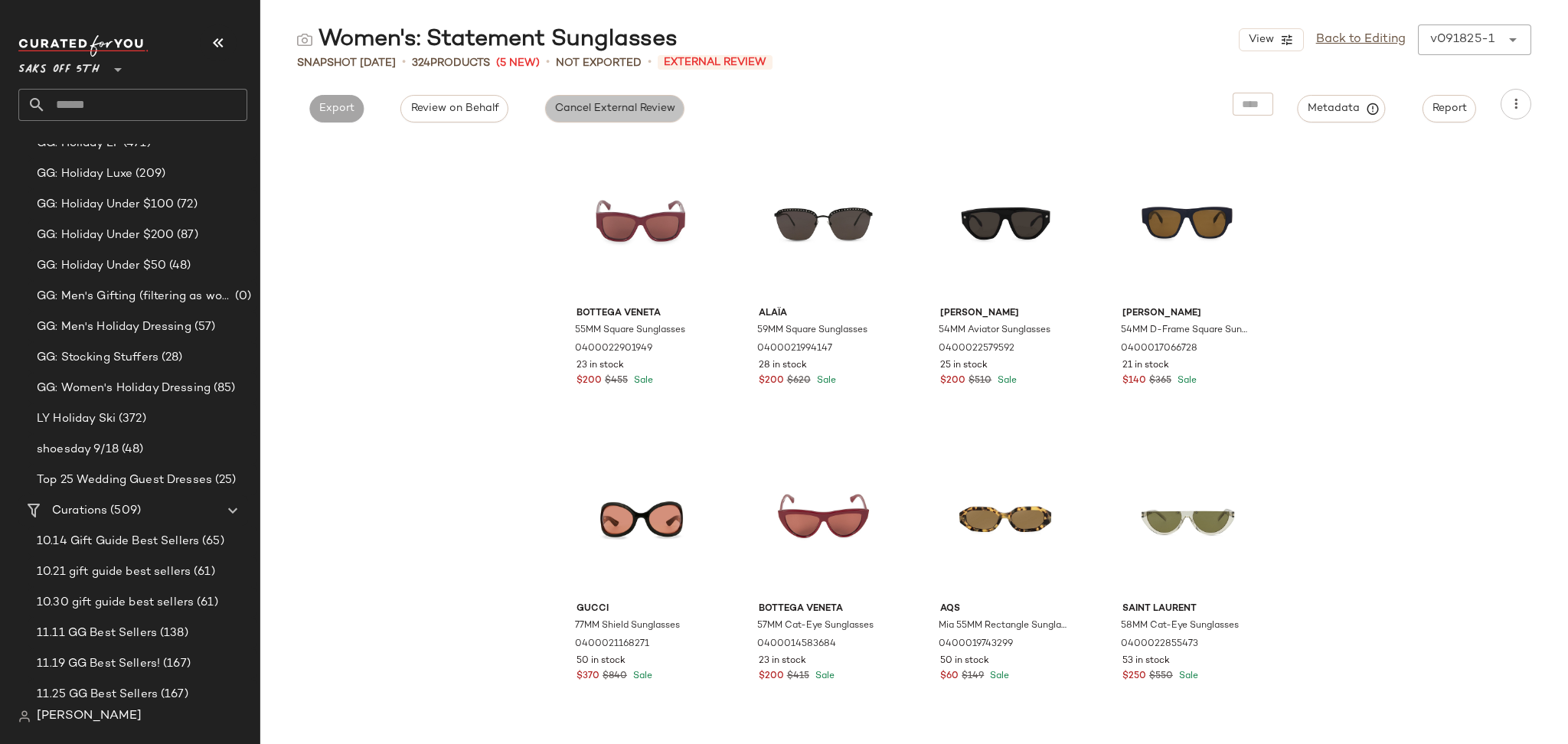
click at [621, 99] on button "Cancel External Review" at bounding box center [614, 108] width 139 height 28
click at [481, 99] on button "Export" at bounding box center [475, 108] width 54 height 28
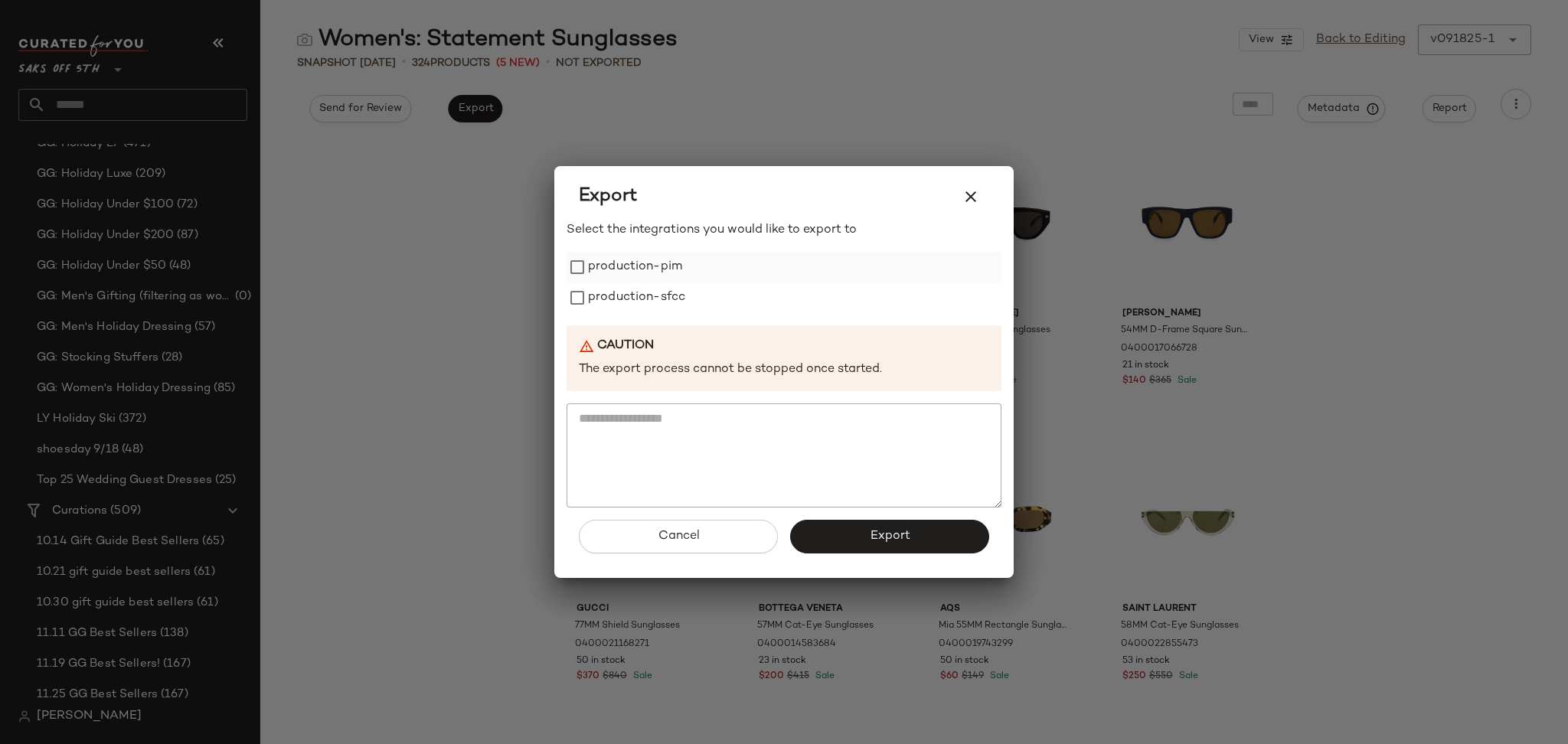
click at [640, 255] on label "production-pim" at bounding box center [634, 267] width 94 height 31
click at [651, 306] on label "production-sfcc" at bounding box center [636, 297] width 97 height 31
click at [851, 530] on button "Export" at bounding box center [889, 537] width 199 height 34
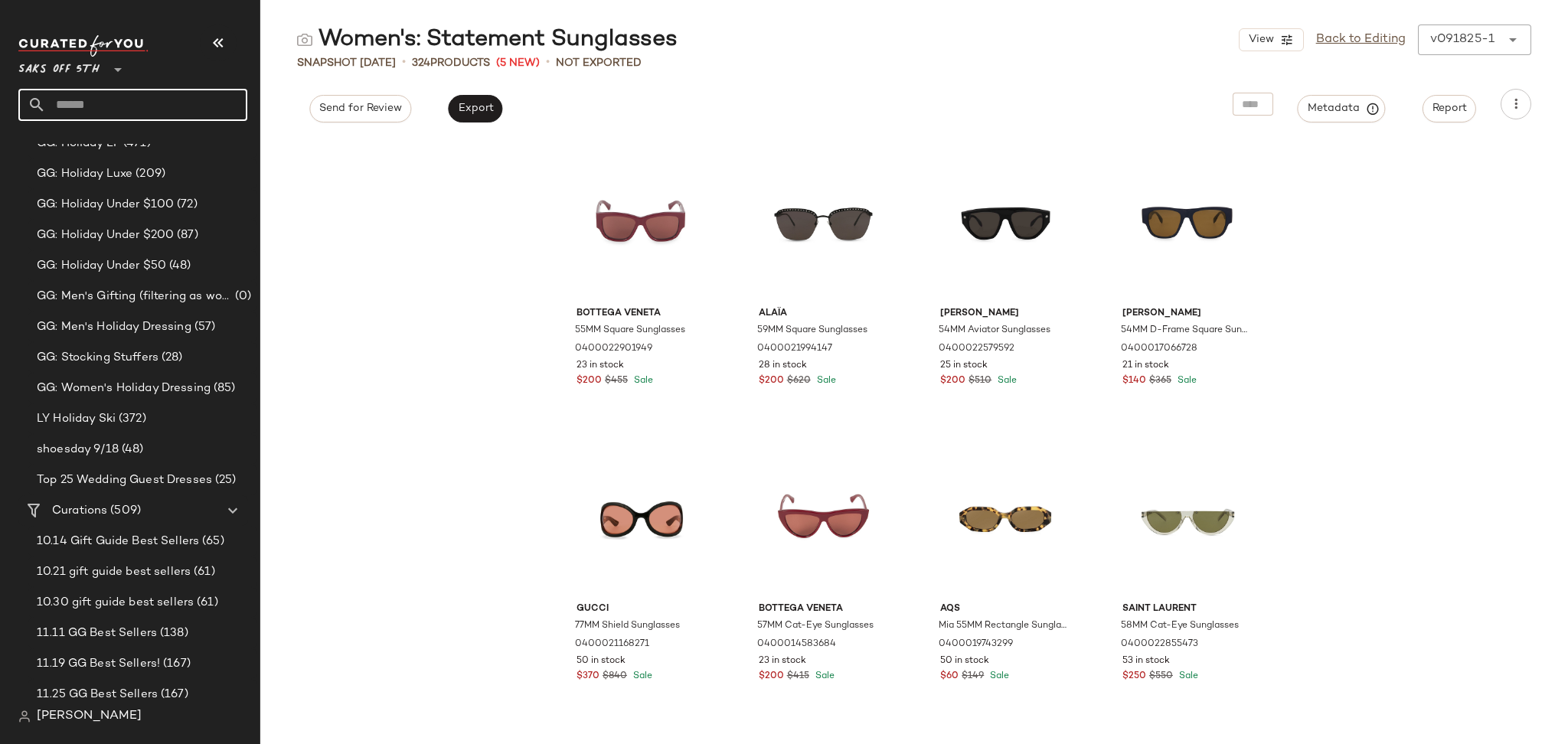
click at [200, 108] on input "text" at bounding box center [147, 105] width 202 height 32
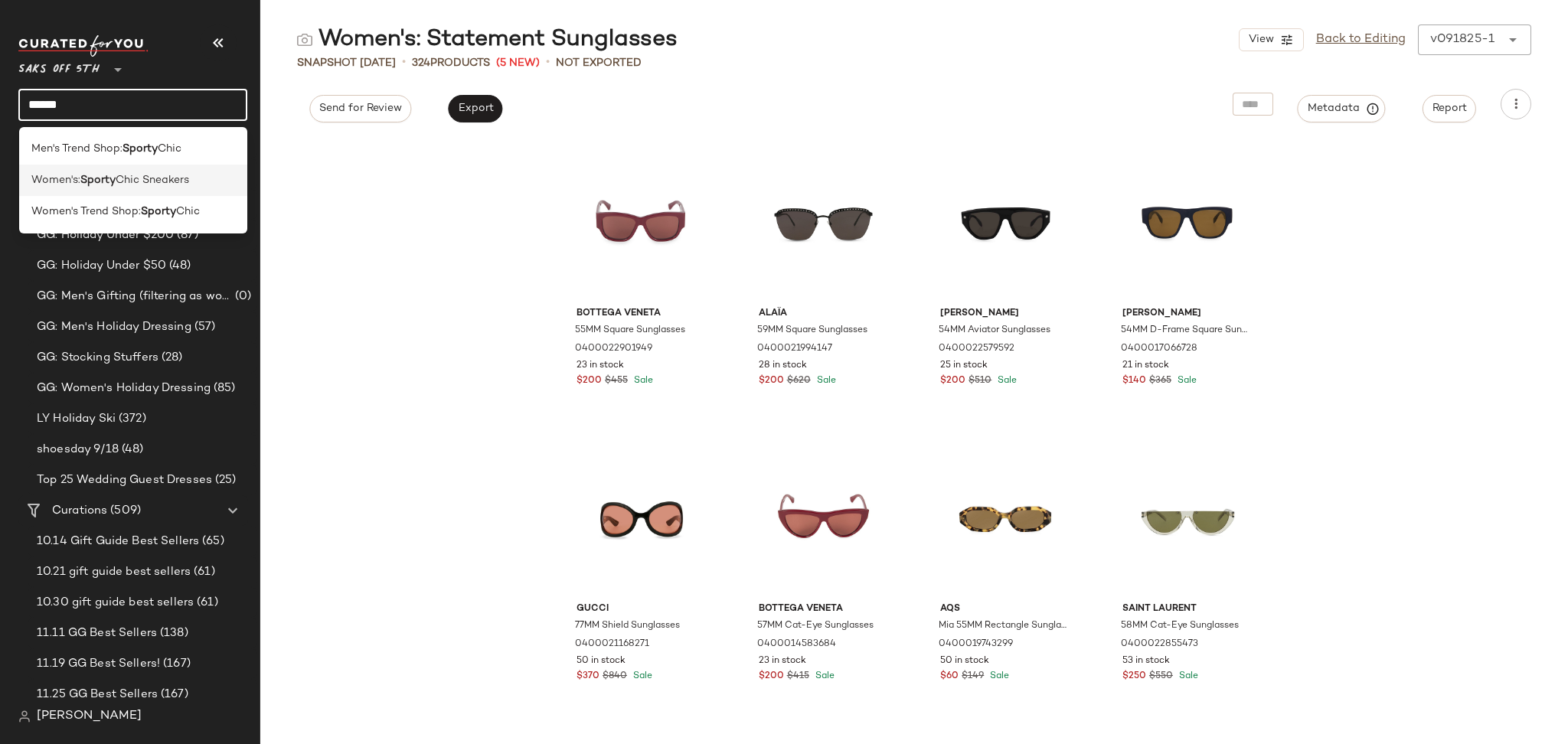
type input "******"
click at [202, 176] on div "Women's: Sporty Chic Sneakers" at bounding box center [133, 180] width 204 height 16
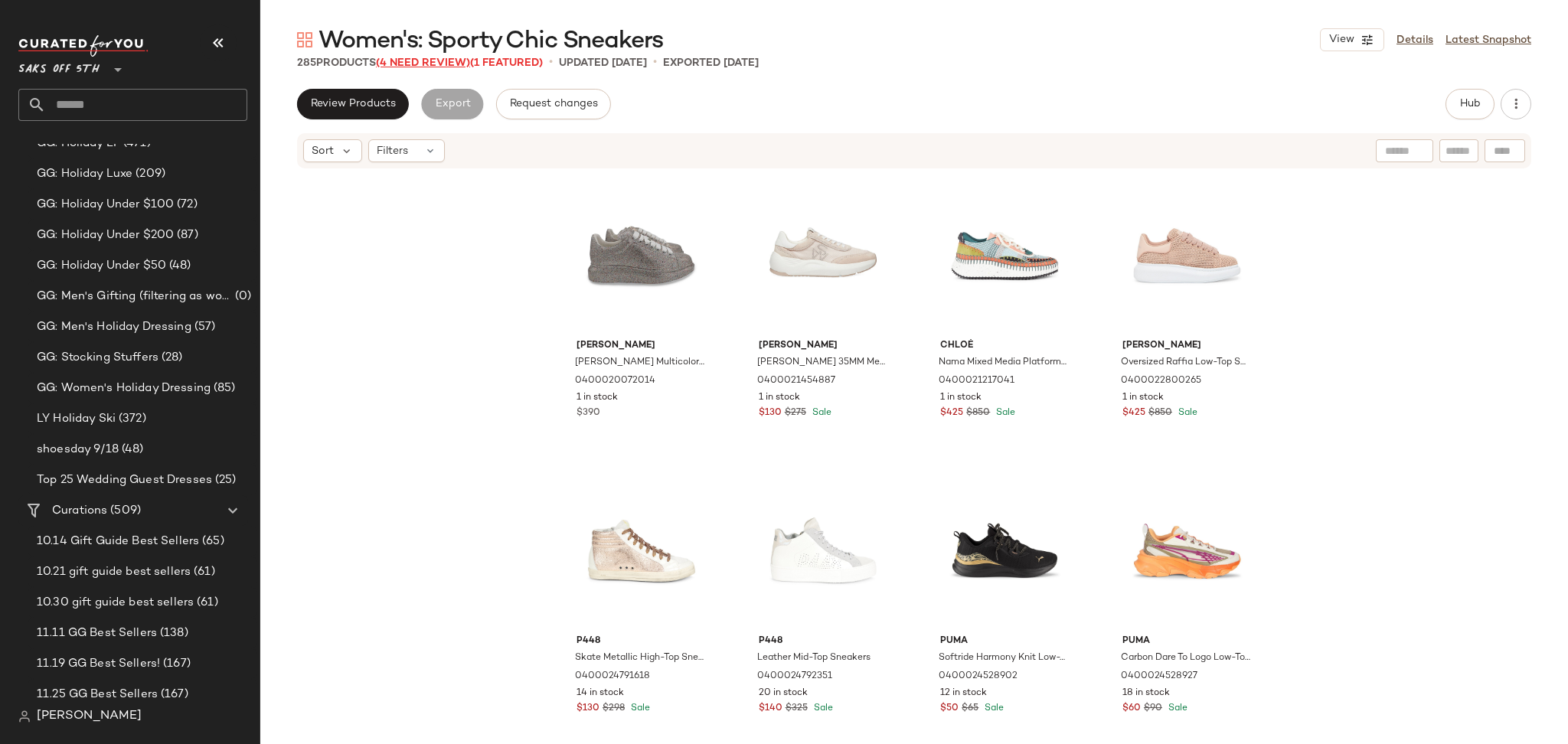
click at [435, 62] on span "(4 Need Review)" at bounding box center [423, 64] width 94 height 12
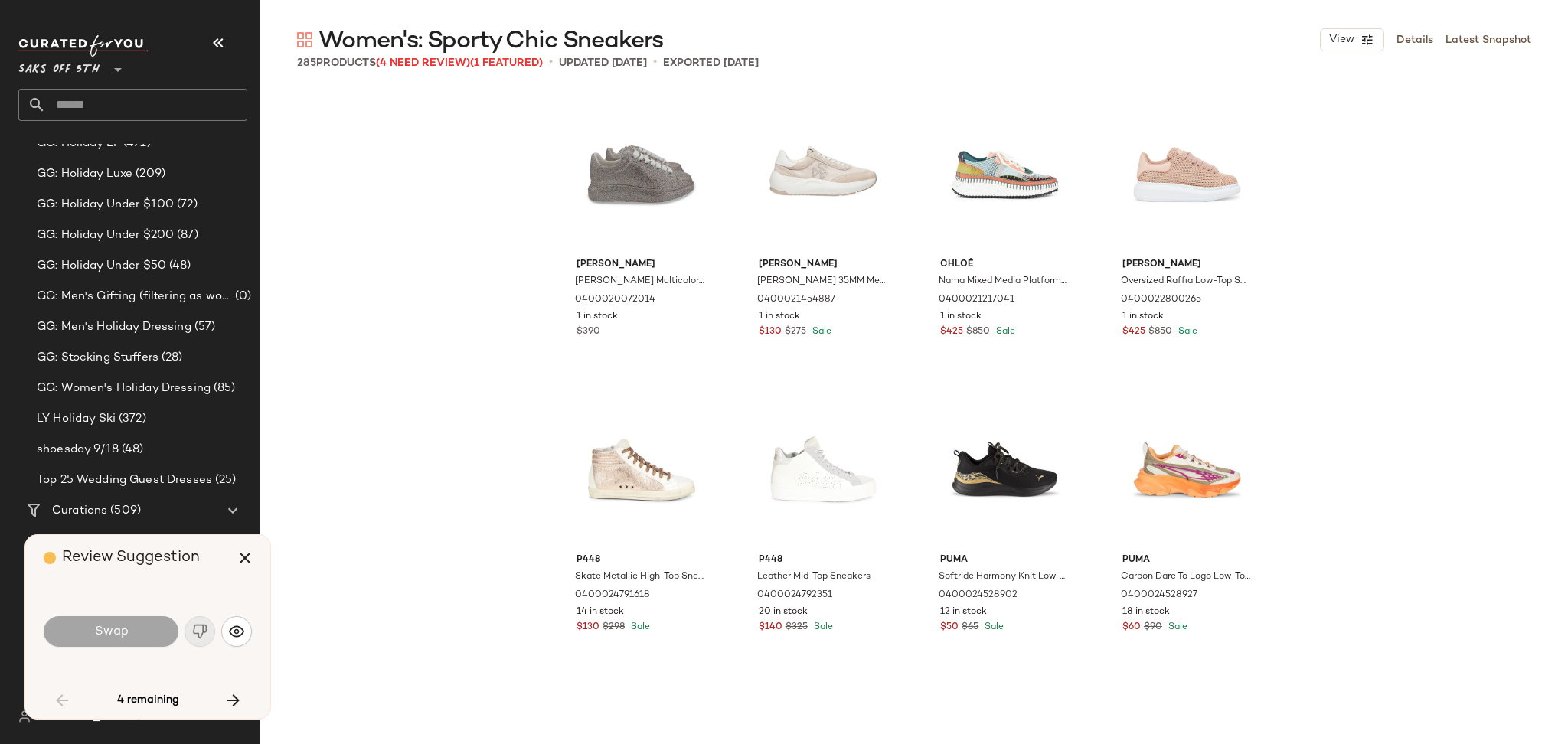
scroll to position [4137, 0]
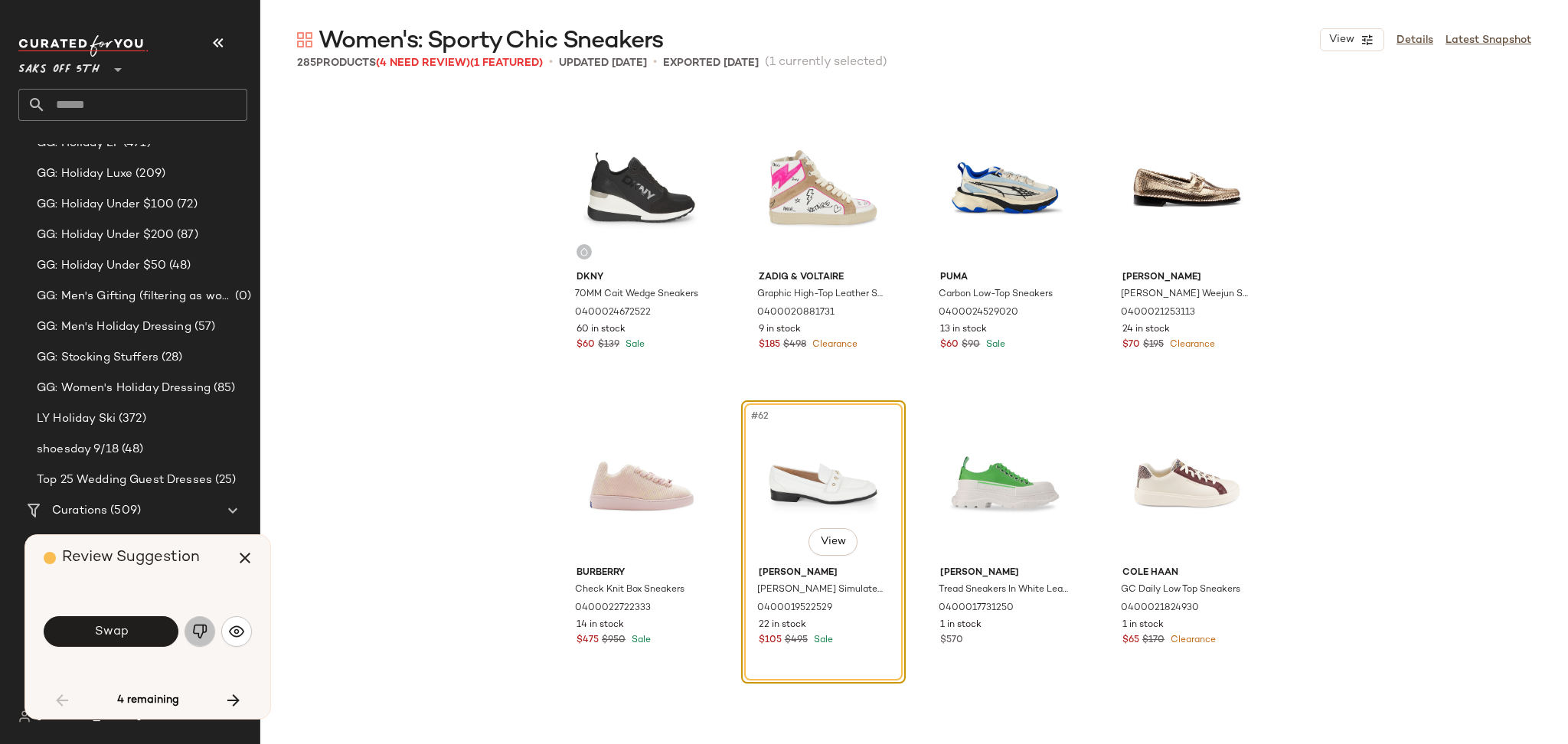
click at [201, 636] on img "button" at bounding box center [200, 631] width 15 height 15
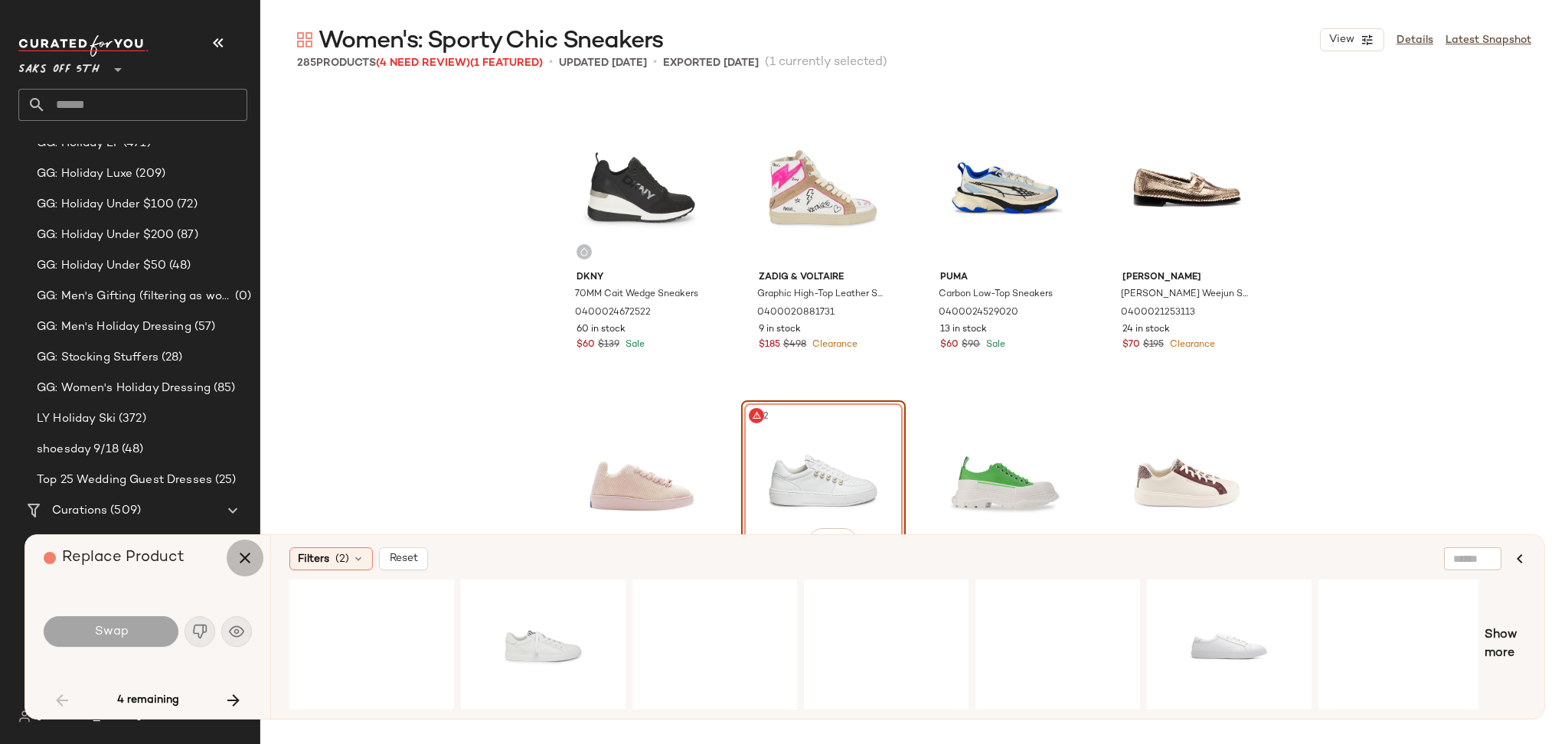
click at [239, 556] on icon "button" at bounding box center [245, 558] width 19 height 19
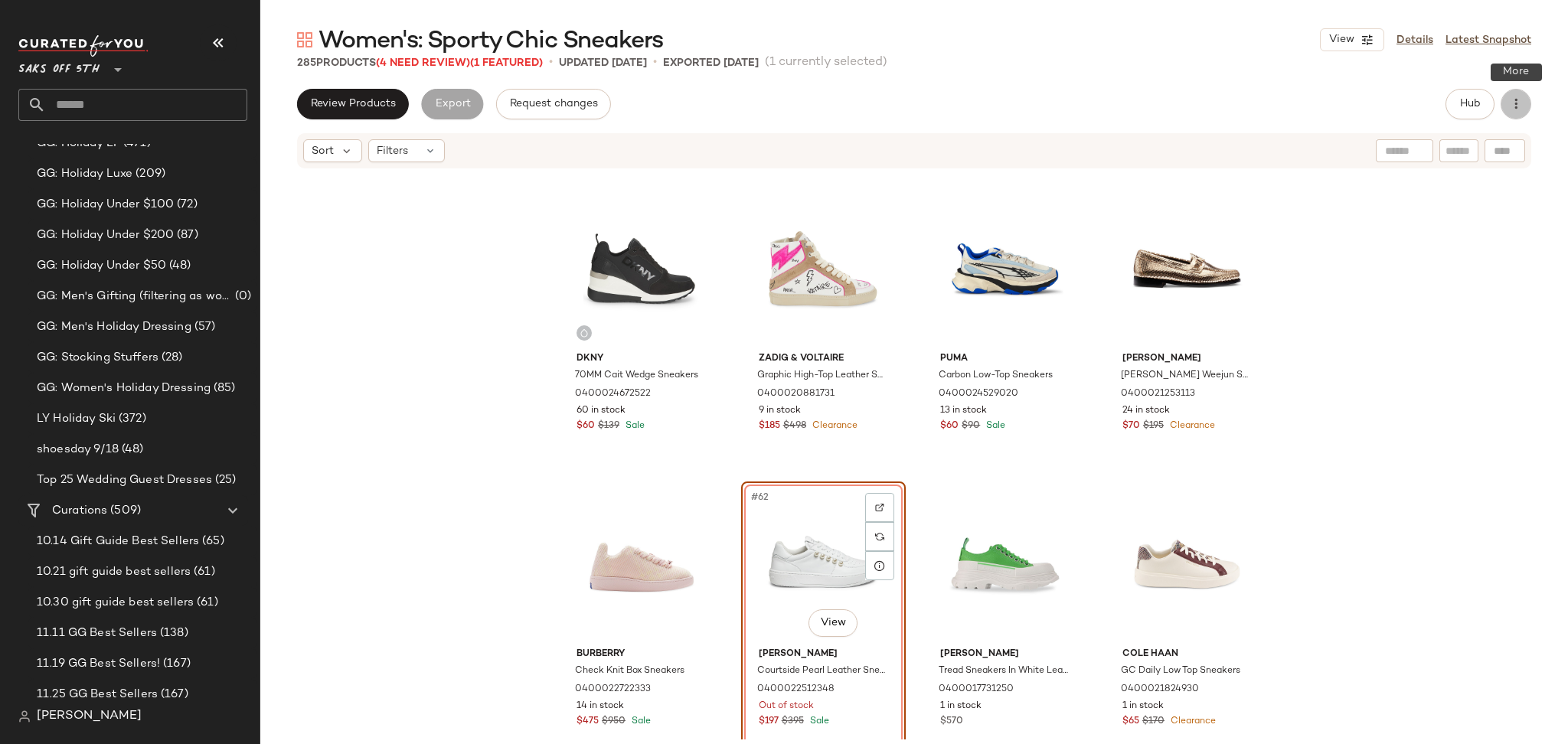
click at [1525, 112] on button "button" at bounding box center [1515, 104] width 30 height 31
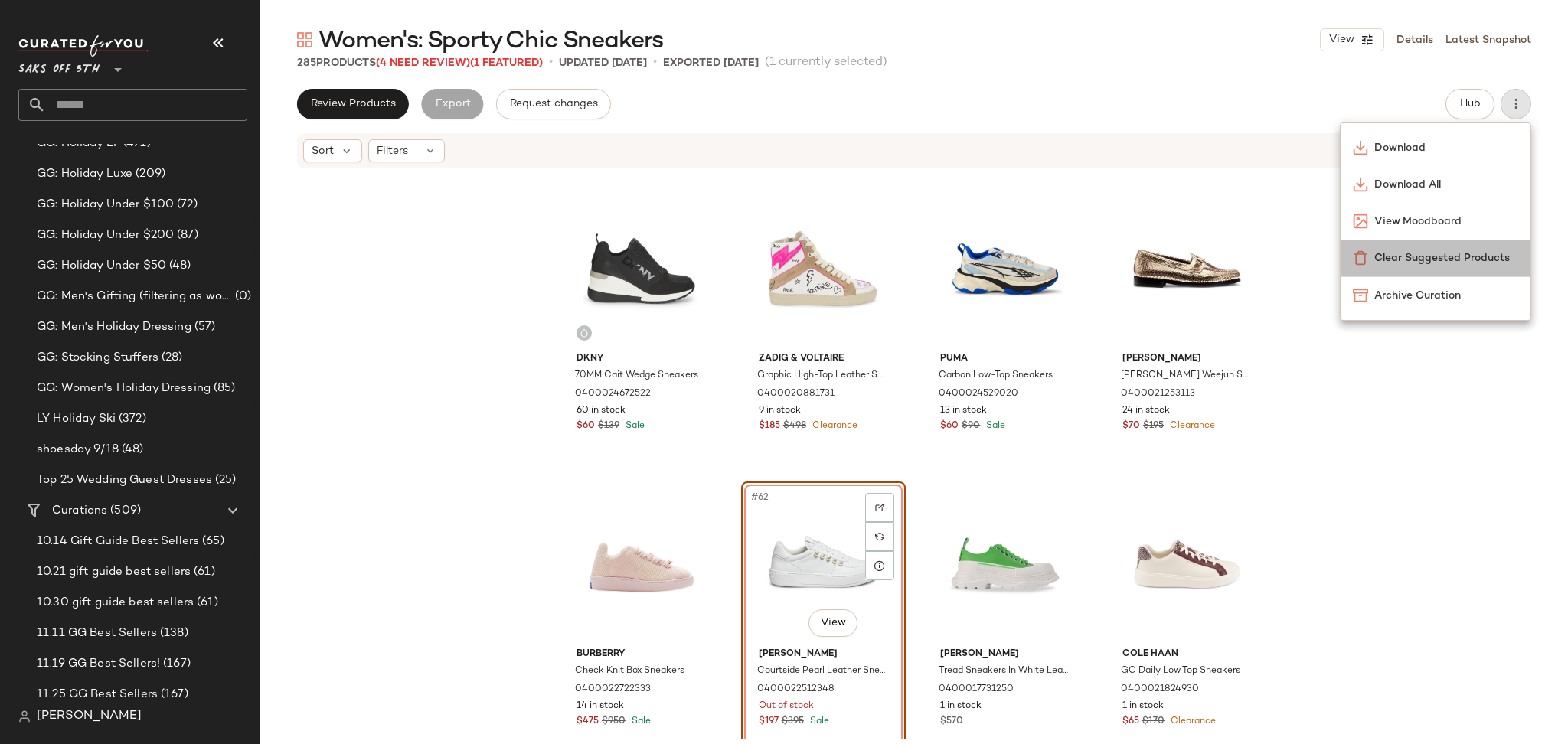
click at [1417, 260] on span "Clear Suggested Products" at bounding box center [1446, 258] width 144 height 16
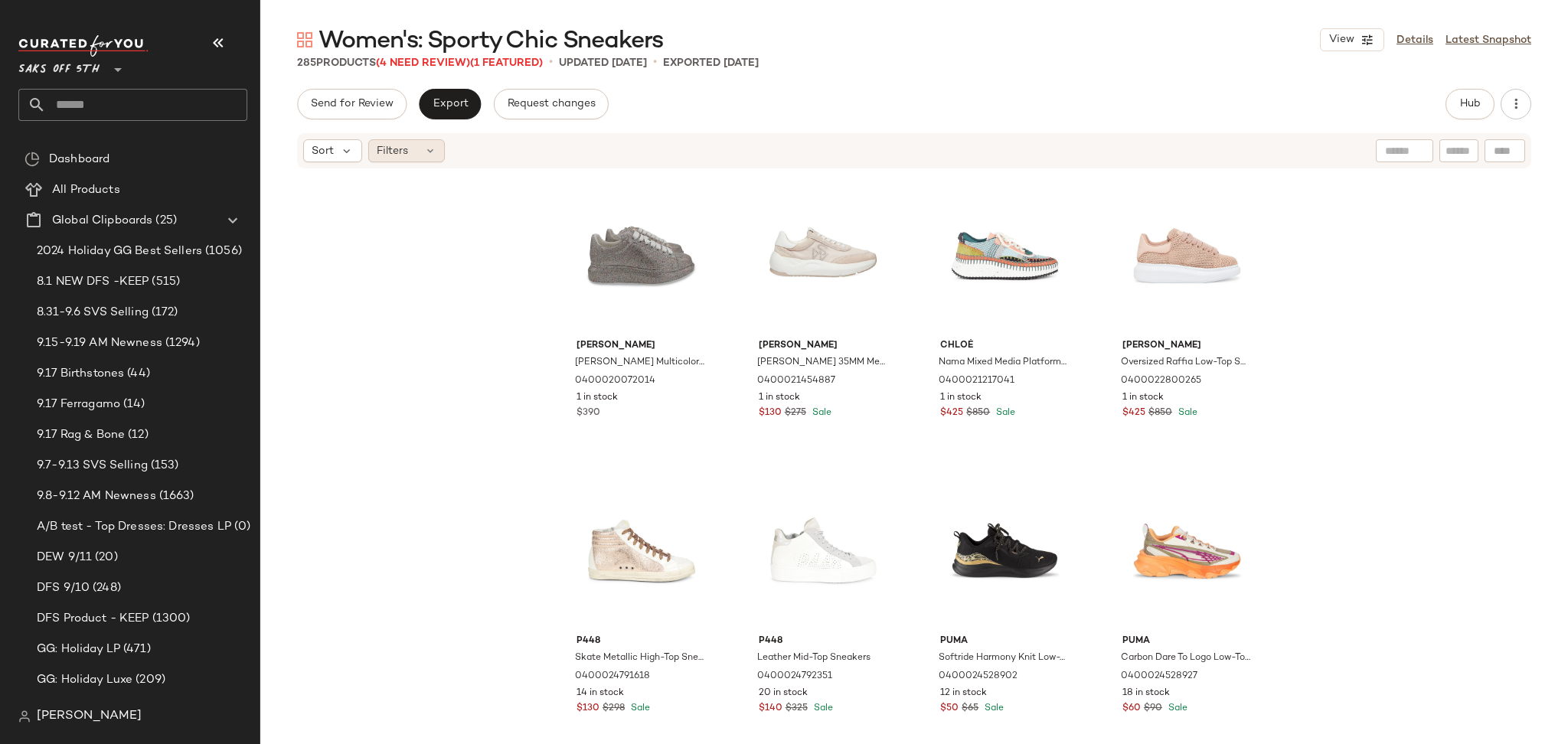
click at [429, 148] on icon at bounding box center [430, 151] width 12 height 12
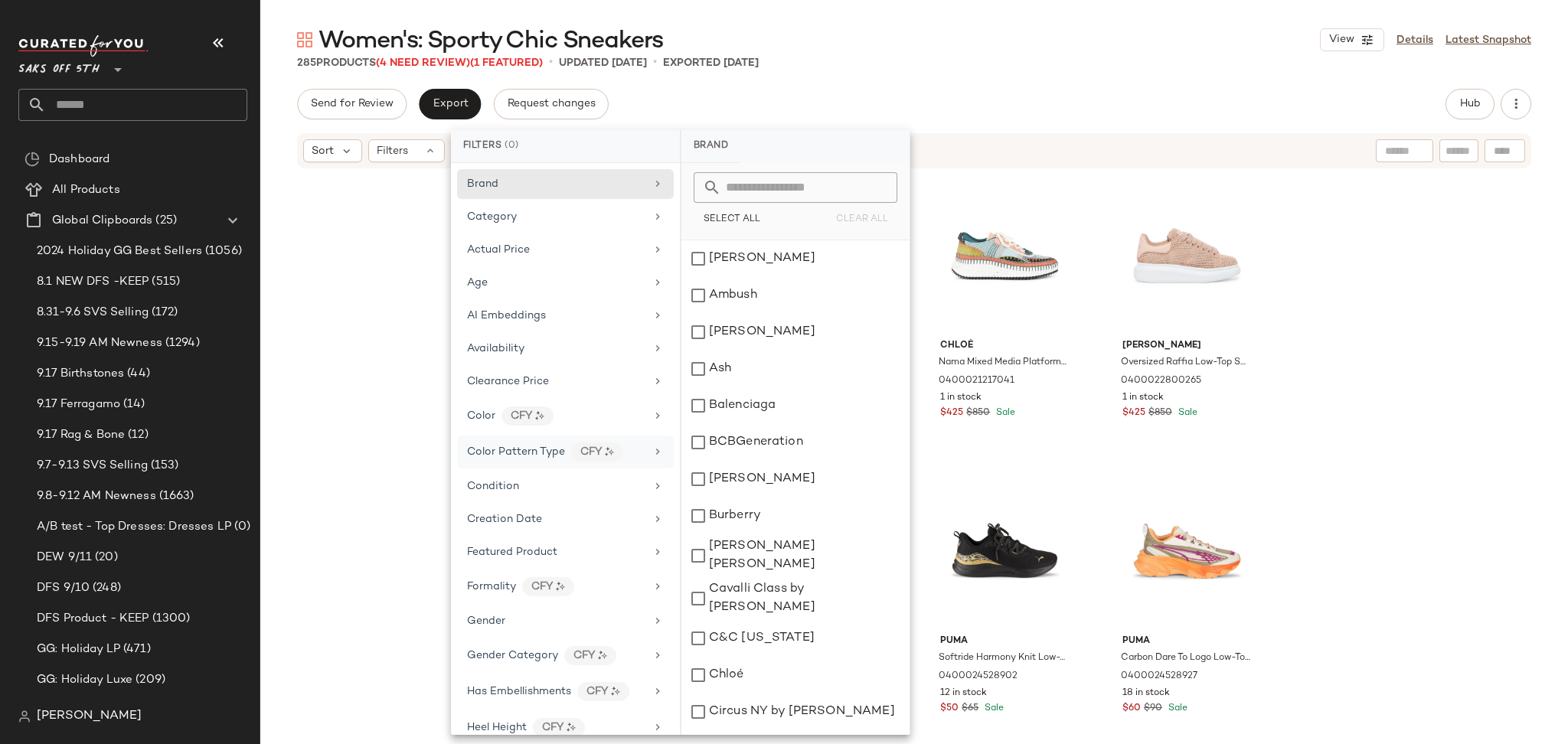
scroll to position [506, 0]
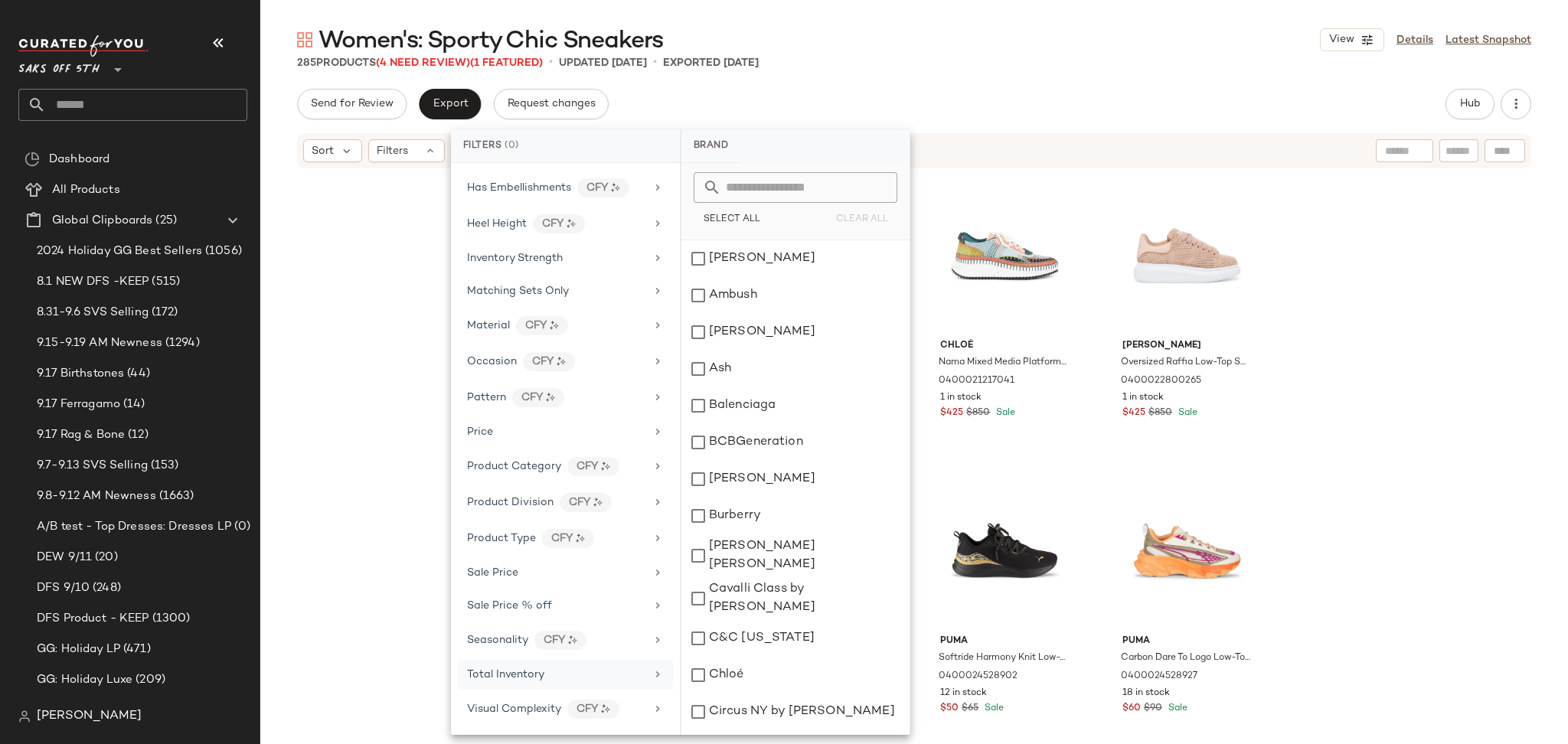
click at [555, 681] on div "Total Inventory" at bounding box center [556, 675] width 179 height 16
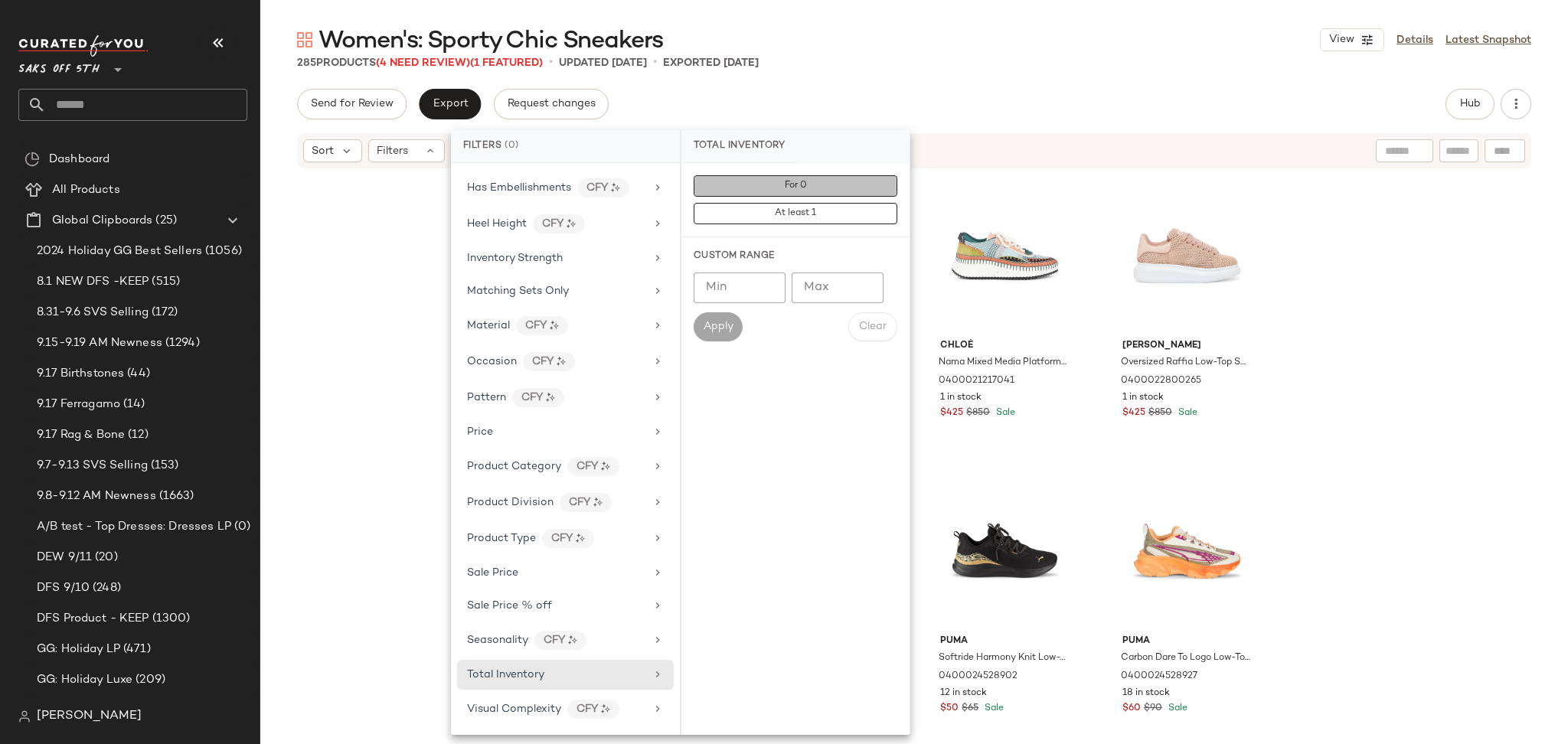
click at [793, 187] on span "For 0" at bounding box center [795, 186] width 23 height 11
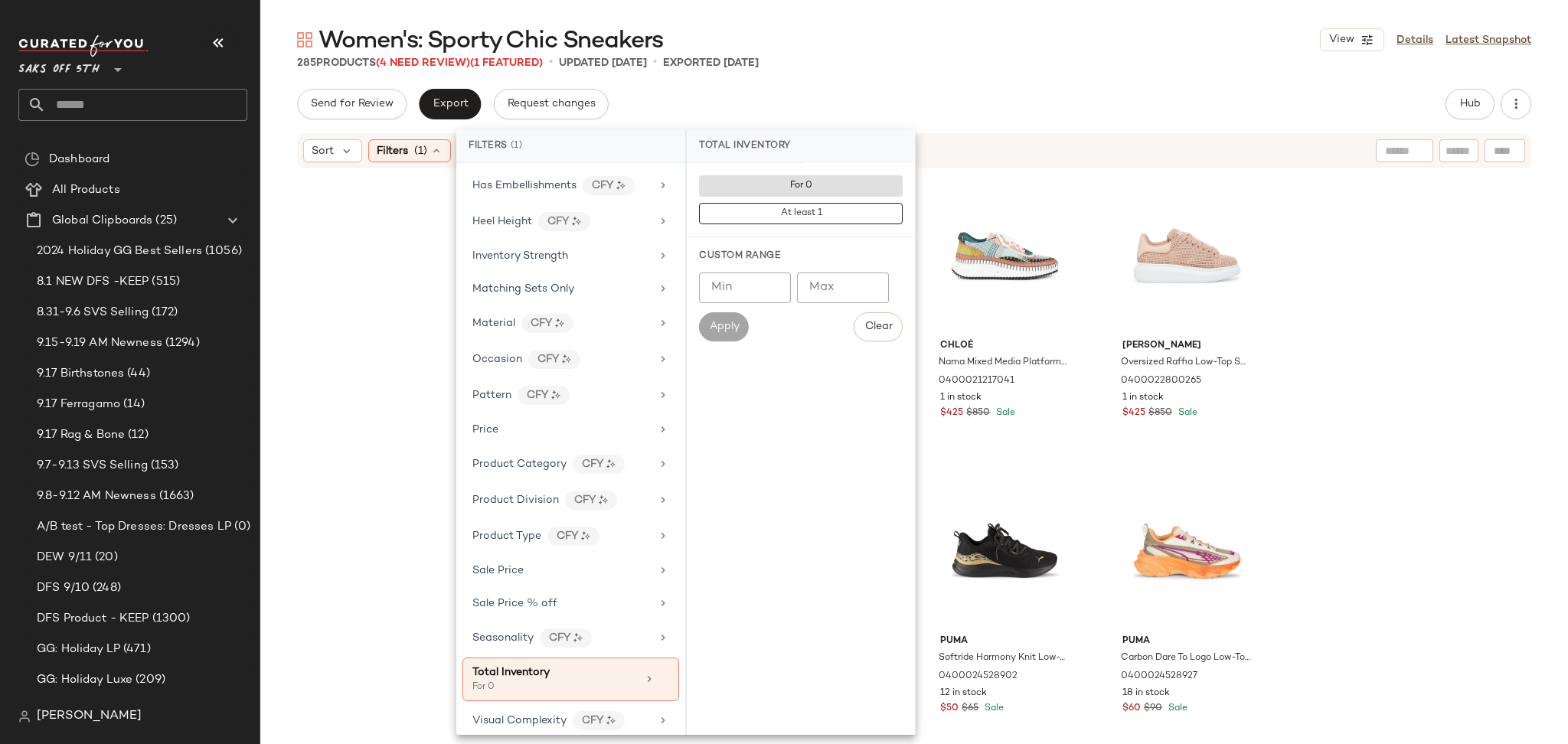
click at [926, 70] on div "Women's: Sporty Chic Sneakers View Details Latest Snapshot 285 Products (4 Need…" at bounding box center [913, 384] width 1307 height 719
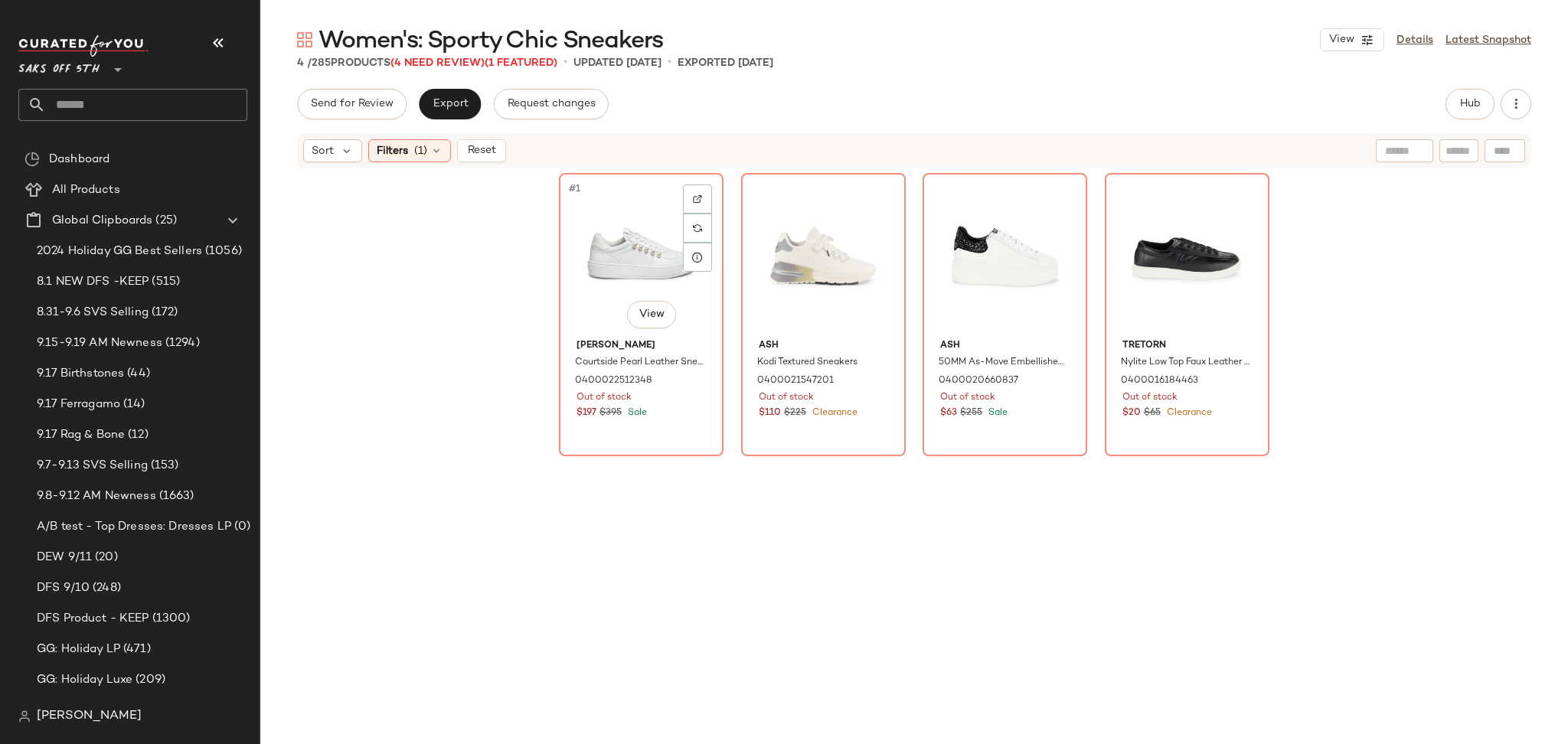
click at [608, 189] on div "#1 View" at bounding box center [641, 256] width 154 height 155
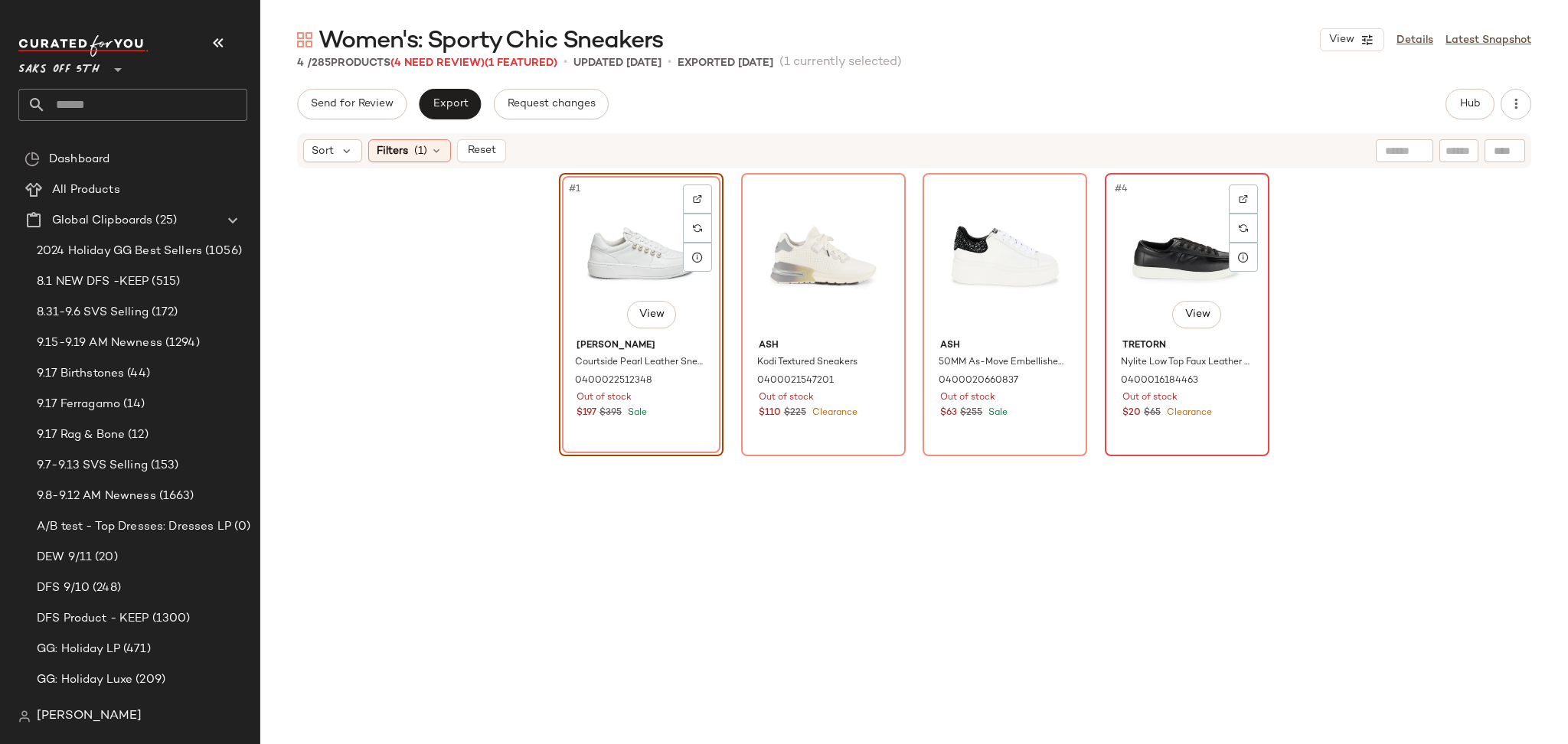
click at [1130, 247] on div "#4 View" at bounding box center [1187, 256] width 154 height 155
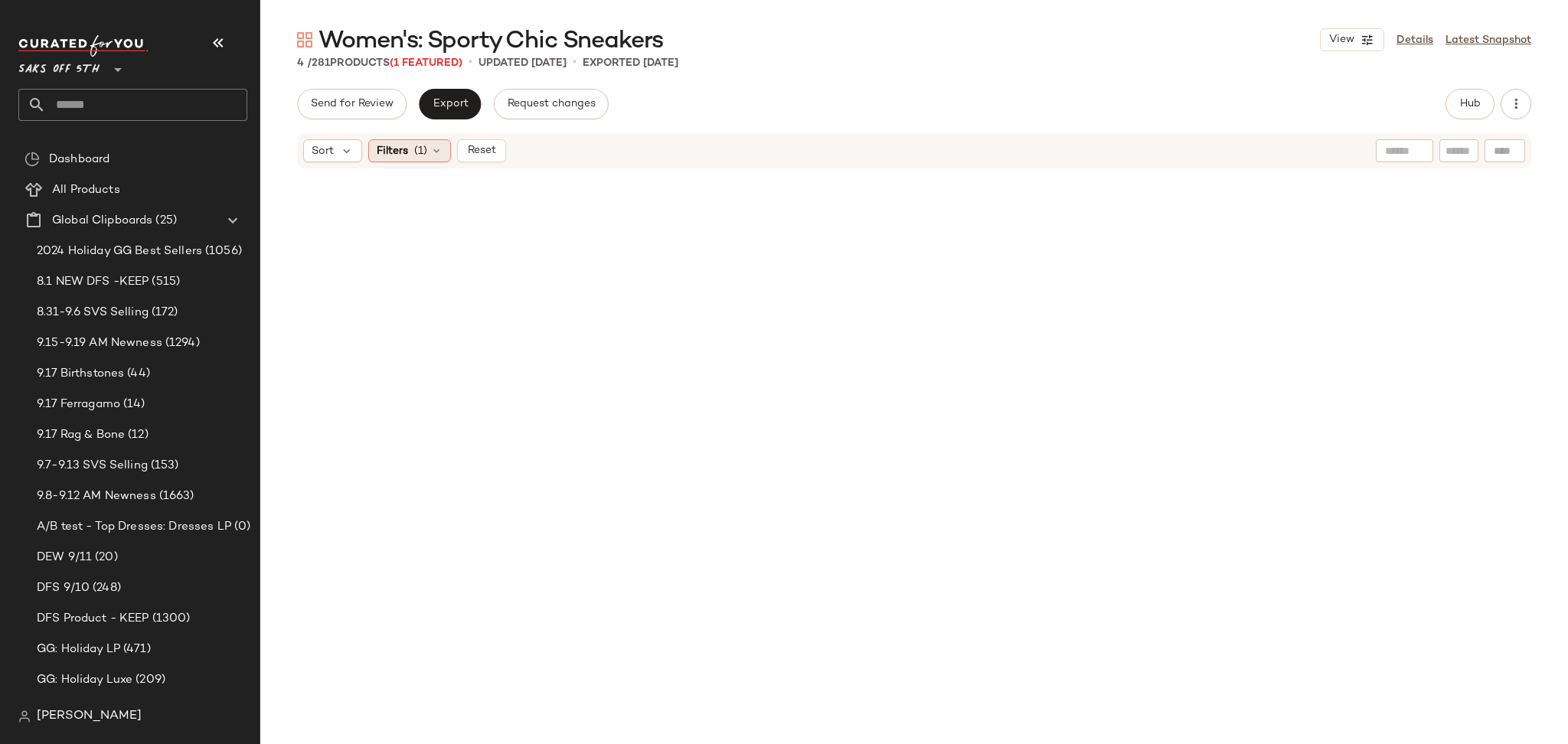
click at [429, 158] on div "Filters (1)" at bounding box center [410, 150] width 83 height 23
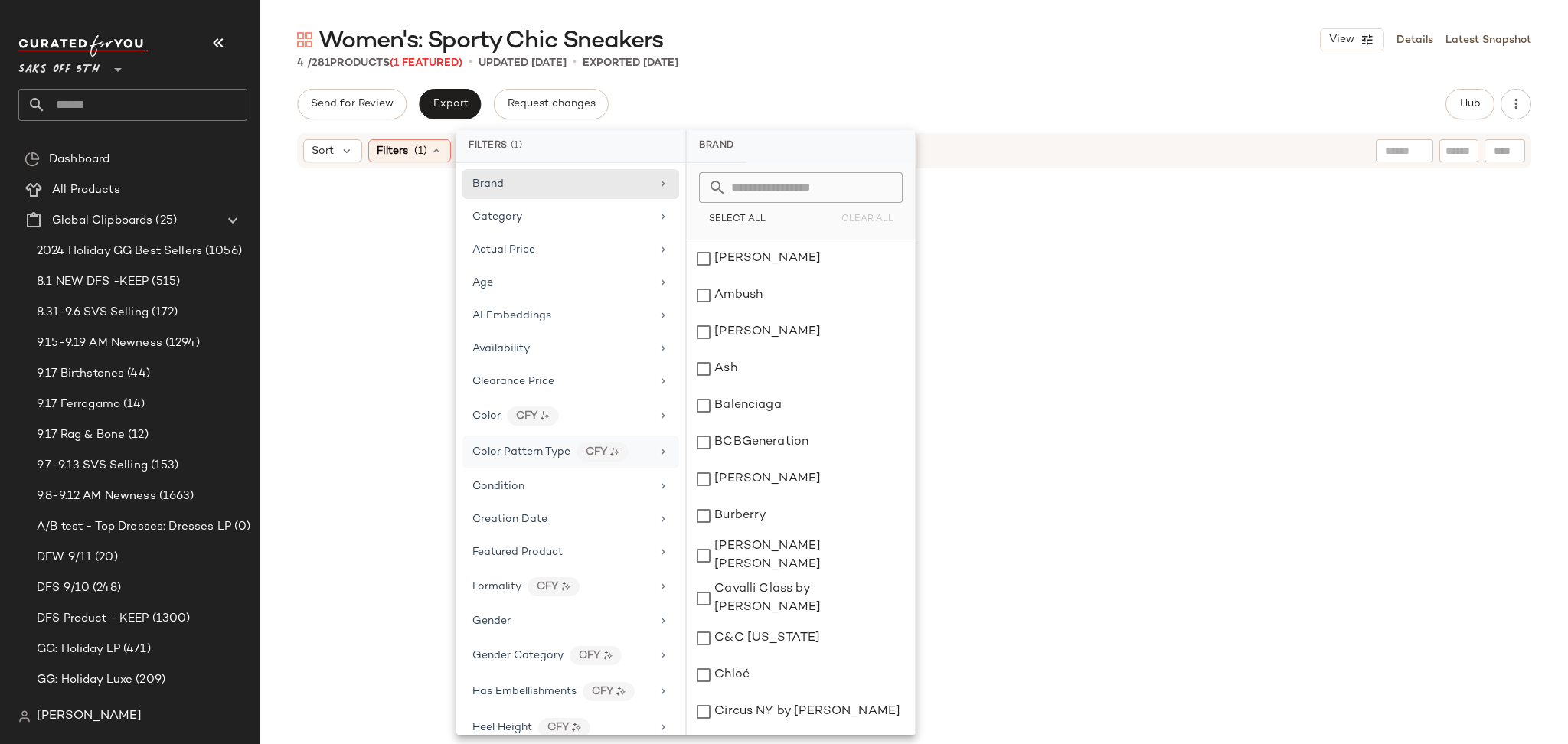
scroll to position [520, 0]
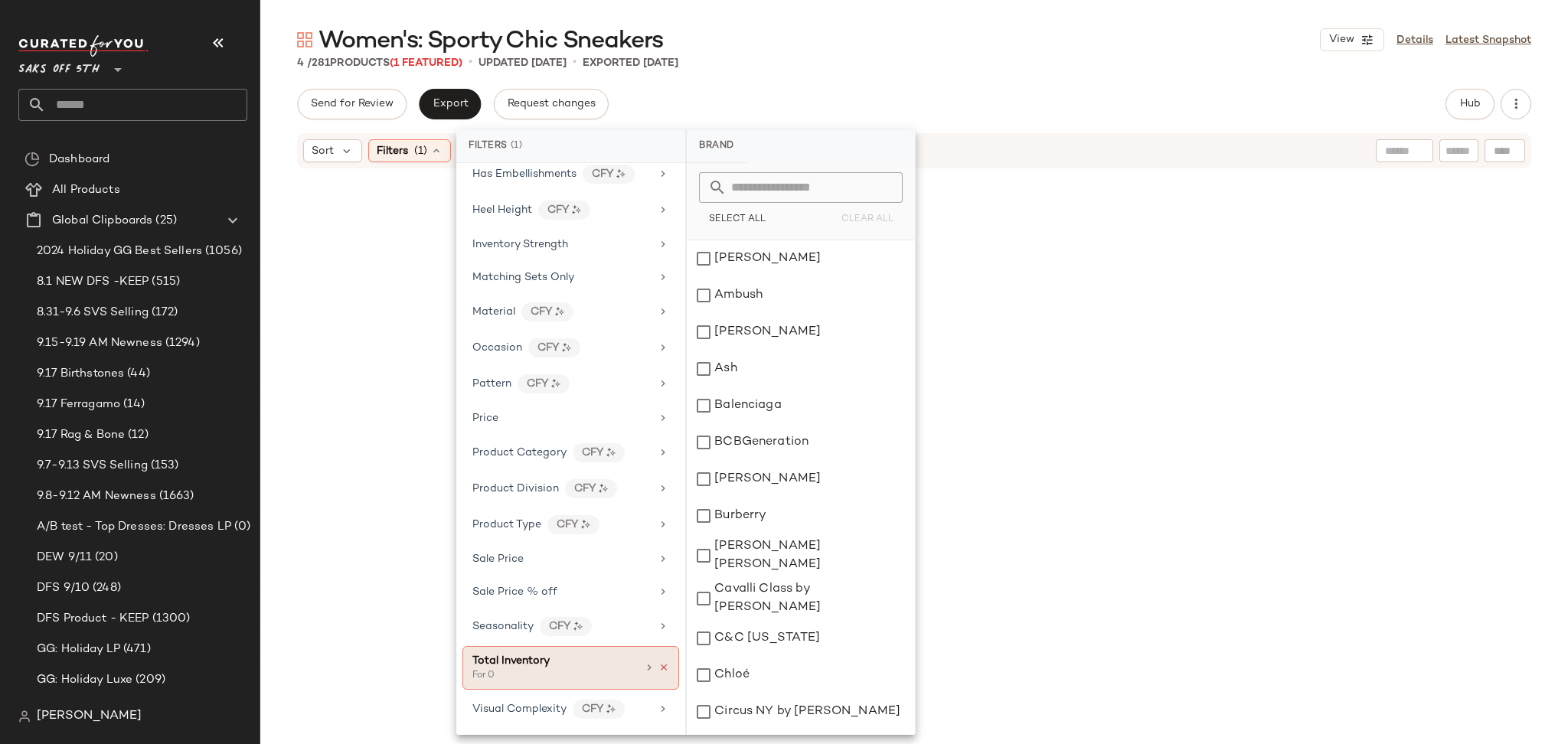
click at [658, 666] on icon at bounding box center [663, 668] width 11 height 11
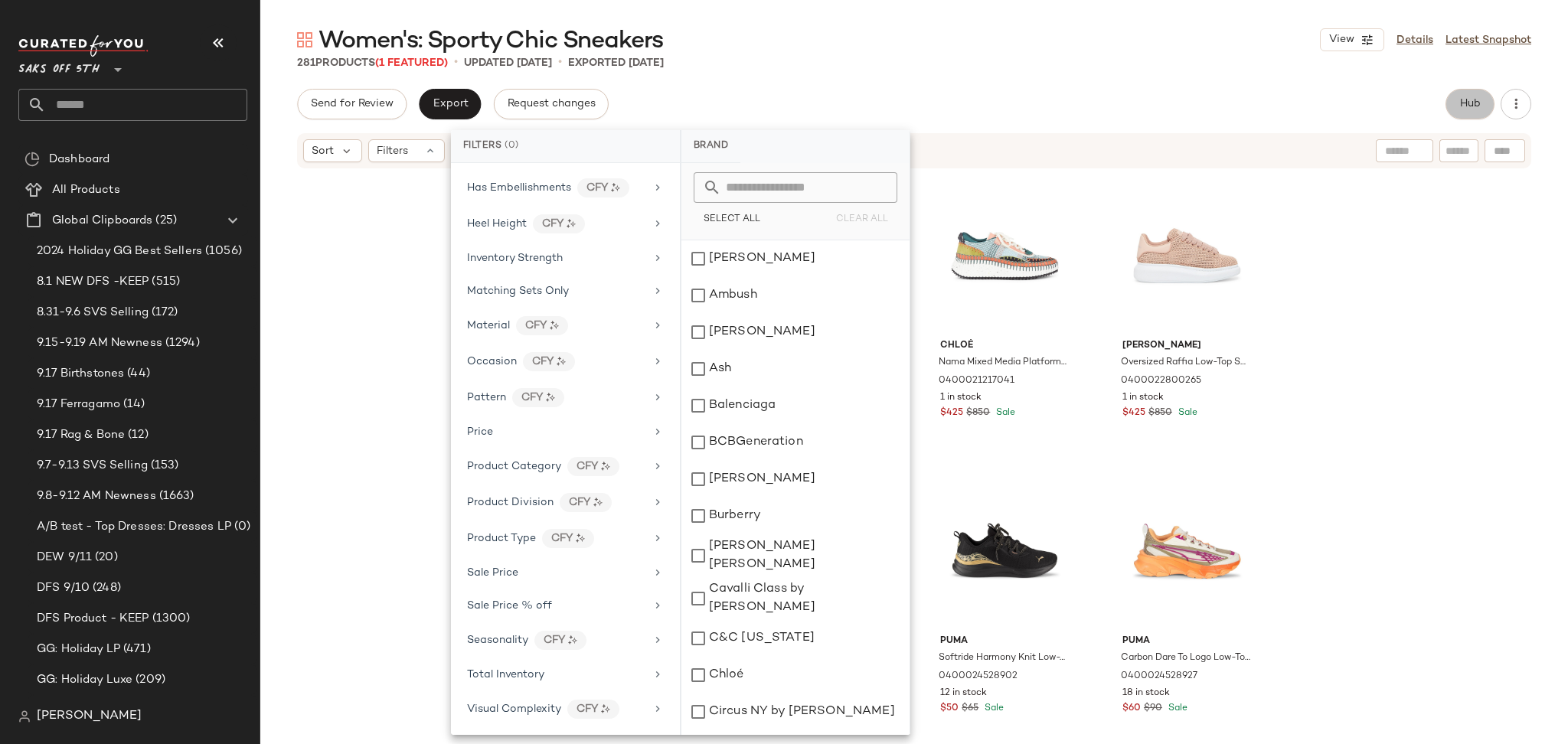
click at [1461, 98] on span "Hub" at bounding box center [1469, 104] width 21 height 12
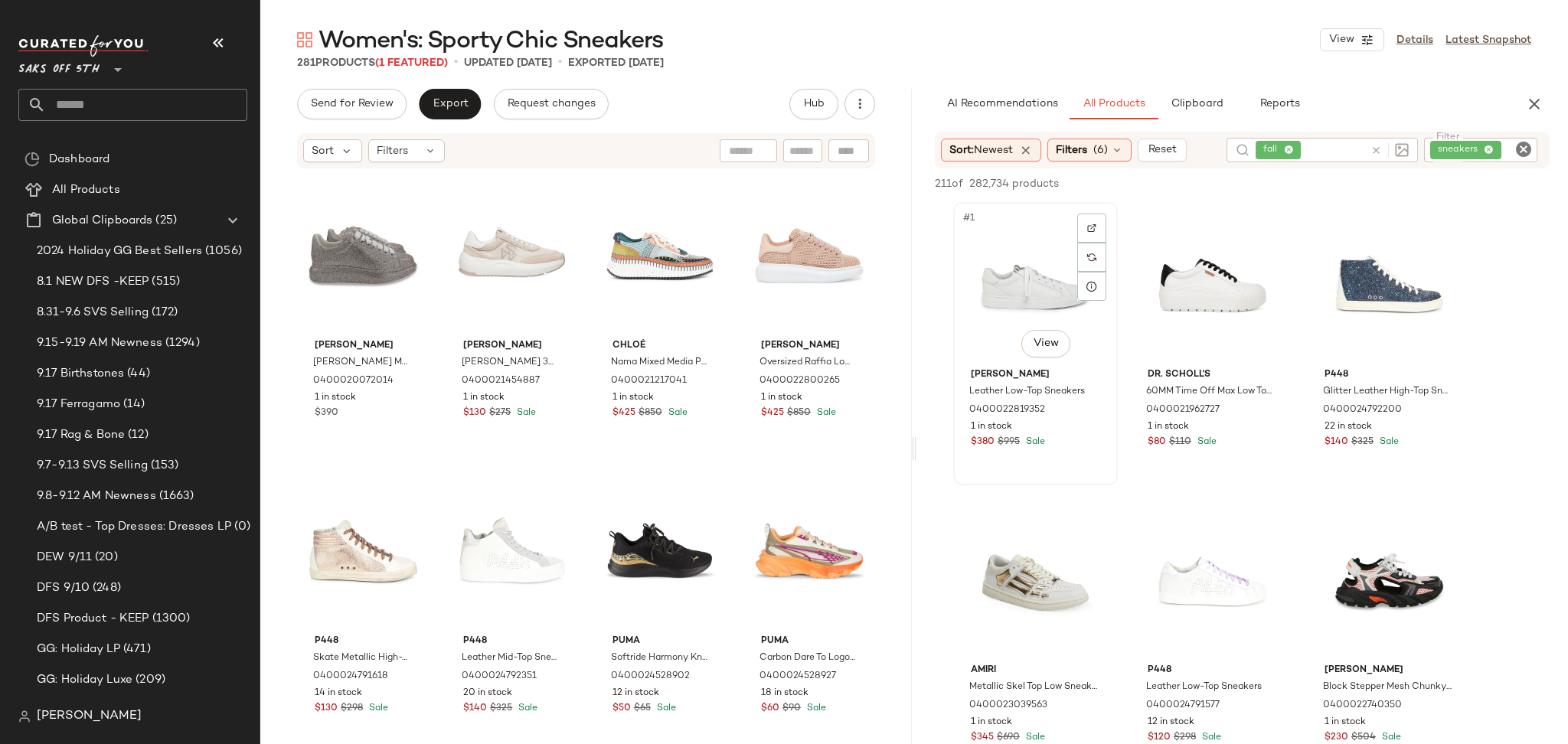
click at [1013, 262] on div "#1 View" at bounding box center [1035, 285] width 154 height 155
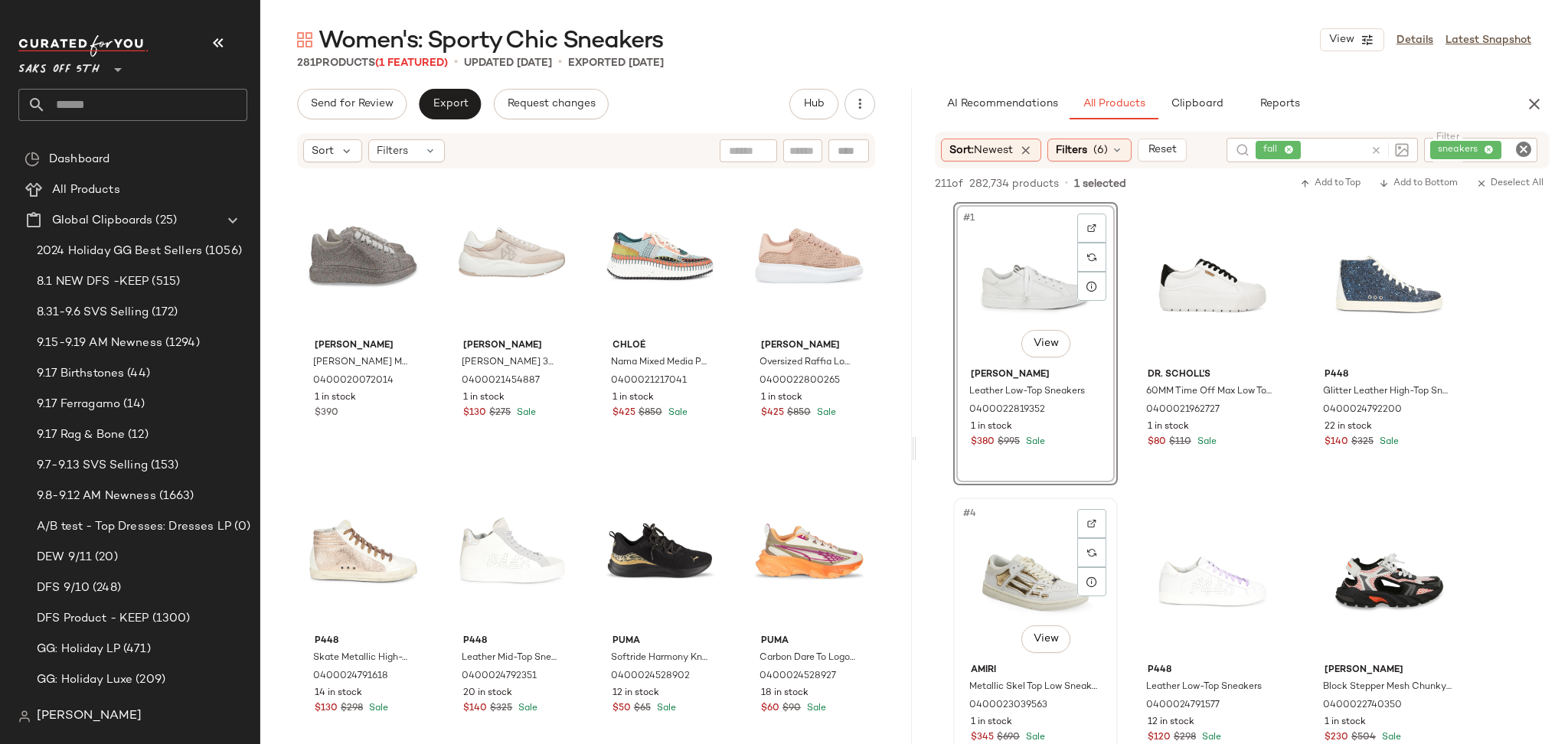
click at [1038, 554] on div "#4 View" at bounding box center [1035, 580] width 154 height 155
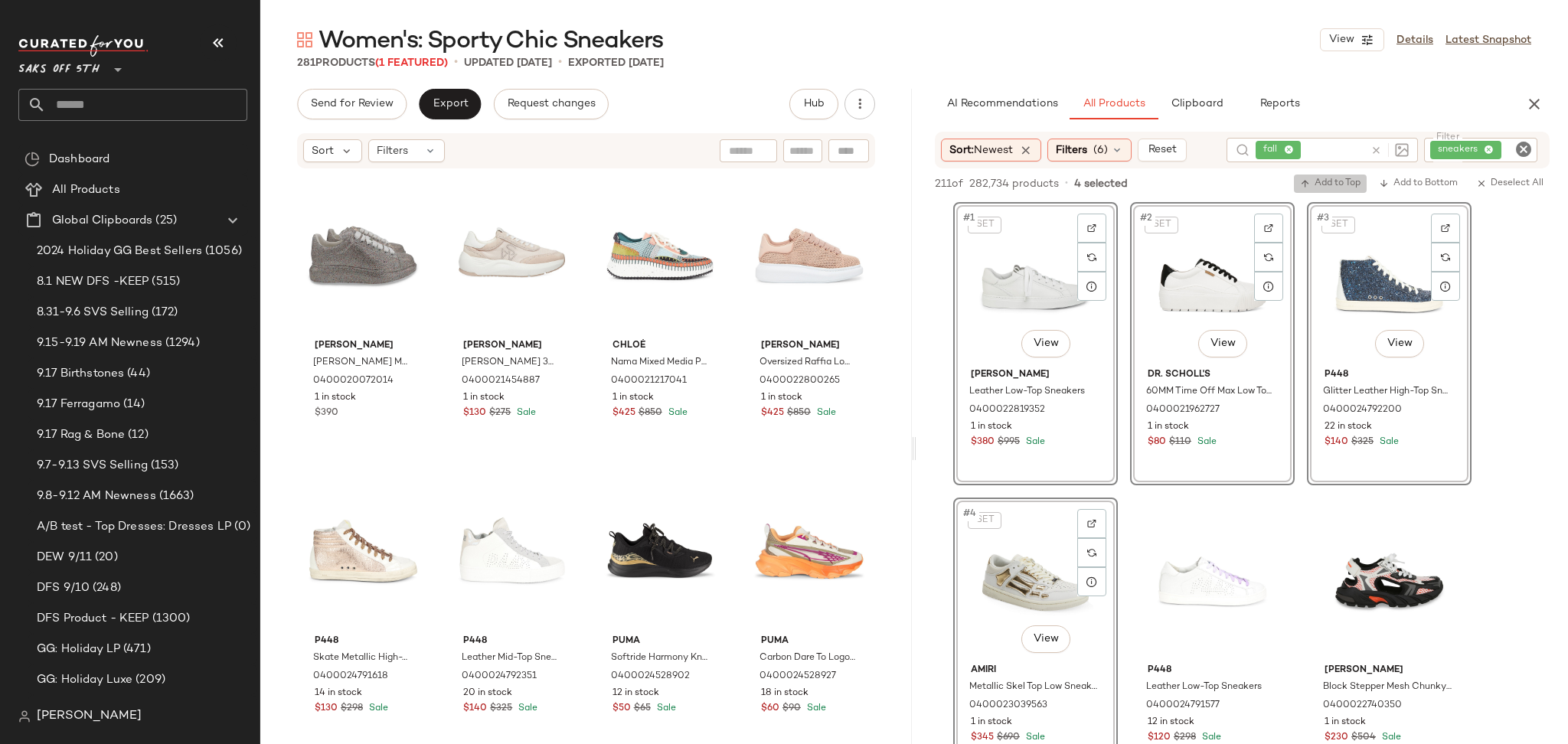
click at [1337, 182] on span "Add to Top" at bounding box center [1329, 184] width 60 height 11
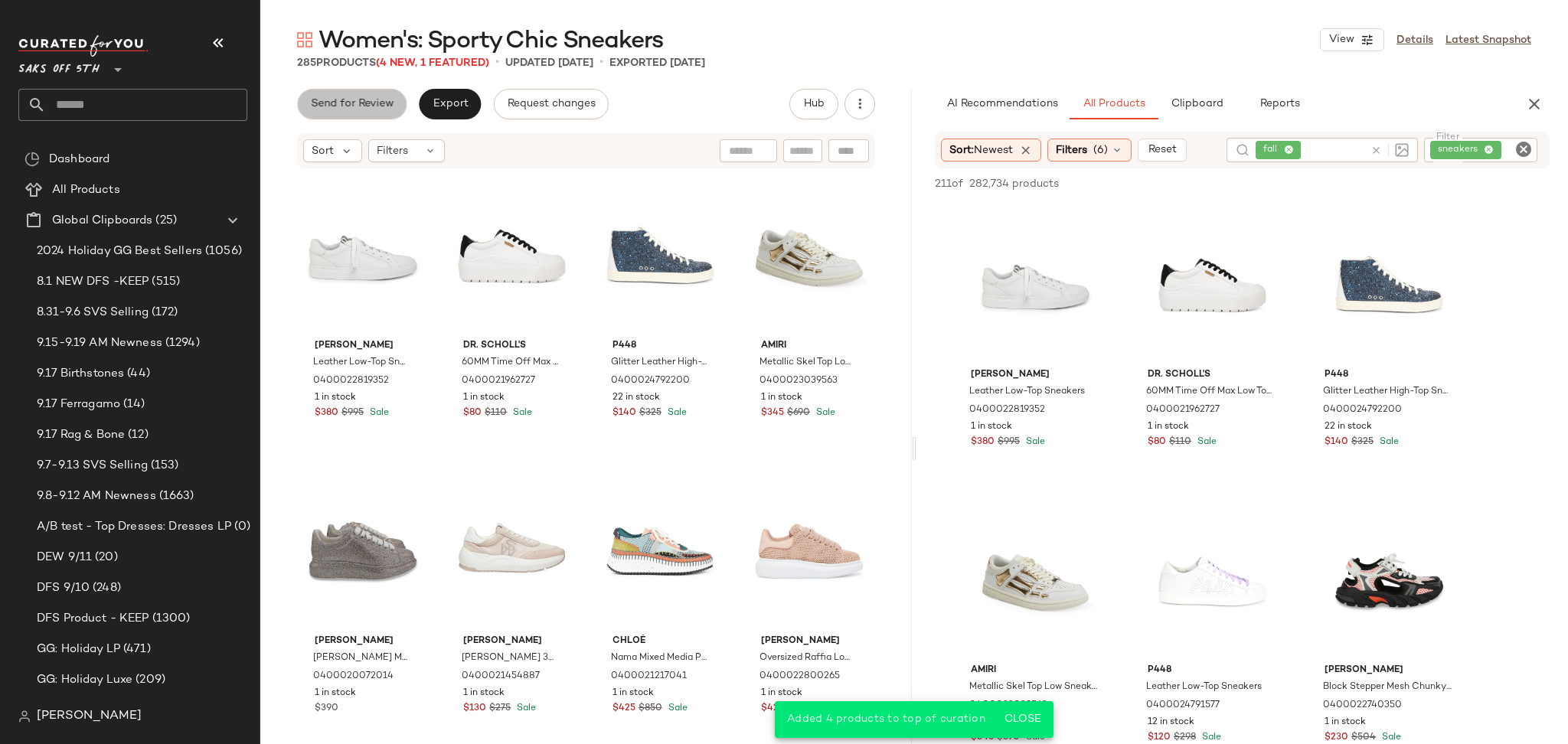
click at [386, 114] on button "Send for Review" at bounding box center [352, 104] width 109 height 31
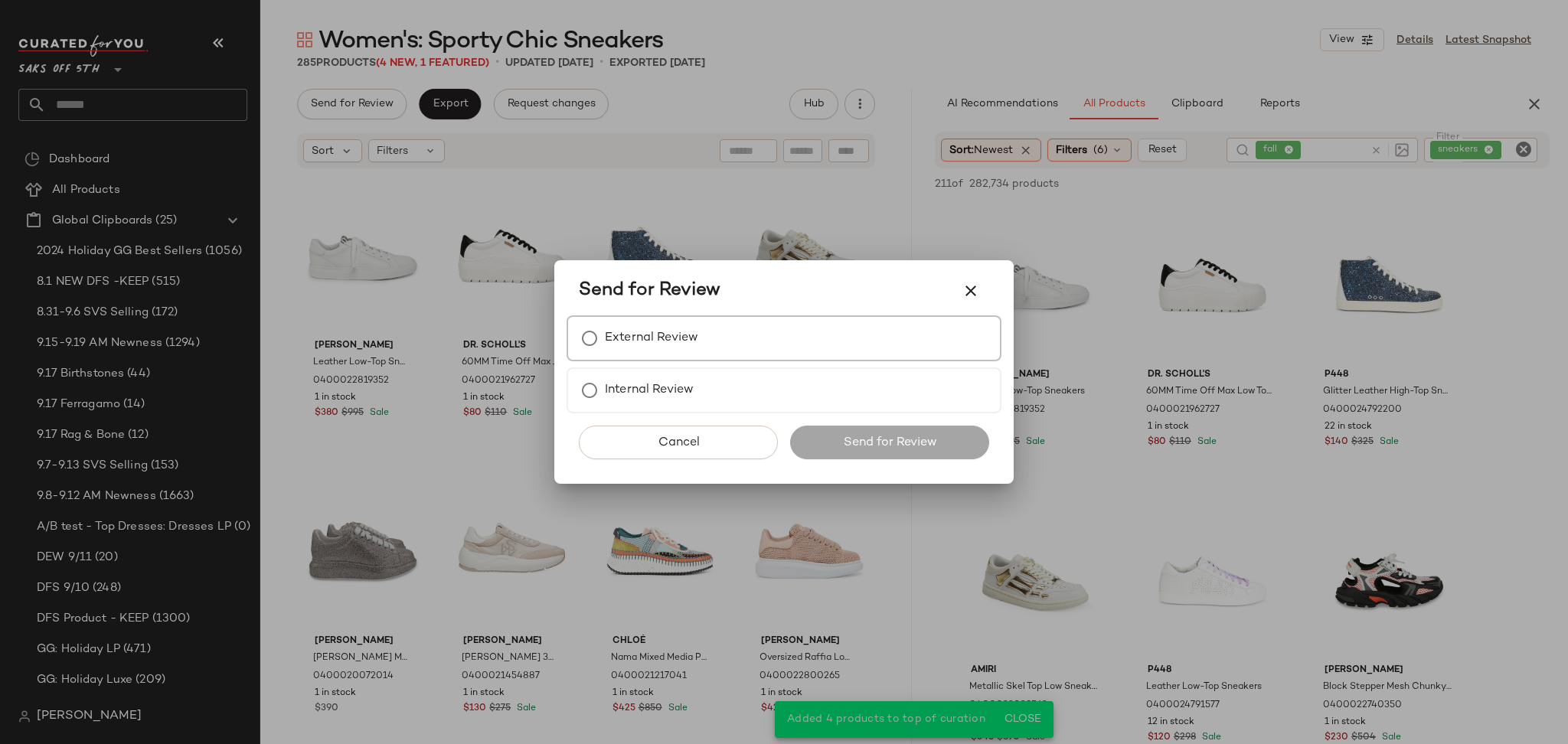
click at [606, 337] on label "External Review" at bounding box center [651, 338] width 93 height 31
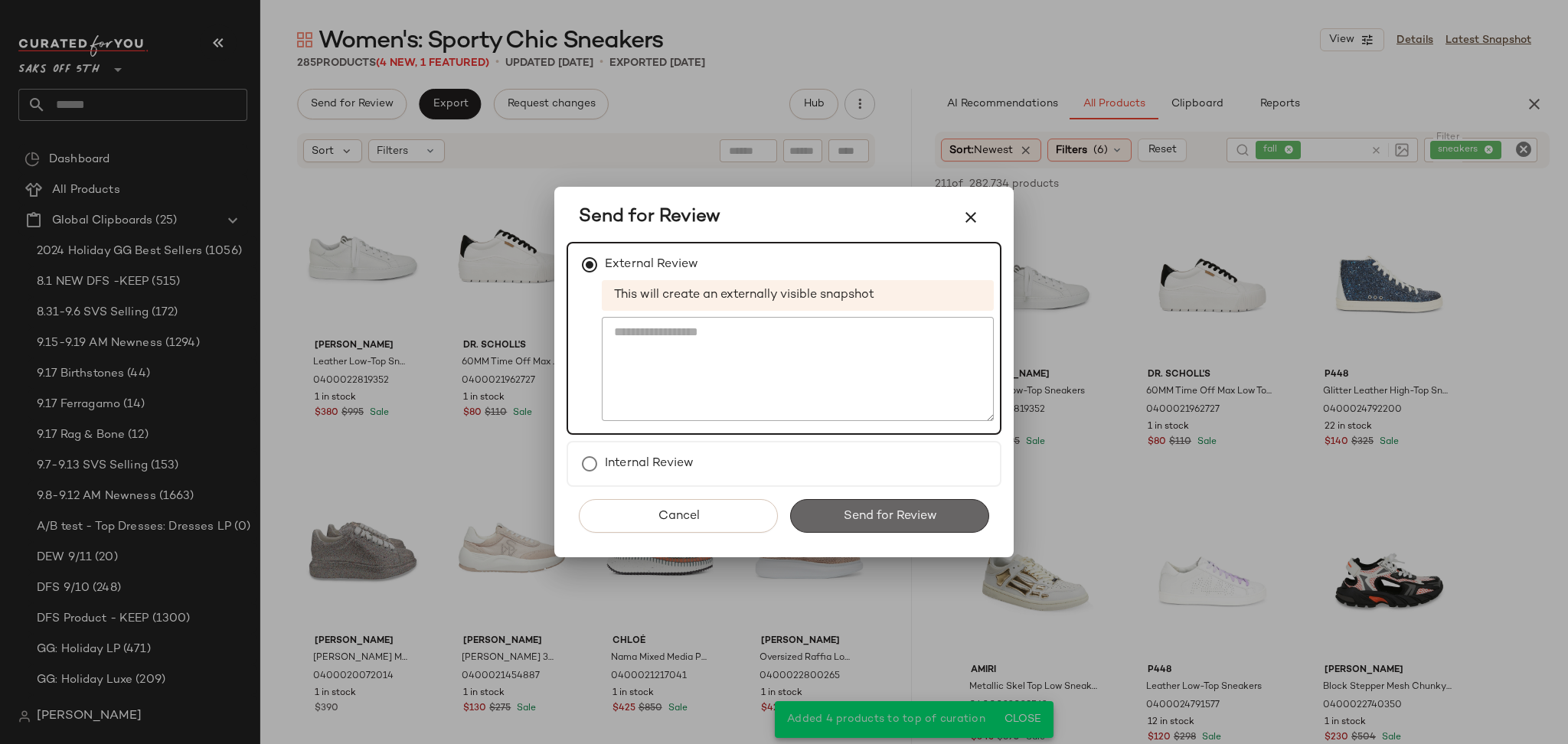
click at [956, 522] on button "Send for Review" at bounding box center [889, 516] width 199 height 34
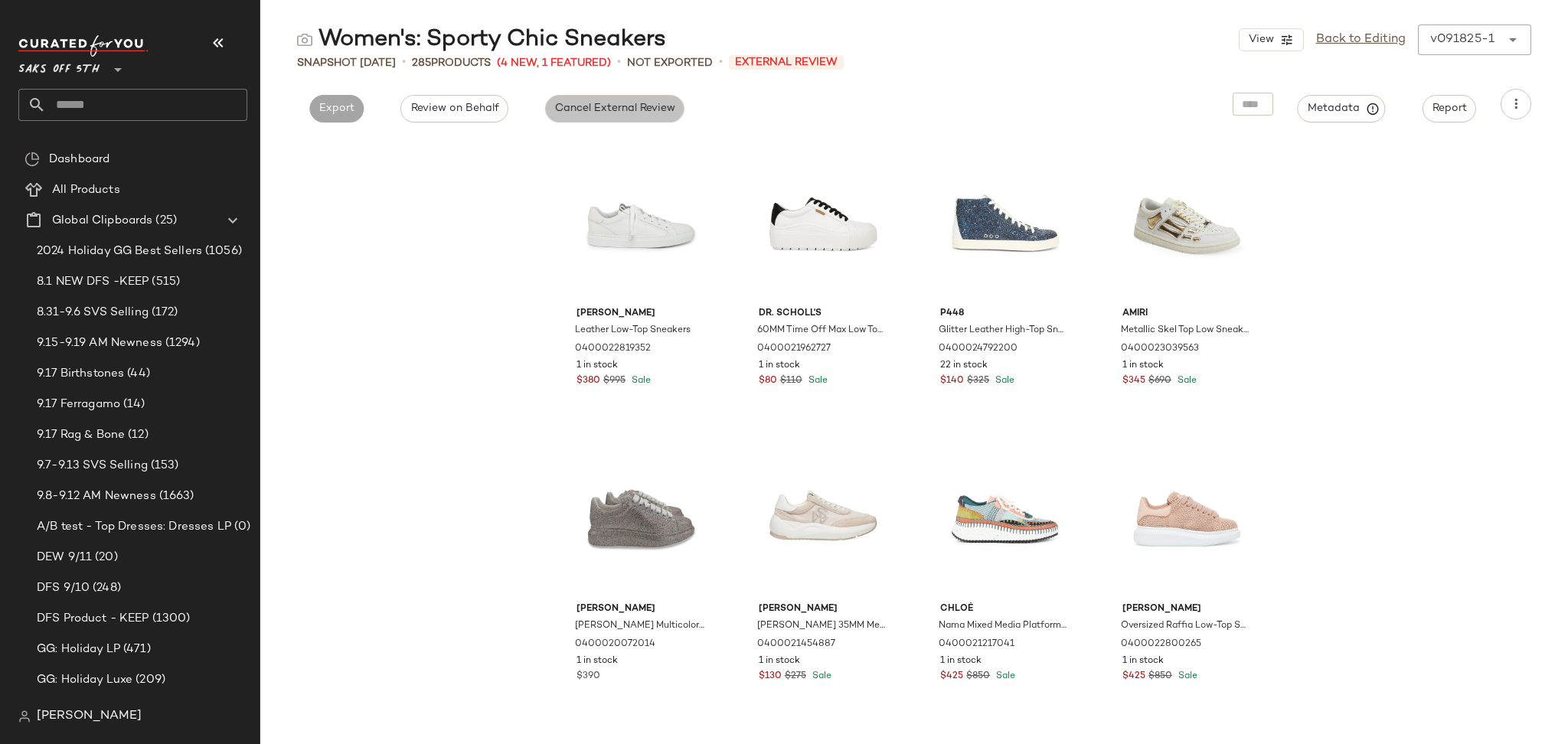
click at [560, 109] on span "Cancel External Review" at bounding box center [614, 108] width 121 height 12
click at [483, 111] on span "Export" at bounding box center [474, 108] width 36 height 12
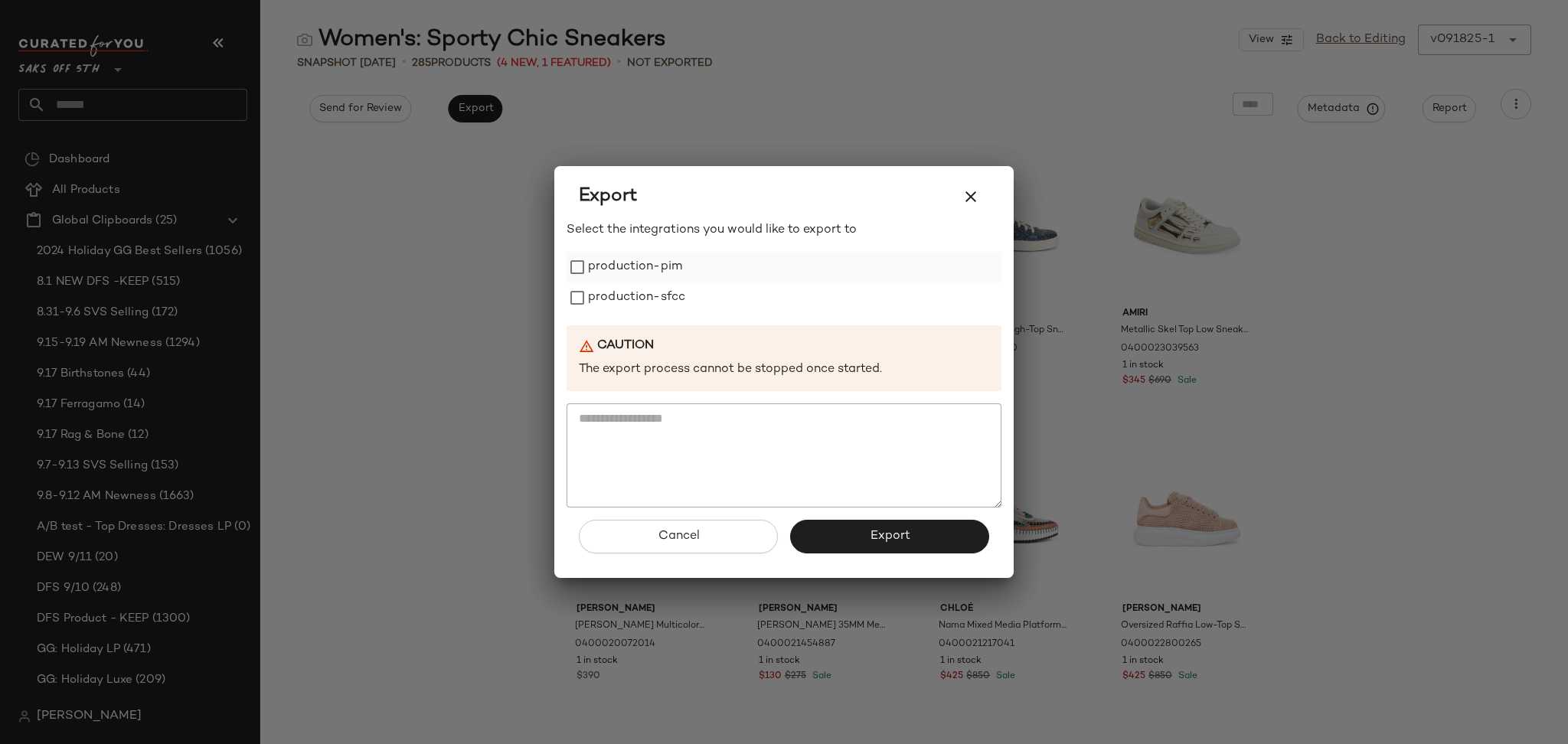
click at [650, 263] on label "production-pim" at bounding box center [634, 267] width 94 height 31
click at [654, 300] on label "production-sfcc" at bounding box center [636, 297] width 97 height 31
click at [830, 534] on button "Export" at bounding box center [889, 537] width 199 height 34
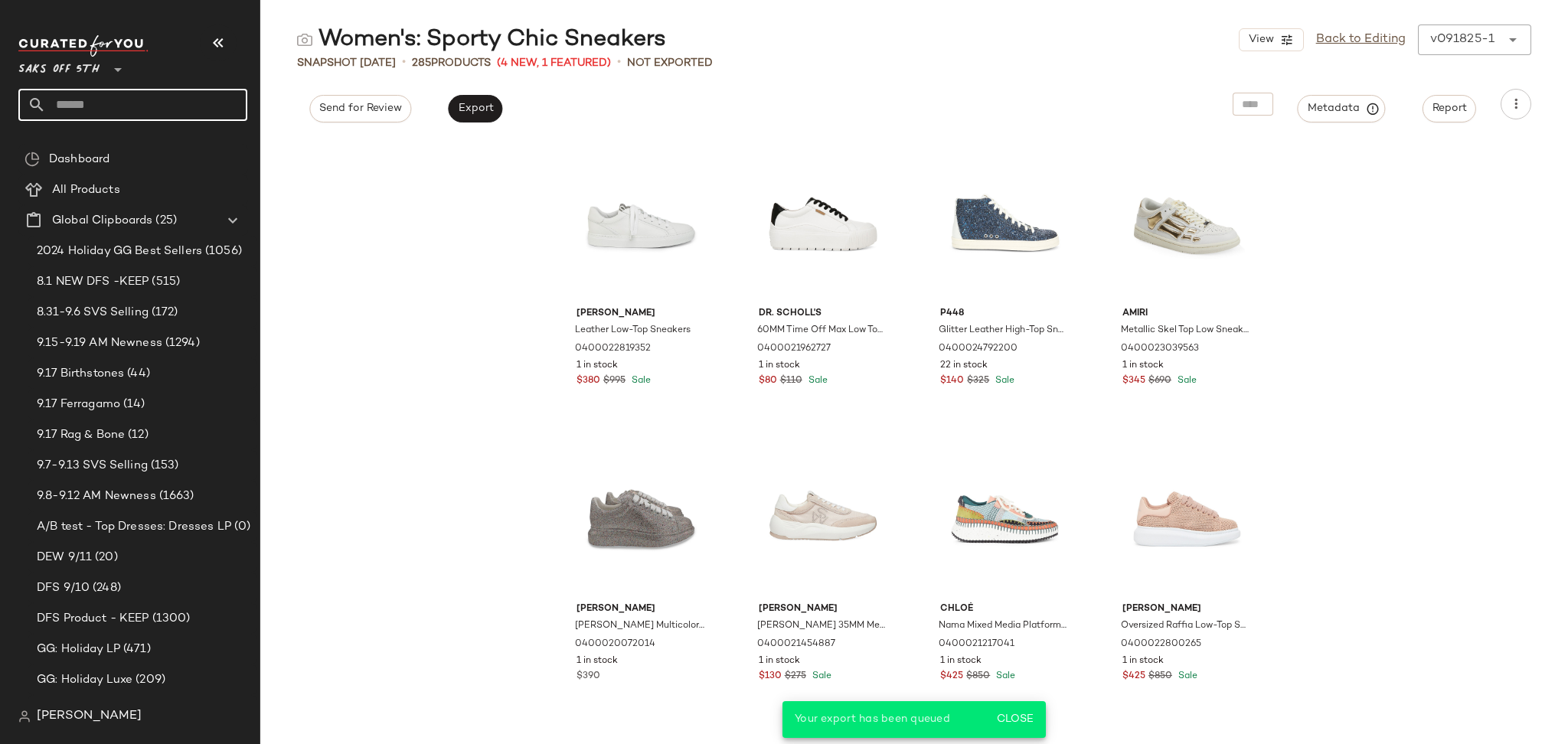
click at [136, 112] on input "text" at bounding box center [147, 105] width 202 height 32
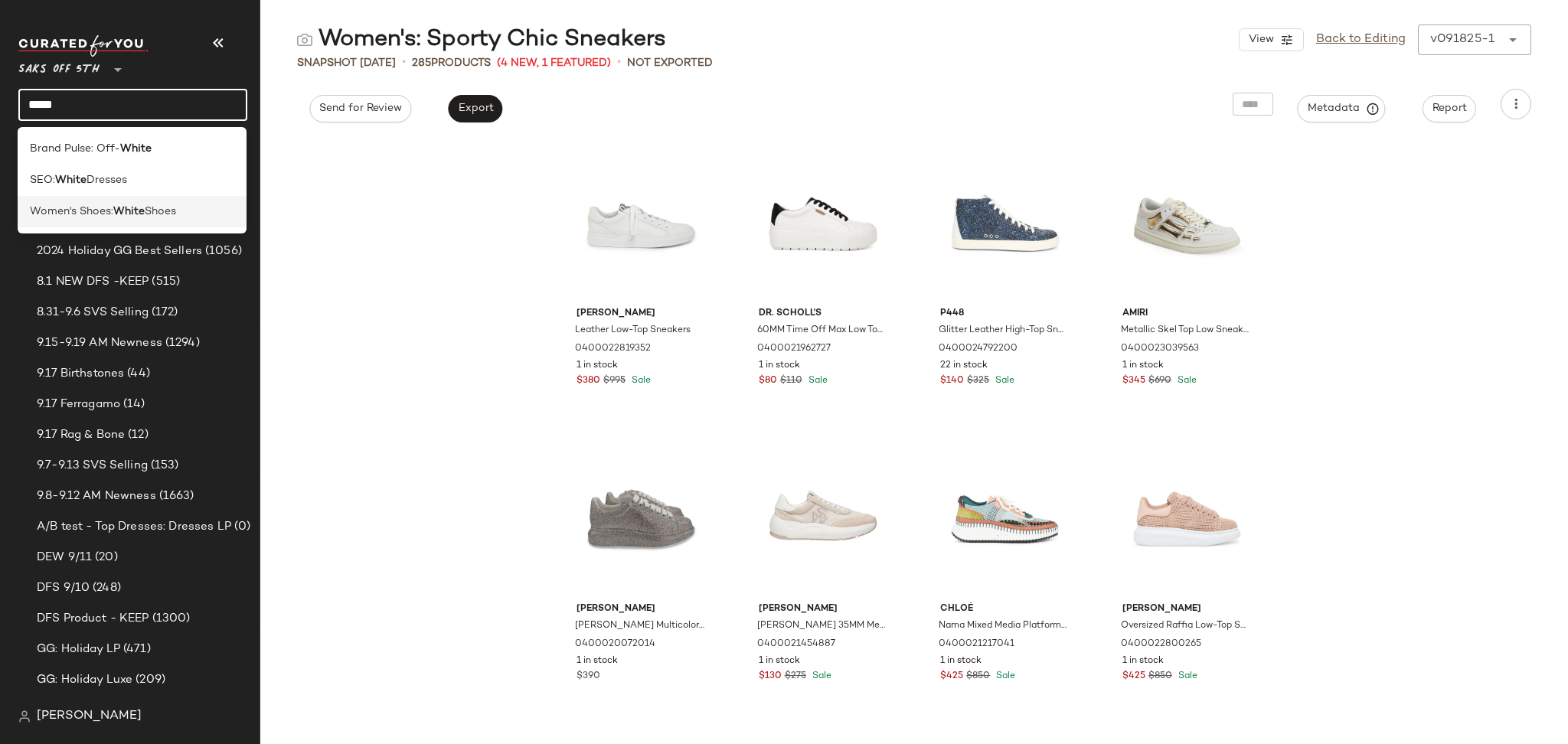
type input "*****"
click at [160, 225] on div "Women's Shoes: White Shoes" at bounding box center [132, 211] width 229 height 31
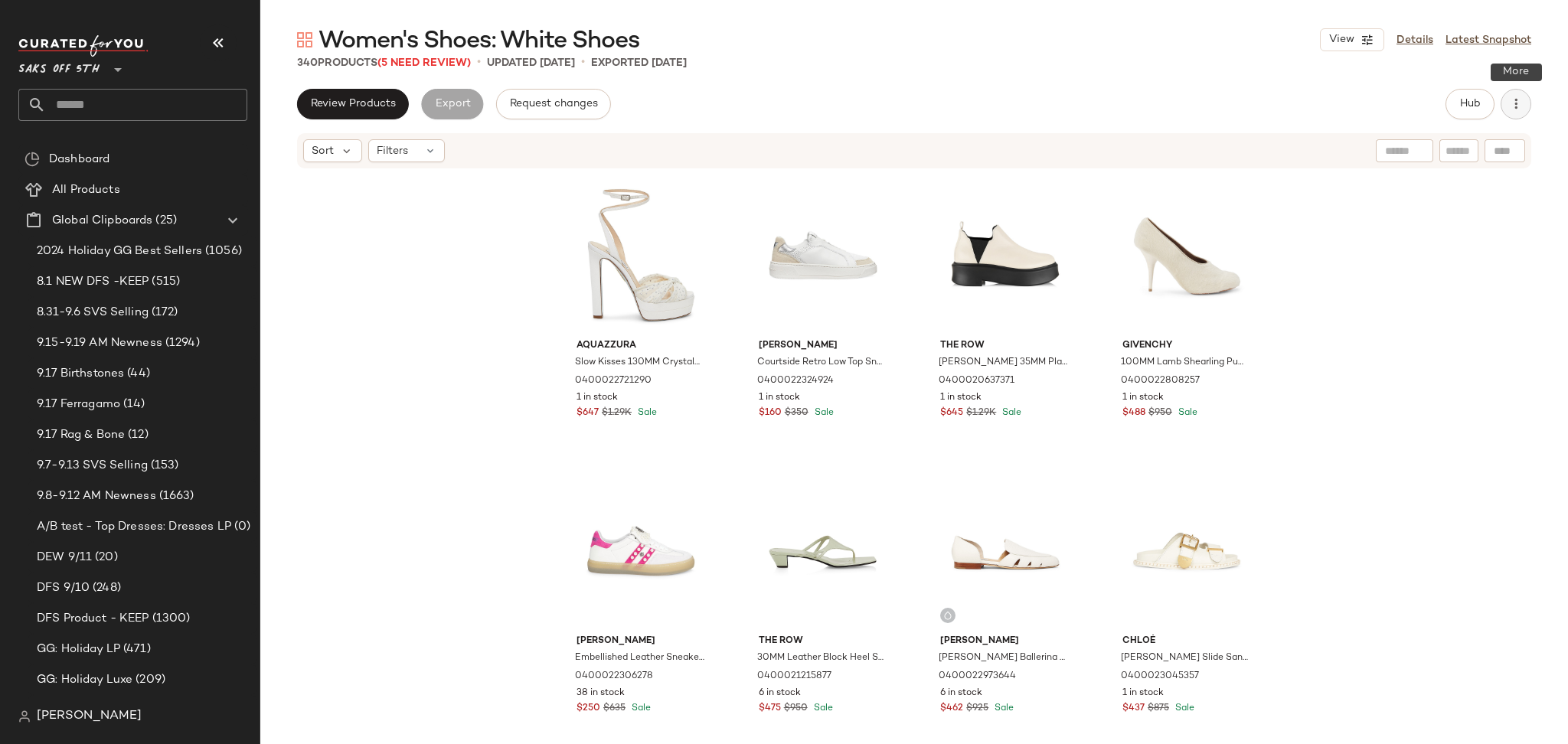
click at [1512, 108] on icon "button" at bounding box center [1515, 104] width 15 height 15
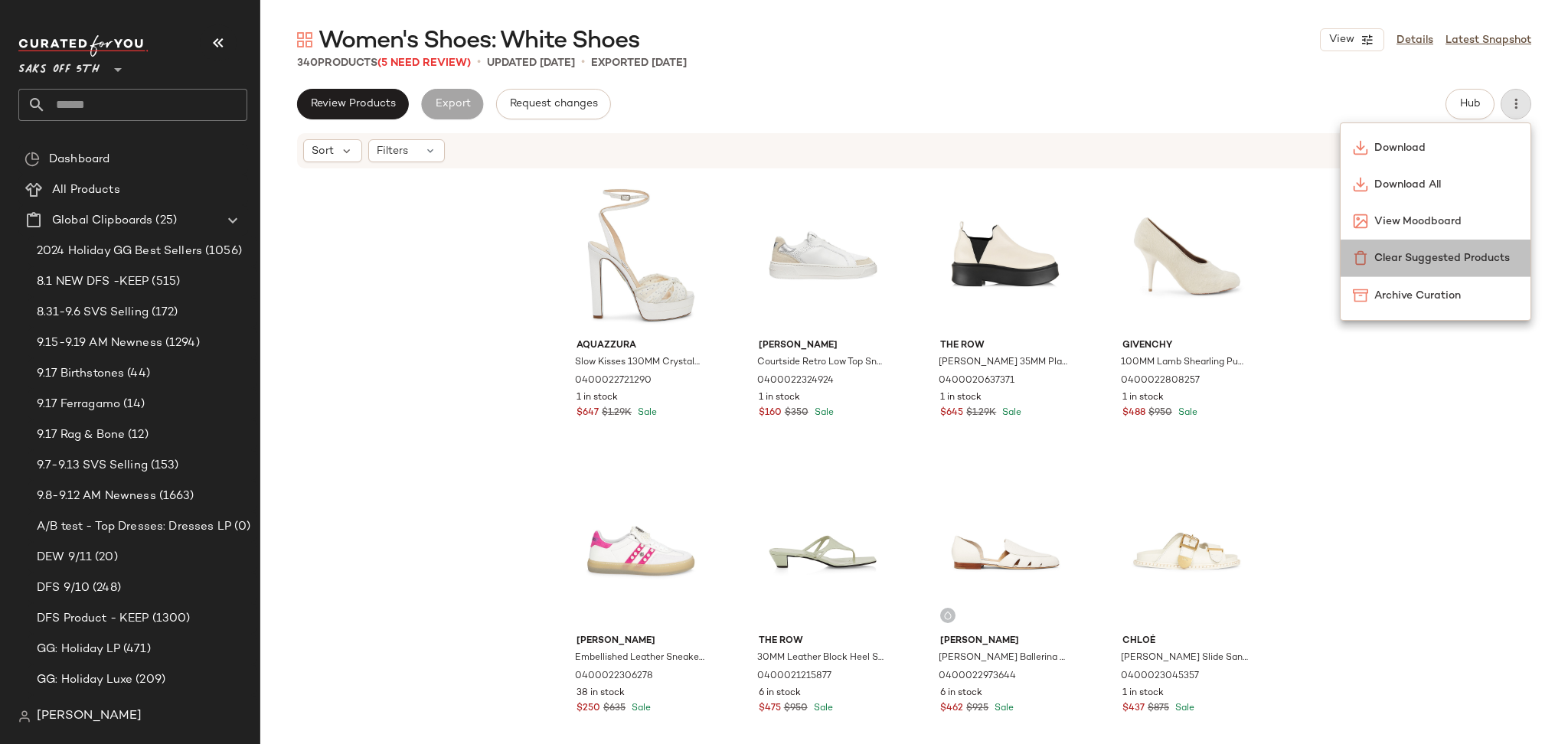
click at [1477, 260] on span "Clear Suggested Products" at bounding box center [1446, 258] width 144 height 16
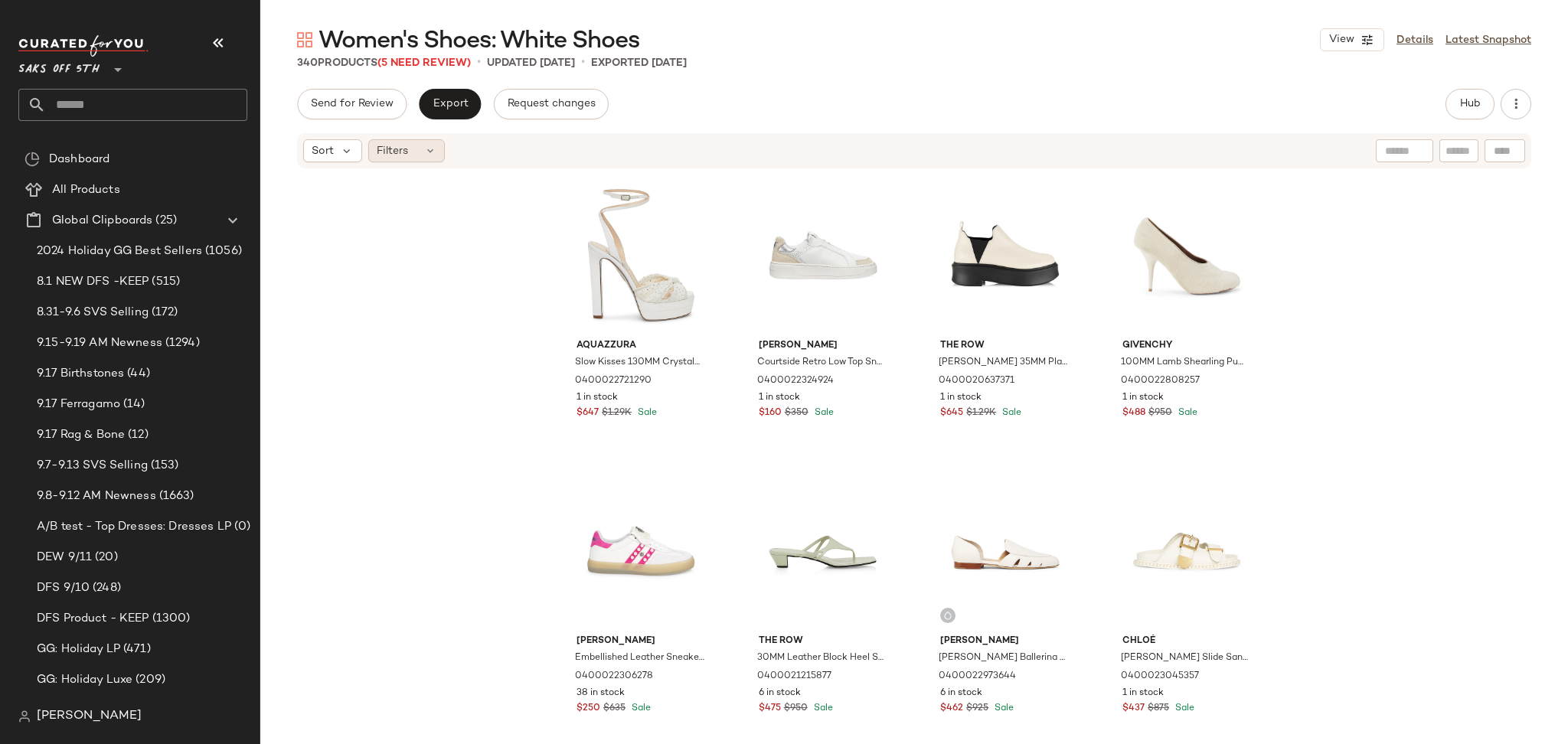
click at [417, 157] on div "Filters" at bounding box center [407, 150] width 76 height 23
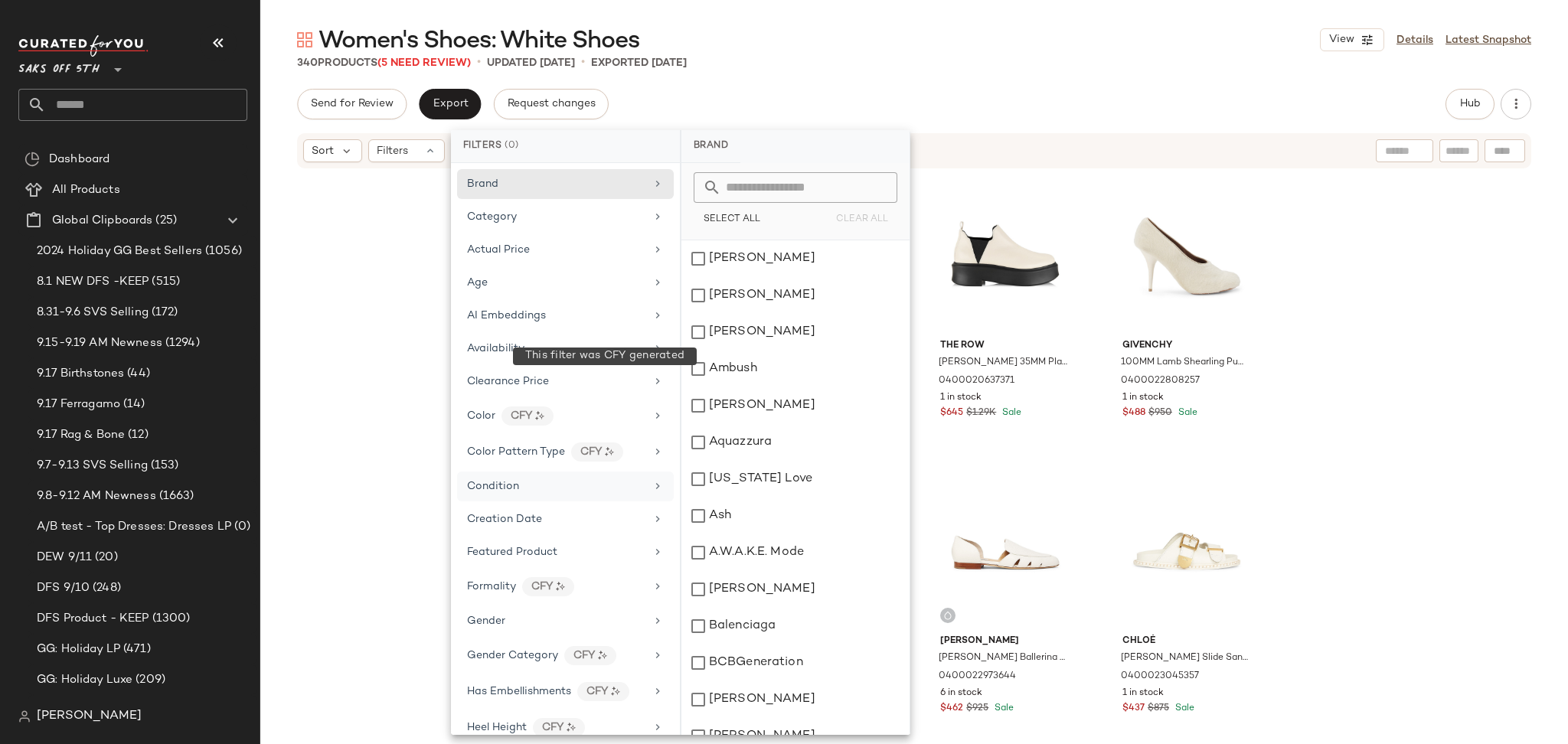
scroll to position [506, 0]
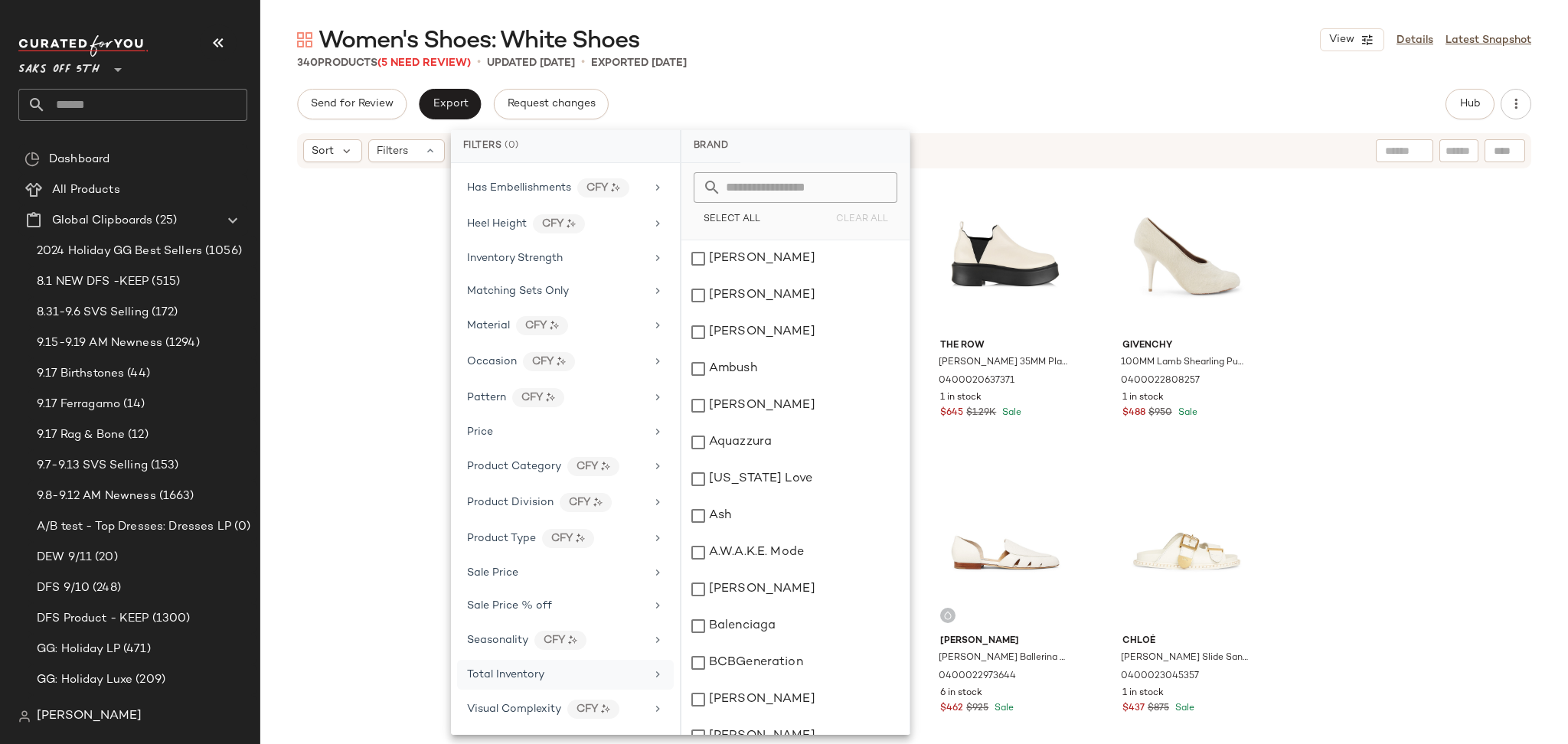
click at [557, 675] on div "Total Inventory" at bounding box center [556, 675] width 179 height 16
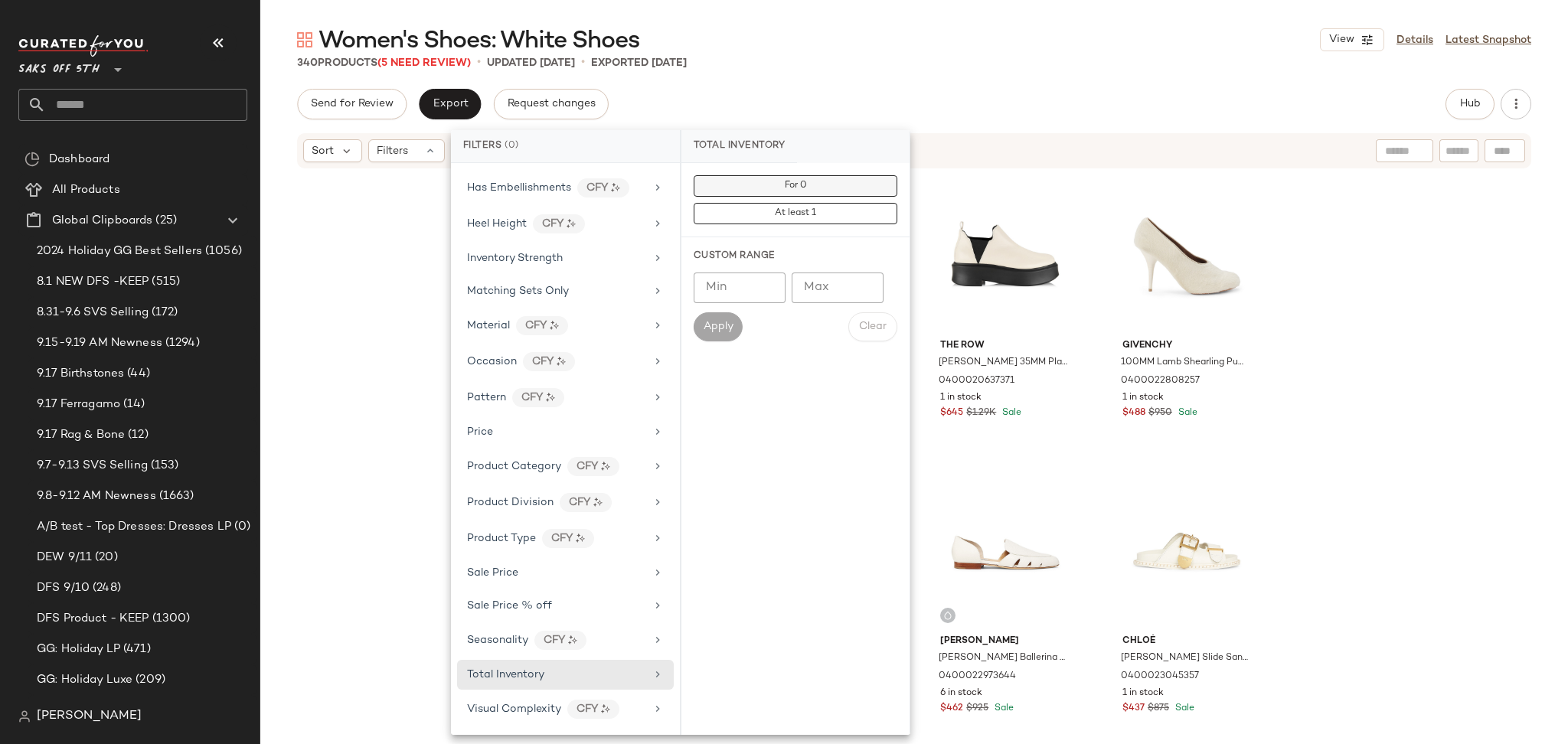
click at [769, 190] on button "For 0" at bounding box center [795, 186] width 203 height 21
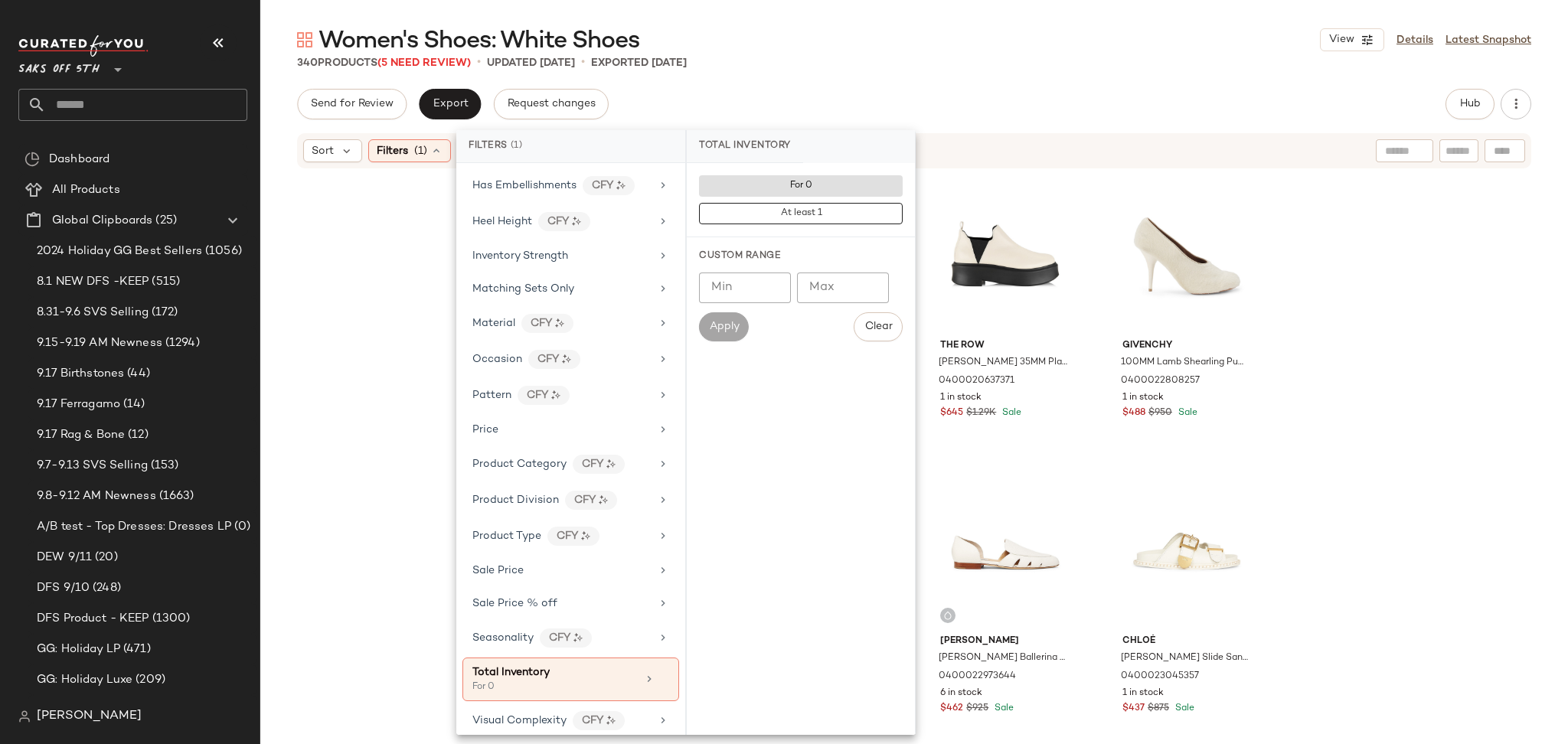
click at [874, 66] on div "340 Products (5 Need Review) • updated Sep 16th • Exported Sep 16th" at bounding box center [913, 63] width 1307 height 15
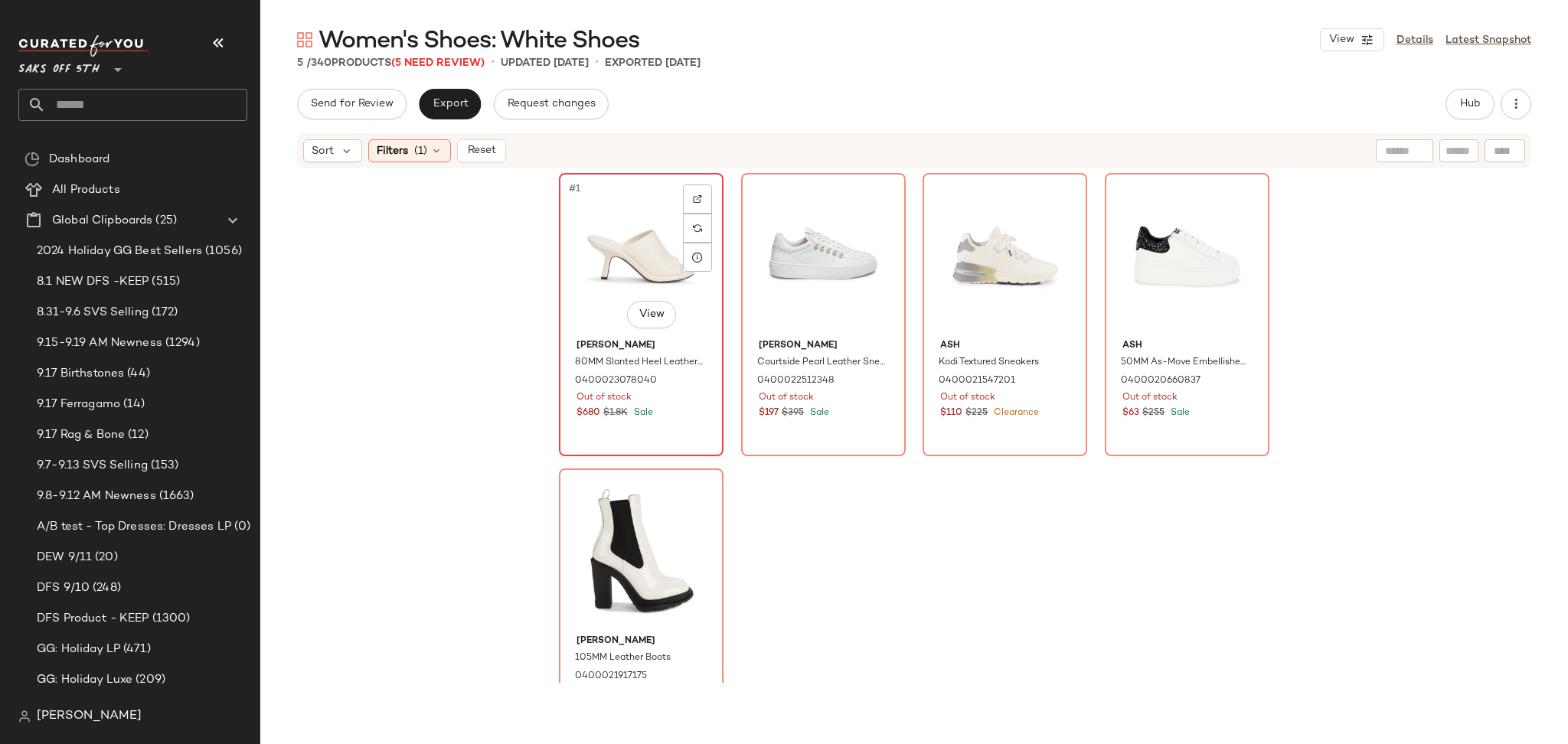
click at [602, 222] on div "#1 View" at bounding box center [641, 256] width 154 height 155
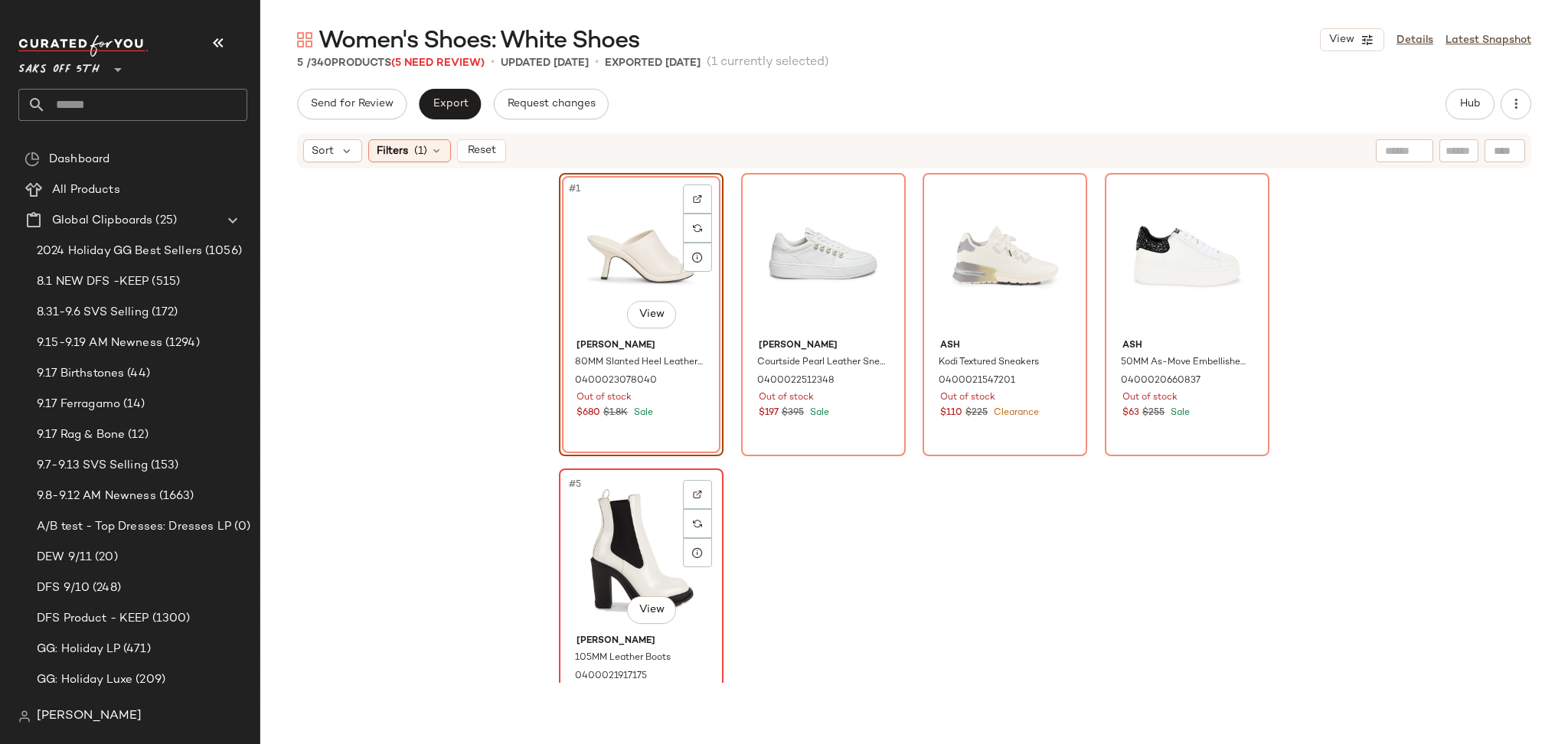
click at [626, 513] on div "#5 View" at bounding box center [641, 551] width 154 height 155
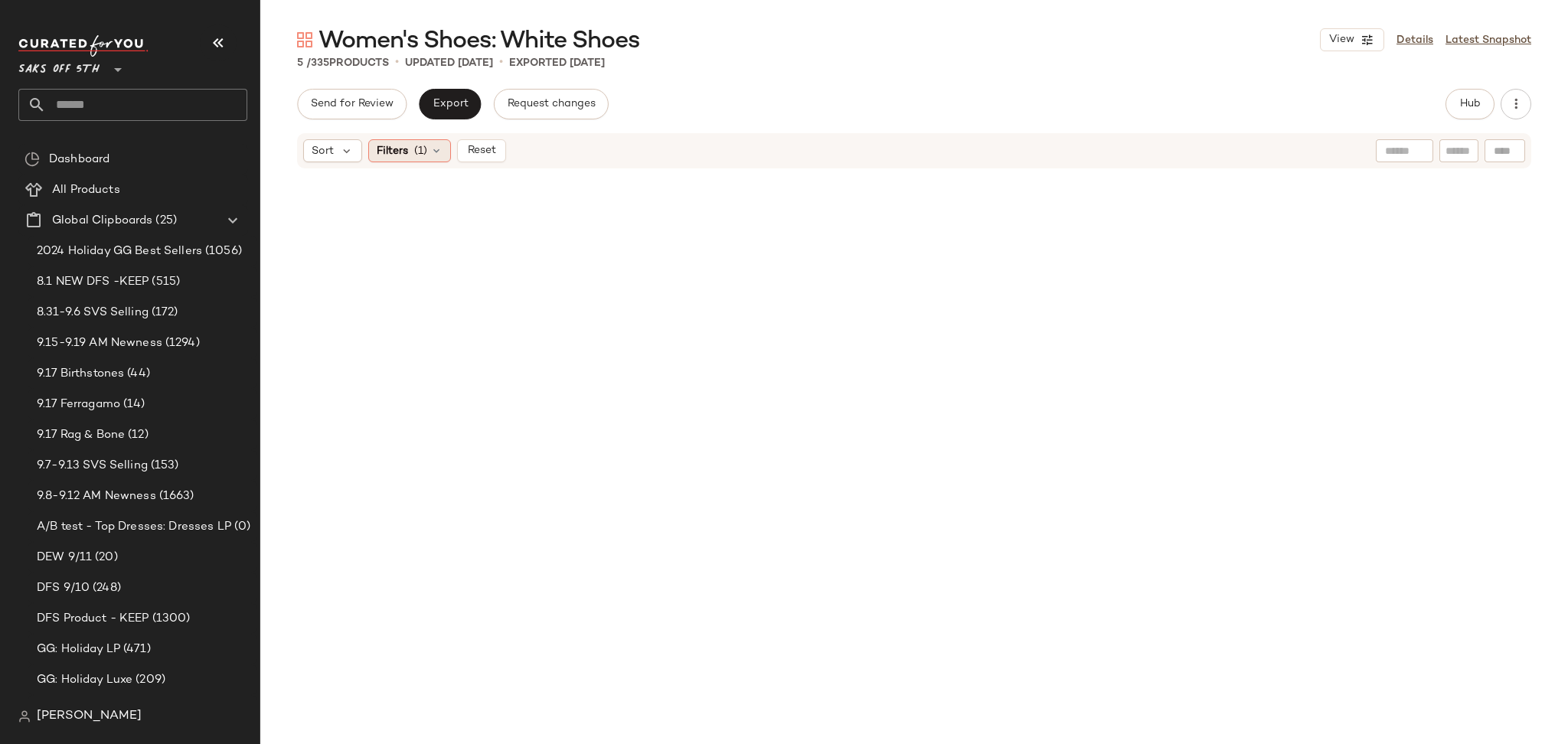
click at [423, 151] on span "(1)" at bounding box center [420, 151] width 13 height 16
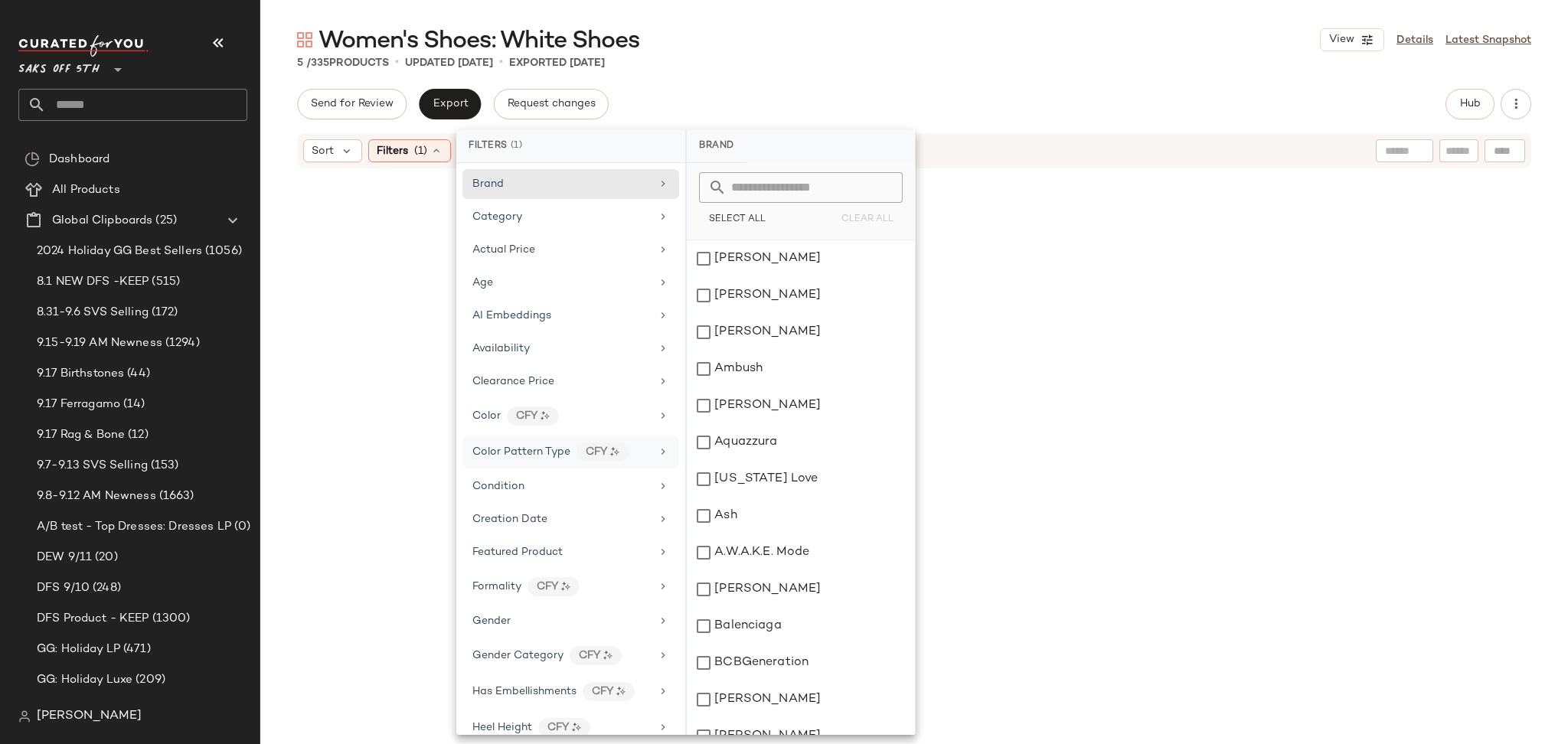
scroll to position [520, 0]
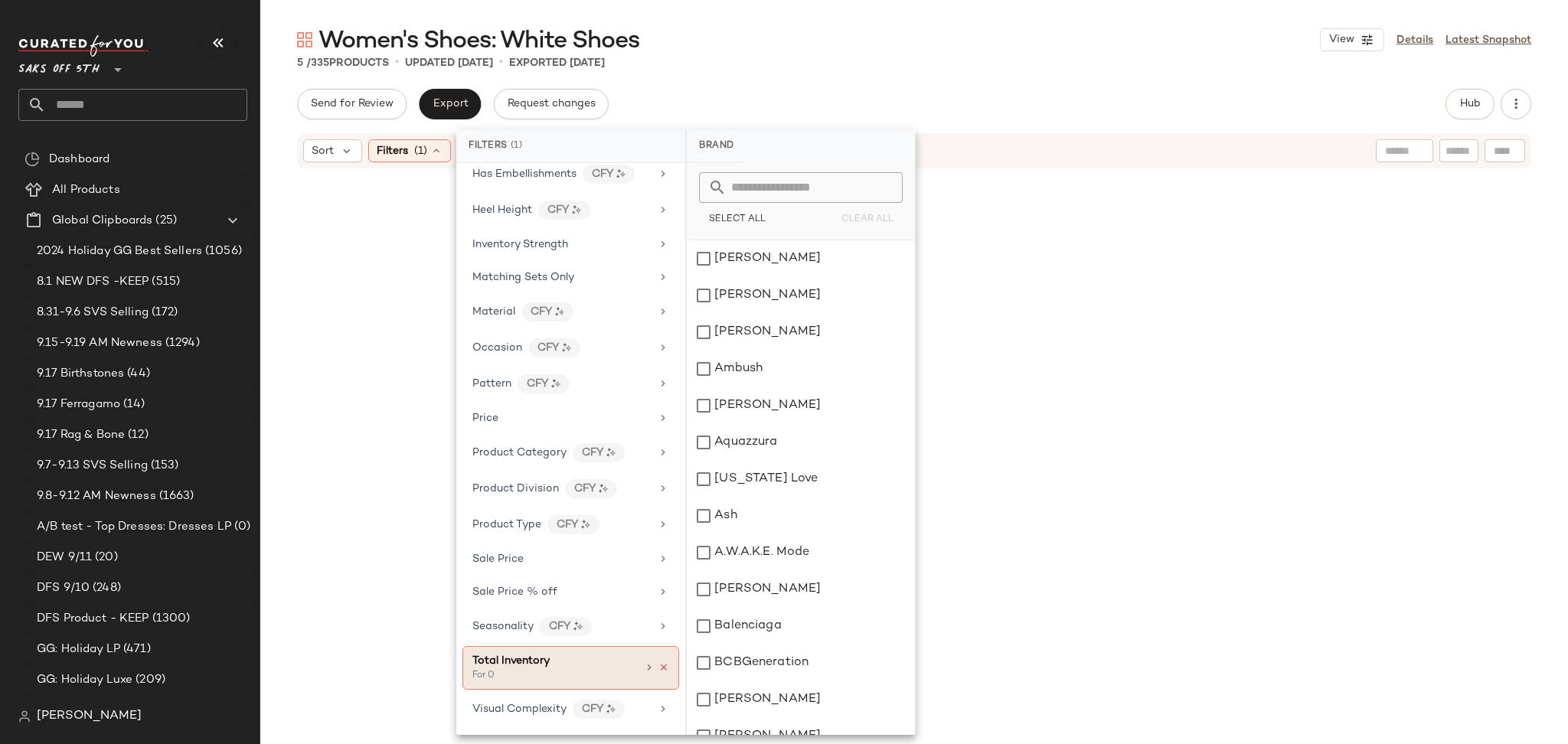
click at [662, 665] on icon at bounding box center [663, 668] width 11 height 11
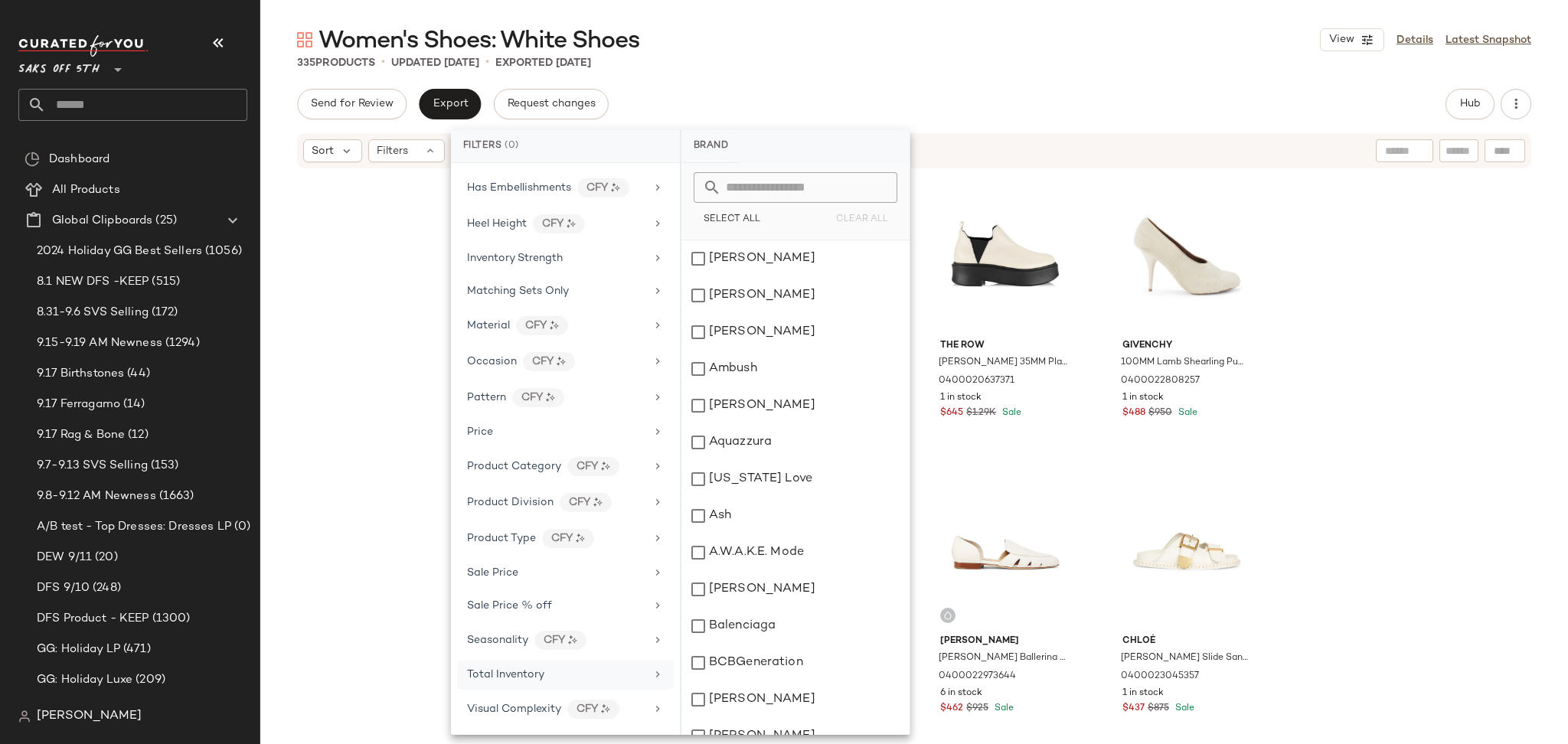
click at [927, 83] on div "Women's Shoes: White Shoes View Details Latest Snapshot 335 Products • updated …" at bounding box center [913, 384] width 1307 height 719
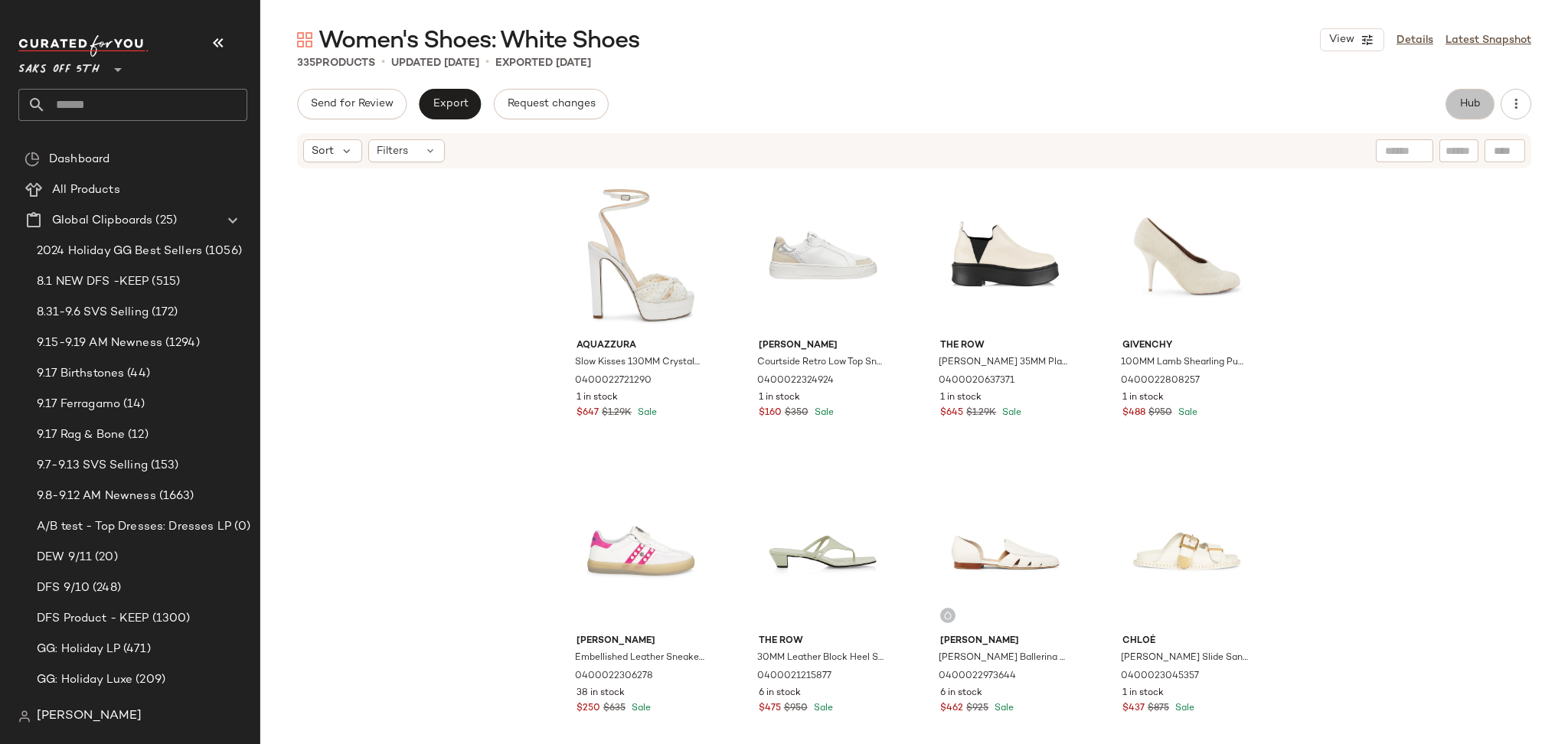
click at [1455, 102] on button "Hub" at bounding box center [1470, 104] width 49 height 31
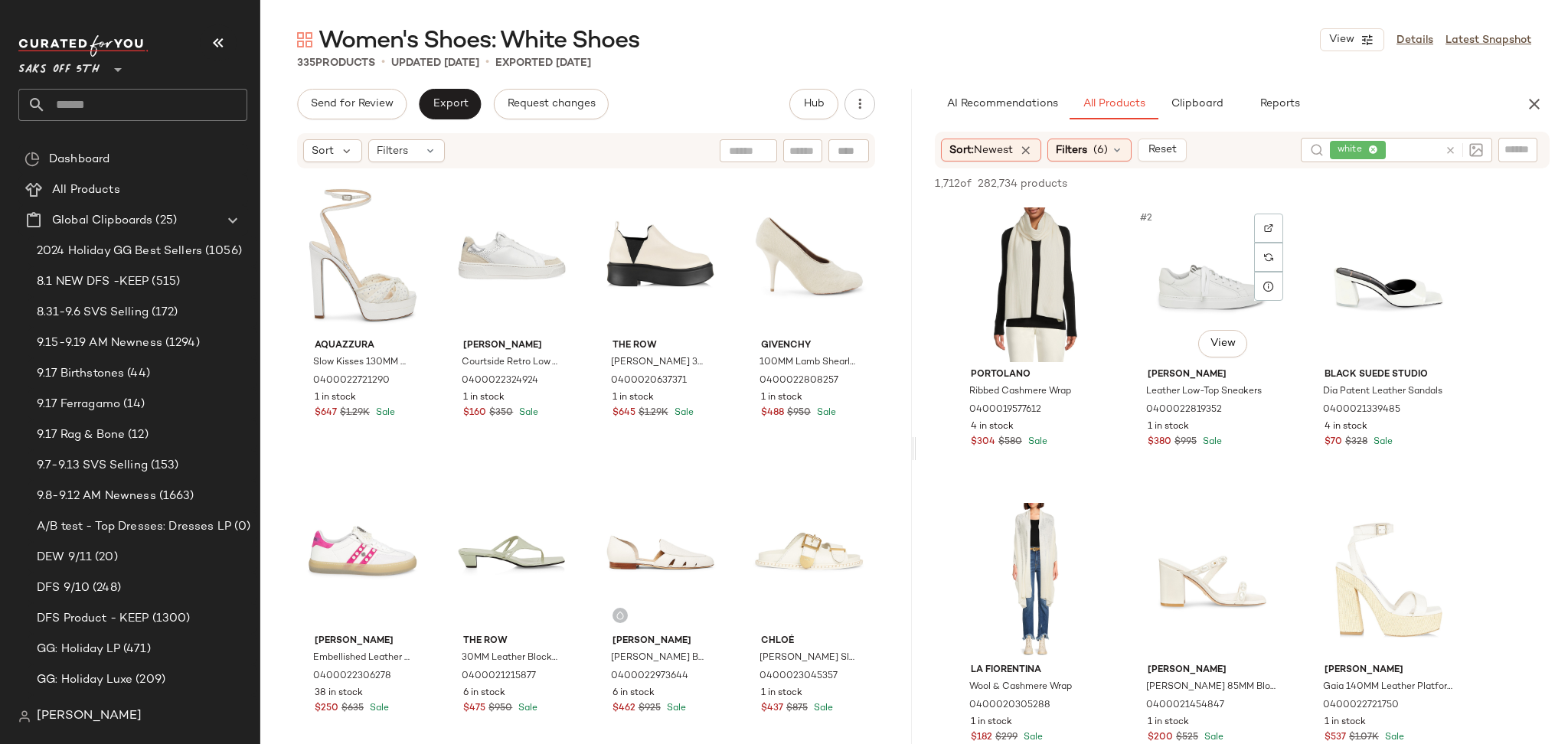
click at [1179, 297] on div "#2 View" at bounding box center [1212, 285] width 154 height 155
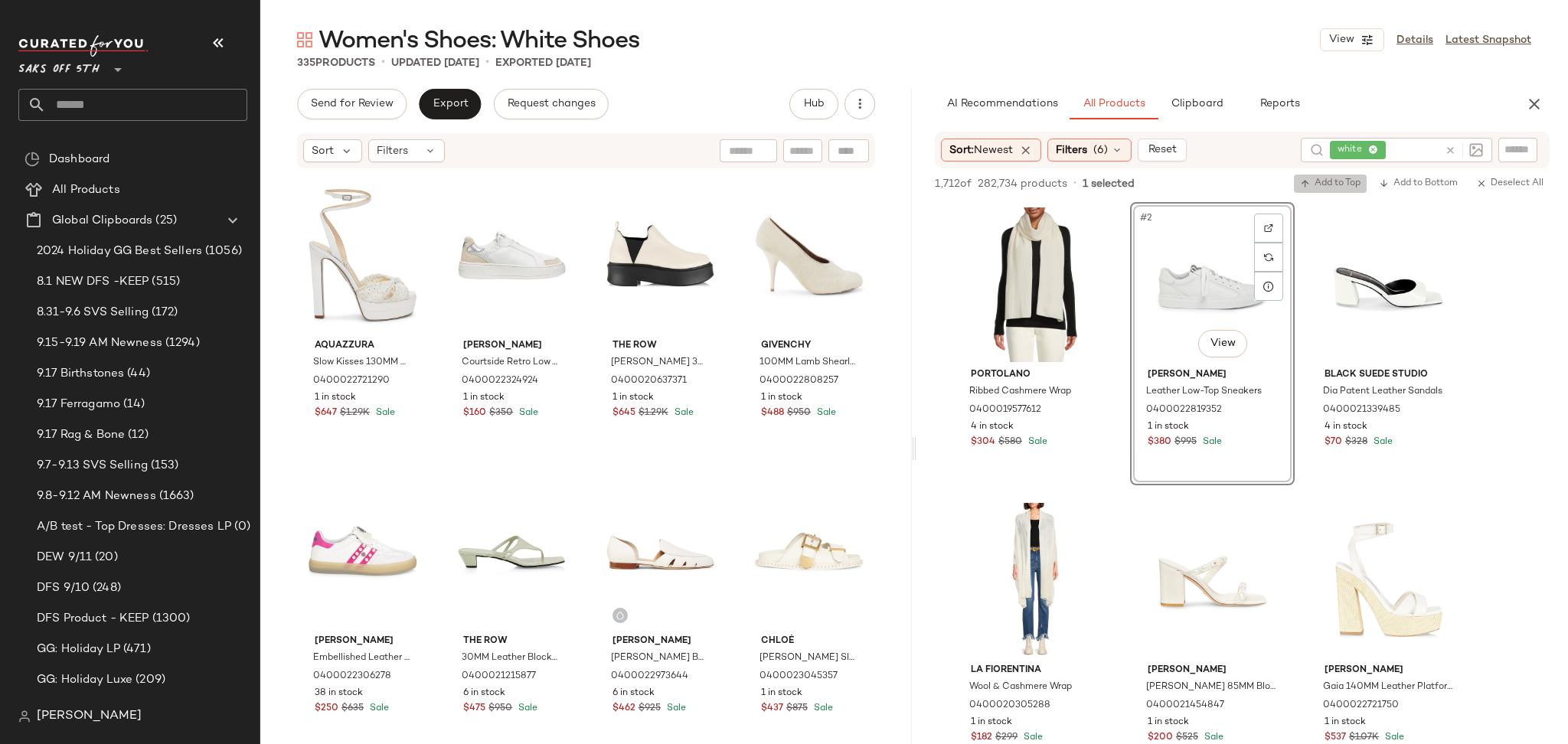
click at [1316, 179] on span "Add to Top" at bounding box center [1329, 184] width 60 height 11
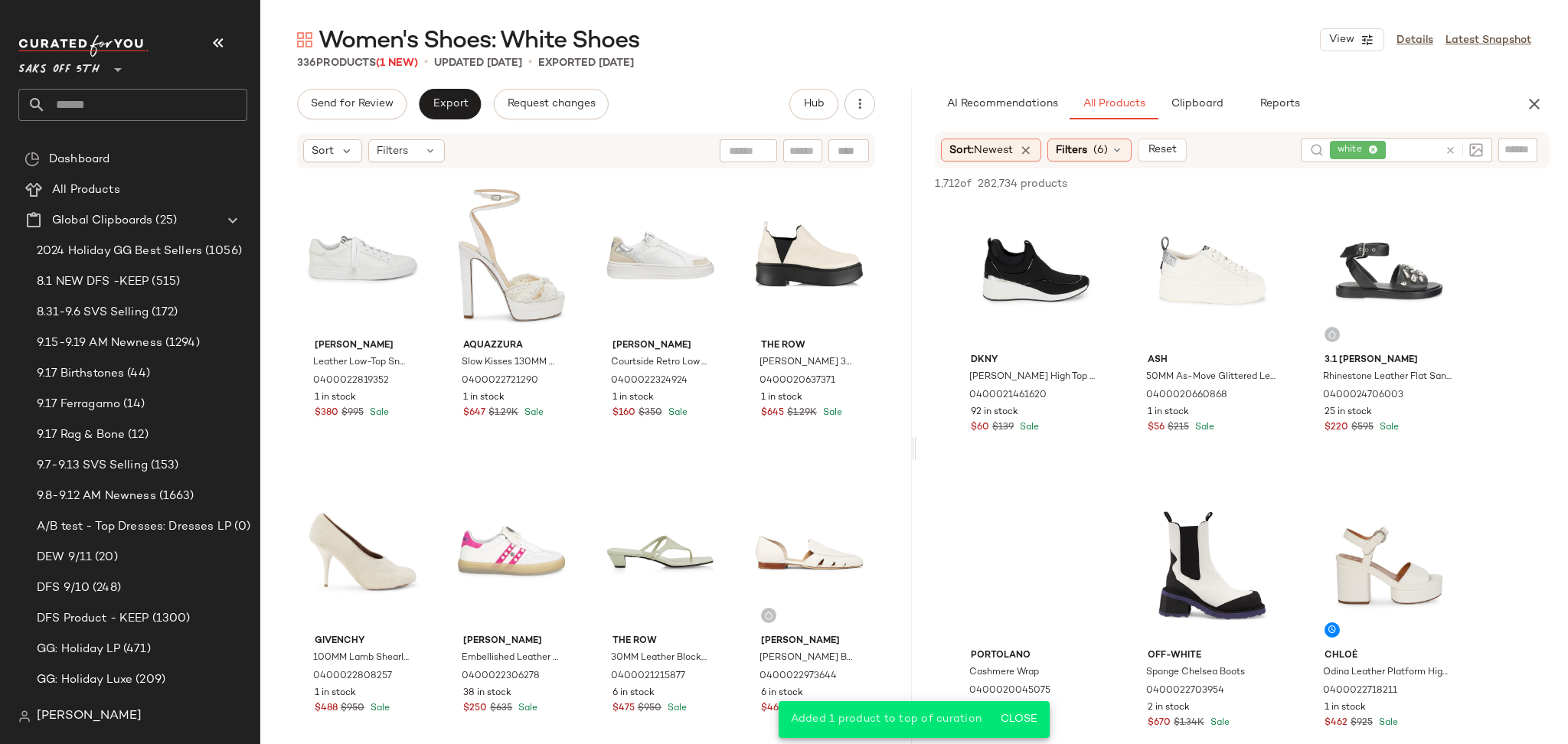
scroll to position [1216, 0]
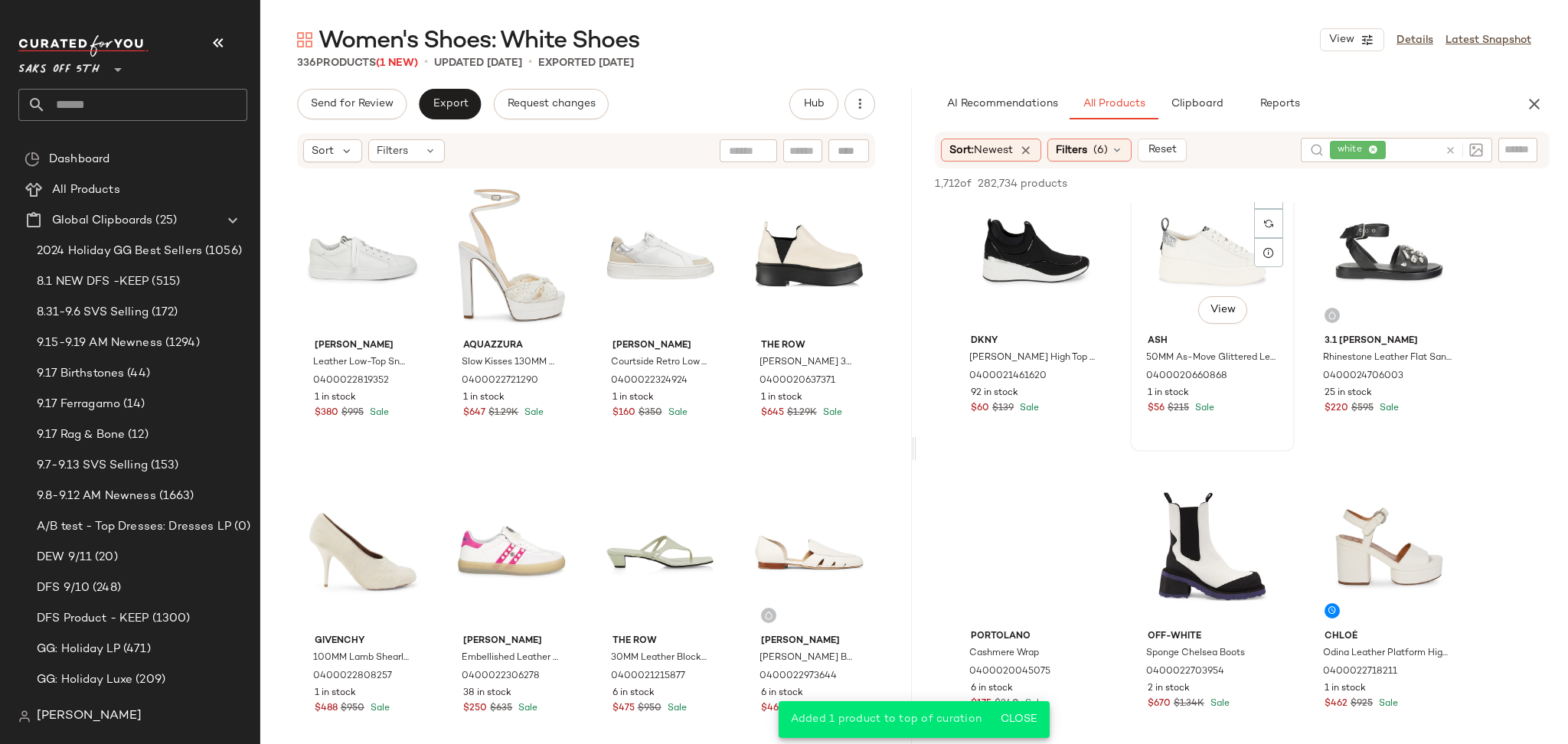
click at [1205, 236] on div "#14 View" at bounding box center [1212, 251] width 154 height 155
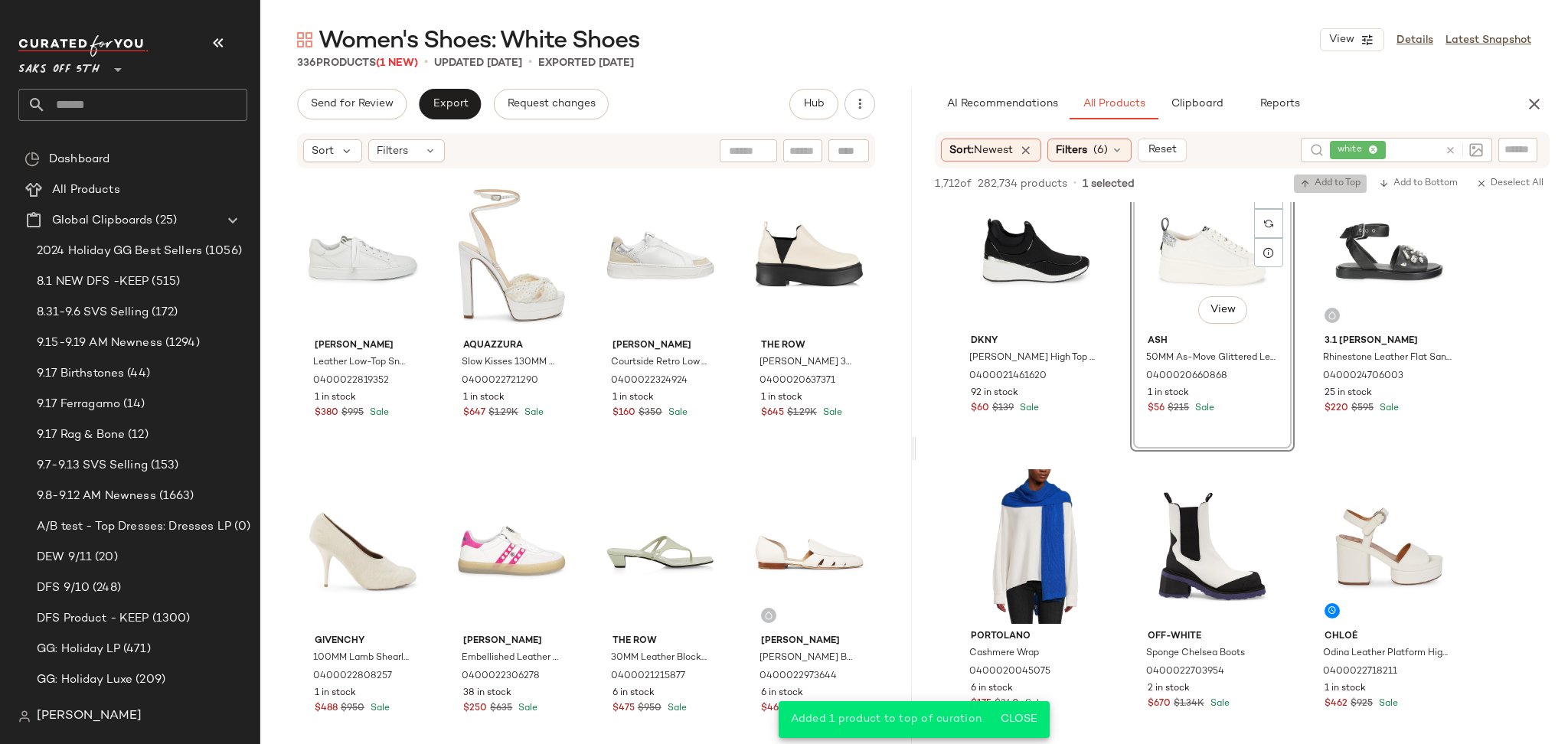
click at [1321, 182] on span "Add to Top" at bounding box center [1329, 184] width 60 height 11
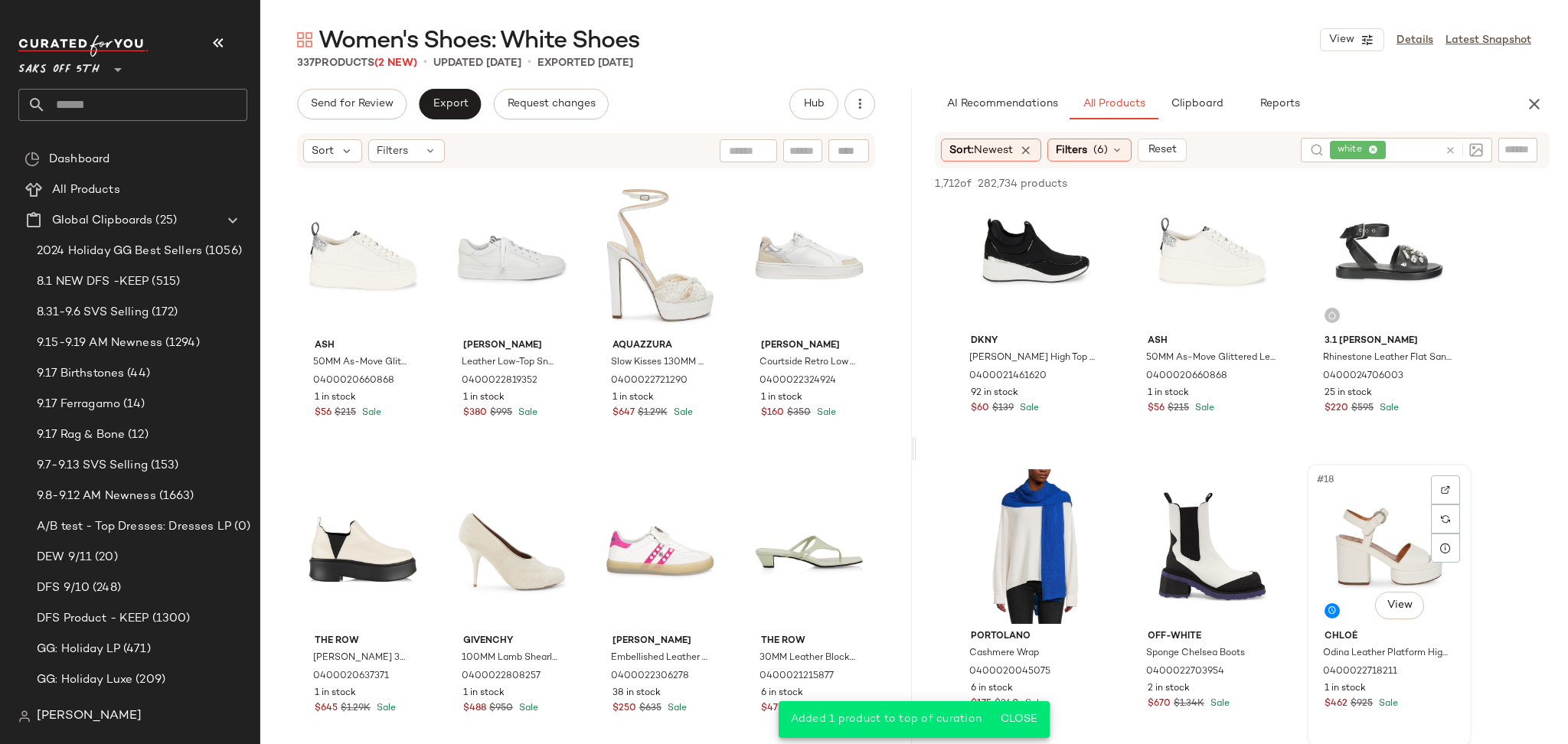
click at [1360, 515] on div "#18 View" at bounding box center [1389, 547] width 154 height 155
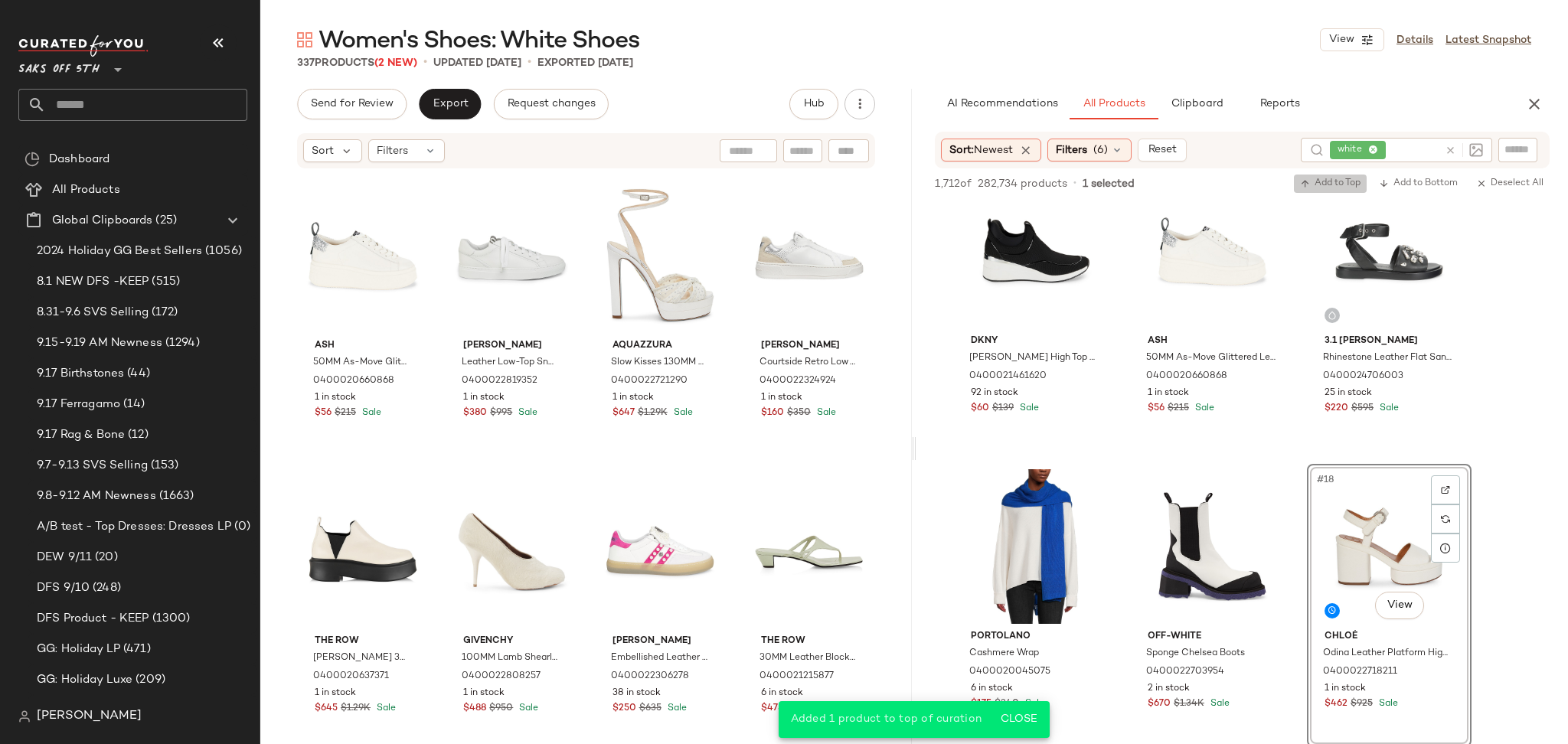
click at [1316, 185] on span "Add to Top" at bounding box center [1329, 184] width 60 height 11
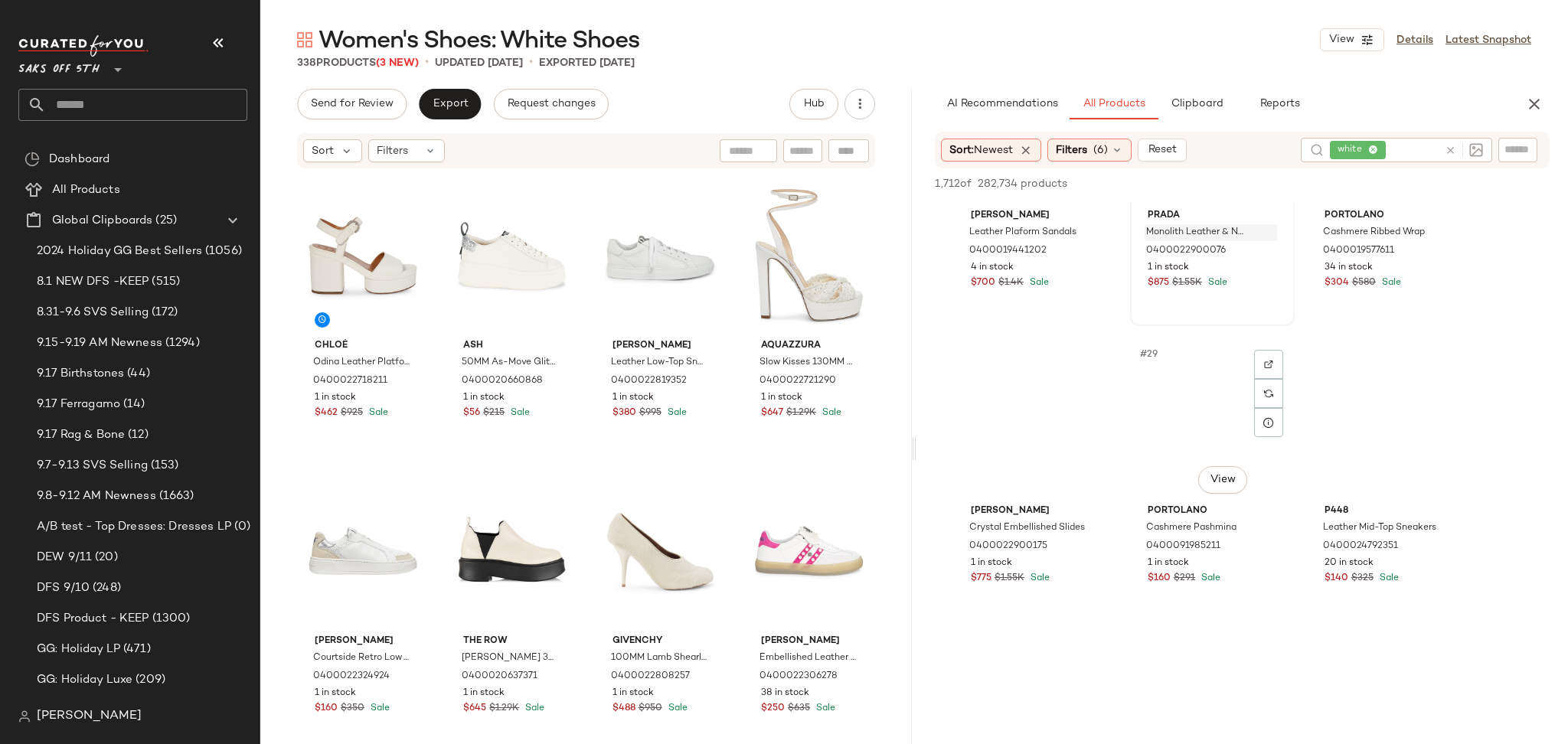
scroll to position [2543, 0]
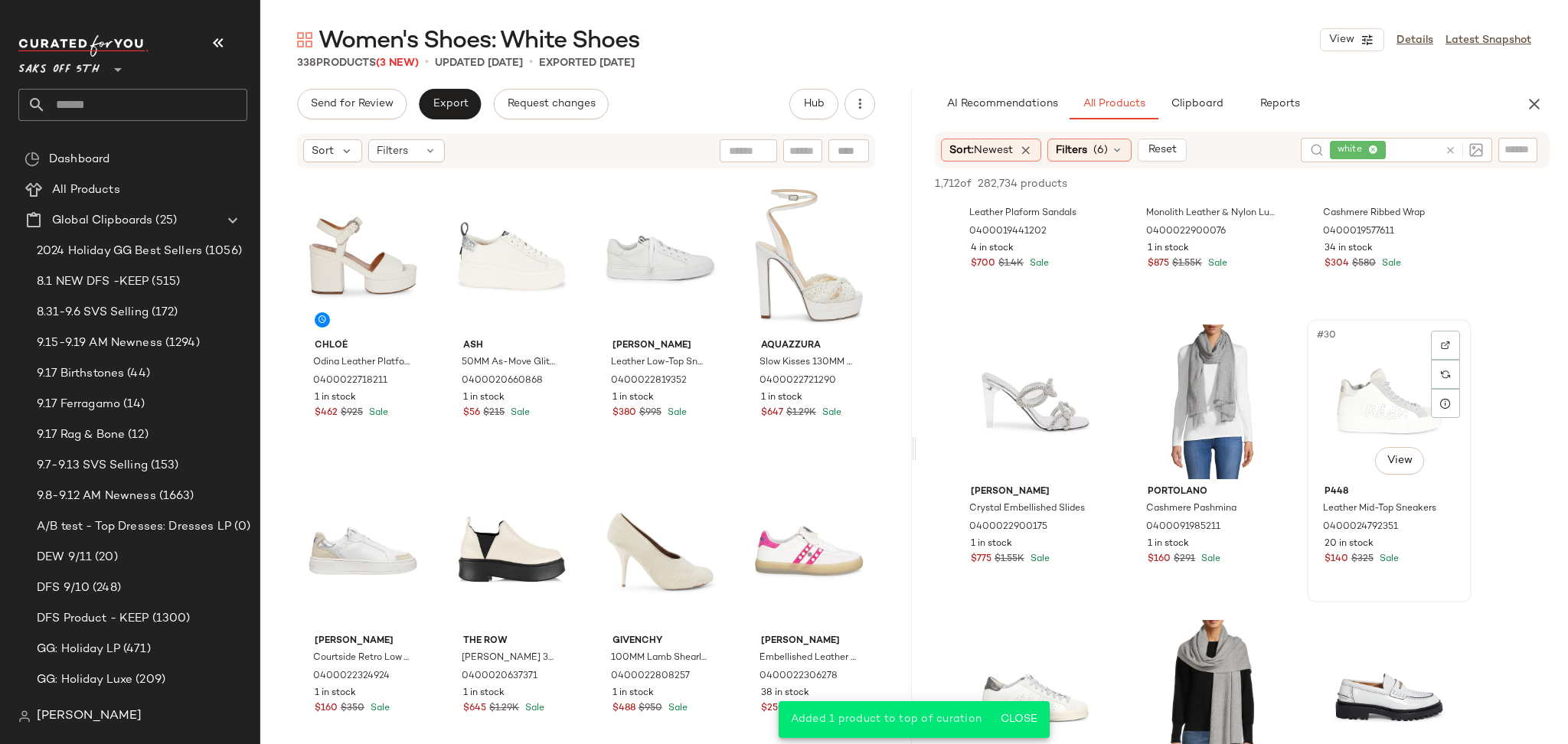
click at [1372, 374] on div "#30 View" at bounding box center [1389, 402] width 154 height 155
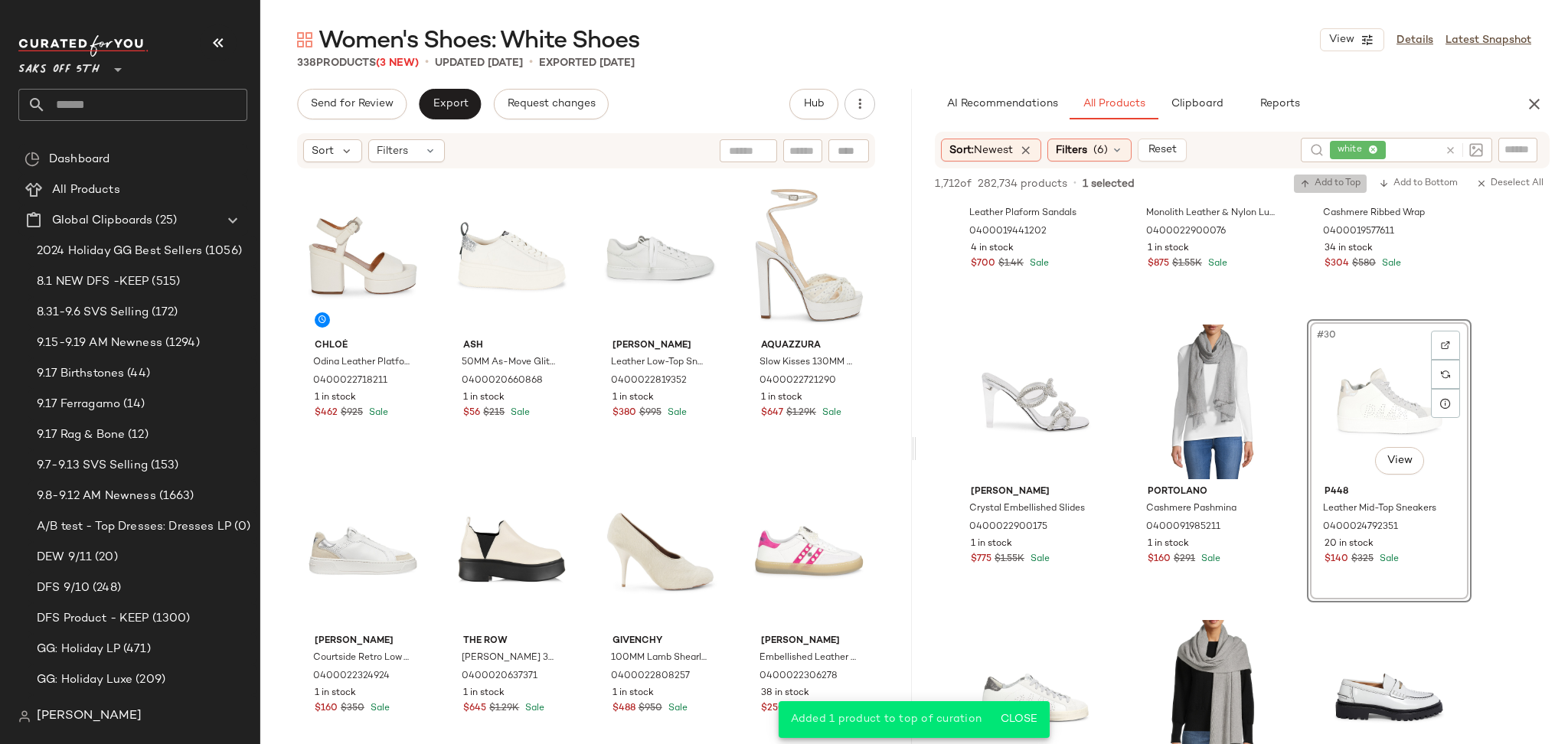
click at [1331, 180] on span "Add to Top" at bounding box center [1329, 184] width 60 height 11
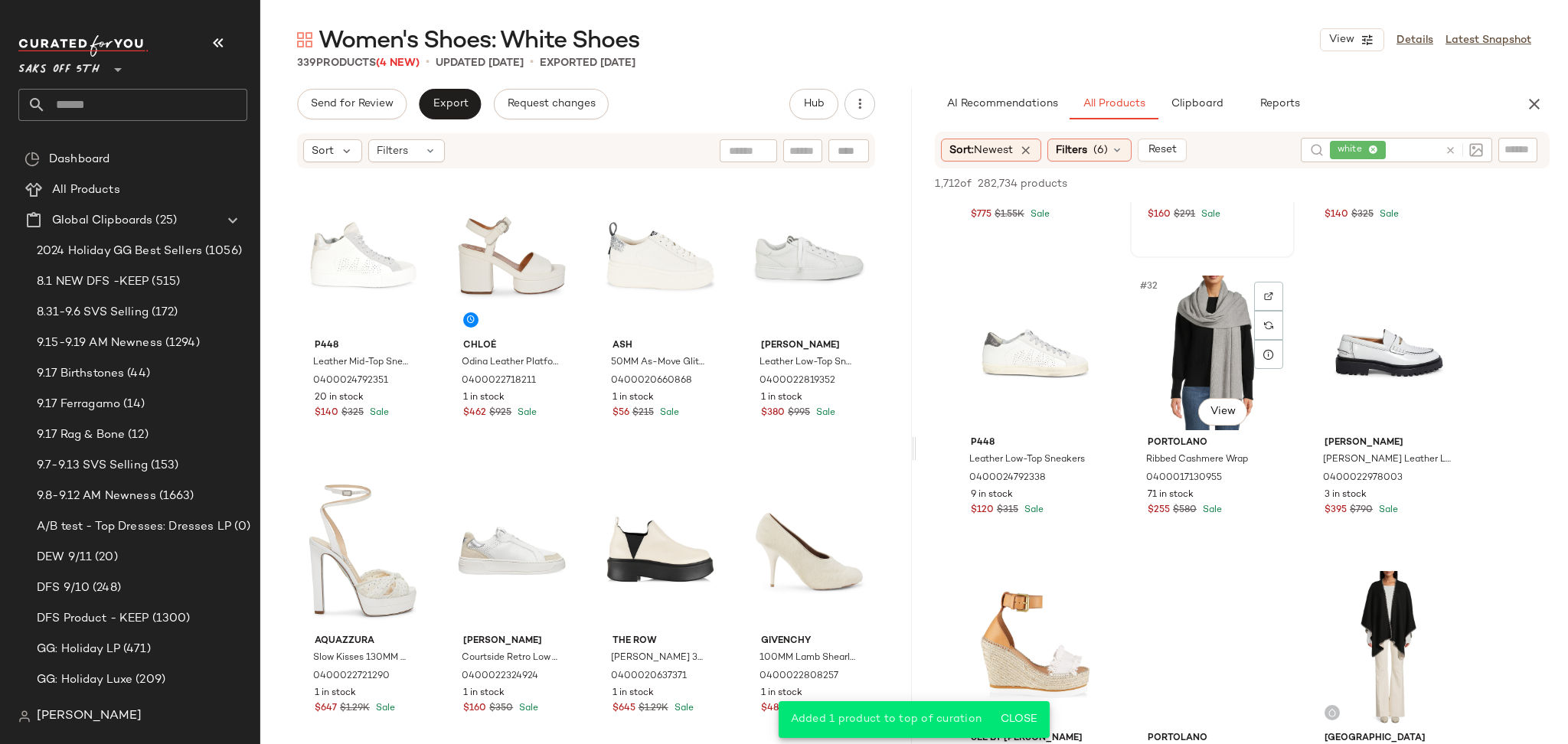
scroll to position [2891, 0]
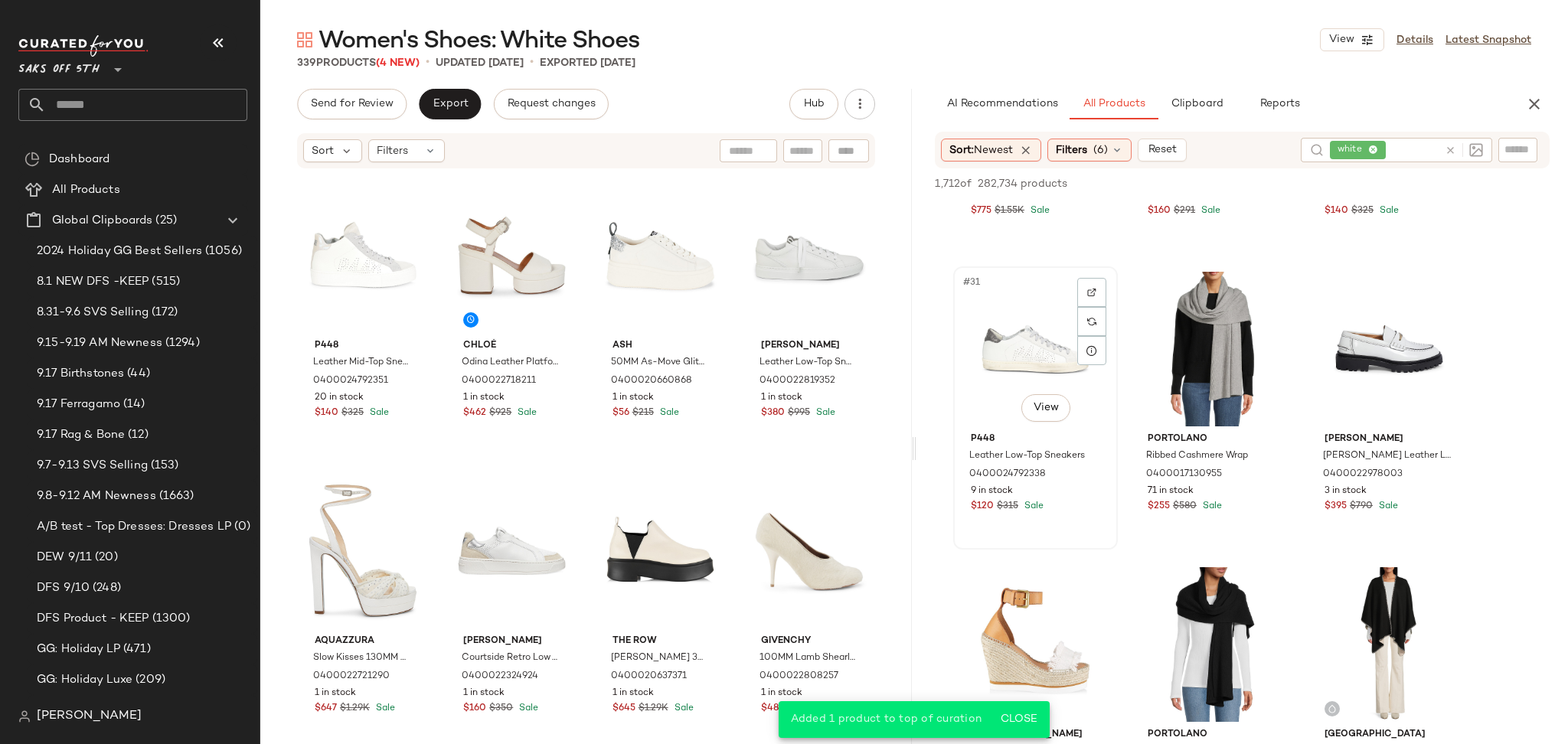
click at [1047, 353] on div "#31 View" at bounding box center [1035, 349] width 154 height 155
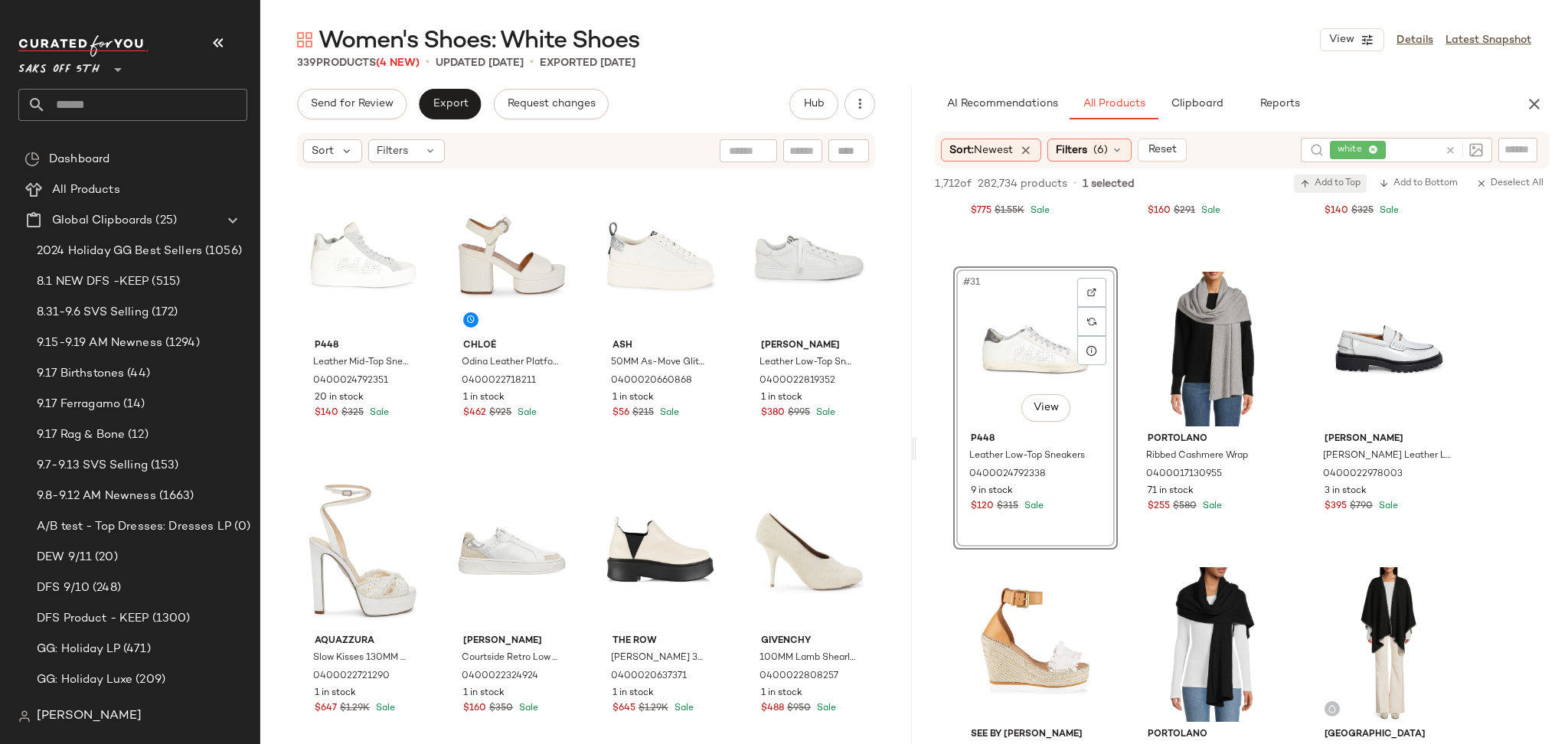
click at [1330, 180] on span "Add to Top" at bounding box center [1329, 184] width 60 height 11
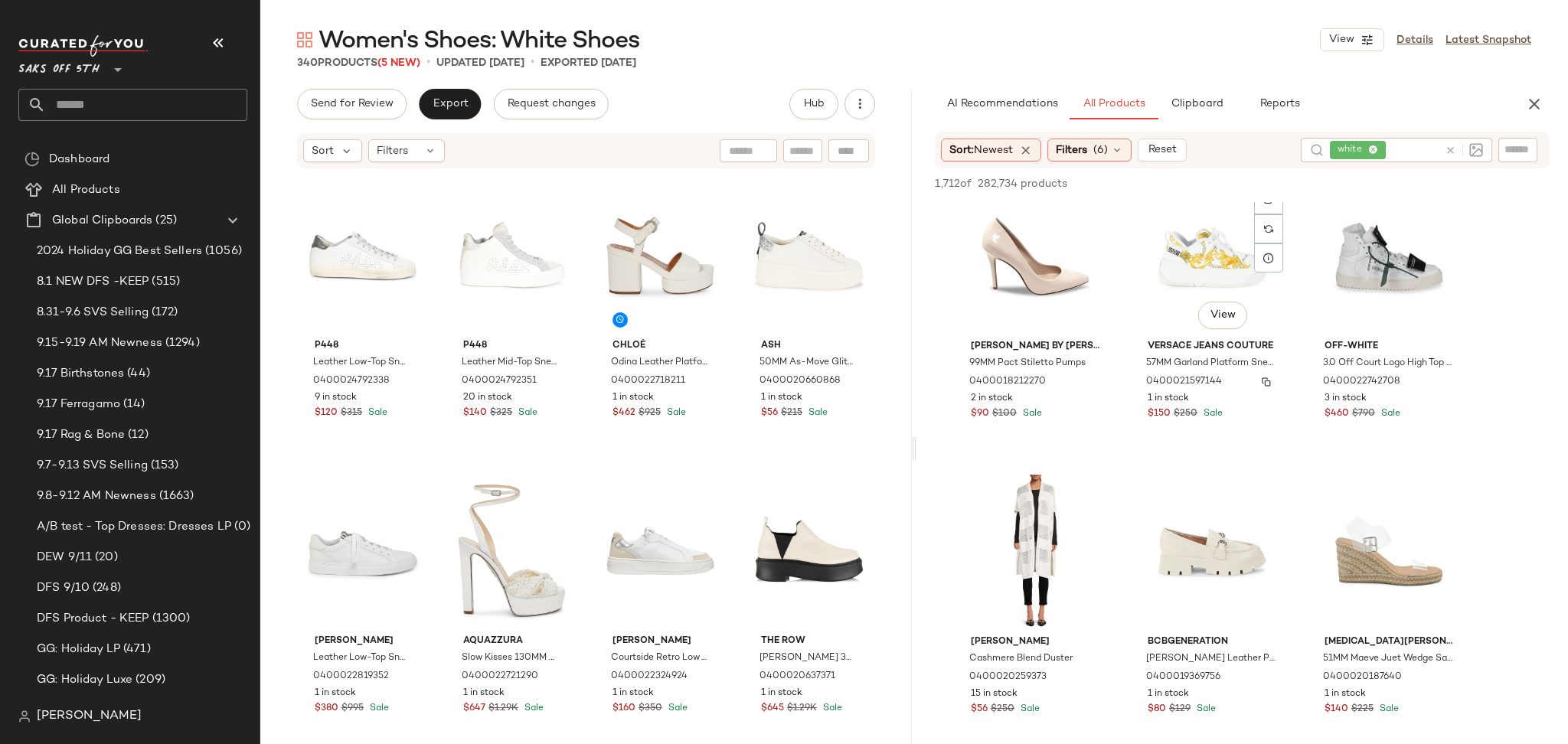
scroll to position [3594, 0]
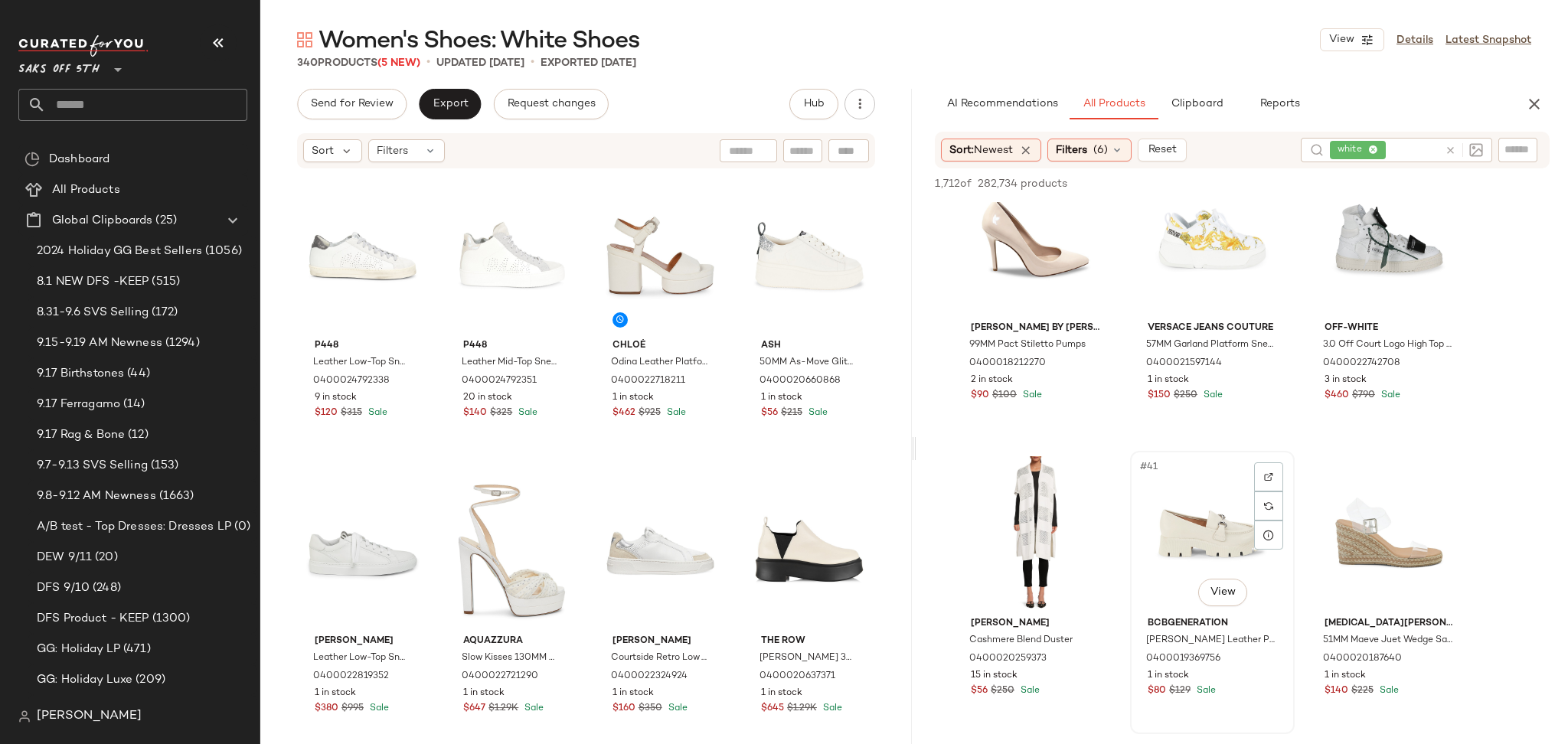
click at [1205, 510] on div "#41 View" at bounding box center [1212, 534] width 154 height 155
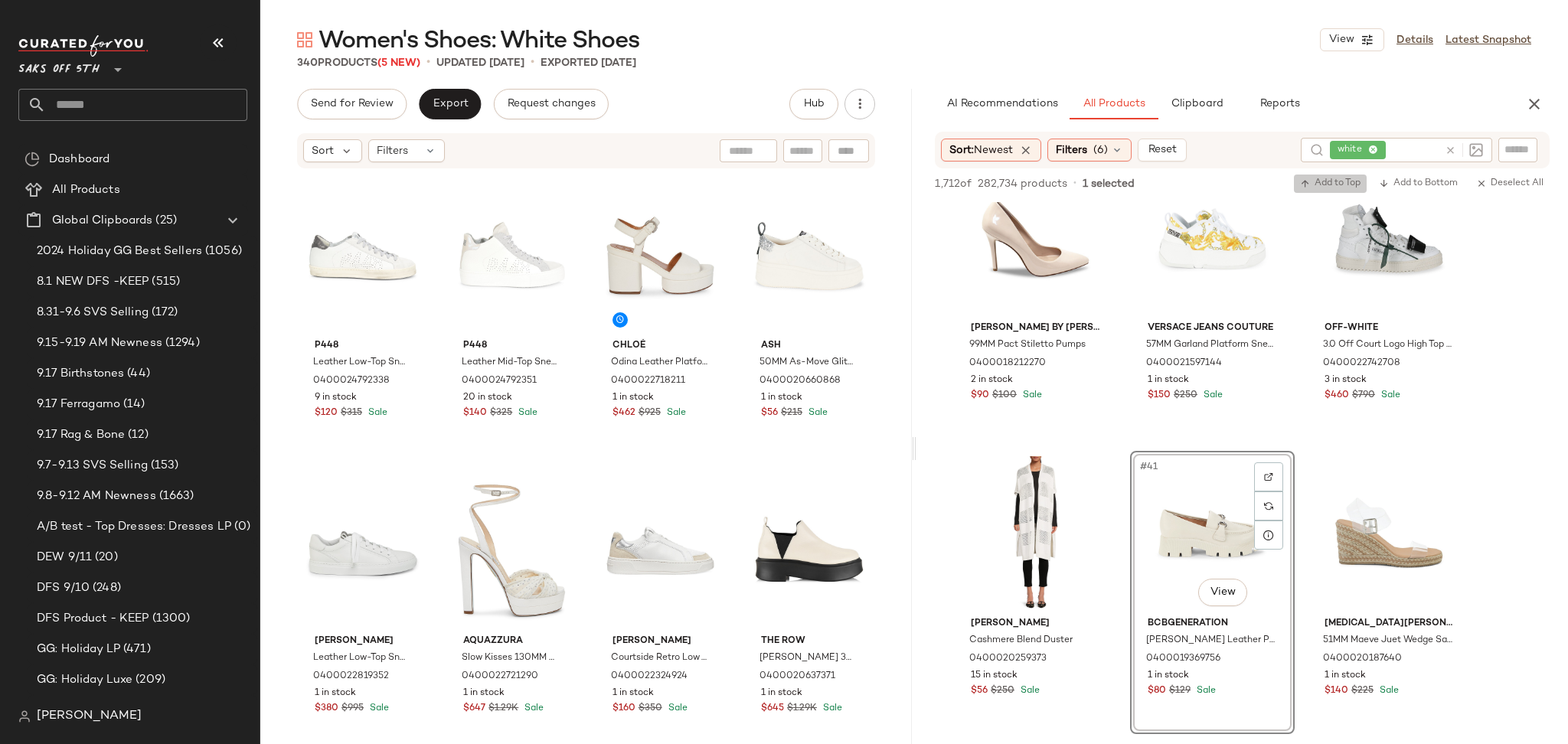
click at [1352, 183] on span "Add to Top" at bounding box center [1329, 184] width 60 height 11
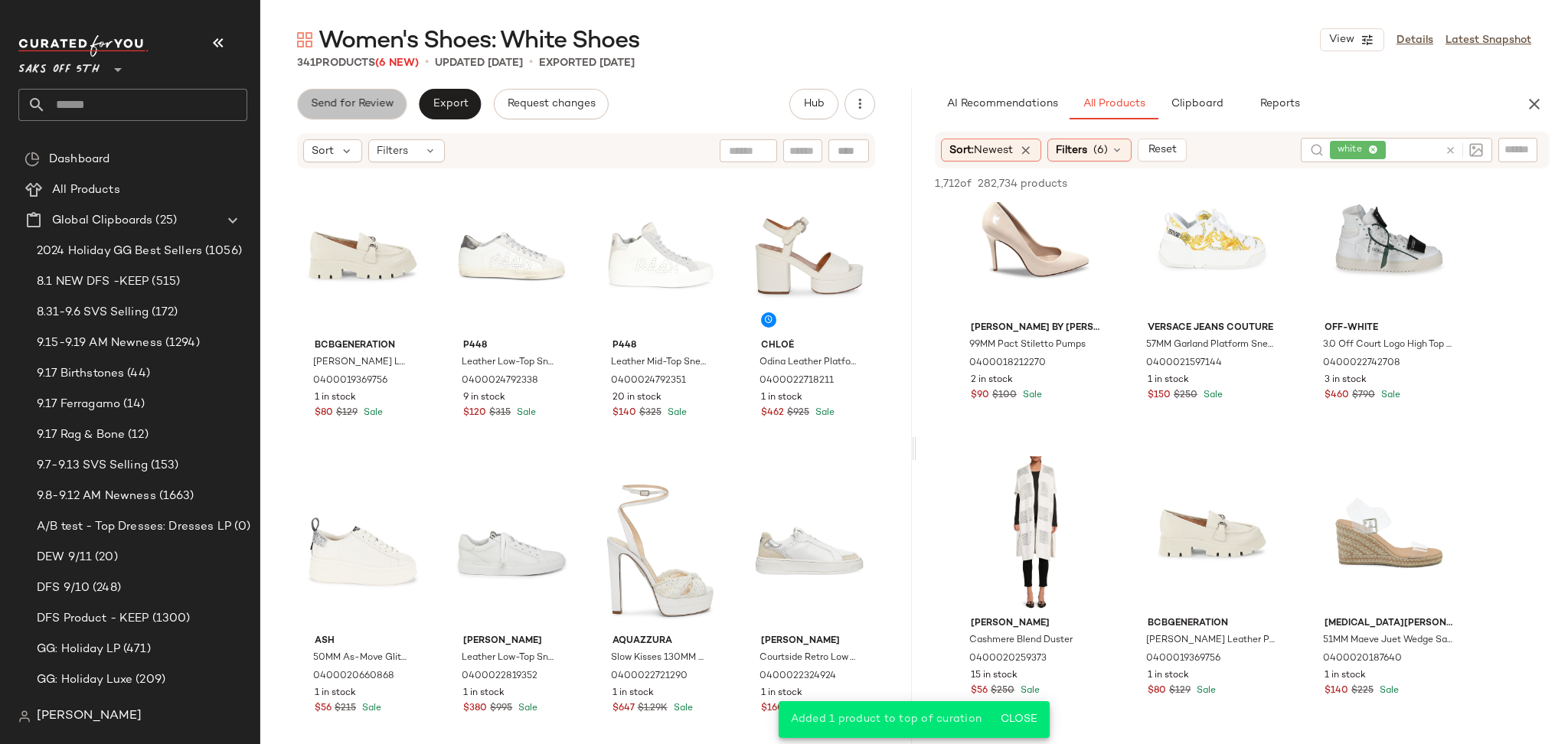
click at [356, 103] on span "Send for Review" at bounding box center [352, 104] width 83 height 12
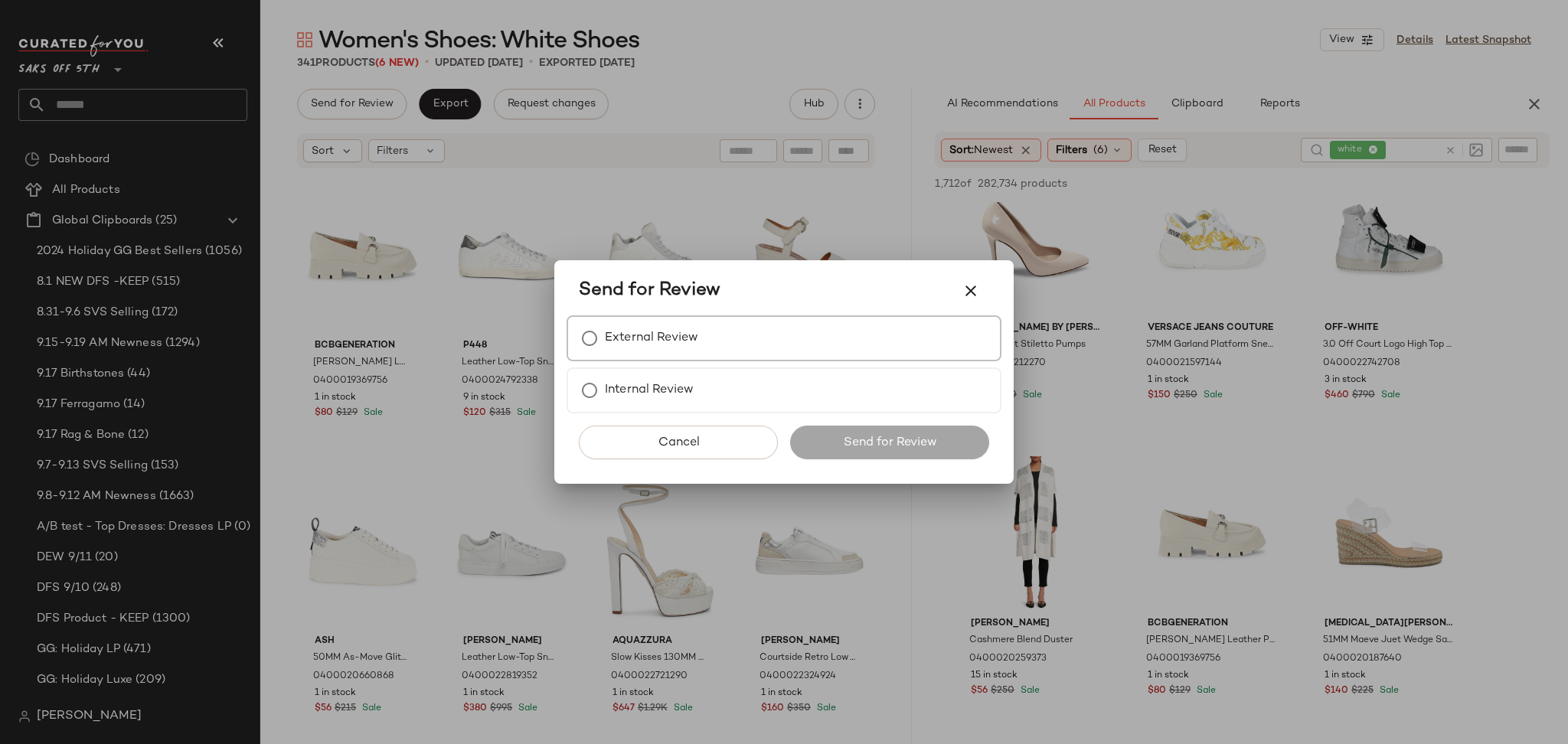
click at [616, 355] on div "External Review" at bounding box center [784, 338] width 435 height 46
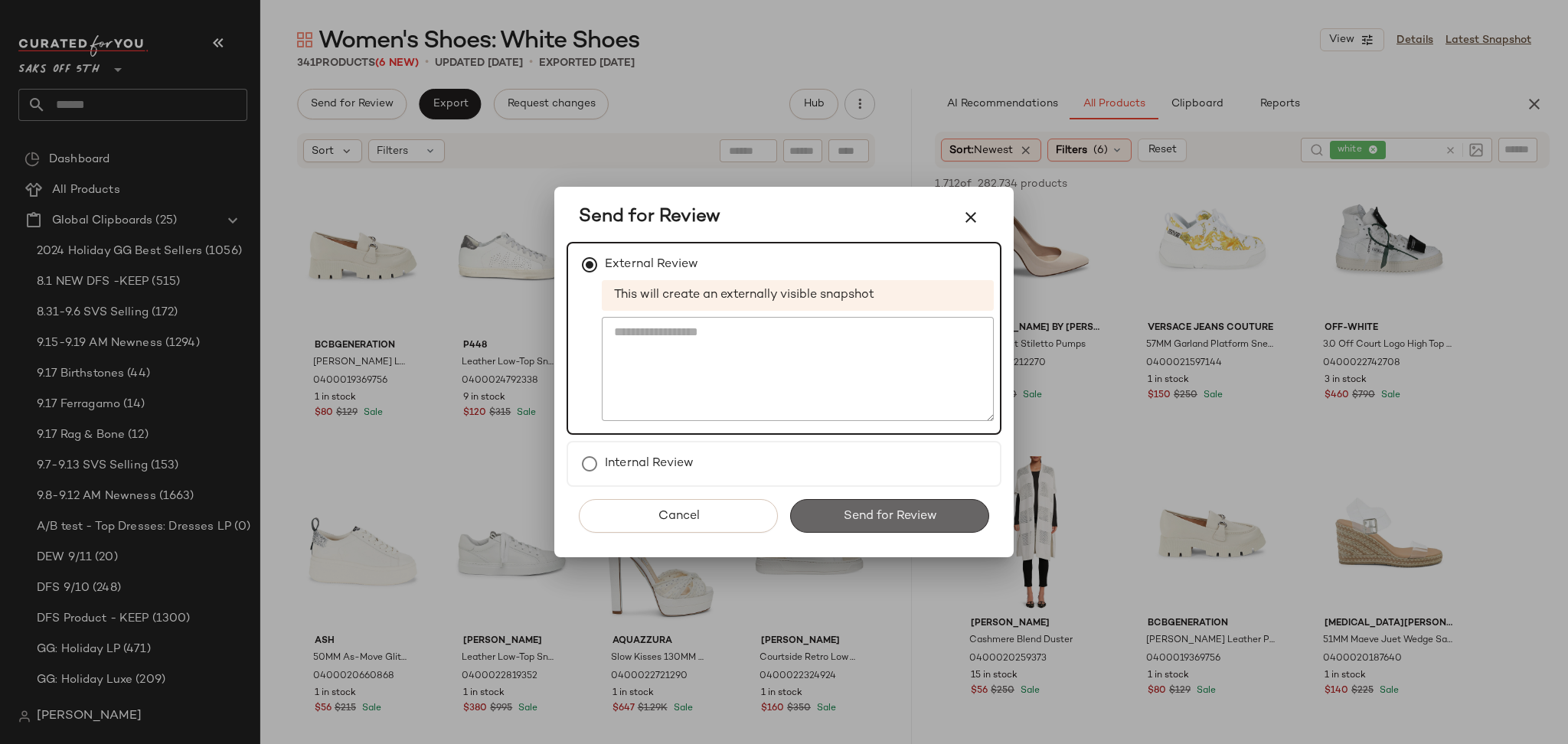
click at [826, 507] on button "Send for Review" at bounding box center [889, 516] width 199 height 34
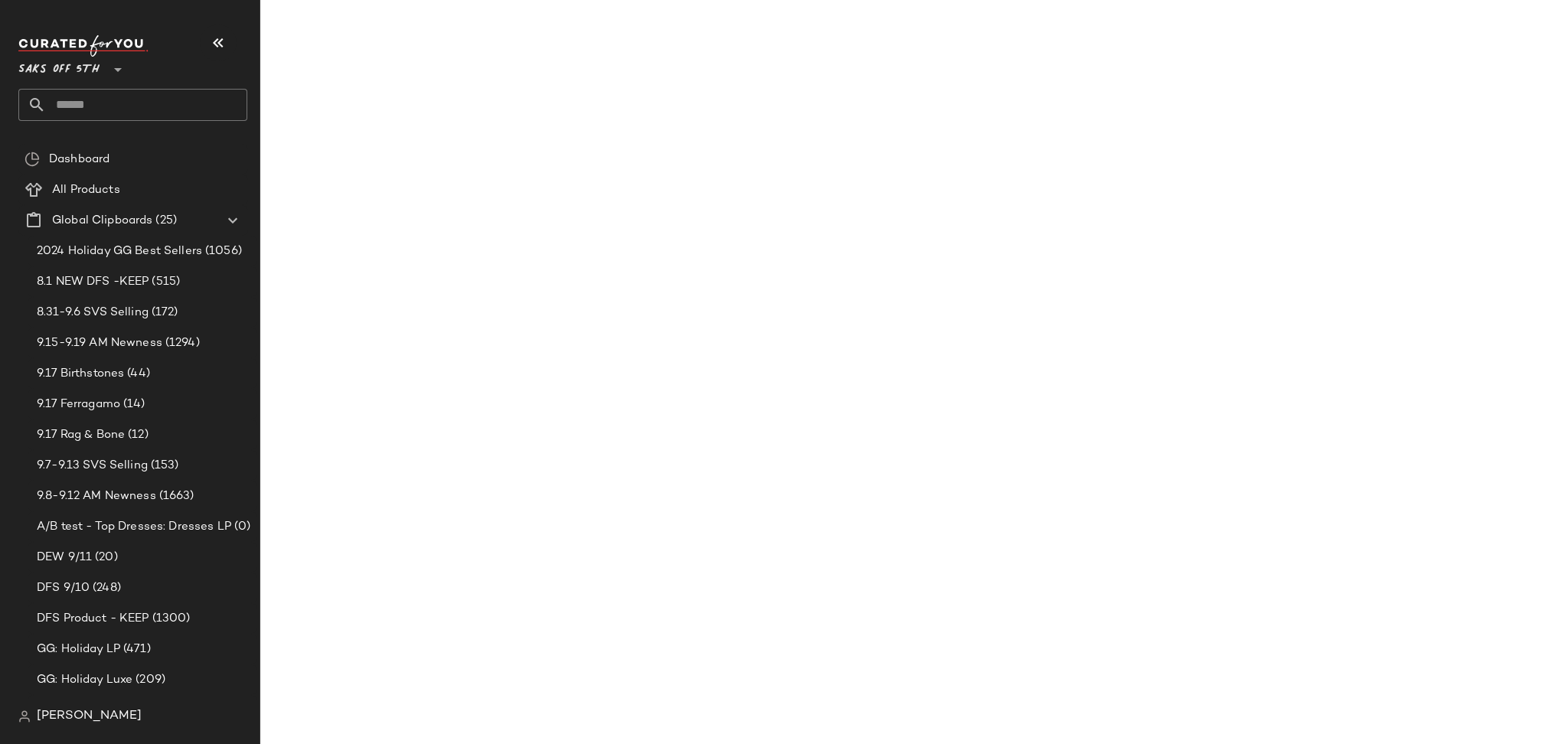
scroll to position [5366, 0]
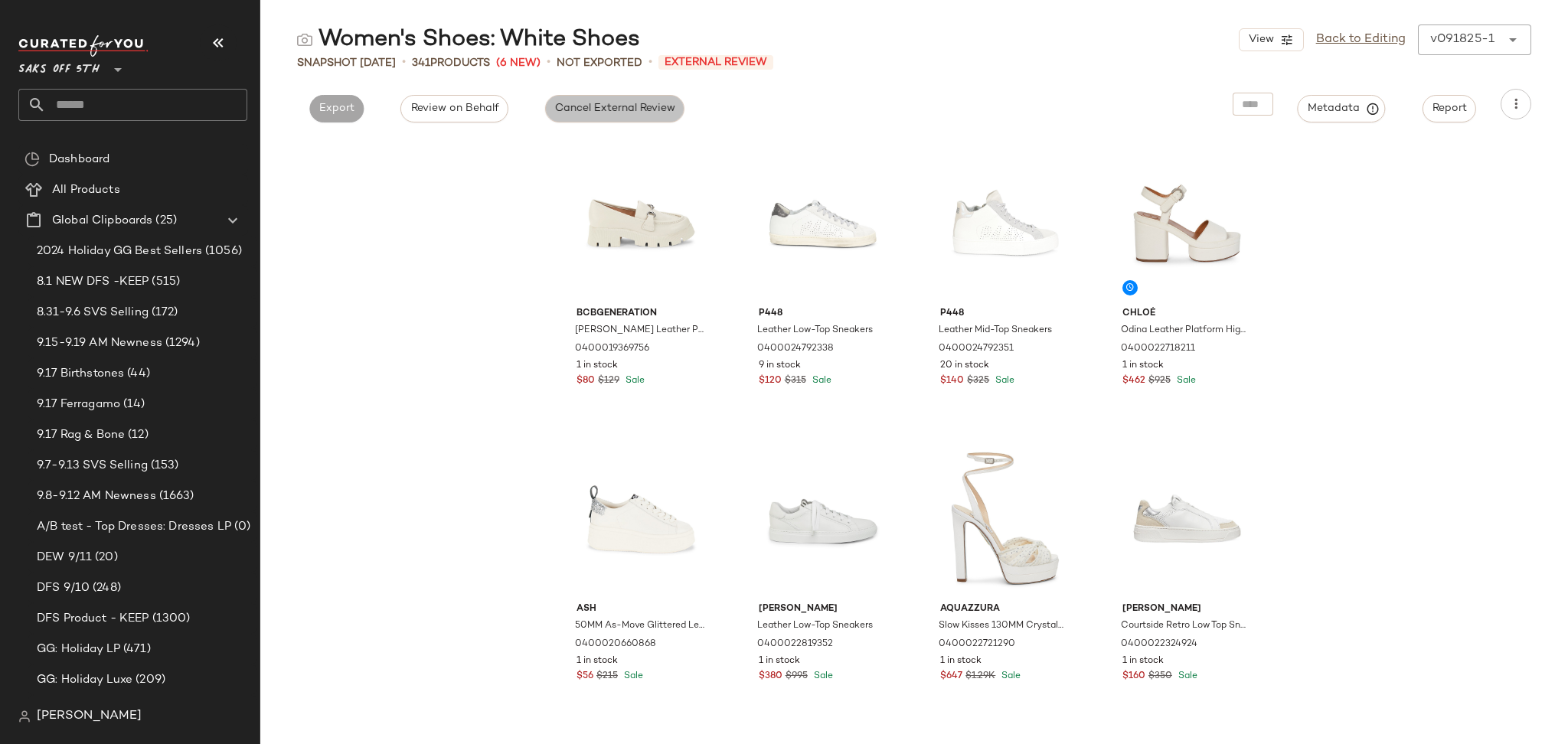
click at [585, 117] on button "Cancel External Review" at bounding box center [614, 108] width 139 height 28
click at [469, 113] on span "Export" at bounding box center [474, 108] width 36 height 12
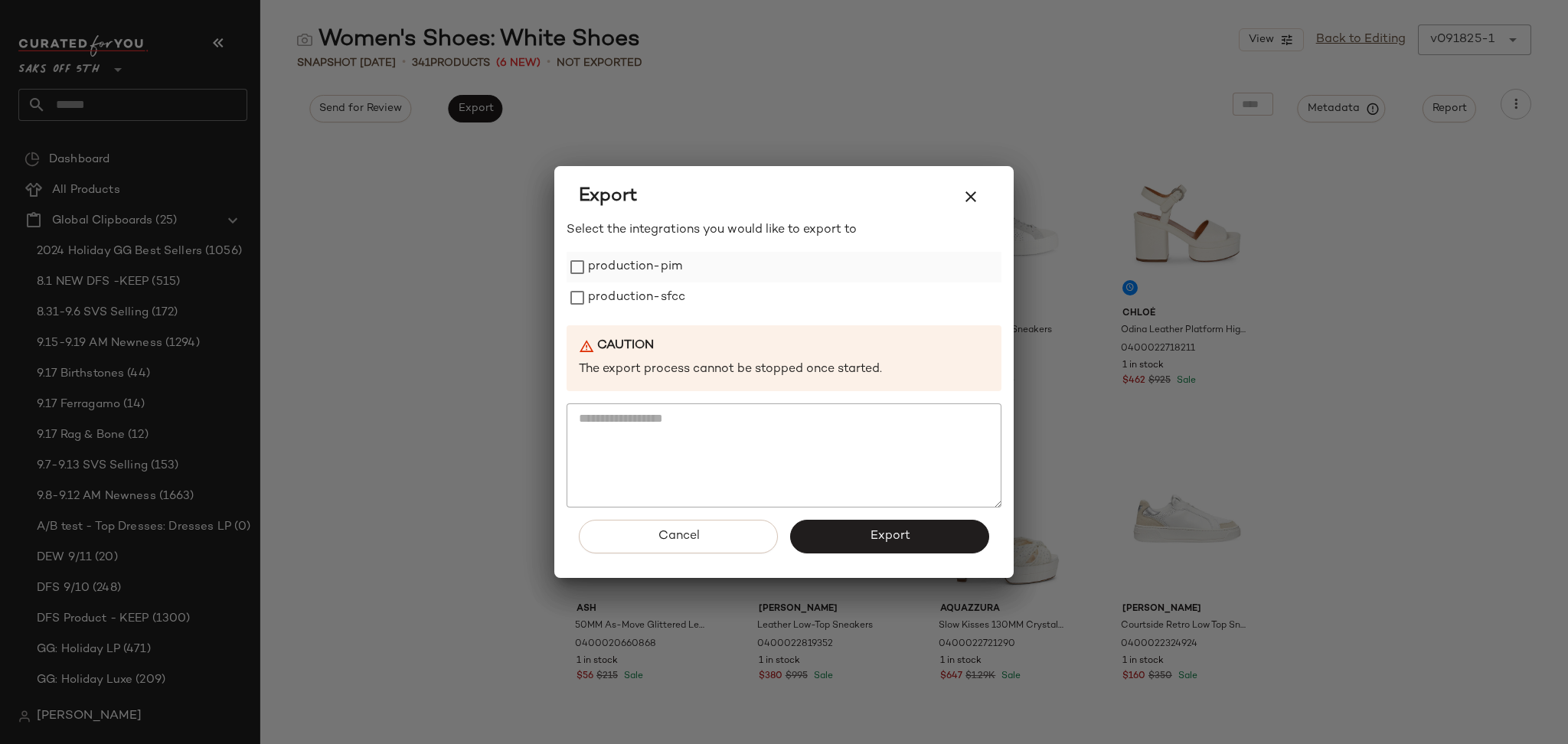
click at [612, 264] on label "production-pim" at bounding box center [634, 267] width 94 height 31
click at [616, 292] on label "production-sfcc" at bounding box center [636, 297] width 97 height 31
click at [869, 540] on span "Export" at bounding box center [889, 536] width 41 height 14
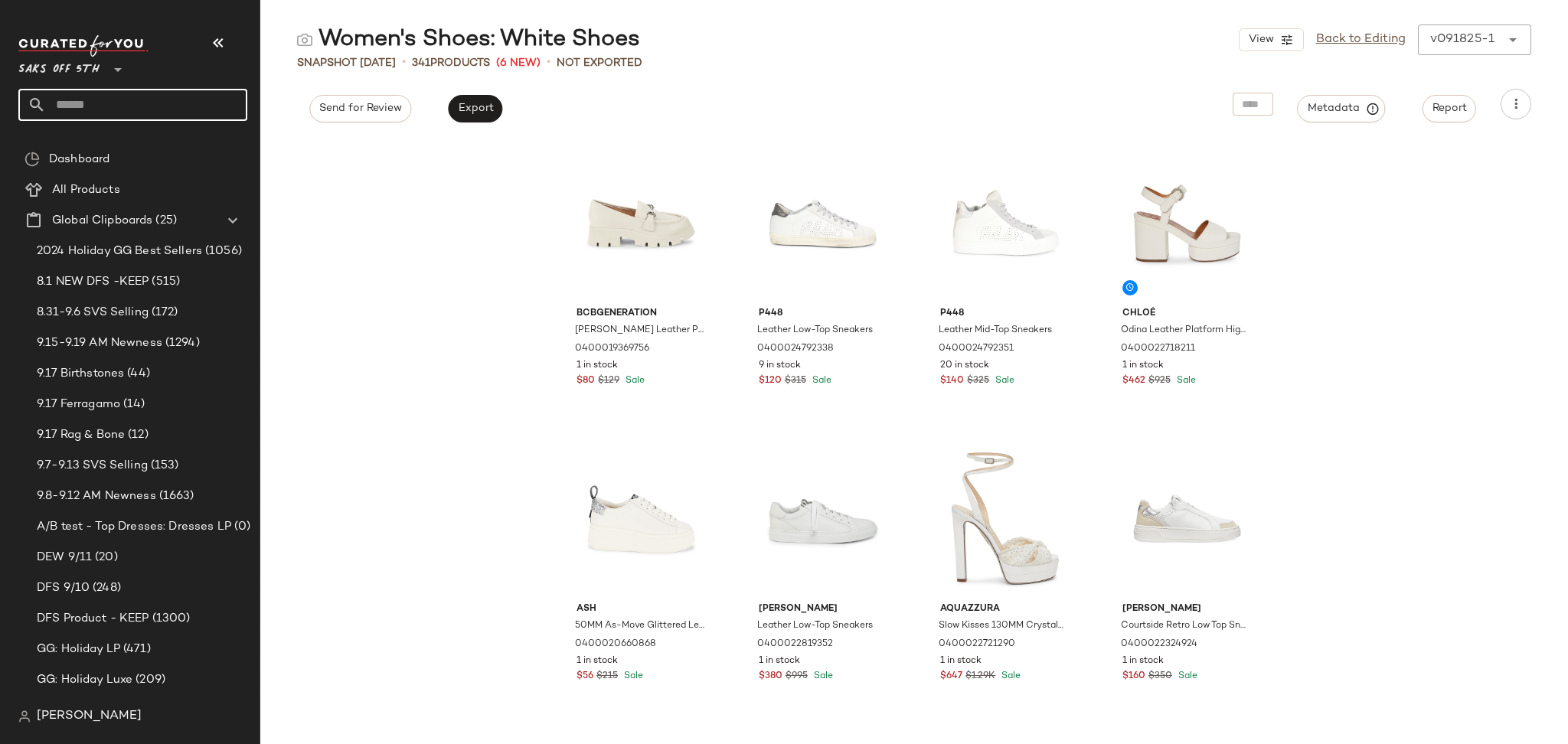
click at [167, 100] on input "text" at bounding box center [147, 105] width 202 height 32
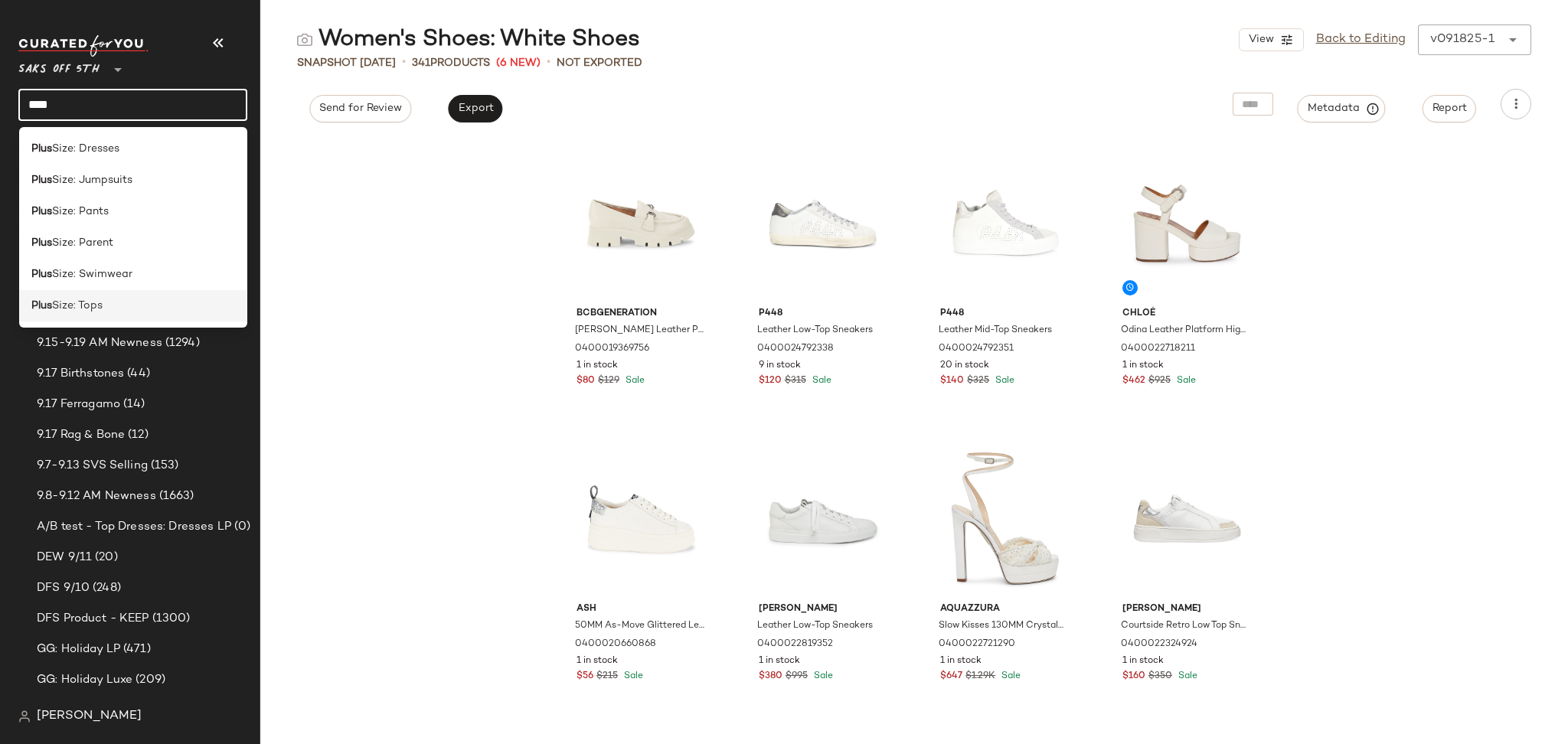
type input "****"
click at [92, 297] on div "Plus Size: Tops" at bounding box center [134, 305] width 229 height 31
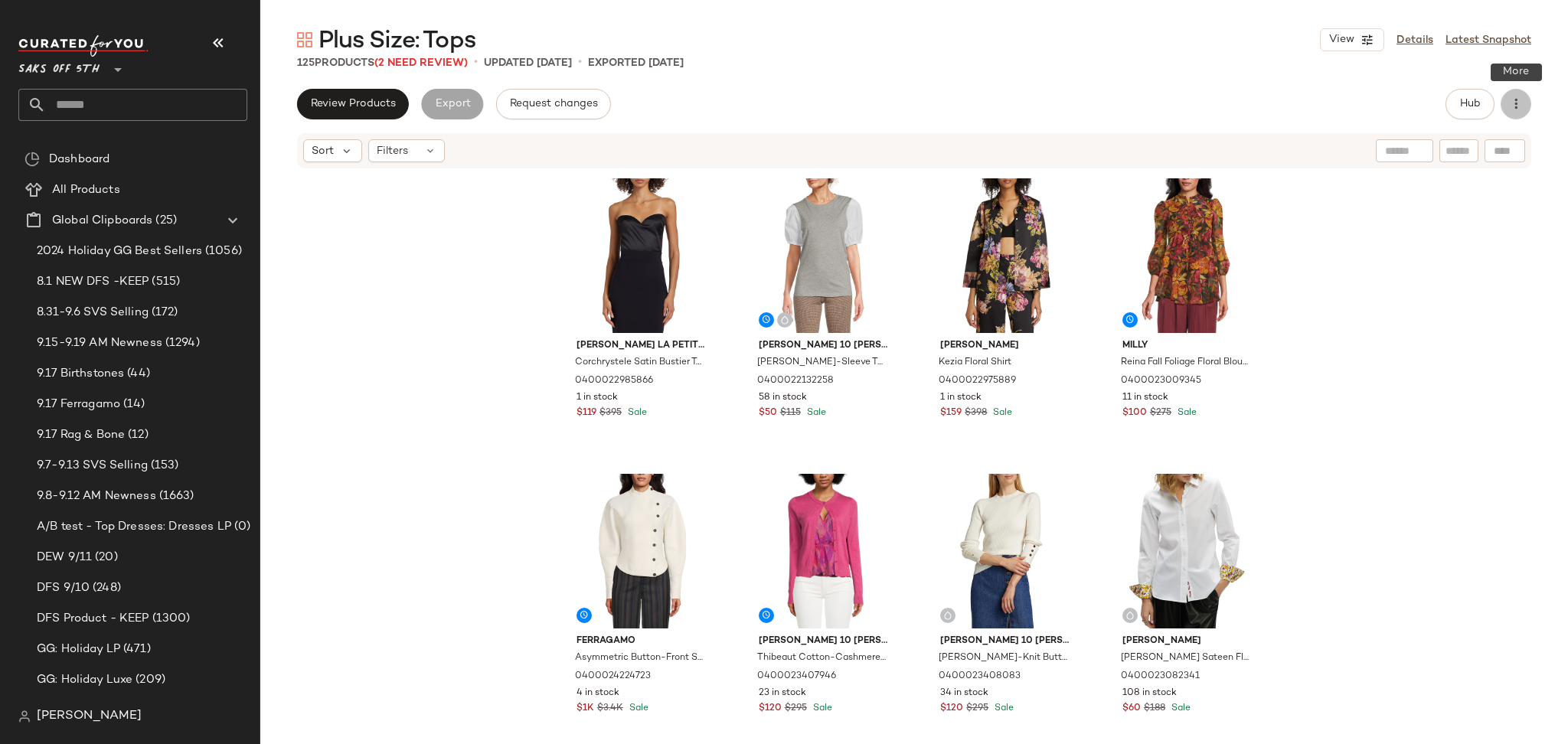
click at [1520, 103] on icon "button" at bounding box center [1515, 104] width 15 height 15
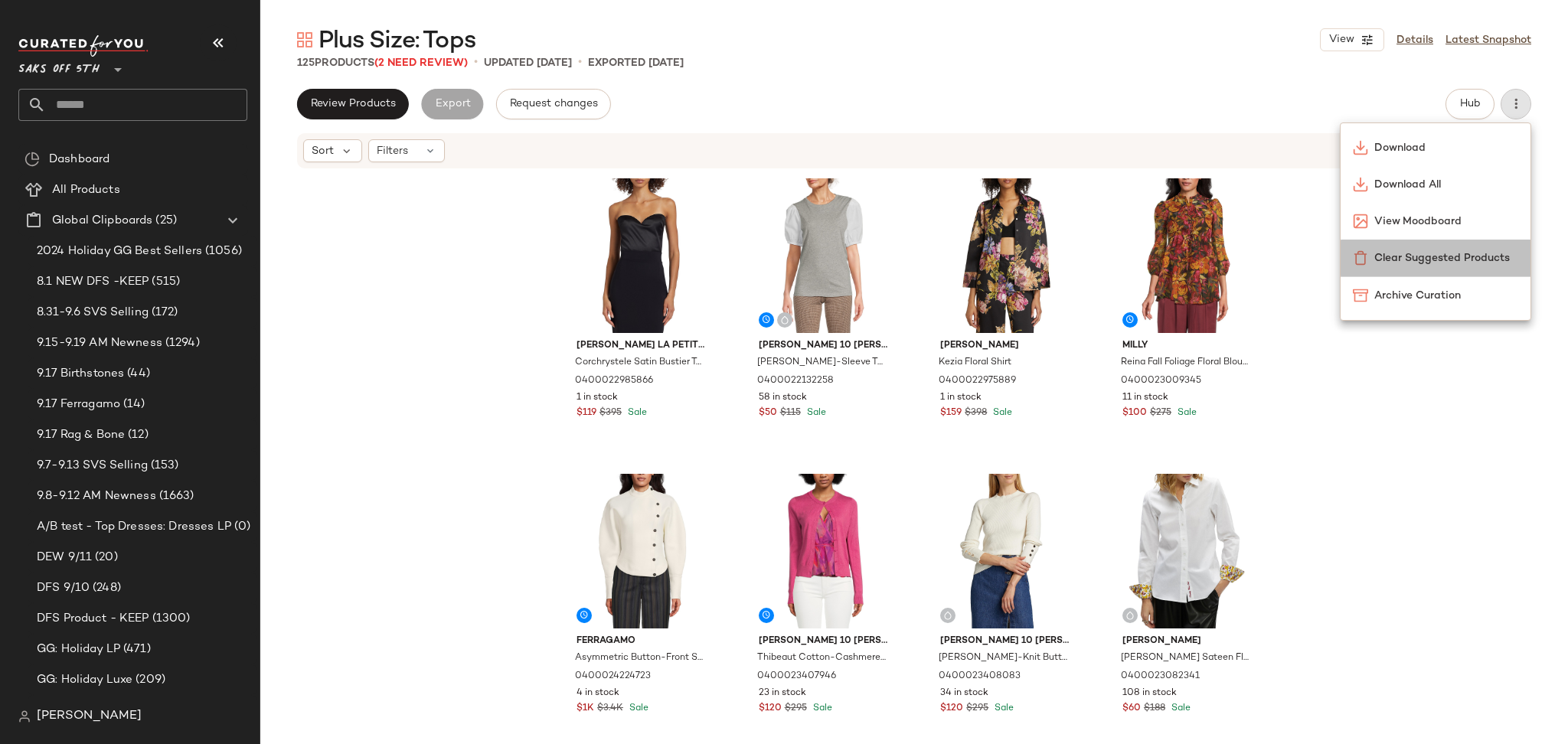
click at [1454, 250] on span "Clear Suggested Products" at bounding box center [1446, 258] width 144 height 16
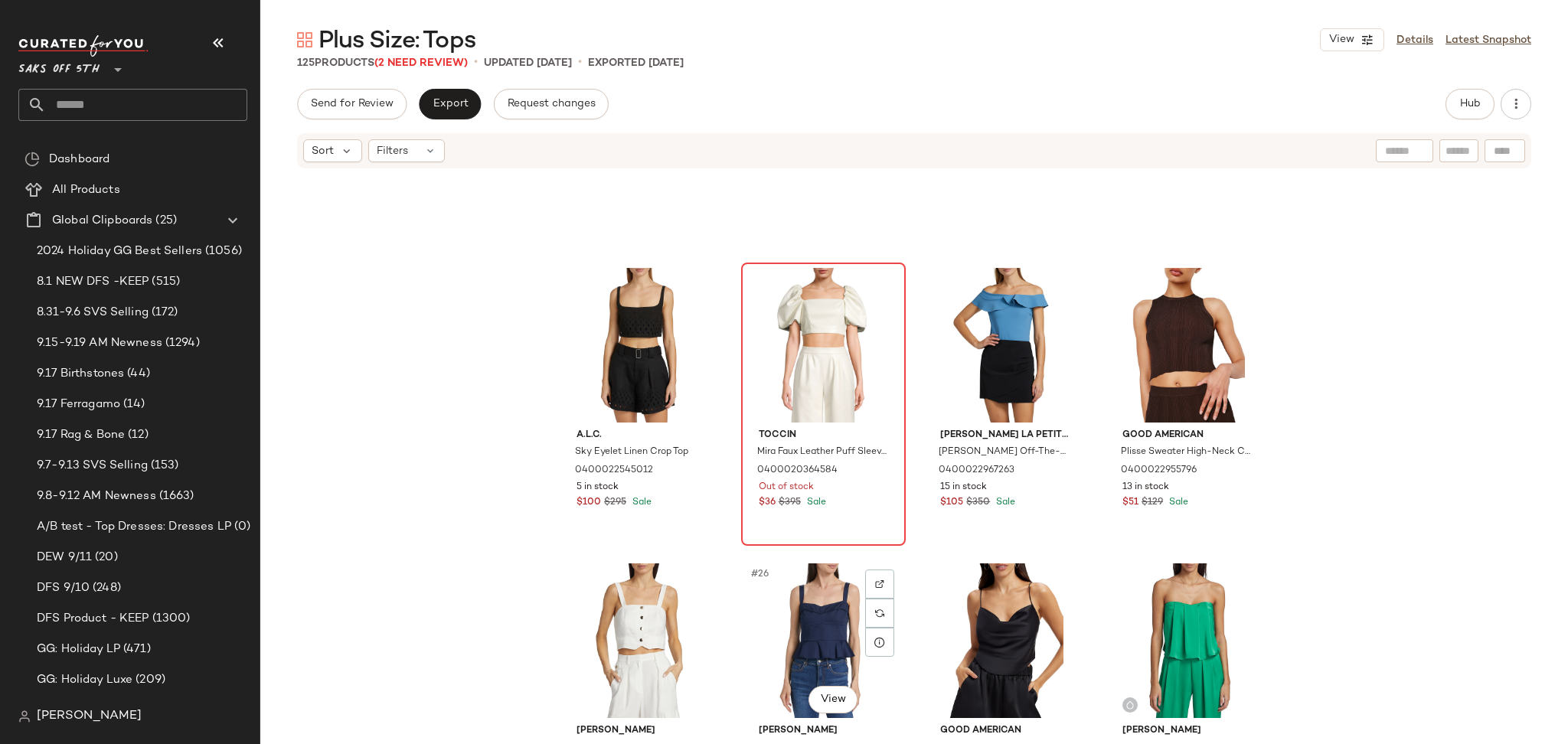
scroll to position [1397, 0]
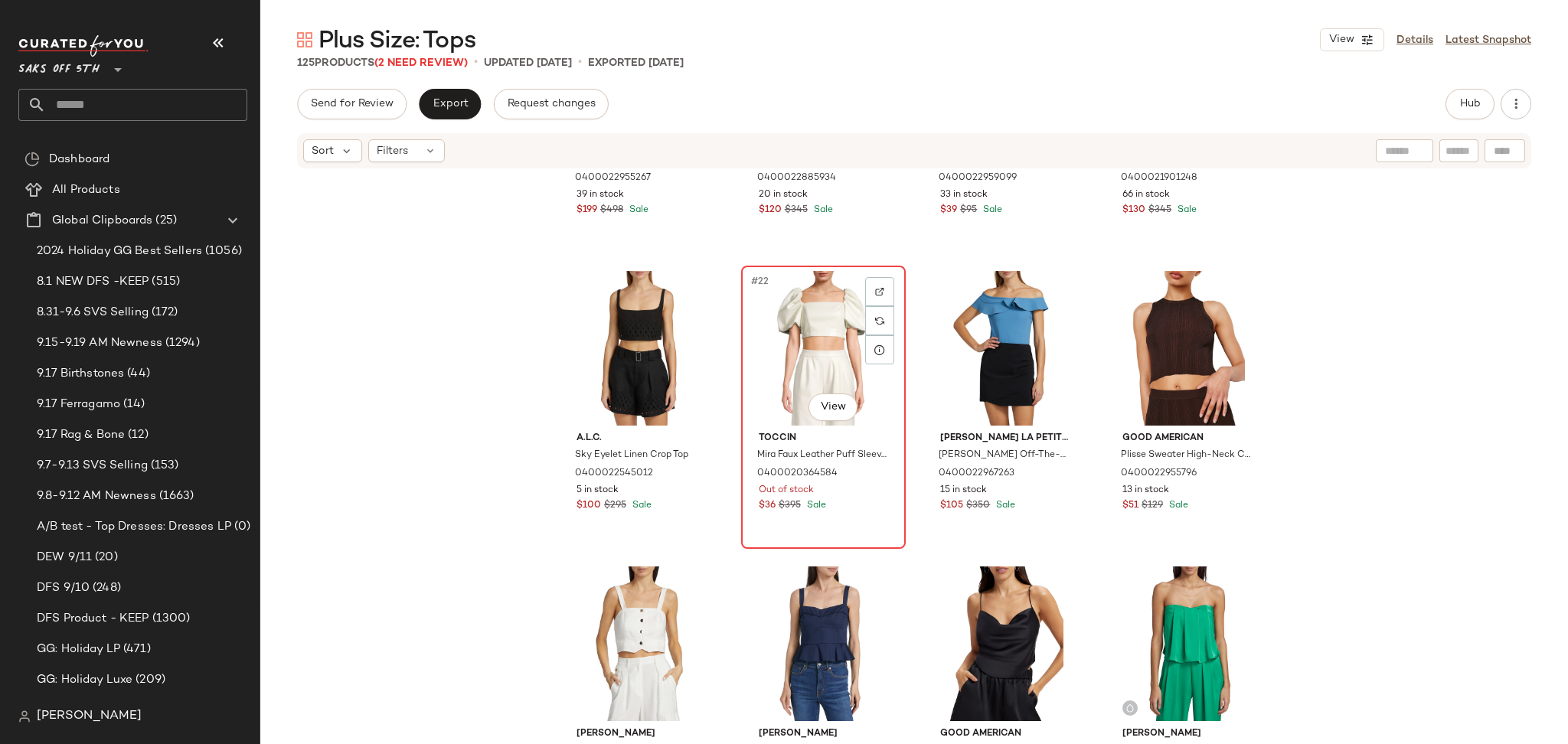
click at [803, 294] on div "#22 View" at bounding box center [823, 348] width 154 height 155
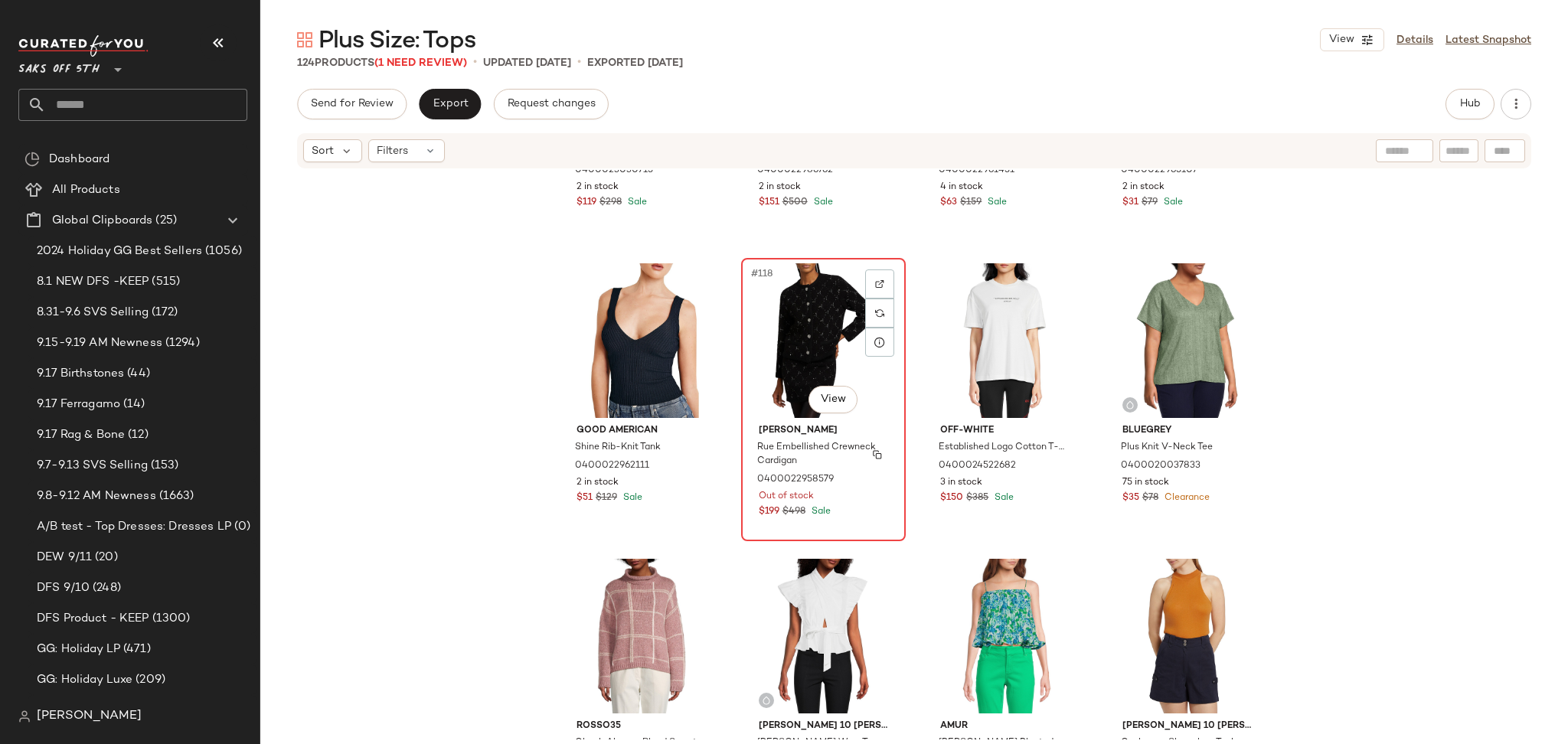
scroll to position [8501, 0]
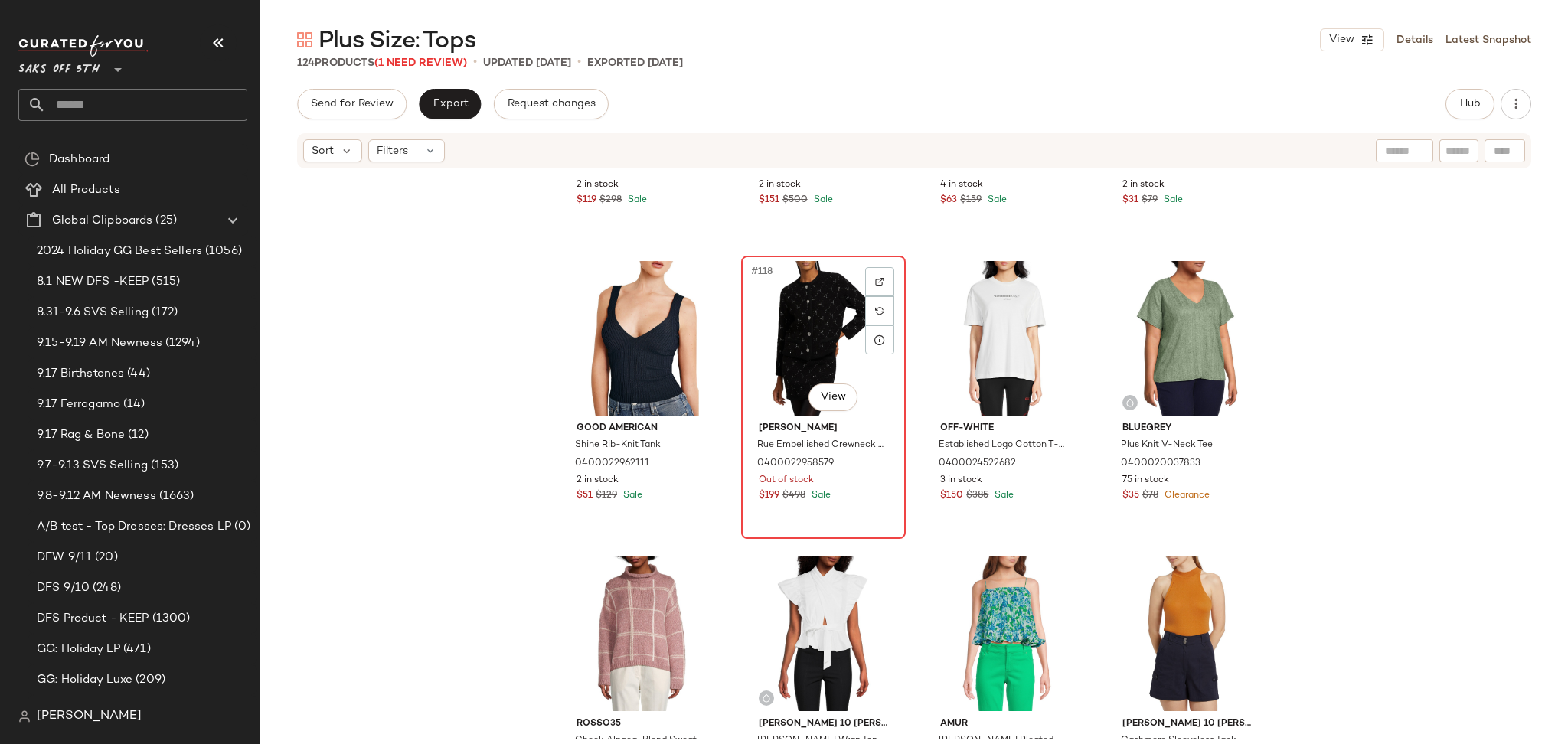
click at [784, 324] on div "#118 View" at bounding box center [823, 338] width 154 height 155
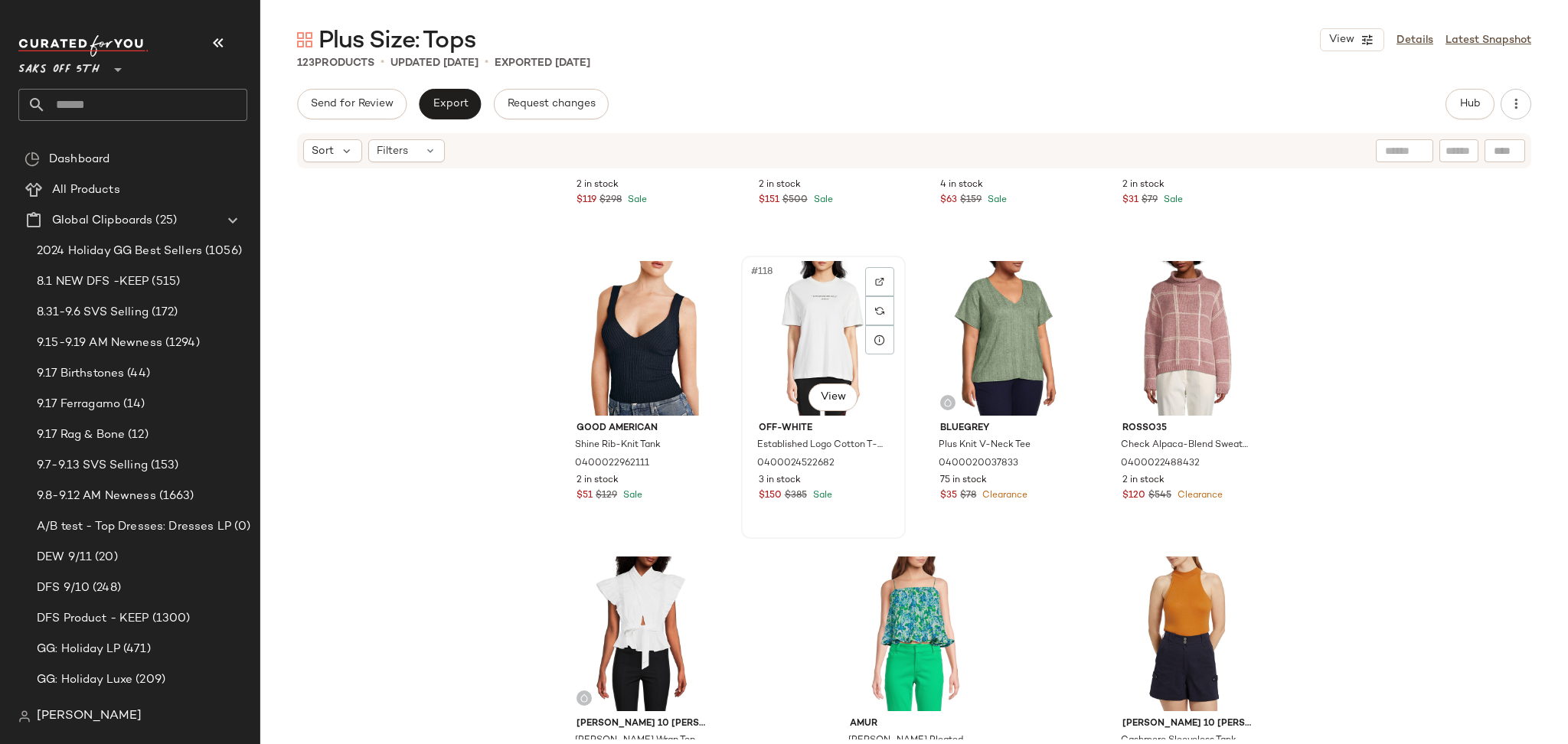
click at [806, 297] on div "#118 View" at bounding box center [823, 338] width 154 height 155
click at [1449, 101] on button "Hub" at bounding box center [1470, 104] width 49 height 31
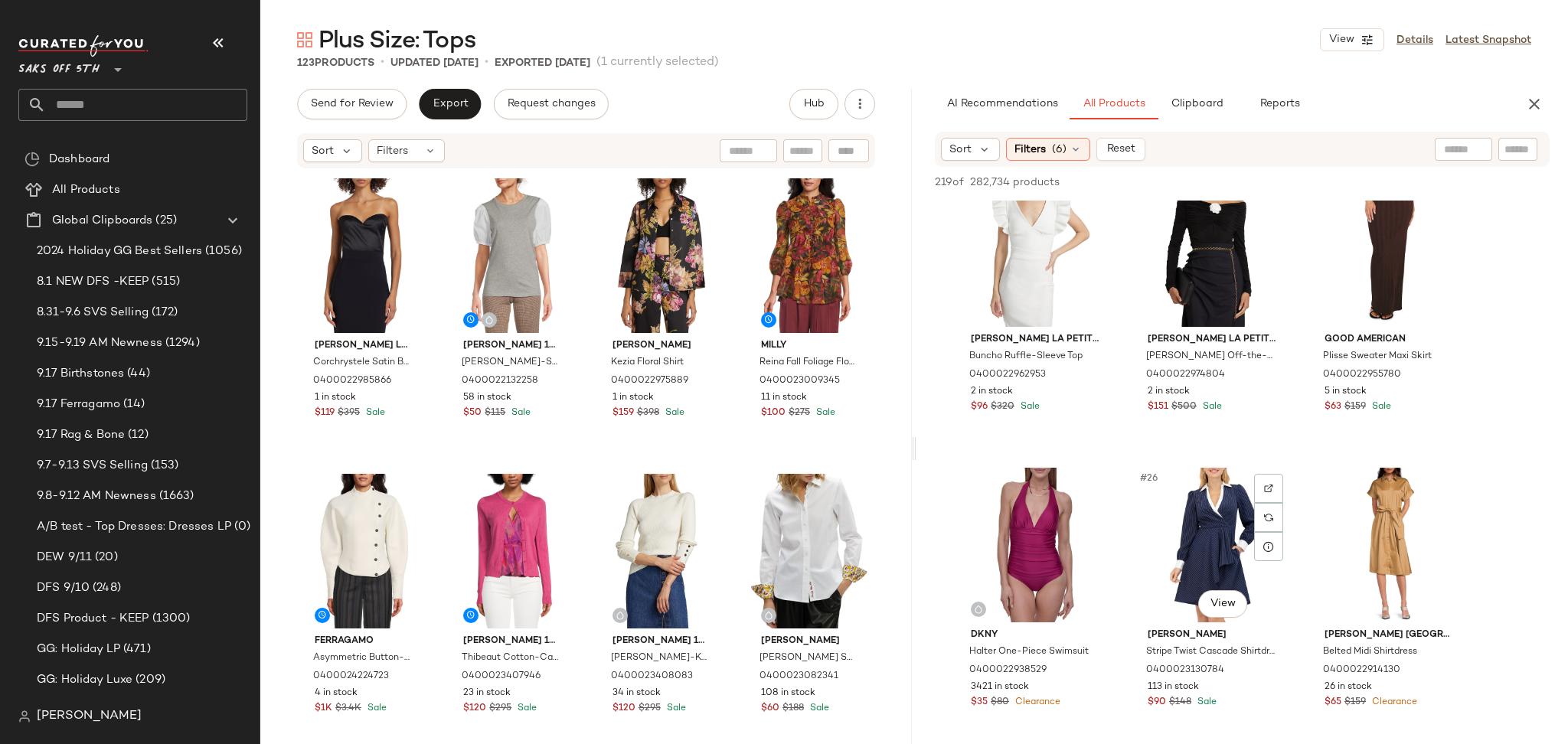
scroll to position [2103, 0]
click at [1201, 248] on div "#23 View" at bounding box center [1212, 248] width 154 height 155
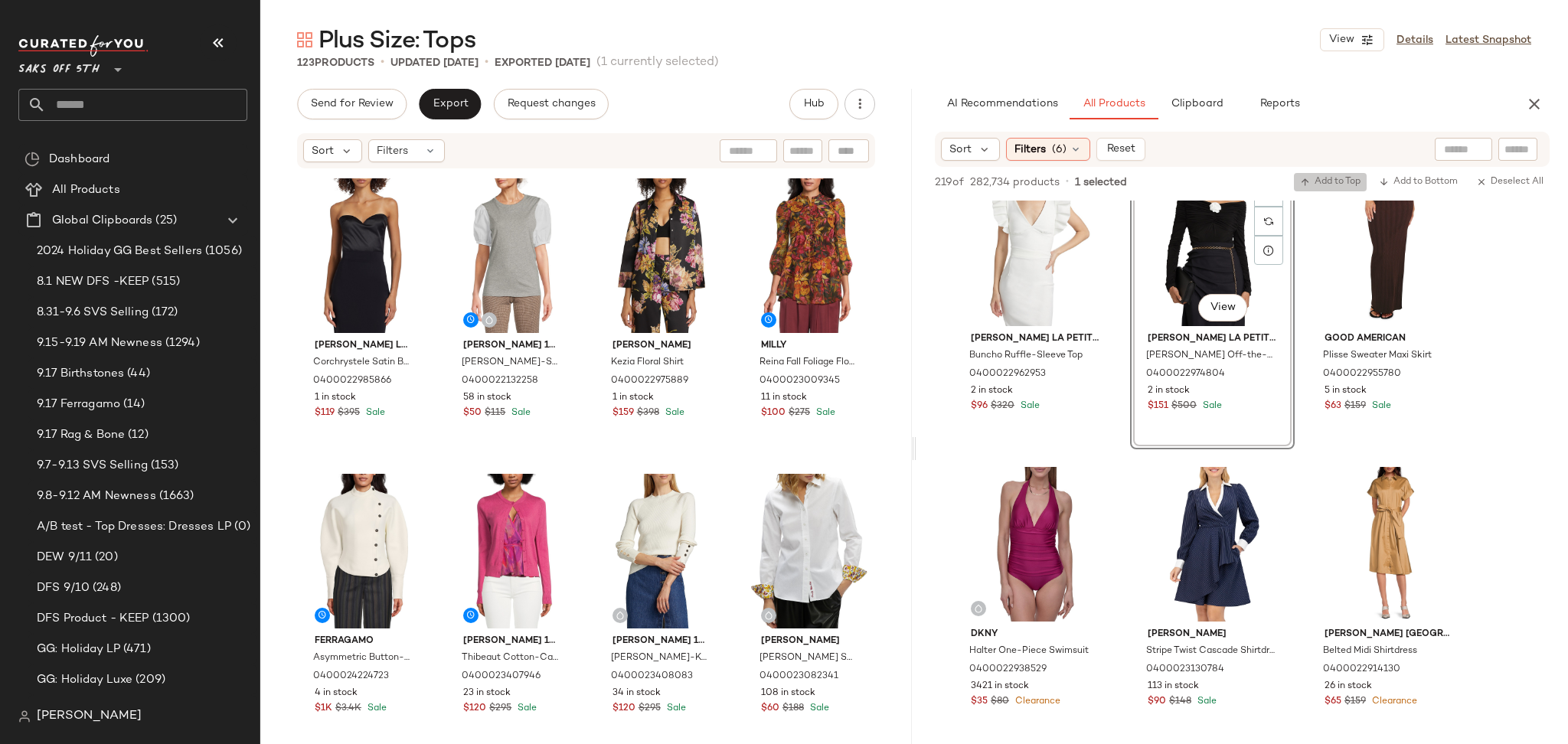
click at [1331, 178] on span "Add to Top" at bounding box center [1329, 182] width 60 height 11
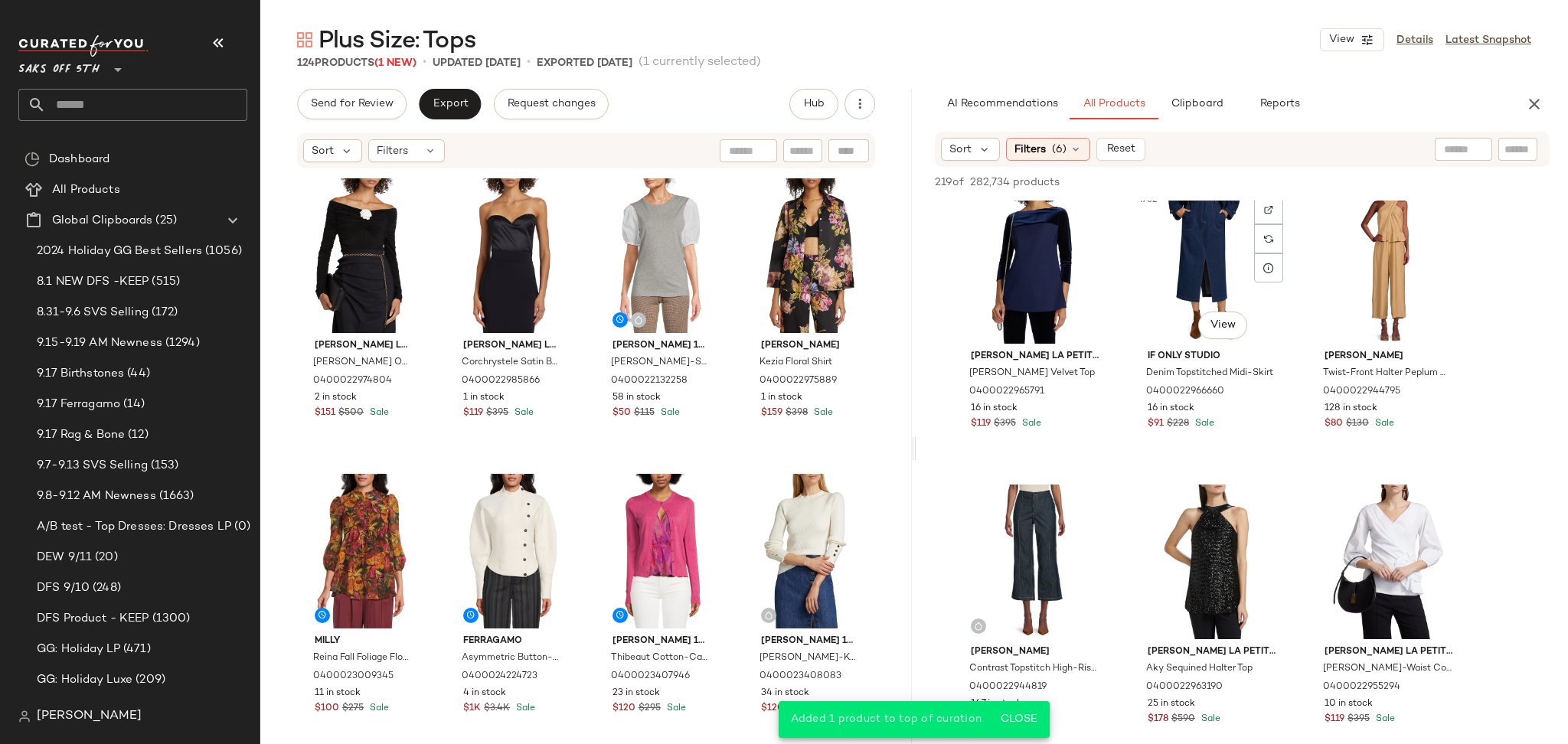
scroll to position [2973, 0]
click at [1039, 234] on div "#31 View" at bounding box center [1035, 265] width 154 height 155
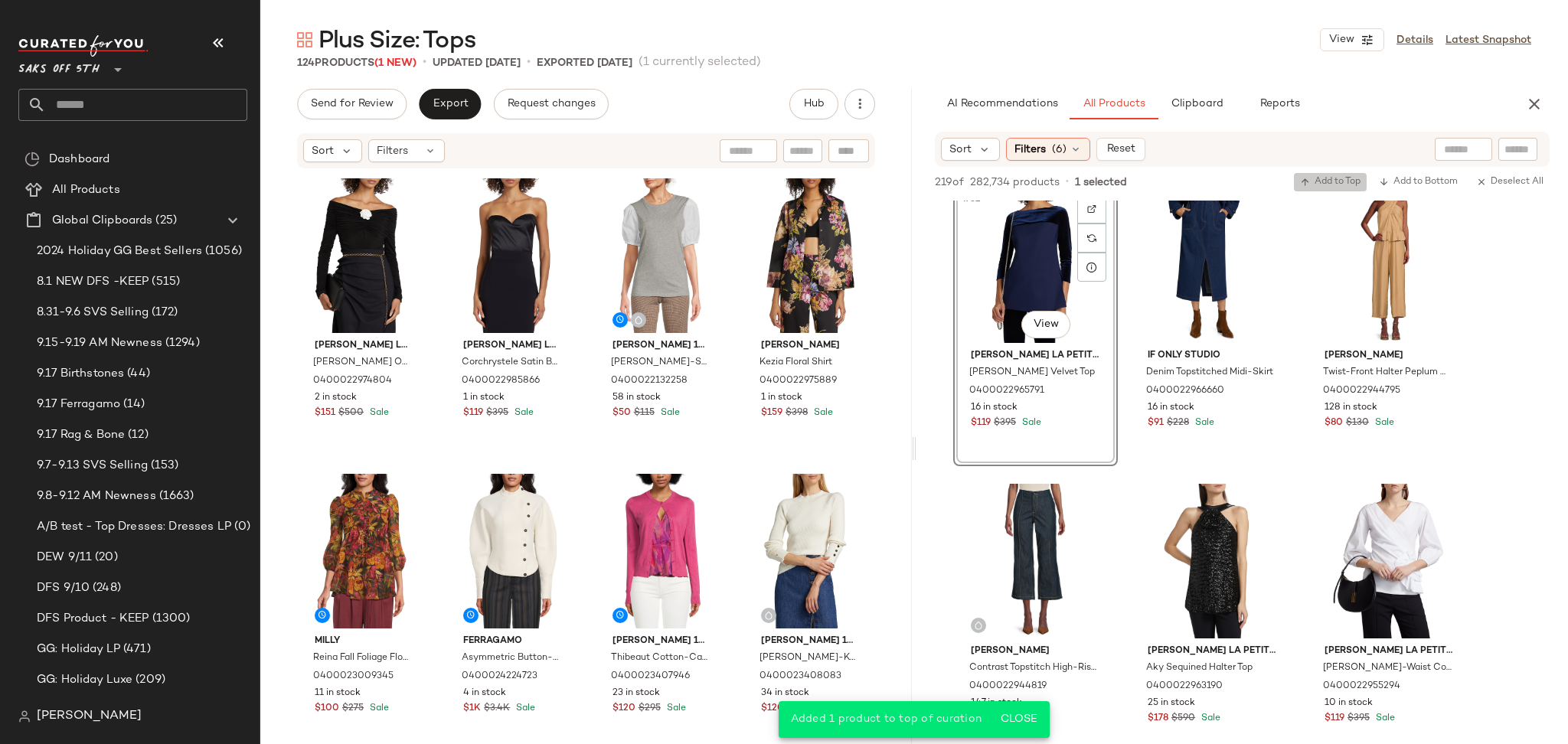
click at [1328, 178] on span "Add to Top" at bounding box center [1329, 182] width 60 height 11
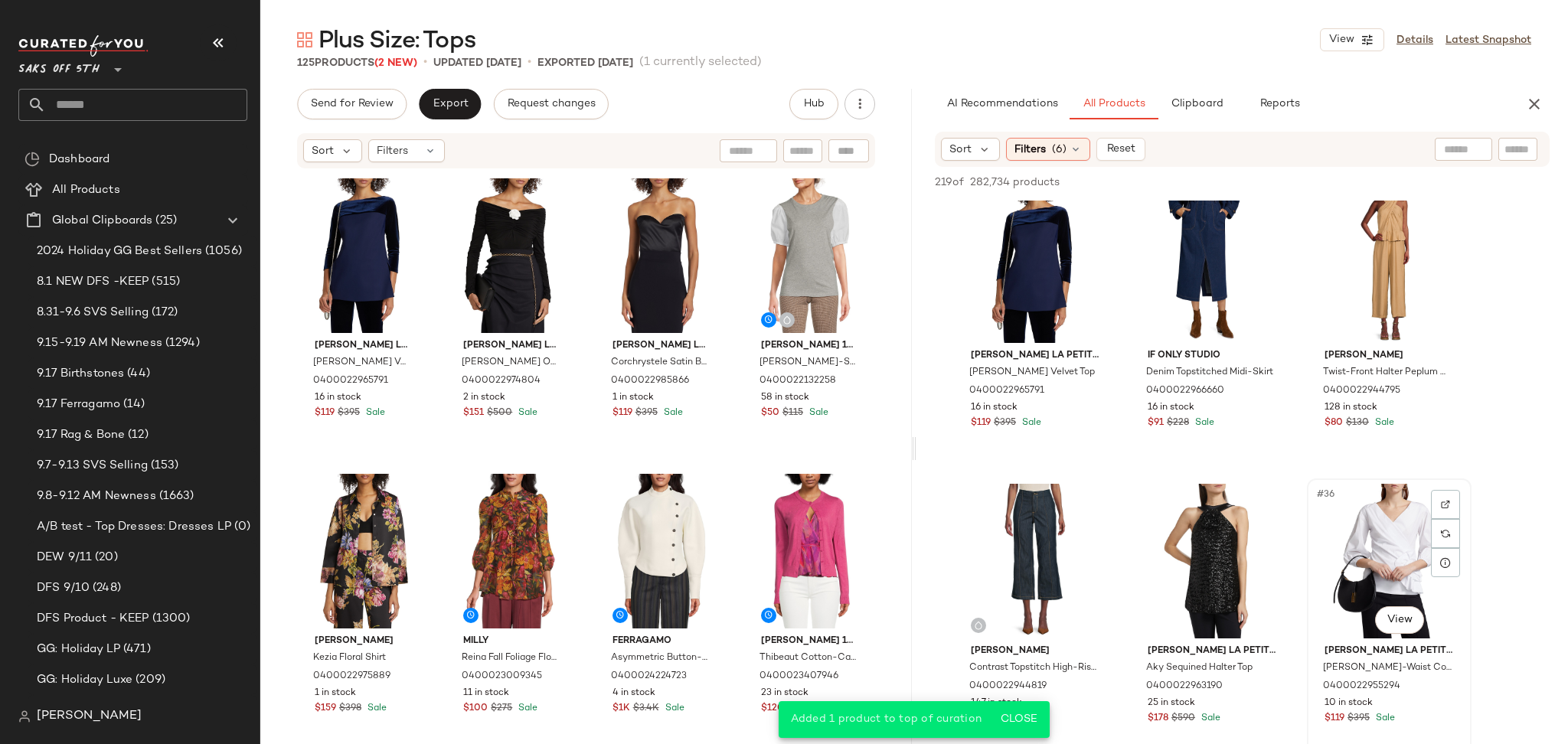
click at [1363, 545] on div "#36 View" at bounding box center [1389, 561] width 154 height 155
click at [1339, 187] on button "Add to Top" at bounding box center [1330, 182] width 73 height 19
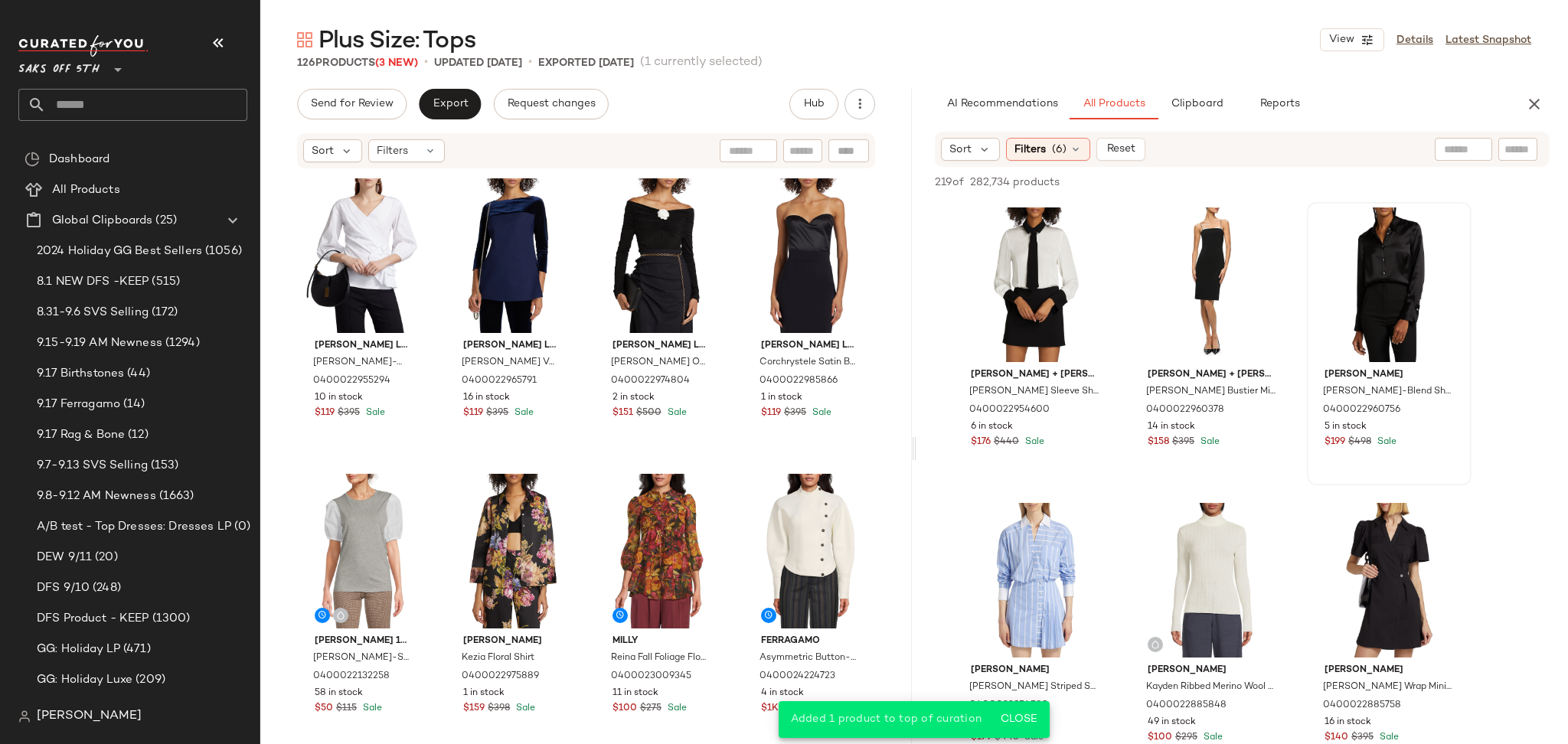
scroll to position [3842, 0]
click at [1371, 301] on div "#42 View" at bounding box center [1389, 283] width 154 height 155
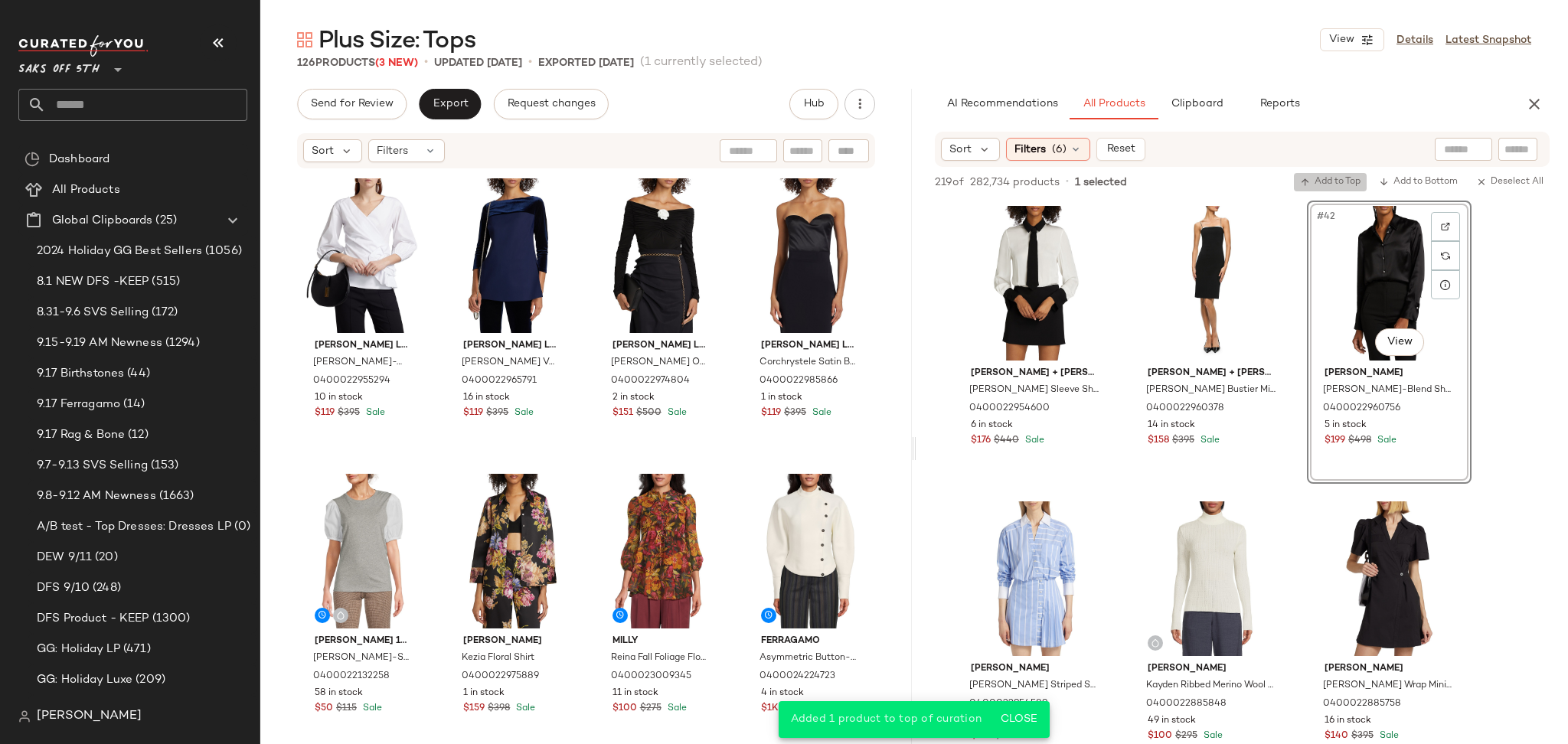
click at [1330, 177] on span "Add to Top" at bounding box center [1329, 182] width 60 height 11
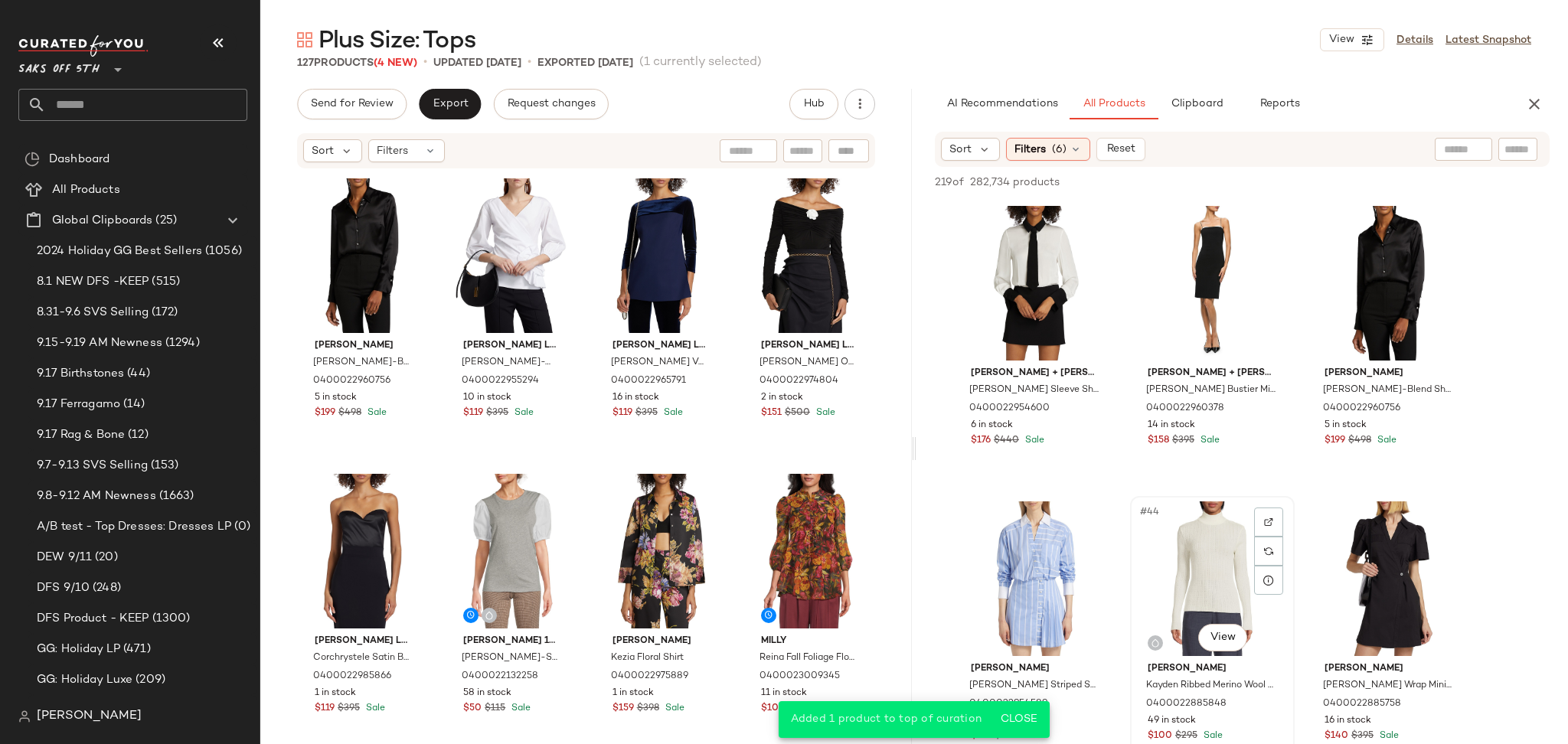
click at [1170, 586] on div "#44 View" at bounding box center [1212, 579] width 154 height 155
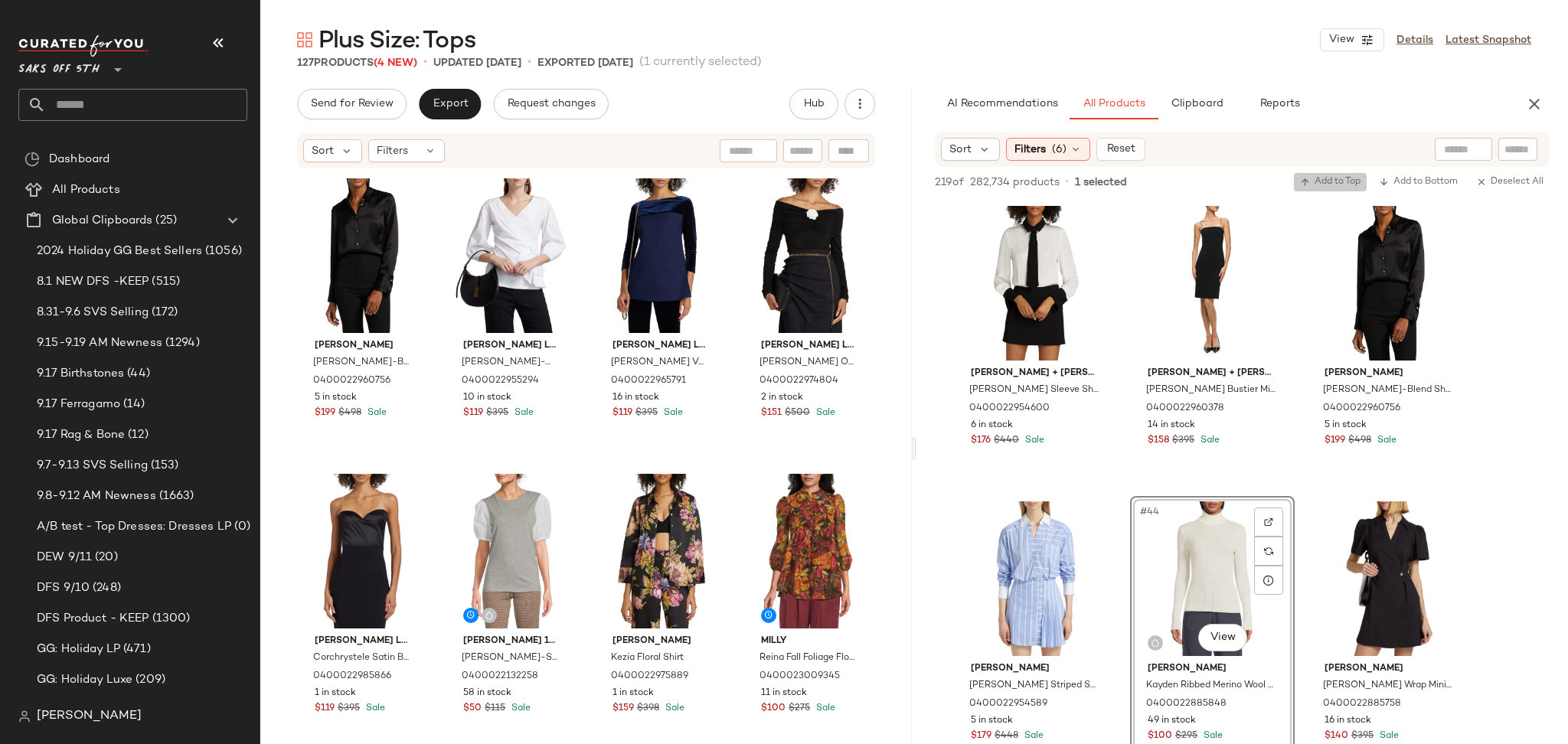
click at [1333, 182] on span "Add to Top" at bounding box center [1329, 182] width 60 height 11
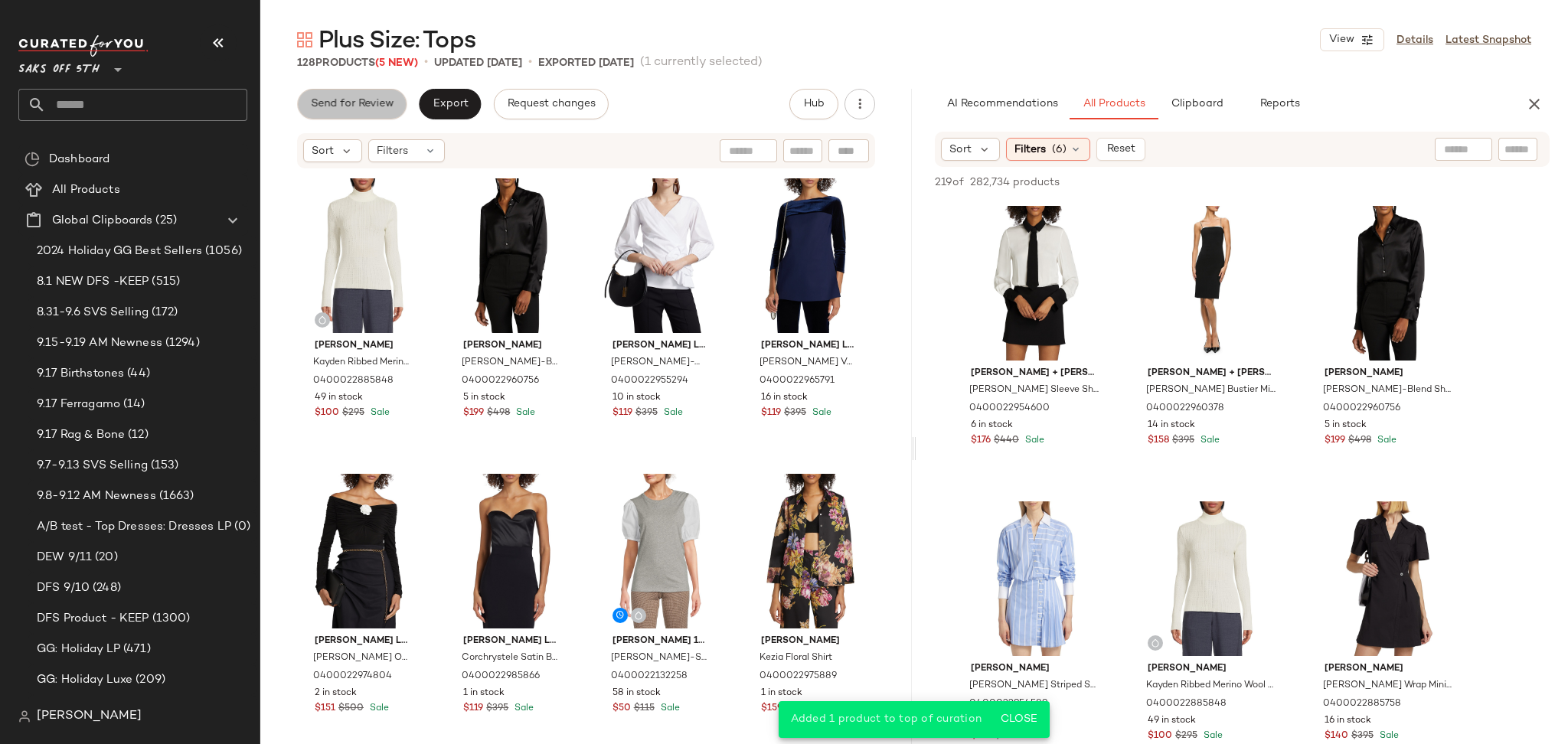
click at [349, 103] on span "Send for Review" at bounding box center [352, 104] width 83 height 12
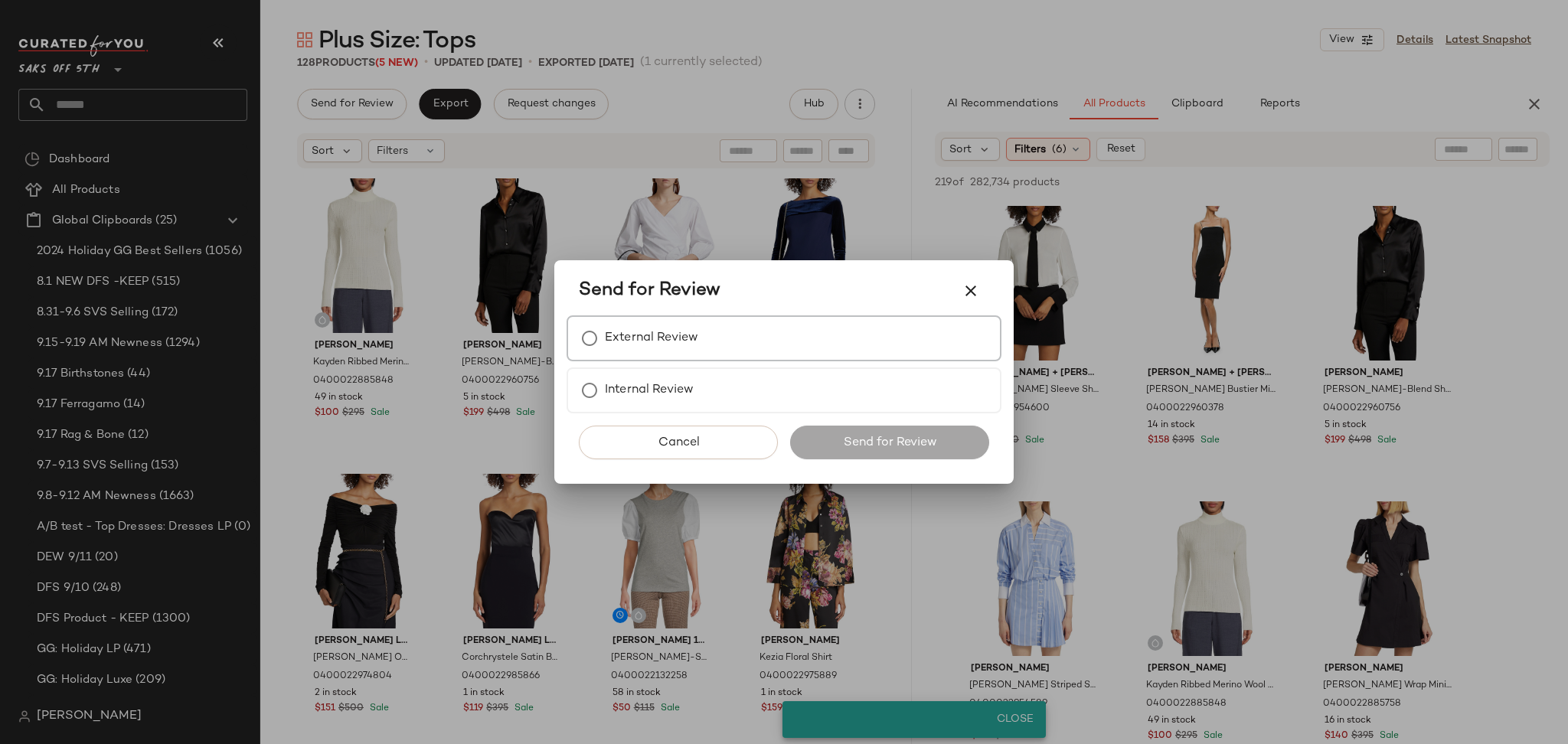
click at [616, 346] on label "External Review" at bounding box center [651, 338] width 93 height 31
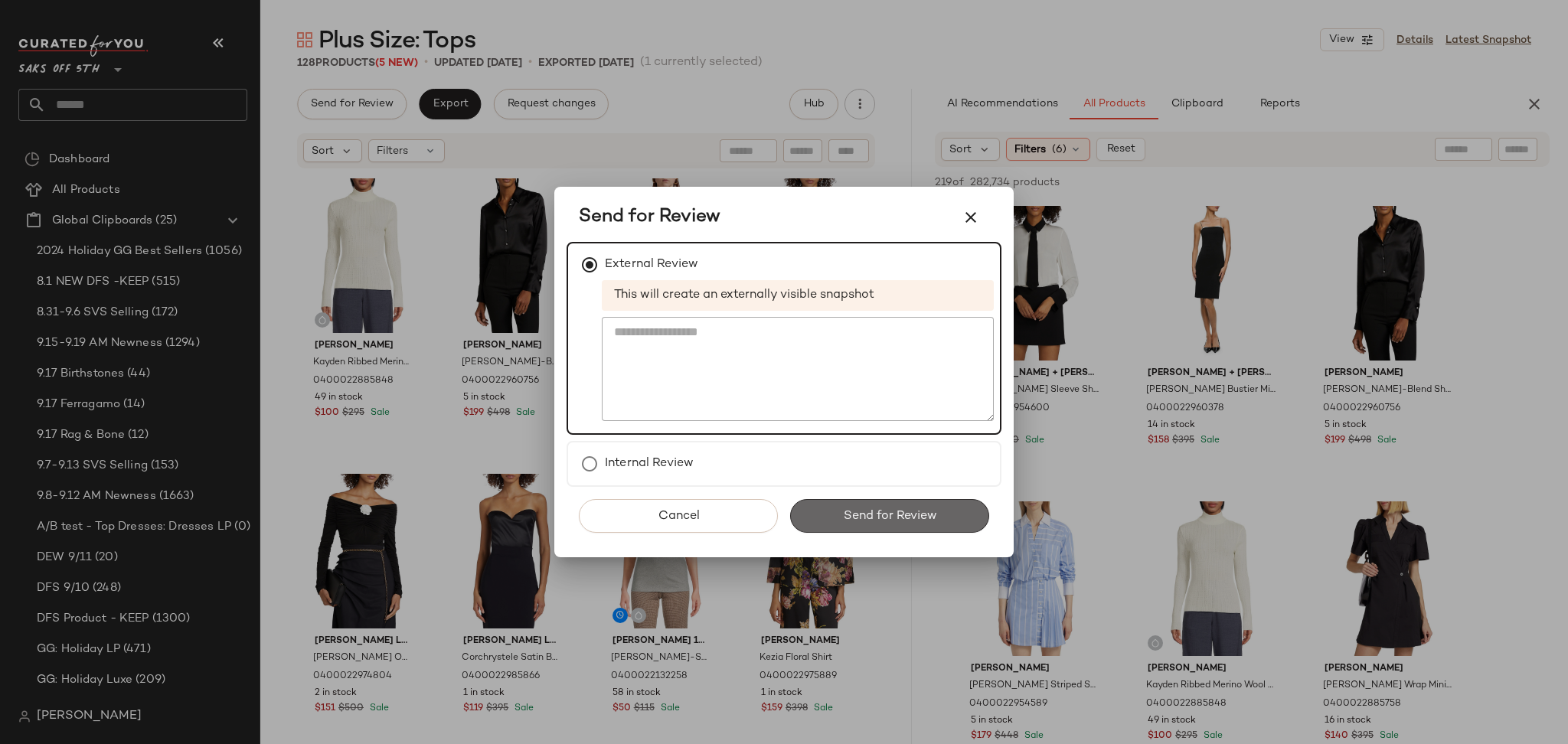
click at [828, 504] on button "Send for Review" at bounding box center [889, 516] width 199 height 34
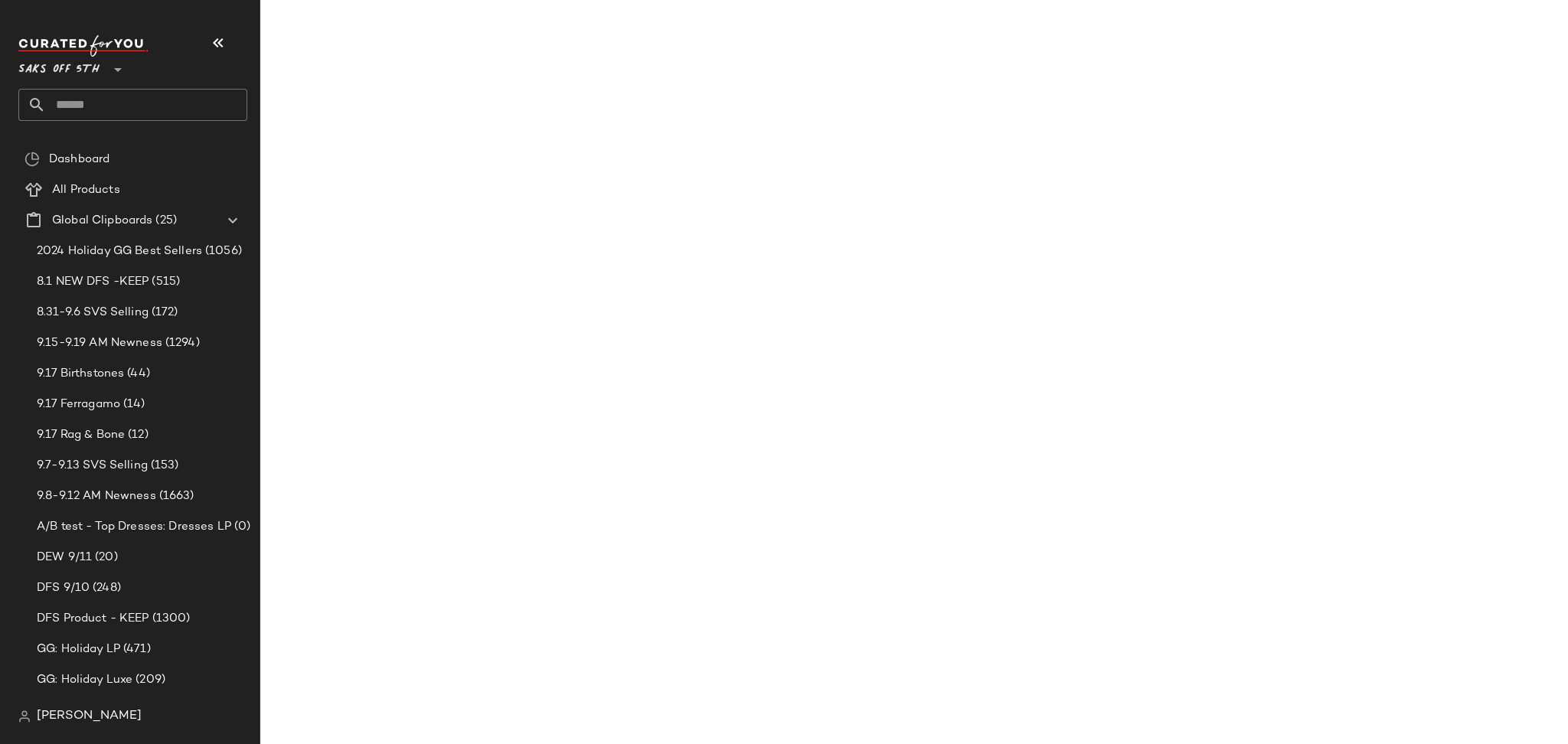
scroll to position [5616, 0]
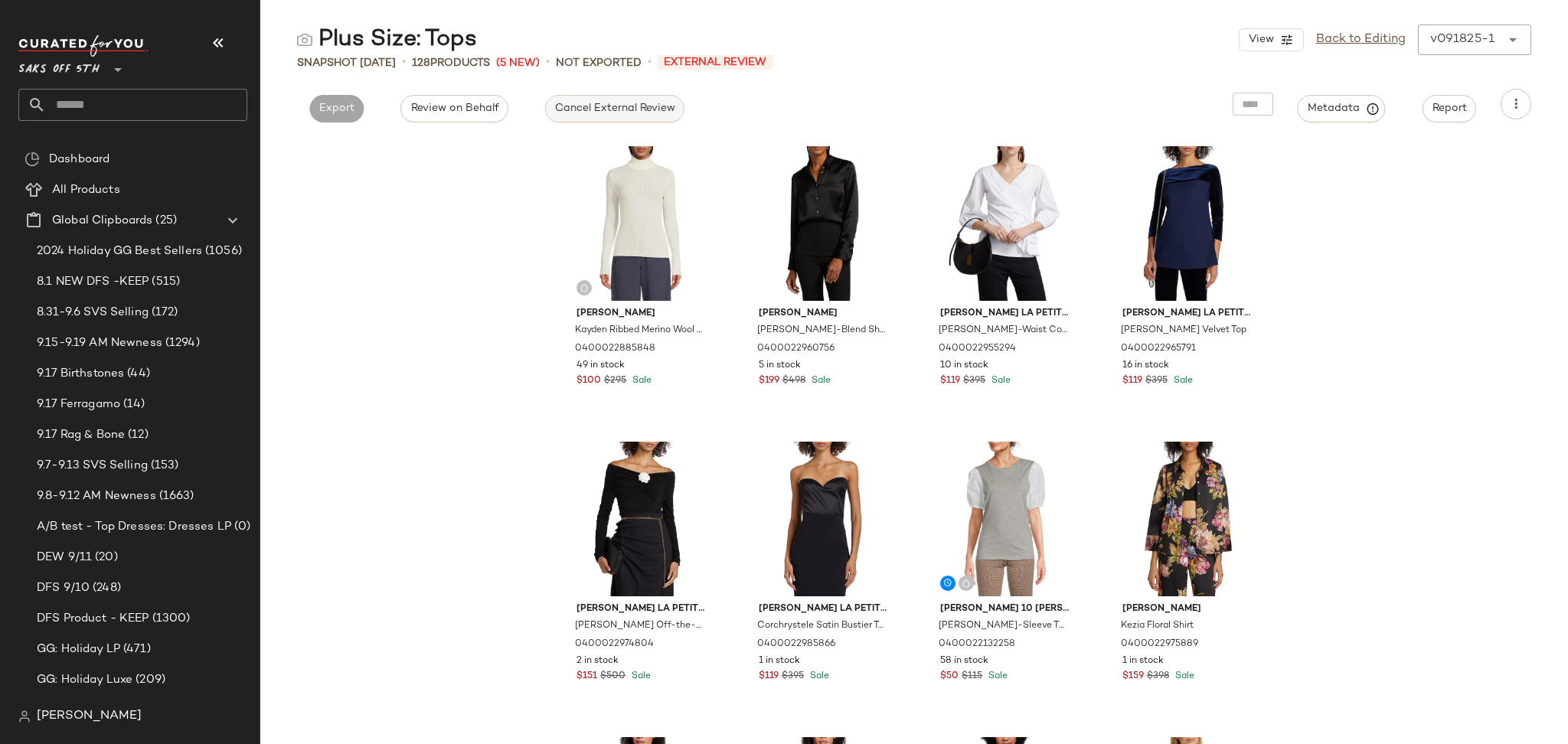
click at [595, 114] on span "Cancel External Review" at bounding box center [614, 108] width 121 height 12
drag, startPoint x: 457, startPoint y: 124, endPoint x: 474, endPoint y: 115, distance: 19.2
click at [474, 115] on div "Plus Size: Tops View Back to Editing v091825-1 ****** Snapshot [DATE] • 128 Pro…" at bounding box center [913, 384] width 1307 height 719
click at [474, 115] on span "Export" at bounding box center [474, 108] width 36 height 12
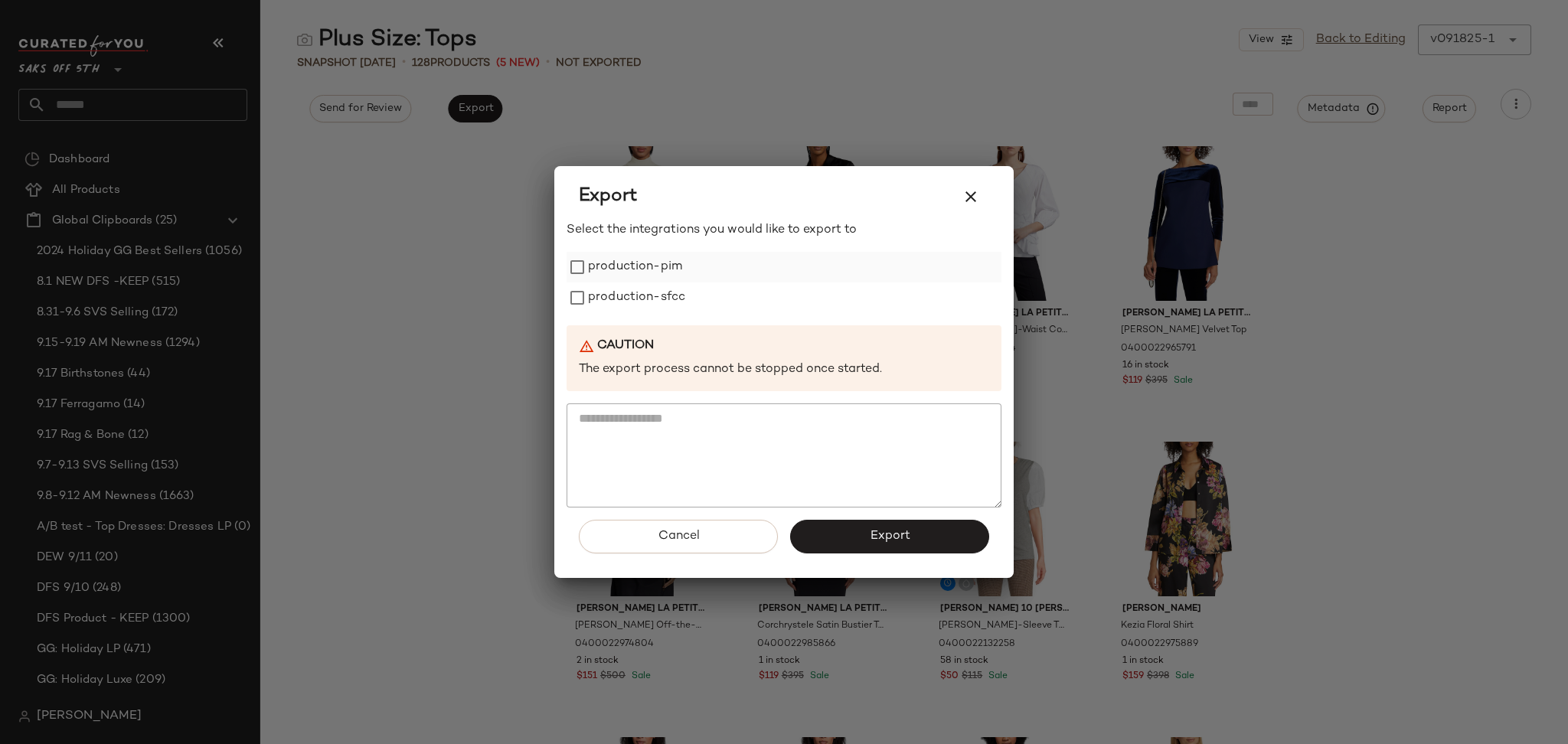
click at [601, 277] on label "production-pim" at bounding box center [634, 267] width 94 height 31
click at [605, 299] on label "production-sfcc" at bounding box center [636, 297] width 97 height 31
click at [841, 535] on button "Export" at bounding box center [889, 537] width 199 height 34
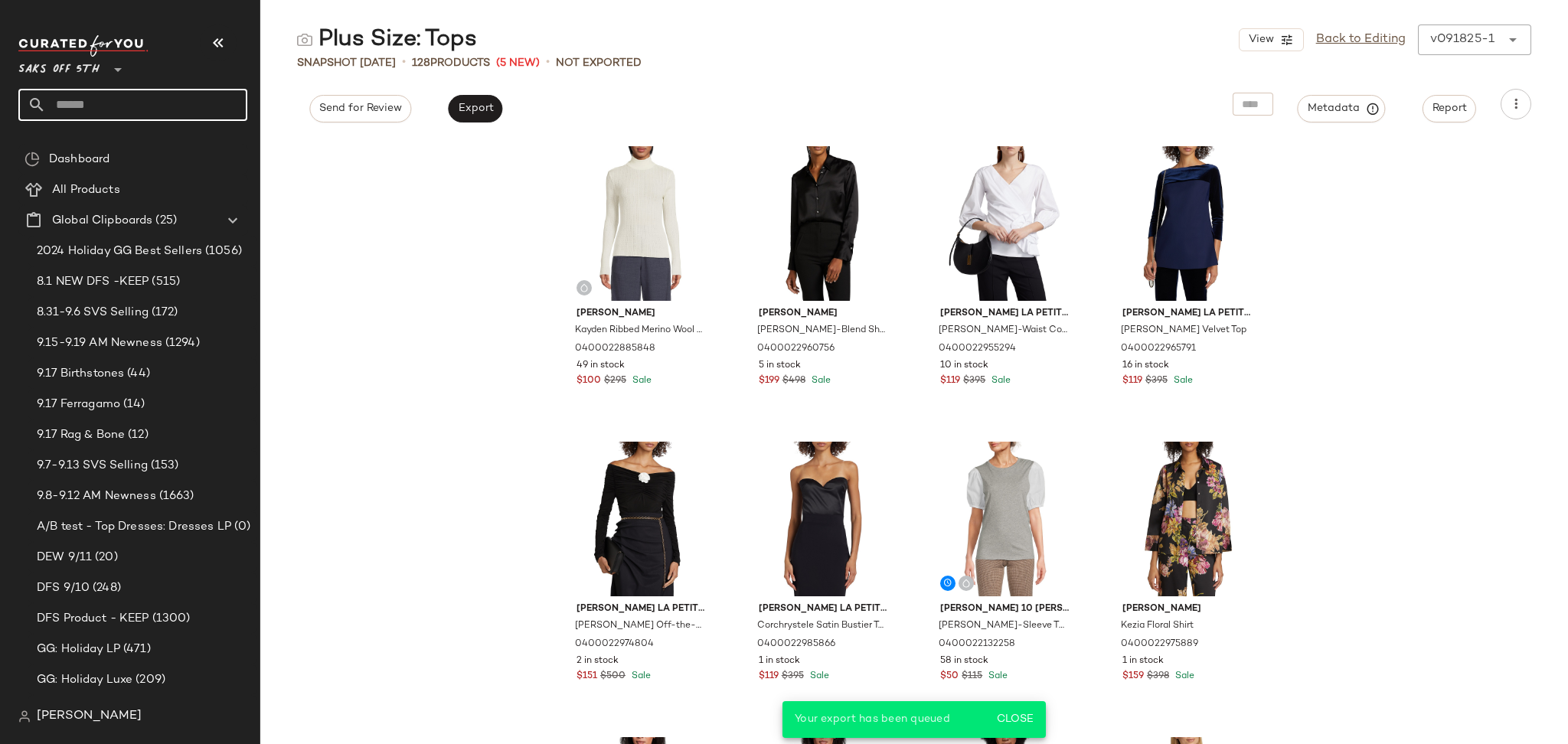
click at [153, 102] on input "text" at bounding box center [147, 105] width 202 height 32
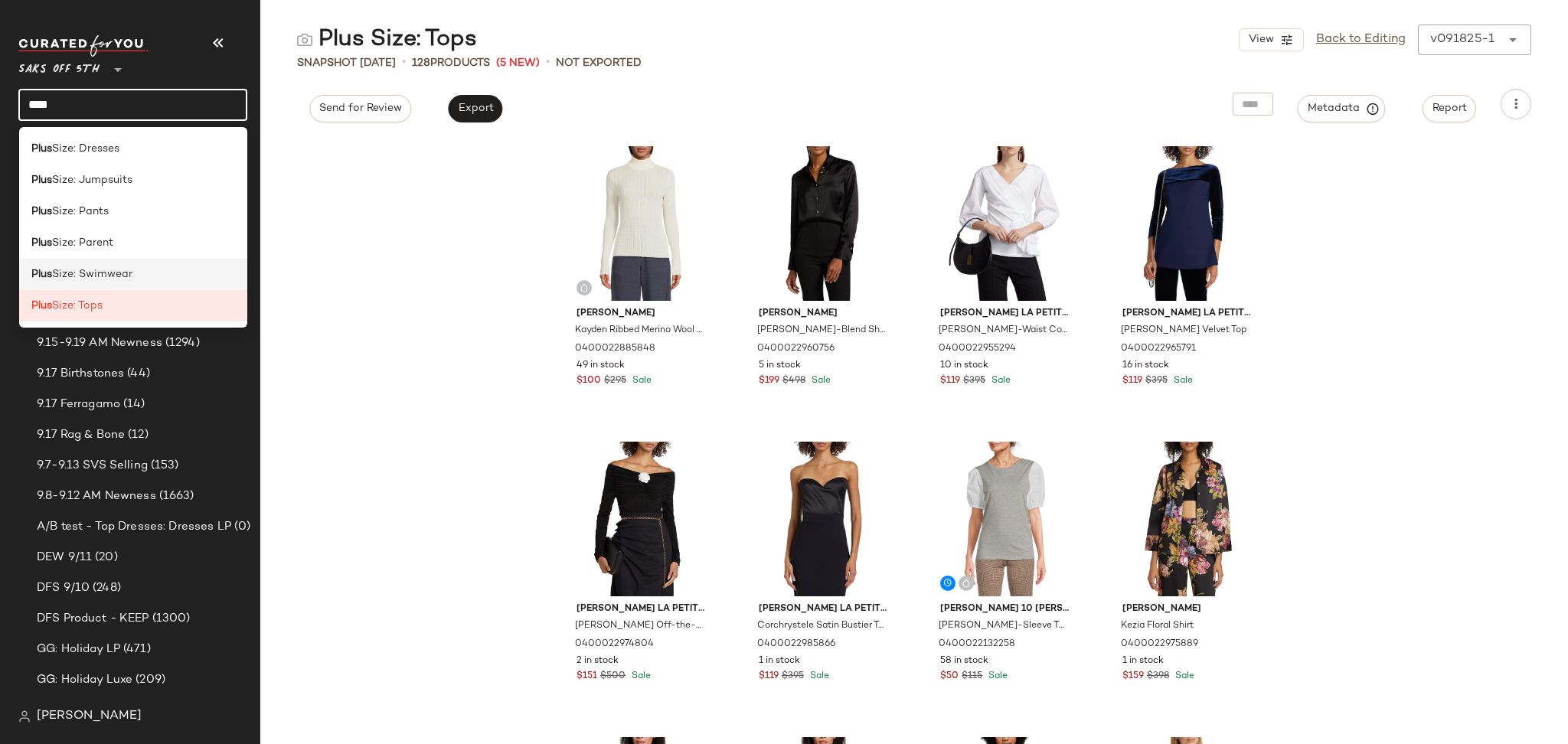
type input "****"
click at [133, 274] on div "Plus Size: Swimwear" at bounding box center [133, 274] width 204 height 16
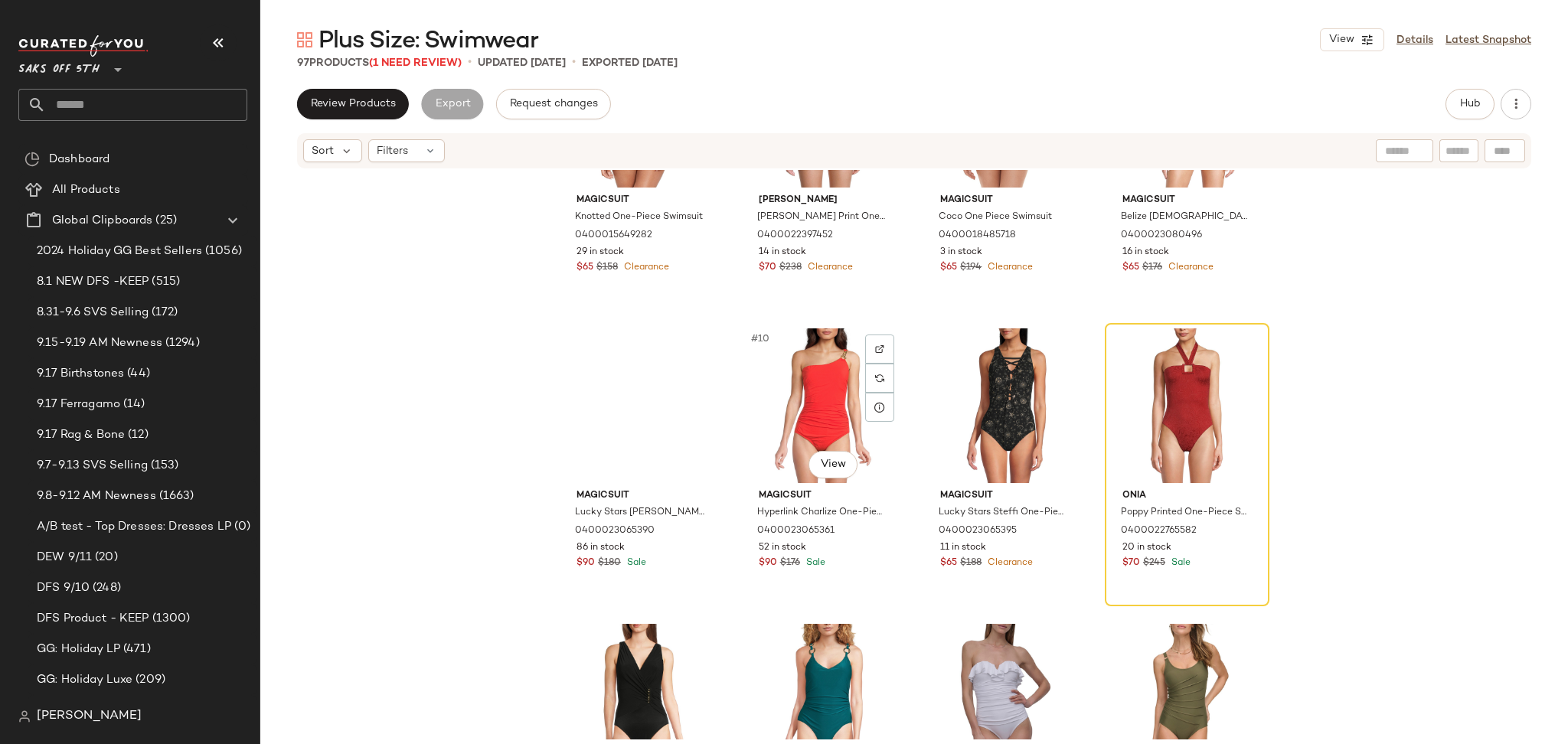
scroll to position [456, 0]
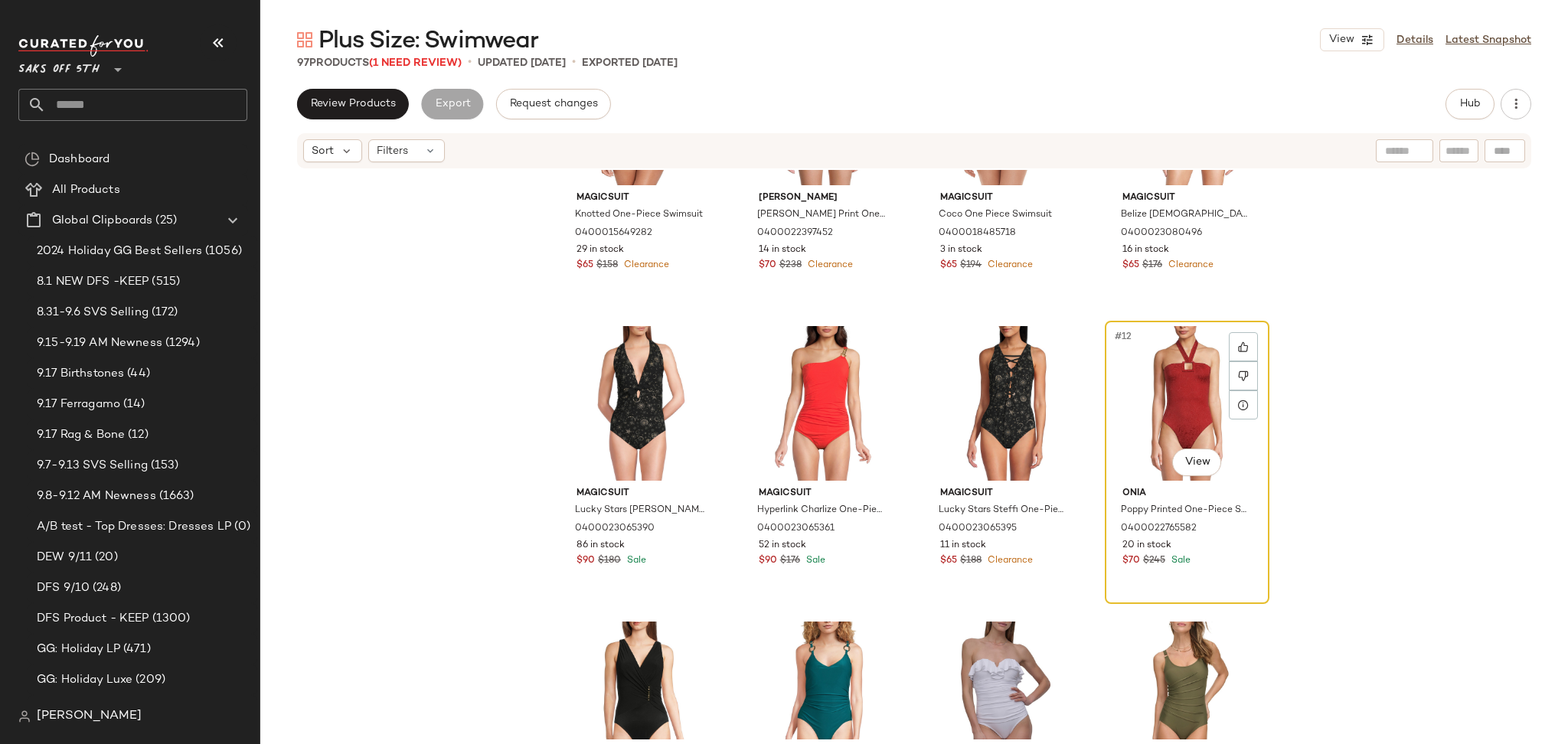
click at [1223, 379] on div "#12 View" at bounding box center [1187, 403] width 154 height 155
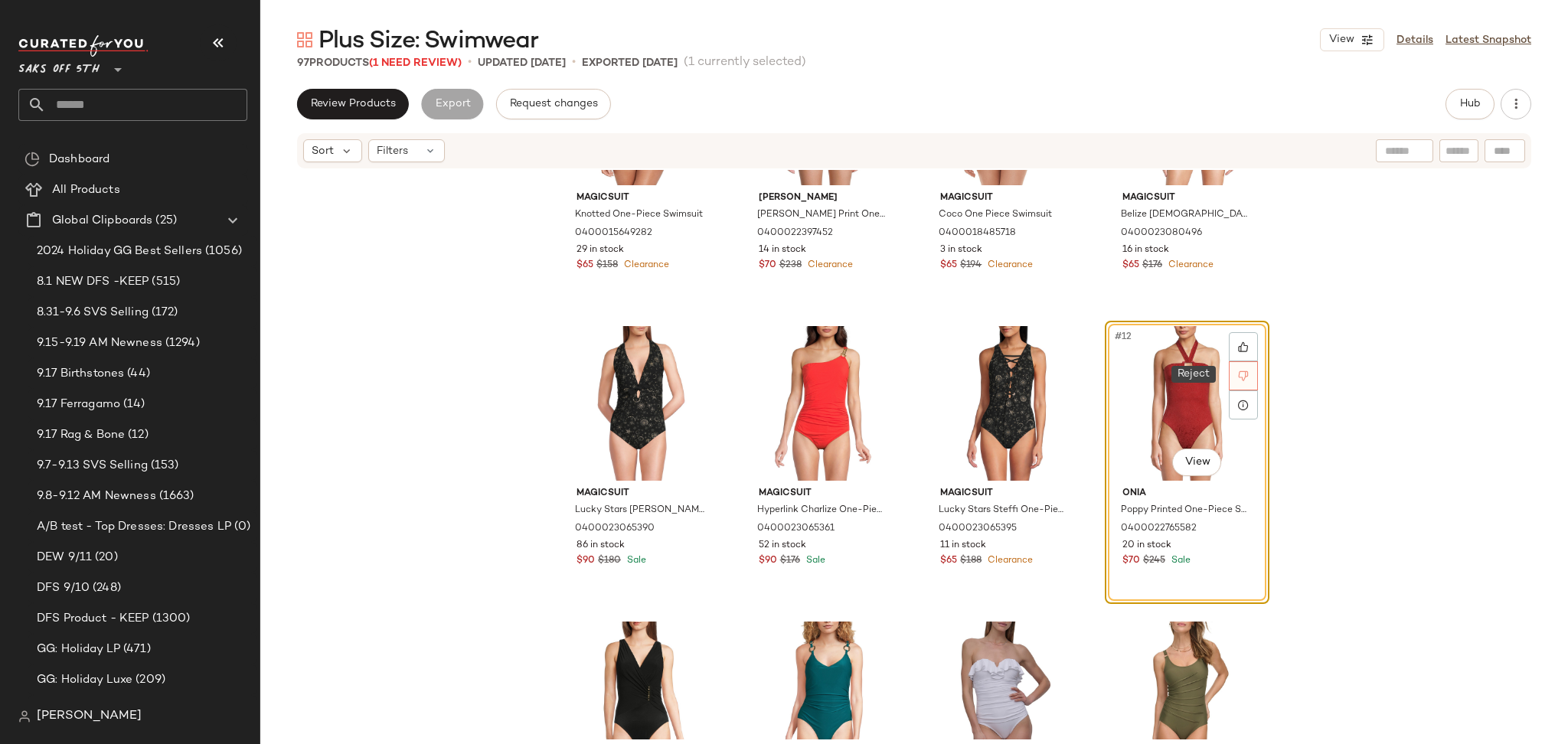
click at [1238, 378] on icon at bounding box center [1243, 375] width 11 height 11
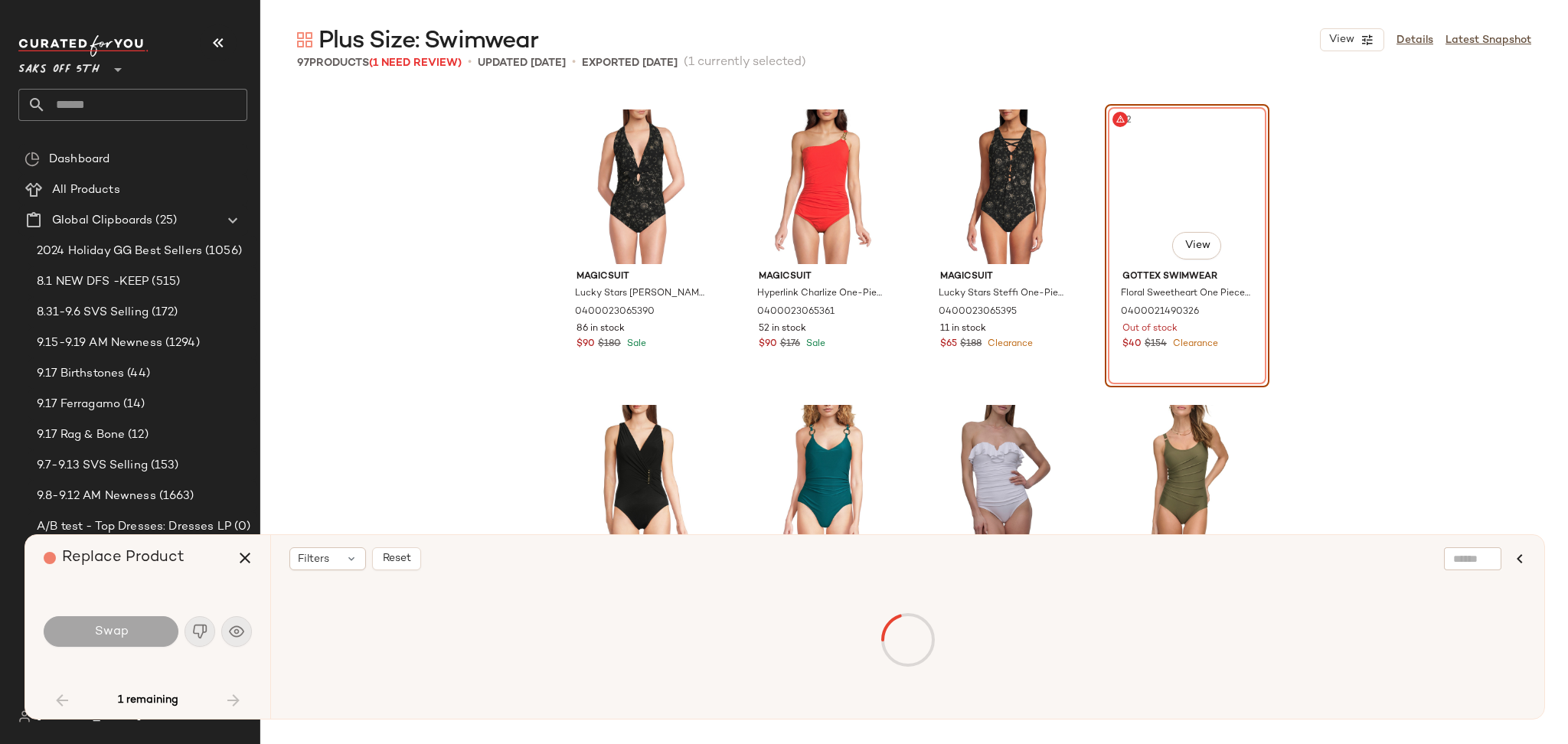
scroll to position [296, 0]
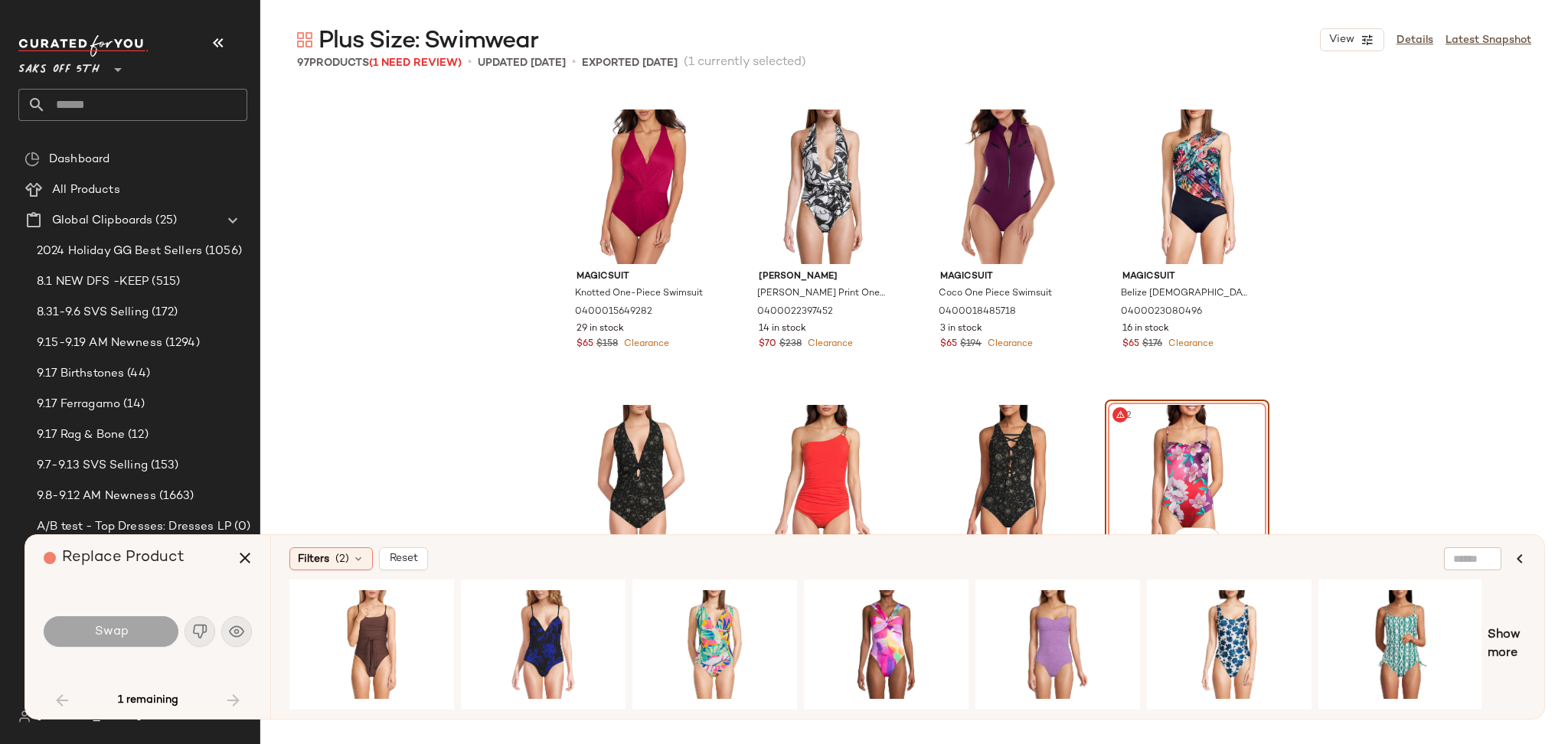
click at [1144, 458] on div "#12 View" at bounding box center [1187, 482] width 154 height 155
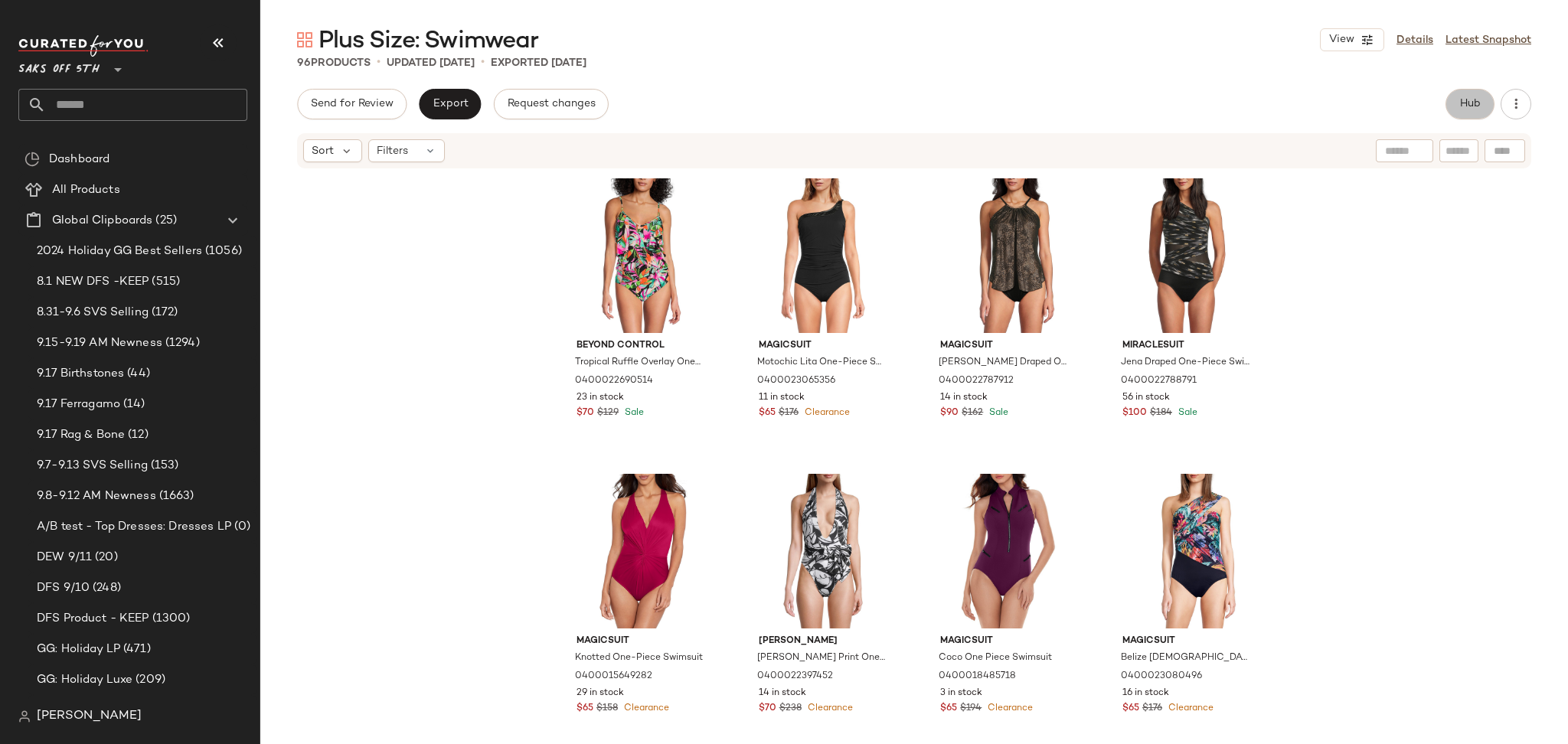
click at [1457, 113] on button "Hub" at bounding box center [1470, 104] width 49 height 31
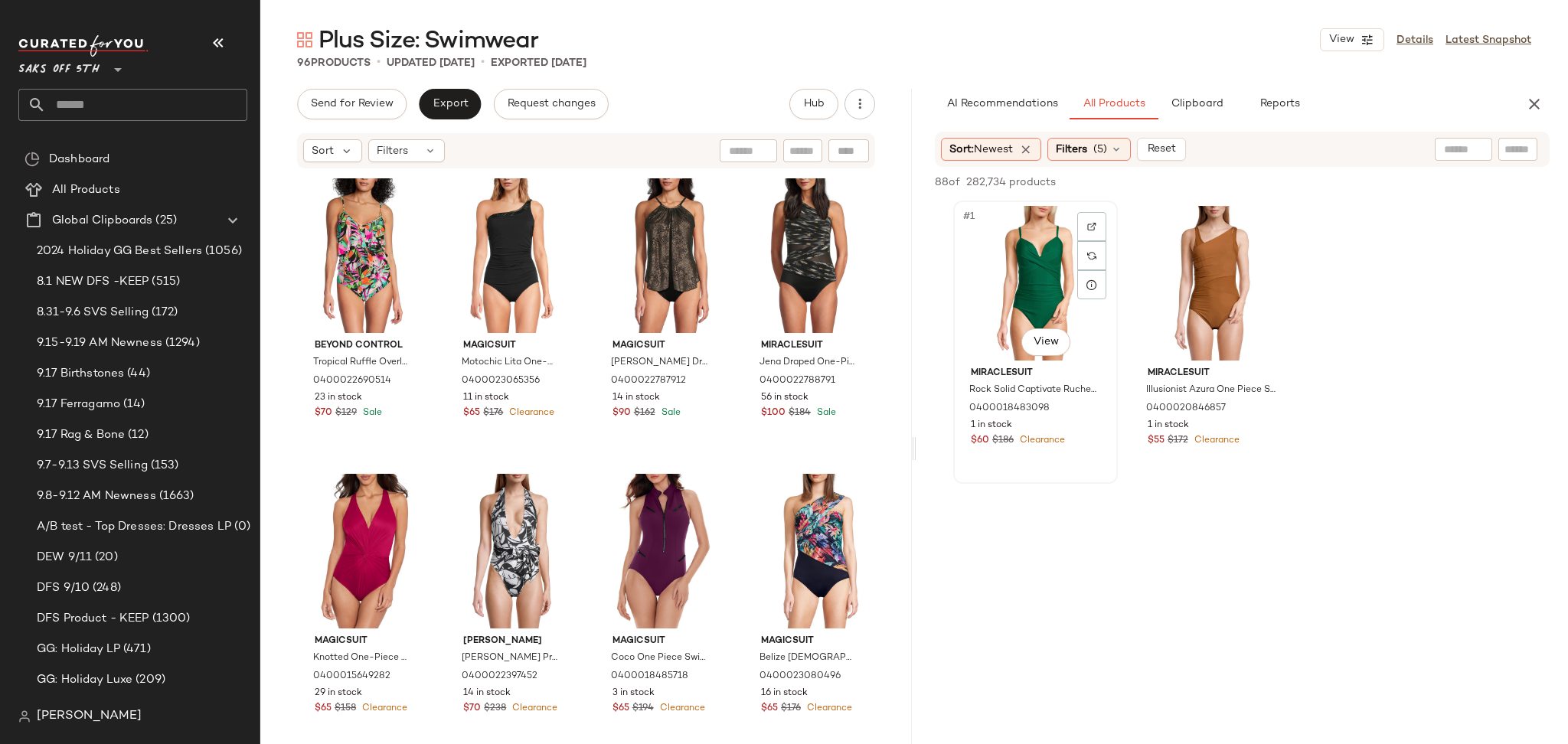
click at [1028, 286] on div "#1 View" at bounding box center [1035, 283] width 154 height 155
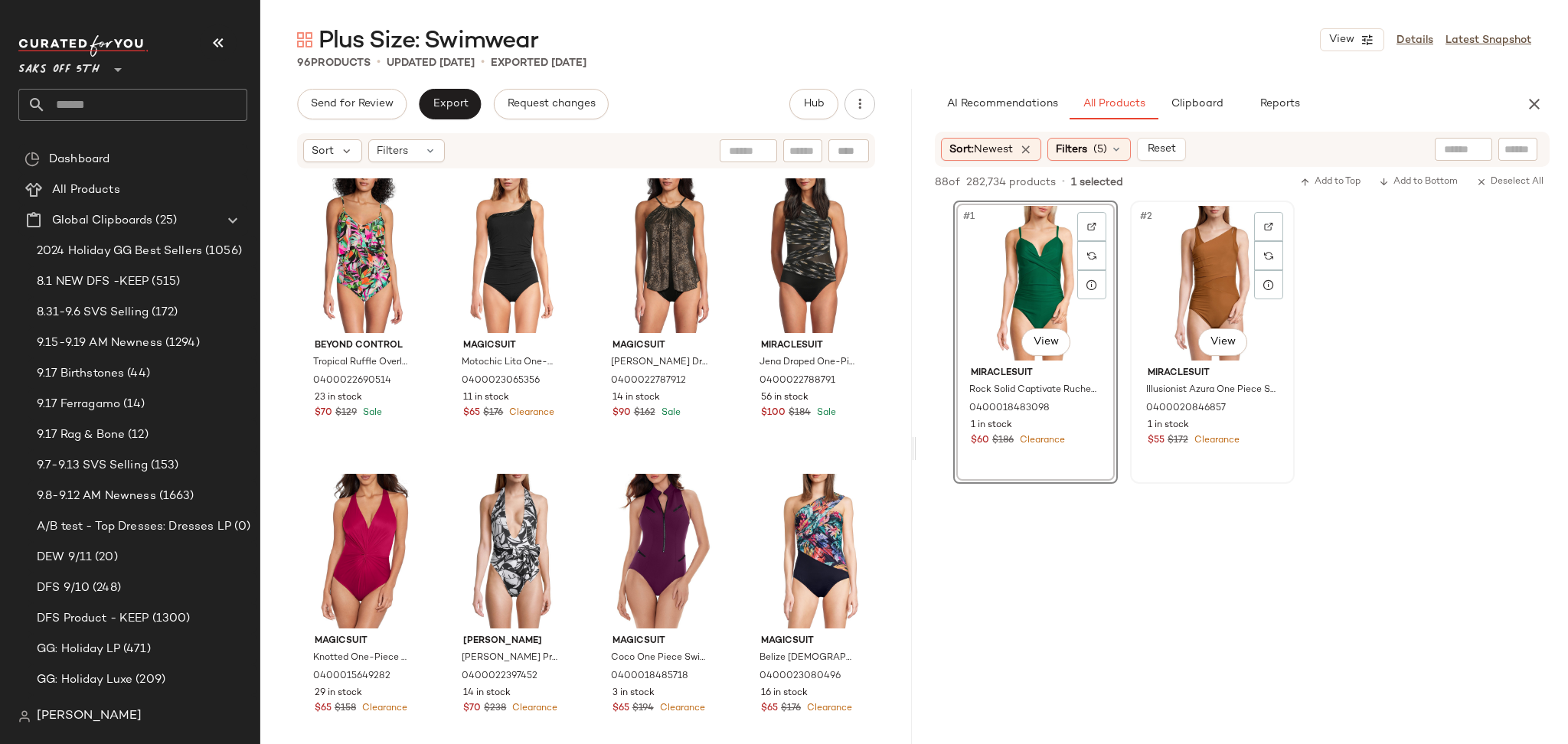
click at [1201, 286] on div "#2 View" at bounding box center [1212, 283] width 154 height 155
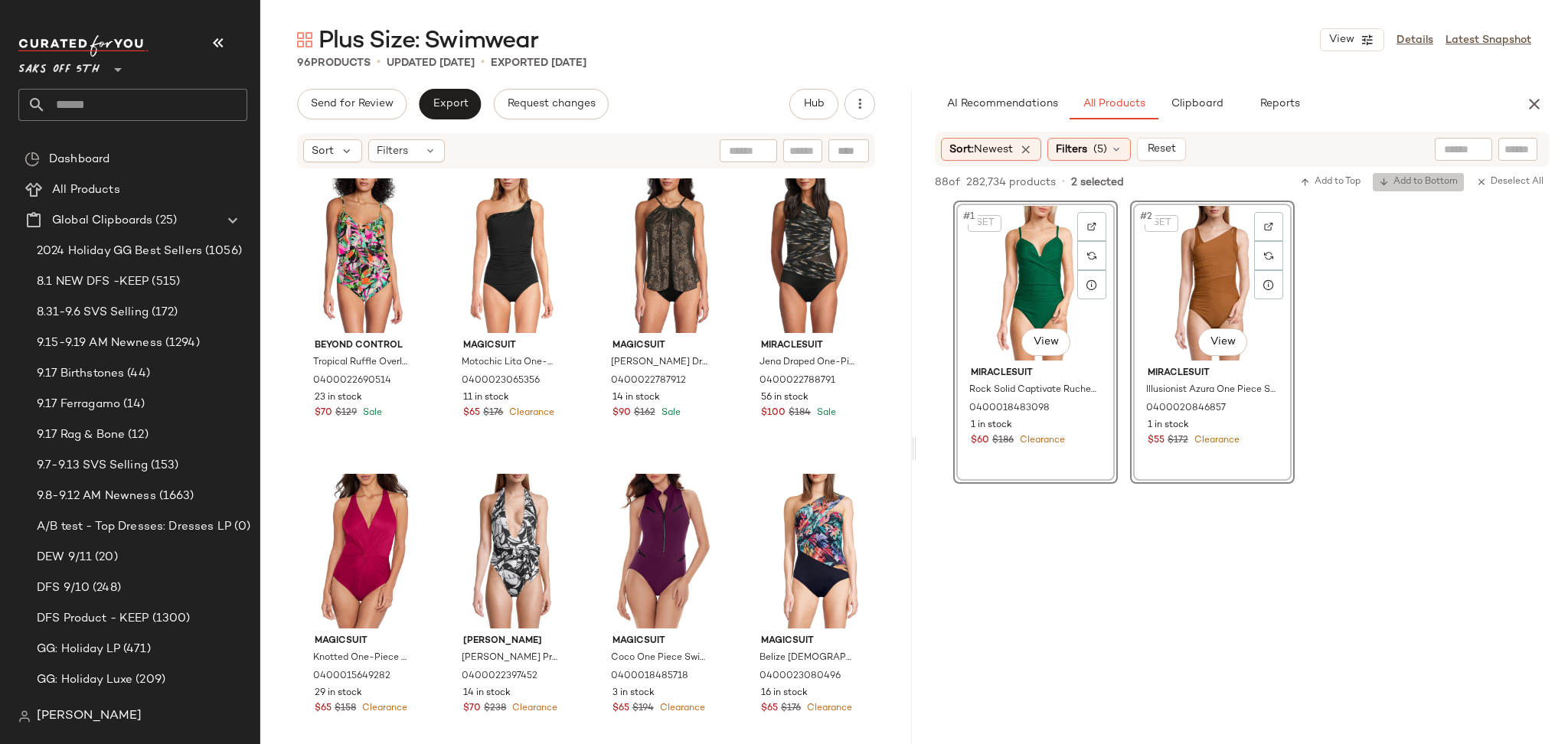
click at [1402, 184] on span "Add to Bottom" at bounding box center [1417, 182] width 79 height 11
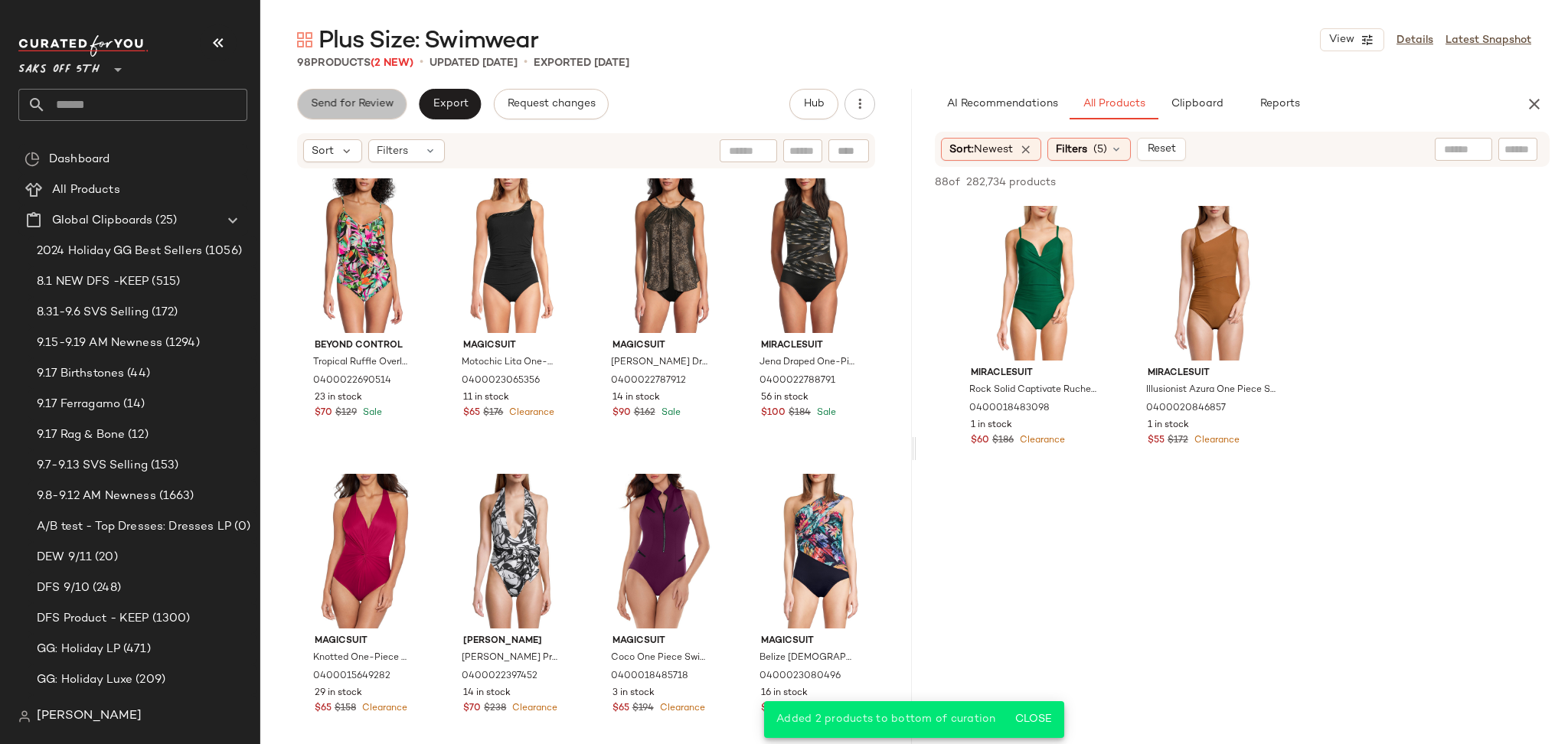
click at [380, 110] on span "Send for Review" at bounding box center [352, 104] width 83 height 12
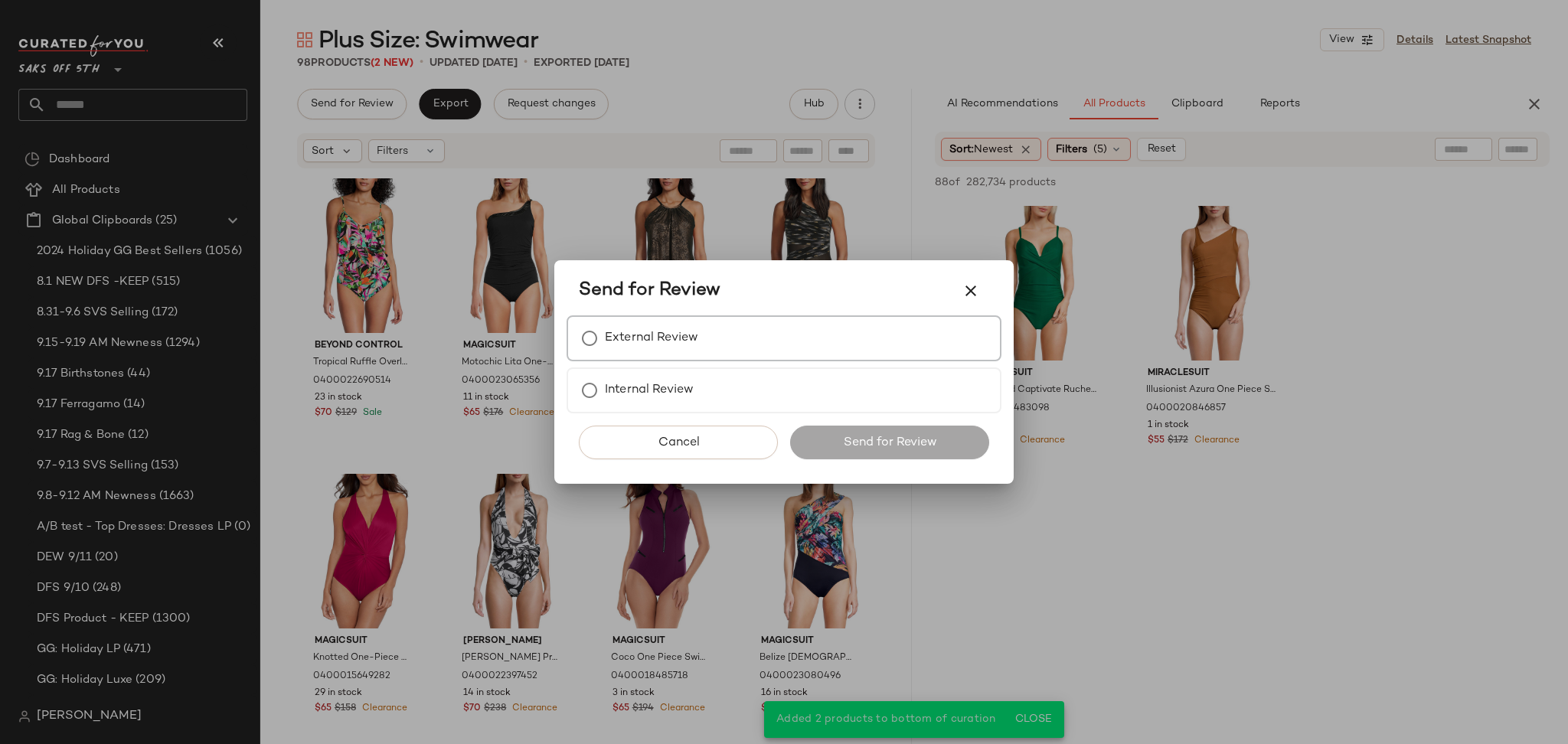
click at [662, 353] on label "External Review" at bounding box center [651, 338] width 93 height 31
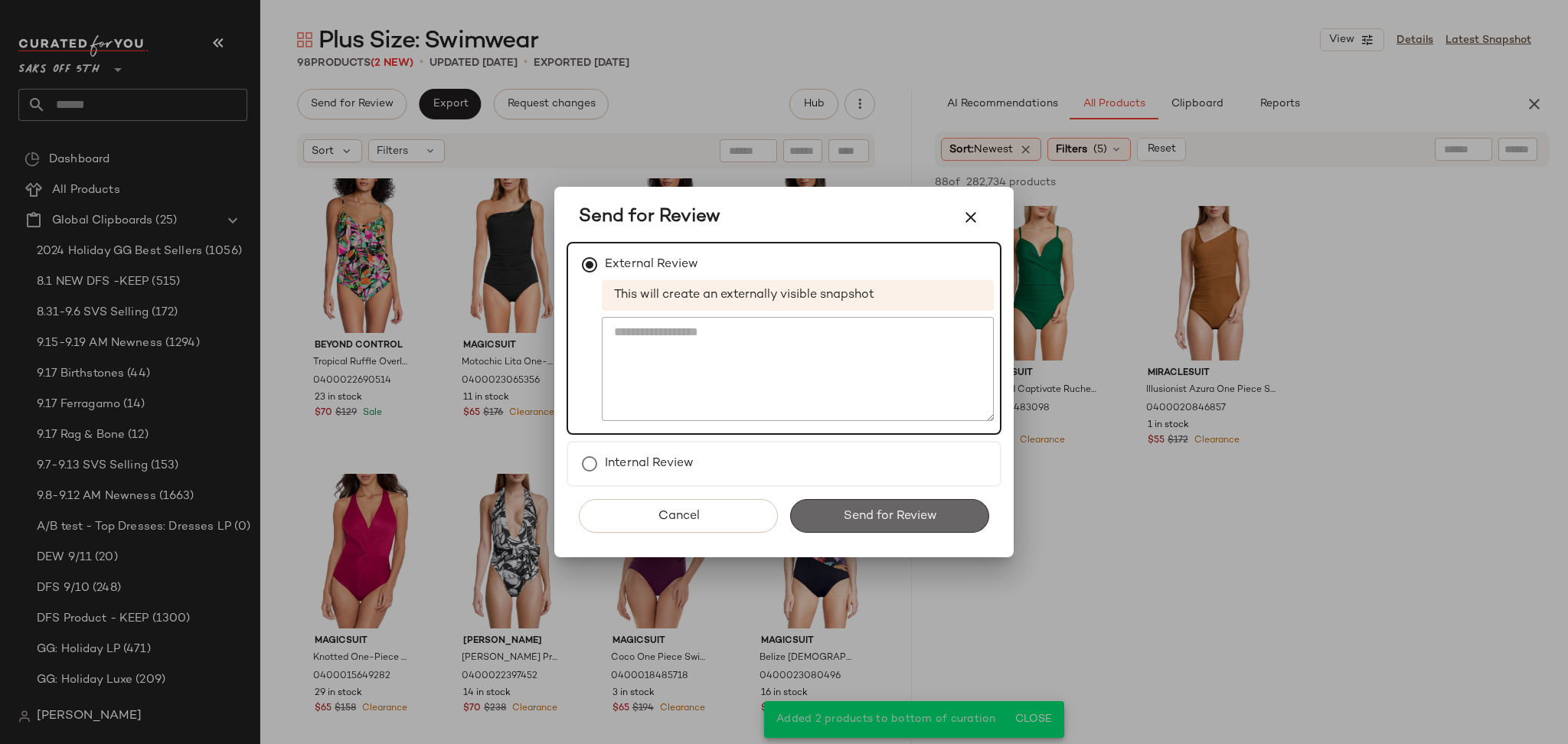
click at [884, 519] on span "Send for Review" at bounding box center [889, 516] width 94 height 14
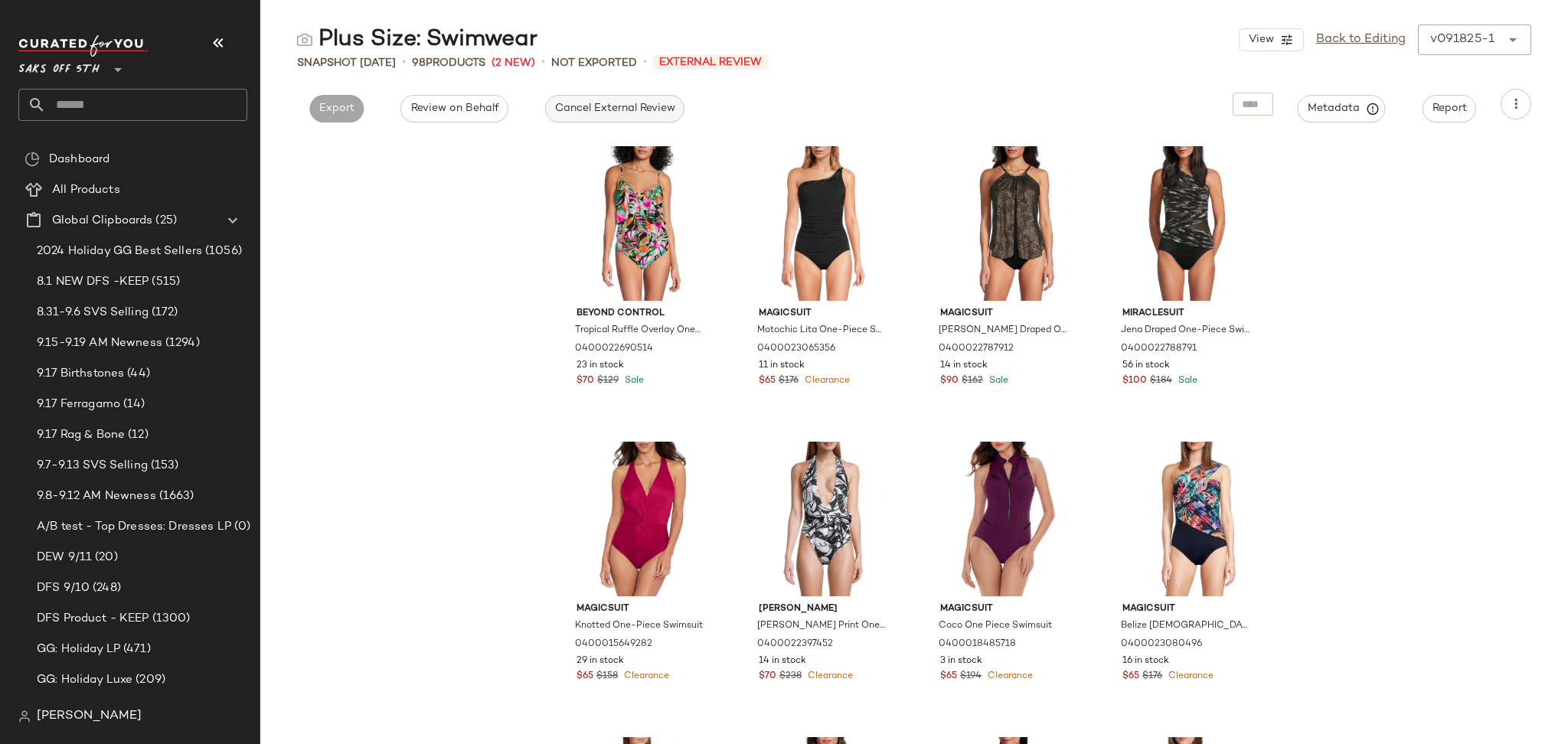
click at [644, 108] on span "Cancel External Review" at bounding box center [614, 108] width 121 height 12
click at [472, 109] on span "Export" at bounding box center [474, 108] width 36 height 12
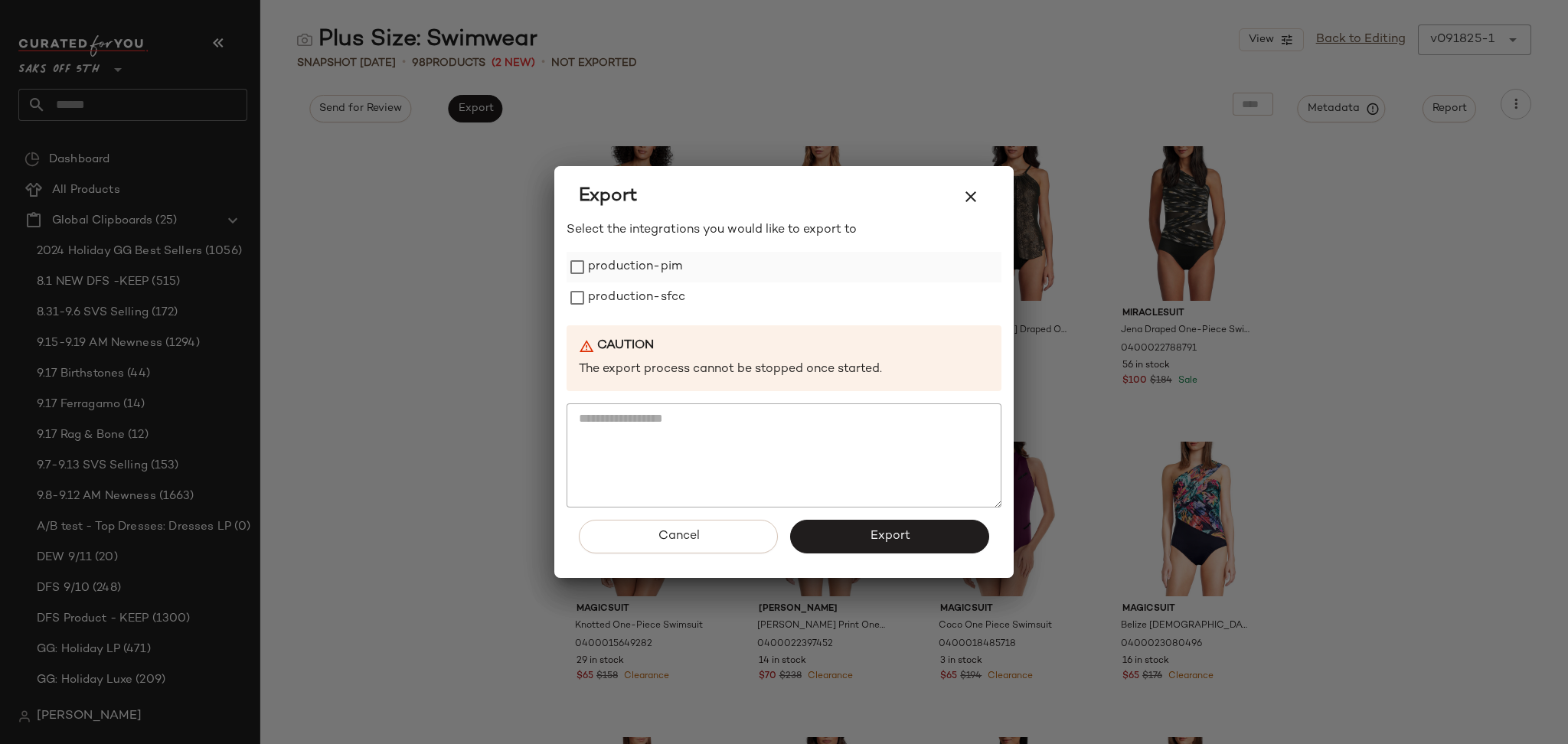
click at [650, 260] on label "production-pim" at bounding box center [634, 267] width 94 height 31
click at [645, 290] on label "production-sfcc" at bounding box center [636, 297] width 97 height 31
click at [843, 541] on button "Export" at bounding box center [889, 537] width 199 height 34
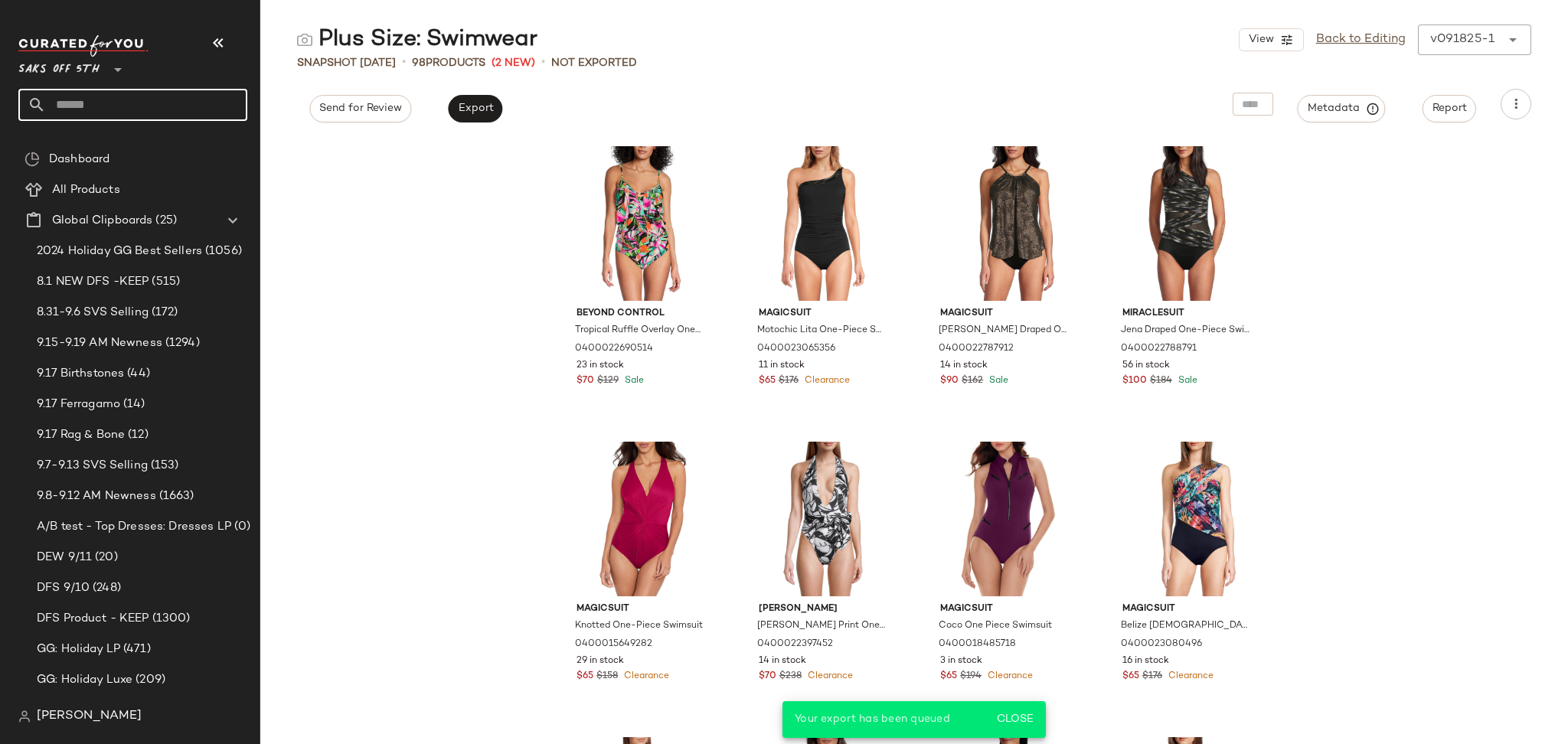
click at [93, 104] on input "text" at bounding box center [147, 105] width 202 height 32
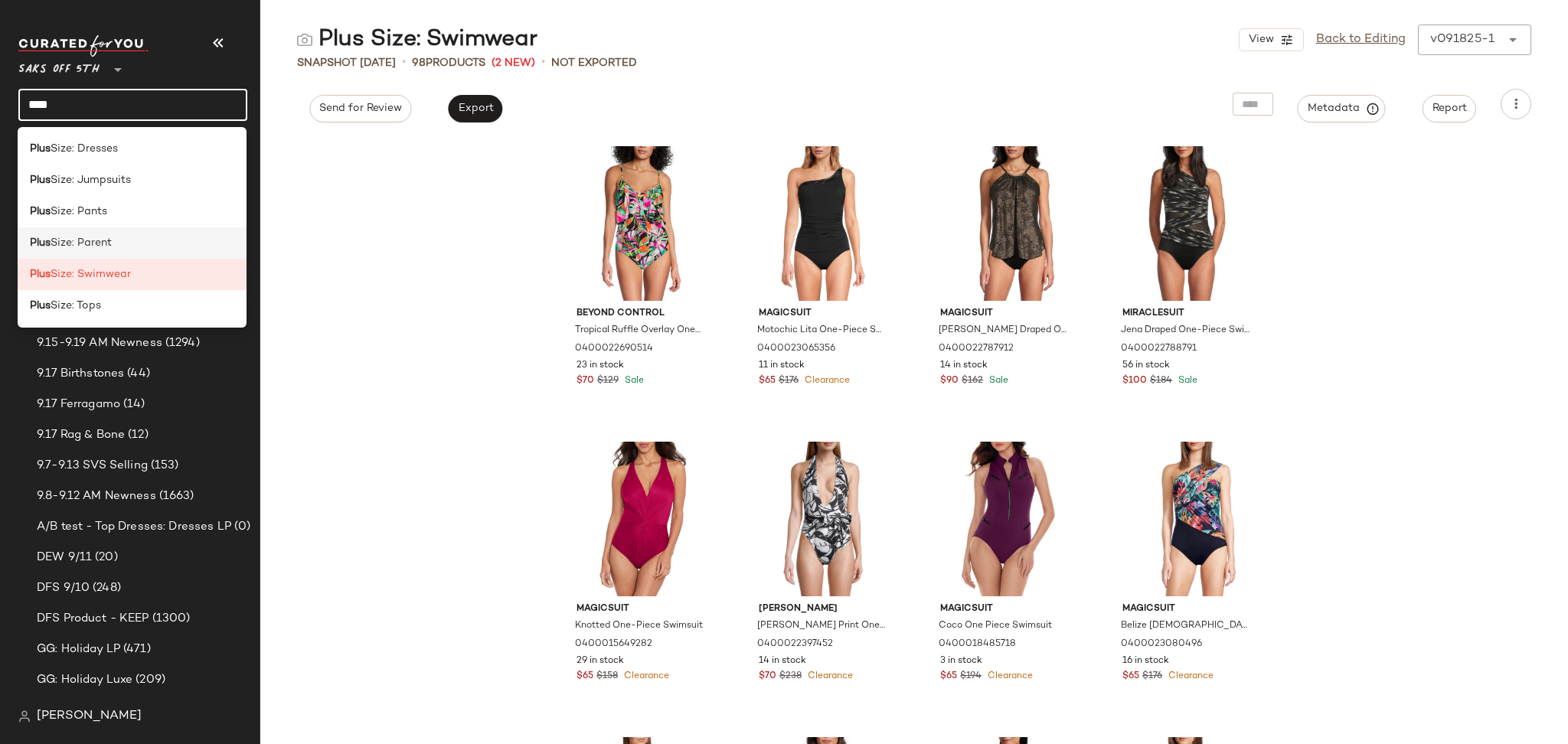
type input "****"
click at [123, 248] on div "Plus Size: Parent" at bounding box center [131, 242] width 204 height 16
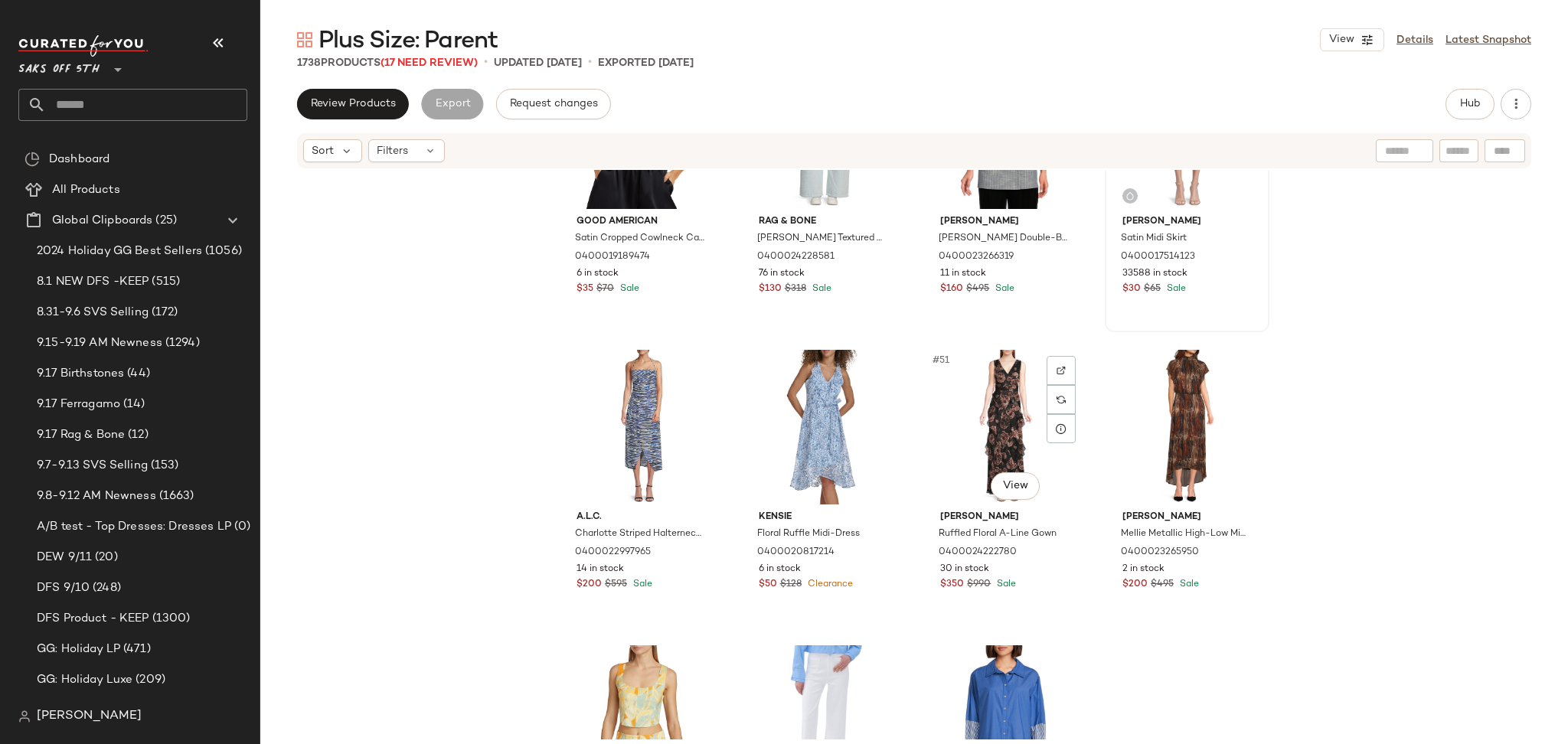
scroll to position [3396, 0]
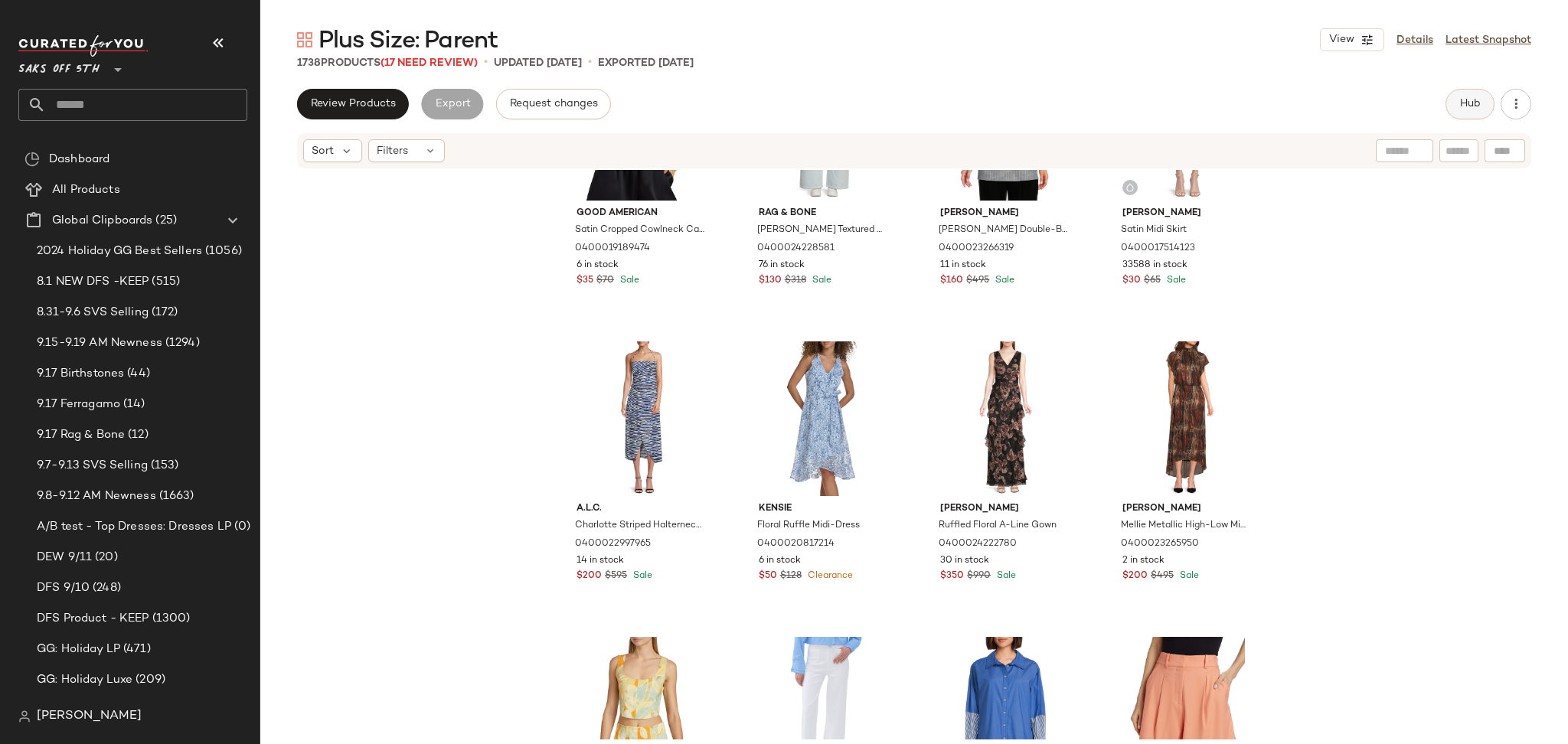
click at [1464, 103] on span "Hub" at bounding box center [1469, 104] width 21 height 12
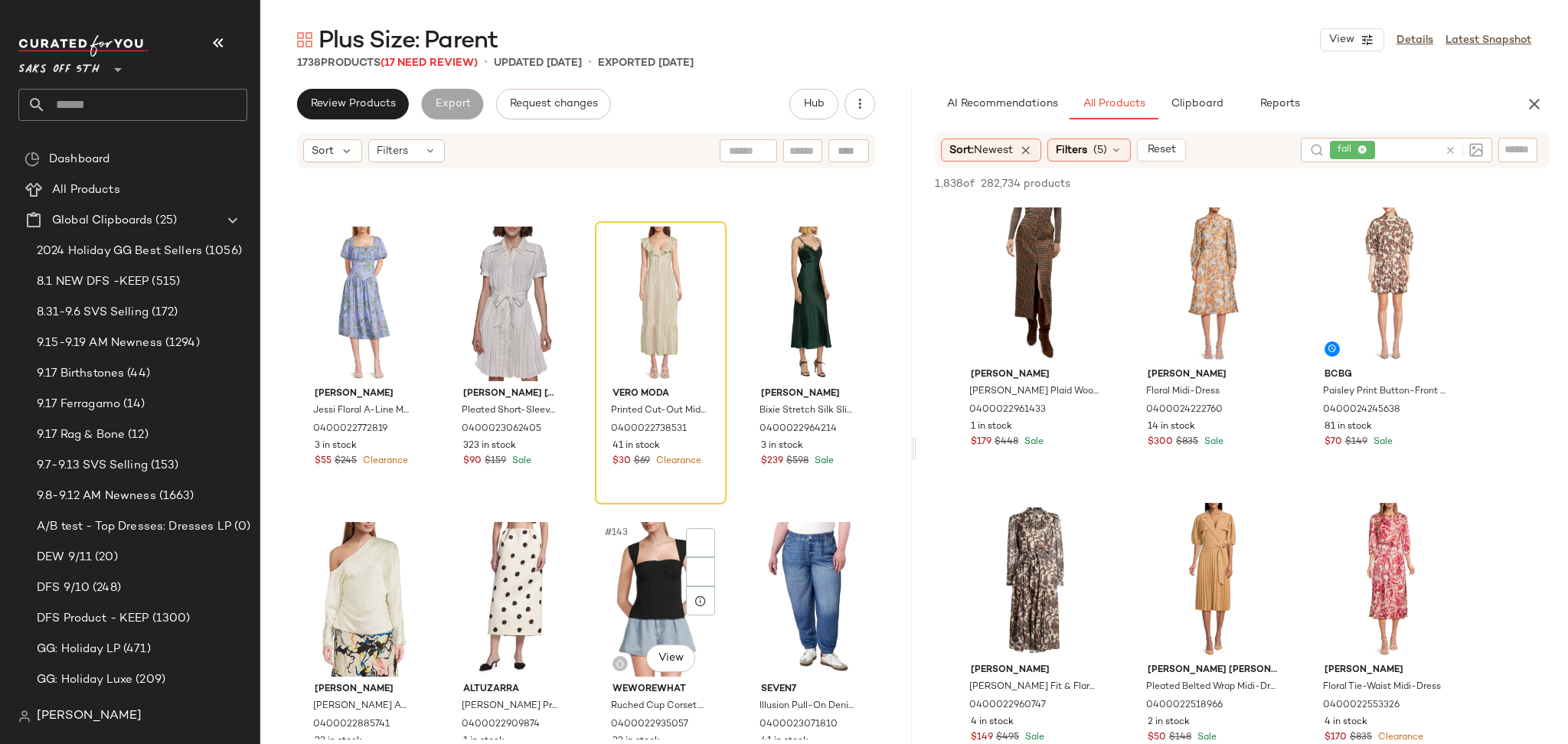
scroll to position [10015, 0]
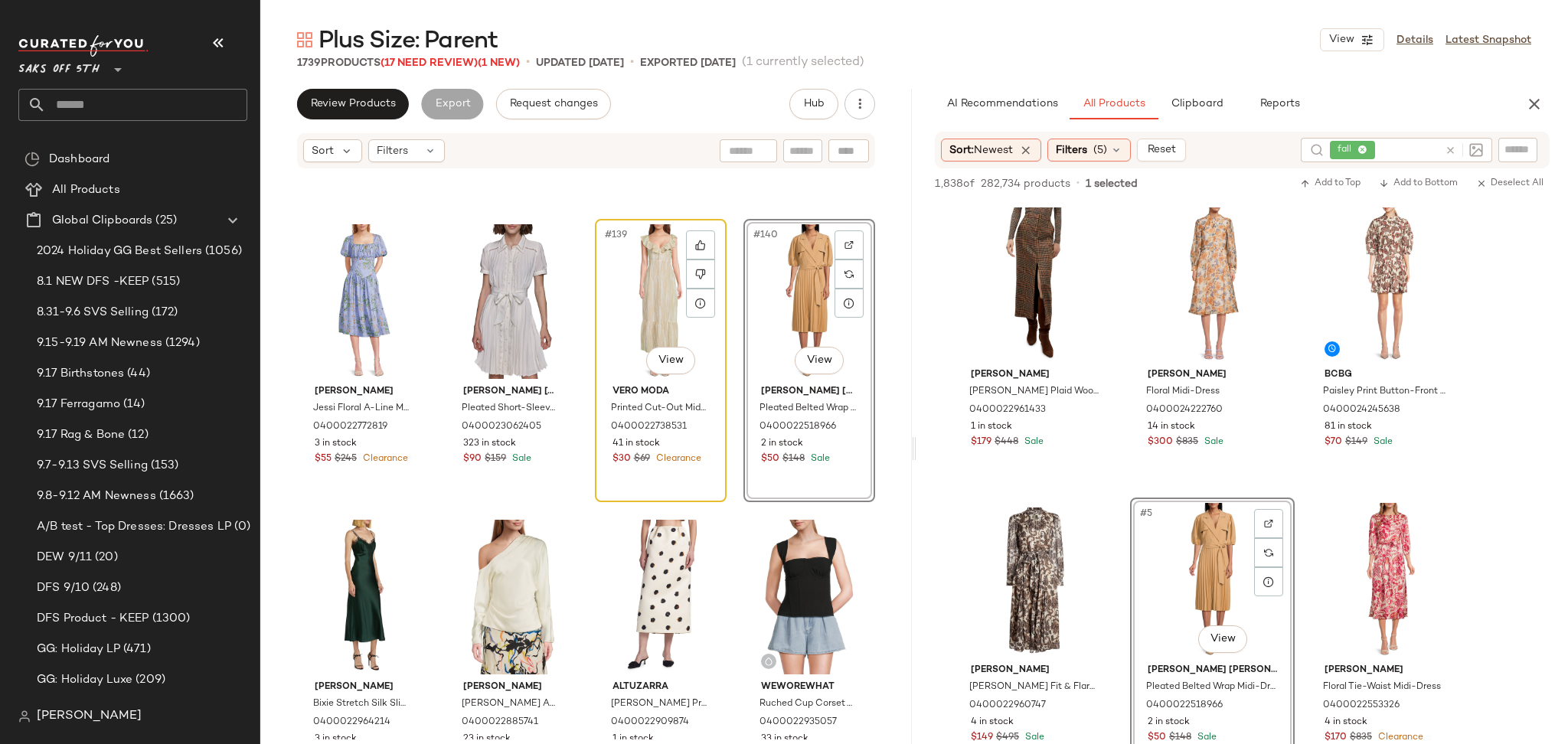
click at [641, 293] on div "#139 View" at bounding box center [660, 302] width 121 height 155
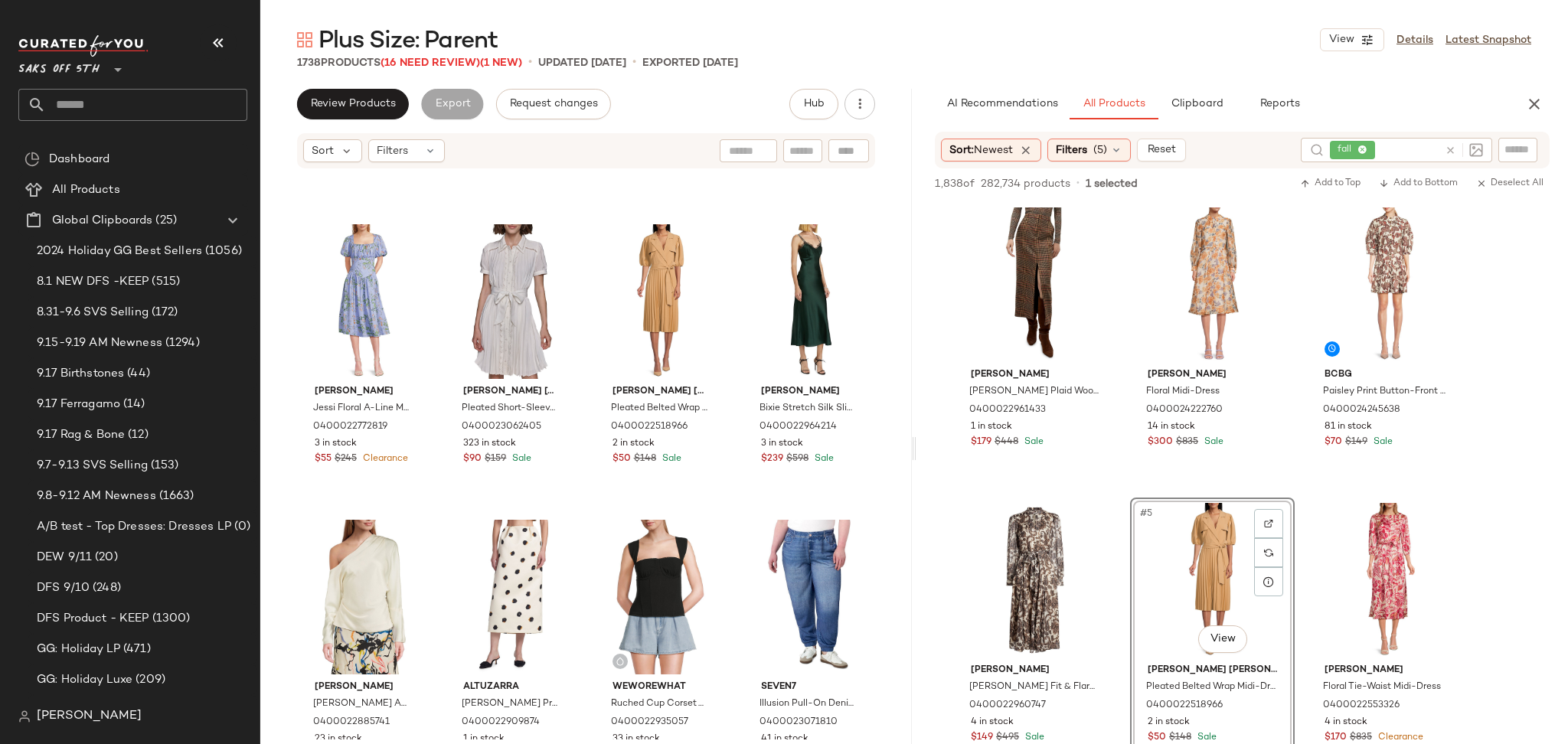
click at [435, 55] on span "Plus Size: Parent" at bounding box center [407, 42] width 179 height 31
click at [434, 64] on span "(16 Need Review)" at bounding box center [429, 64] width 99 height 12
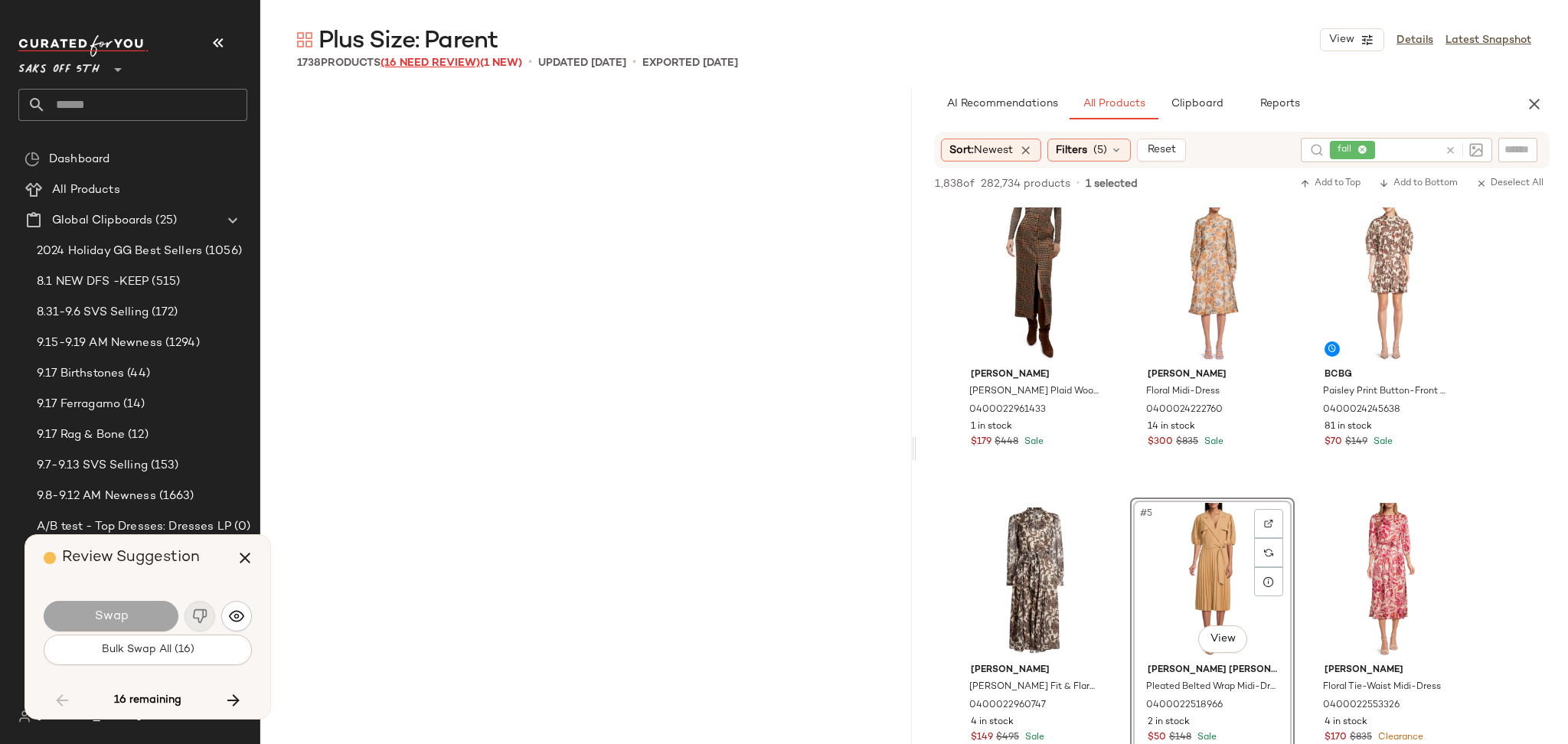
scroll to position [11230, 0]
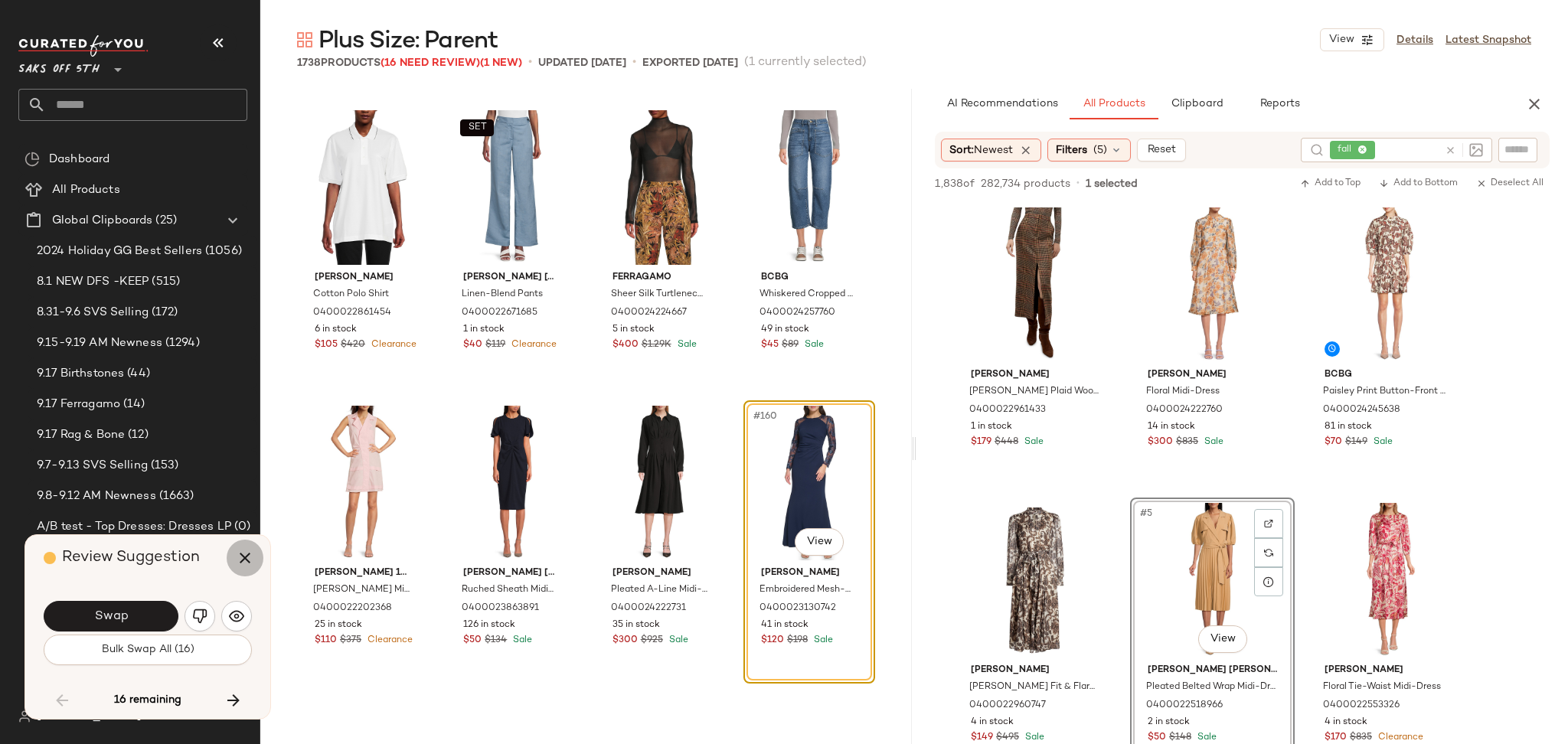
click at [233, 558] on button "button" at bounding box center [244, 558] width 36 height 36
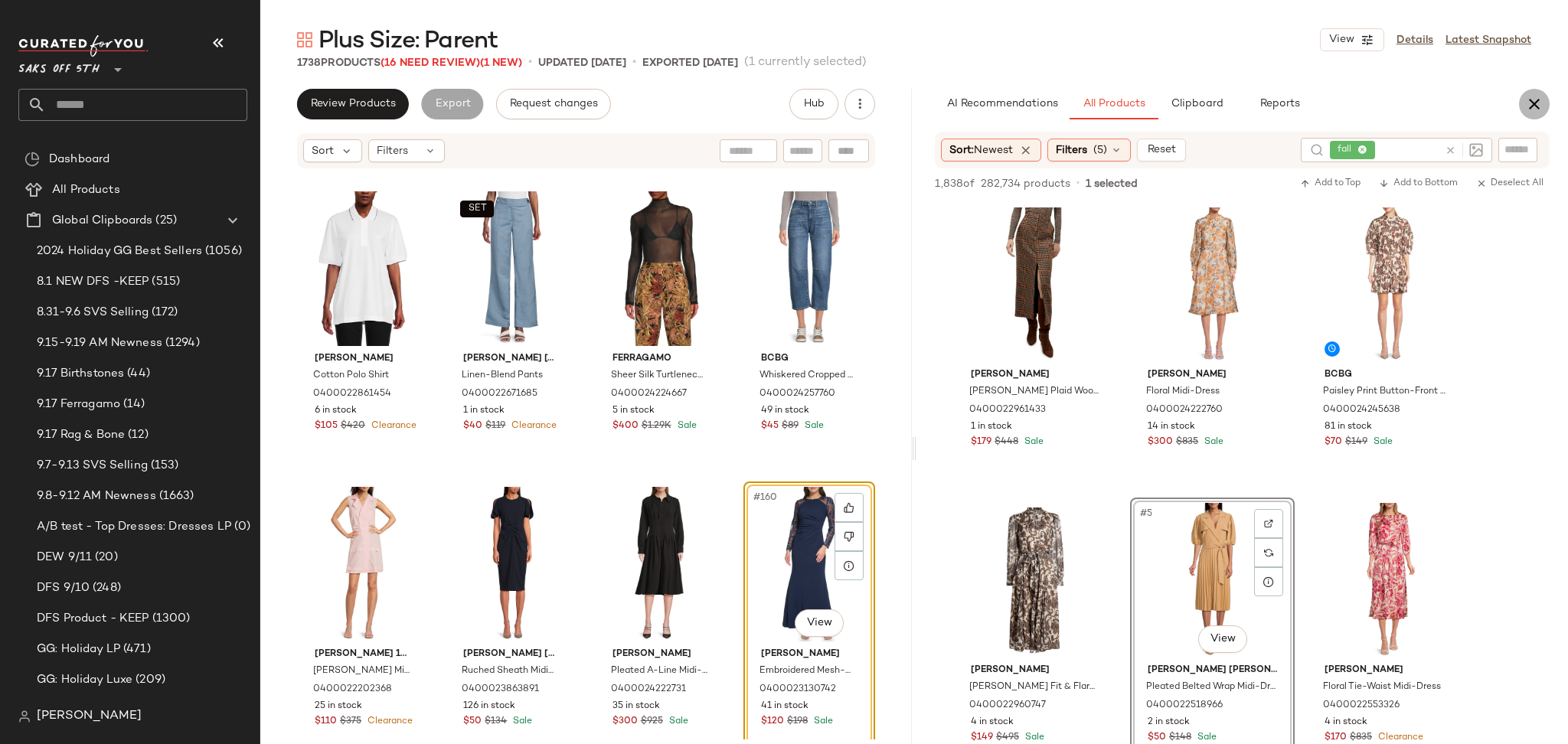
click at [1528, 101] on icon "button" at bounding box center [1534, 104] width 19 height 19
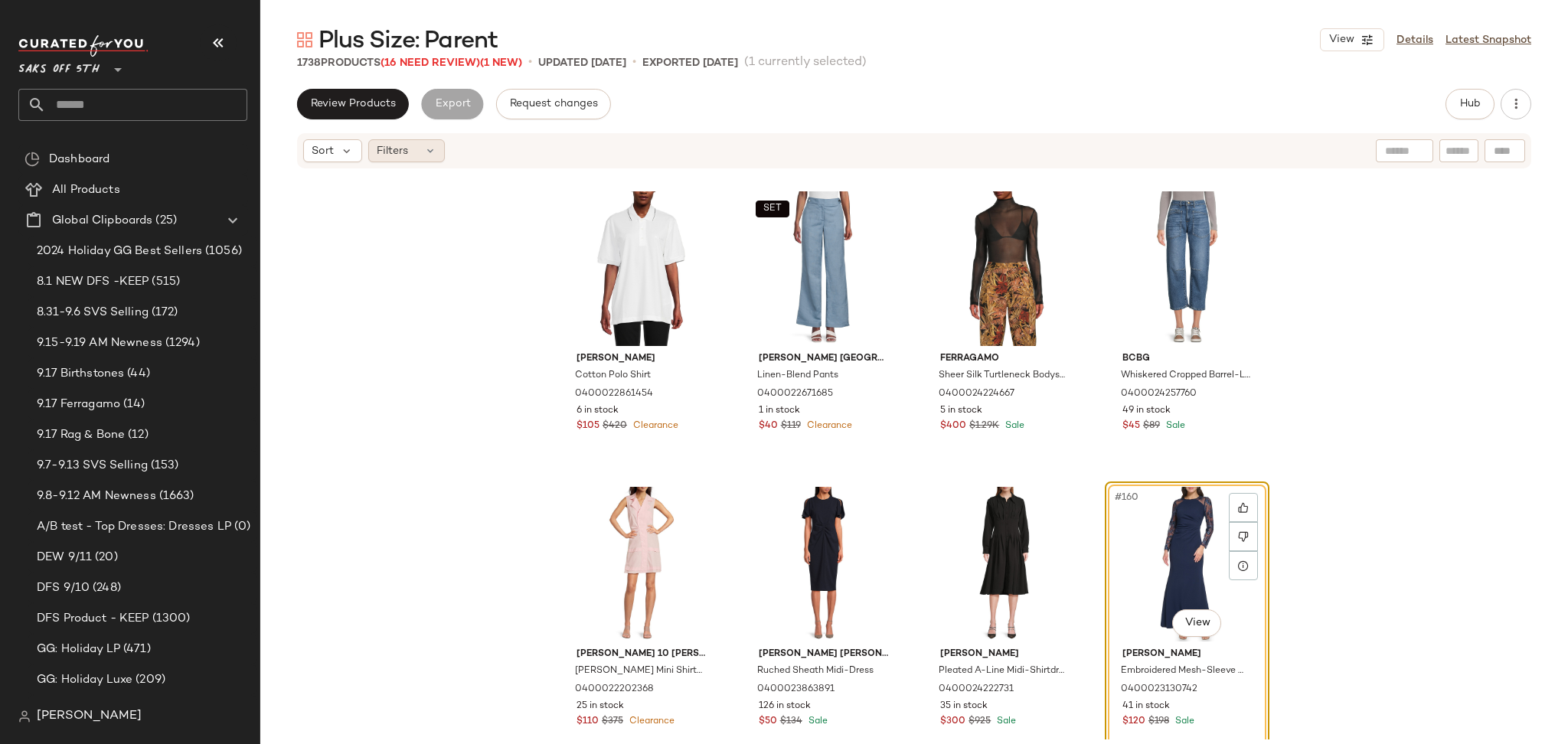
click at [424, 156] on icon at bounding box center [430, 151] width 12 height 12
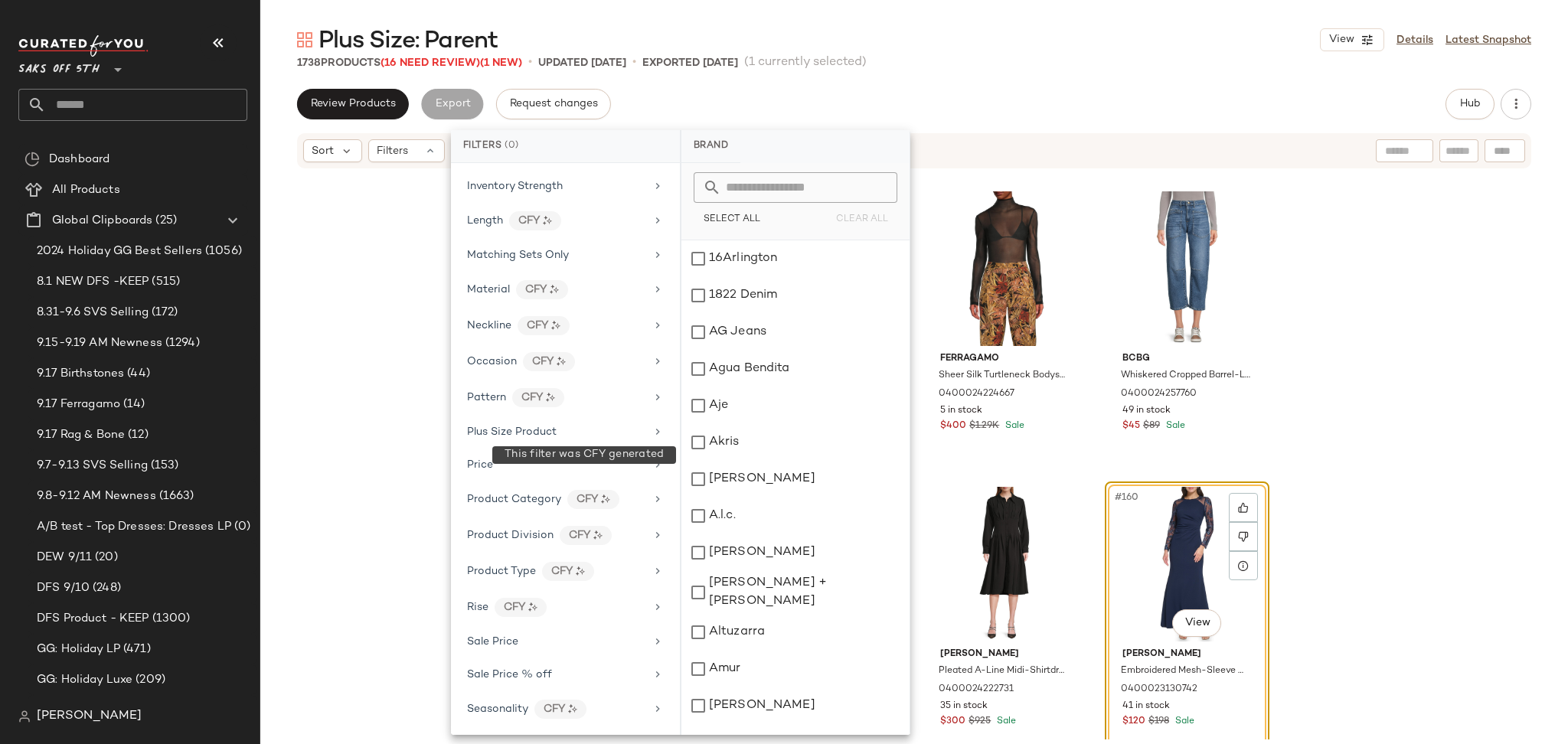
scroll to position [683, 0]
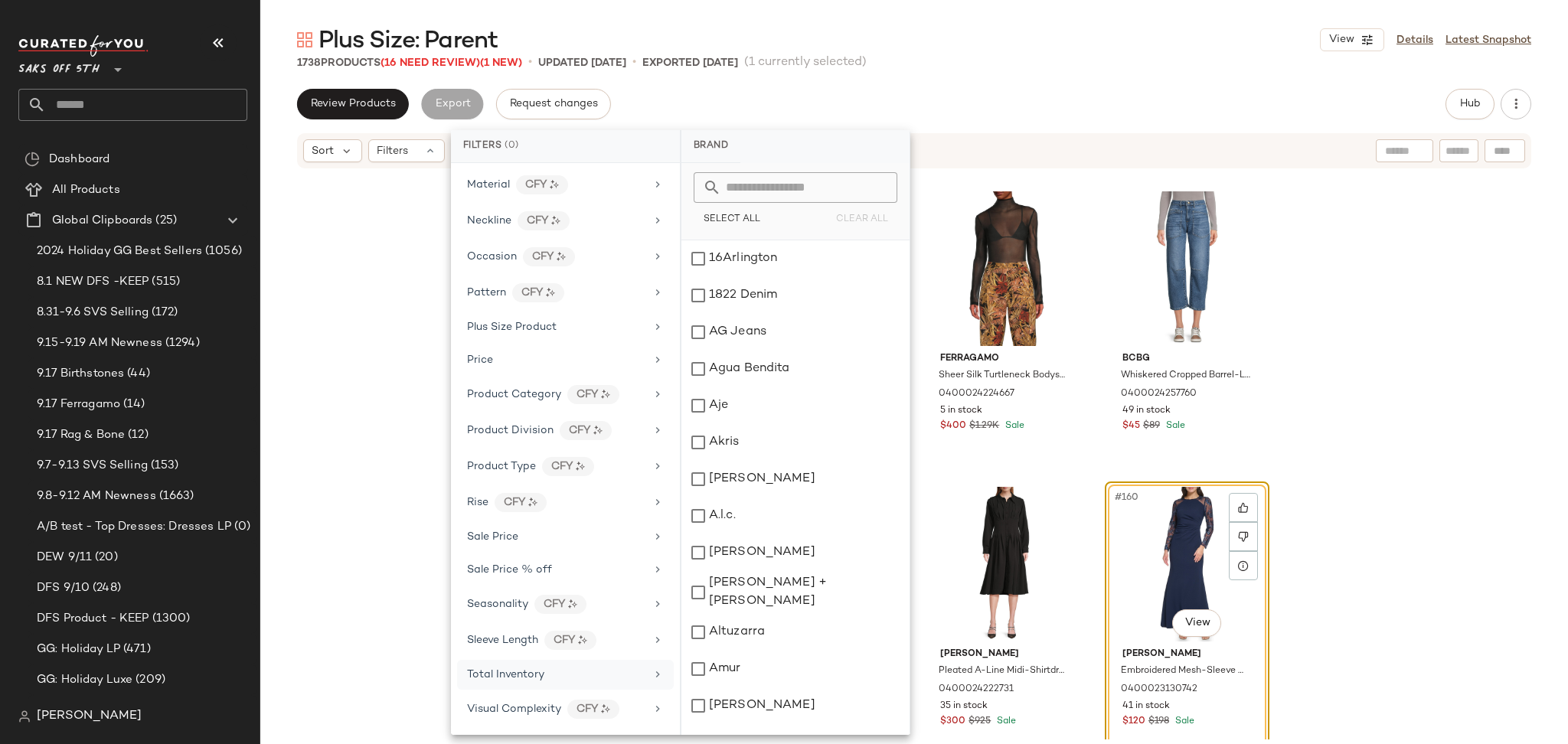
click at [541, 669] on span "Total Inventory" at bounding box center [505, 675] width 77 height 12
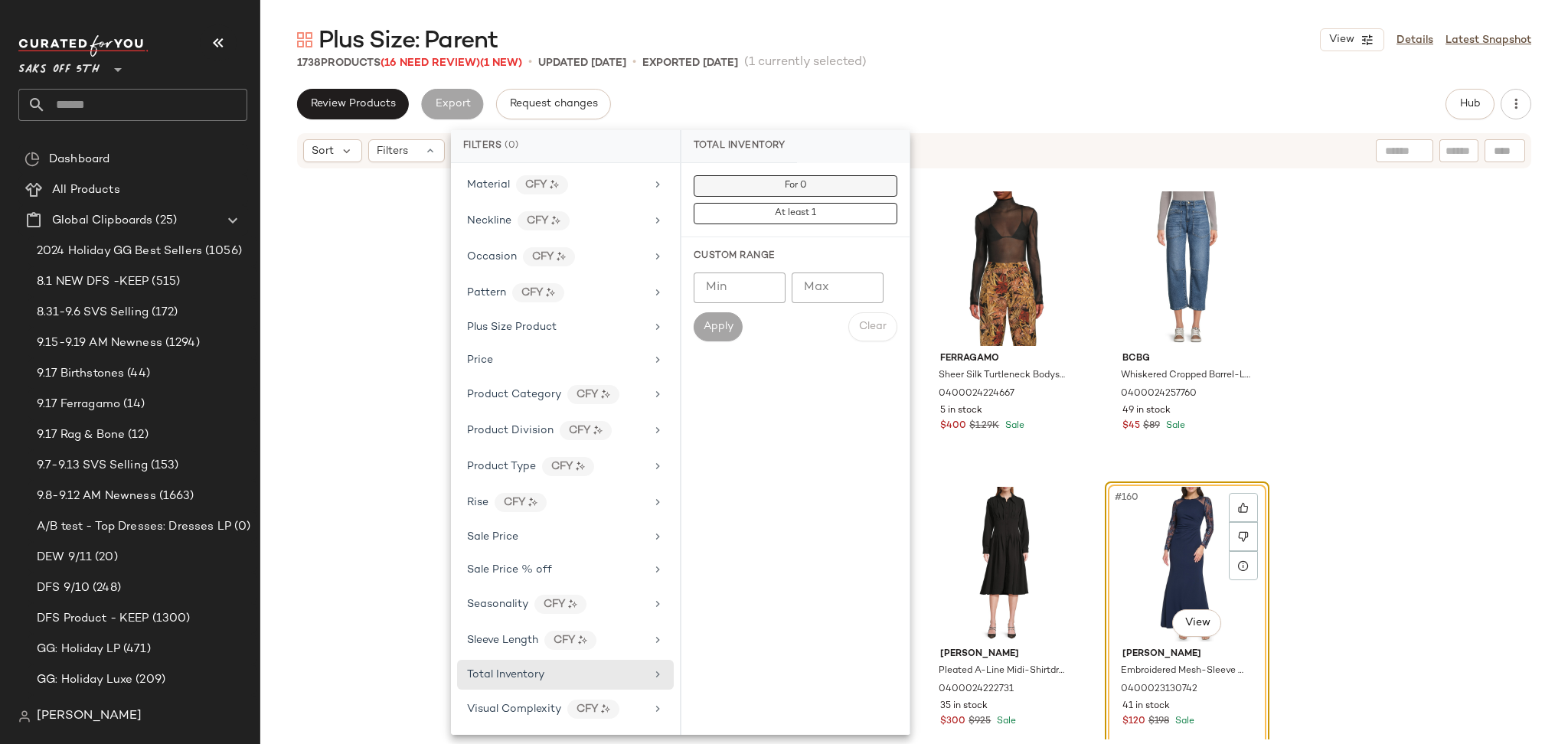
click at [781, 183] on button "For 0" at bounding box center [795, 186] width 203 height 21
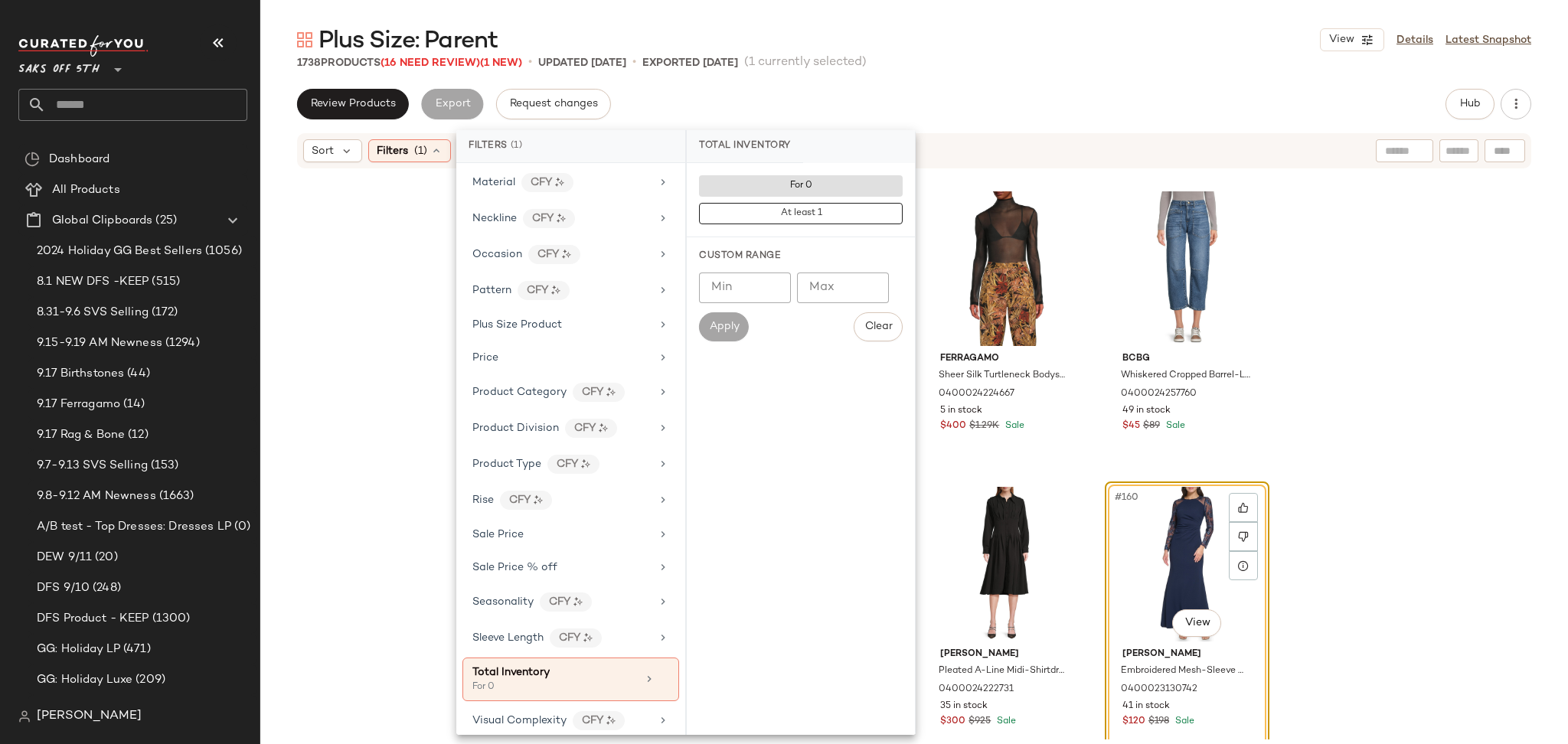
click at [1083, 61] on div "1738 Products (16 Need Review) (1 New) • updated Sep 18th • Exported Sep 16th (…" at bounding box center [913, 63] width 1307 height 15
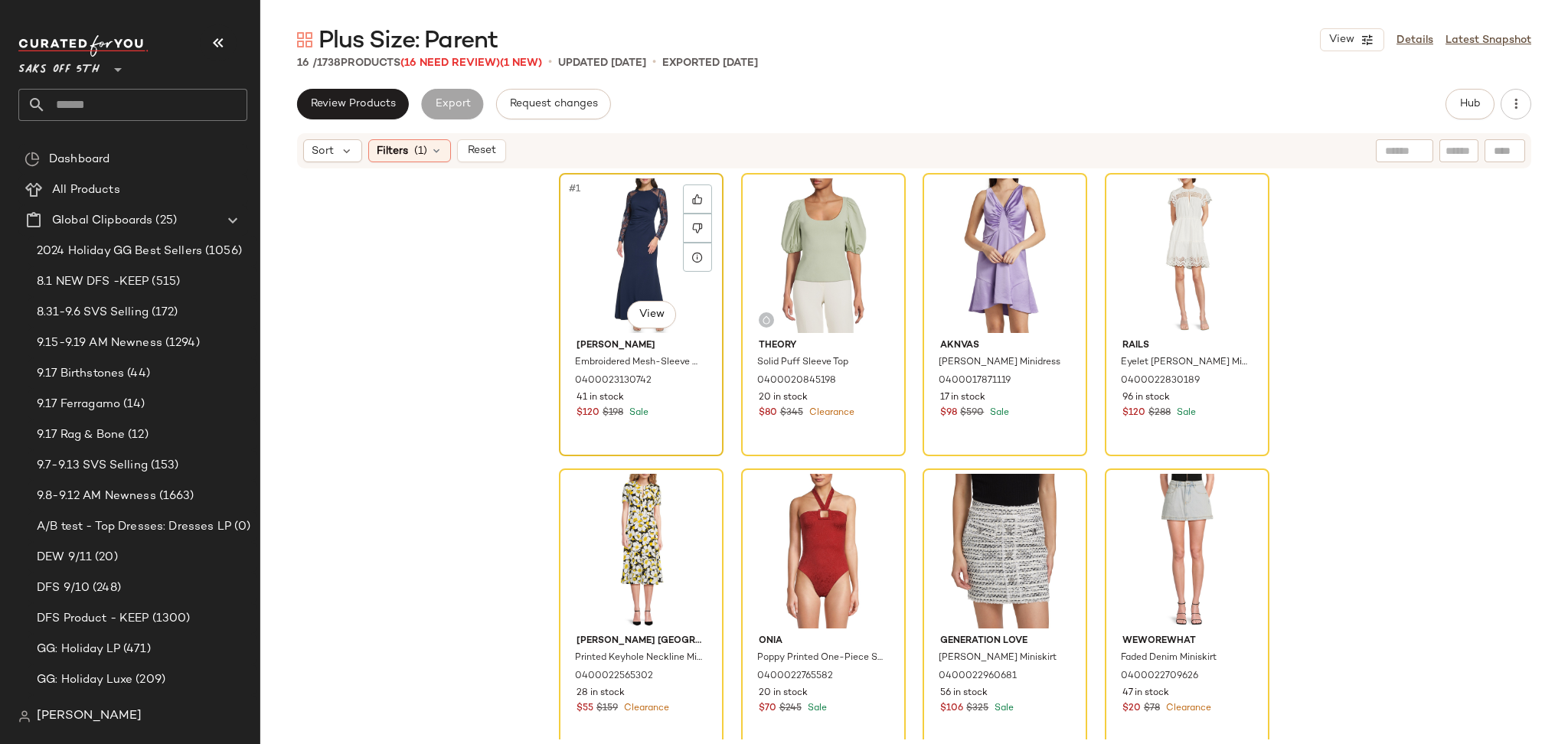
click at [629, 241] on div "#1 View" at bounding box center [641, 256] width 154 height 155
click at [470, 65] on span "(16 Need Review)" at bounding box center [450, 64] width 99 height 12
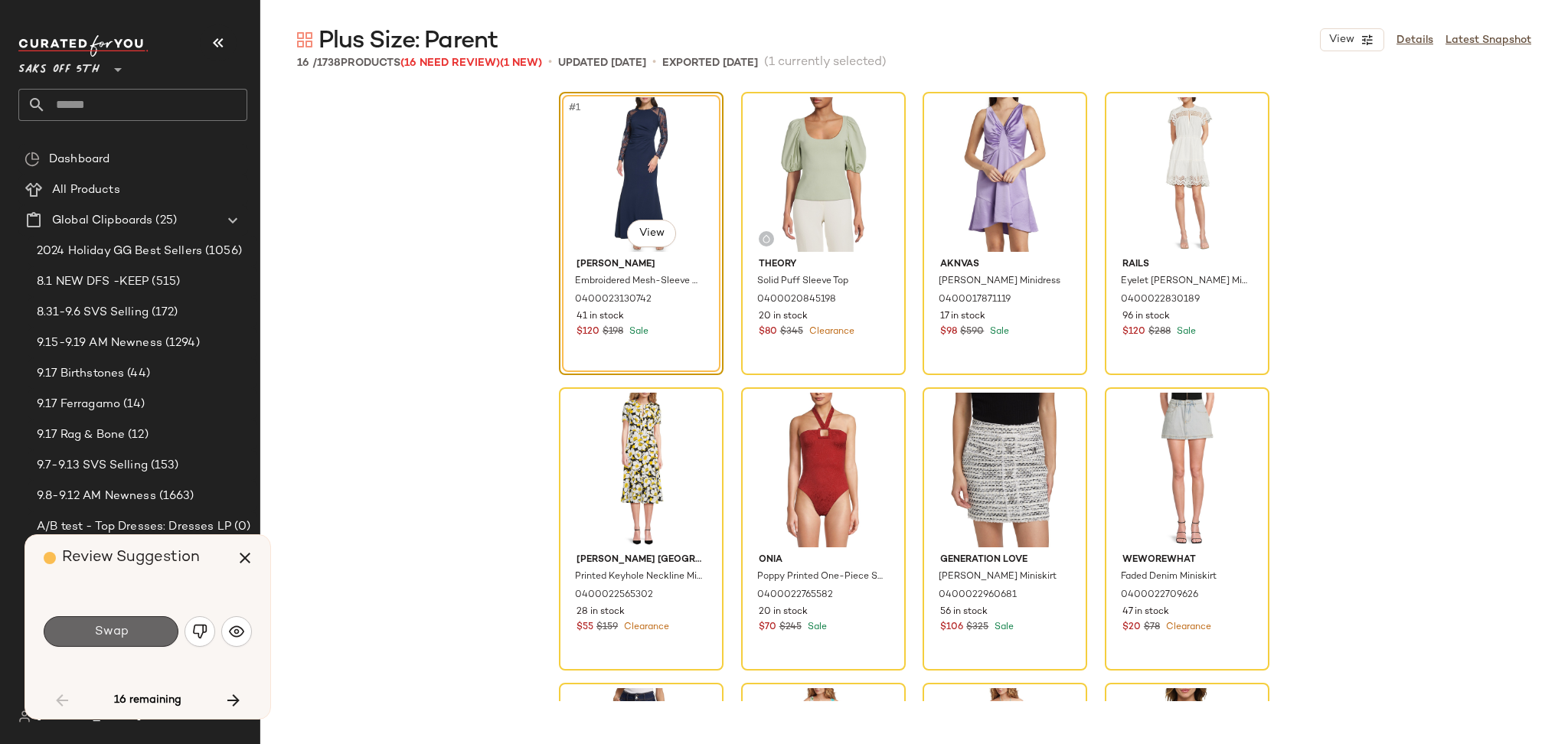
click at [106, 625] on span "Swap" at bounding box center [110, 631] width 35 height 14
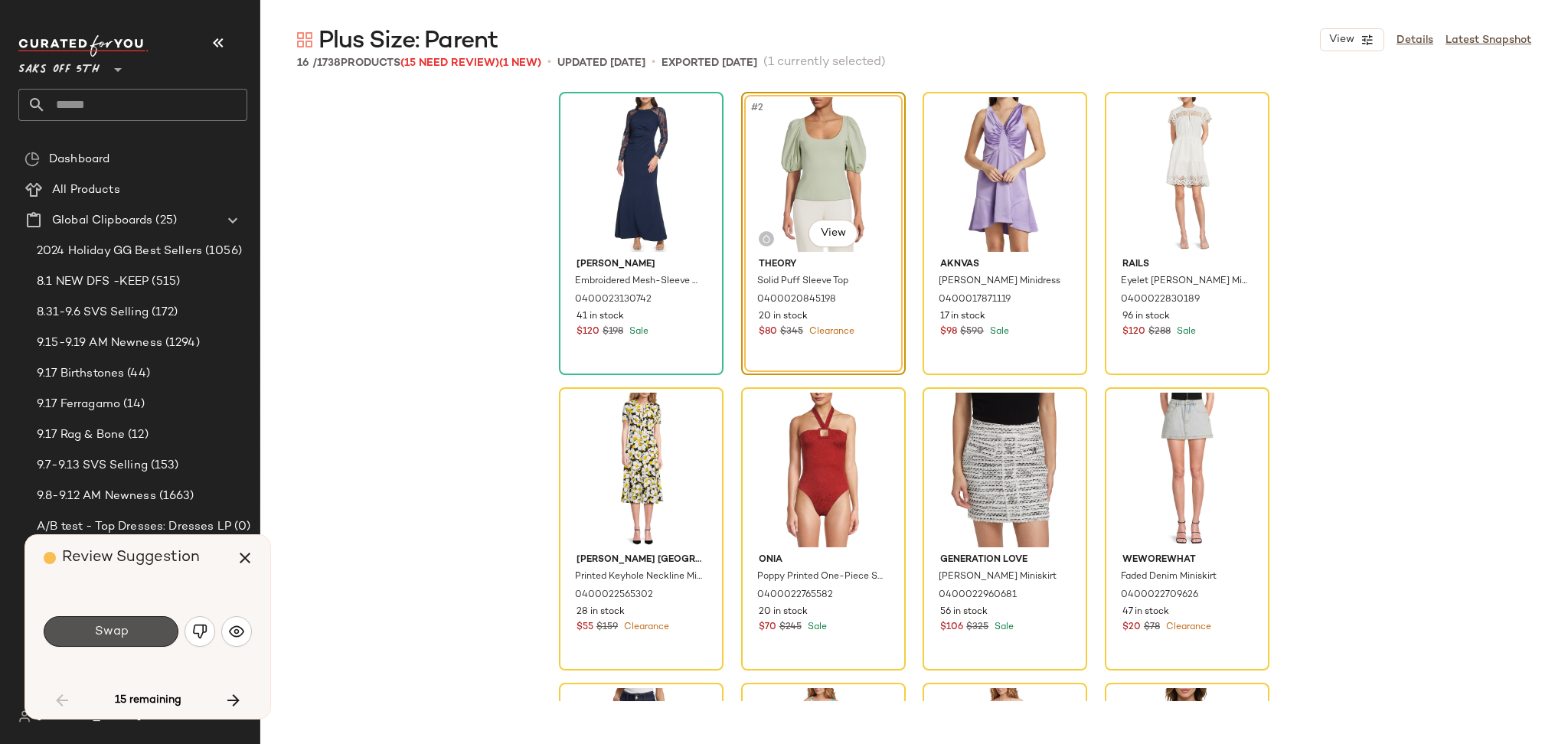
click at [106, 625] on span "Swap" at bounding box center [110, 631] width 35 height 14
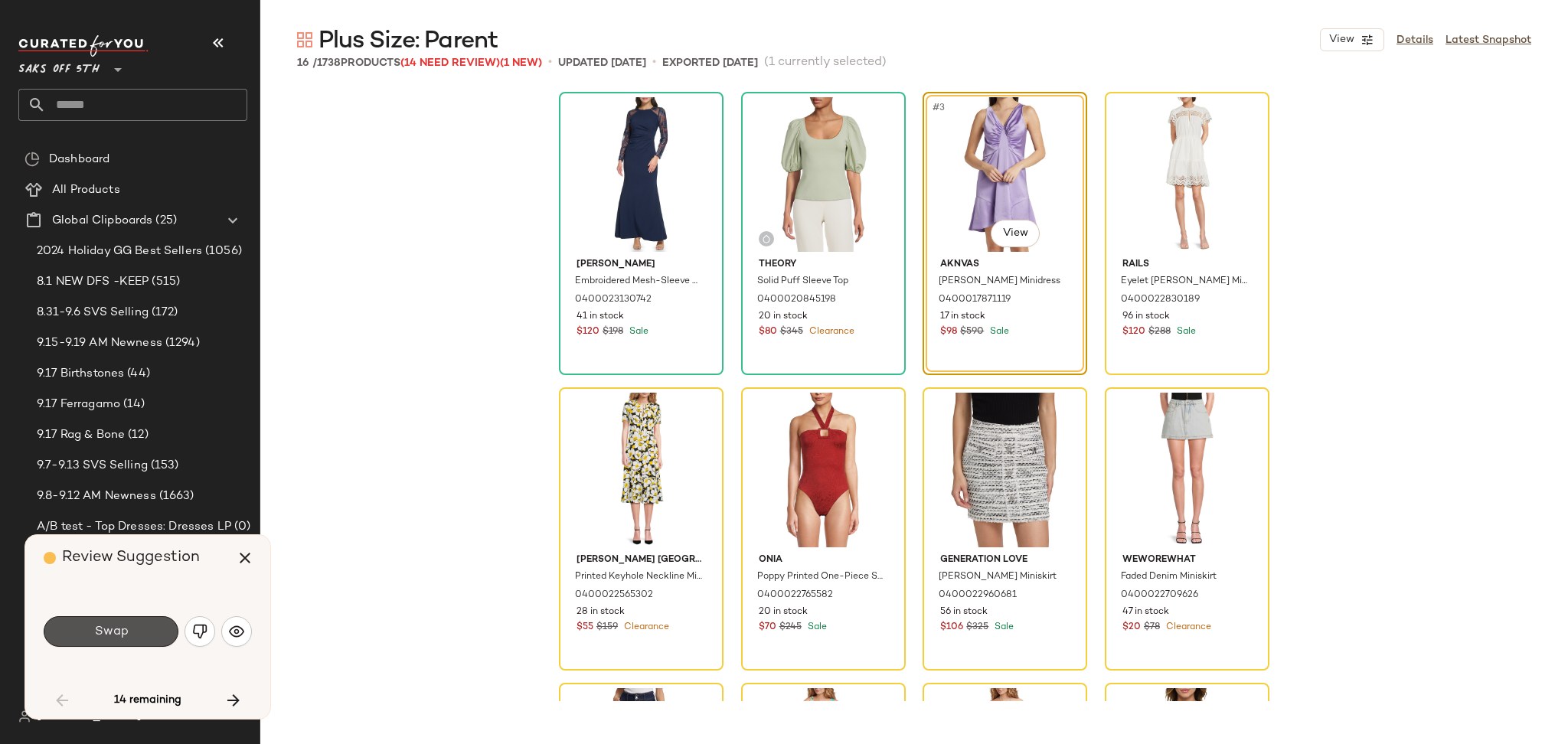
click at [142, 632] on button "Swap" at bounding box center [111, 631] width 135 height 31
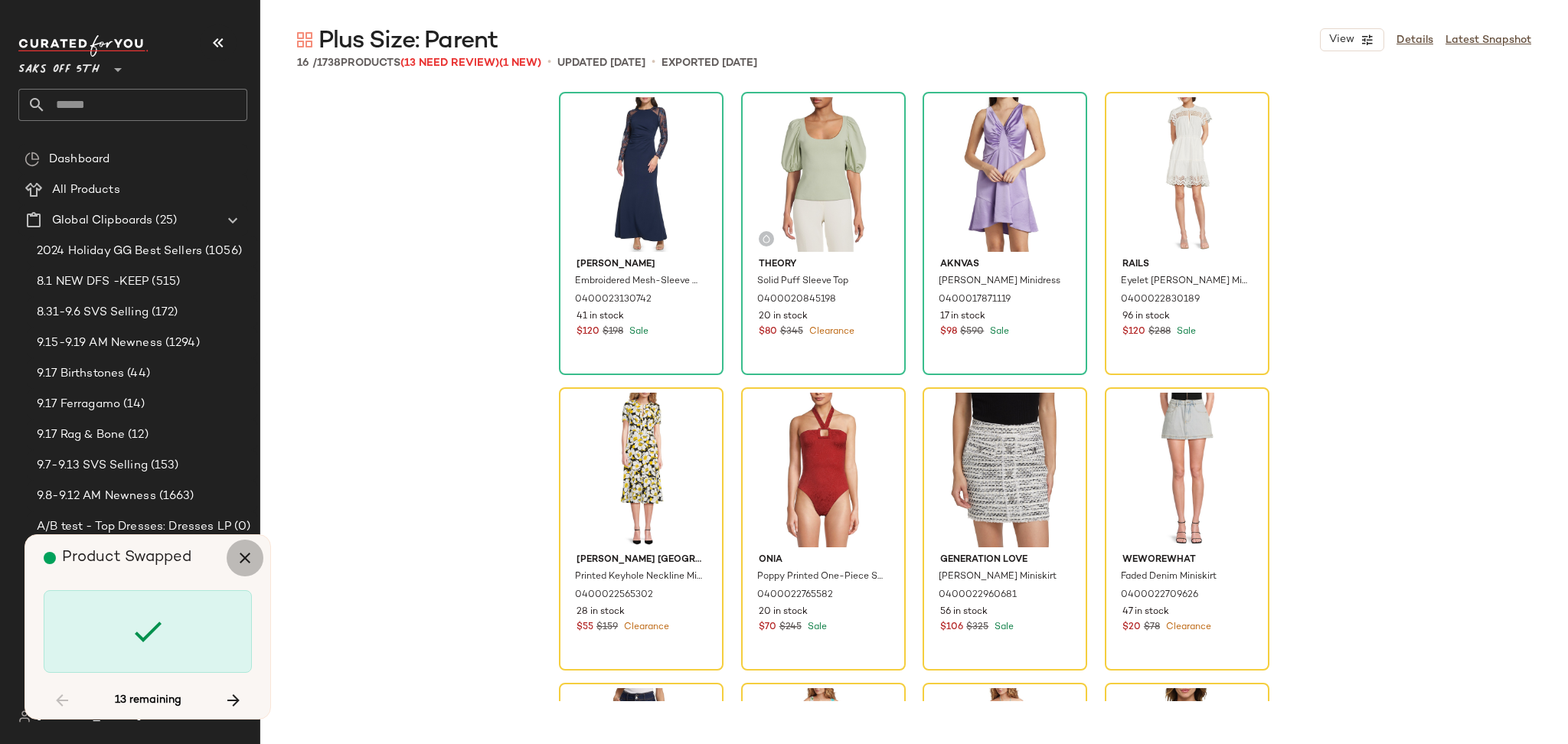
click at [251, 558] on icon "button" at bounding box center [245, 558] width 19 height 19
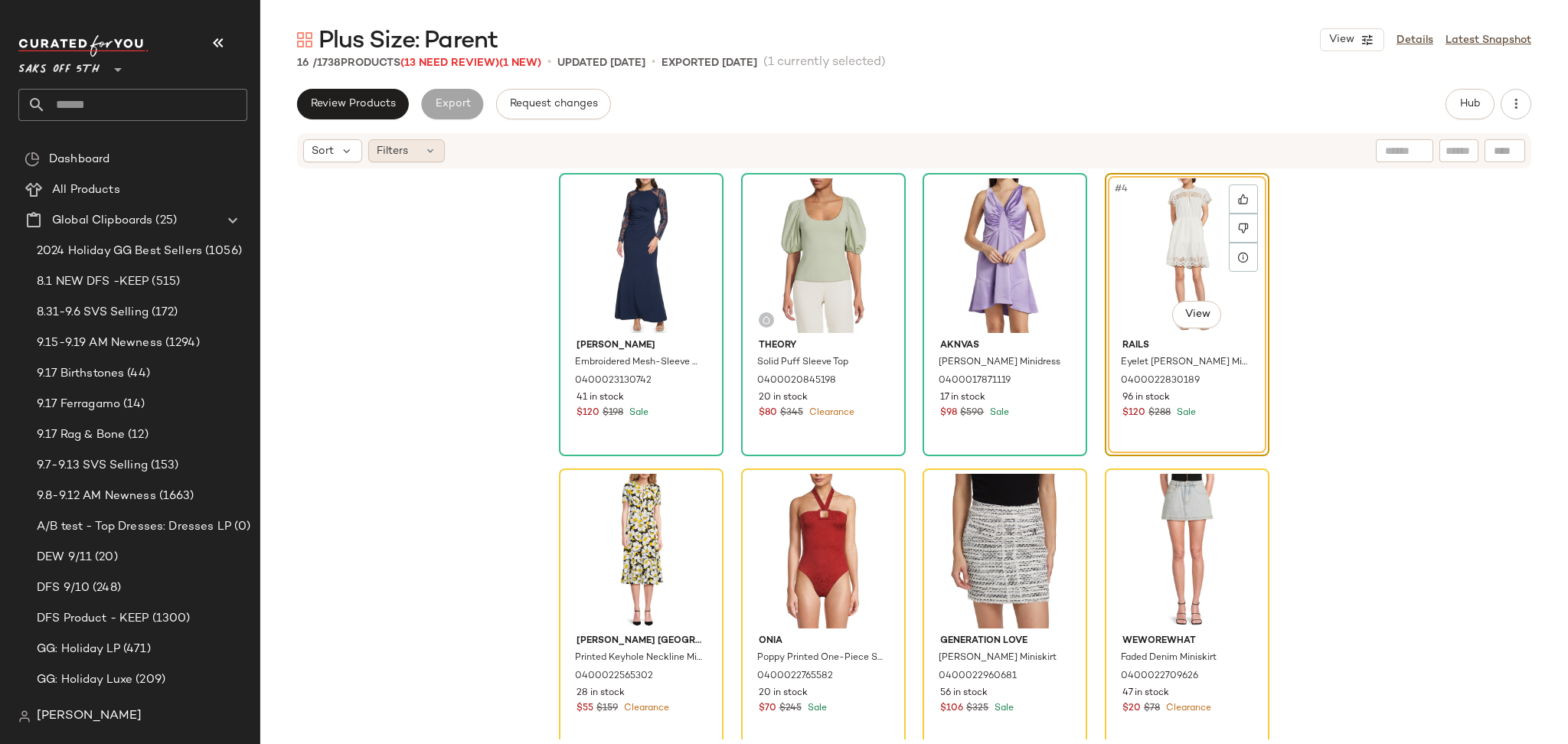
click at [413, 147] on div "Filters" at bounding box center [407, 150] width 76 height 23
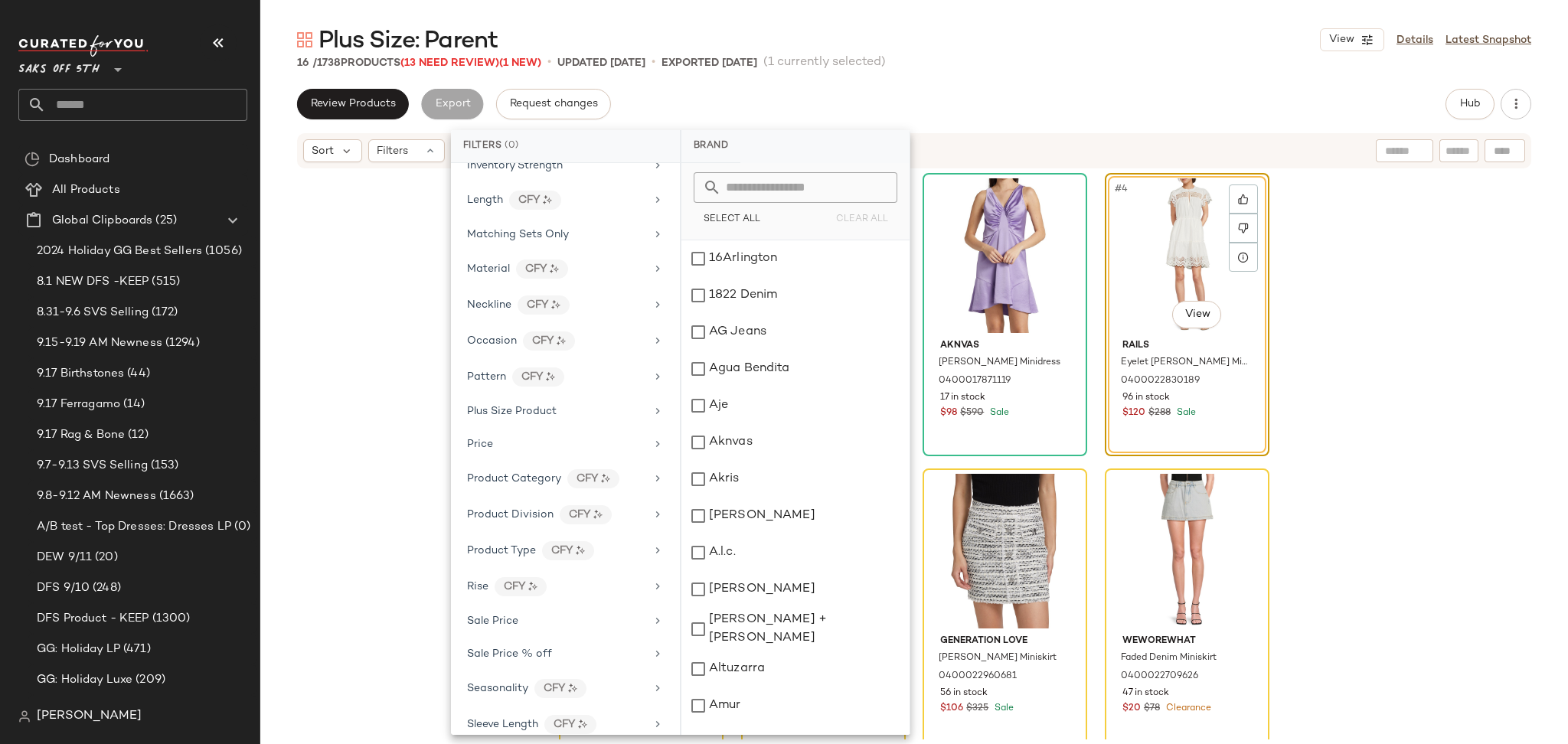
scroll to position [683, 0]
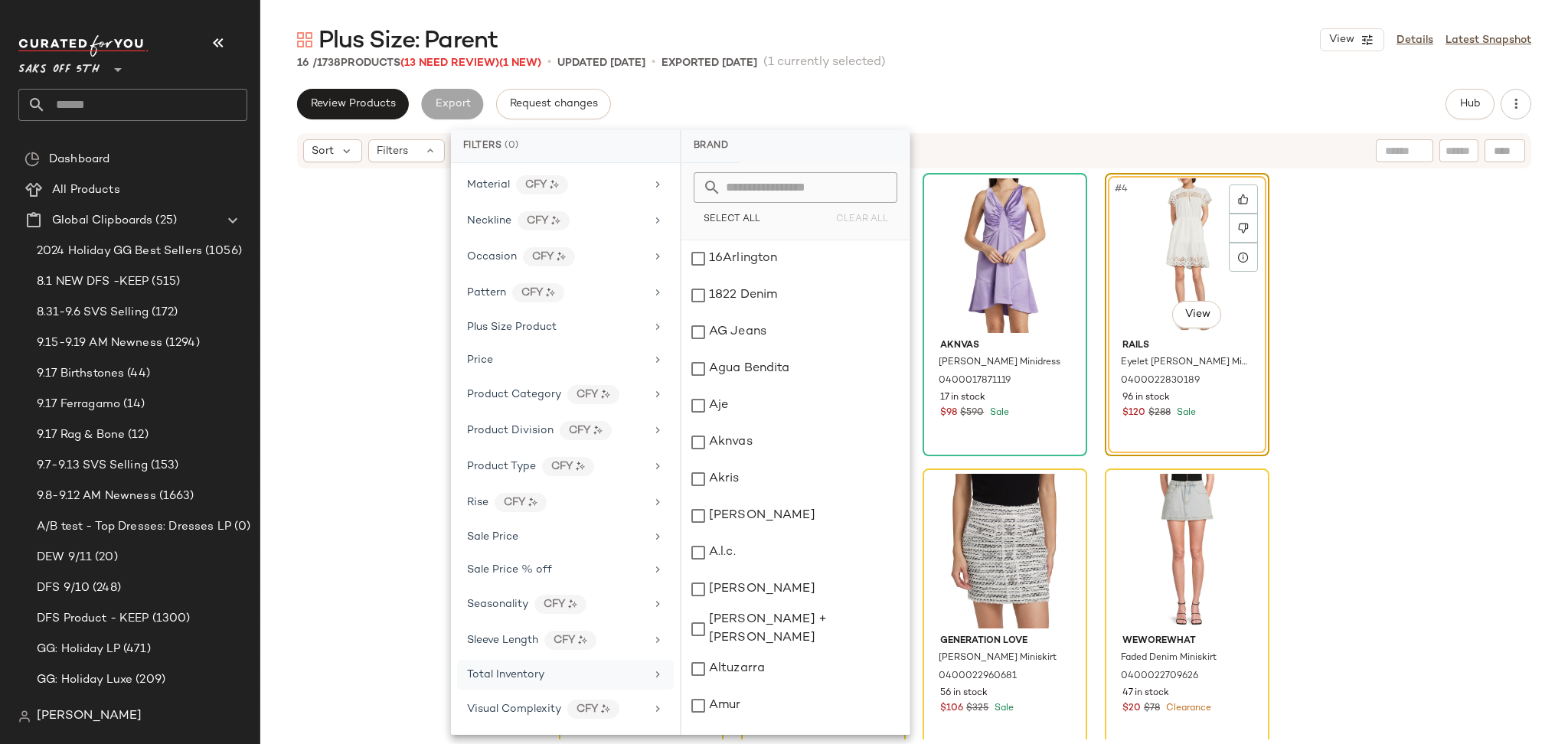
click at [533, 669] on span "Total Inventory" at bounding box center [505, 675] width 77 height 12
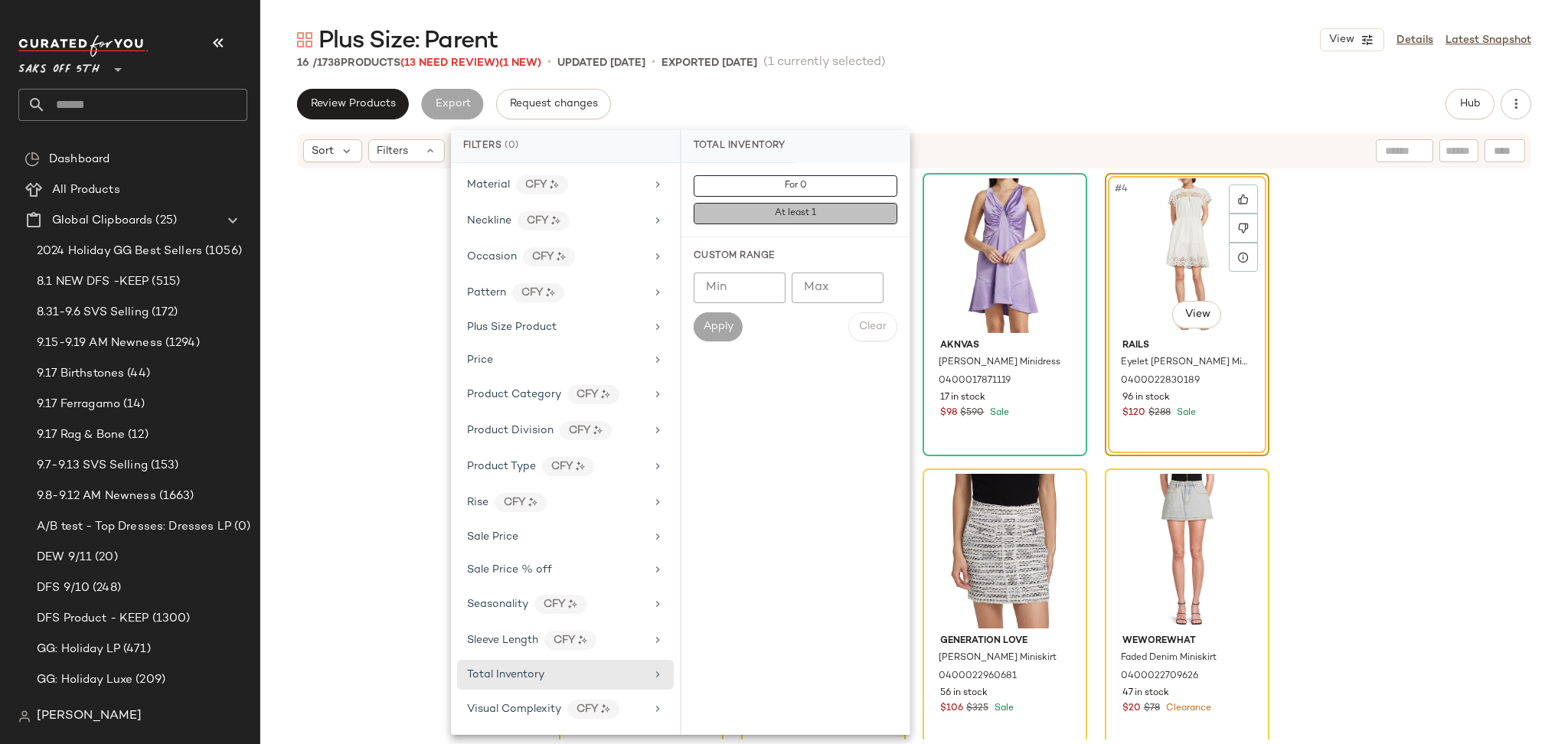
click at [806, 220] on button "At least 1" at bounding box center [795, 213] width 203 height 21
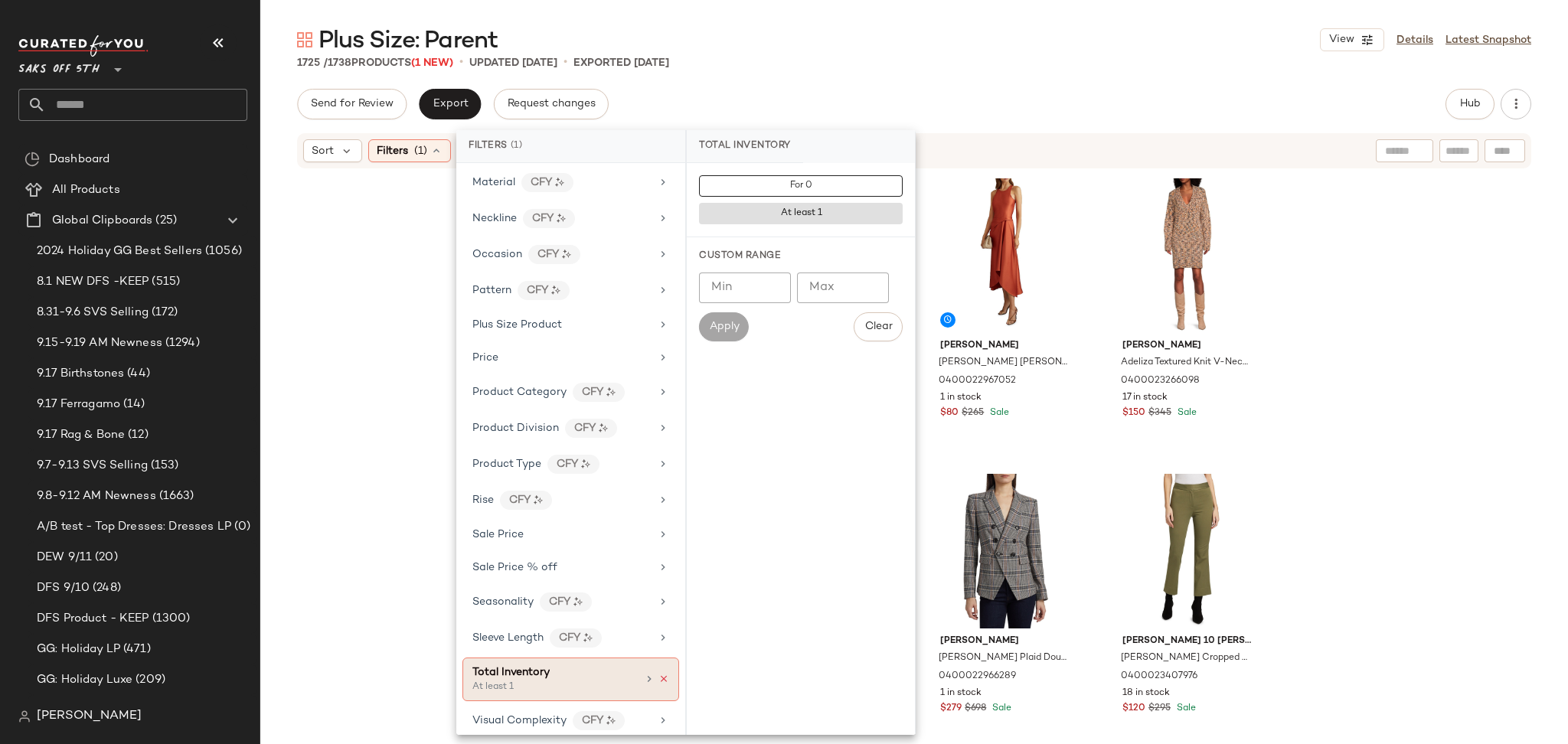
click at [658, 681] on icon at bounding box center [663, 679] width 11 height 11
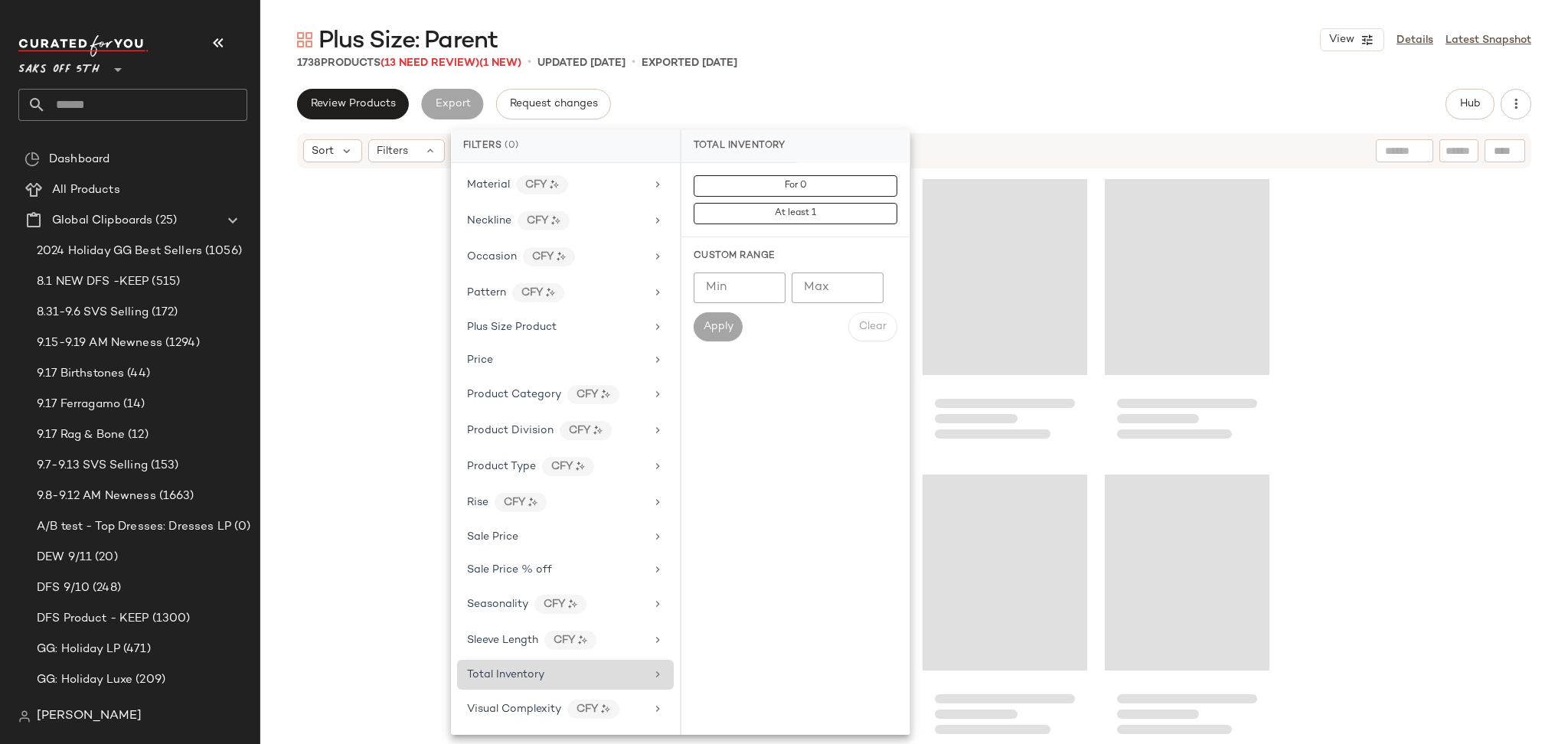
scroll to position [33990, 0]
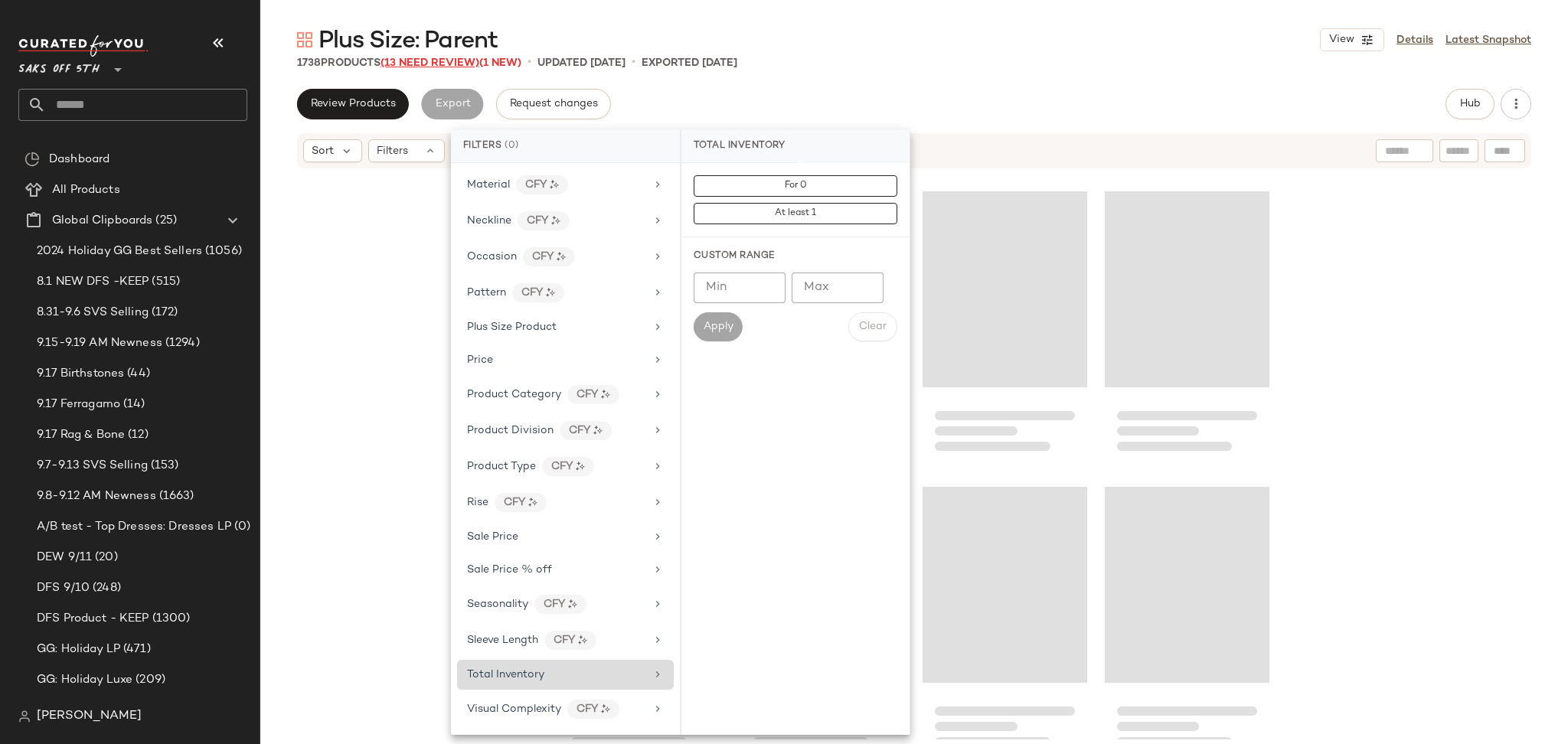
click at [438, 63] on span "(13 Need Review)" at bounding box center [429, 64] width 99 height 12
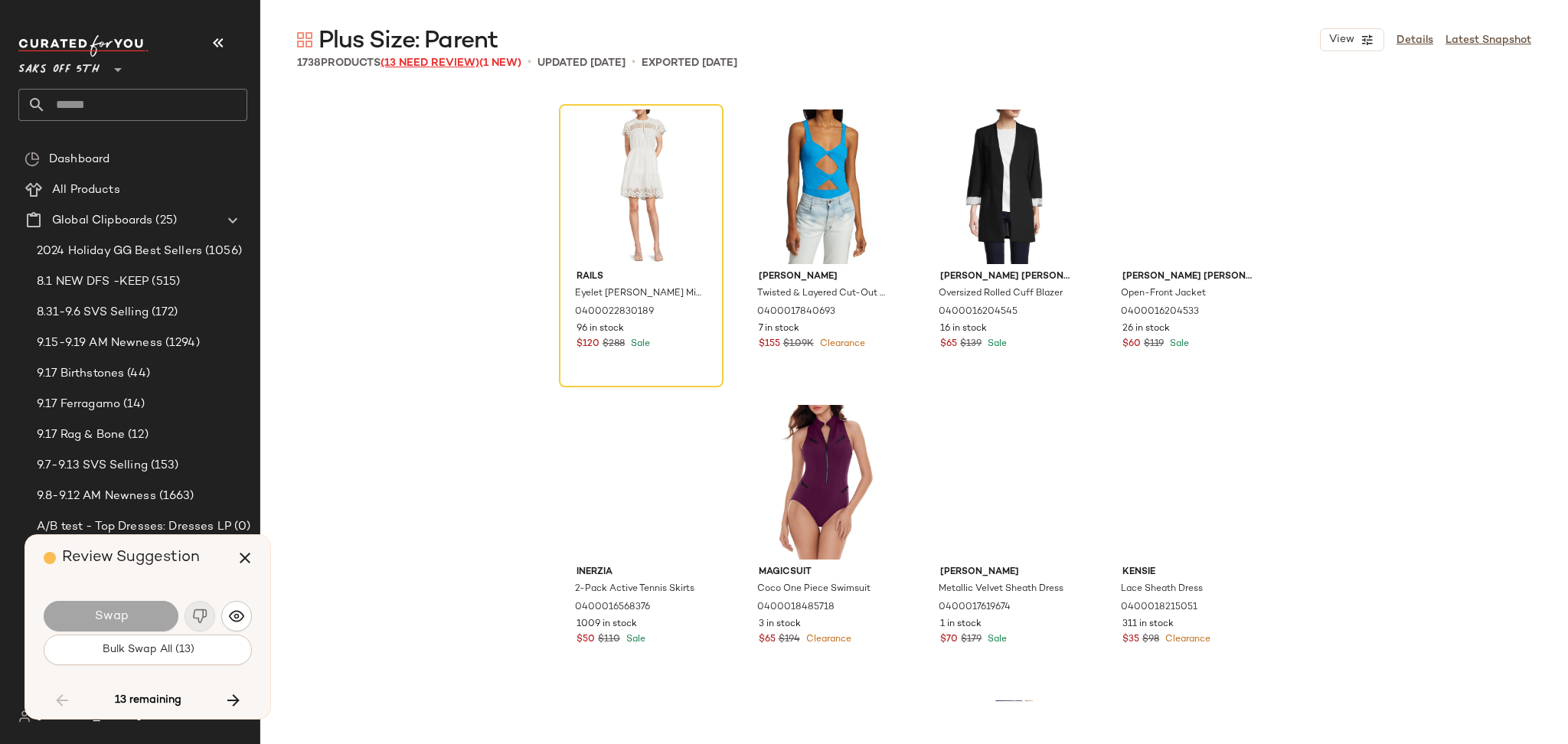
scroll to position [33694, 0]
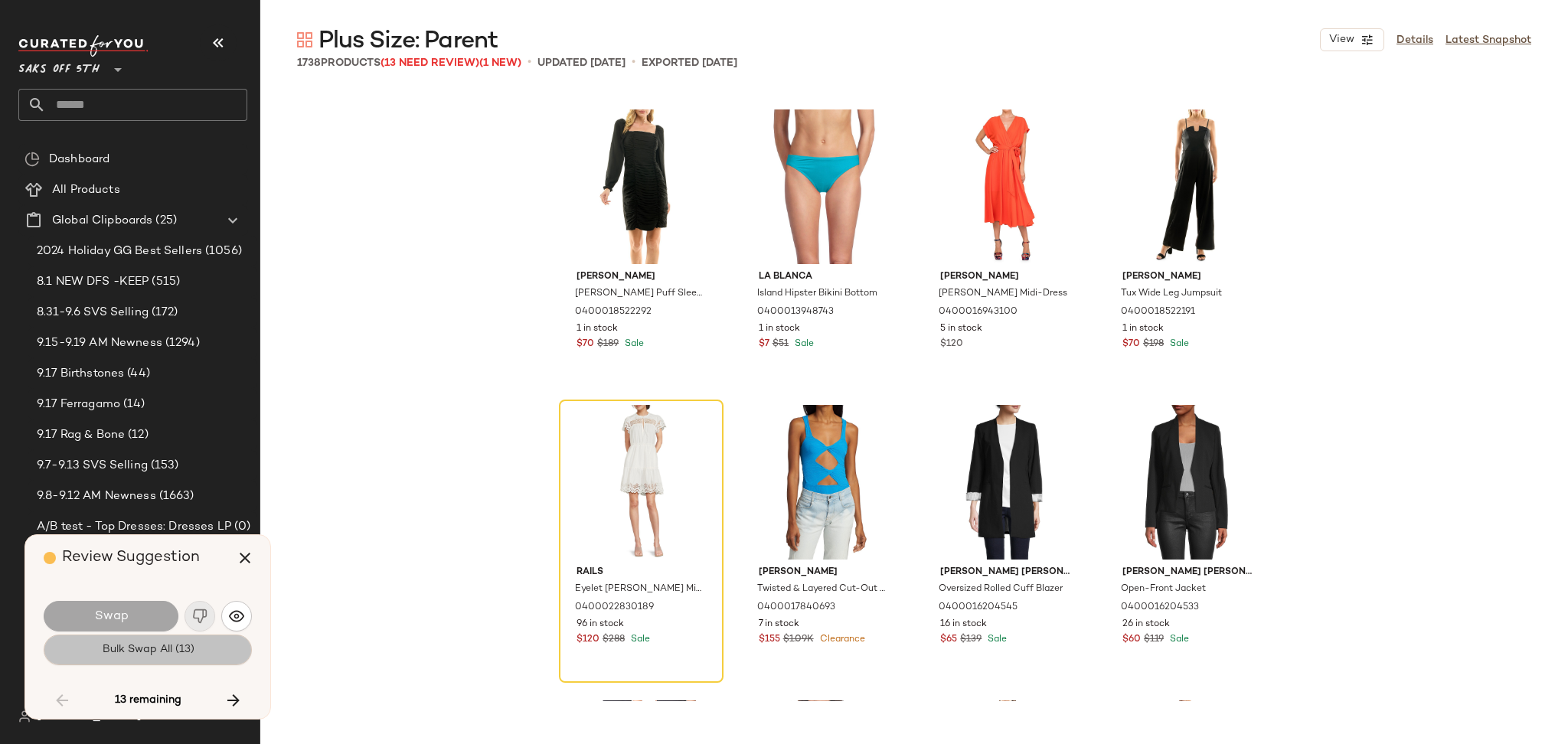
click at [181, 655] on span "Bulk Swap All (13)" at bounding box center [147, 650] width 92 height 12
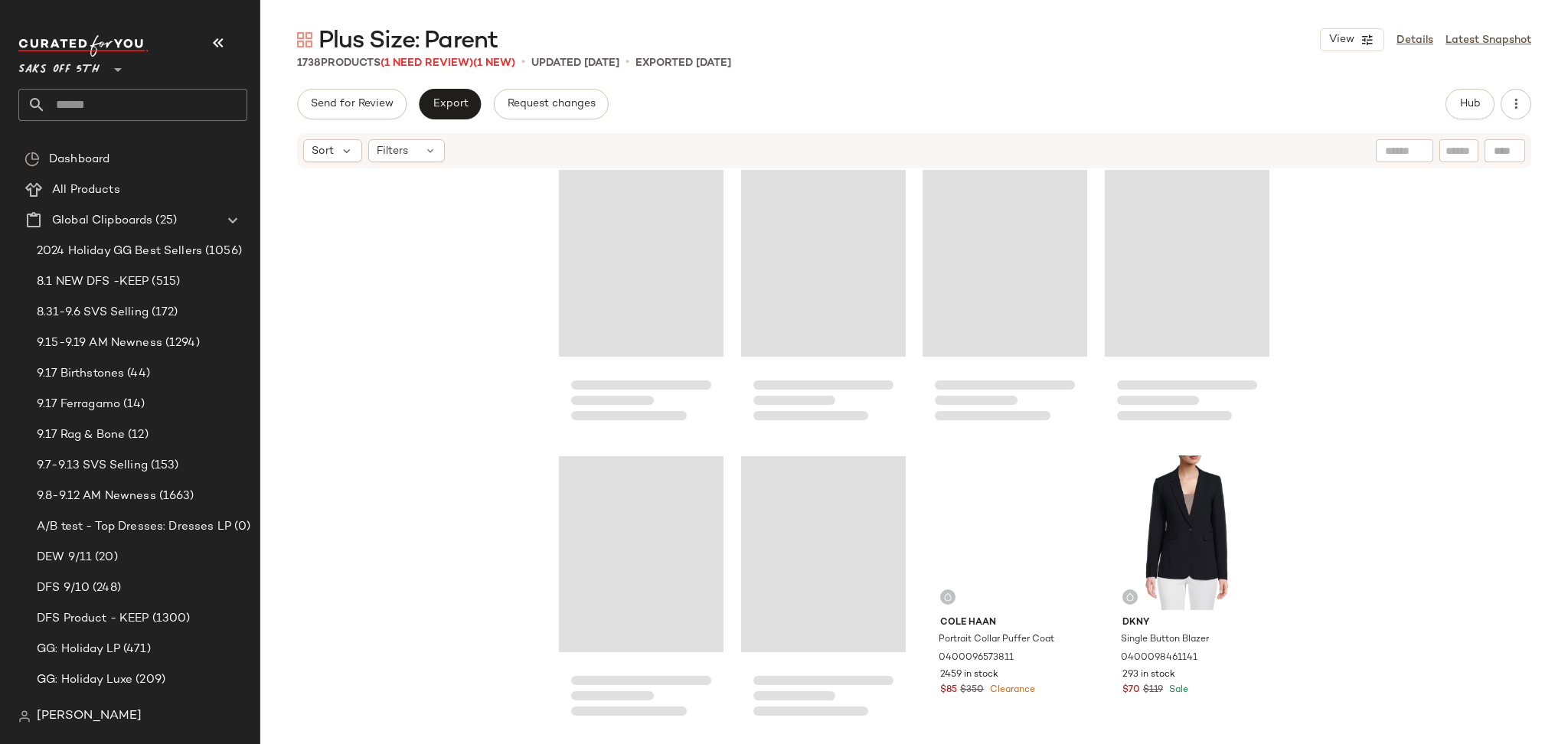
scroll to position [29868, 0]
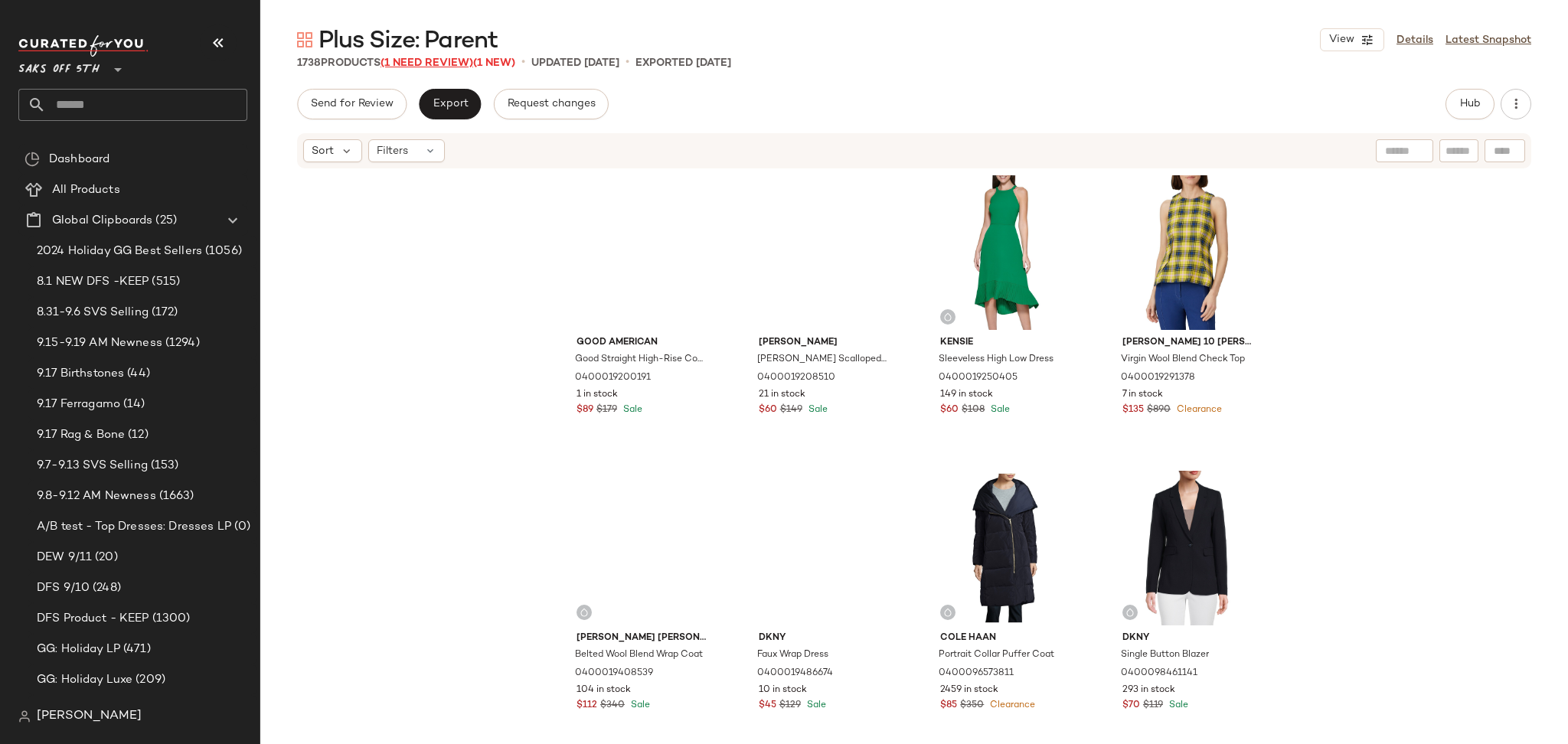
click at [446, 67] on span "(1 Need Review)" at bounding box center [426, 64] width 92 height 12
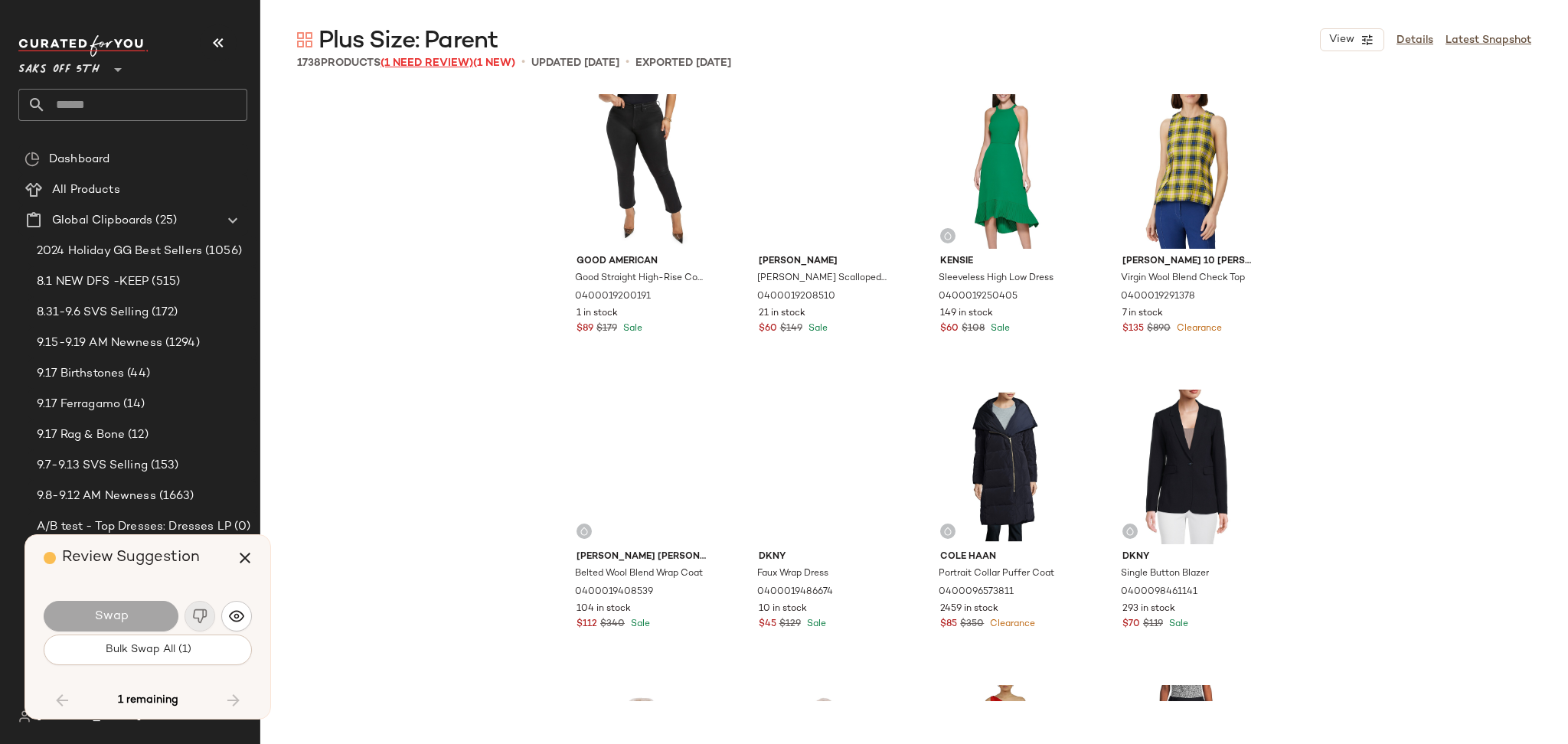
scroll to position [121477, 0]
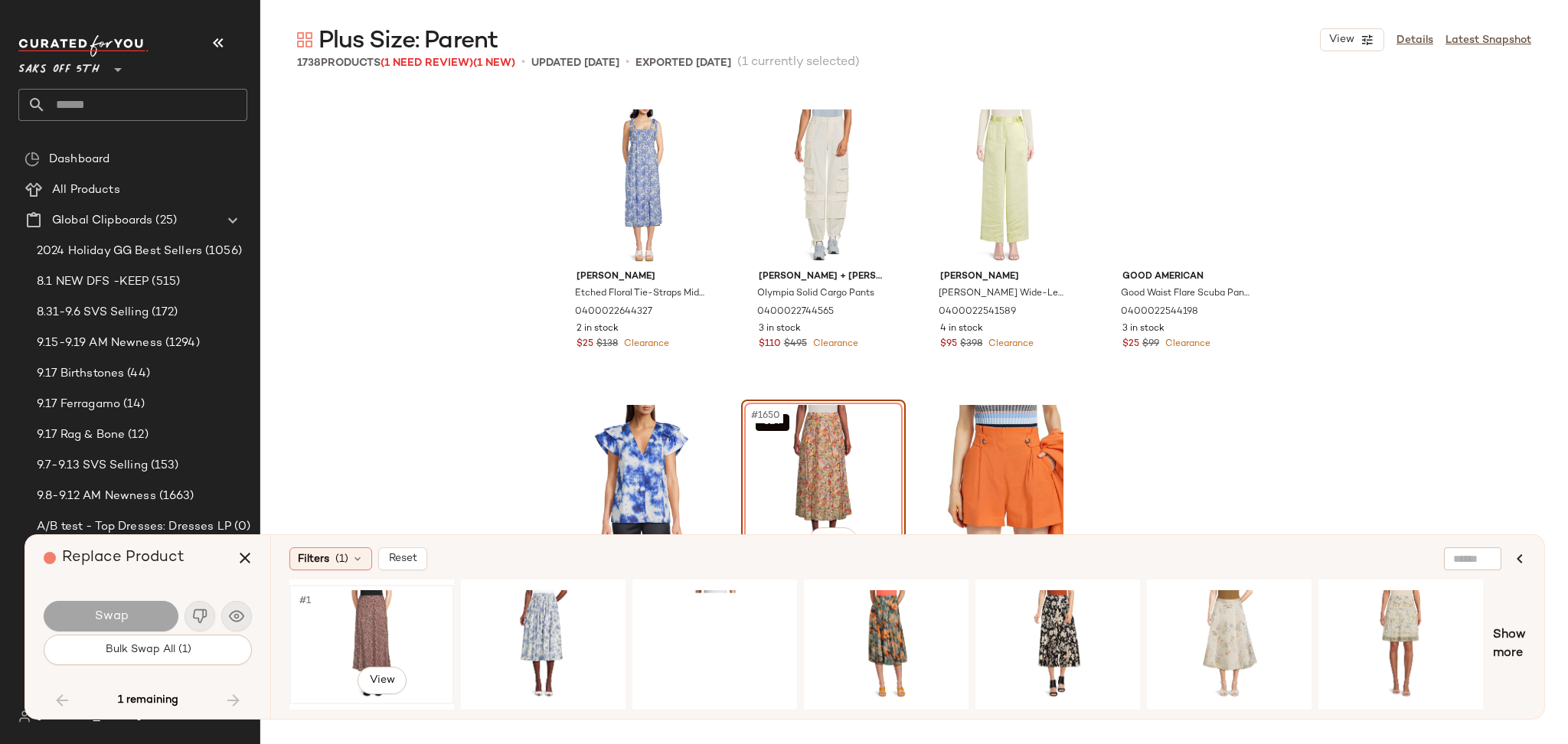
click at [377, 610] on div "#1 View" at bounding box center [372, 645] width 154 height 108
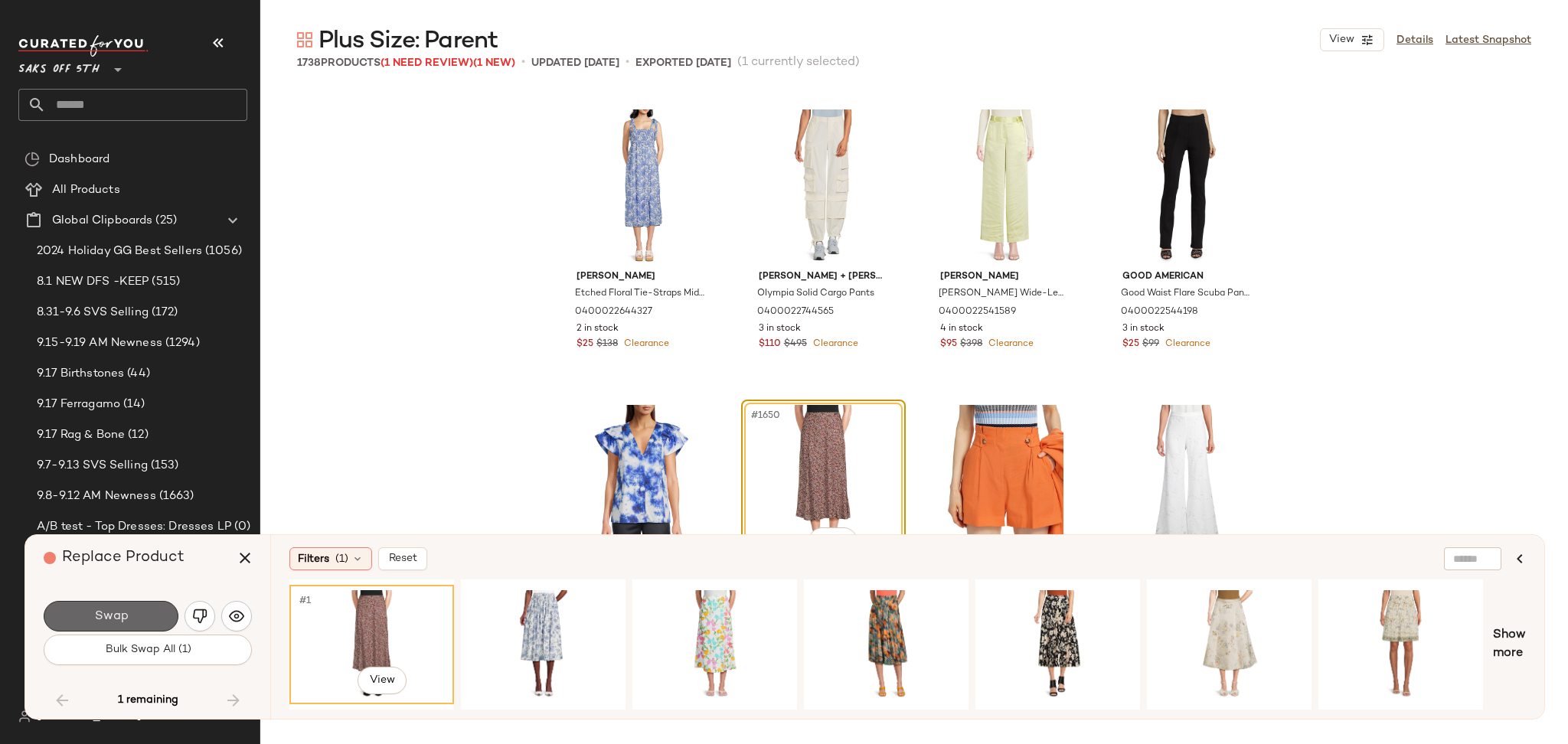
click at [139, 619] on button "Swap" at bounding box center [111, 616] width 135 height 31
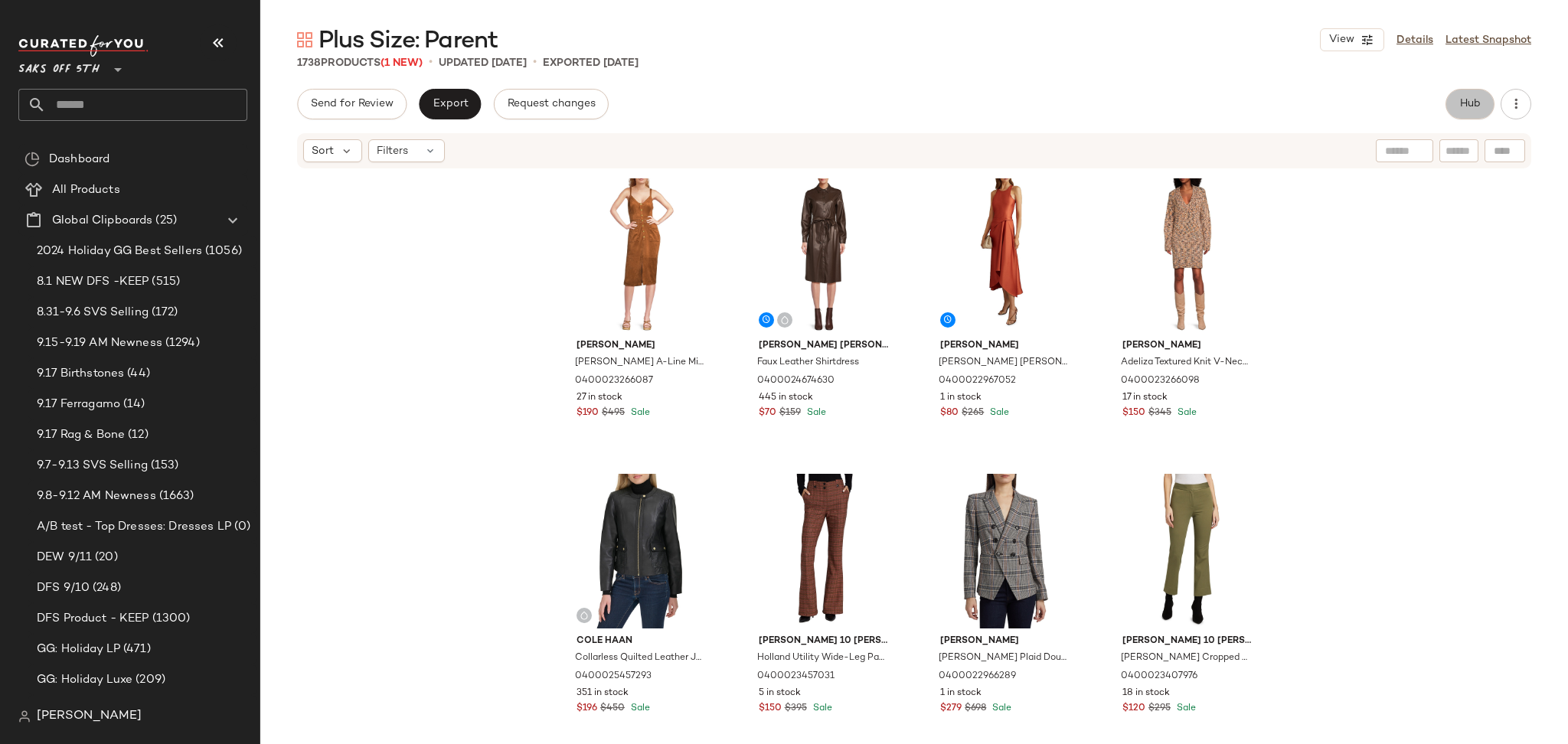
click at [1451, 98] on button "Hub" at bounding box center [1470, 104] width 49 height 31
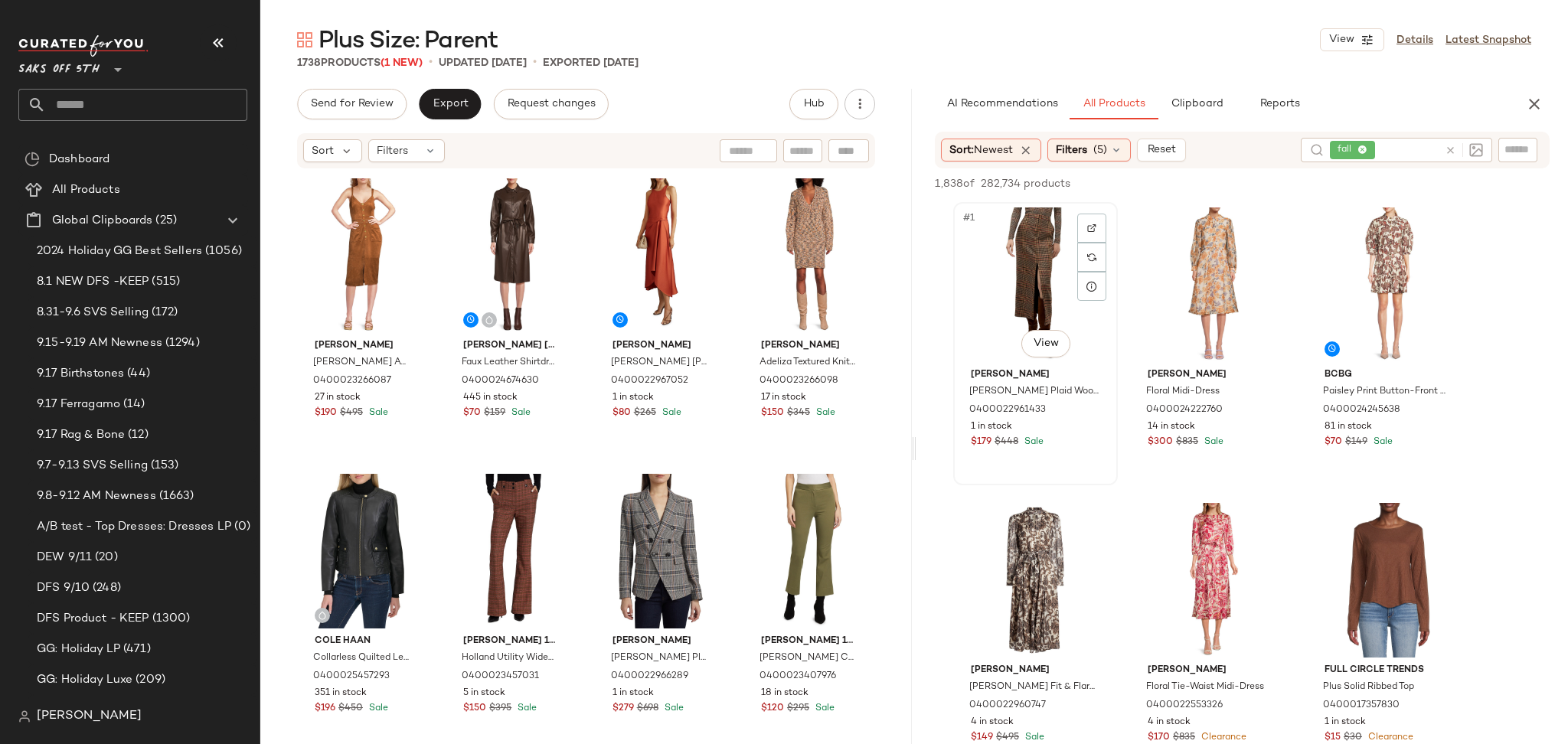
click at [1039, 247] on div "#1 View" at bounding box center [1035, 285] width 154 height 155
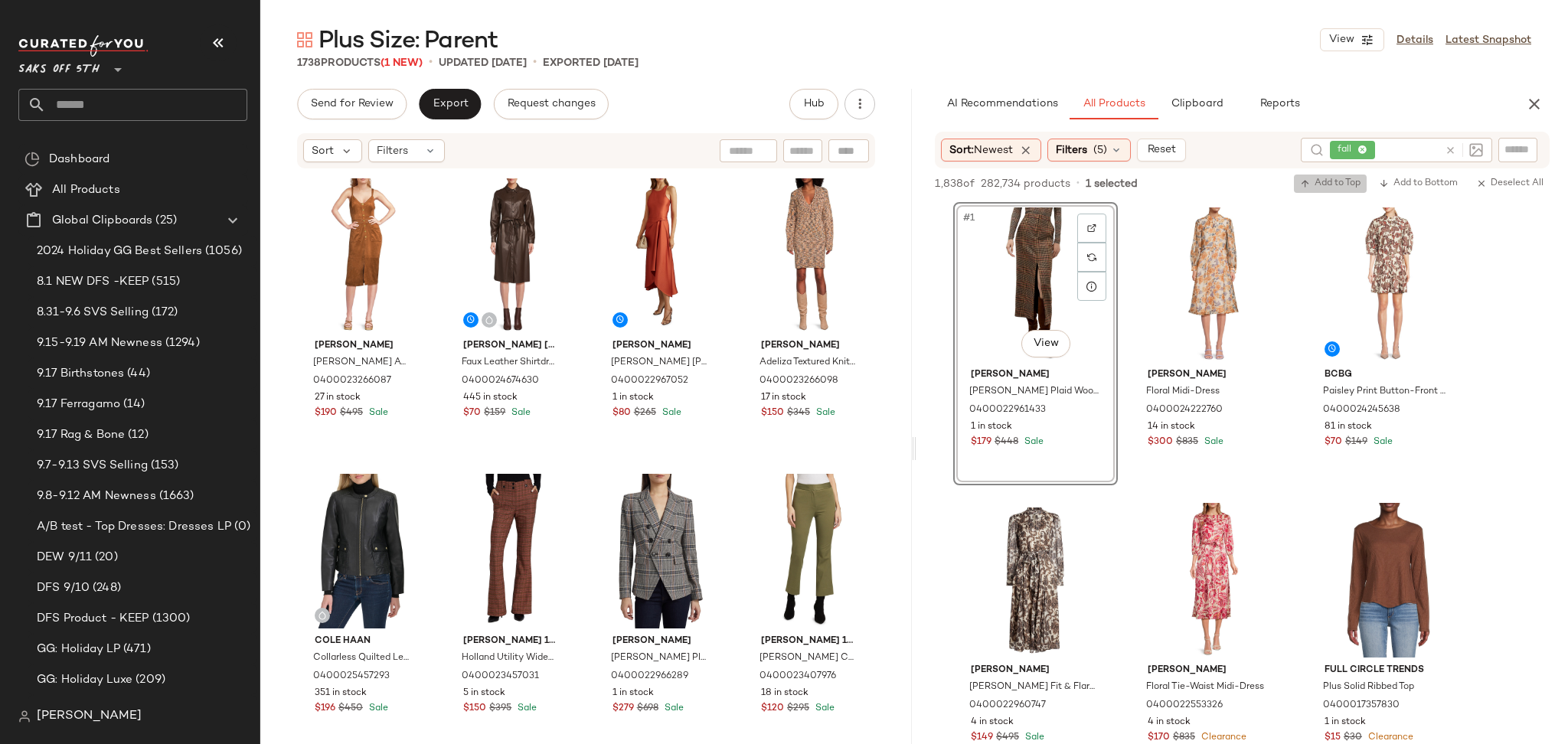
click at [1311, 187] on span "Add to Top" at bounding box center [1329, 184] width 60 height 11
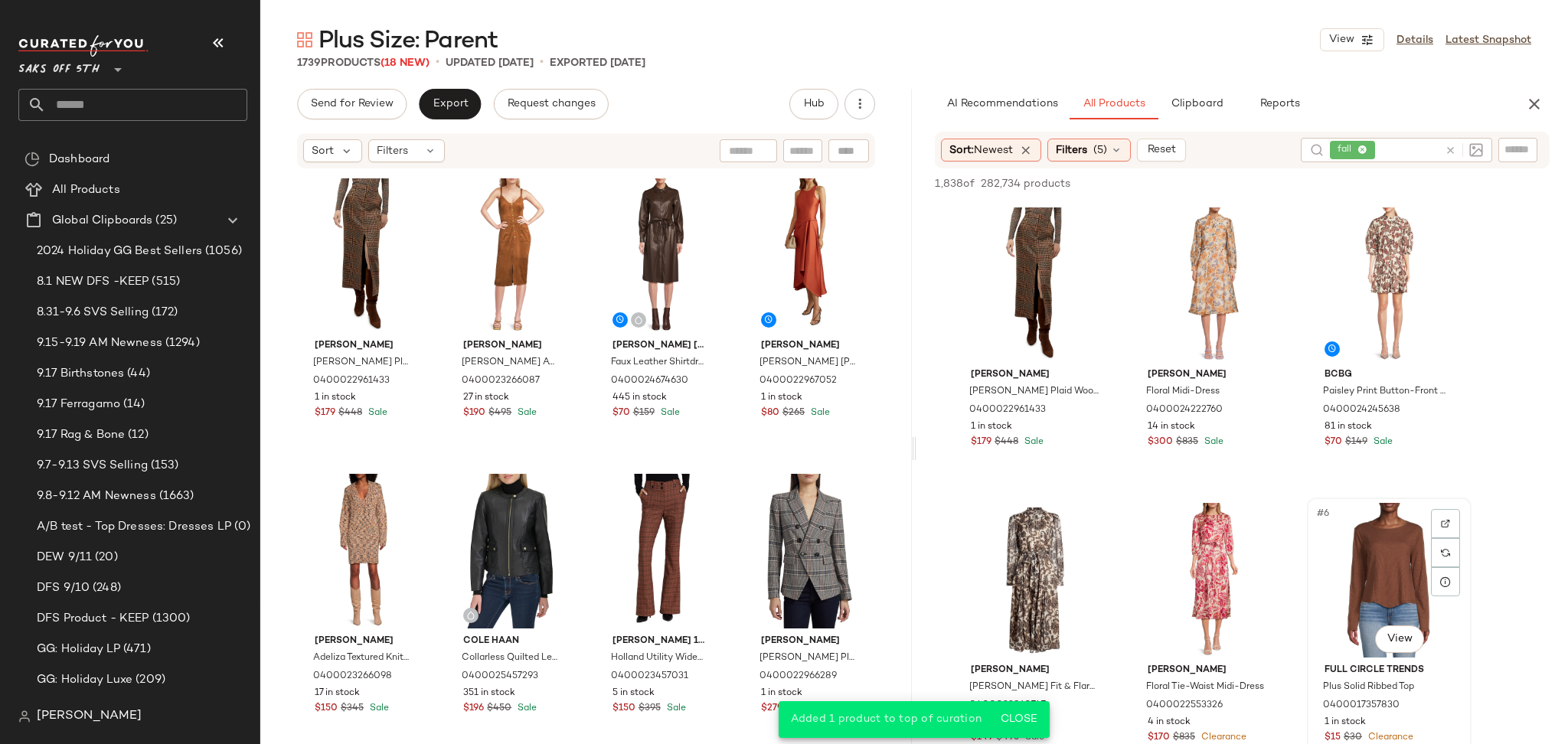
click at [1369, 506] on div "#6 View" at bounding box center [1389, 580] width 154 height 155
click at [1323, 185] on span "Add to Top" at bounding box center [1329, 184] width 60 height 11
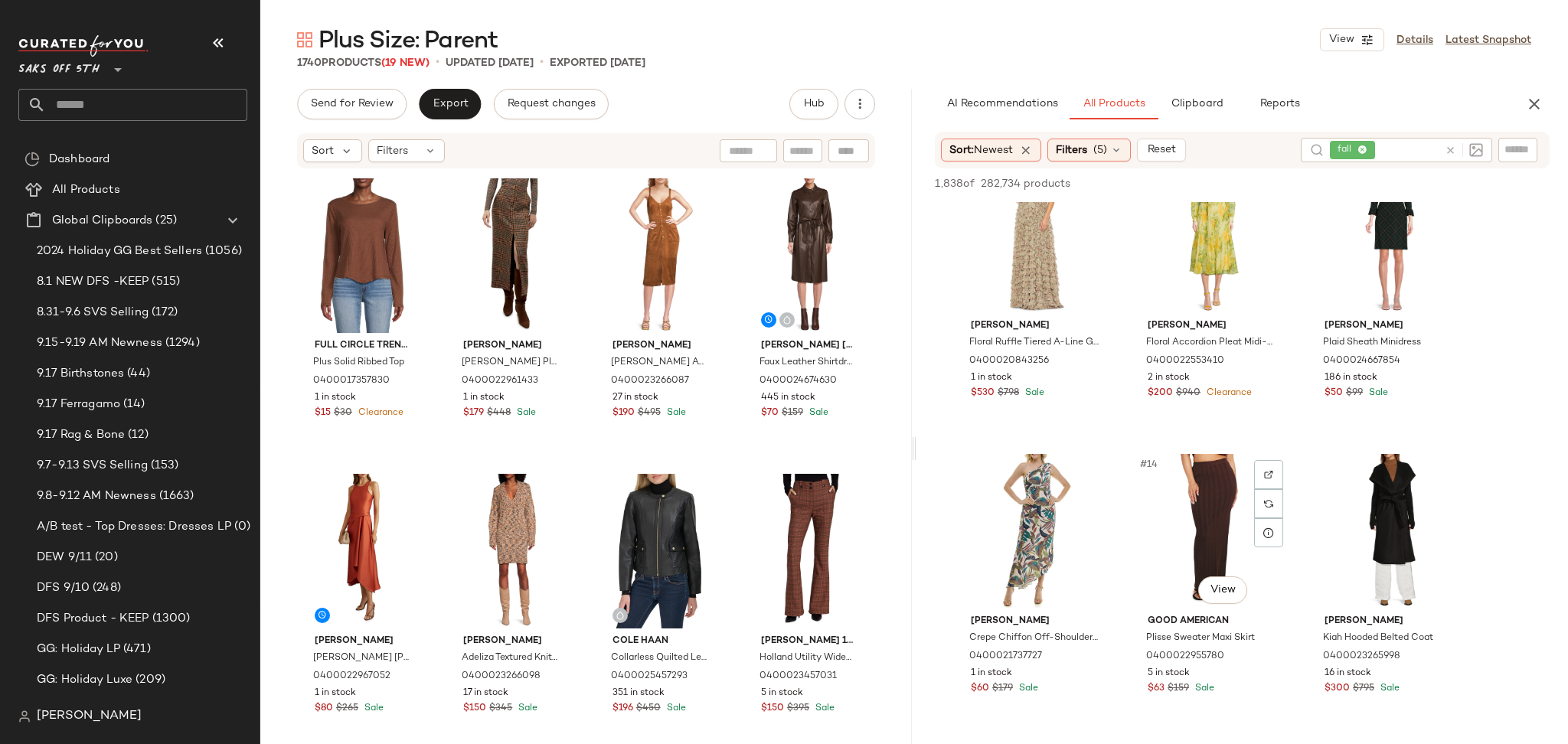
scroll to position [980, 0]
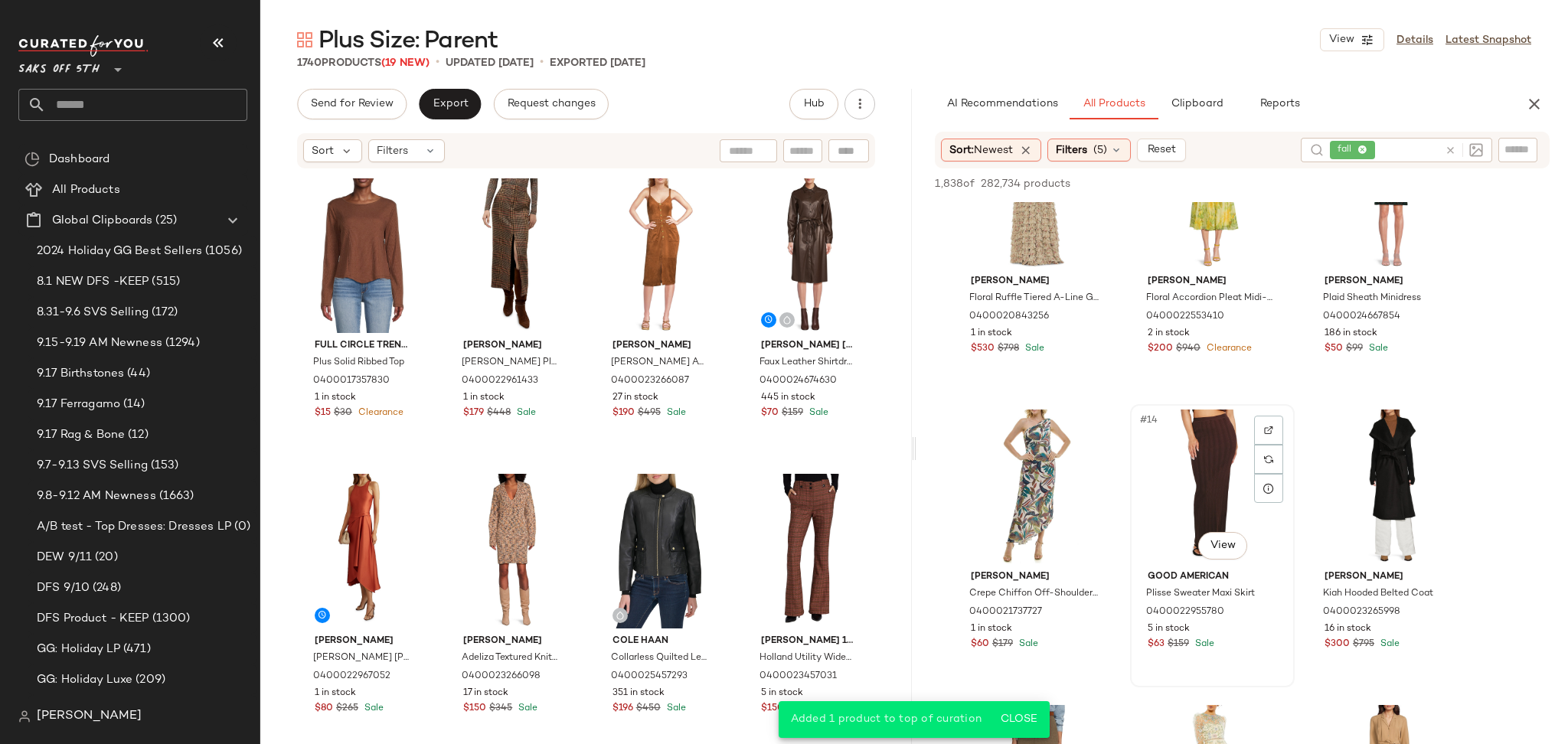
click at [1174, 458] on div "#14 View" at bounding box center [1212, 486] width 154 height 155
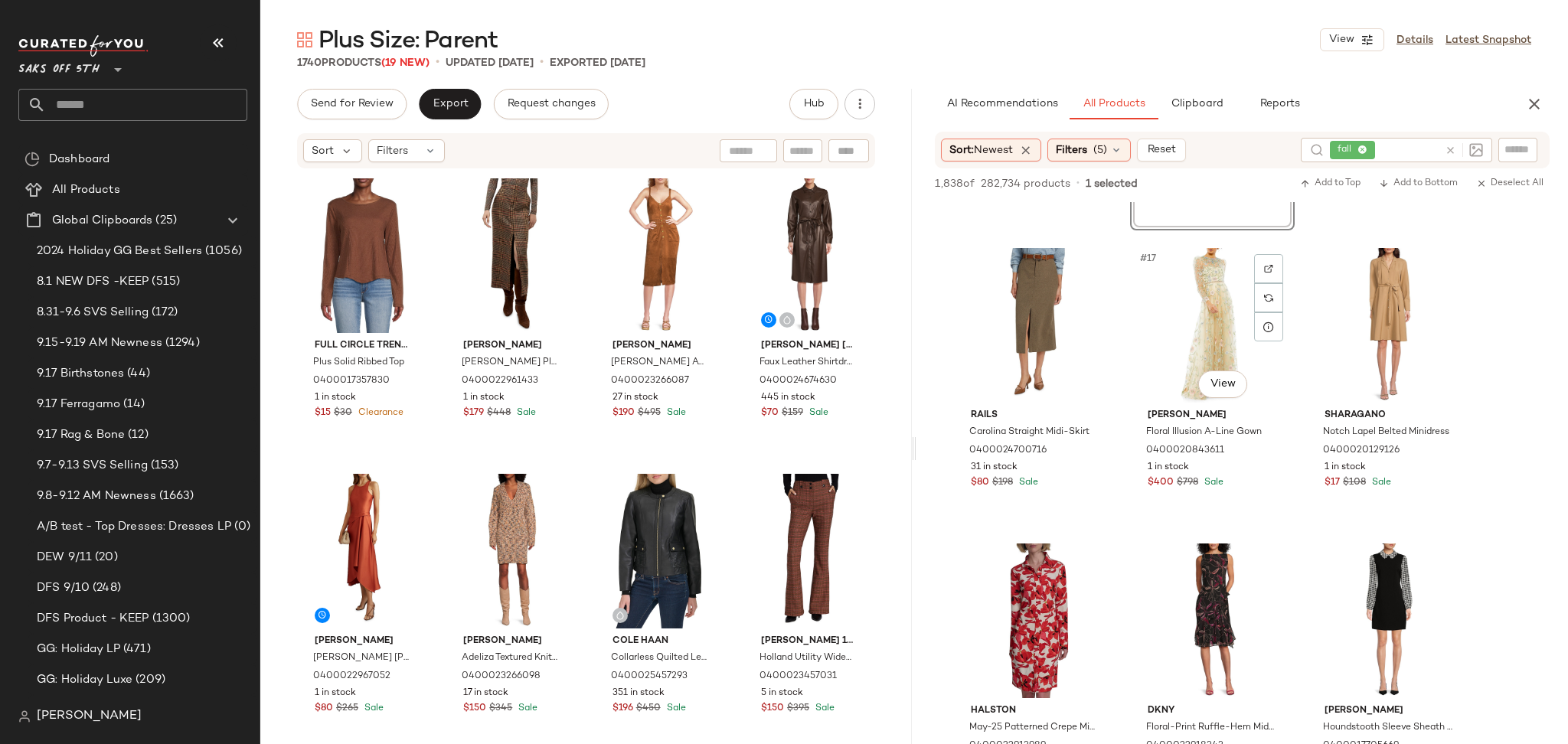
scroll to position [1452, 0]
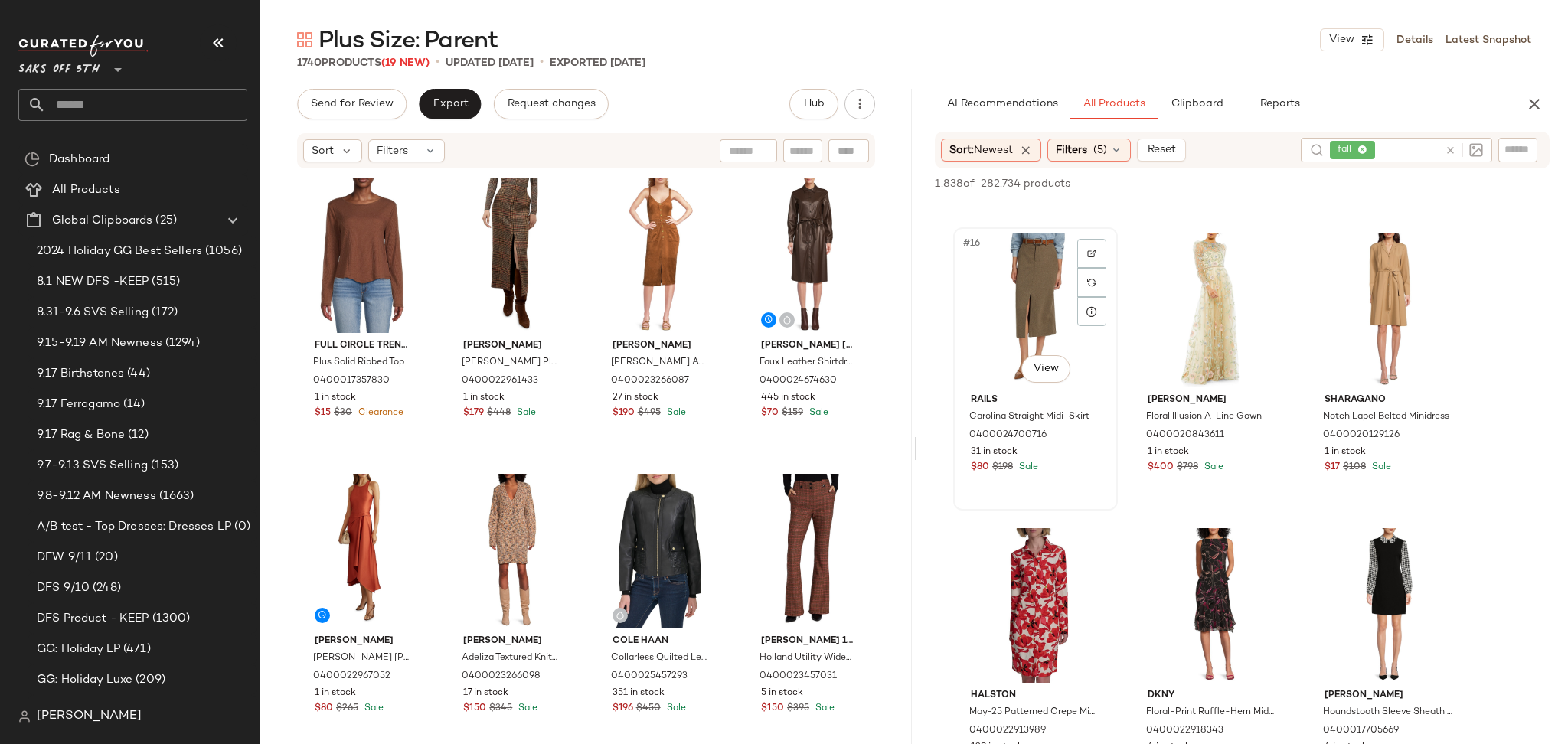
click at [1013, 281] on div "#16 View" at bounding box center [1035, 310] width 154 height 155
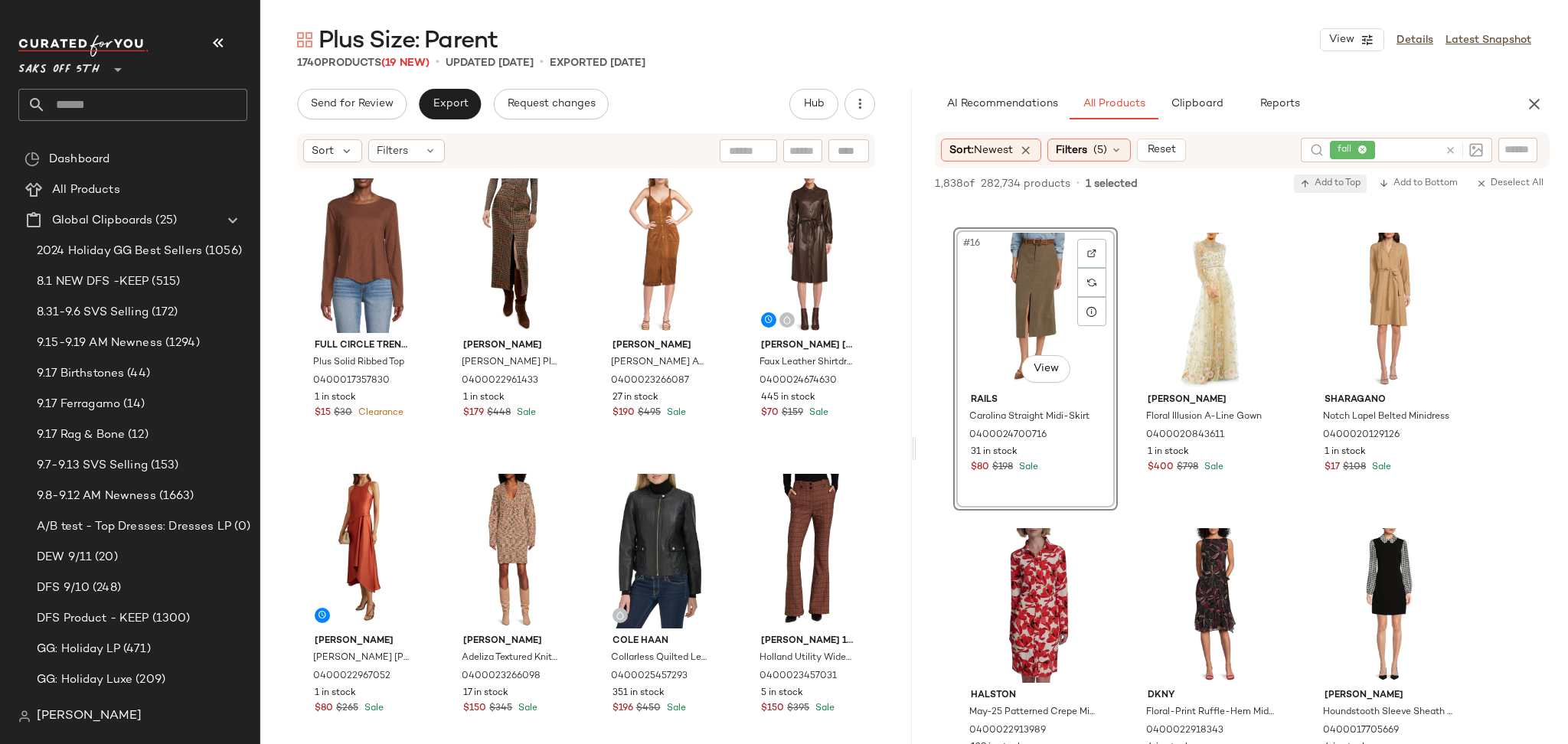
click at [1307, 179] on span "Add to Top" at bounding box center [1329, 184] width 60 height 11
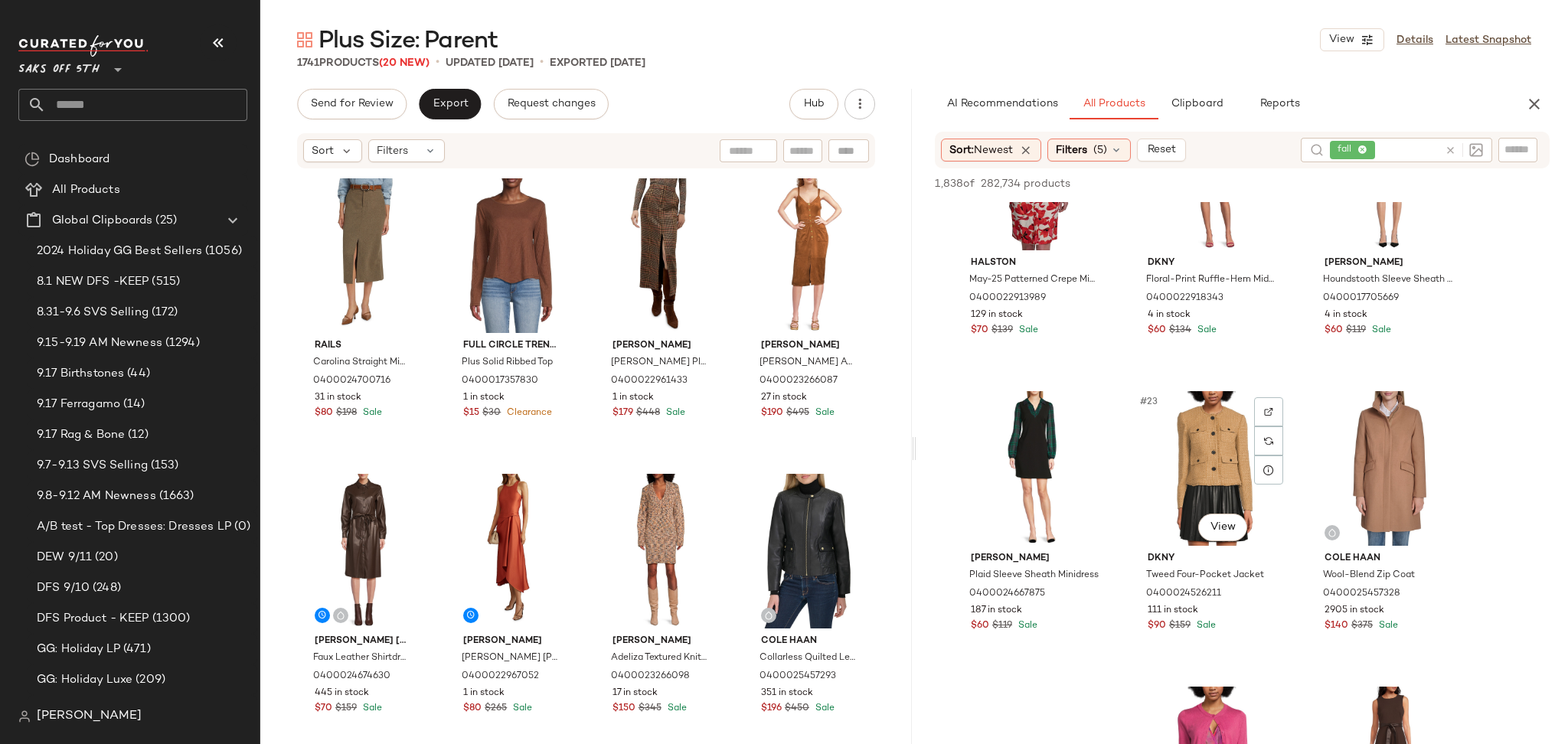
scroll to position [1887, 0]
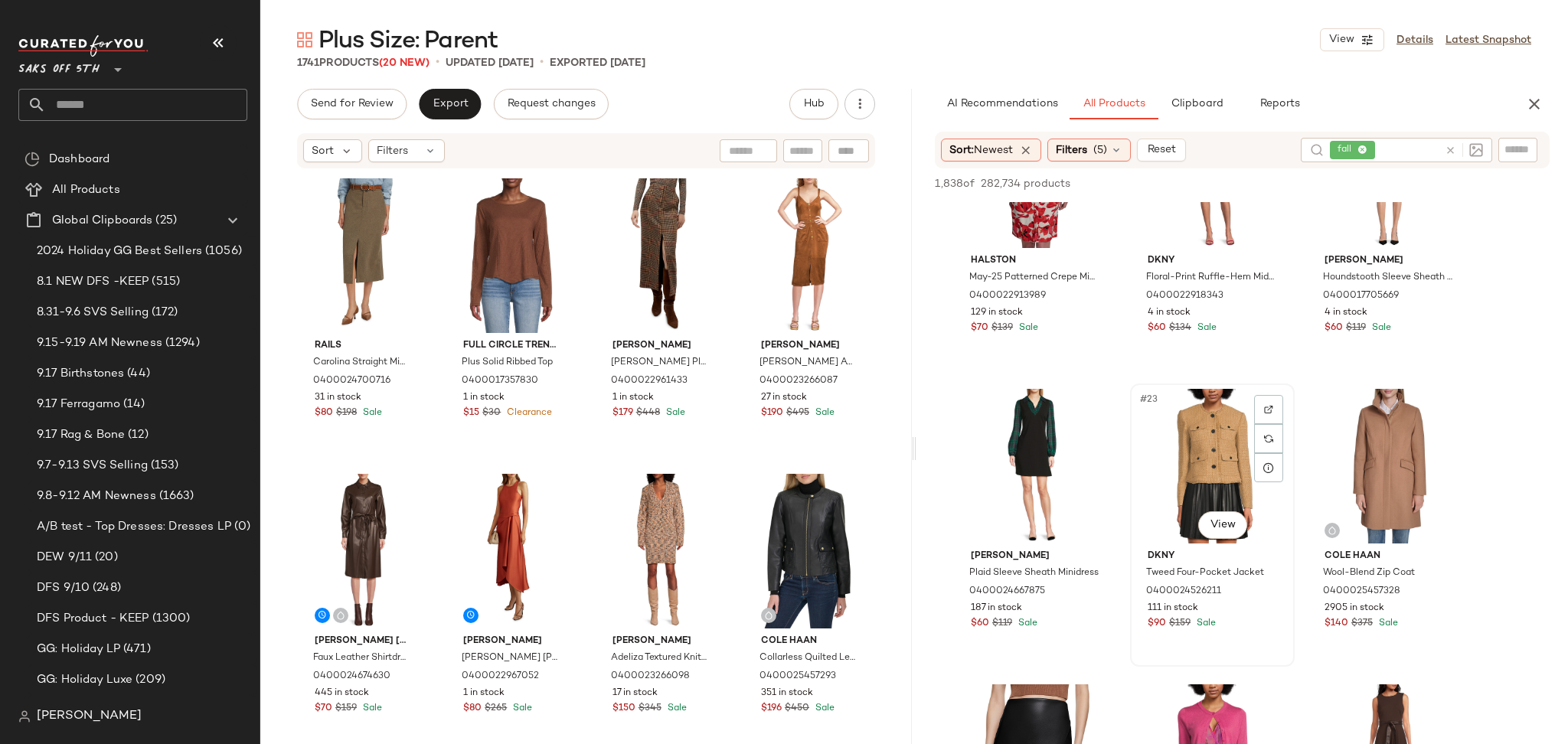
click at [1194, 461] on div "#23 View" at bounding box center [1212, 466] width 154 height 155
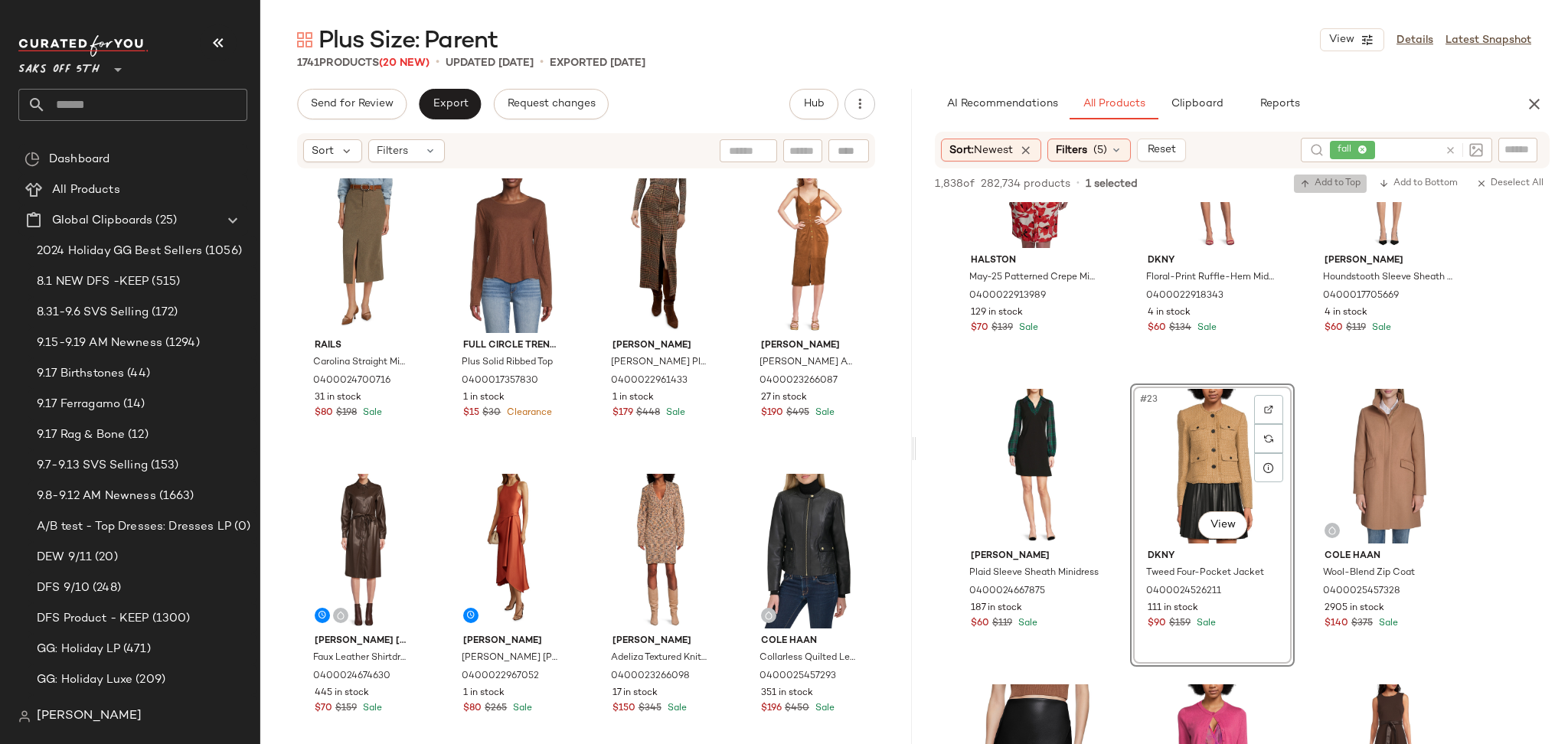
click at [1330, 186] on span "Add to Top" at bounding box center [1329, 184] width 60 height 11
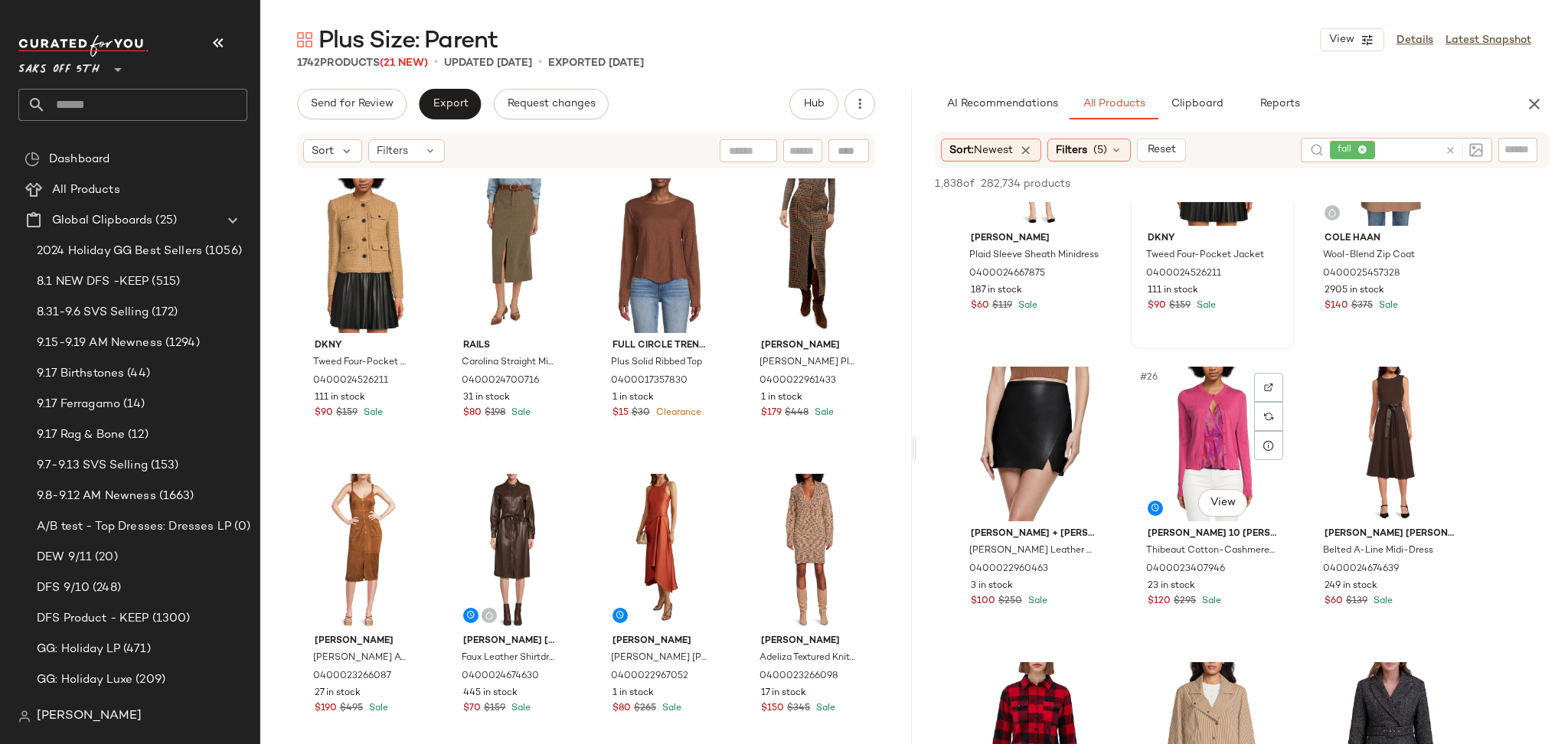
scroll to position [2301, 0]
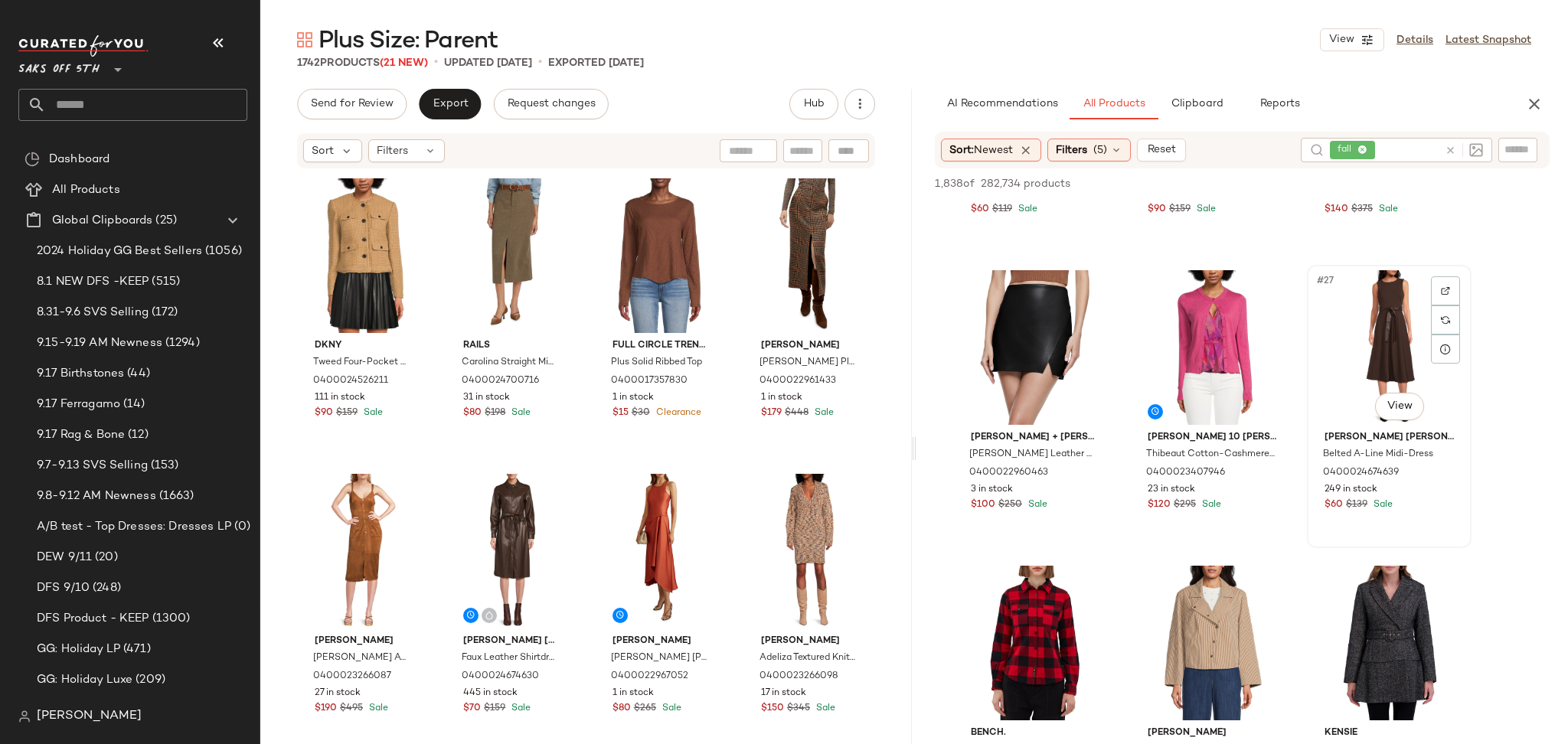
click at [1392, 299] on div "#27 View" at bounding box center [1389, 347] width 154 height 155
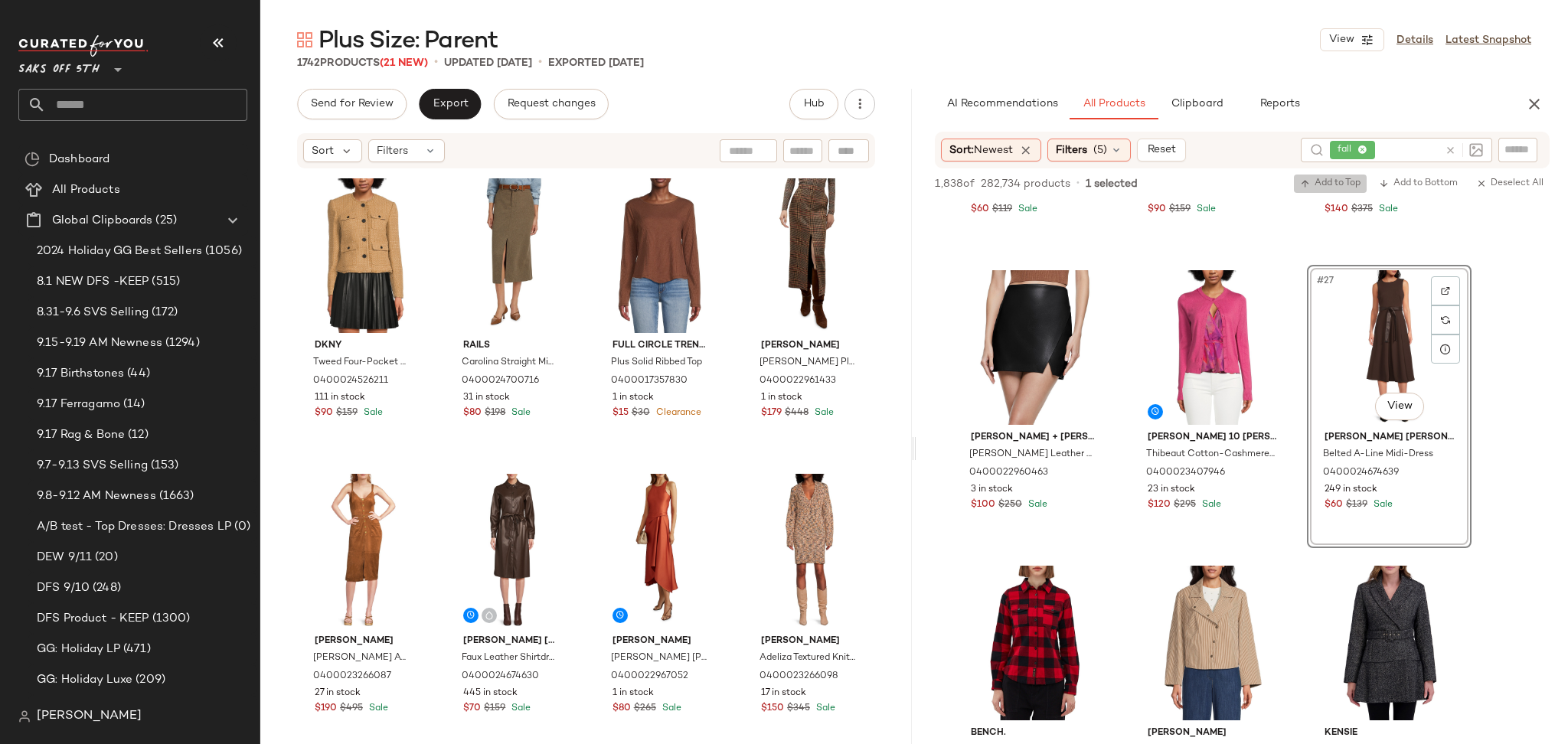
click at [1335, 179] on span "Add to Top" at bounding box center [1329, 184] width 60 height 11
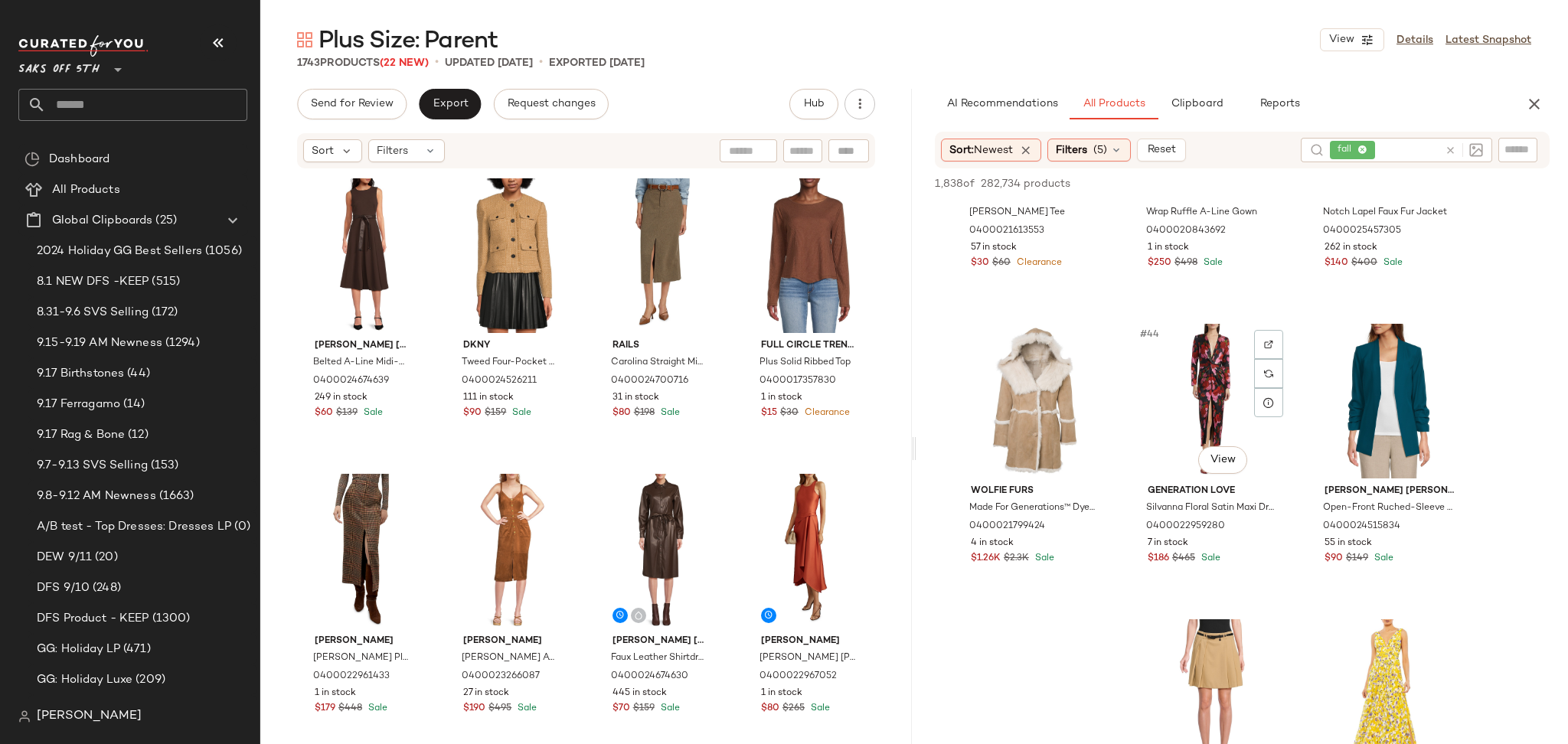
scroll to position [4034, 0]
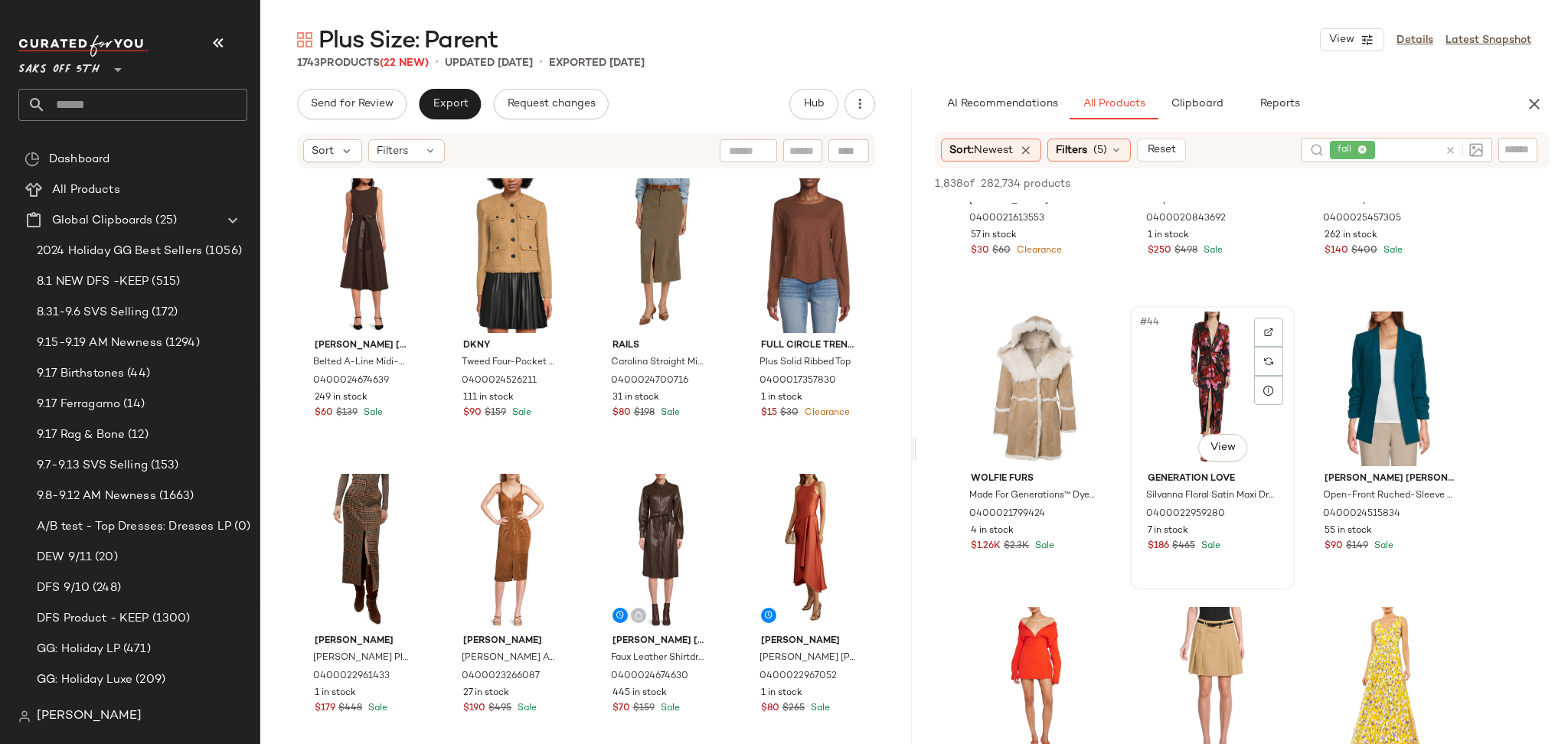
click at [1202, 361] on div "#44 View" at bounding box center [1212, 389] width 154 height 155
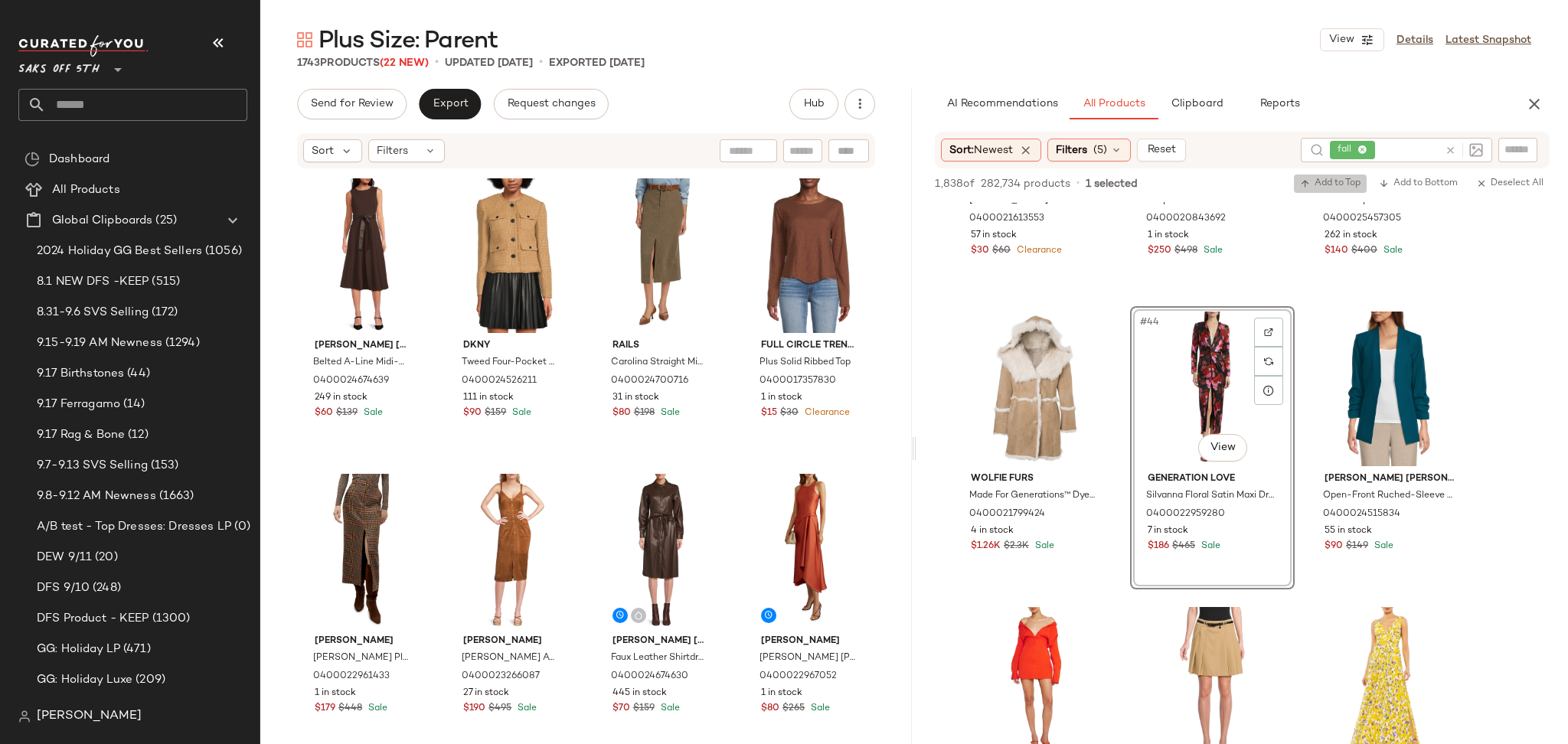
click at [1330, 182] on span "Add to Top" at bounding box center [1329, 184] width 60 height 11
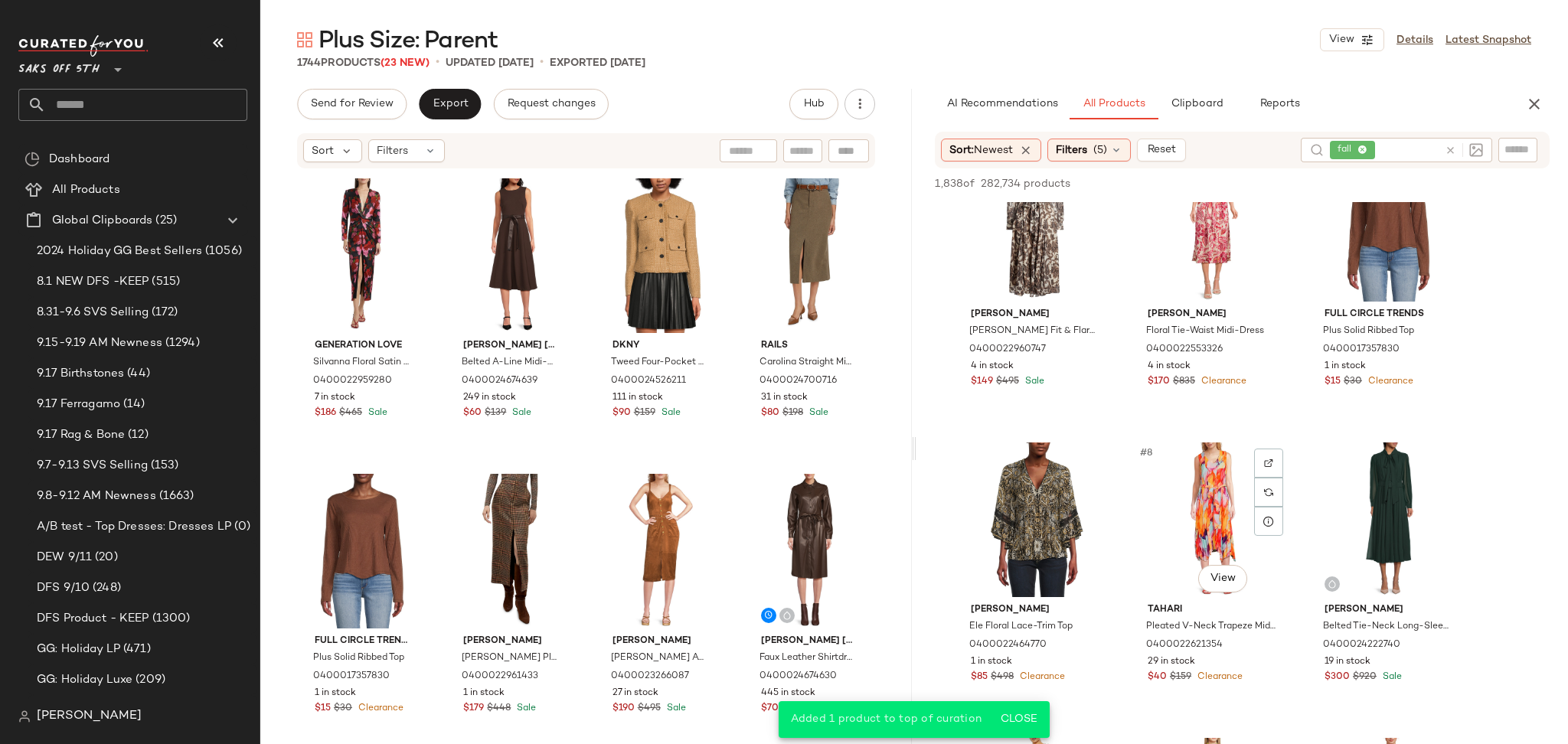
scroll to position [0, 0]
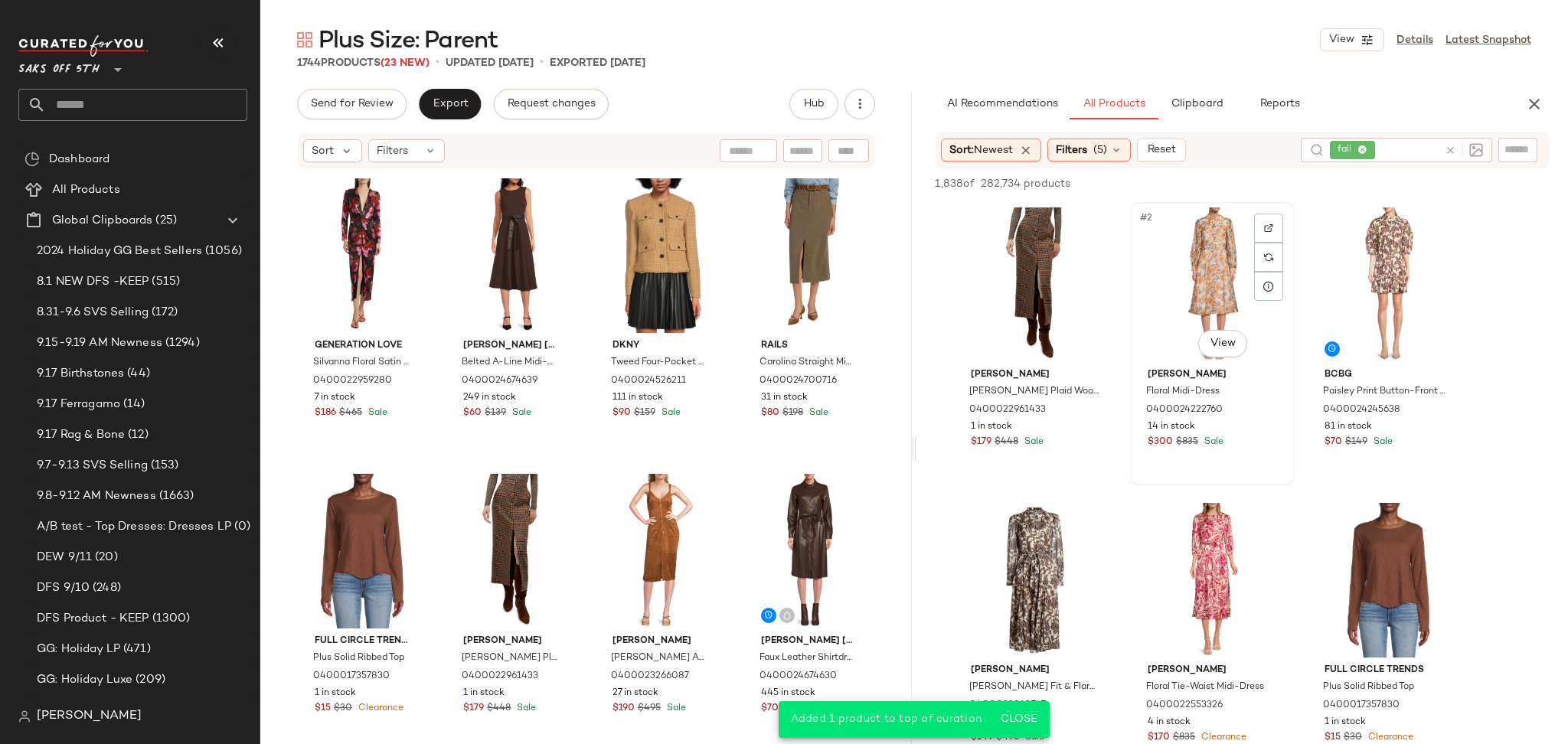
click at [1205, 284] on div "#2 View" at bounding box center [1212, 285] width 154 height 155
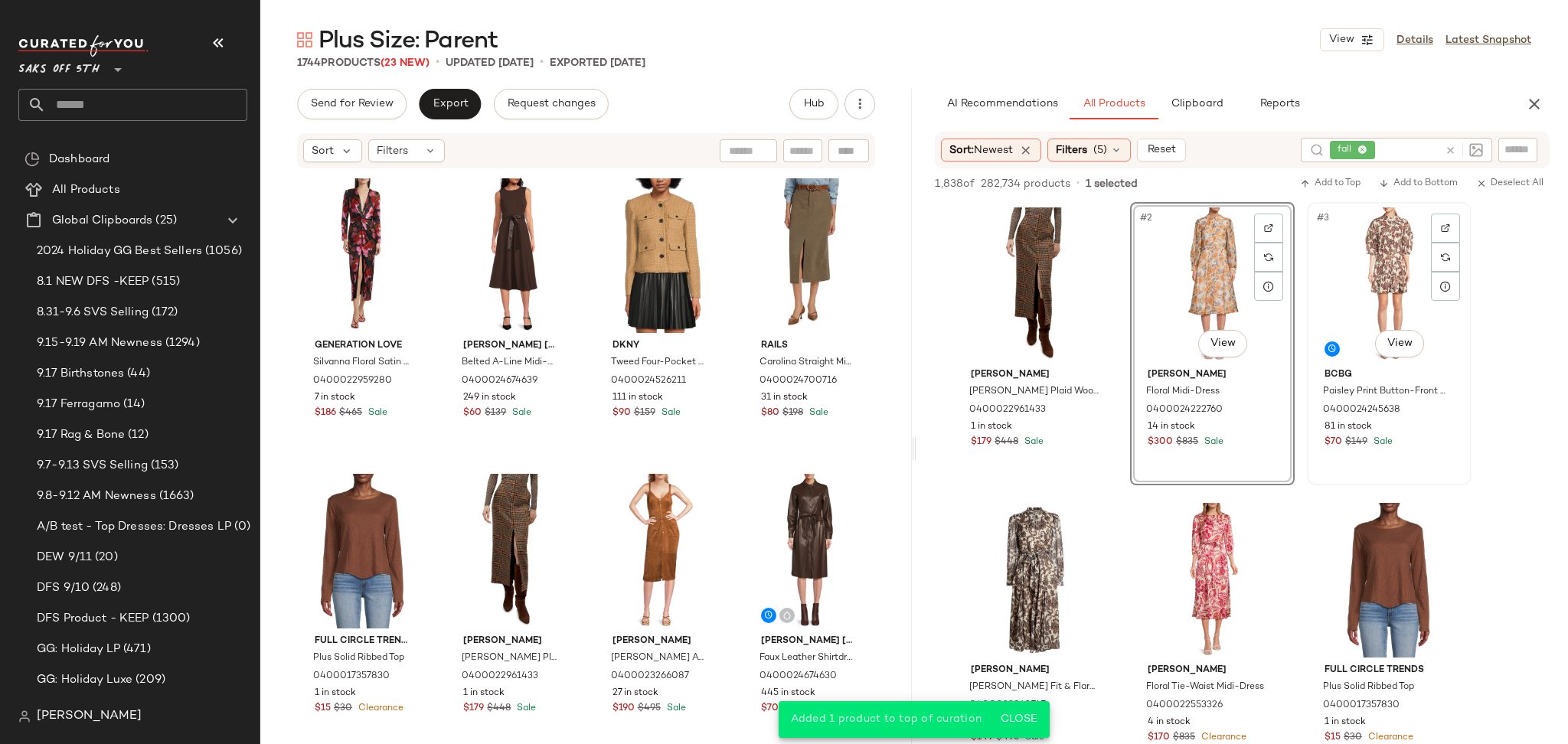
click at [1356, 249] on div "#3 View" at bounding box center [1389, 285] width 154 height 155
click at [1330, 185] on span "Add to Top" at bounding box center [1329, 184] width 60 height 11
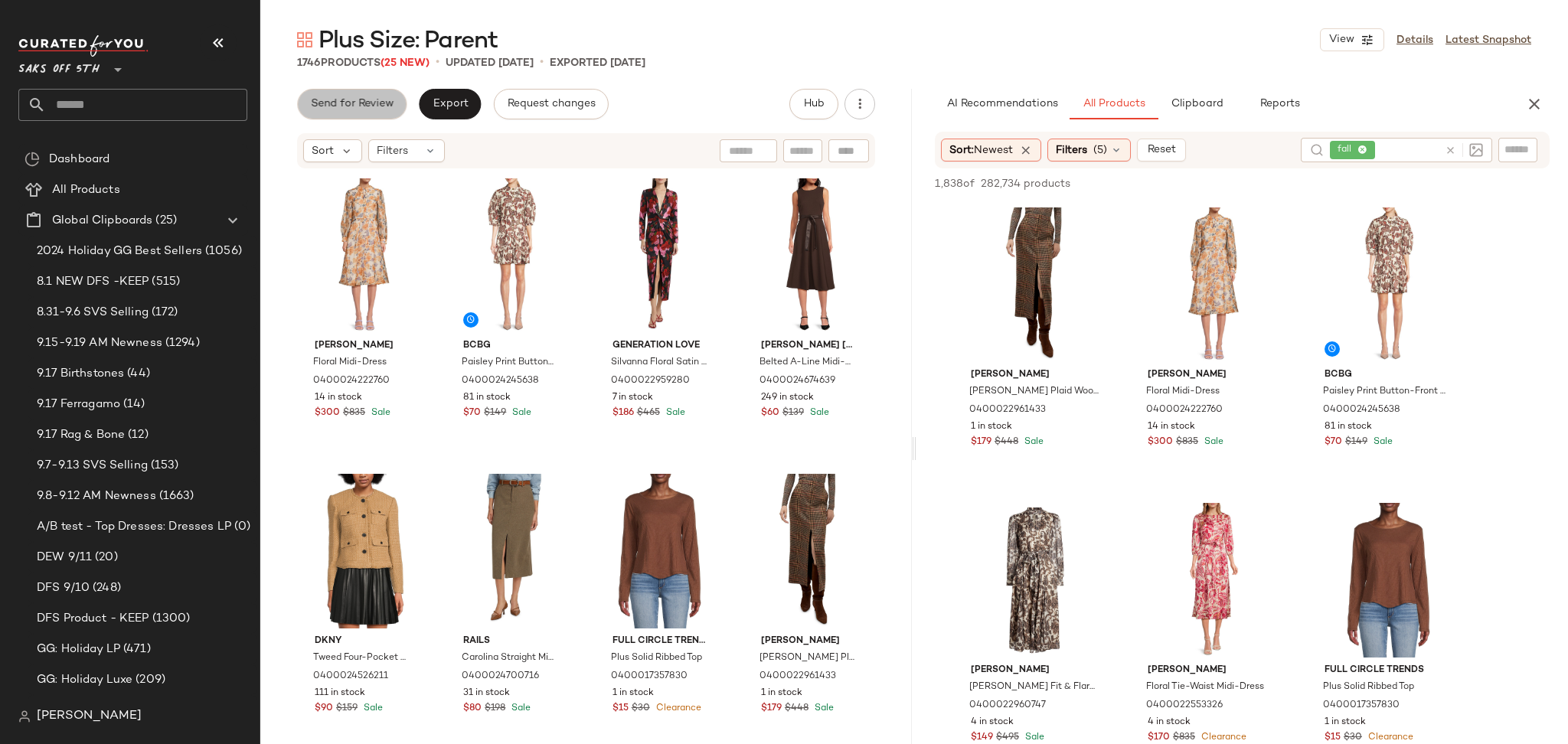
click at [374, 103] on span "Send for Review" at bounding box center [352, 104] width 83 height 12
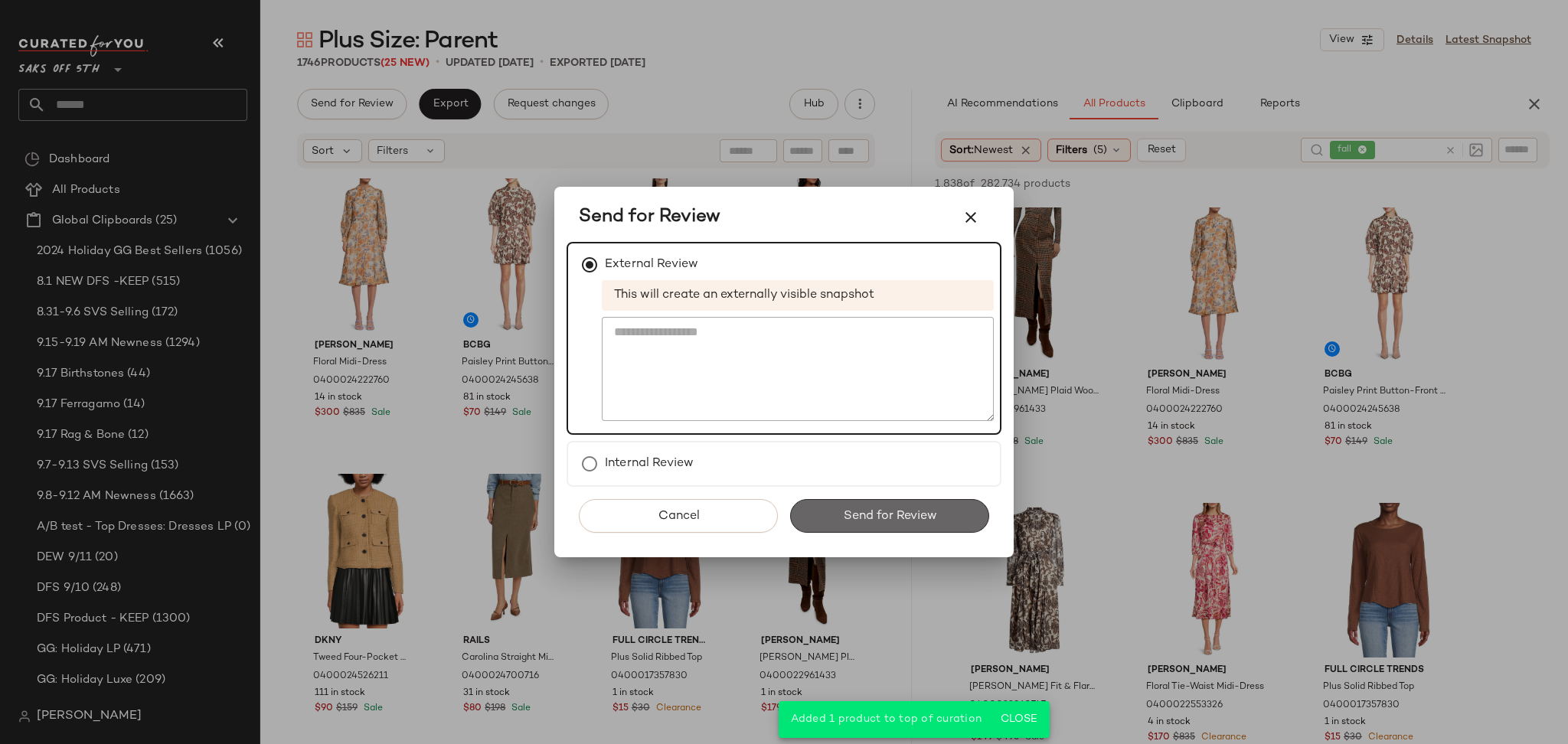
click at [823, 513] on button "Send for Review" at bounding box center [889, 516] width 199 height 34
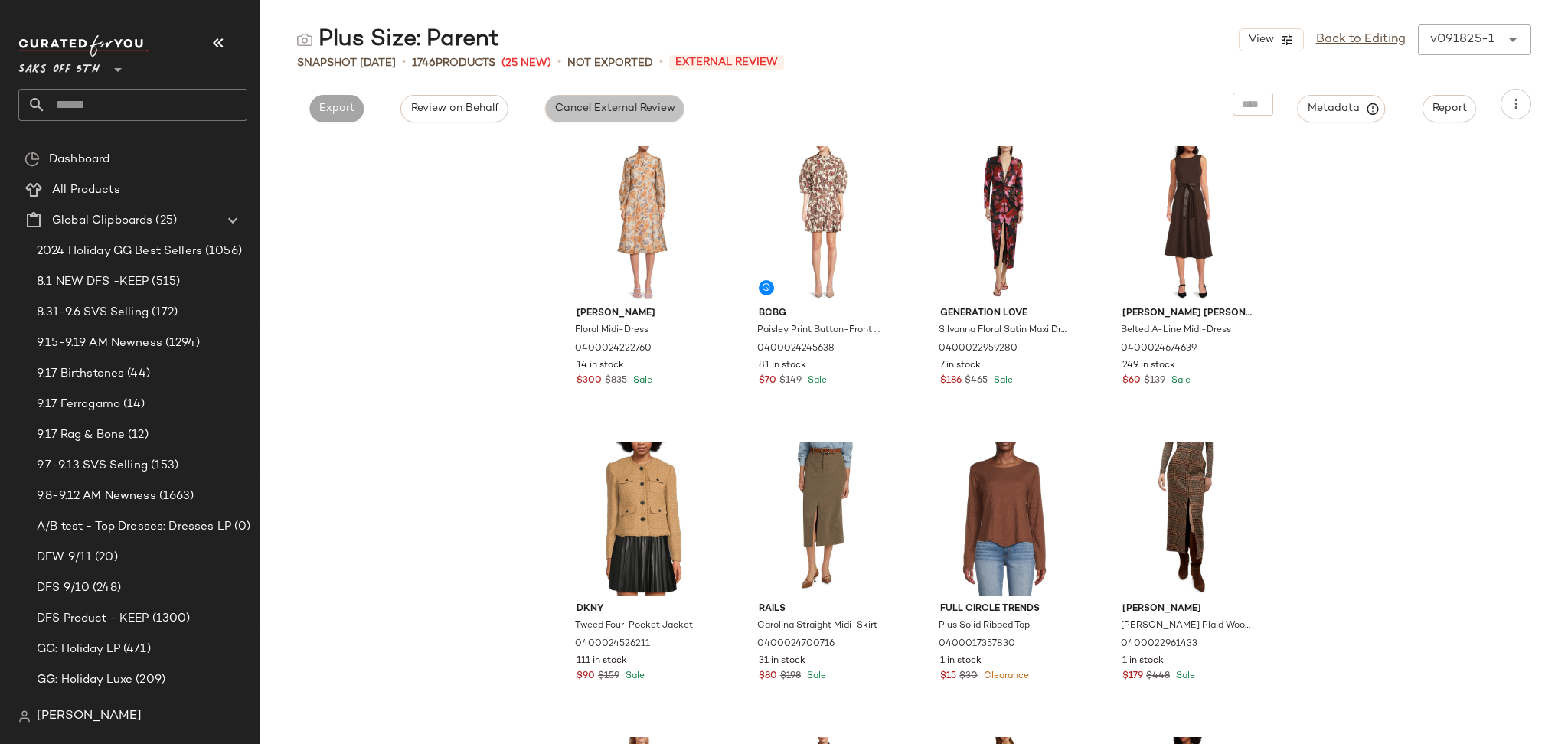
click at [632, 119] on button "Cancel External Review" at bounding box center [614, 108] width 139 height 28
click at [463, 108] on span "Export" at bounding box center [474, 108] width 36 height 12
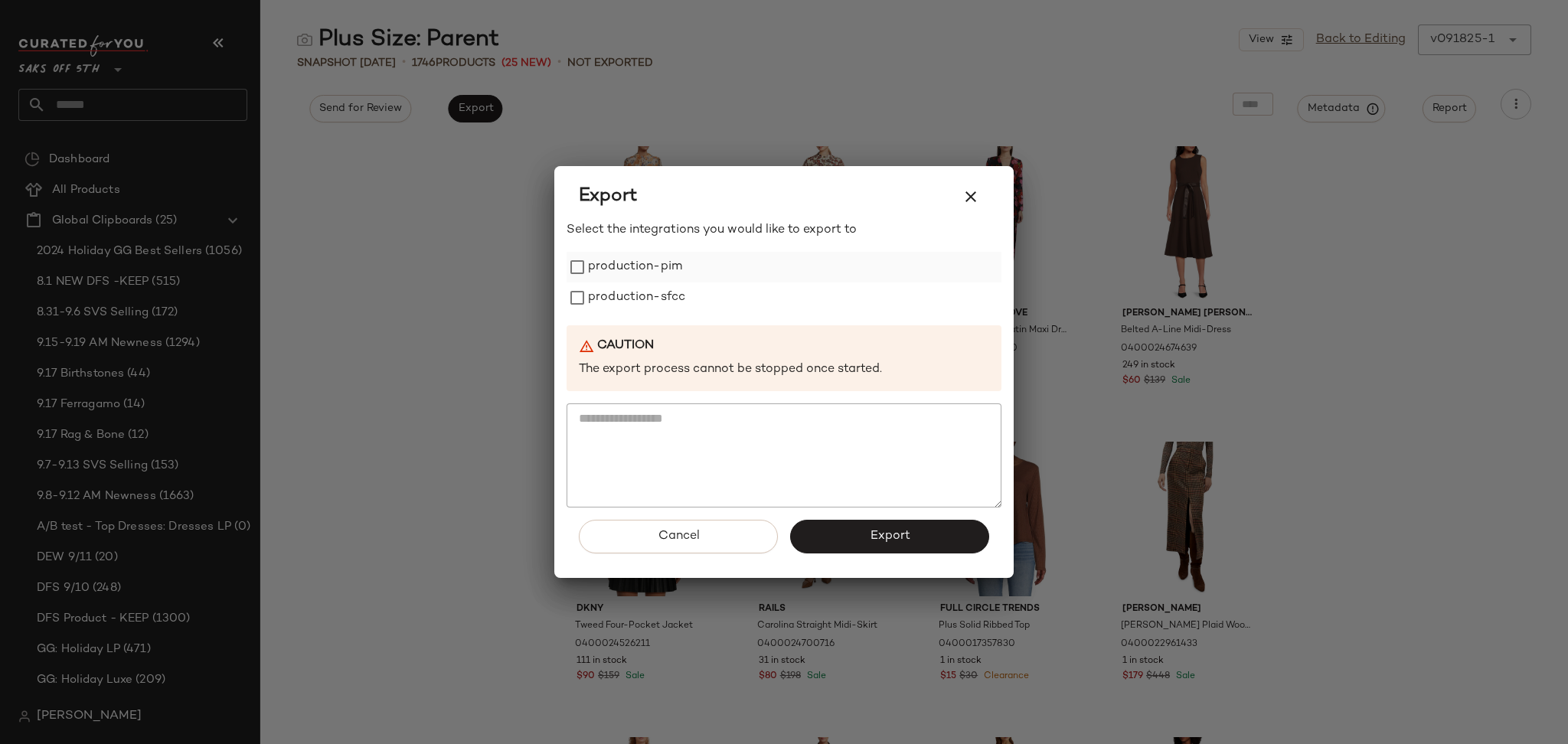
click at [608, 271] on label "production-pim" at bounding box center [634, 267] width 94 height 31
click at [616, 305] on label "production-sfcc" at bounding box center [636, 297] width 97 height 31
click at [846, 548] on button "Export" at bounding box center [889, 537] width 199 height 34
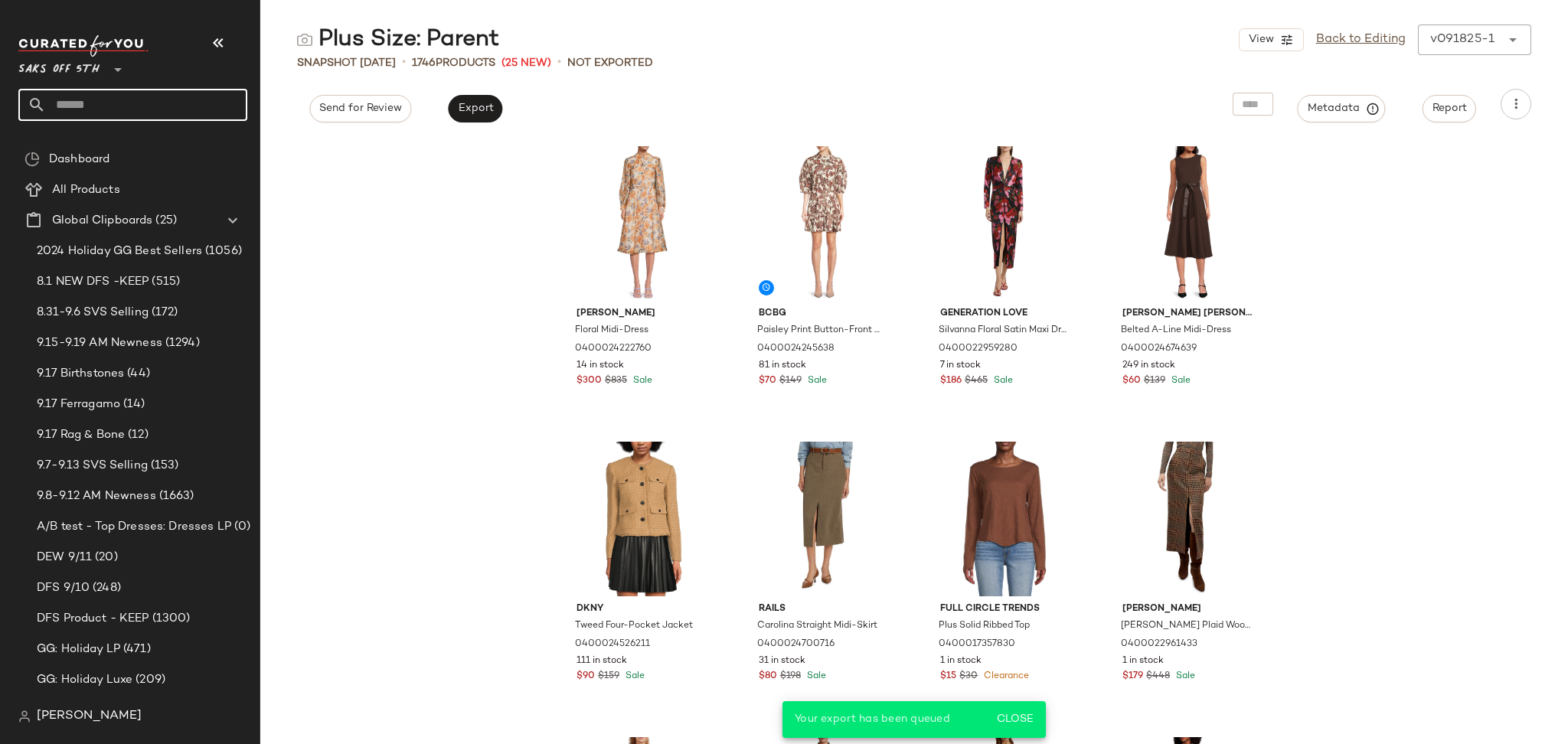
click at [147, 116] on input "text" at bounding box center [147, 105] width 202 height 32
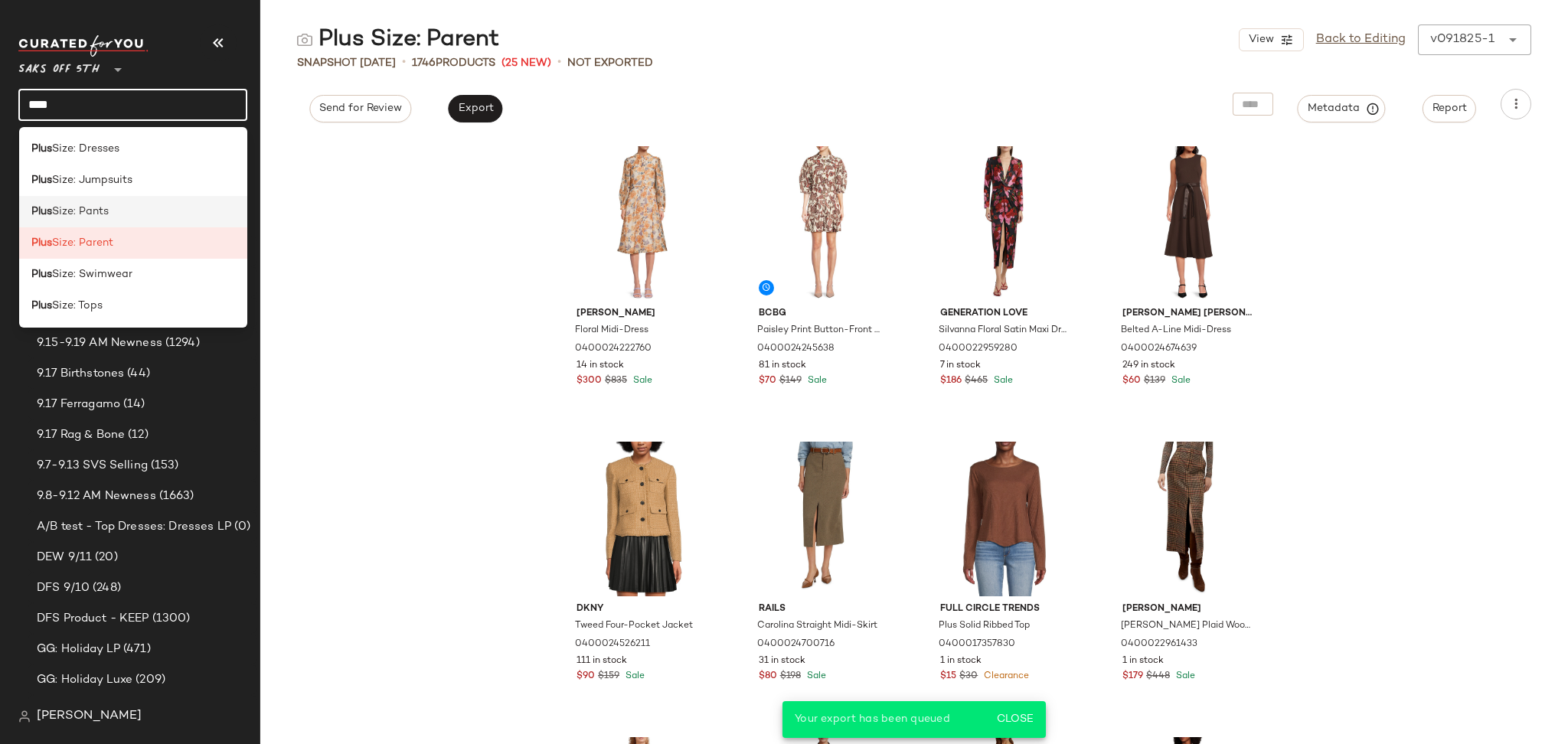
type input "****"
click at [115, 219] on div "Plus Size: Pants" at bounding box center [134, 211] width 229 height 31
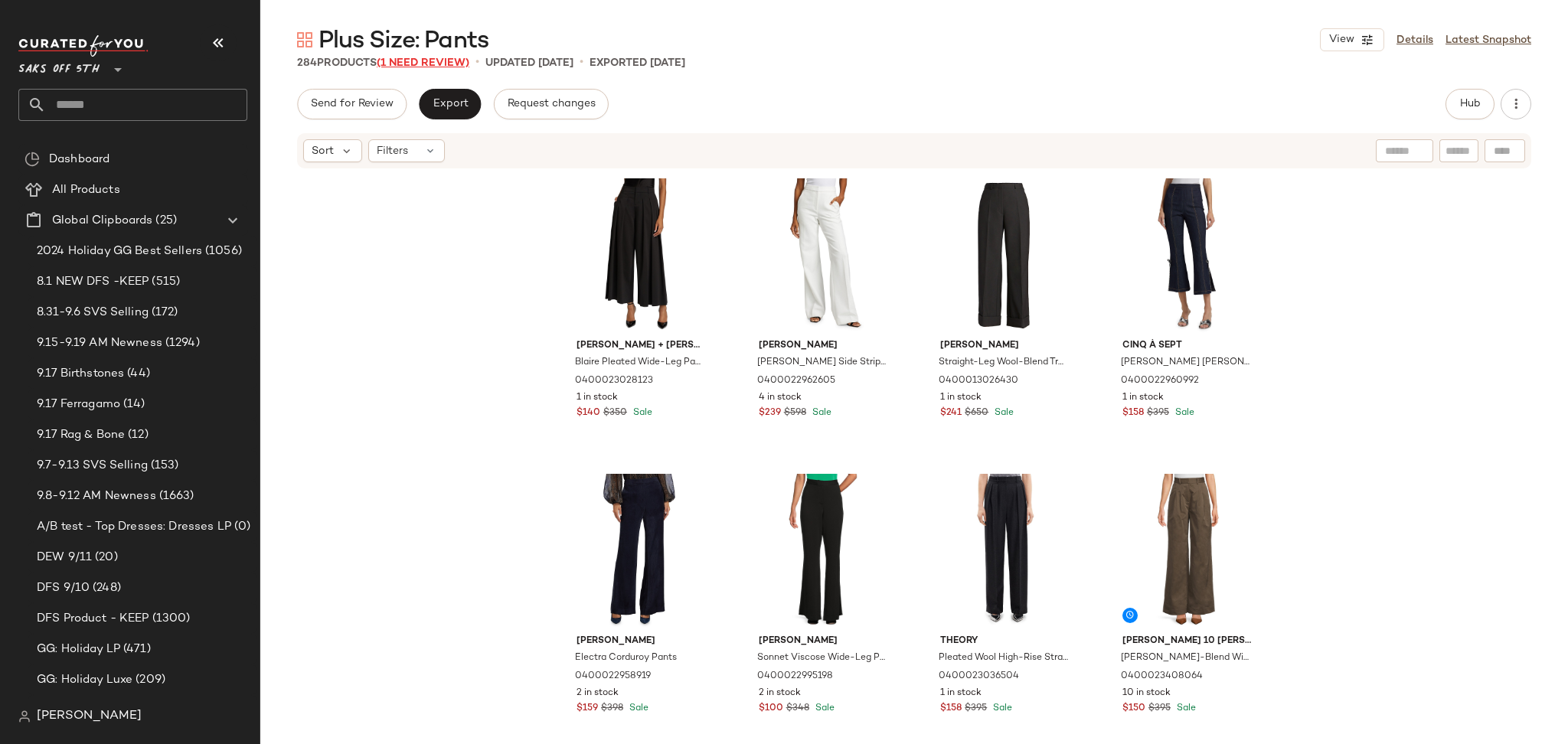
click at [427, 61] on span "(1 Need Review)" at bounding box center [423, 64] width 92 height 12
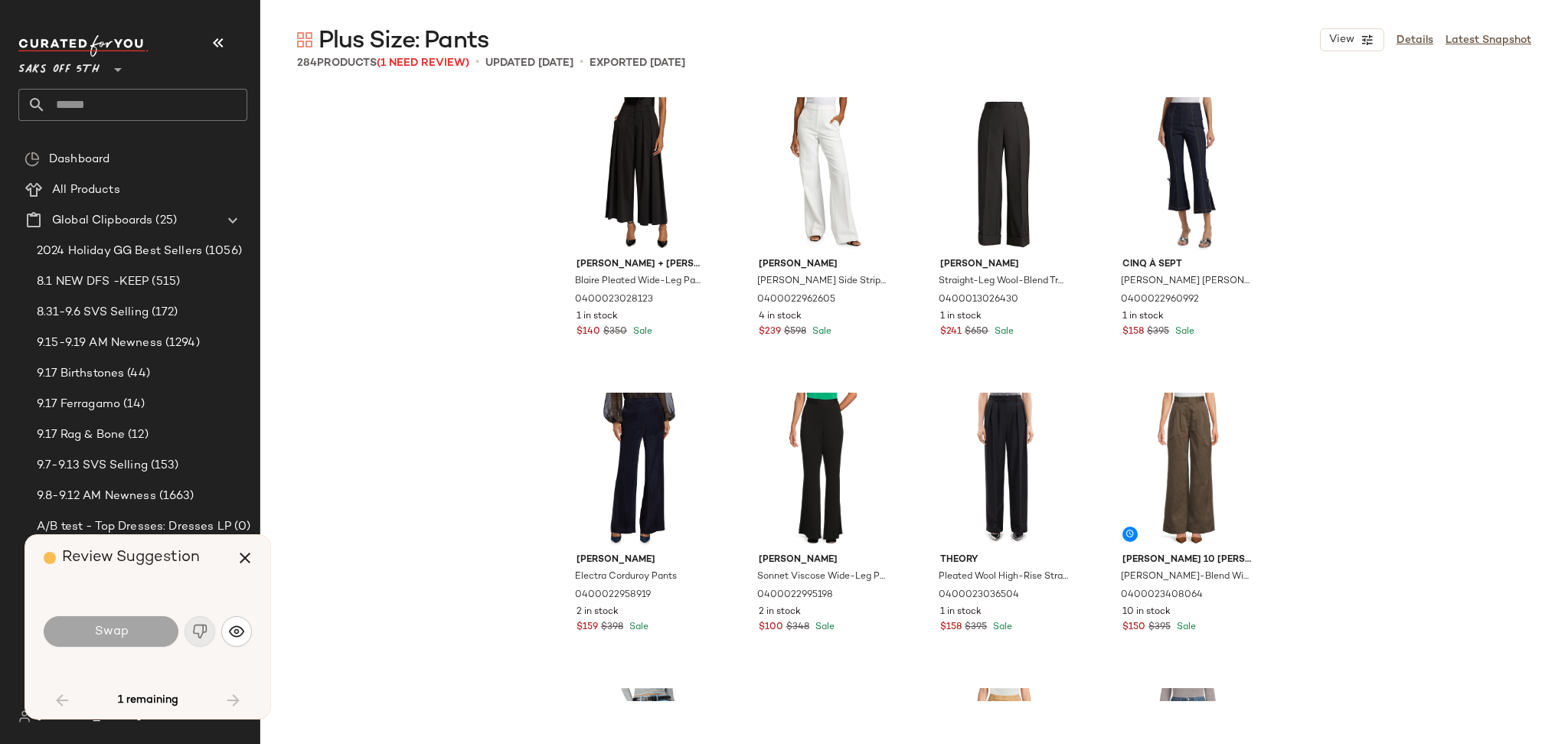
scroll to position [4433, 0]
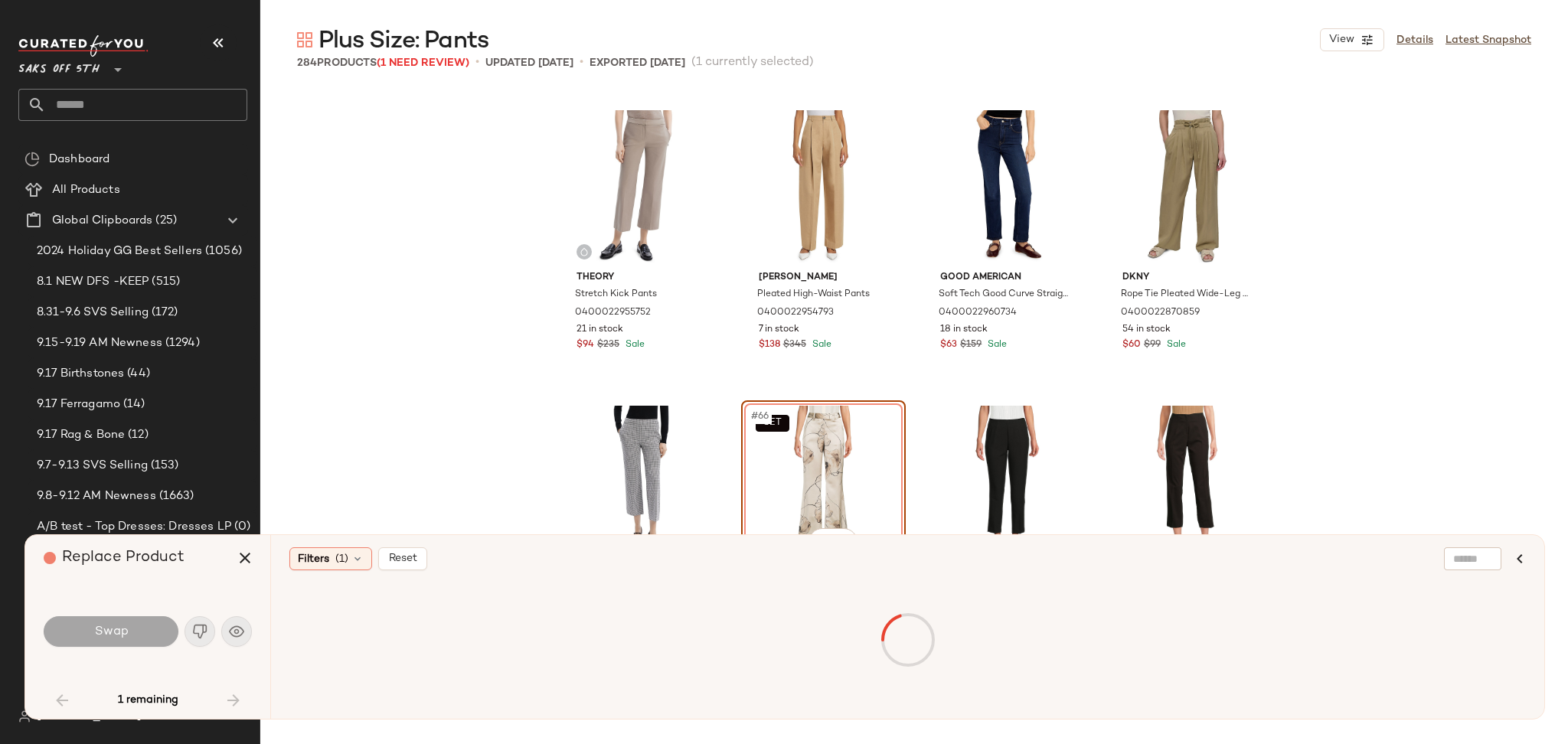
click at [777, 441] on div "SET #66 View" at bounding box center [823, 483] width 154 height 155
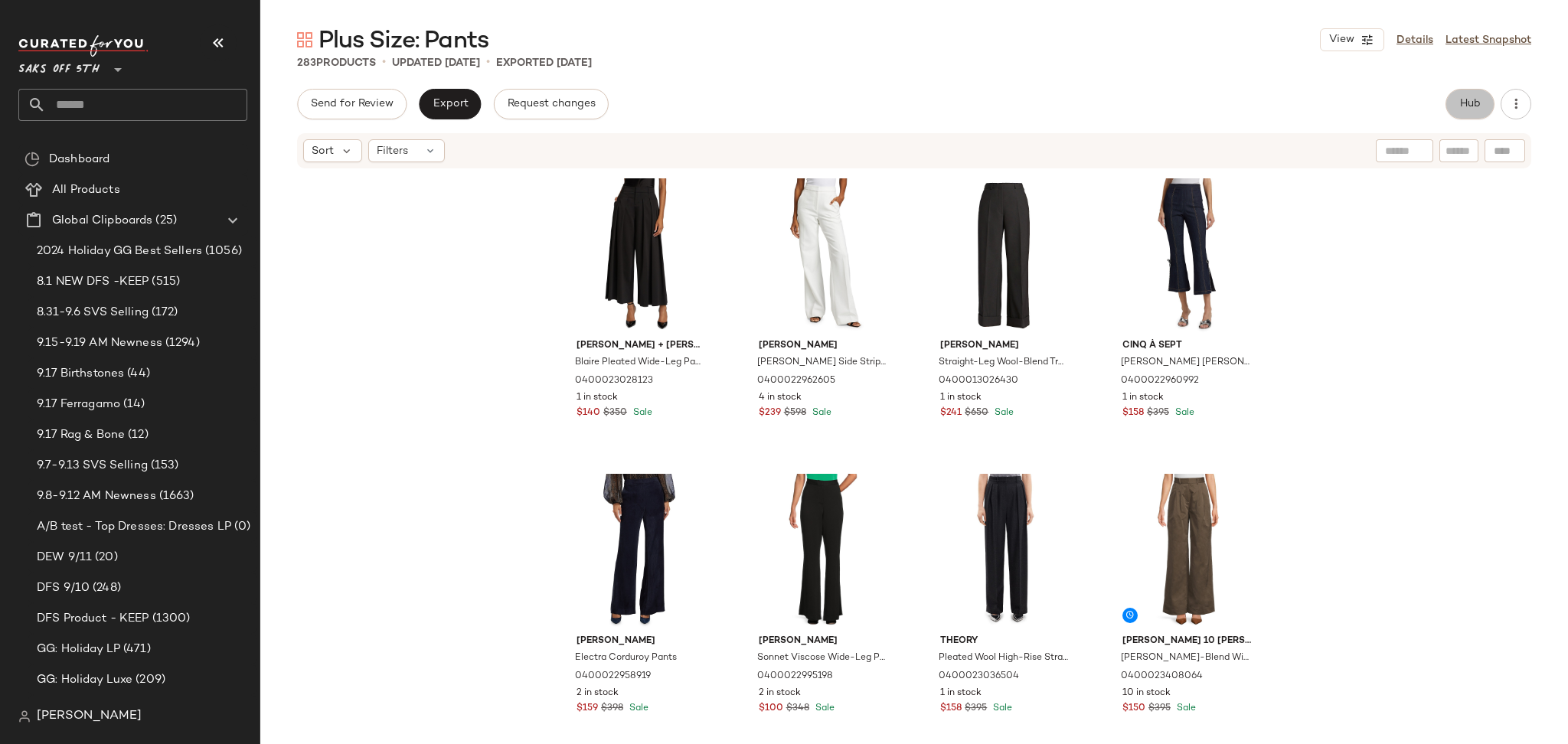
click at [1454, 108] on button "Hub" at bounding box center [1470, 104] width 49 height 31
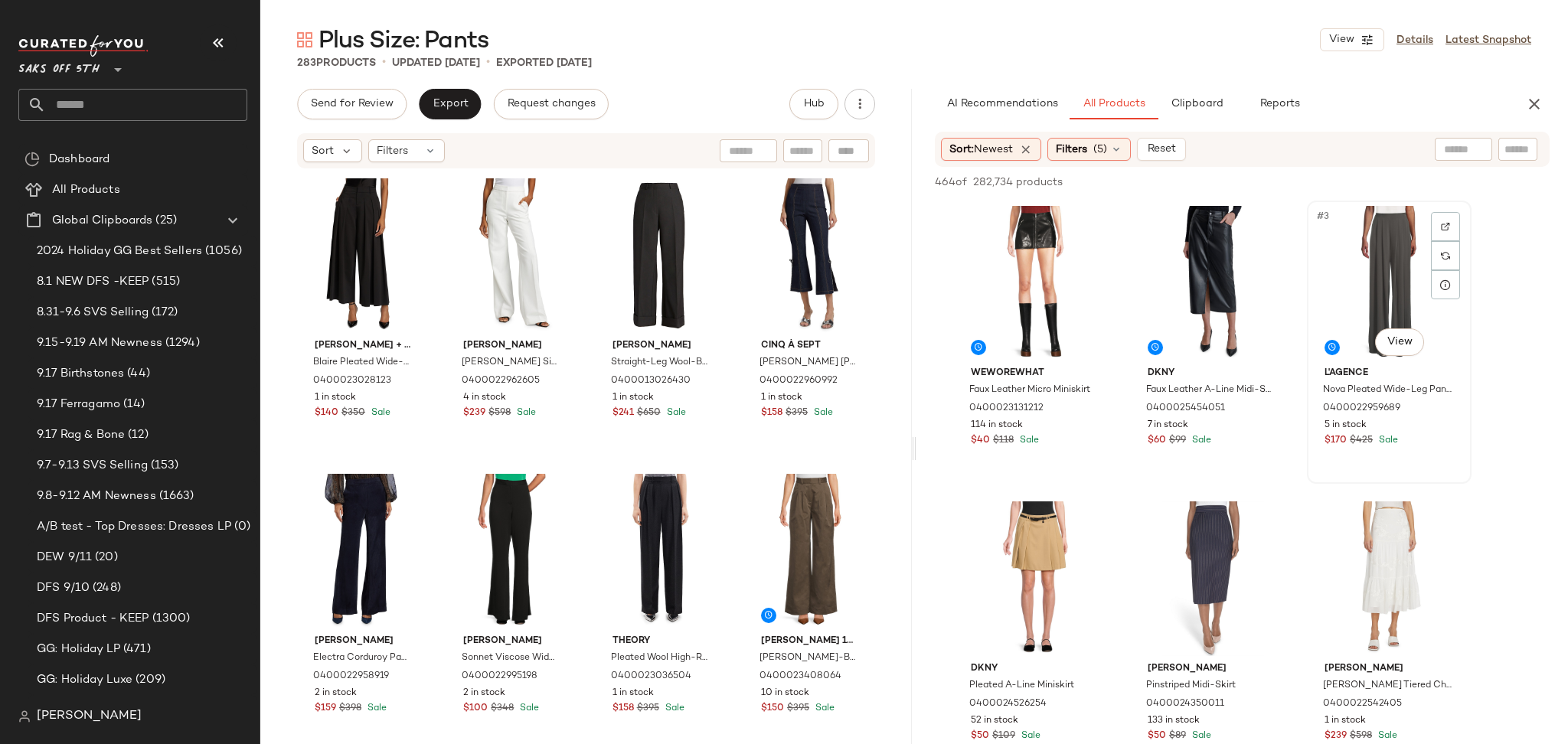
click at [1378, 219] on div "#3 View" at bounding box center [1389, 283] width 154 height 155
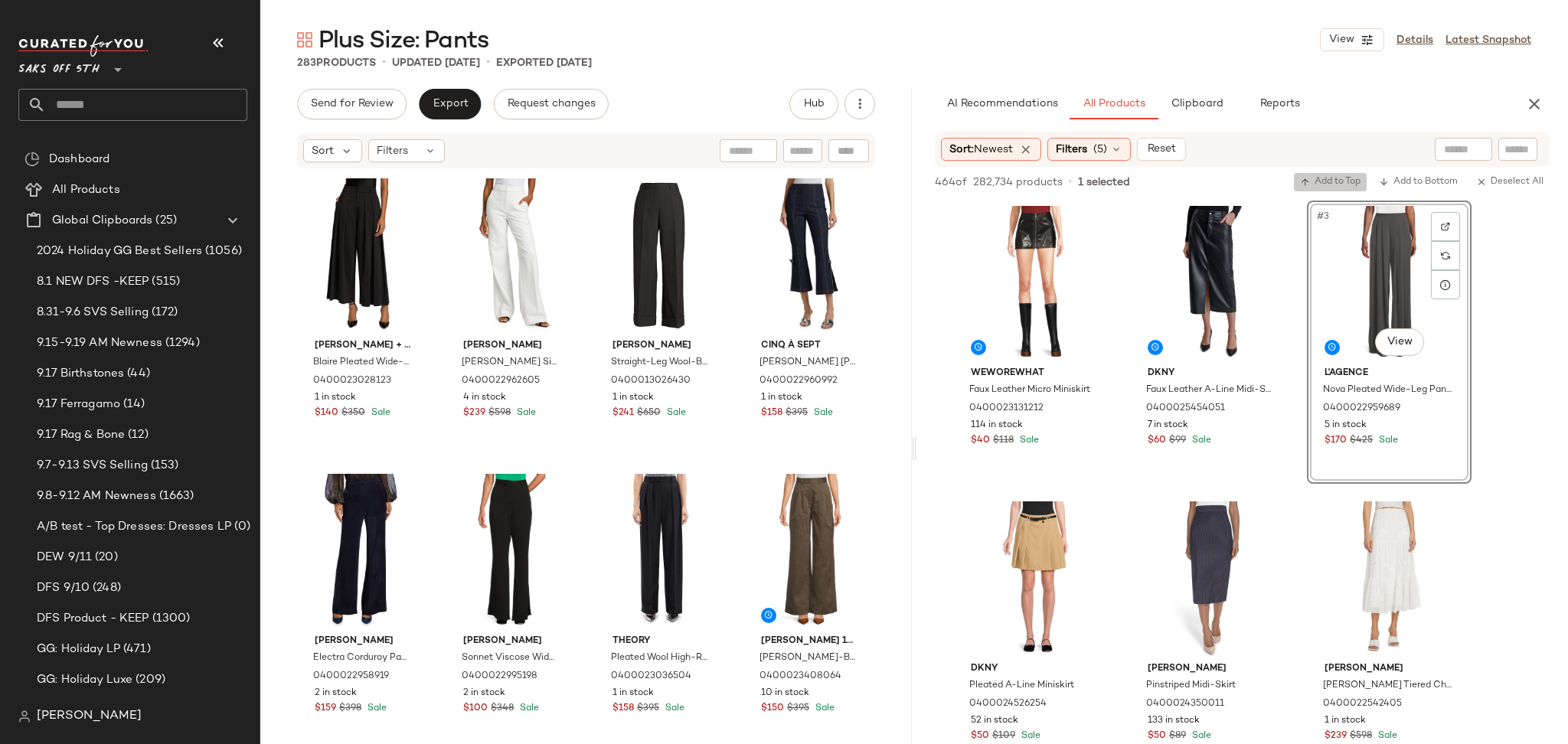
click at [1339, 179] on span "Add to Top" at bounding box center [1329, 182] width 60 height 11
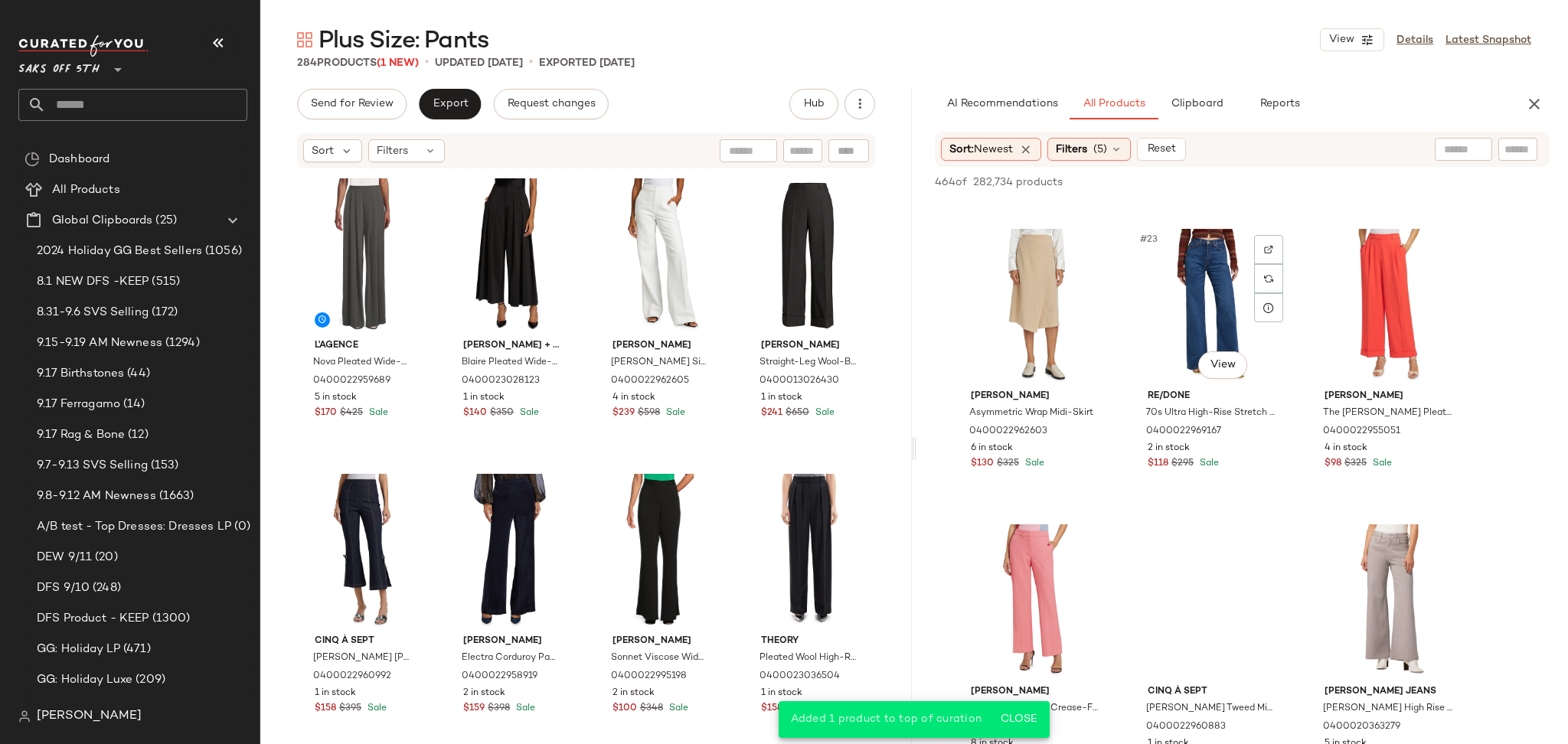
scroll to position [2046, 0]
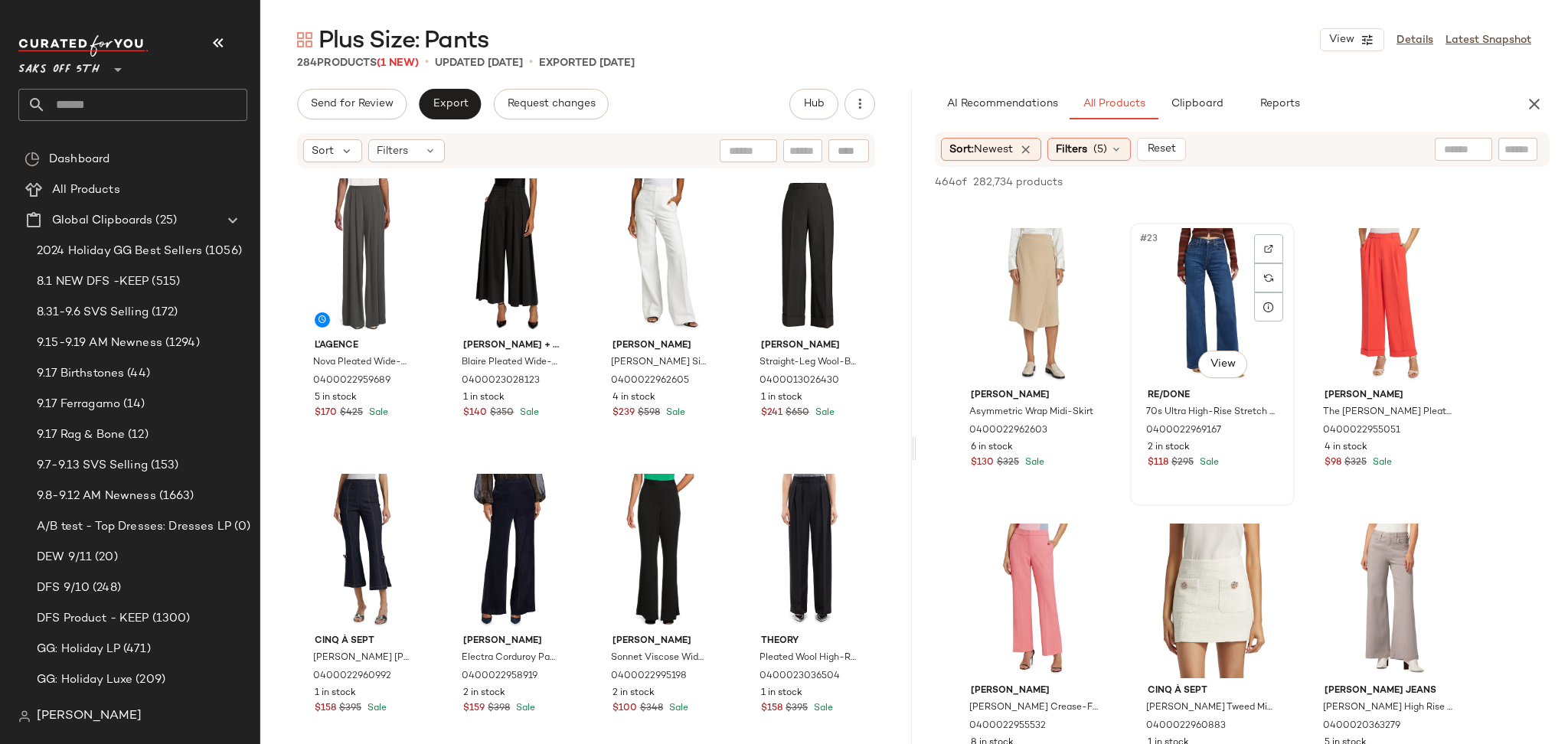
click at [1188, 269] on div "#23 View" at bounding box center [1212, 305] width 154 height 155
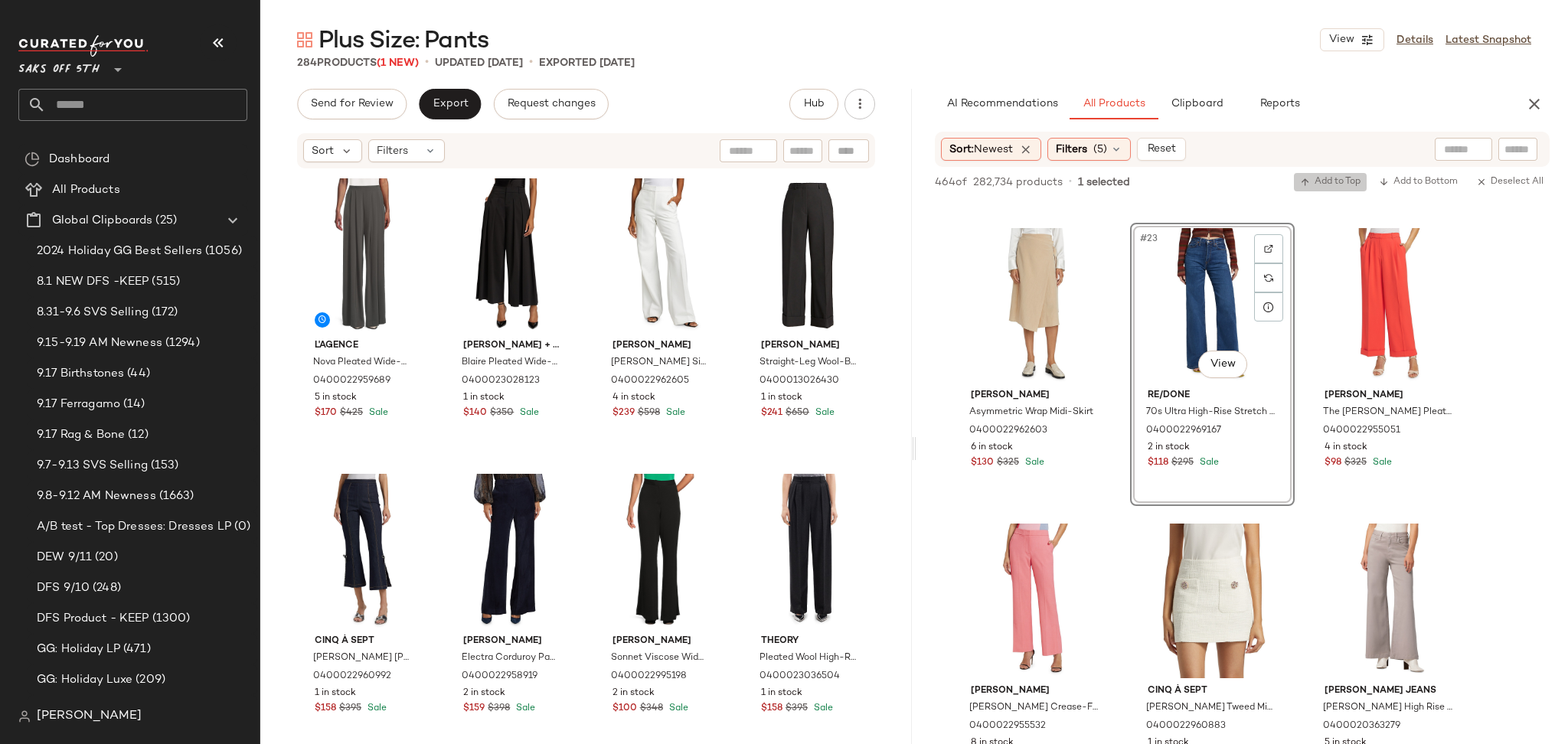
click at [1325, 183] on span "Add to Top" at bounding box center [1329, 182] width 60 height 11
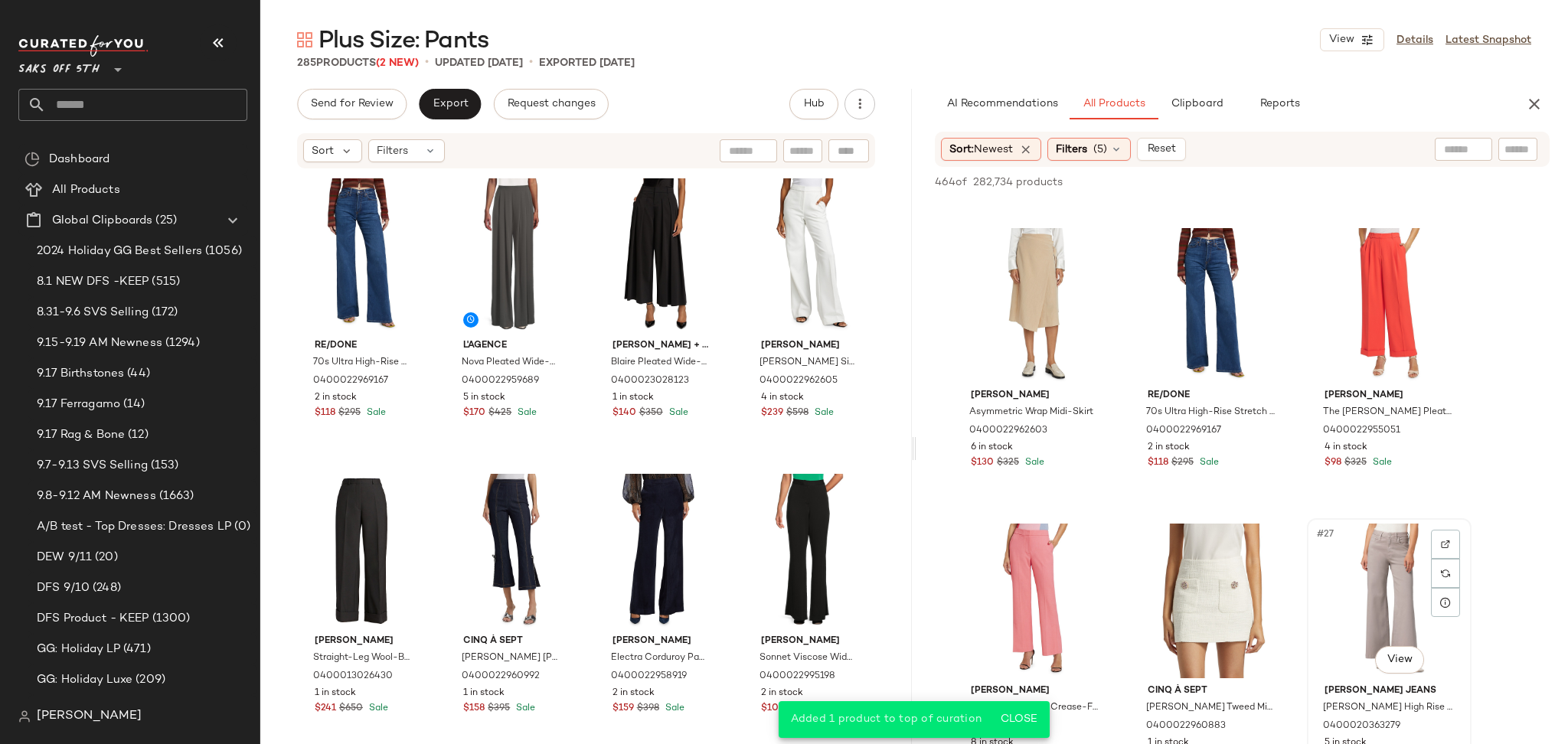
click at [1391, 524] on div "#27 View" at bounding box center [1389, 601] width 154 height 155
click at [1326, 184] on span "Add to Top" at bounding box center [1329, 182] width 60 height 11
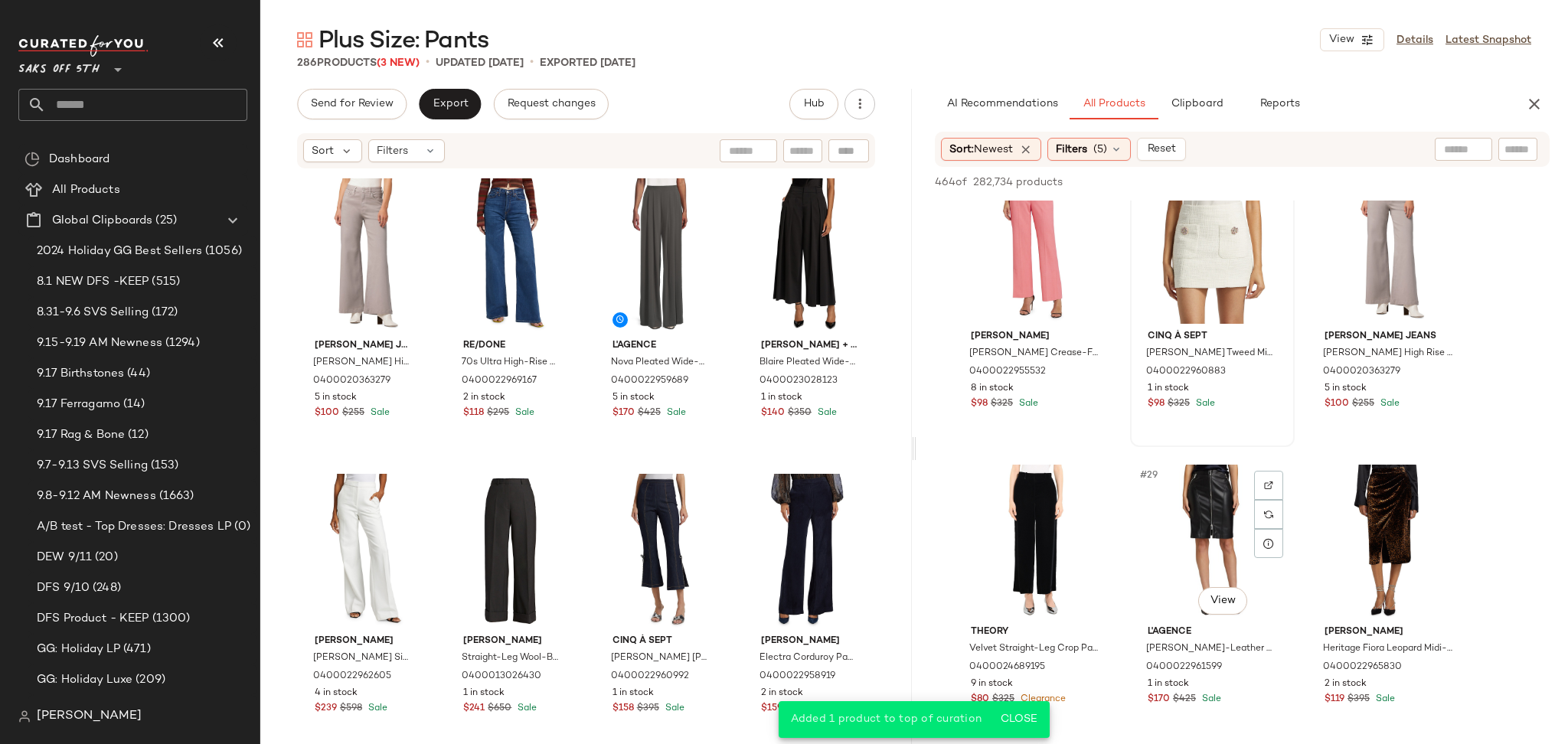
scroll to position [2402, 0]
click at [1031, 552] on div "#28 View" at bounding box center [1035, 541] width 154 height 155
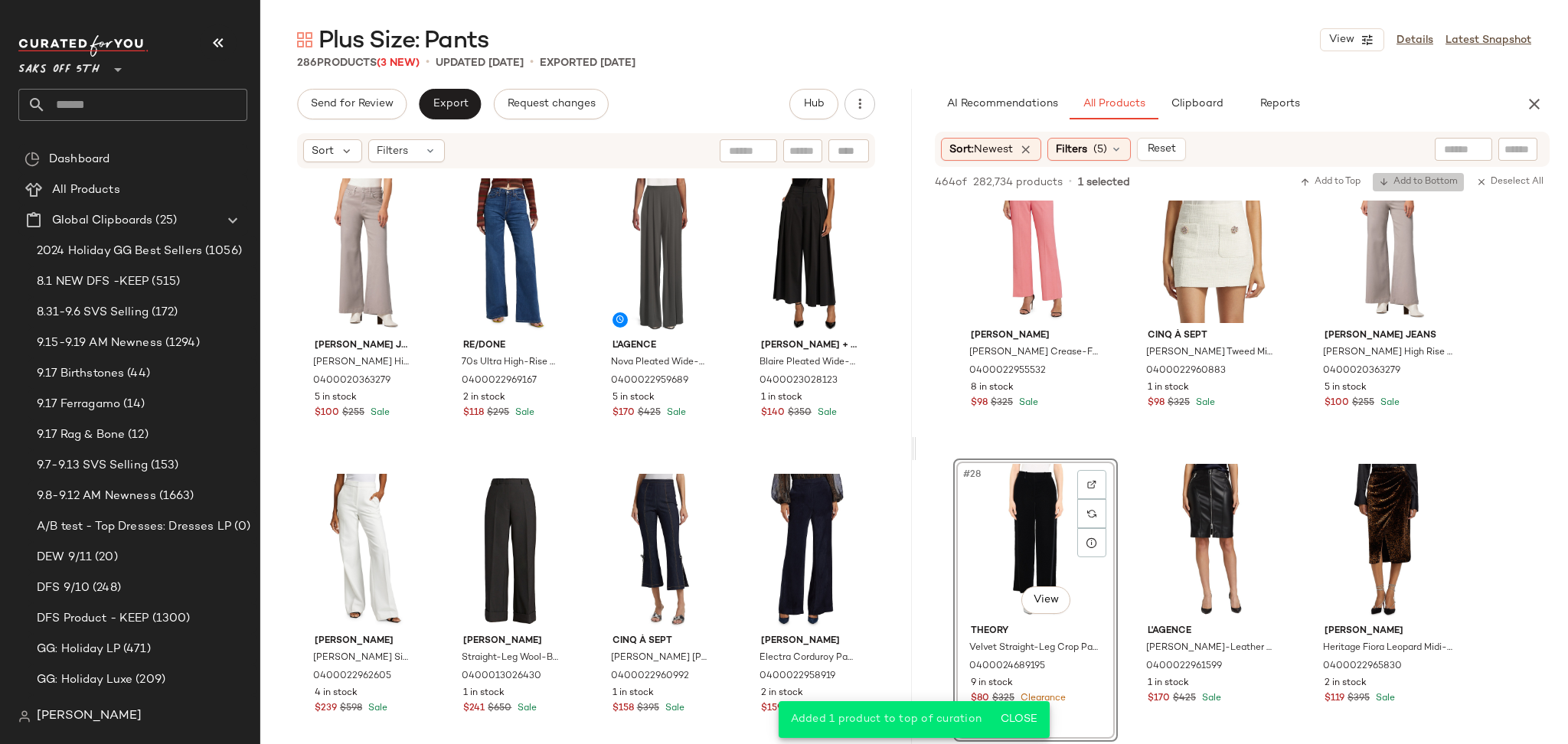
click at [1418, 182] on span "Add to Bottom" at bounding box center [1417, 182] width 79 height 11
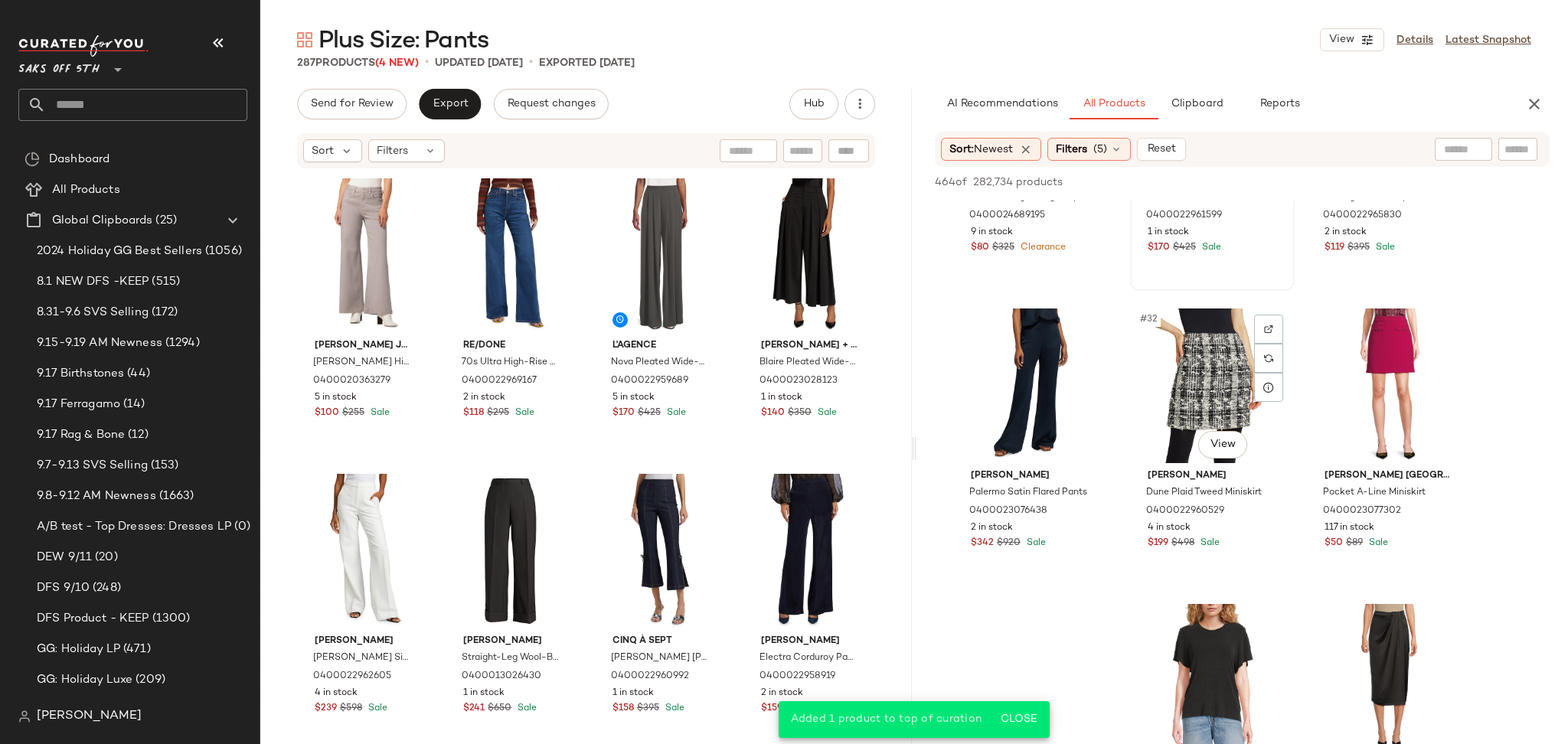
scroll to position [2862, 0]
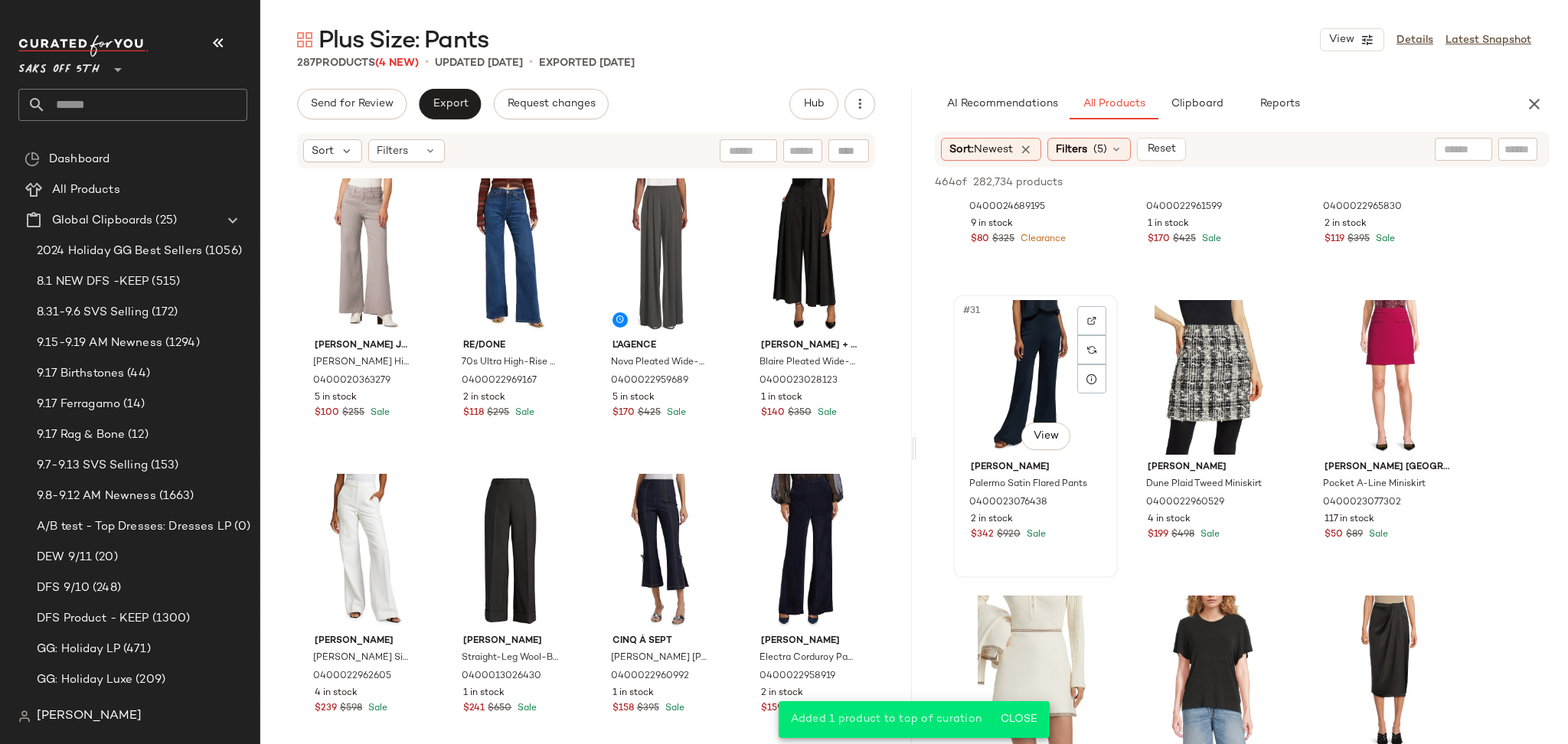
click at [1044, 375] on div "#31 View" at bounding box center [1035, 377] width 154 height 155
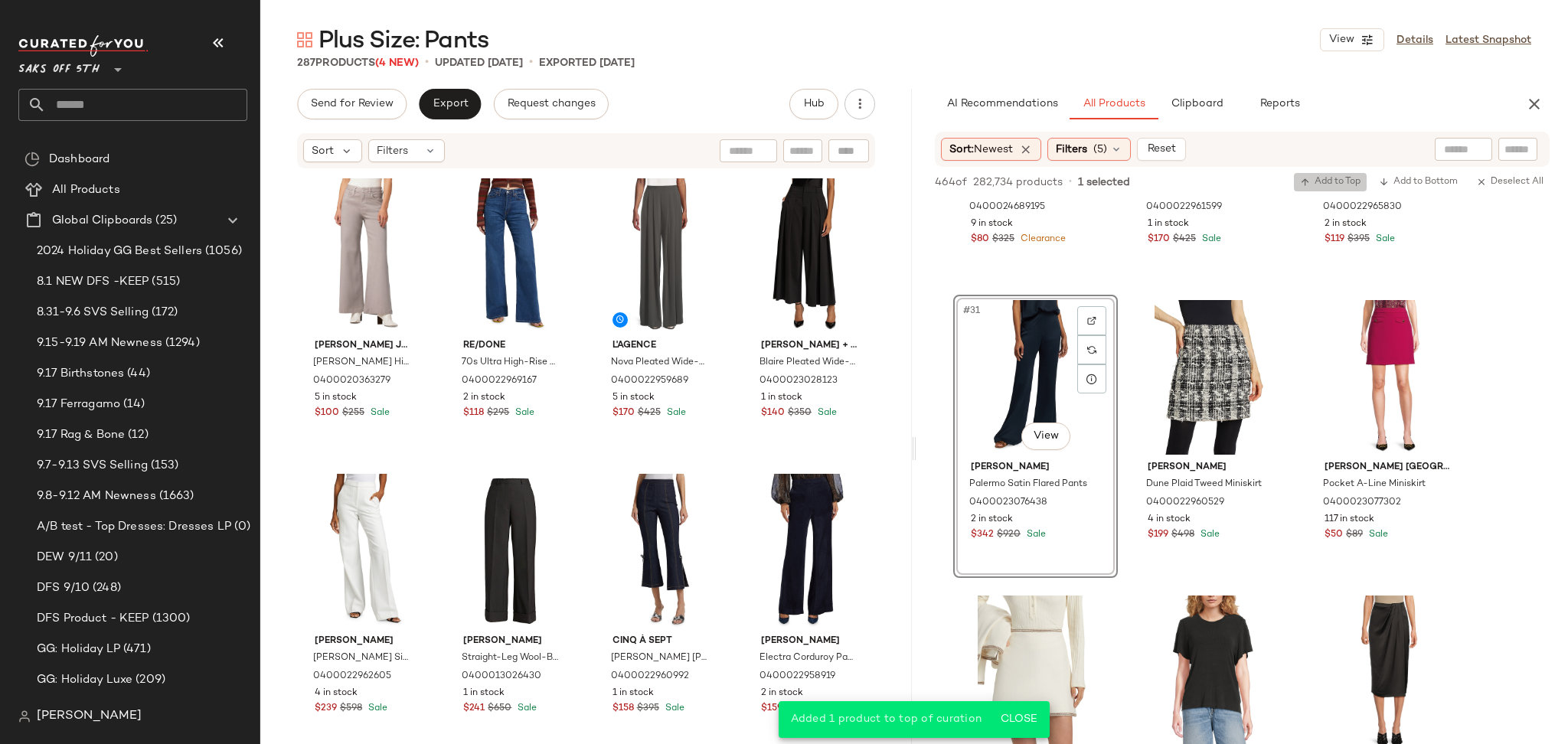
click at [1338, 186] on span "Add to Top" at bounding box center [1329, 182] width 60 height 11
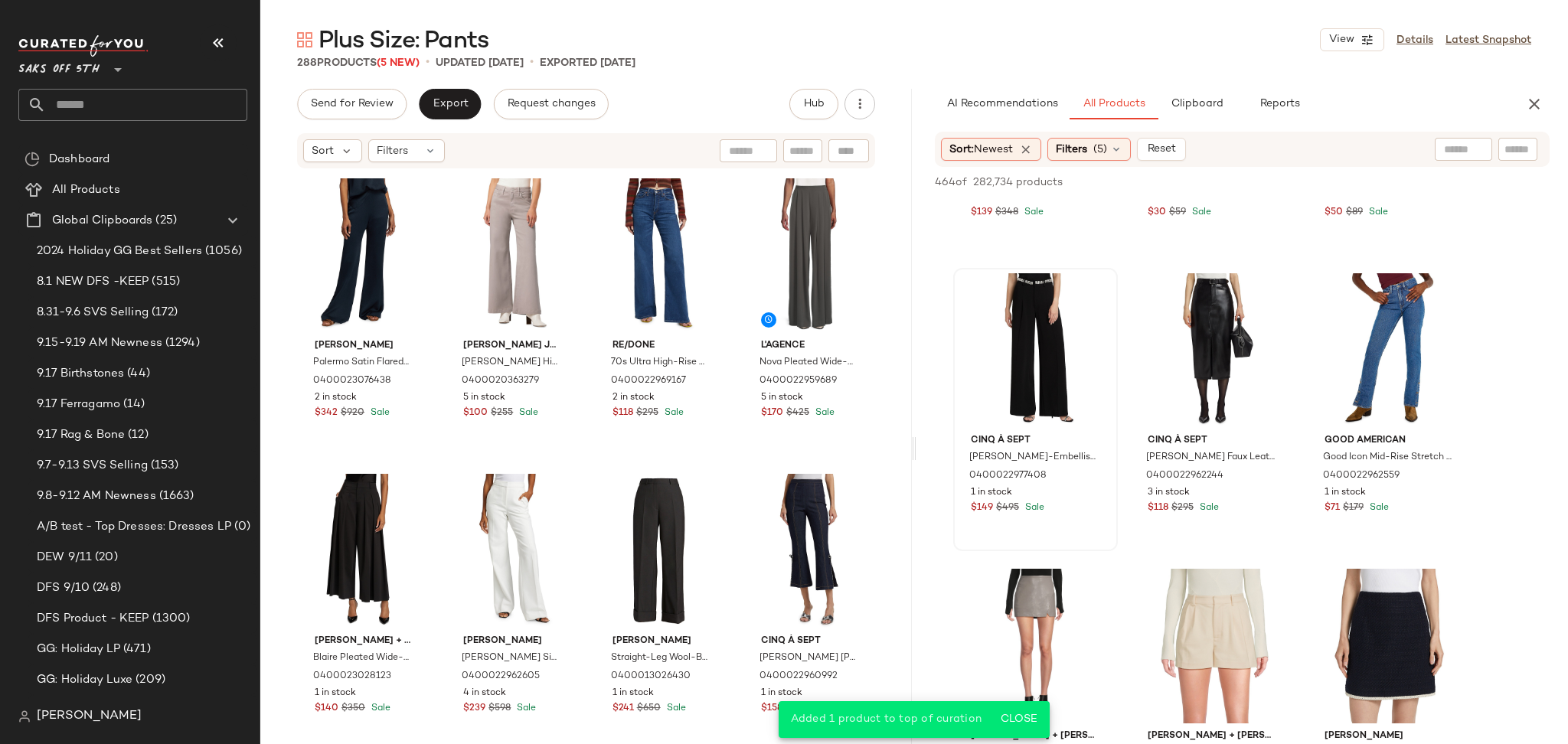
scroll to position [3484, 0]
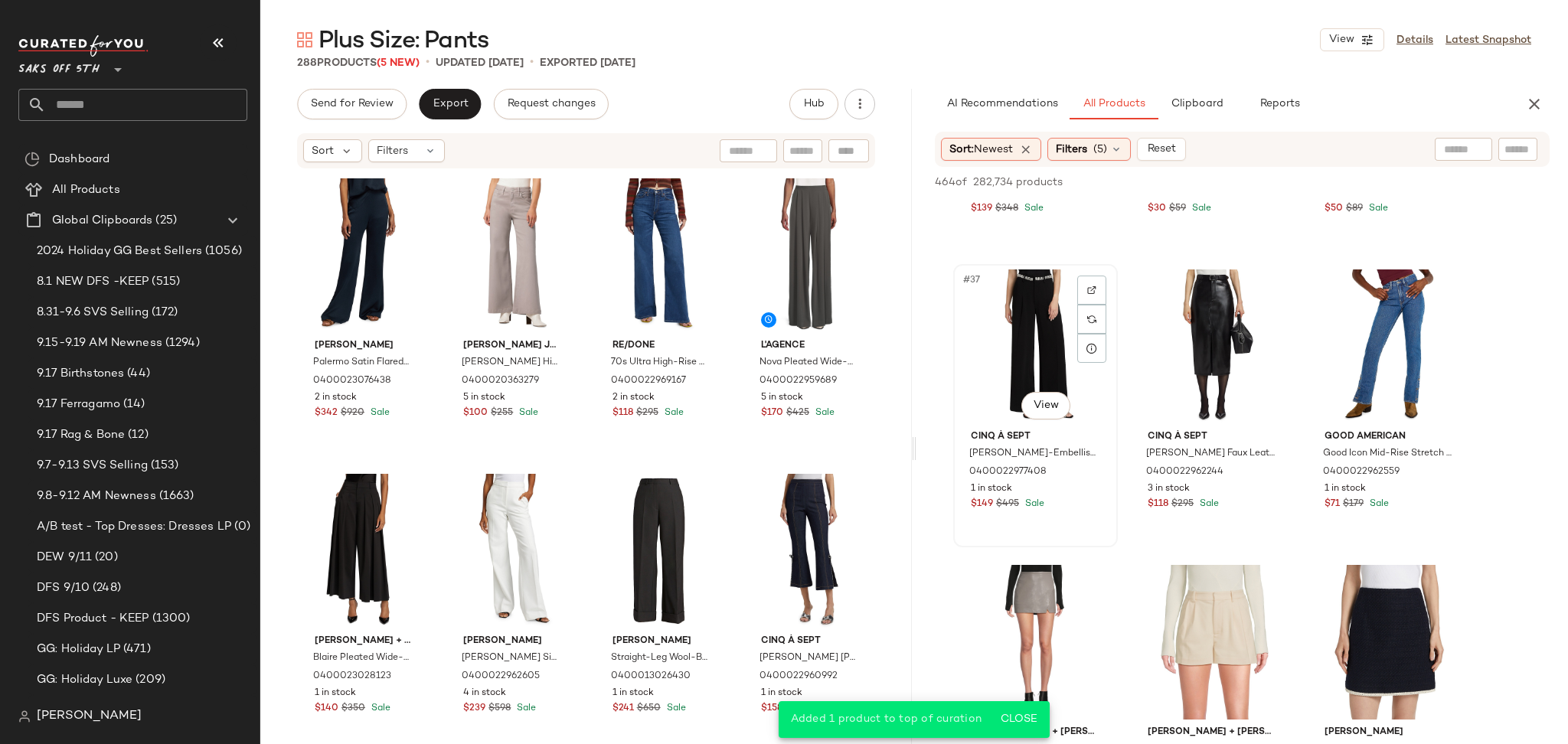
click at [1014, 335] on div "#37 View" at bounding box center [1035, 347] width 154 height 155
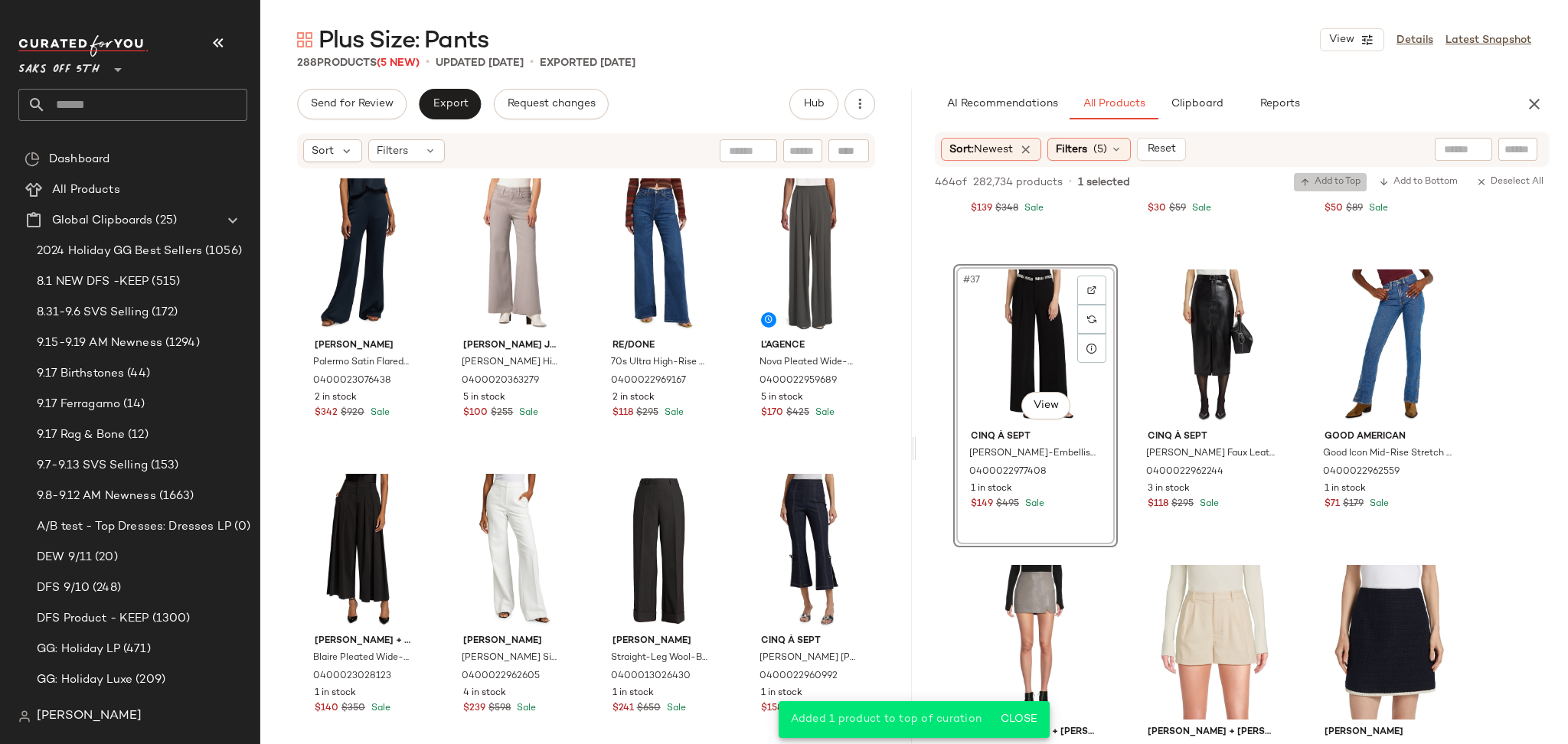
click at [1336, 186] on span "Add to Top" at bounding box center [1329, 182] width 60 height 11
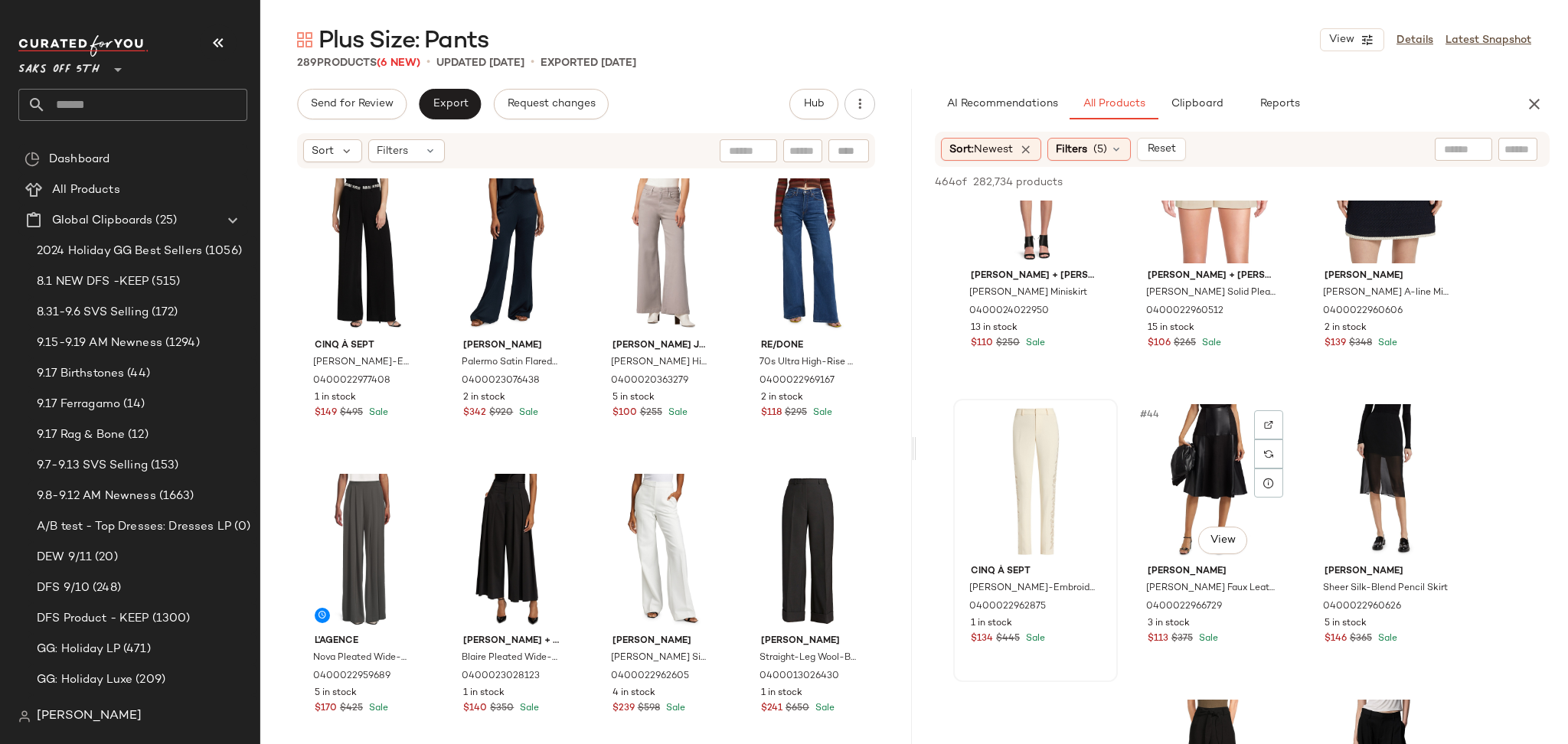
scroll to position [3940, 0]
click at [1006, 454] on div "#43 View" at bounding box center [1035, 480] width 154 height 155
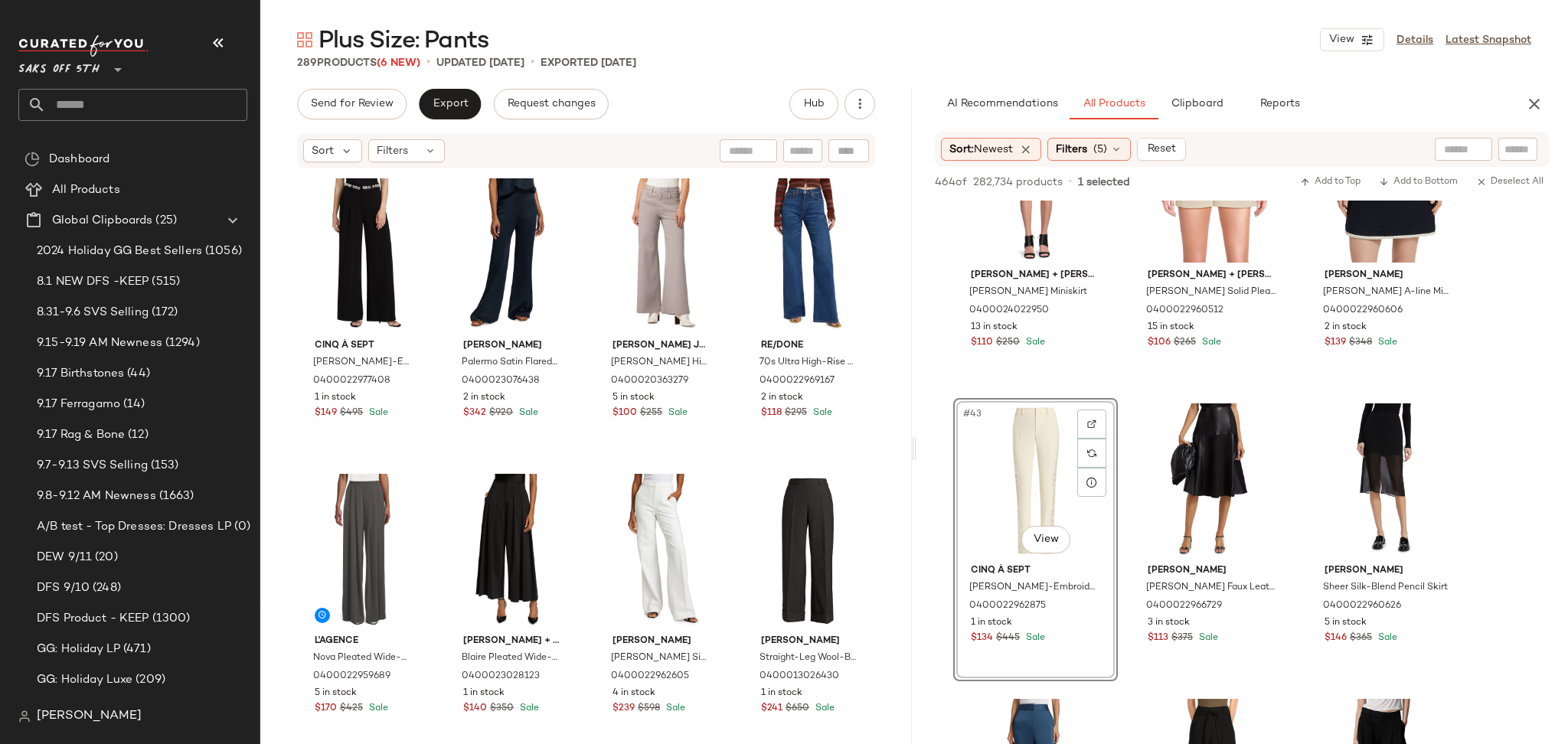
click at [1329, 171] on div "464 of 282,734 products • 1 selected Add to Top Add to Bottom Deselect All" at bounding box center [1242, 184] width 651 height 34
click at [1324, 185] on span "Add to Top" at bounding box center [1329, 182] width 60 height 11
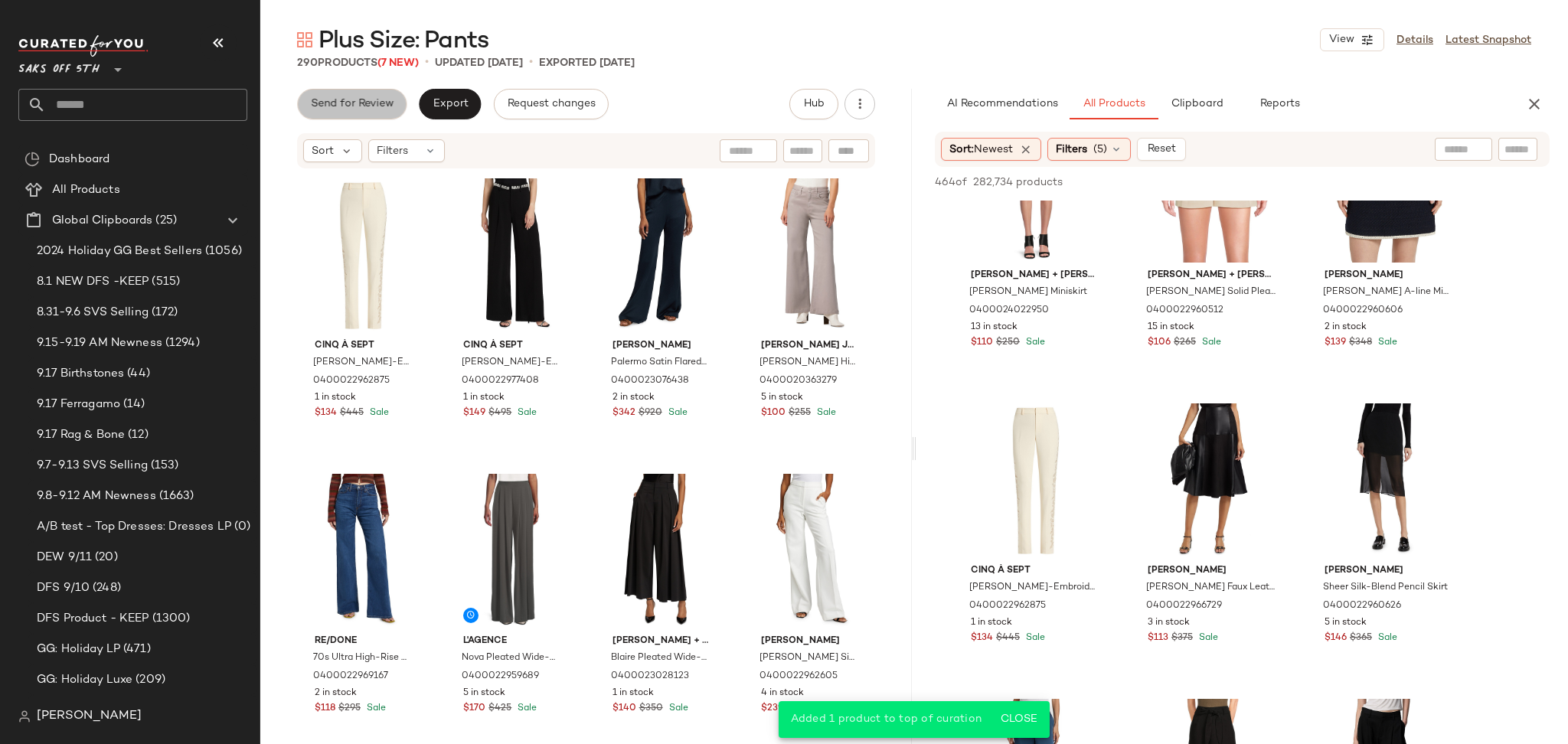
click at [380, 108] on span "Send for Review" at bounding box center [352, 104] width 83 height 12
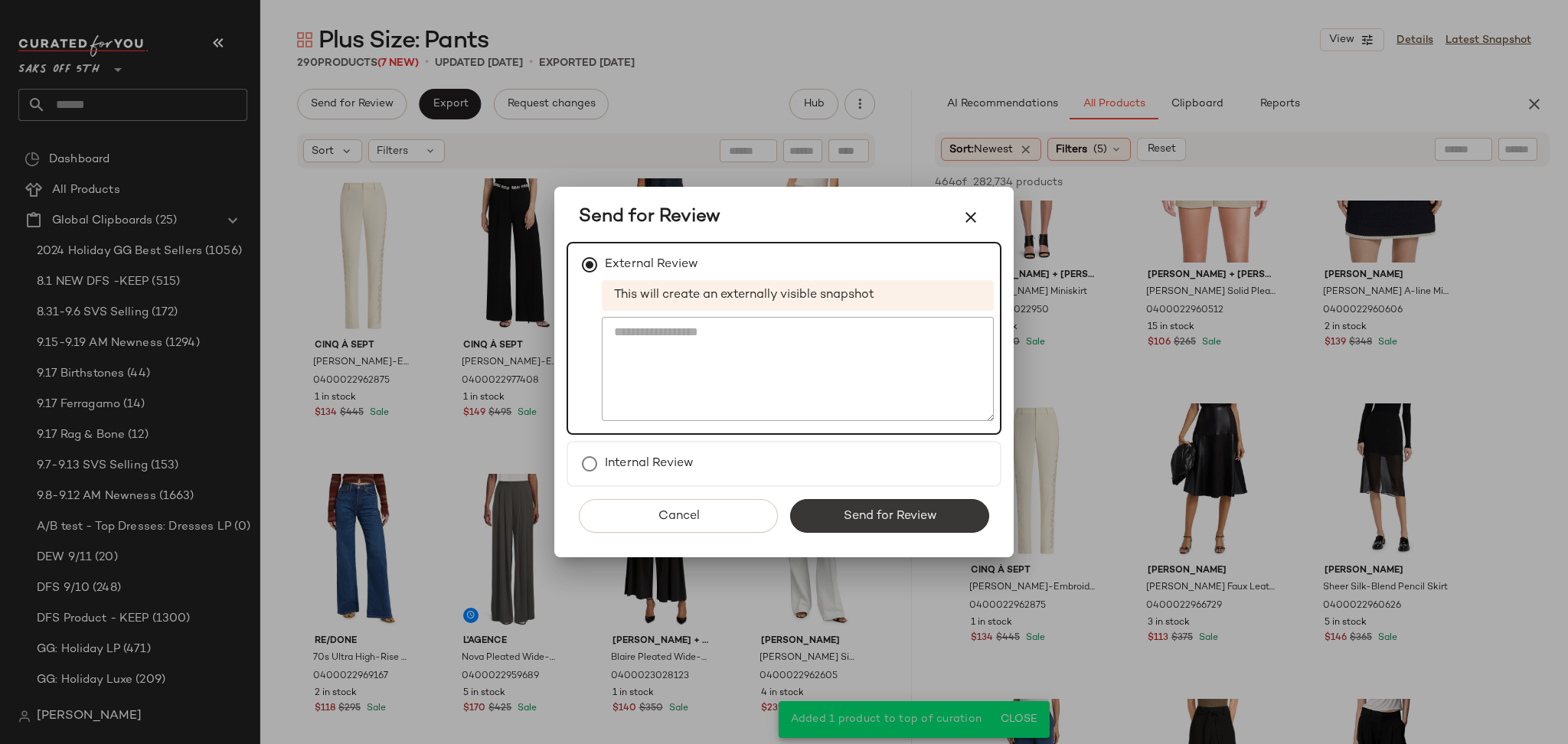
click at [827, 522] on button "Send for Review" at bounding box center [889, 516] width 199 height 34
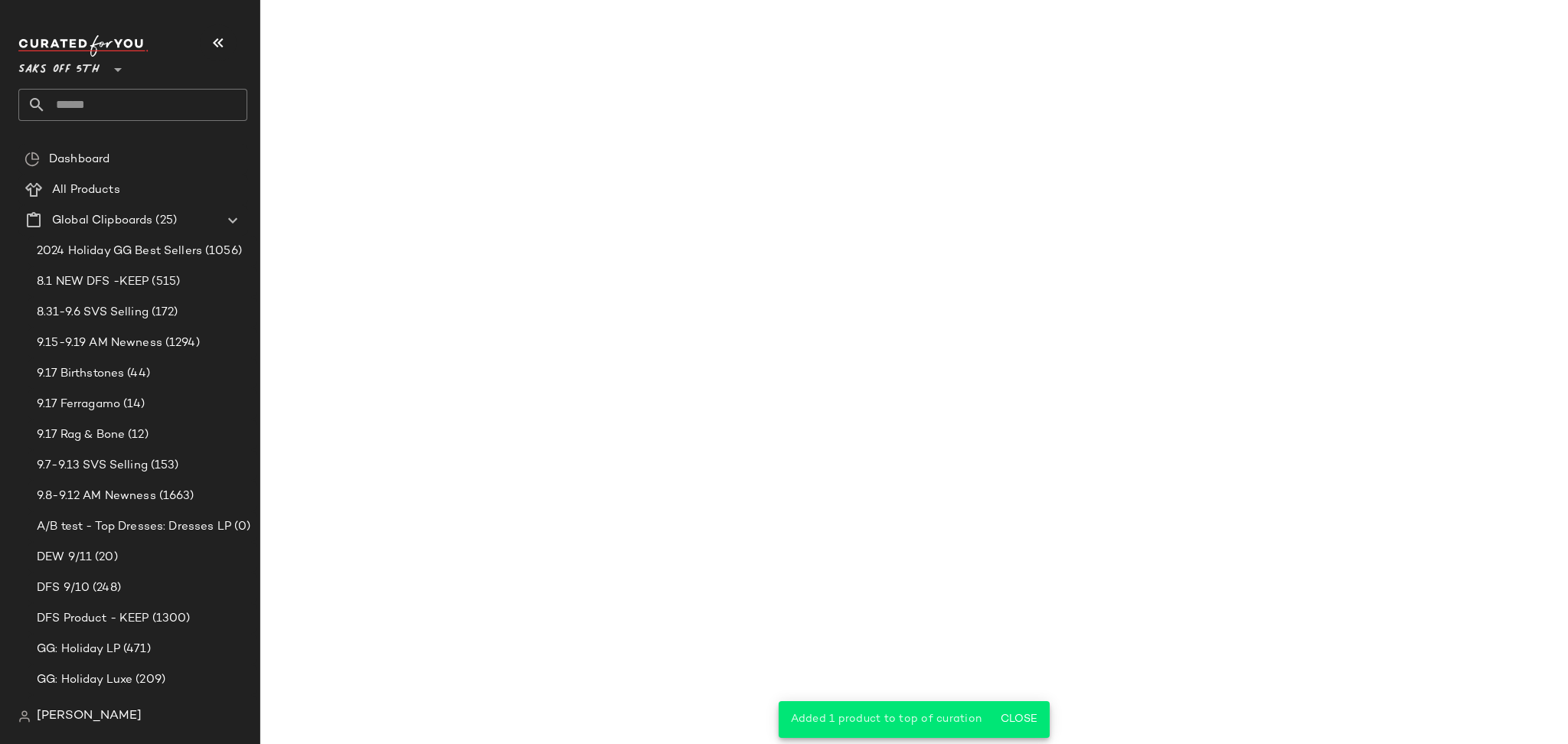
scroll to position [5714, 0]
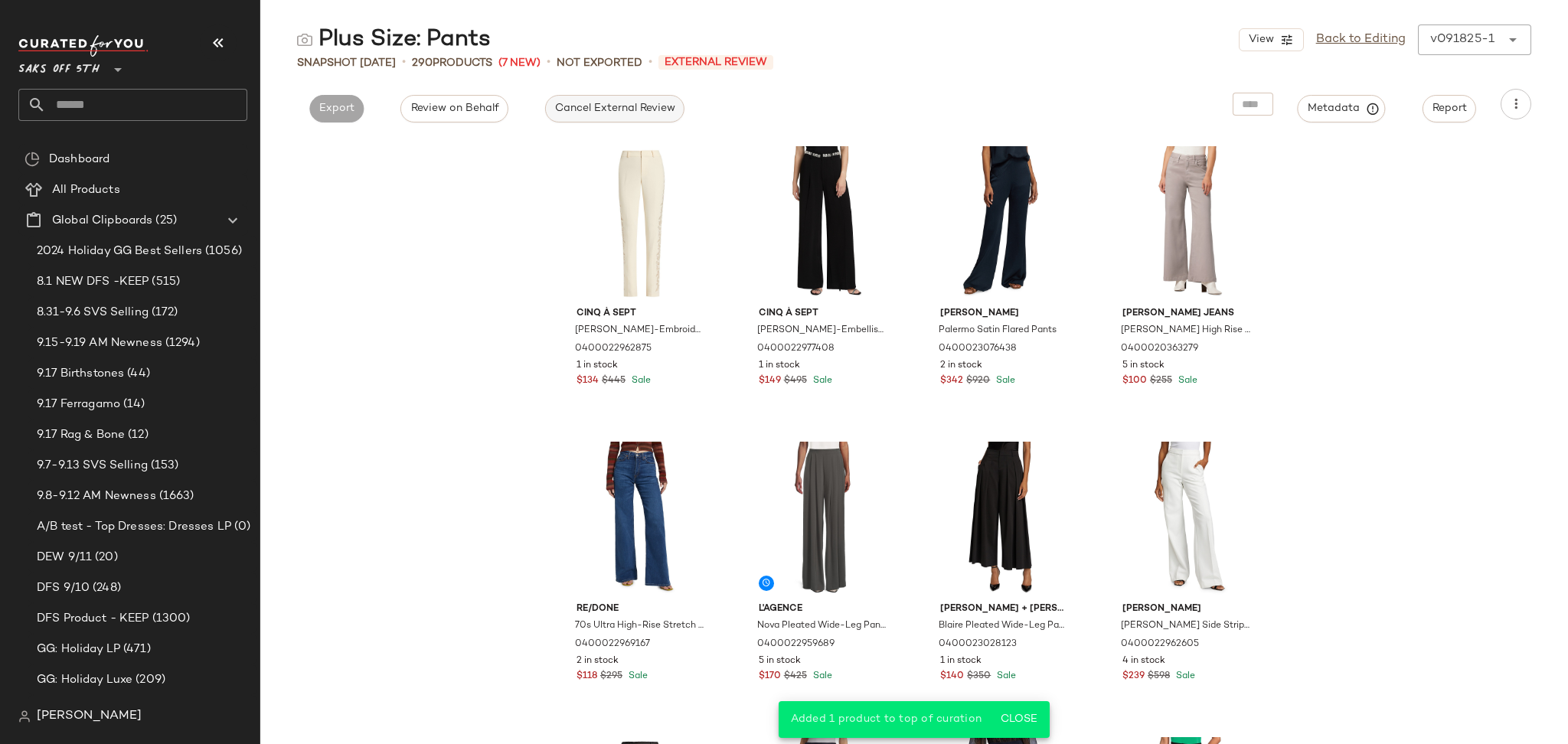
click at [604, 97] on button "Cancel External Review" at bounding box center [614, 108] width 139 height 28
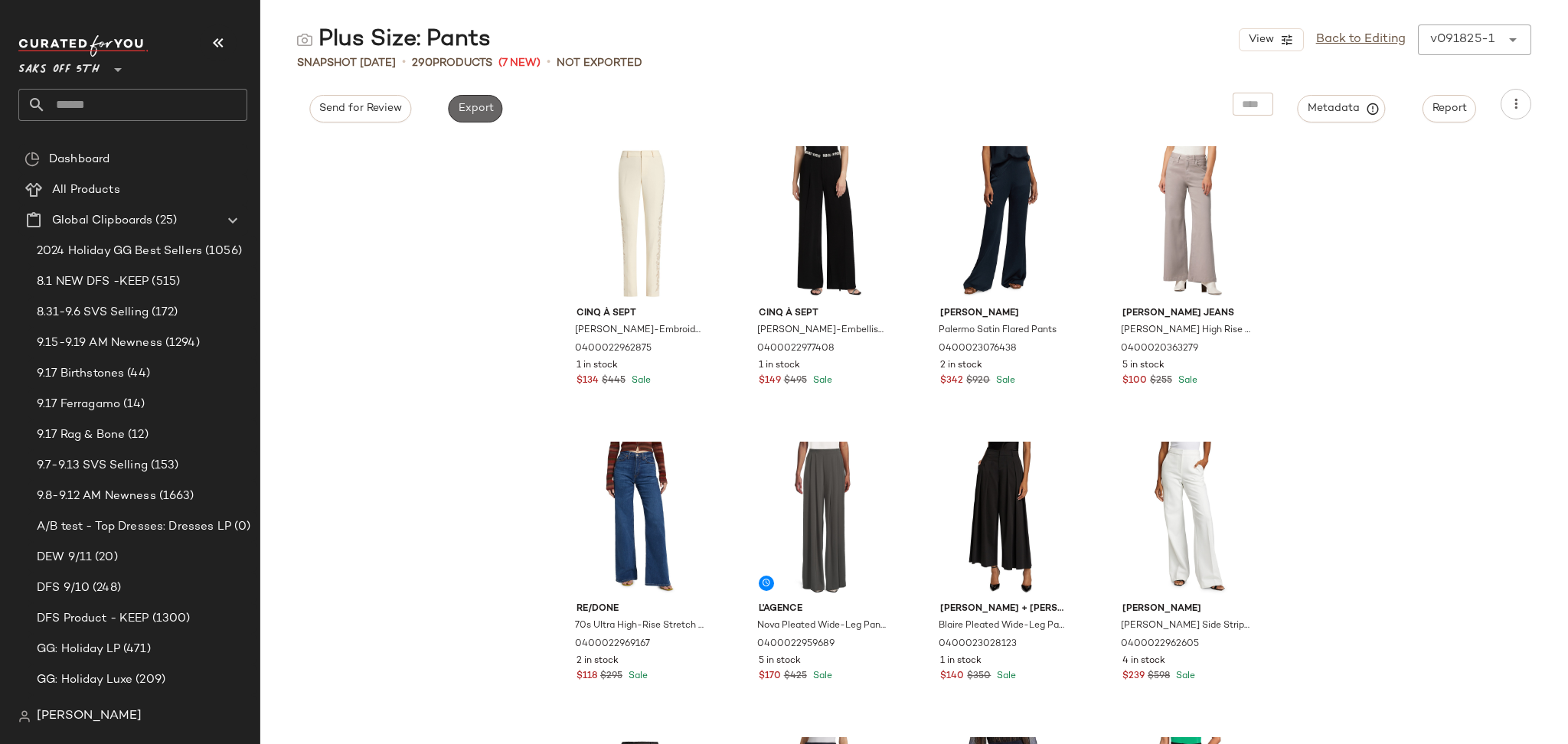
click at [460, 108] on span "Export" at bounding box center [474, 108] width 36 height 12
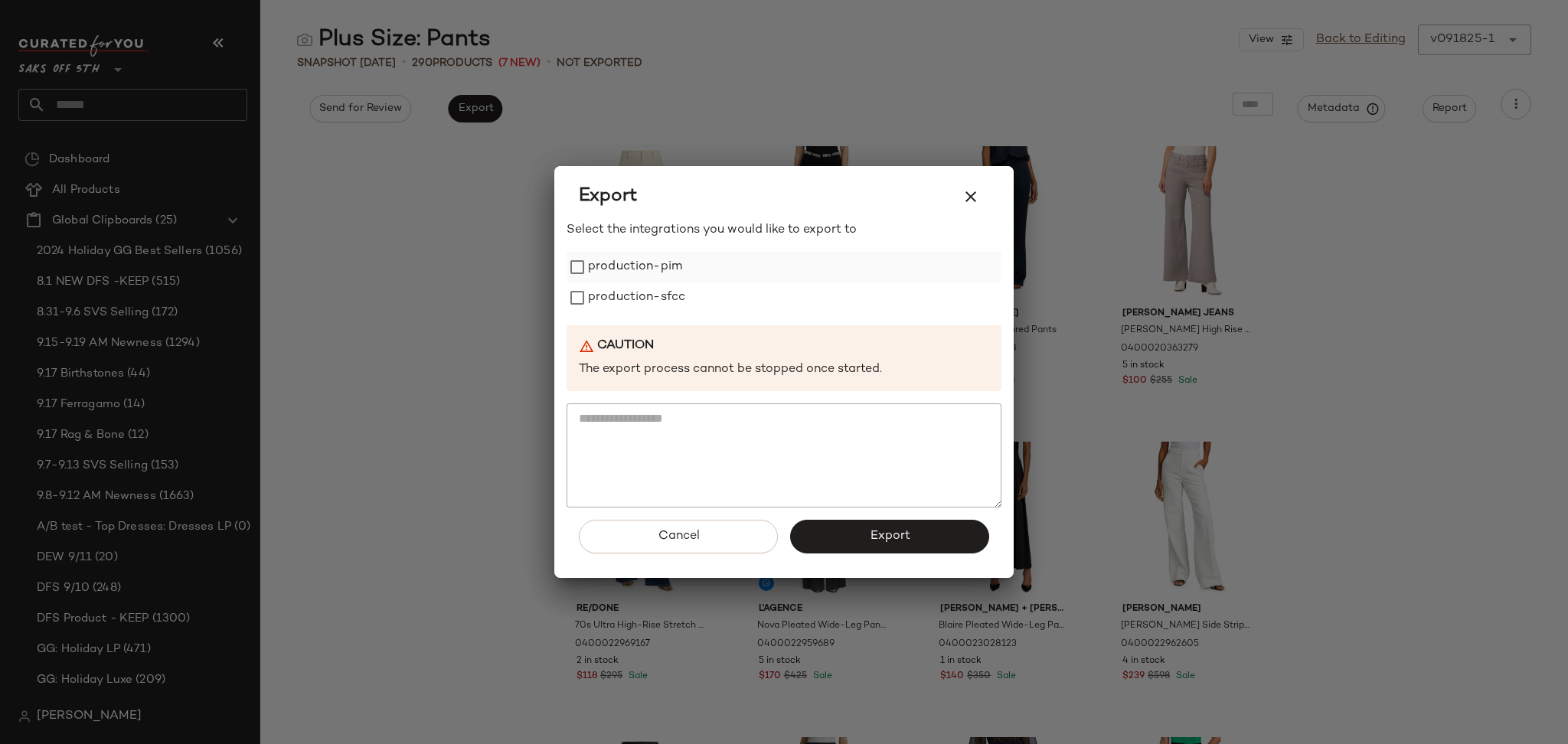
click at [632, 263] on label "production-pim" at bounding box center [634, 267] width 94 height 31
click at [631, 308] on label "production-sfcc" at bounding box center [636, 297] width 97 height 31
click at [877, 554] on div "Cancel Export" at bounding box center [784, 542] width 435 height 70
click at [901, 534] on span "Export" at bounding box center [889, 536] width 41 height 14
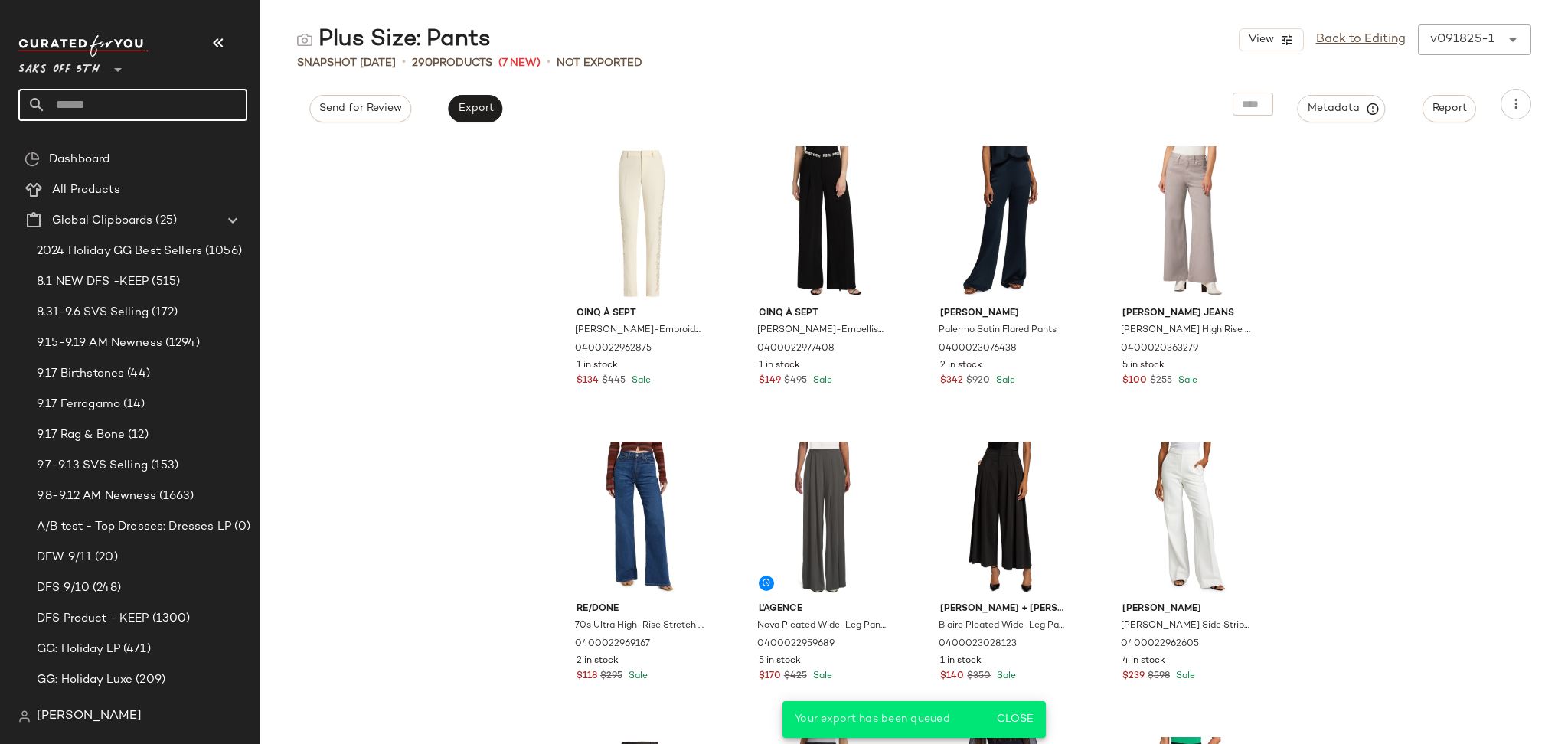
click at [104, 89] on input "text" at bounding box center [147, 105] width 202 height 32
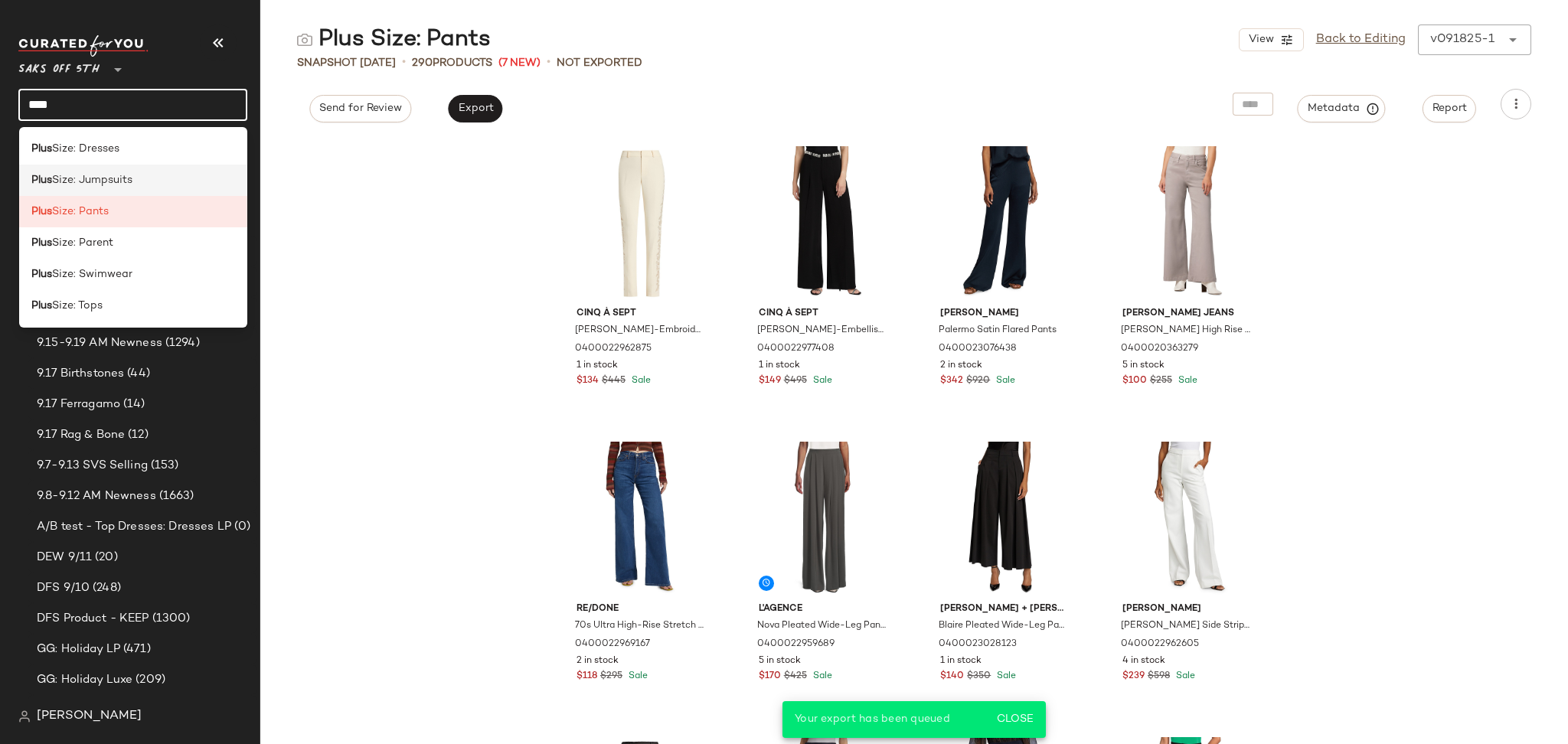
type input "****"
click at [103, 181] on span "Size: Jumpsuits" at bounding box center [91, 180] width 80 height 16
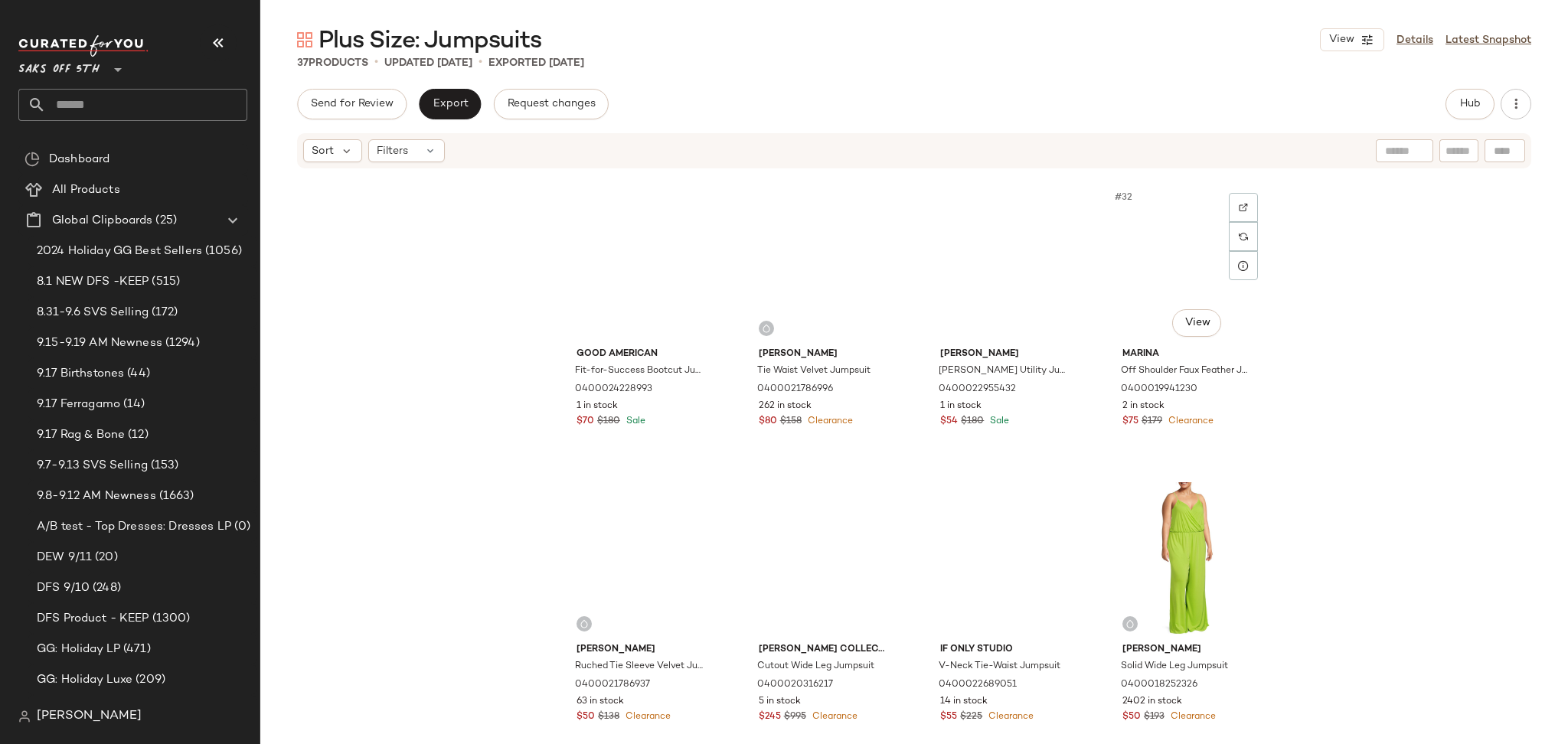
scroll to position [2161, 0]
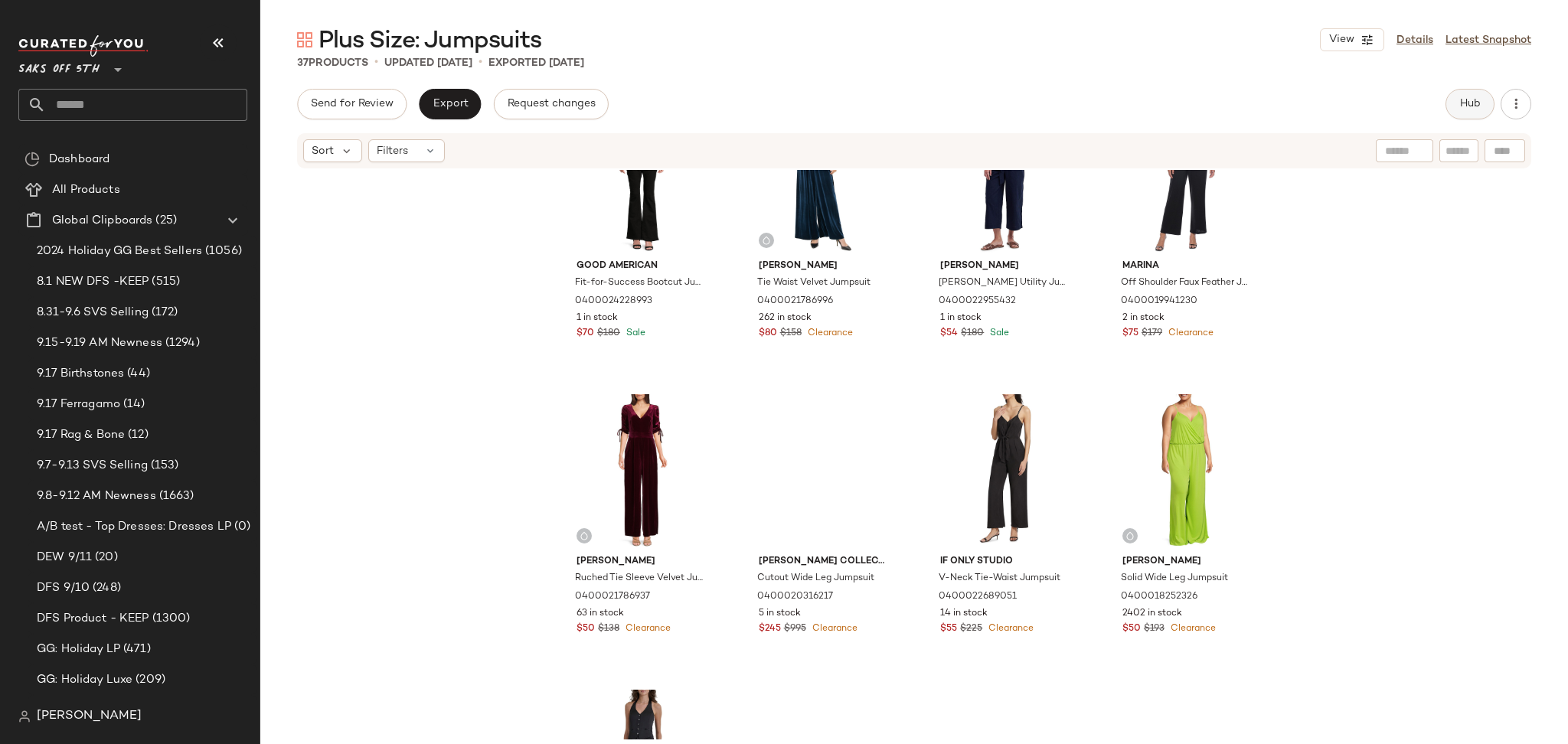
click at [1480, 113] on button "Hub" at bounding box center [1470, 104] width 49 height 31
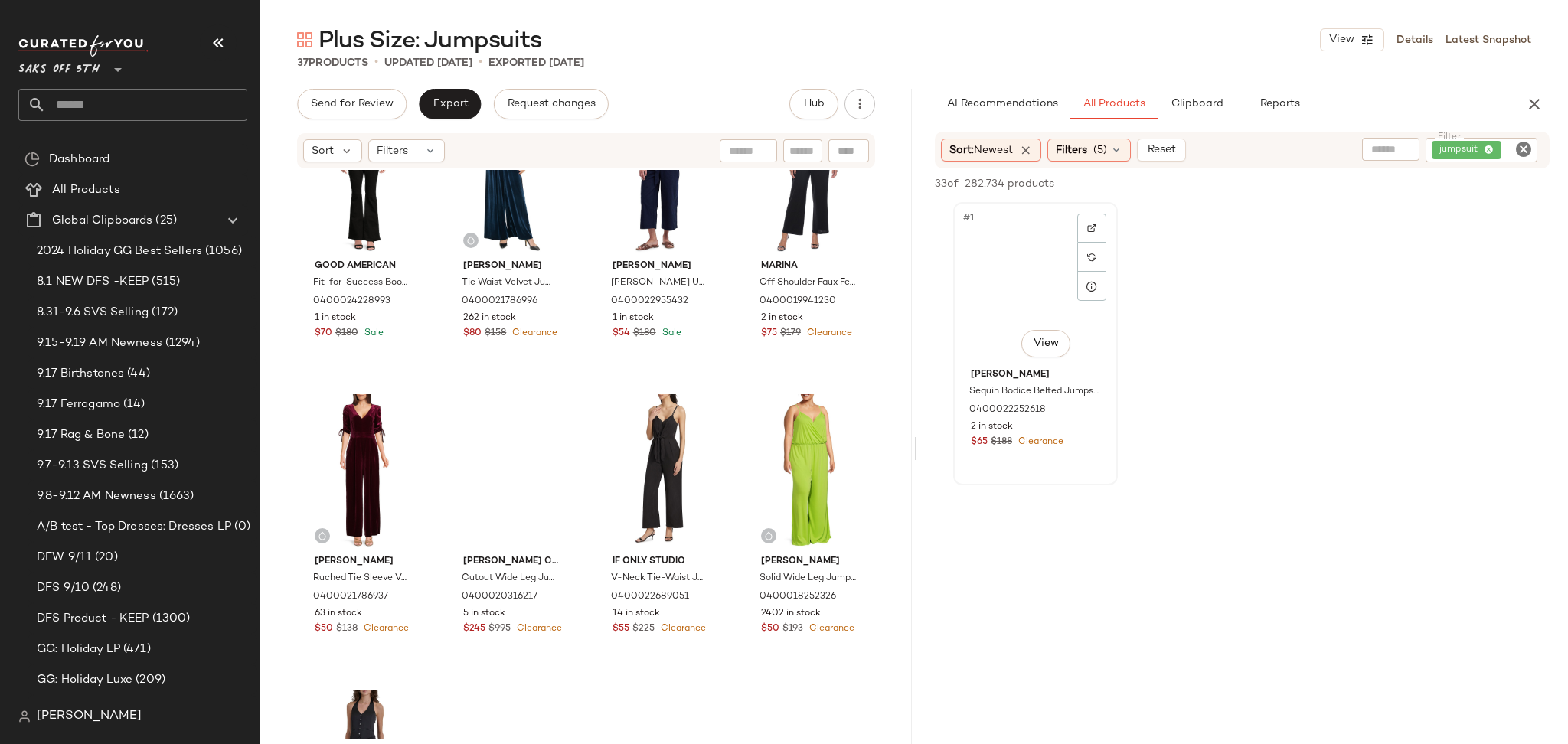
click at [1009, 245] on div "#1 View" at bounding box center [1035, 285] width 154 height 155
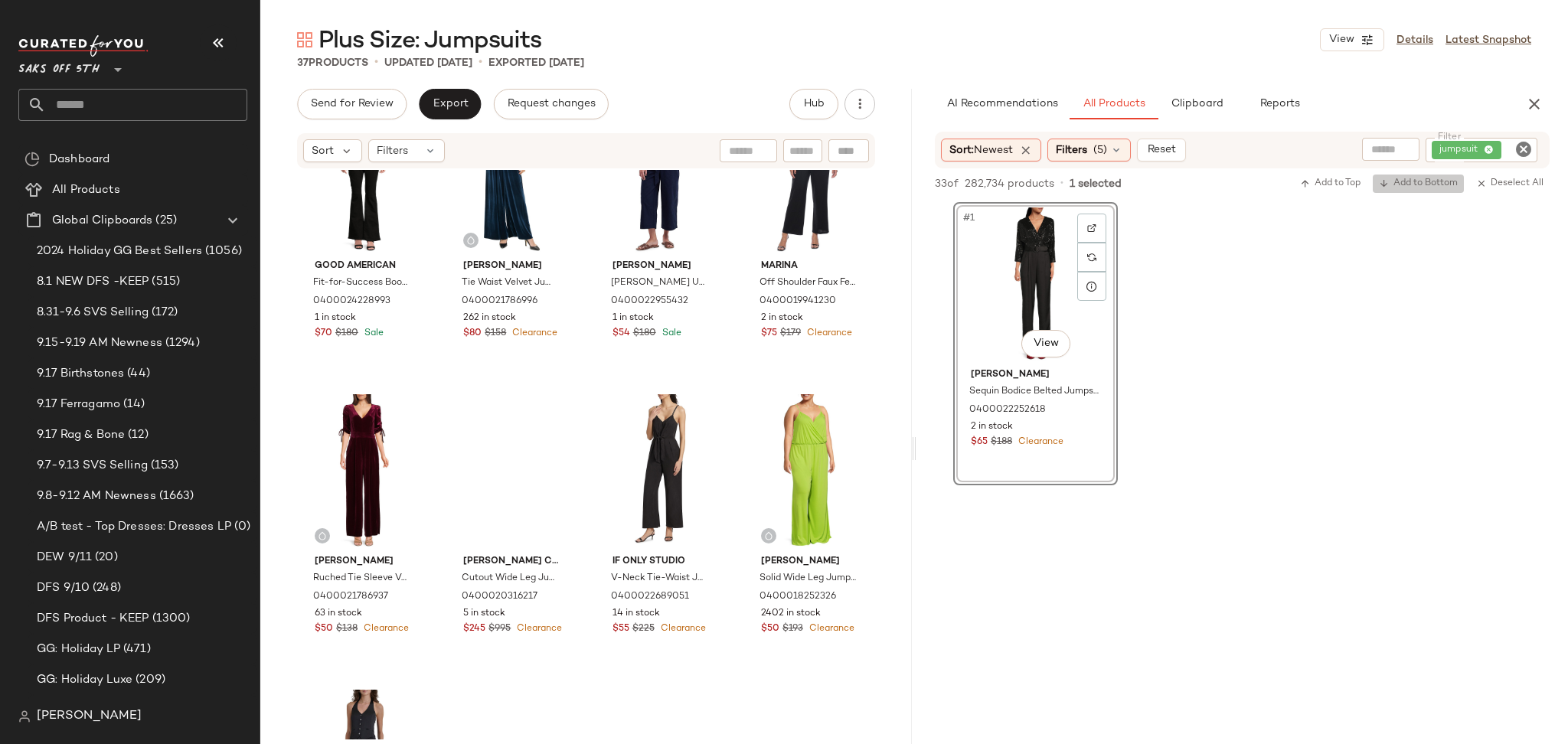
click at [1406, 179] on span "Add to Bottom" at bounding box center [1417, 184] width 79 height 11
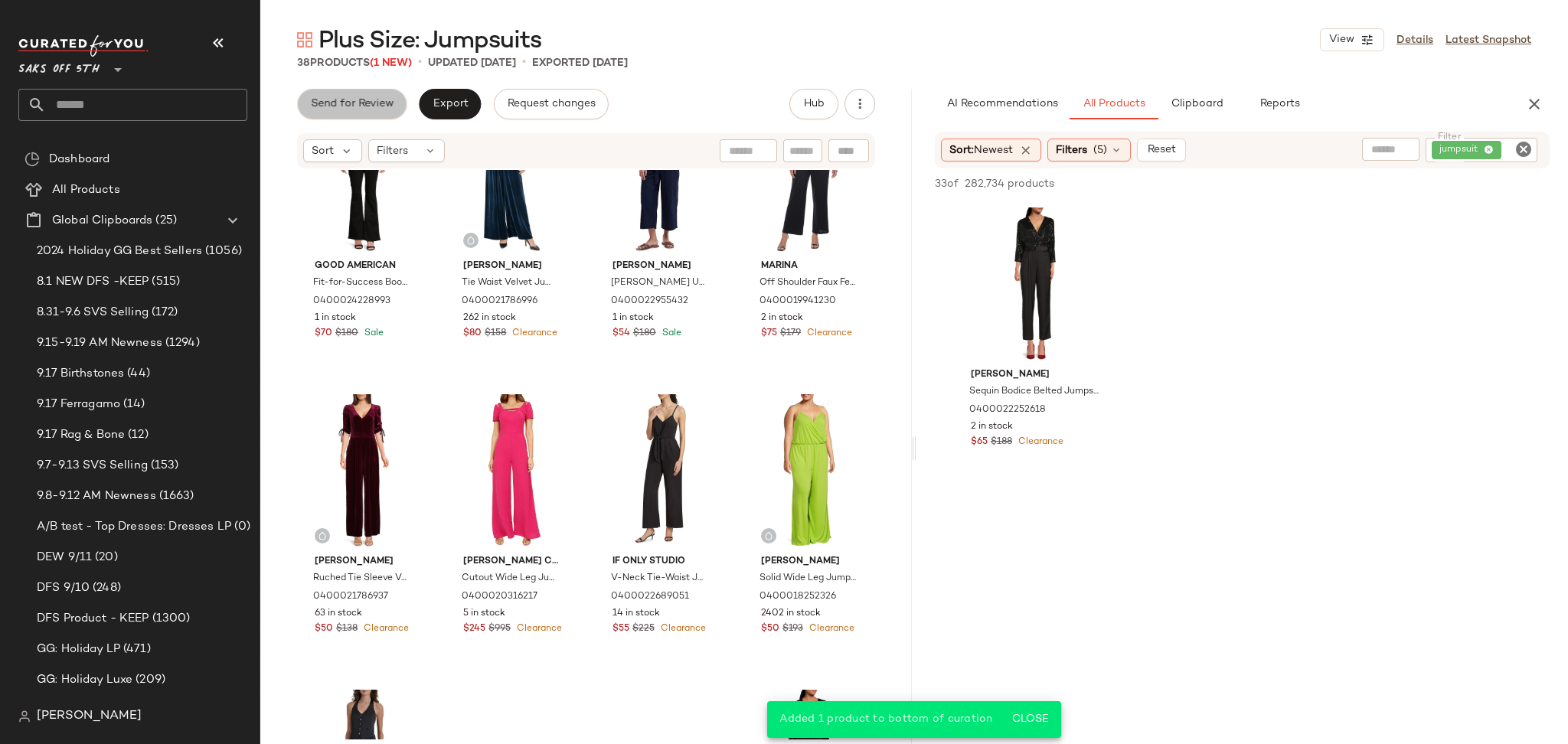
click at [363, 98] on span "Send for Review" at bounding box center [352, 104] width 83 height 12
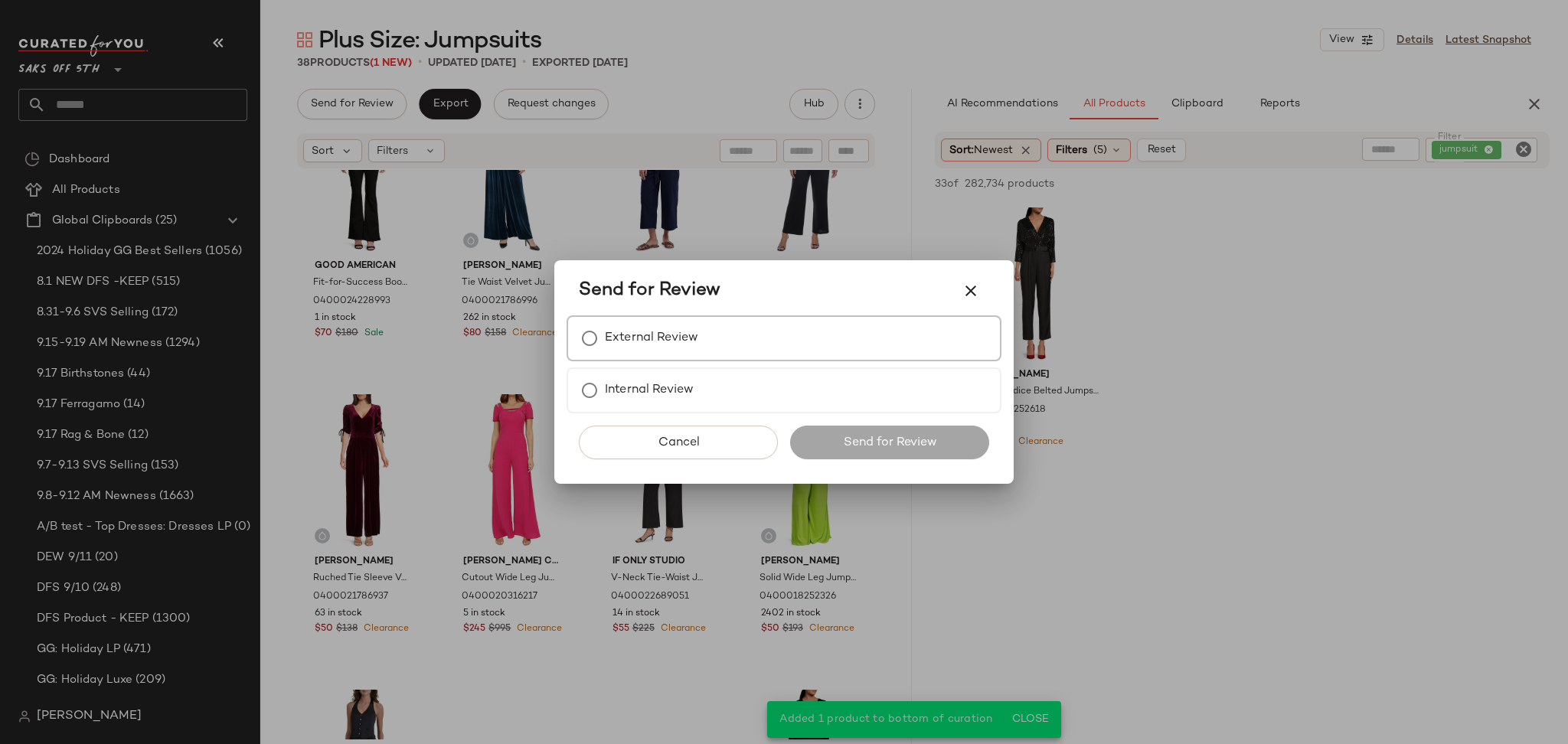
click at [684, 341] on label "External Review" at bounding box center [651, 338] width 93 height 31
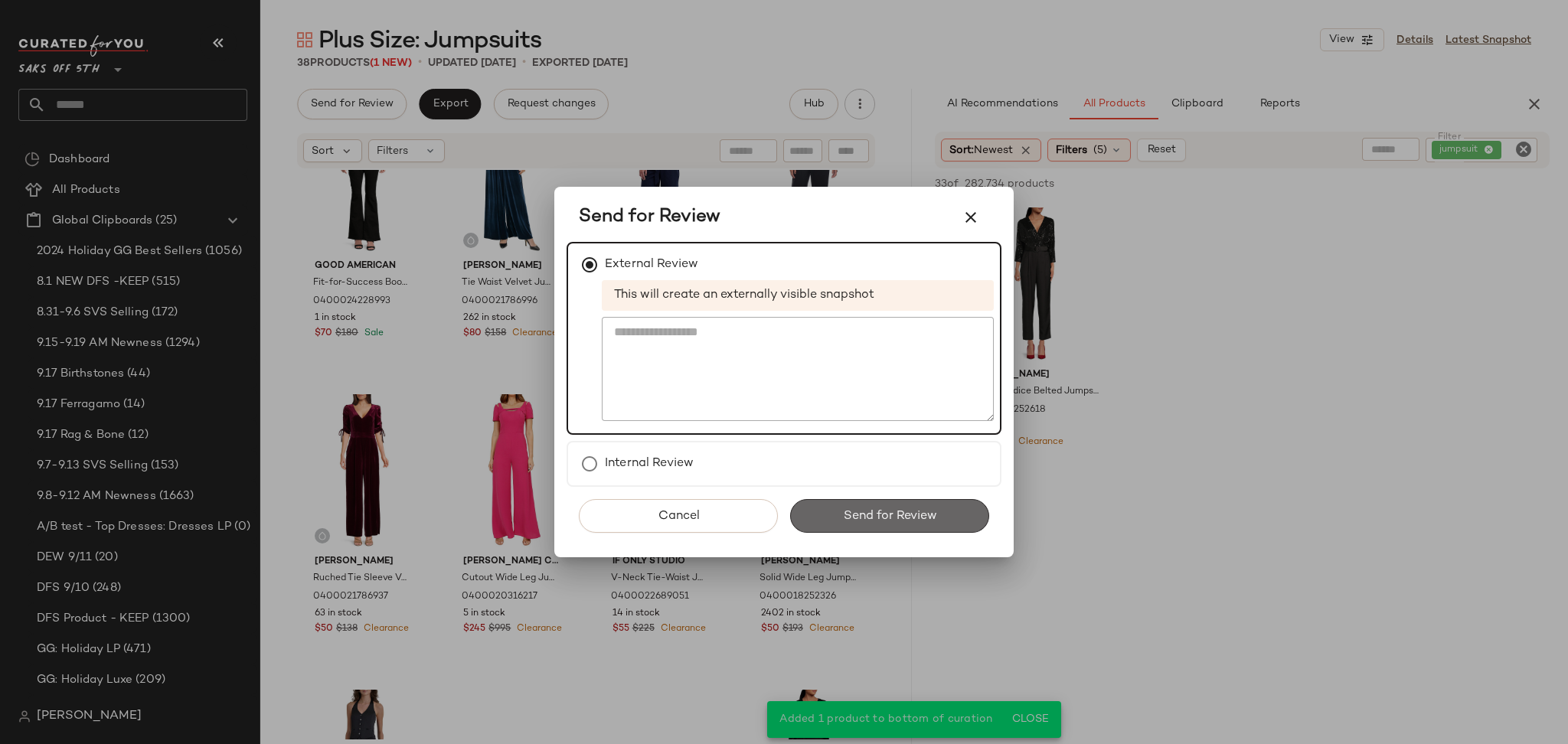
click at [873, 509] on span "Send for Review" at bounding box center [889, 516] width 94 height 14
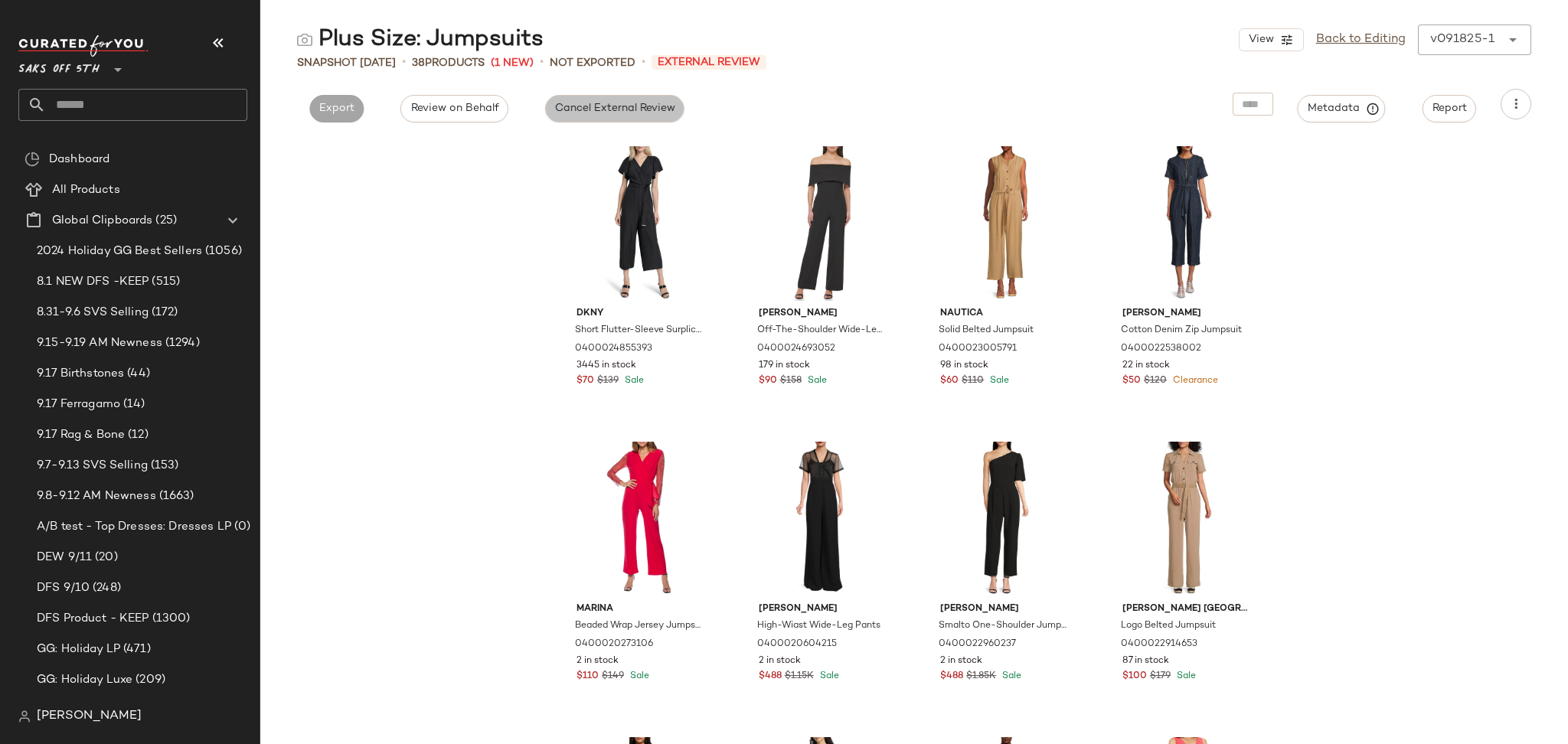
click at [619, 111] on span "Cancel External Review" at bounding box center [614, 108] width 121 height 12
click at [482, 108] on span "Export" at bounding box center [474, 108] width 36 height 12
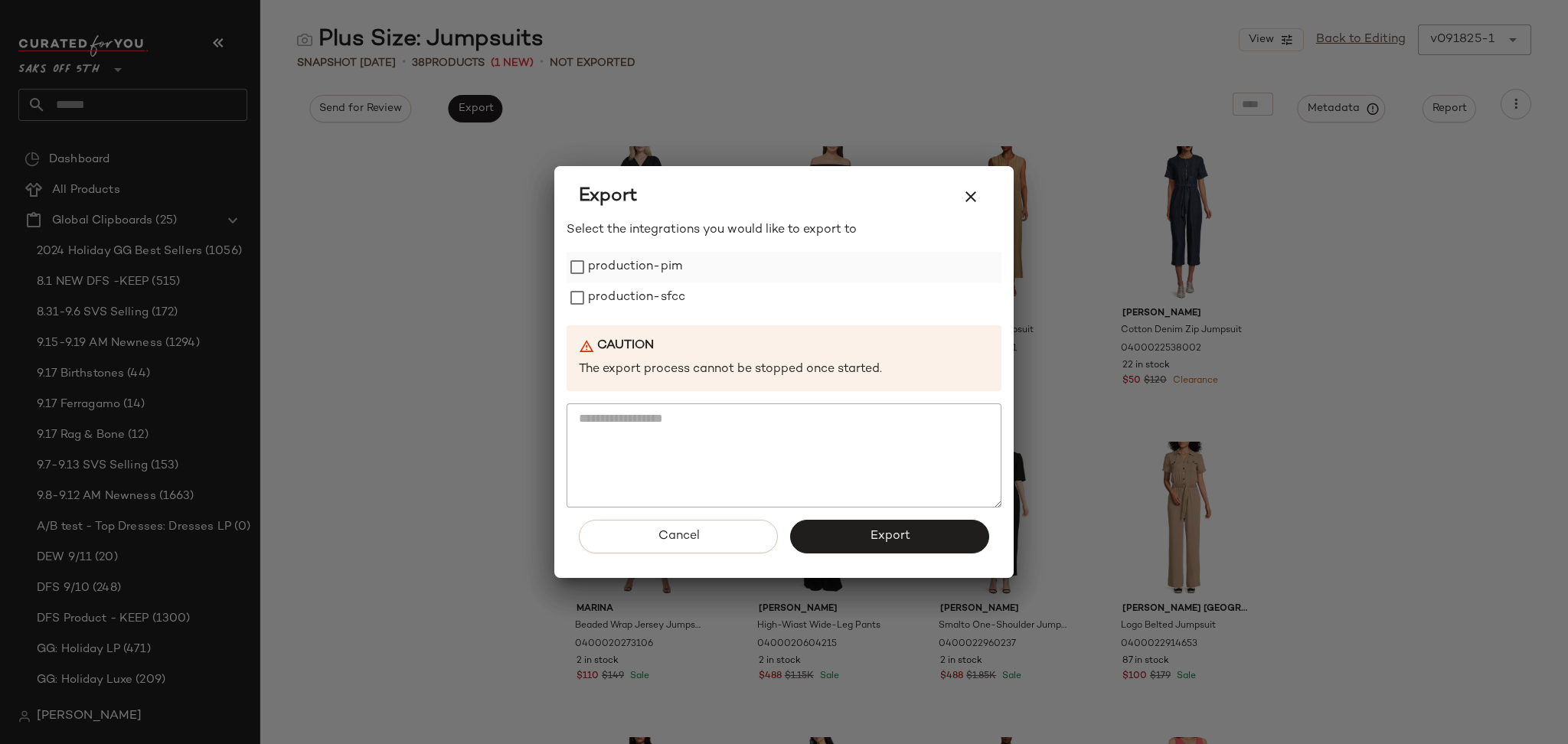
click at [658, 275] on label "production-pim" at bounding box center [634, 267] width 94 height 31
click at [653, 305] on label "production-sfcc" at bounding box center [636, 297] width 97 height 31
click at [850, 540] on button "Export" at bounding box center [889, 537] width 199 height 34
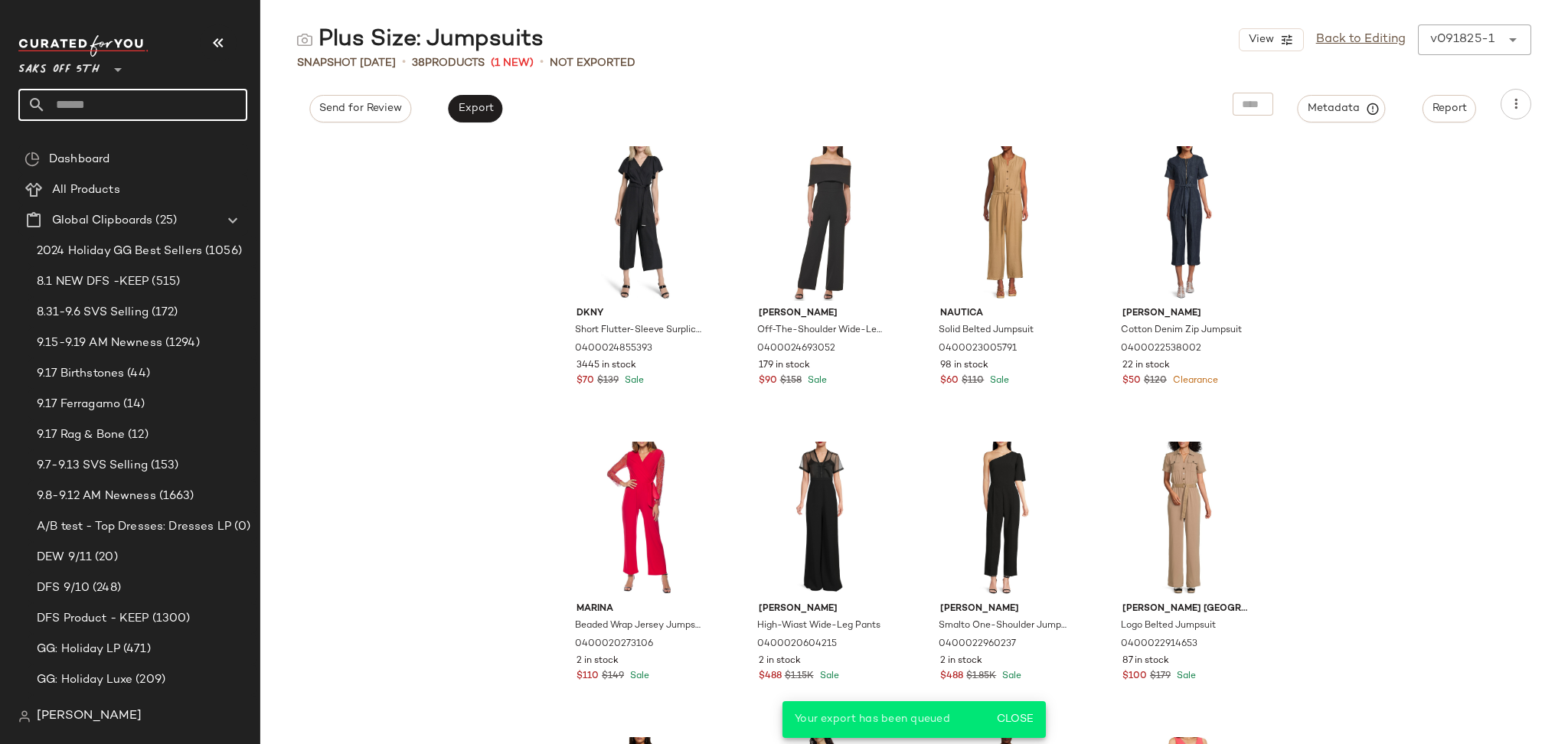
click at [77, 109] on input "text" at bounding box center [147, 105] width 202 height 32
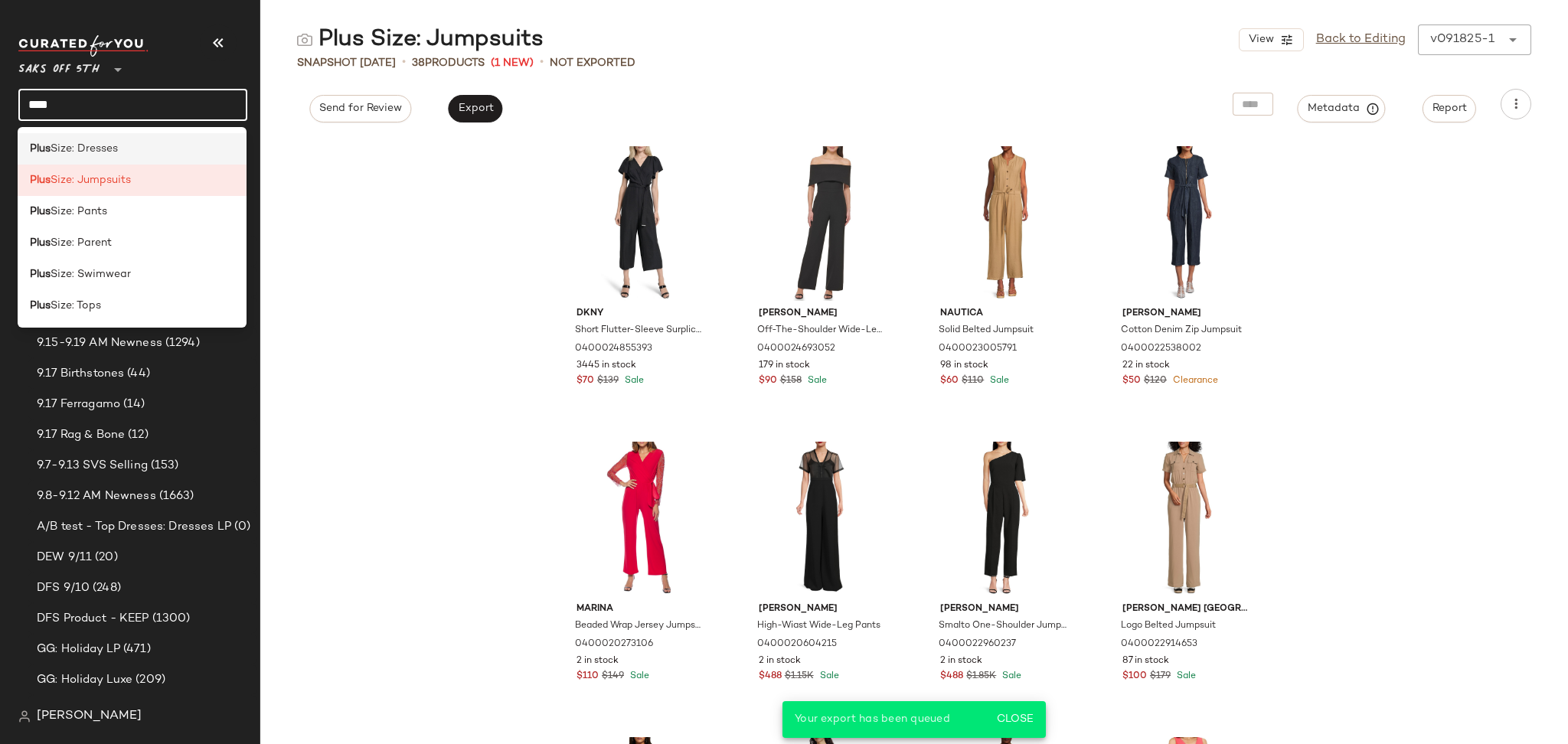
type input "****"
click at [107, 137] on div "Plus Size: Dresses" at bounding box center [132, 148] width 229 height 31
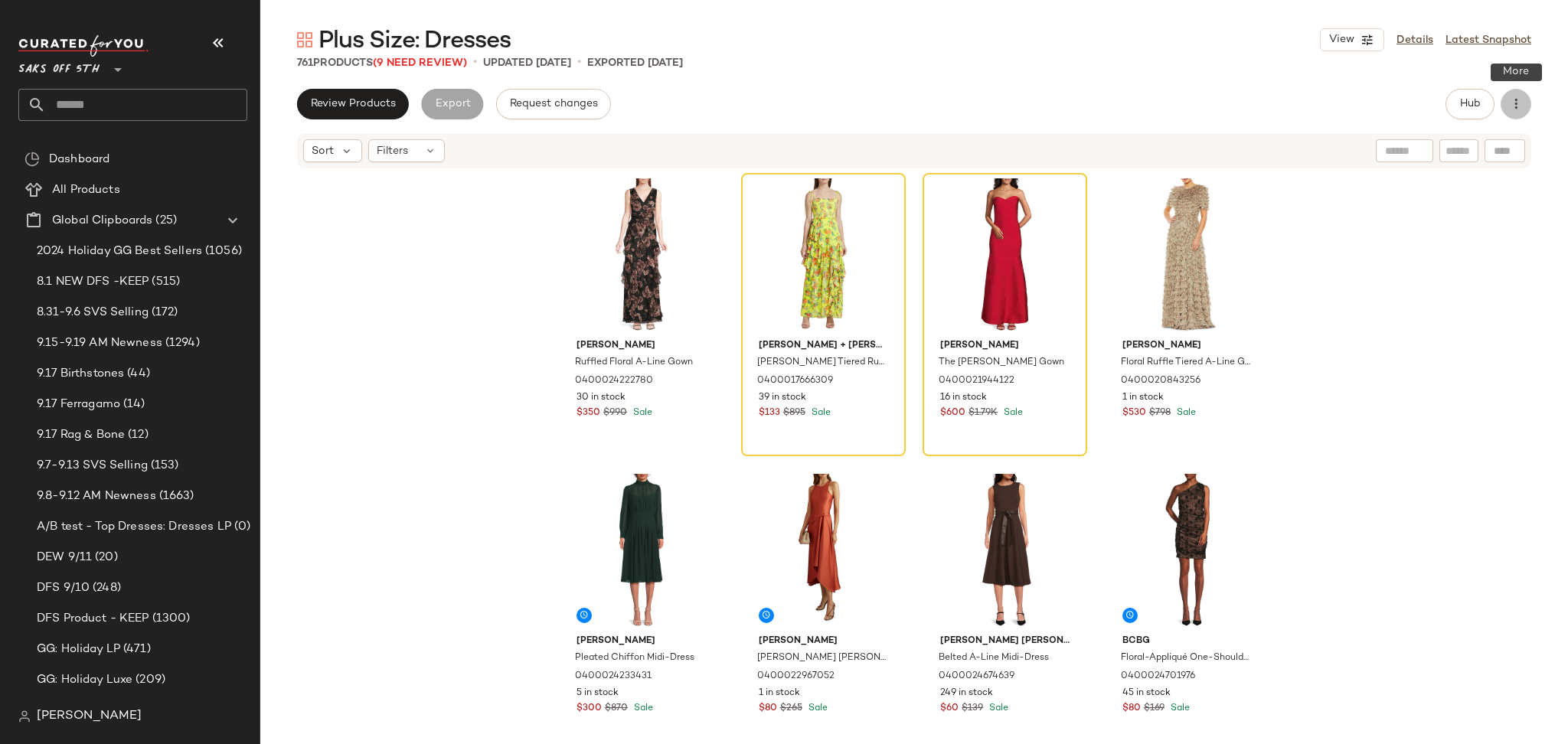
click at [1515, 97] on icon "button" at bounding box center [1515, 104] width 15 height 15
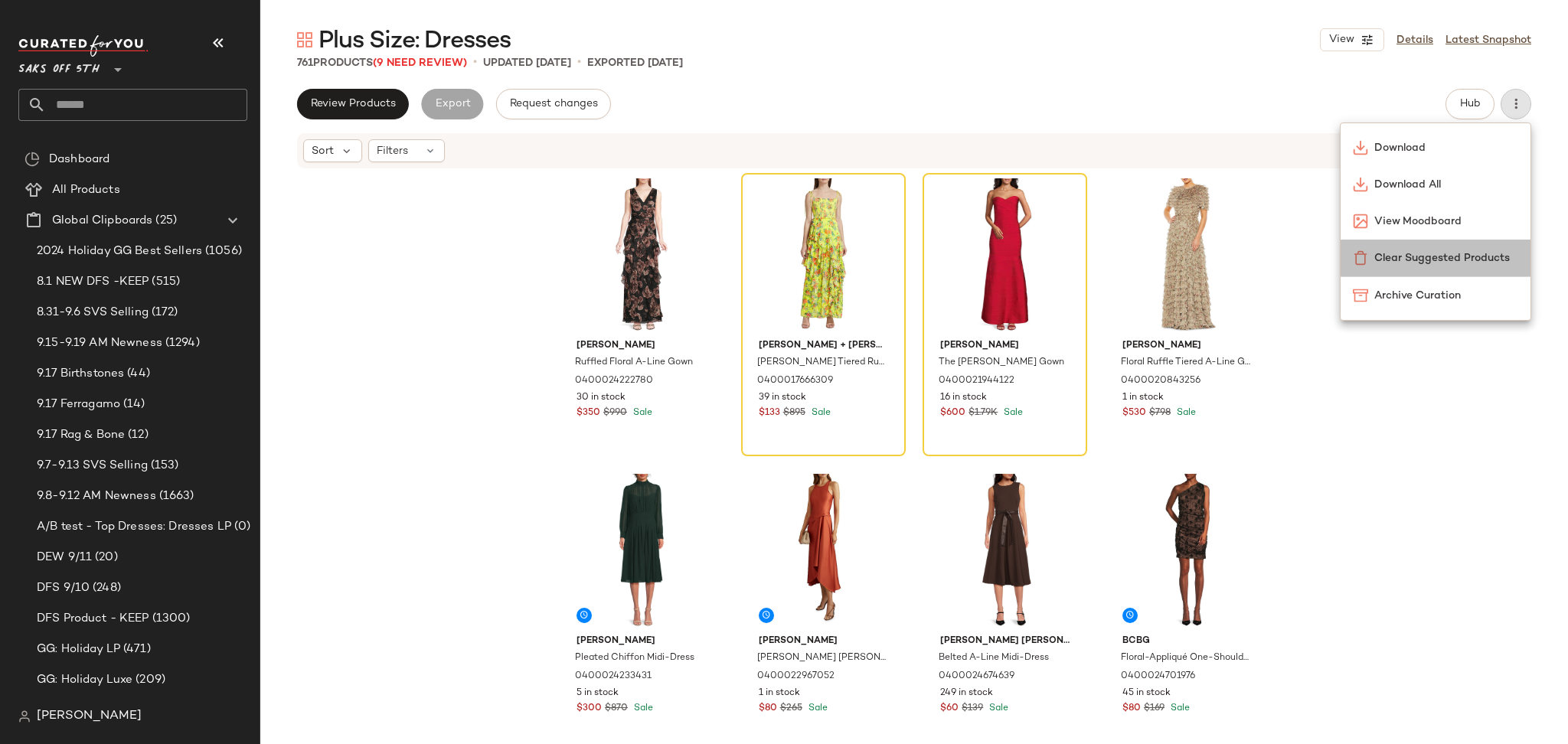
click at [1440, 259] on span "Clear Suggested Products" at bounding box center [1446, 258] width 144 height 16
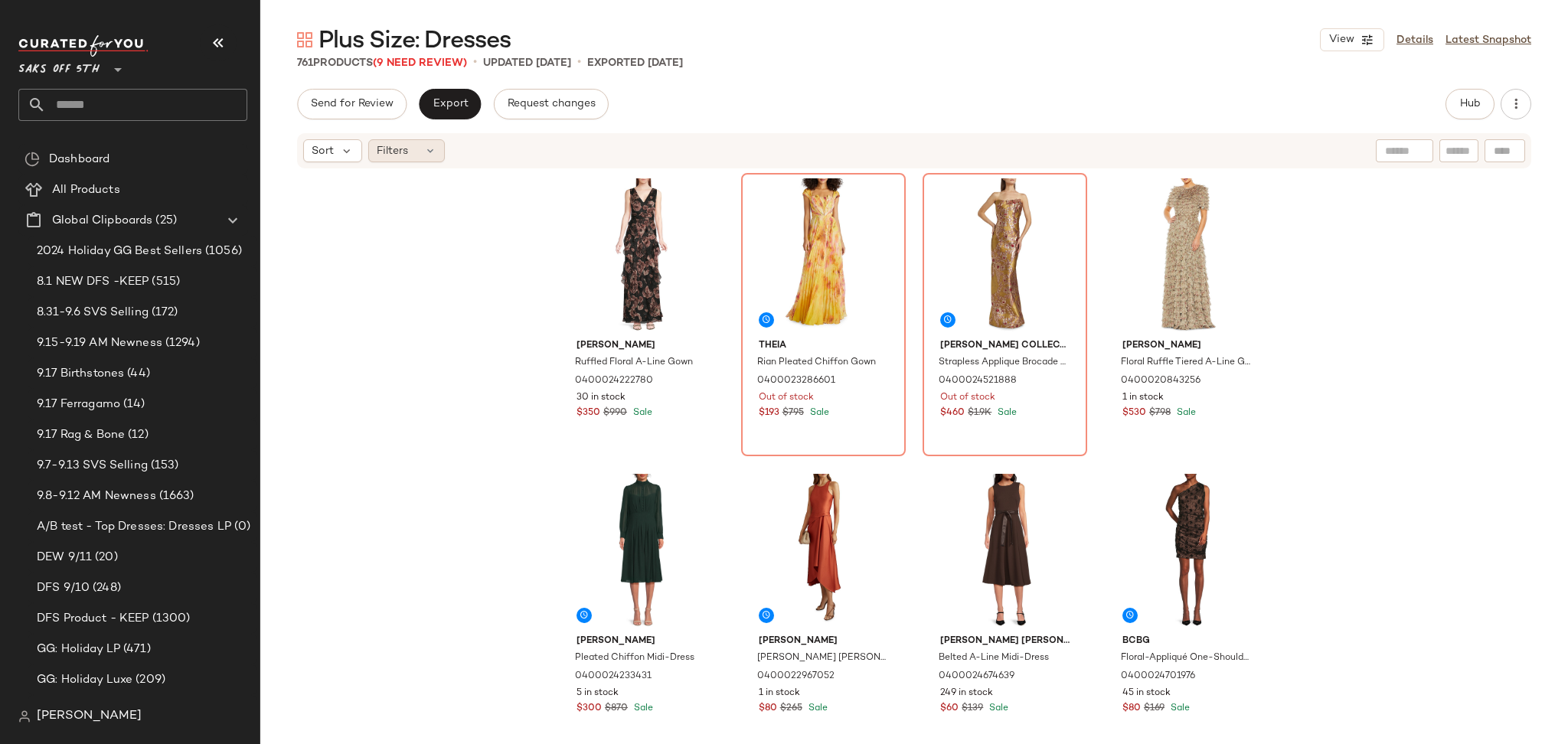
drag, startPoint x: 414, startPoint y: 136, endPoint x: 414, endPoint y: 152, distance: 16.0
click at [414, 152] on div "Sort Filters" at bounding box center [914, 151] width 1234 height 36
click at [414, 152] on div "Filters" at bounding box center [407, 150] width 76 height 23
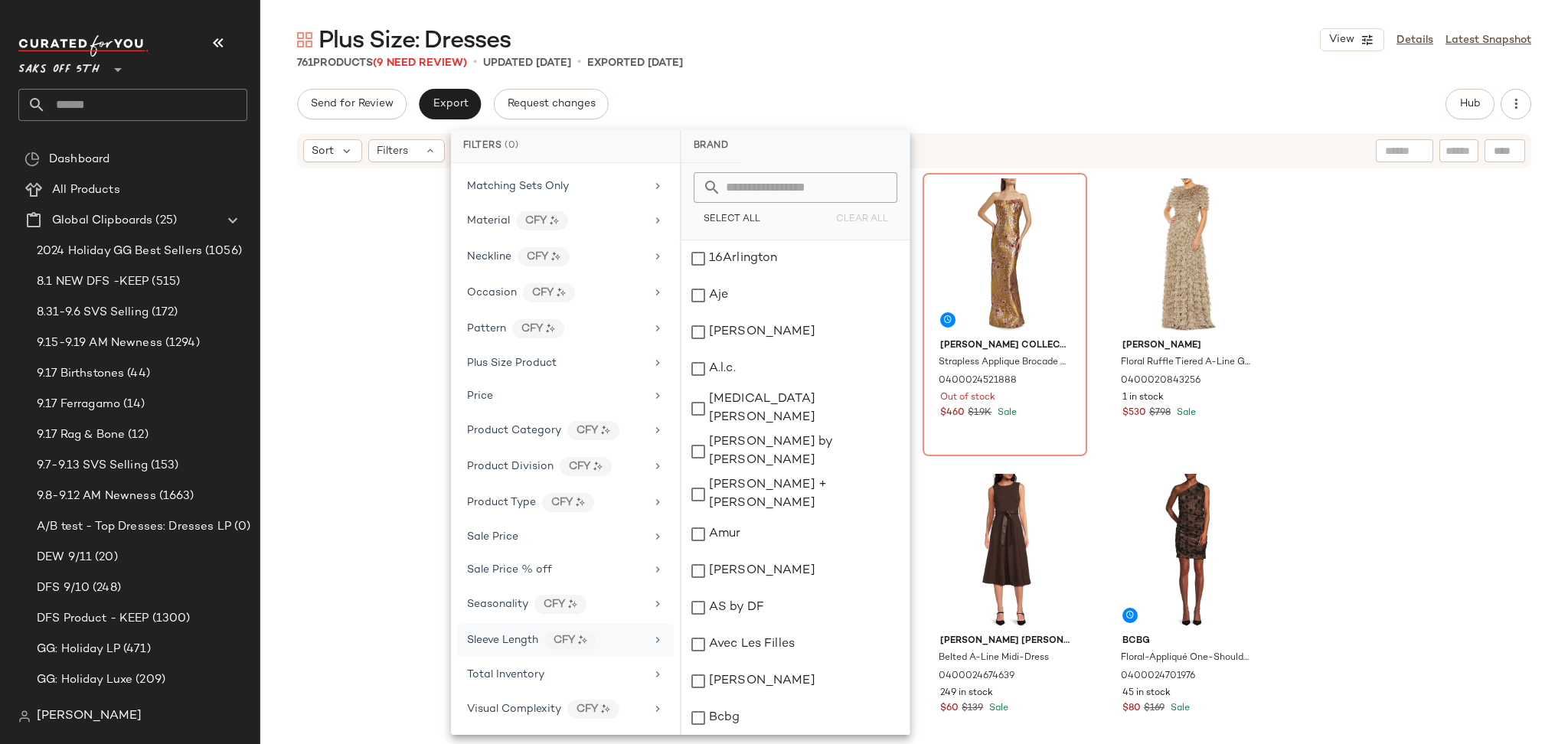
scroll to position [647, 0]
click at [563, 664] on div "Total Inventory" at bounding box center [565, 675] width 217 height 30
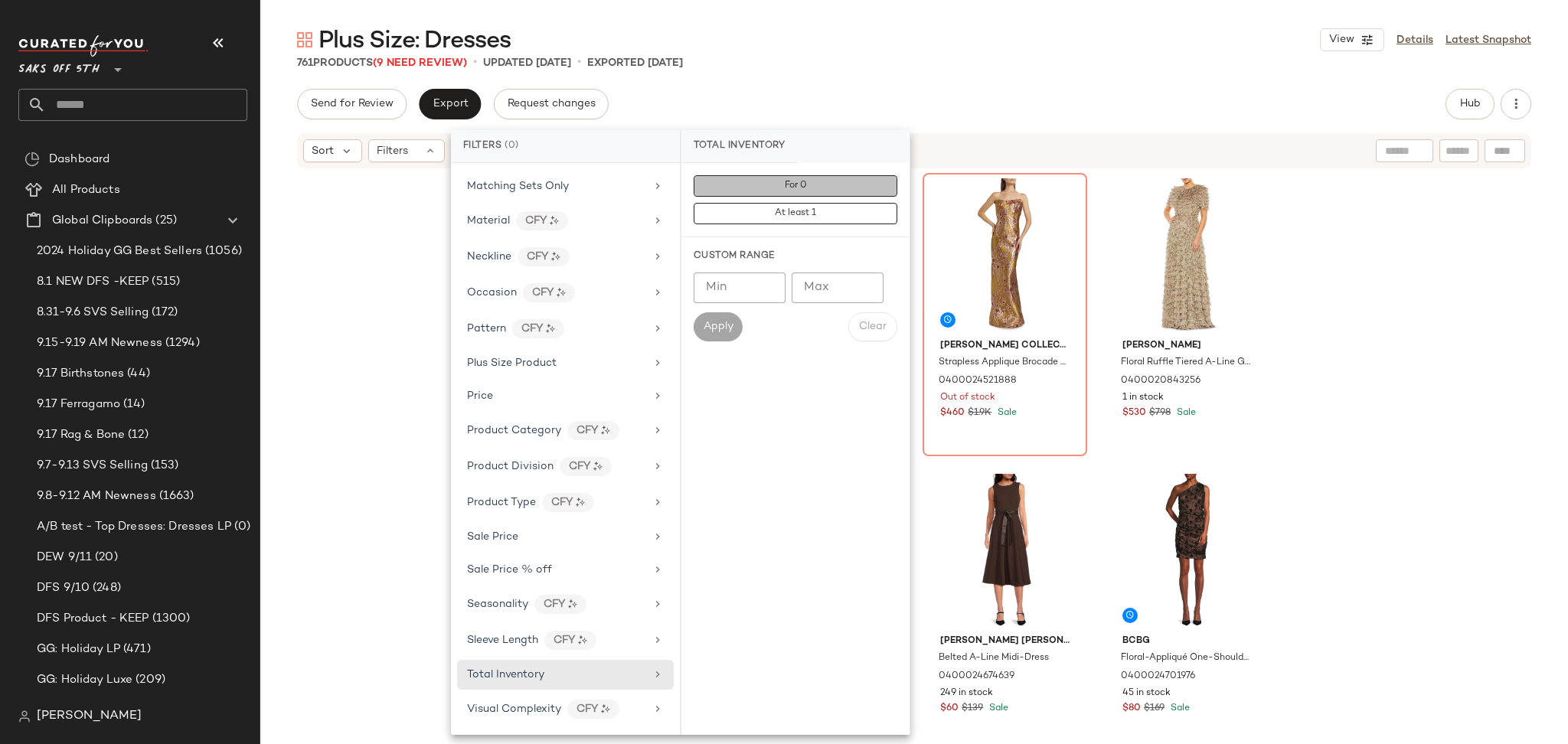
click at [798, 187] on span "For 0" at bounding box center [795, 186] width 23 height 11
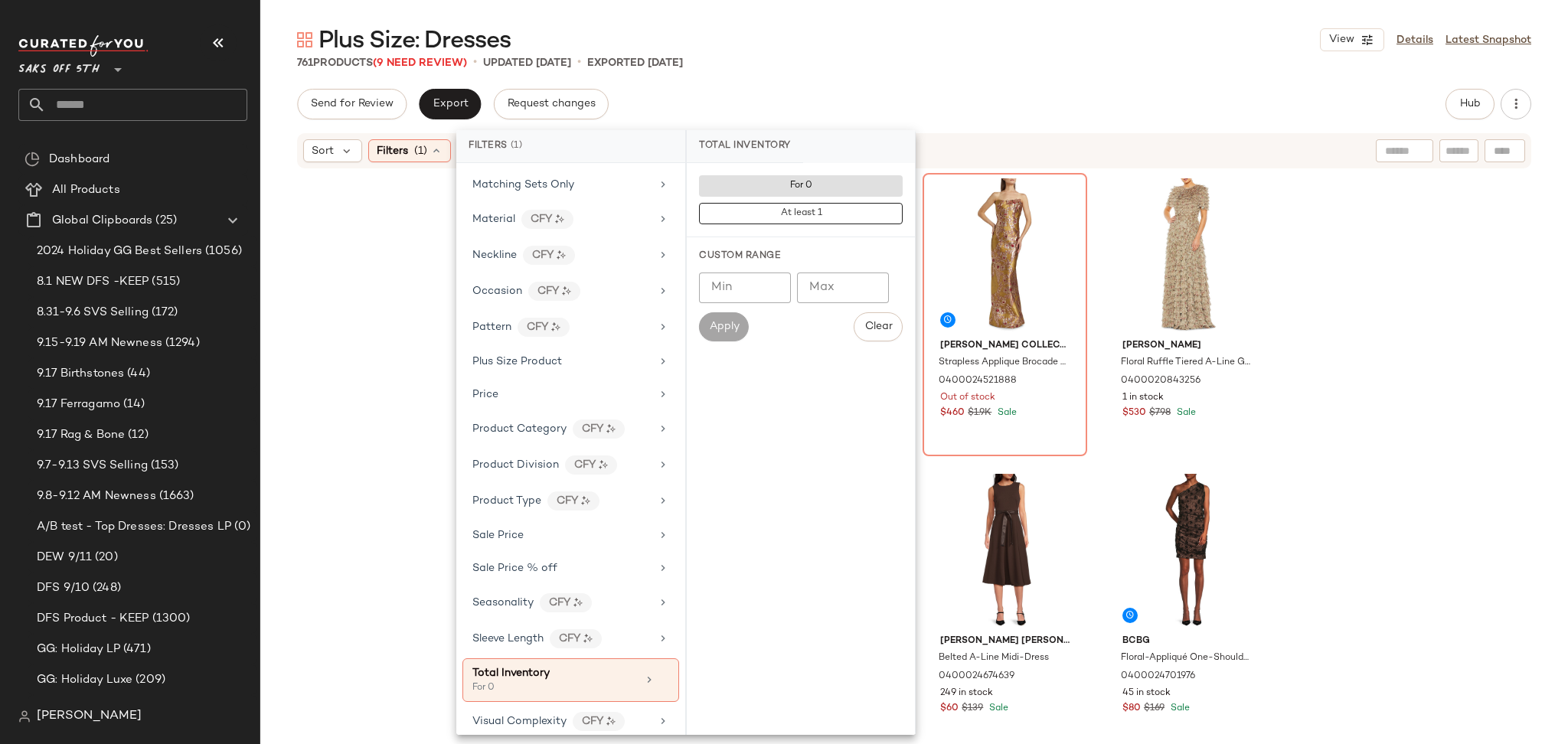
click at [934, 68] on div "761 Products (9 Need Review) • updated [DATE] • Exported [DATE]" at bounding box center [913, 63] width 1307 height 15
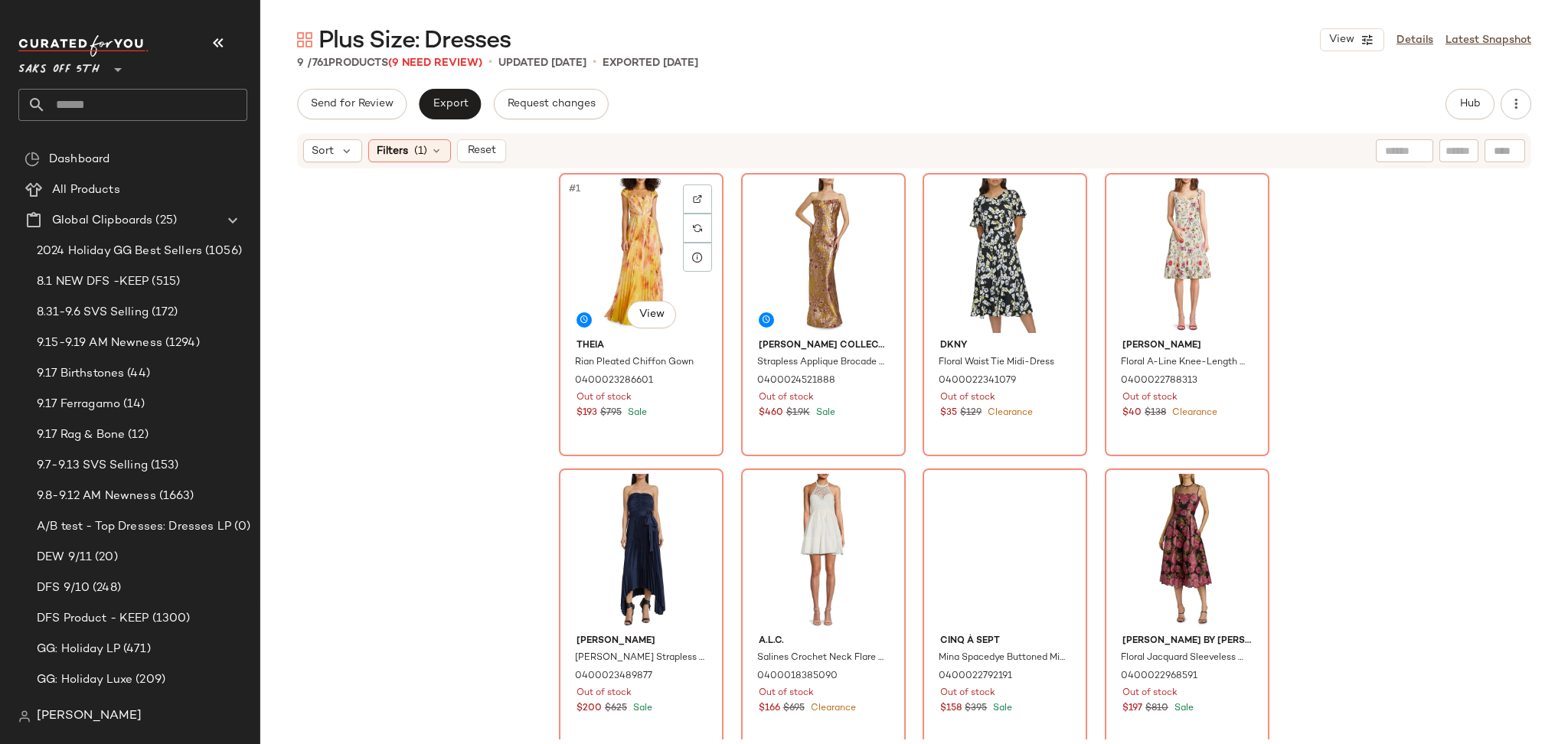
click at [656, 218] on div "#1 View" at bounding box center [641, 256] width 154 height 155
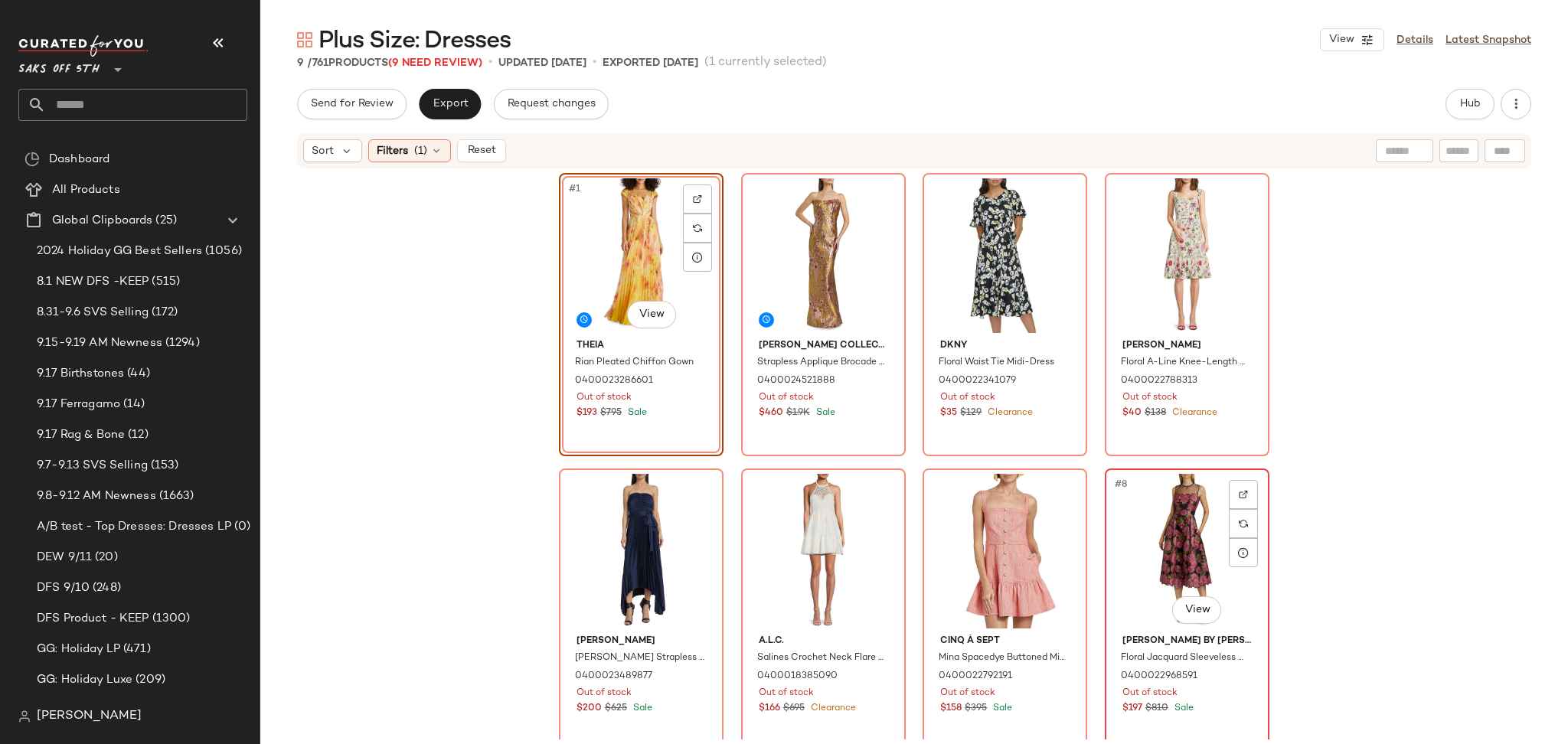
scroll to position [307, 0]
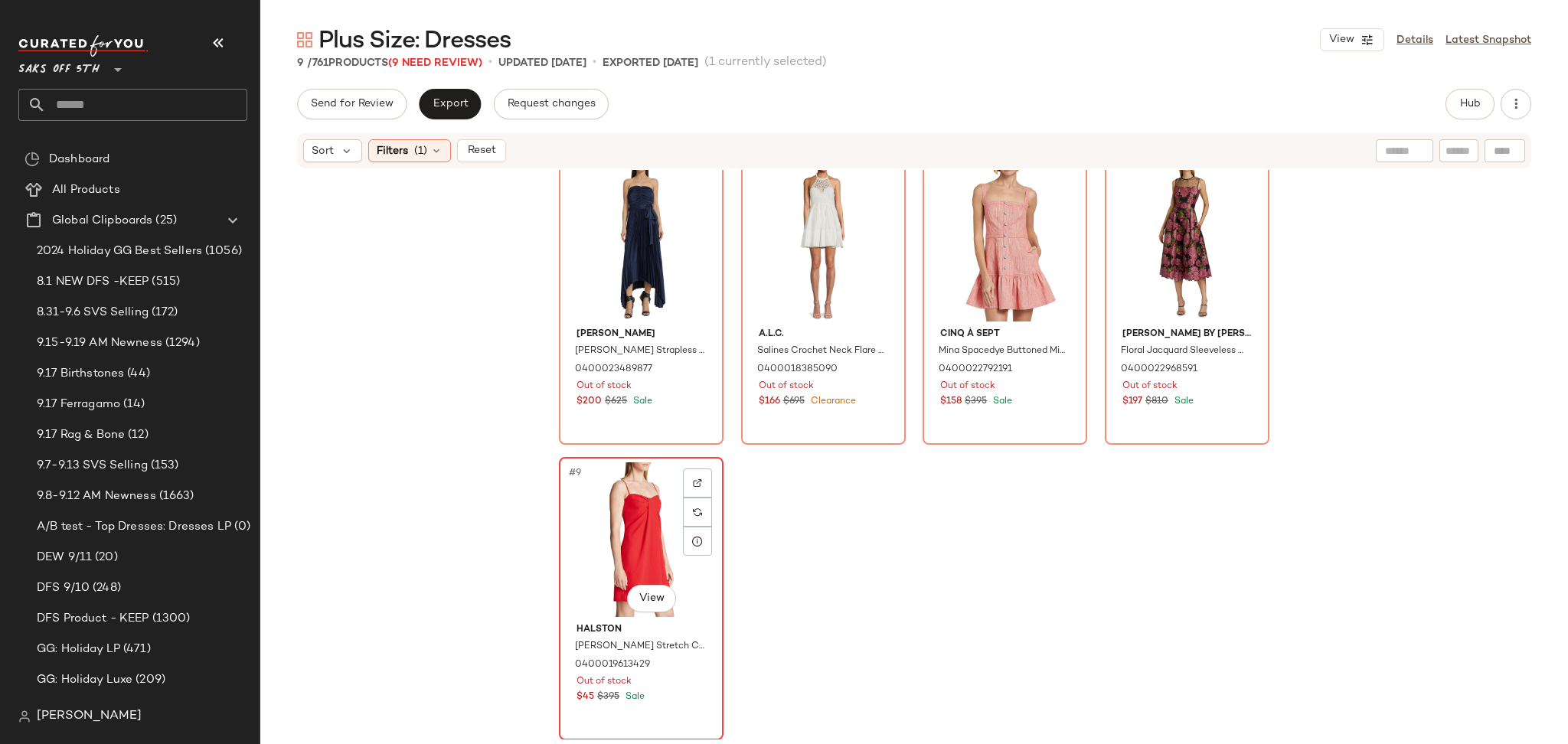
click at [623, 513] on div "#9 View" at bounding box center [641, 540] width 154 height 155
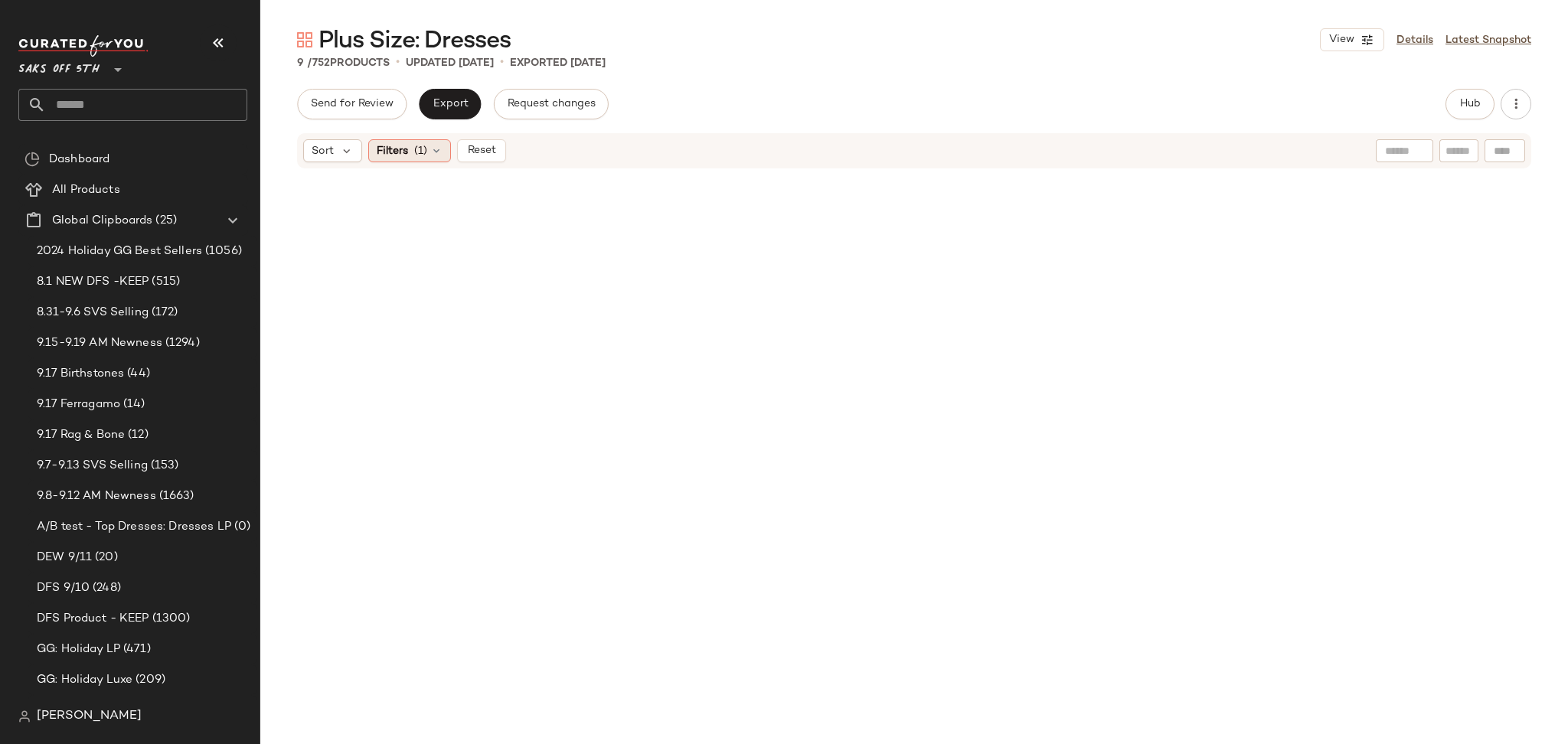
click at [430, 149] on icon at bounding box center [436, 151] width 12 height 12
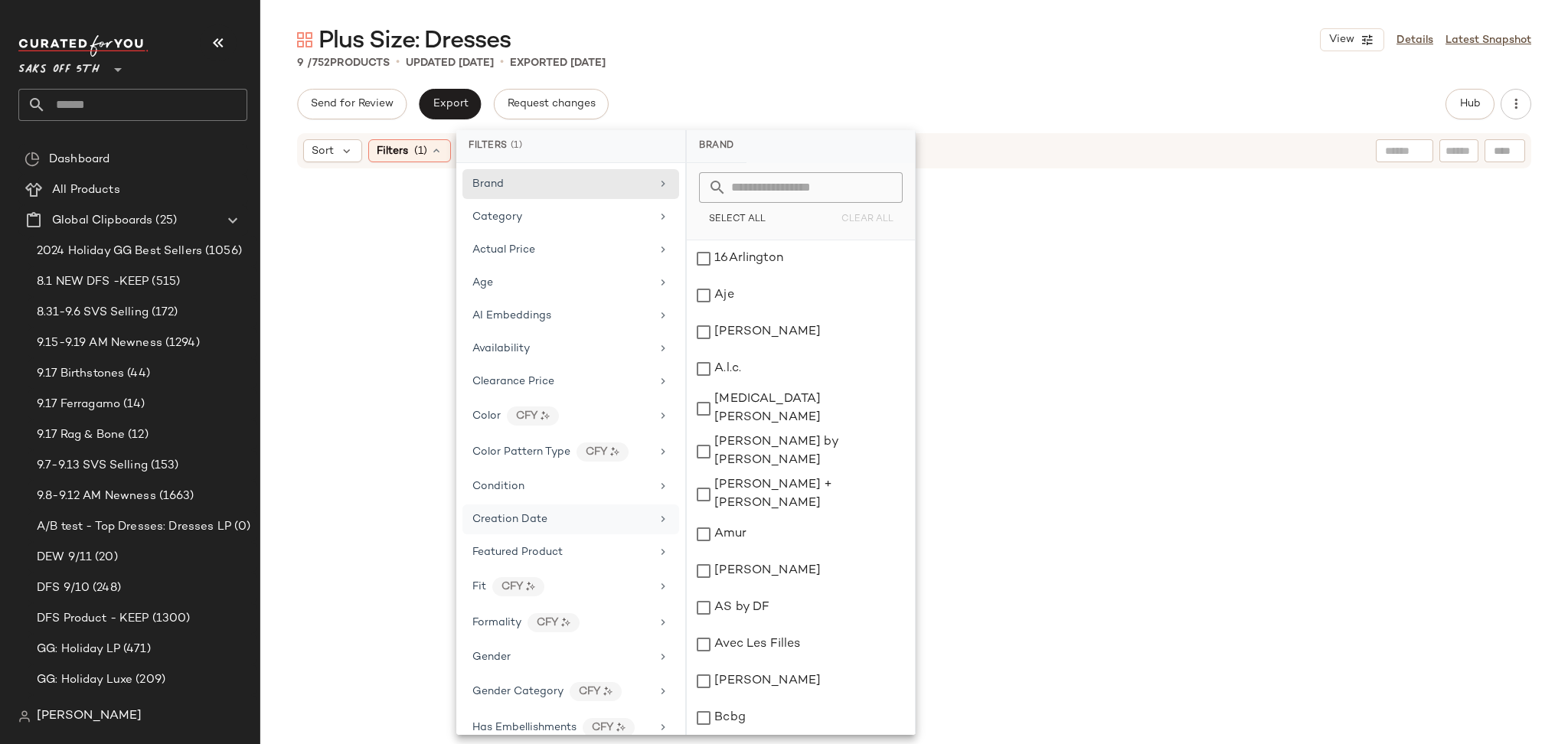
scroll to position [662, 0]
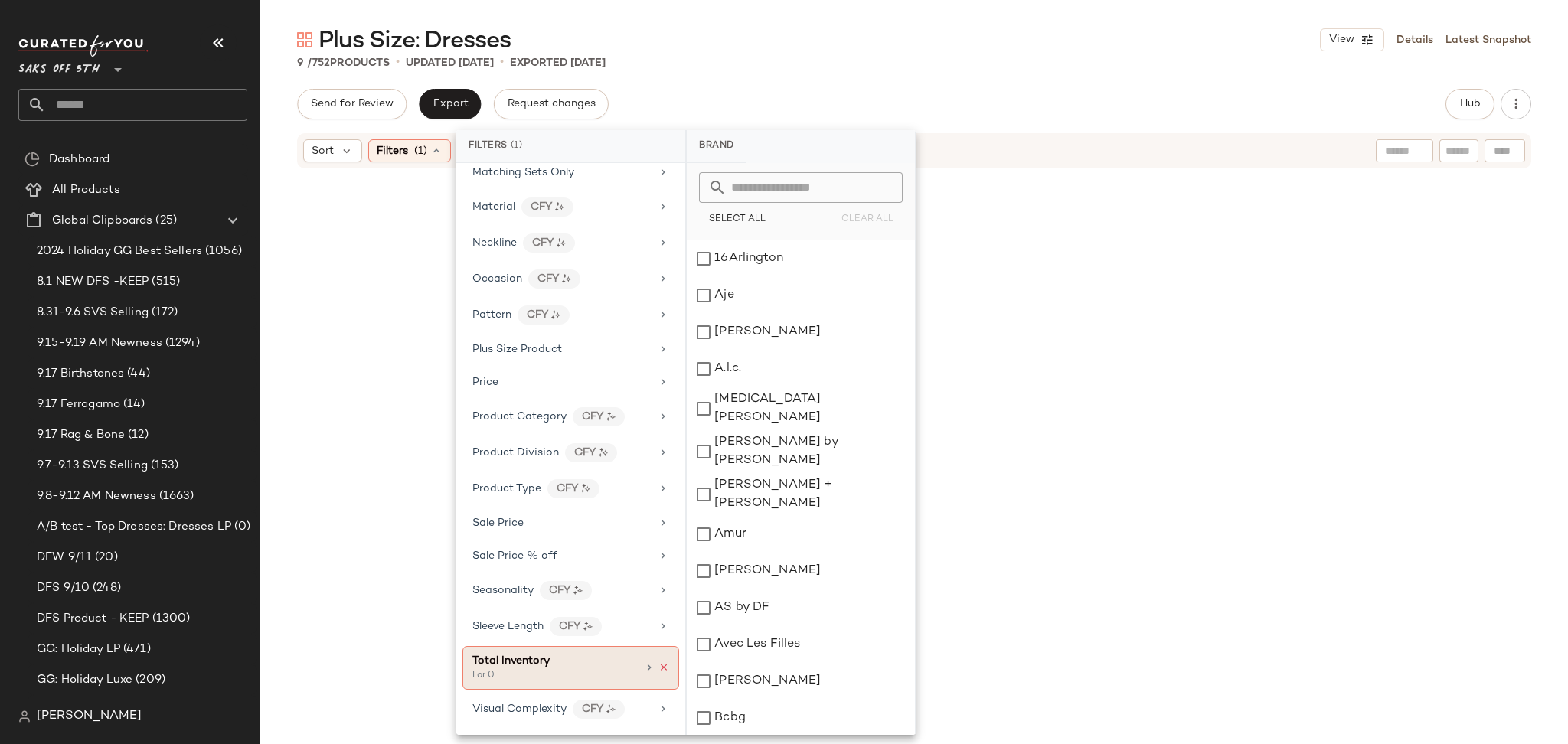
click at [658, 667] on icon at bounding box center [663, 668] width 11 height 11
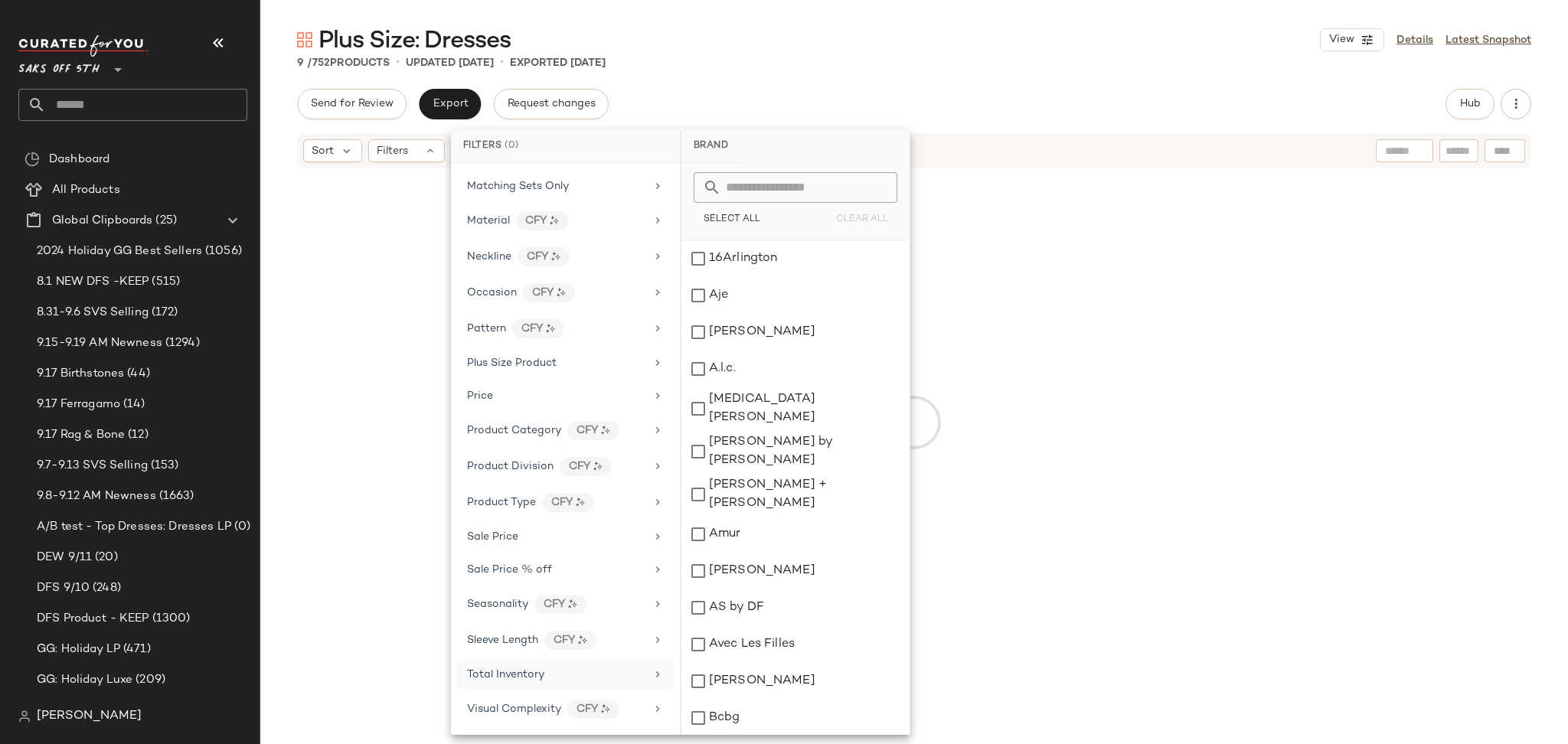
scroll to position [647, 0]
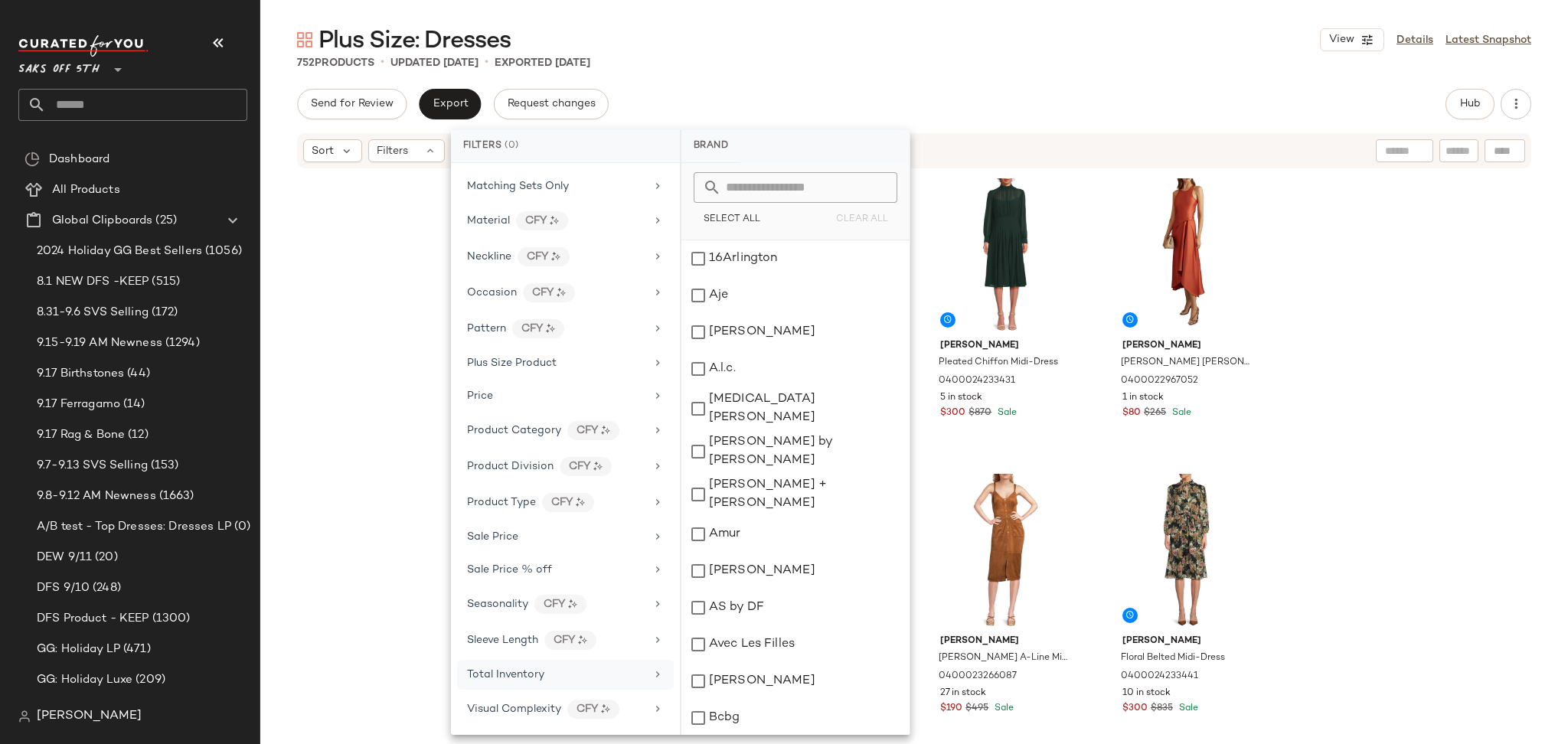
click at [1178, 89] on div "Send for Review Export Request changes Hub" at bounding box center [914, 104] width 1234 height 31
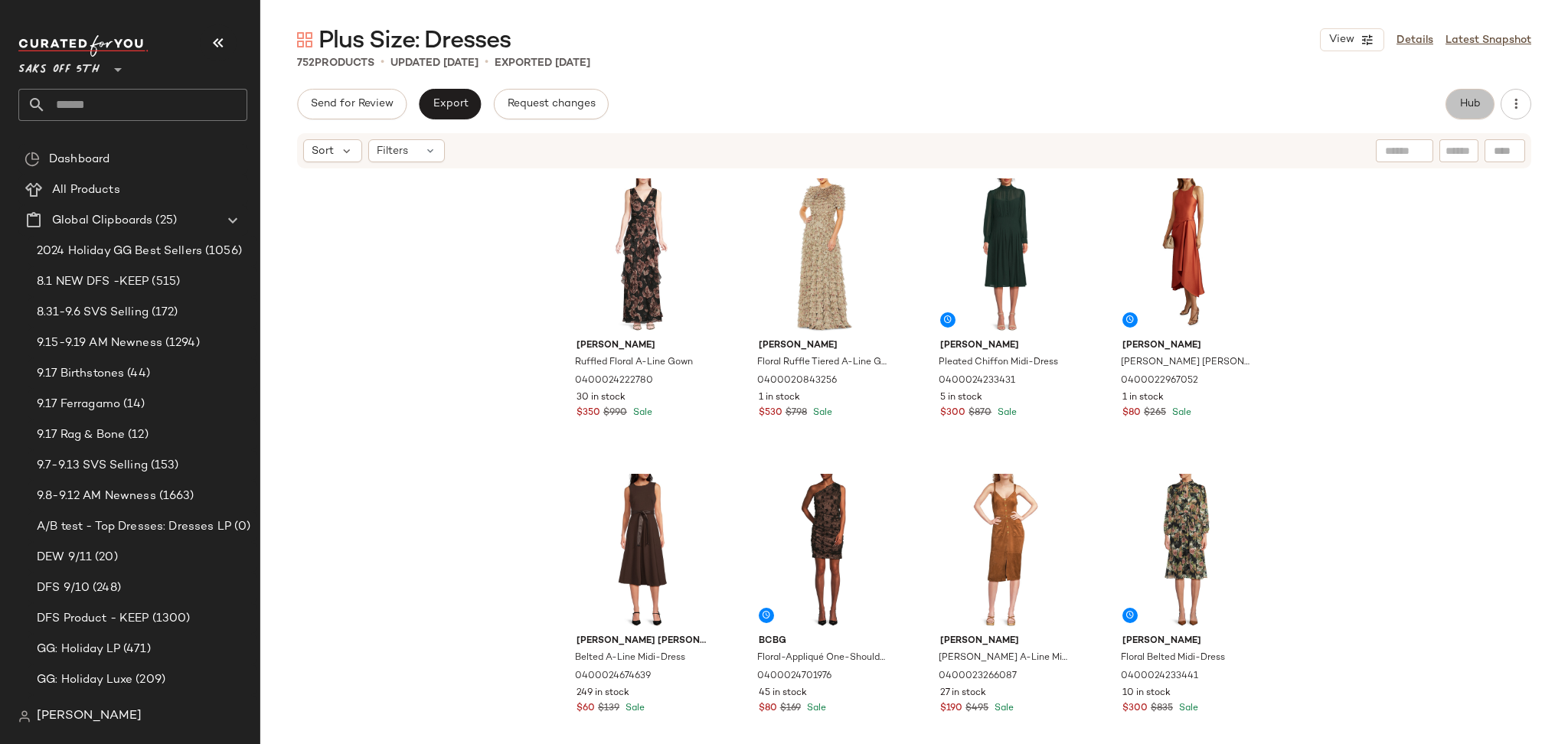
click at [1459, 108] on span "Hub" at bounding box center [1469, 104] width 21 height 12
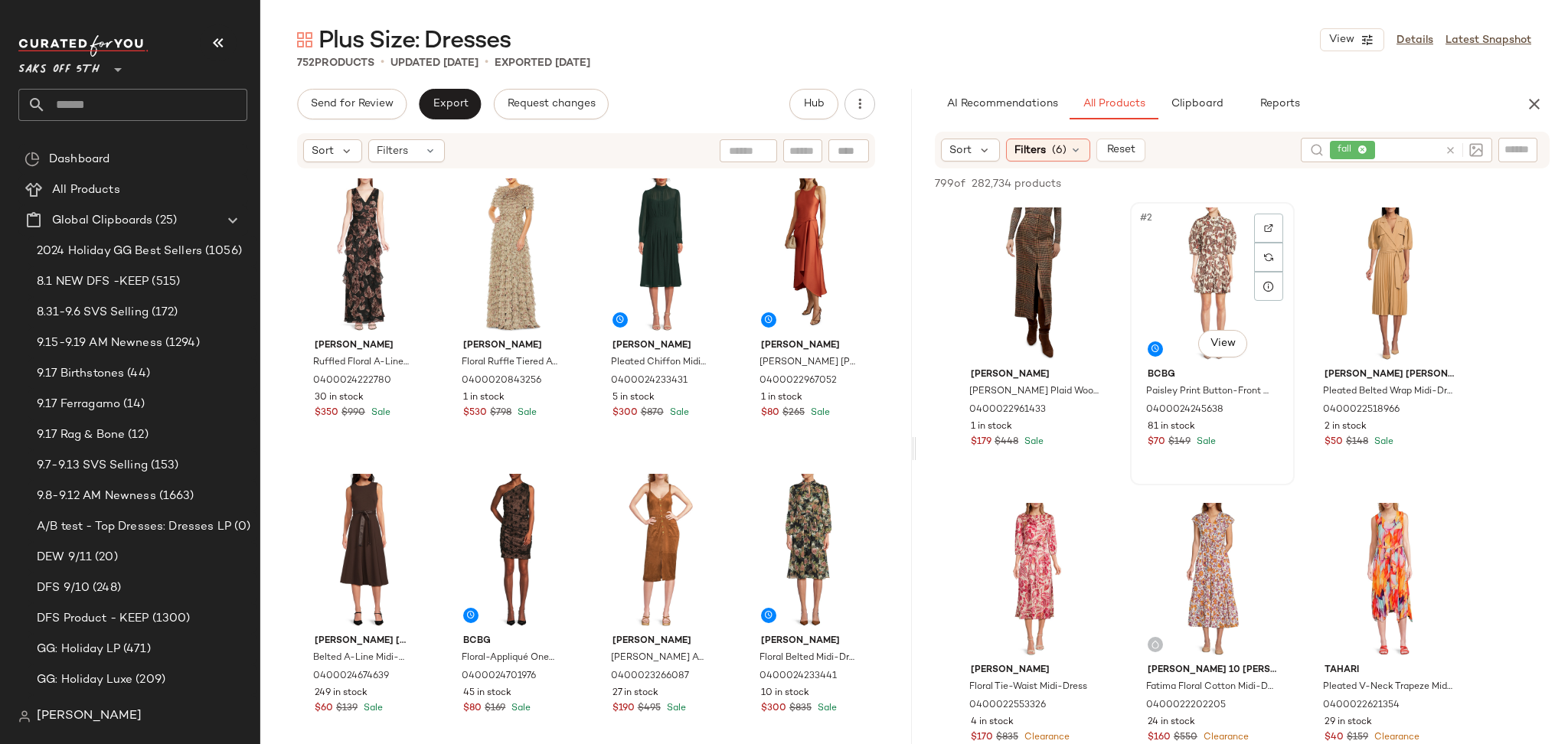
click at [1188, 264] on div "#2 View" at bounding box center [1212, 285] width 154 height 155
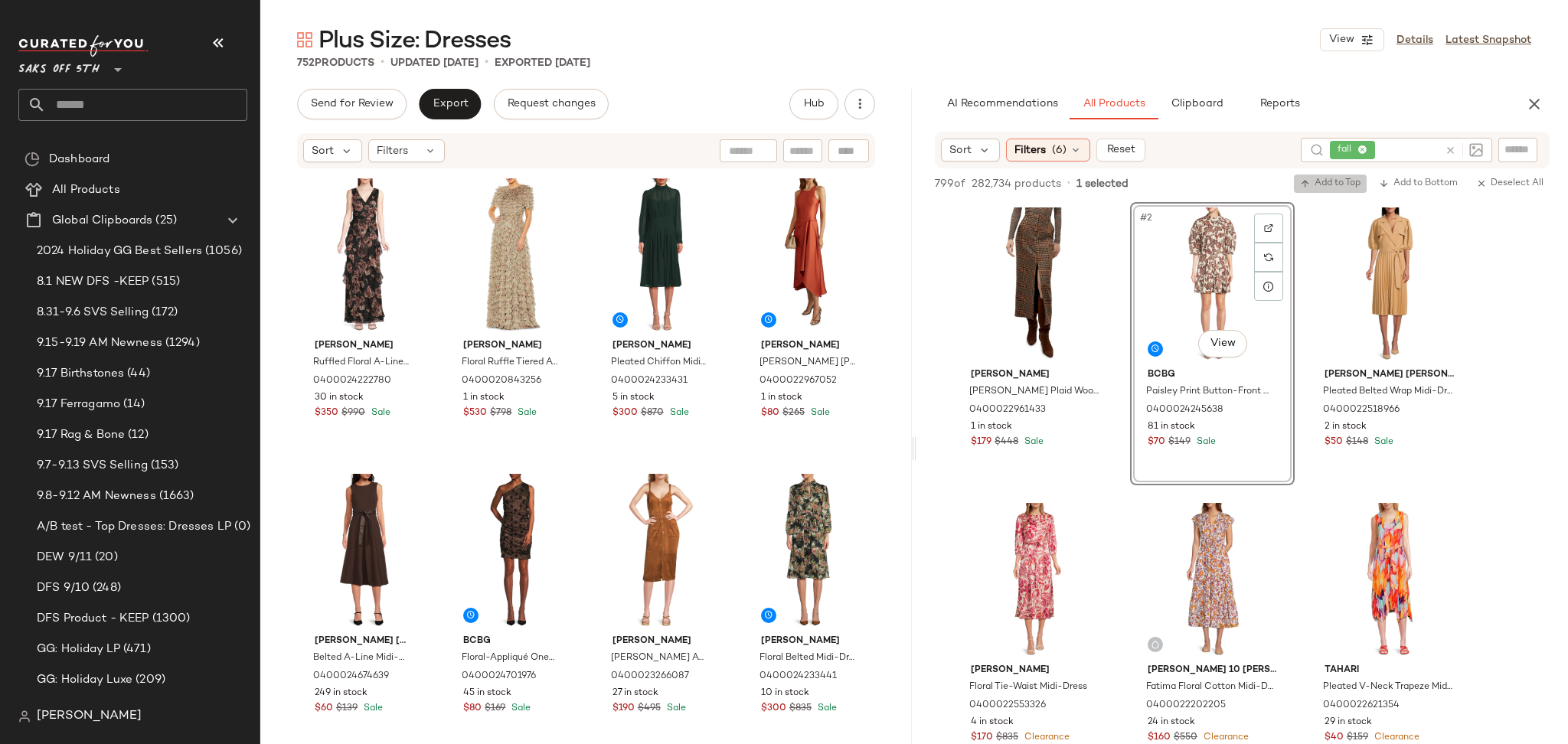
click at [1330, 179] on span "Add to Top" at bounding box center [1329, 184] width 60 height 11
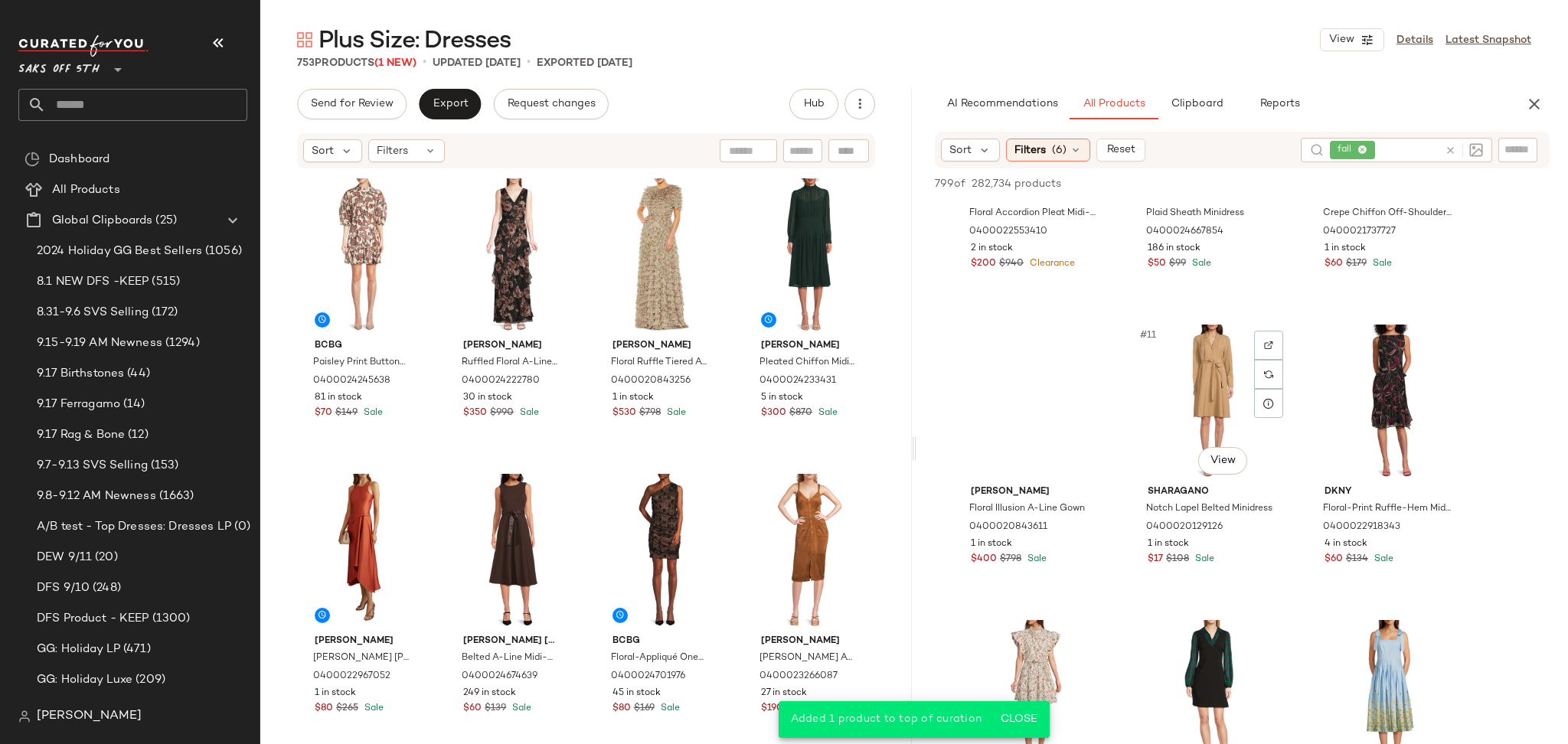
scroll to position [773, 0]
click at [1186, 390] on div "#11 View" at bounding box center [1212, 399] width 154 height 155
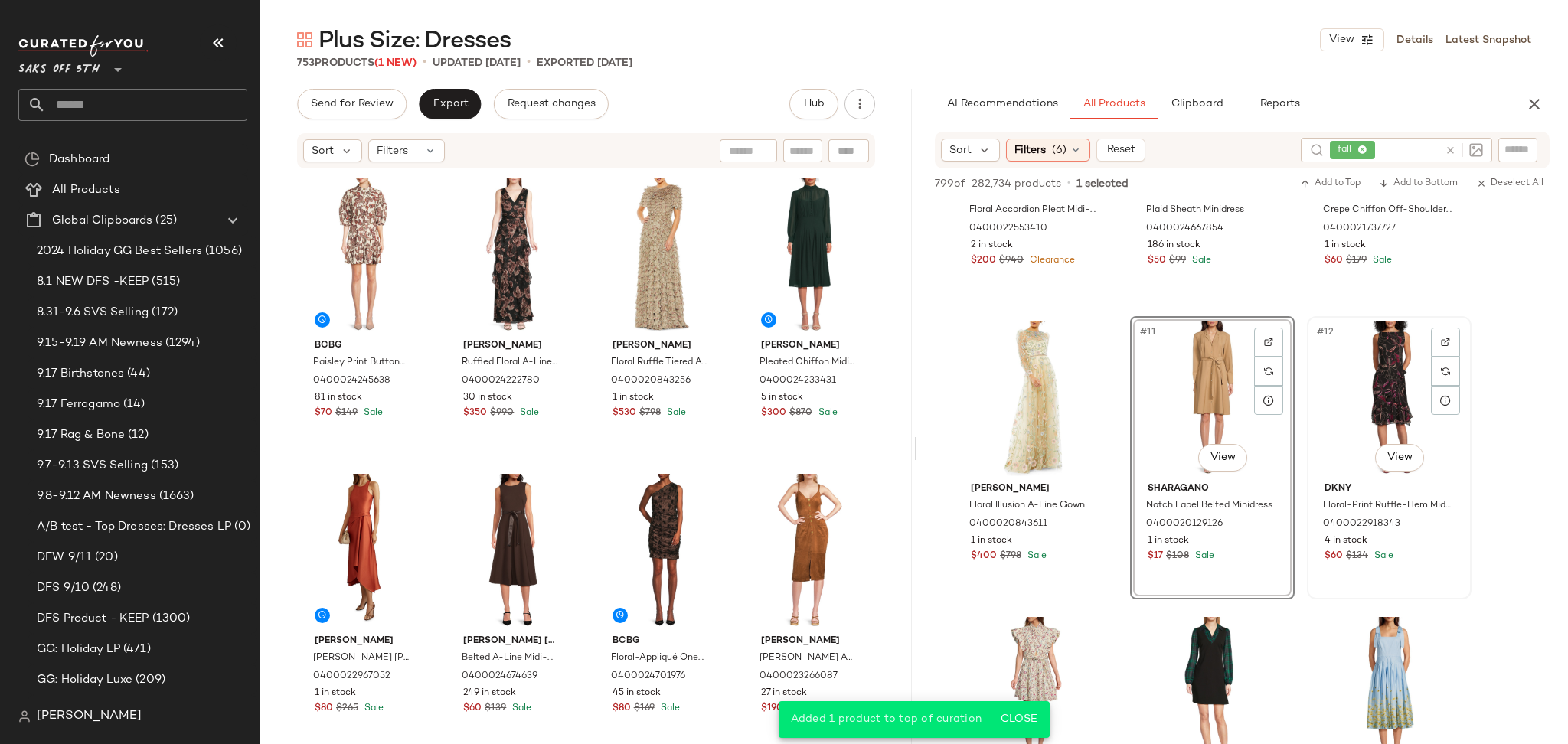
click at [1378, 358] on div "#12 View" at bounding box center [1389, 399] width 154 height 155
click at [1338, 179] on span "Add to Top" at bounding box center [1329, 184] width 60 height 11
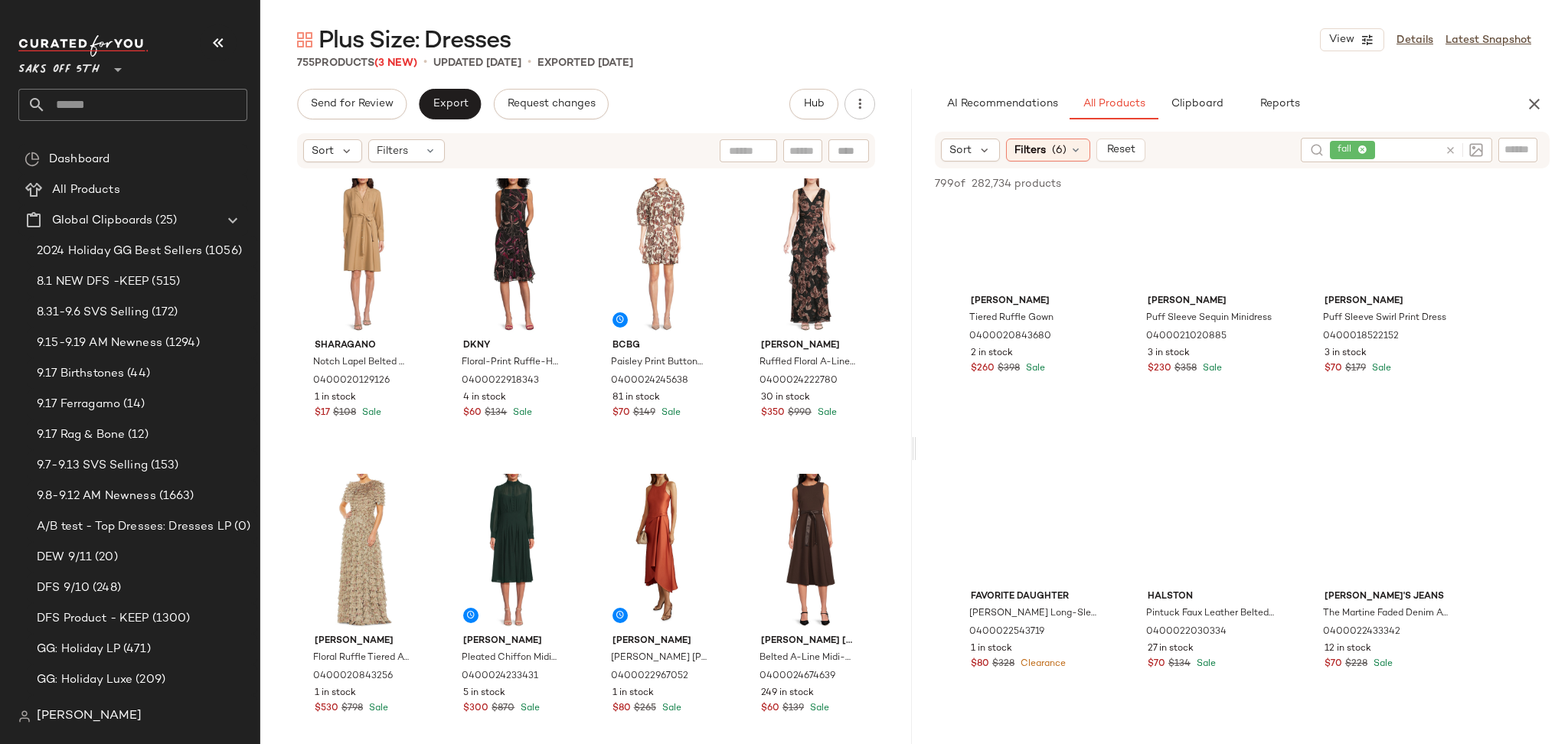
scroll to position [3622, 0]
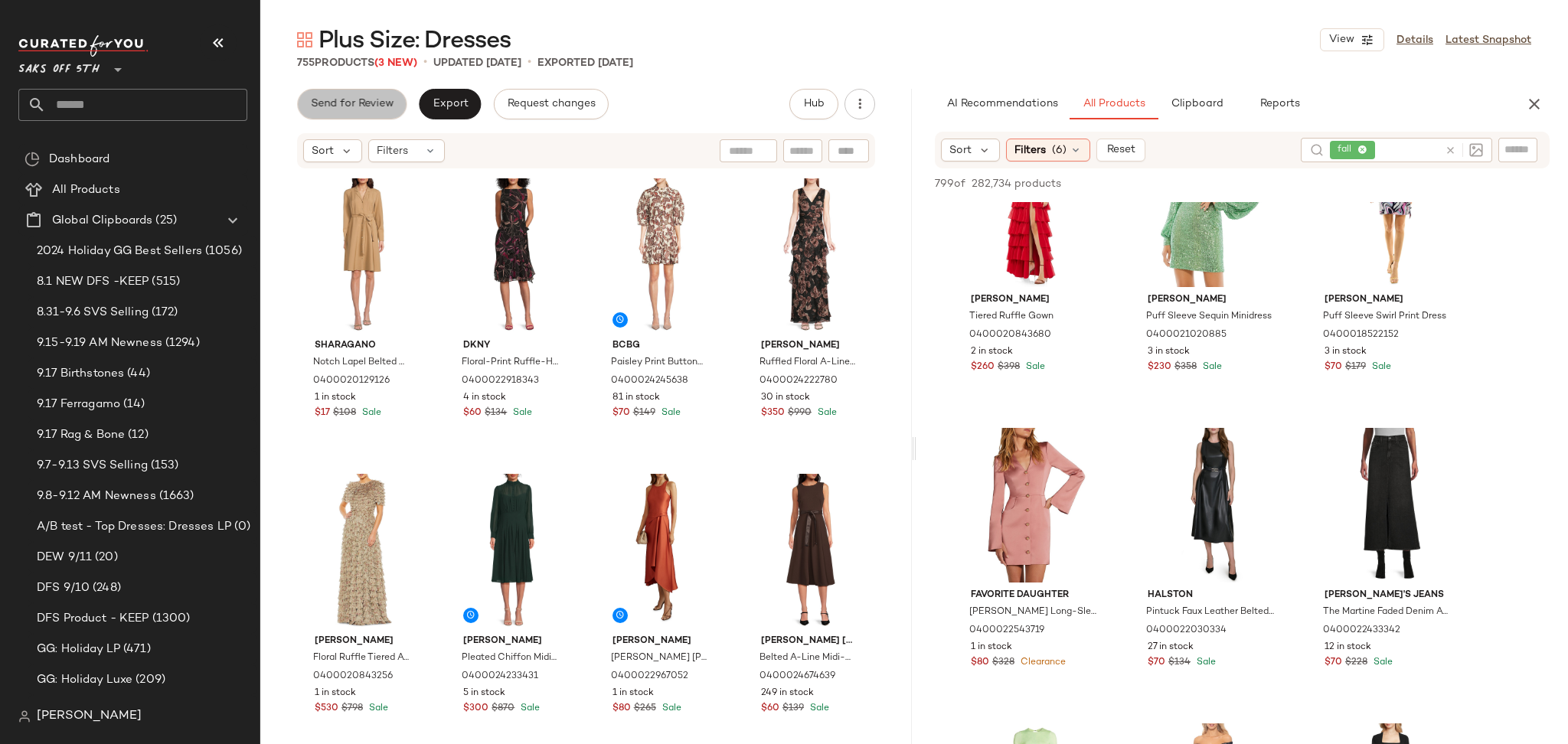
click at [336, 114] on button "Send for Review" at bounding box center [352, 104] width 109 height 31
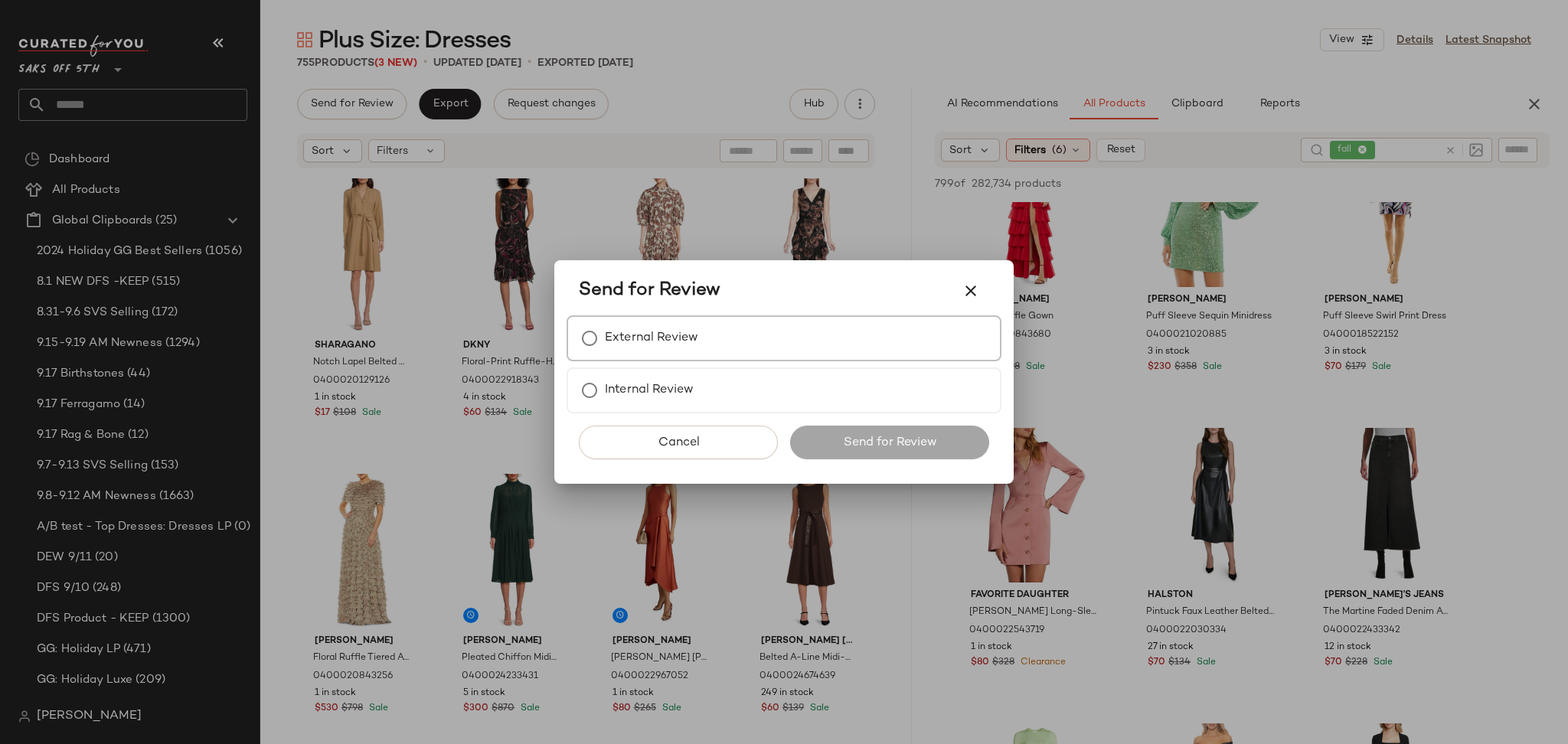
click at [605, 325] on label "External Review" at bounding box center [651, 338] width 93 height 31
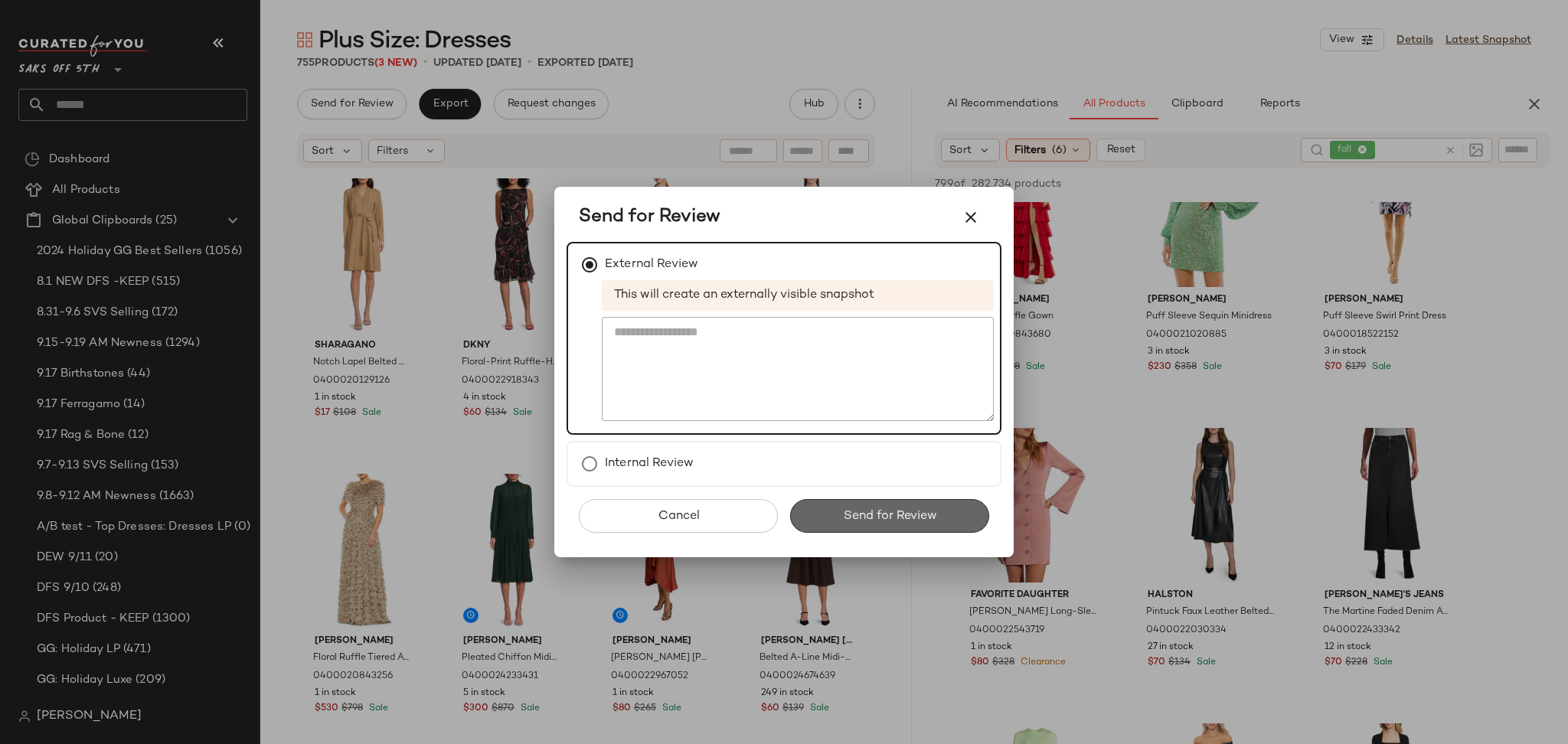
click at [835, 504] on button "Send for Review" at bounding box center [889, 516] width 199 height 34
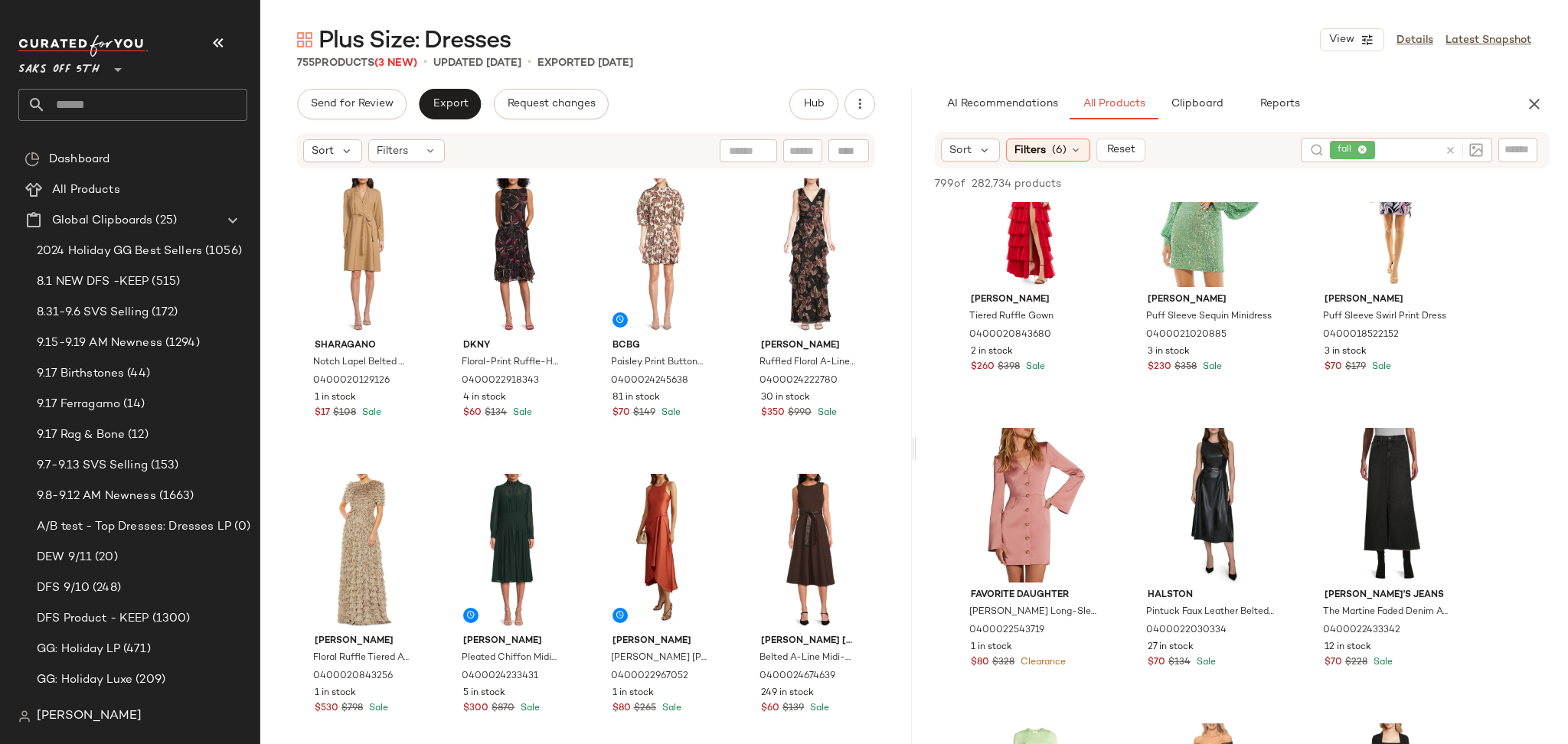
scroll to position [5395, 0]
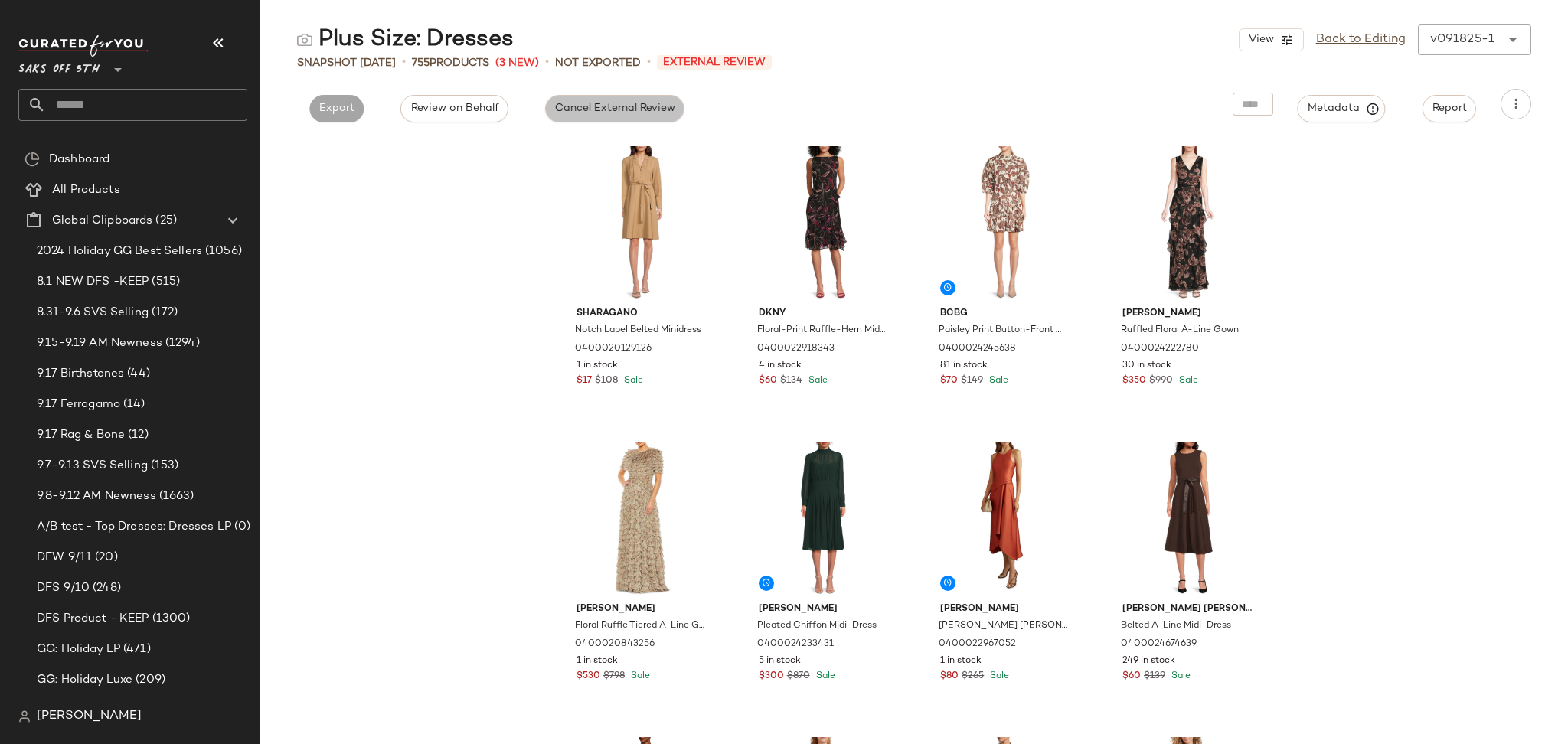
click at [588, 106] on span "Cancel External Review" at bounding box center [614, 108] width 121 height 12
click at [483, 106] on span "Export" at bounding box center [474, 108] width 36 height 12
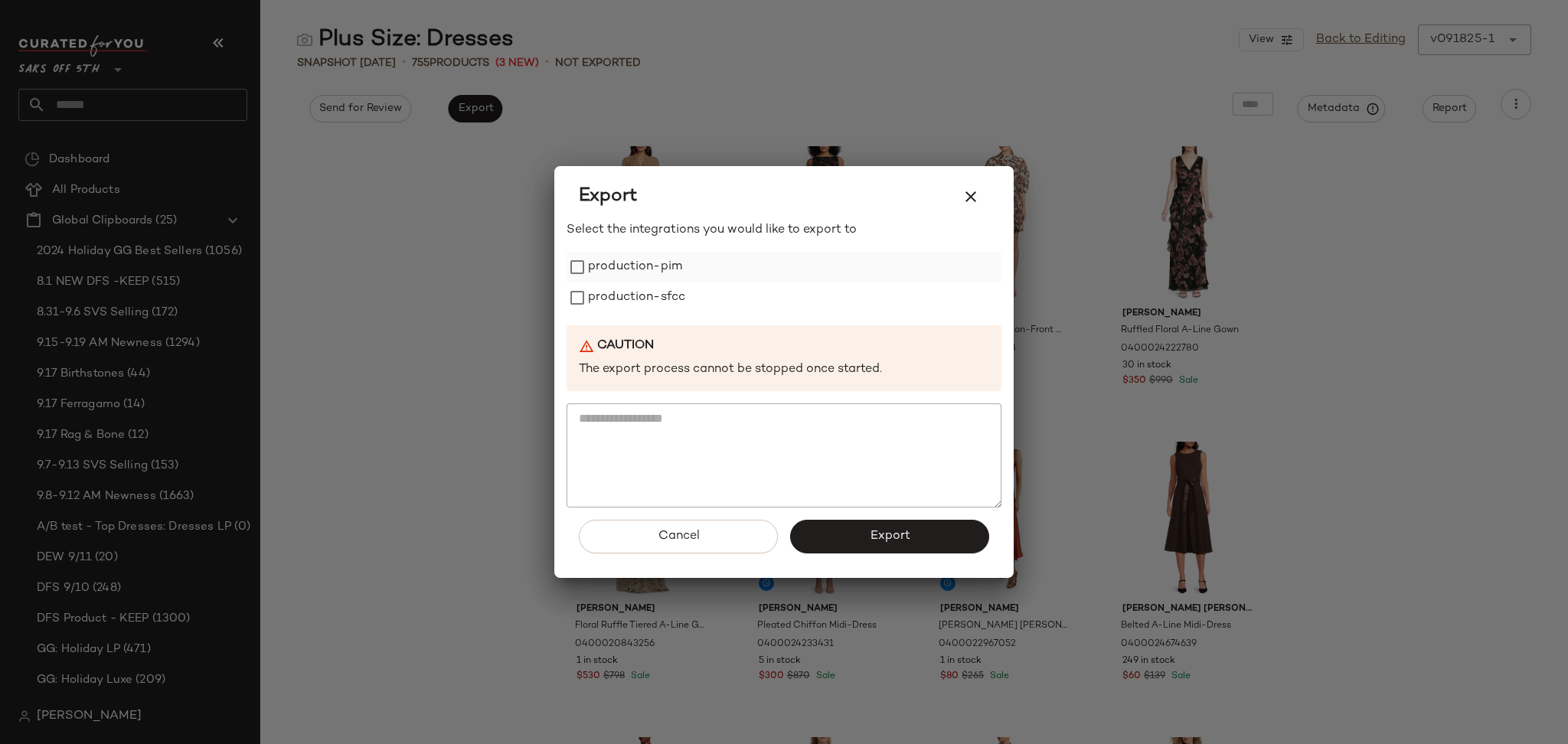
click at [588, 274] on label "production-pim" at bounding box center [634, 267] width 94 height 31
click at [590, 306] on label "production-sfcc" at bounding box center [636, 297] width 97 height 31
click at [842, 537] on button "Export" at bounding box center [889, 537] width 199 height 34
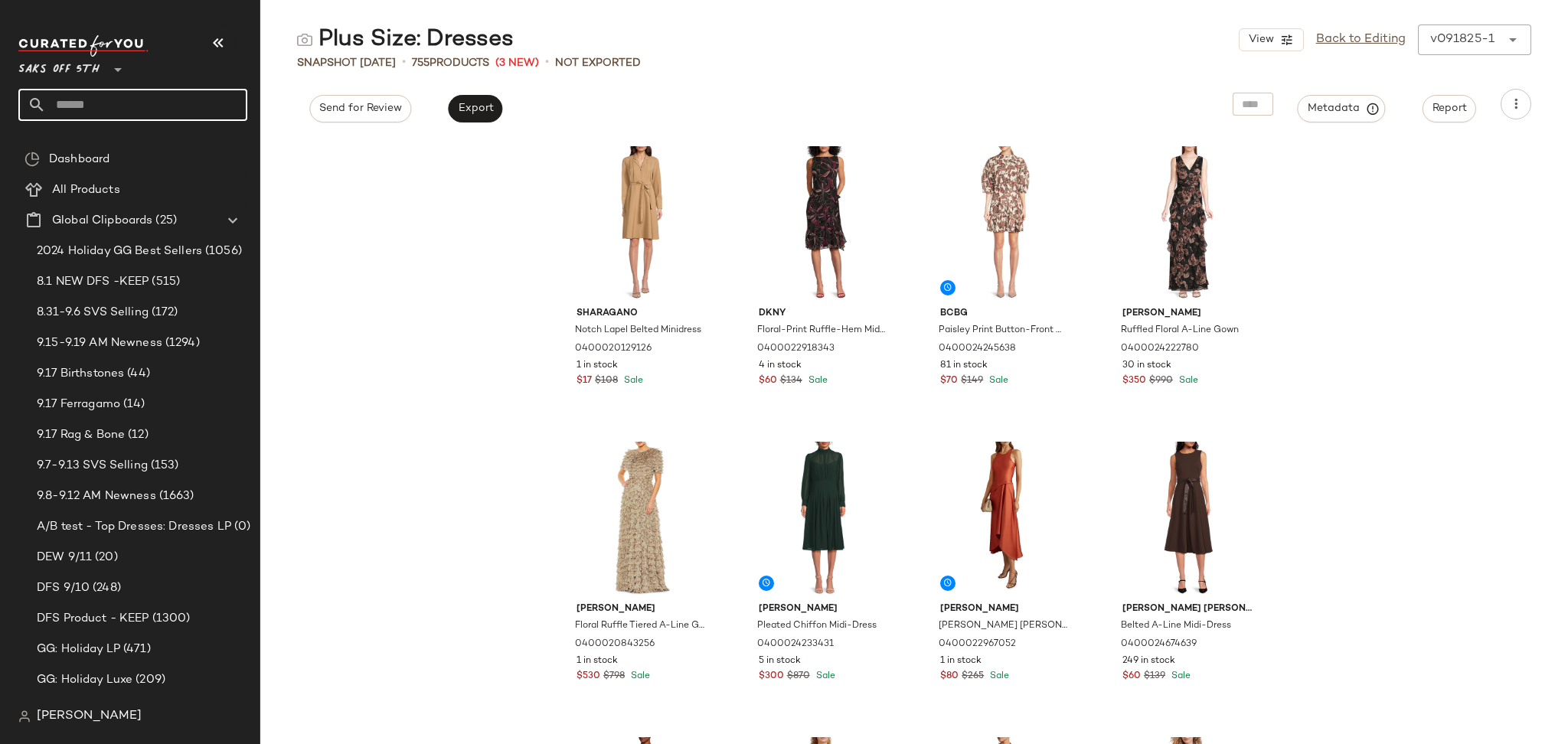
click at [163, 102] on input "text" at bounding box center [147, 105] width 202 height 32
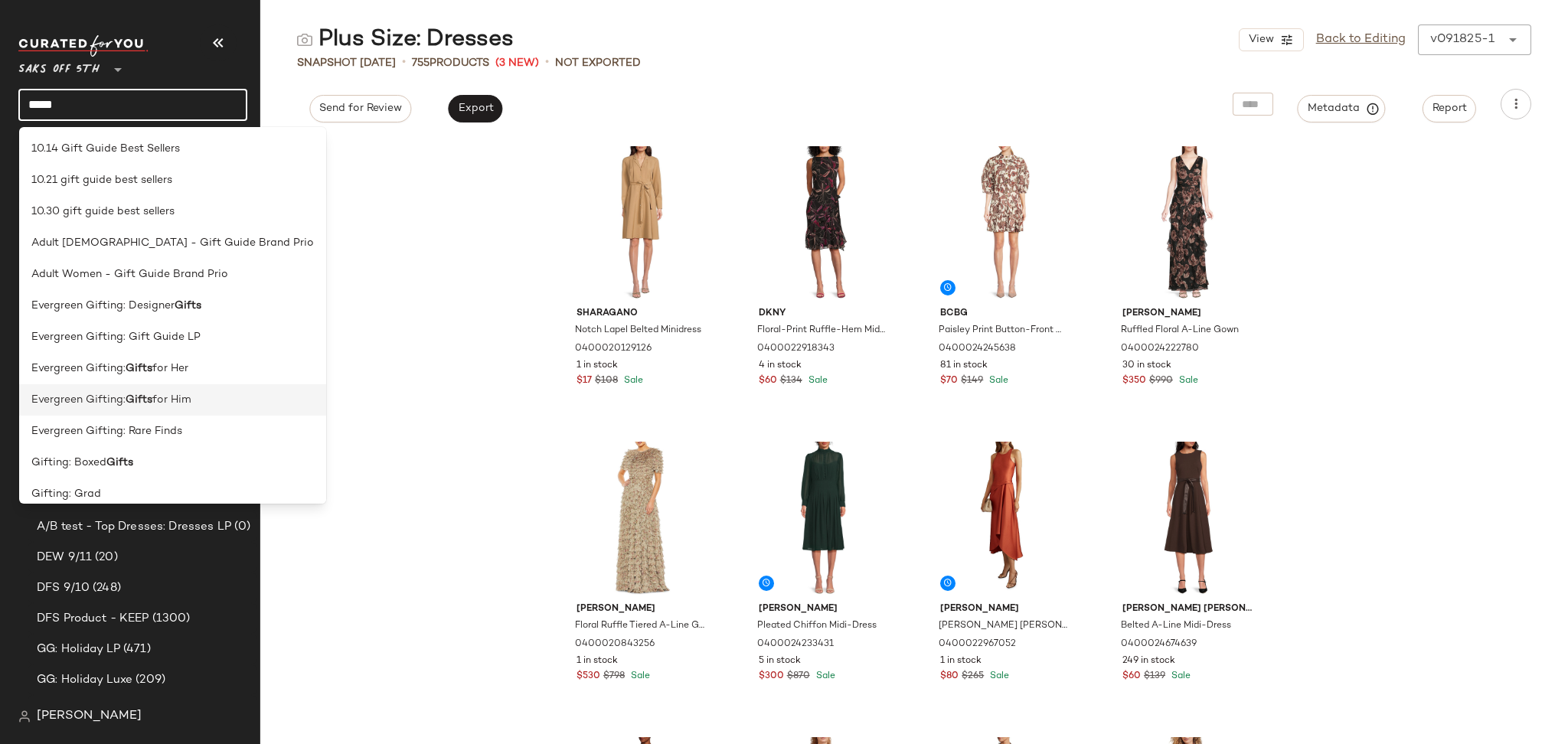
scroll to position [419, 0]
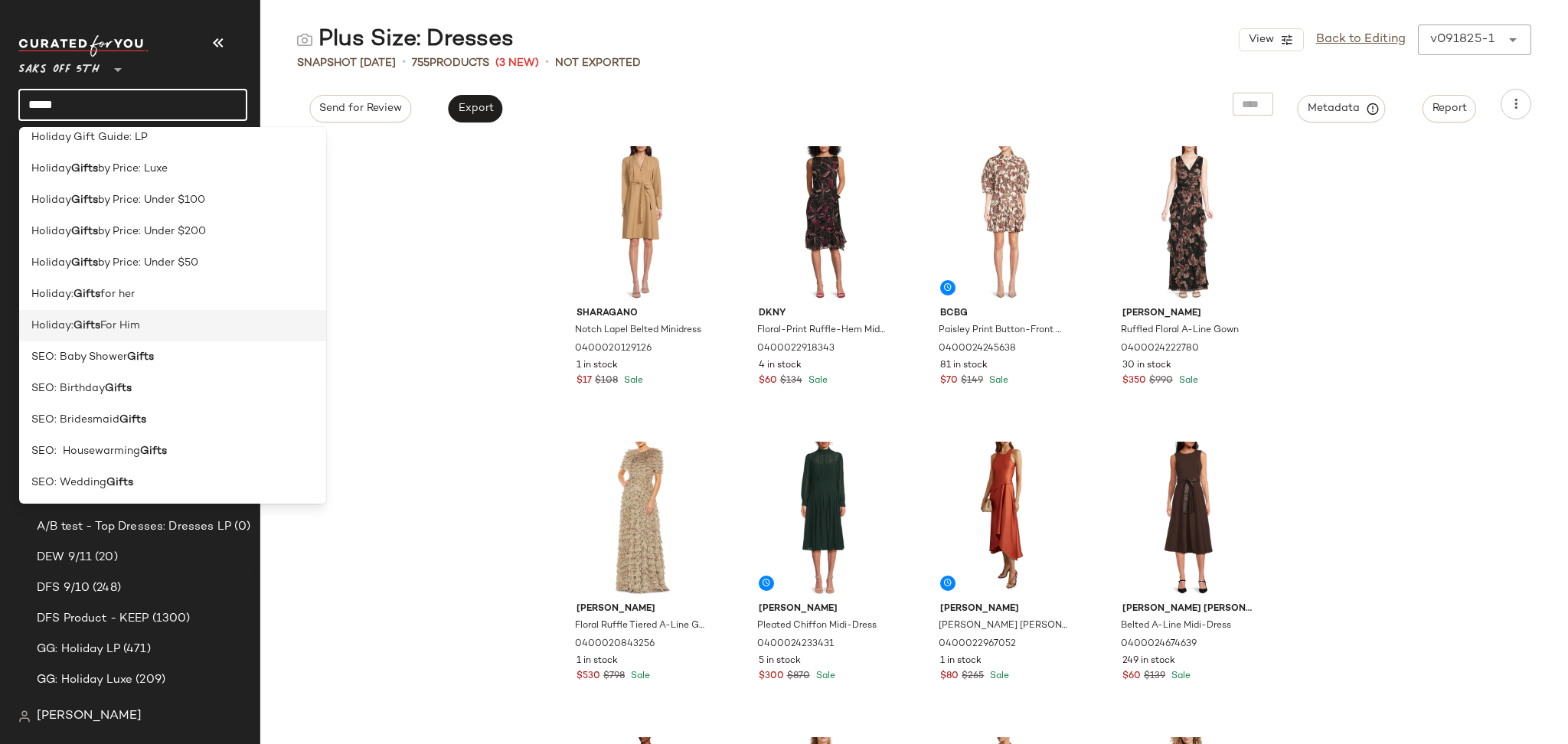
type input "*****"
click at [172, 325] on div "Holiday: Gifts For Him" at bounding box center [172, 325] width 282 height 16
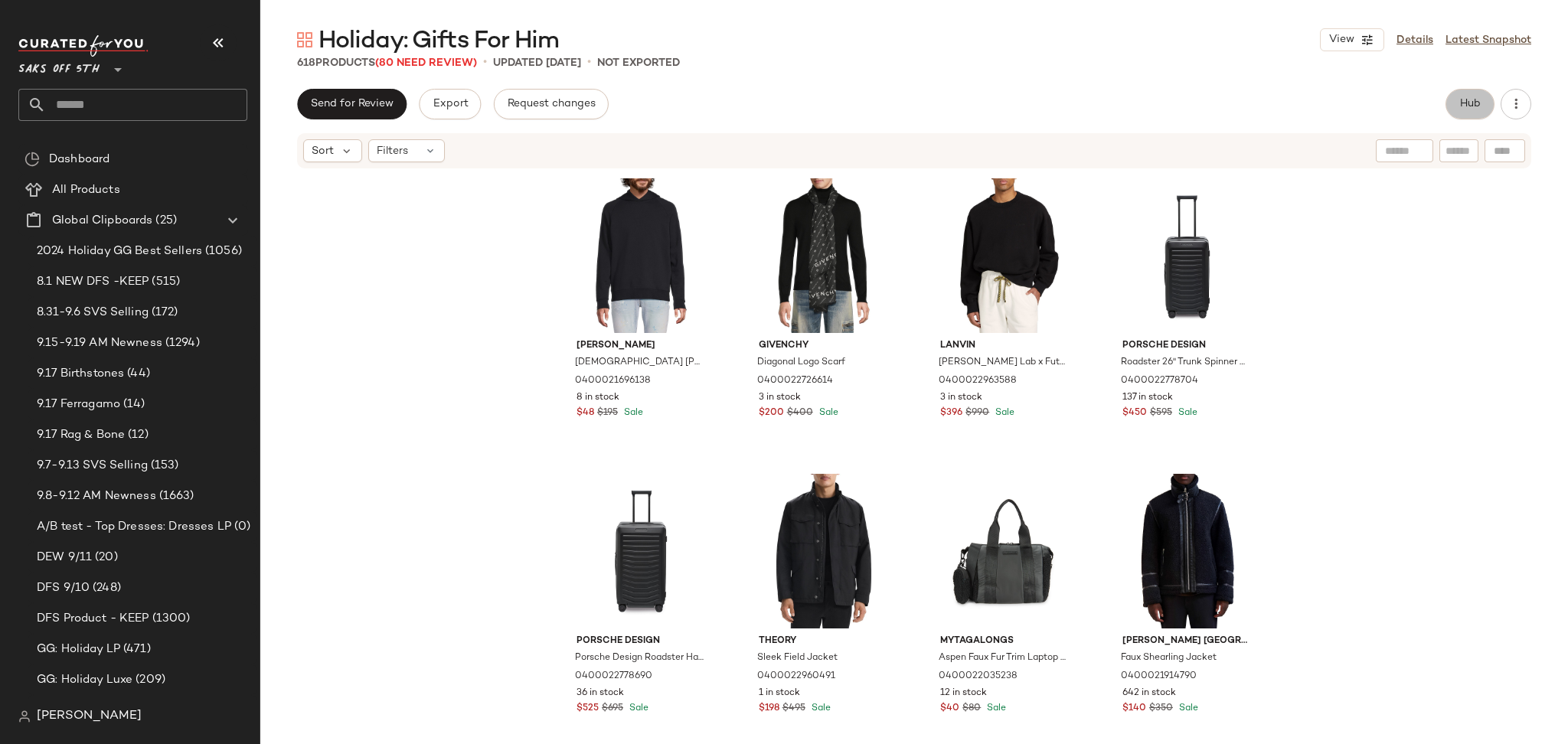
click at [1457, 105] on button "Hub" at bounding box center [1470, 104] width 49 height 31
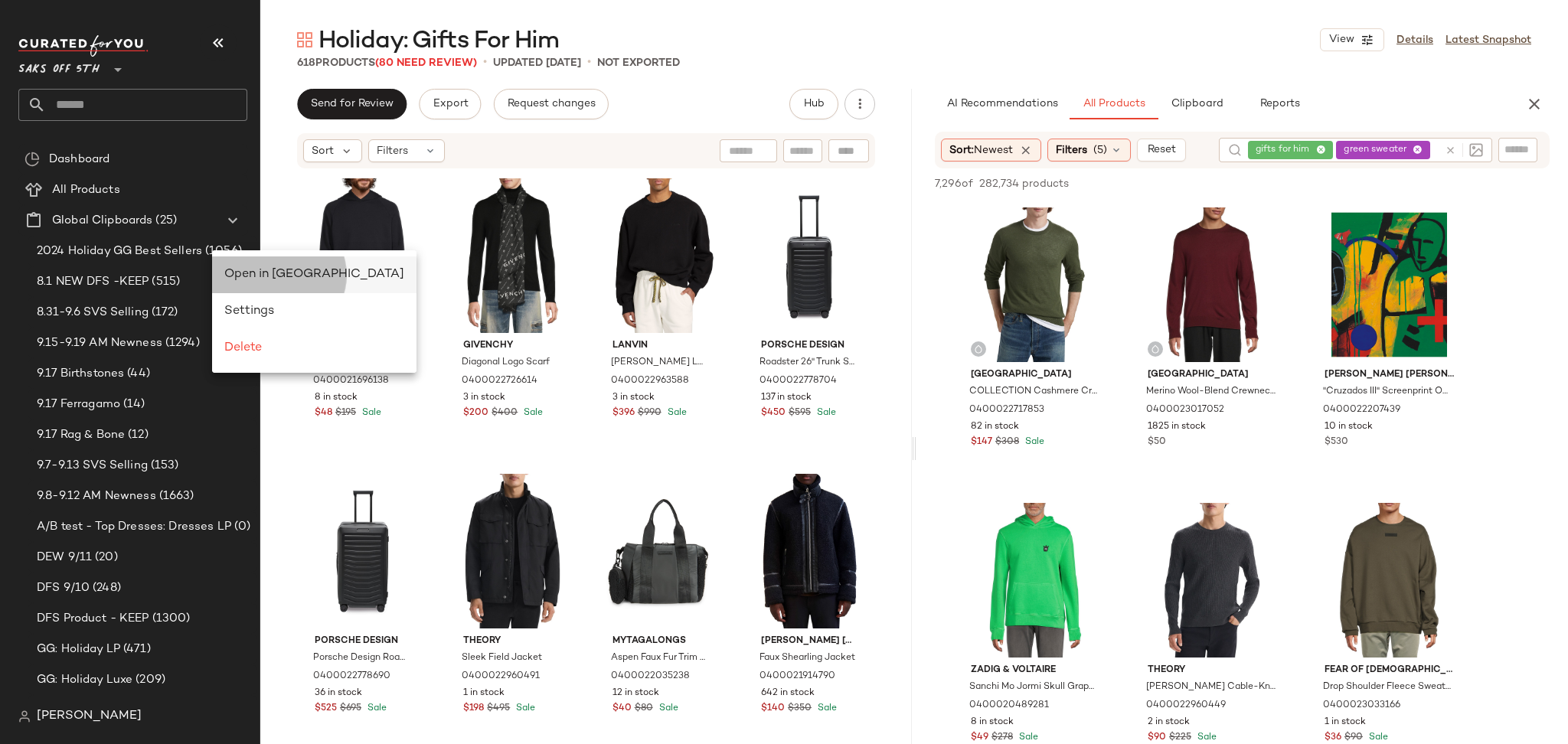
click at [247, 271] on span "Open in [GEOGRAPHIC_DATA]" at bounding box center [314, 274] width 180 height 13
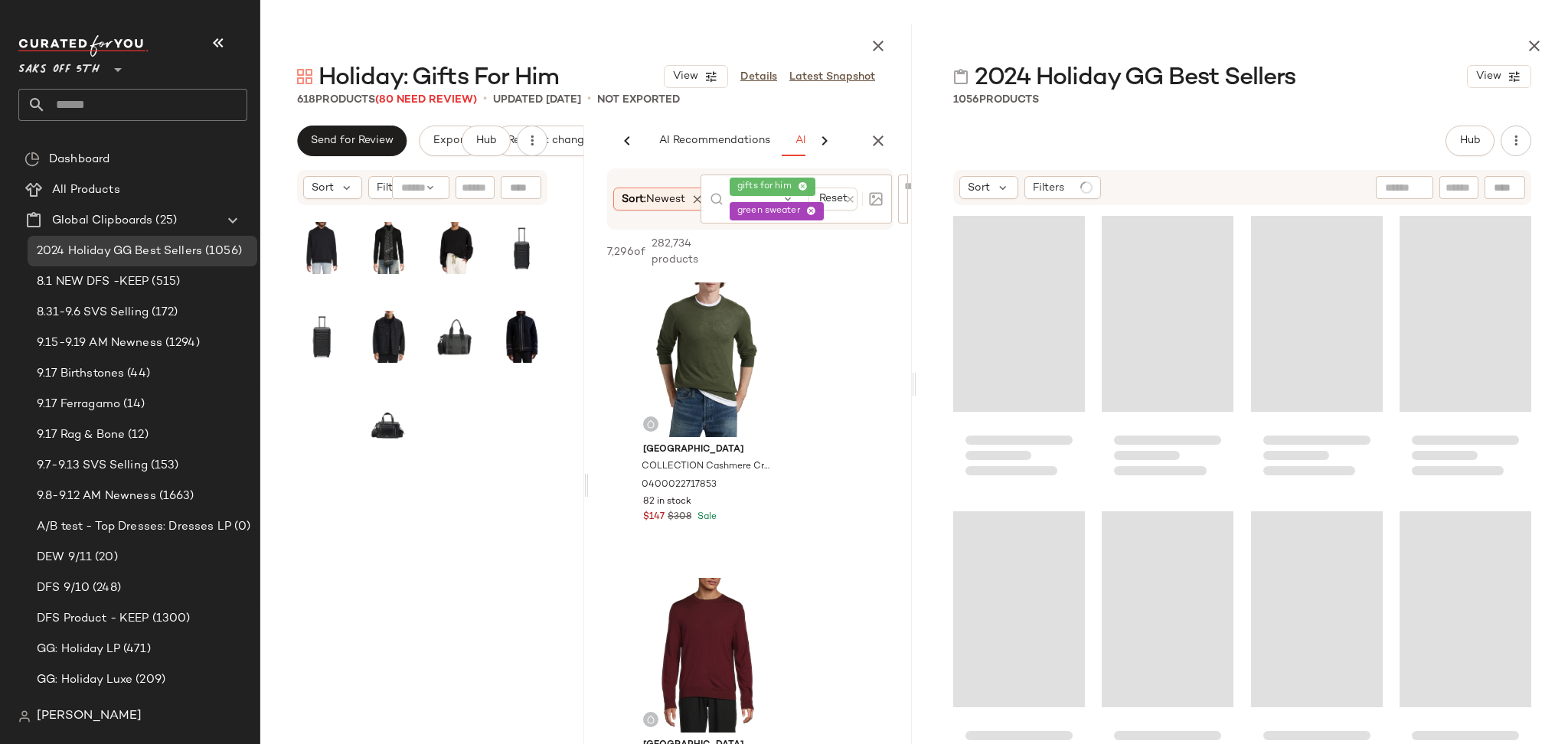
scroll to position [0, 100]
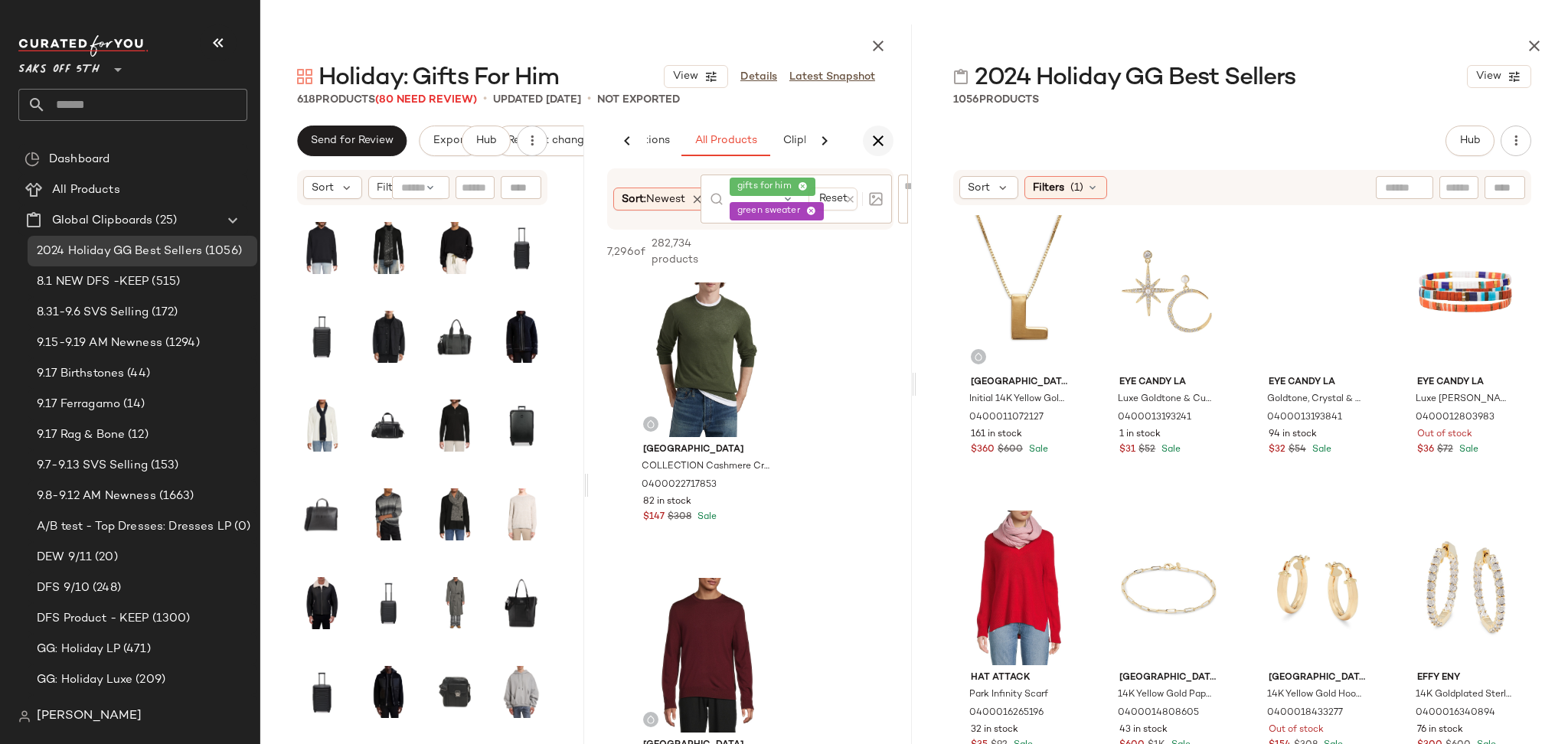
click at [884, 136] on icon "button" at bounding box center [878, 141] width 19 height 19
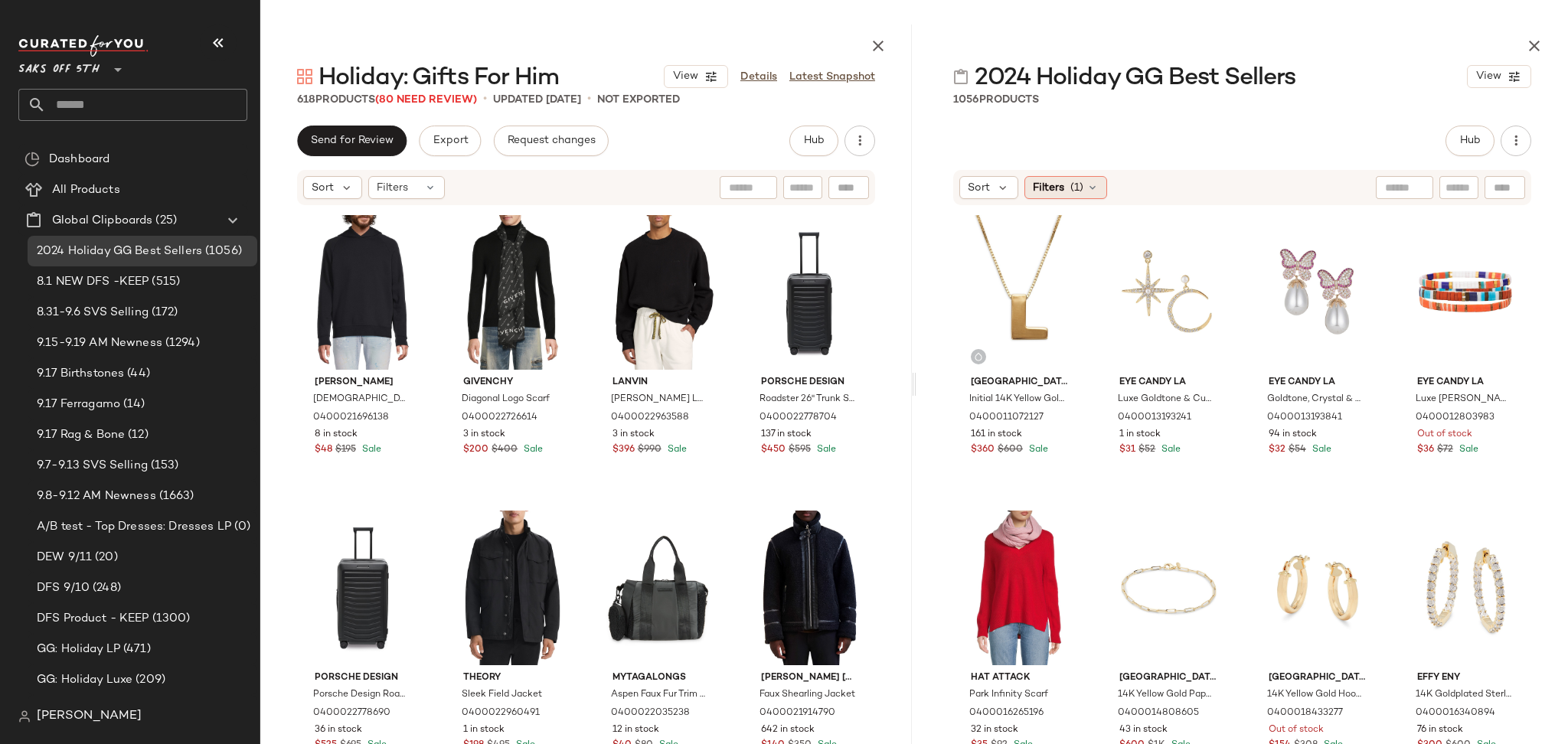
click at [1082, 186] on span "(1)" at bounding box center [1076, 187] width 13 height 16
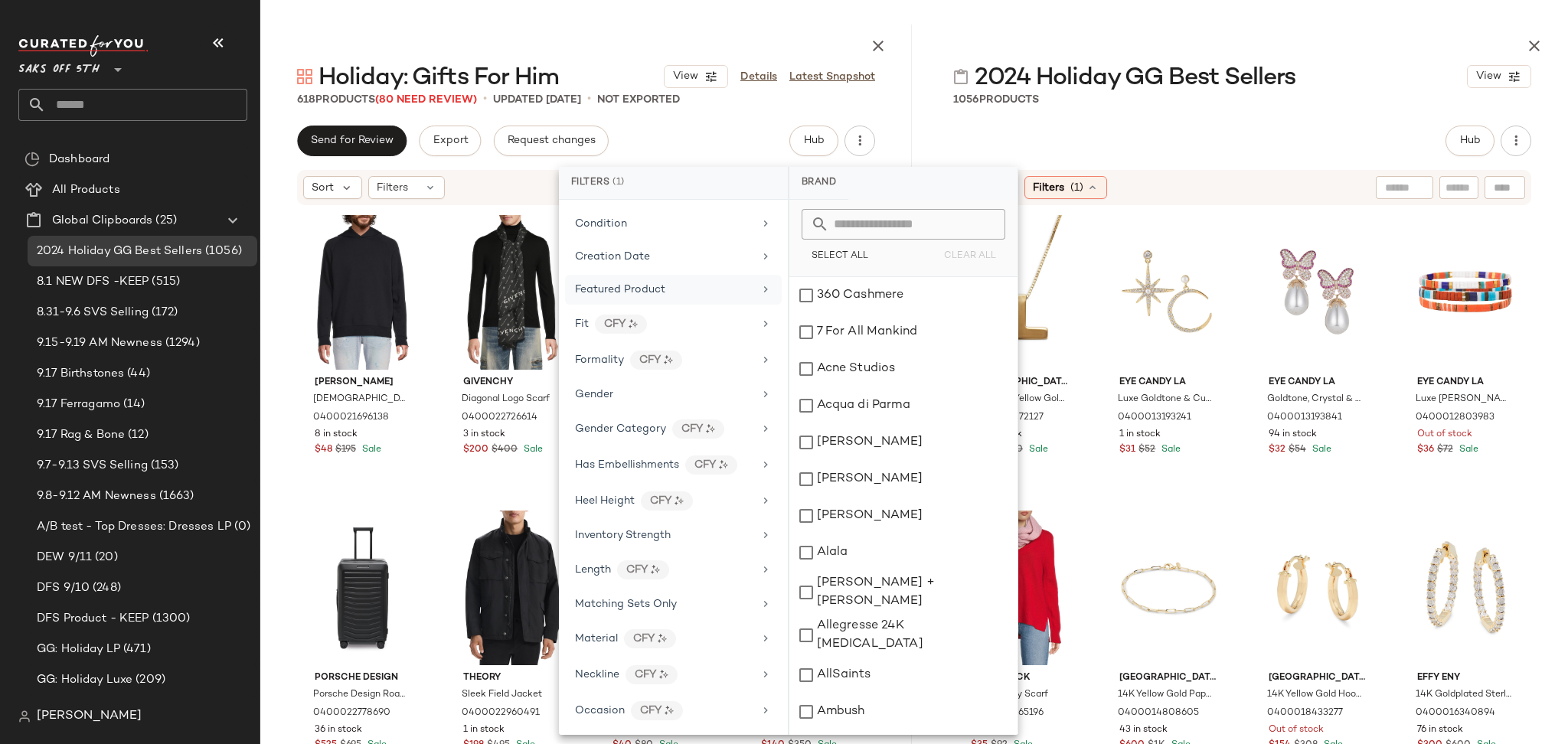
scroll to position [349, 0]
click at [641, 386] on div "Gender" at bounding box center [664, 391] width 179 height 16
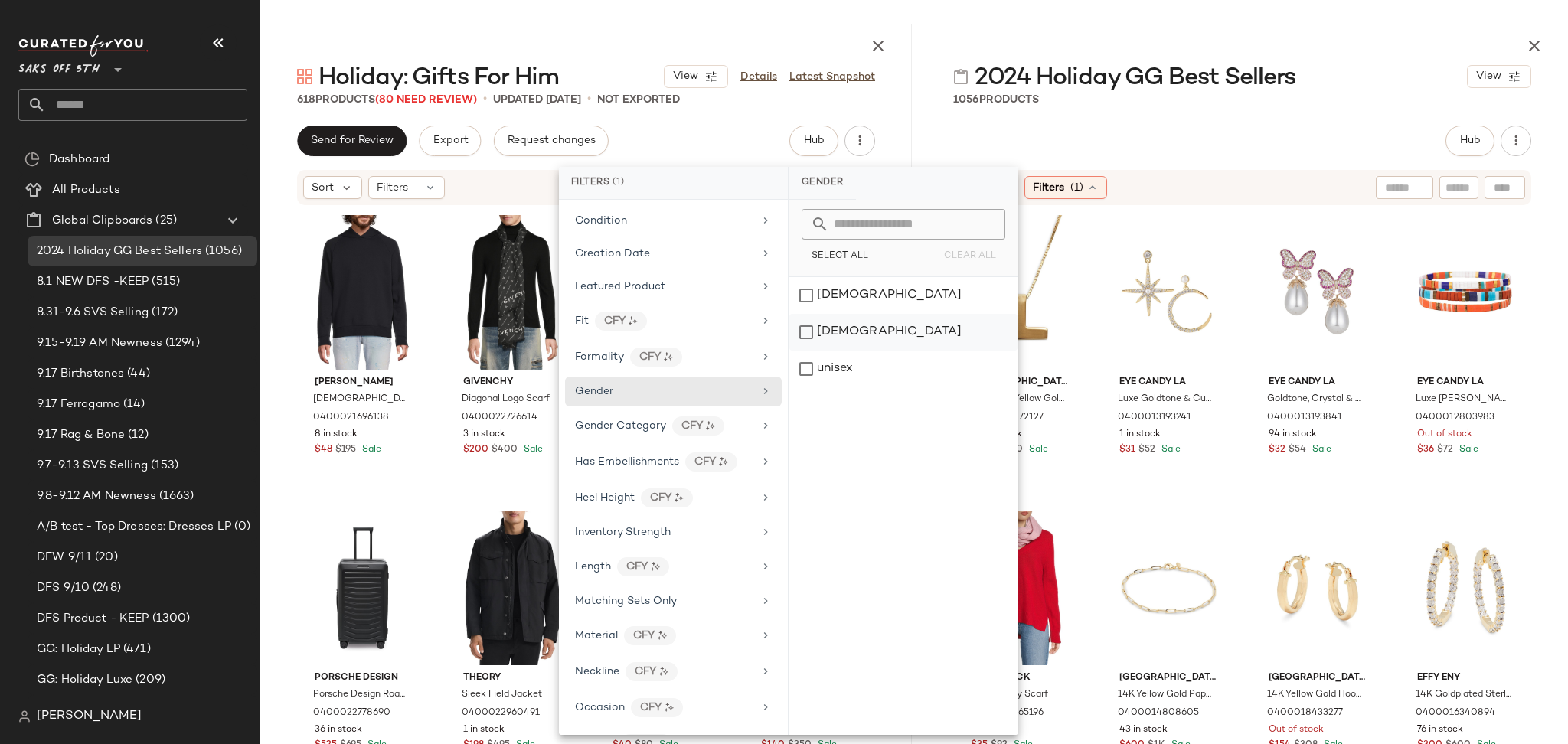
click at [806, 332] on div "[DEMOGRAPHIC_DATA]" at bounding box center [903, 331] width 228 height 36
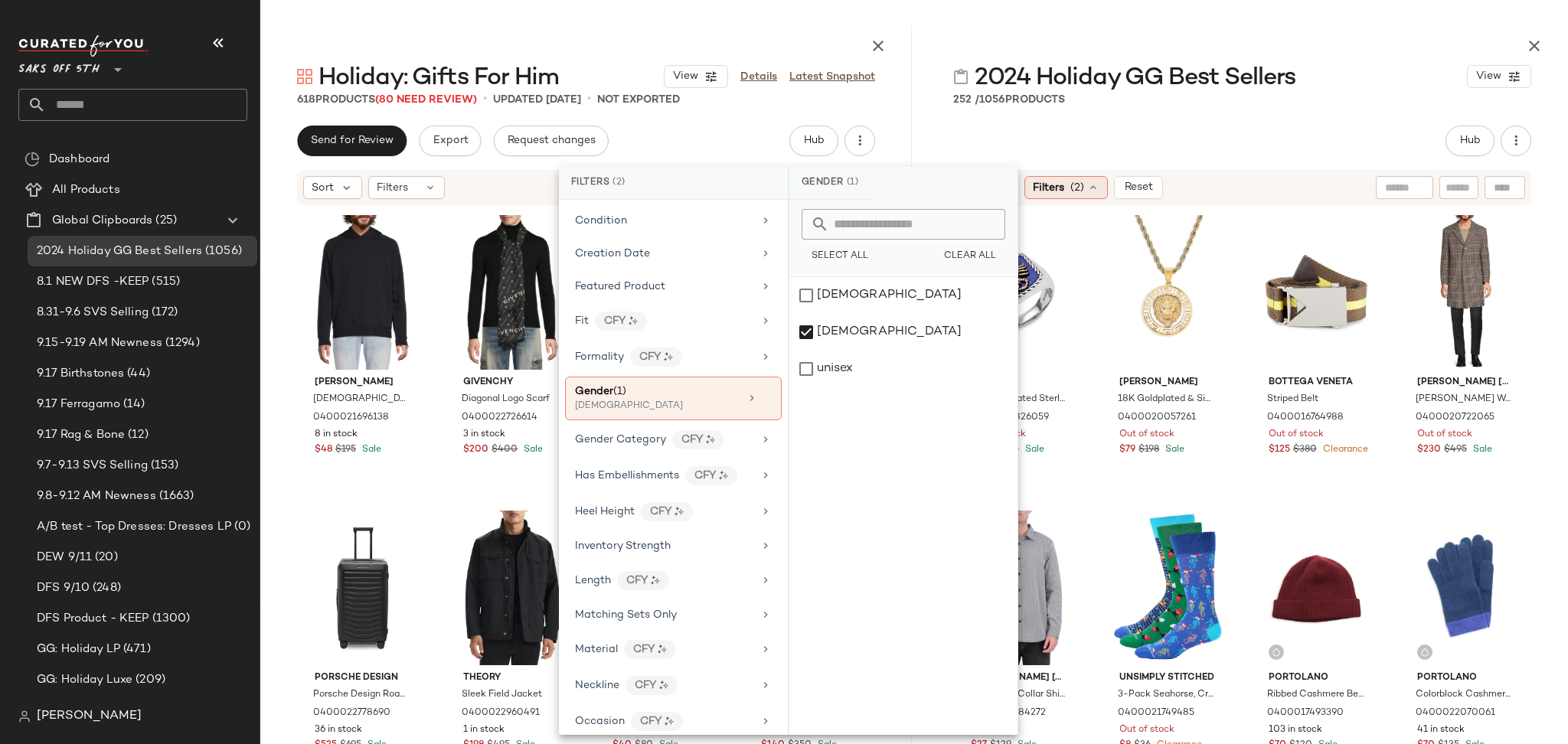
click at [1067, 190] on div "Filters (2)" at bounding box center [1066, 187] width 83 height 23
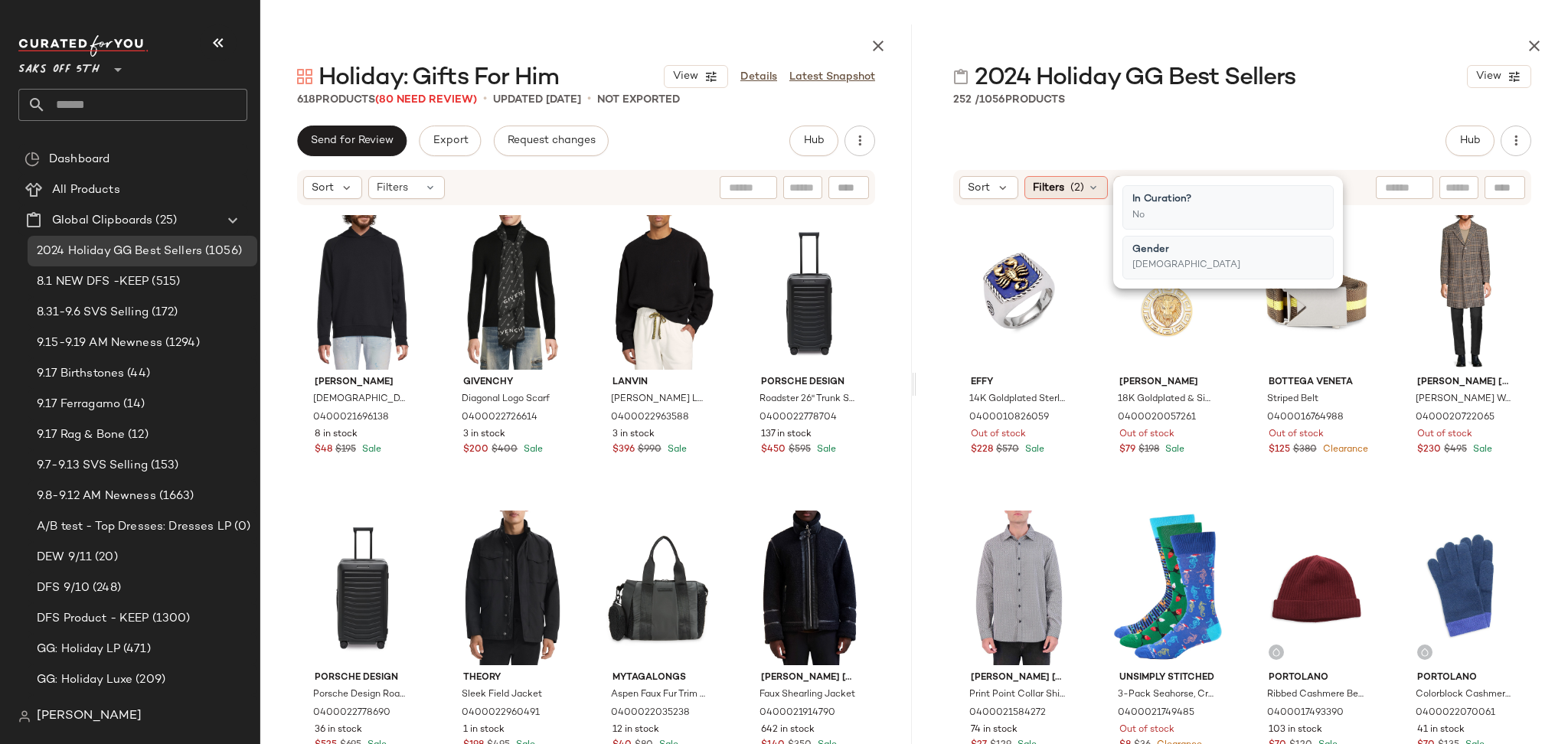
click at [1050, 184] on span "Filters" at bounding box center [1048, 187] width 31 height 16
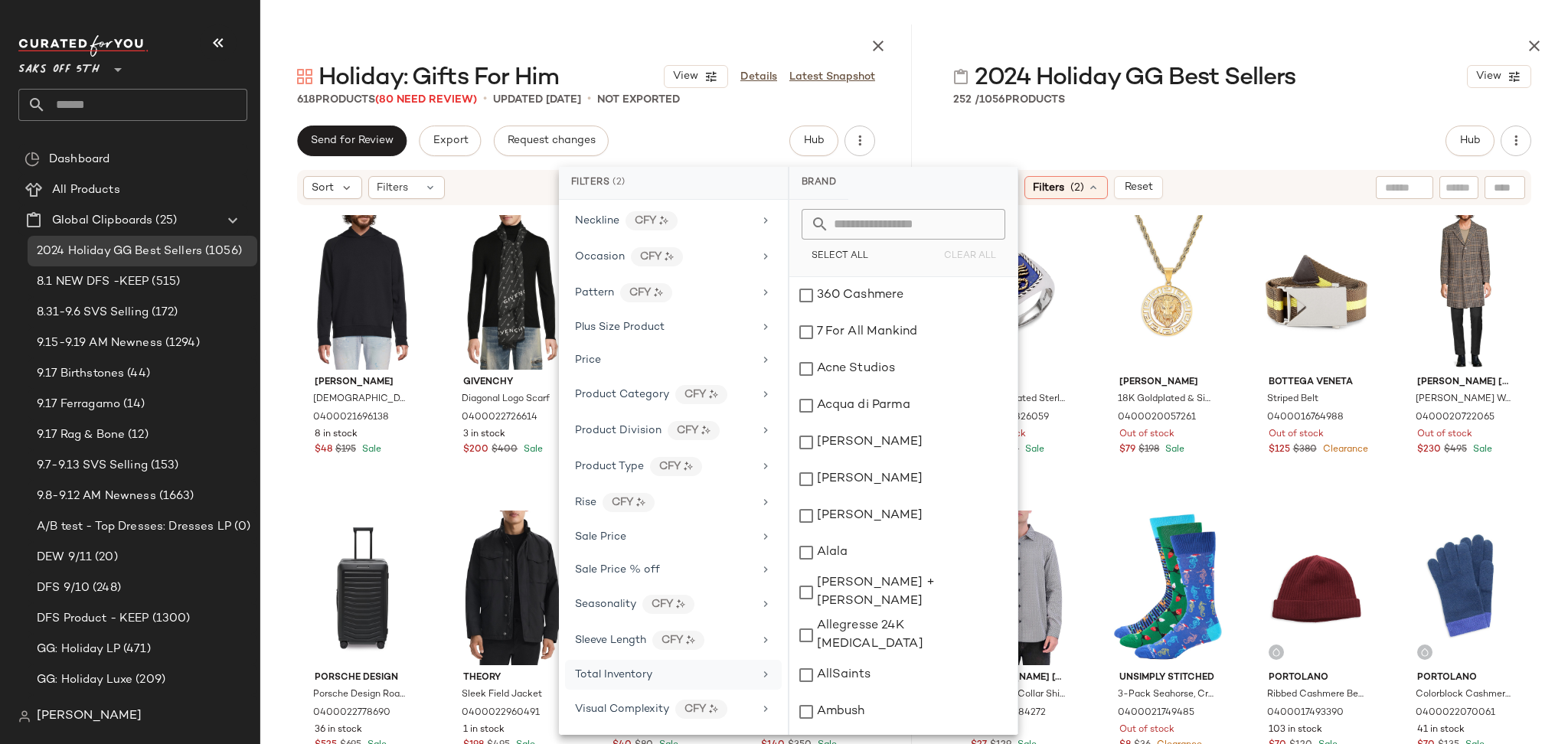
scroll to position [816, 0]
click at [649, 675] on span "Total Inventory" at bounding box center [613, 675] width 77 height 12
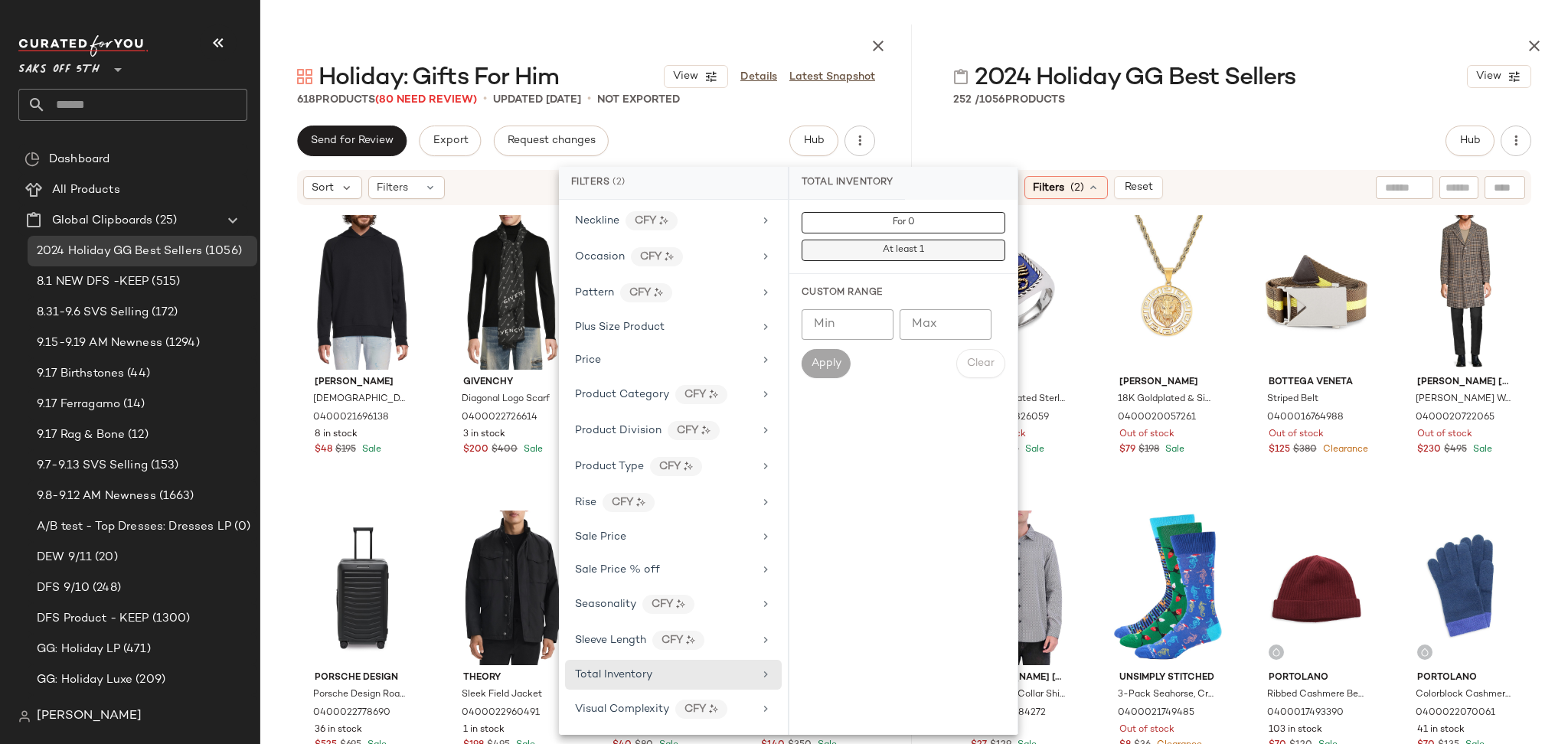
click at [896, 247] on span "At least 1" at bounding box center [903, 250] width 42 height 11
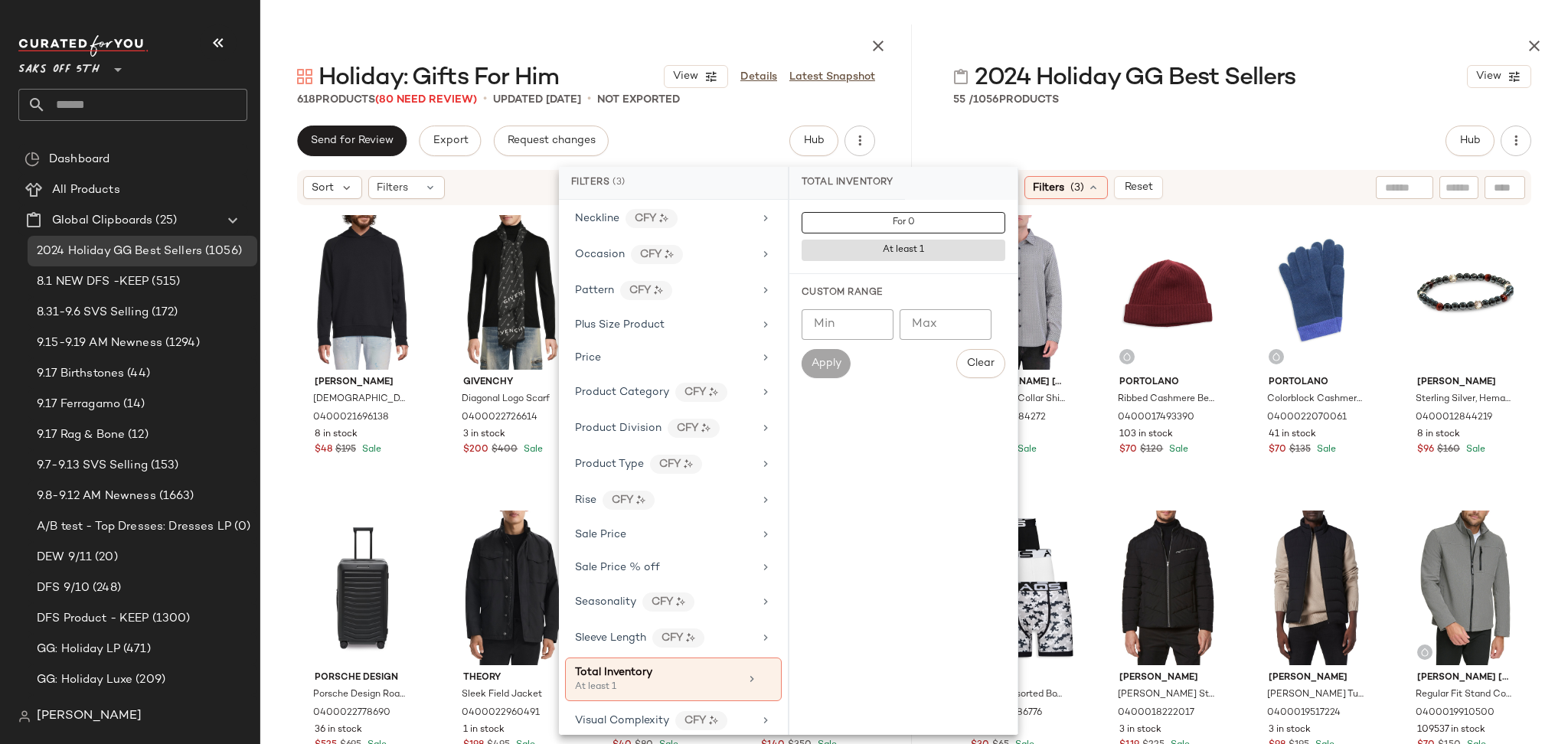
click at [1310, 101] on div "55 / 1056 Products" at bounding box center [1242, 99] width 651 height 15
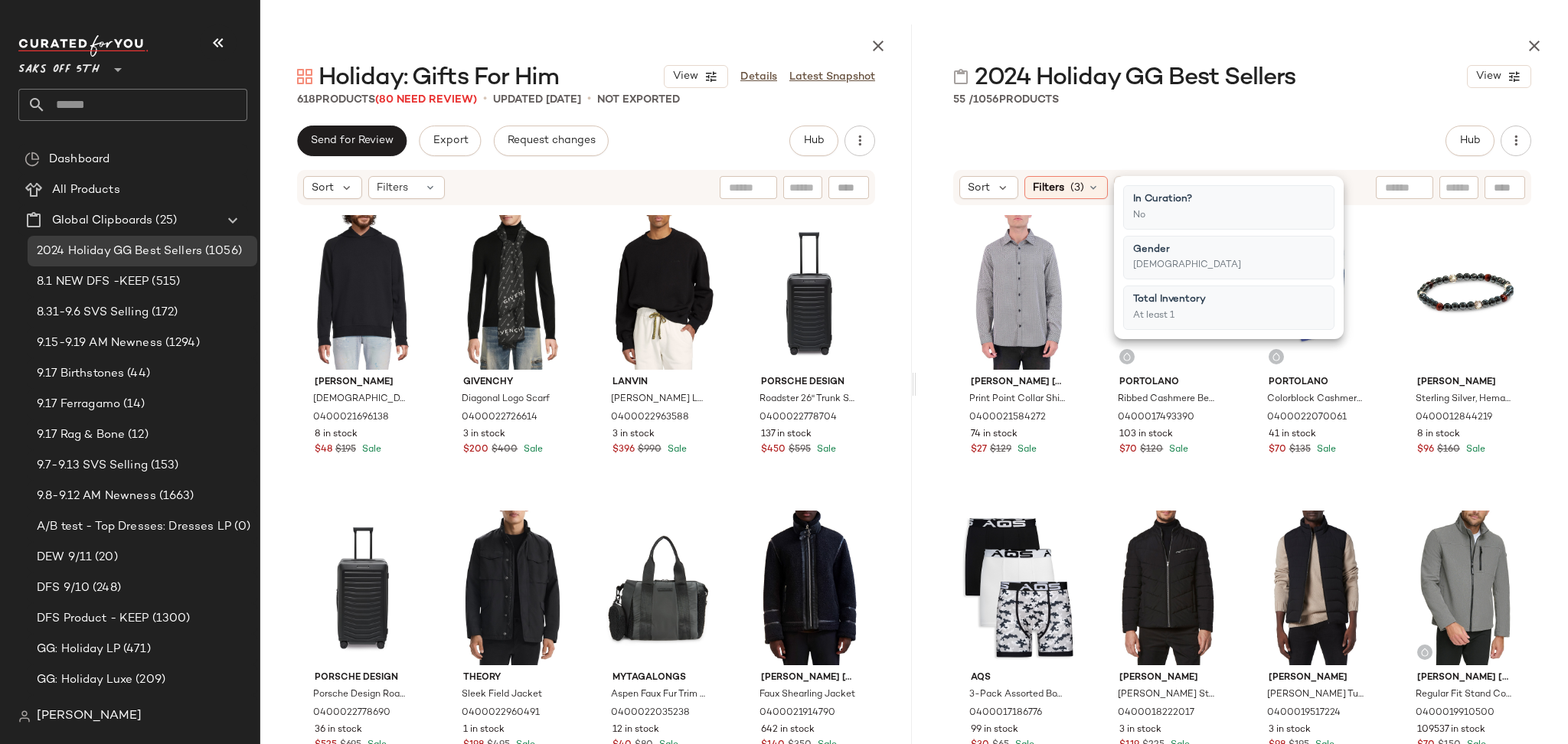
click at [1345, 110] on div "2024 Holiday GG Best Sellers View 55 / 1056 Products Hub Sort Filters (3) Reset…" at bounding box center [1242, 384] width 651 height 719
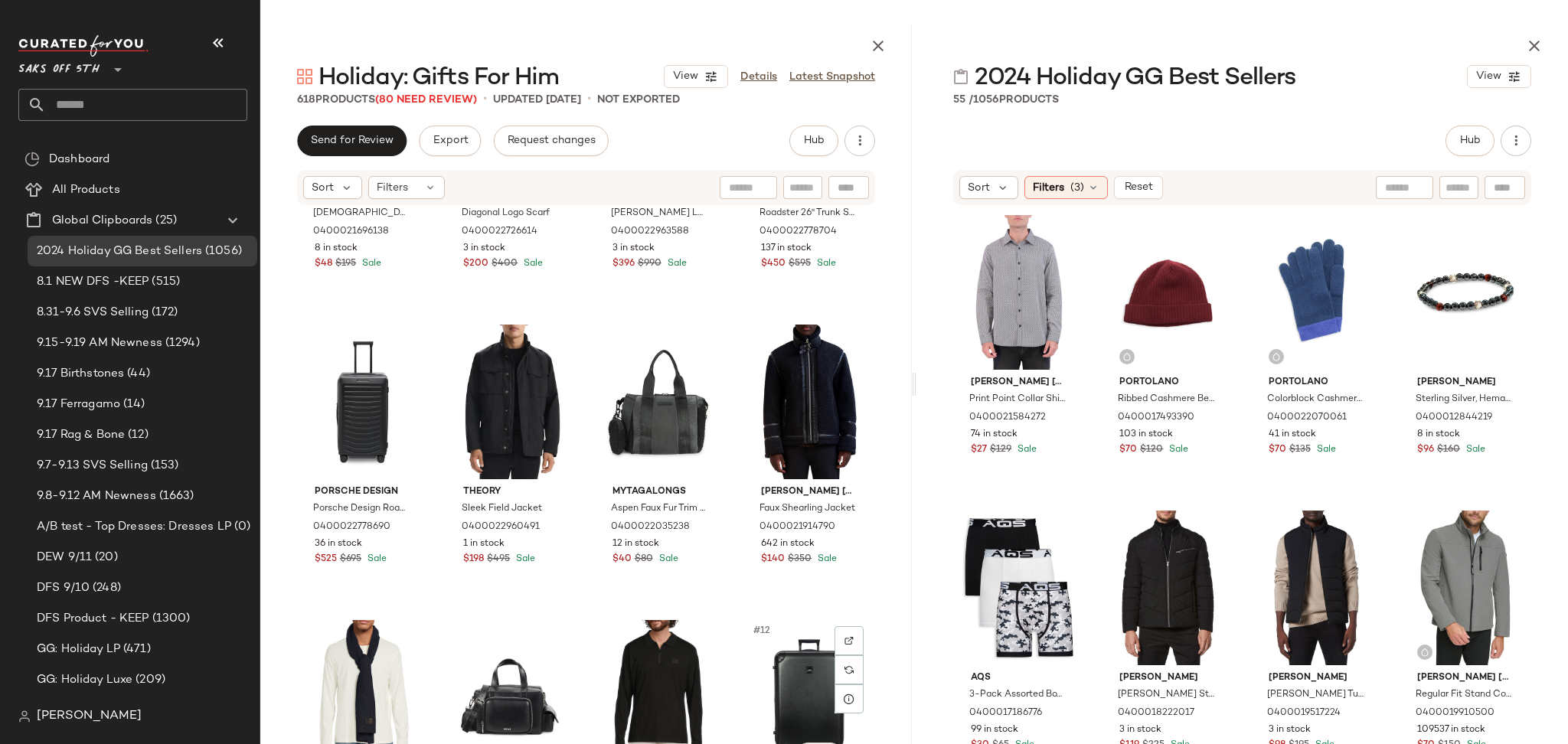
scroll to position [0, 0]
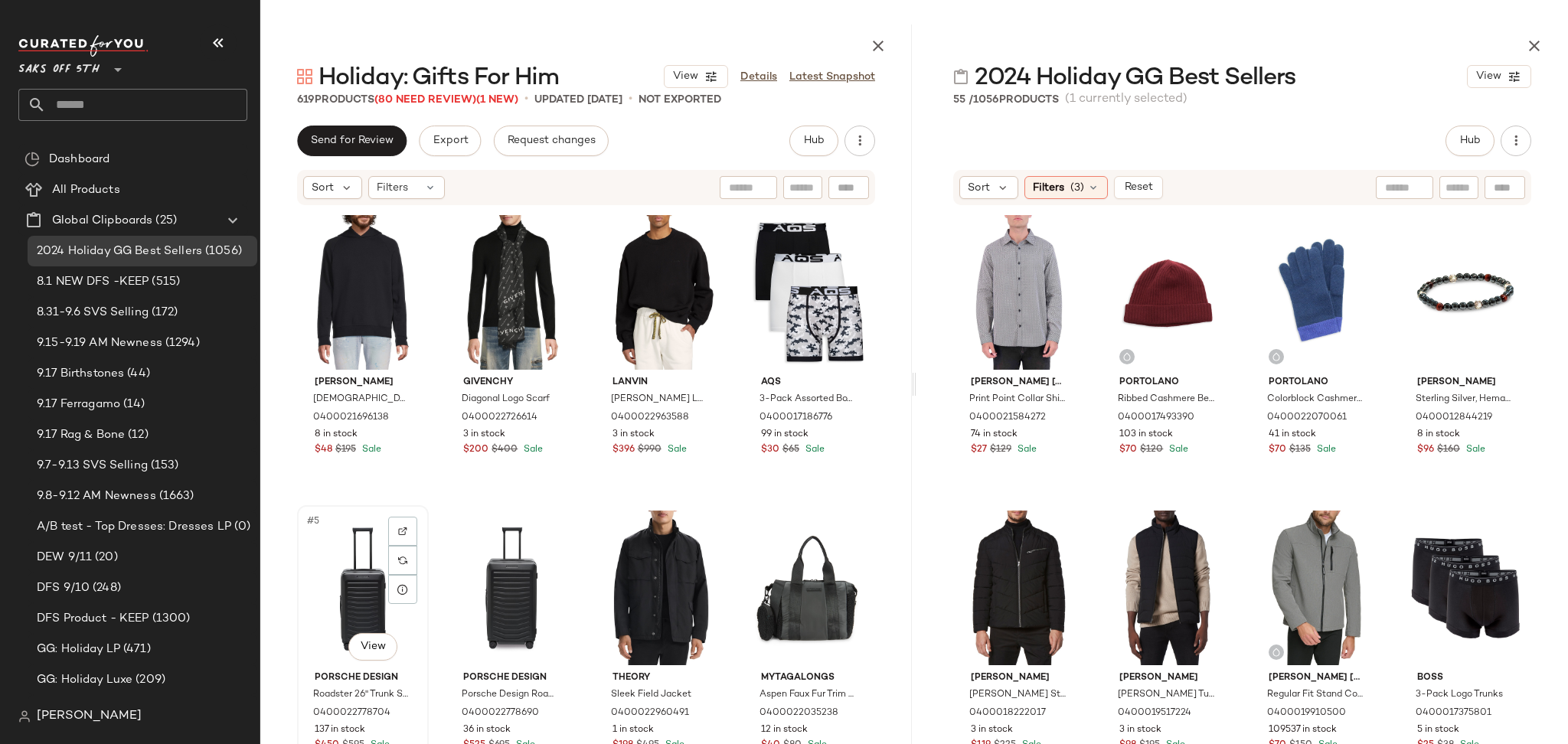
click at [337, 604] on div "#5 View" at bounding box center [363, 588] width 121 height 155
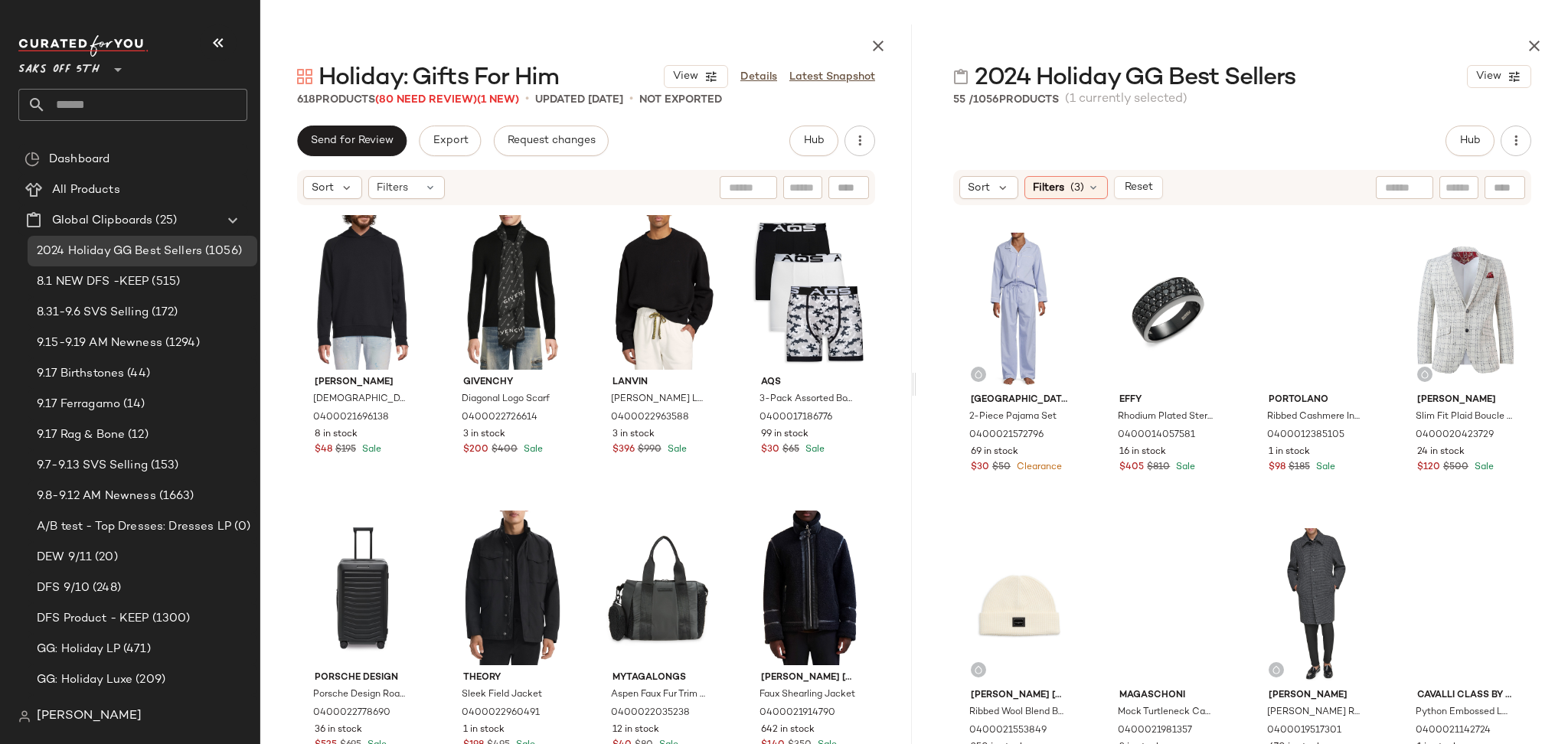
scroll to position [2658, 0]
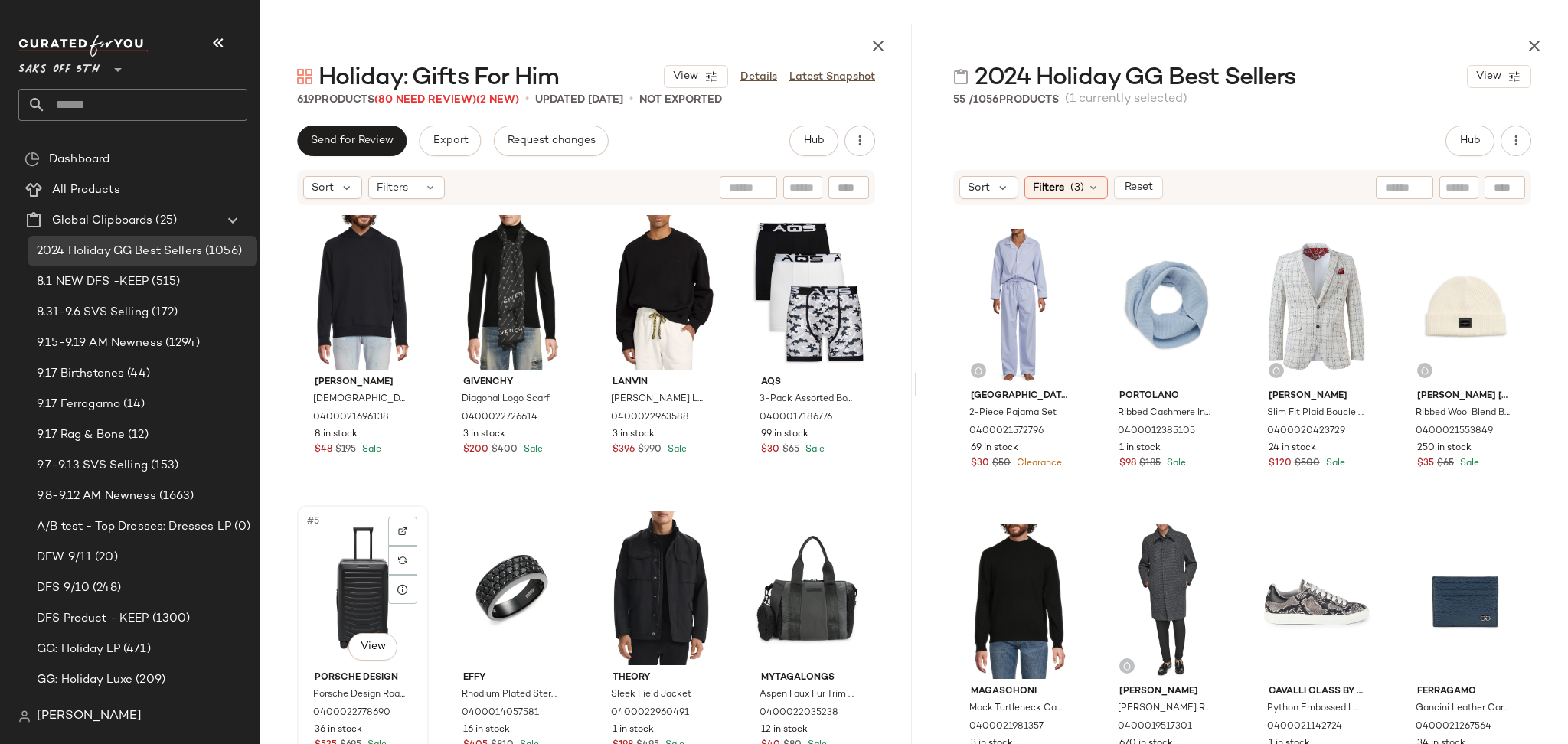
click at [362, 575] on div "#5 View" at bounding box center [363, 588] width 121 height 155
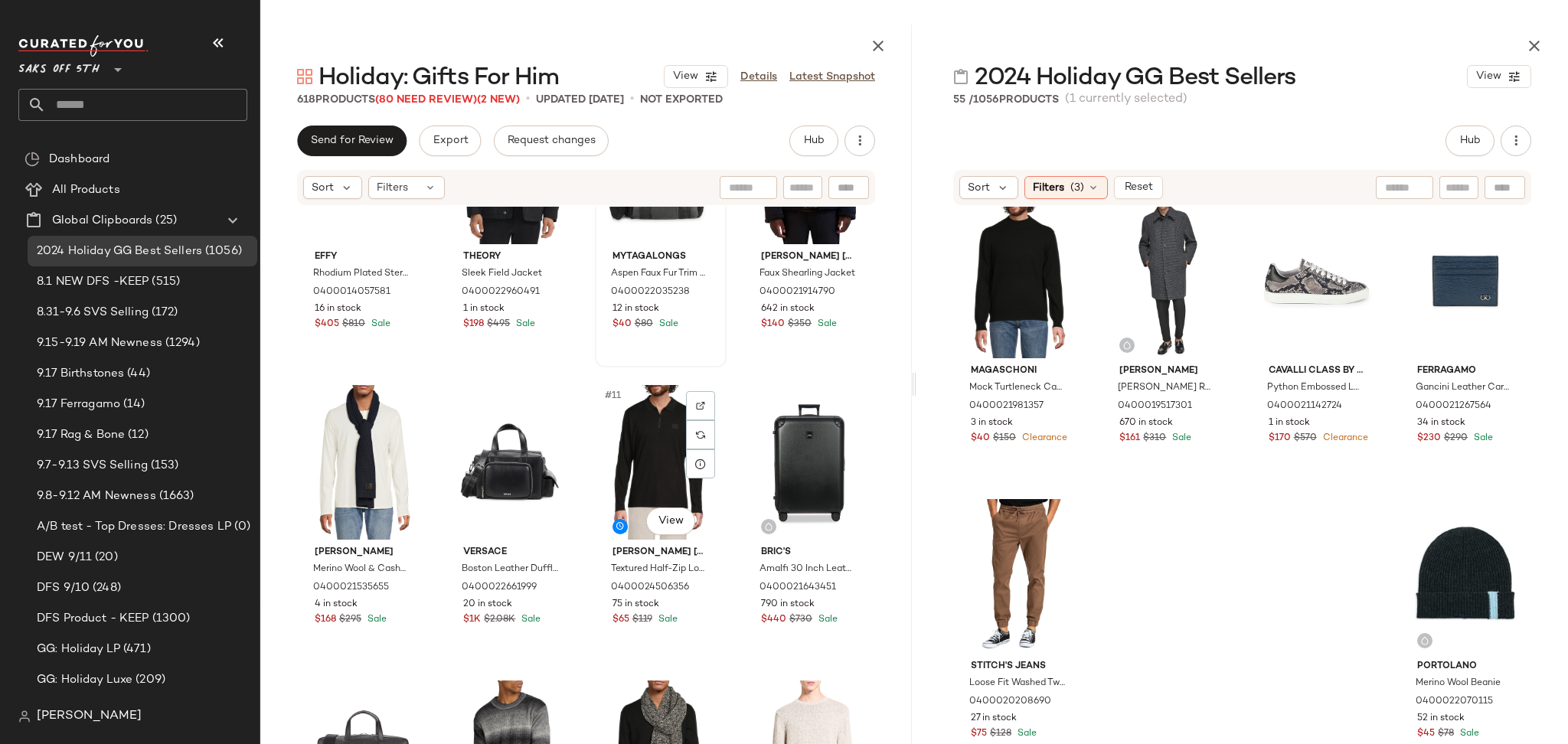
scroll to position [435, 0]
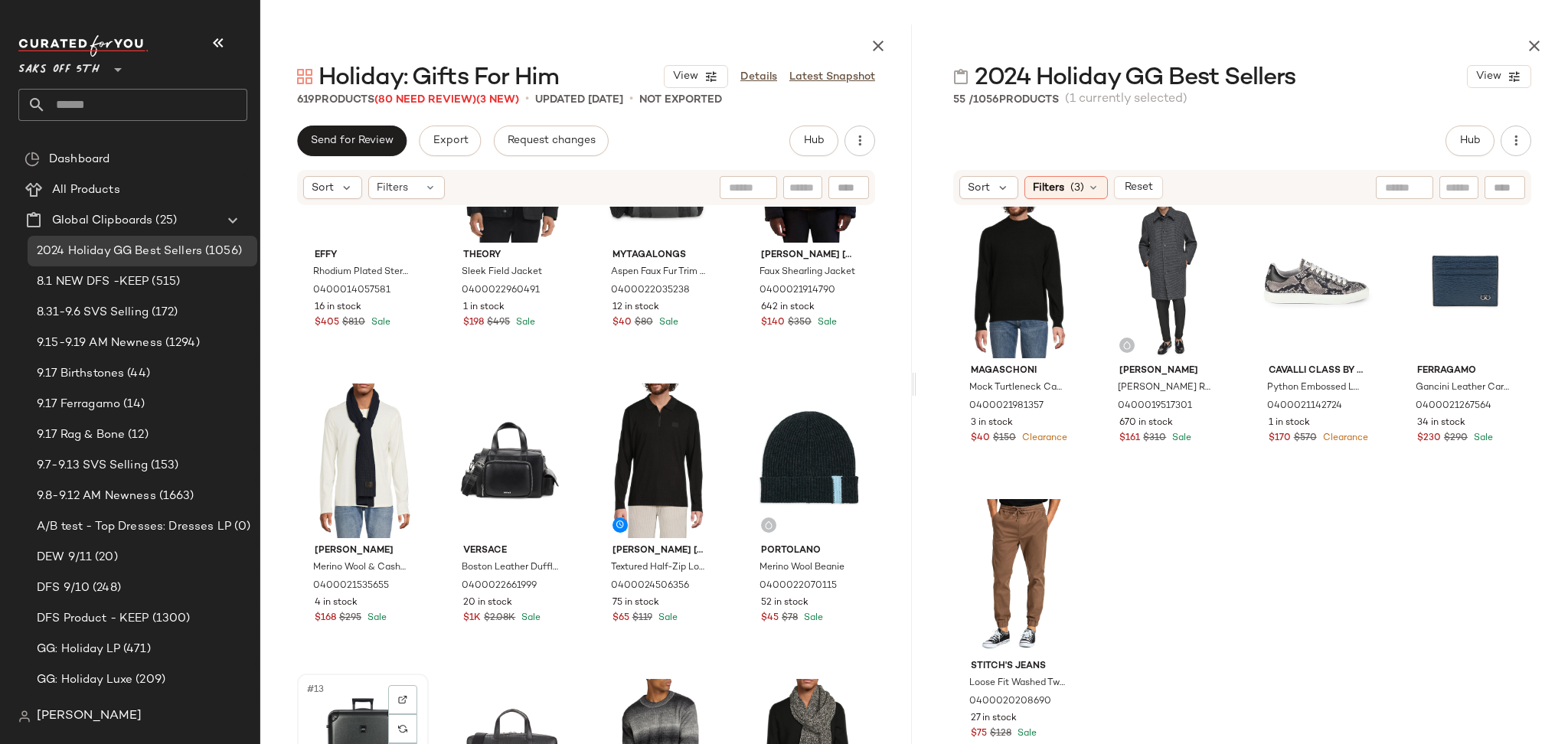
click at [357, 711] on div "#13 View" at bounding box center [363, 757] width 121 height 155
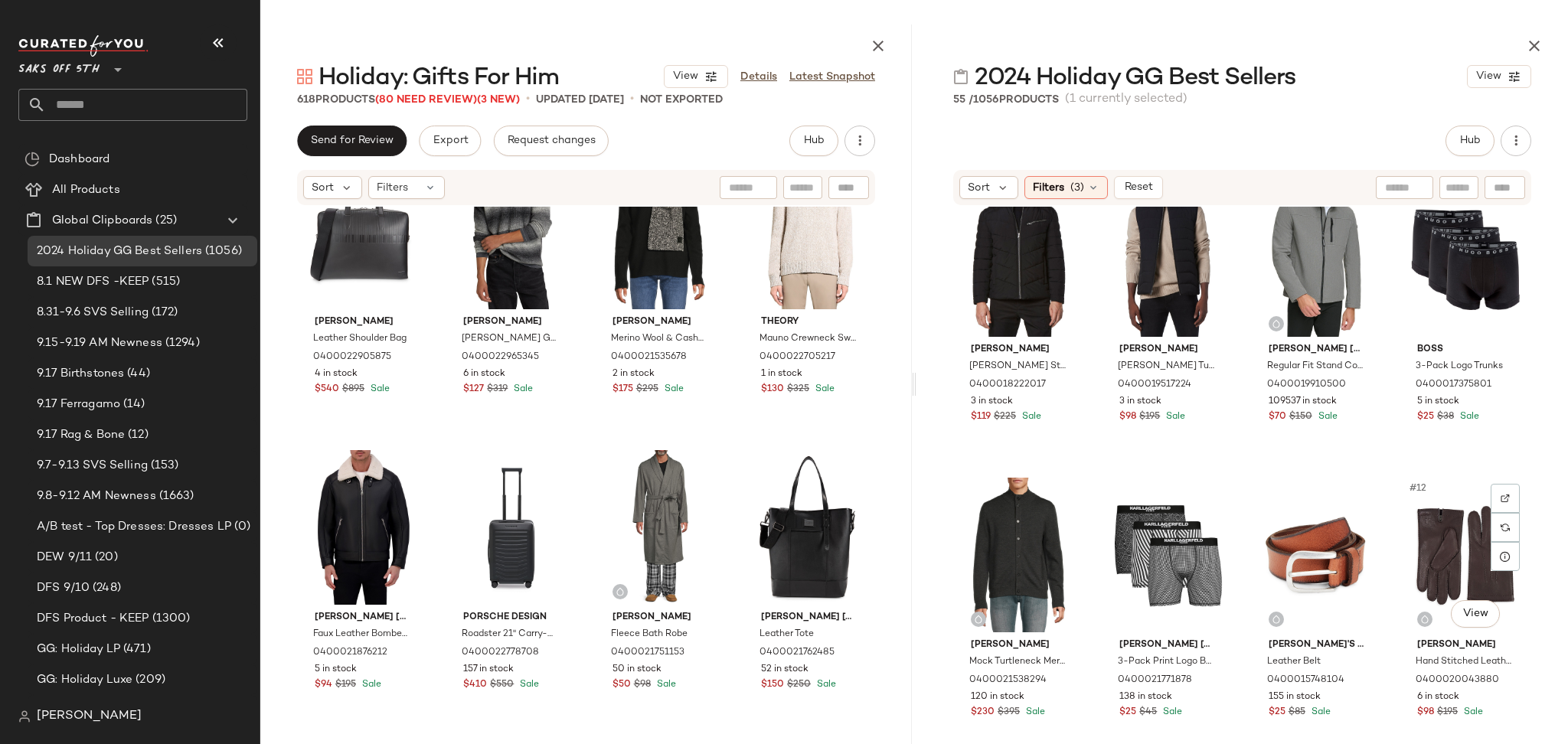
scroll to position [282, 0]
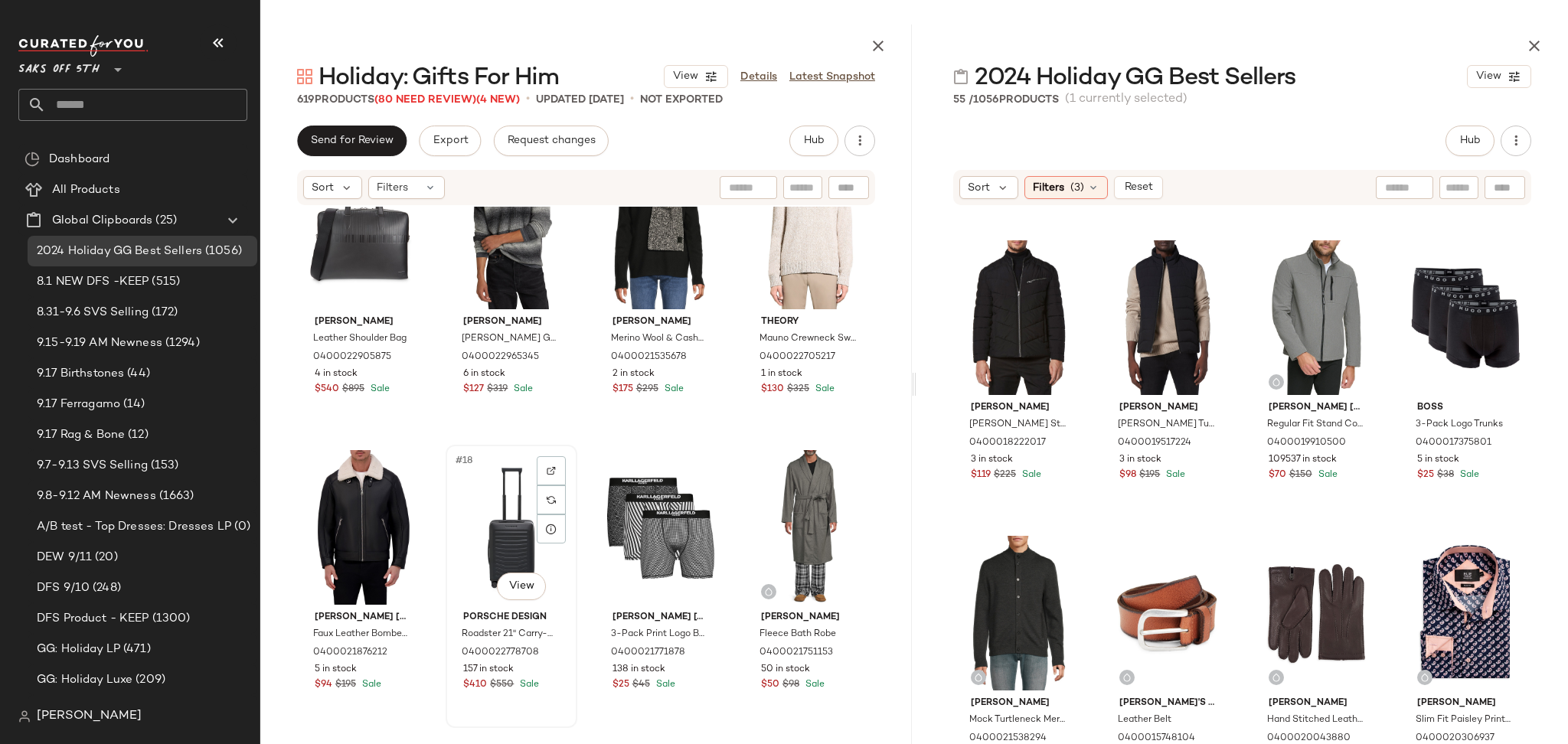
click at [495, 530] on div "#18 View" at bounding box center [511, 527] width 121 height 155
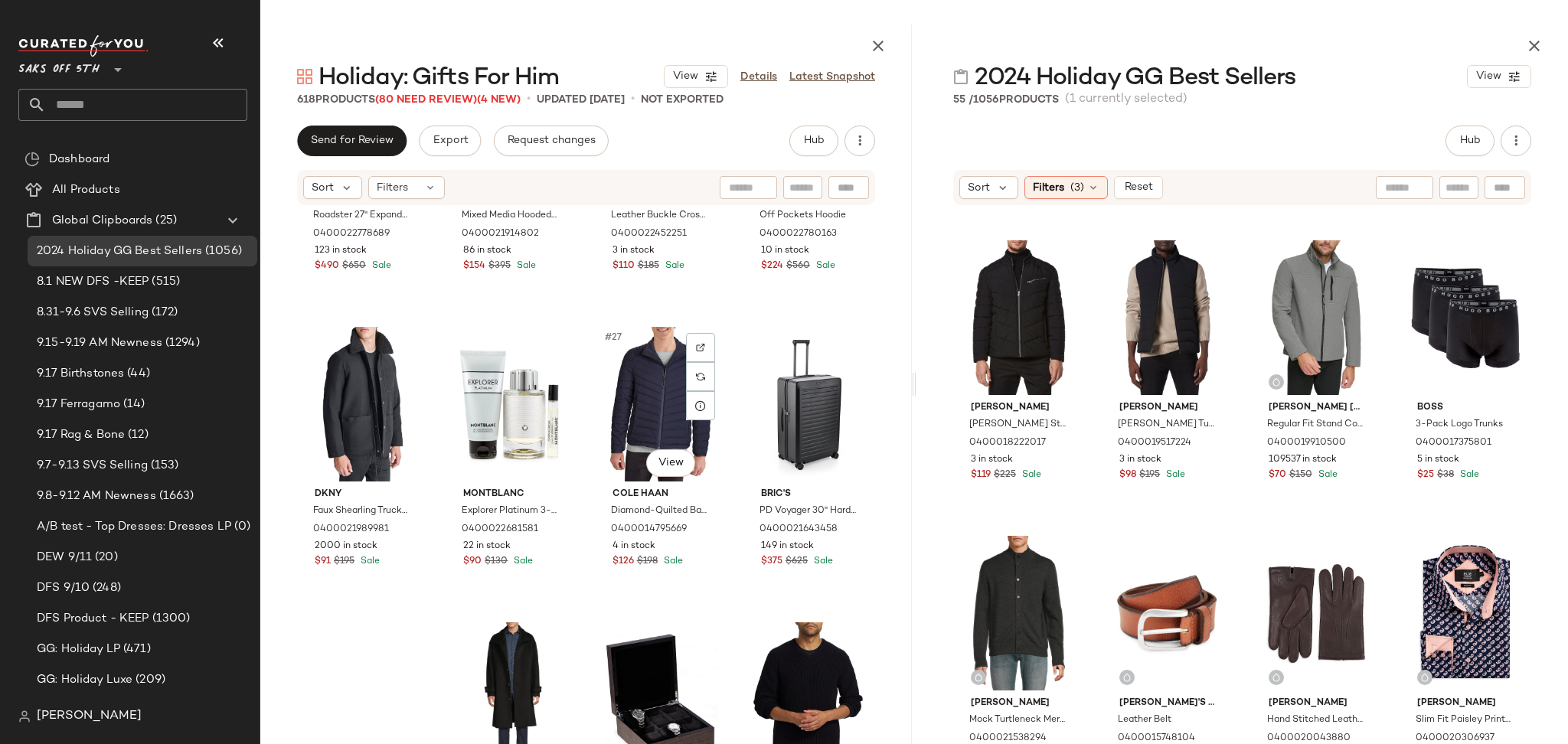
scroll to position [1674, 0]
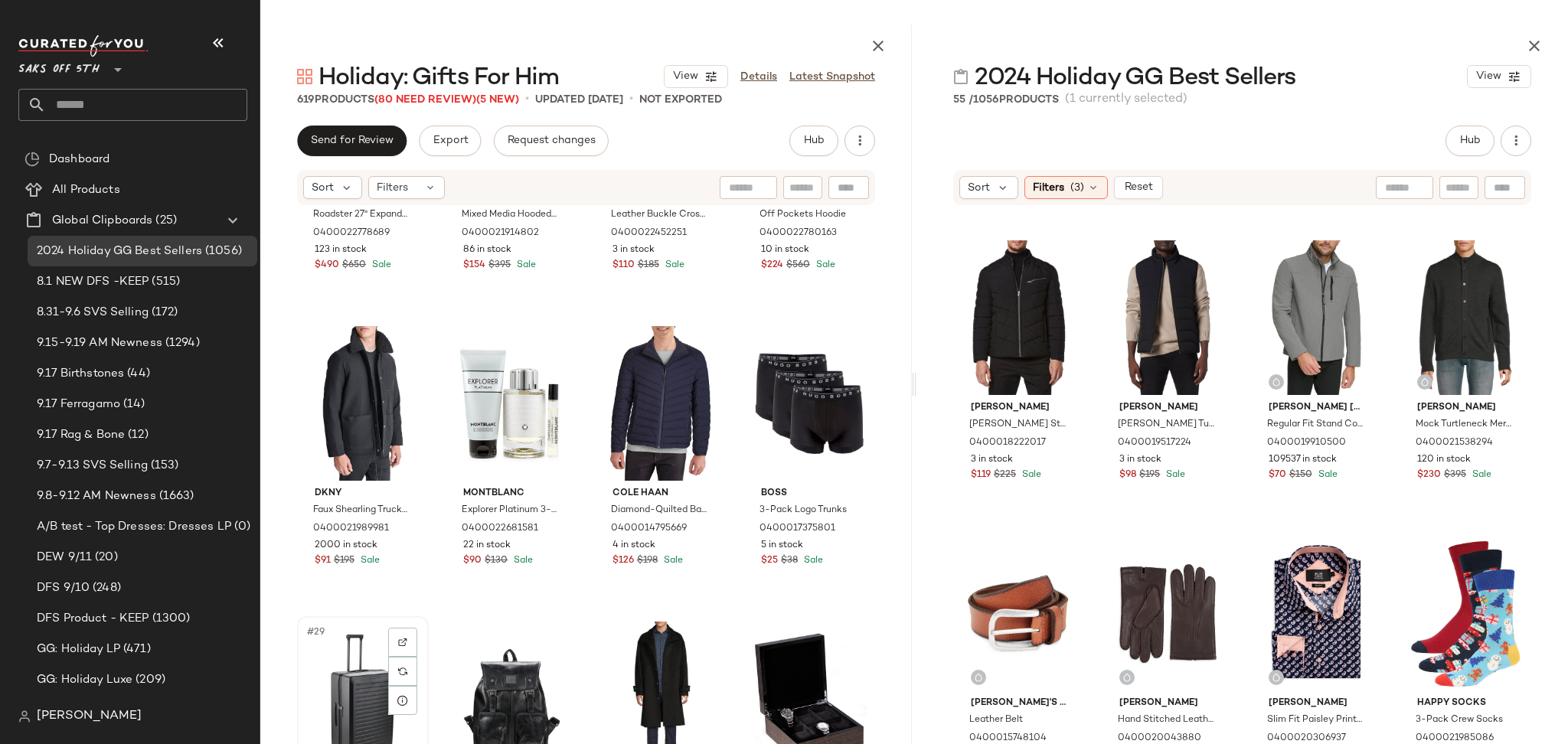
click at [339, 700] on div "#29 View" at bounding box center [363, 699] width 121 height 155
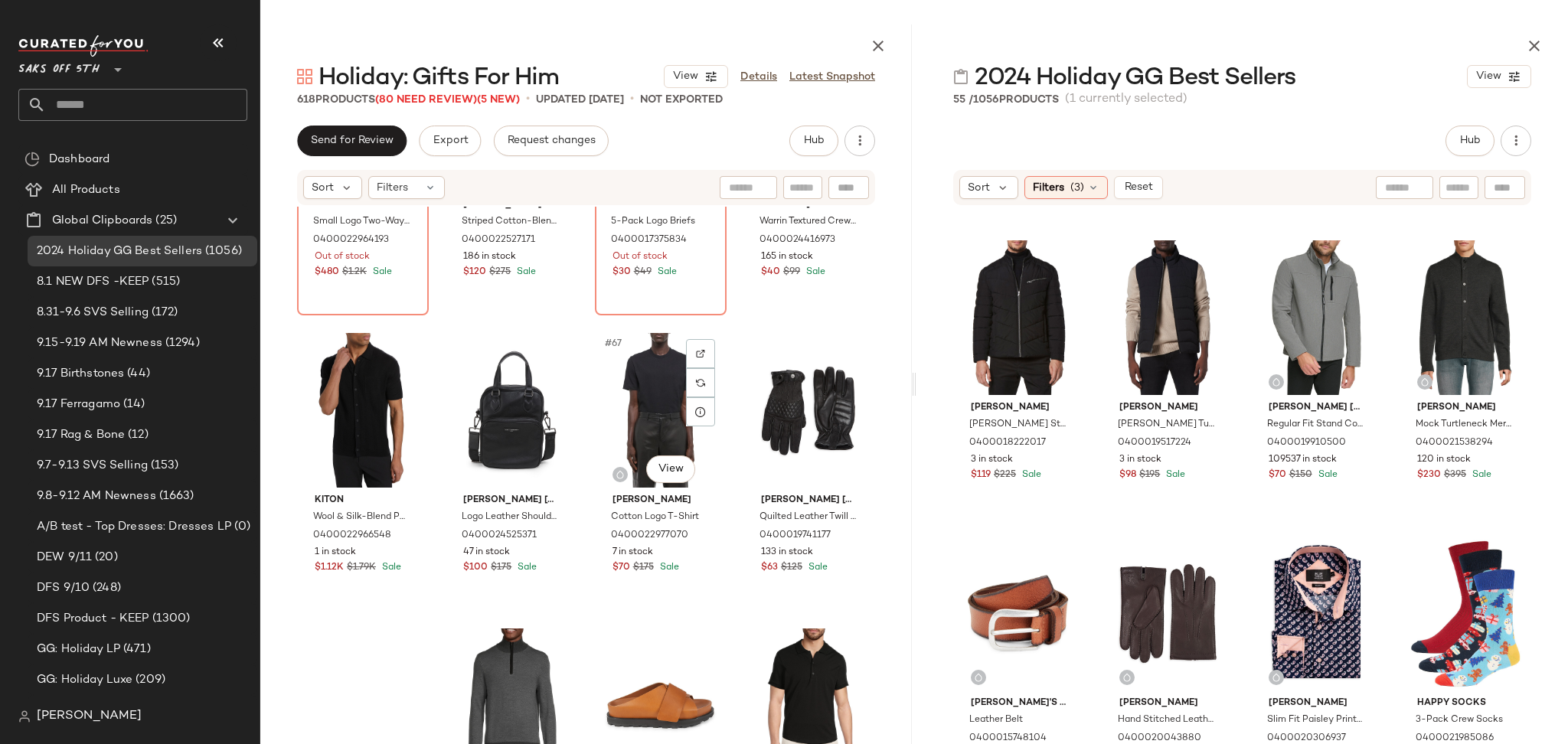
scroll to position [4625, 0]
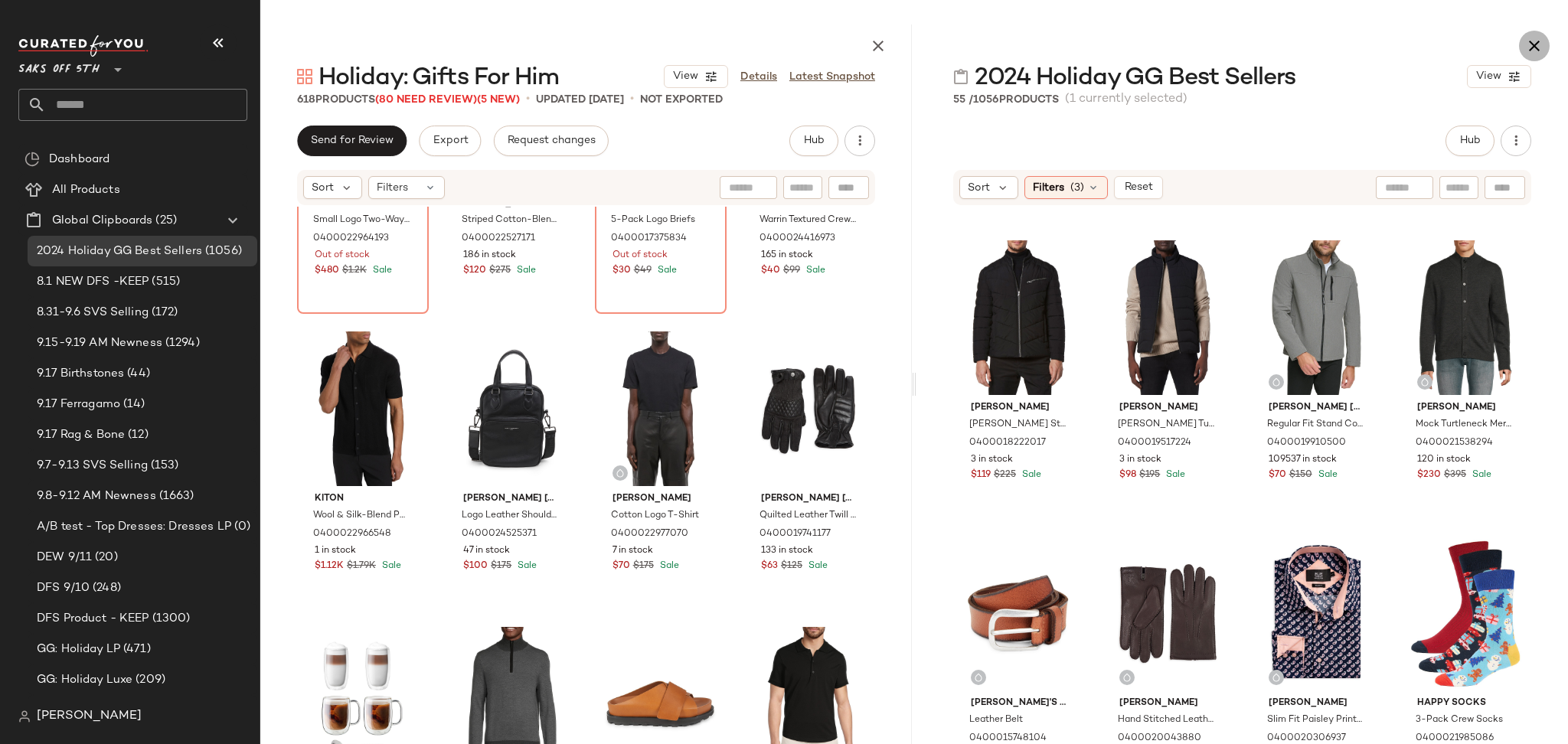
click at [1537, 43] on icon "button" at bounding box center [1534, 46] width 19 height 19
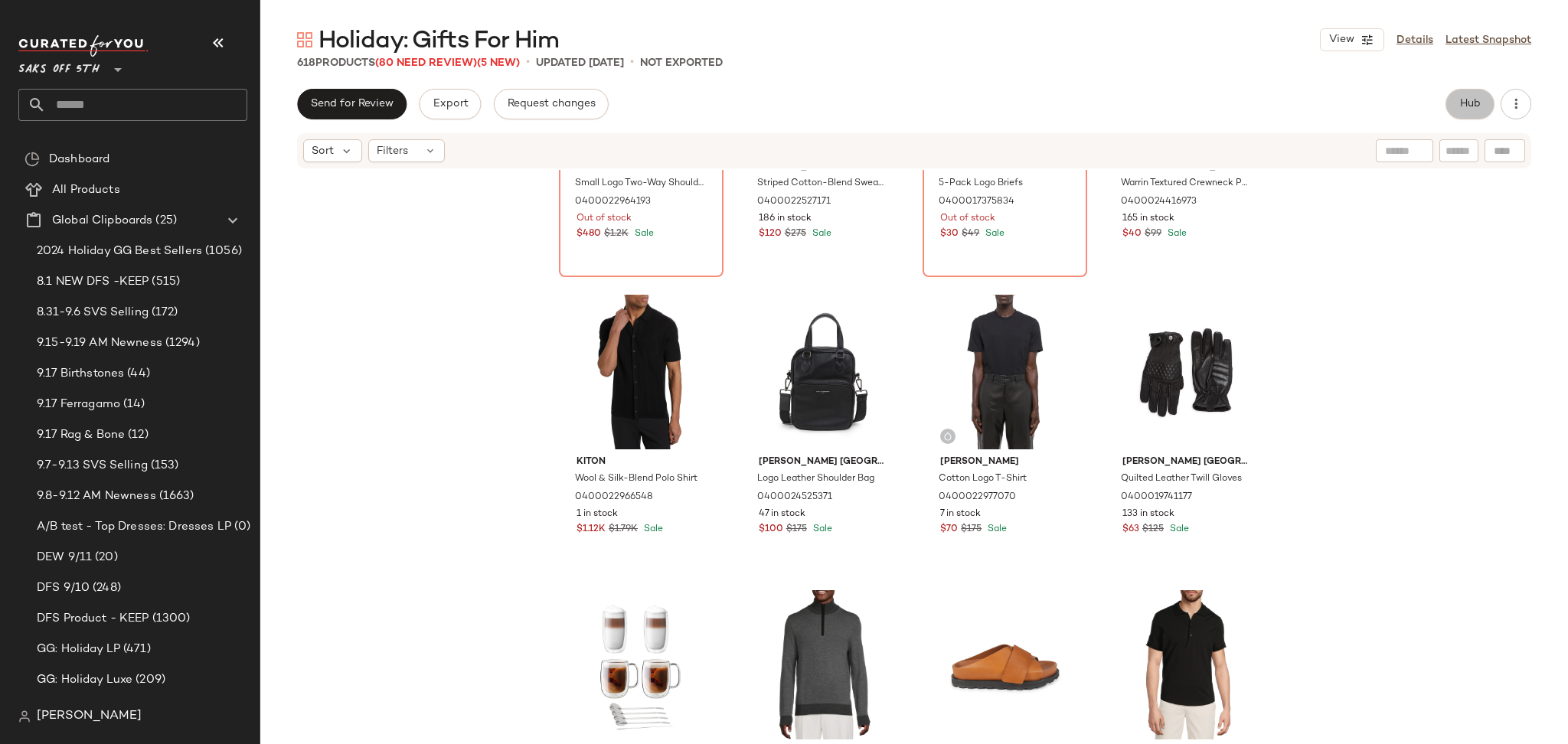
click at [1465, 98] on span "Hub" at bounding box center [1469, 104] width 21 height 12
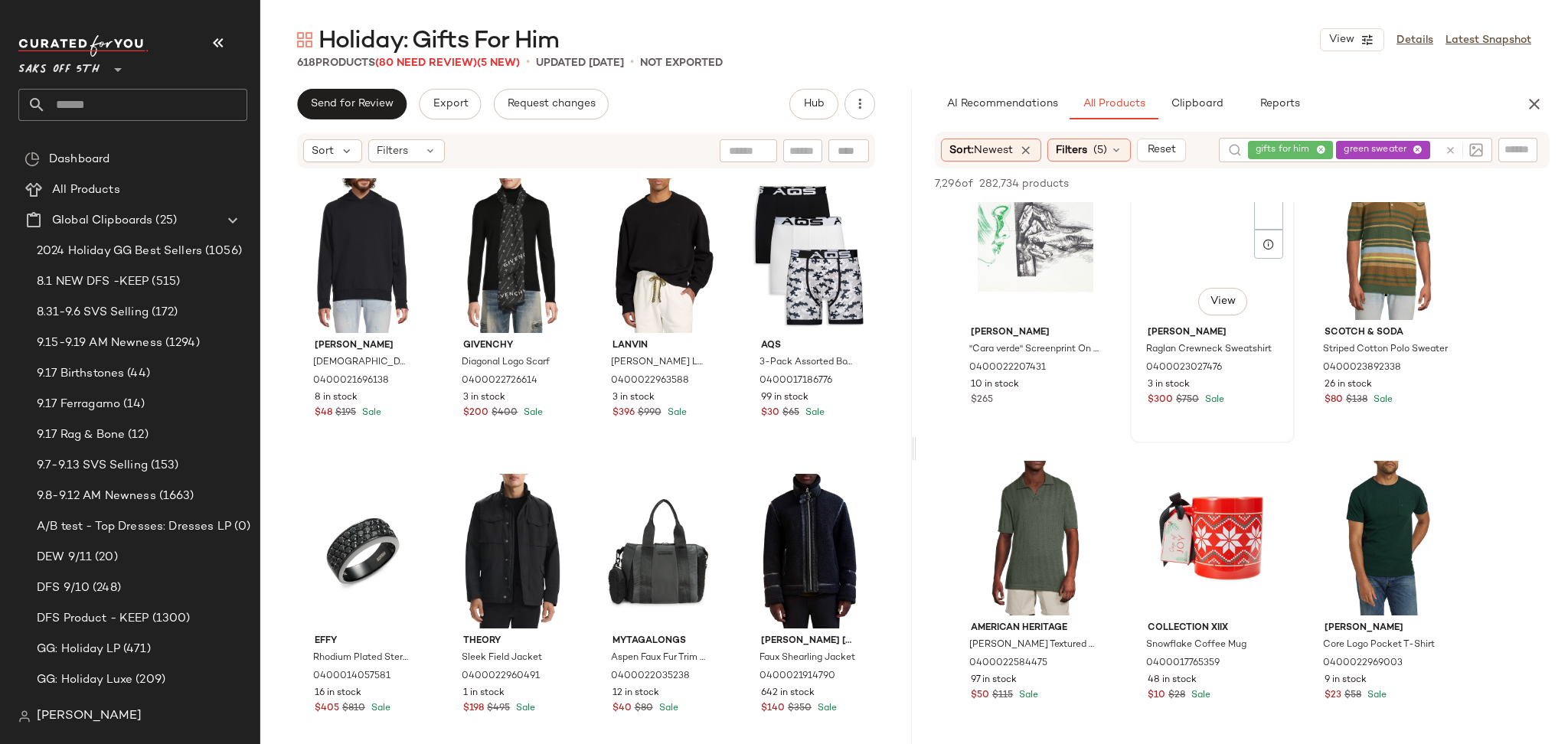
scroll to position [3001, 0]
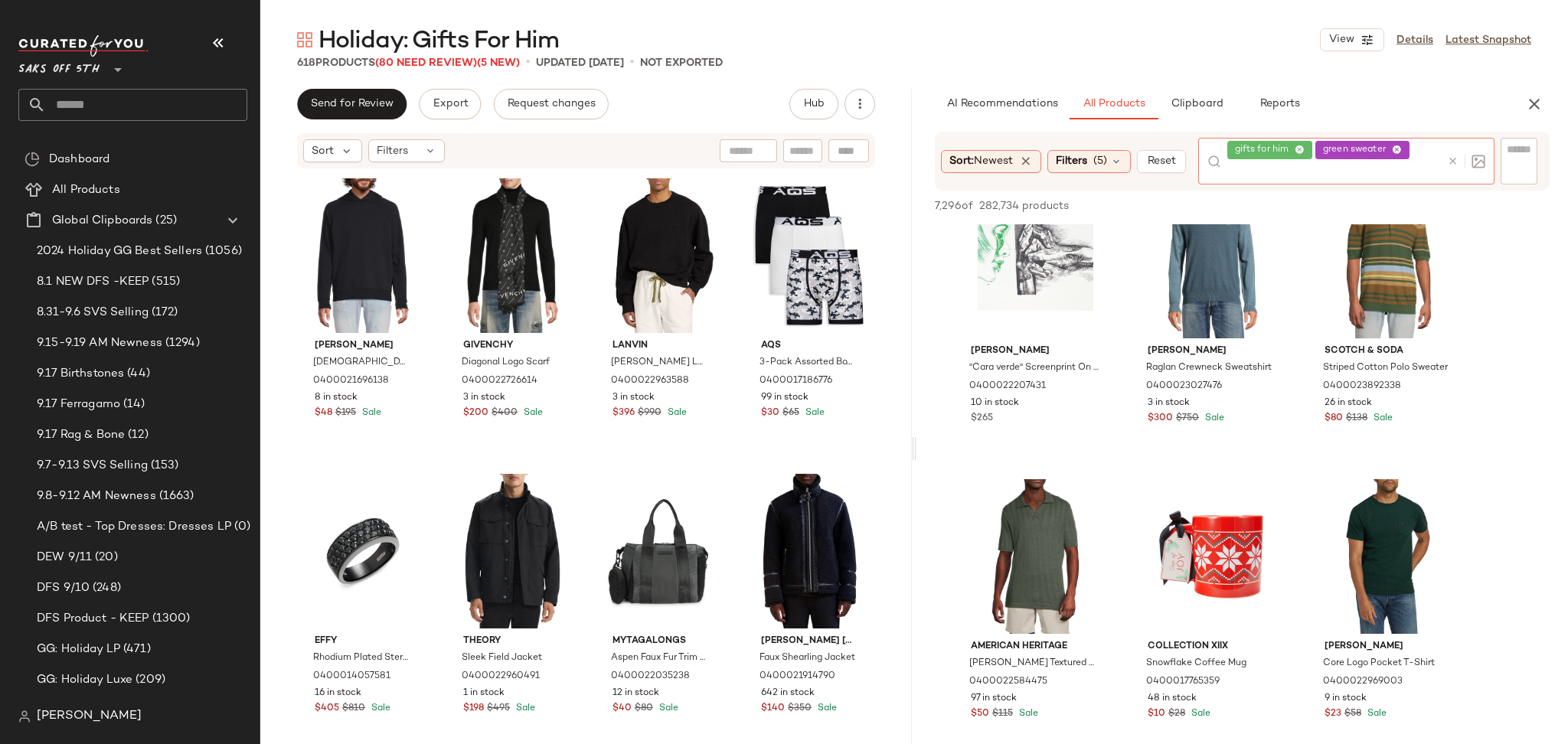
click at [1446, 147] on div at bounding box center [1463, 161] width 44 height 47
